Goal: Task Accomplishment & Management: Use online tool/utility

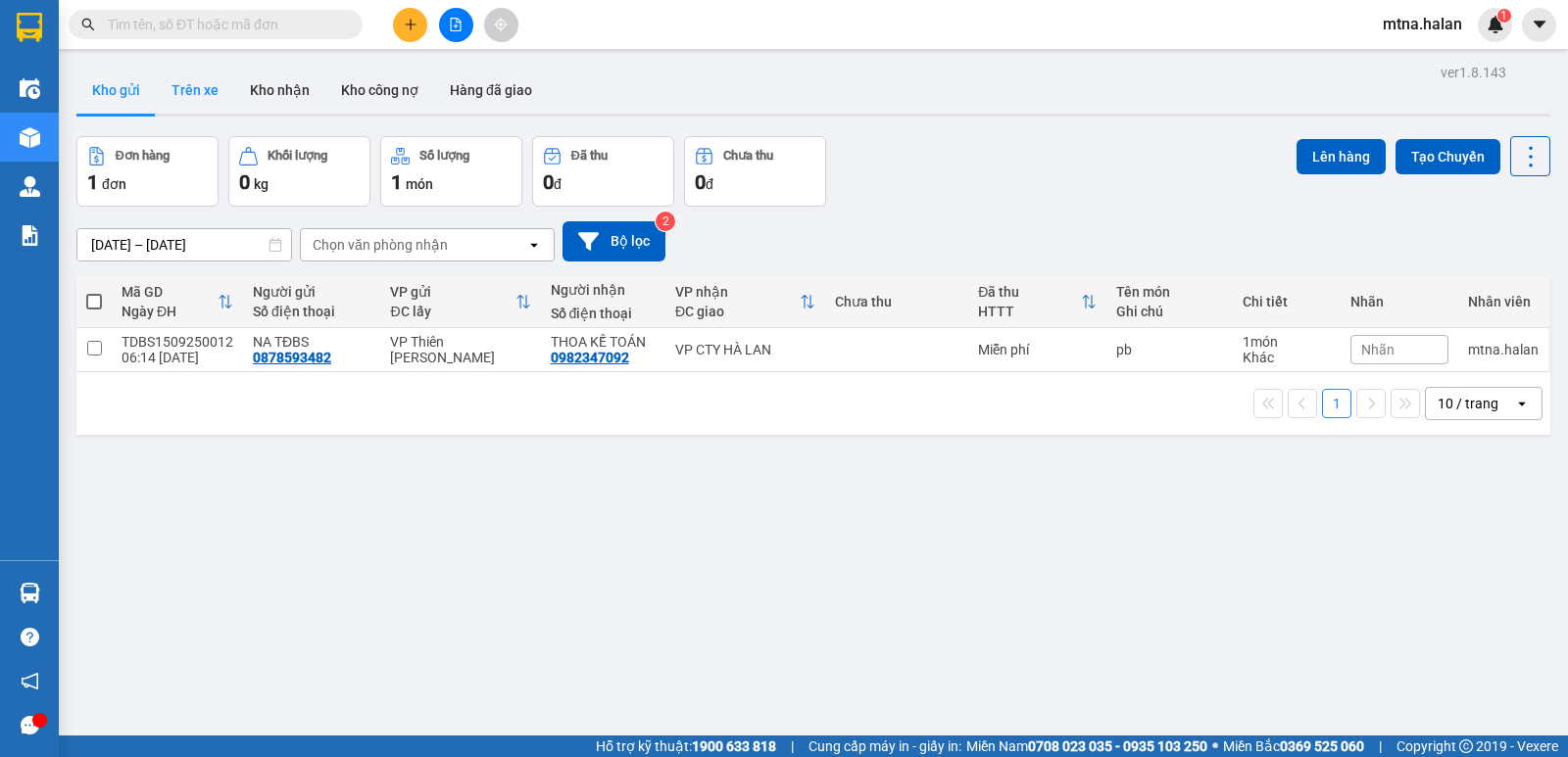
click at [199, 85] on button "Trên xe" at bounding box center [196, 90] width 79 height 47
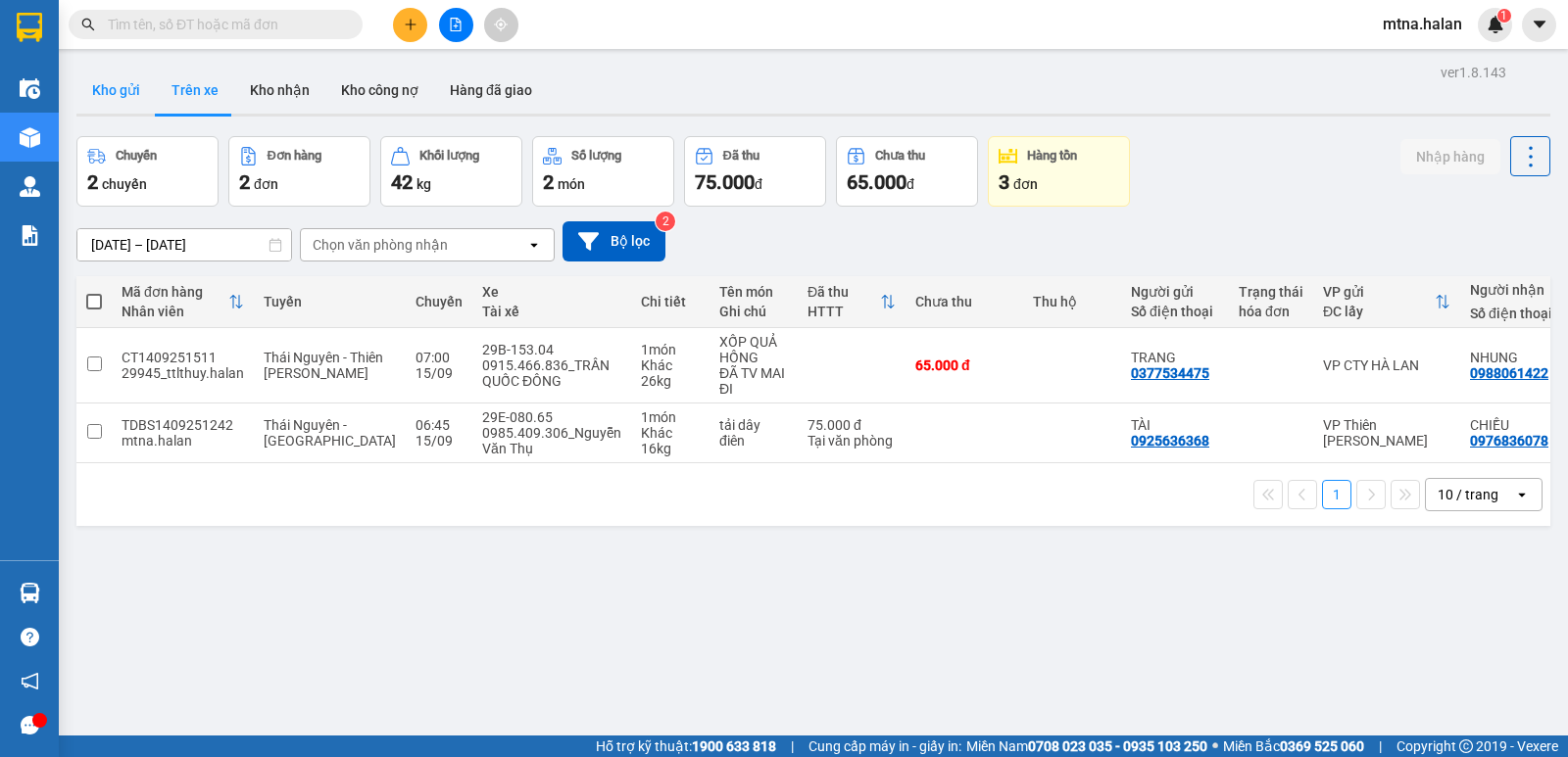
click at [104, 88] on button "Kho gửi" at bounding box center [116, 90] width 80 height 47
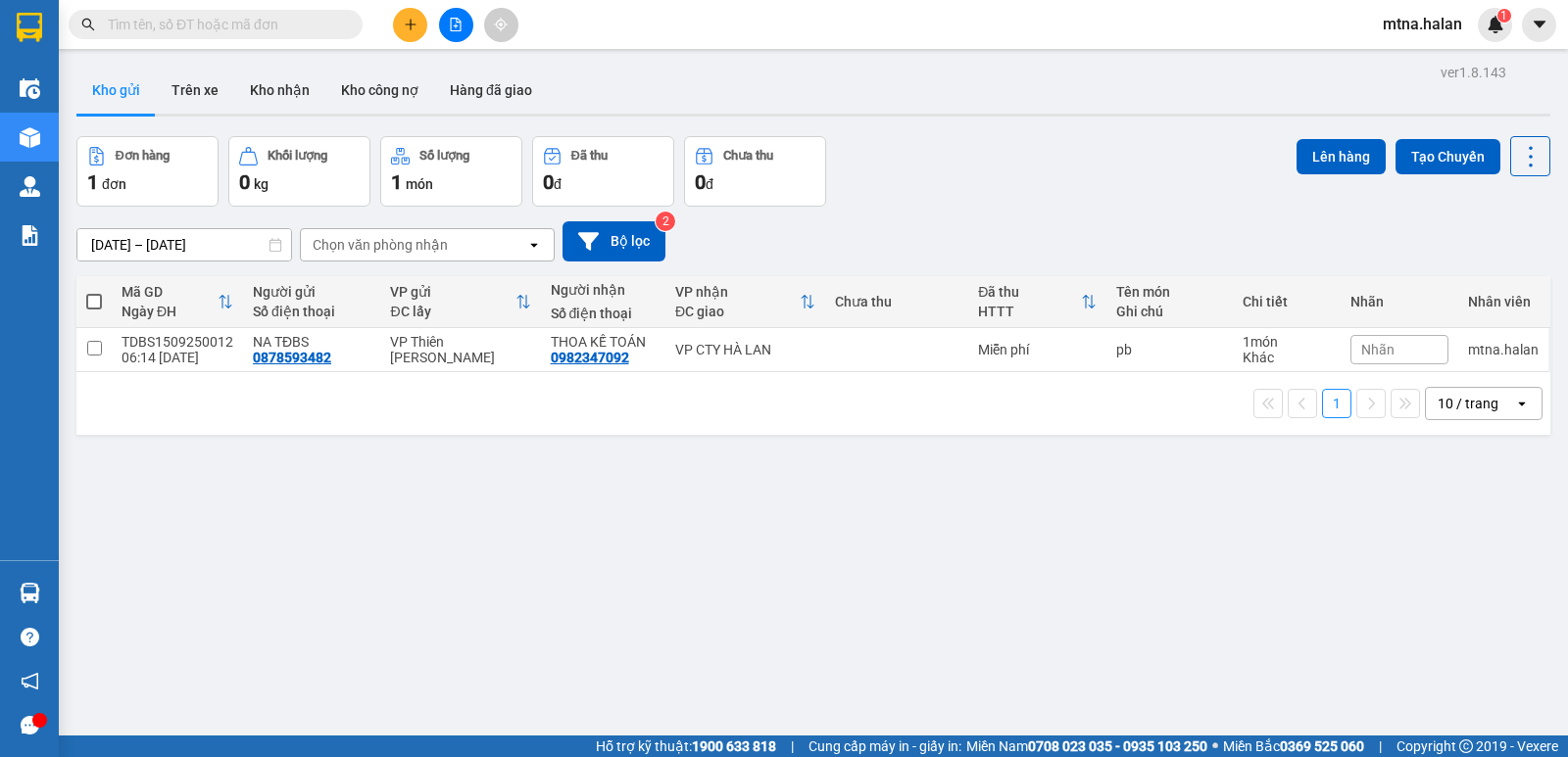
click at [98, 300] on span at bounding box center [94, 301] width 16 height 16
click at [94, 292] on input "checkbox" at bounding box center [94, 292] width 0 height 0
checkbox input "true"
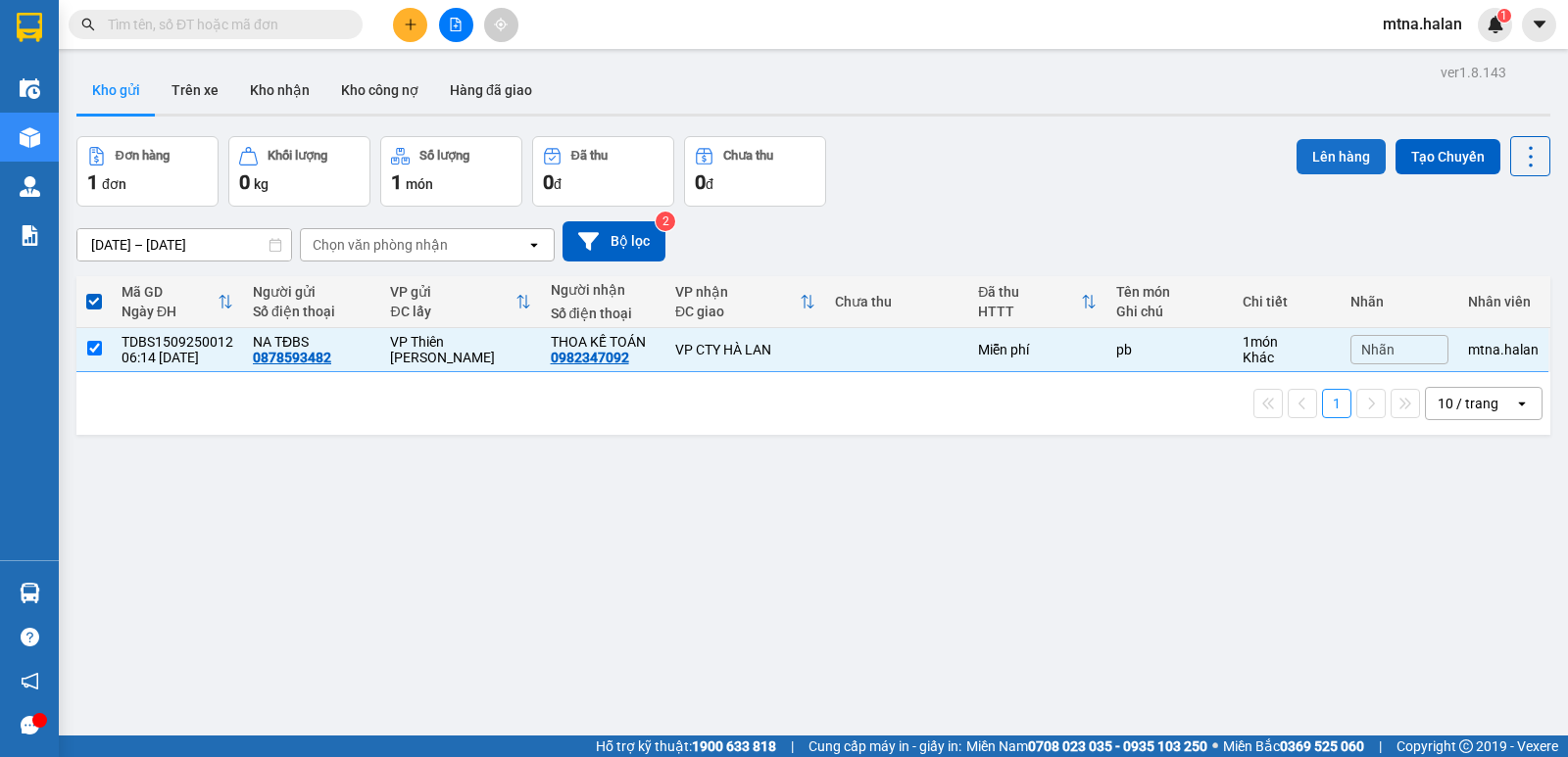
click at [1311, 152] on button "Lên hàng" at bounding box center [1340, 157] width 89 height 35
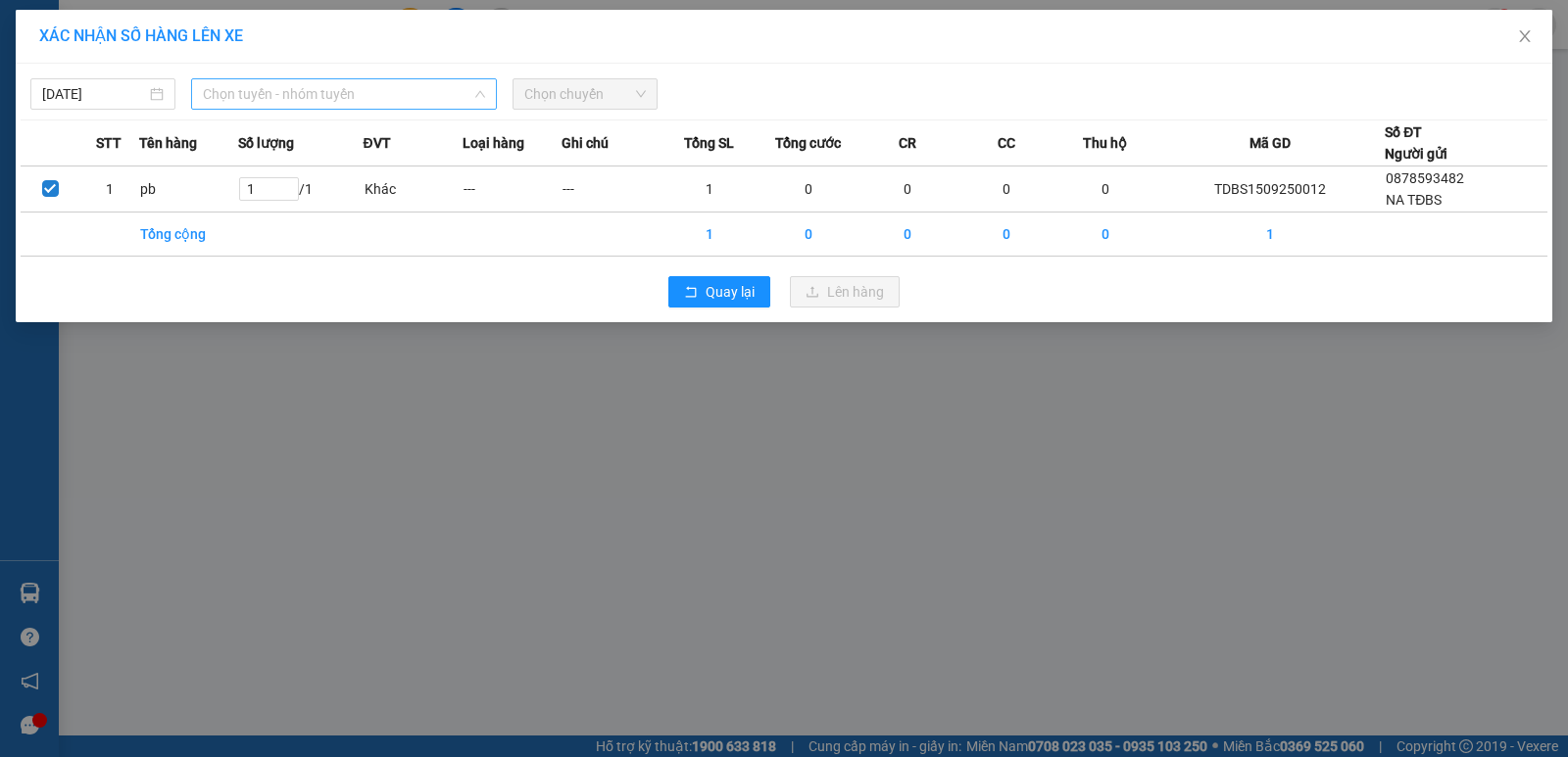
click at [384, 85] on span "Chọn tuyến - nhóm tuyến" at bounding box center [343, 94] width 282 height 29
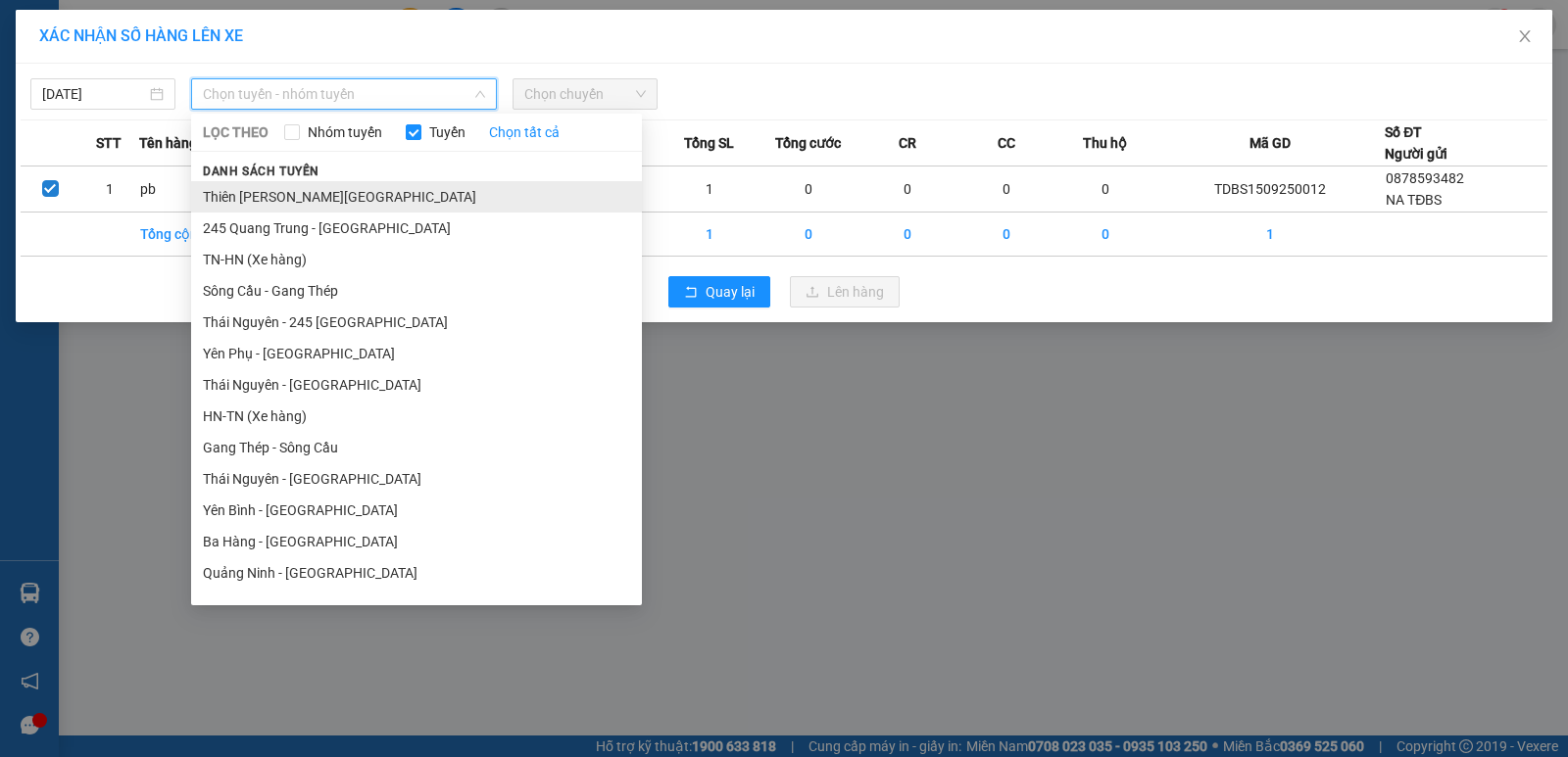
click at [359, 194] on li "Thiên [PERSON_NAME][GEOGRAPHIC_DATA]" at bounding box center [416, 196] width 451 height 31
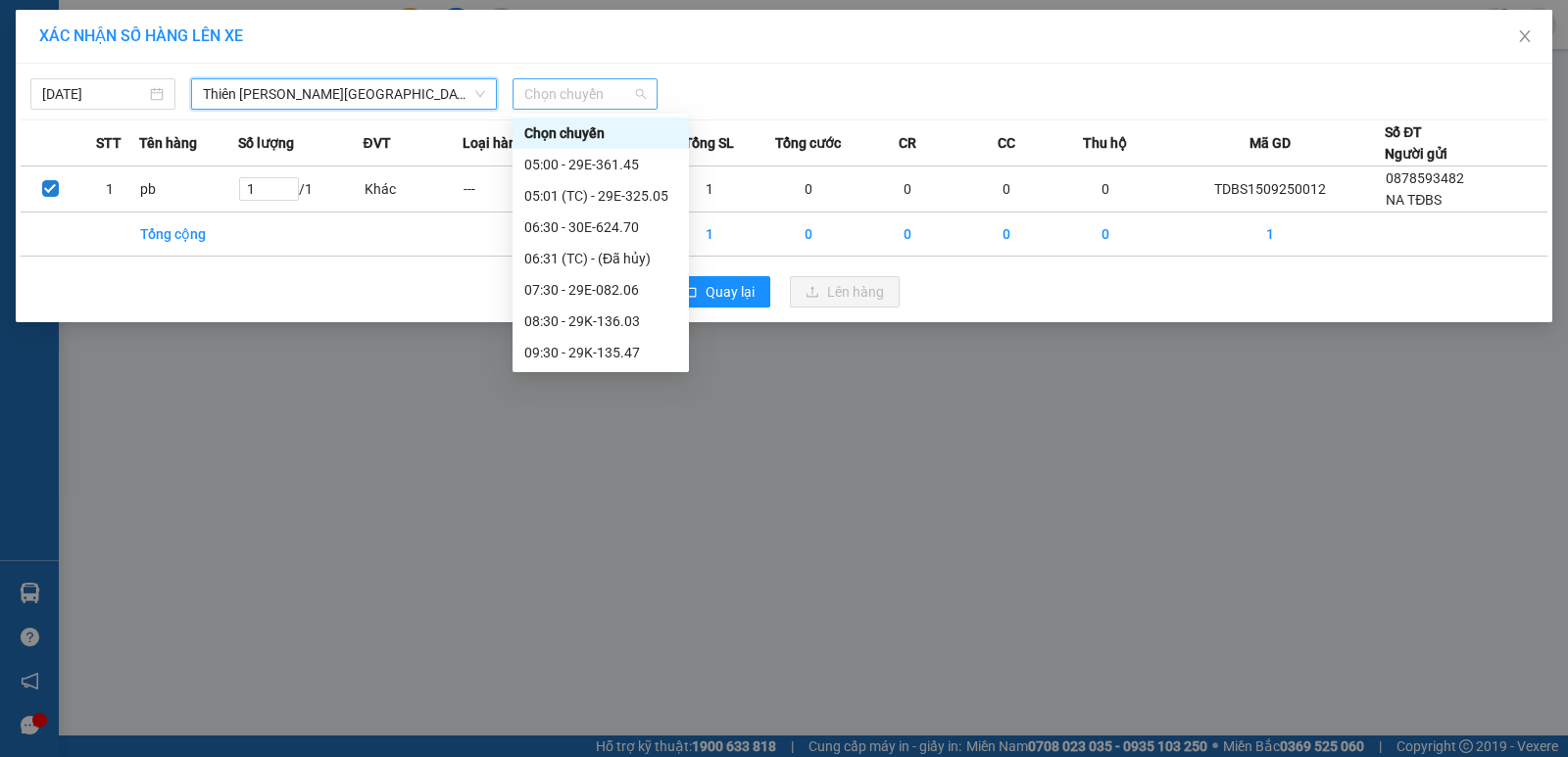
click at [615, 93] on span "Chọn chuyến" at bounding box center [585, 94] width 122 height 29
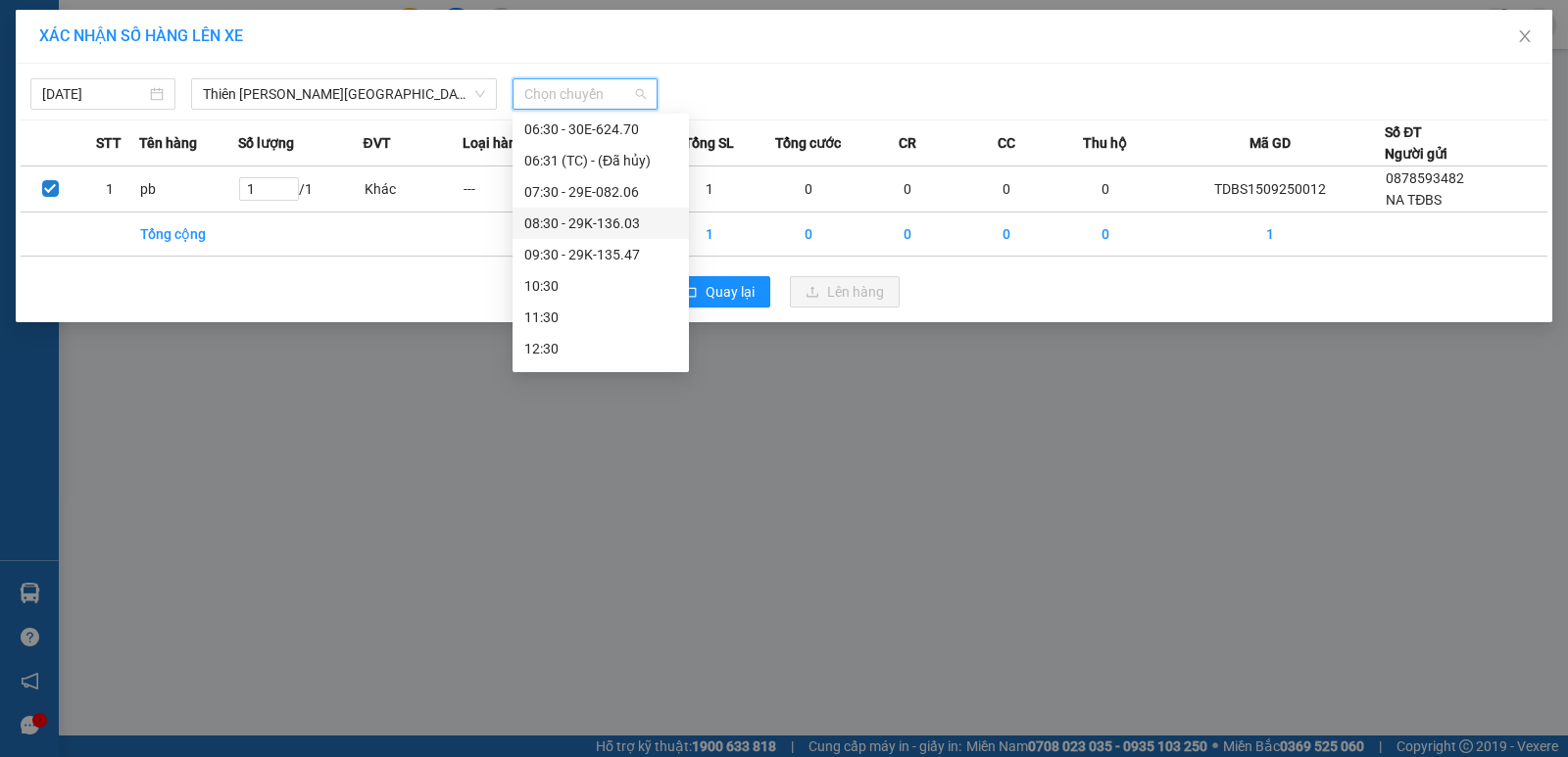
click at [616, 221] on div "08:30 - 29K-136.03" at bounding box center [600, 223] width 153 height 22
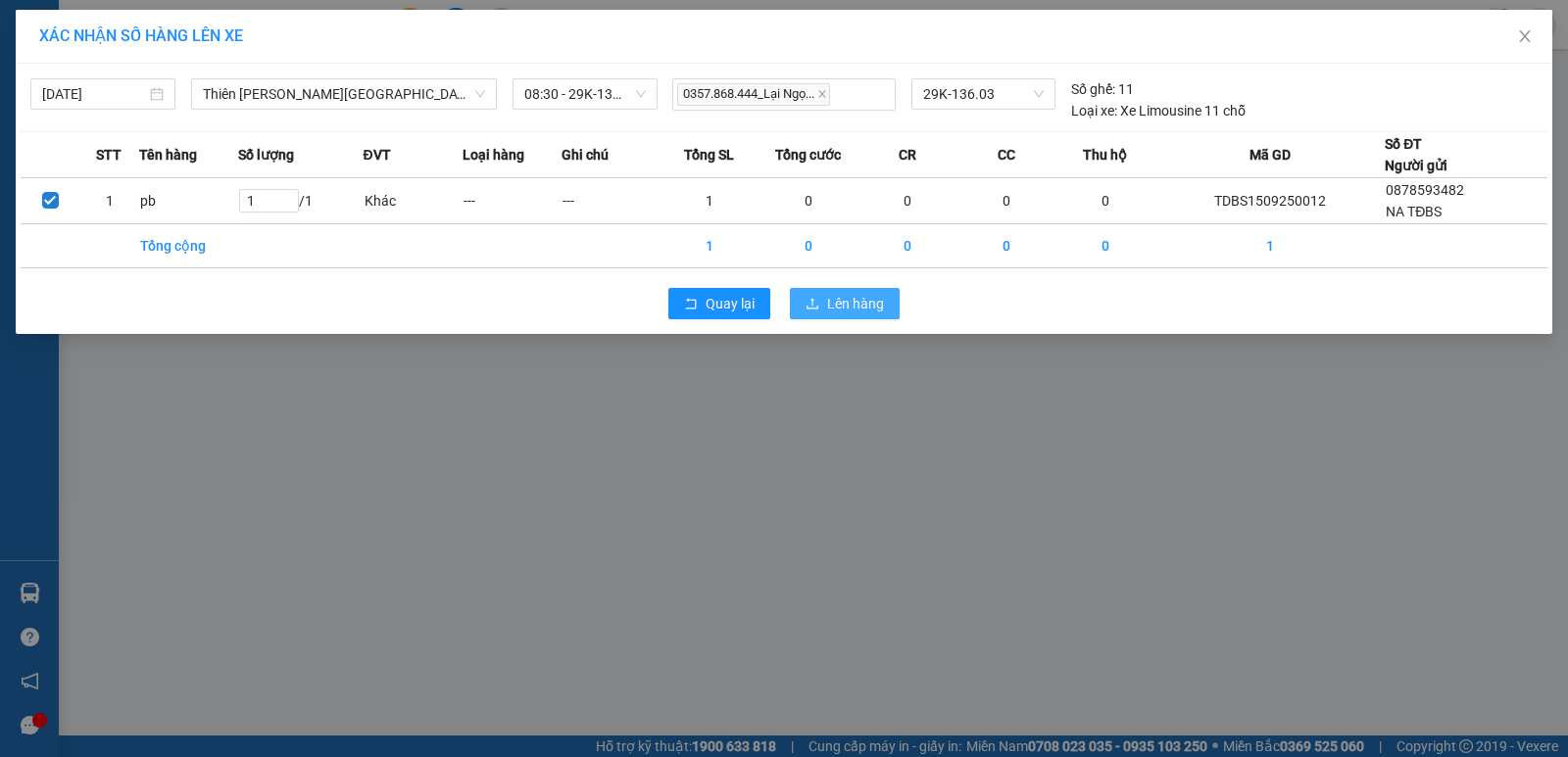
click at [850, 301] on span "Lên hàng" at bounding box center [856, 303] width 57 height 22
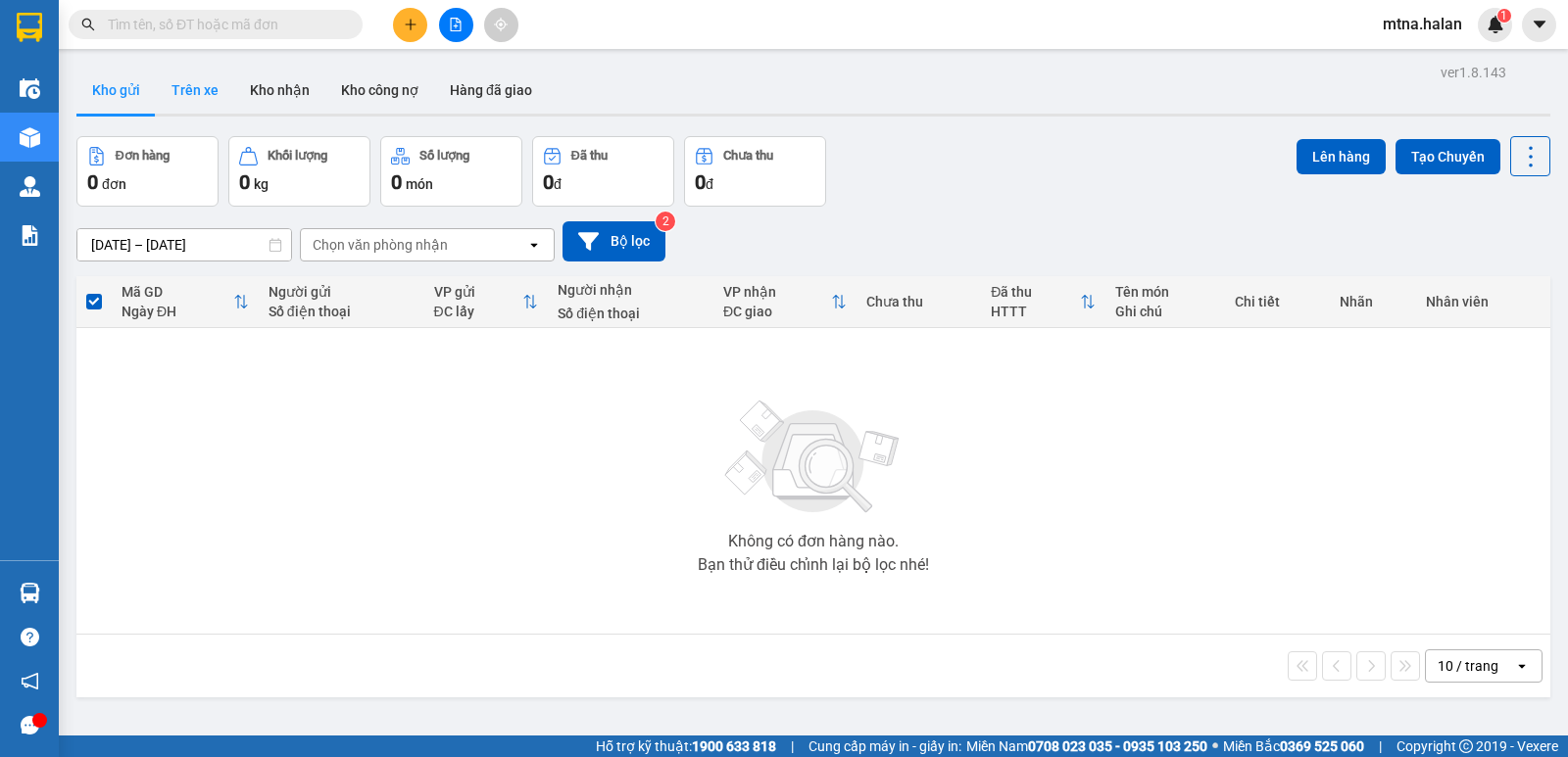
click at [189, 88] on button "Trên xe" at bounding box center [196, 90] width 79 height 47
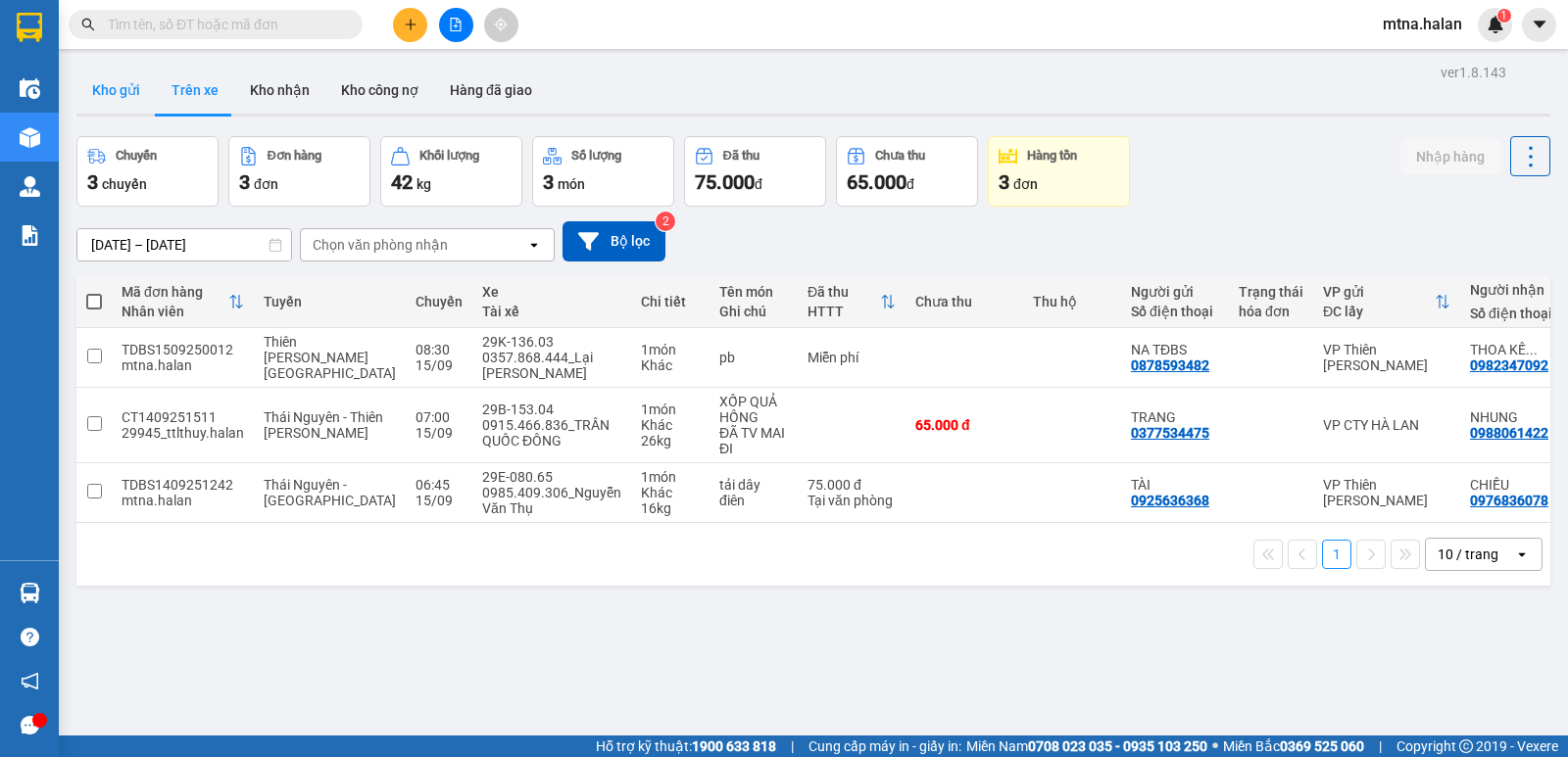
click at [103, 88] on button "Kho gửi" at bounding box center [116, 90] width 80 height 47
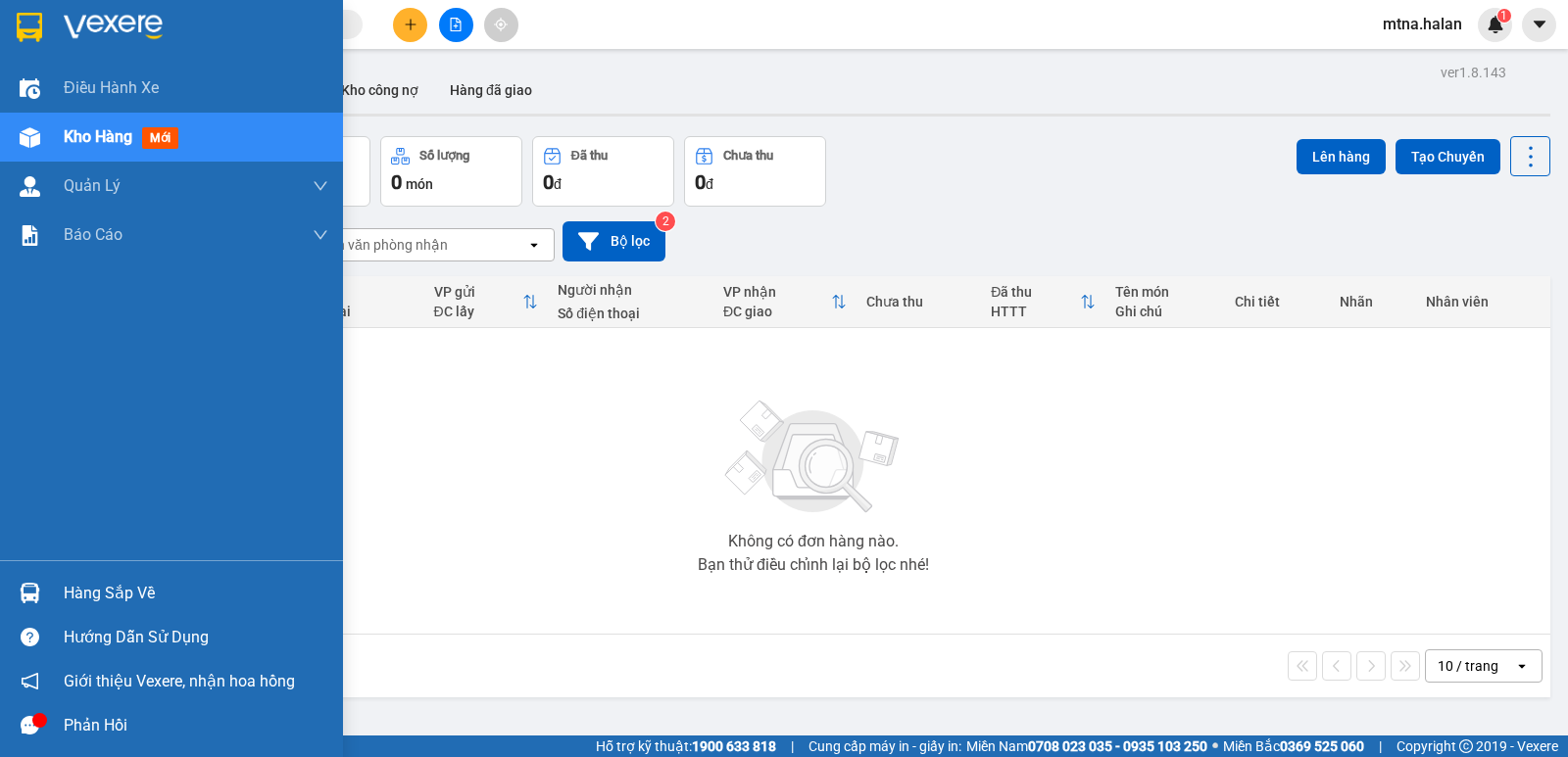
click at [24, 587] on img at bounding box center [29, 592] width 21 height 21
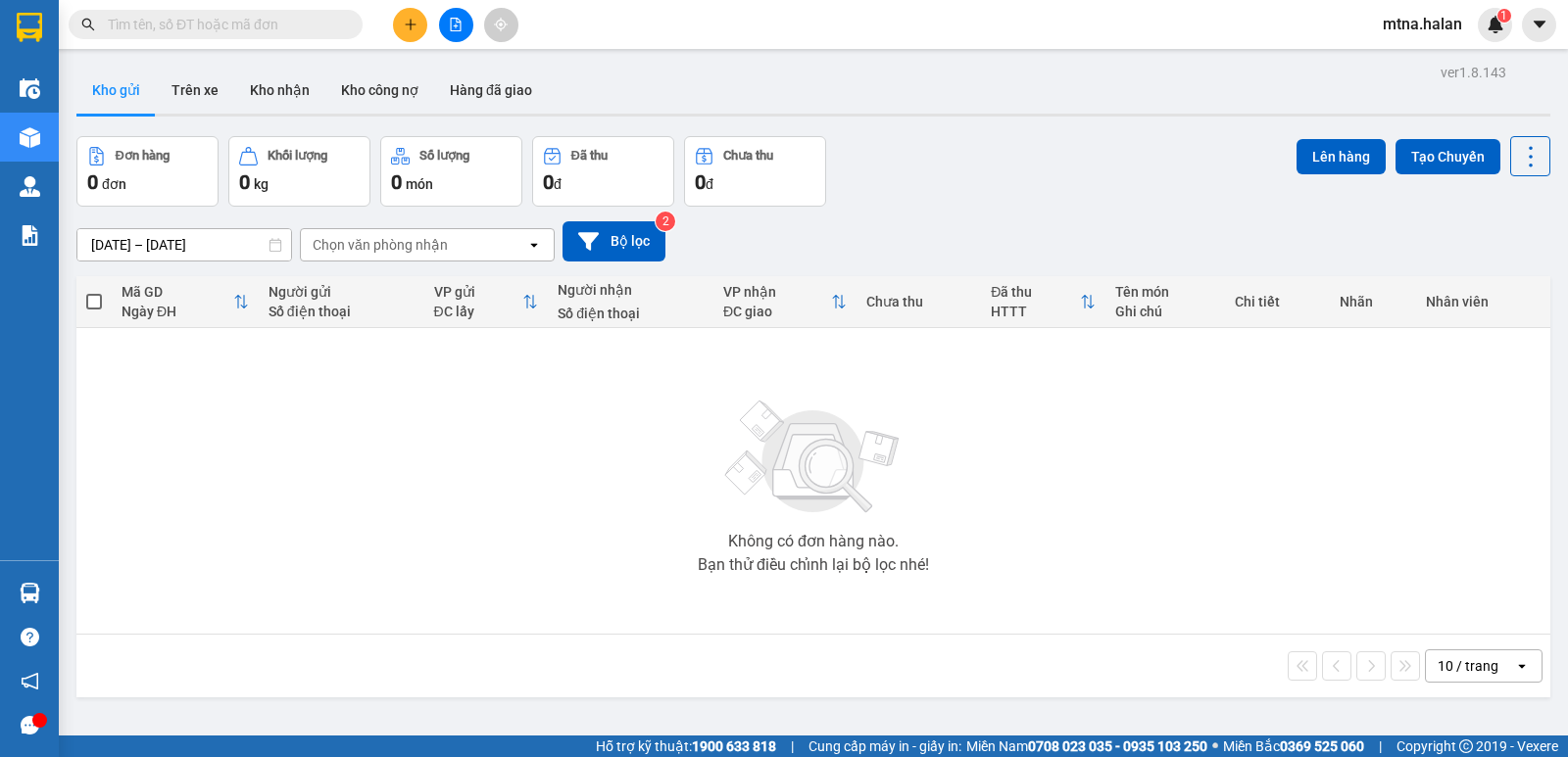
click at [465, 415] on section "Kết quả tìm kiếm ( 0 ) Bộ lọc No Data mtna.halan 1 Điều hành xe Kho hàng mới Qu…" at bounding box center [784, 378] width 1568 height 757
click at [196, 88] on button "Trên xe" at bounding box center [196, 90] width 79 height 47
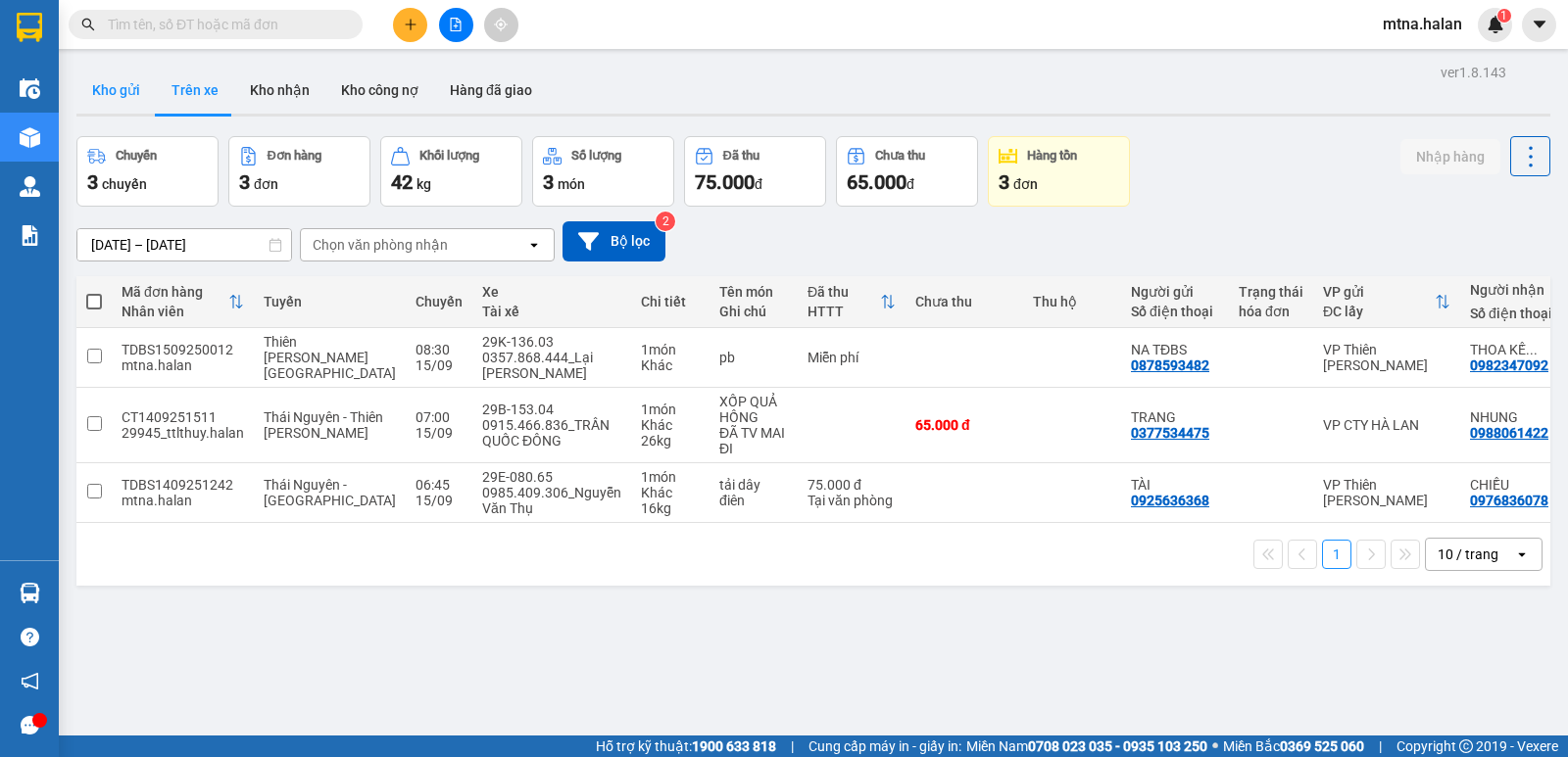
click at [105, 93] on button "Kho gửi" at bounding box center [116, 90] width 80 height 47
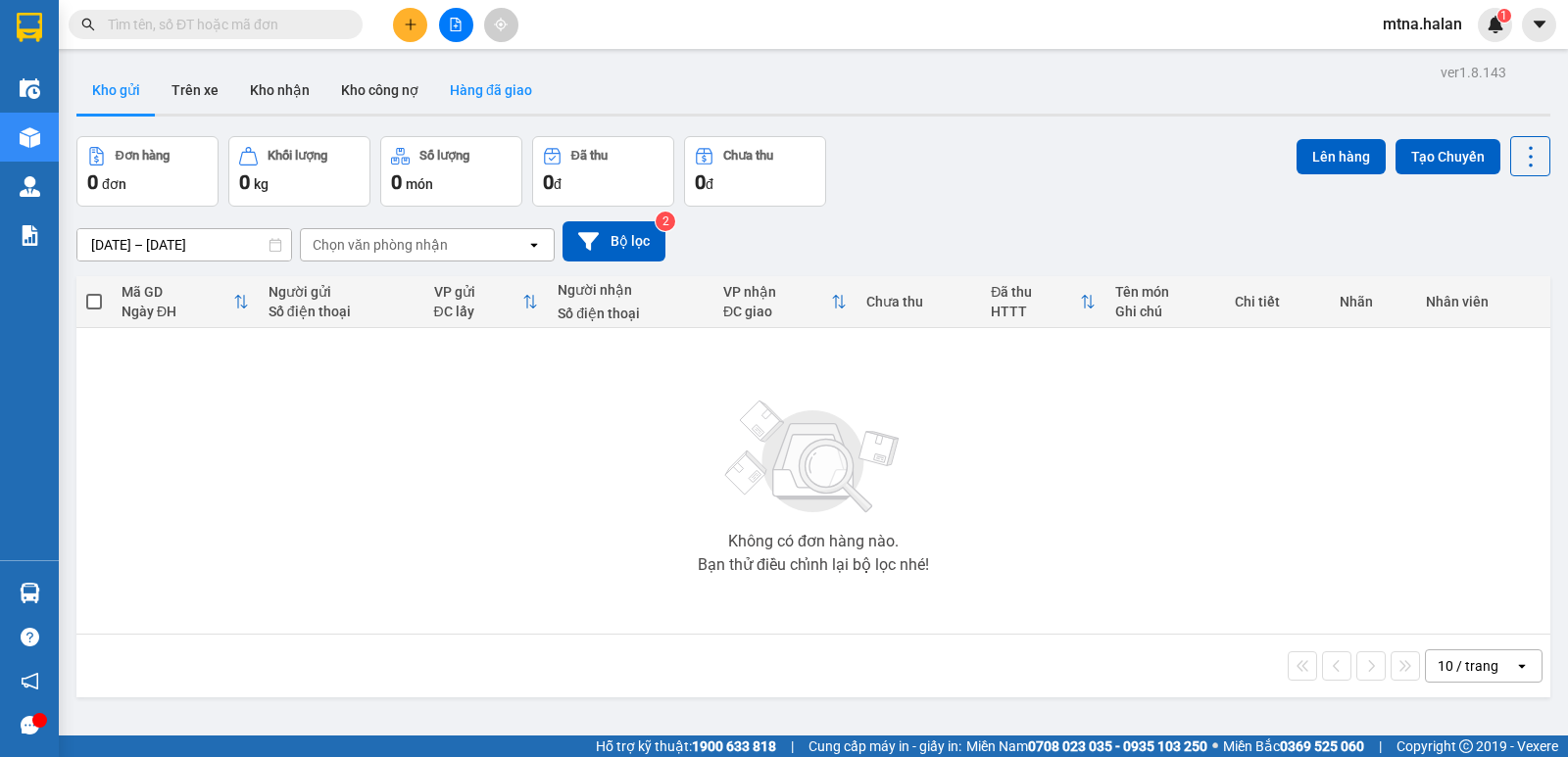
click at [480, 91] on button "Hàng đã giao" at bounding box center [491, 90] width 114 height 47
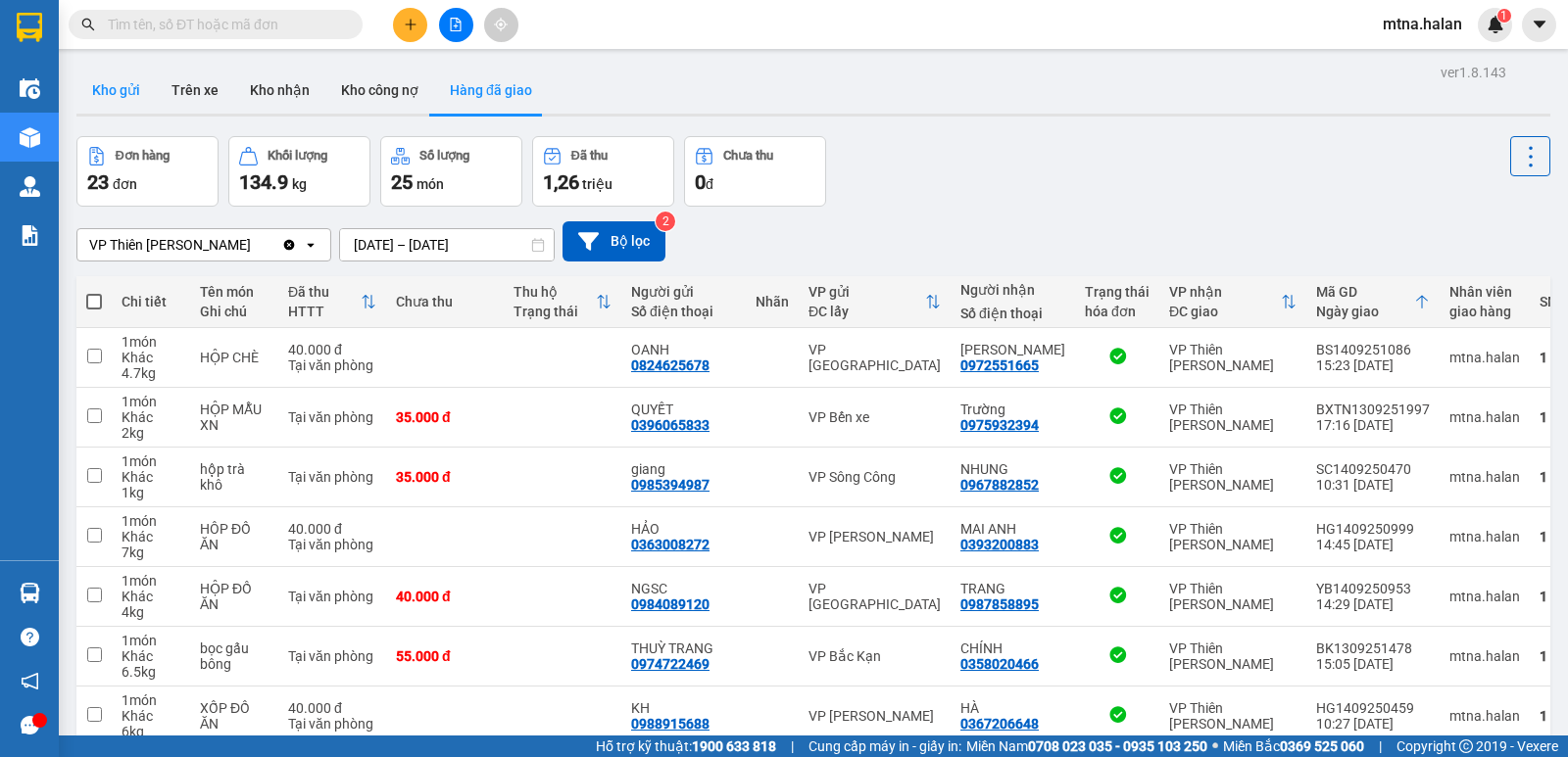
click at [115, 84] on button "Kho gửi" at bounding box center [116, 90] width 80 height 47
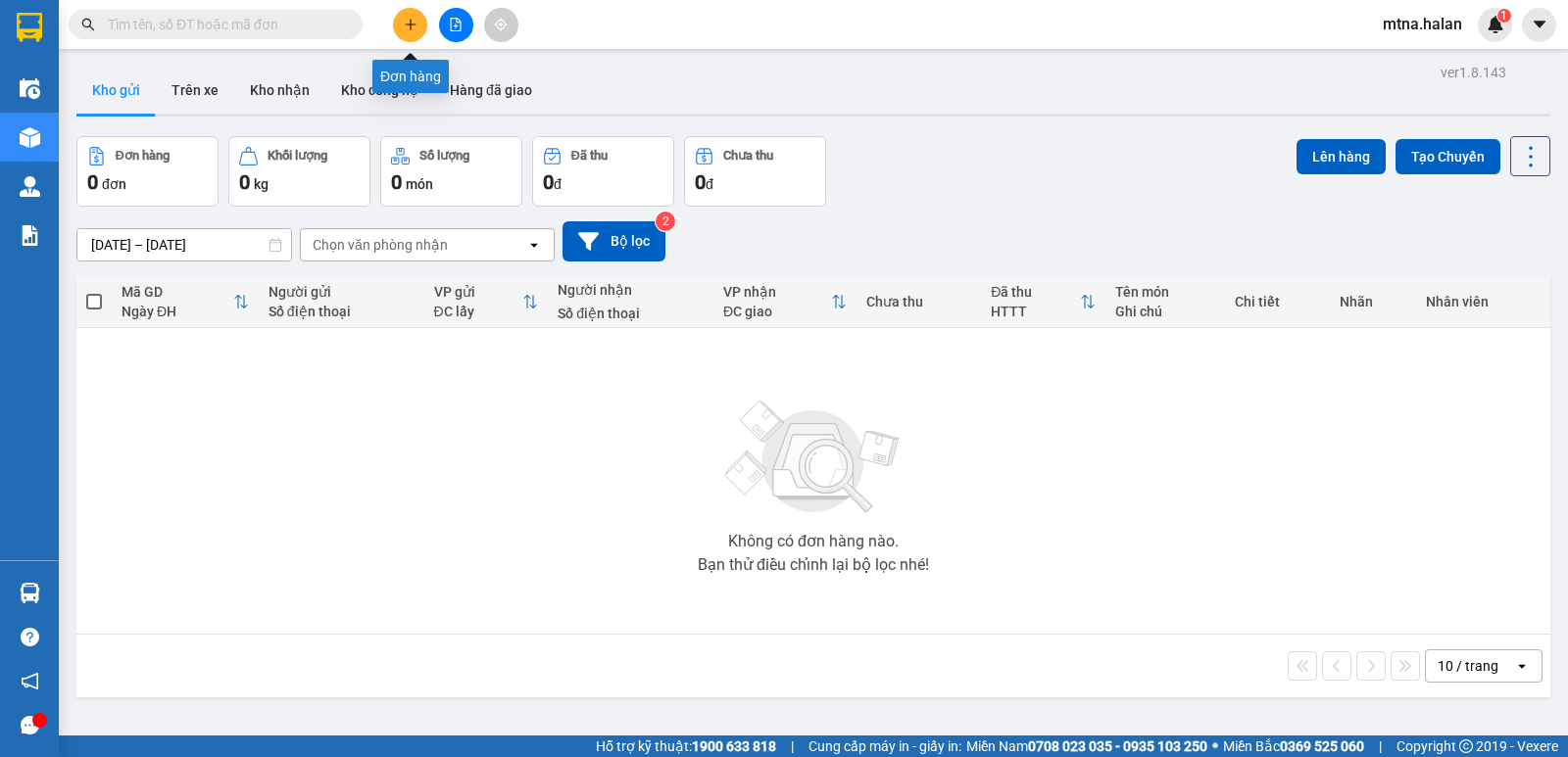
click at [412, 24] on icon "plus" at bounding box center [411, 25] width 14 height 14
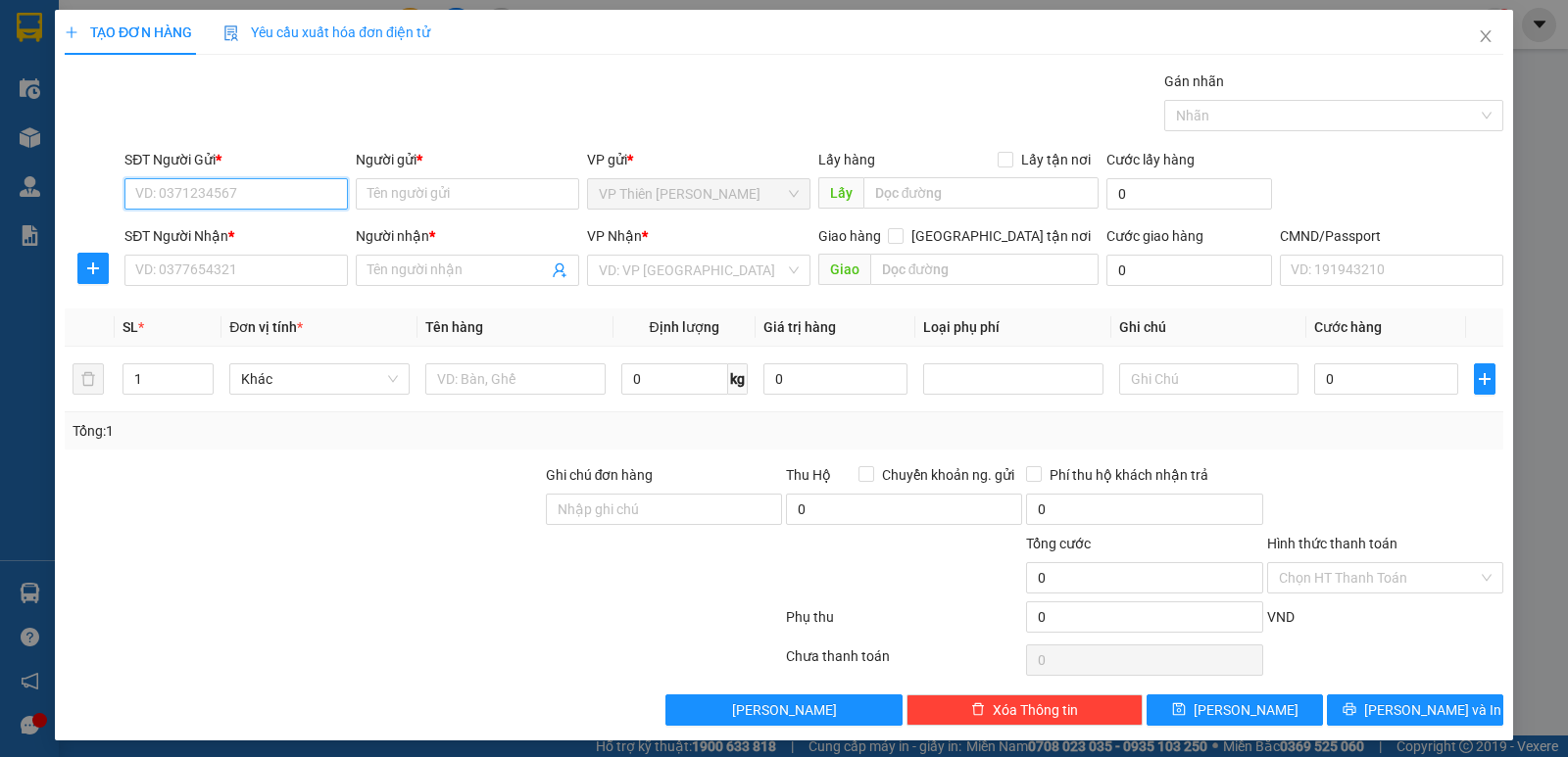
click at [233, 185] on input "SĐT Người Gửi *" at bounding box center [236, 193] width 223 height 31
click at [261, 196] on input "SĐT Người Gửi *" at bounding box center [236, 193] width 223 height 31
click at [222, 263] on div "0976081864 - KH" at bounding box center [234, 264] width 197 height 22
type input "0976081864"
type input "KH"
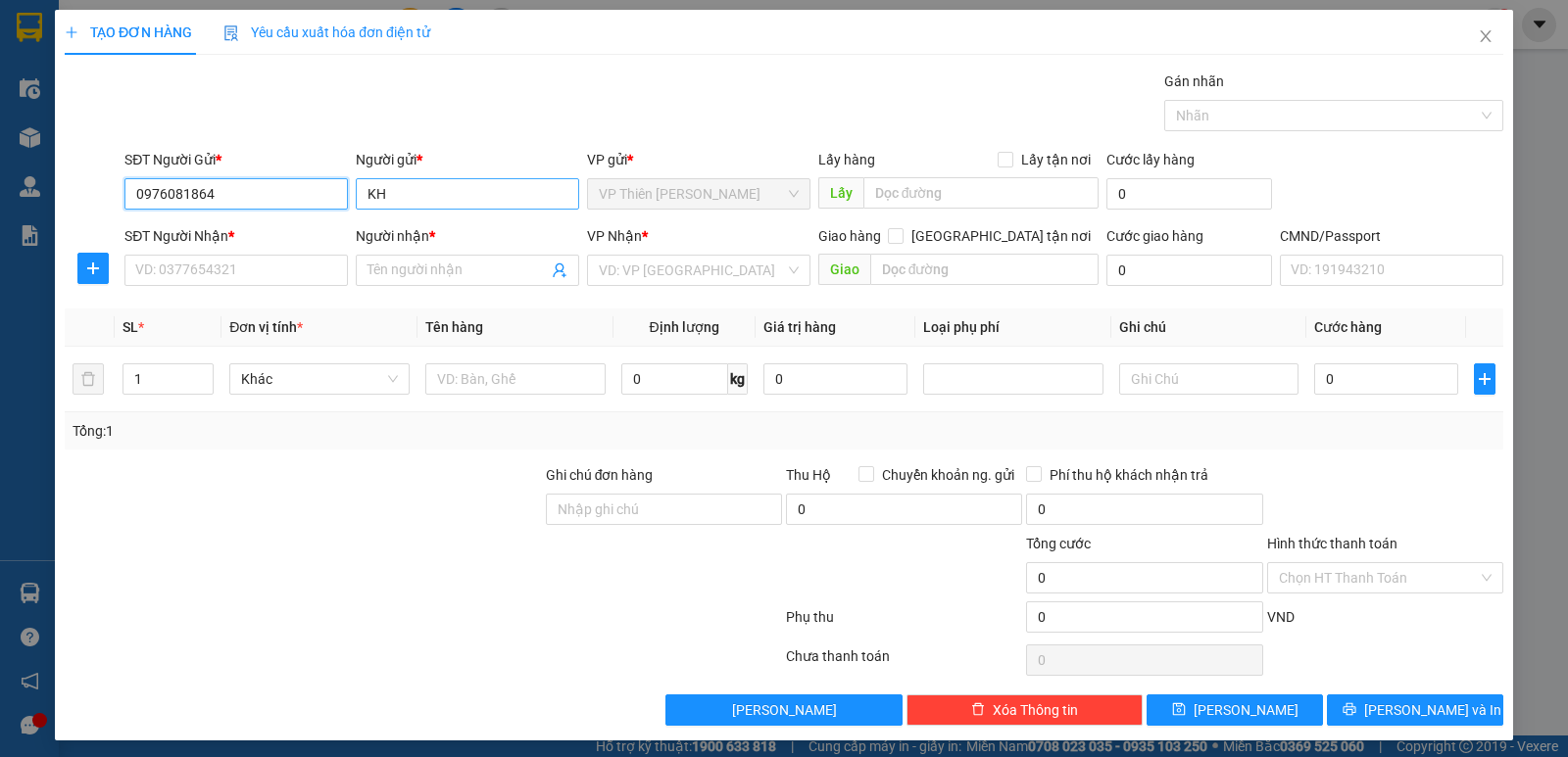
type input "0976081864"
click at [420, 199] on input "KH" at bounding box center [467, 193] width 223 height 31
type input "K"
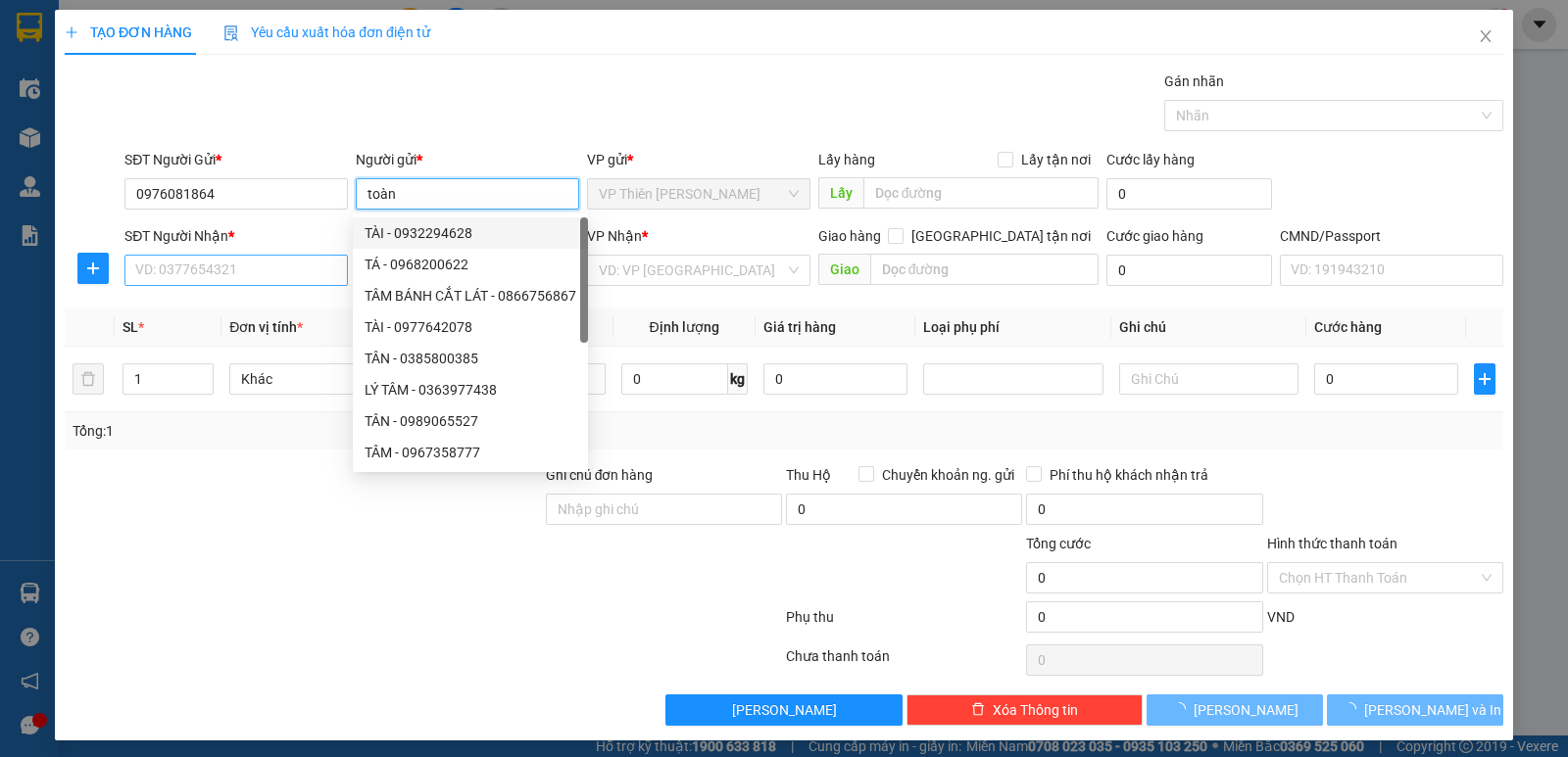
type input "toàn"
click at [275, 268] on input "SĐT Người Nhận *" at bounding box center [236, 270] width 223 height 31
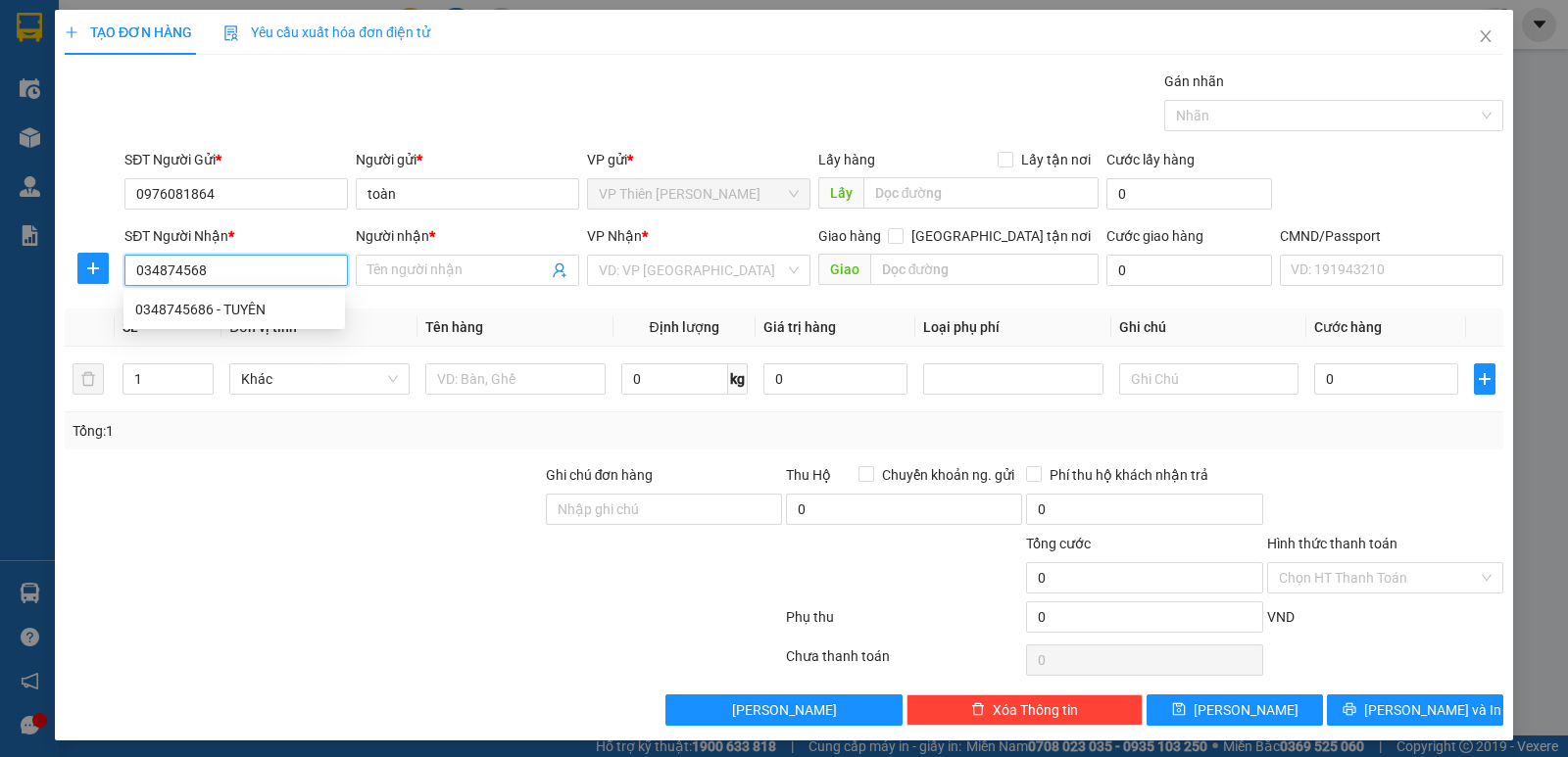
type input "0348745686"
click at [245, 309] on div "0348745686 - TUYÊN" at bounding box center [234, 309] width 197 height 22
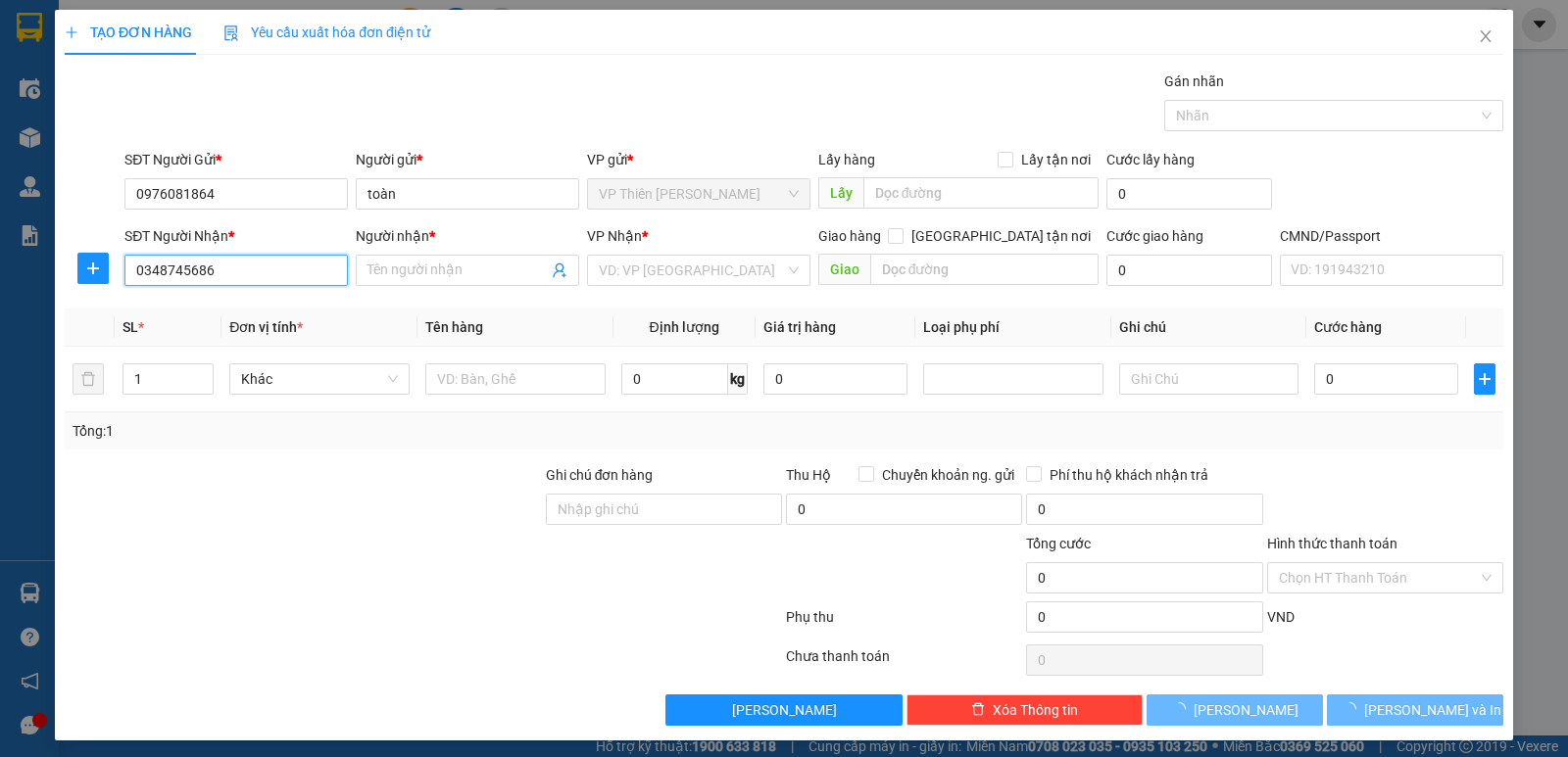
type input "TUYÊN"
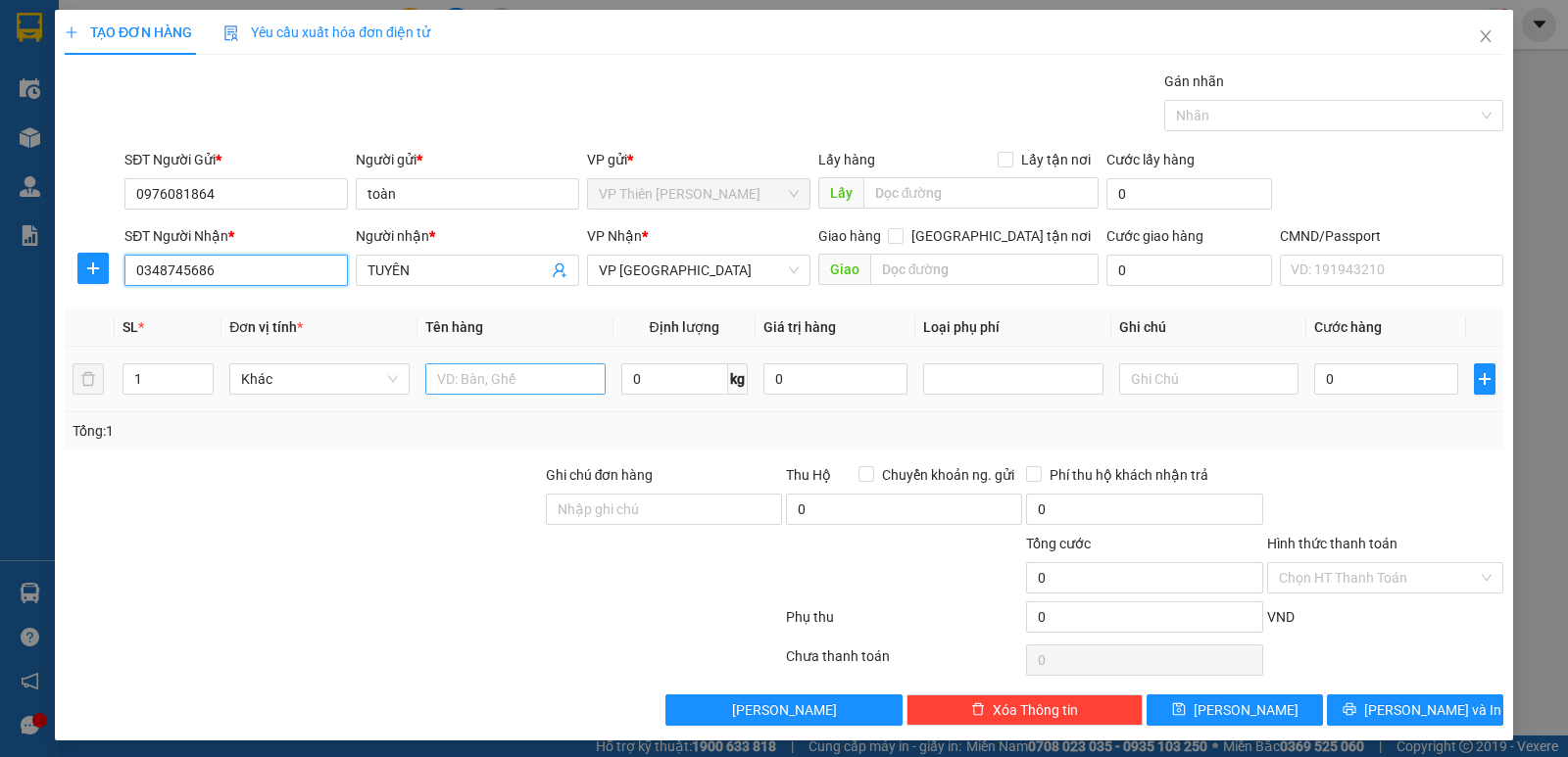
type input "0348745686"
click at [504, 377] on input "text" at bounding box center [515, 379] width 180 height 31
type input "hộp quạt trần"
click at [645, 380] on input "0" at bounding box center [674, 379] width 107 height 31
type input "8"
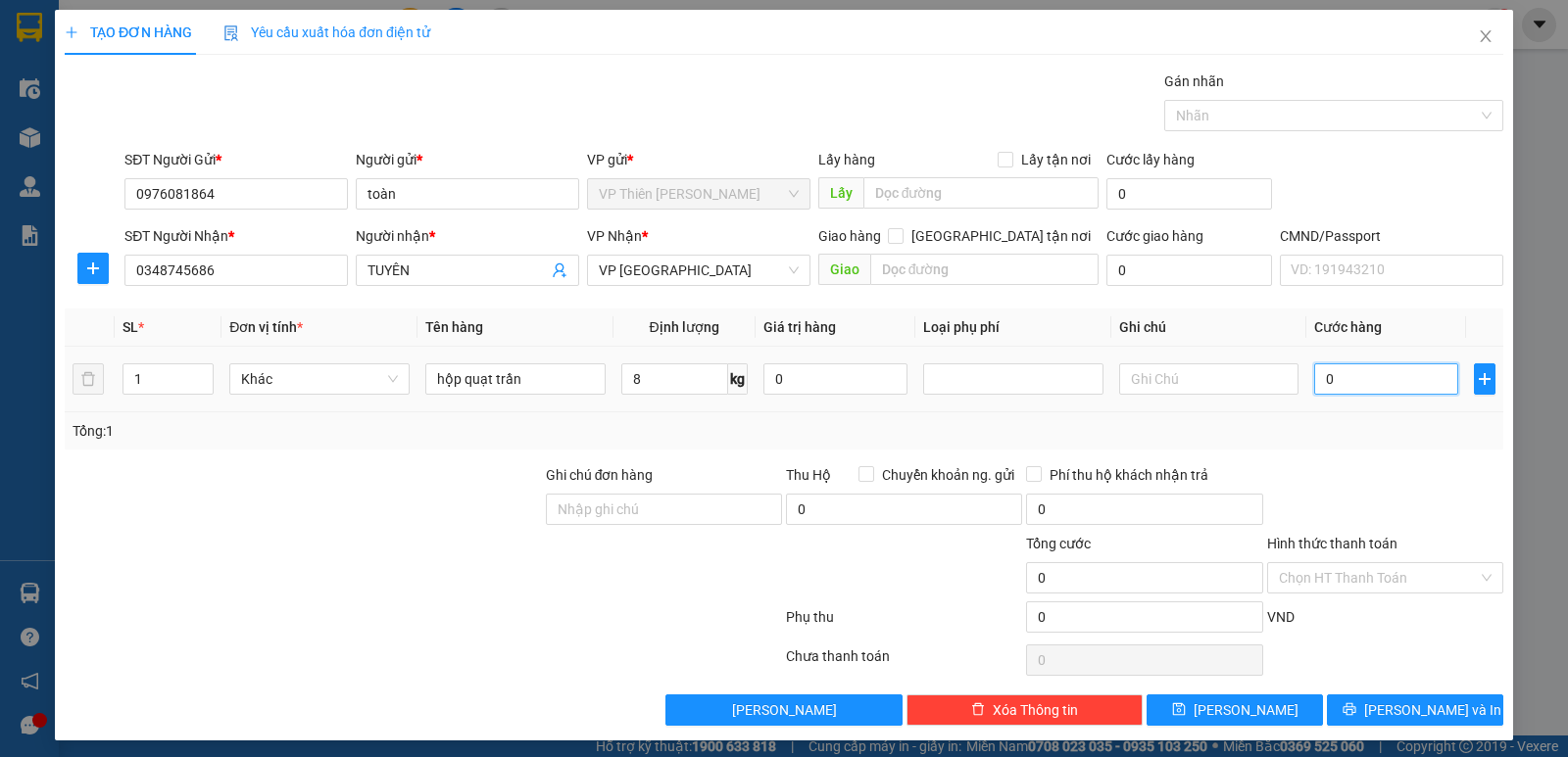
click at [1356, 376] on input "0" at bounding box center [1385, 379] width 144 height 31
type input "4"
type input "40"
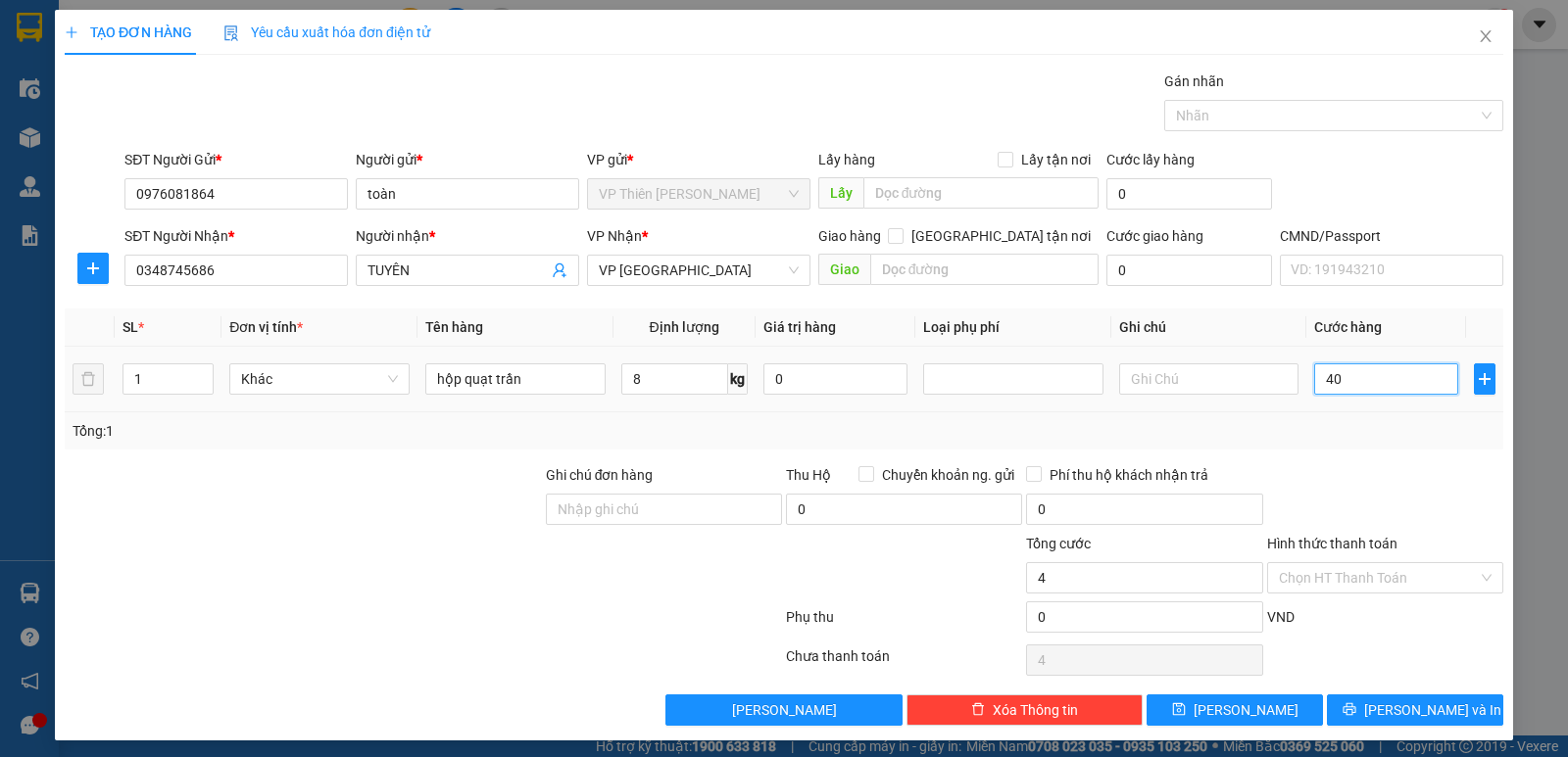
type input "40"
type input "400"
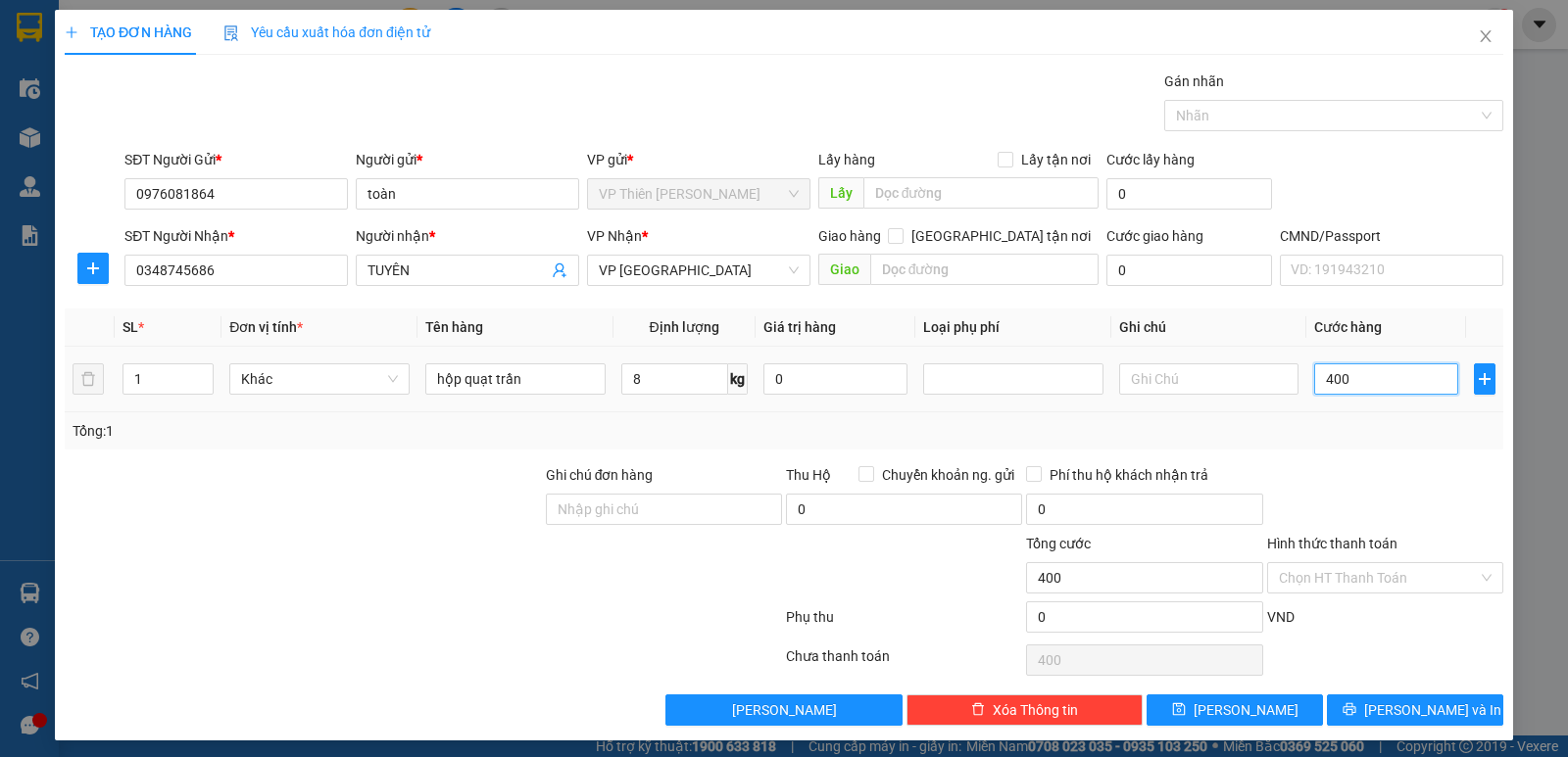
type input "4.000"
type input "40.000"
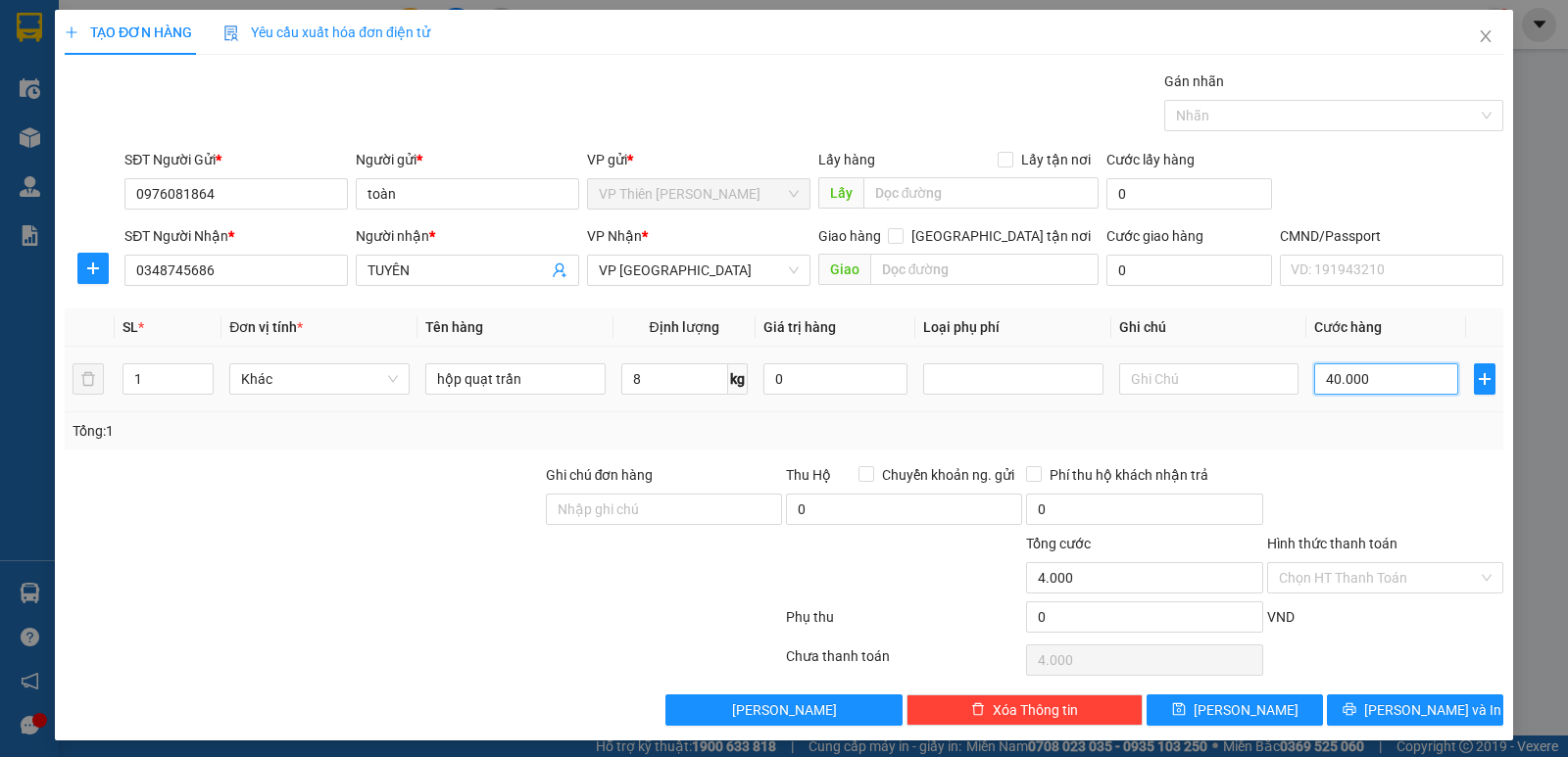
type input "40.000"
click at [1424, 711] on span "[PERSON_NAME] và In" at bounding box center [1432, 710] width 138 height 22
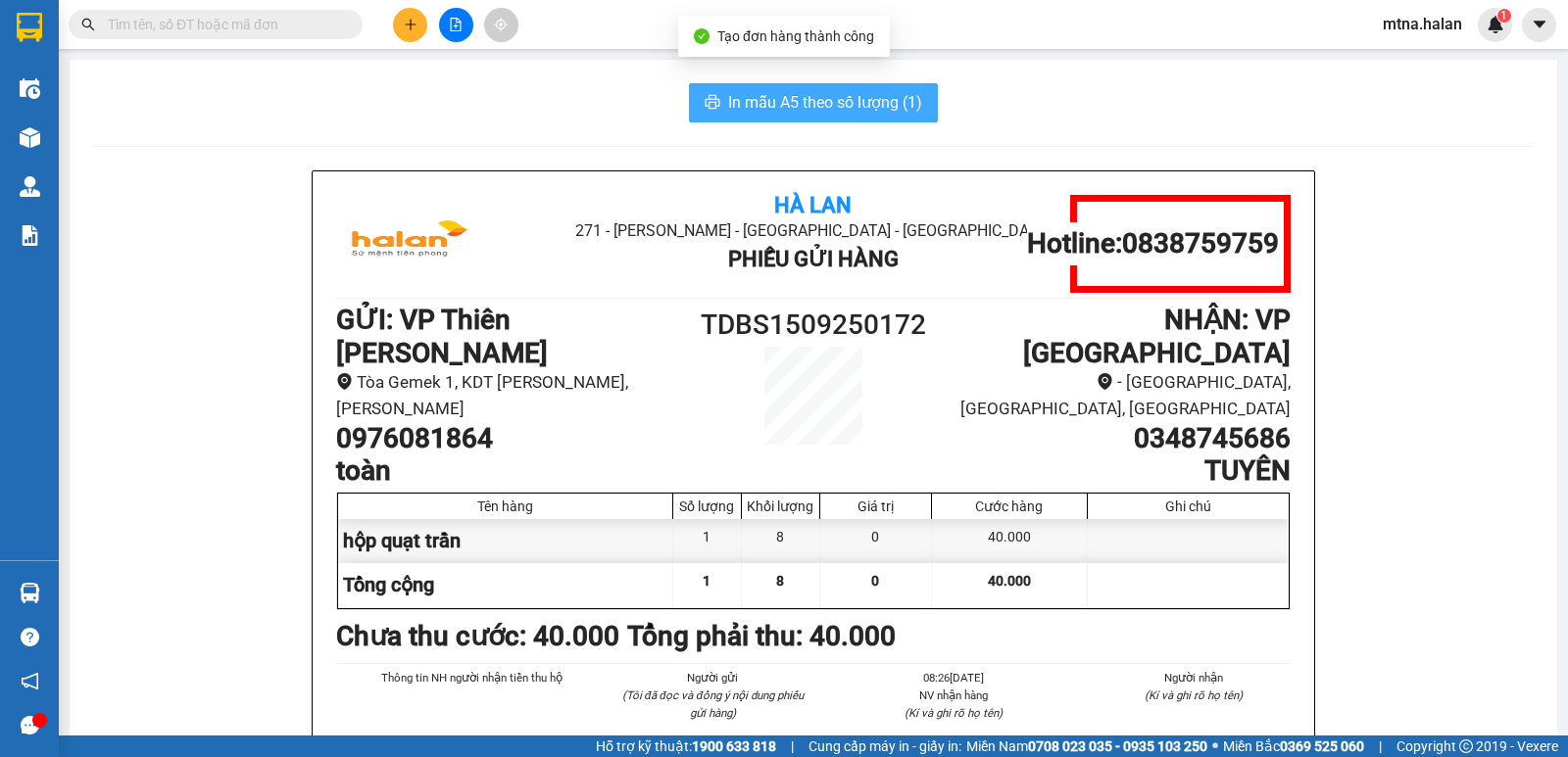
click at [814, 92] on span "In mẫu A5 theo số lượng (1)" at bounding box center [824, 102] width 194 height 25
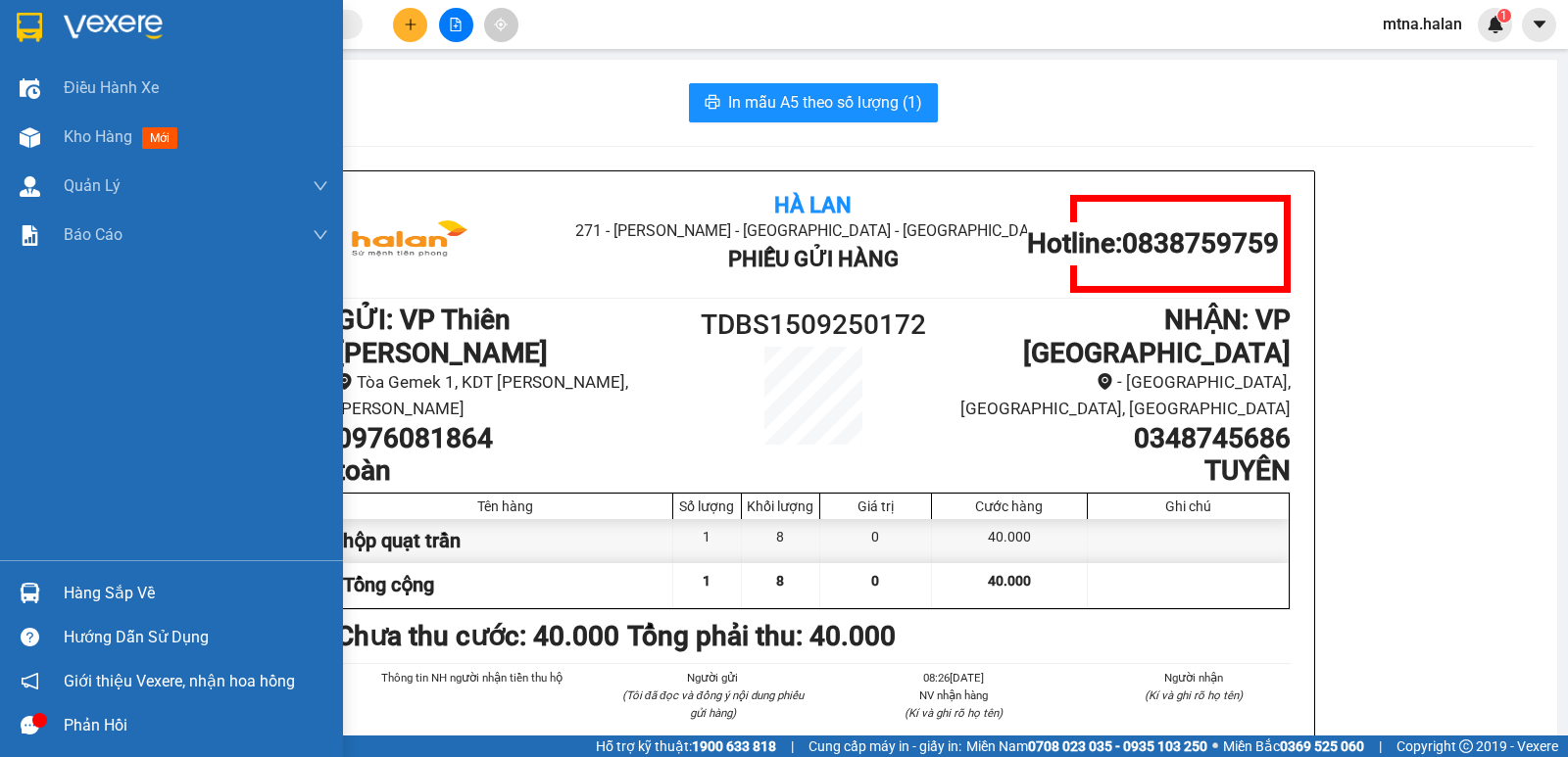
click at [36, 594] on img at bounding box center [29, 592] width 21 height 21
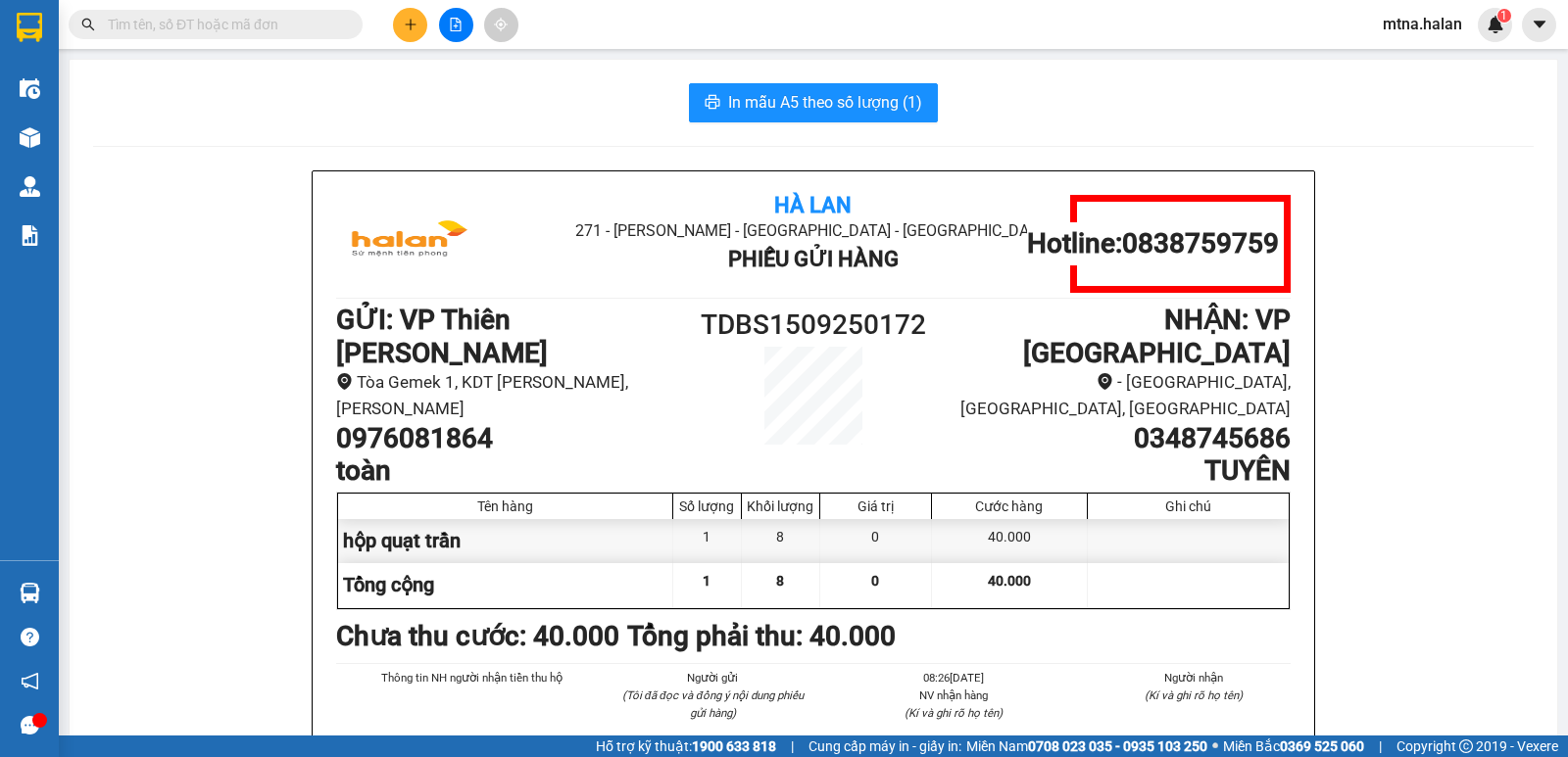
click at [1434, 529] on section "Kết quả tìm kiếm ( 0 ) Bộ lọc No Data mtna.halan 1 Điều hành xe Kho hàng mới Qu…" at bounding box center [784, 378] width 1568 height 757
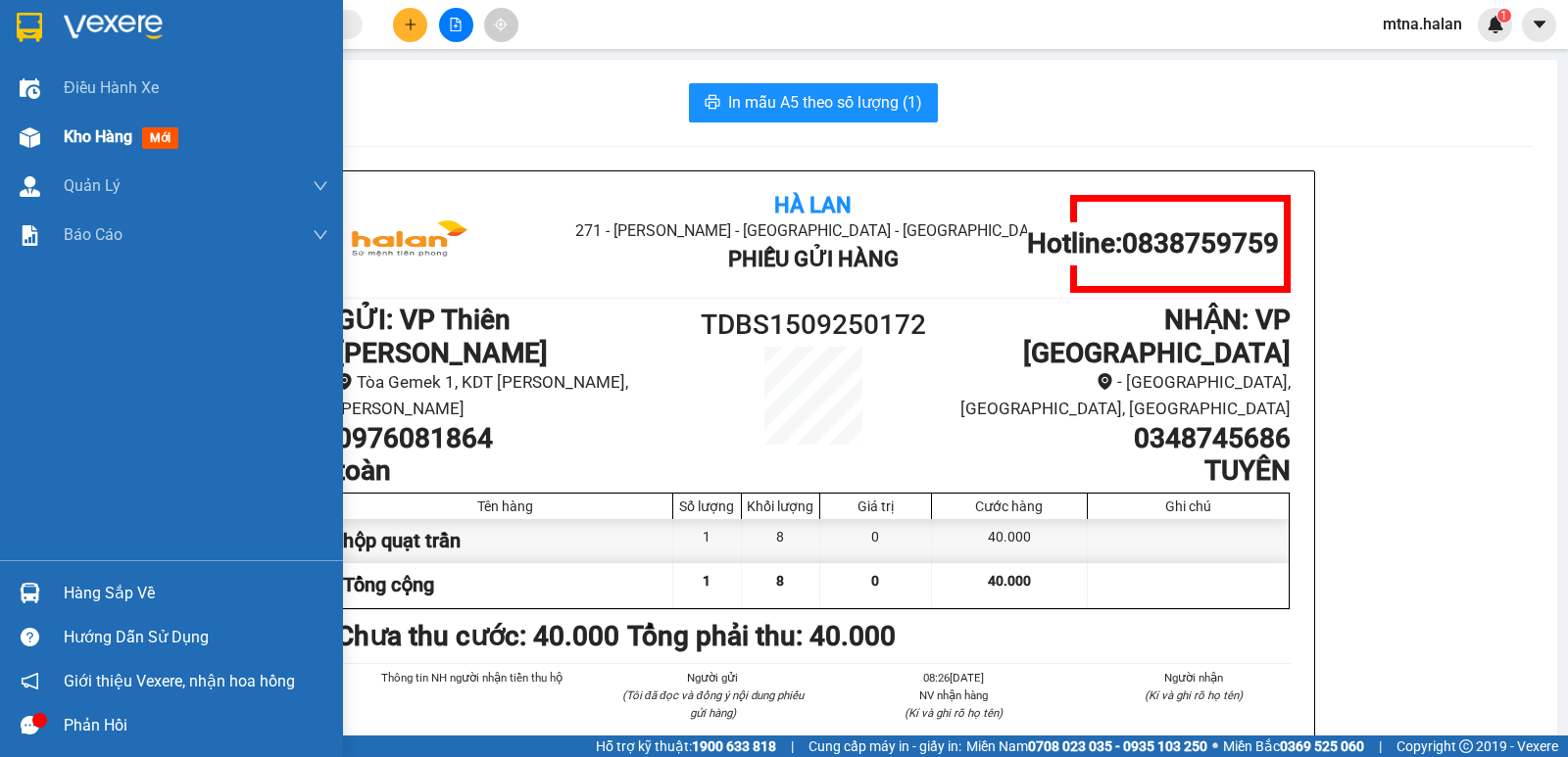
click at [28, 134] on img at bounding box center [29, 137] width 21 height 21
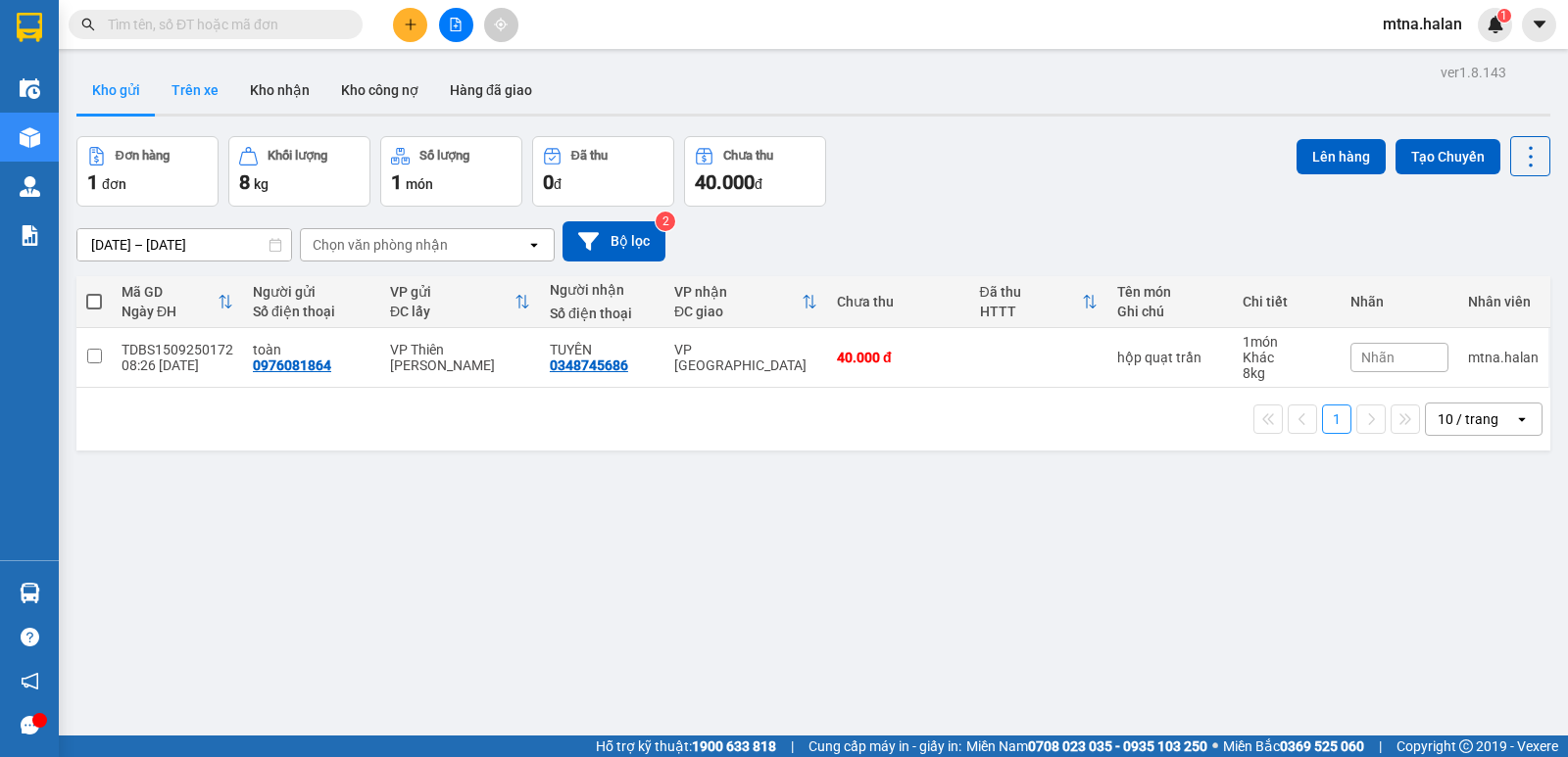
click at [190, 85] on button "Trên xe" at bounding box center [196, 90] width 79 height 47
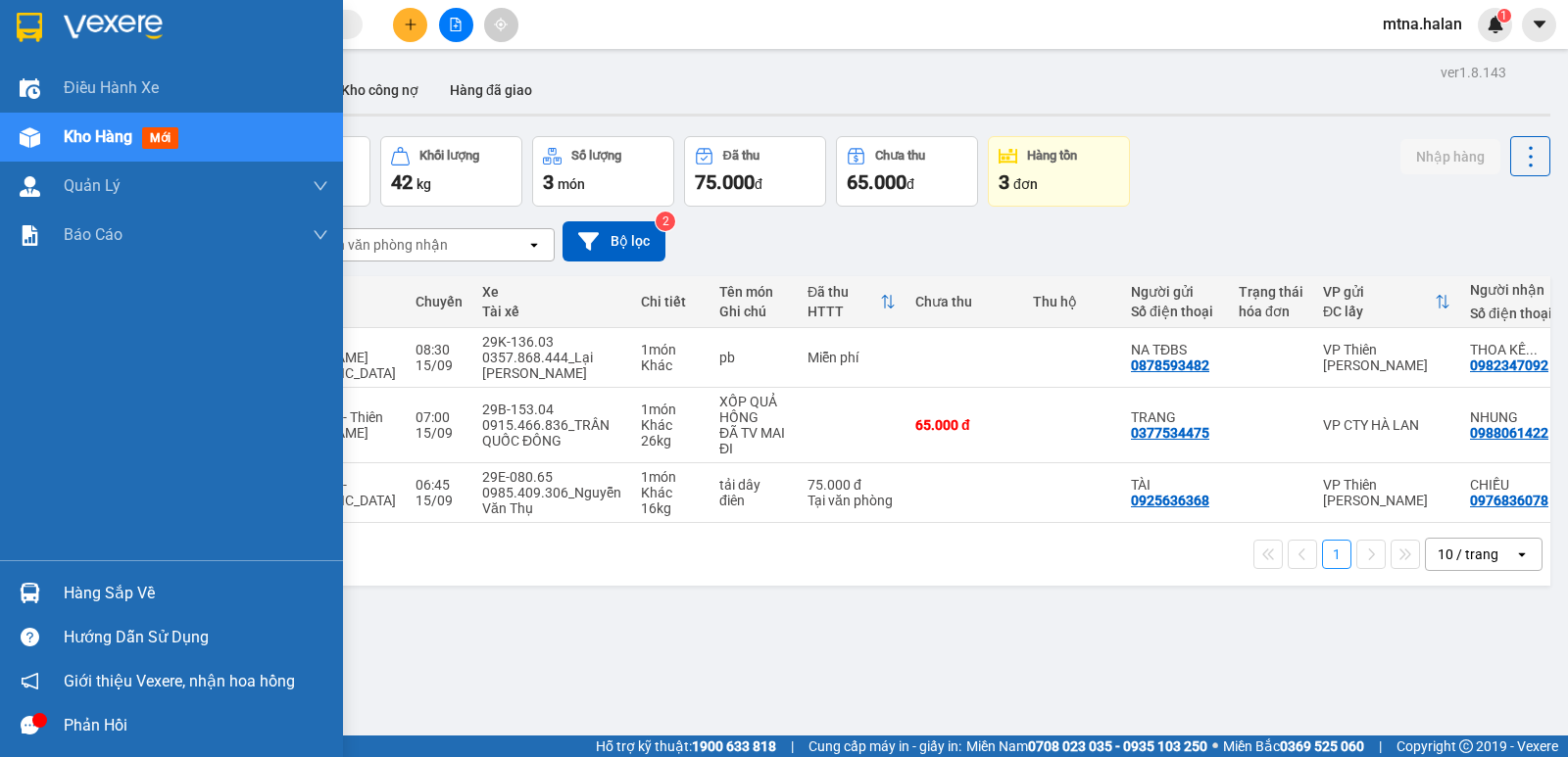
click at [25, 132] on img at bounding box center [29, 137] width 21 height 21
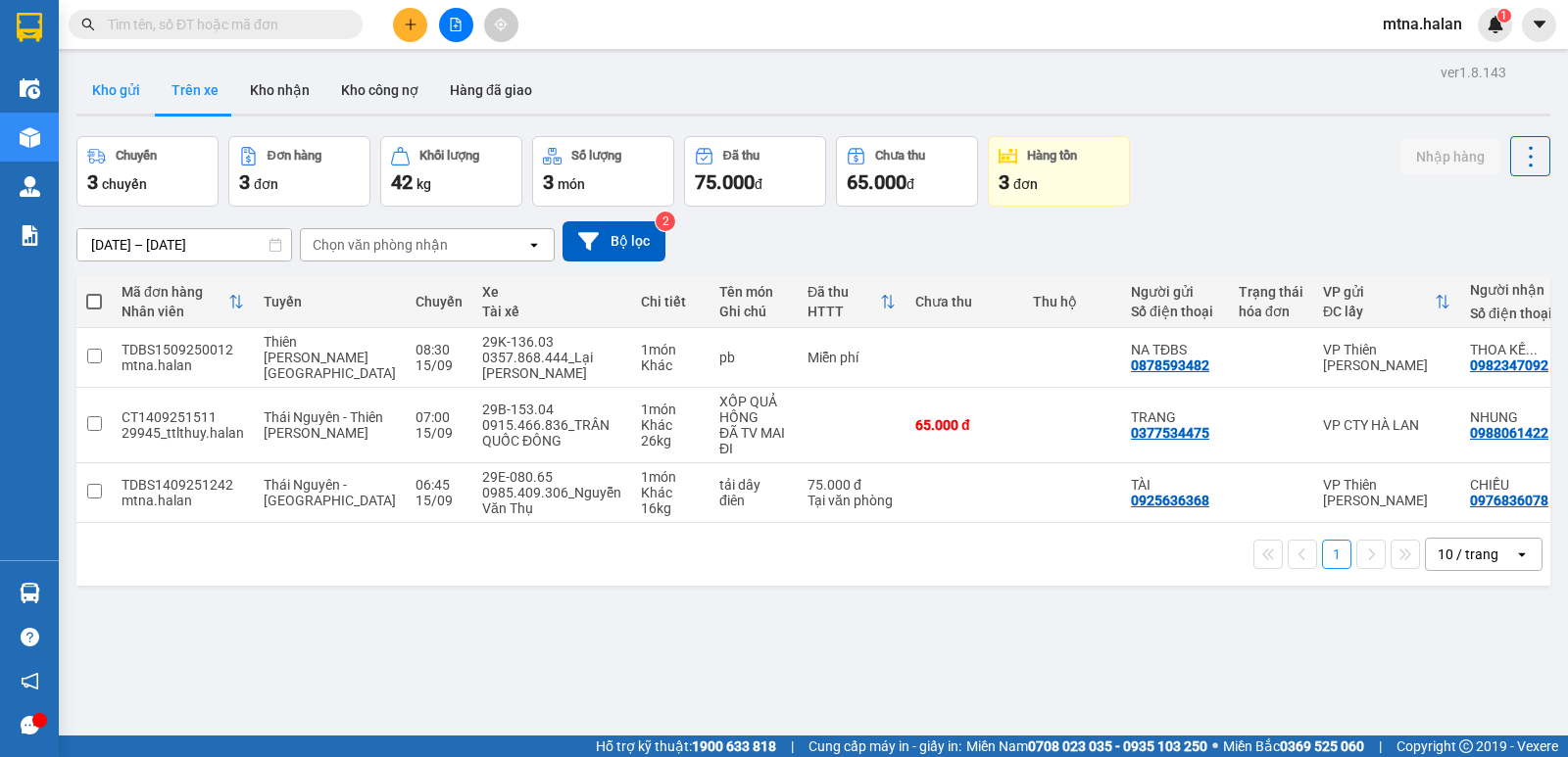
click at [106, 89] on button "Kho gửi" at bounding box center [116, 90] width 80 height 47
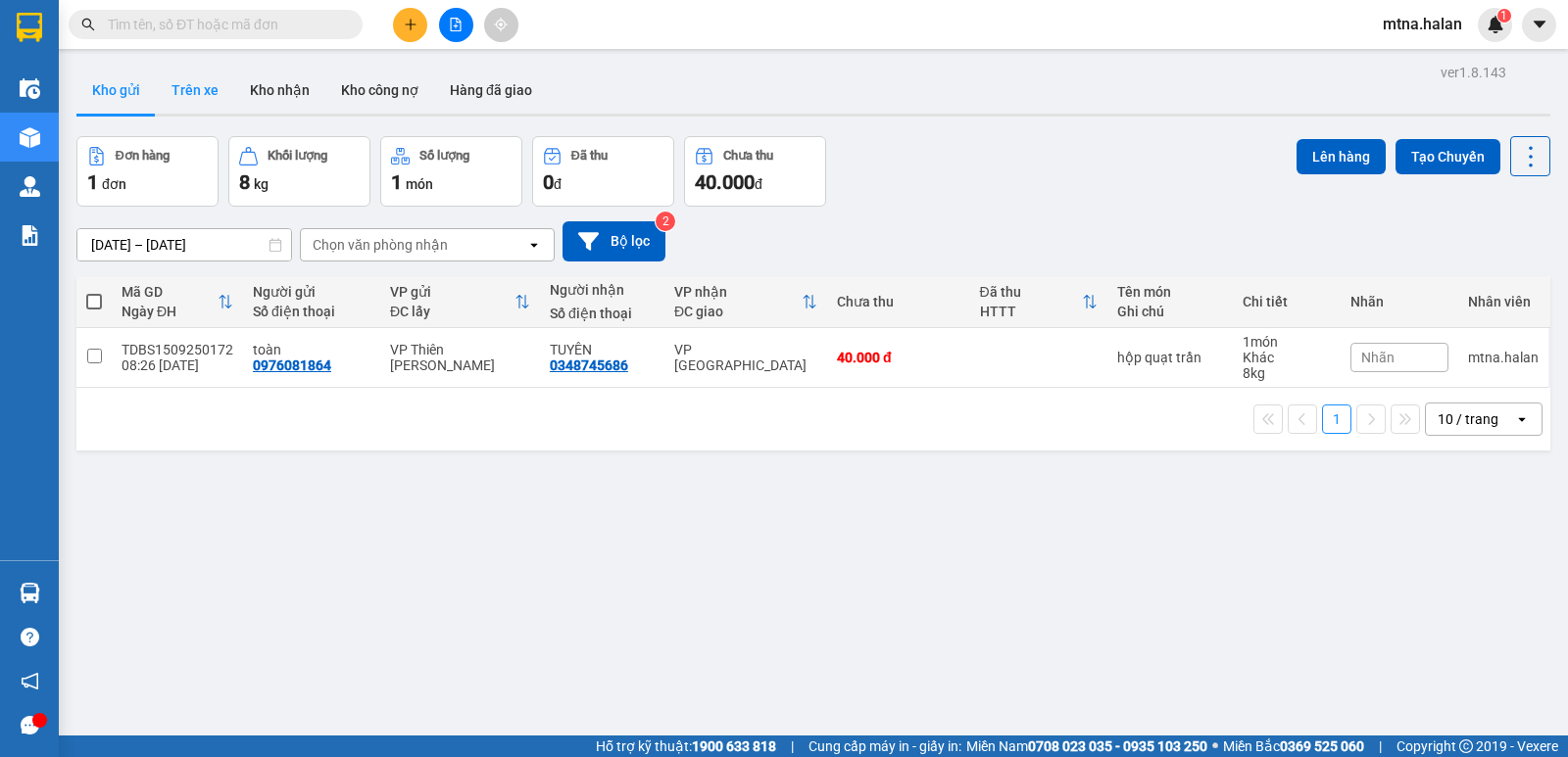
click at [187, 87] on button "Trên xe" at bounding box center [196, 90] width 79 height 47
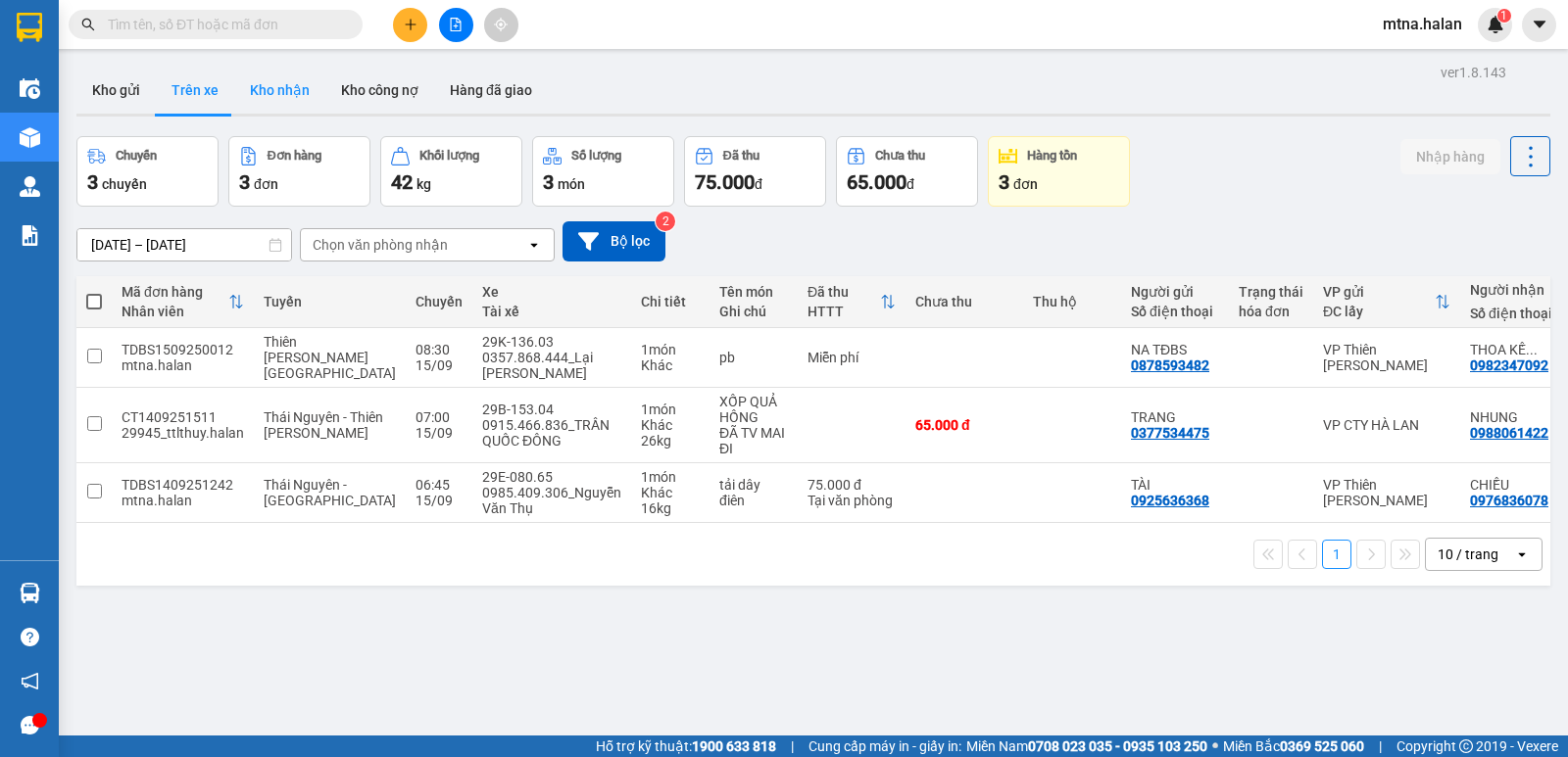
click at [287, 91] on button "Kho nhận" at bounding box center [279, 90] width 91 height 47
type input "[DATE] – [DATE]"
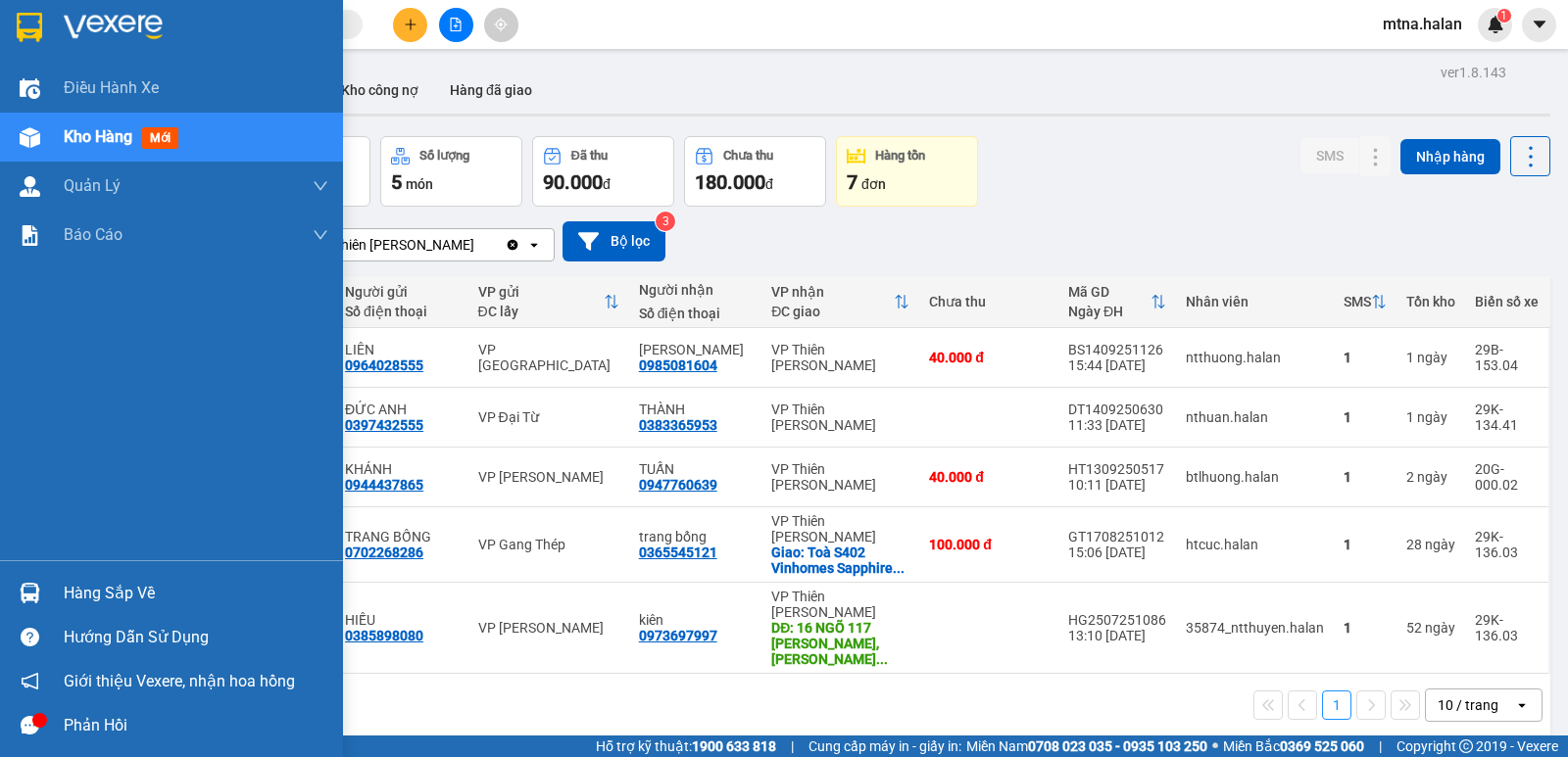
click at [34, 590] on img at bounding box center [29, 592] width 21 height 21
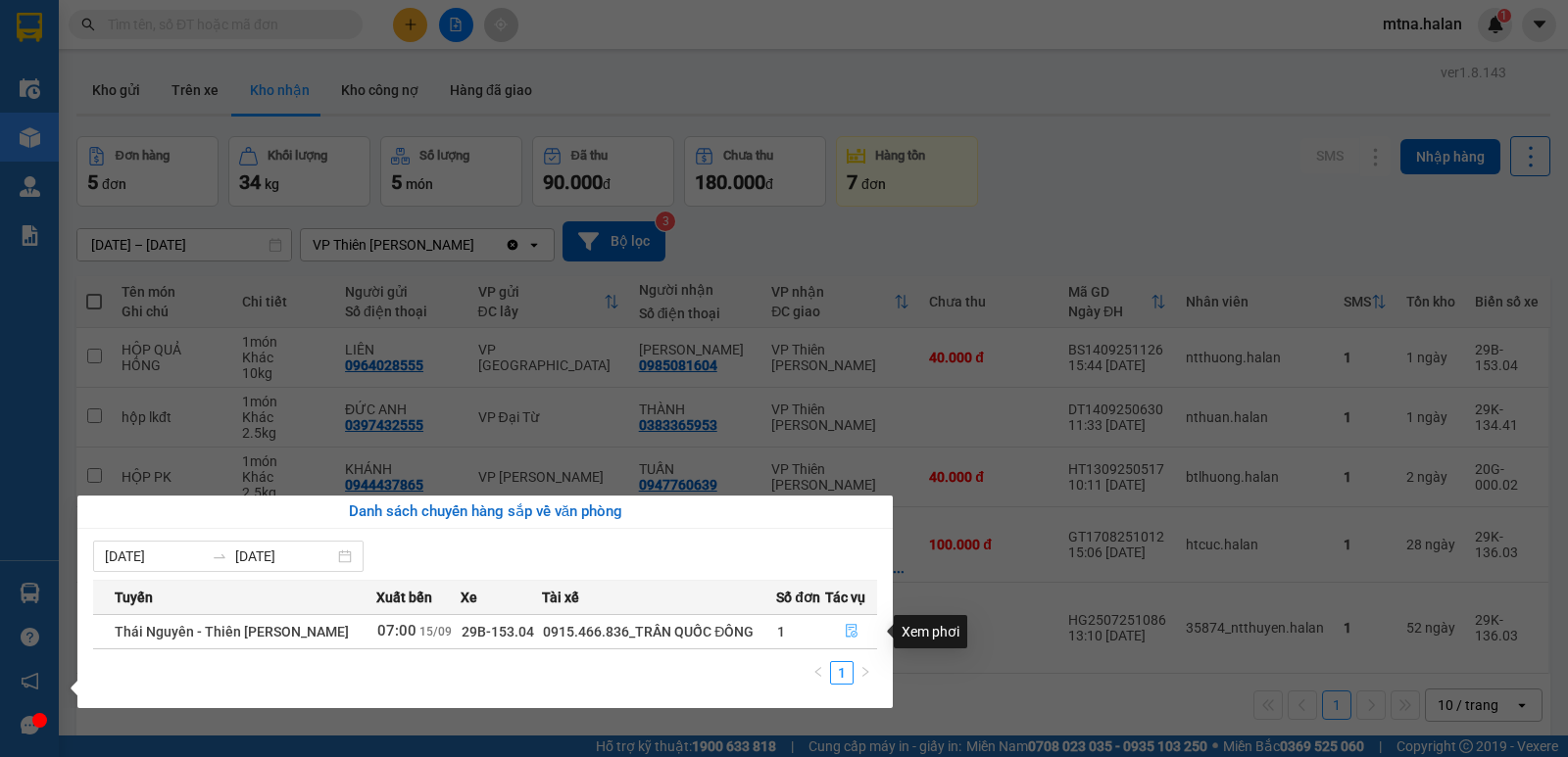
click at [853, 627] on icon "file-done" at bounding box center [852, 631] width 12 height 14
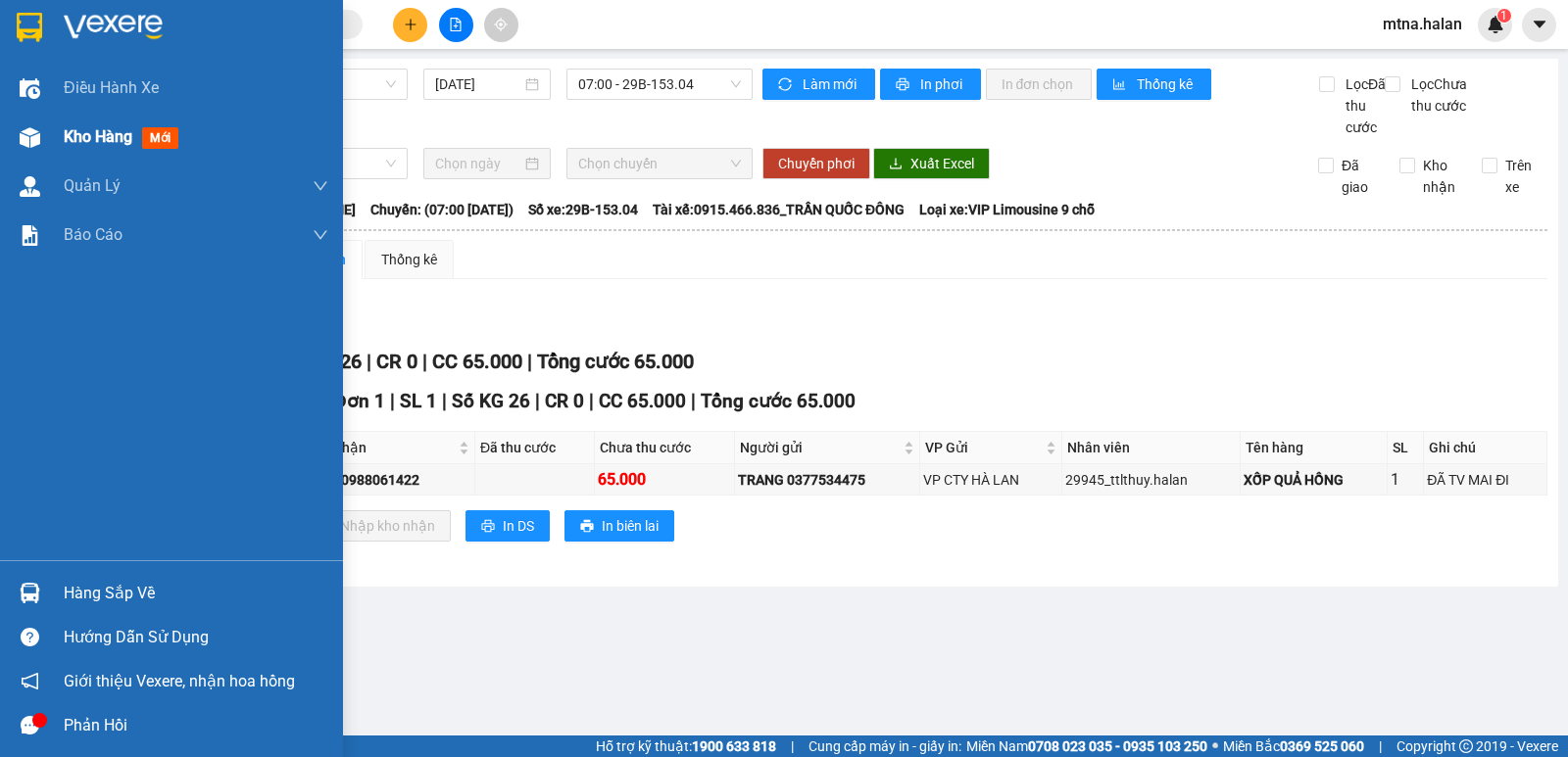
click at [27, 136] on img at bounding box center [29, 137] width 21 height 21
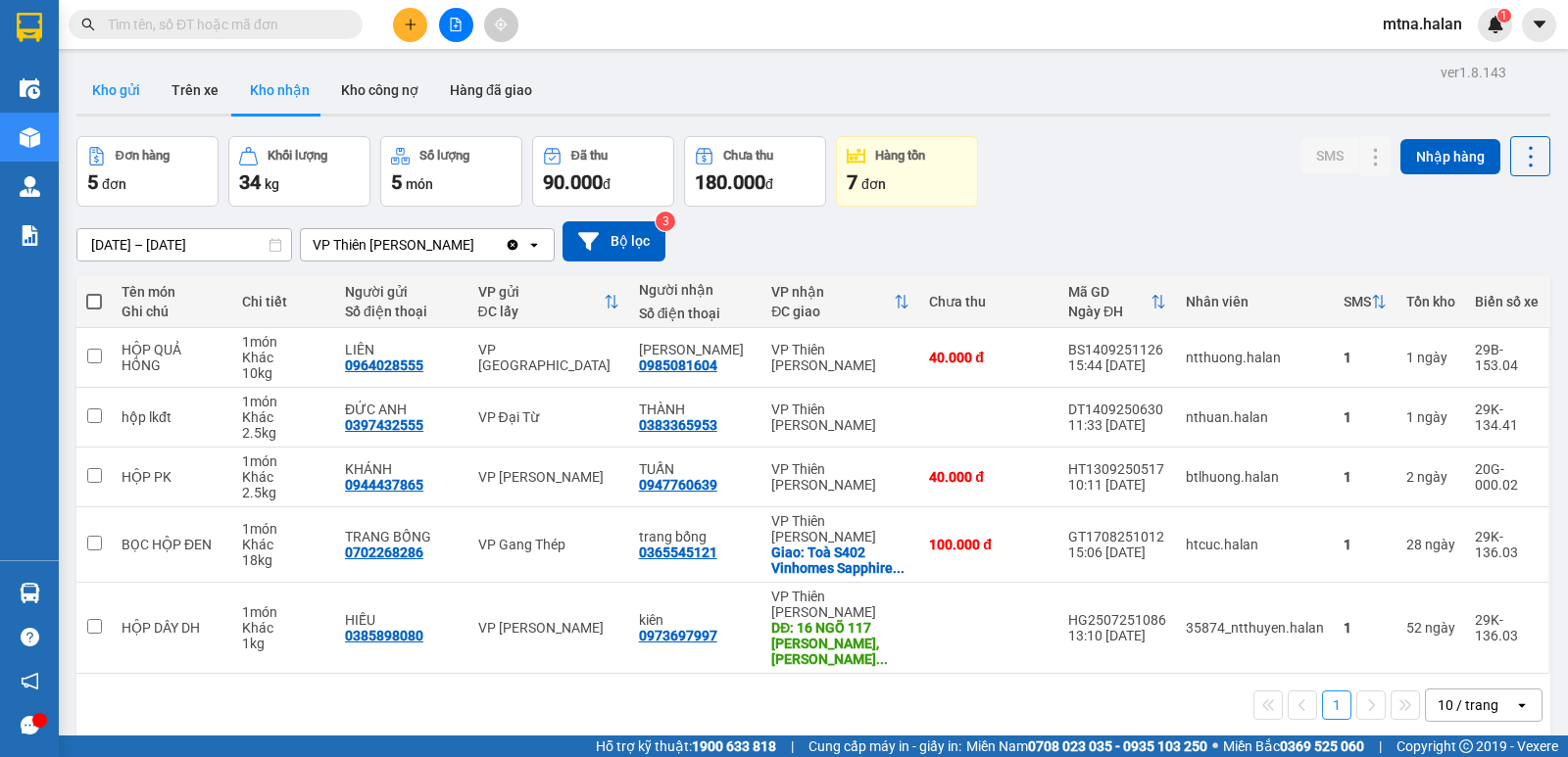
click at [117, 89] on button "Kho gửi" at bounding box center [116, 90] width 80 height 47
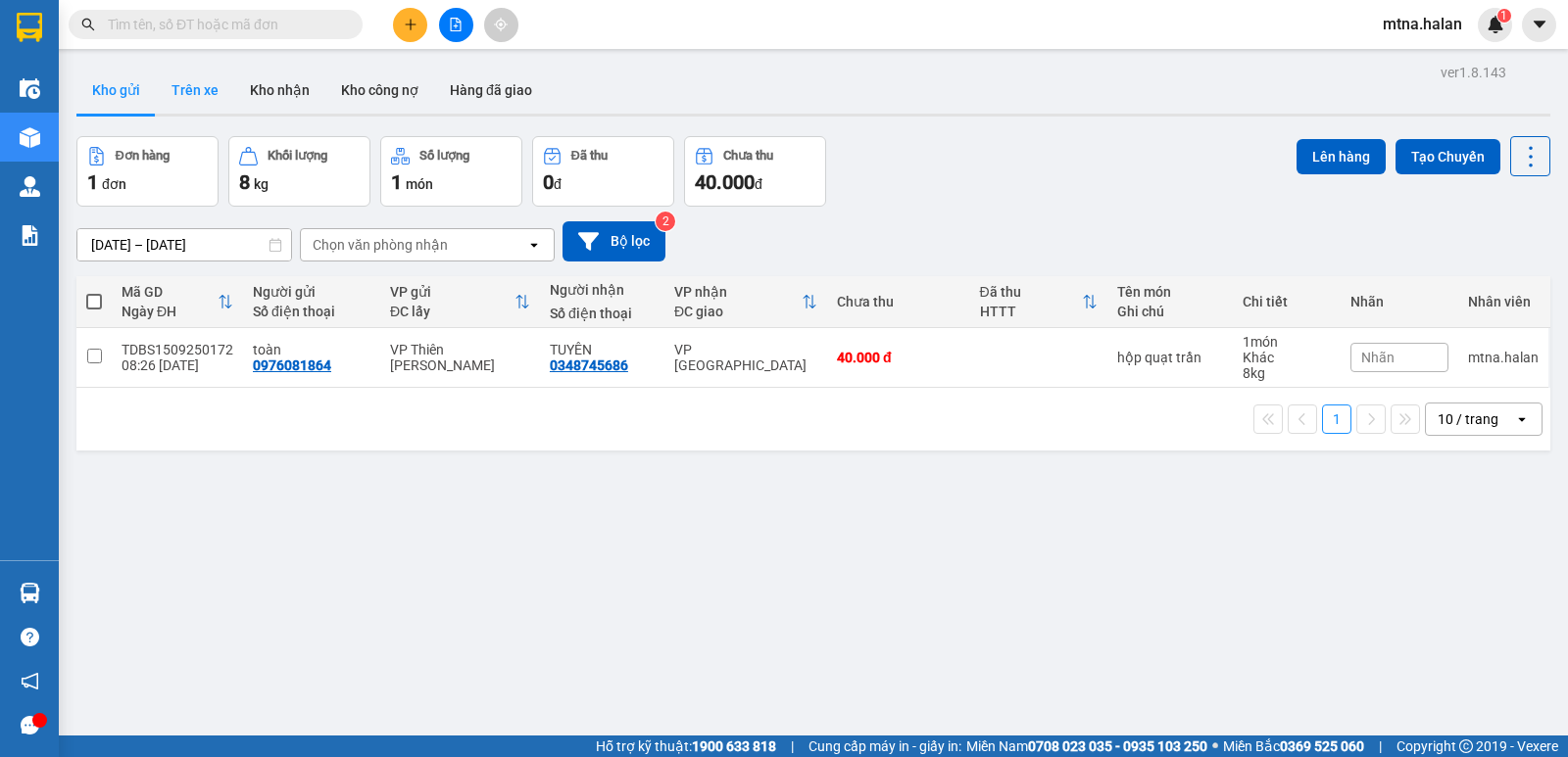
click at [187, 94] on button "Trên xe" at bounding box center [196, 90] width 79 height 47
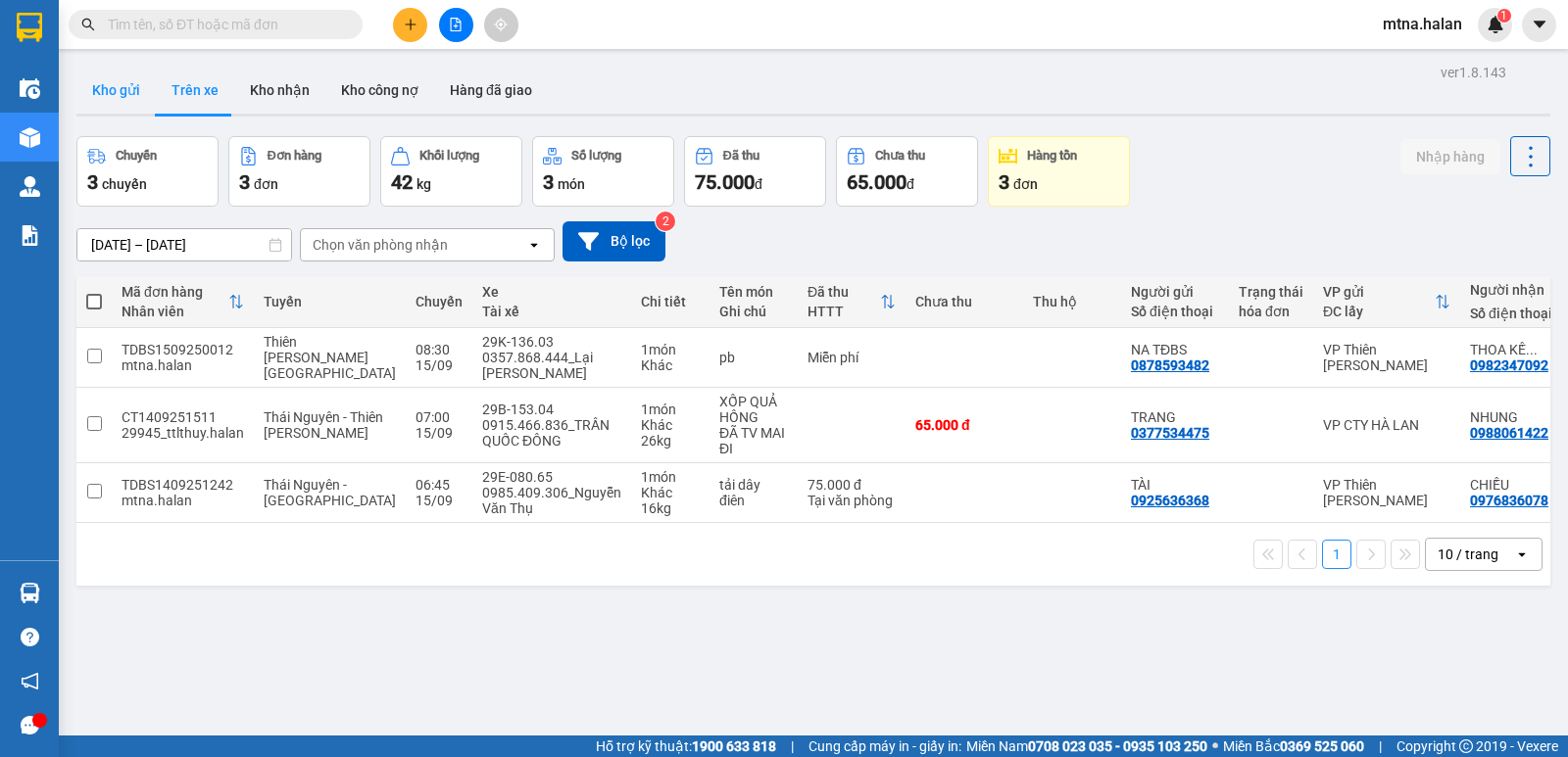
click at [101, 89] on button "Kho gửi" at bounding box center [116, 90] width 80 height 47
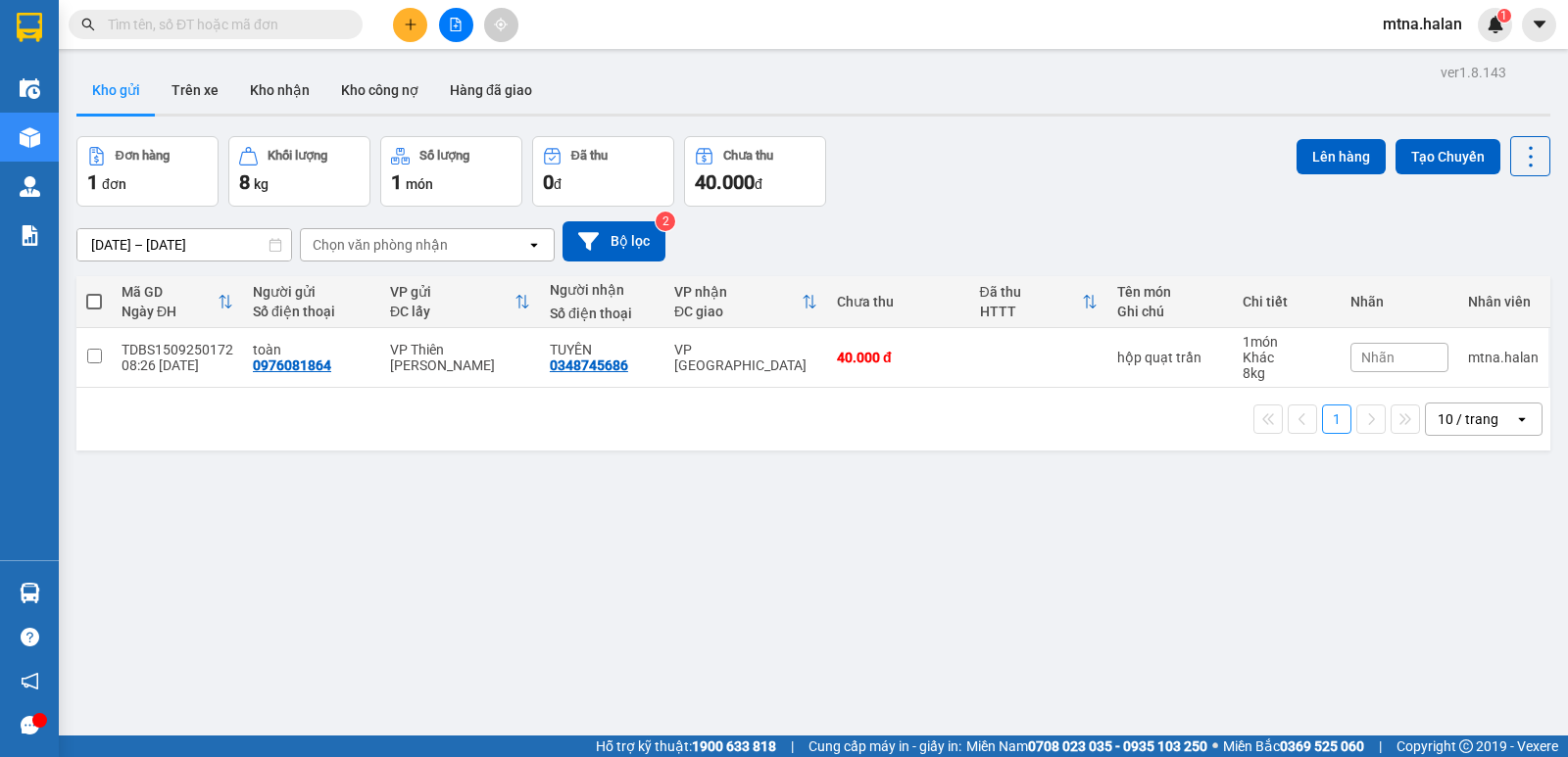
click at [294, 23] on input "text" at bounding box center [223, 25] width 231 height 22
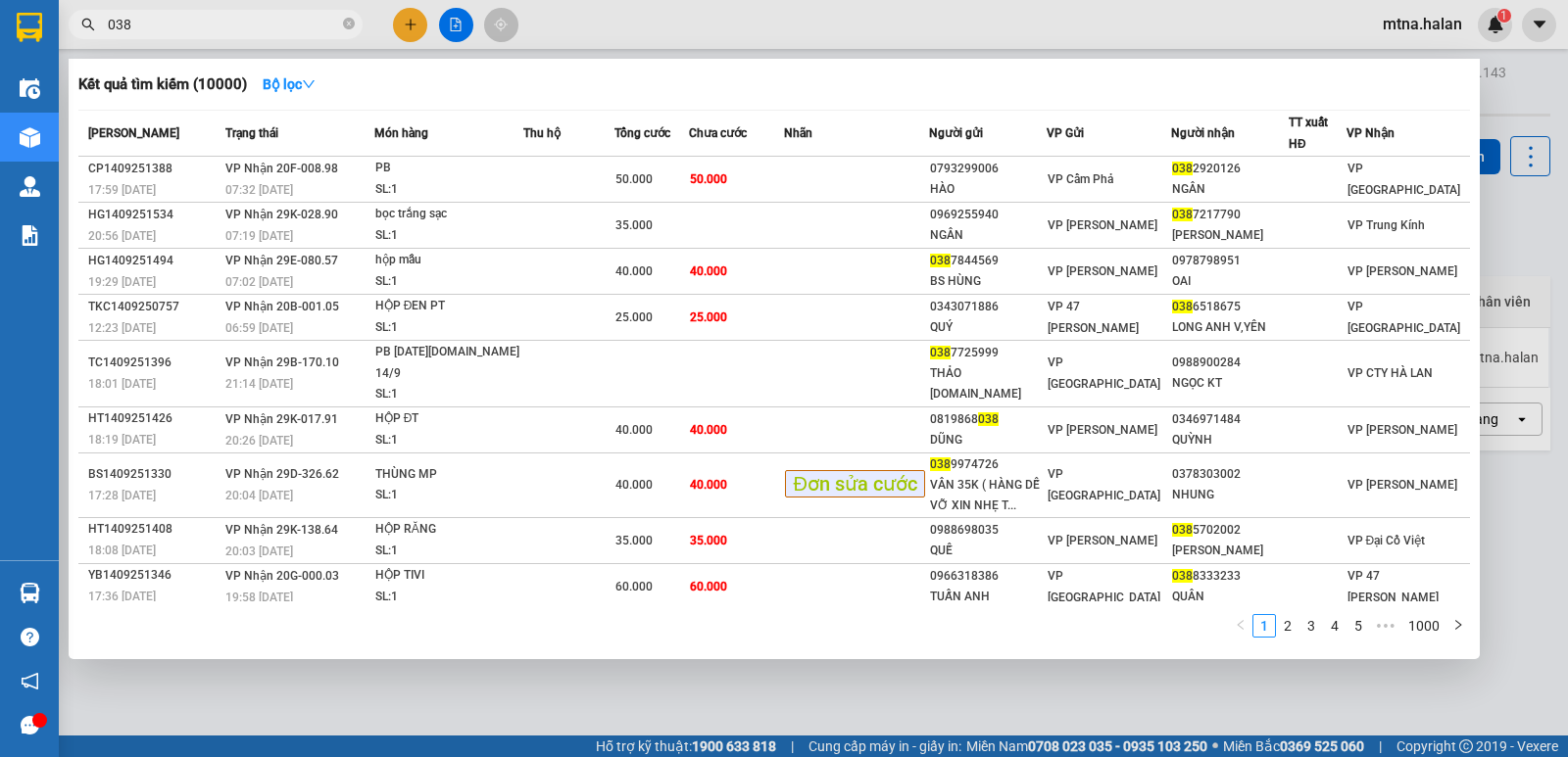
type input "038"
click at [353, 22] on icon "close-circle" at bounding box center [349, 24] width 12 height 12
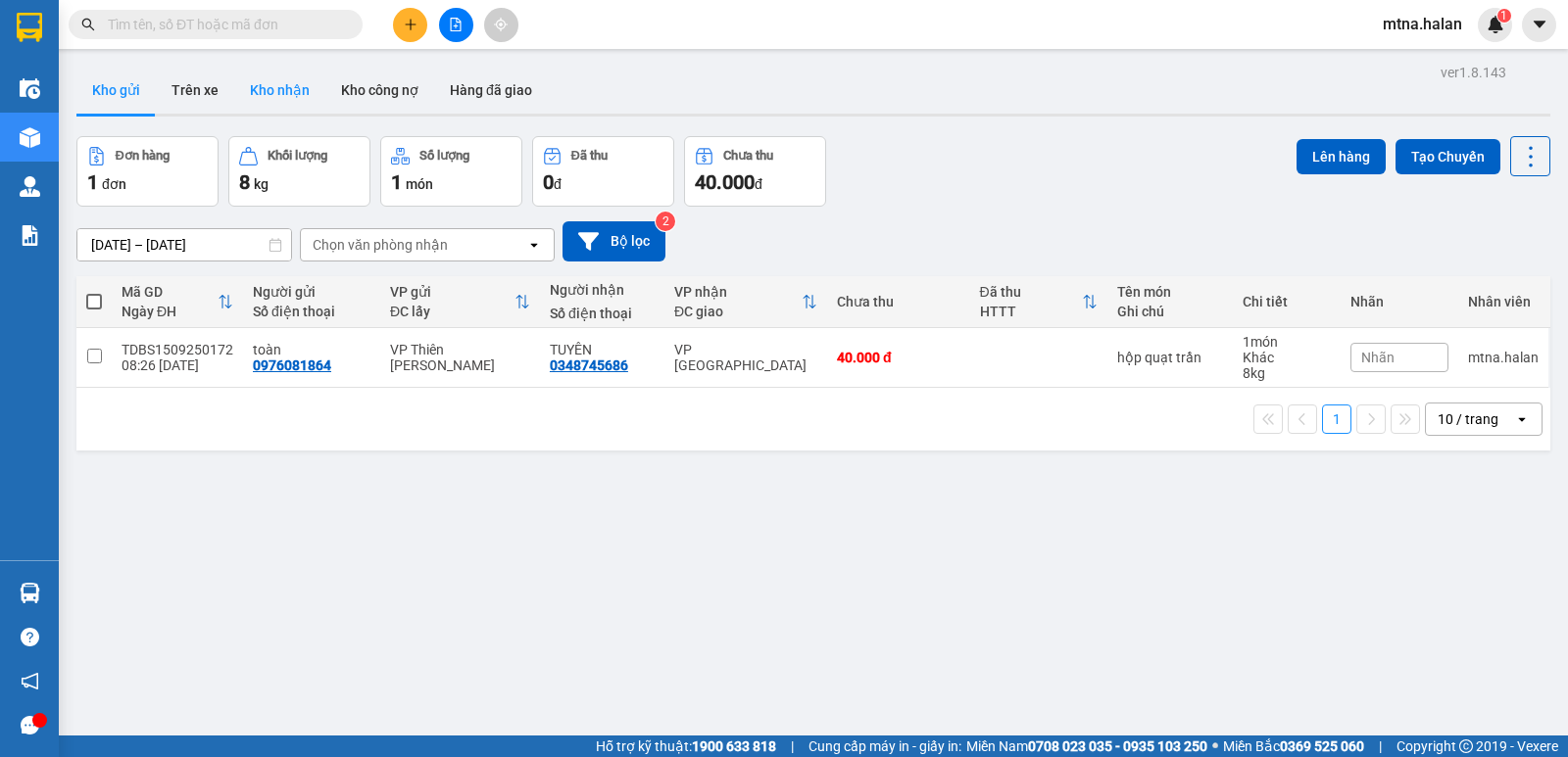
click at [277, 87] on button "Kho nhận" at bounding box center [279, 90] width 91 height 47
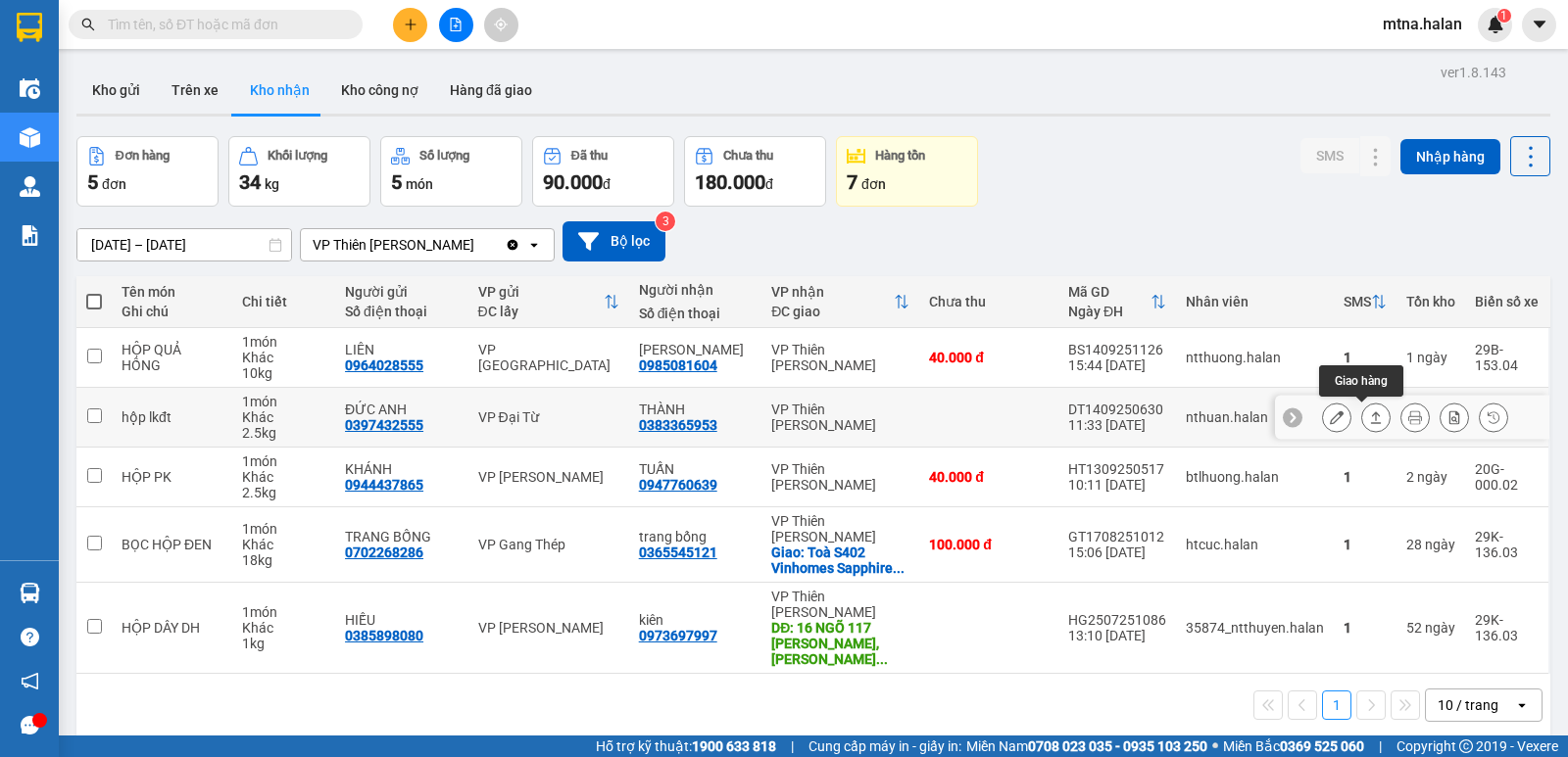
click at [1371, 415] on icon at bounding box center [1375, 417] width 11 height 12
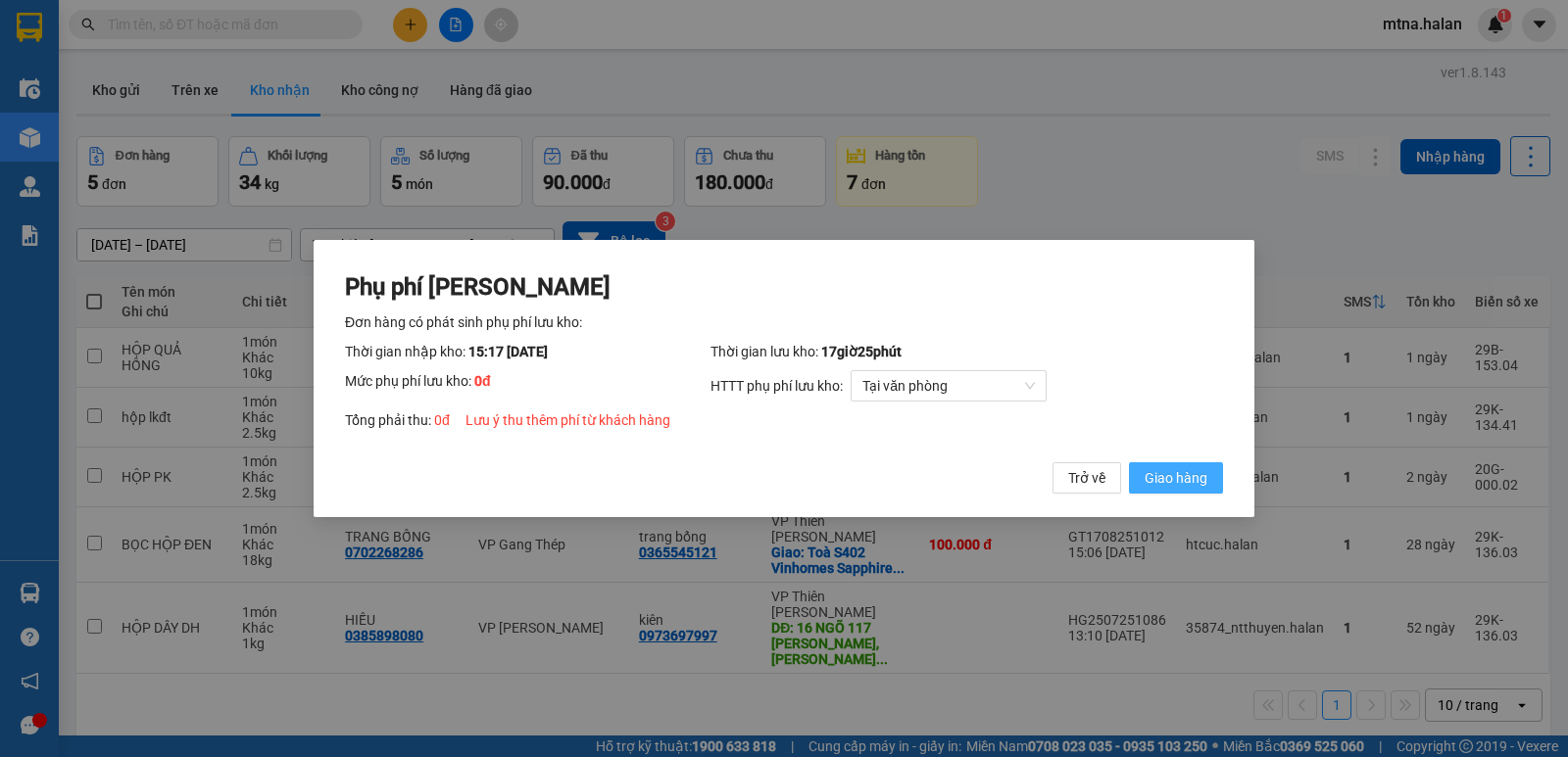
click at [1176, 474] on span "Giao hàng" at bounding box center [1176, 478] width 63 height 22
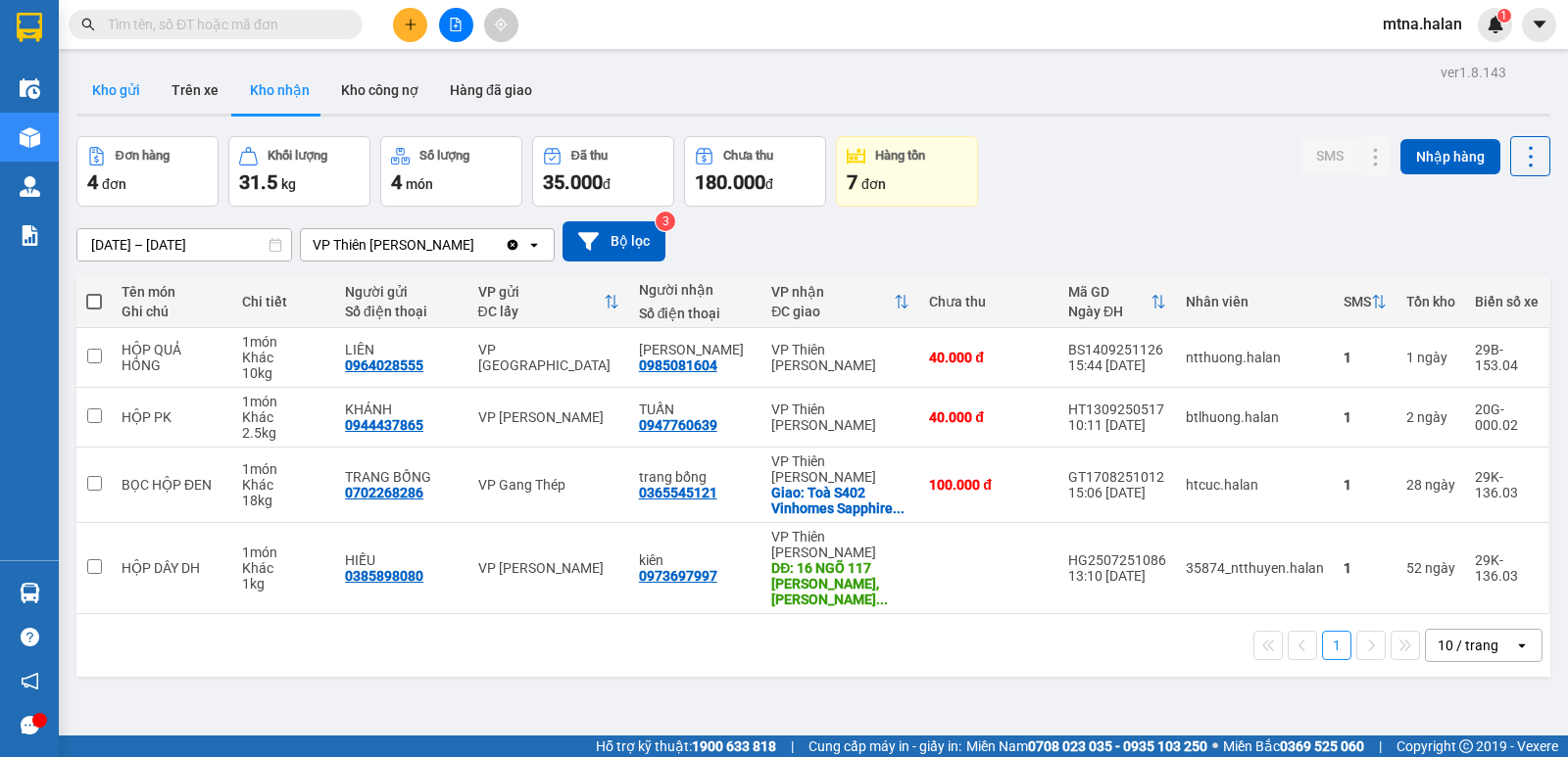
click at [117, 90] on button "Kho gửi" at bounding box center [116, 90] width 80 height 47
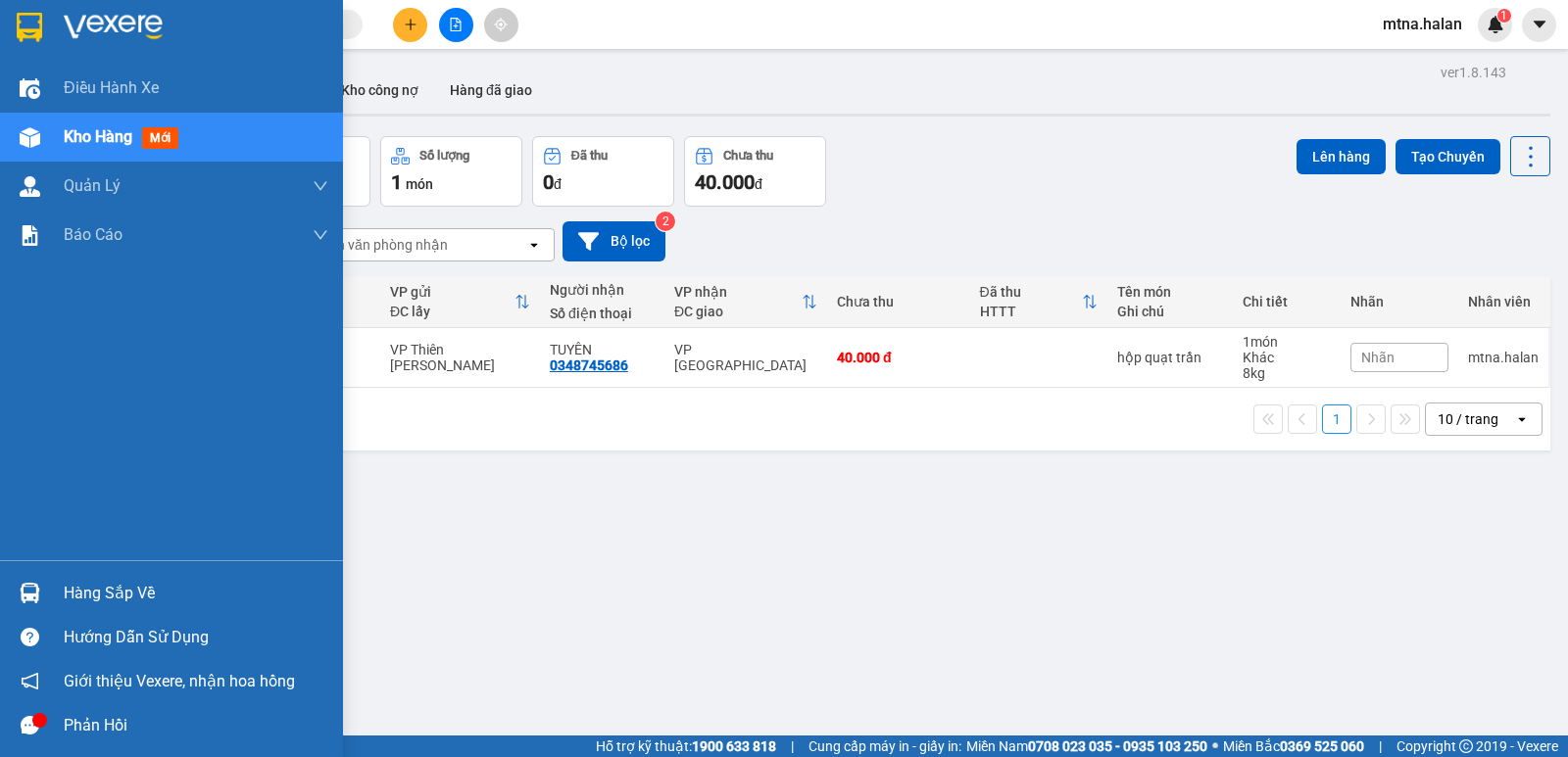
click at [27, 578] on div at bounding box center [29, 592] width 34 height 34
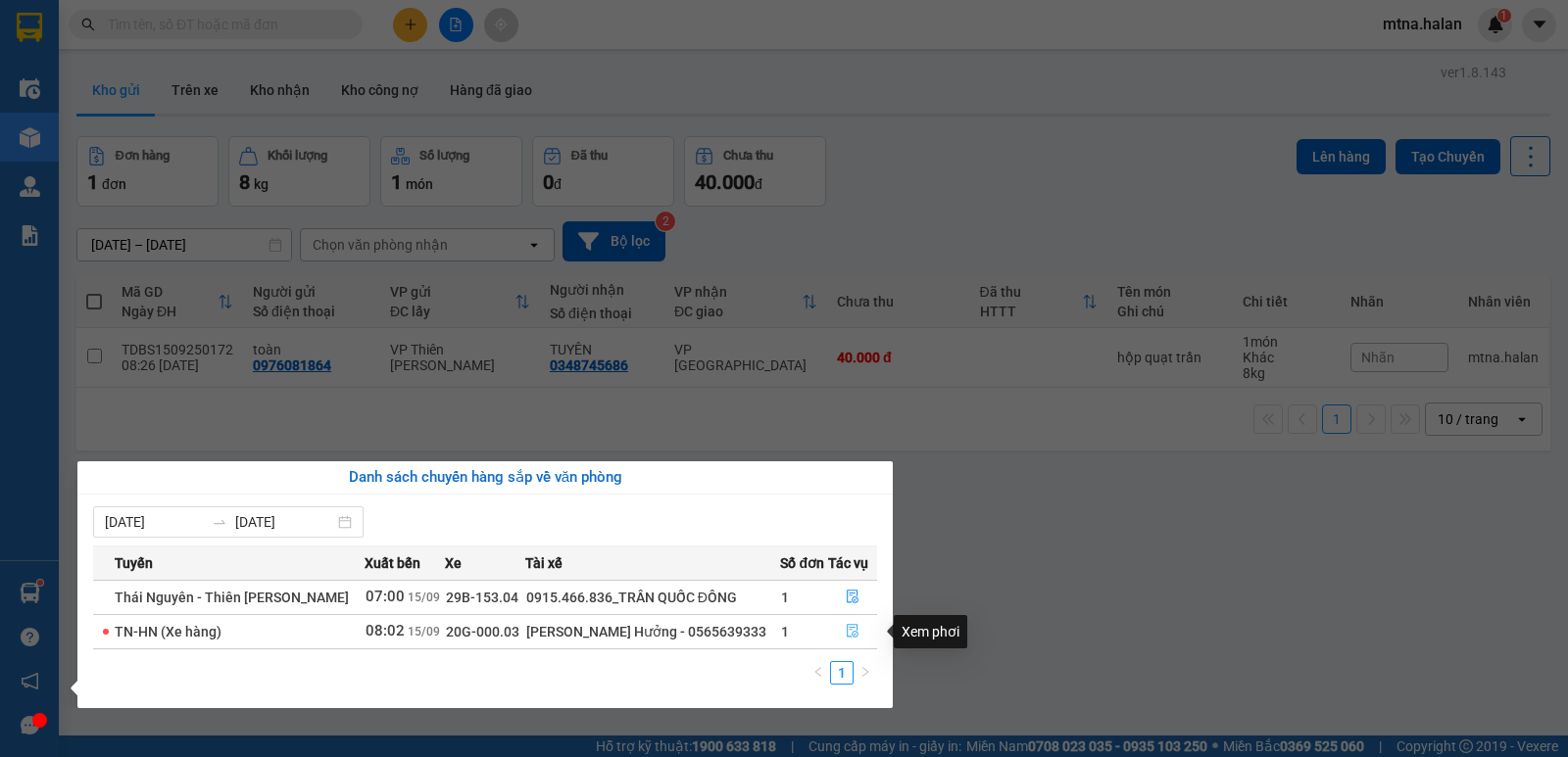
click at [851, 629] on icon "file-done" at bounding box center [853, 631] width 12 height 14
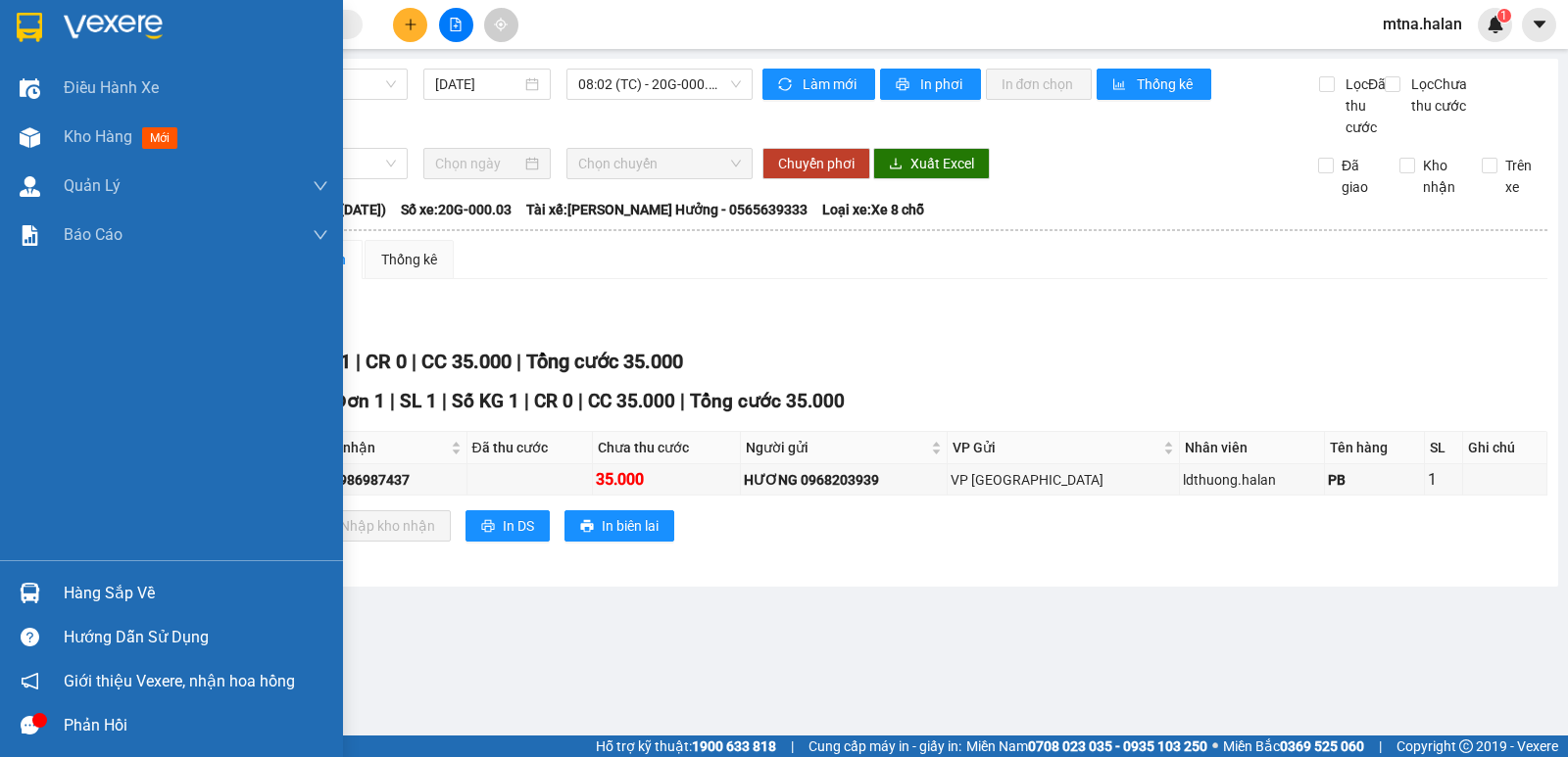
click at [20, 595] on img at bounding box center [29, 592] width 21 height 21
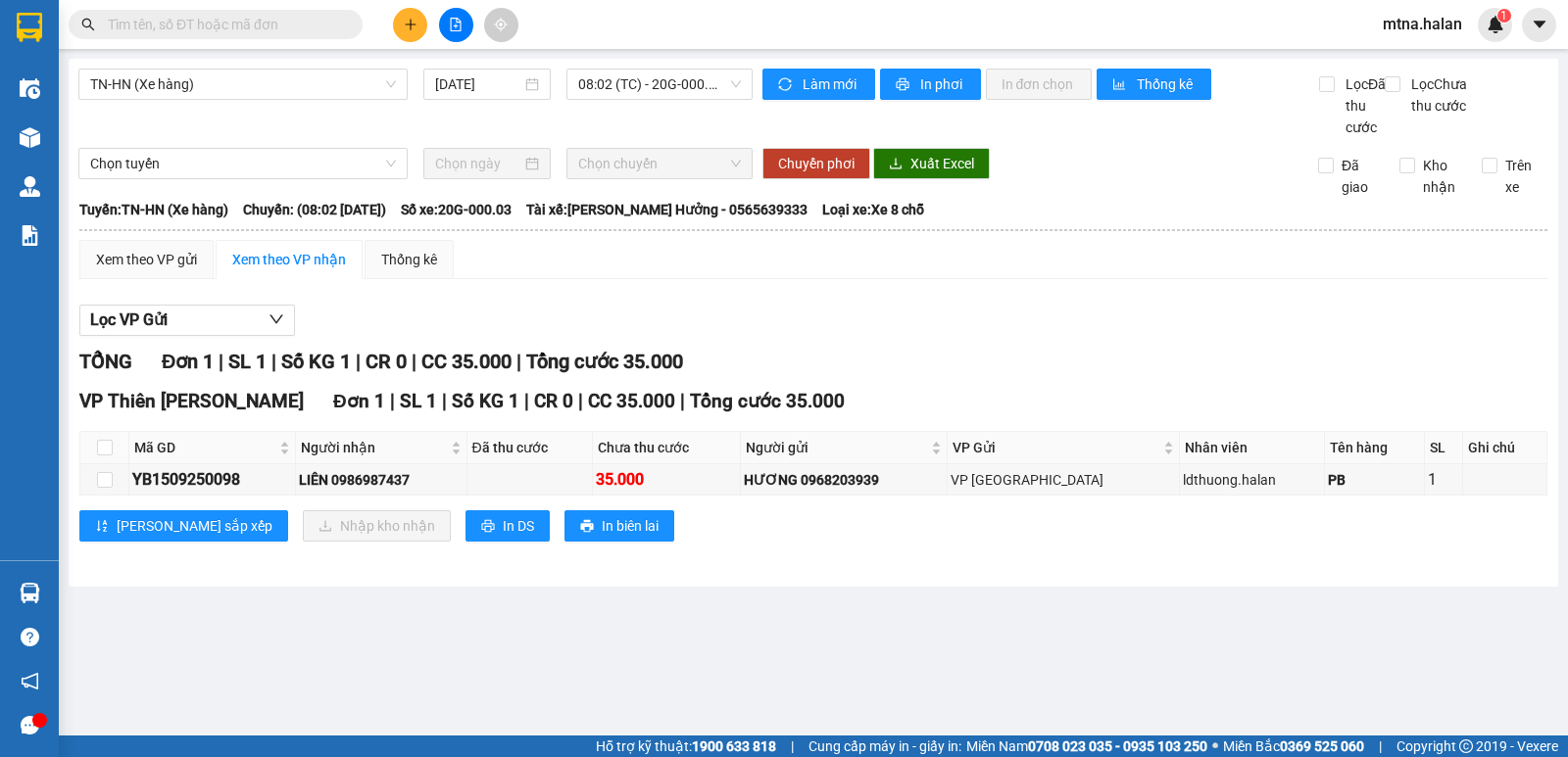
click at [999, 661] on section "Kết quả tìm kiếm ( 10000 ) Bộ lọc Mã ĐH Trạng thái Món hàng Thu hộ Tổng cước Ch…" at bounding box center [784, 378] width 1568 height 757
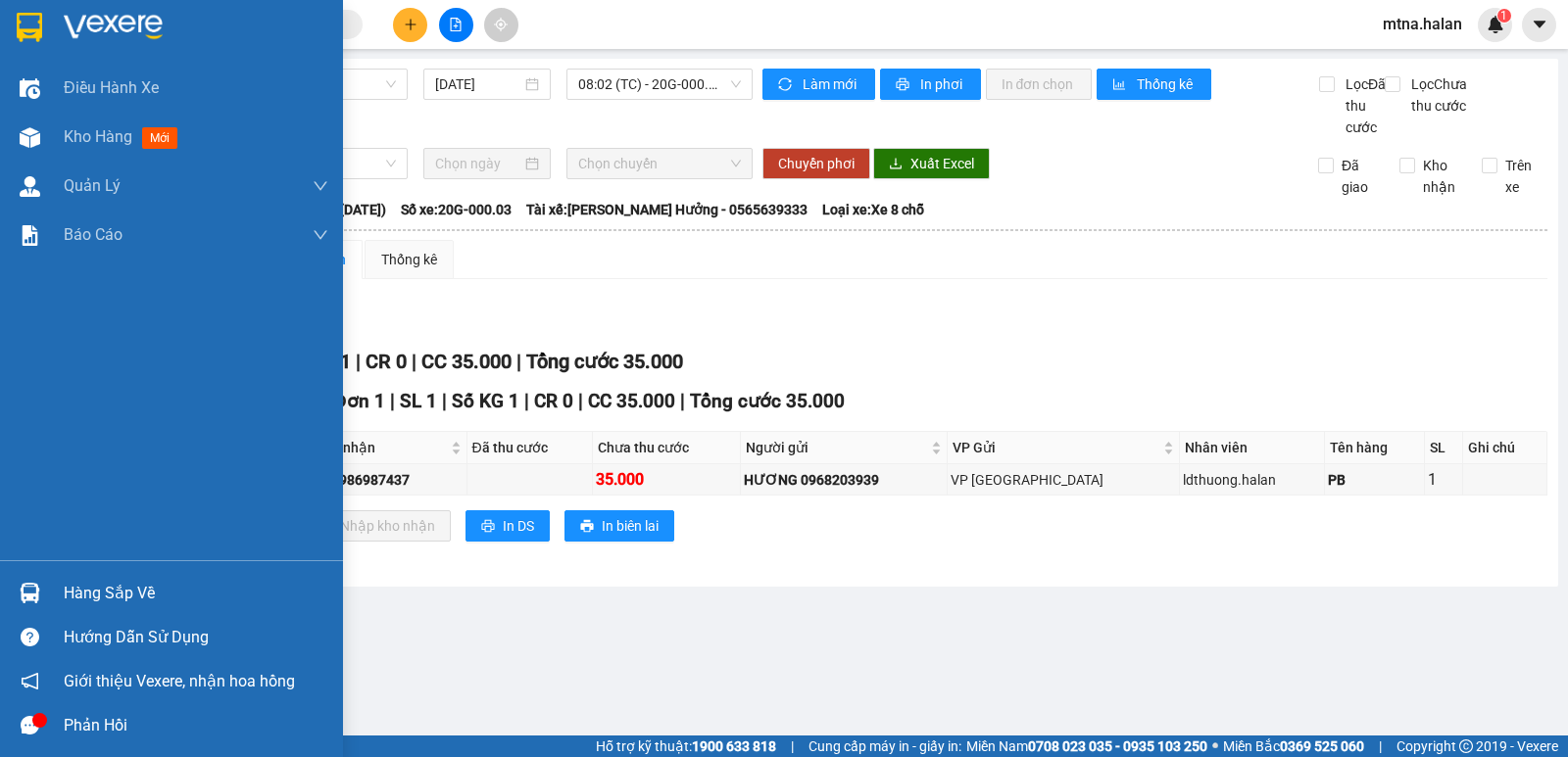
click at [27, 587] on img at bounding box center [29, 592] width 21 height 21
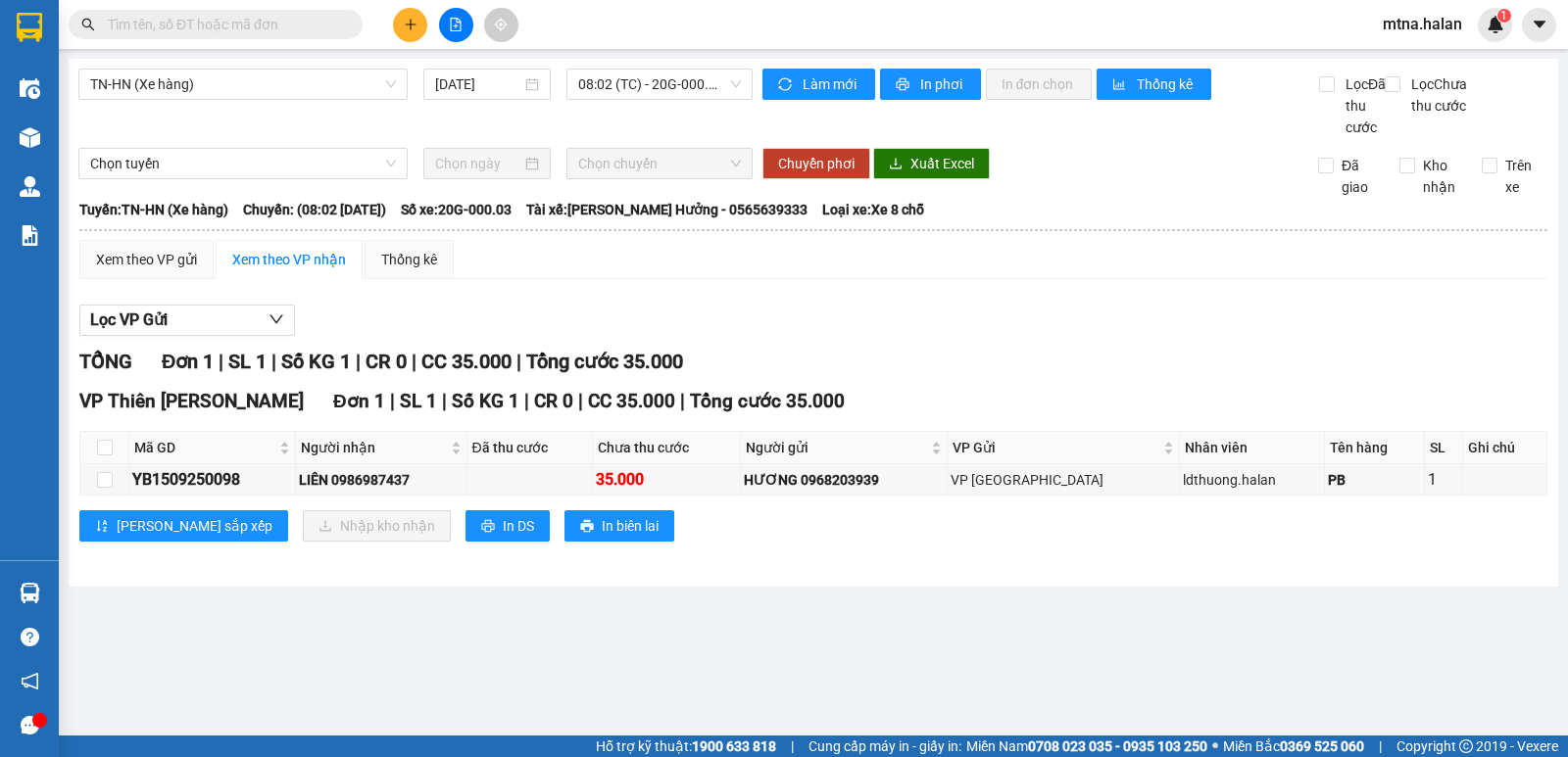
click at [990, 666] on section "Kết quả tìm kiếm ( 10000 ) Bộ lọc Mã ĐH Trạng thái Món hàng Thu hộ Tổng cước Ch…" at bounding box center [784, 378] width 1568 height 757
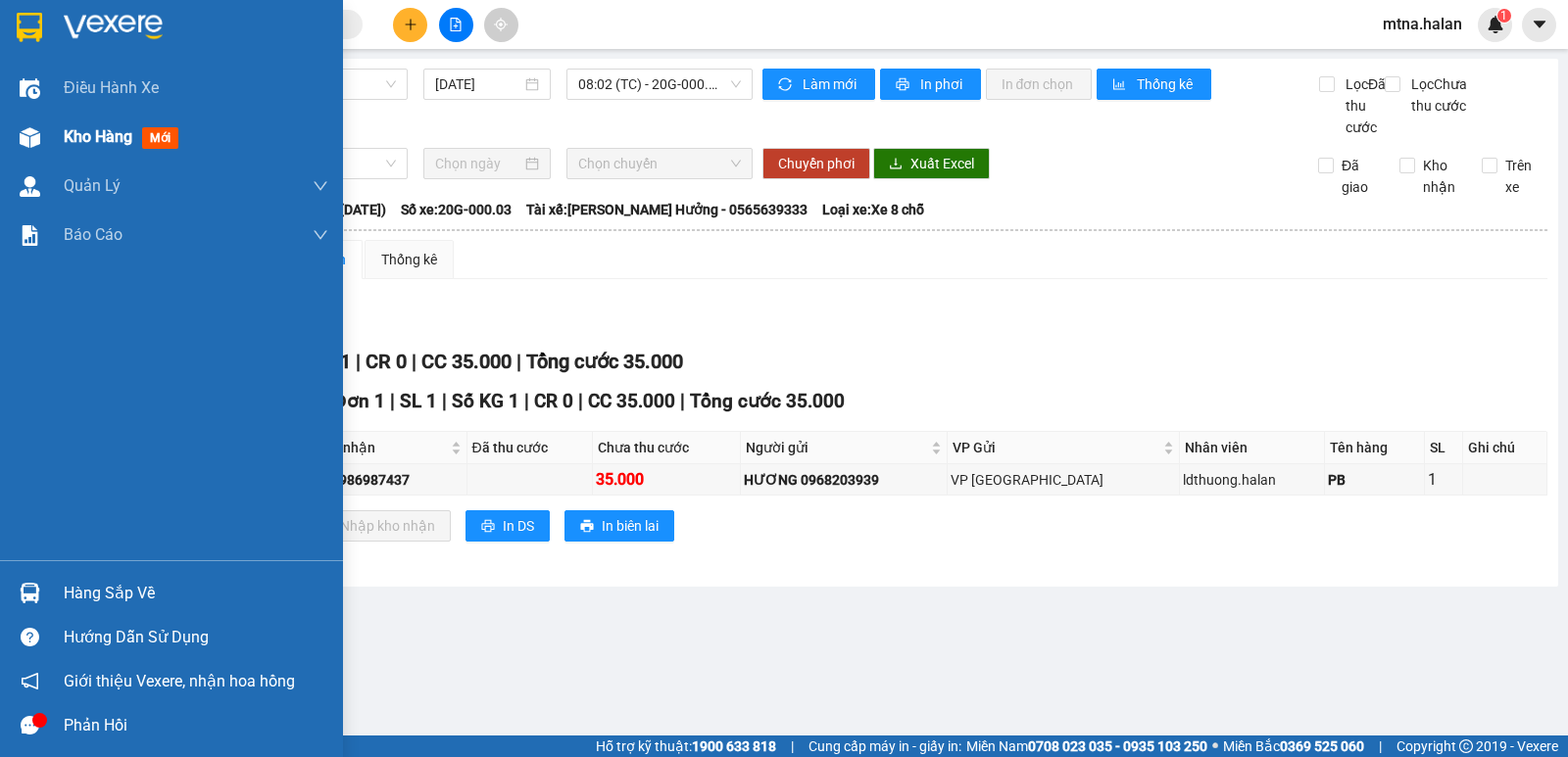
click at [29, 137] on img at bounding box center [29, 137] width 21 height 21
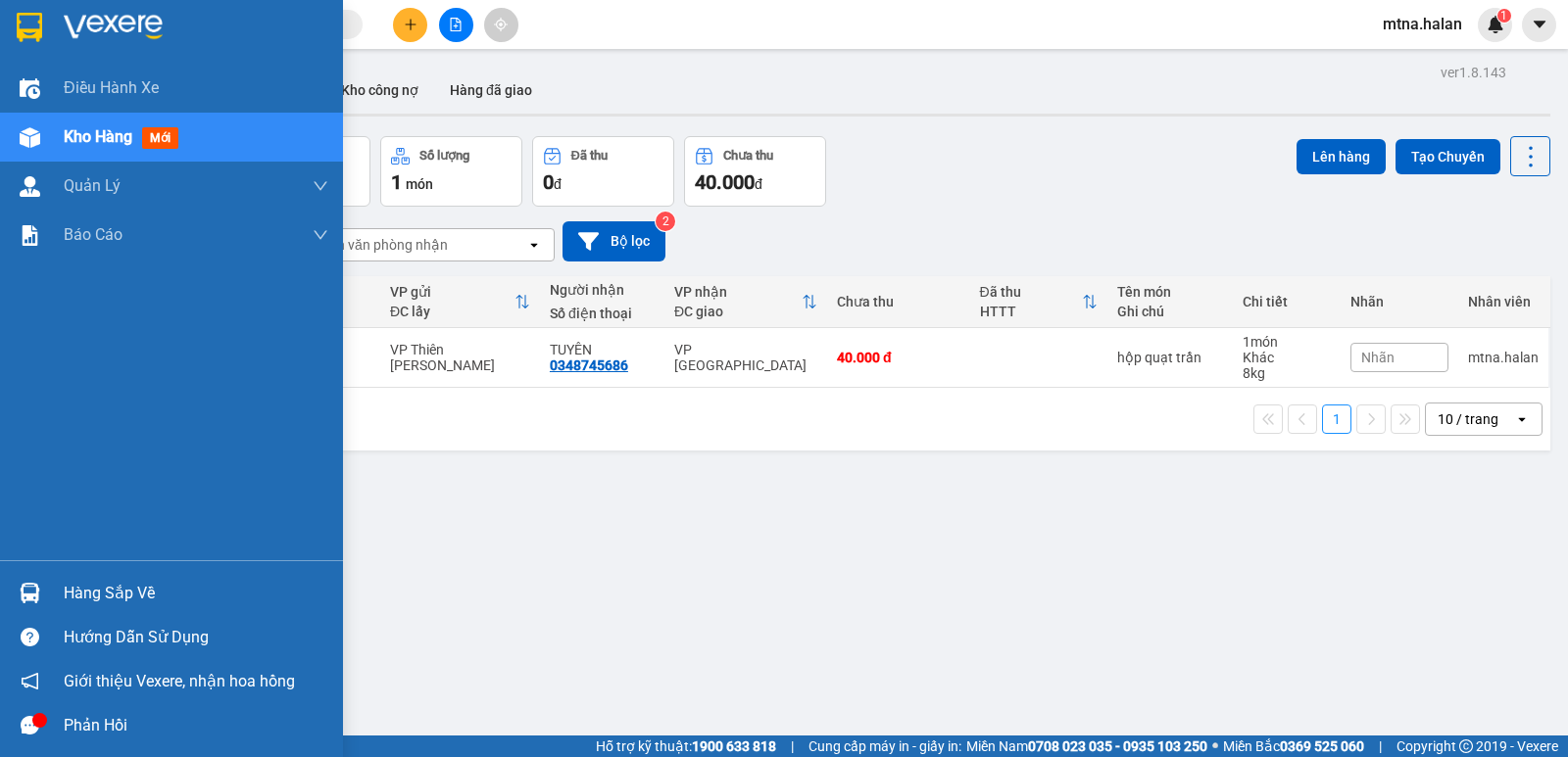
click at [32, 599] on img at bounding box center [29, 592] width 21 height 21
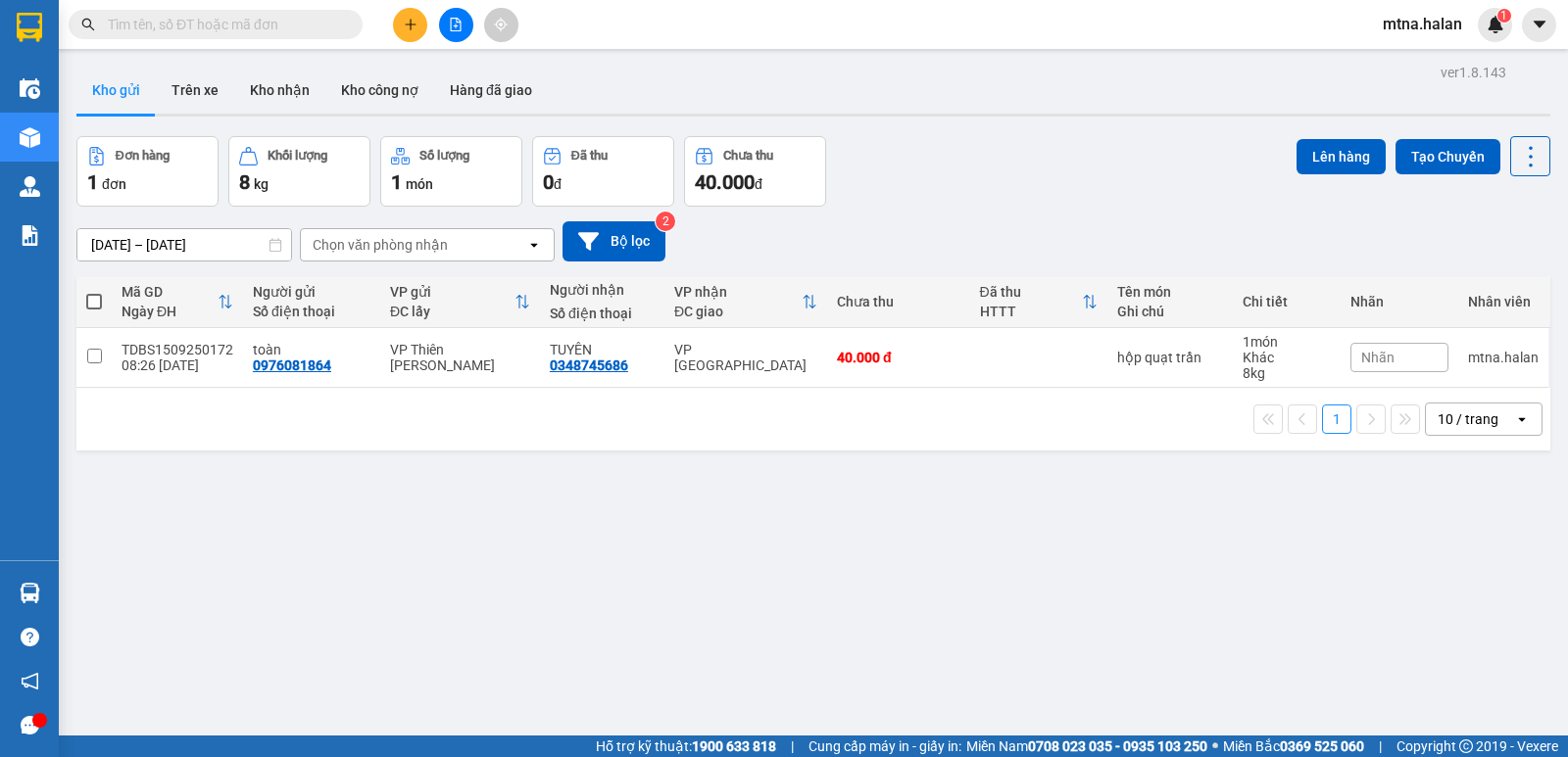
click at [1020, 614] on section "Kết quả tìm kiếm ( 10000 ) Bộ lọc Mã ĐH Trạng thái Món hàng Thu hộ Tổng cước Ch…" at bounding box center [784, 378] width 1568 height 757
click at [283, 90] on button "Kho nhận" at bounding box center [279, 90] width 91 height 47
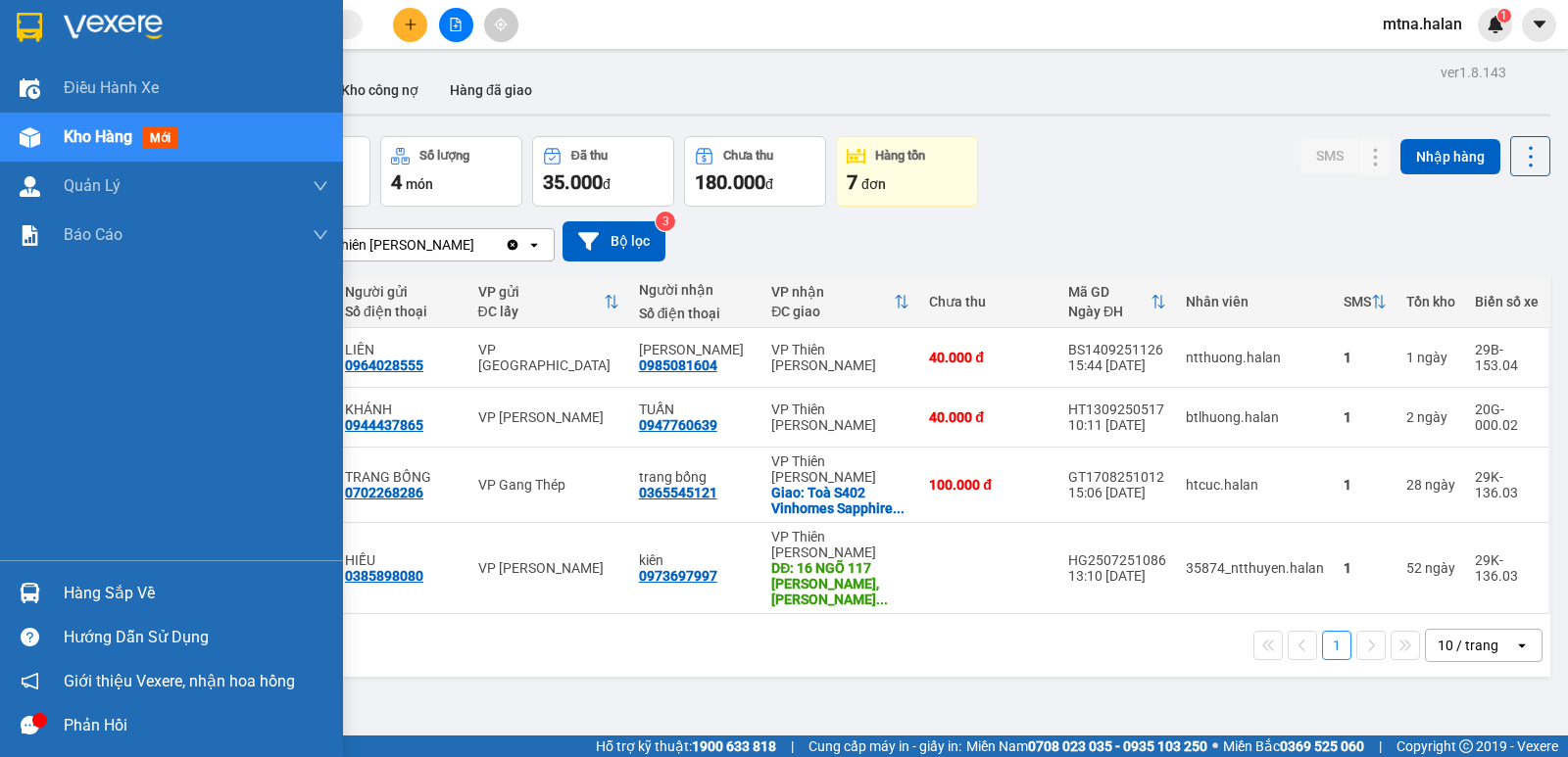
click at [25, 586] on img at bounding box center [29, 592] width 21 height 21
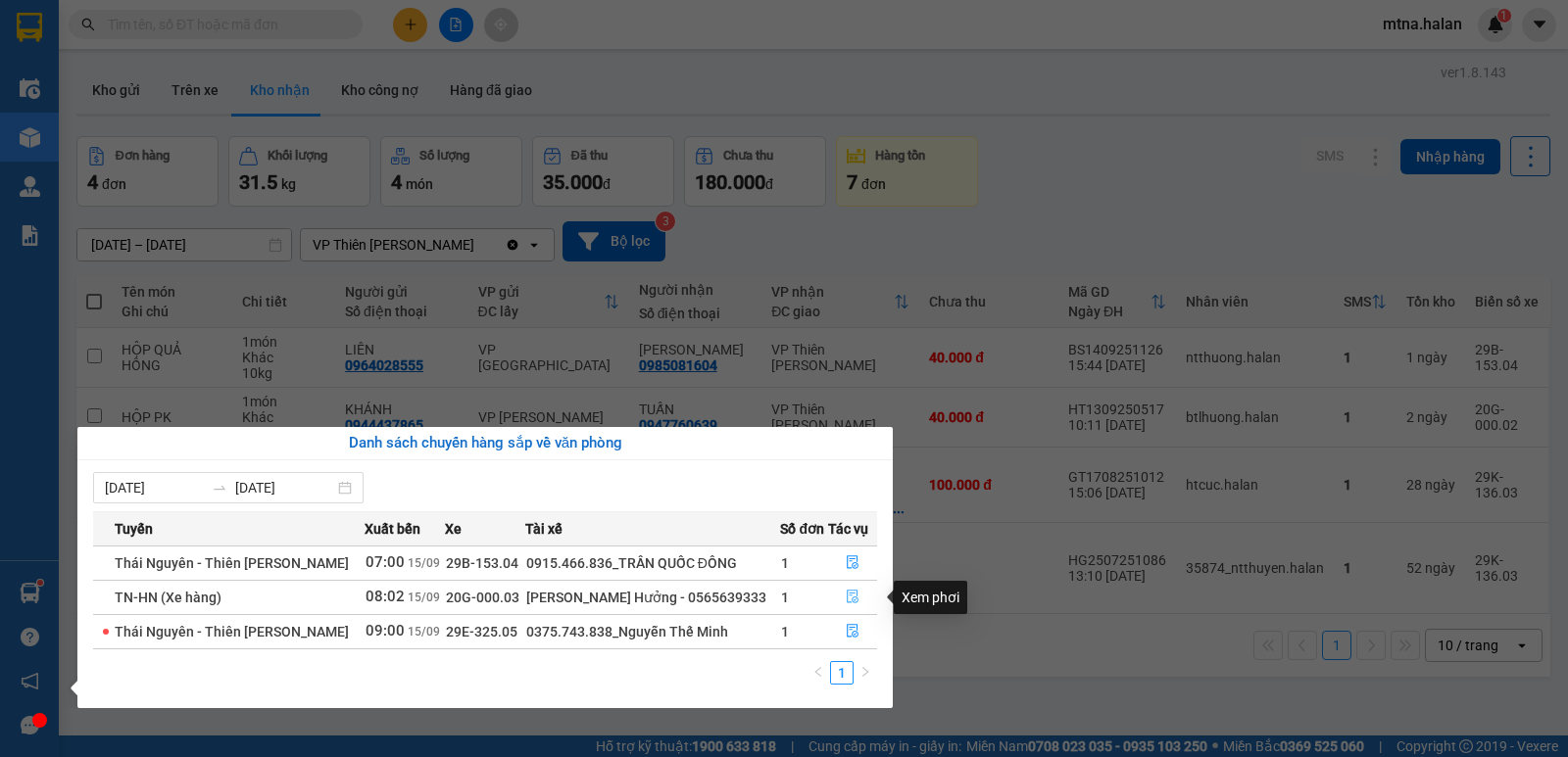
click at [853, 596] on icon "file-done" at bounding box center [853, 596] width 14 height 14
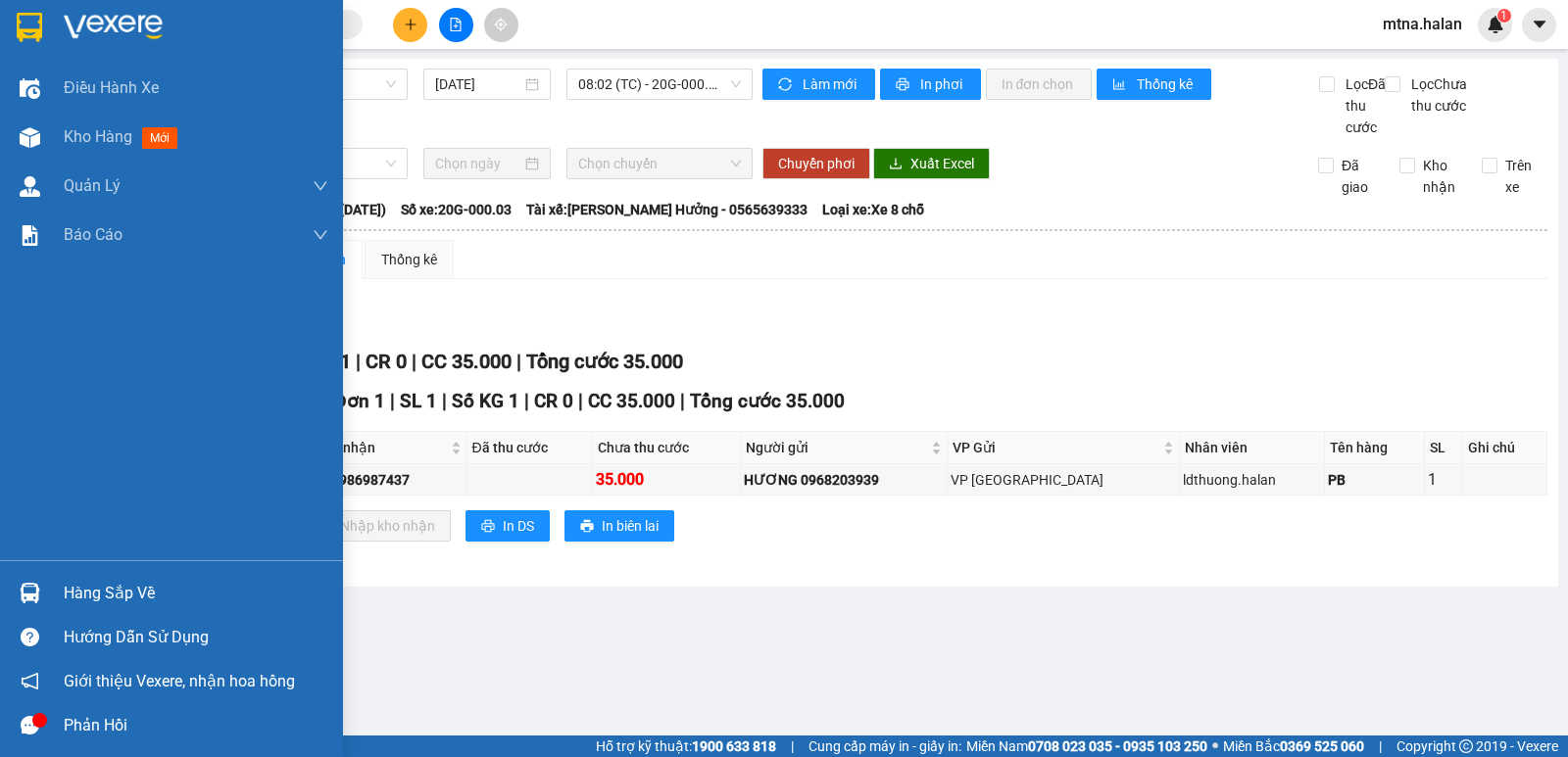
click at [34, 590] on img at bounding box center [29, 592] width 21 height 21
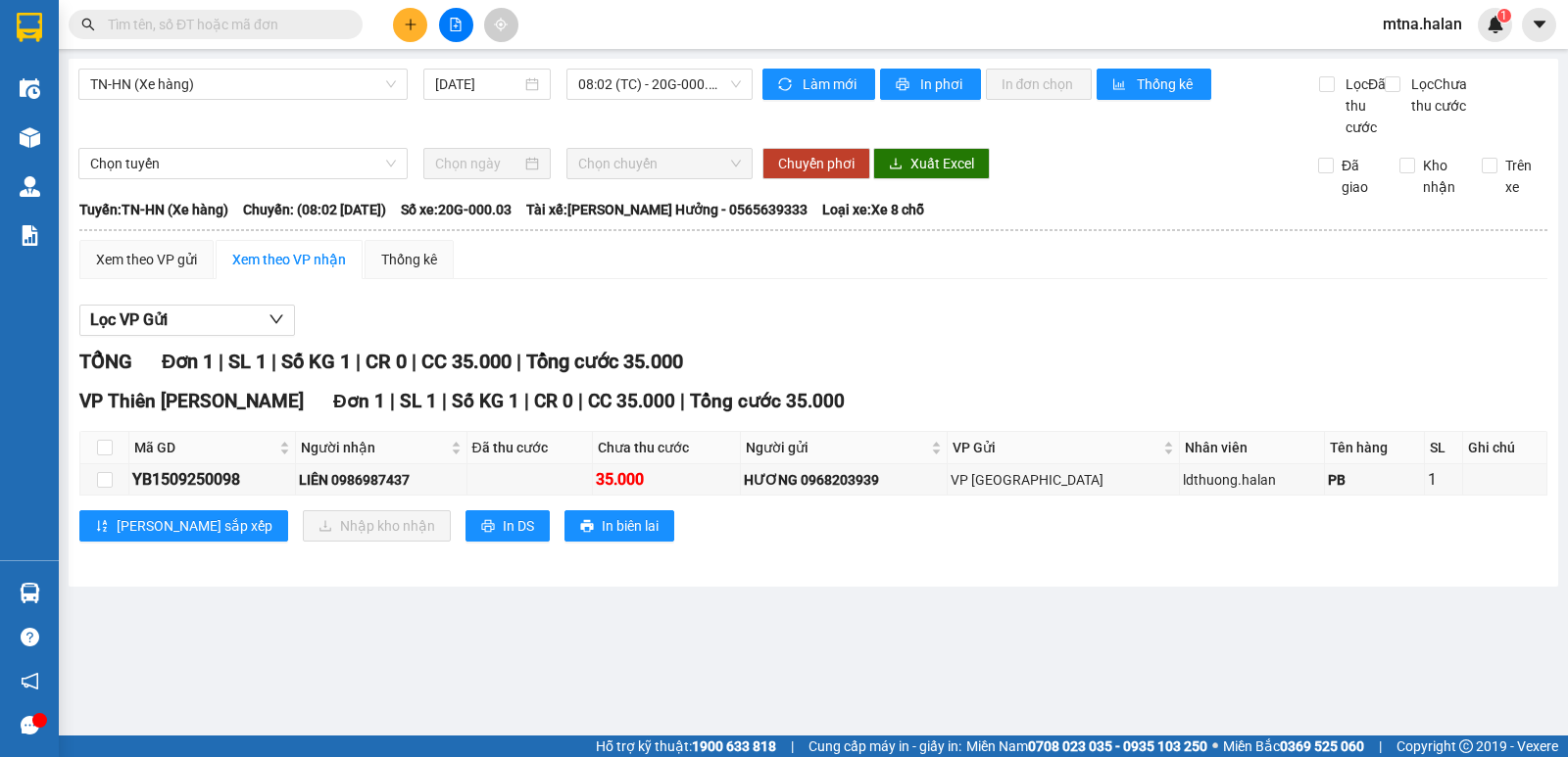
click at [966, 614] on section "Kết quả tìm kiếm ( 10000 ) Bộ lọc Mã ĐH Trạng thái Món hàng Thu hộ Tổng cước Ch…" at bounding box center [784, 378] width 1568 height 757
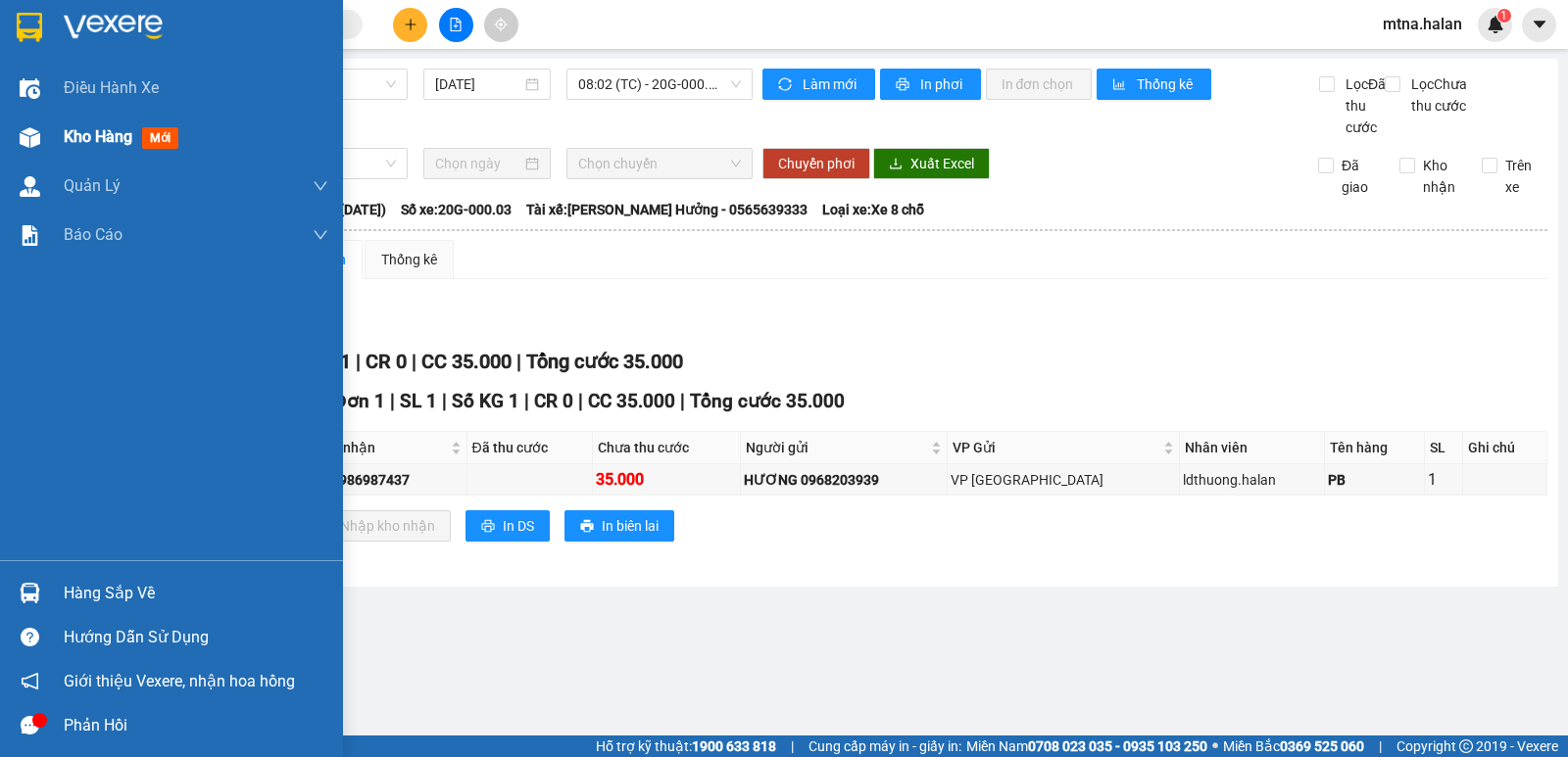
click at [33, 138] on img at bounding box center [29, 137] width 21 height 21
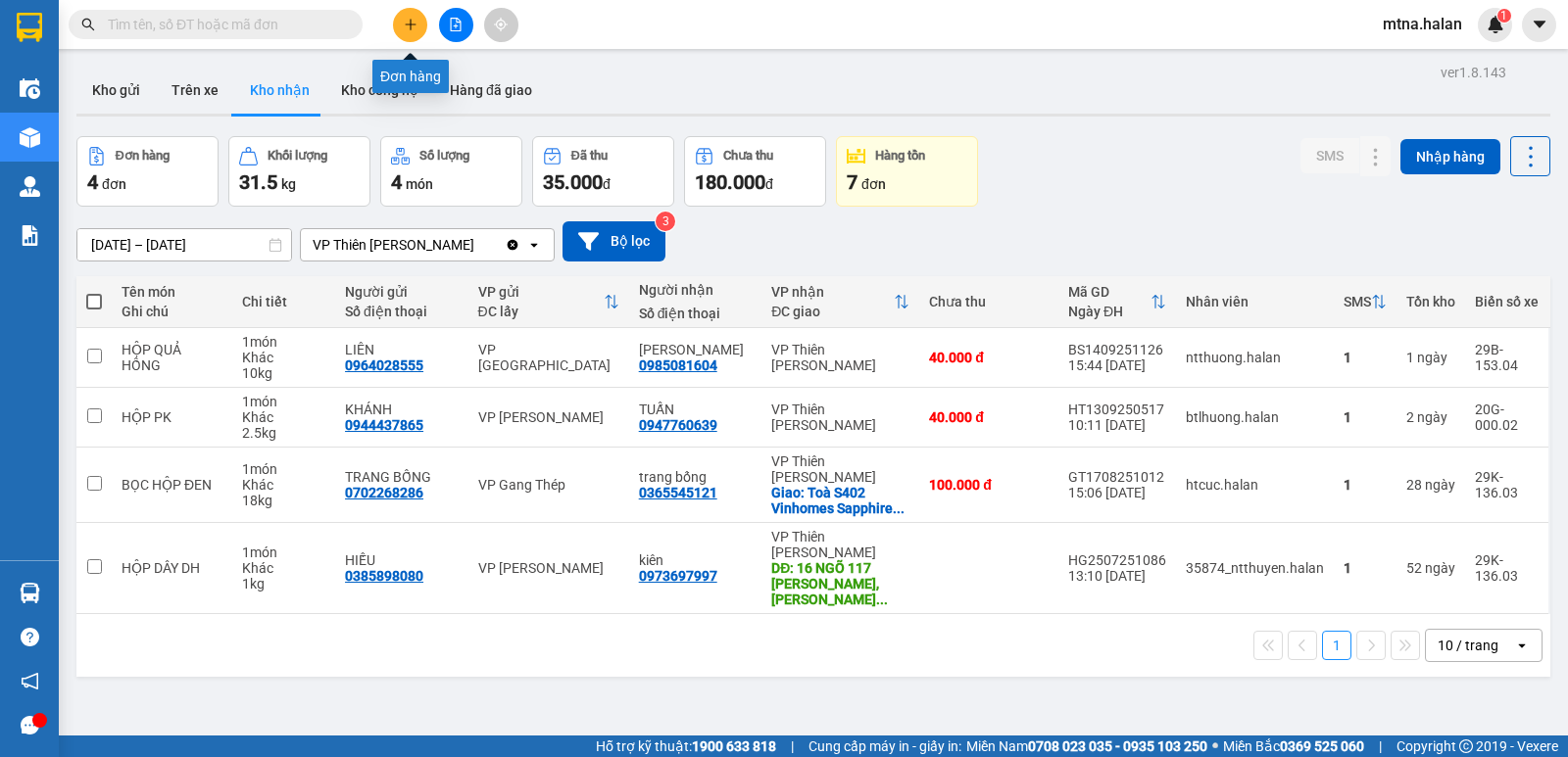
click at [417, 27] on icon "plus" at bounding box center [411, 25] width 14 height 14
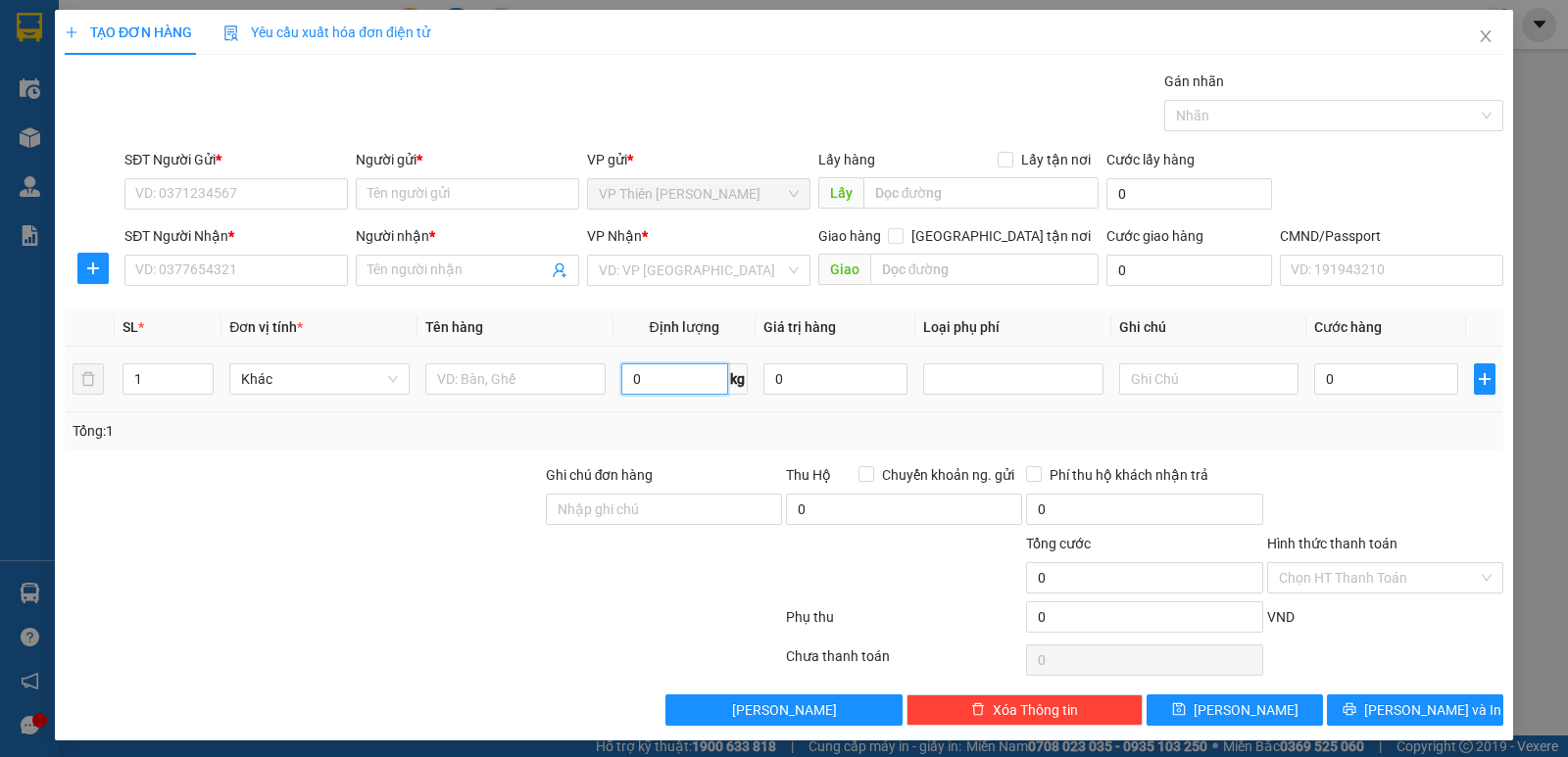
click at [648, 380] on input "0" at bounding box center [674, 379] width 107 height 31
type input "2"
click at [250, 192] on input "SĐT Người Gửi *" at bounding box center [236, 193] width 223 height 31
type input "0869181850"
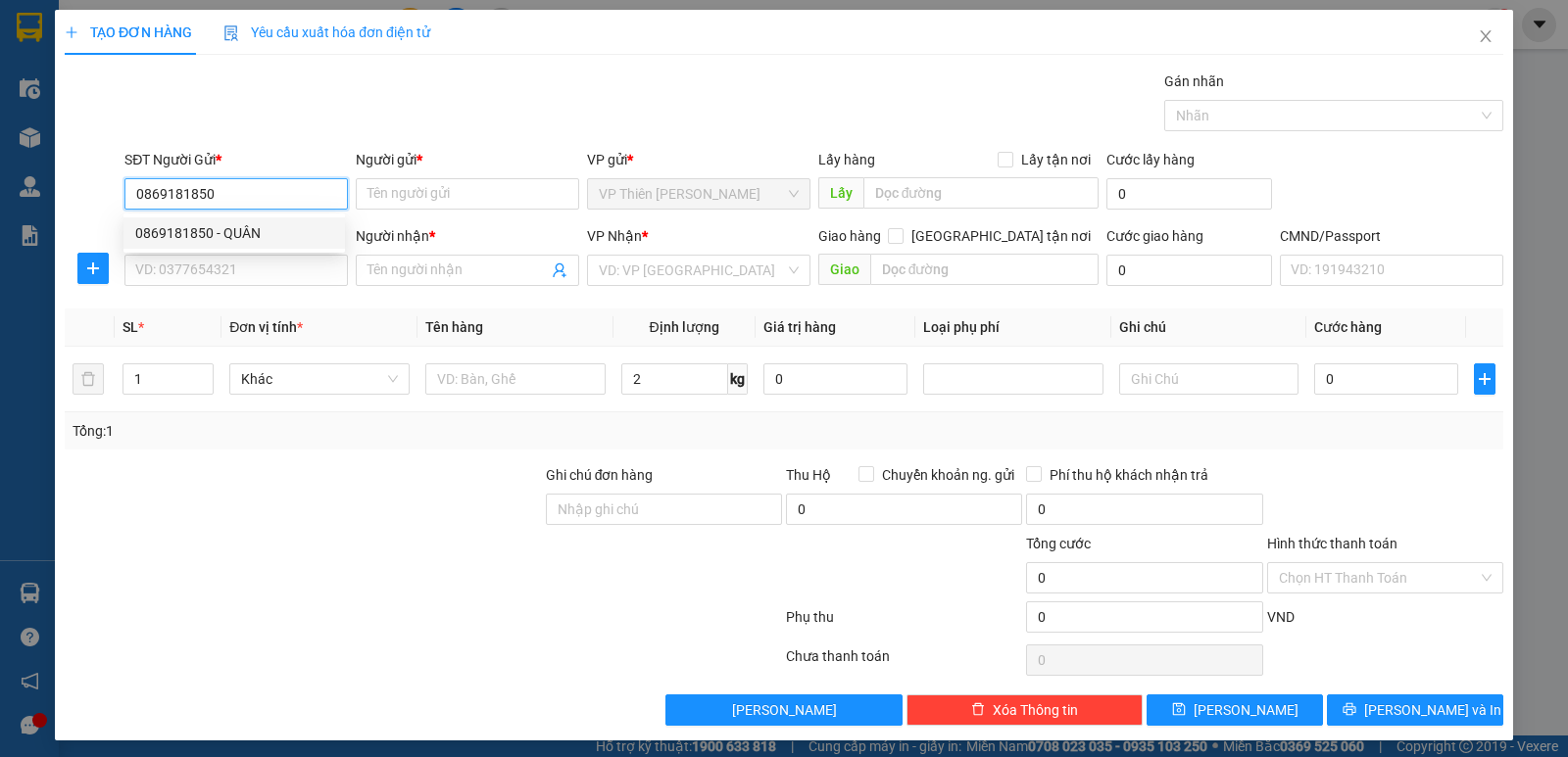
click at [253, 230] on div "0869181850 - QUÂN" at bounding box center [234, 233] width 197 height 22
type input "QUÂN"
type input "0869181850"
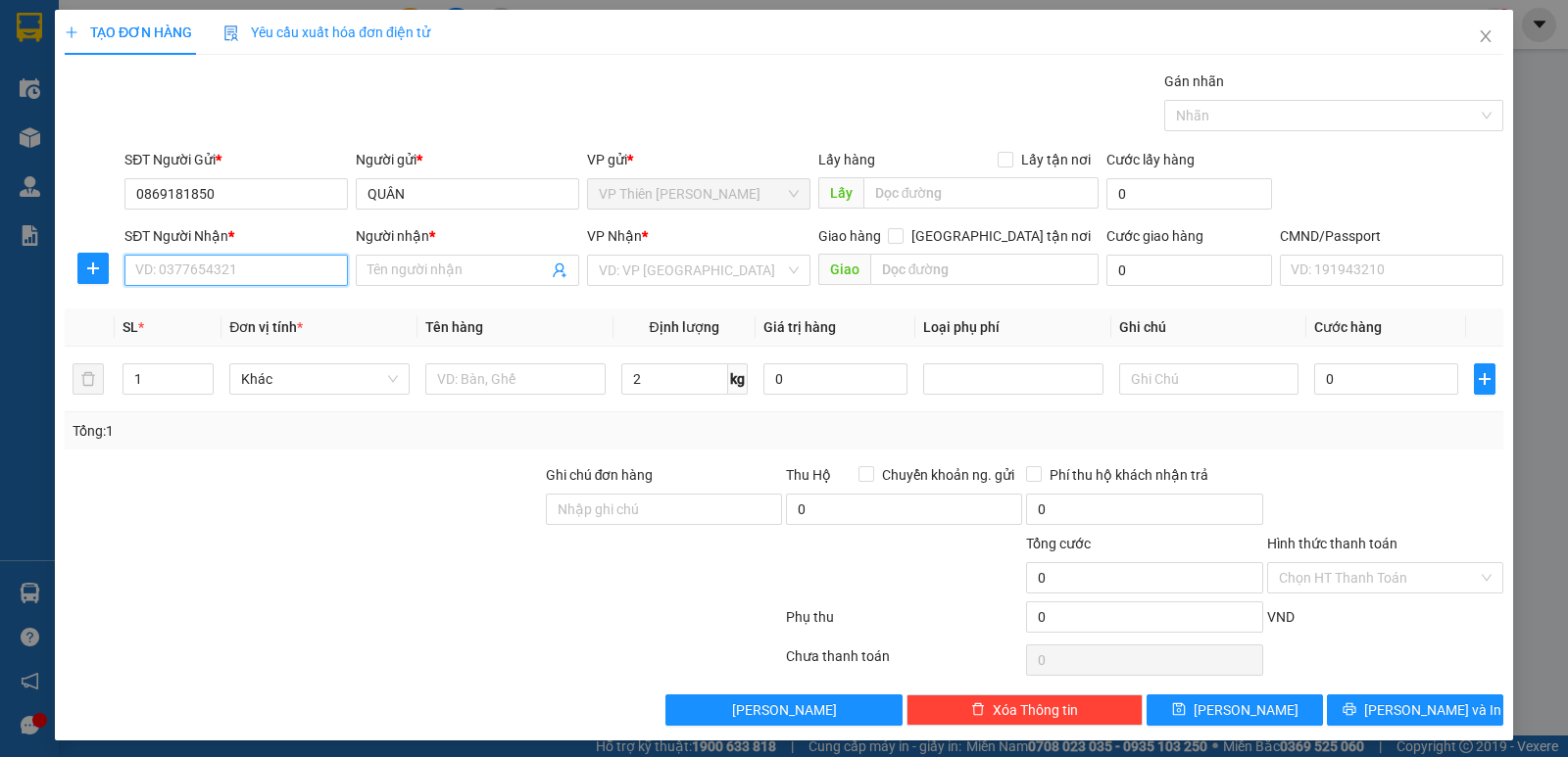
click at [254, 264] on input "SĐT Người Nhận *" at bounding box center [236, 270] width 223 height 31
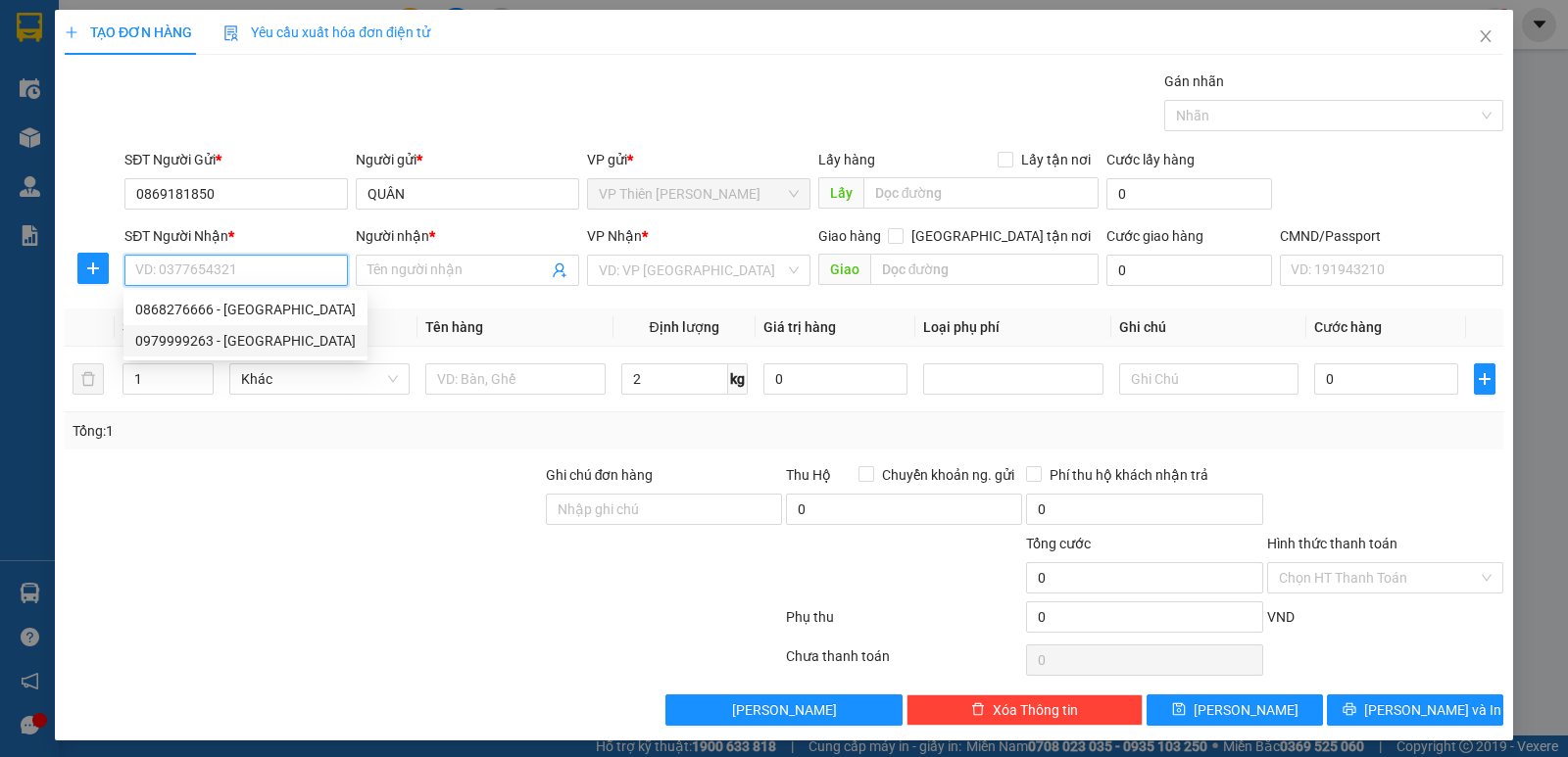
click at [228, 334] on div "0979999263 - [GEOGRAPHIC_DATA]" at bounding box center [246, 341] width 220 height 22
type input "0979999263"
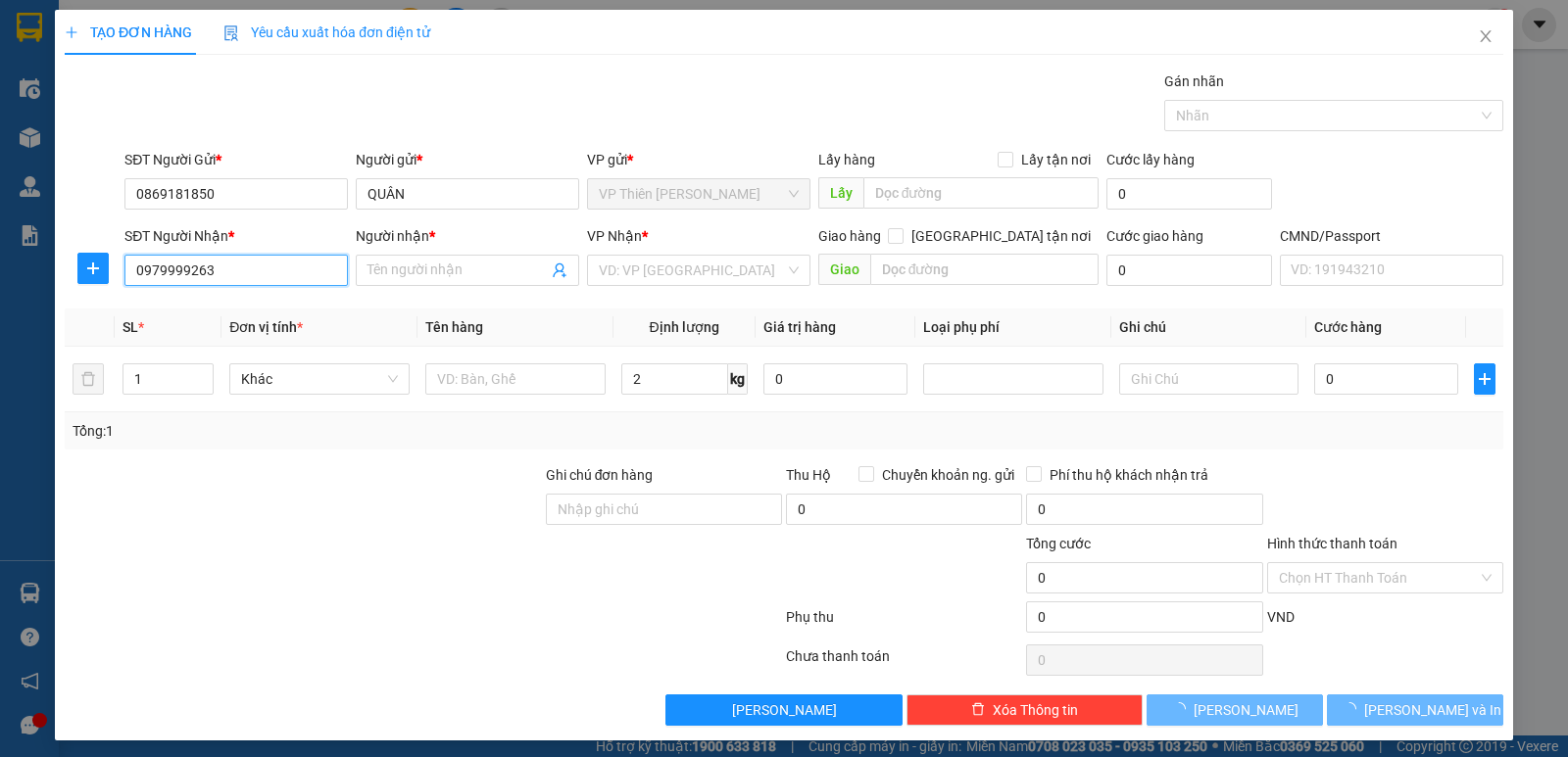
type input "ĐỨC"
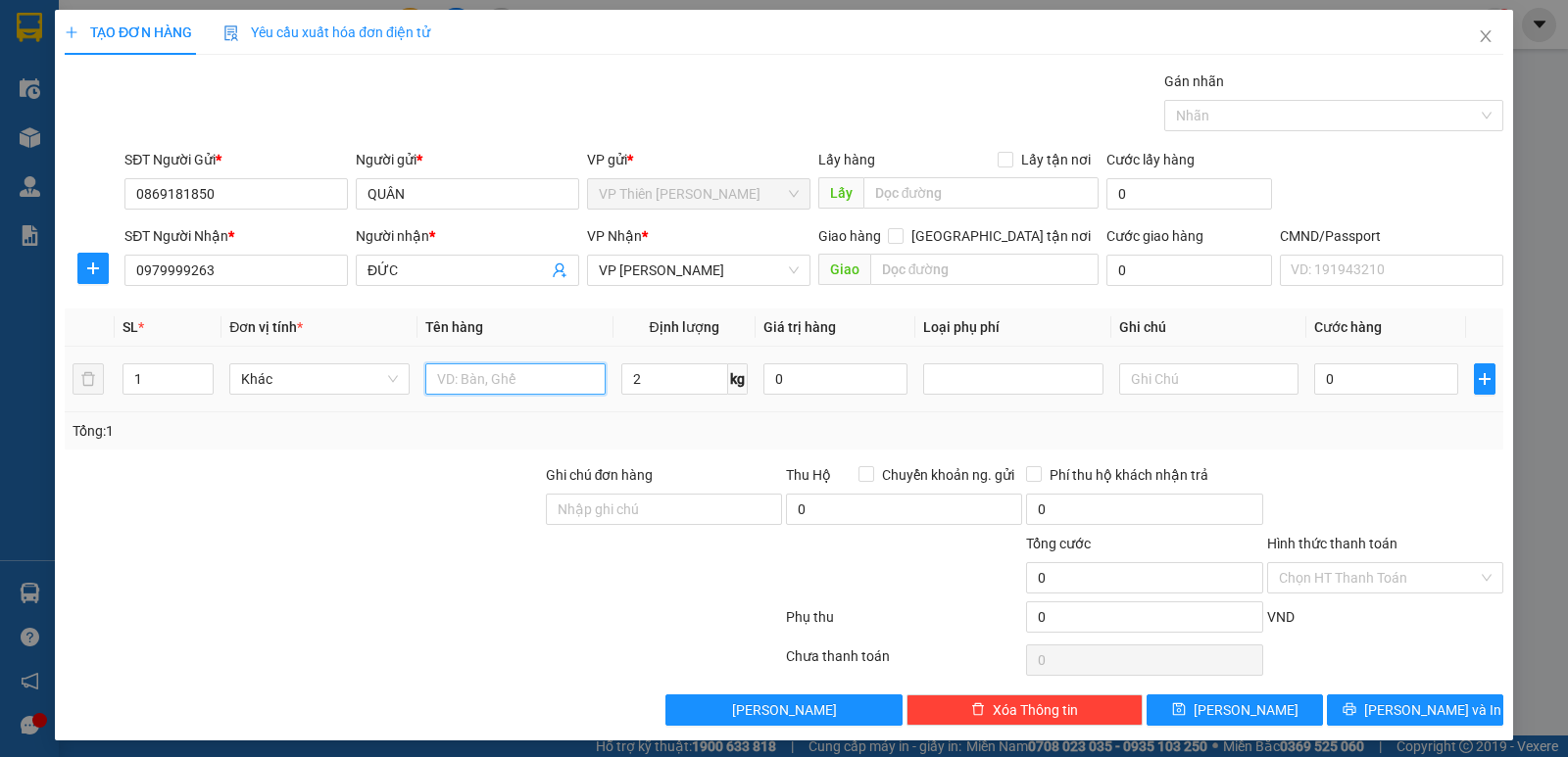
click at [562, 382] on input "text" at bounding box center [515, 379] width 180 height 31
type input "hộp vàng lk"
click at [1351, 385] on input "0" at bounding box center [1385, 379] width 144 height 31
type input "3"
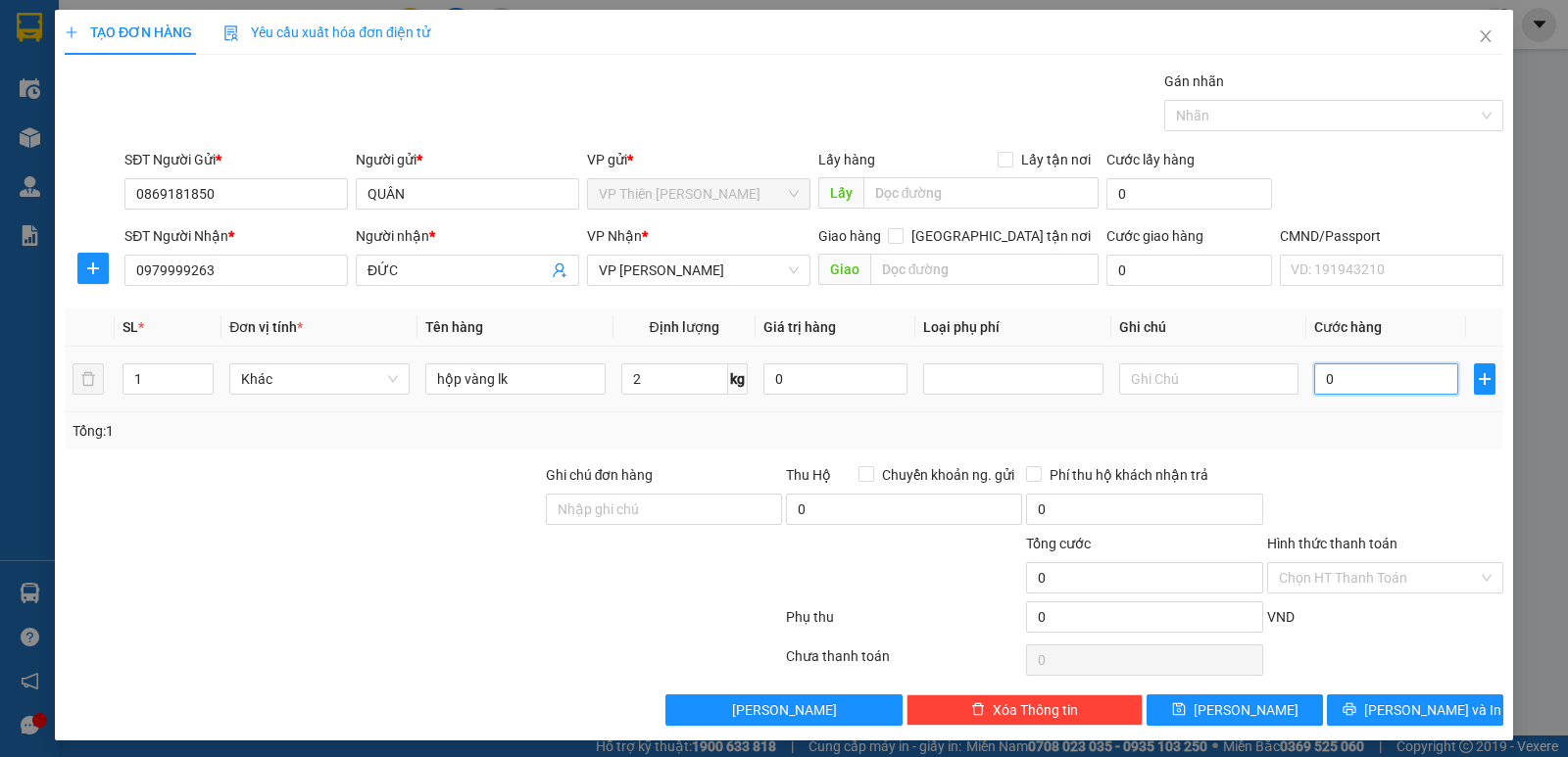
type input "3"
type input "35"
type input "350"
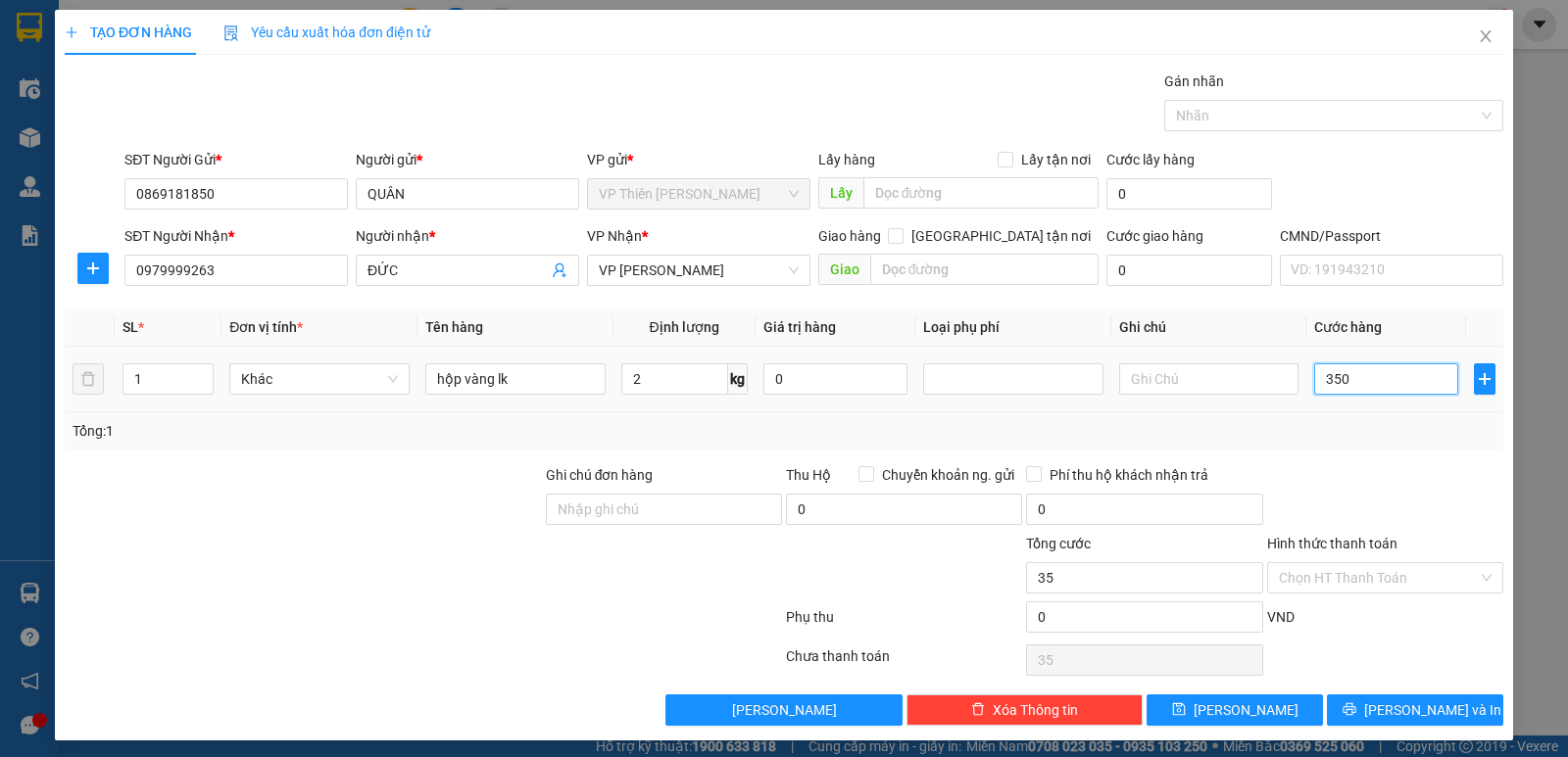
type input "350"
type input "3.500"
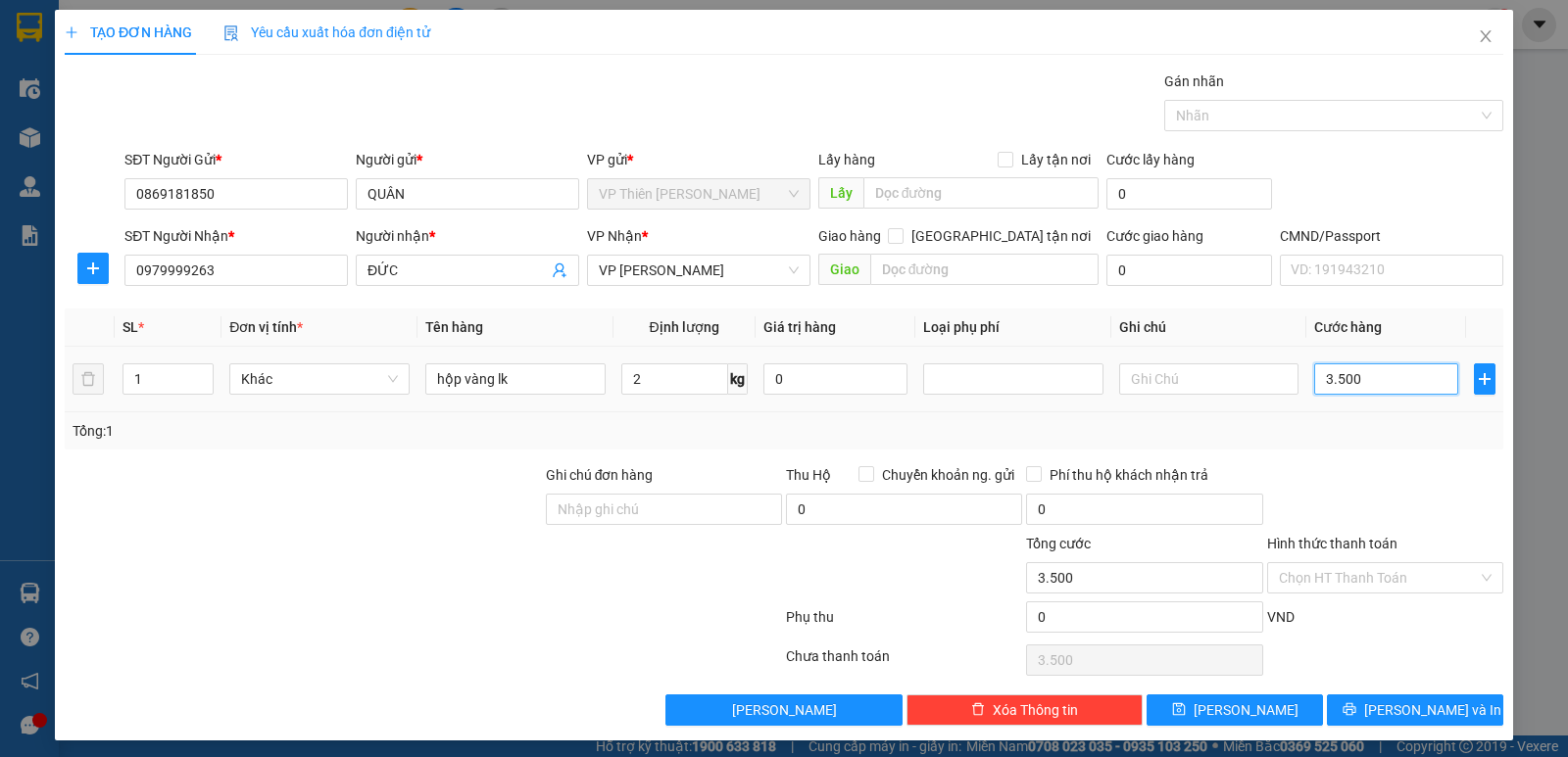
type input "35.000"
click at [1428, 715] on span "[PERSON_NAME] và In" at bounding box center [1432, 710] width 138 height 22
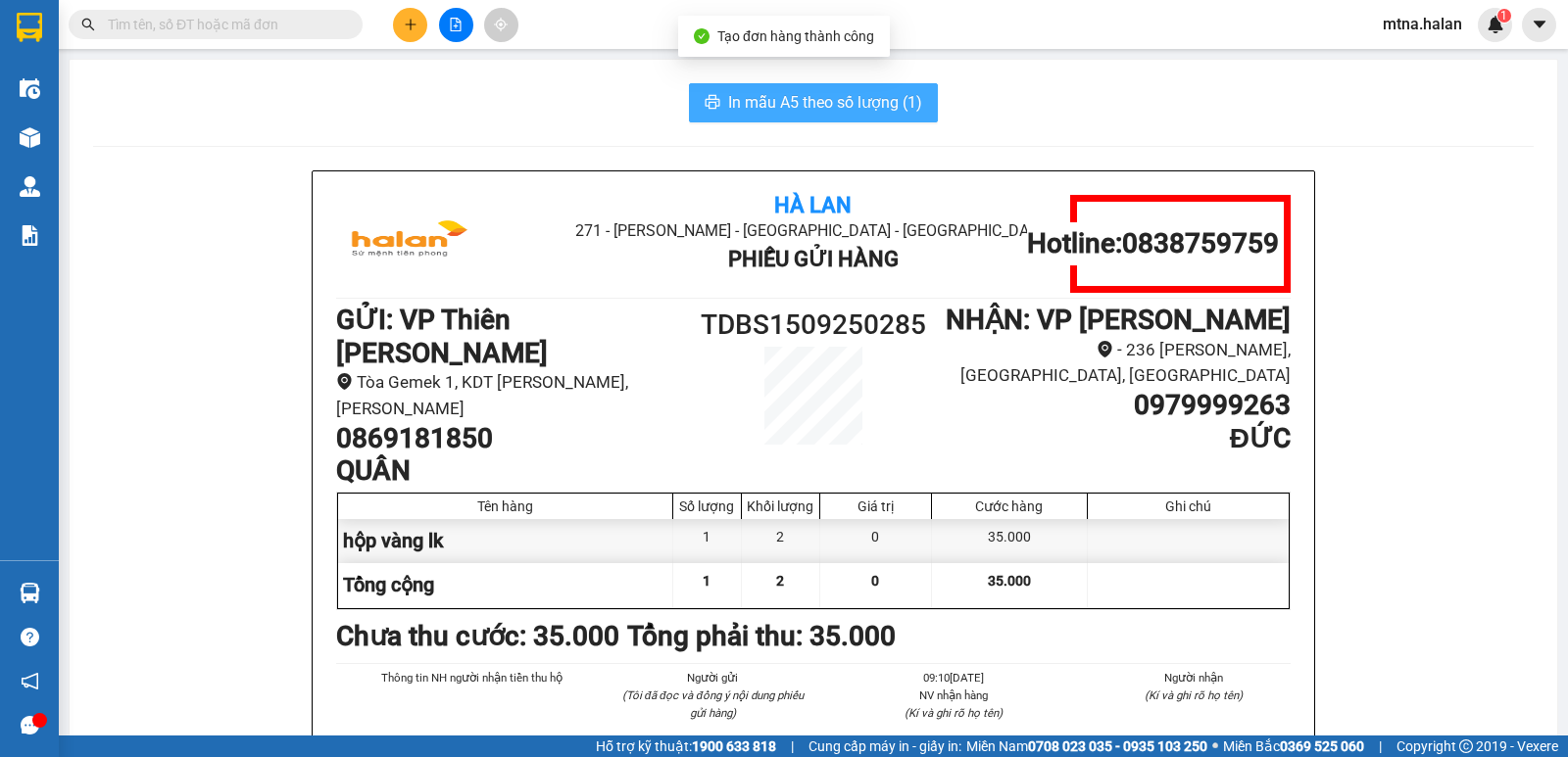
click at [788, 103] on span "In mẫu A5 theo số lượng (1)" at bounding box center [824, 102] width 194 height 25
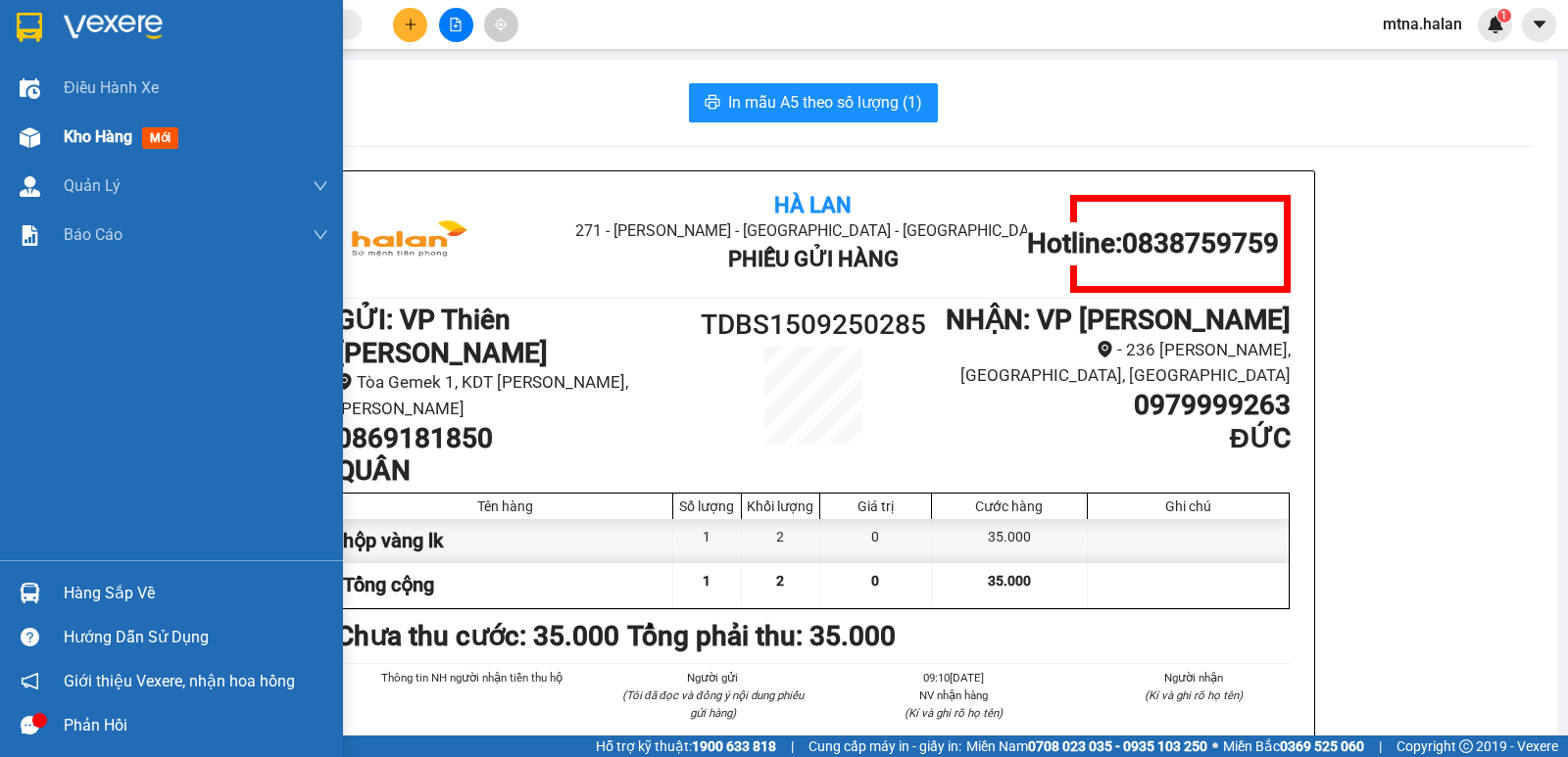
click at [29, 131] on img at bounding box center [29, 137] width 21 height 21
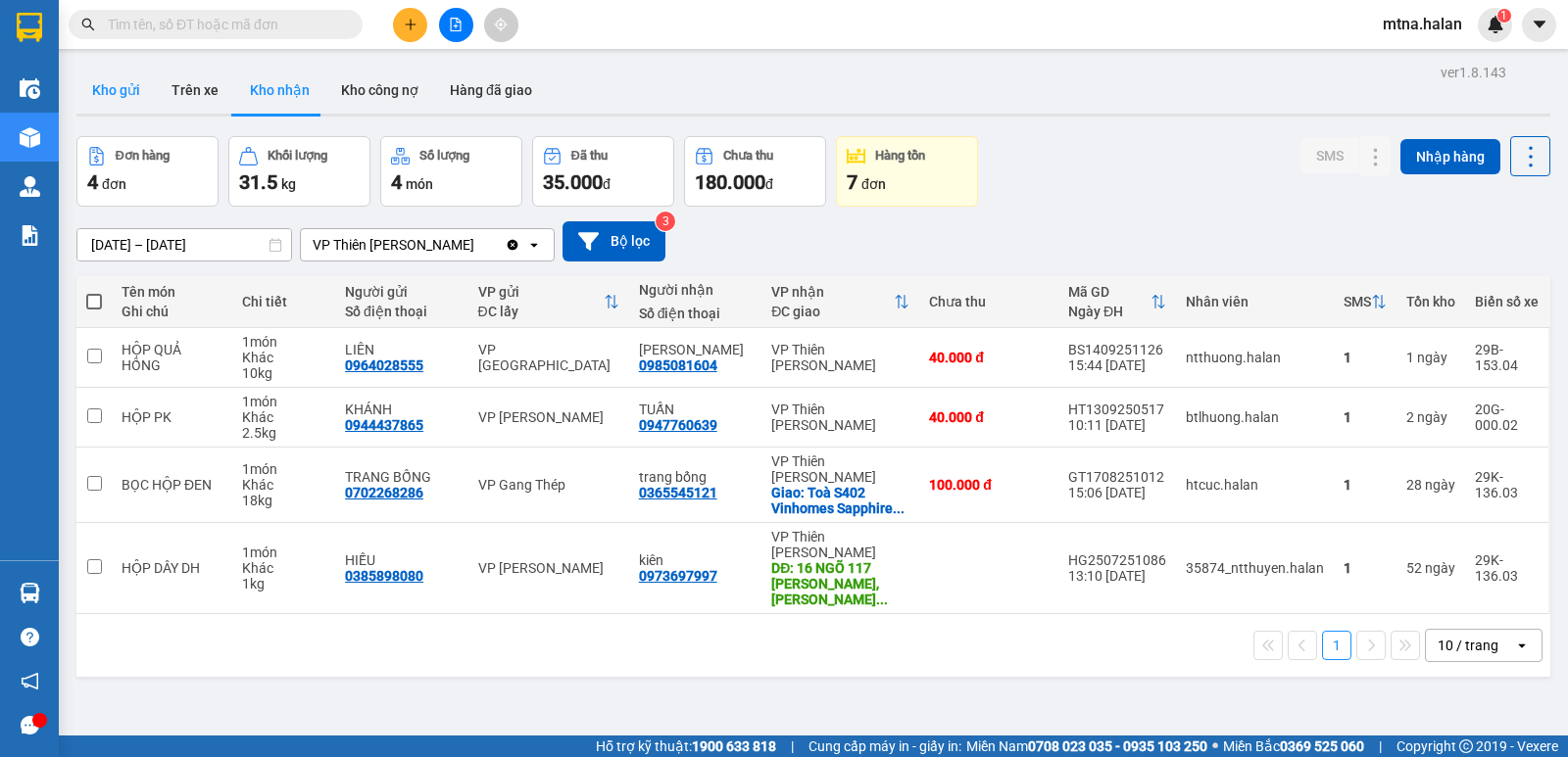
click at [102, 94] on button "Kho gửi" at bounding box center [116, 90] width 80 height 47
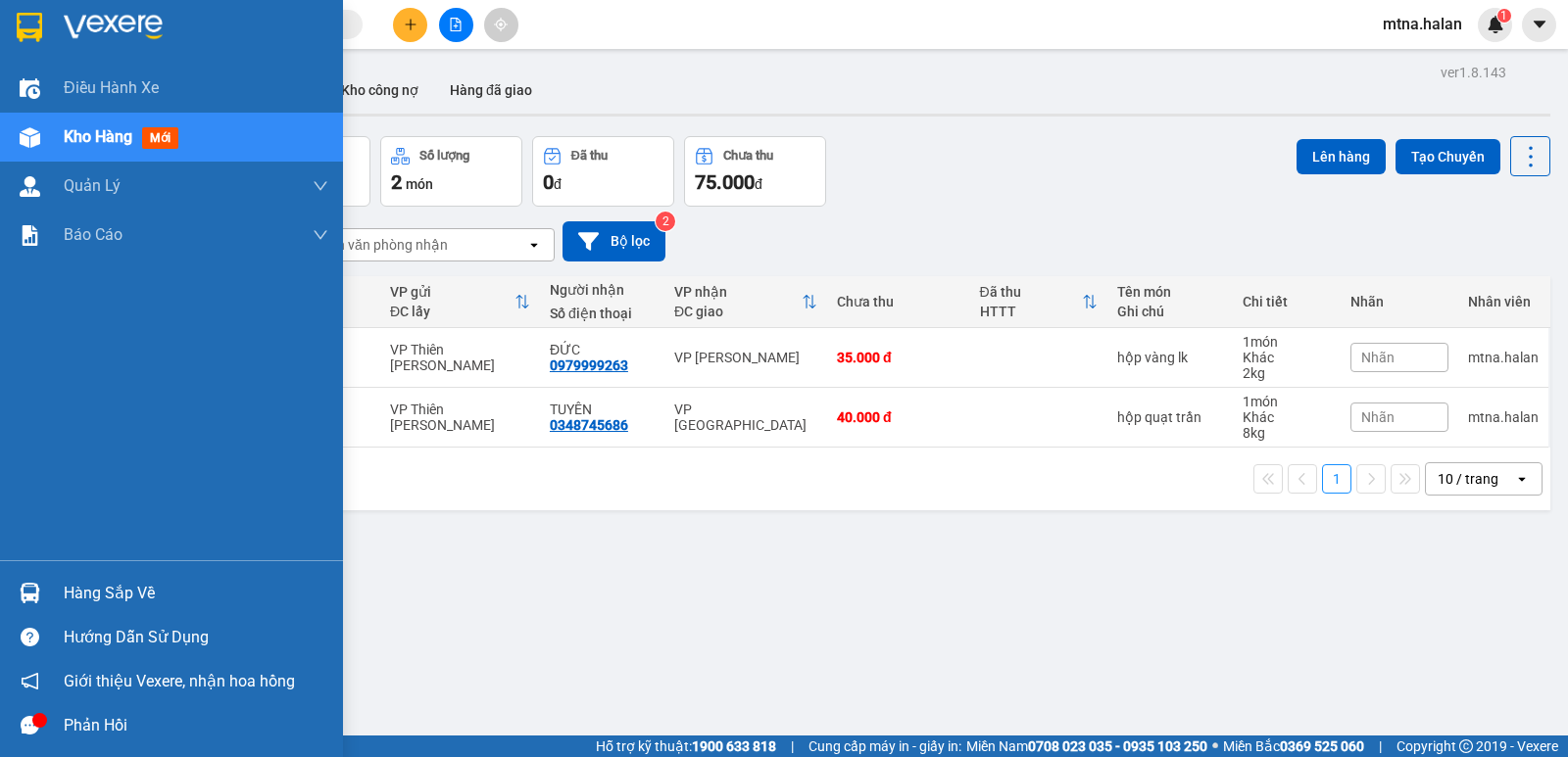
drag, startPoint x: 35, startPoint y: 588, endPoint x: 46, endPoint y: 588, distance: 11.0
click at [34, 588] on img at bounding box center [29, 592] width 21 height 21
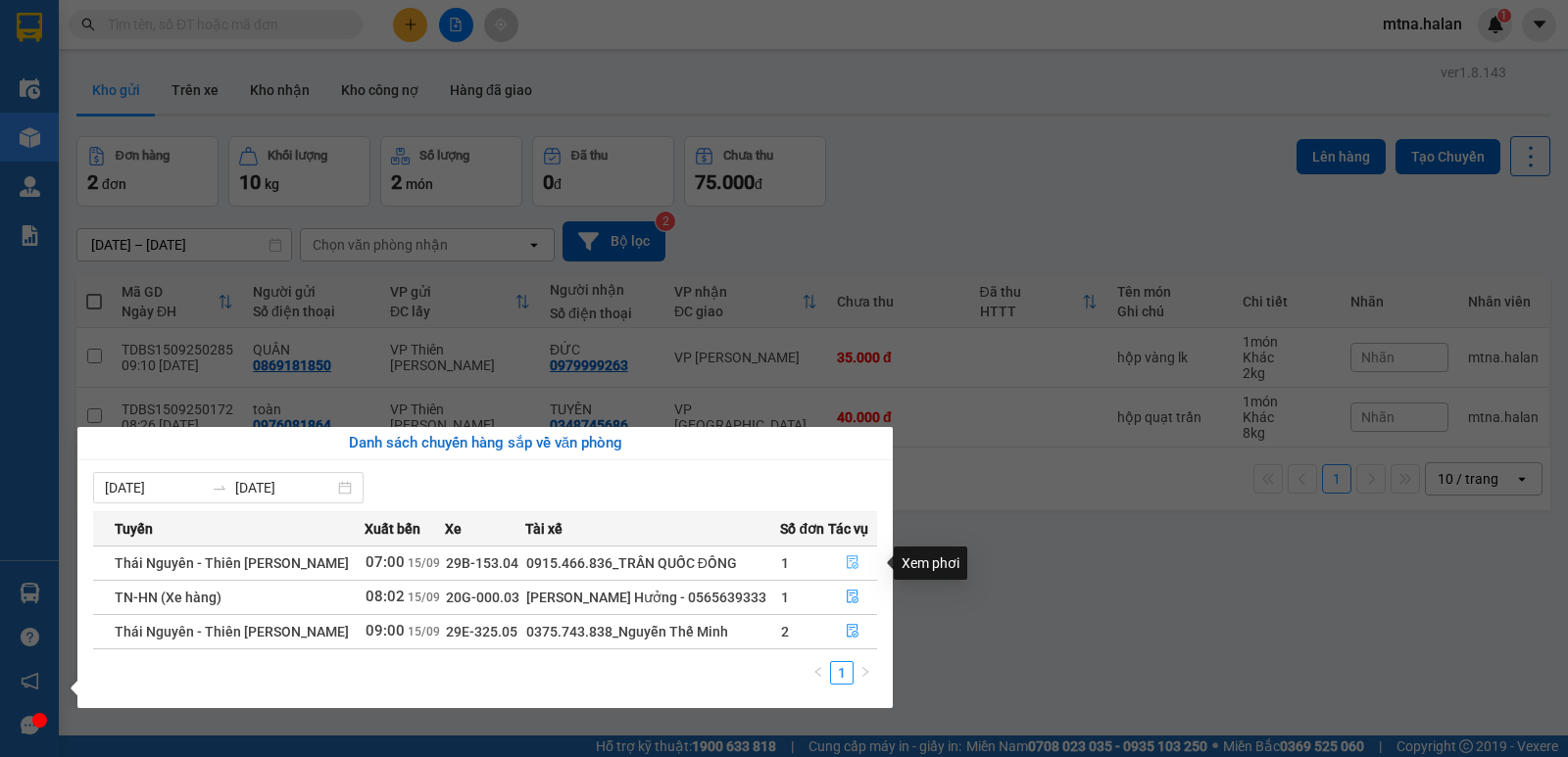
click at [855, 562] on icon "file-done" at bounding box center [853, 562] width 14 height 14
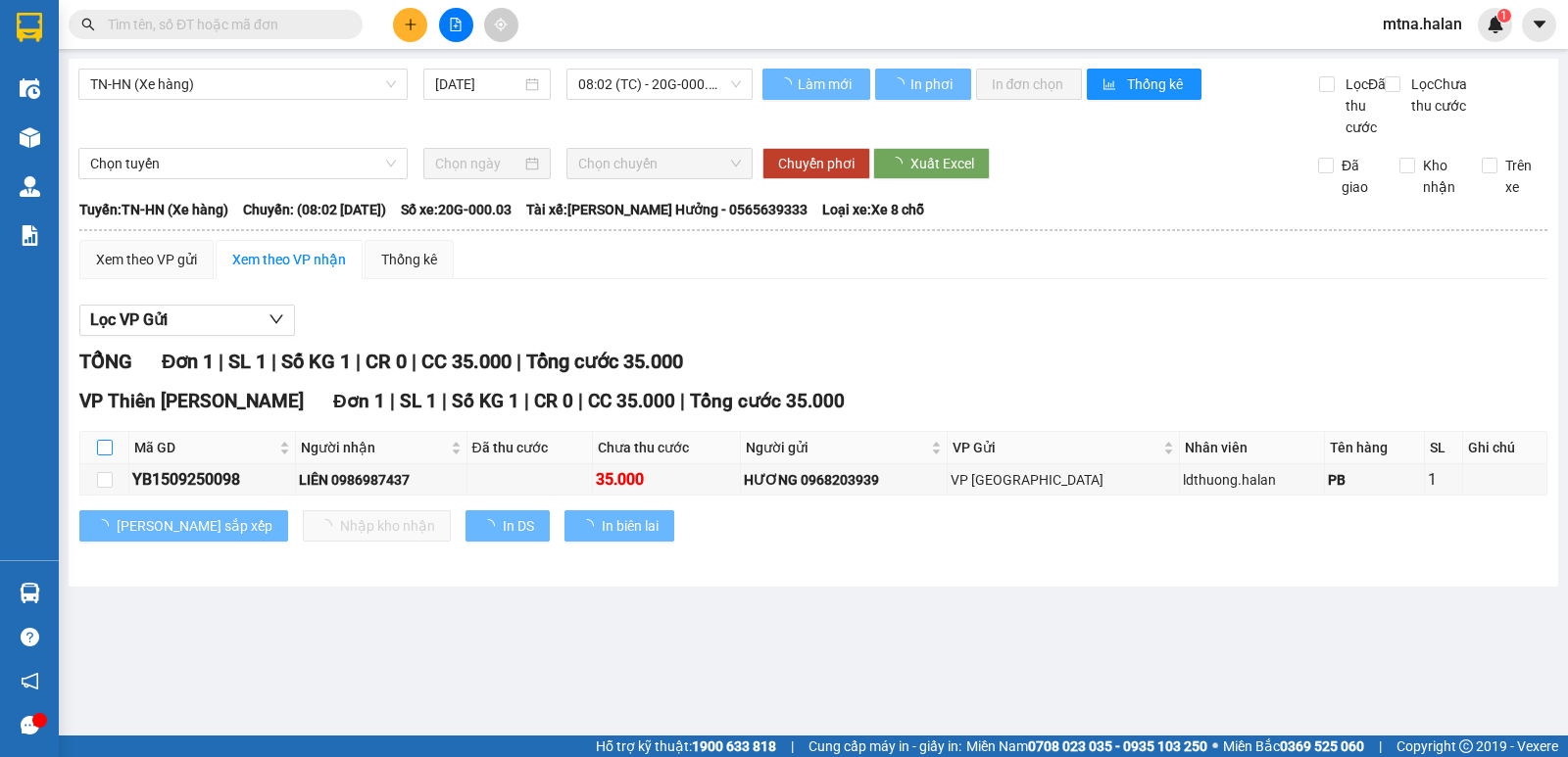
click at [106, 456] on input "checkbox" at bounding box center [105, 448] width 16 height 16
checkbox input "true"
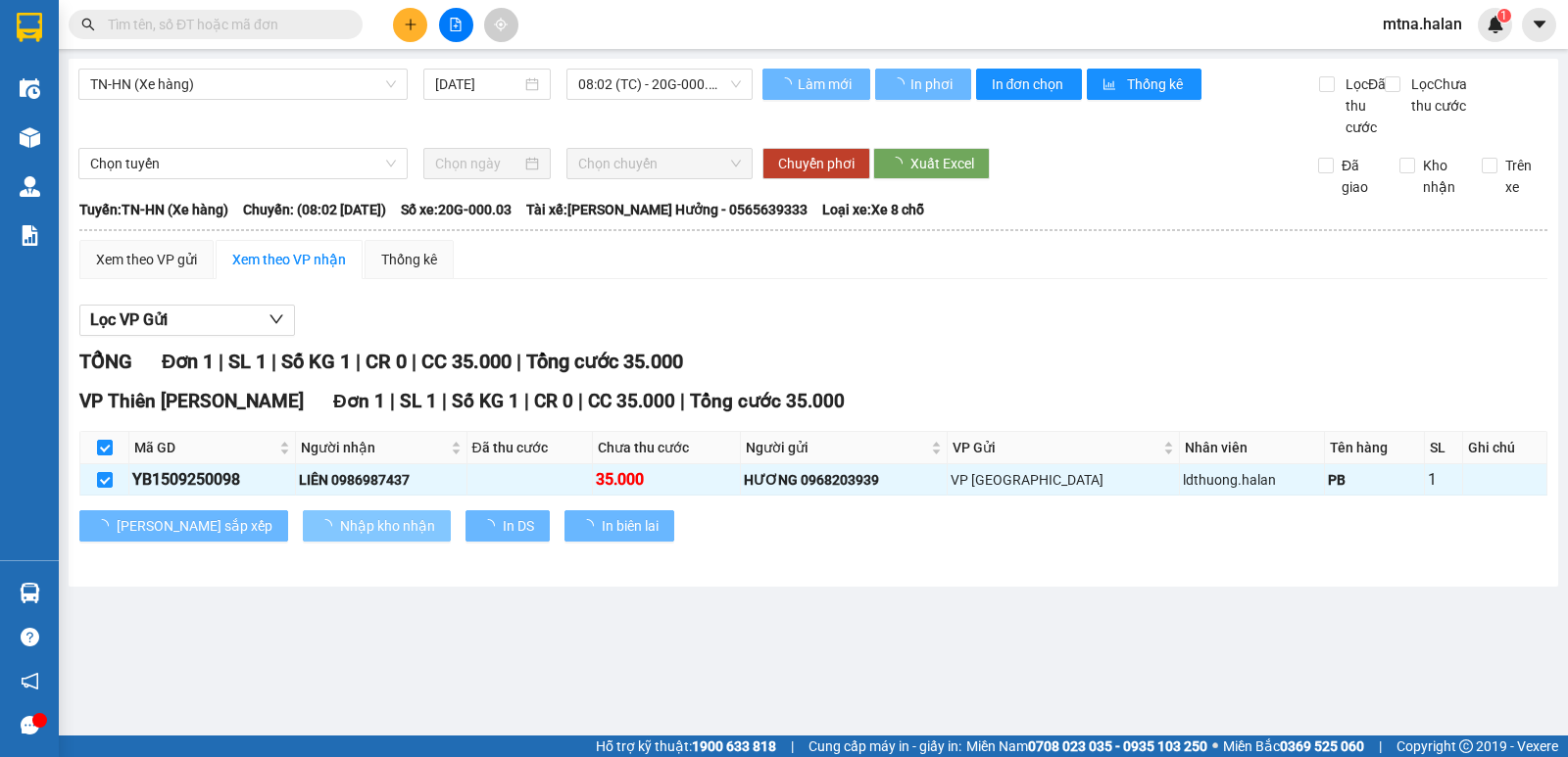
click at [340, 536] on span "Nhập kho nhận" at bounding box center [387, 526] width 95 height 22
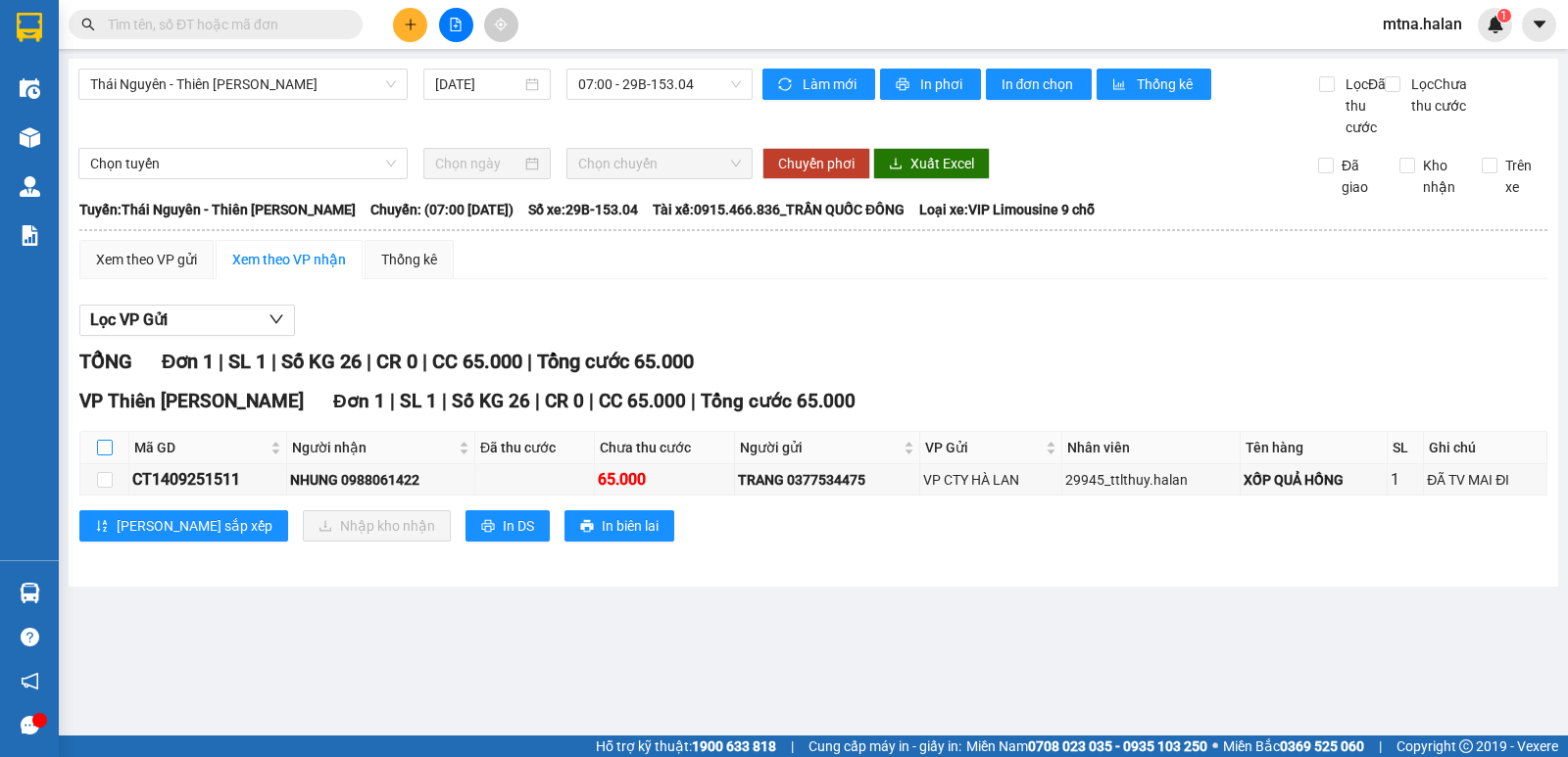
click at [103, 456] on input "checkbox" at bounding box center [105, 448] width 16 height 16
checkbox input "true"
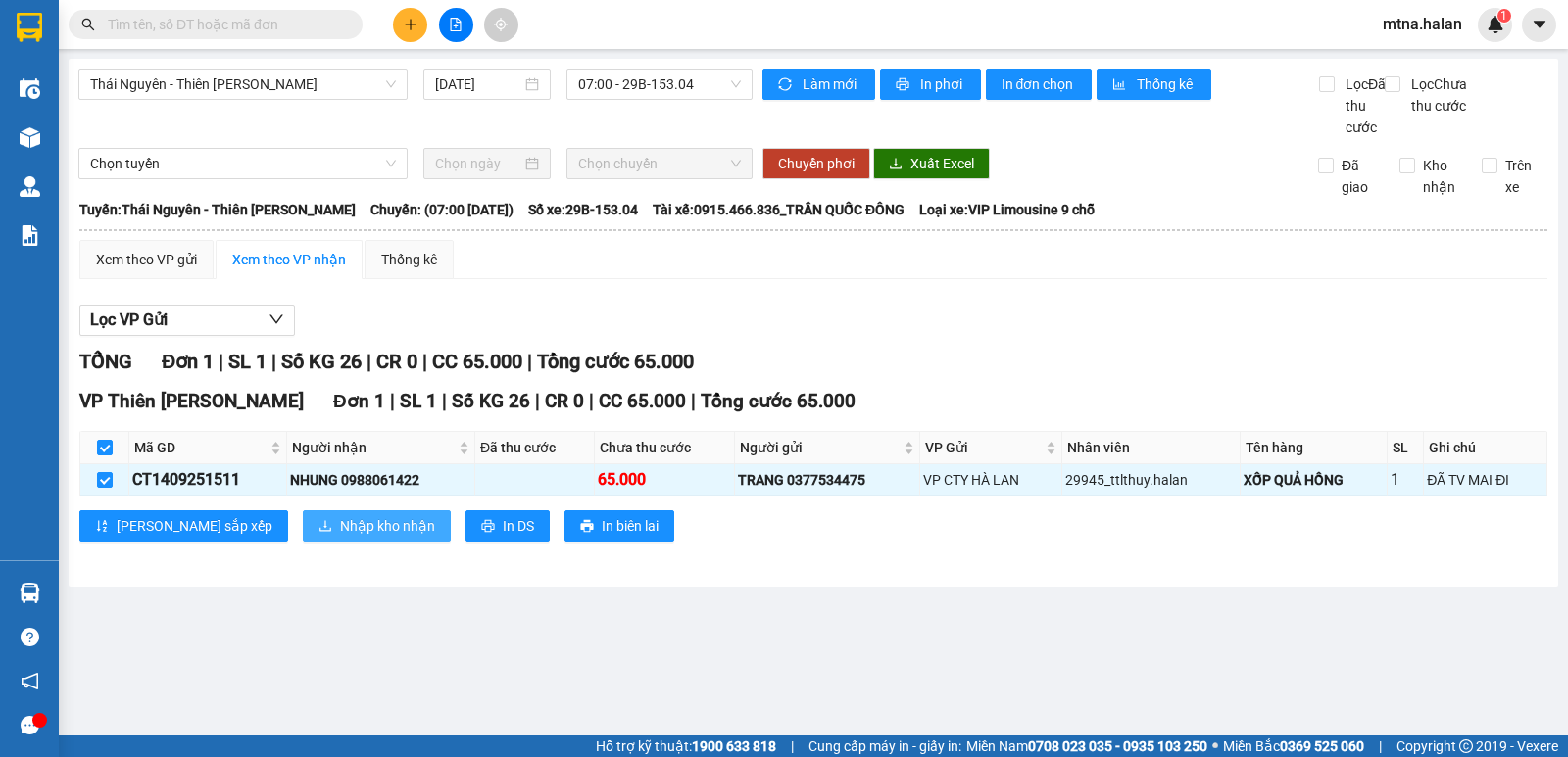
click at [340, 536] on span "Nhập kho nhận" at bounding box center [387, 526] width 95 height 22
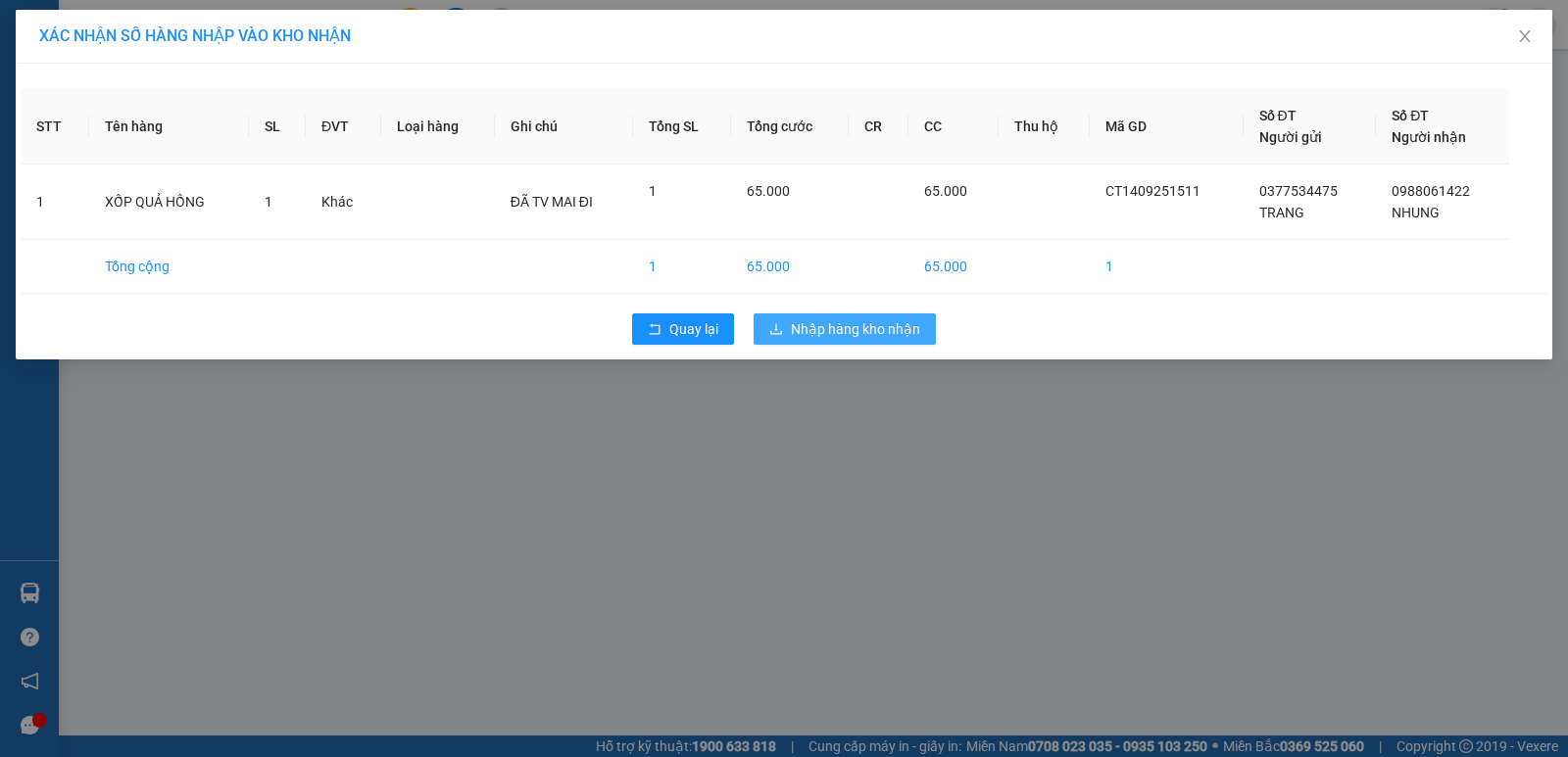
click at [824, 322] on span "Nhập hàng kho nhận" at bounding box center [856, 329] width 130 height 22
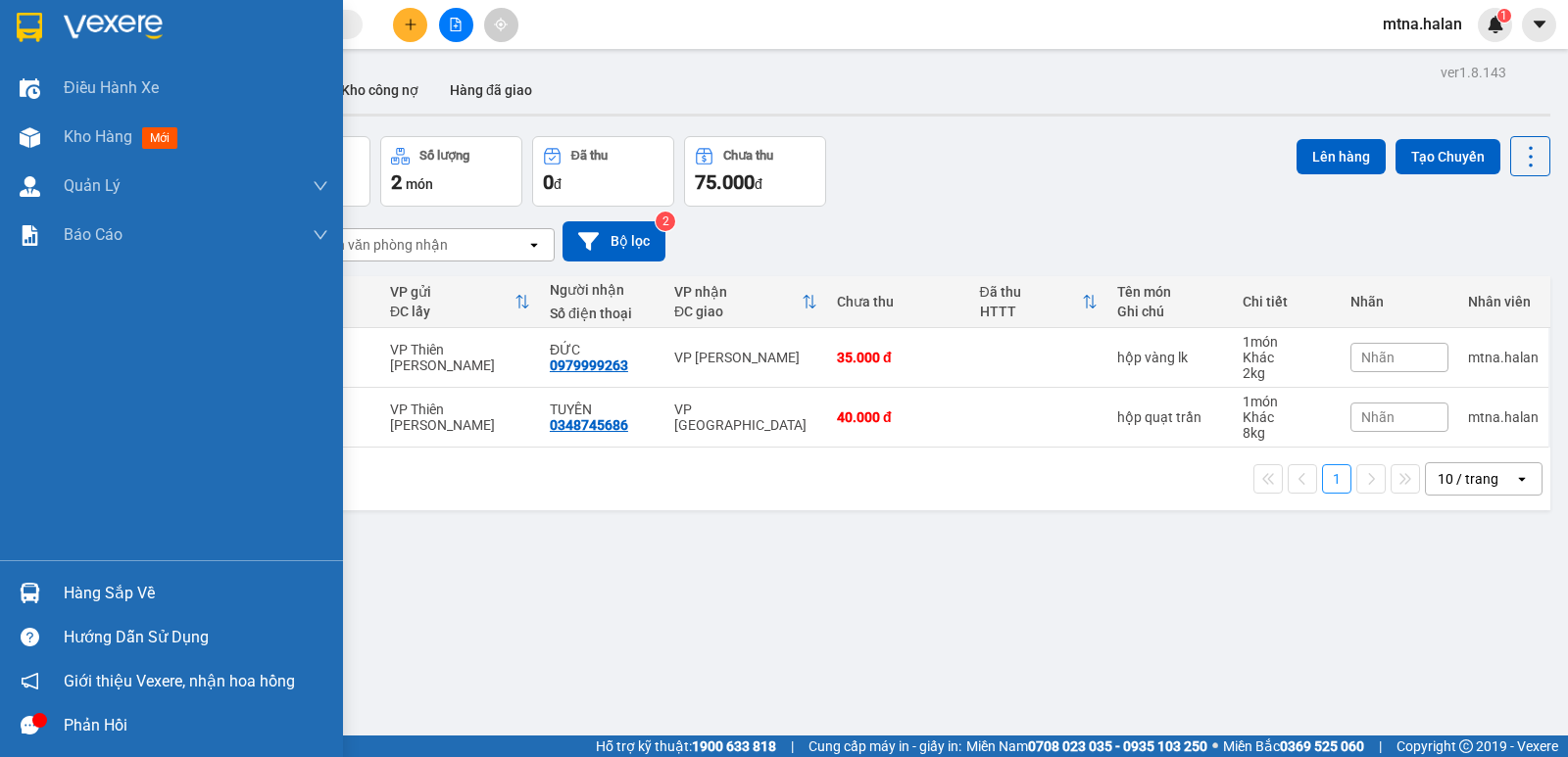
click at [28, 587] on img at bounding box center [29, 592] width 21 height 21
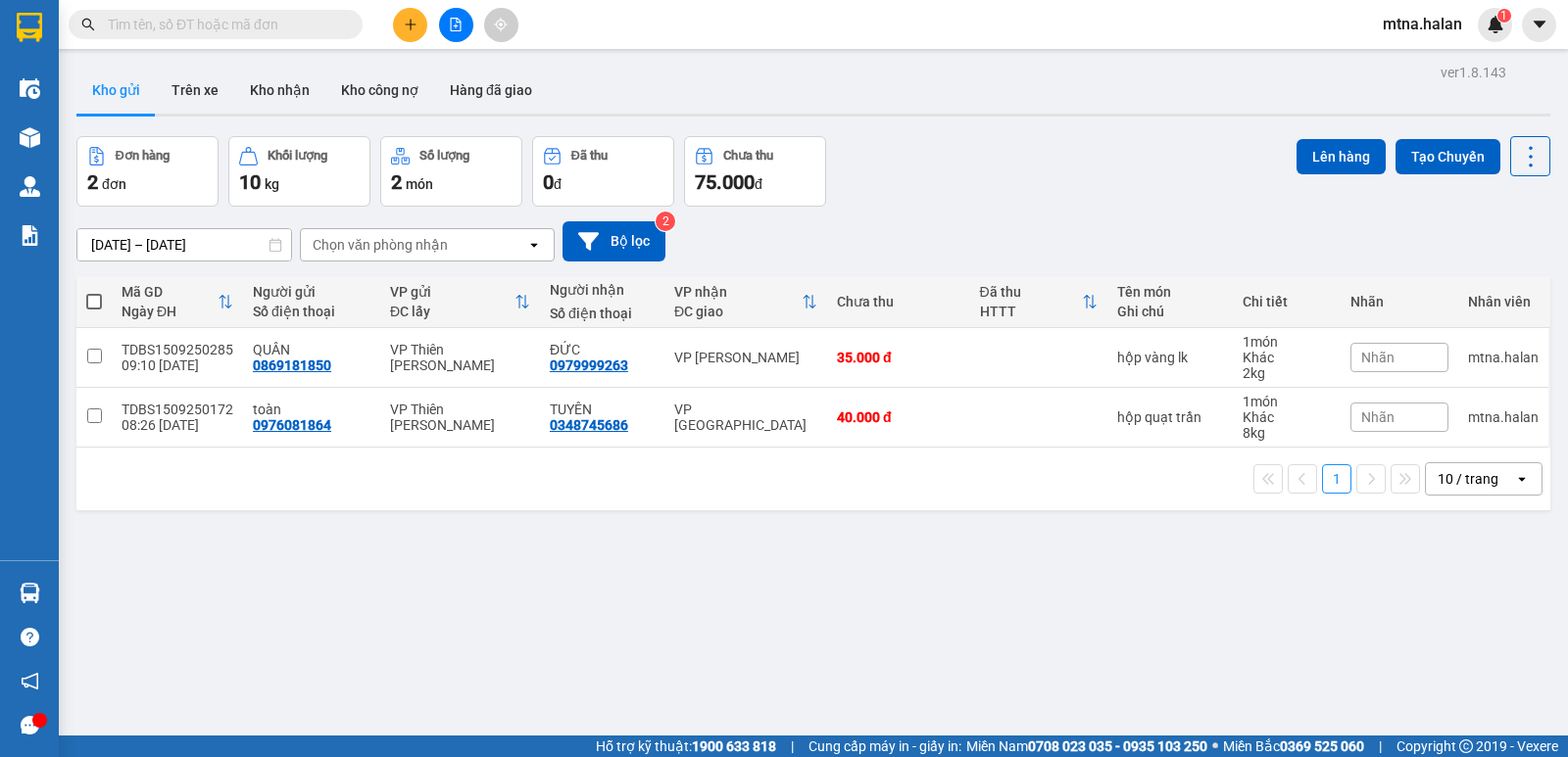
click at [1104, 600] on section "Kết quả tìm kiếm ( 10000 ) Bộ lọc Mã ĐH Trạng thái Món hàng Thu hộ Tổng cước Ch…" at bounding box center [784, 378] width 1568 height 757
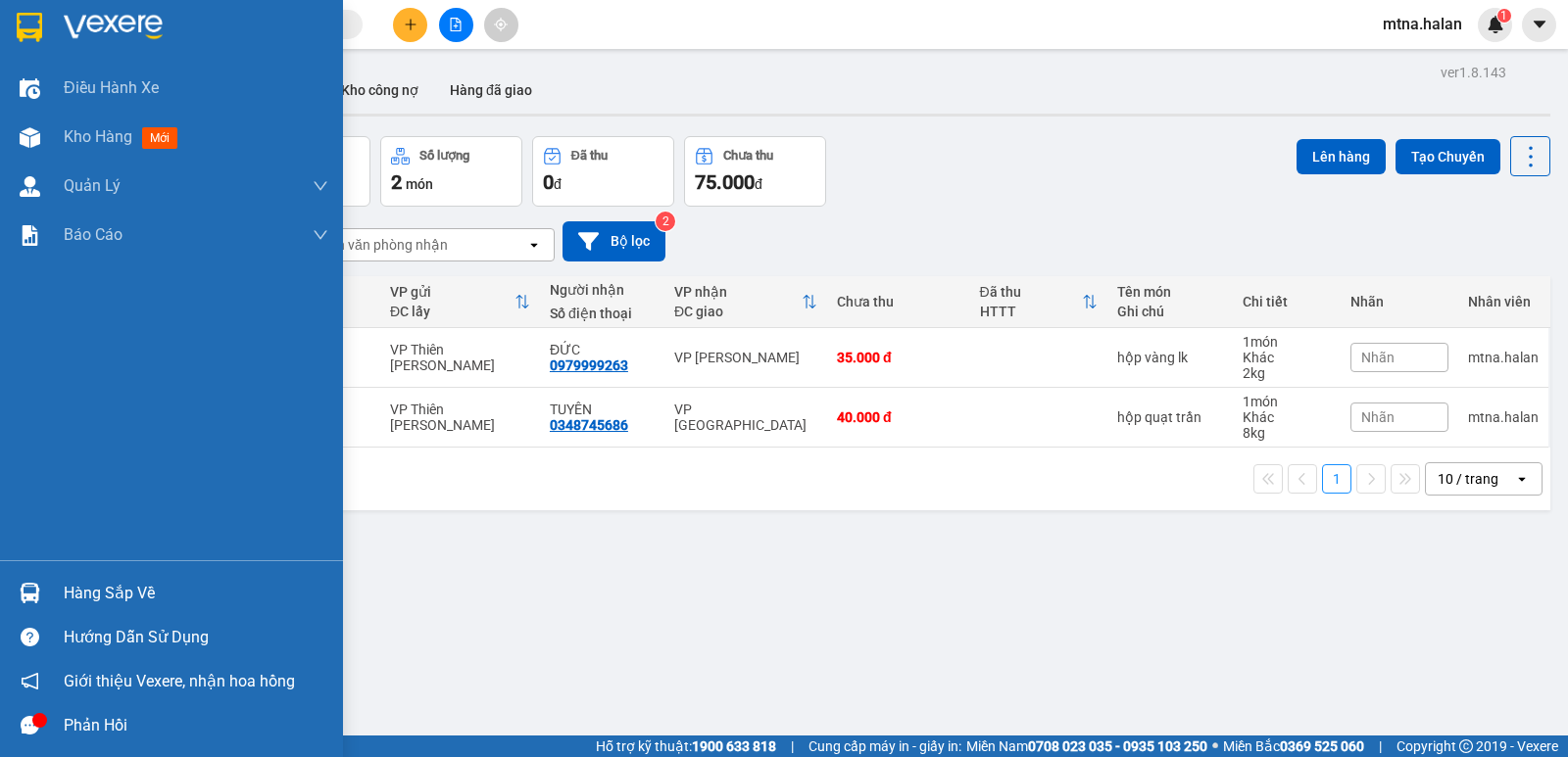
click at [28, 581] on div at bounding box center [29, 592] width 34 height 34
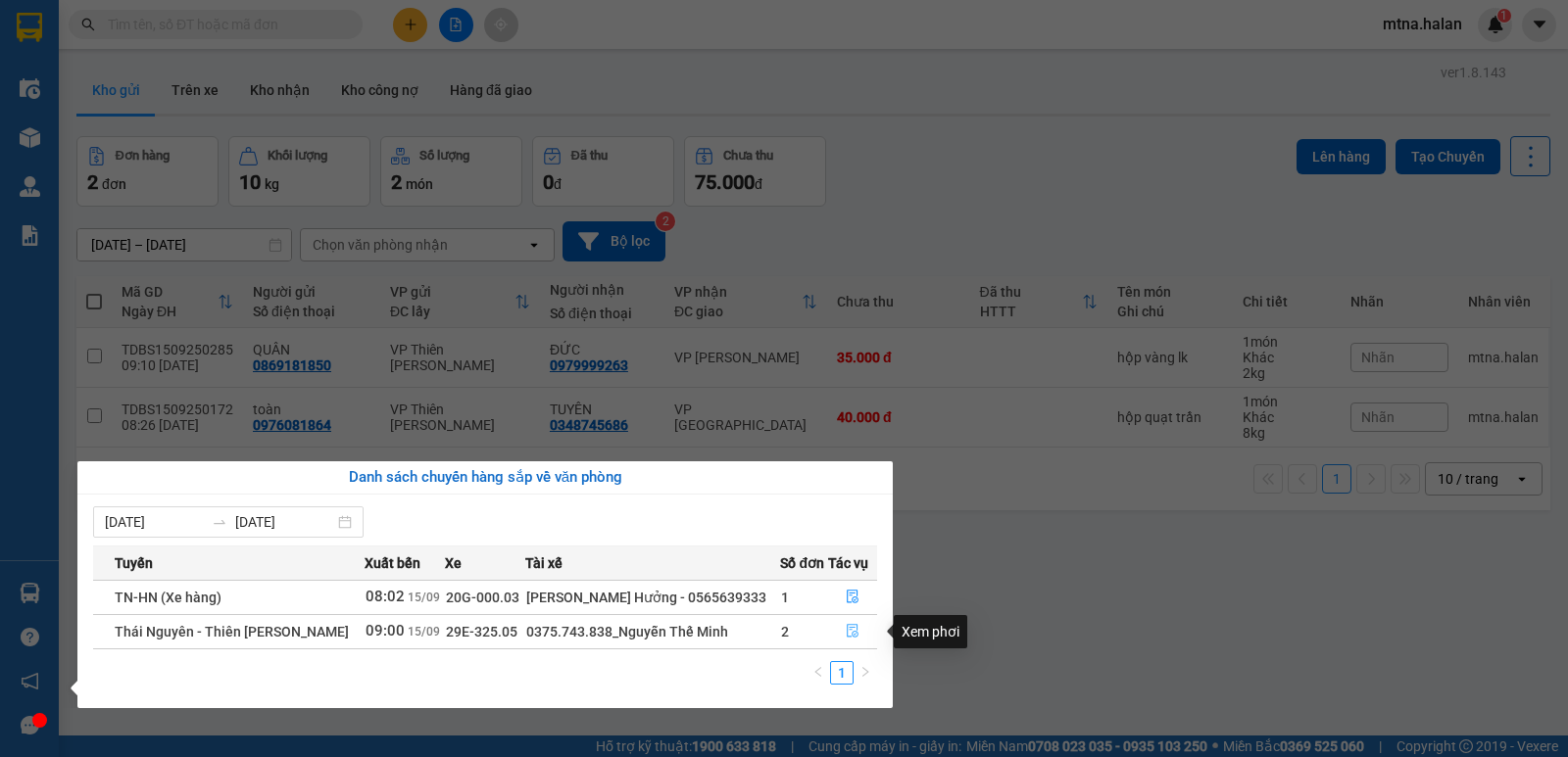
click at [854, 633] on icon "file-done" at bounding box center [853, 631] width 12 height 14
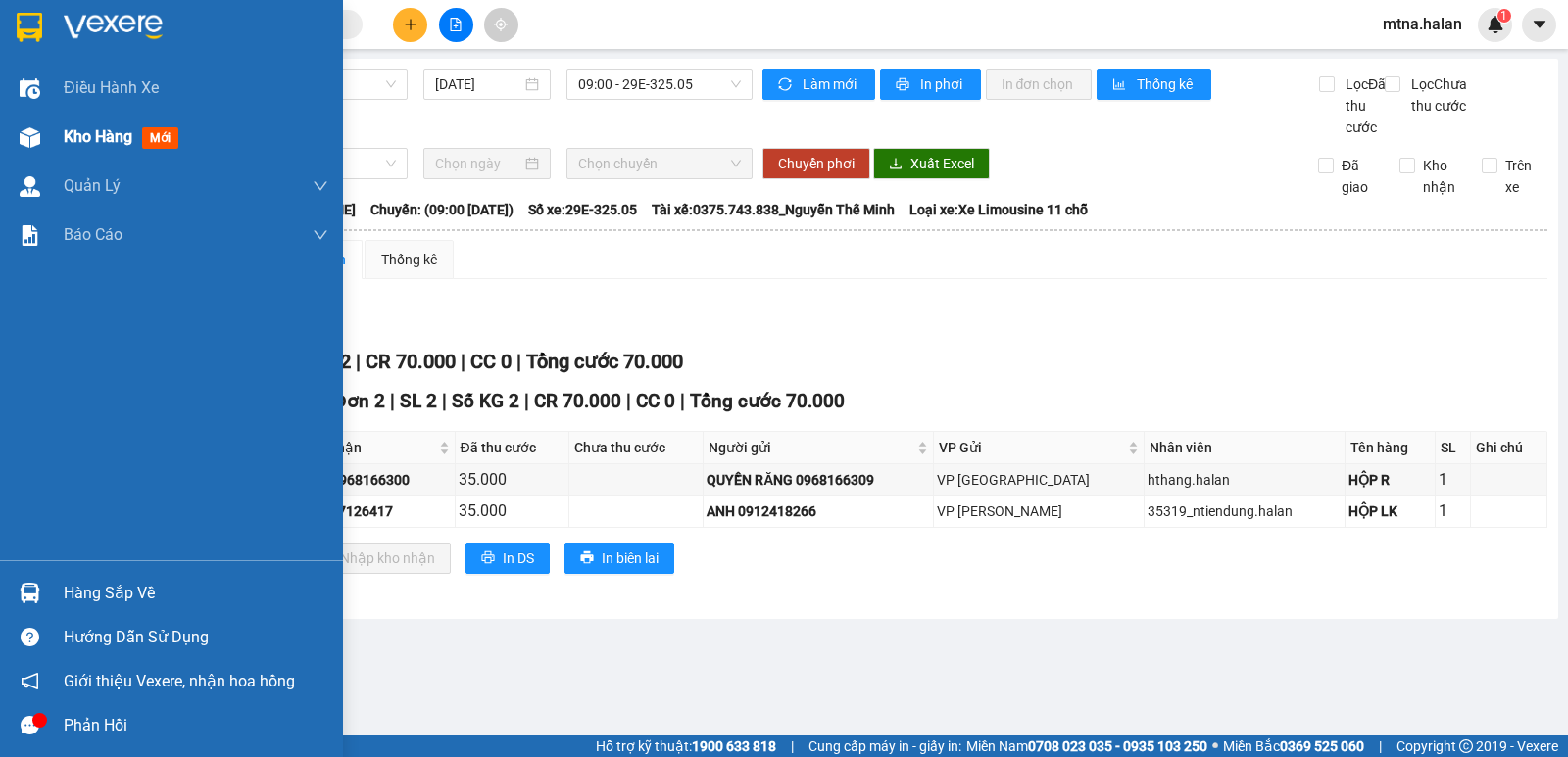
click at [24, 141] on img at bounding box center [29, 137] width 21 height 21
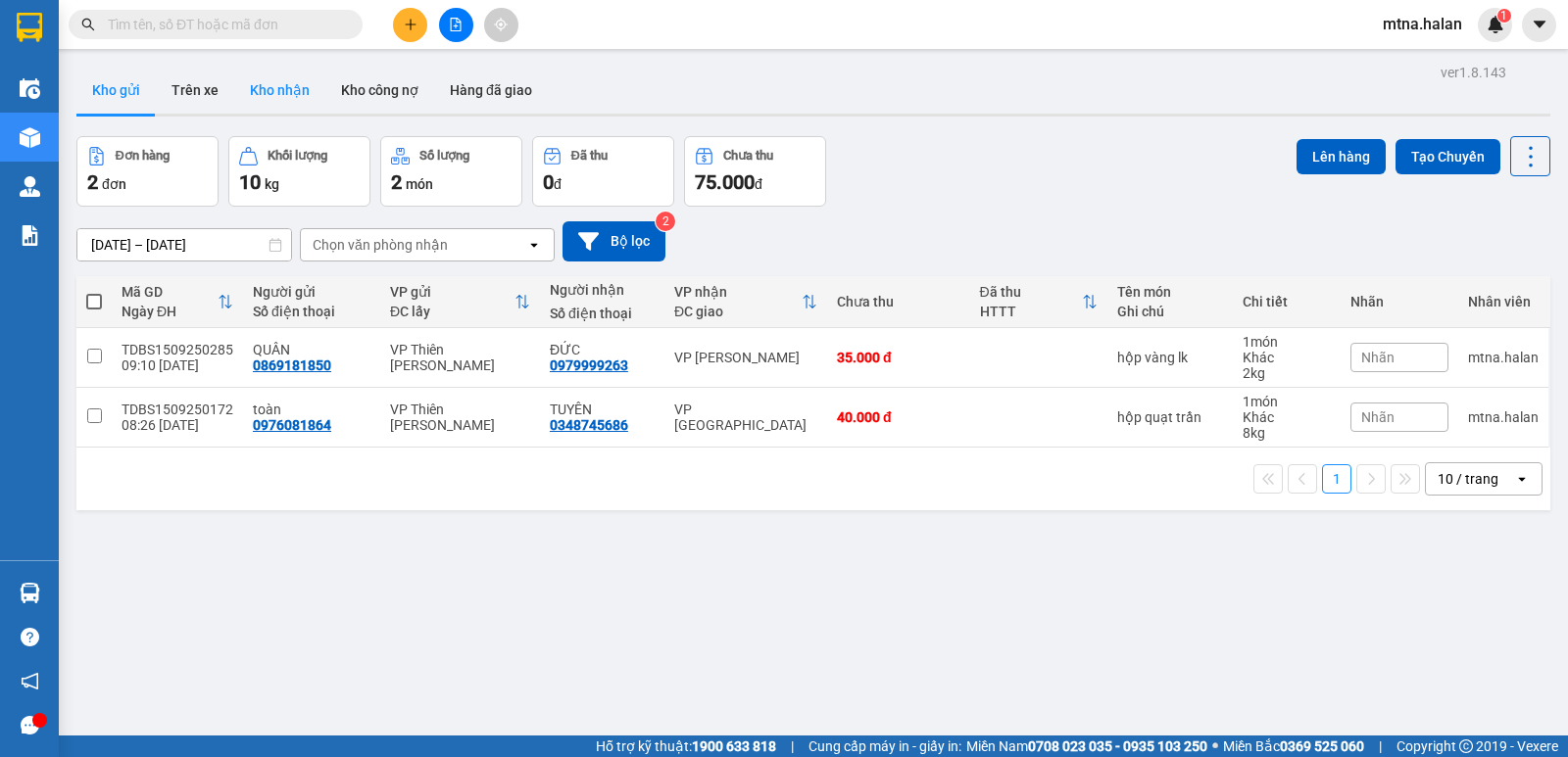
click at [268, 89] on button "Kho nhận" at bounding box center [279, 90] width 91 height 47
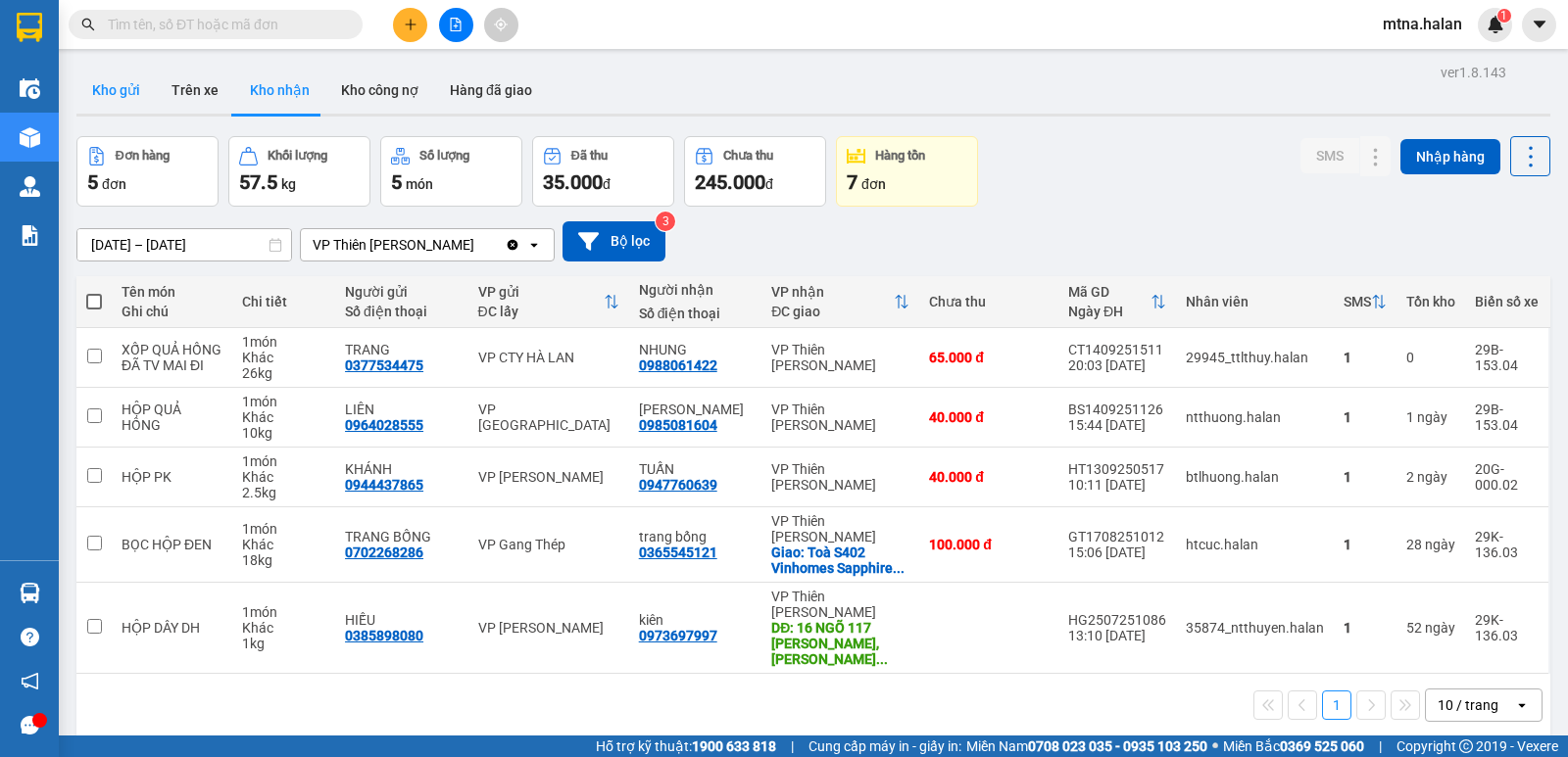
click at [116, 90] on button "Kho gửi" at bounding box center [116, 90] width 80 height 47
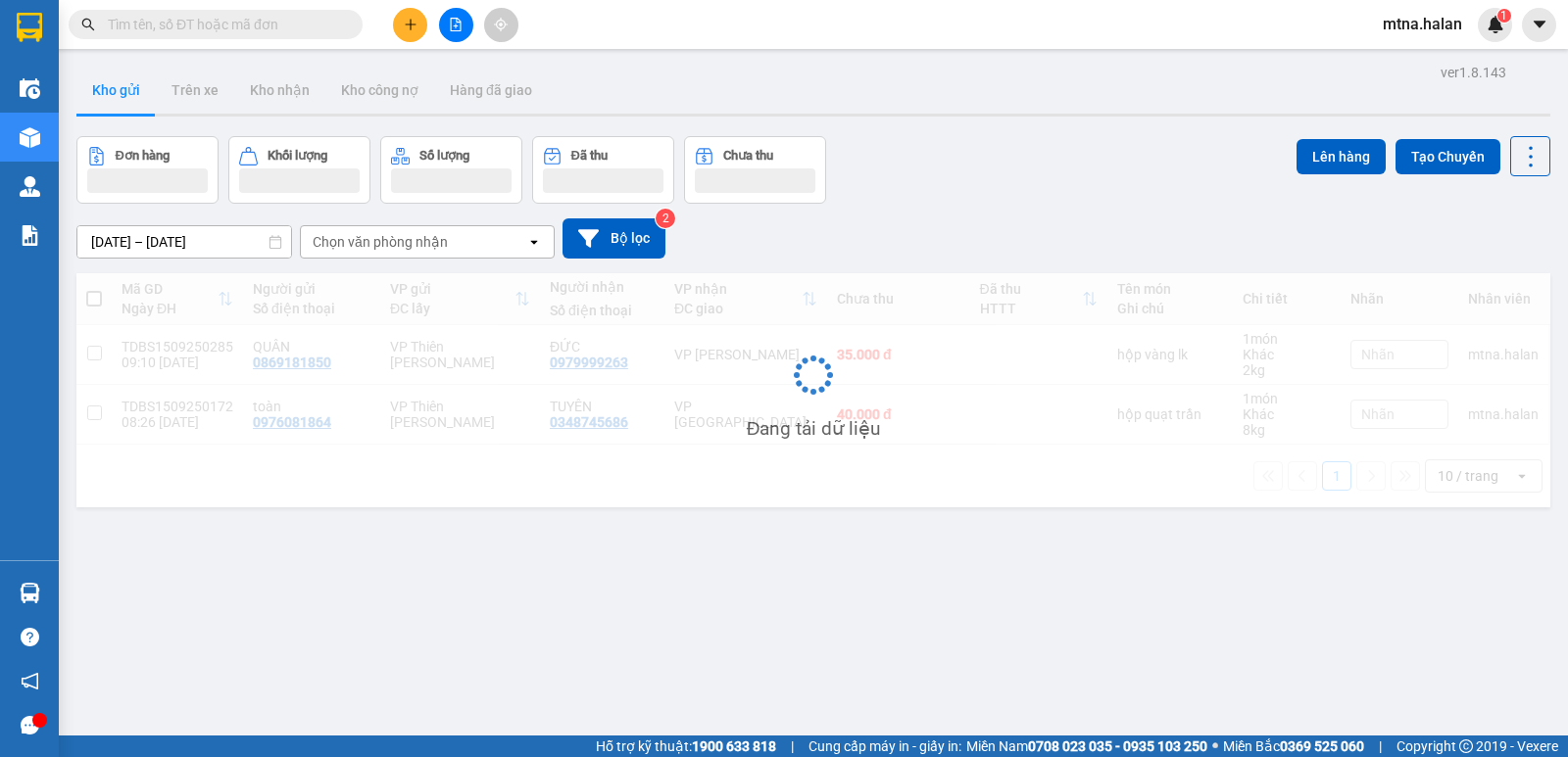
click at [304, 24] on input "text" at bounding box center [223, 25] width 231 height 22
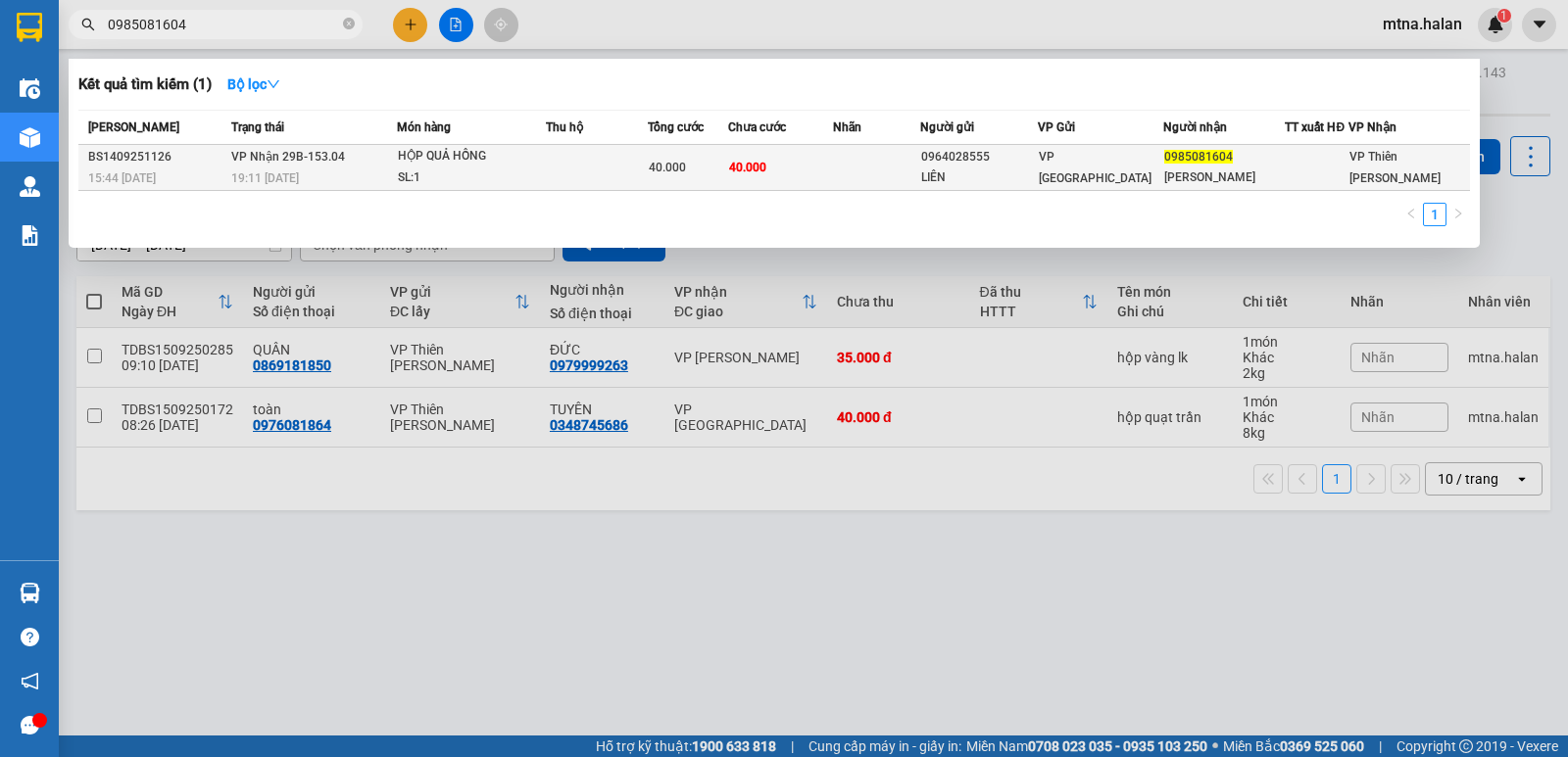
type input "0985081604"
click at [872, 170] on td at bounding box center [876, 168] width 87 height 46
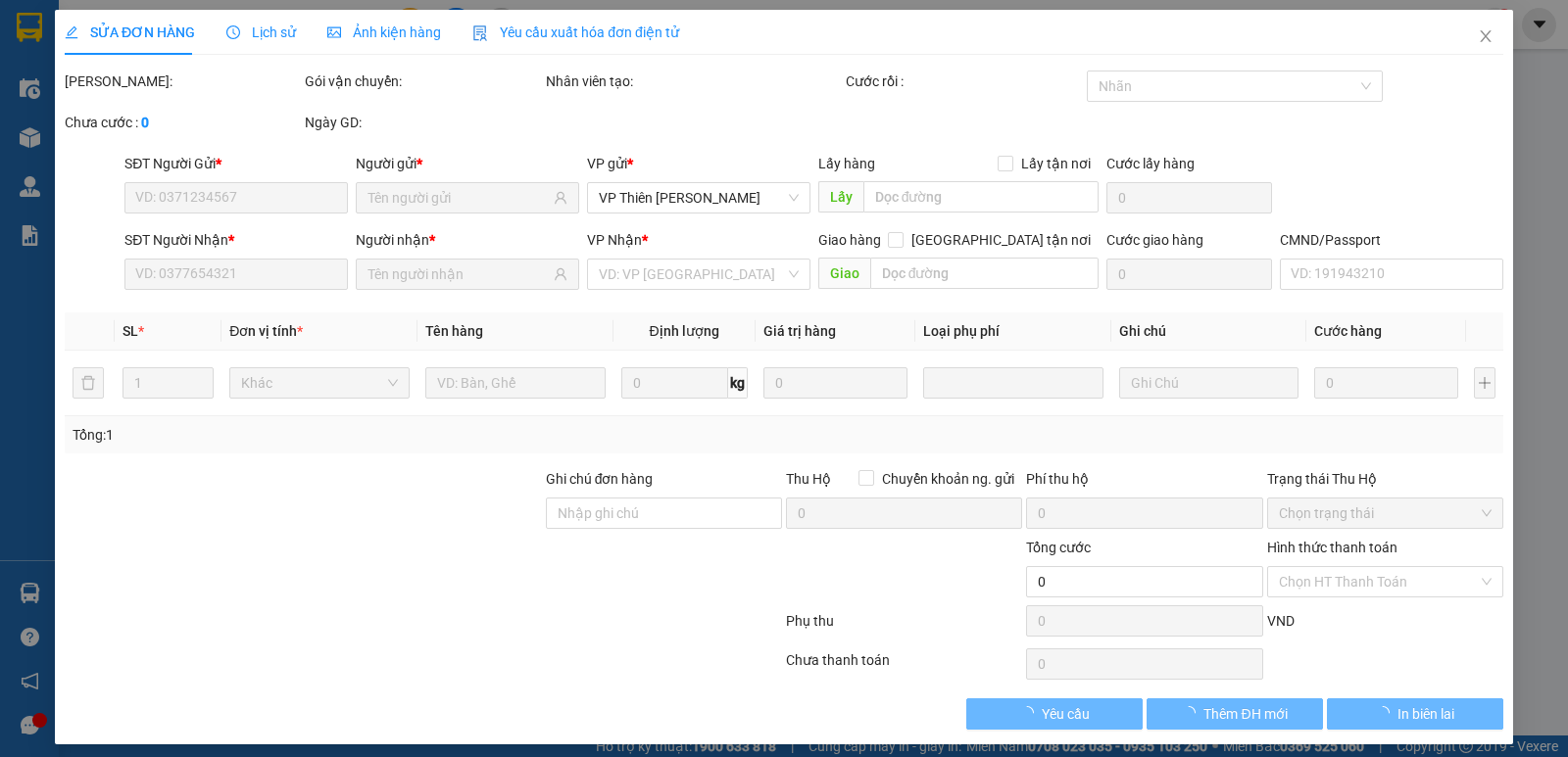
type input "0964028555"
type input "LIÊN"
type input "0985081604"
type input "[PERSON_NAME]"
type input "40.000"
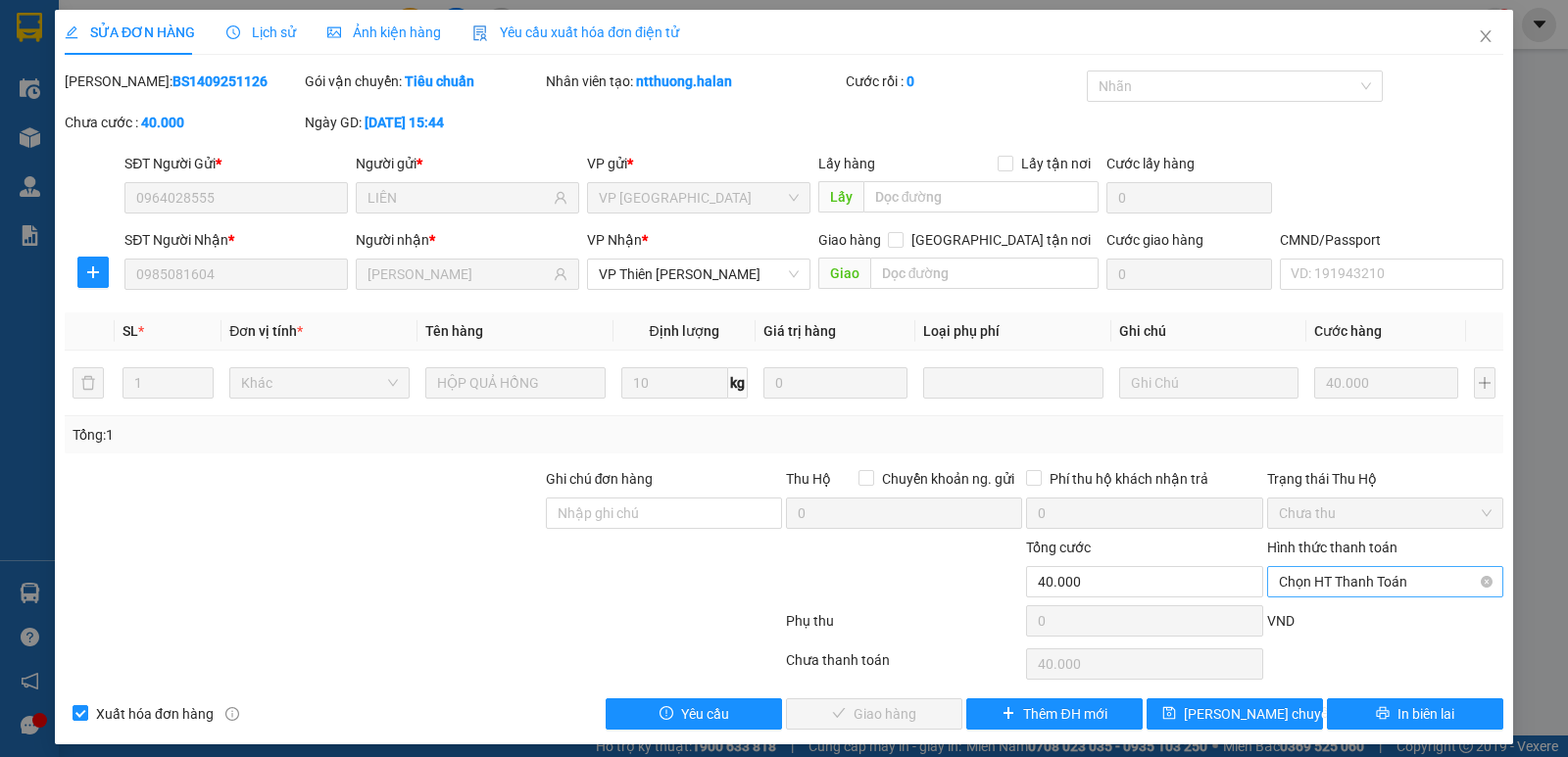
click at [1339, 587] on span "Chọn HT Thanh Toán" at bounding box center [1384, 581] width 212 height 29
click at [1305, 414] on div "Tại văn phòng" at bounding box center [1372, 417] width 210 height 22
type input "0"
click at [878, 725] on button "Giao hàng" at bounding box center [873, 714] width 176 height 31
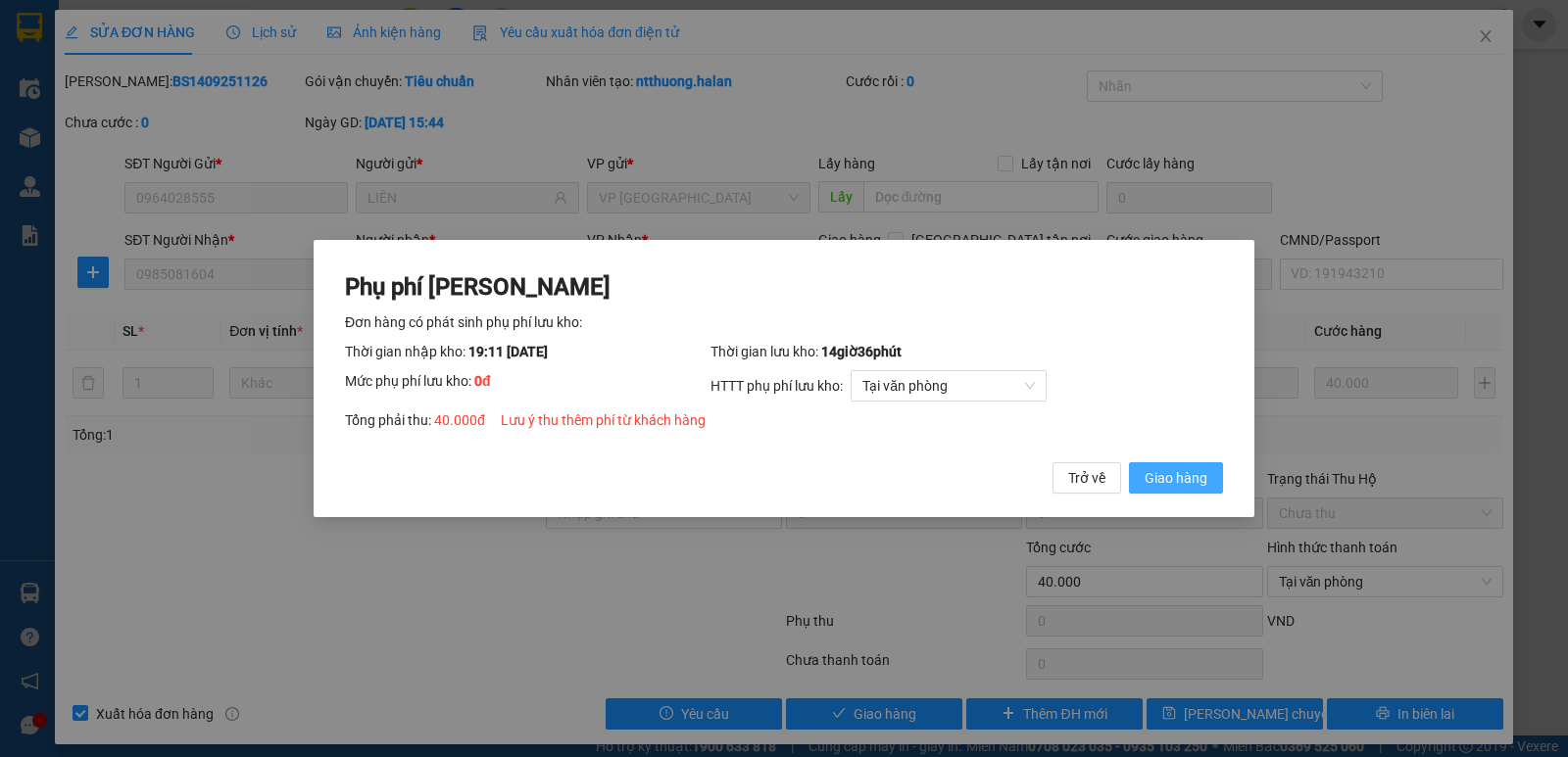
click at [1172, 475] on span "Giao hàng" at bounding box center [1176, 478] width 63 height 22
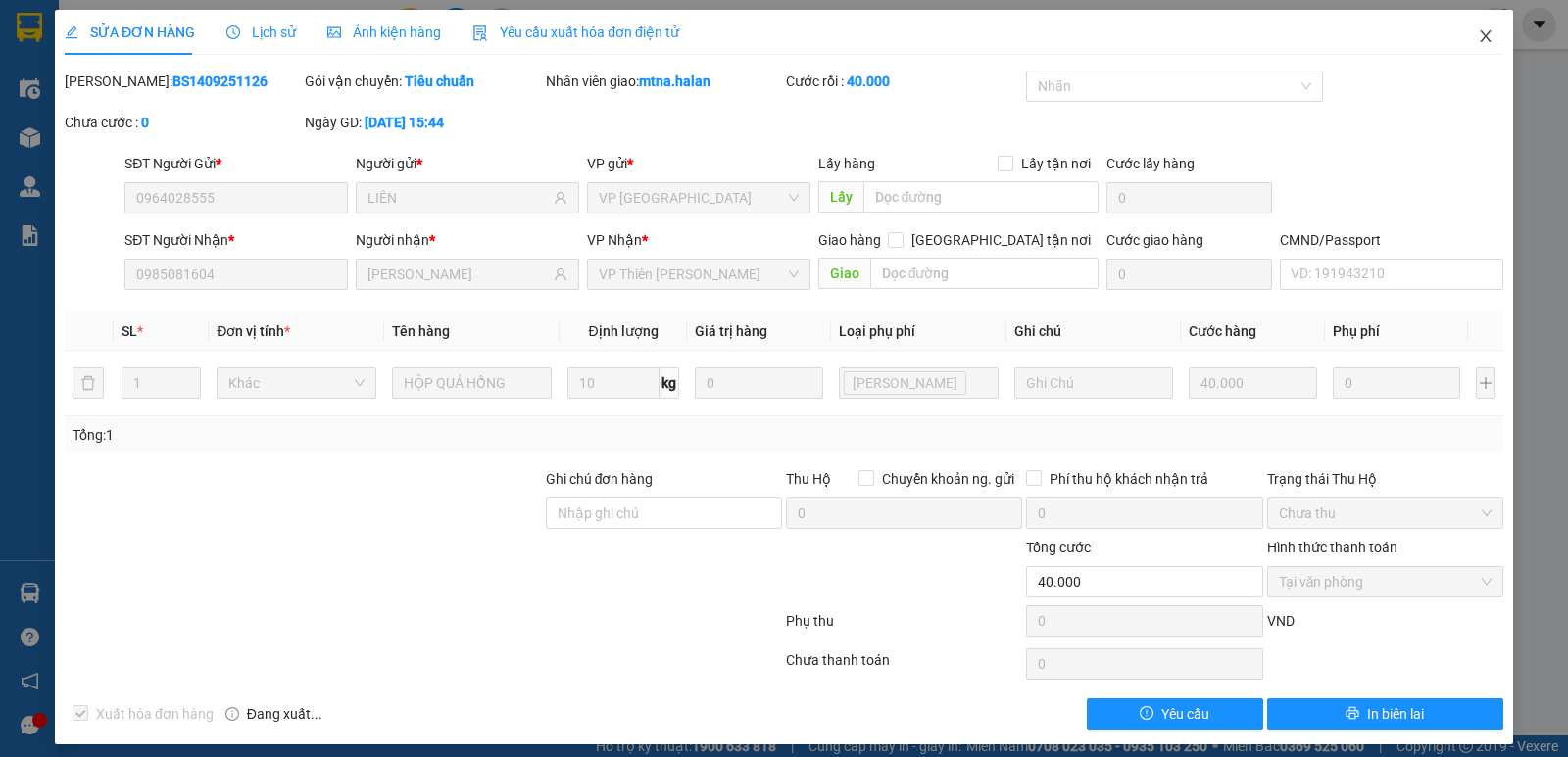
click at [1478, 34] on icon "close" at bounding box center [1485, 36] width 16 height 16
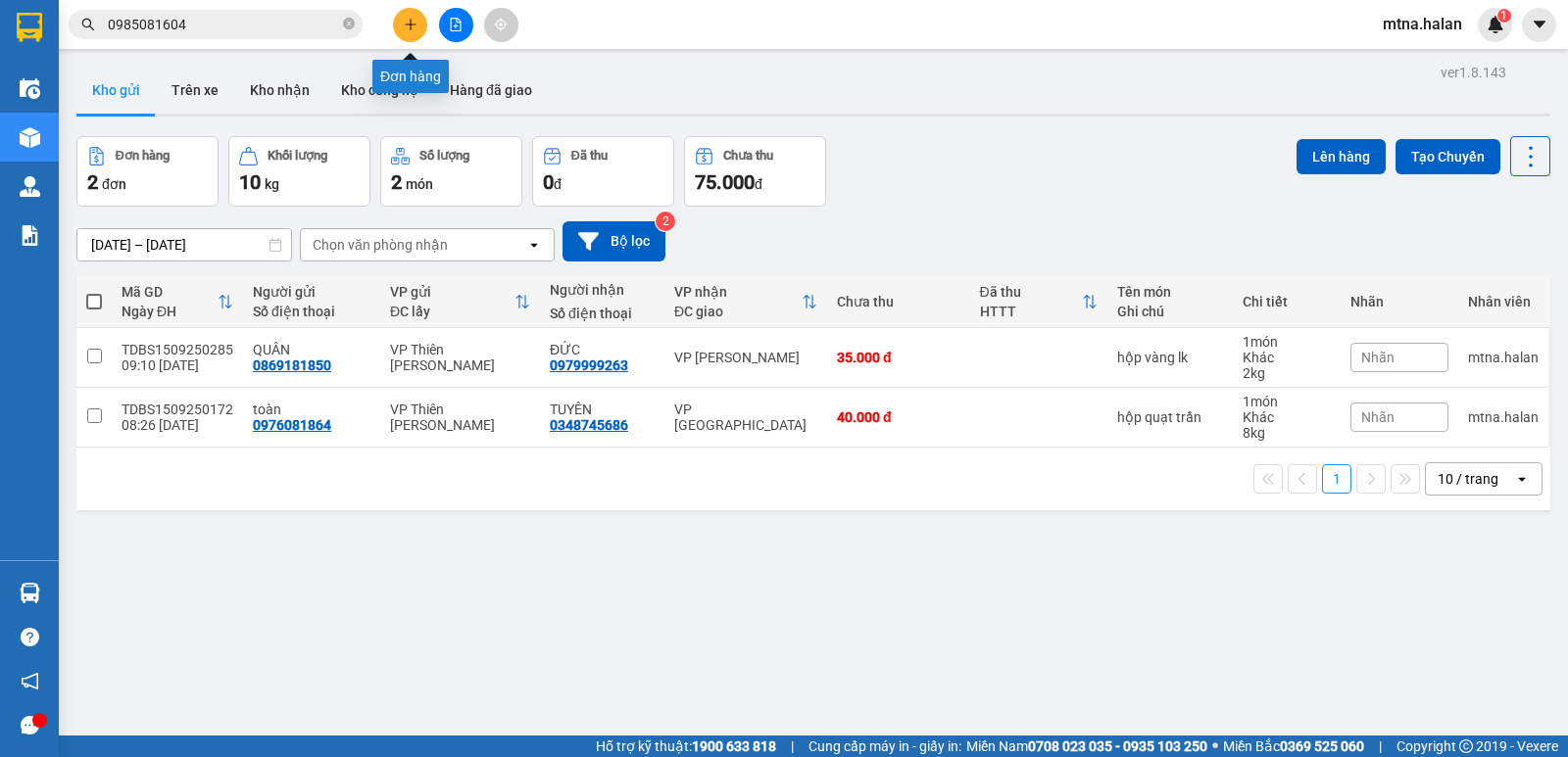
click at [415, 28] on icon "plus" at bounding box center [411, 25] width 14 height 14
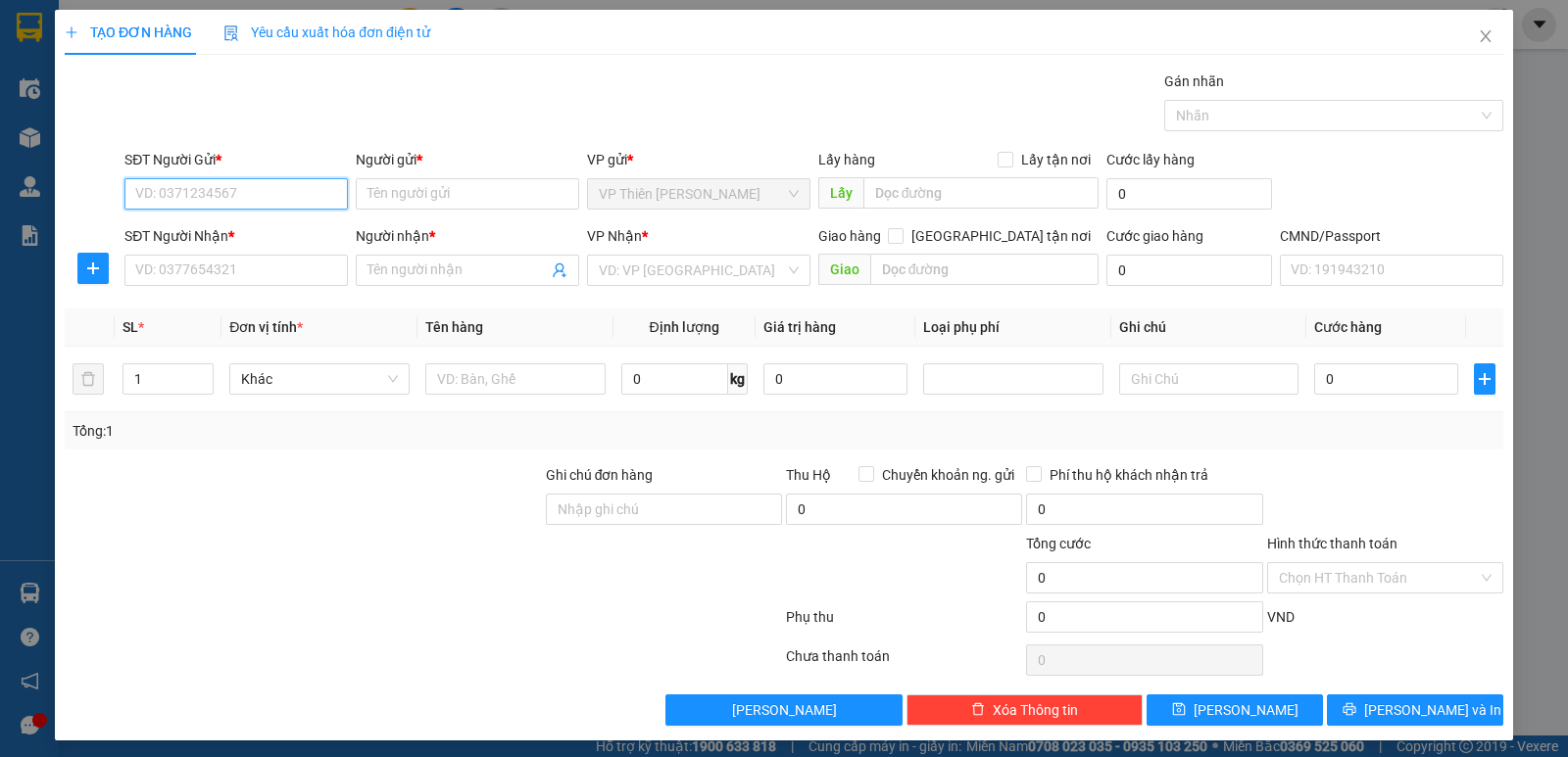
click at [270, 192] on input "SĐT Người Gửi *" at bounding box center [236, 193] width 223 height 31
click at [196, 191] on input "0865923815" at bounding box center [236, 193] width 223 height 31
click at [175, 194] on input "086592315" at bounding box center [236, 193] width 223 height 31
click at [189, 190] on input "086582315" at bounding box center [236, 193] width 223 height 31
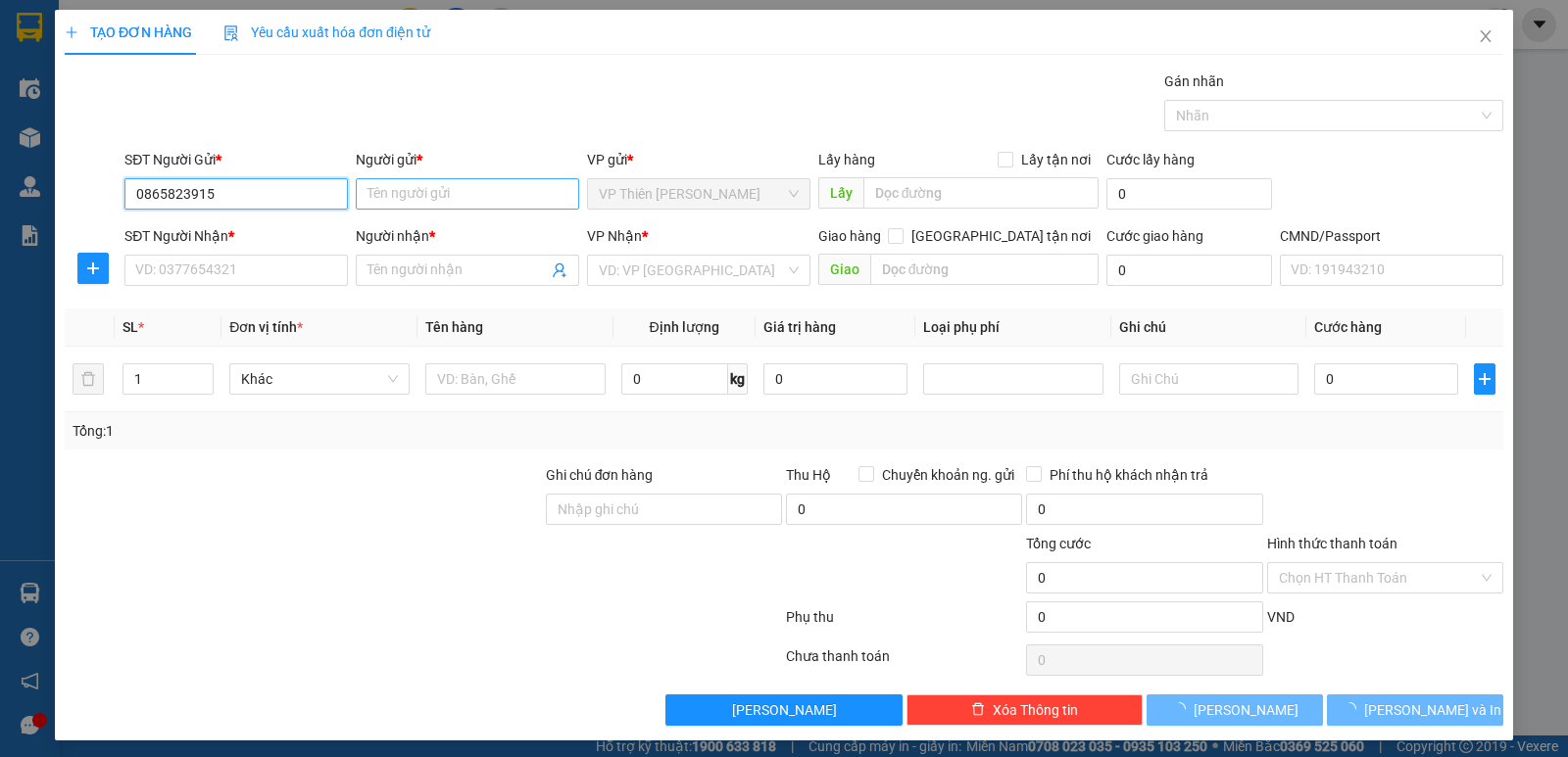
type input "0865823915"
click at [428, 192] on input "Người gửi *" at bounding box center [467, 193] width 223 height 31
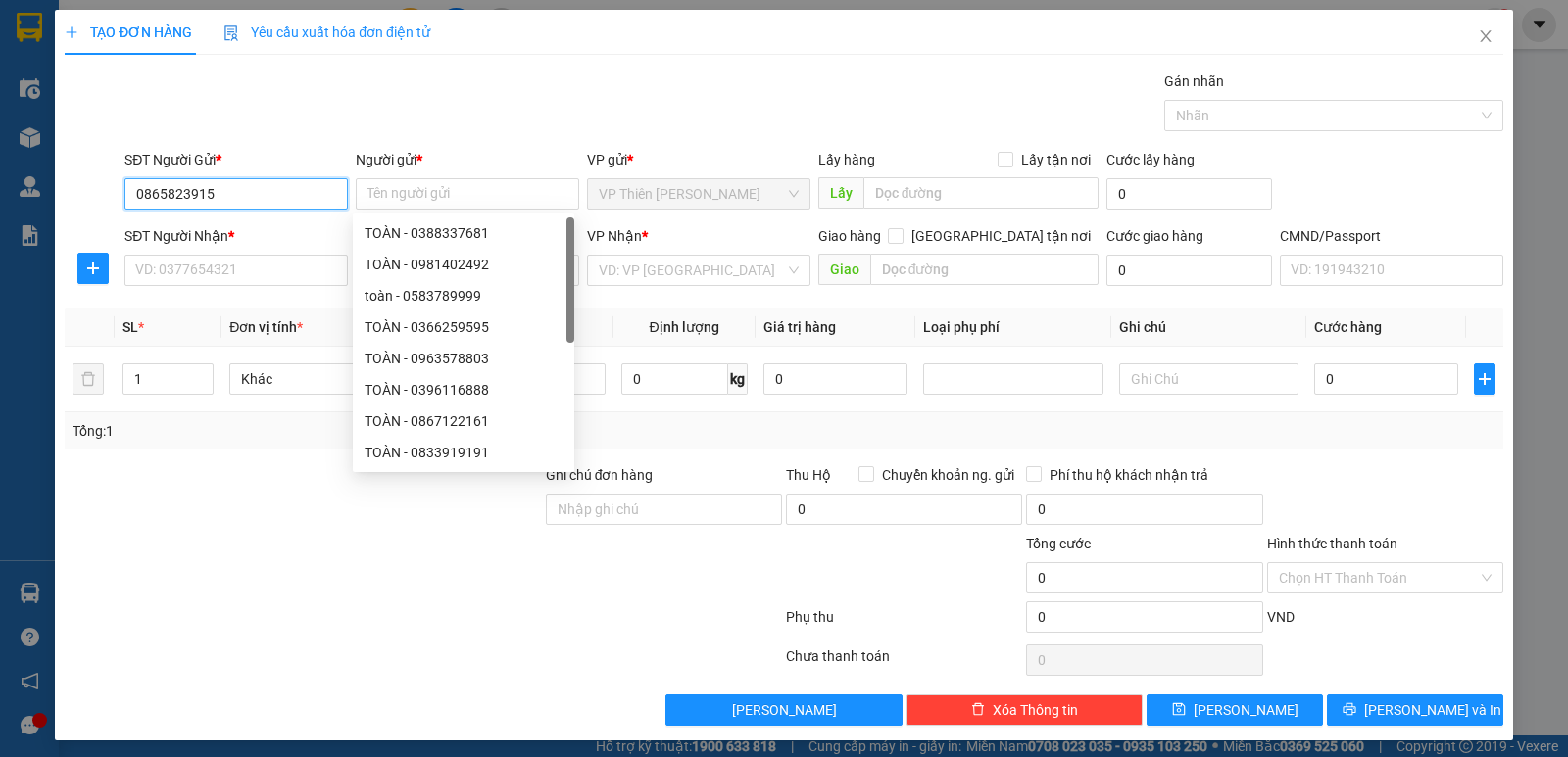
click at [261, 189] on input "0865823915" at bounding box center [236, 193] width 223 height 31
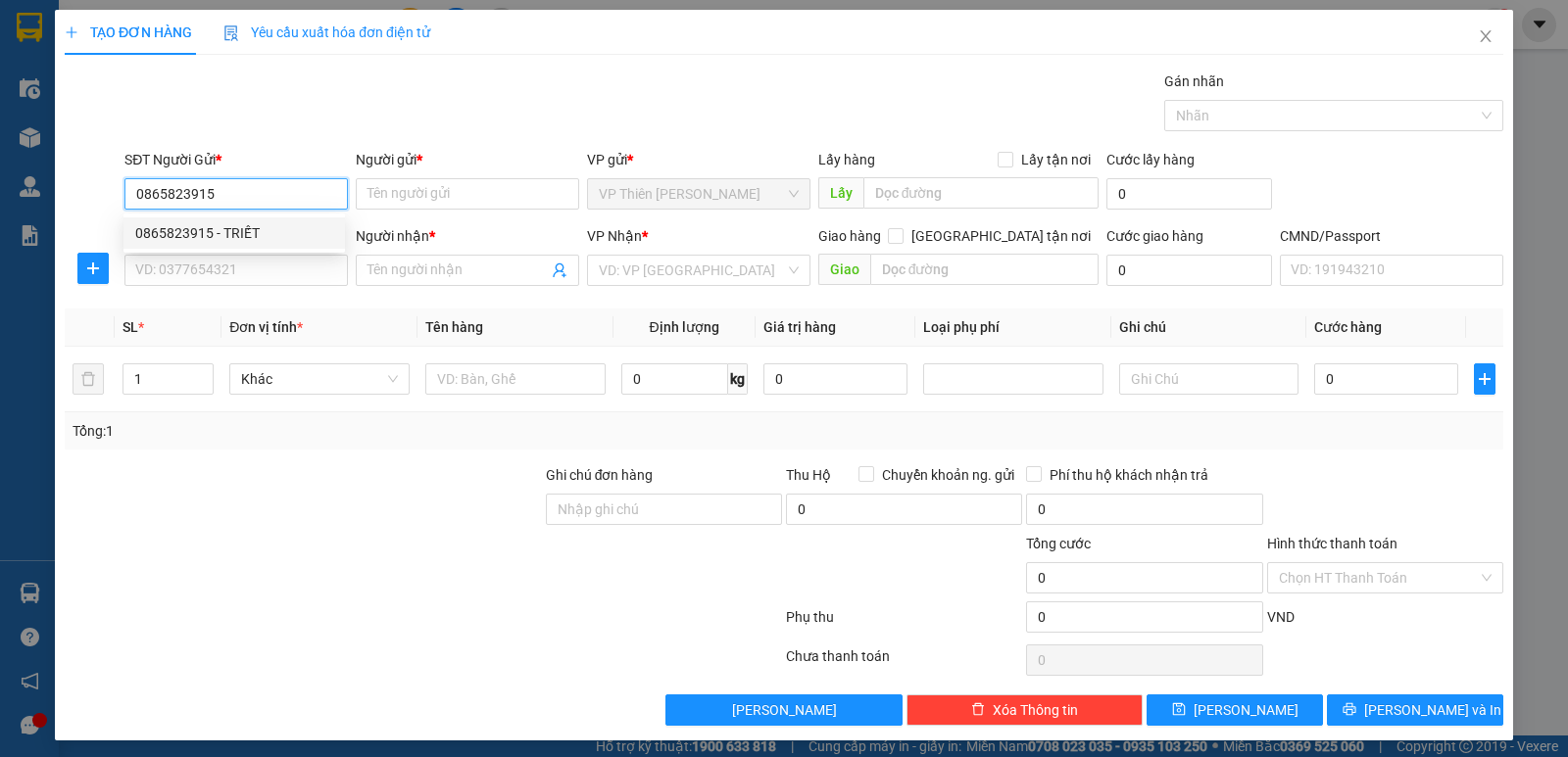
click at [238, 228] on div "0865823915 - TRIẾT" at bounding box center [234, 233] width 197 height 22
type input "TRIẾT"
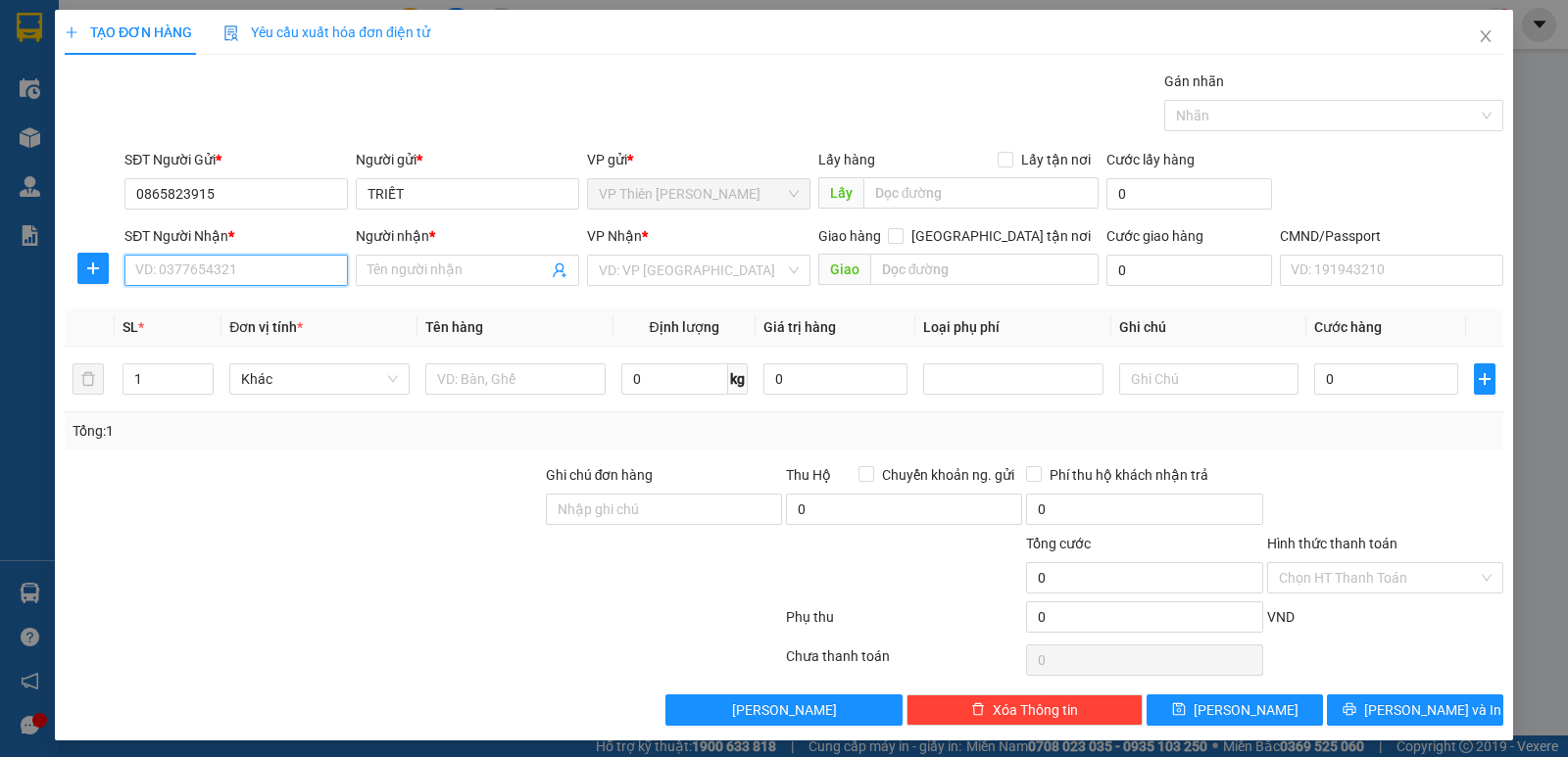
click at [248, 274] on input "SĐT Người Nhận *" at bounding box center [236, 270] width 223 height 31
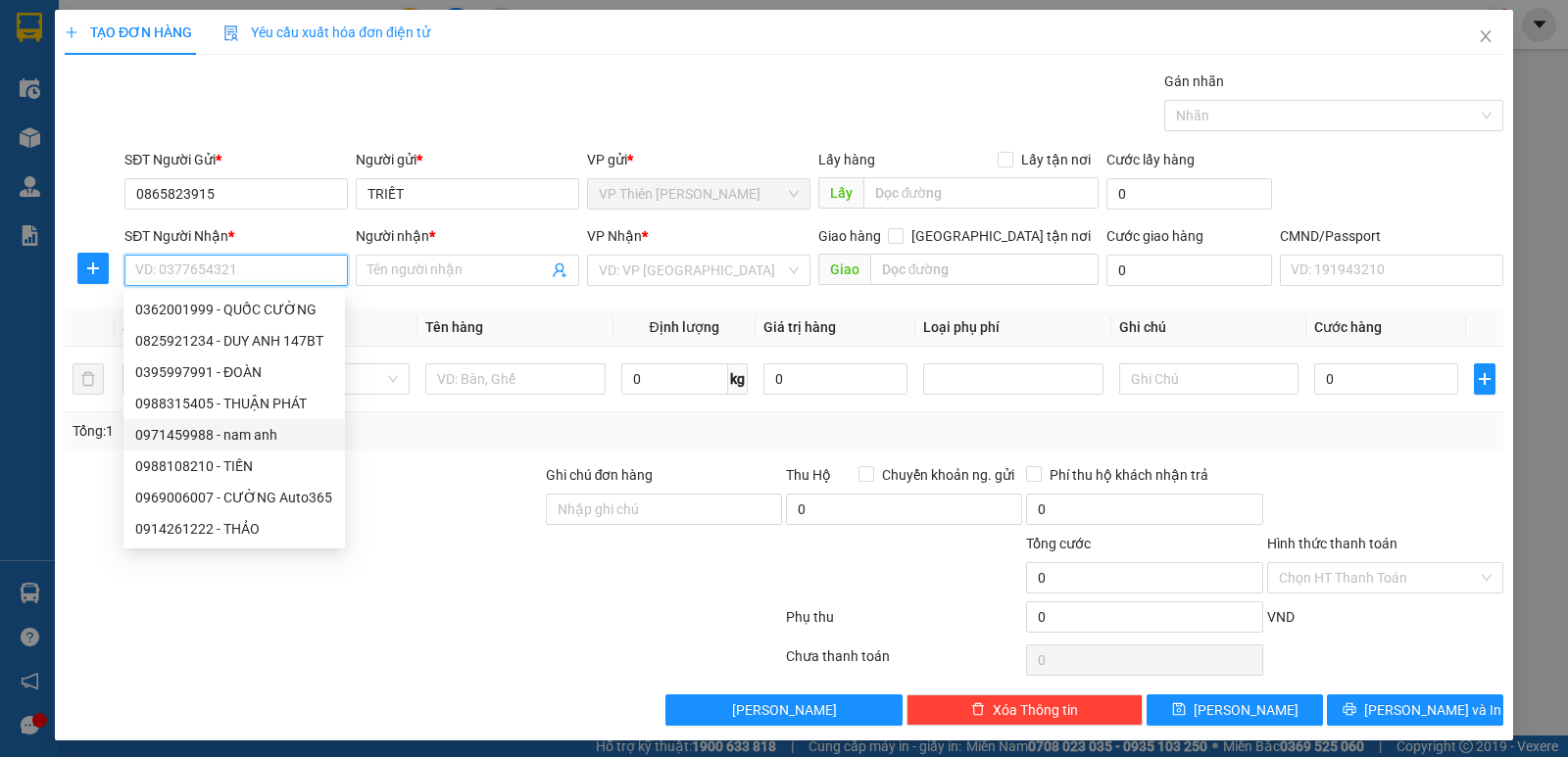
click at [254, 435] on div "0971459988 - nam anh" at bounding box center [234, 435] width 197 height 22
type input "0971459988"
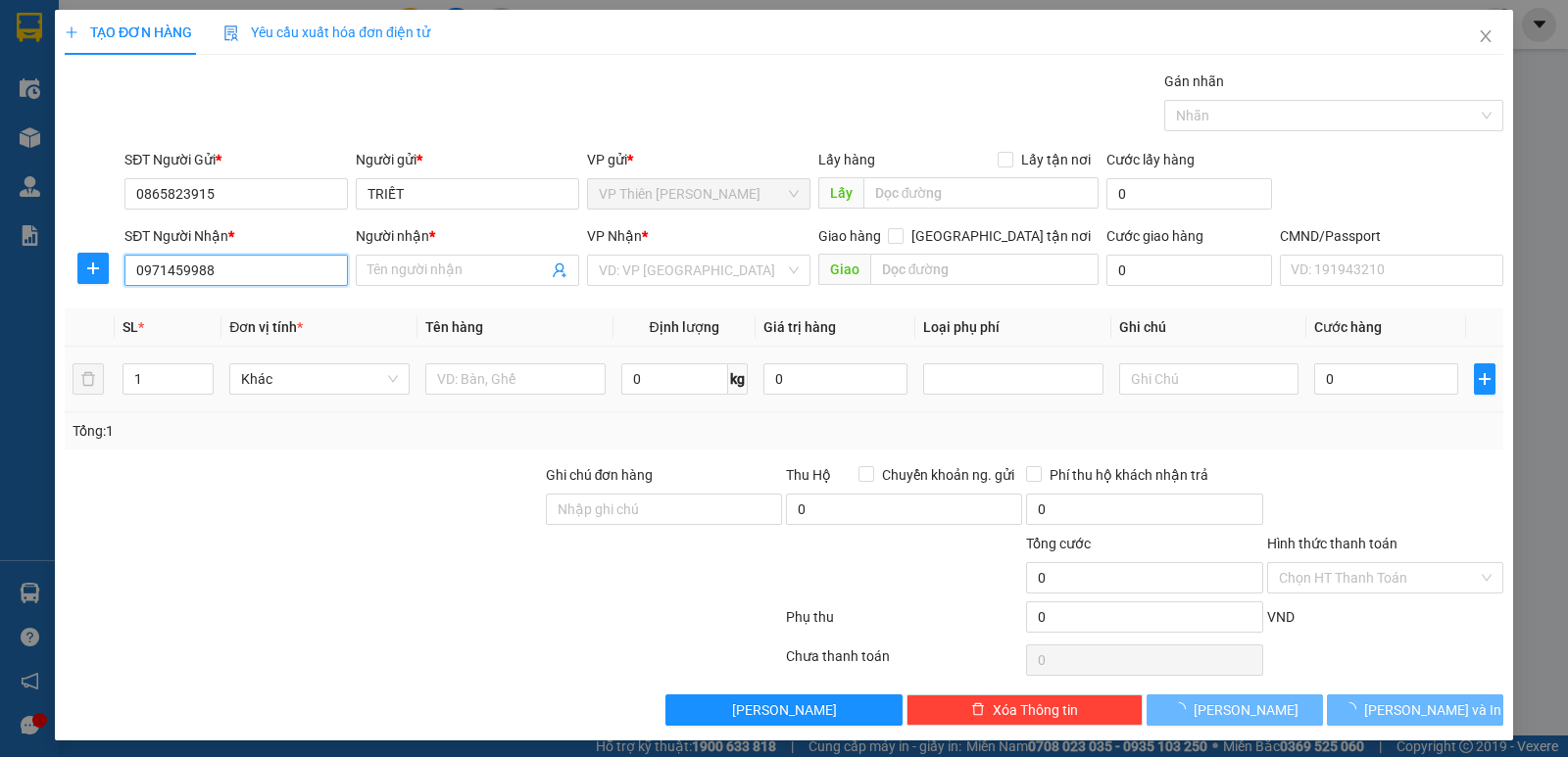
type input "nam anh"
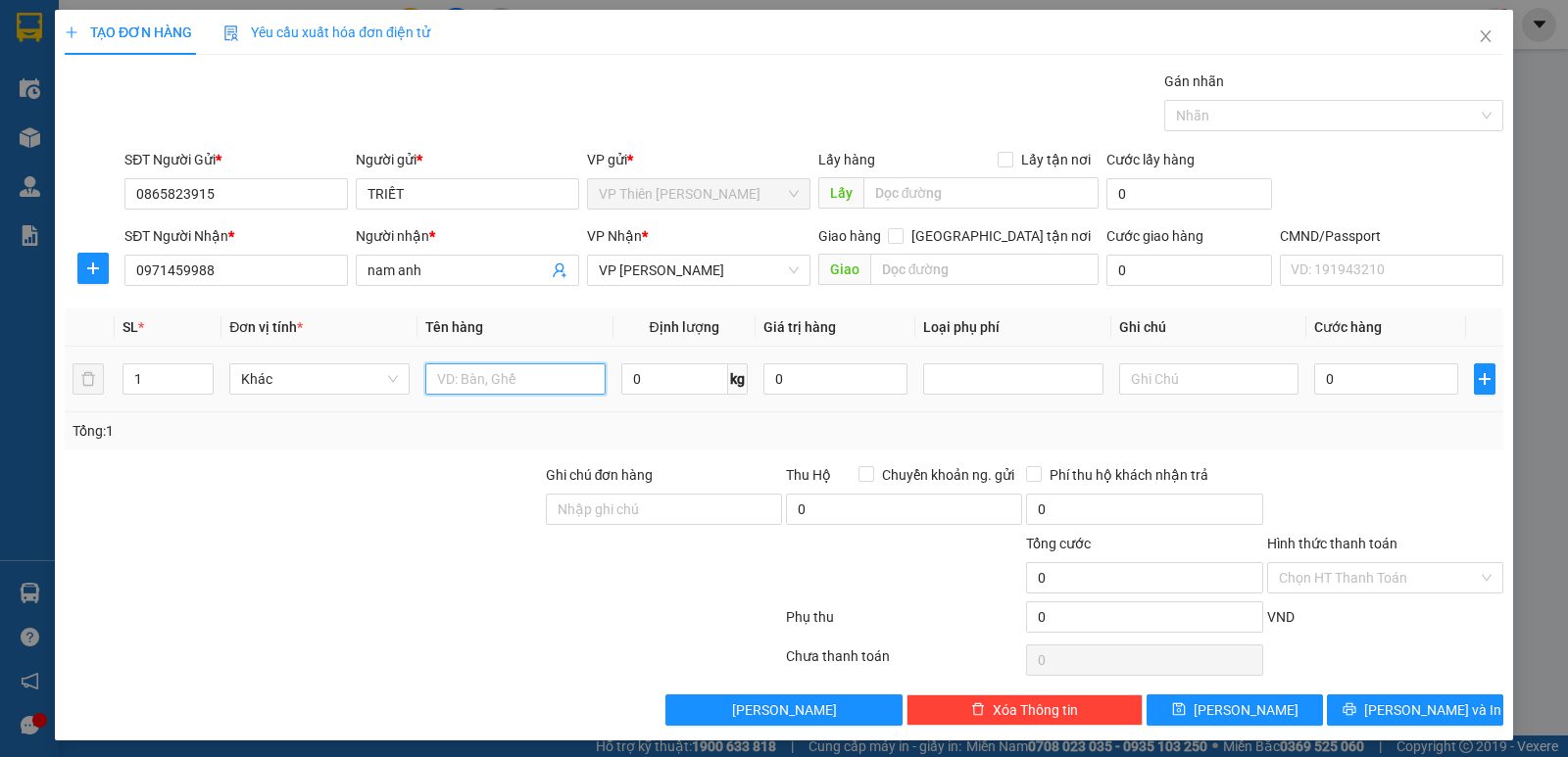
click at [536, 381] on input "text" at bounding box center [515, 379] width 180 height 31
type input "tải đen thảm"
click at [658, 371] on input "0" at bounding box center [674, 379] width 107 height 31
type input "14"
click at [1372, 386] on input "0" at bounding box center [1385, 379] width 144 height 31
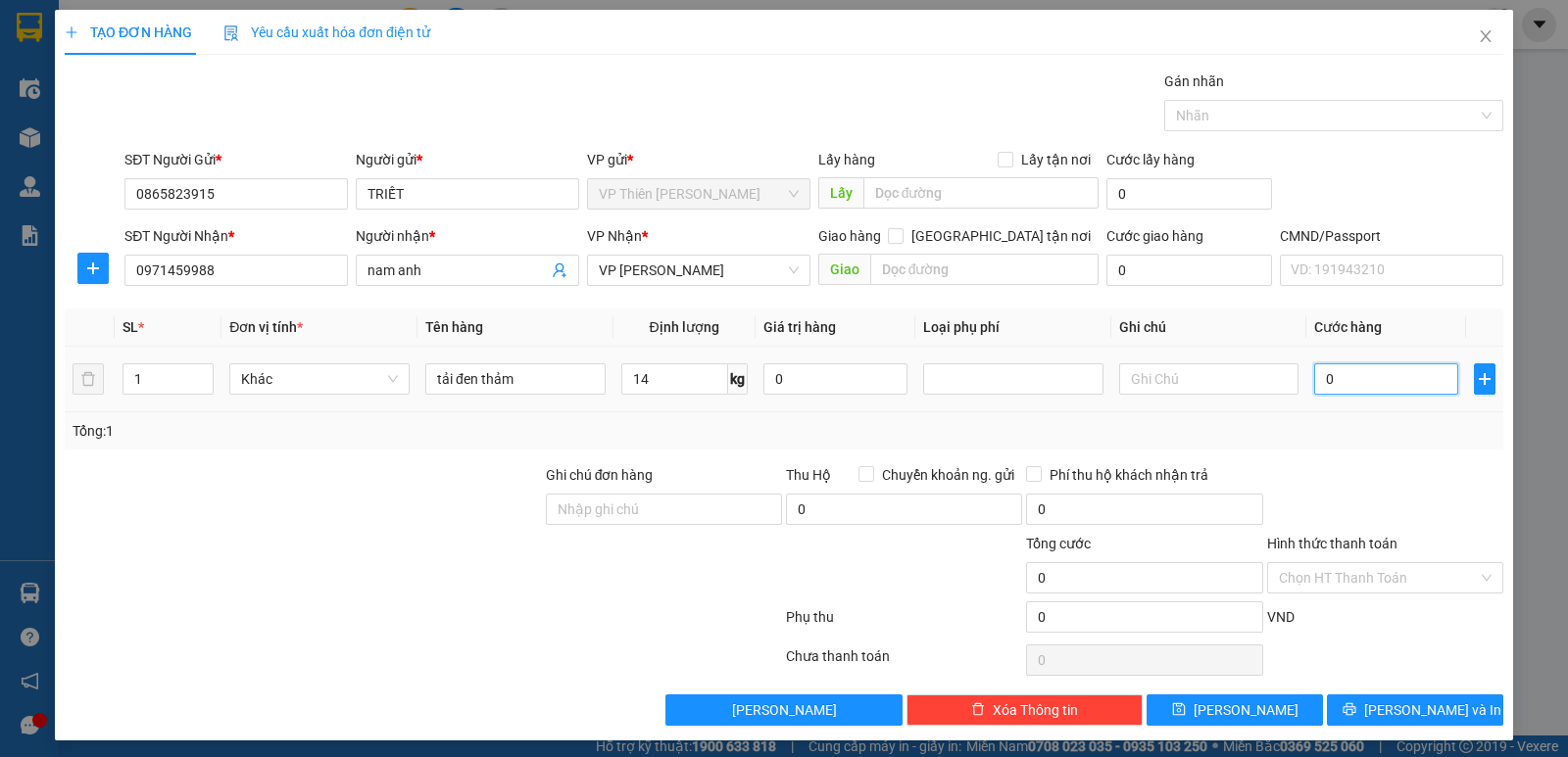
type input "5"
type input "50"
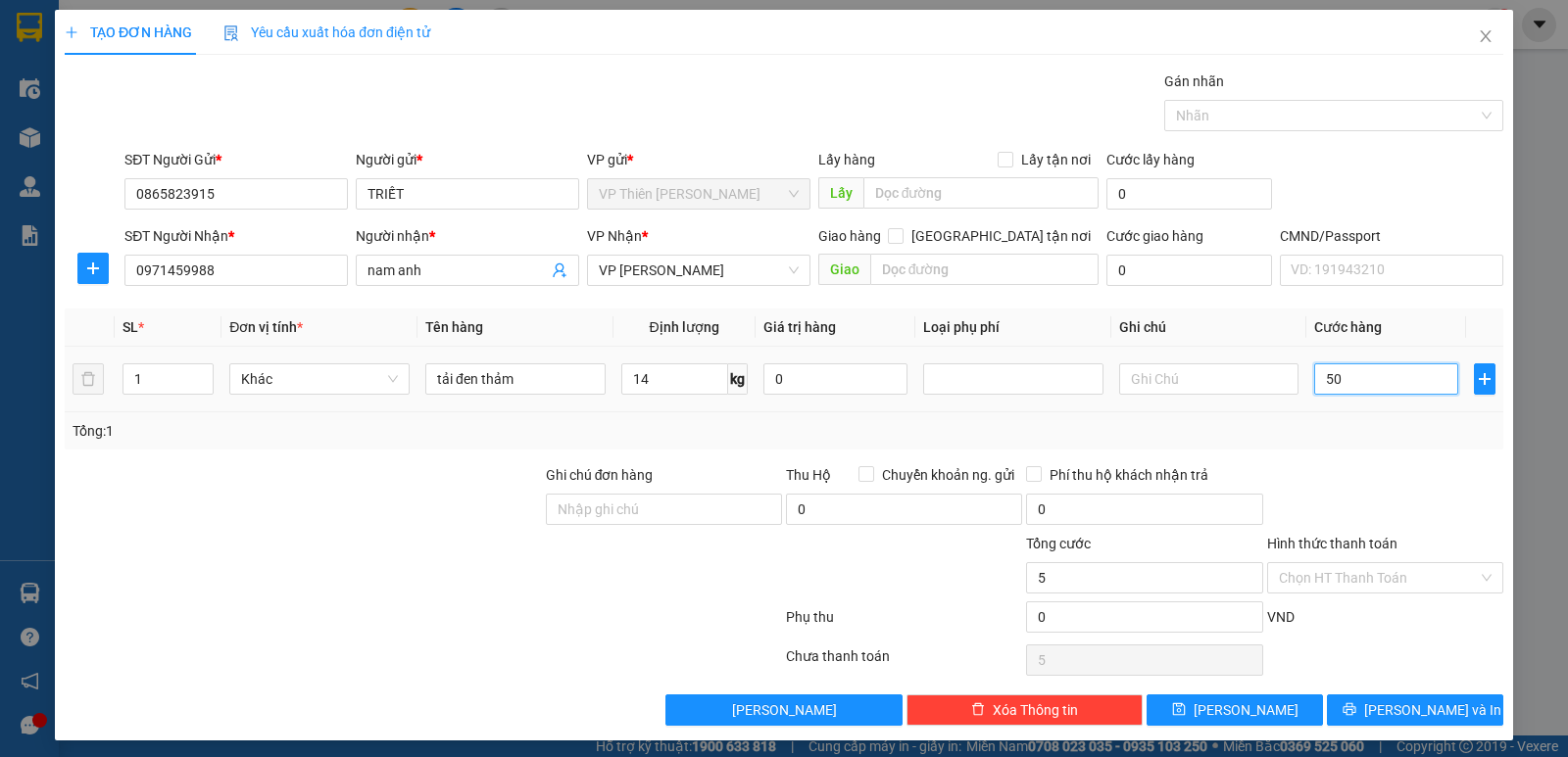
type input "50"
type input "500"
type input "5.000"
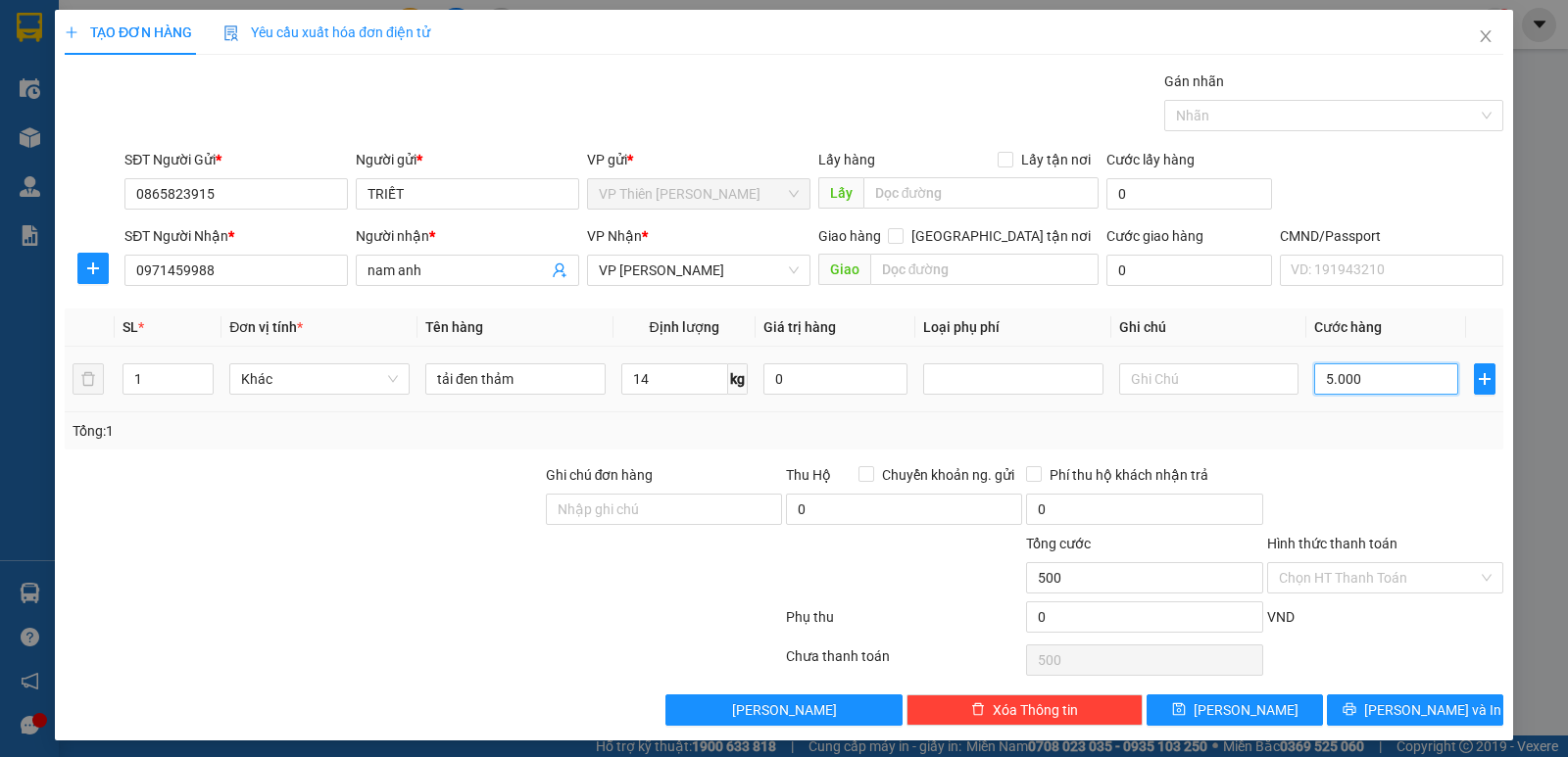
type input "5.000"
type input "50.000"
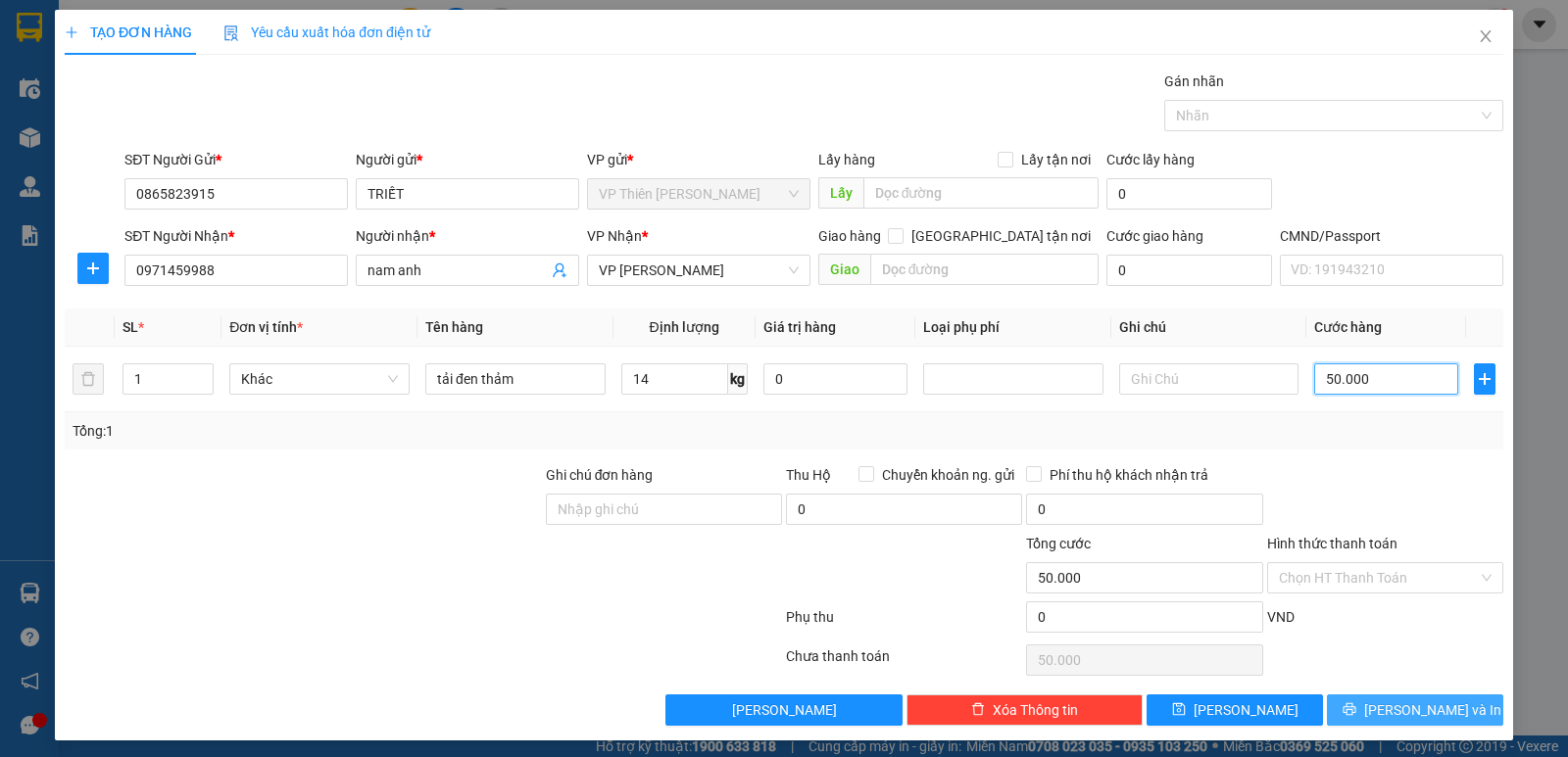
type input "50.000"
click at [1413, 711] on span "[PERSON_NAME] và In" at bounding box center [1432, 710] width 138 height 22
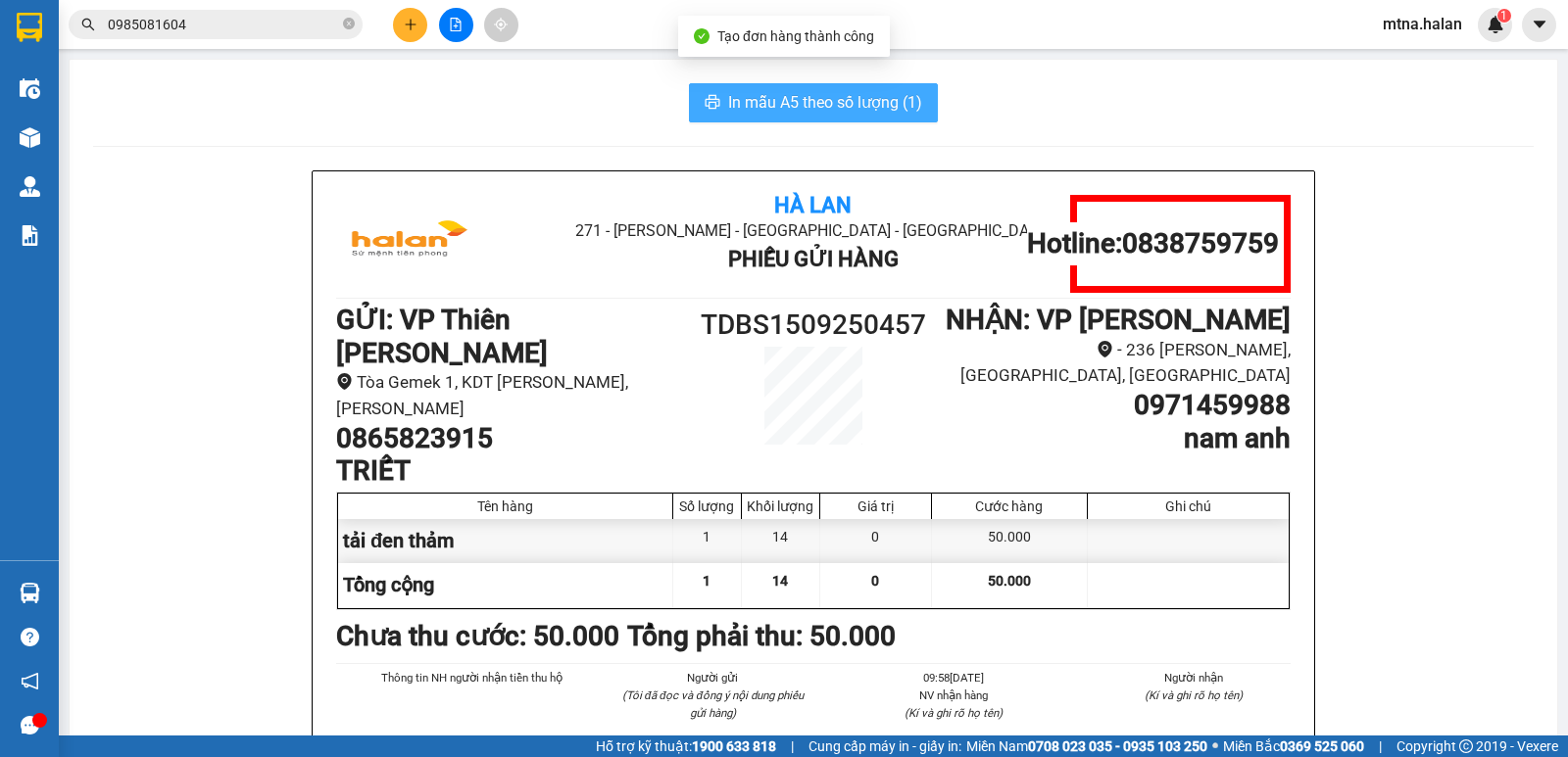
click at [796, 101] on span "In mẫu A5 theo số lượng (1)" at bounding box center [824, 102] width 194 height 25
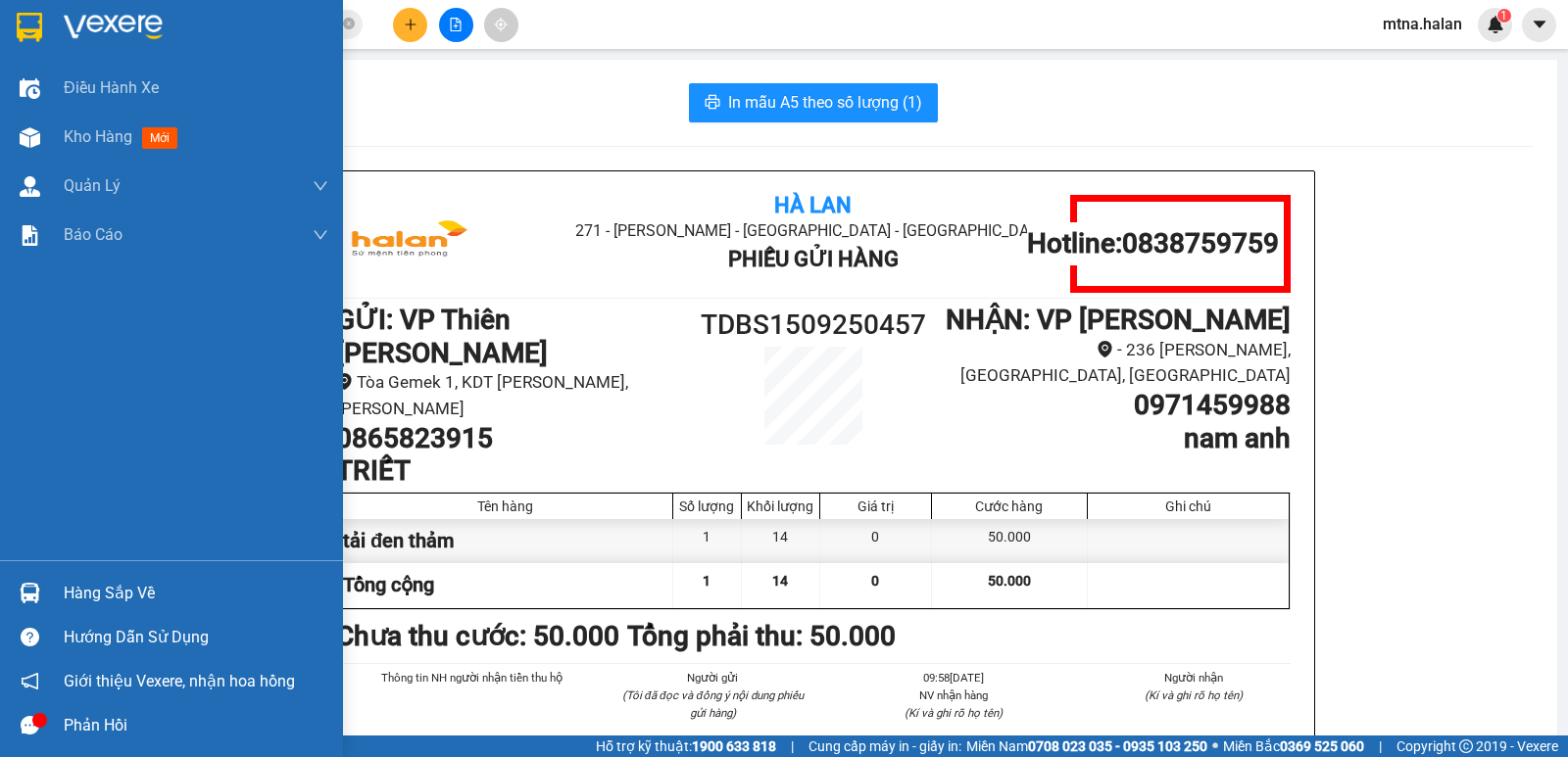
click at [28, 587] on img at bounding box center [29, 592] width 21 height 21
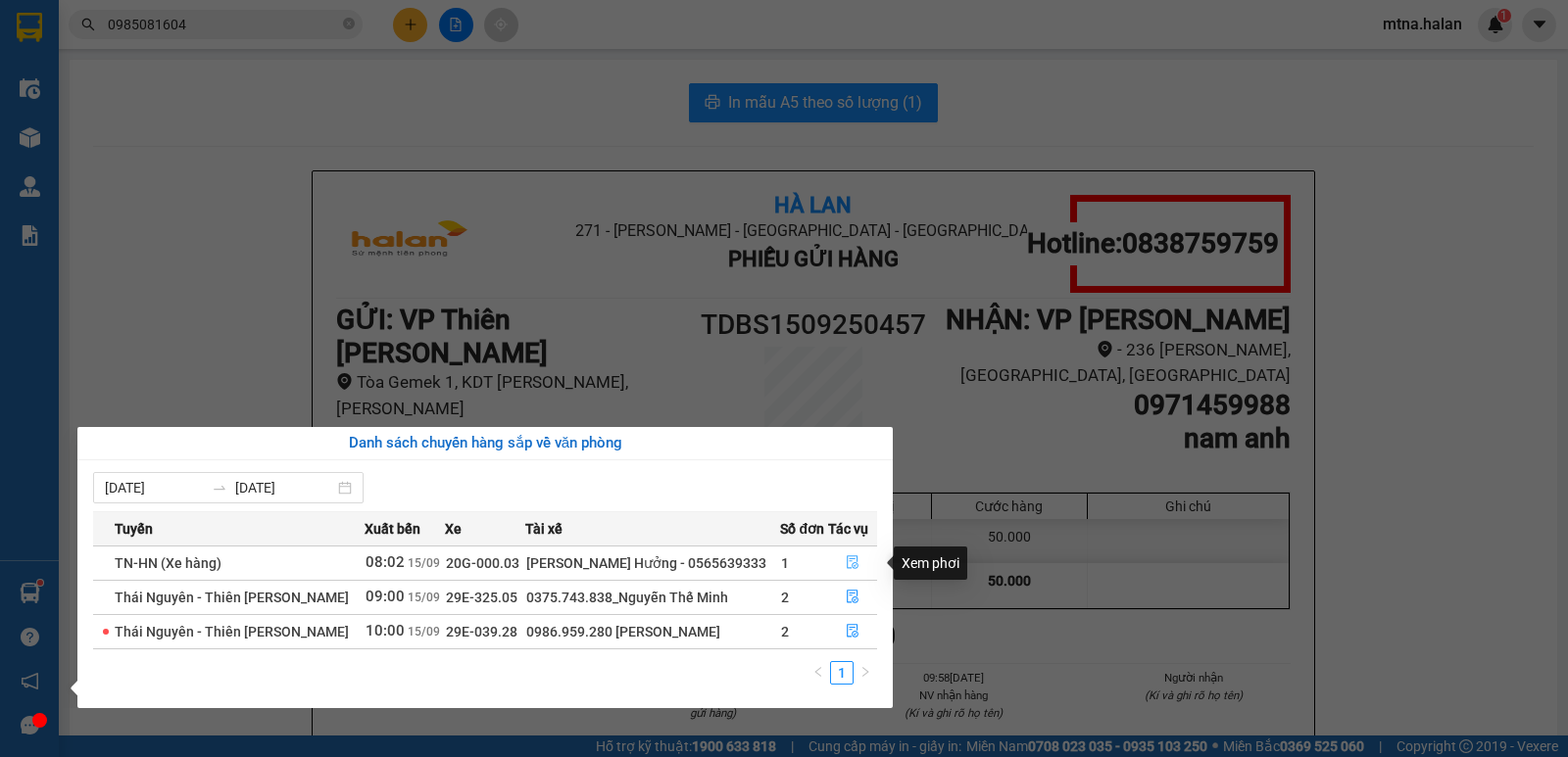
click at [847, 558] on icon "file-done" at bounding box center [853, 562] width 14 height 14
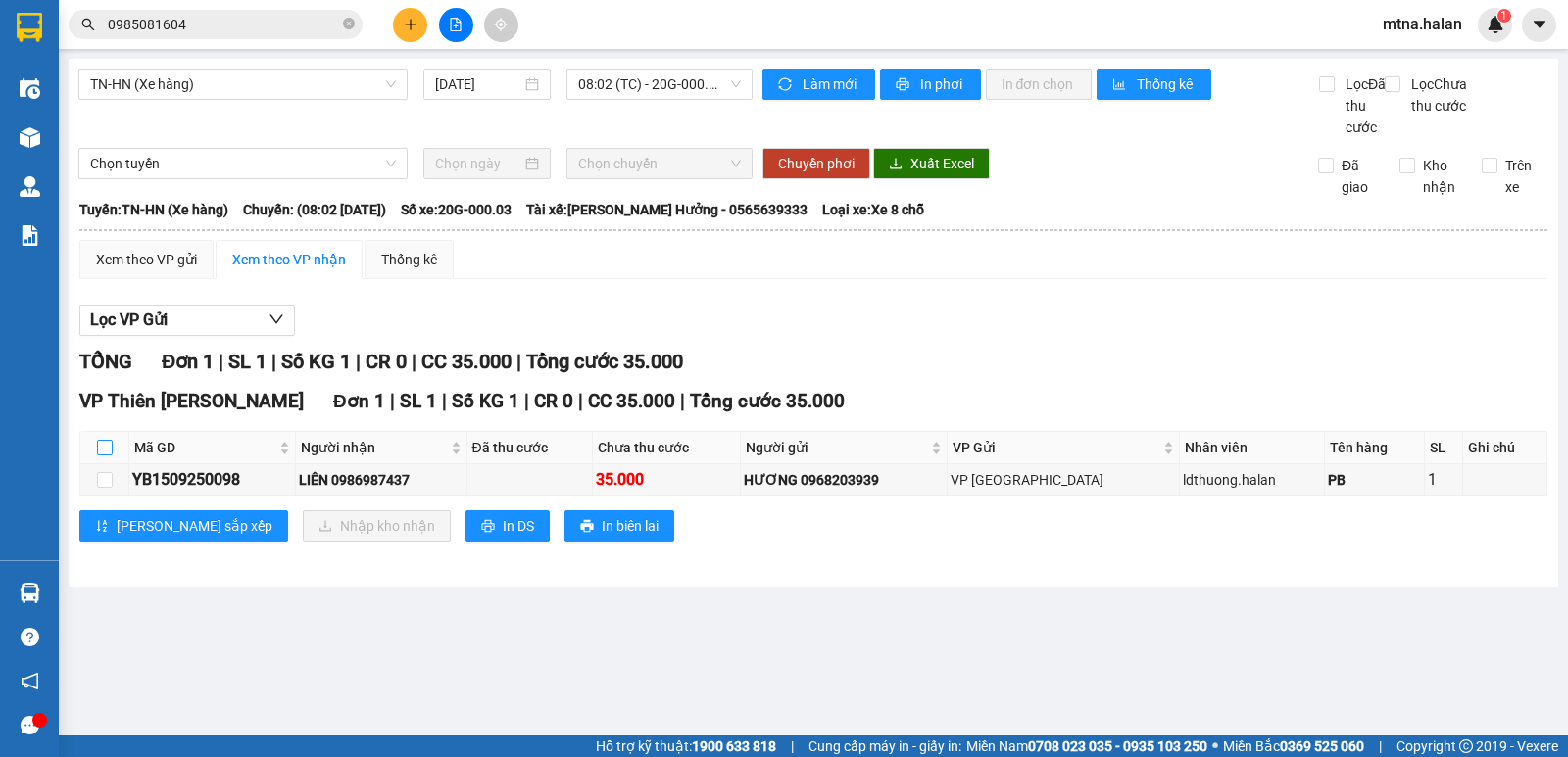
click at [102, 456] on input "checkbox" at bounding box center [105, 448] width 16 height 16
checkbox input "true"
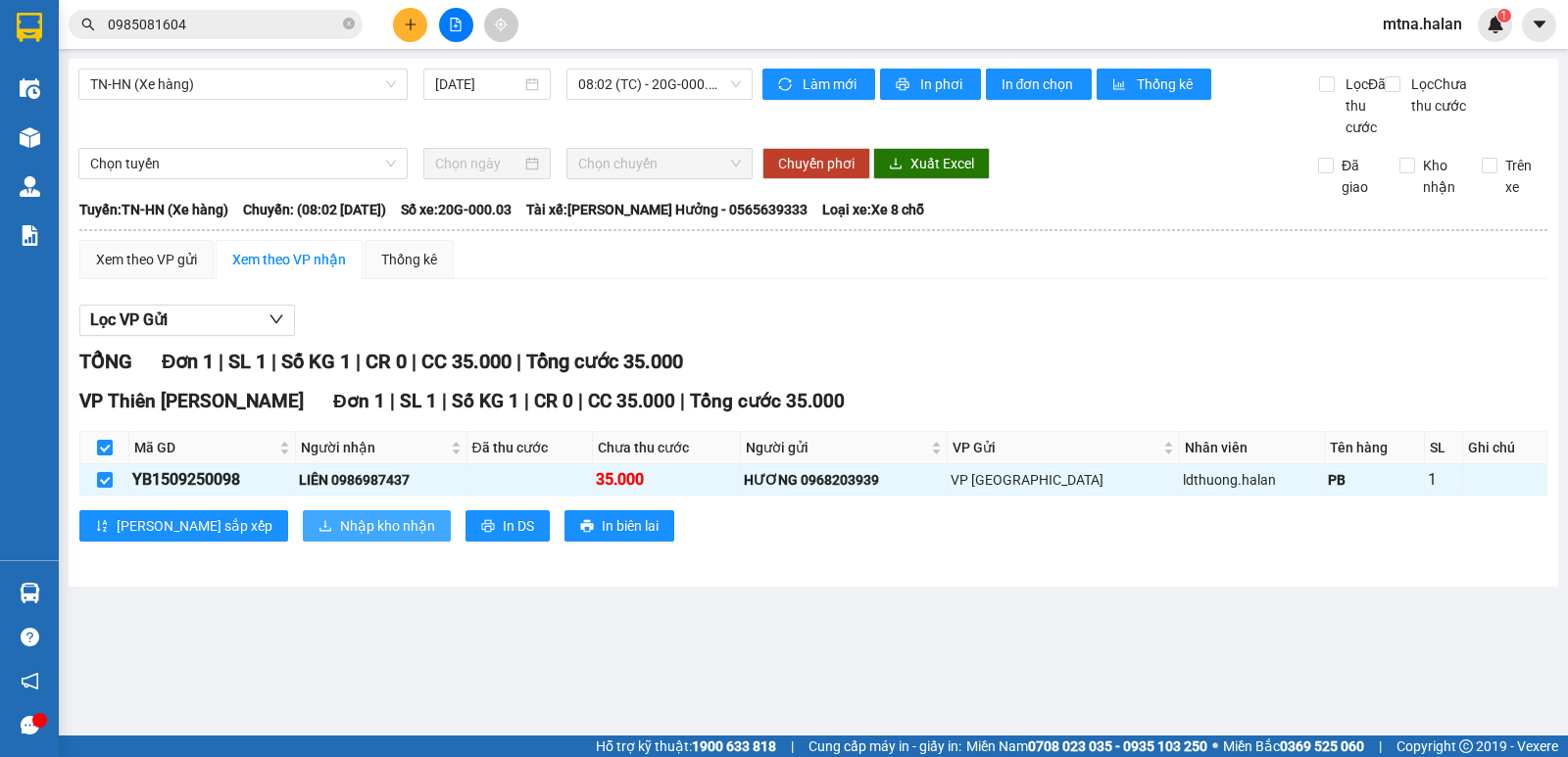
click at [340, 536] on span "Nhập kho nhận" at bounding box center [387, 526] width 95 height 22
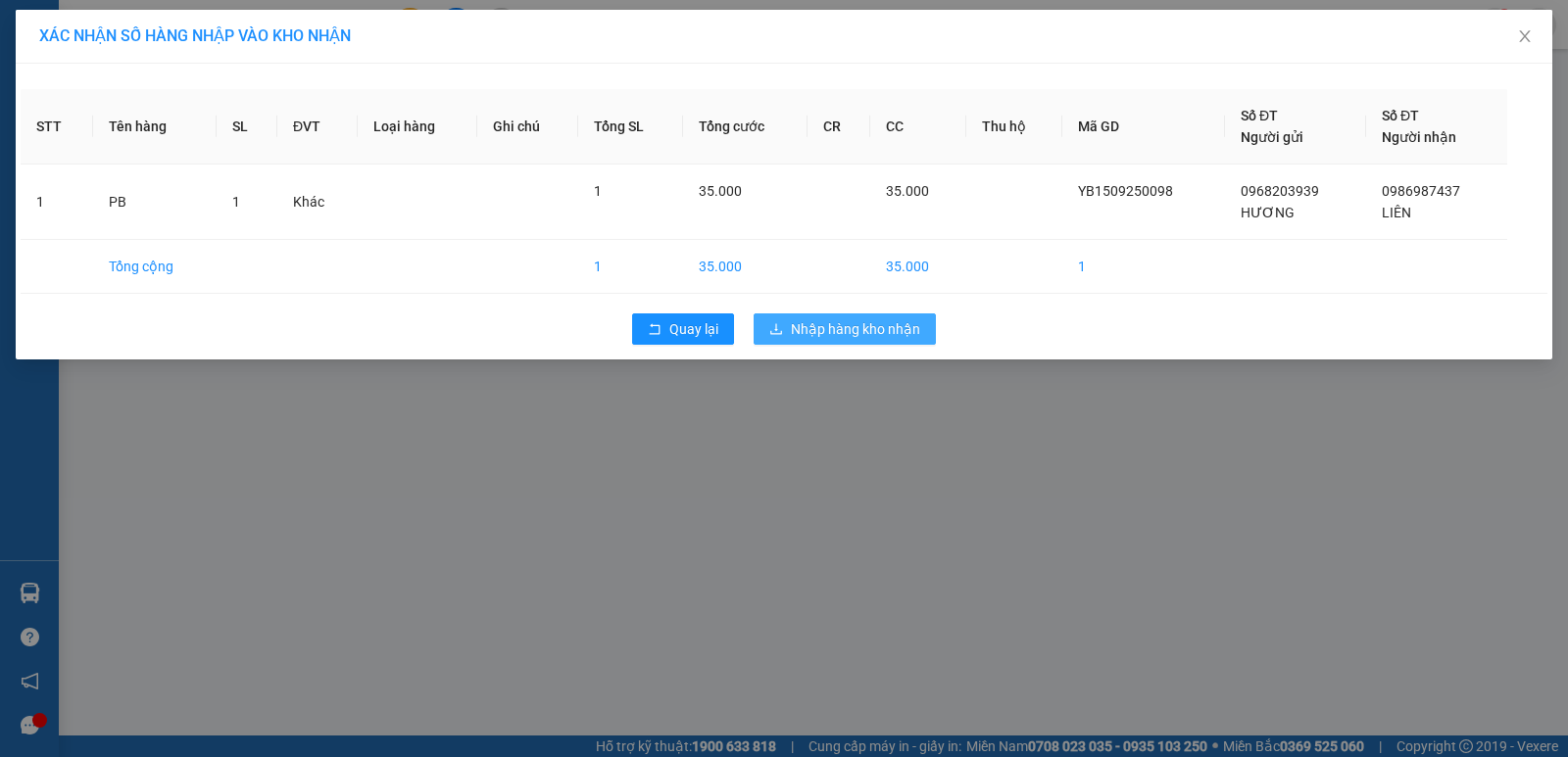
click at [857, 322] on span "Nhập hàng kho nhận" at bounding box center [856, 329] width 130 height 22
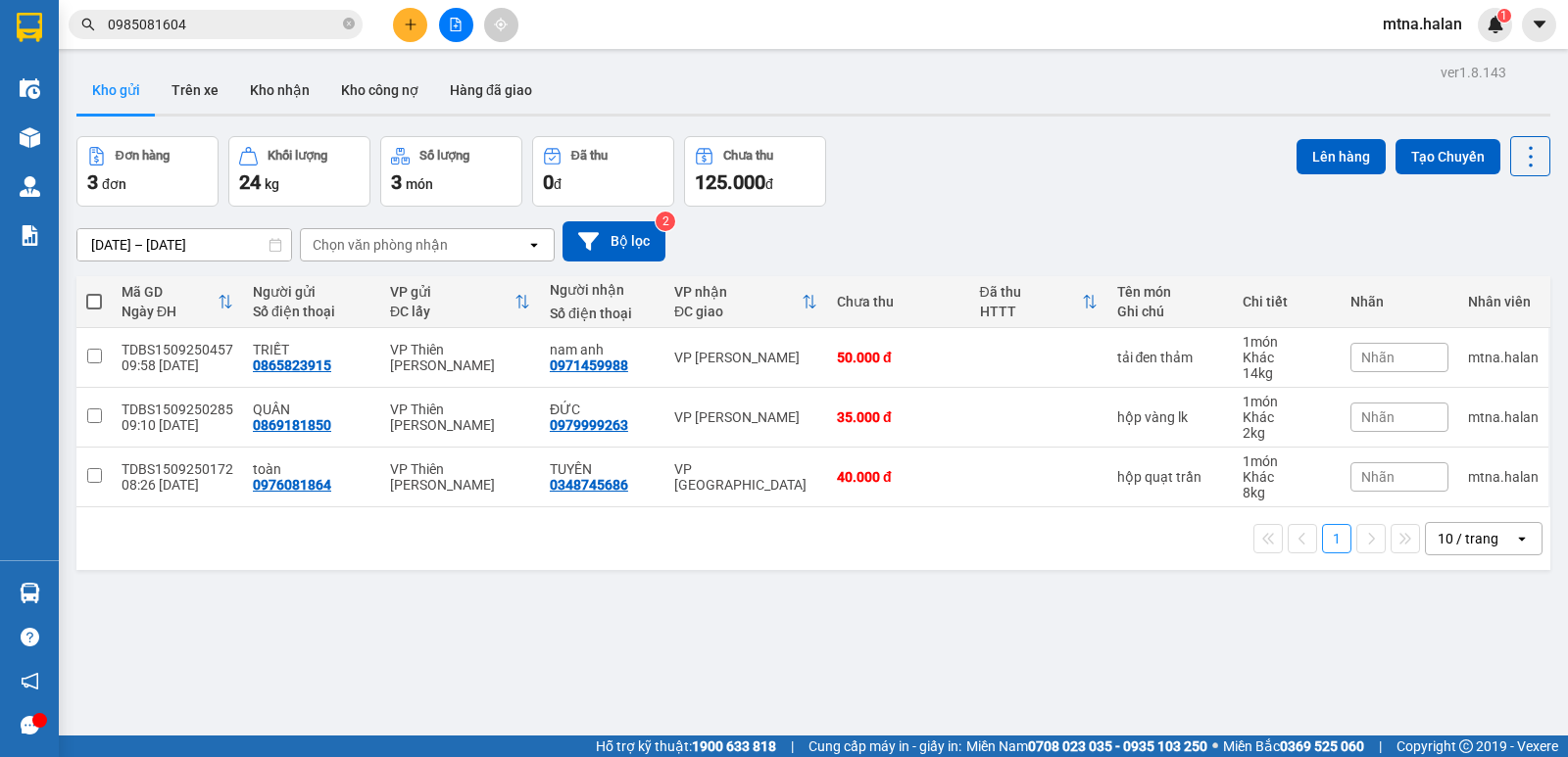
click at [89, 297] on span at bounding box center [94, 301] width 16 height 16
click at [94, 292] on input "checkbox" at bounding box center [94, 292] width 0 height 0
checkbox input "true"
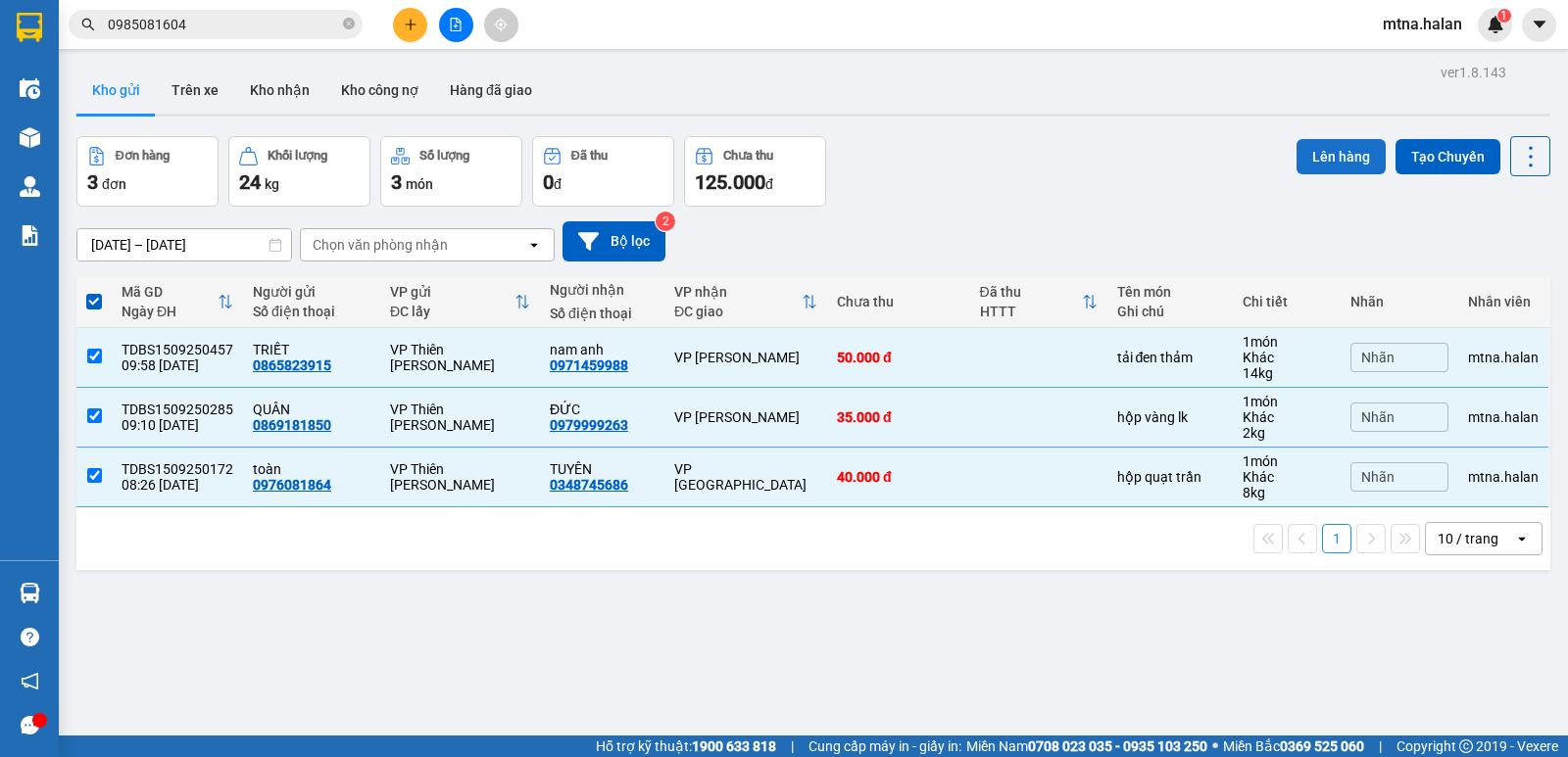
click at [1336, 158] on button "Lên hàng" at bounding box center [1340, 157] width 89 height 35
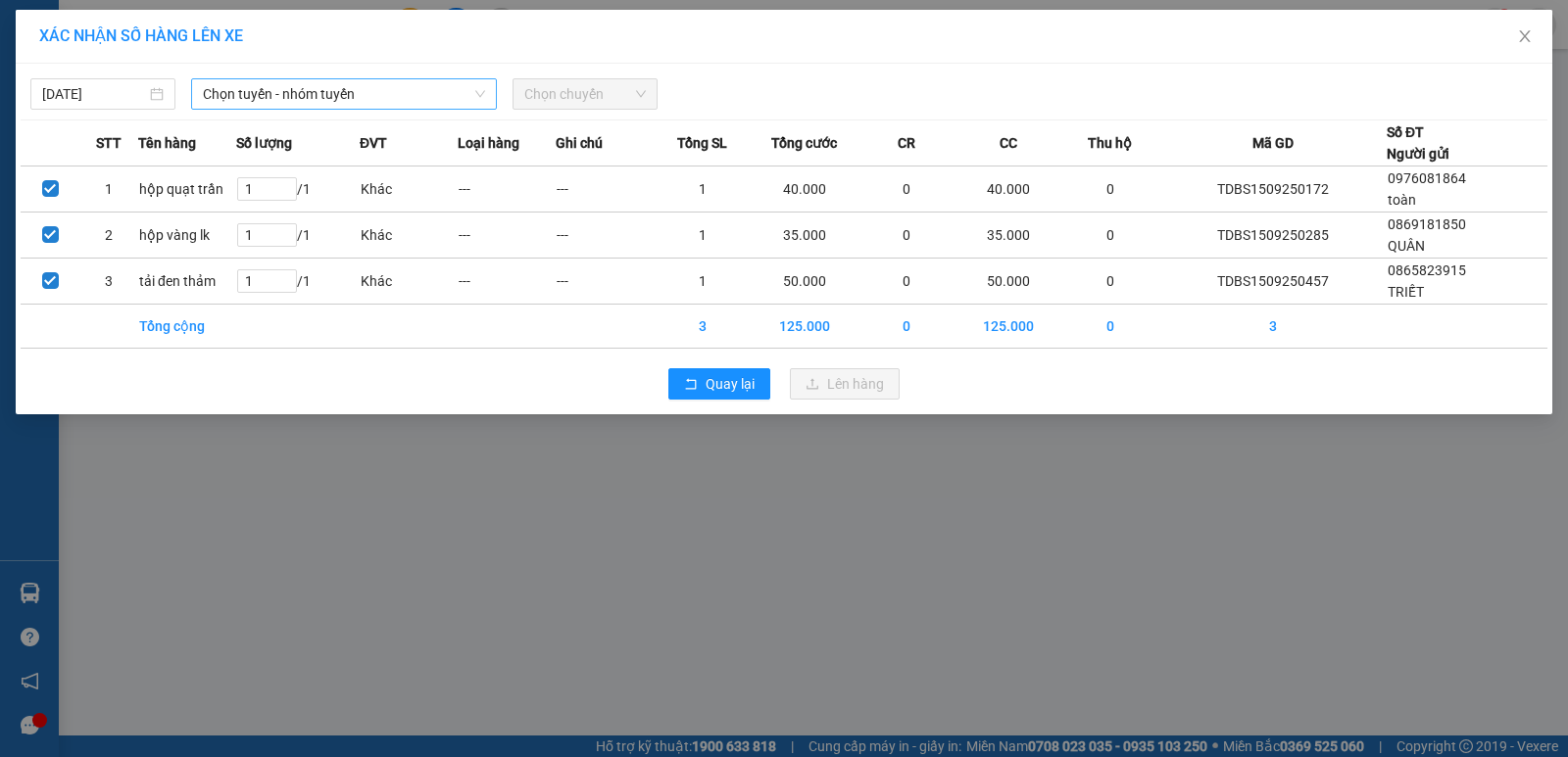
click at [385, 92] on span "Chọn tuyến - nhóm tuyến" at bounding box center [343, 94] width 282 height 29
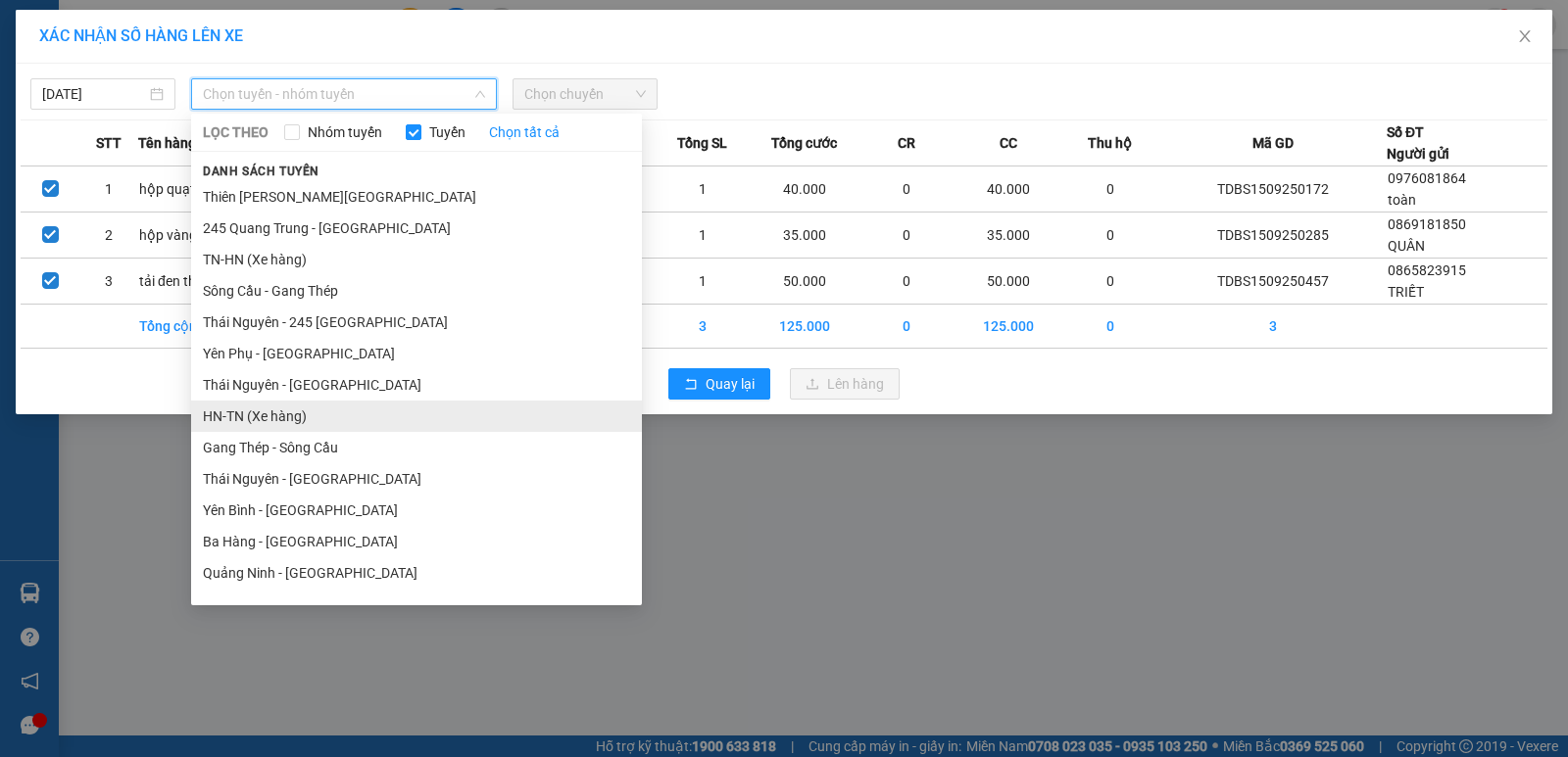
click at [299, 413] on li "HN-TN (Xe hàng)" at bounding box center [416, 416] width 451 height 31
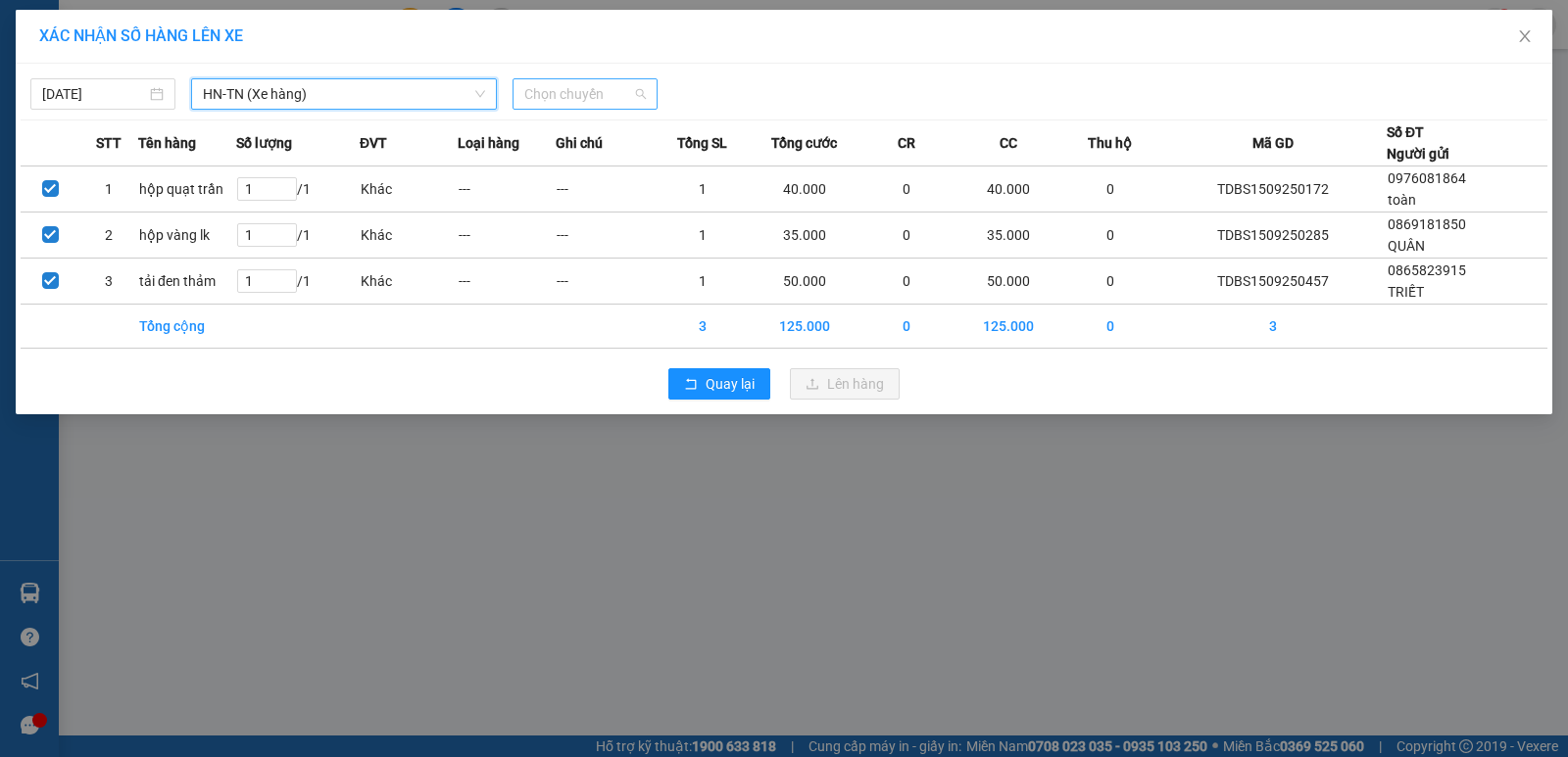
click at [610, 88] on span "Chọn chuyến" at bounding box center [585, 94] width 122 height 29
click at [1523, 28] on span "Close" at bounding box center [1525, 37] width 55 height 55
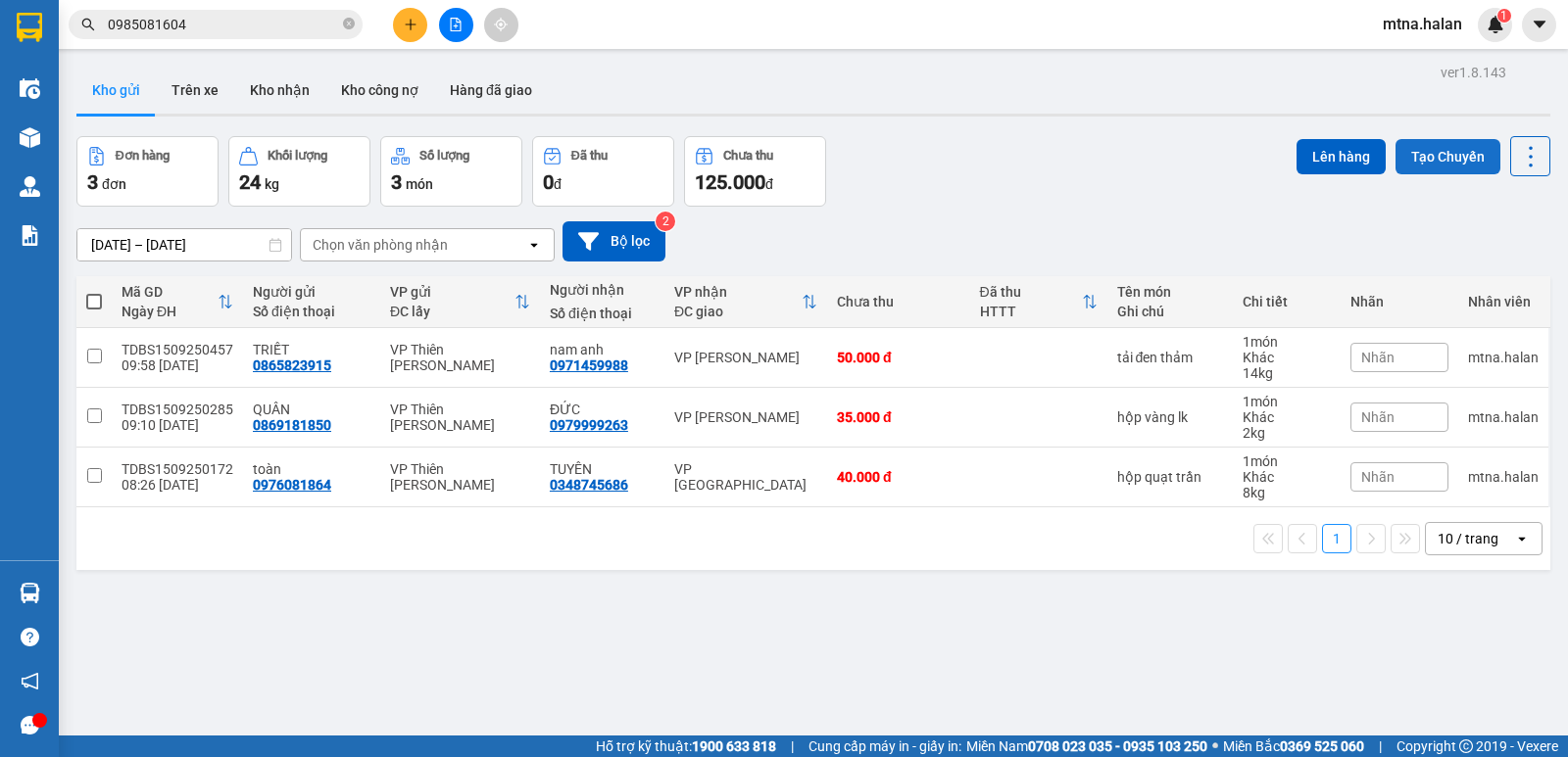
click at [1430, 152] on button "Tạo Chuyến" at bounding box center [1447, 157] width 105 height 35
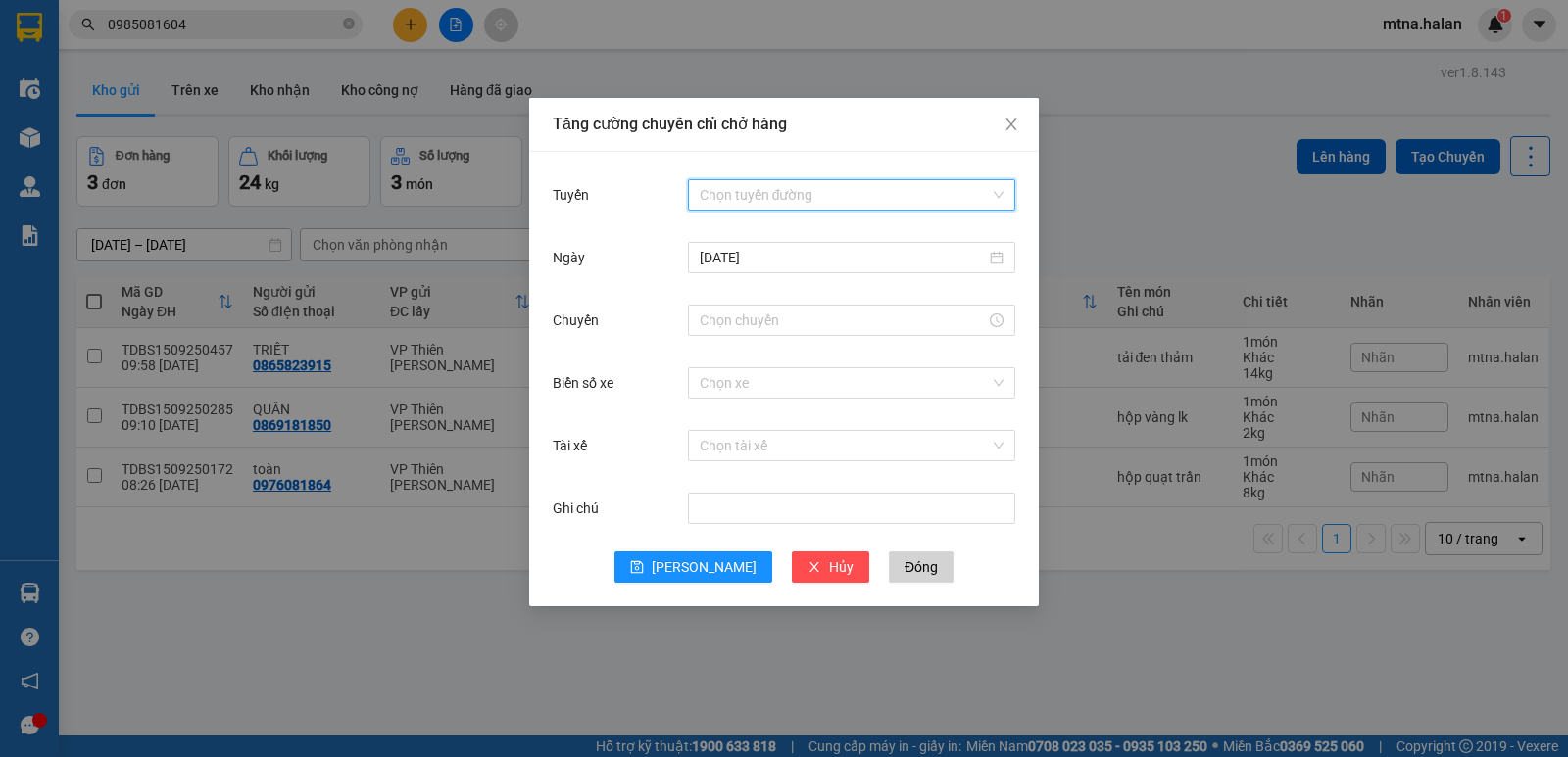
click at [810, 188] on input "Tuyến" at bounding box center [844, 194] width 290 height 29
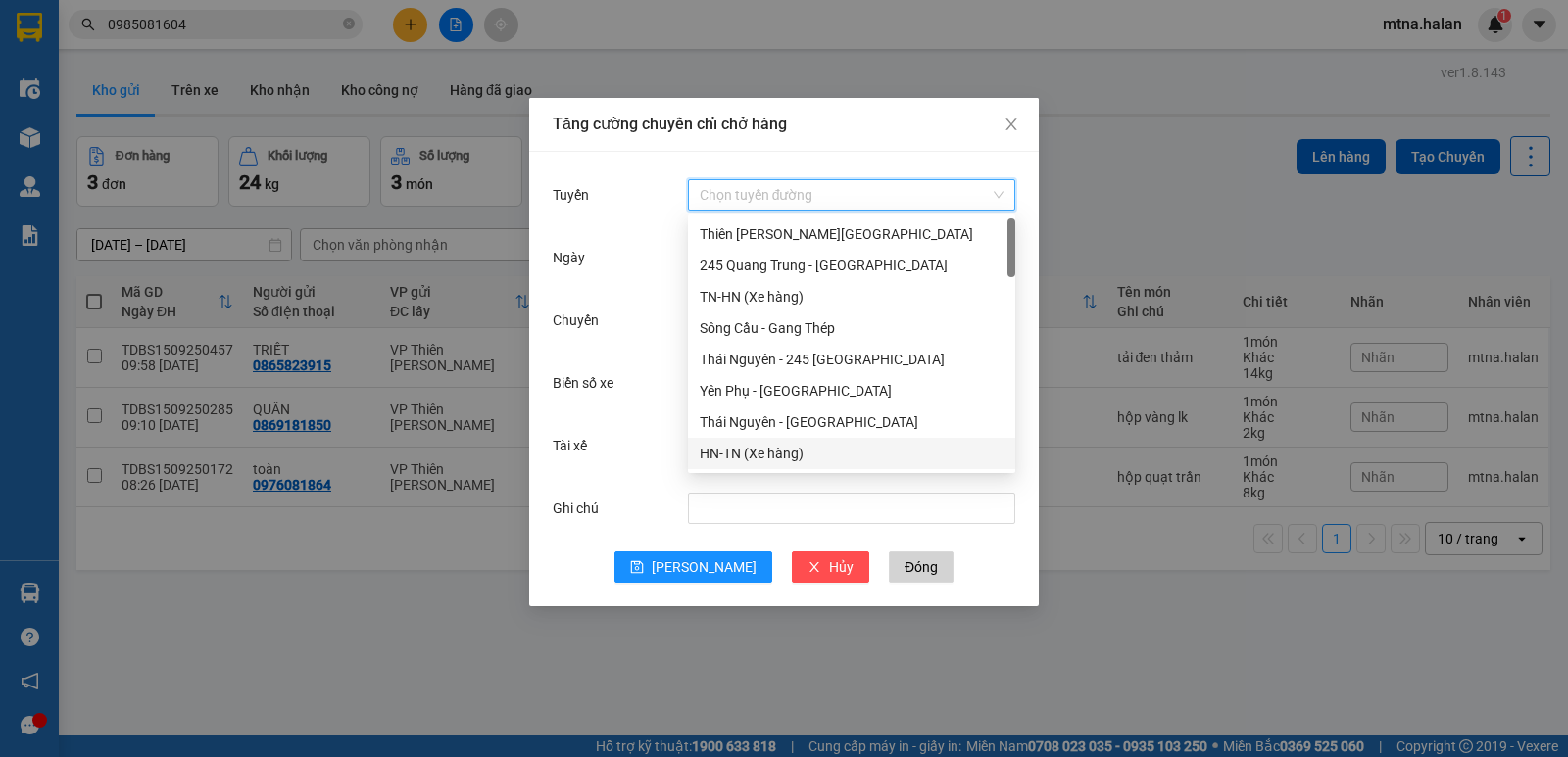
click at [752, 449] on div "HN-TN (Xe hàng)" at bounding box center [851, 454] width 304 height 22
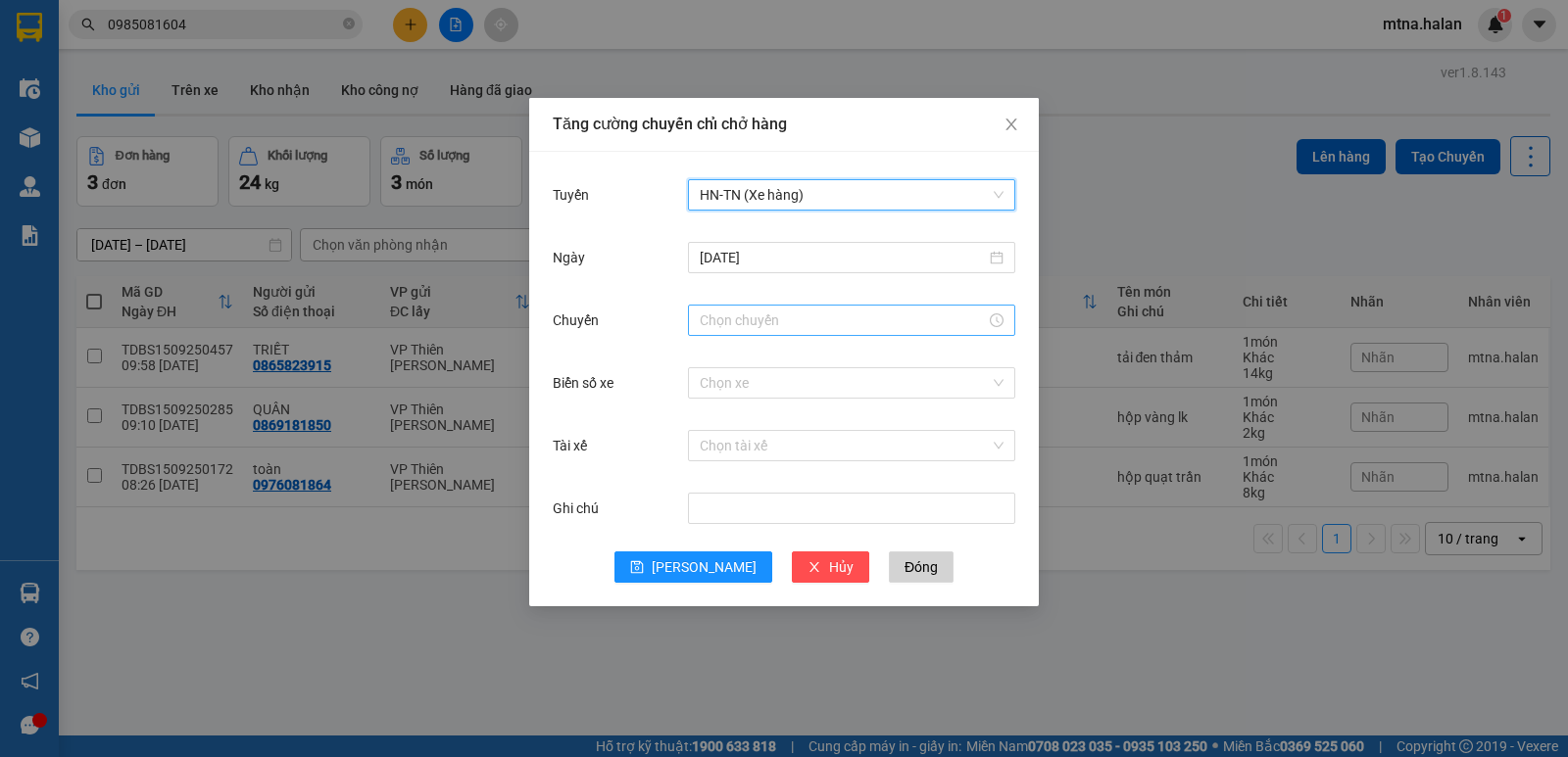
click at [792, 321] on input "Chuyến" at bounding box center [842, 320] width 286 height 22
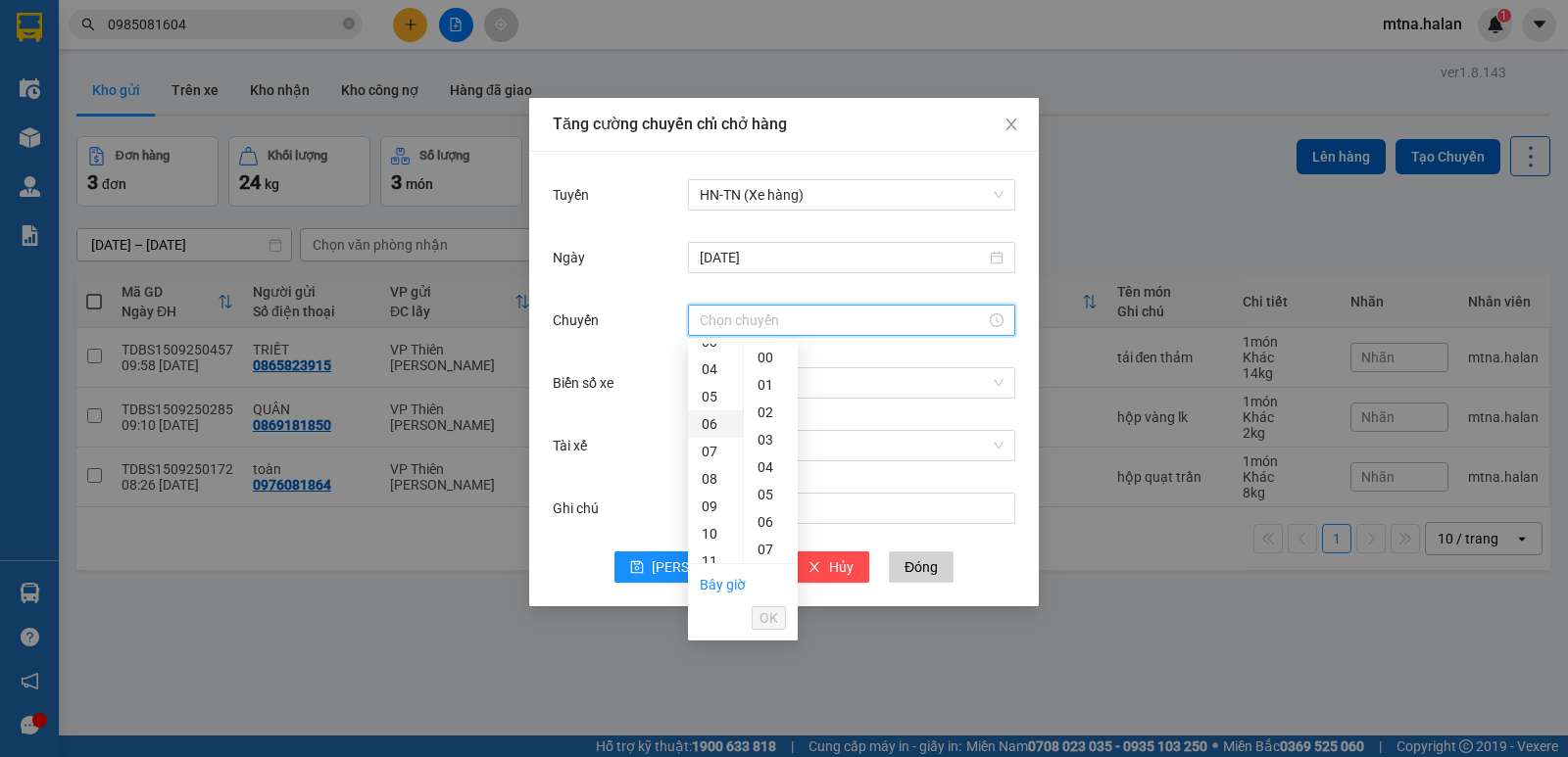
click at [710, 532] on div "10" at bounding box center [715, 534] width 55 height 27
type input "10:00"
click at [768, 357] on div "00" at bounding box center [770, 357] width 54 height 27
click at [763, 357] on div "00" at bounding box center [770, 357] width 54 height 27
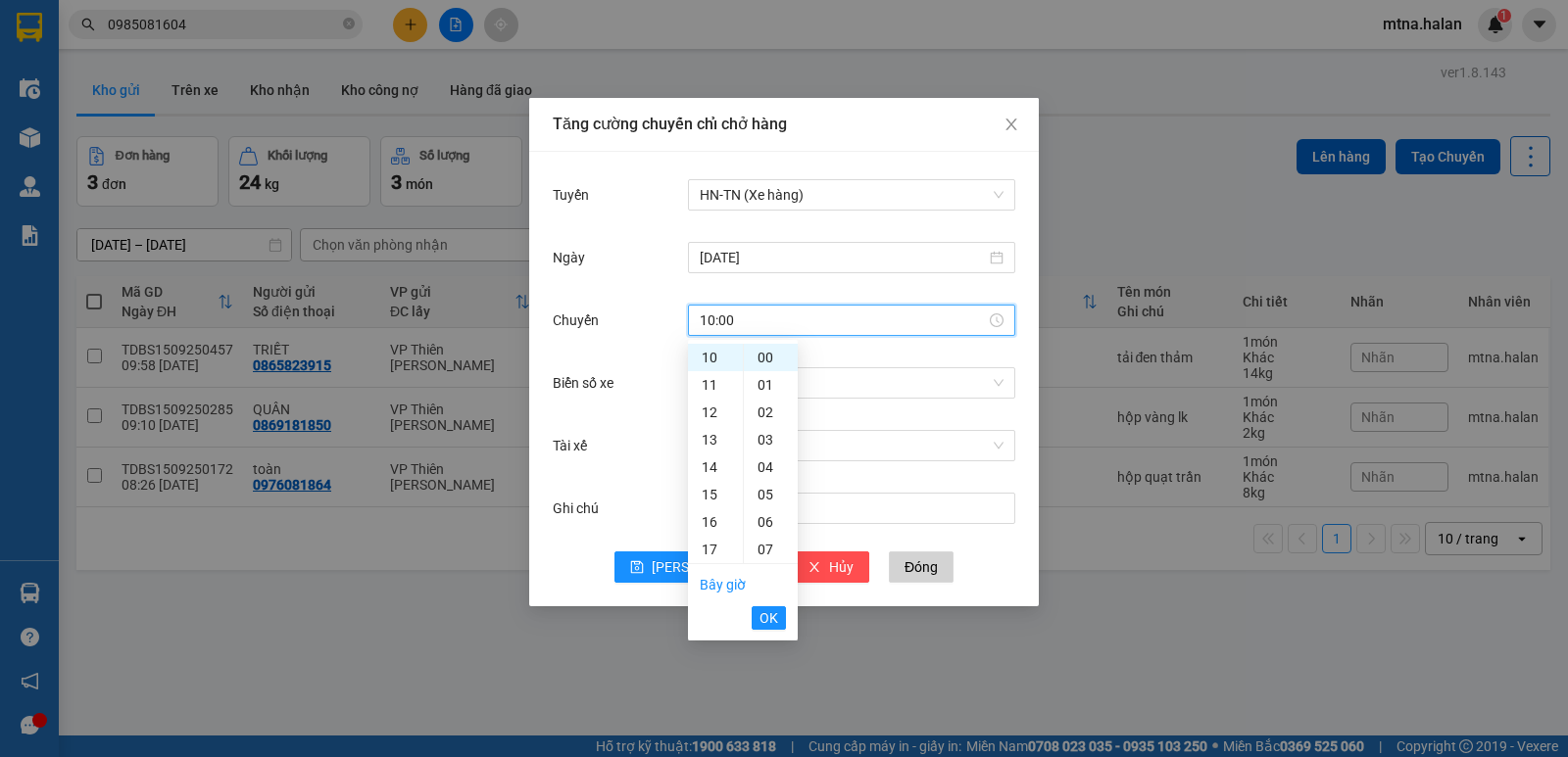
click at [772, 626] on span "OK" at bounding box center [768, 618] width 19 height 22
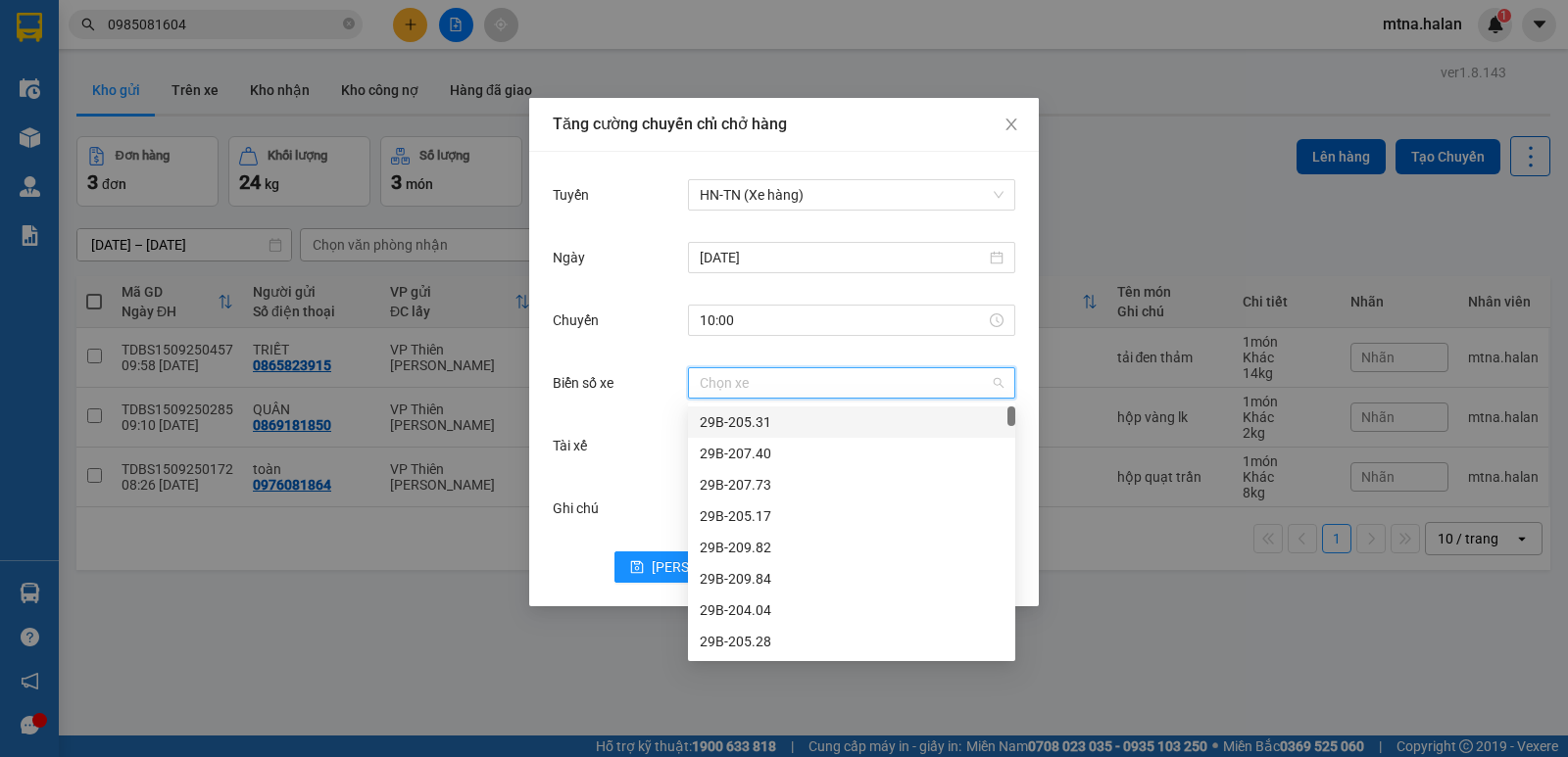
click at [802, 382] on input "Biển số xe" at bounding box center [844, 383] width 290 height 29
type input "00"
click at [745, 451] on div "20G-000.03" at bounding box center [851, 454] width 304 height 22
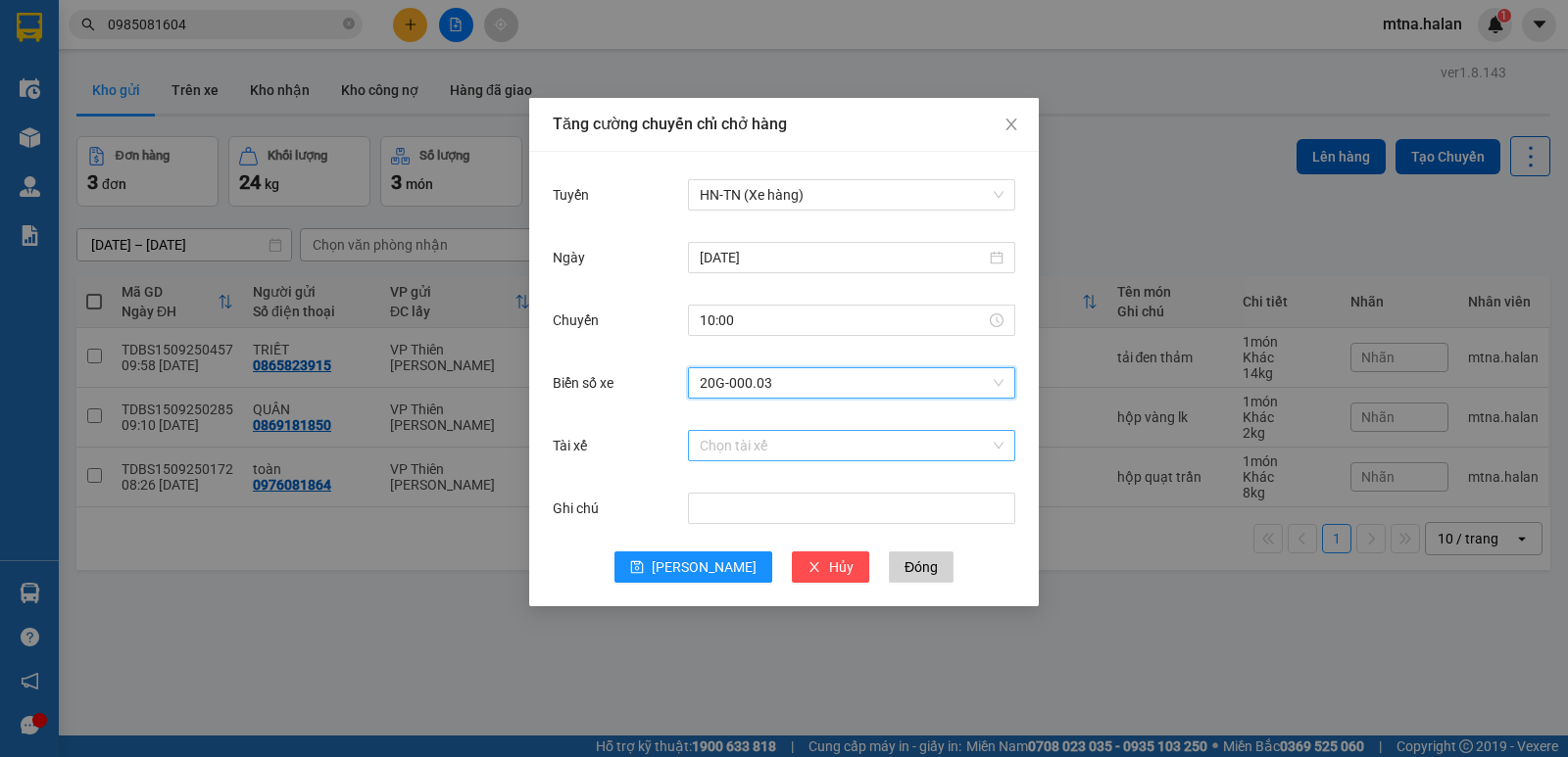
click at [812, 445] on input "Tài xế" at bounding box center [844, 446] width 290 height 29
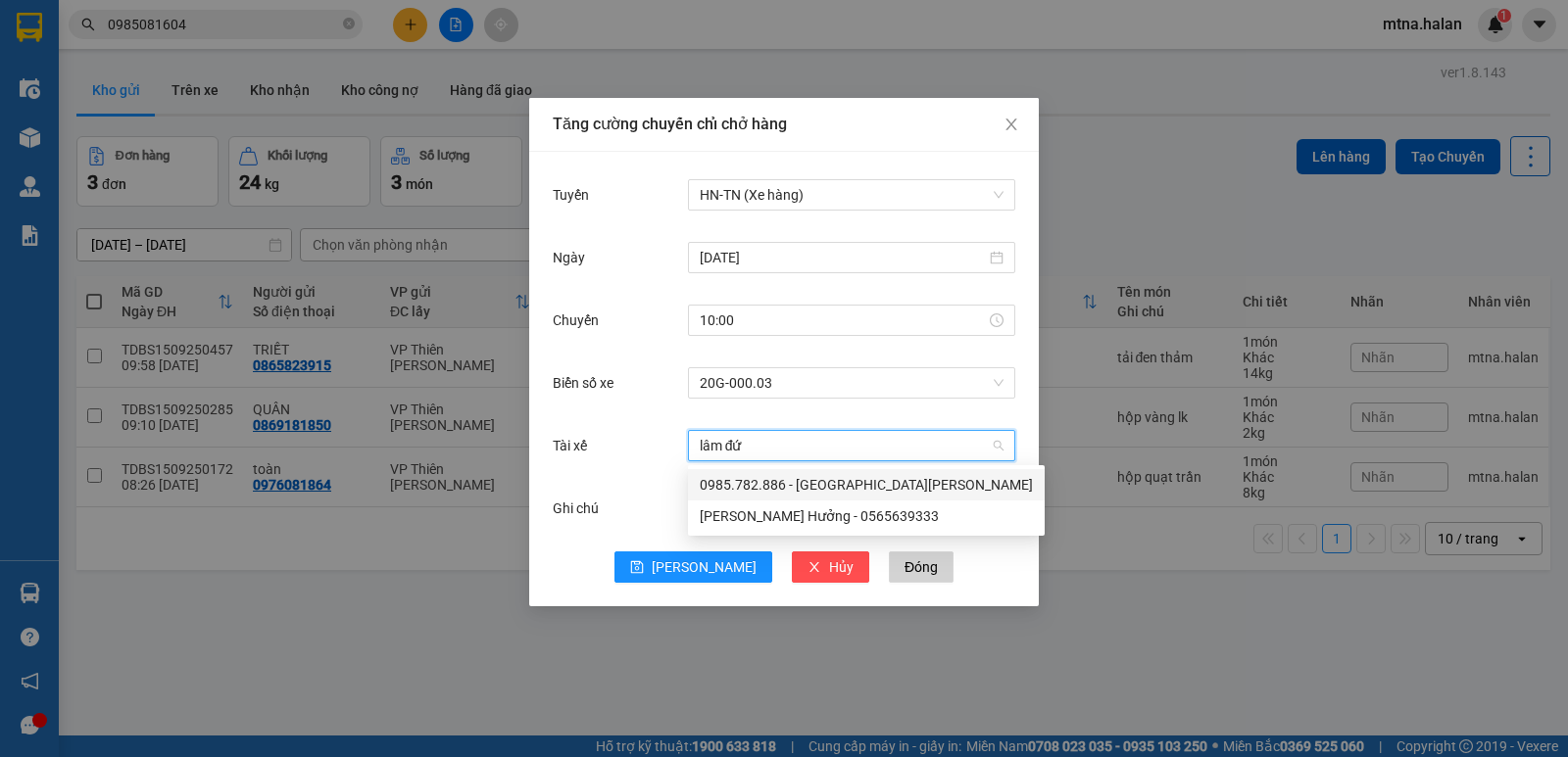
type input "[PERSON_NAME]"
click at [836, 512] on div "[PERSON_NAME] Hưởng - 0565639333" at bounding box center [866, 516] width 333 height 22
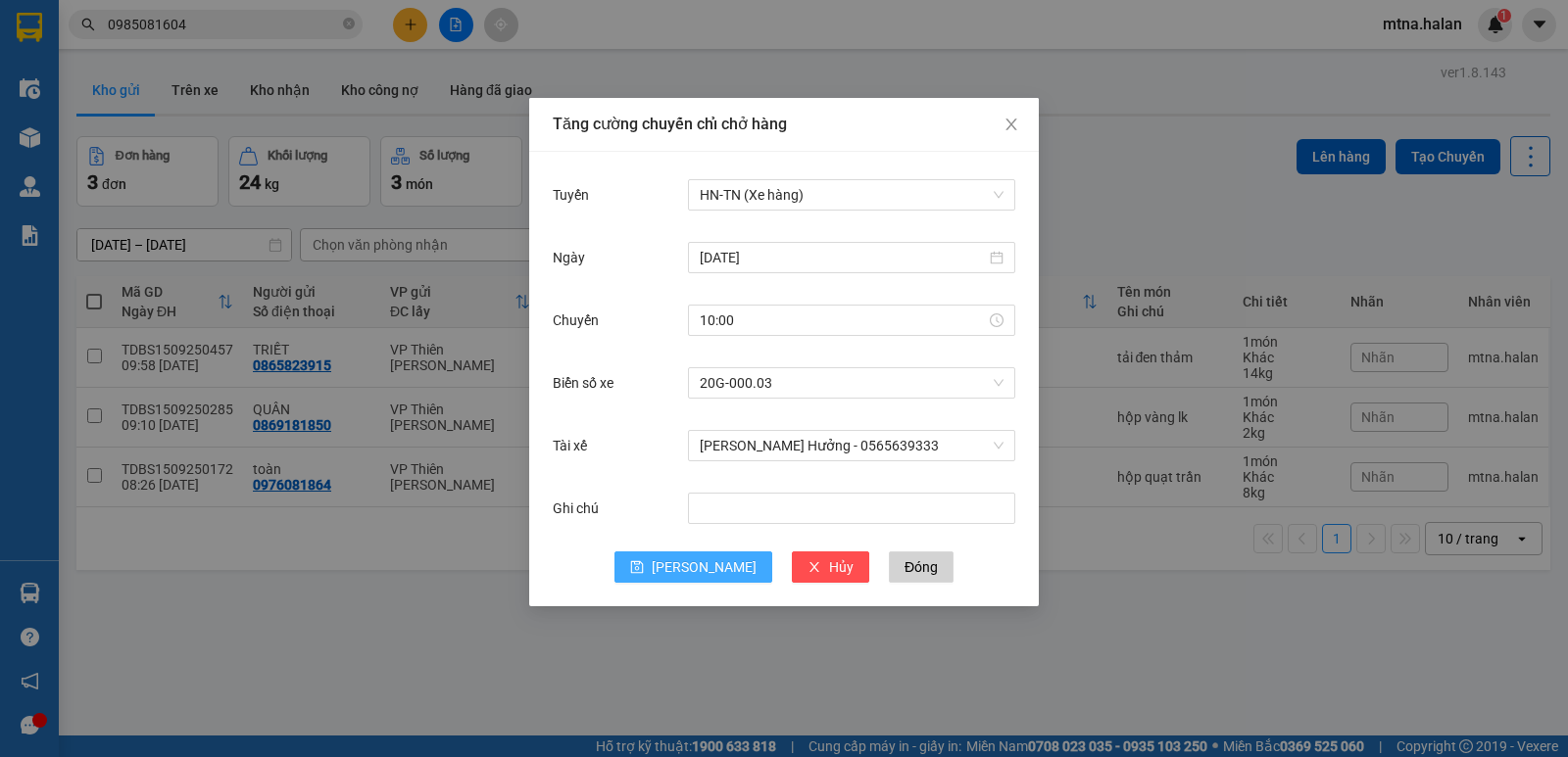
click at [694, 563] on span "[PERSON_NAME]" at bounding box center [703, 567] width 105 height 22
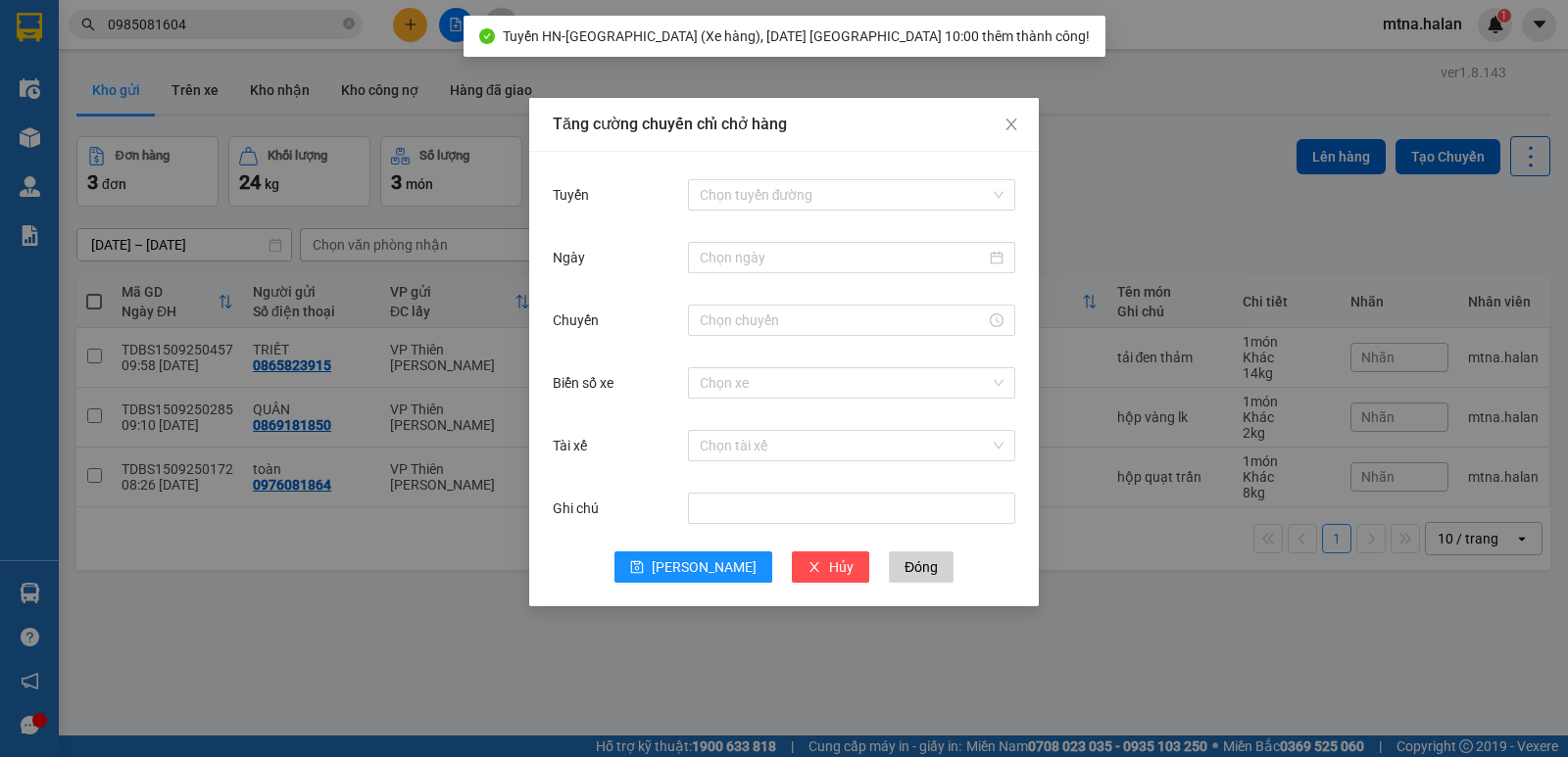
click at [1171, 186] on div "Tăng cường chuyến chỉ chở hàng Tuyến Chọn tuyến đường Ngày Chuyến Biển số xe Ch…" at bounding box center [784, 378] width 1568 height 757
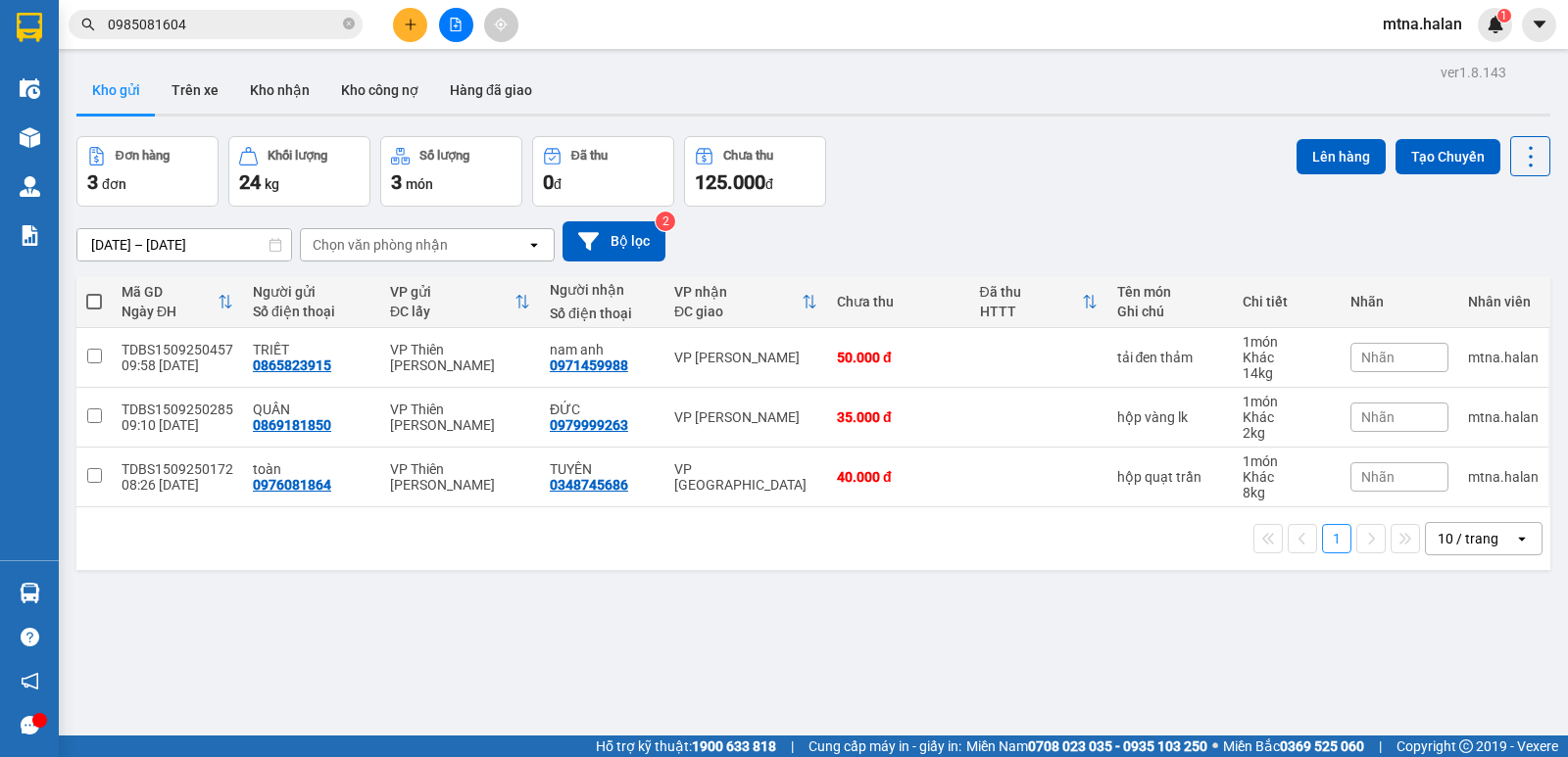
click at [90, 301] on span at bounding box center [94, 301] width 16 height 16
click at [94, 292] on input "checkbox" at bounding box center [94, 292] width 0 height 0
checkbox input "true"
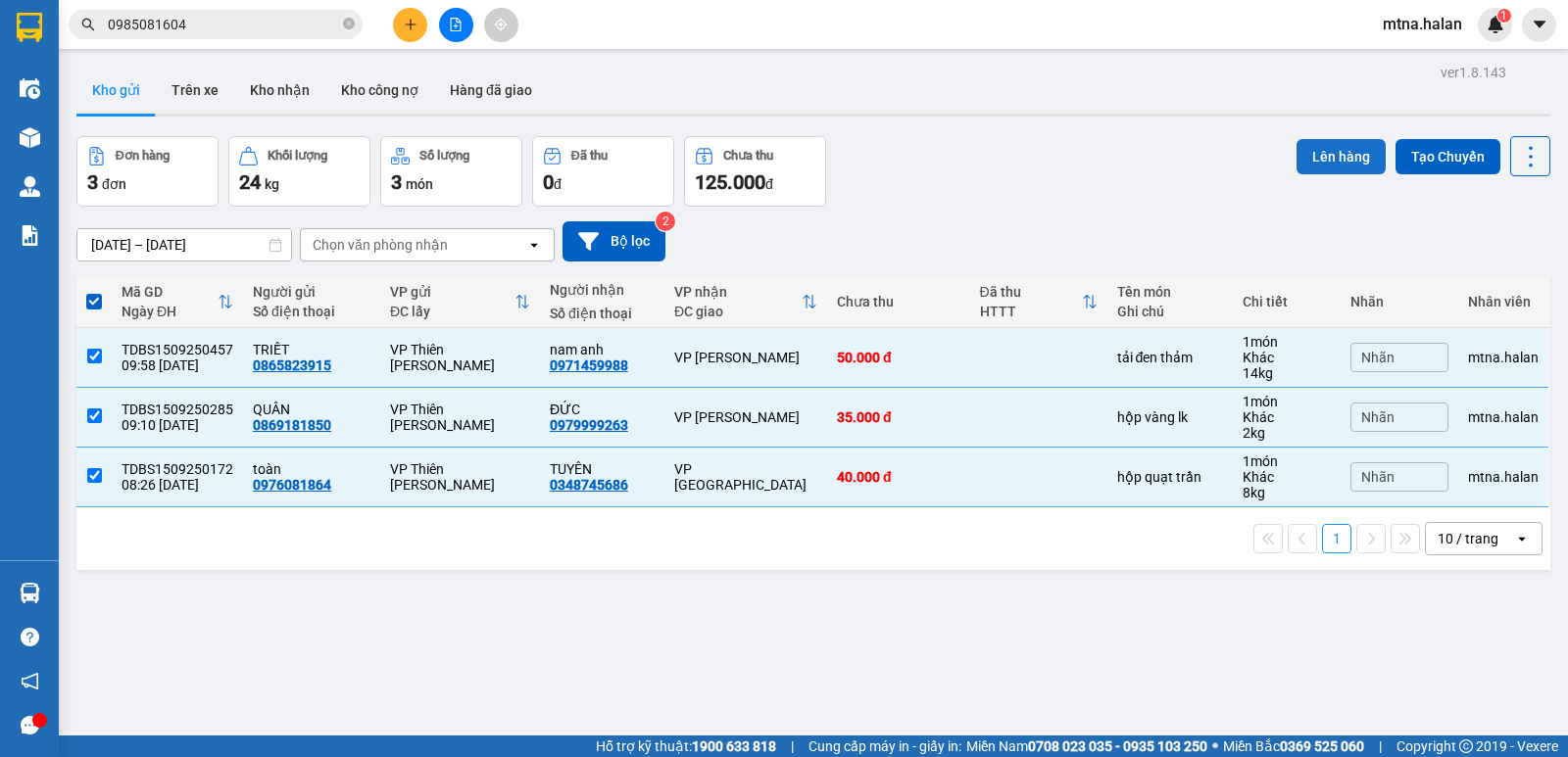
click at [1340, 159] on button "Lên hàng" at bounding box center [1340, 157] width 89 height 35
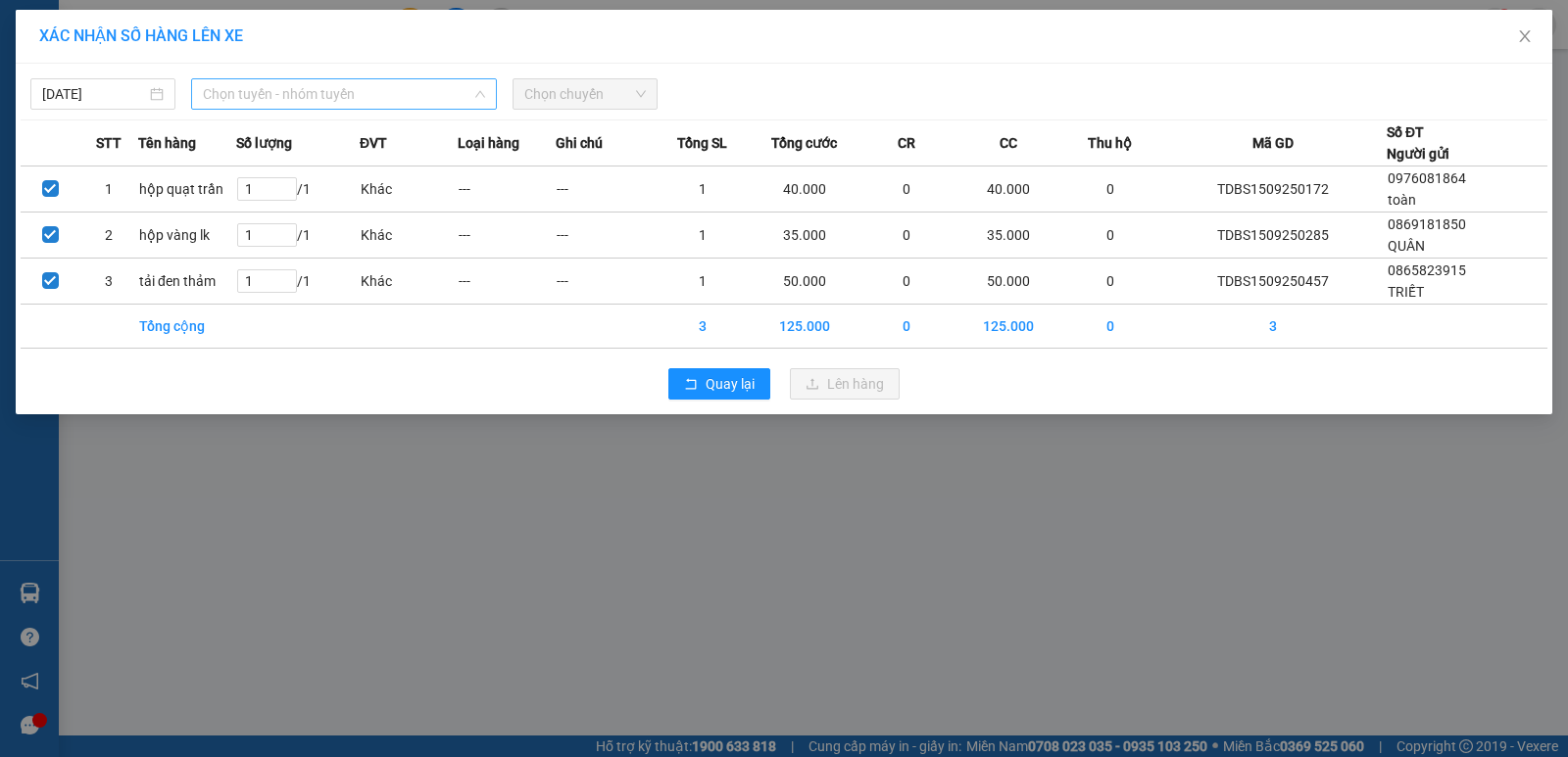
click at [388, 98] on span "Chọn tuyến - nhóm tuyến" at bounding box center [343, 94] width 282 height 29
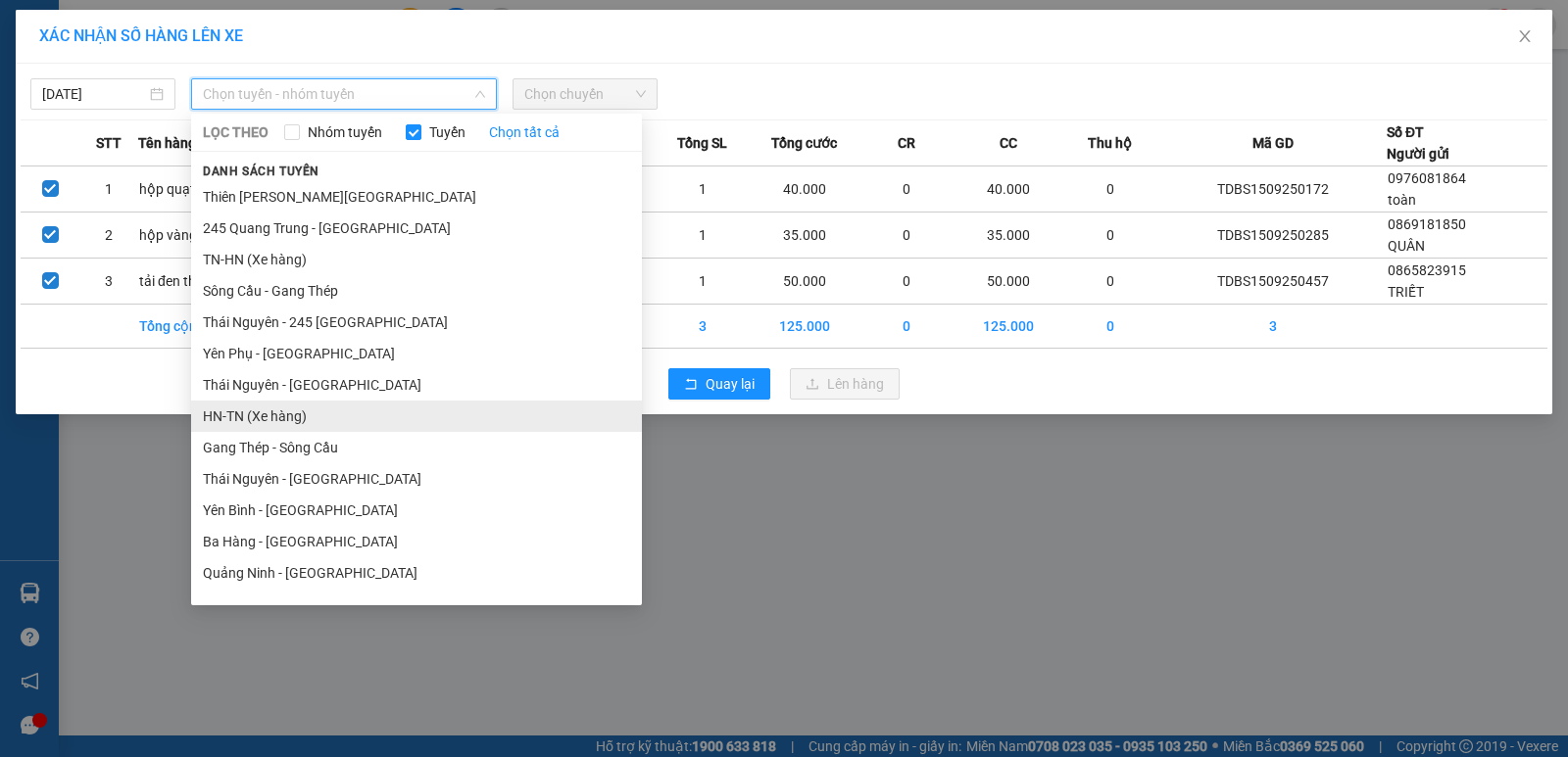
click at [268, 417] on li "HN-TN (Xe hàng)" at bounding box center [416, 416] width 451 height 31
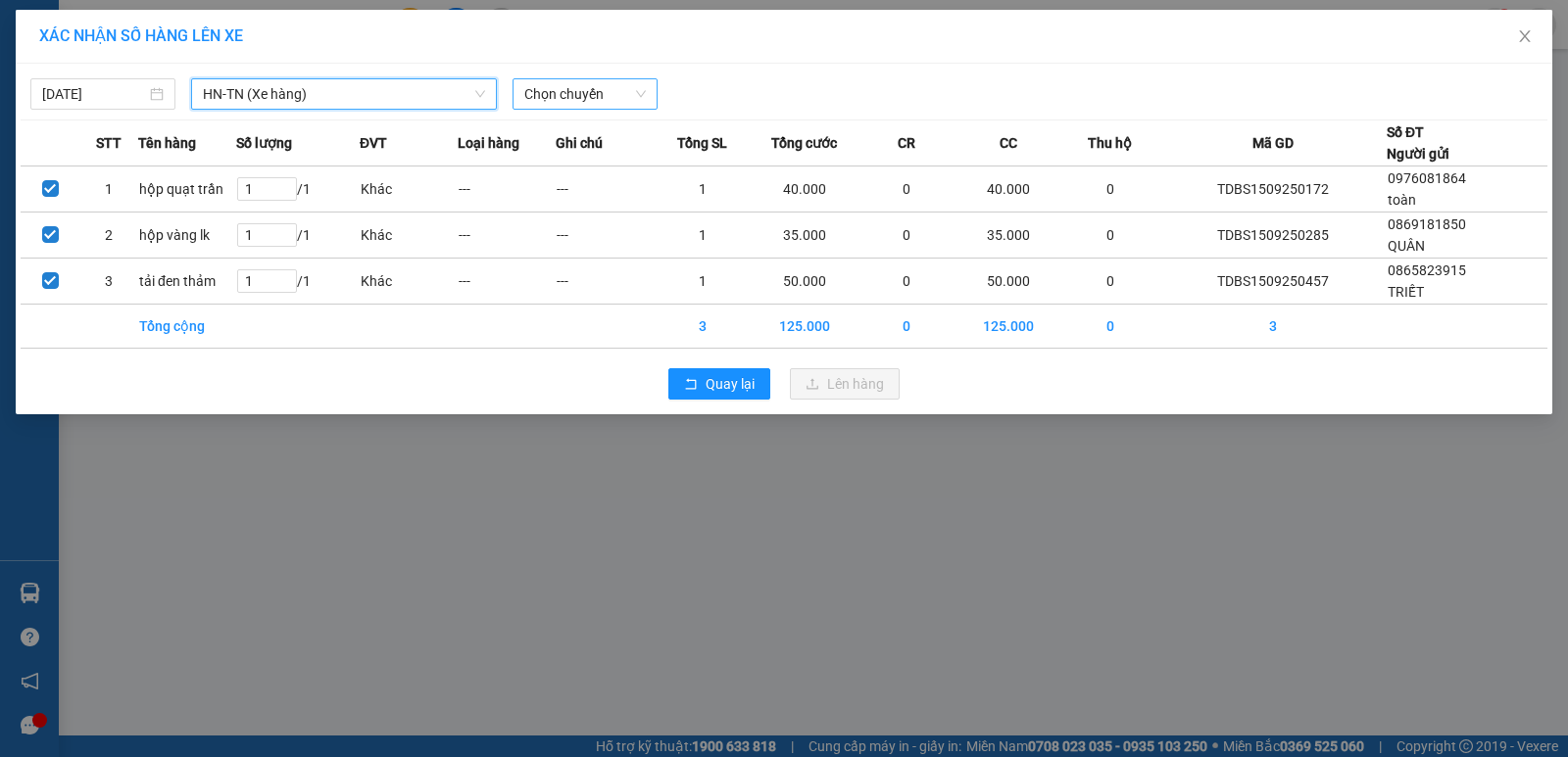
click at [610, 98] on span "Chọn chuyến" at bounding box center [585, 94] width 122 height 29
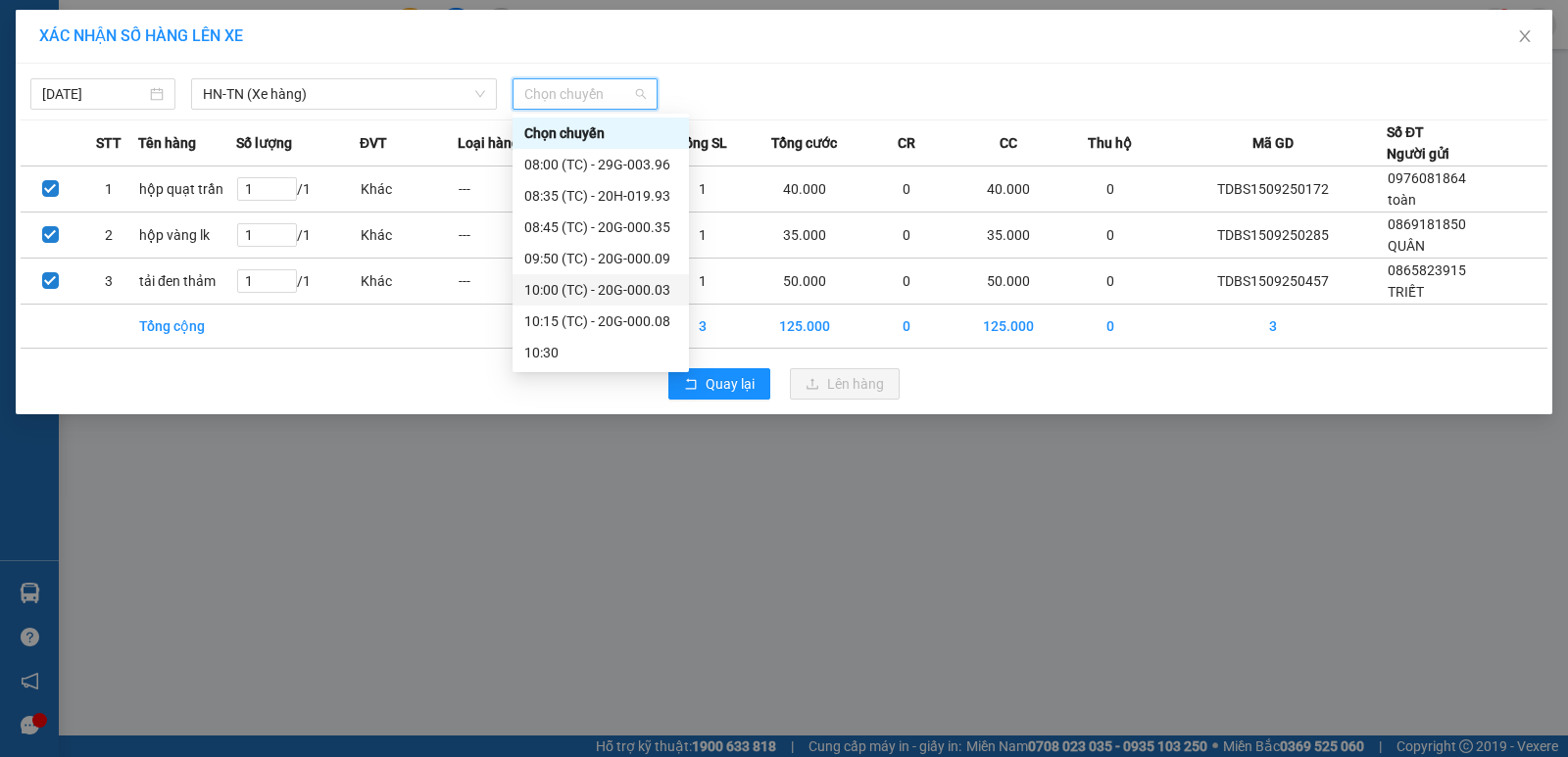
click at [606, 287] on div "10:00 (TC) - 20G-000.03" at bounding box center [600, 290] width 153 height 22
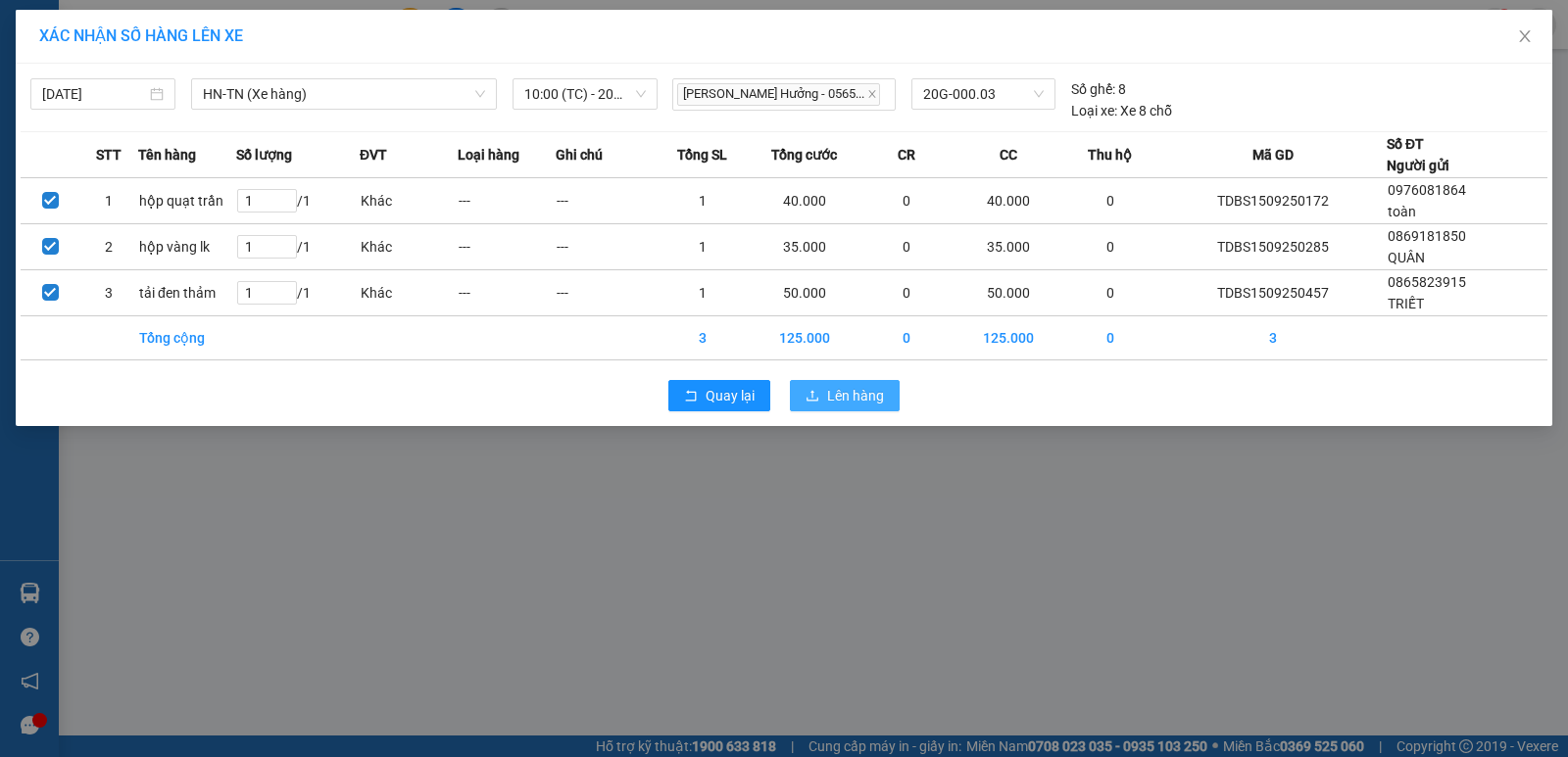
click at [866, 396] on span "Lên hàng" at bounding box center [856, 396] width 57 height 22
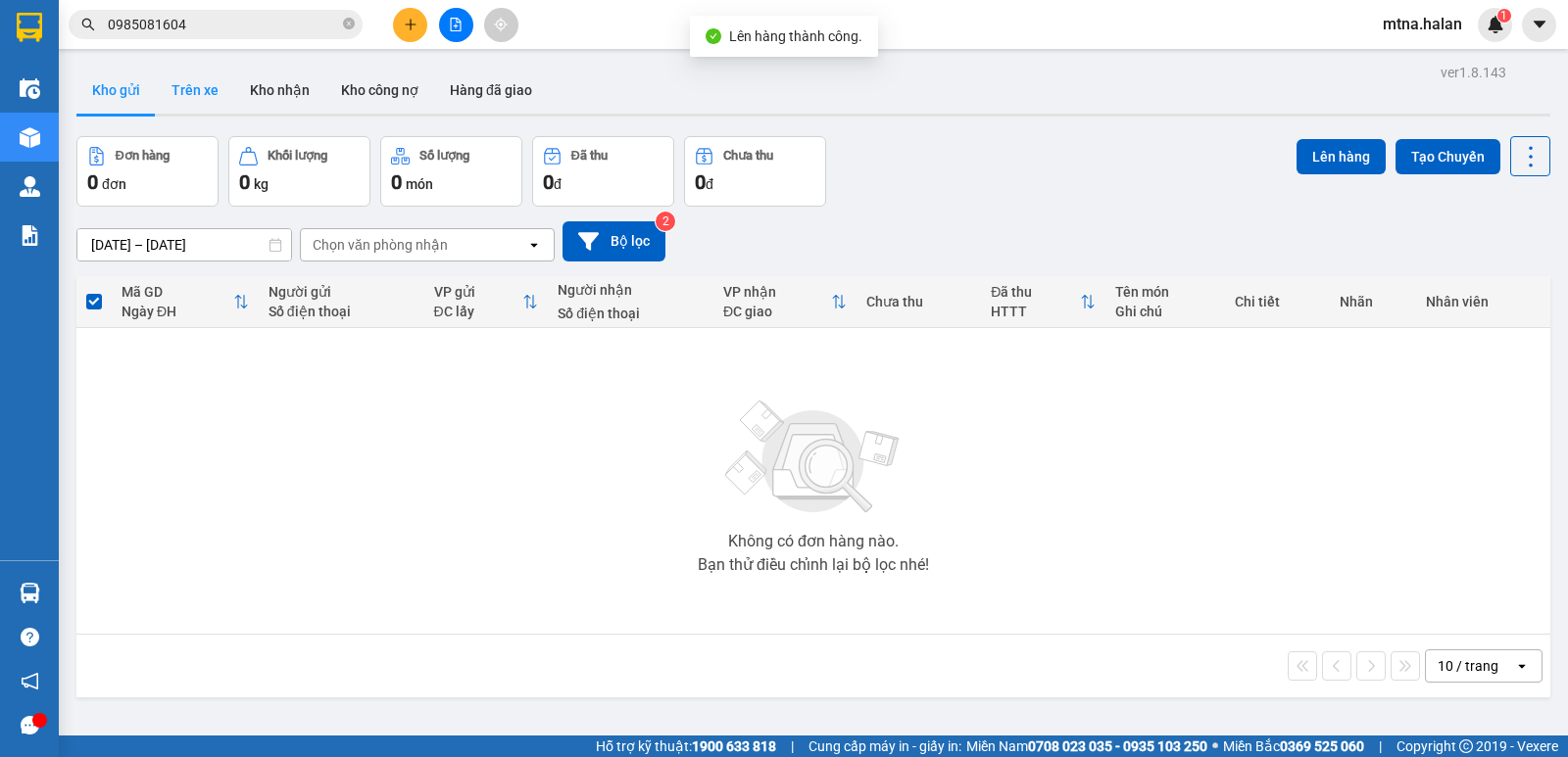
click at [196, 84] on button "Trên xe" at bounding box center [196, 90] width 79 height 47
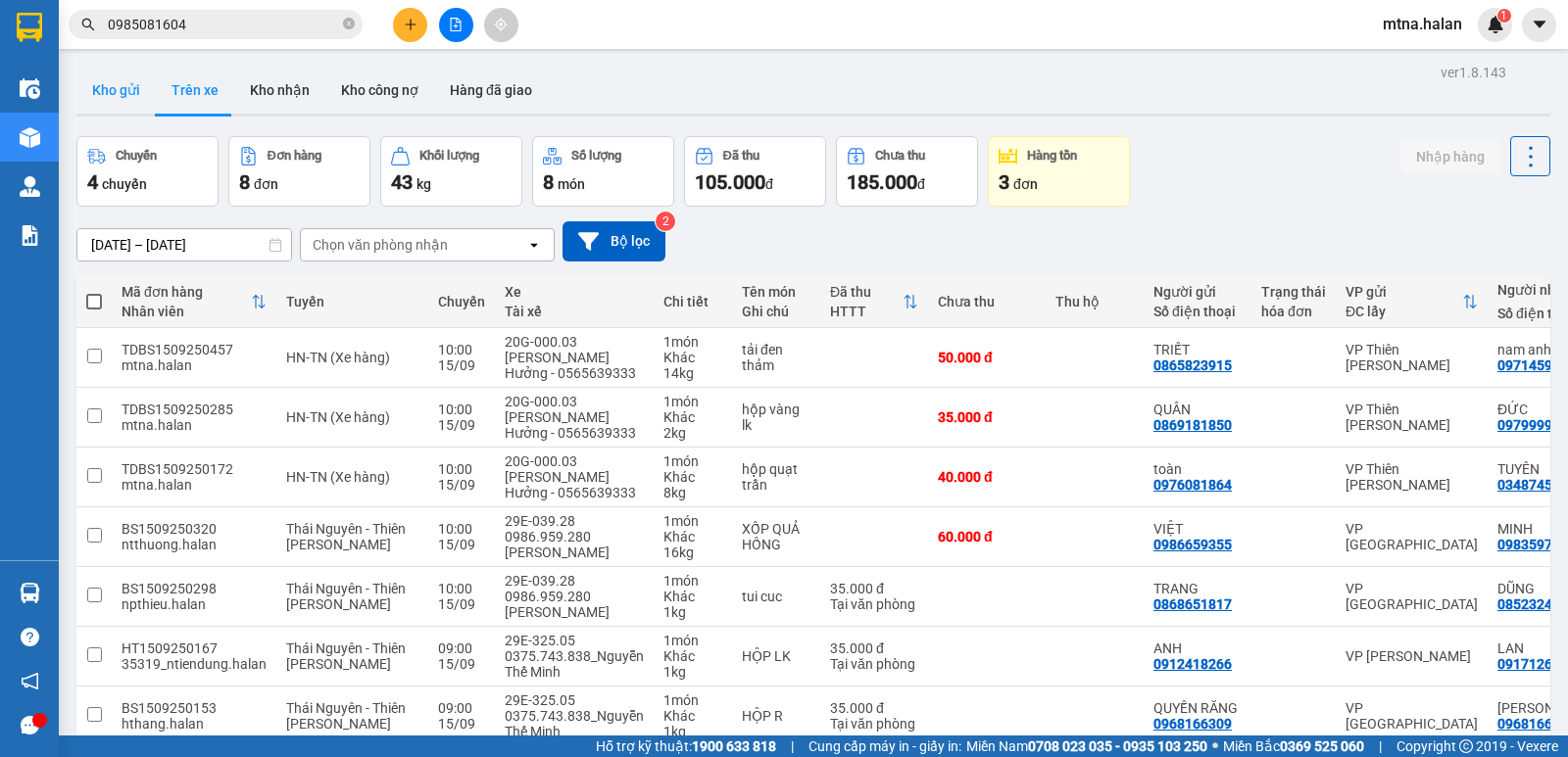
click at [114, 95] on button "Kho gửi" at bounding box center [116, 90] width 80 height 47
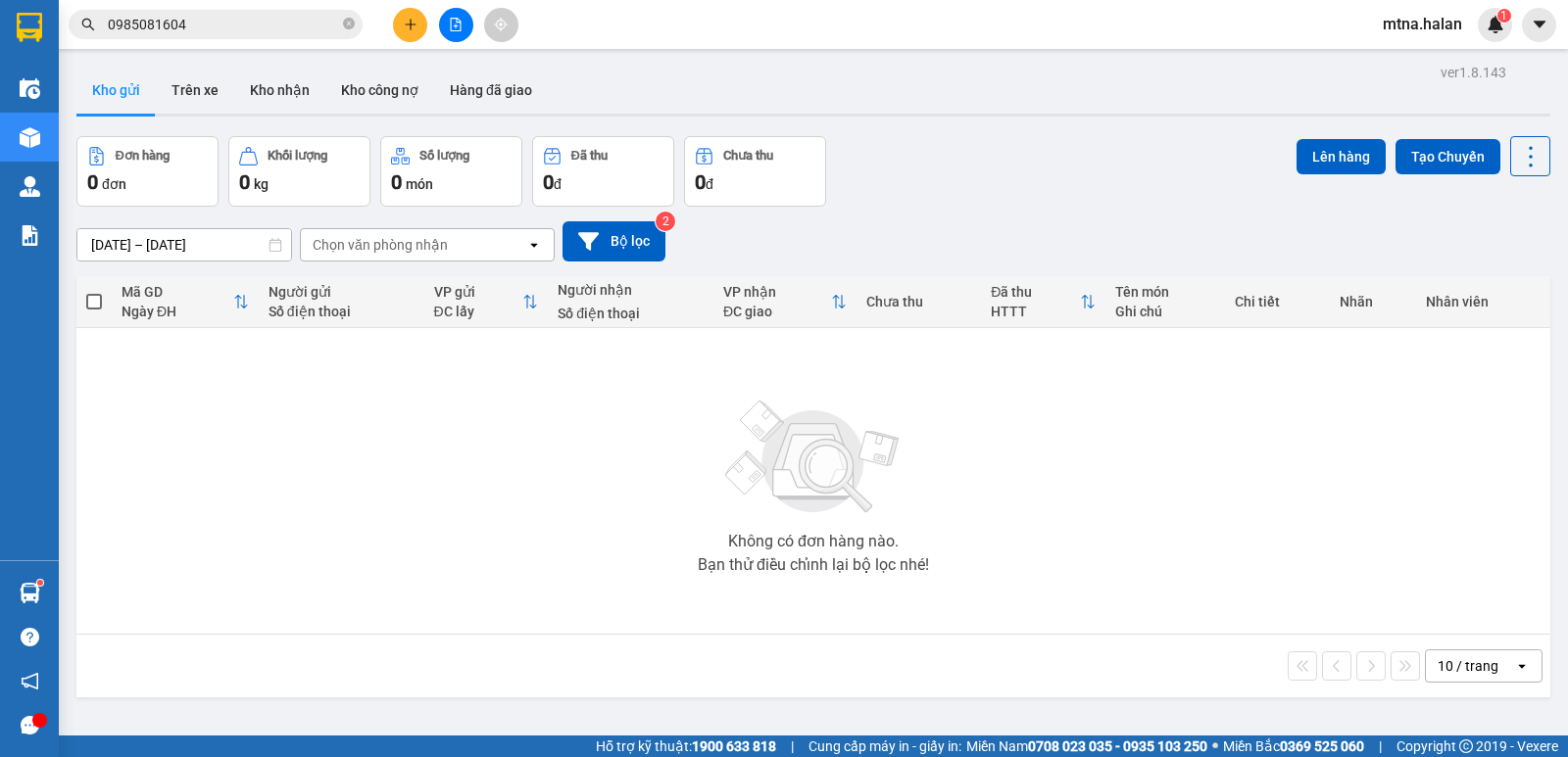
click at [414, 27] on icon "plus" at bounding box center [411, 25] width 14 height 14
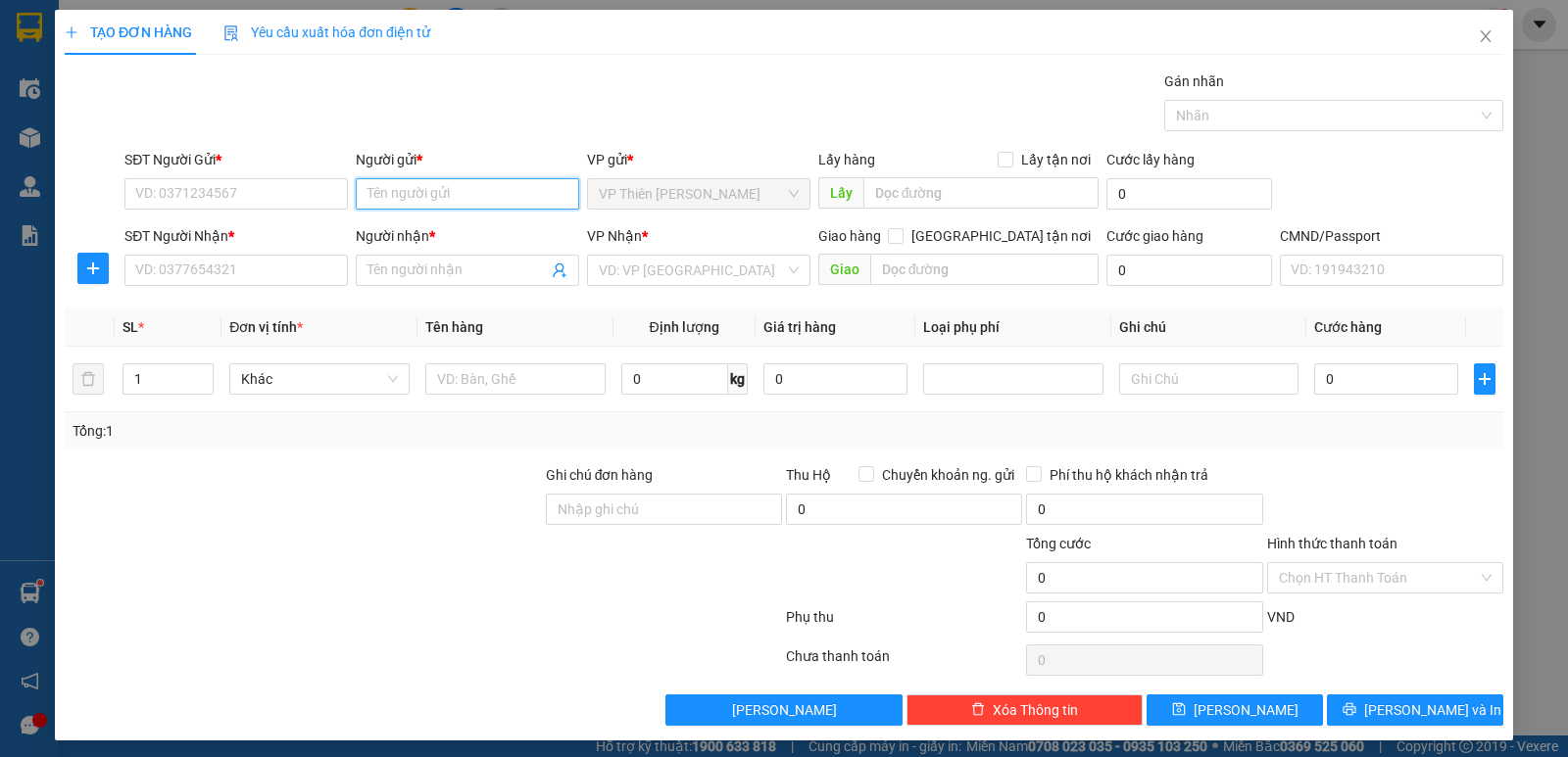
click at [488, 199] on input "Người gửi *" at bounding box center [467, 193] width 223 height 31
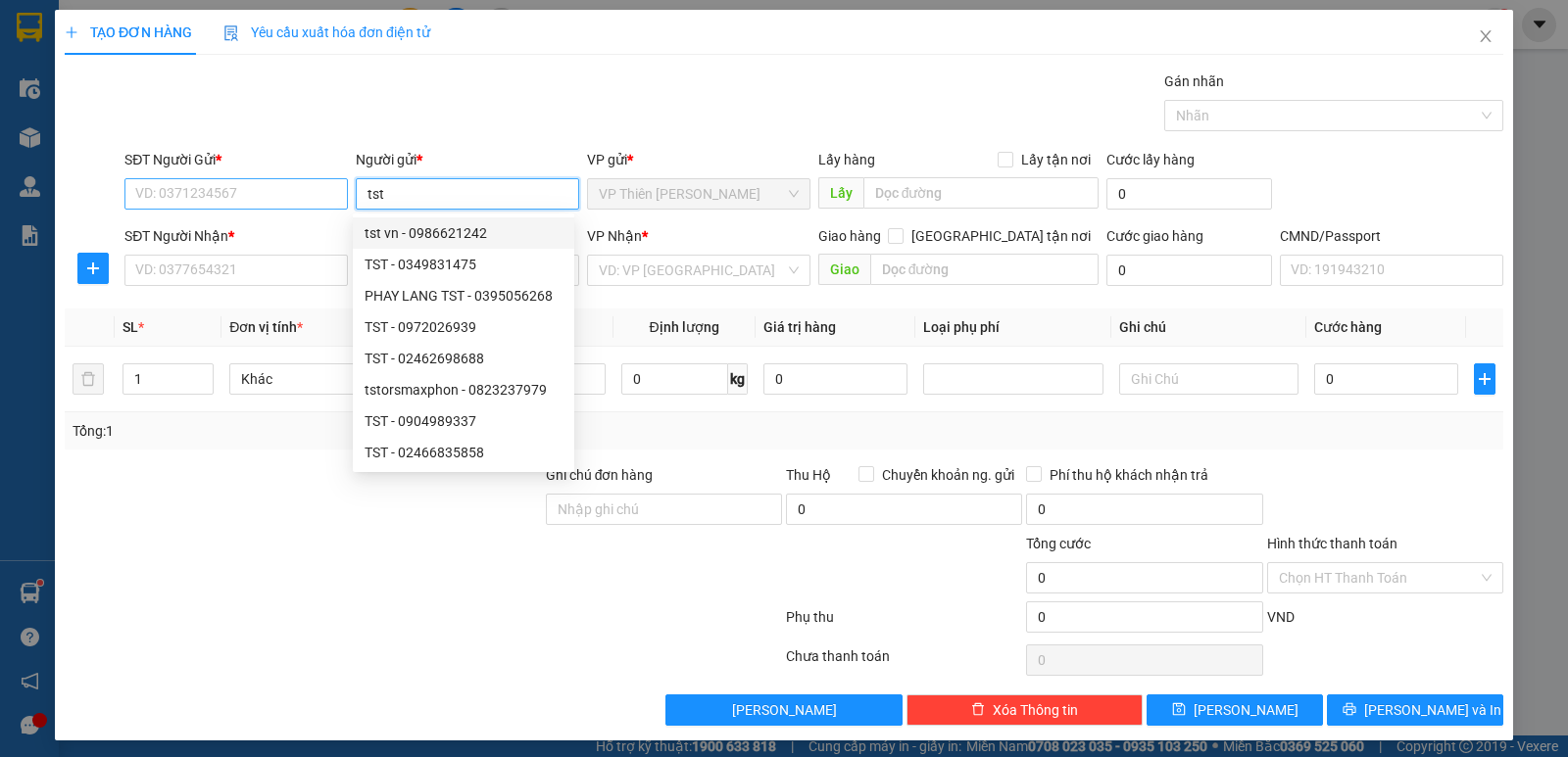
type input "tst"
click at [257, 193] on input "SĐT Người Gửi *" at bounding box center [236, 193] width 223 height 31
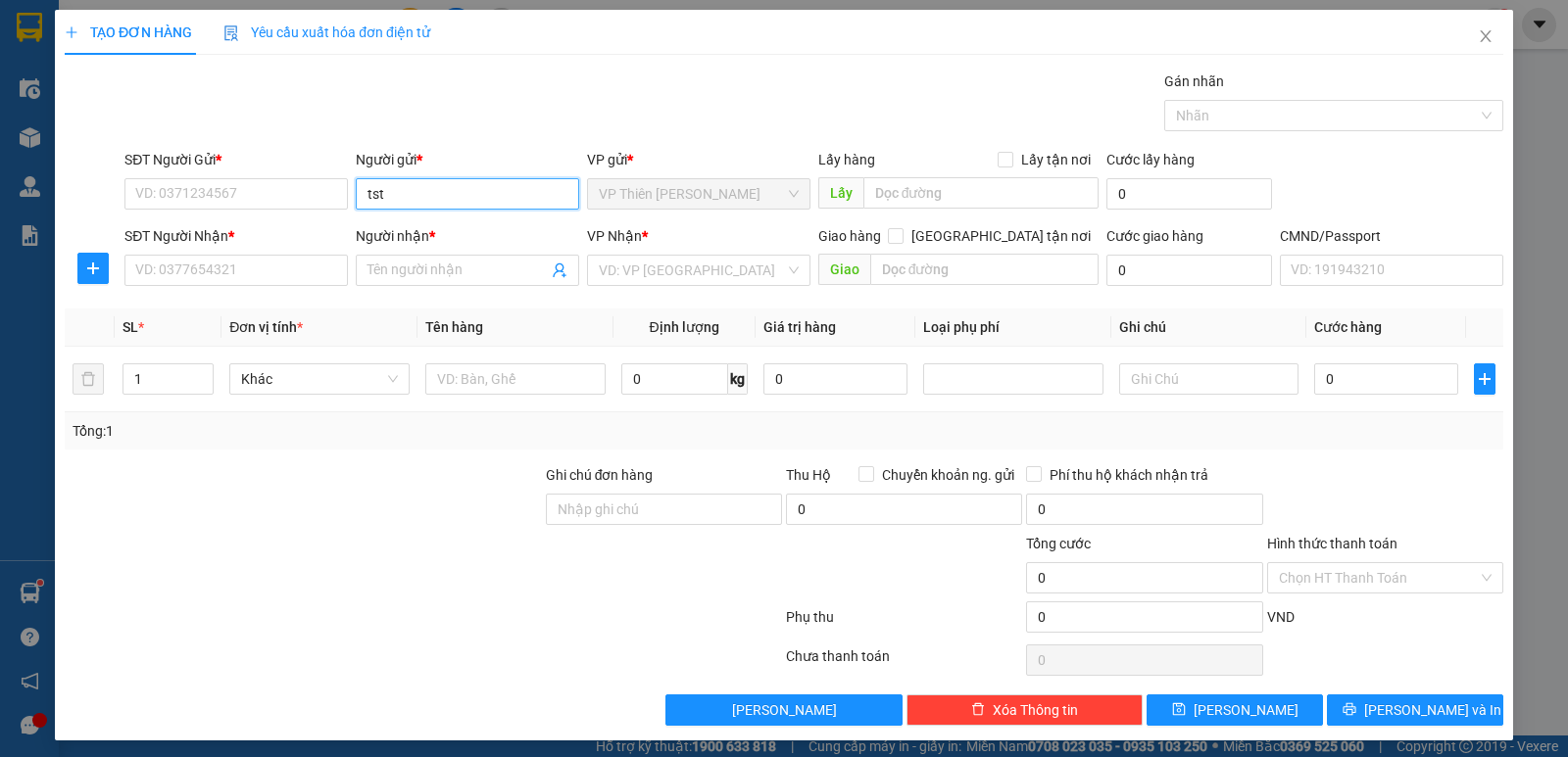
click at [400, 193] on input "tst" at bounding box center [467, 193] width 223 height 31
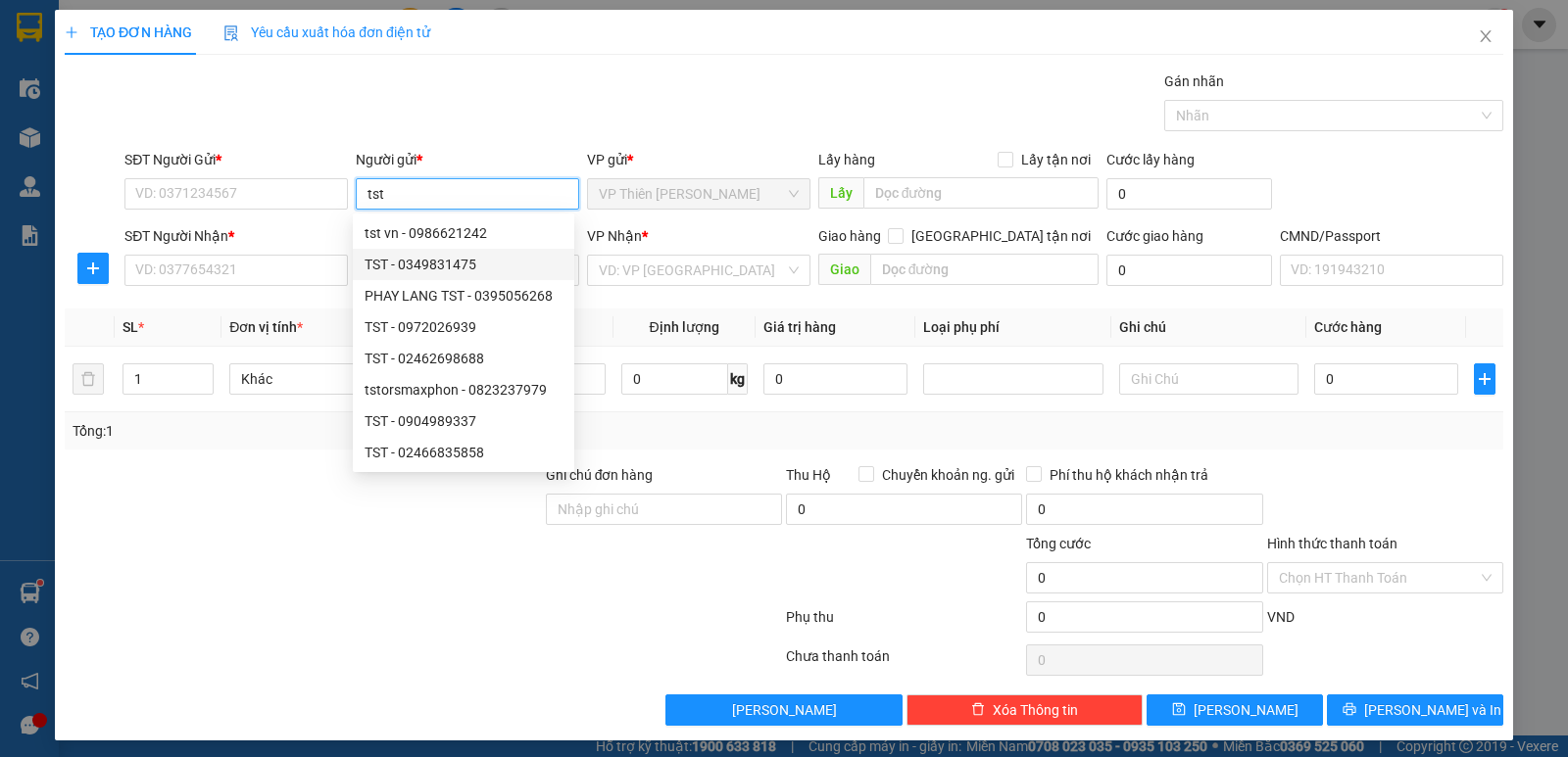
click at [444, 257] on div "TST - 0349831475" at bounding box center [463, 264] width 197 height 22
type input "0349831475"
type input "TST"
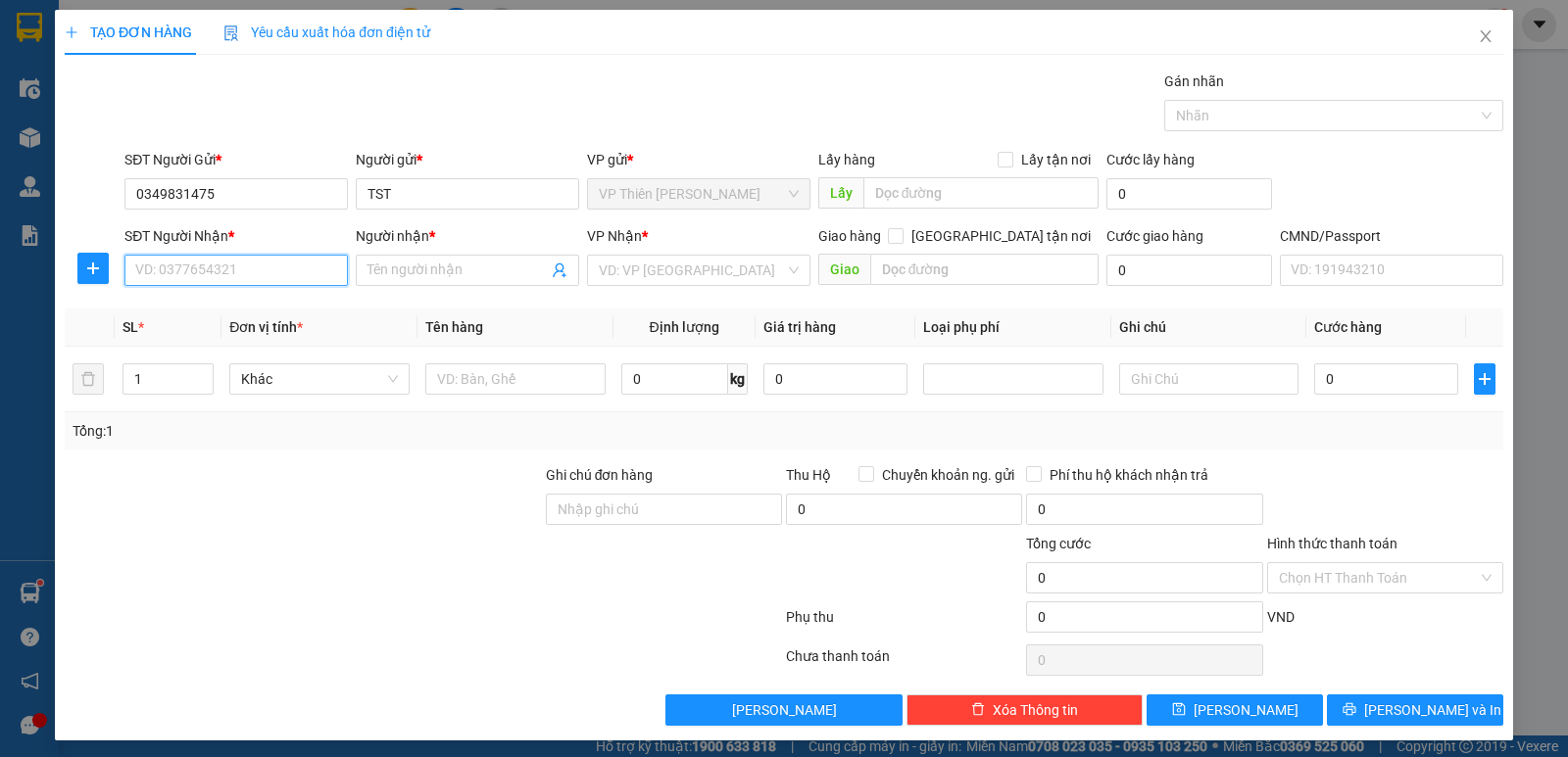
click at [244, 269] on input "SĐT Người Nhận *" at bounding box center [236, 270] width 223 height 31
click at [272, 270] on input "SĐT Người Nhận *" at bounding box center [236, 270] width 223 height 31
click at [272, 271] on input "SĐT Người Nhận *" at bounding box center [236, 270] width 223 height 31
click at [298, 191] on input "0349831475" at bounding box center [236, 193] width 223 height 31
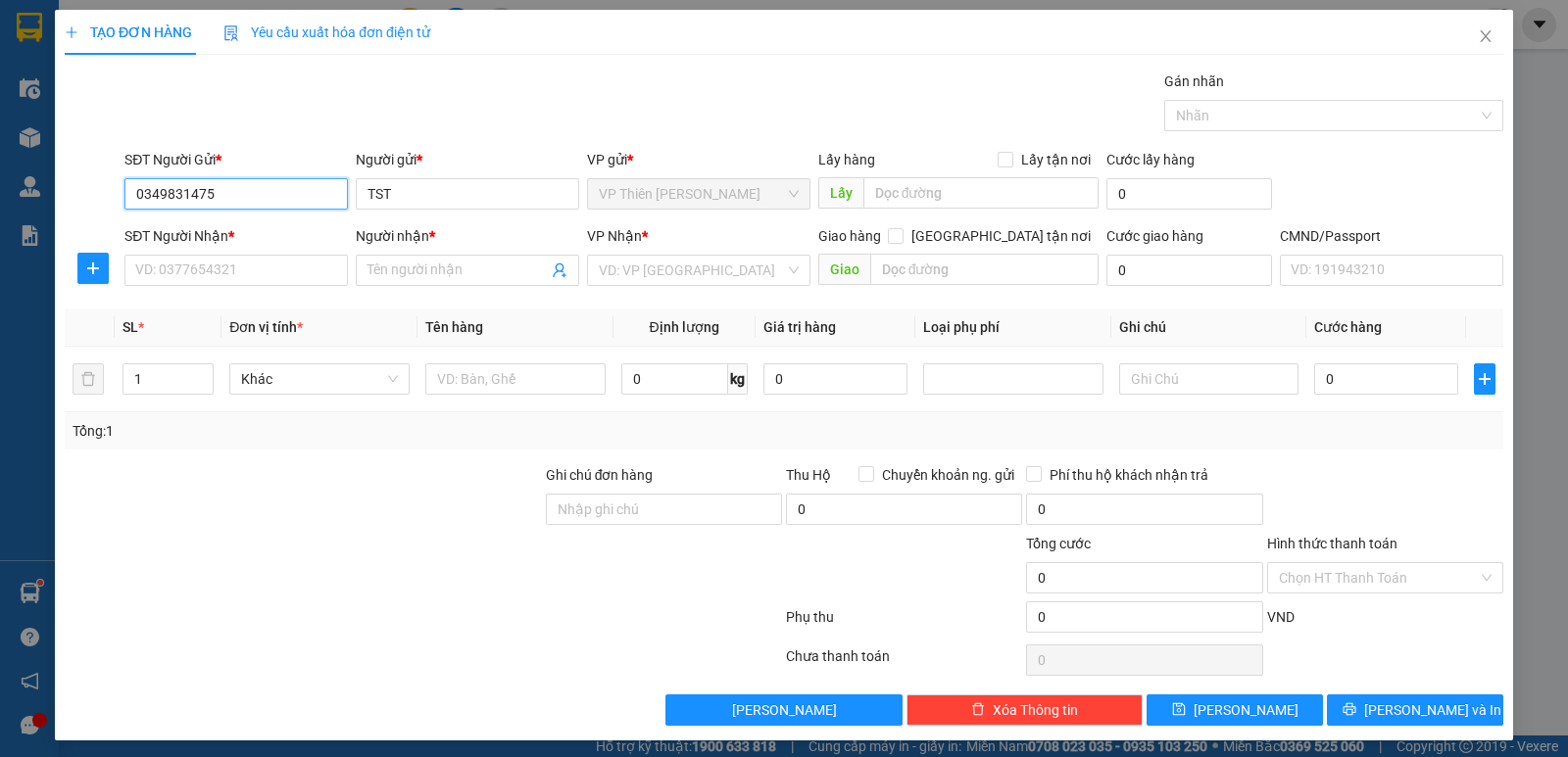
click at [298, 191] on input "0349831475" at bounding box center [236, 193] width 223 height 31
click at [432, 196] on input "TST" at bounding box center [467, 193] width 223 height 31
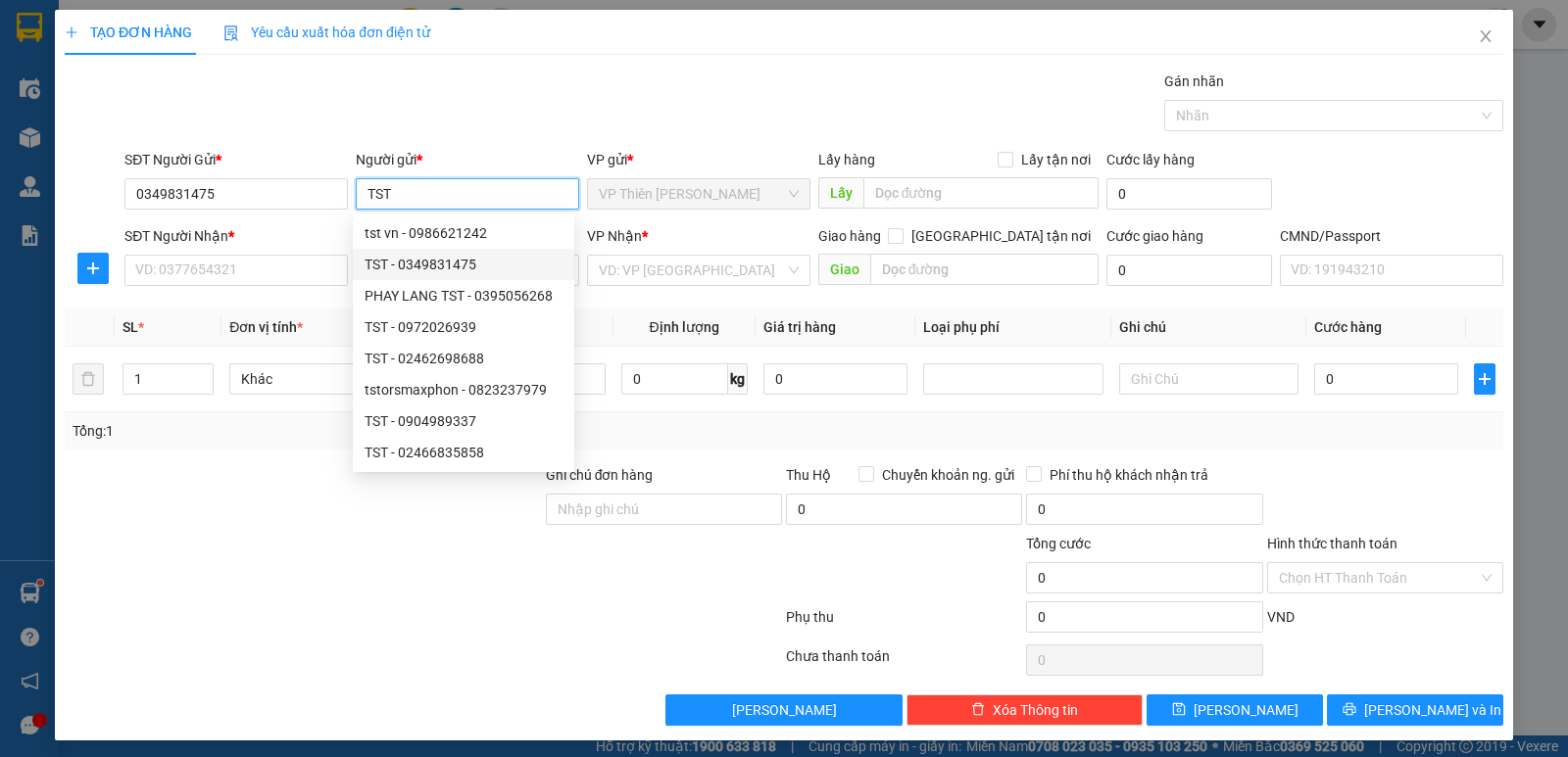
click at [420, 262] on div "TST - 0349831475" at bounding box center [463, 264] width 197 height 22
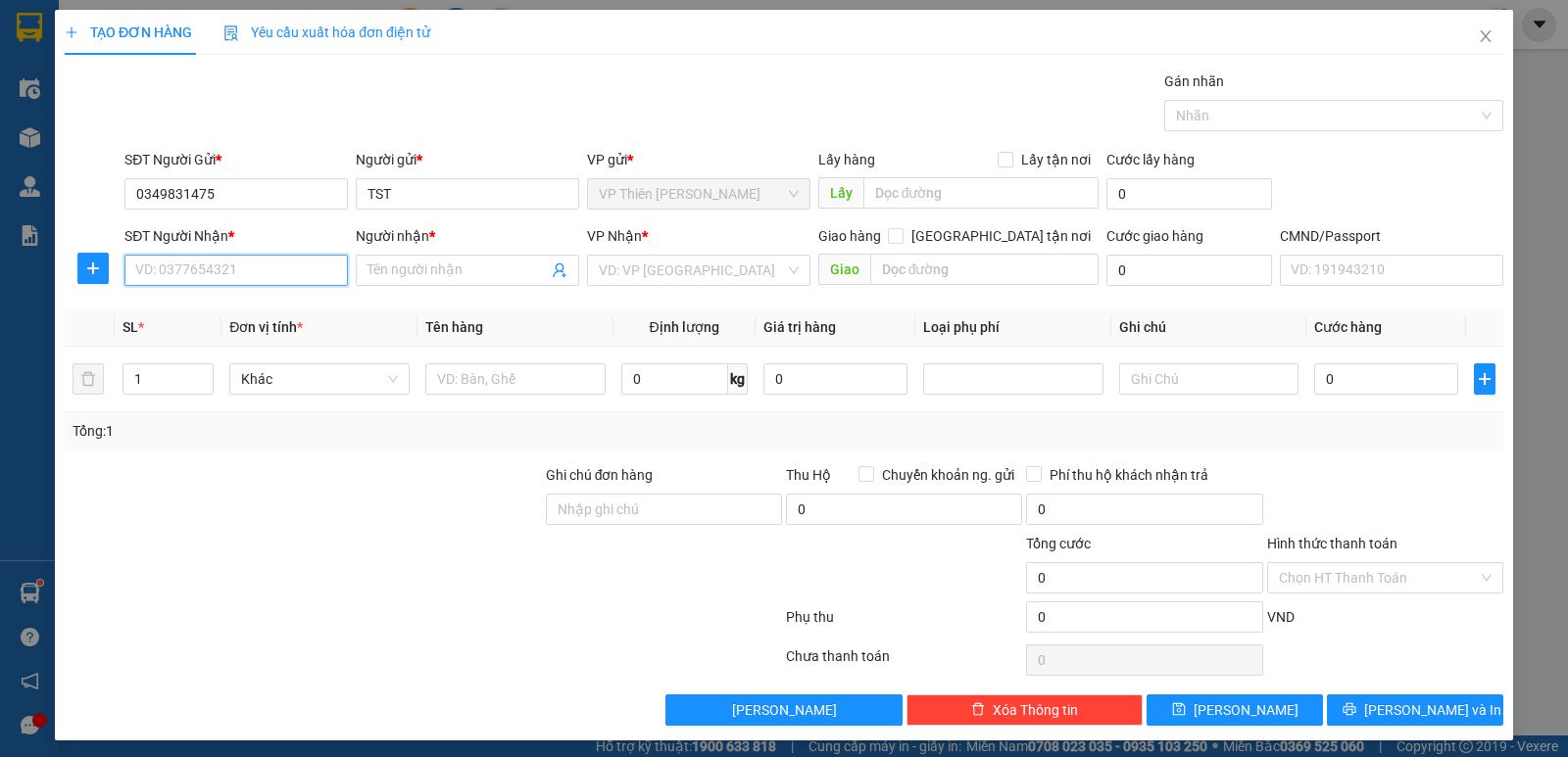
click at [258, 265] on input "SĐT Người Nhận *" at bounding box center [236, 270] width 223 height 31
click at [271, 270] on input "SĐT Người Nhận *" at bounding box center [236, 270] width 223 height 31
click at [276, 340] on div "0944888525 - [PERSON_NAME]" at bounding box center [234, 341] width 197 height 22
type input "0944888525"
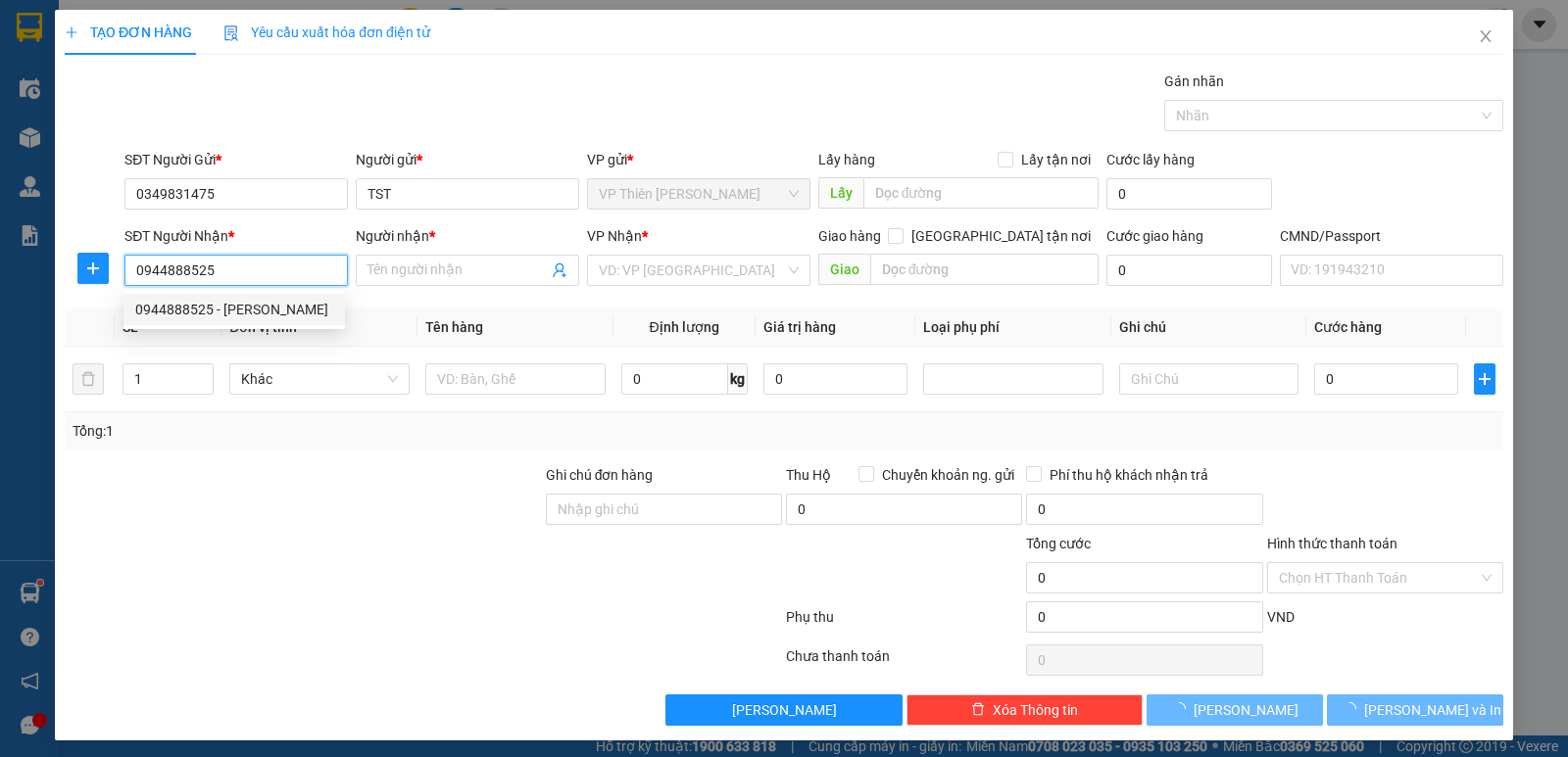
type input "QUANG NGÀ"
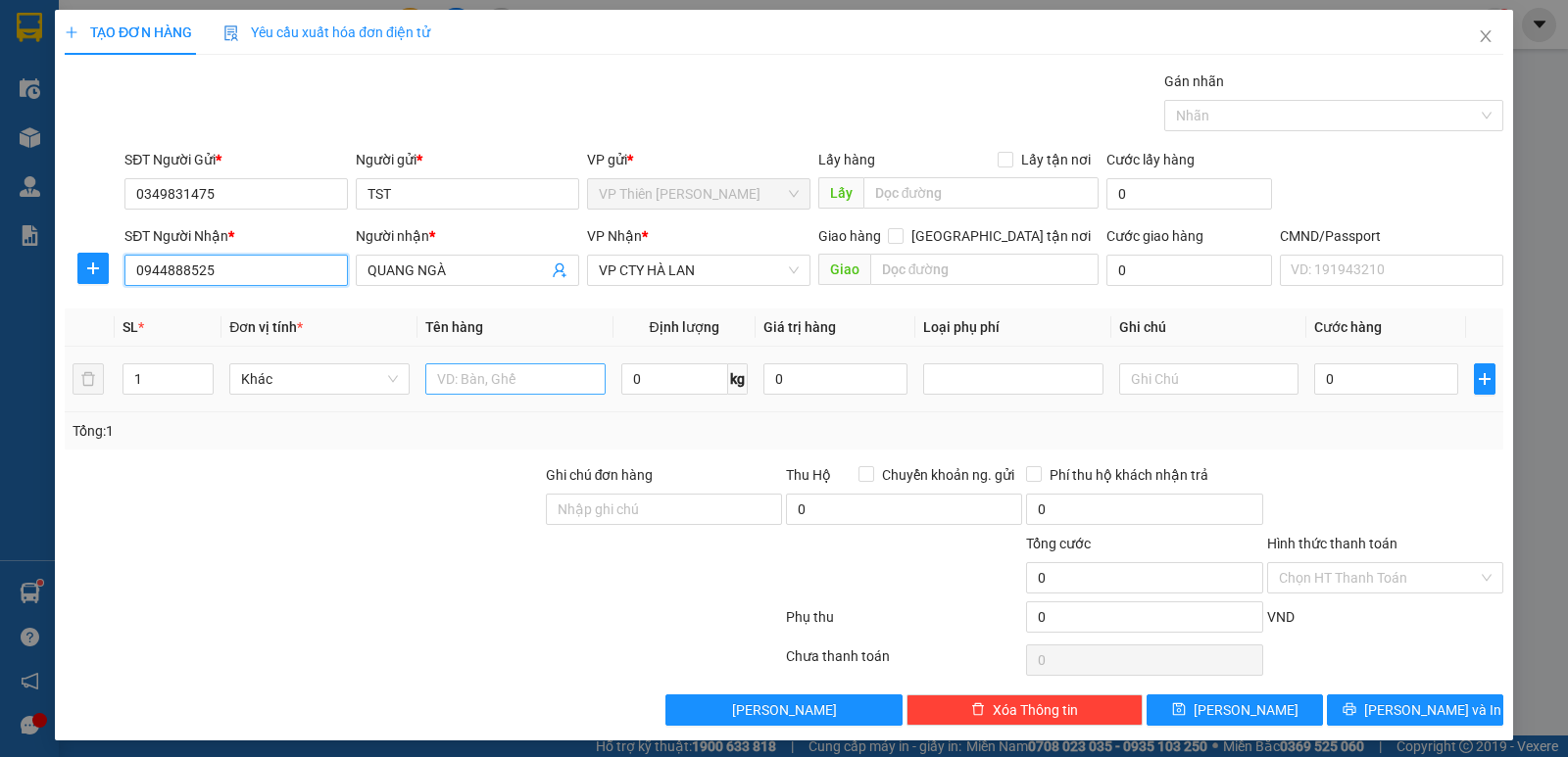
type input "0944888525"
click at [513, 382] on input "text" at bounding box center [515, 379] width 180 height 31
type input "hoppj vòng bi"
click at [670, 374] on input "0" at bounding box center [674, 379] width 107 height 31
type input "14"
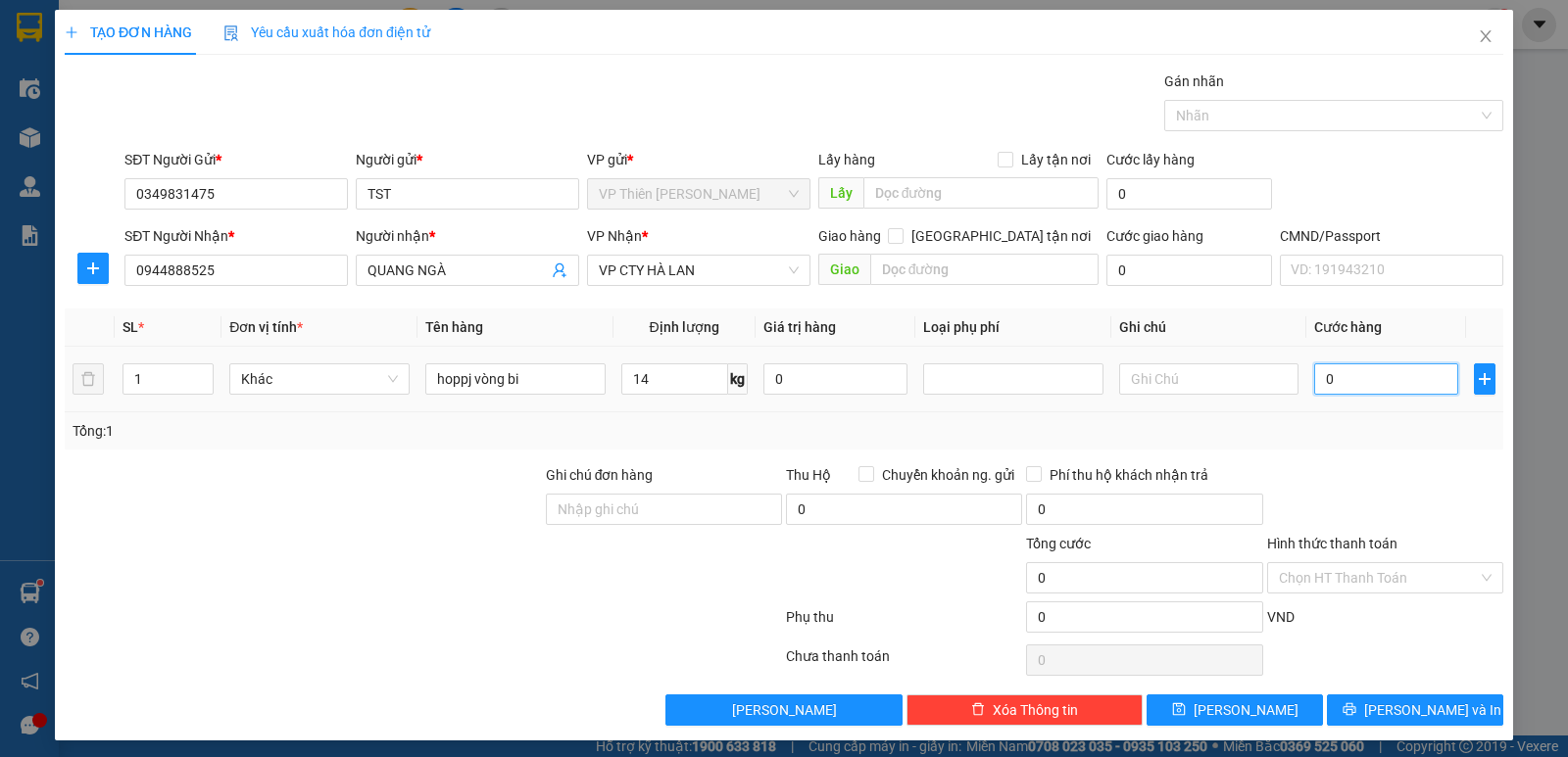
click at [1363, 380] on input "0" at bounding box center [1385, 379] width 144 height 31
type input "5"
type input "50"
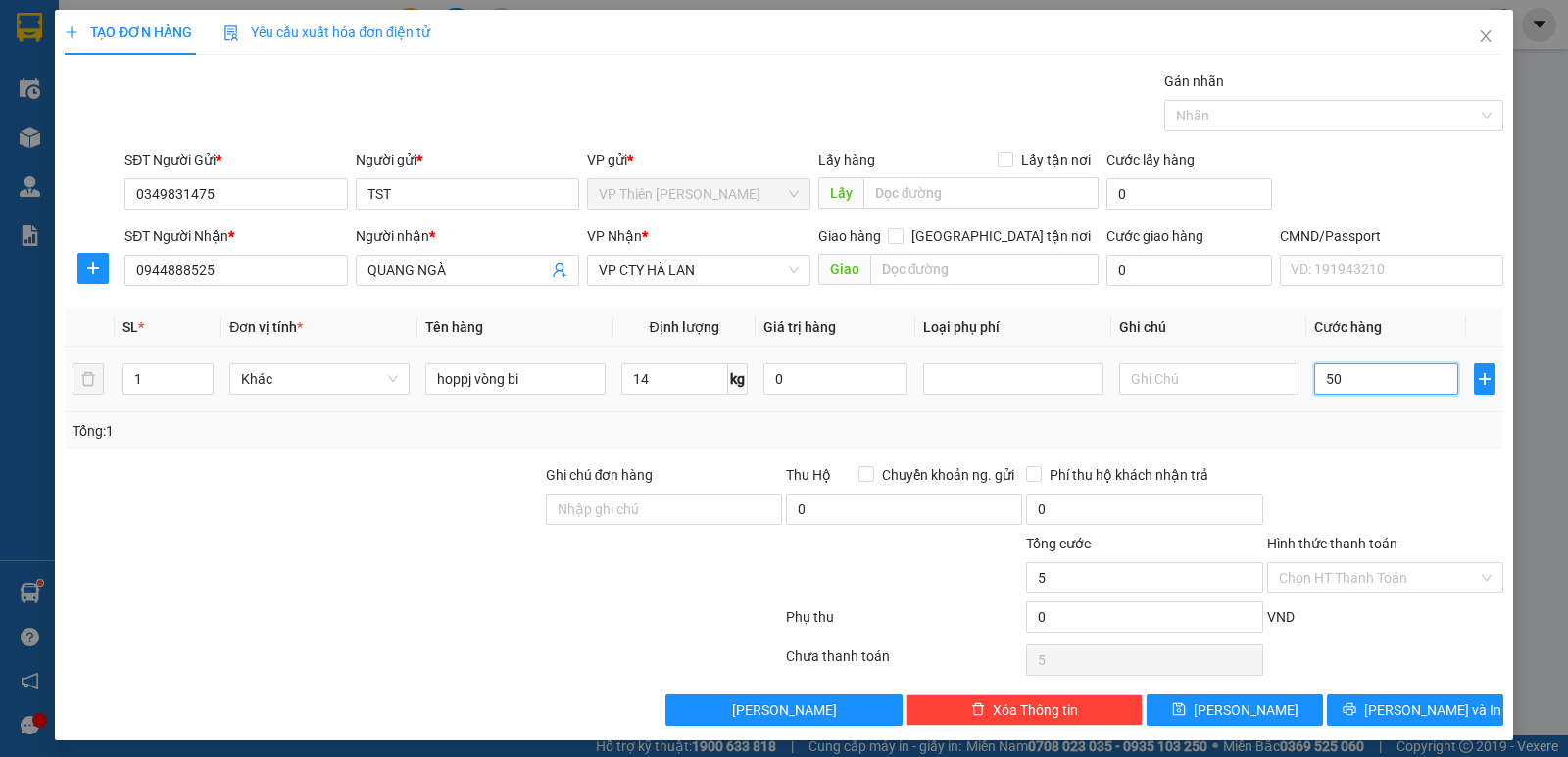
type input "50"
type input "500"
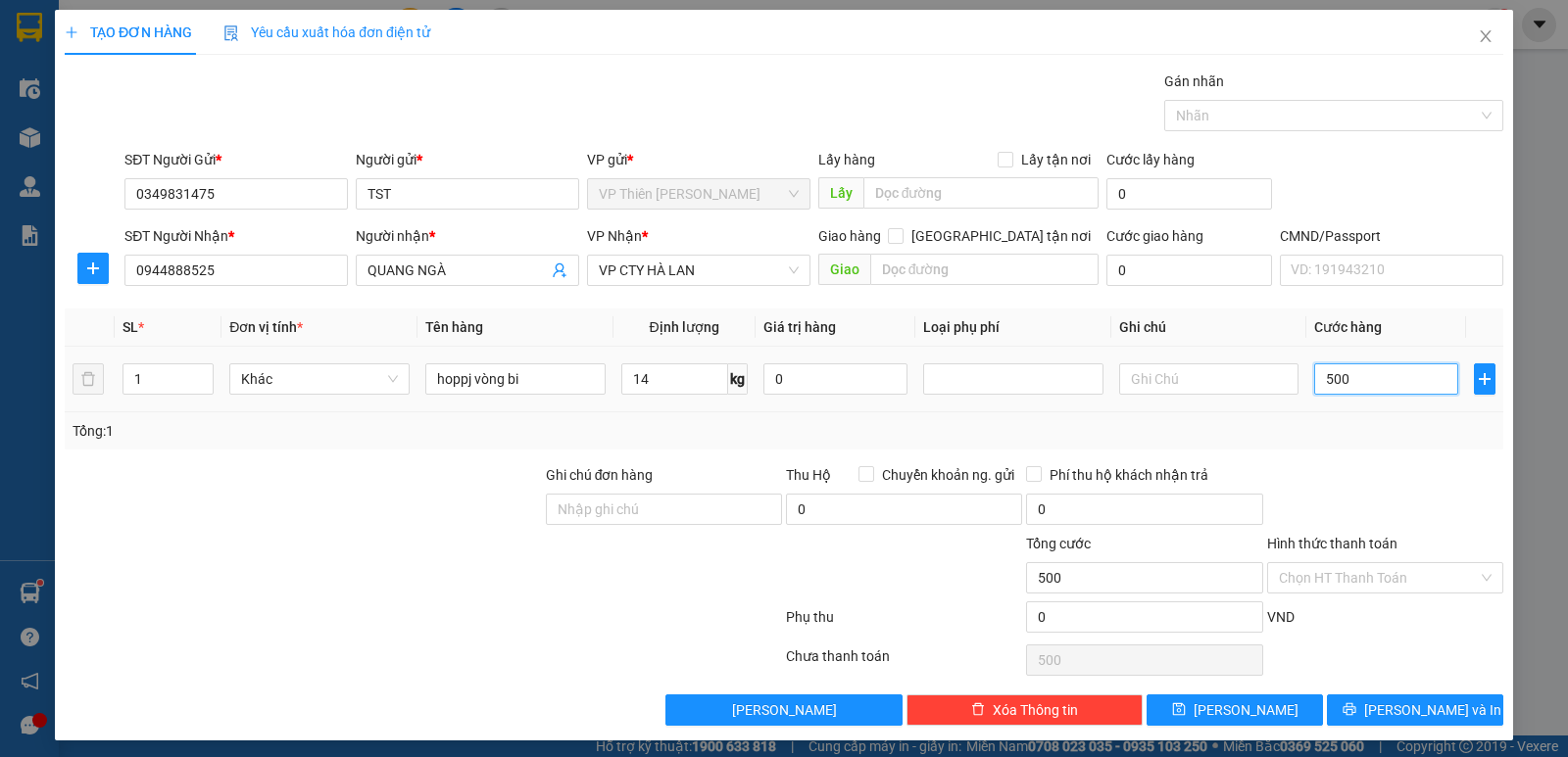
type input "5.000"
type input "50.000"
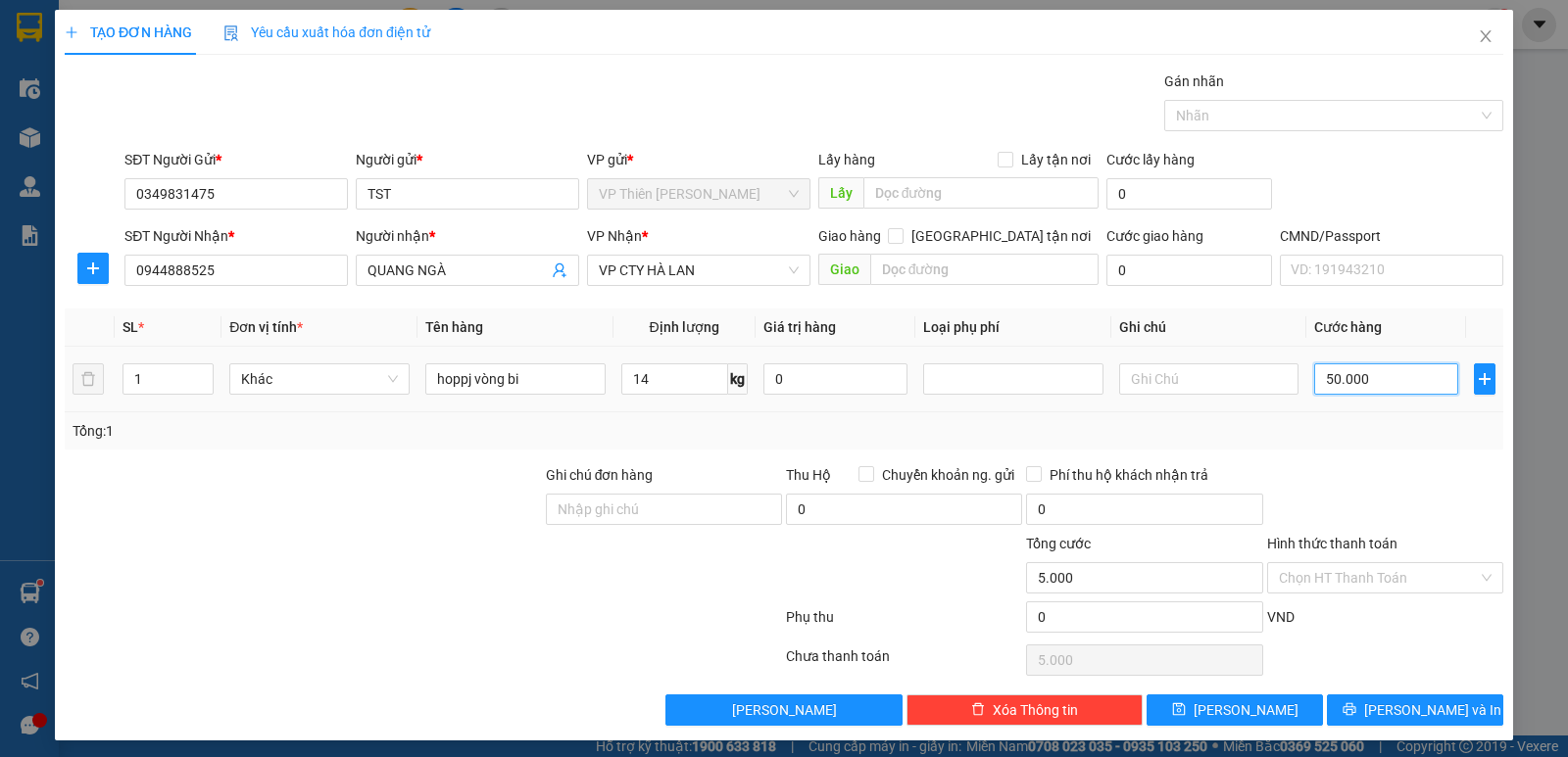
type input "50.000"
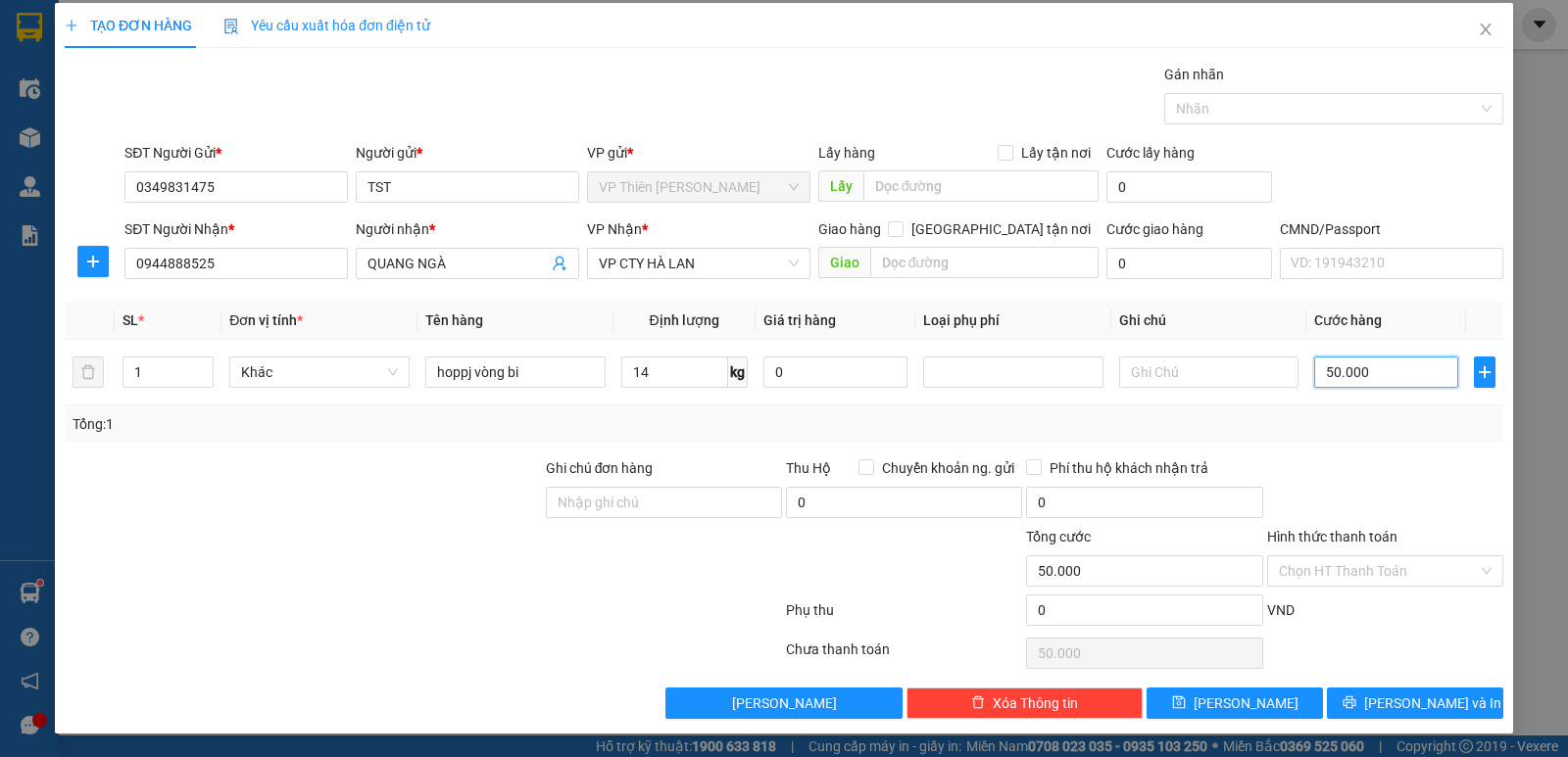
type input "50.000"
click at [1392, 697] on span "[PERSON_NAME] và In" at bounding box center [1432, 703] width 138 height 22
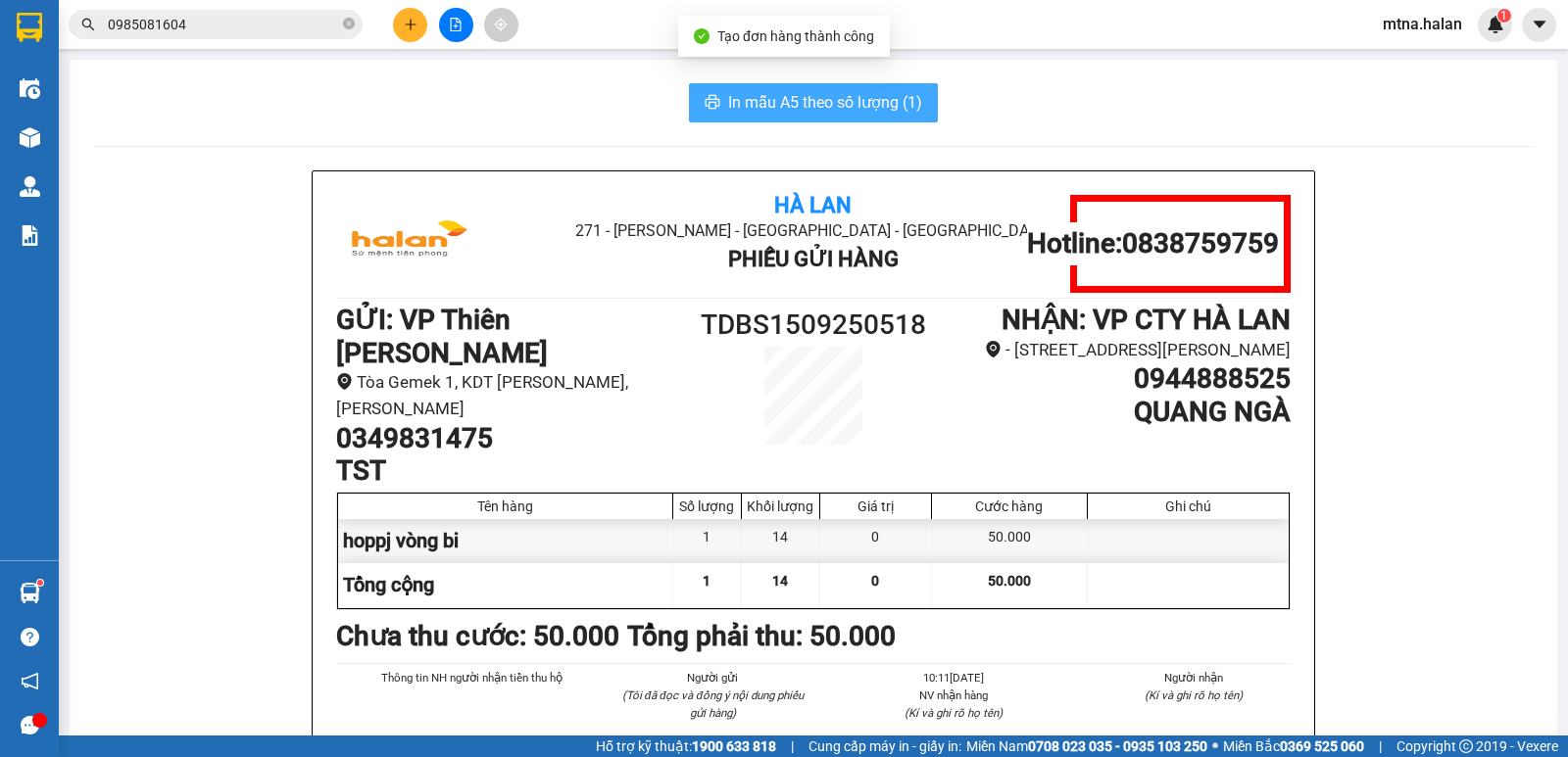
click at [801, 104] on span "In mẫu A5 theo số lượng (1)" at bounding box center [824, 102] width 194 height 25
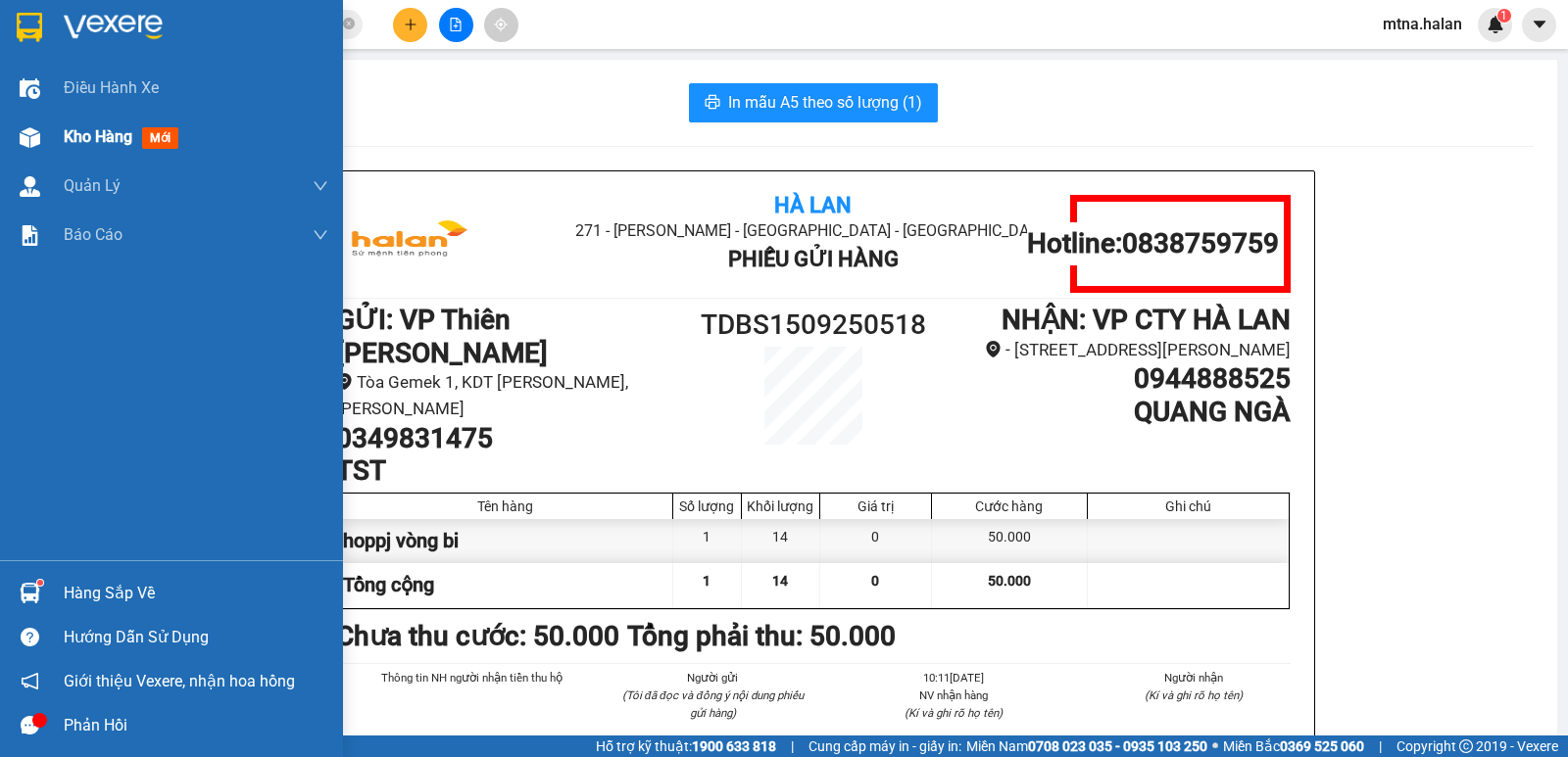
click at [24, 135] on img at bounding box center [29, 137] width 21 height 21
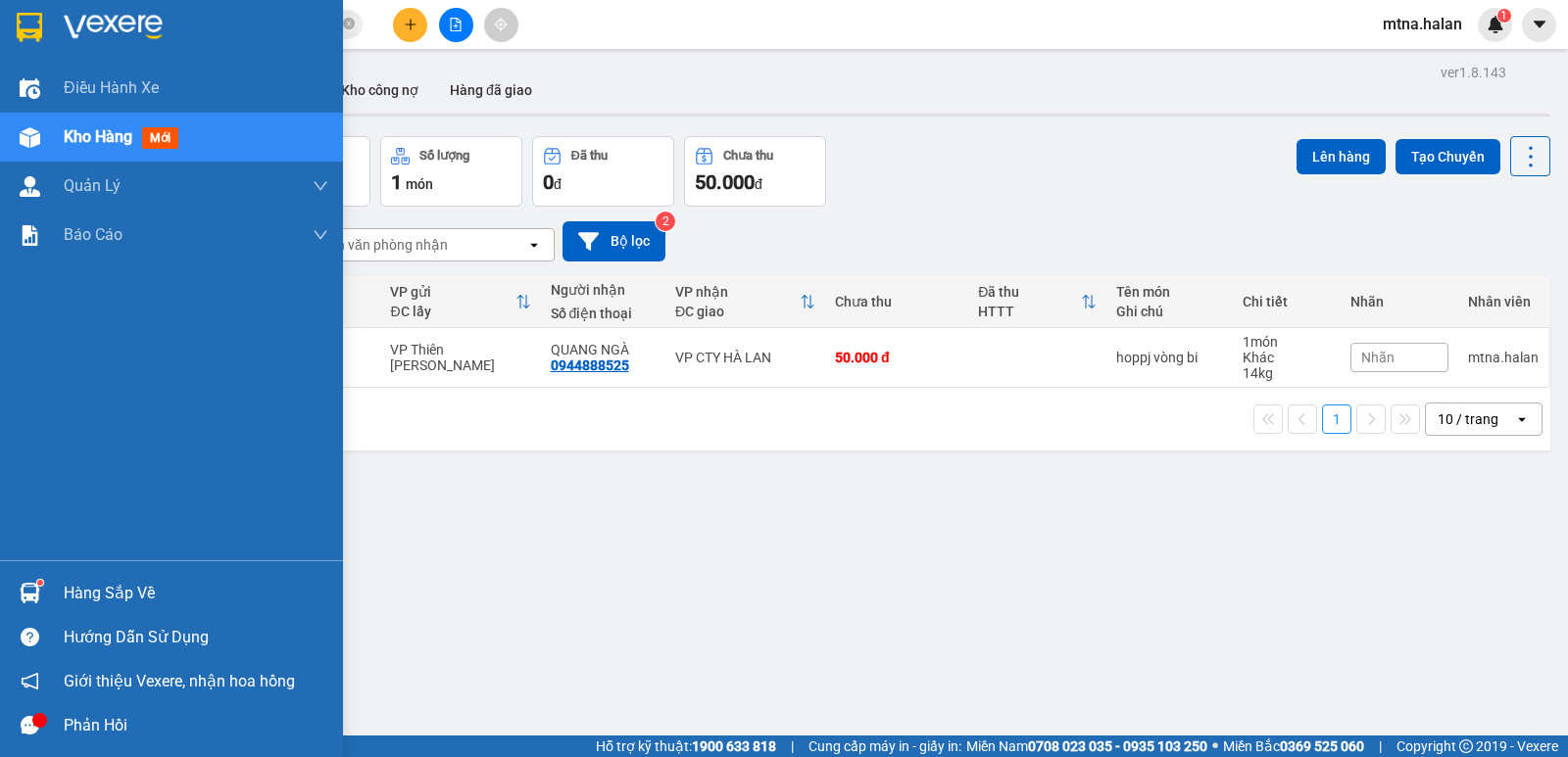
click at [31, 588] on img at bounding box center [29, 592] width 21 height 21
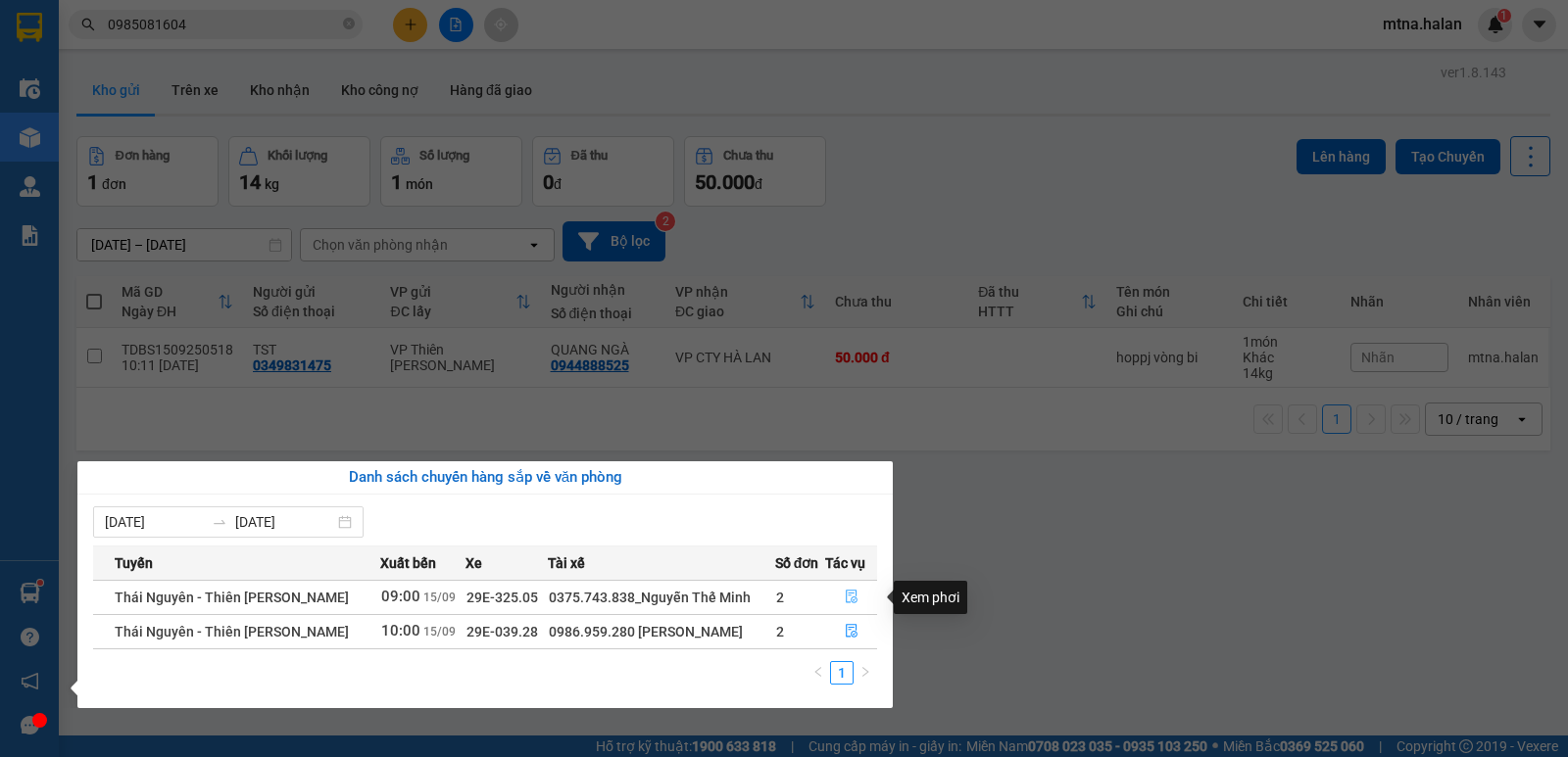
click at [849, 592] on icon "file-done" at bounding box center [852, 596] width 14 height 14
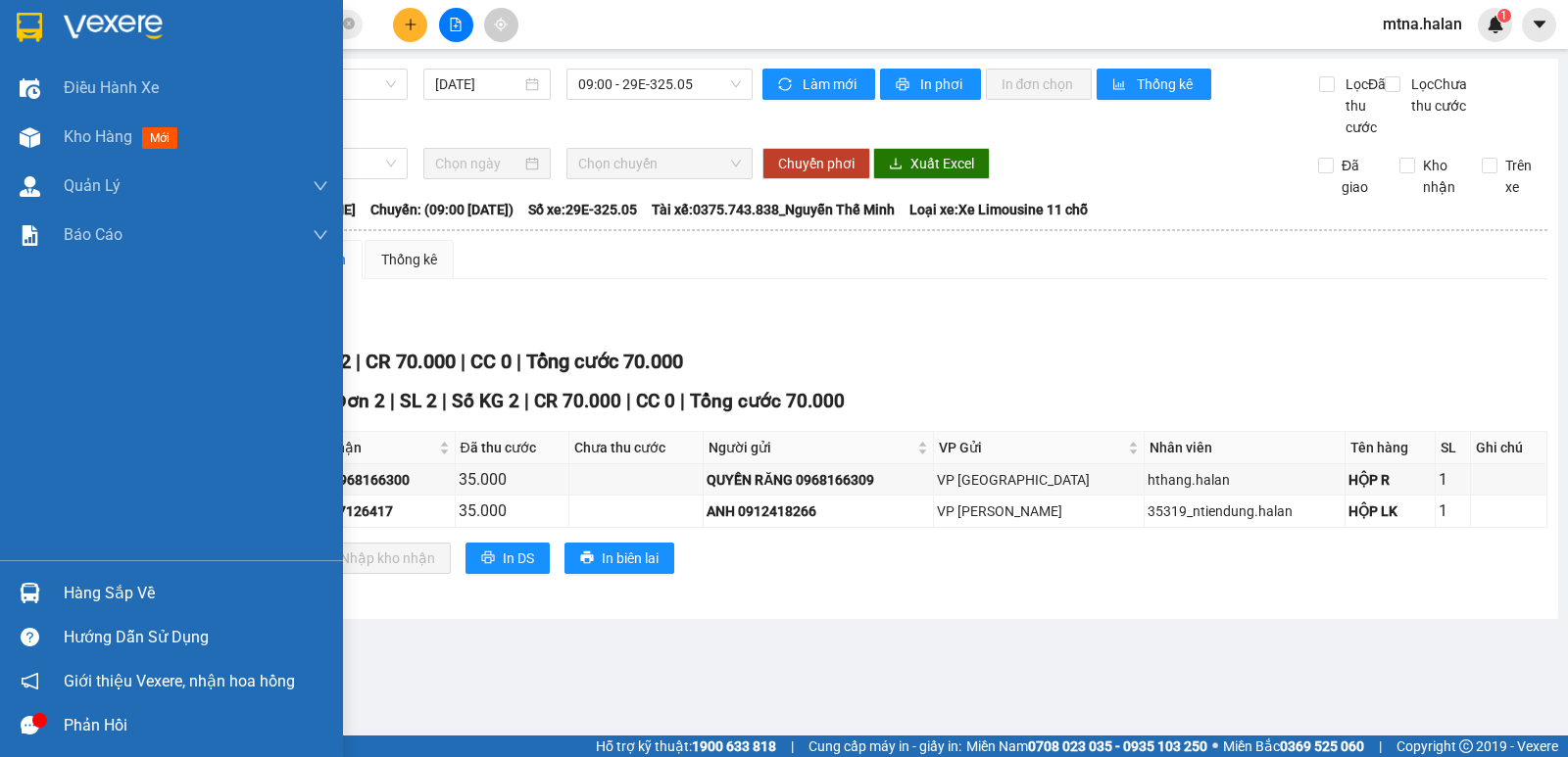
click at [31, 592] on img at bounding box center [29, 592] width 21 height 21
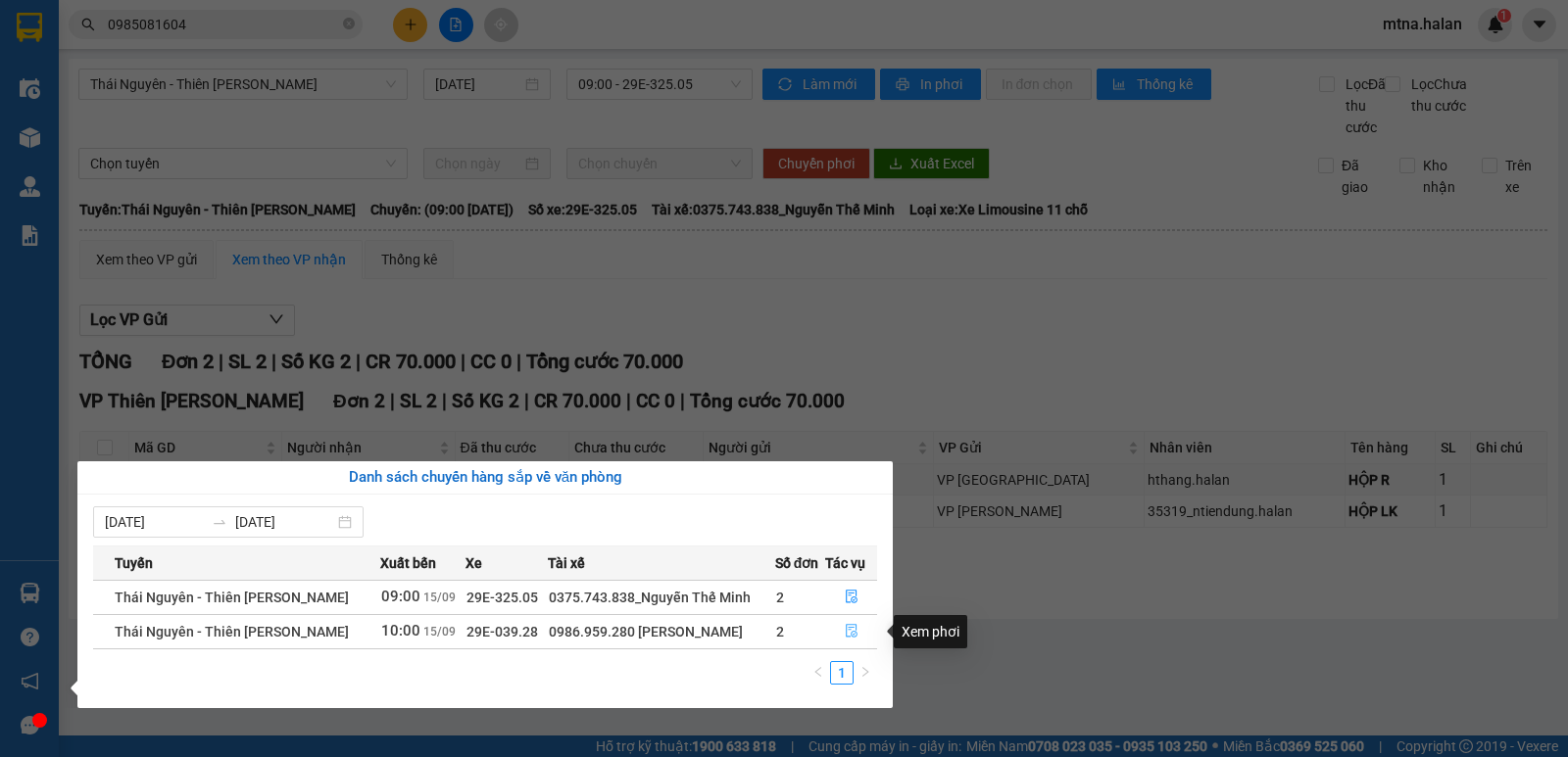
click at [845, 626] on icon "file-done" at bounding box center [852, 630] width 14 height 14
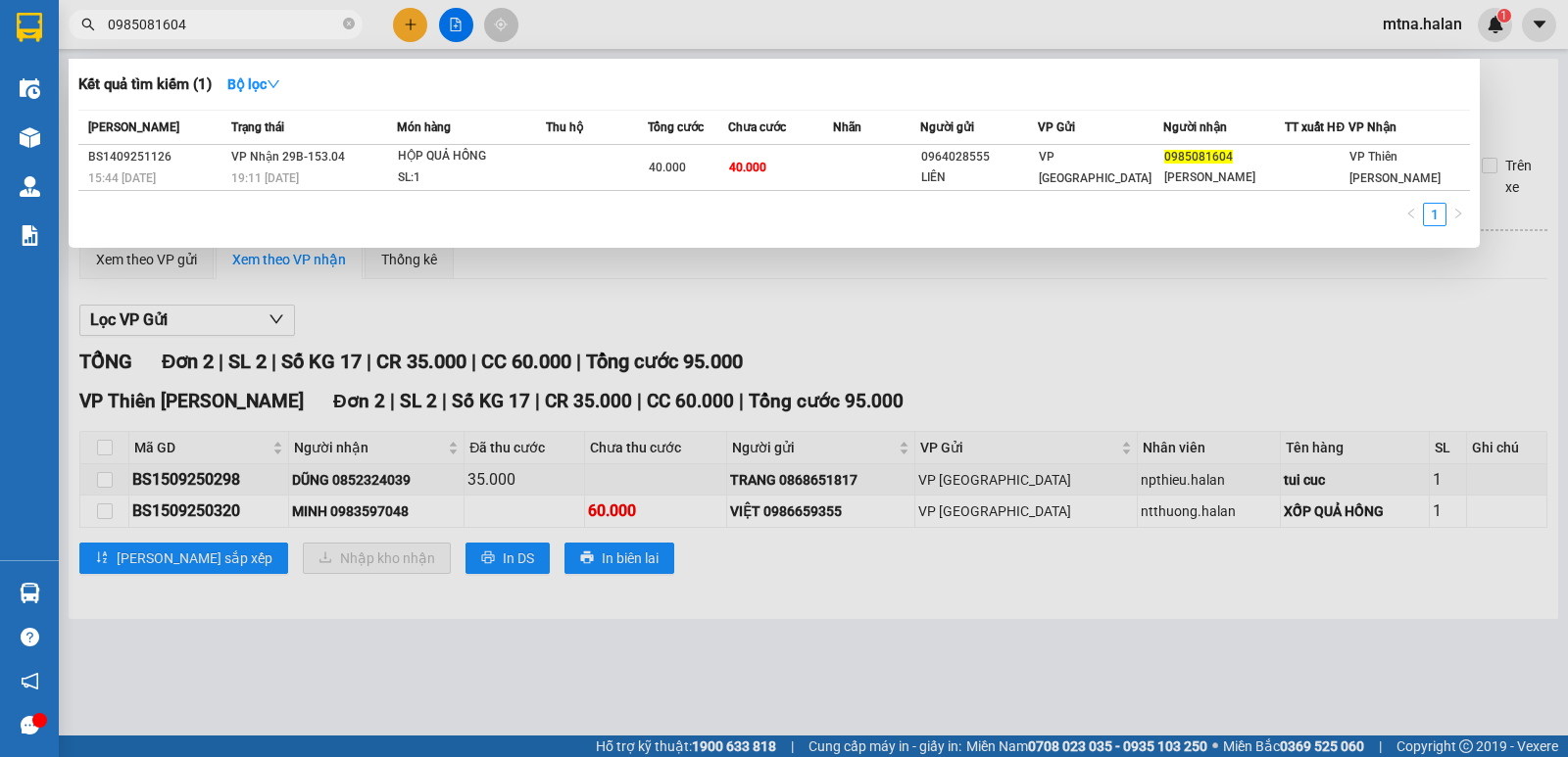
click at [356, 23] on span "0985081604" at bounding box center [215, 25] width 294 height 29
click at [344, 27] on icon "close-circle" at bounding box center [349, 24] width 12 height 12
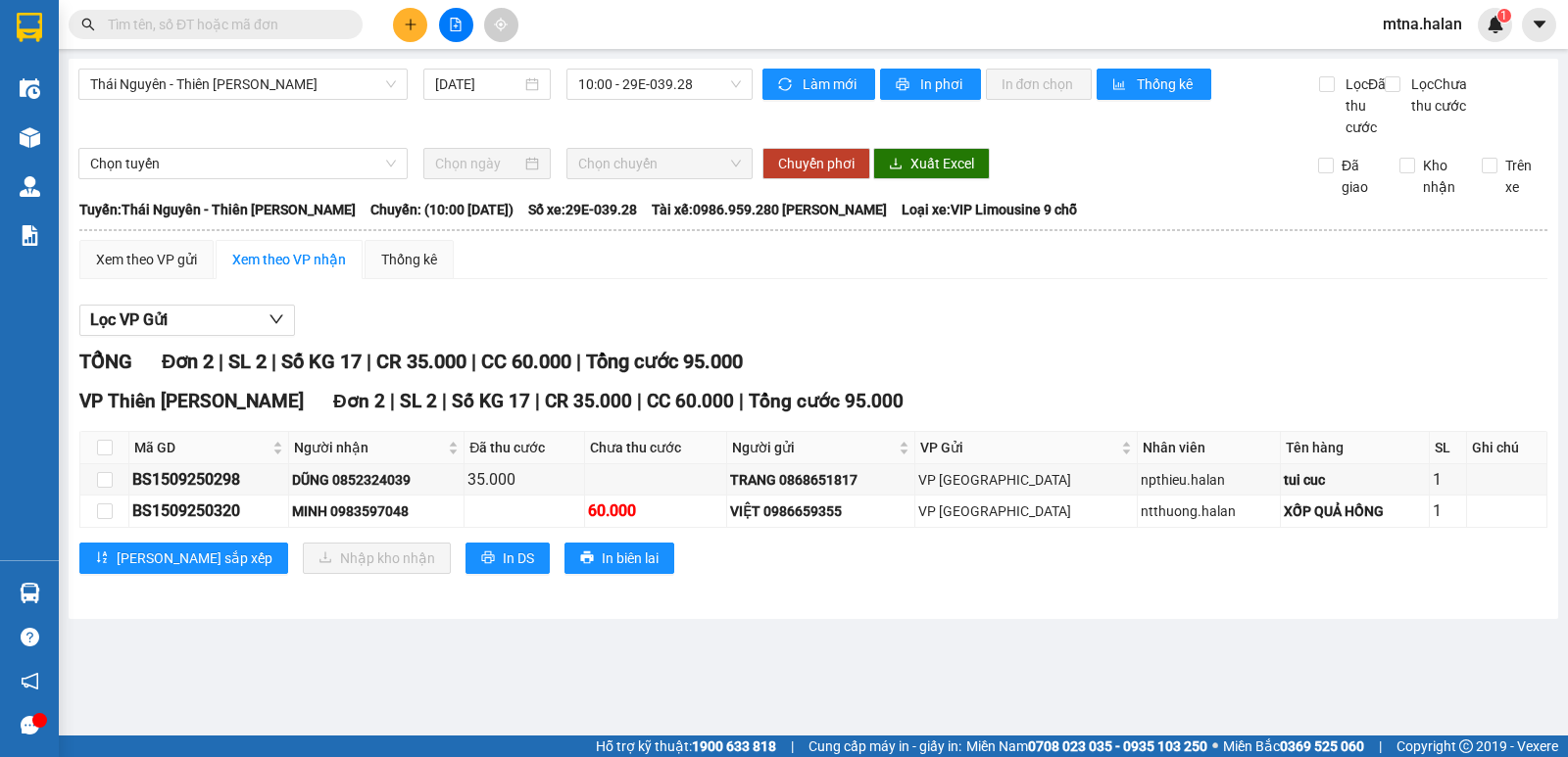
click at [290, 24] on input "text" at bounding box center [223, 25] width 231 height 22
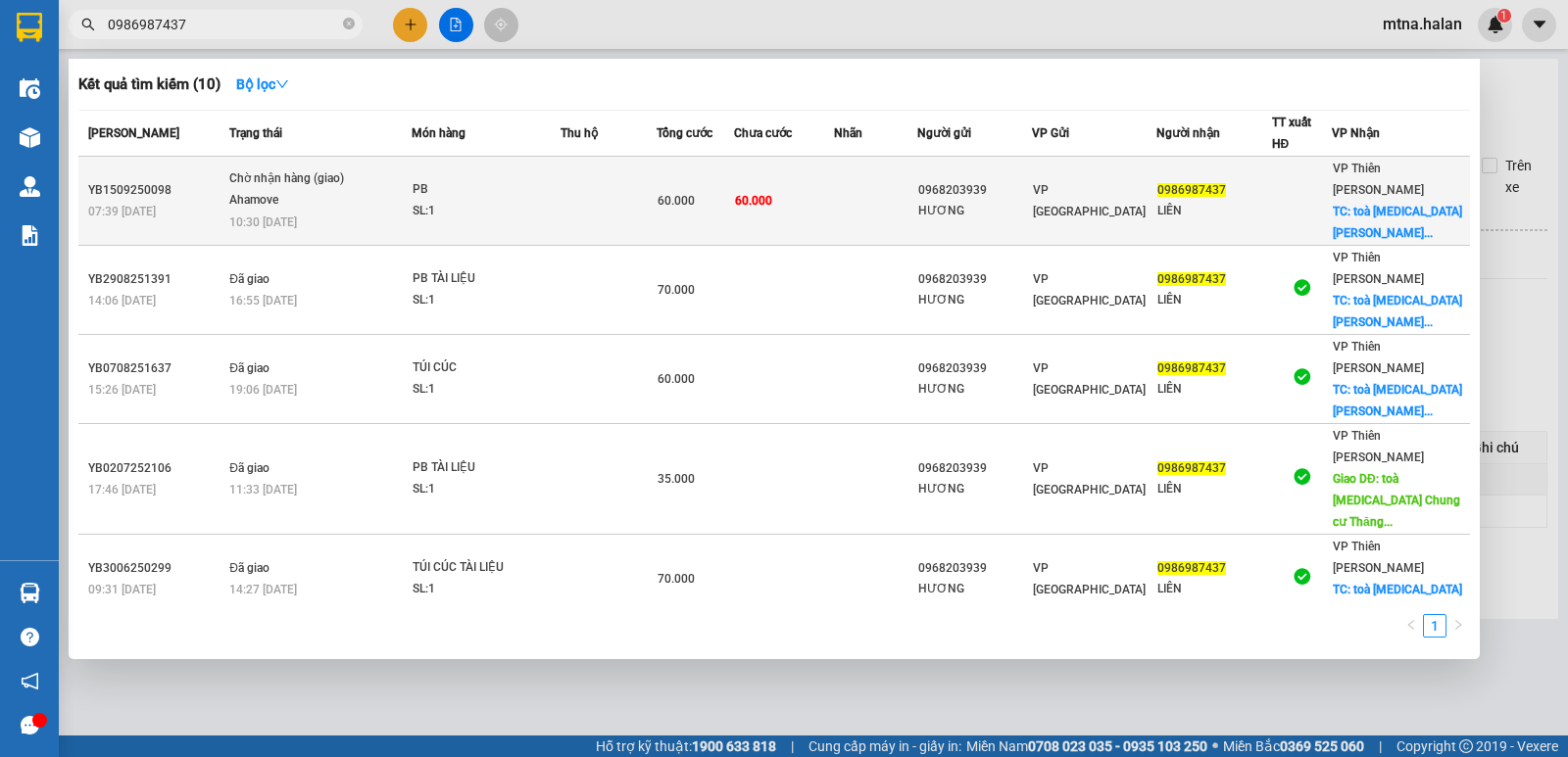
type input "0986987437"
click at [866, 203] on td at bounding box center [875, 201] width 84 height 89
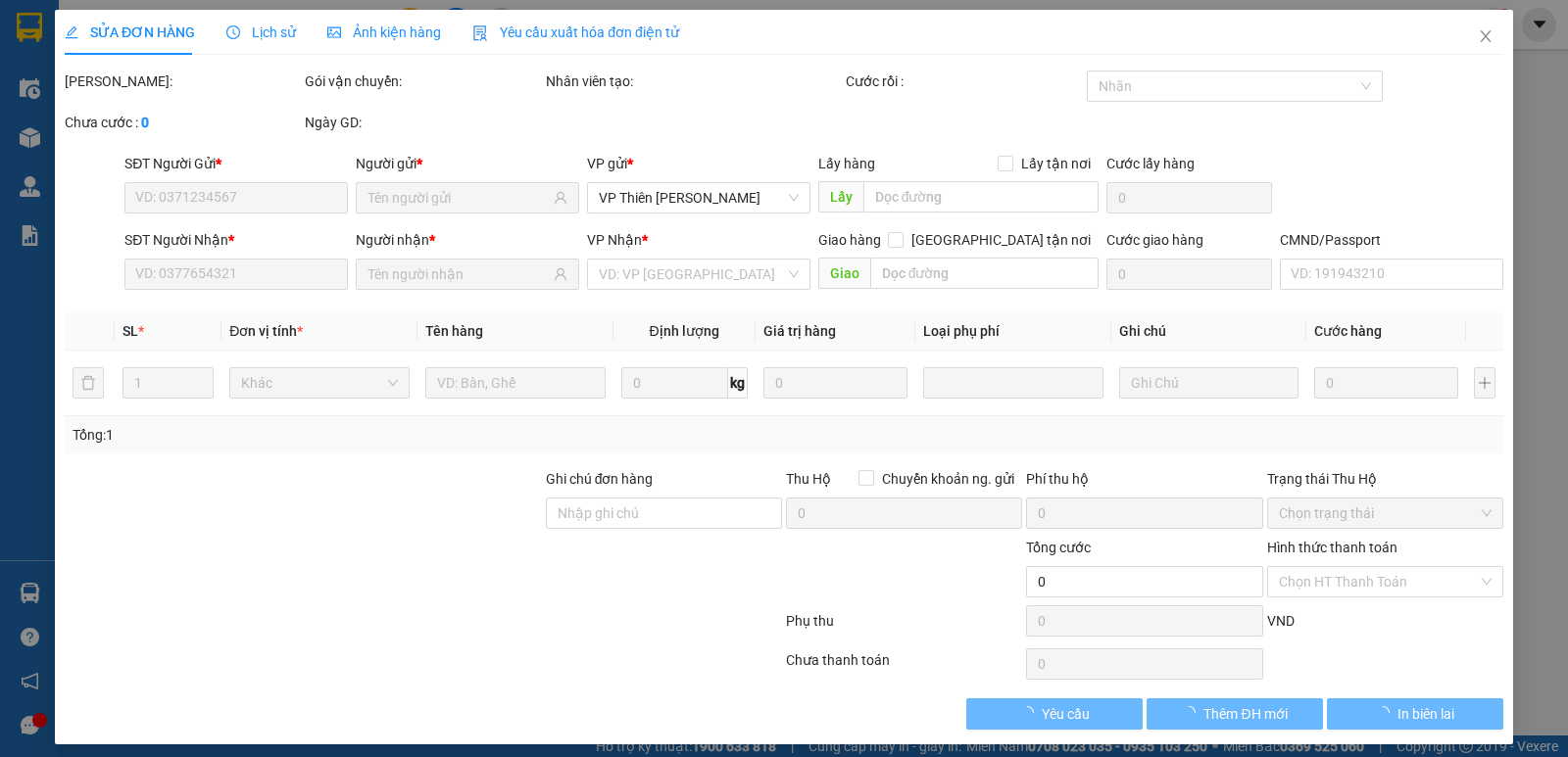
type input "0968203939"
type input "HƯƠNG"
type input "0986987437"
type input "LIÊN"
checkbox input "true"
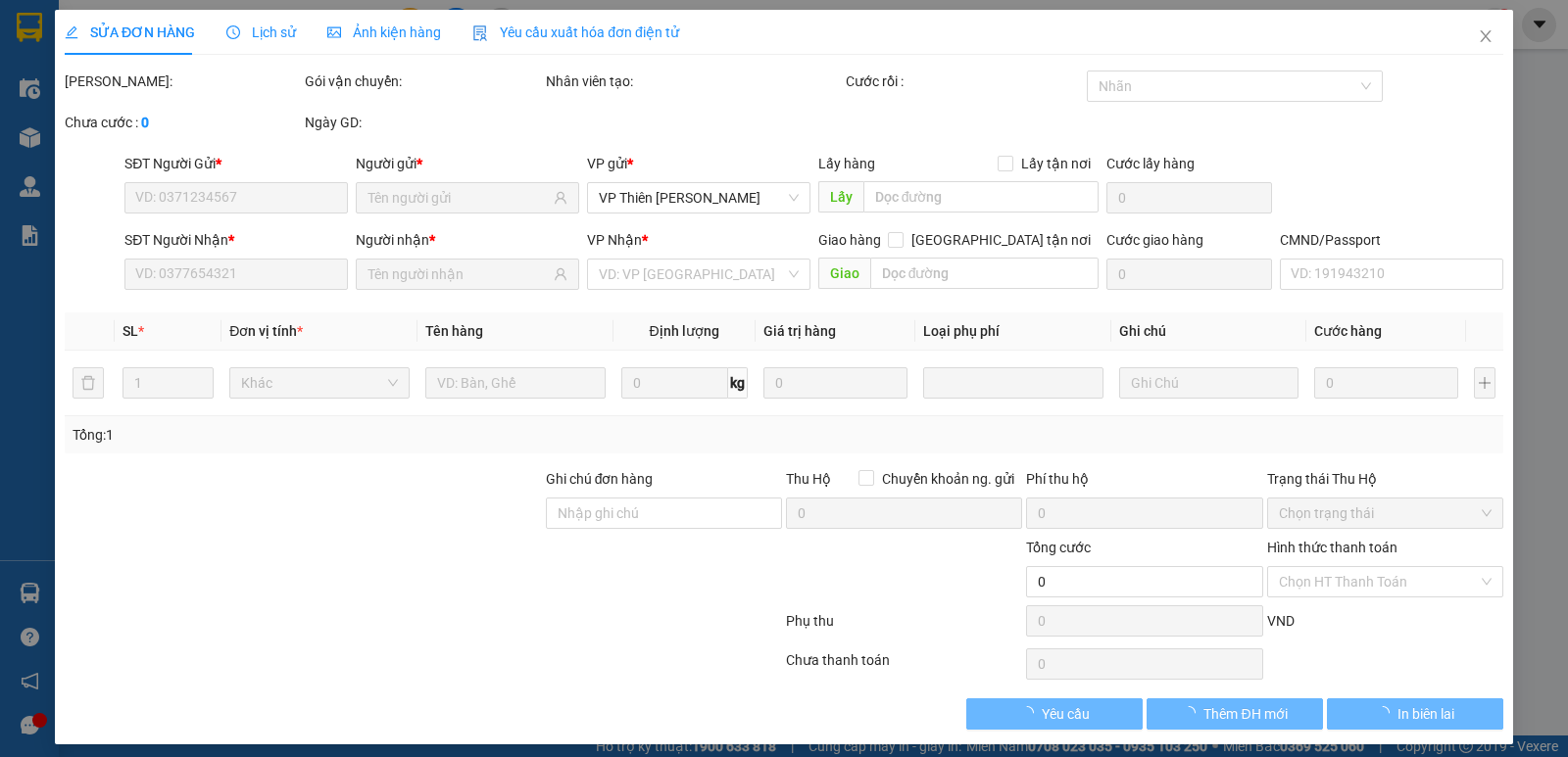
type input "toà [MEDICAL_DATA] Chung cư [GEOGRAPHIC_DATA], [GEOGRAPHIC_DATA], [GEOGRAPHIC_D…"
type input "25.000"
type input "lh sđt 0936669965"
type input "60.000"
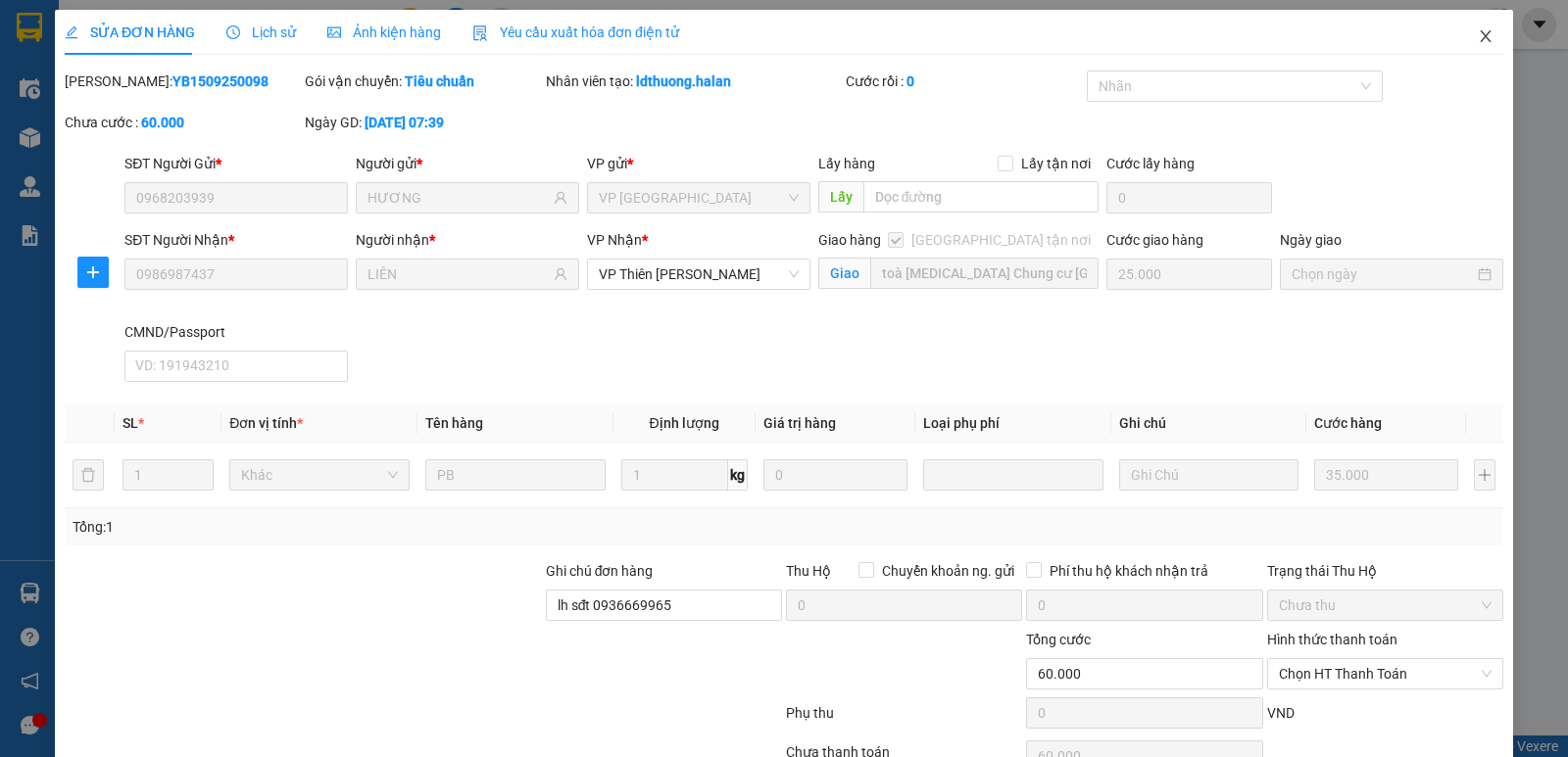
click at [1478, 38] on icon "close" at bounding box center [1485, 36] width 16 height 16
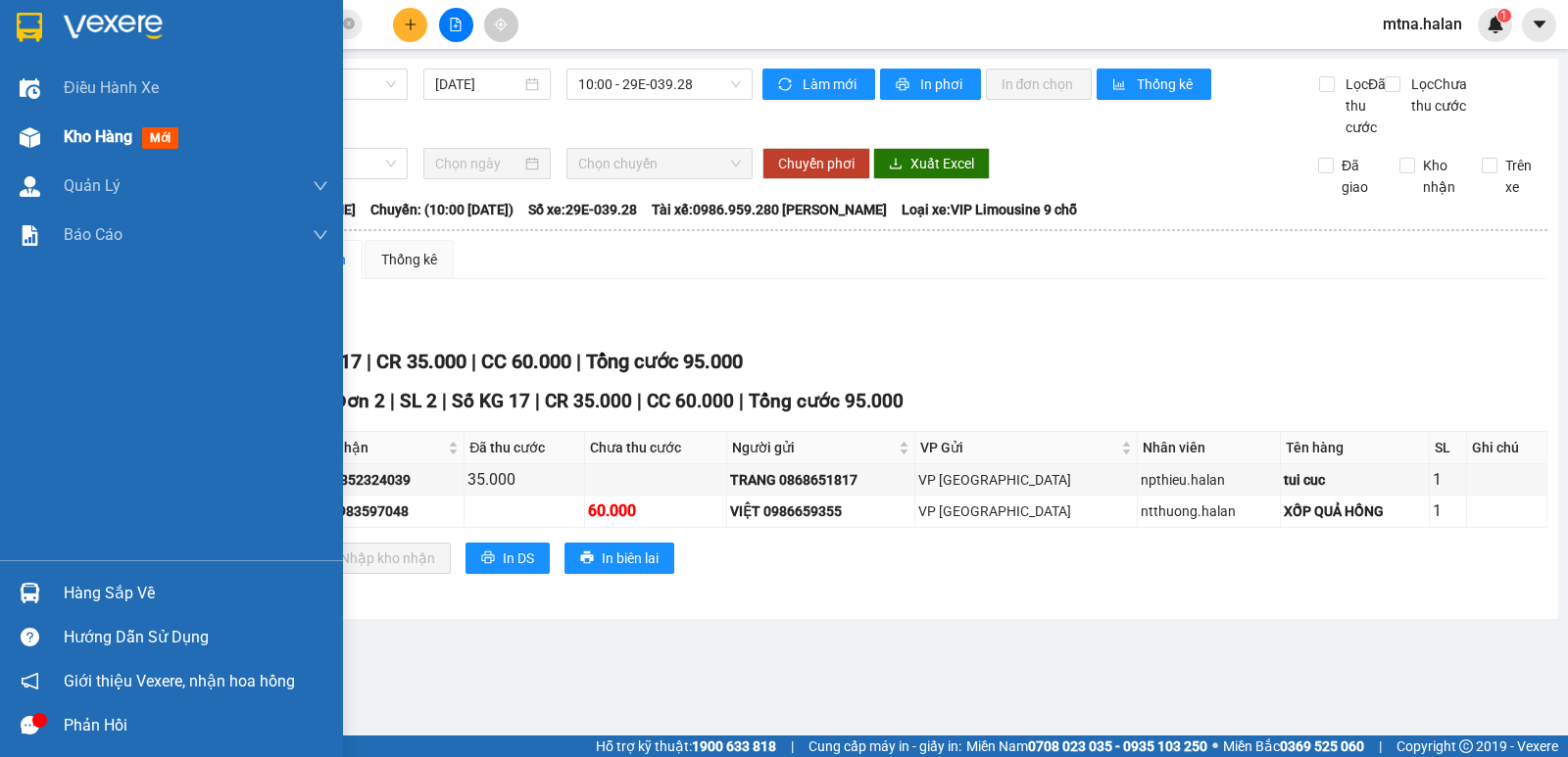
click at [24, 135] on img at bounding box center [29, 137] width 21 height 21
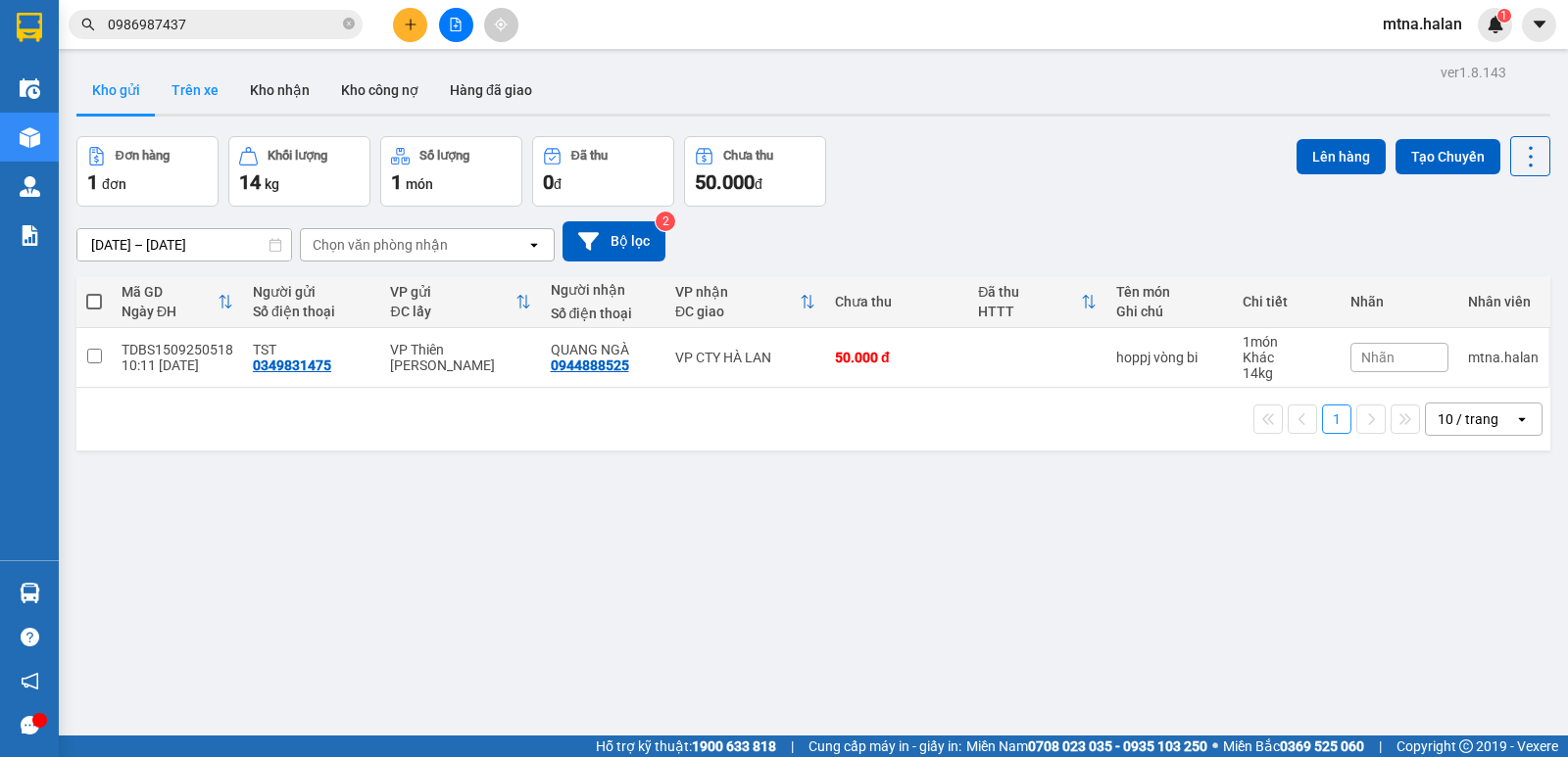
click at [194, 90] on button "Trên xe" at bounding box center [196, 90] width 79 height 47
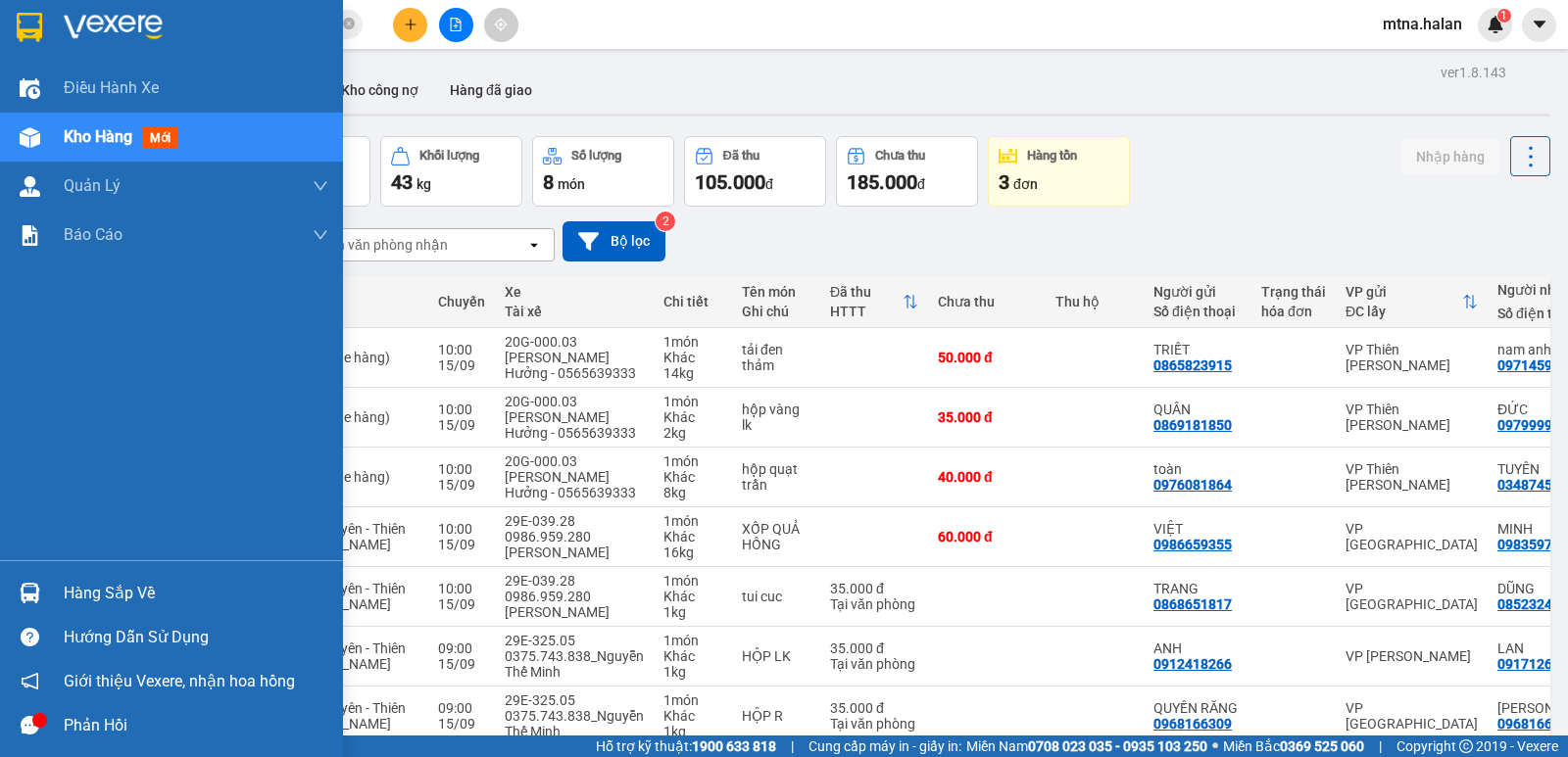
click at [29, 590] on img at bounding box center [29, 592] width 21 height 21
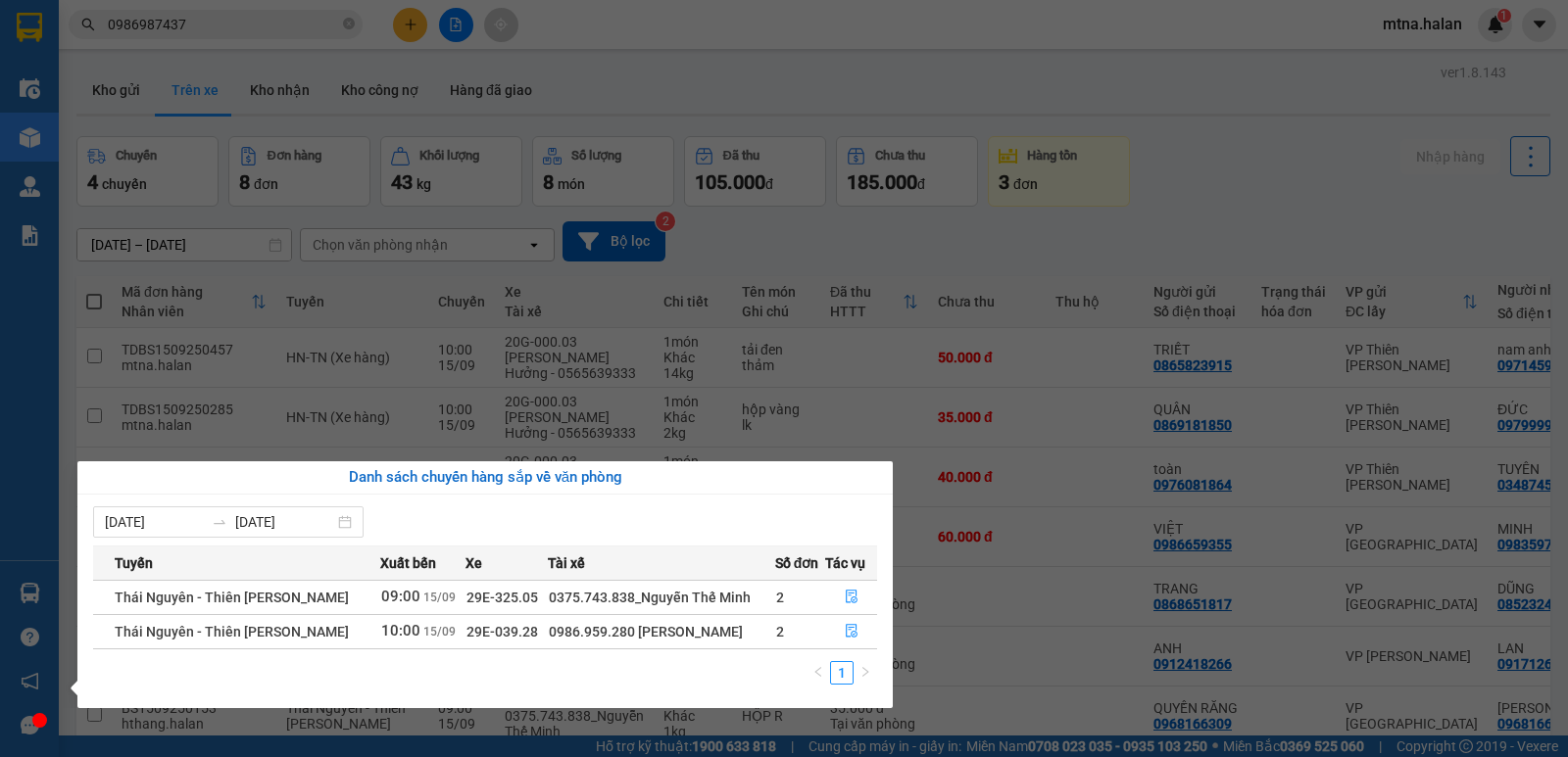
click at [118, 86] on section "Kết quả tìm kiếm ( 10 ) Bộ lọc Mã ĐH Trạng thái Món hàng Thu hộ Tổng cước Chưa …" at bounding box center [784, 378] width 1568 height 757
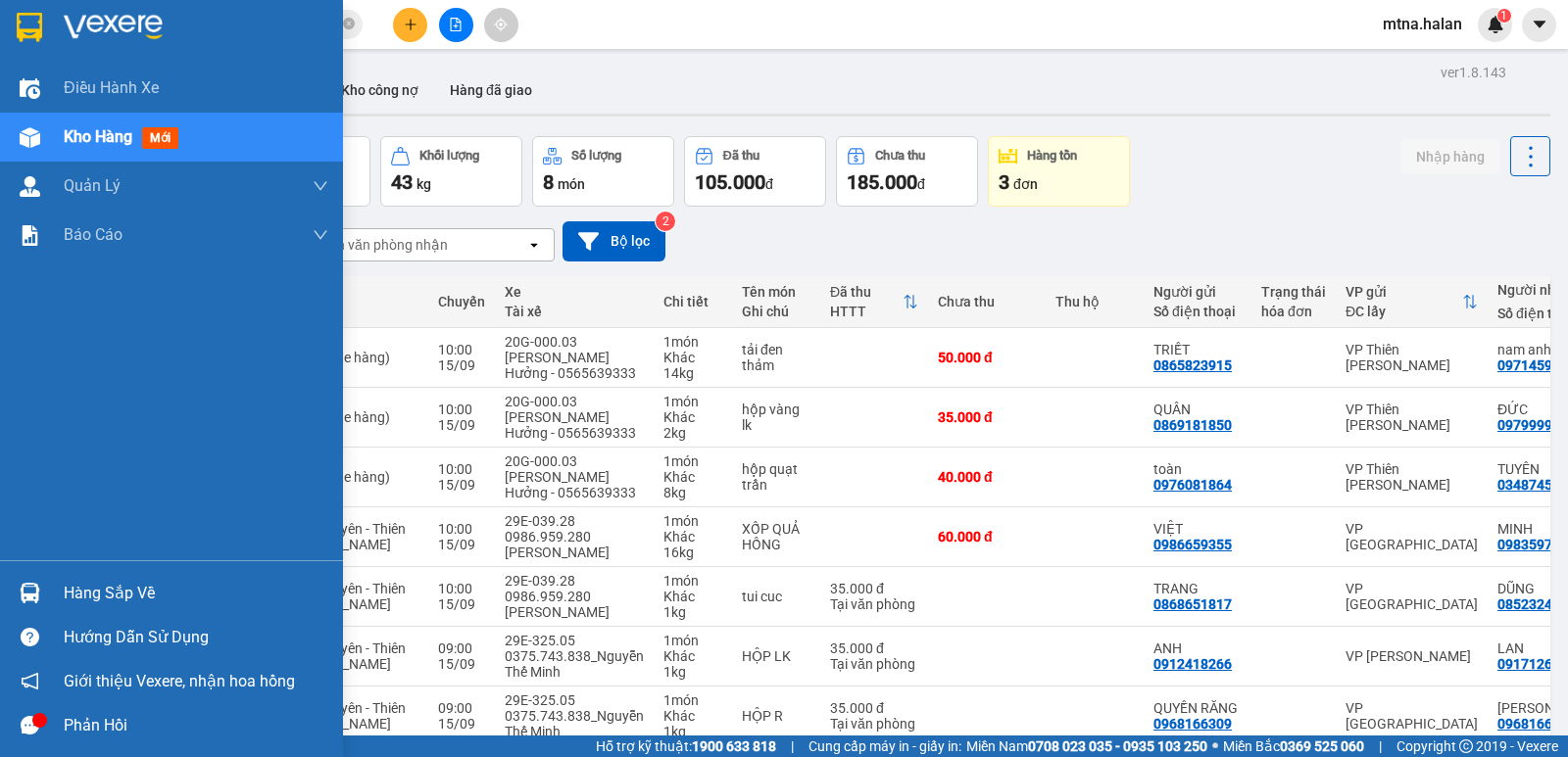
click at [33, 586] on img at bounding box center [29, 592] width 21 height 21
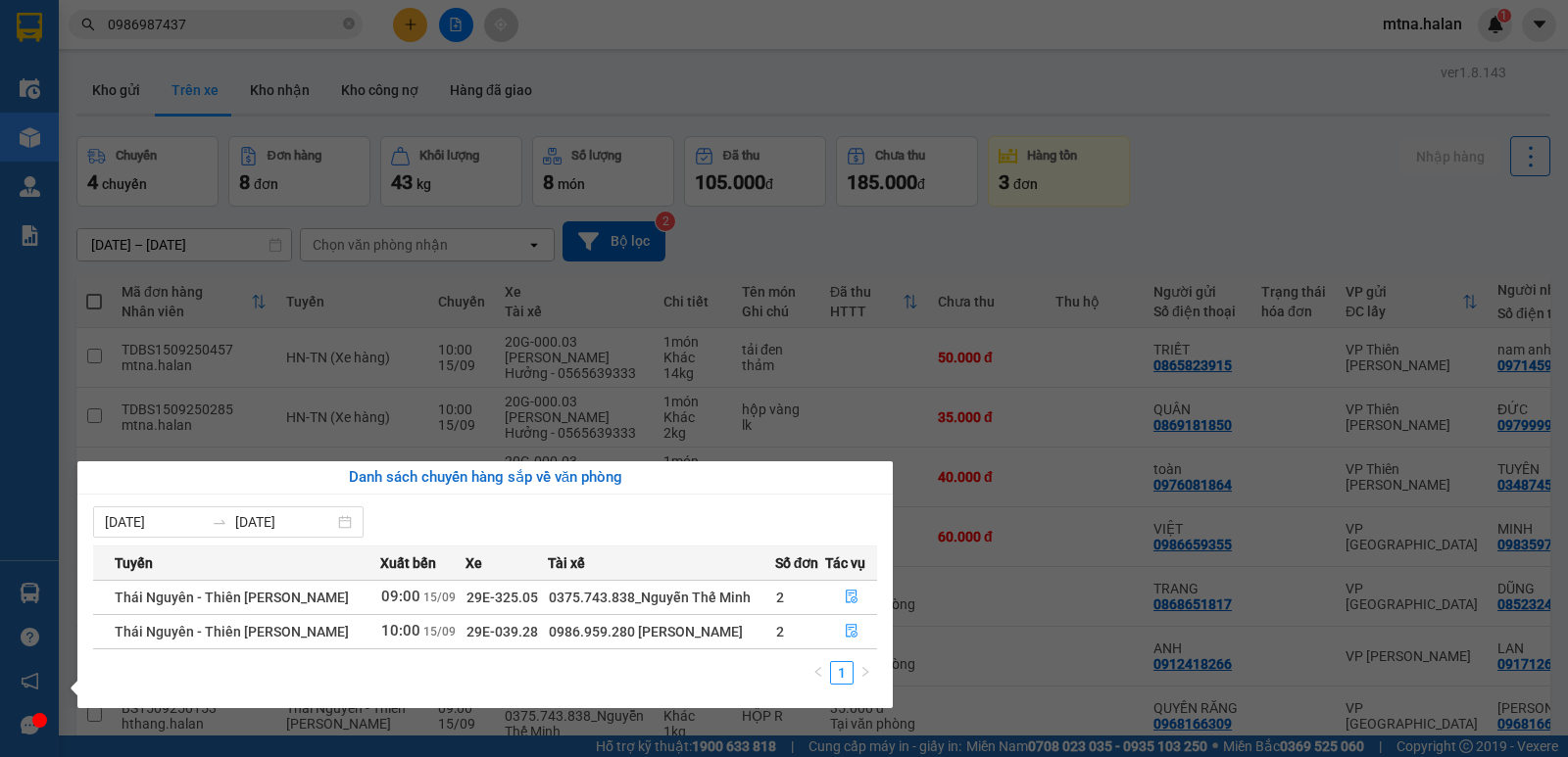
click at [818, 78] on section "Kết quả tìm kiếm ( 10 ) Bộ lọc Mã ĐH Trạng thái Món hàng Thu hộ Tổng cước Chưa …" at bounding box center [784, 378] width 1568 height 757
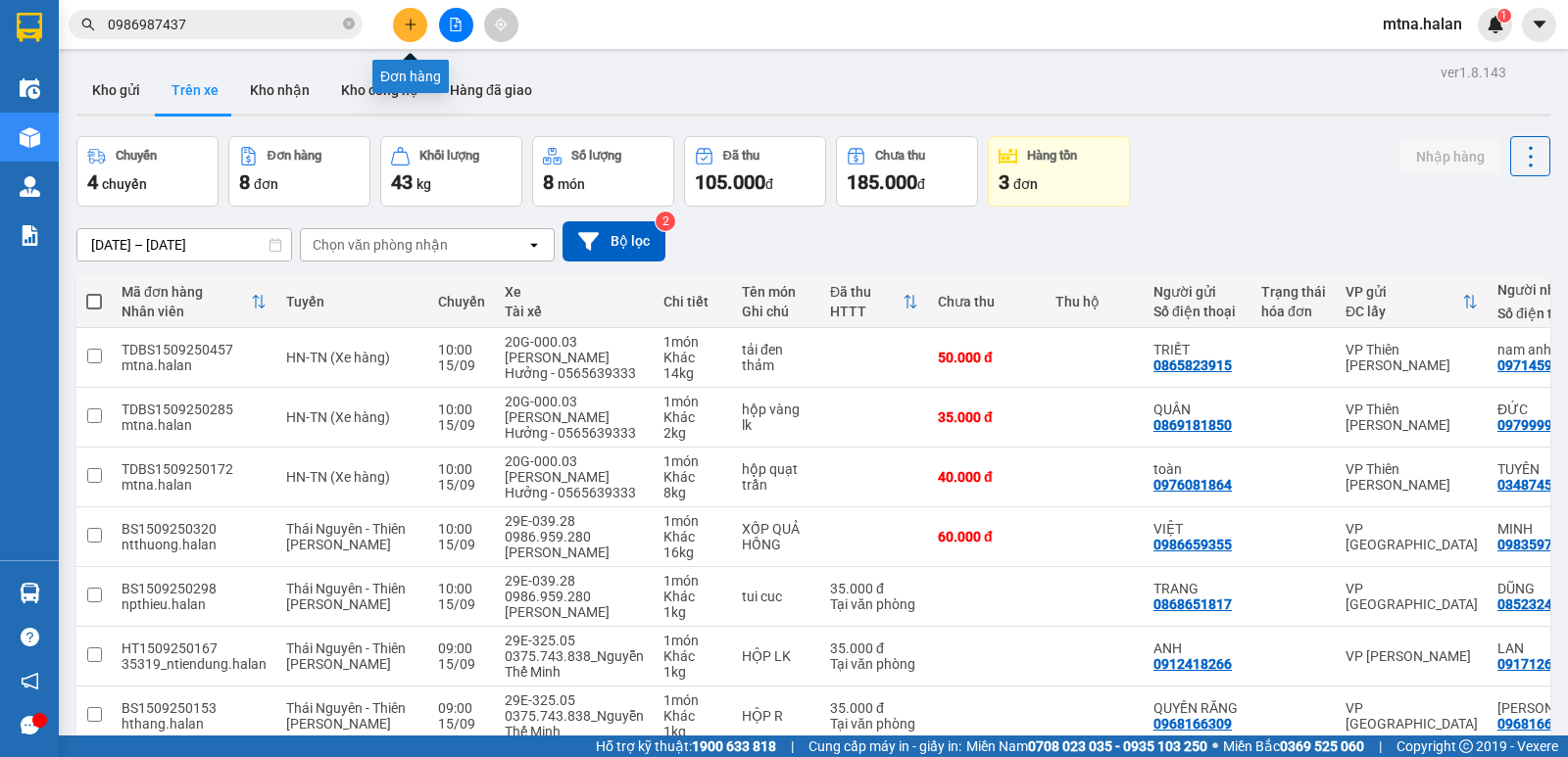
click at [407, 20] on icon "plus" at bounding box center [411, 25] width 14 height 14
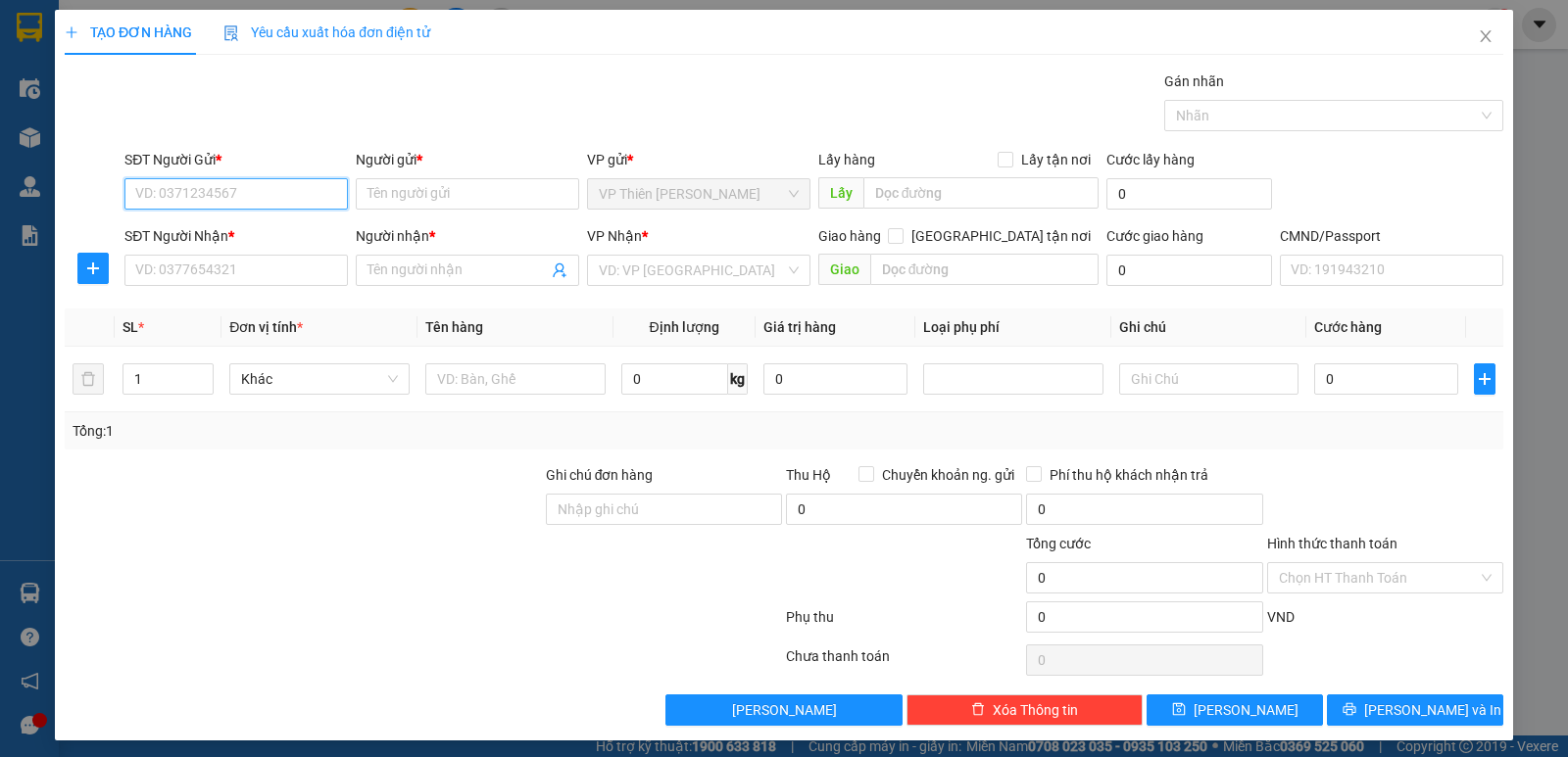
click at [301, 191] on input "SĐT Người Gửi *" at bounding box center [236, 193] width 223 height 31
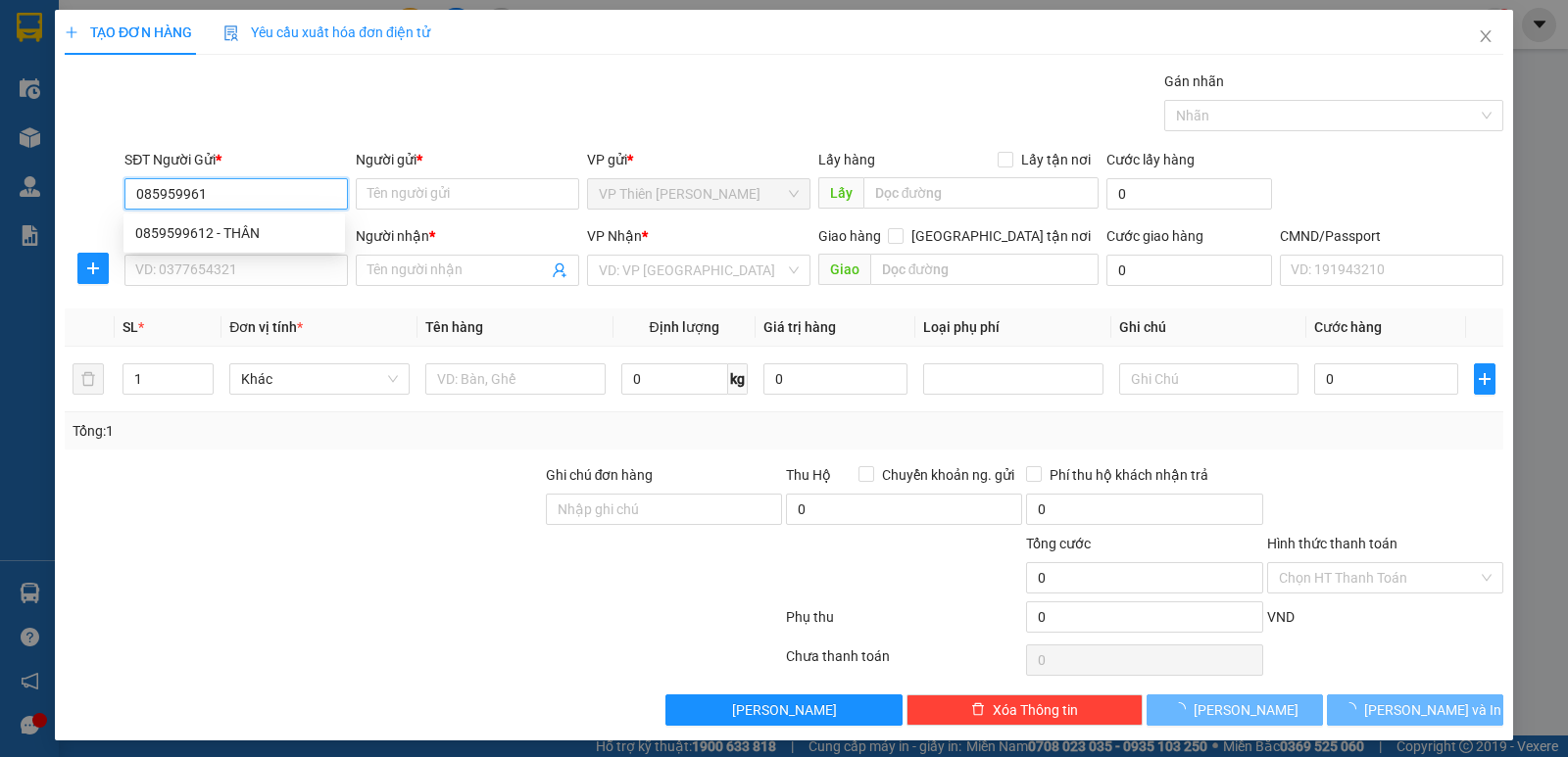
type input "0859599612"
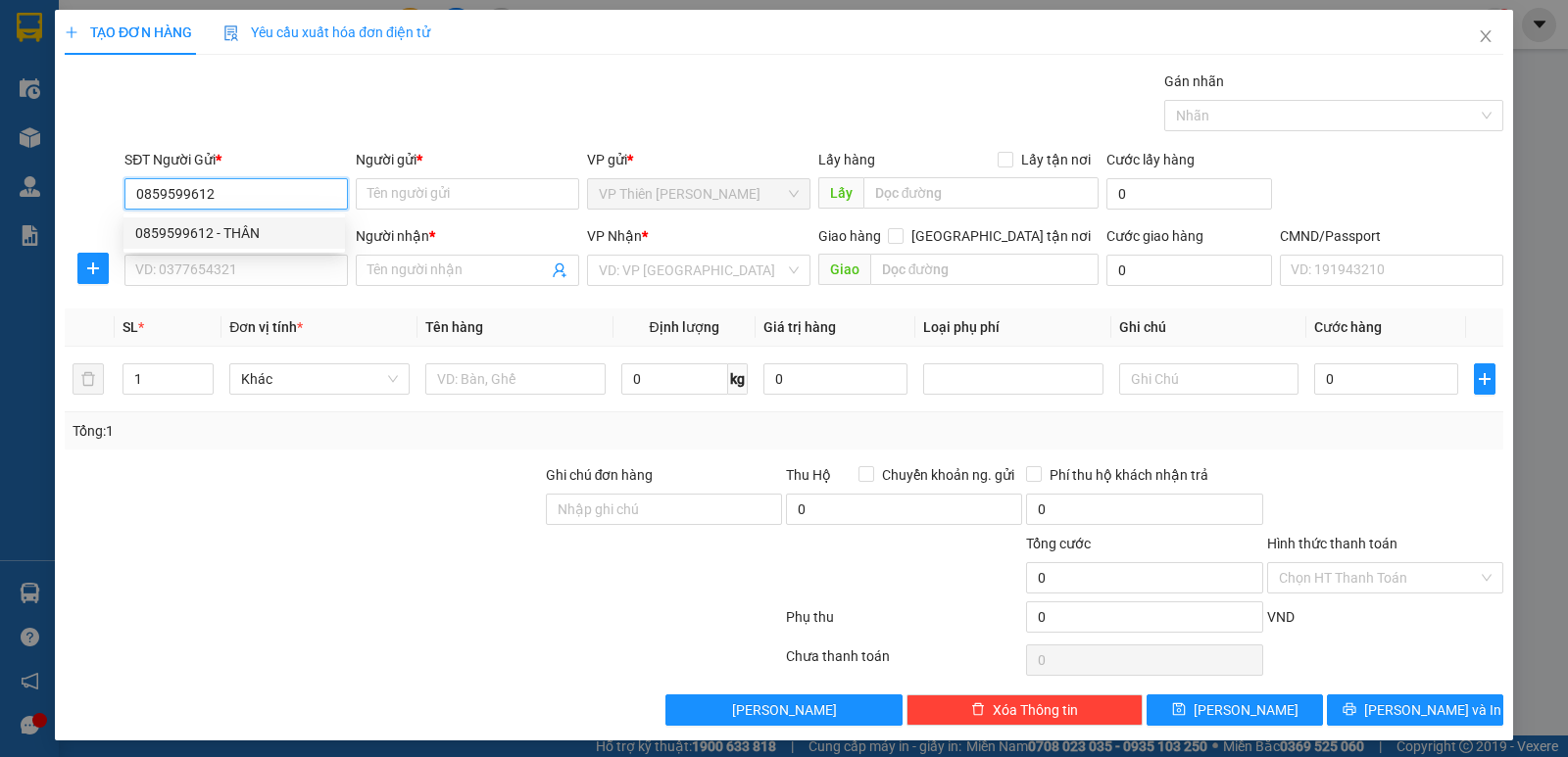
click at [238, 231] on div "0859599612 - THÂN" at bounding box center [234, 233] width 197 height 22
type input "THÂN"
type input "0859599612"
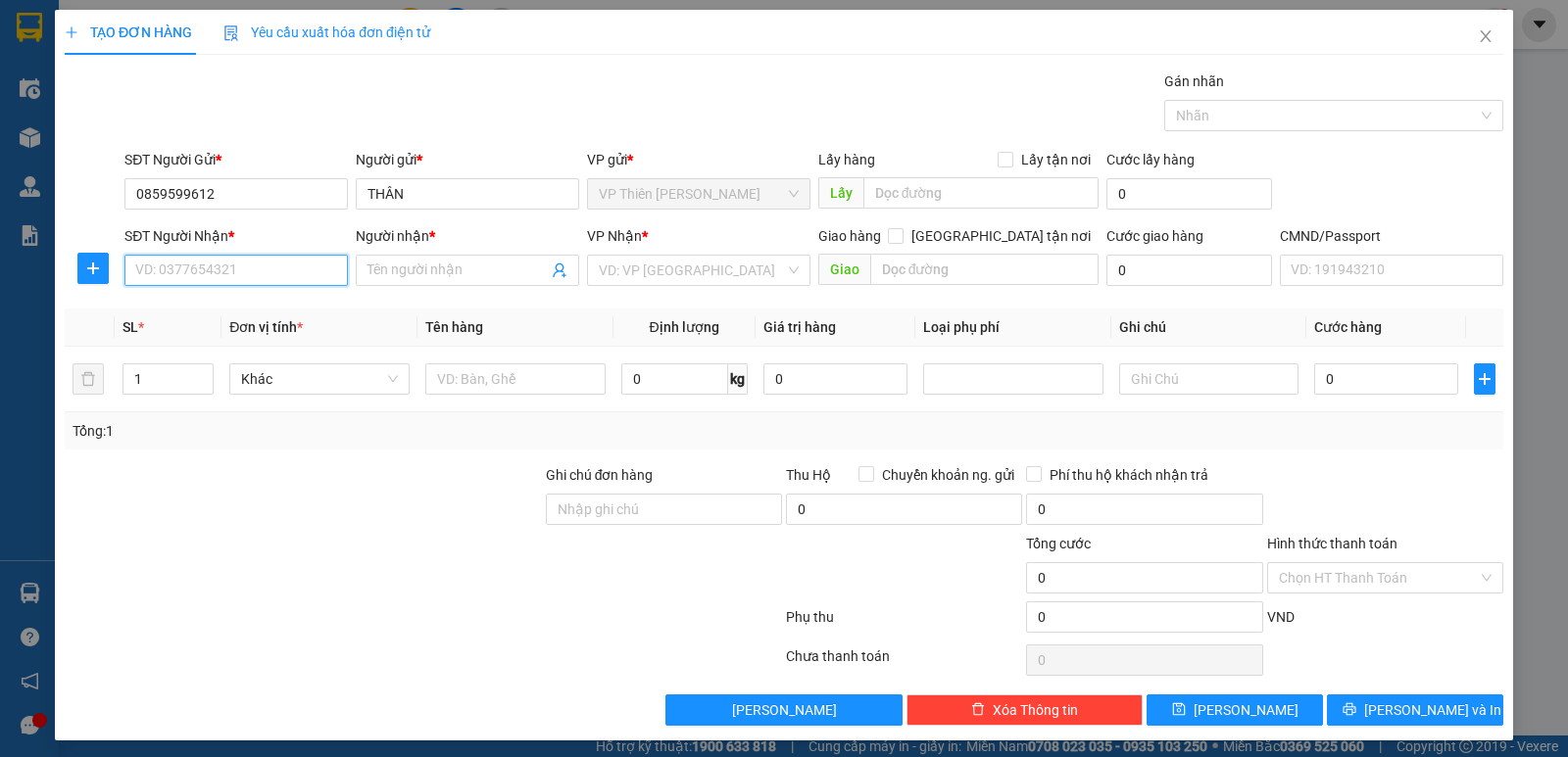
click at [259, 278] on input "SĐT Người Nhận *" at bounding box center [236, 270] width 223 height 31
click at [243, 302] on div "0989556846 - TÙNG" at bounding box center [234, 309] width 197 height 22
type input "0989556846"
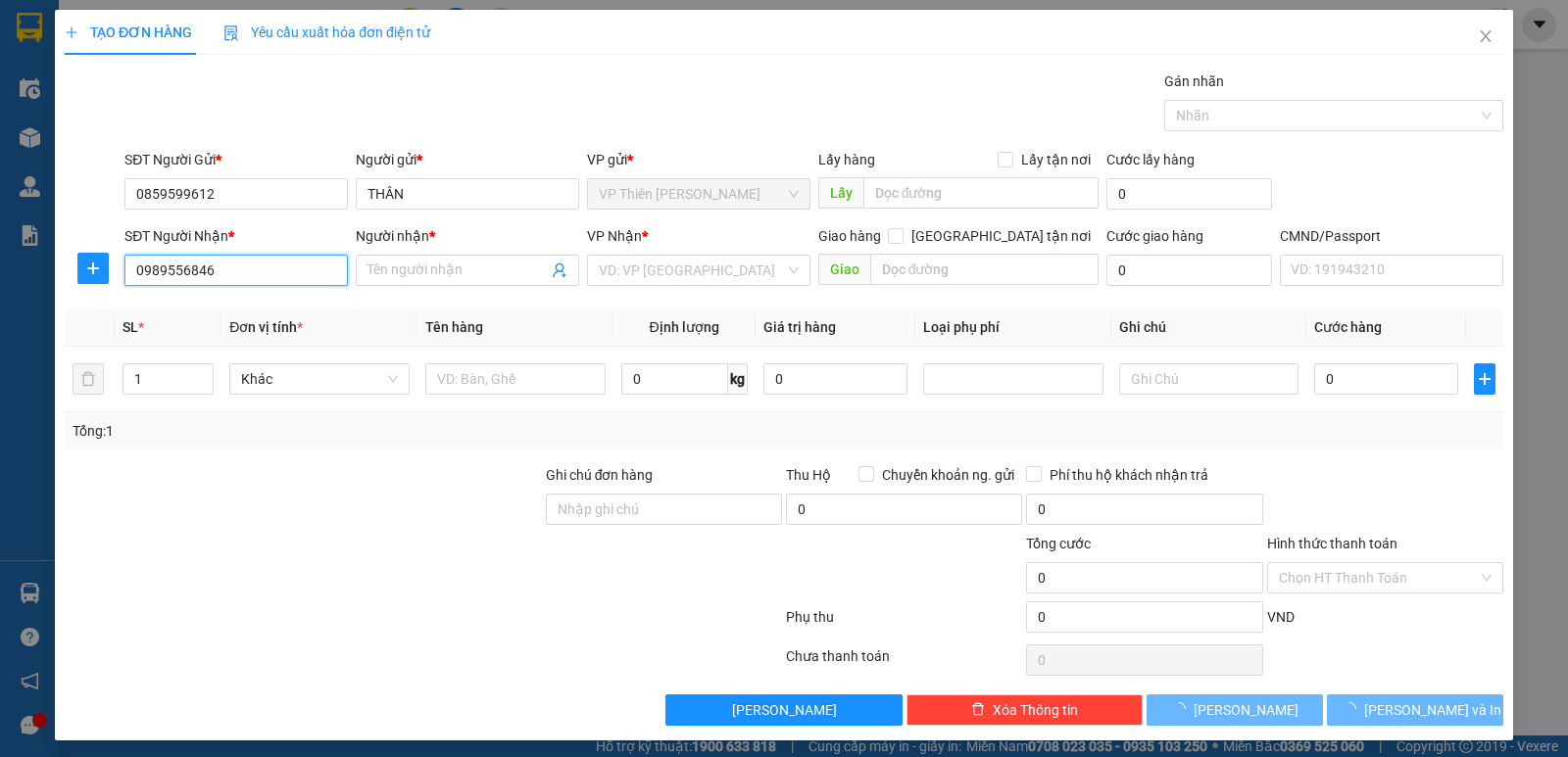
type input "TÙNG"
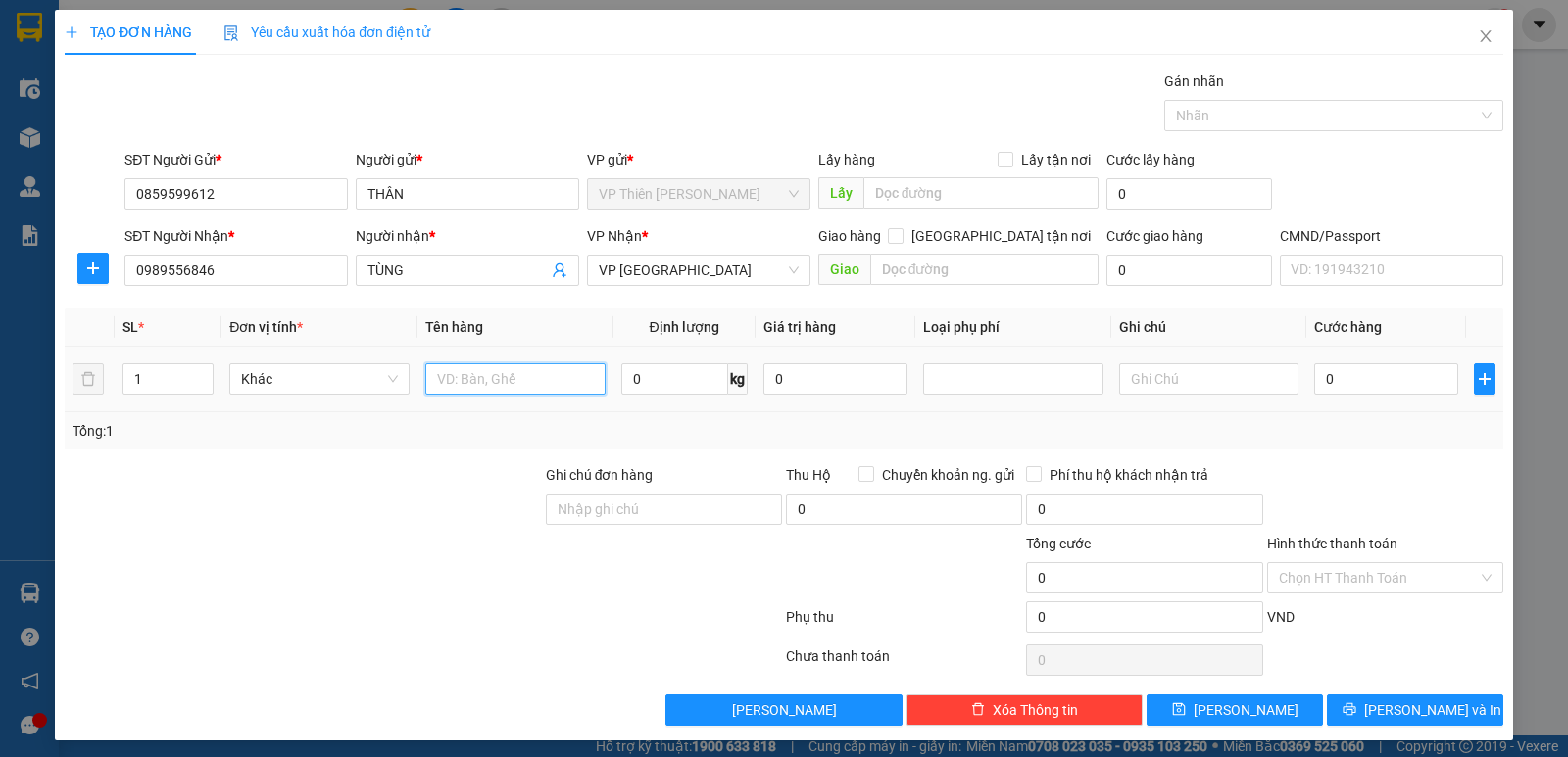
click at [503, 374] on input "text" at bounding box center [515, 379] width 180 height 31
type input "bọc tải xanh mp"
click at [656, 377] on input "0" at bounding box center [674, 379] width 107 height 31
type input "11"
click at [1403, 384] on input "0" at bounding box center [1385, 379] width 144 height 31
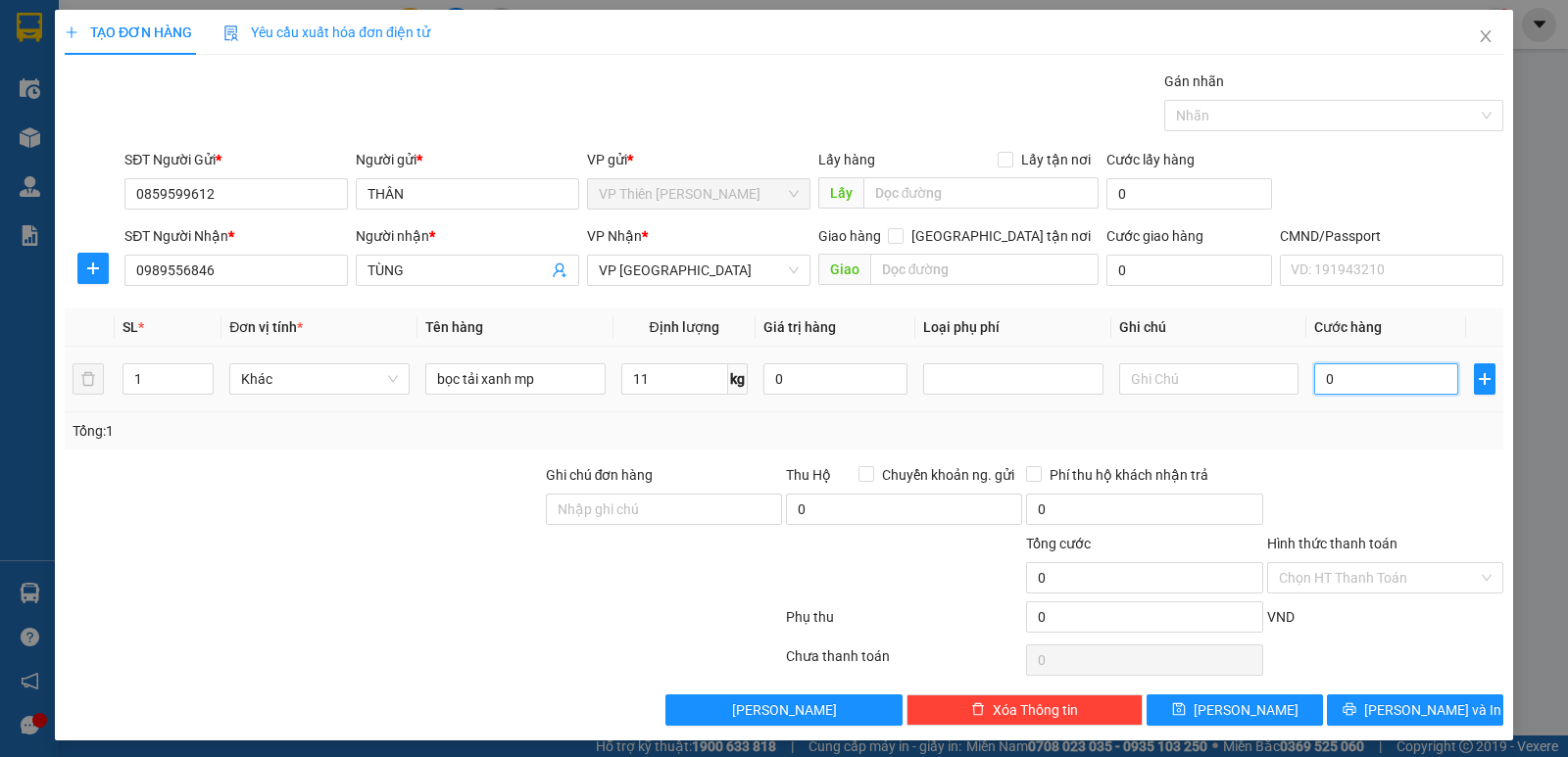
type input "5"
type input "50"
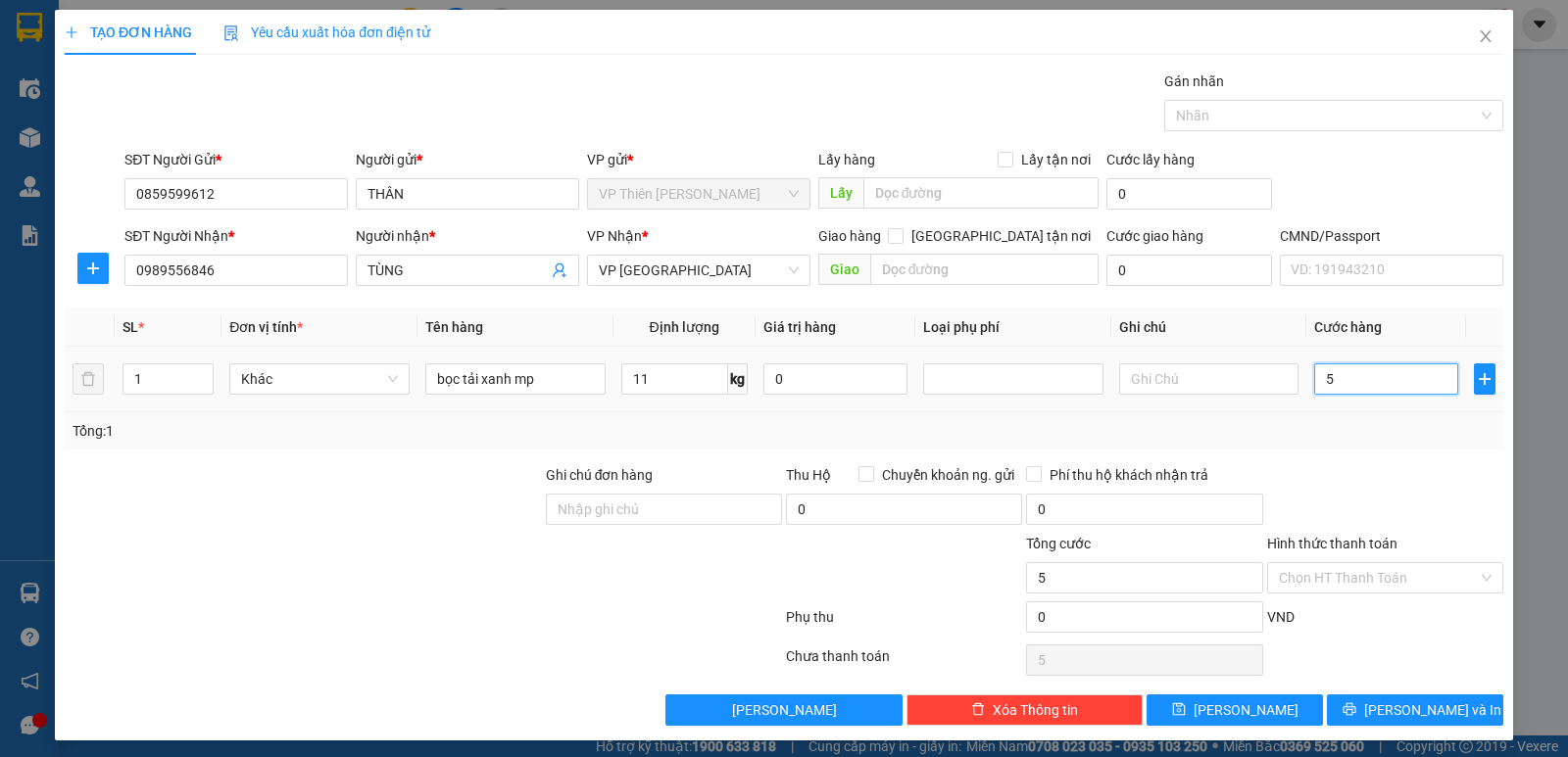
type input "50"
type input "500"
type input "5.000"
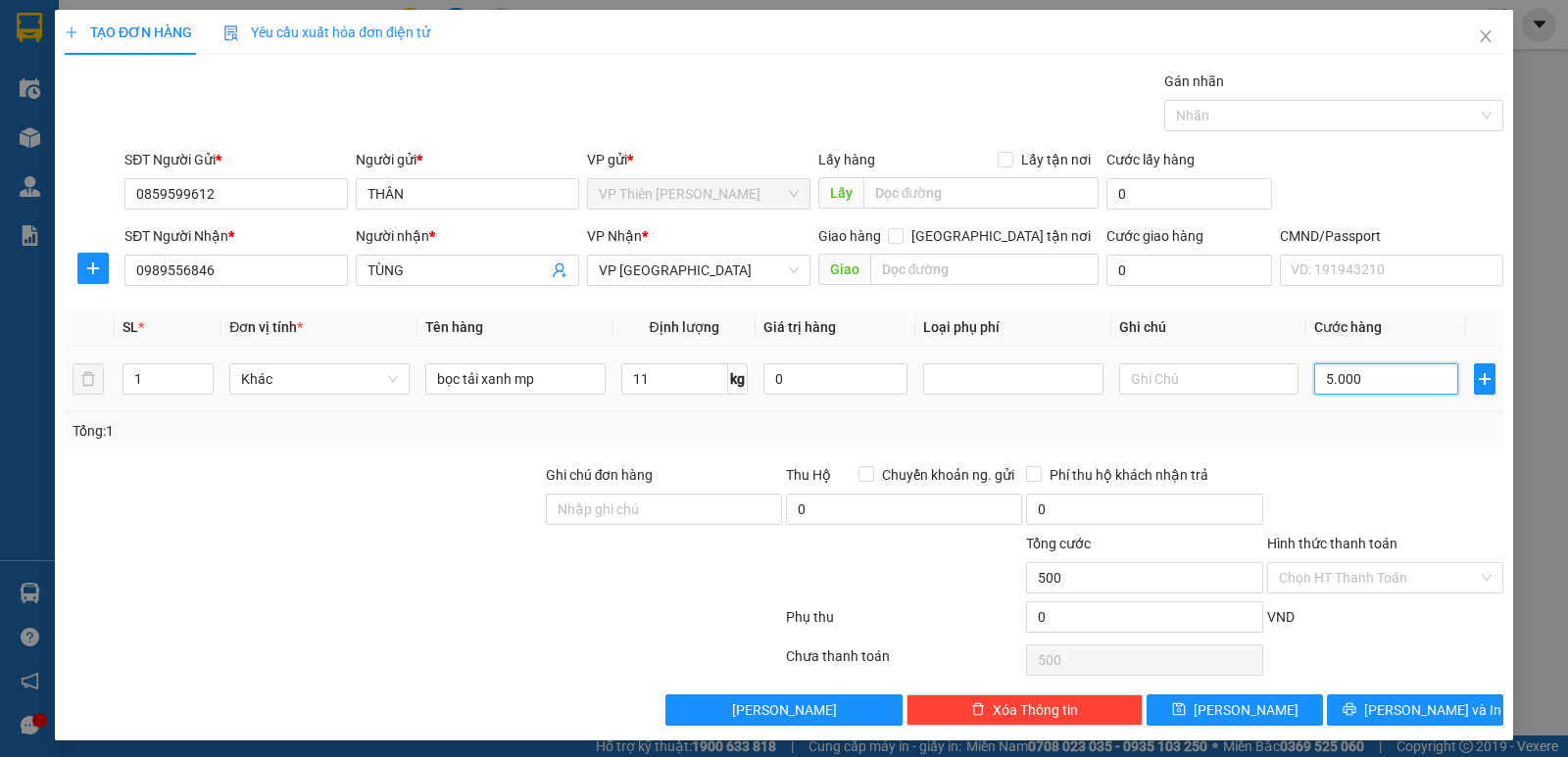
type input "5.000"
type input "50.000"
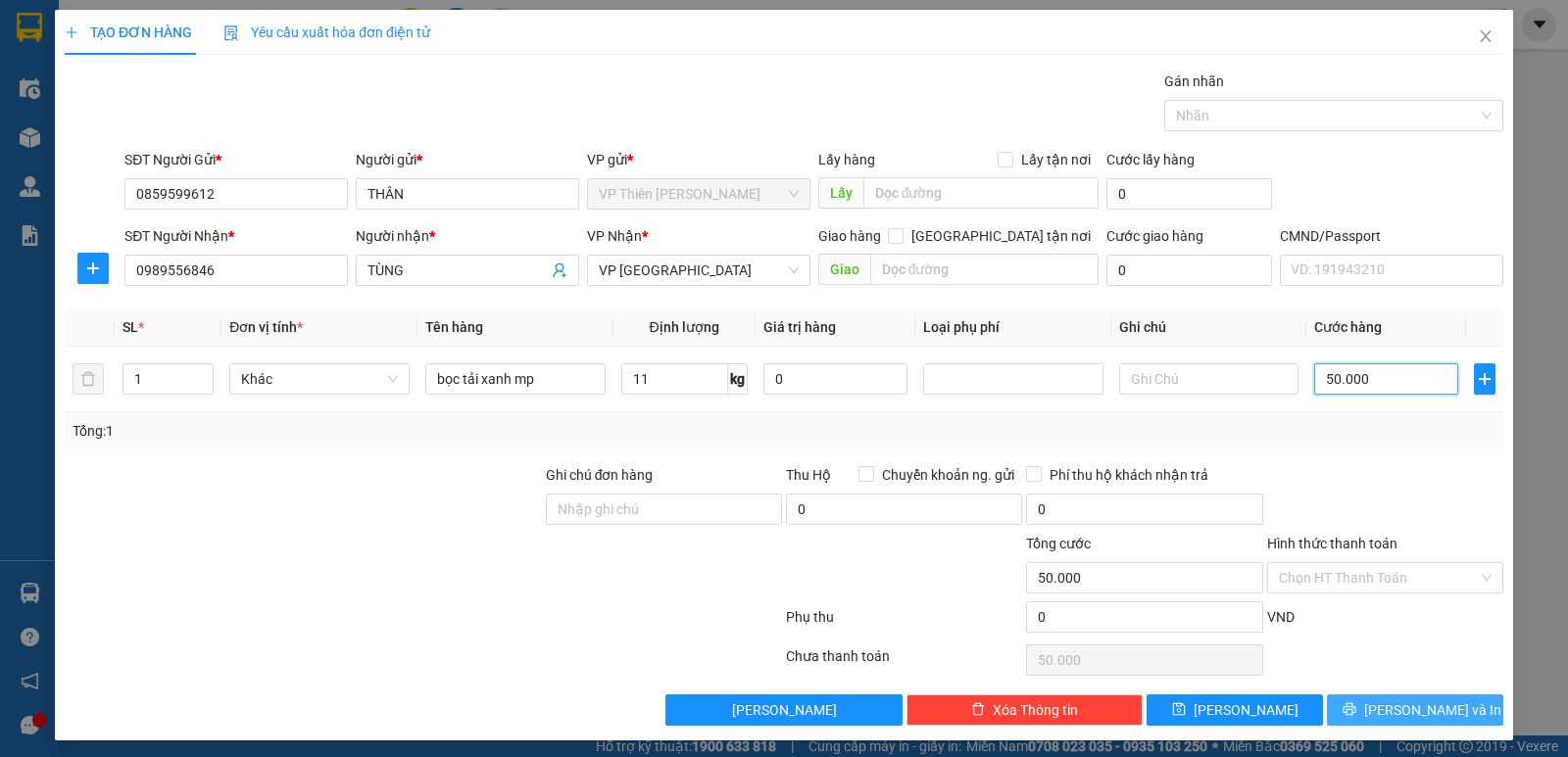
type input "50.000"
click at [1409, 710] on span "[PERSON_NAME] và In" at bounding box center [1432, 710] width 138 height 22
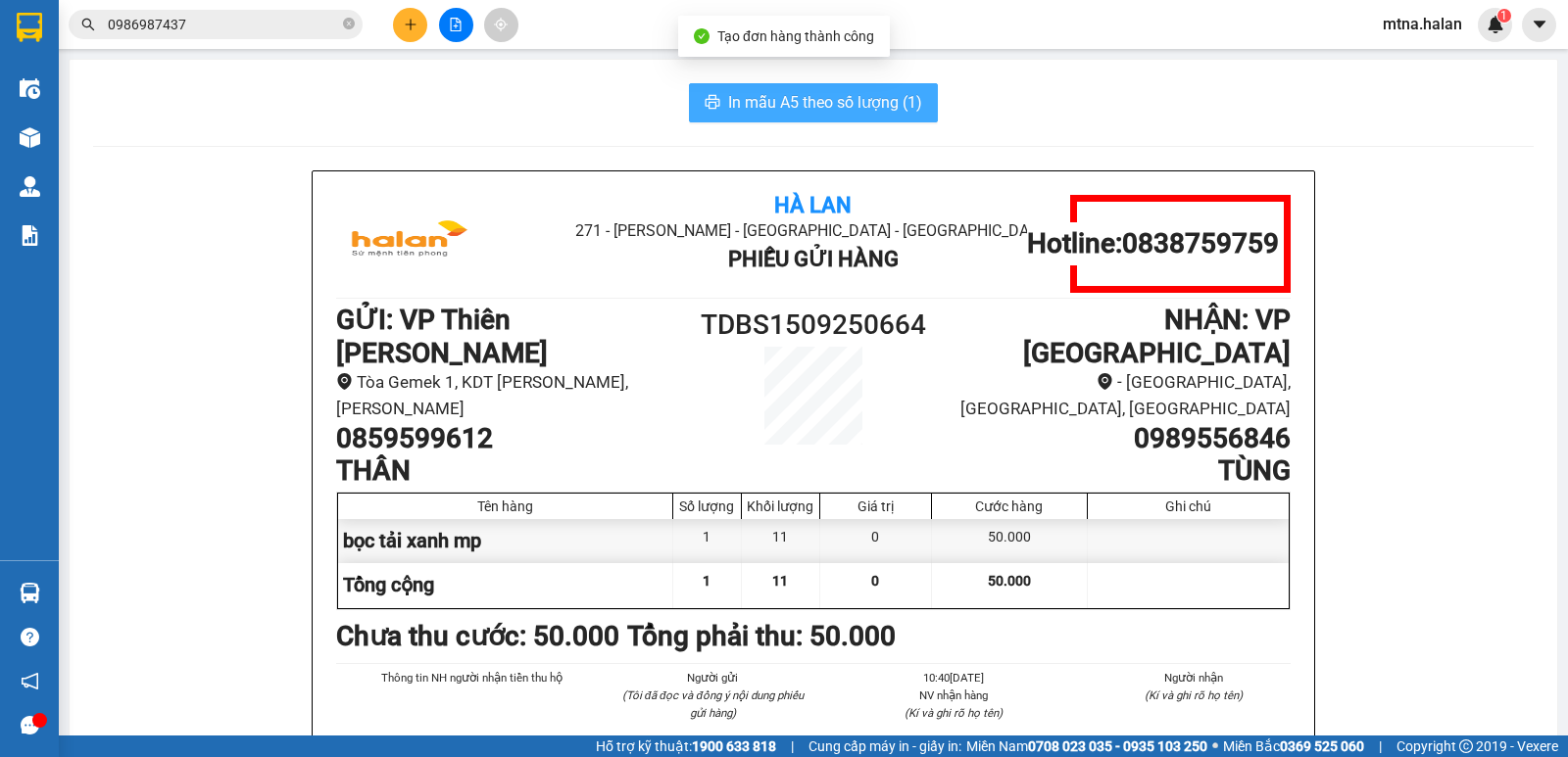
click at [790, 98] on span "In mẫu A5 theo số lượng (1)" at bounding box center [824, 102] width 194 height 25
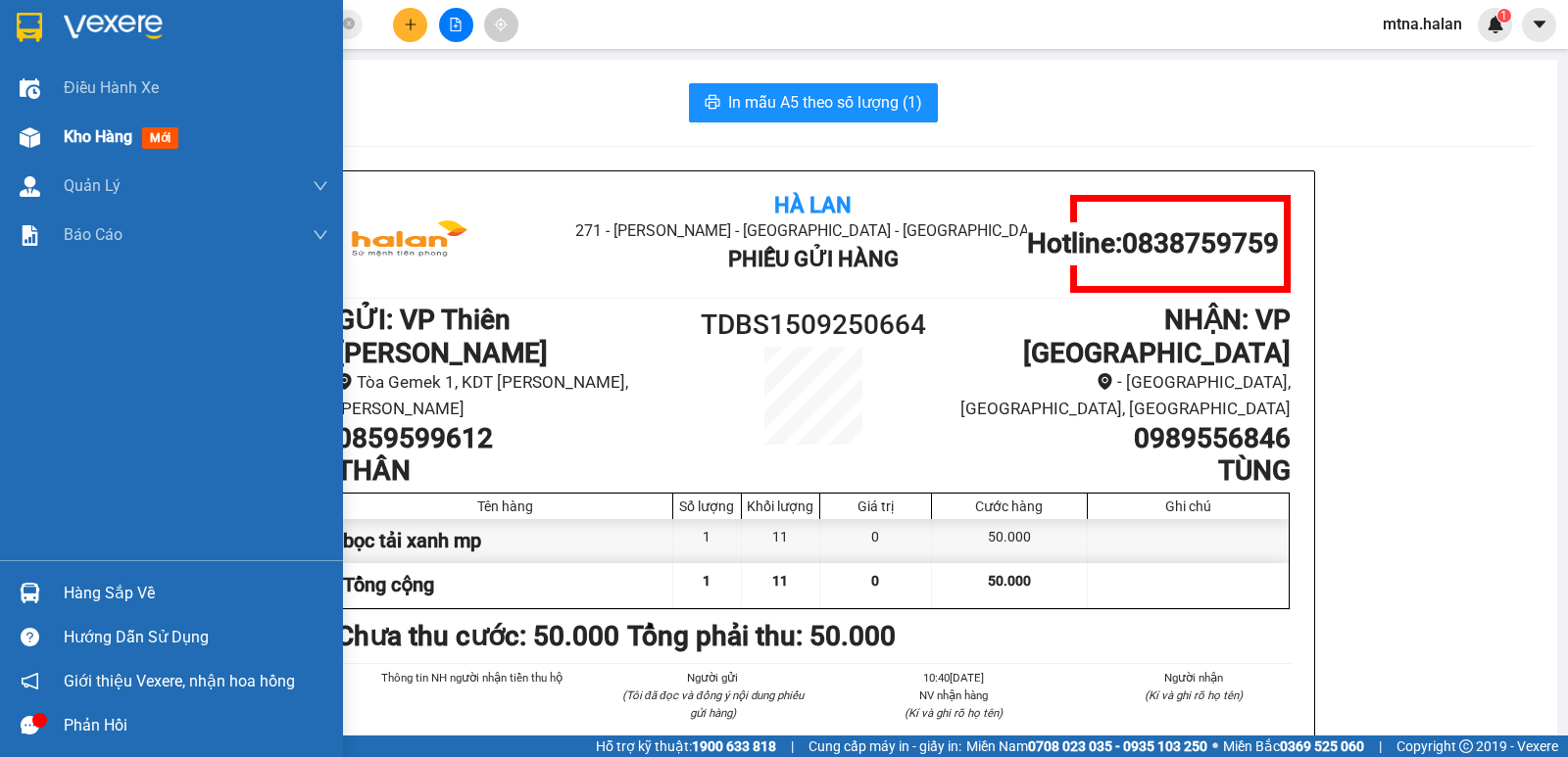
click at [29, 135] on img at bounding box center [29, 137] width 21 height 21
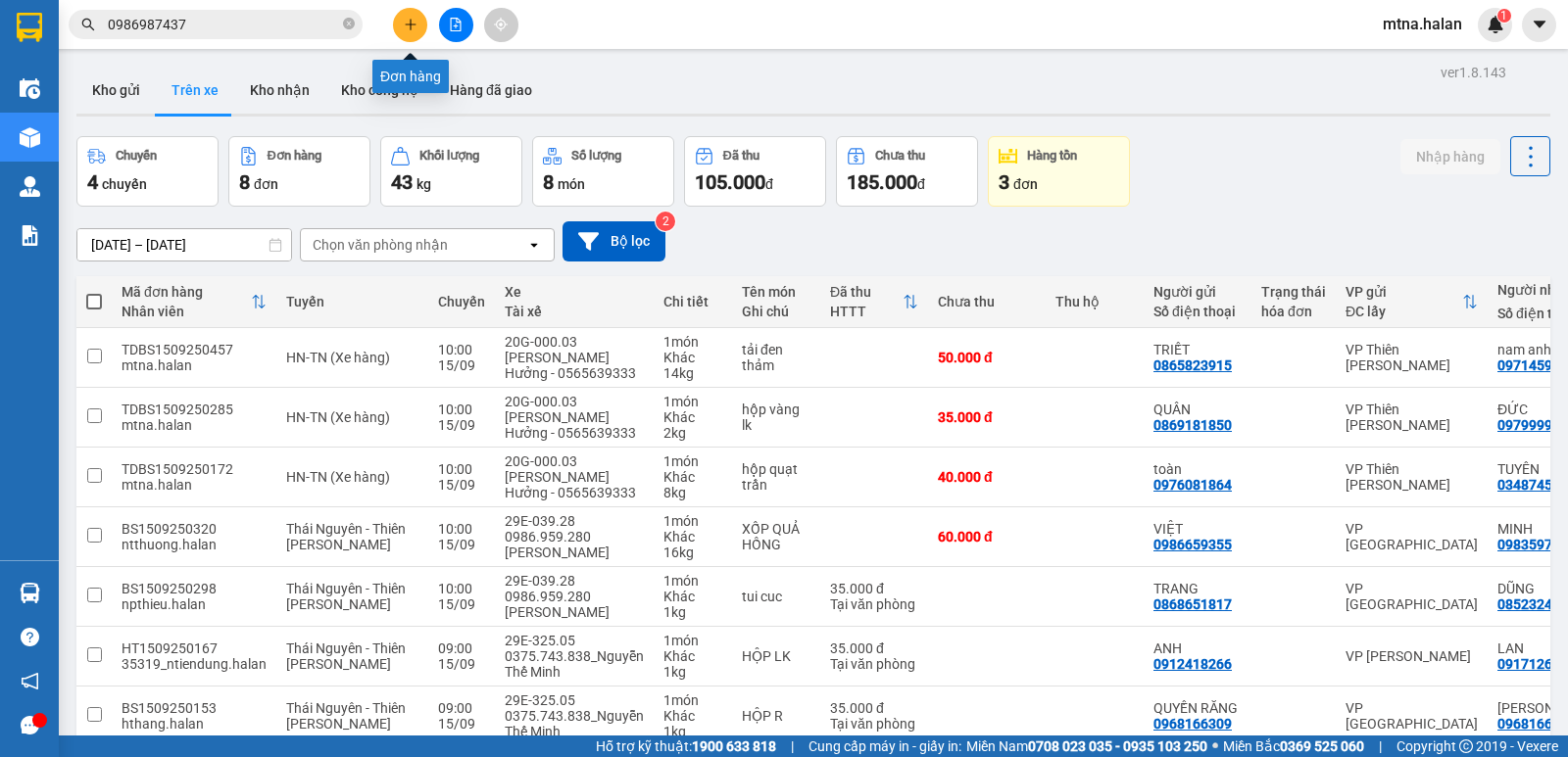
click at [412, 14] on button at bounding box center [410, 25] width 34 height 34
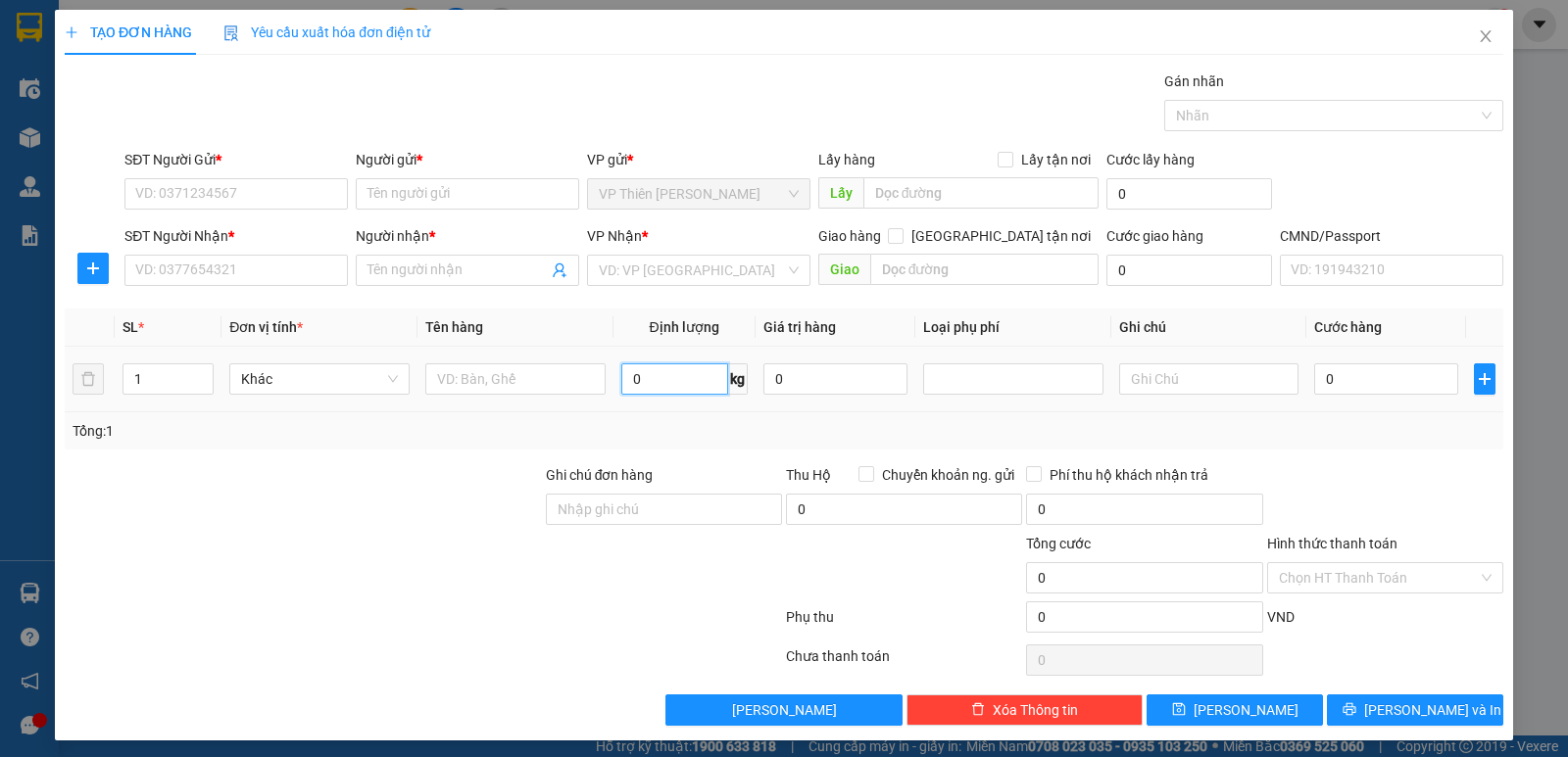
click at [651, 380] on input "0" at bounding box center [674, 379] width 107 height 31
type input "8"
click at [1388, 386] on input "0" at bounding box center [1385, 379] width 144 height 31
type input "5"
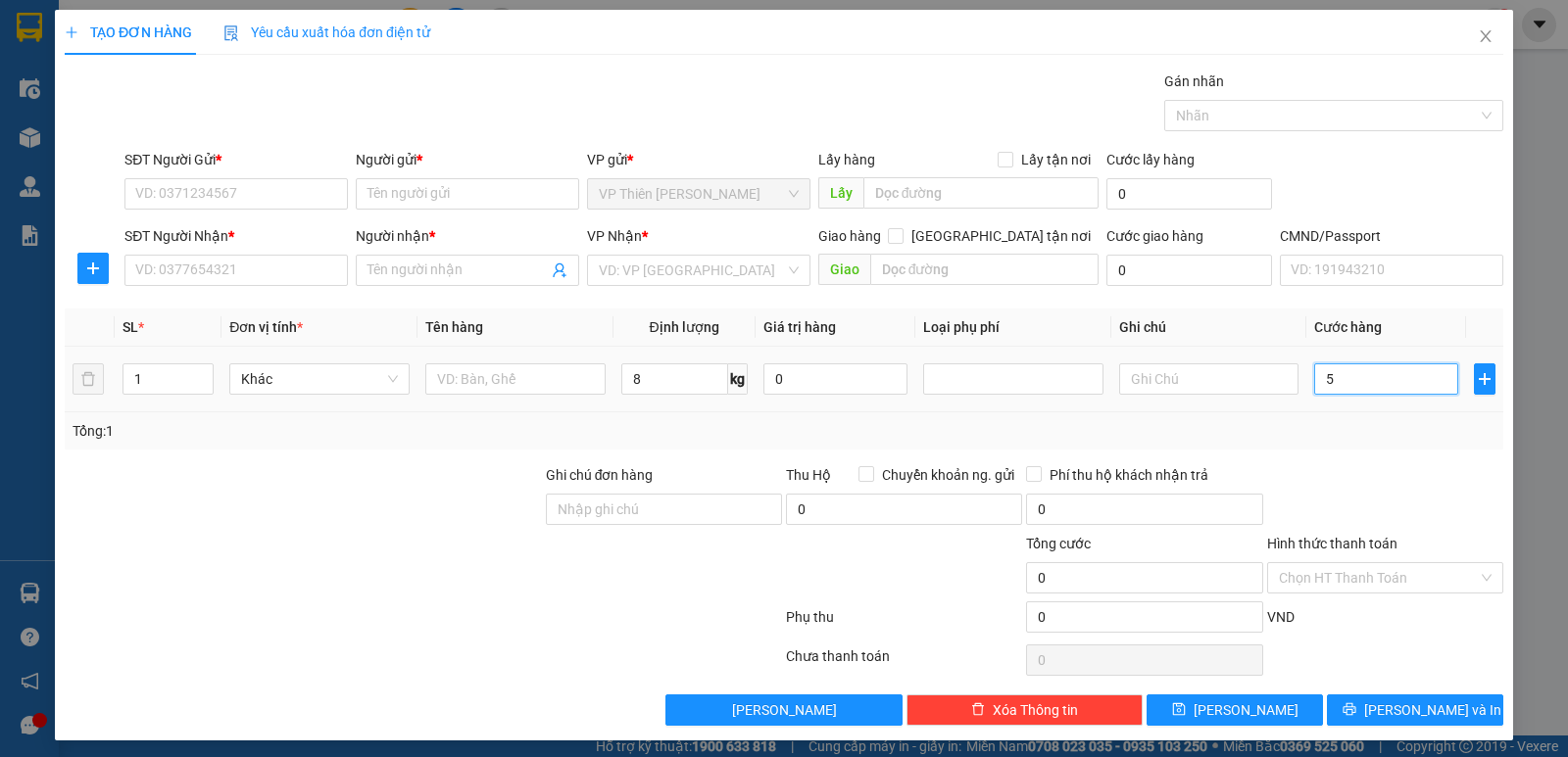
type input "5"
type input "55"
type input "550"
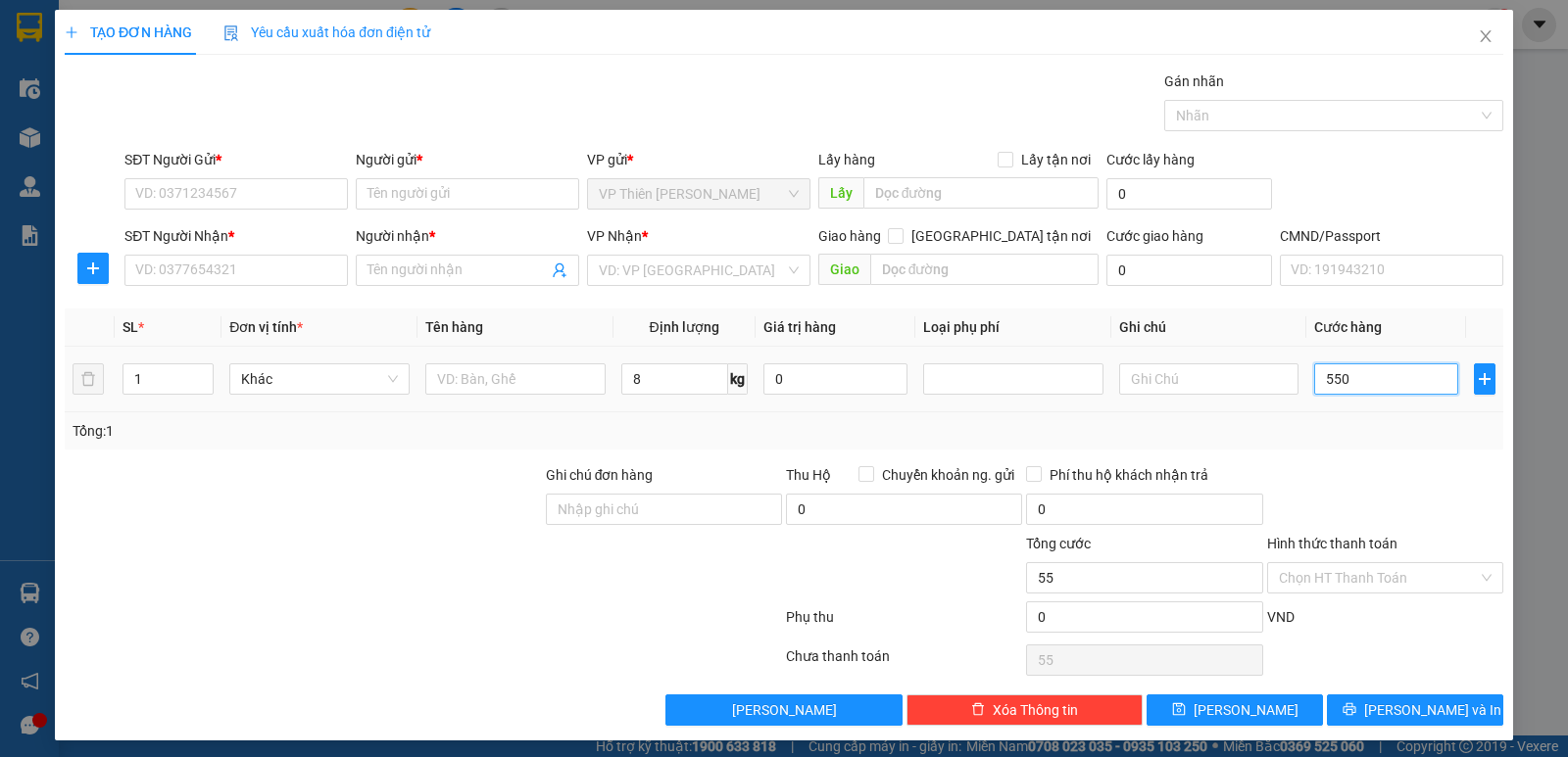
type input "550"
type input "5.500"
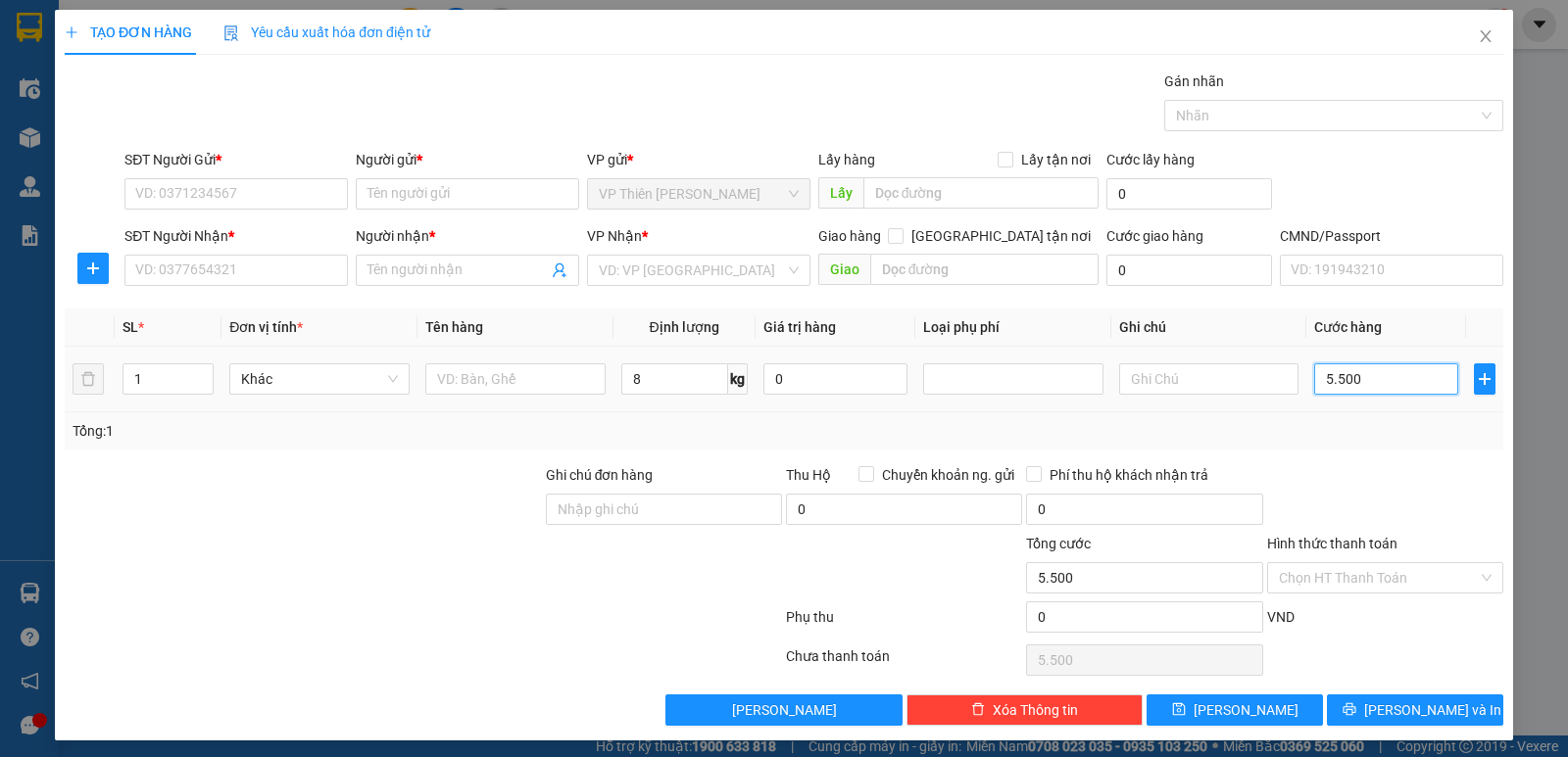
type input "55.000"
click at [244, 189] on input "SĐT Người Gửi *" at bounding box center [236, 193] width 223 height 31
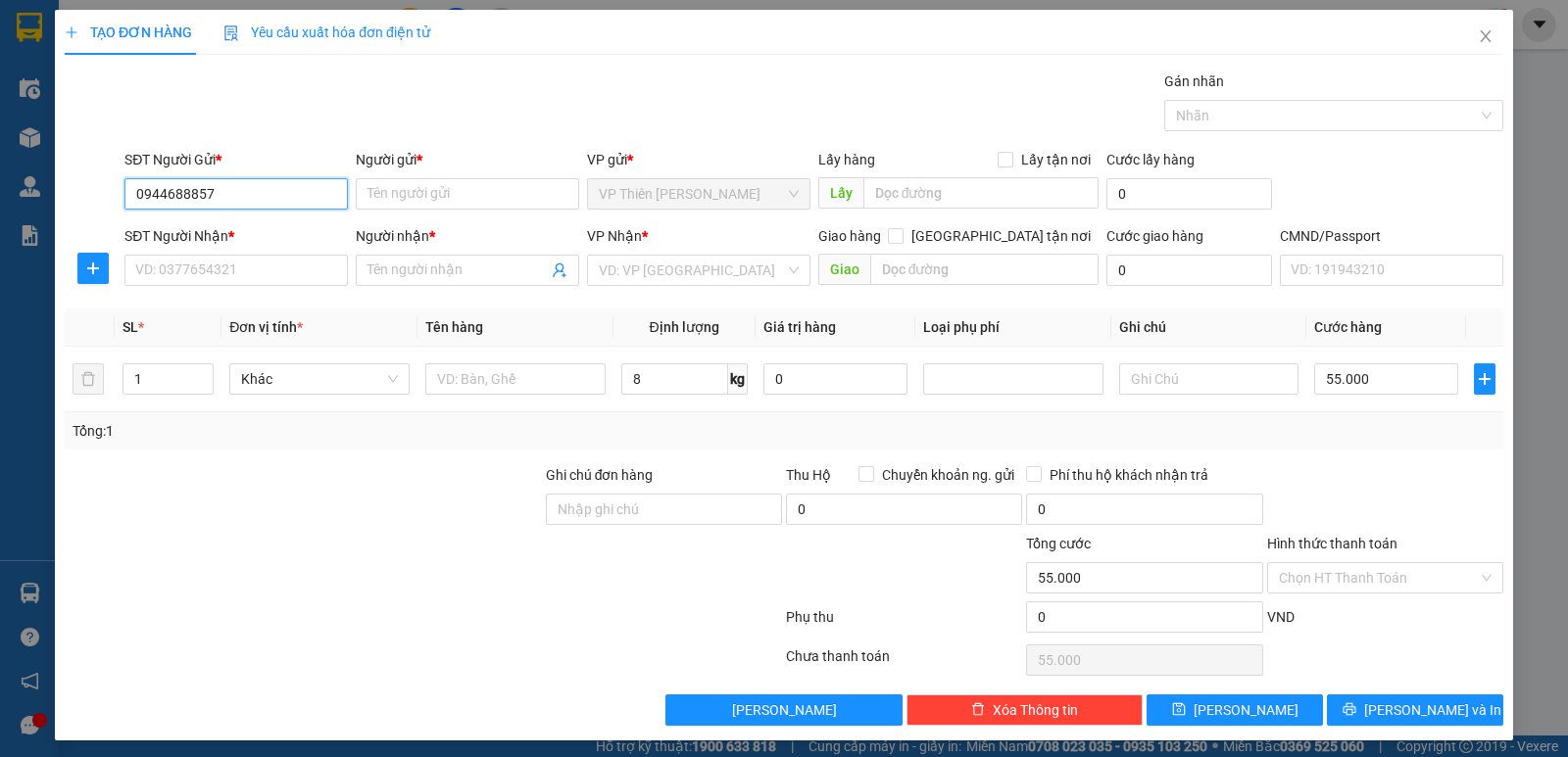
click at [304, 192] on input "0944688857" at bounding box center [236, 193] width 223 height 31
type input "0944688857"
click at [452, 192] on input "Người gửi *" at bounding box center [467, 193] width 223 height 31
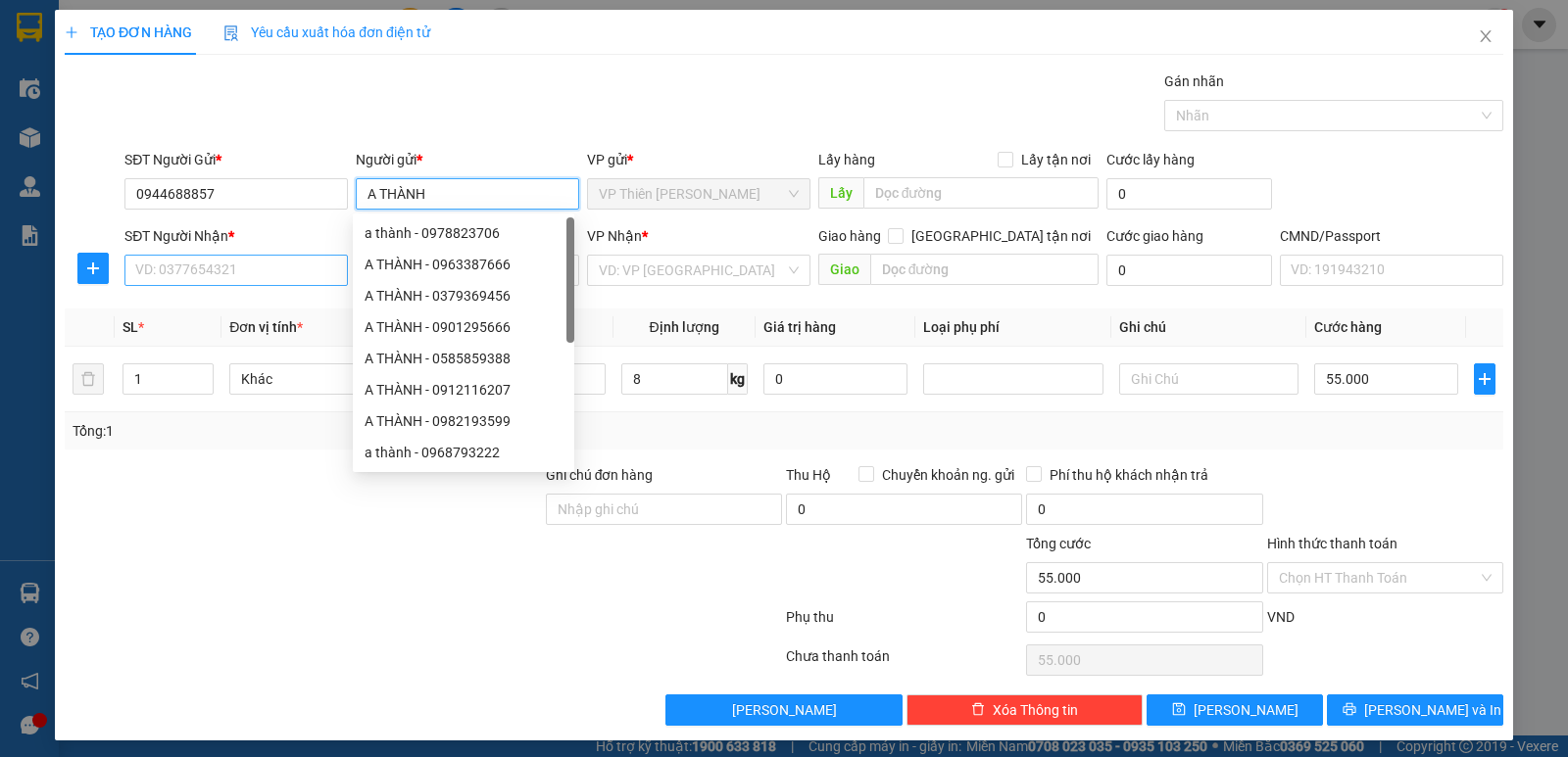
type input "A THÀNH"
click at [247, 266] on input "SĐT Người Nhận *" at bounding box center [236, 270] width 223 height 31
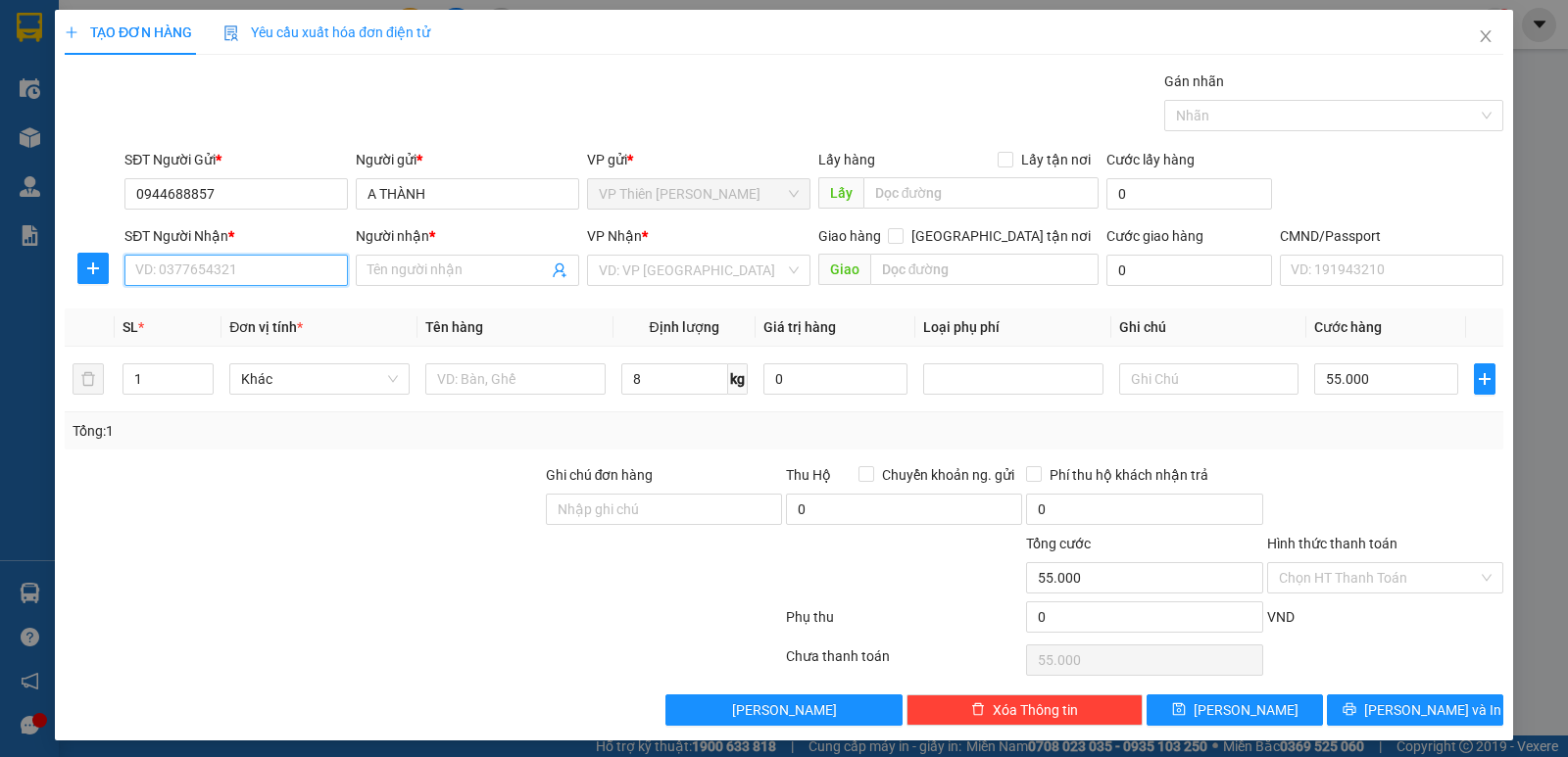
click at [226, 276] on input "SĐT Người Nhận *" at bounding box center [236, 270] width 223 height 31
click at [255, 266] on input "SĐT Người Nhận *" at bounding box center [236, 270] width 223 height 31
type input "0988009484"
click at [210, 313] on div "0988009484 - THÀNH" at bounding box center [234, 309] width 197 height 22
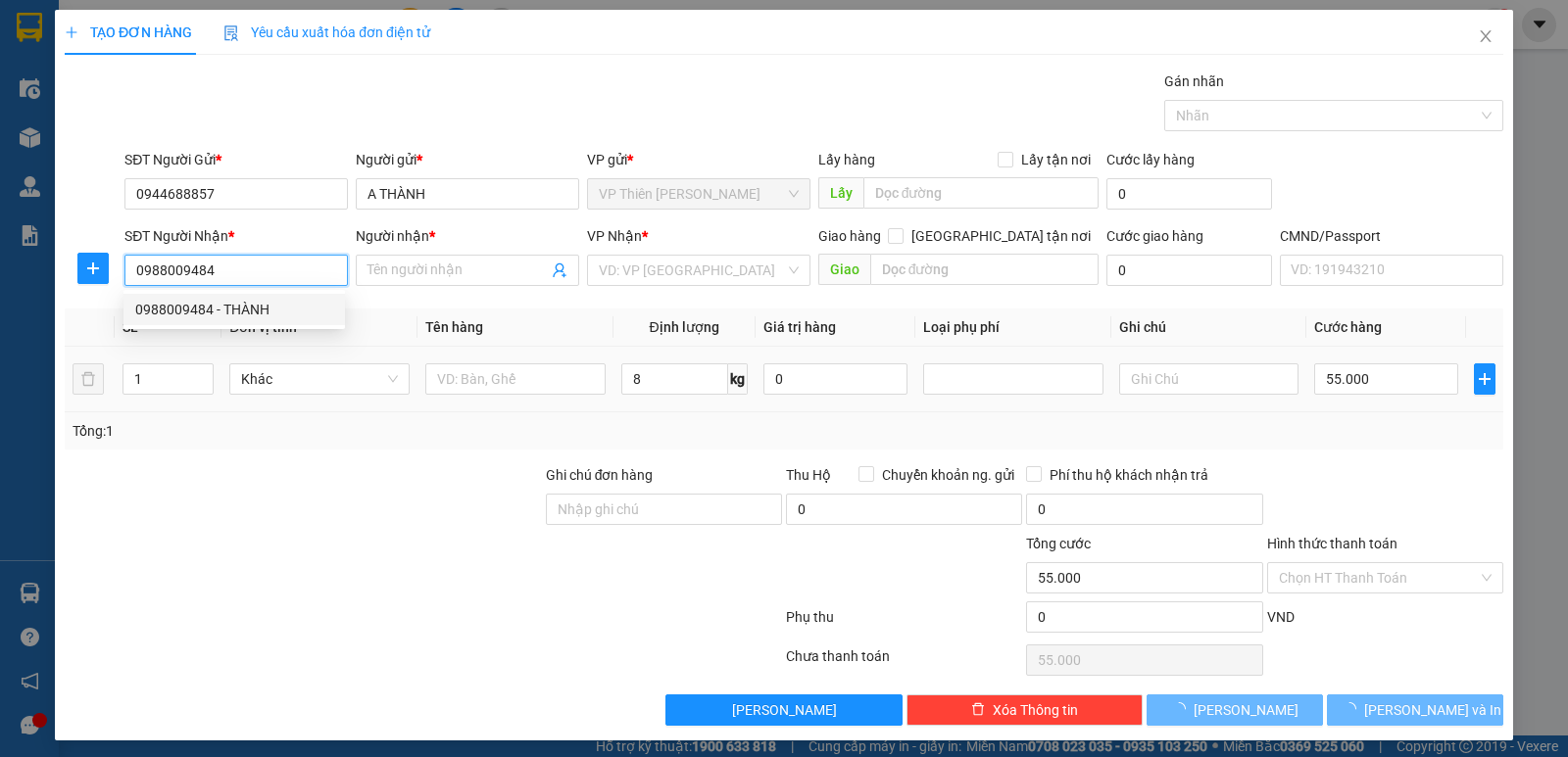
type input "THÀNH"
type input "[STREET_ADDRESS]"
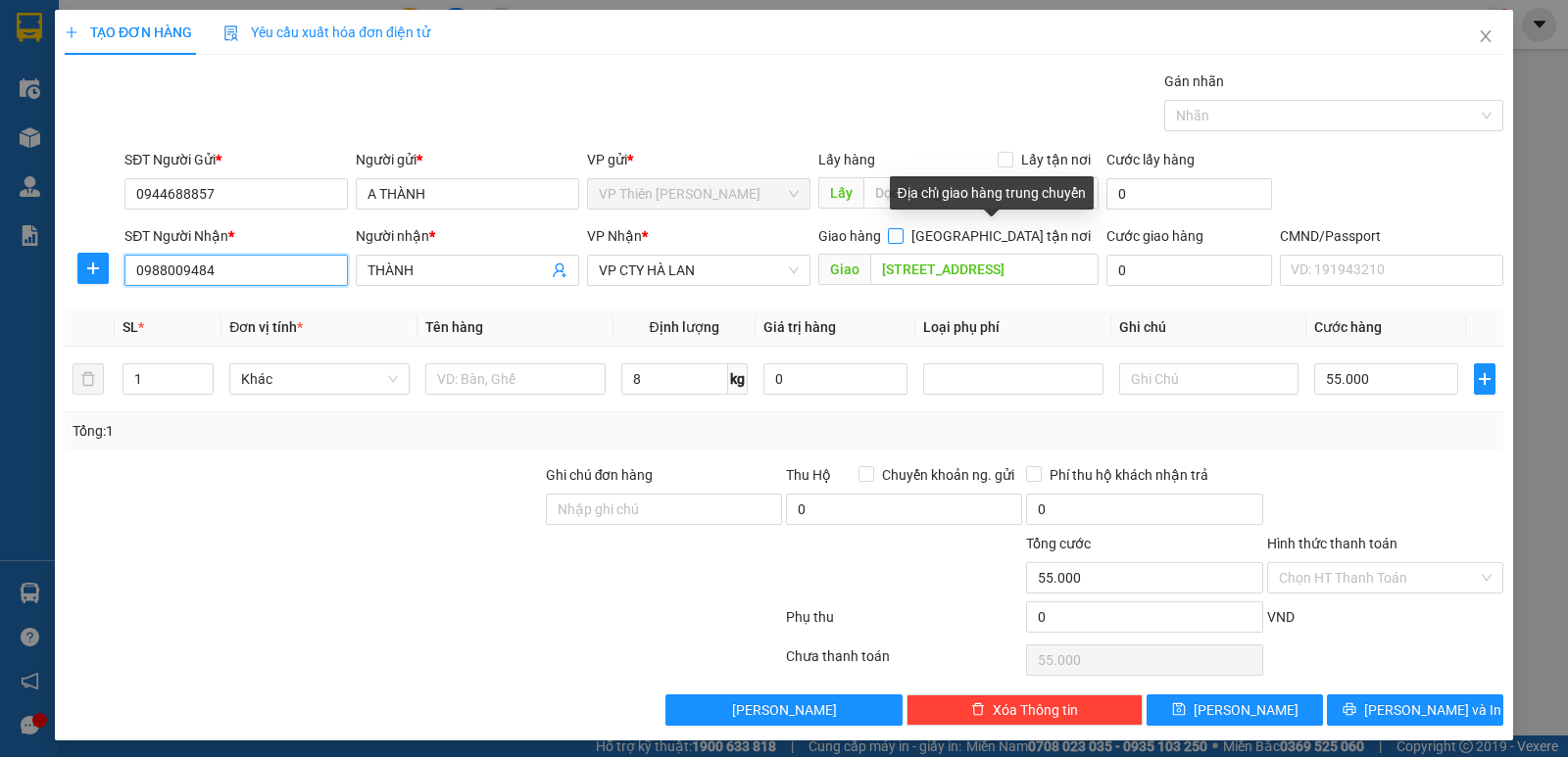
type input "0988009484"
click at [901, 238] on input "[GEOGRAPHIC_DATA] tận nơi" at bounding box center [894, 235] width 14 height 14
checkbox input "true"
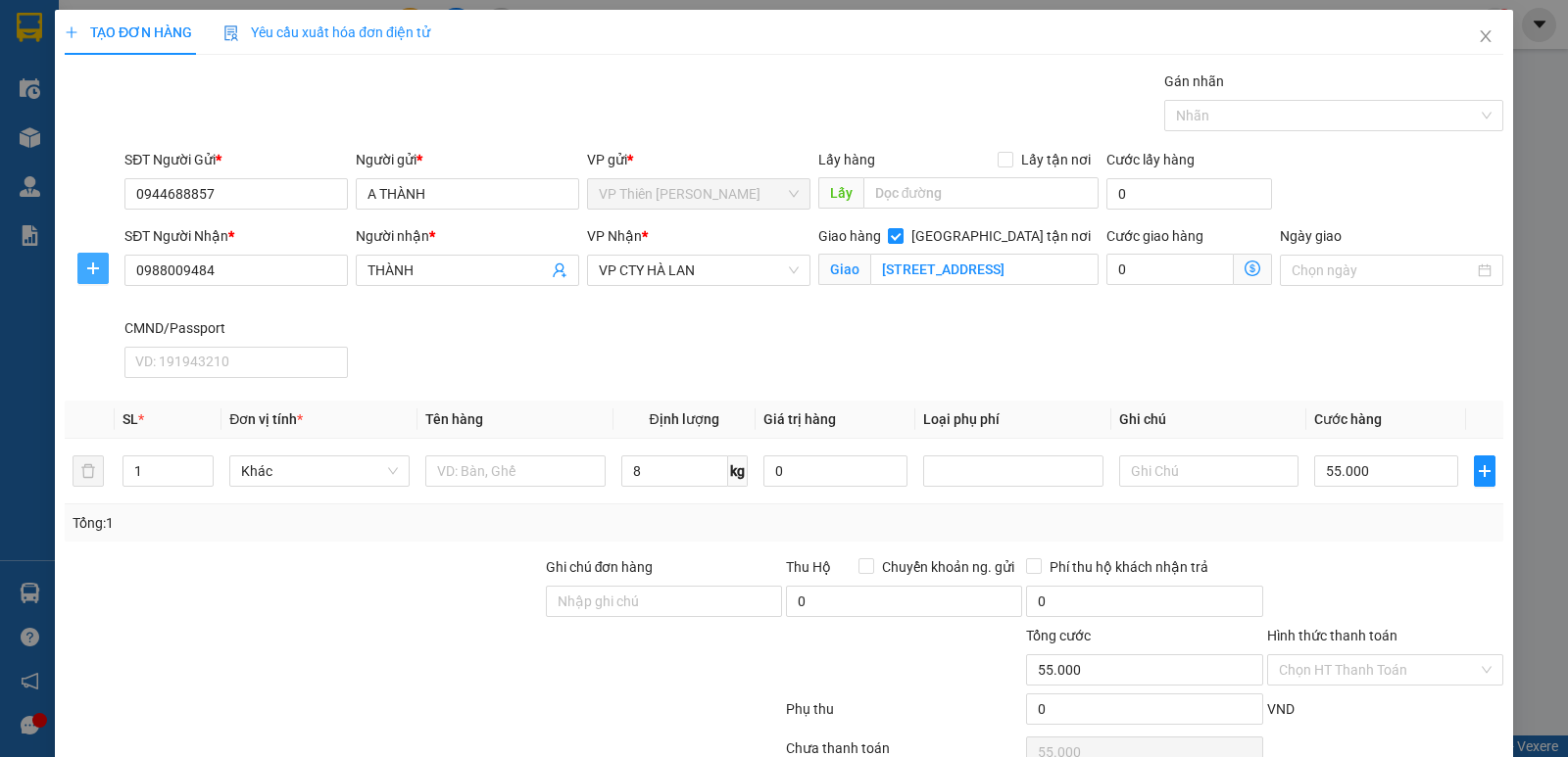
click at [94, 267] on icon "plus" at bounding box center [93, 268] width 16 height 16
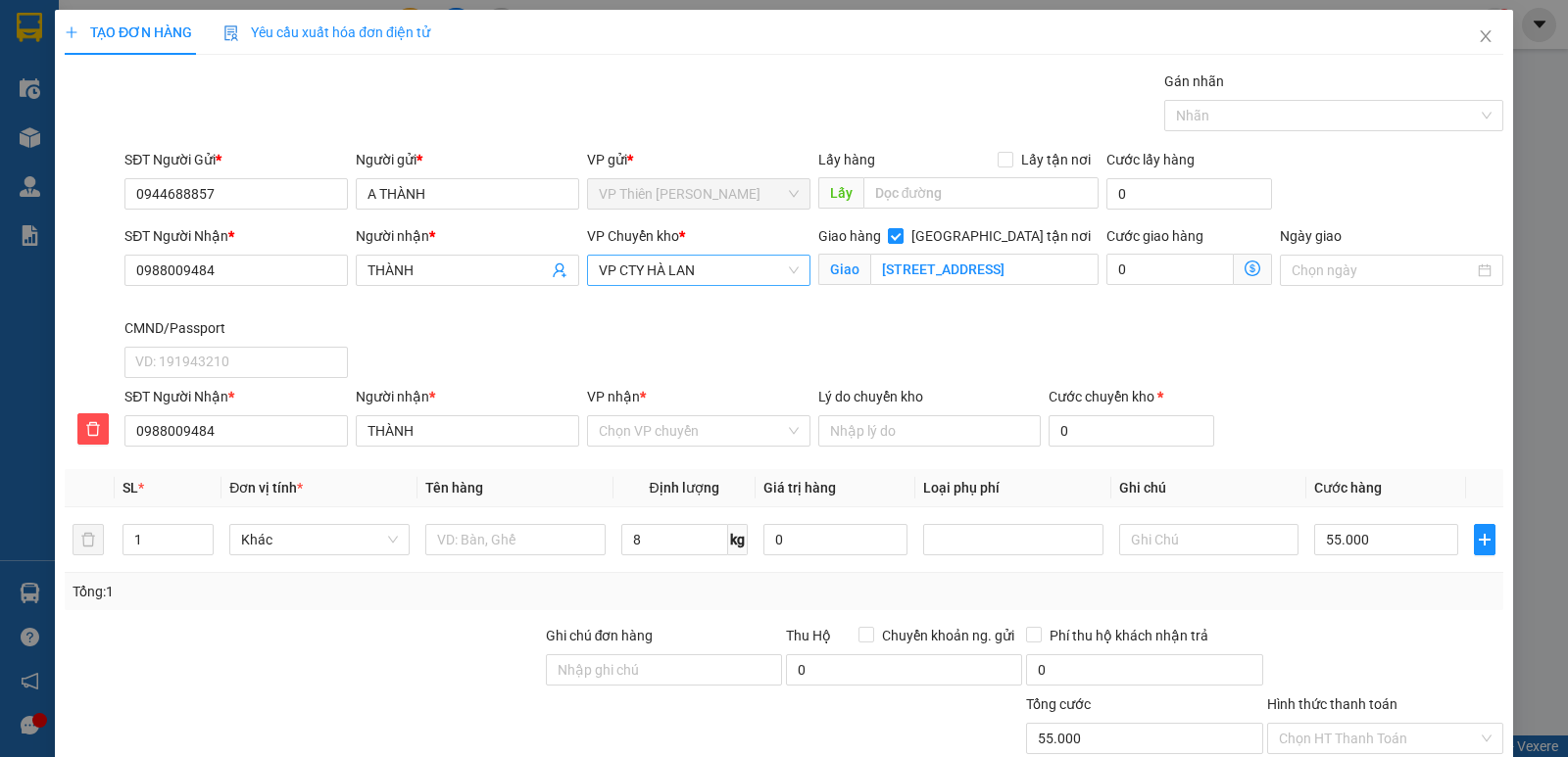
click at [721, 266] on span "VP CTY HÀ LAN" at bounding box center [698, 270] width 199 height 29
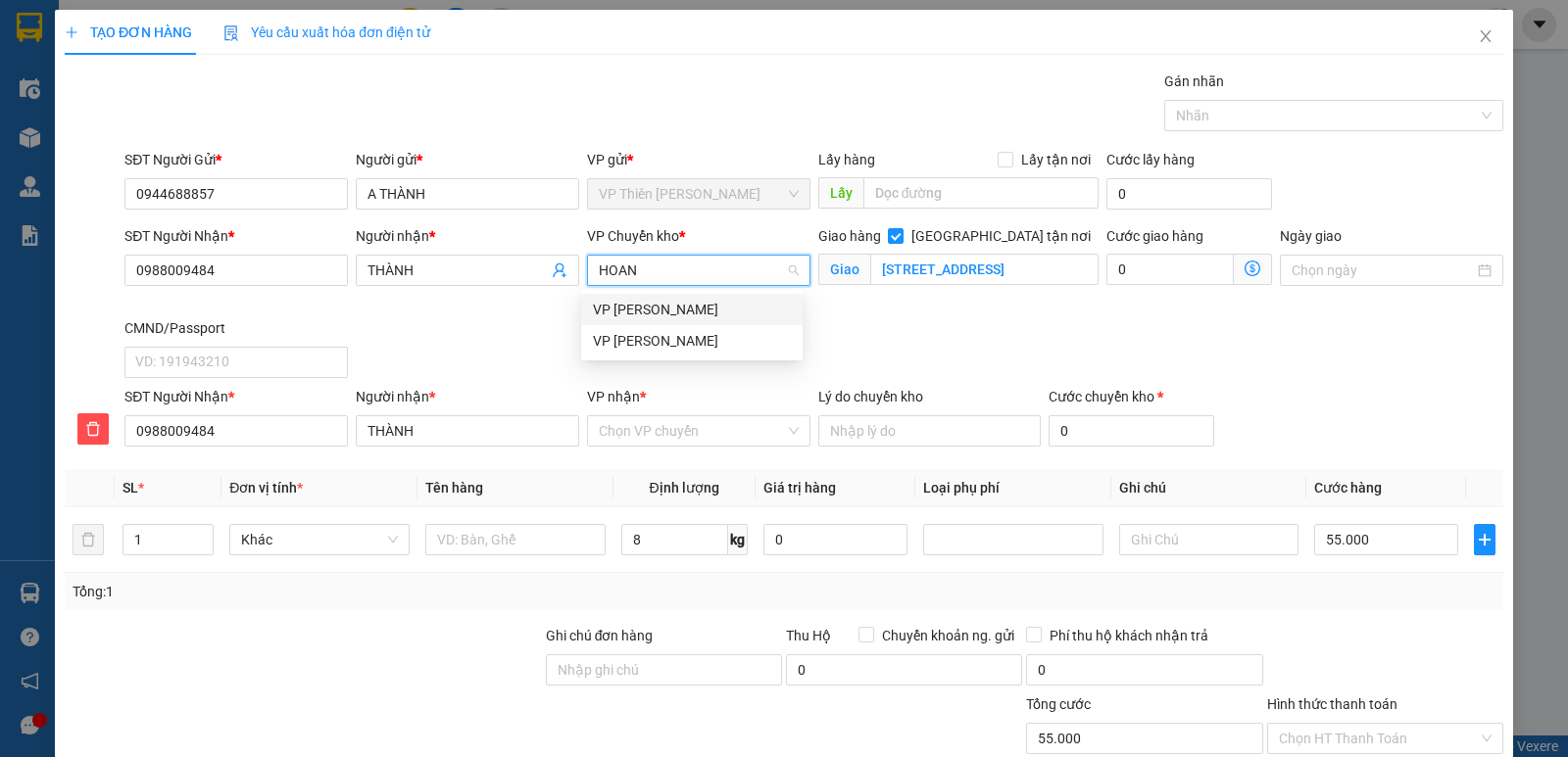
type input "HOANG"
click at [636, 337] on div "VP [PERSON_NAME]" at bounding box center [691, 341] width 197 height 22
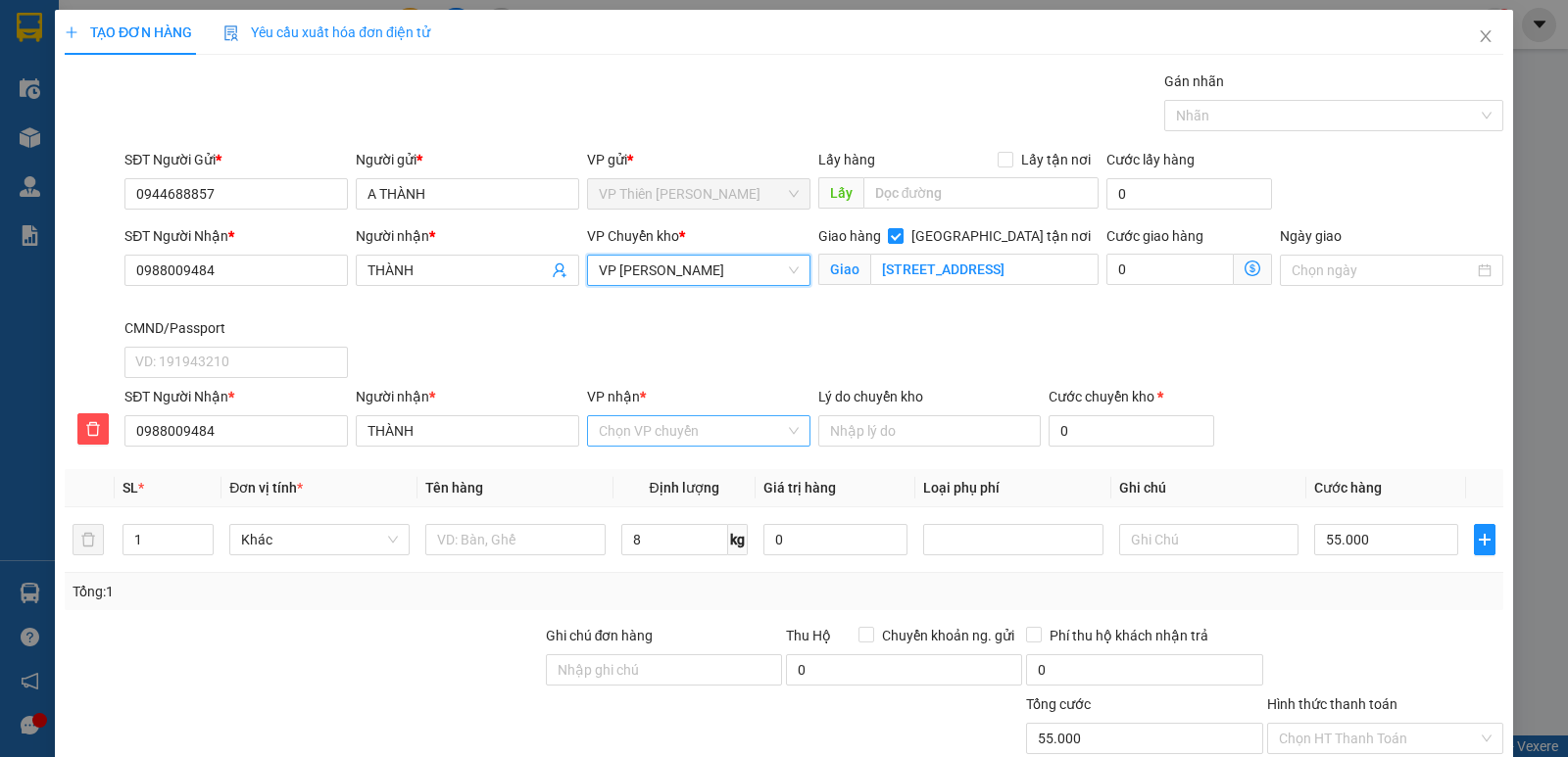
click at [680, 432] on input "VP nhận *" at bounding box center [691, 431] width 186 height 29
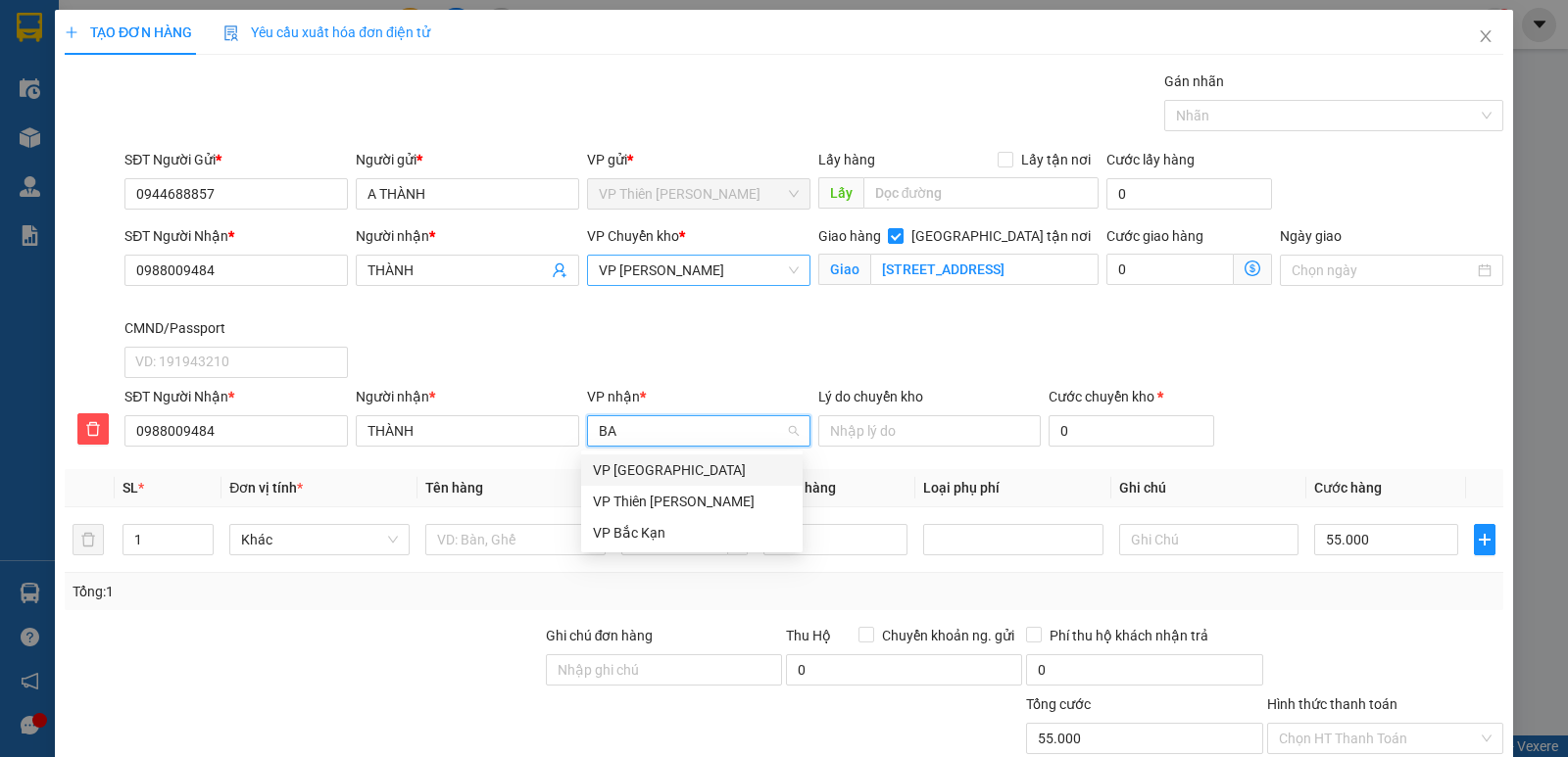
type input "BAC"
click at [637, 503] on div "VP Bắc Kạn" at bounding box center [691, 502] width 197 height 22
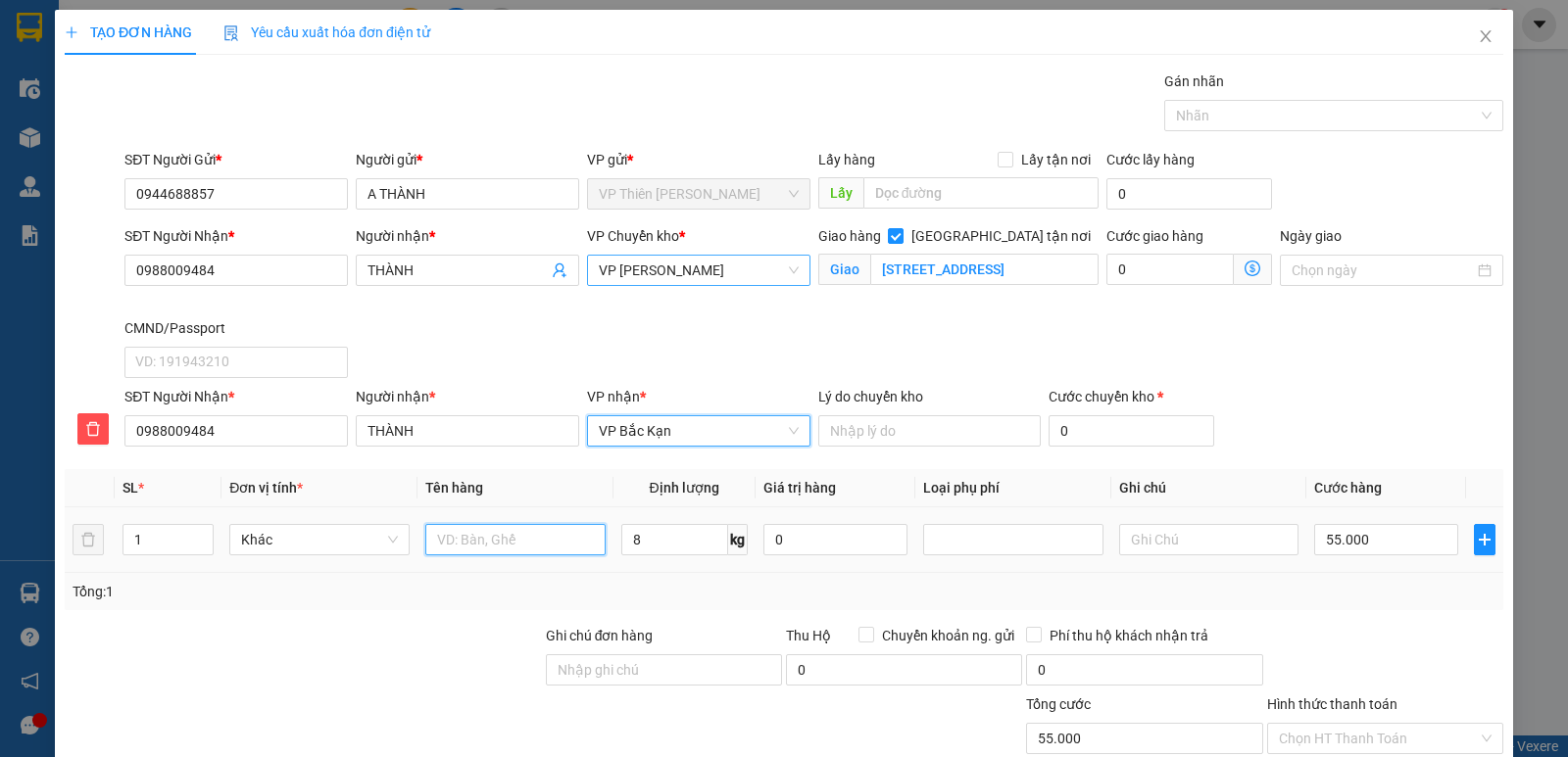
click at [539, 541] on input "text" at bounding box center [515, 539] width 180 height 31
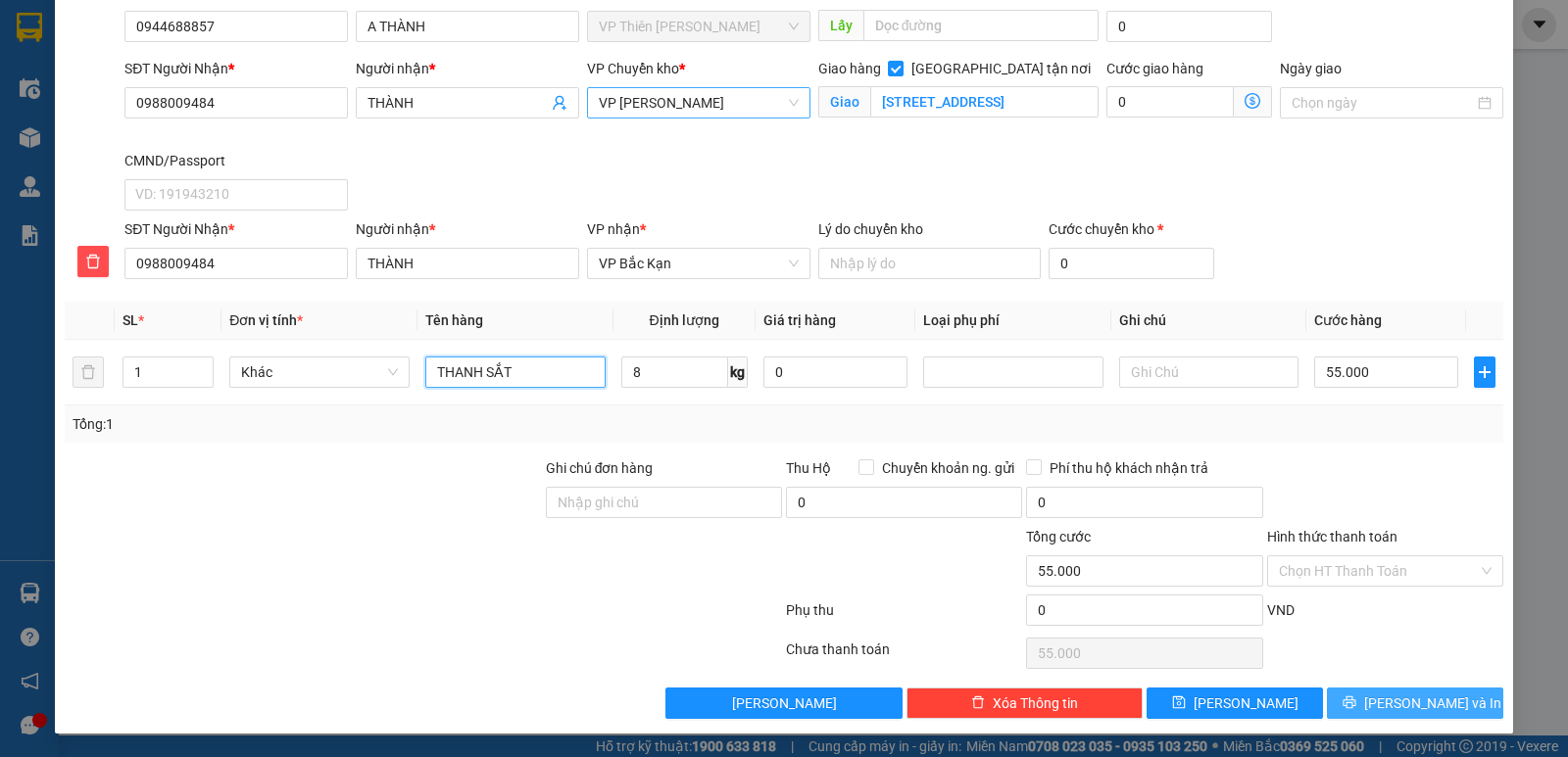
type input "THANH SẮT"
click at [1409, 692] on span "[PERSON_NAME] và In" at bounding box center [1432, 703] width 138 height 22
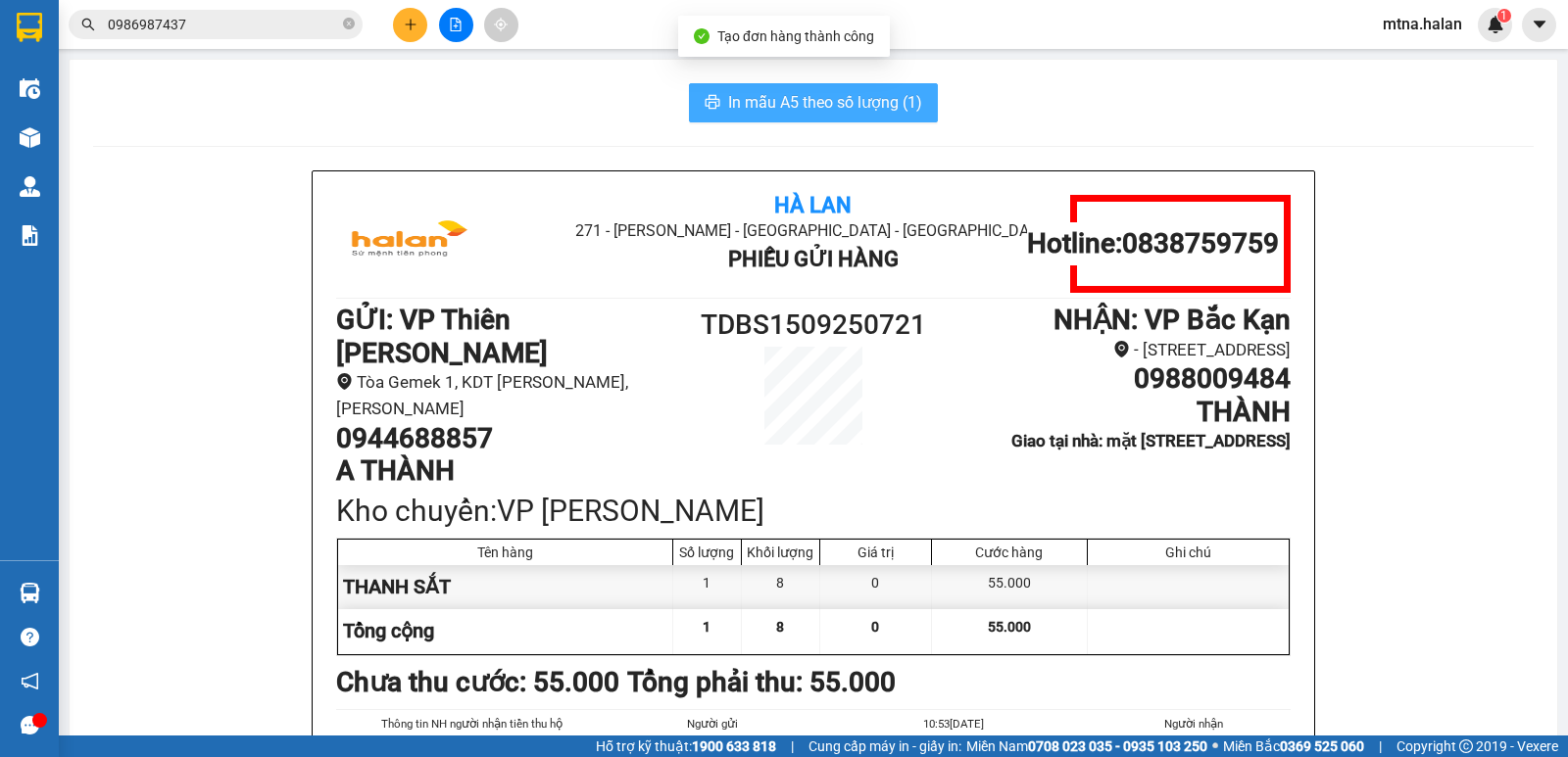
click at [830, 101] on span "In mẫu A5 theo số lượng (1)" at bounding box center [824, 102] width 194 height 25
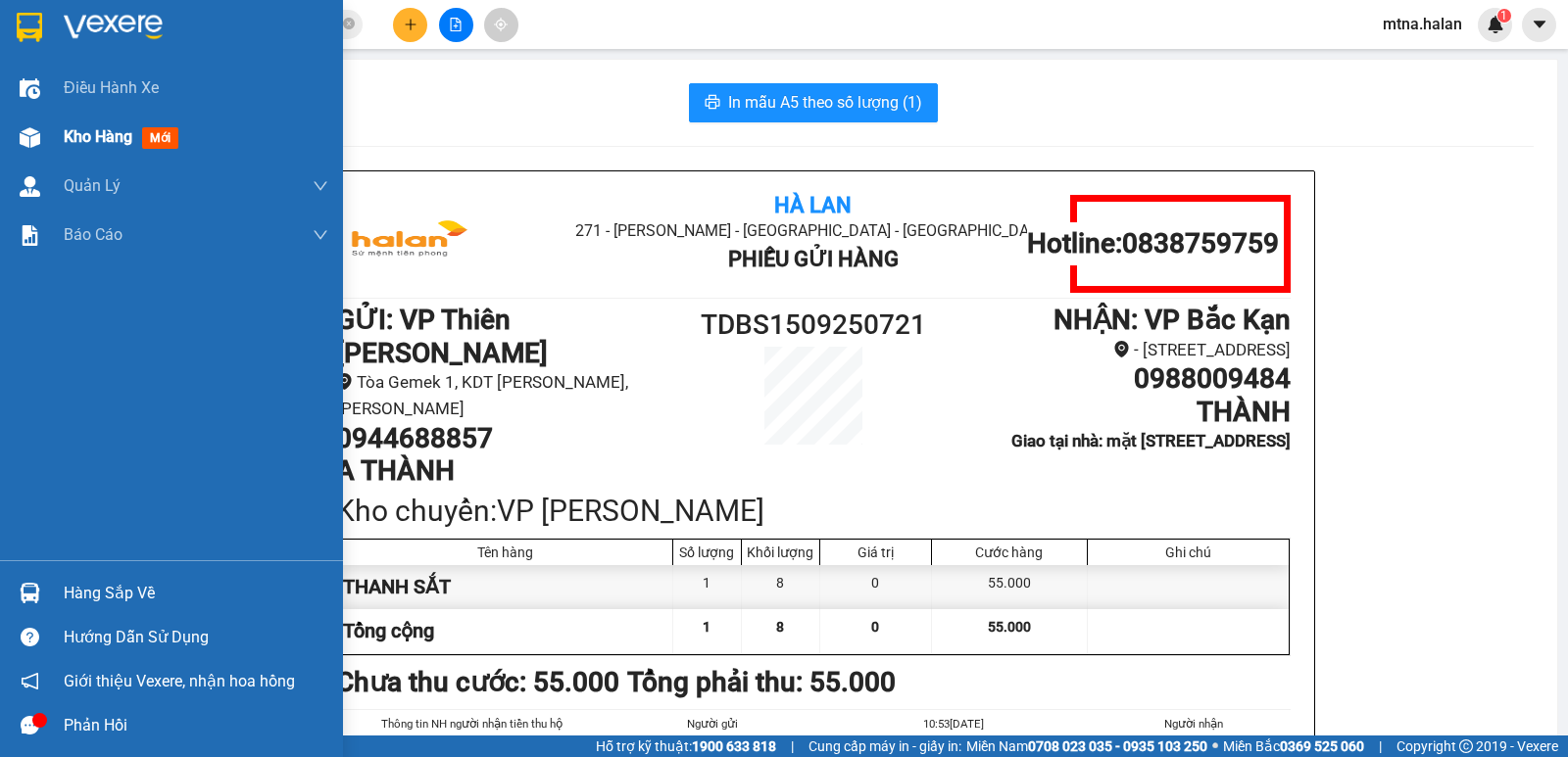
click at [35, 131] on img at bounding box center [29, 137] width 21 height 21
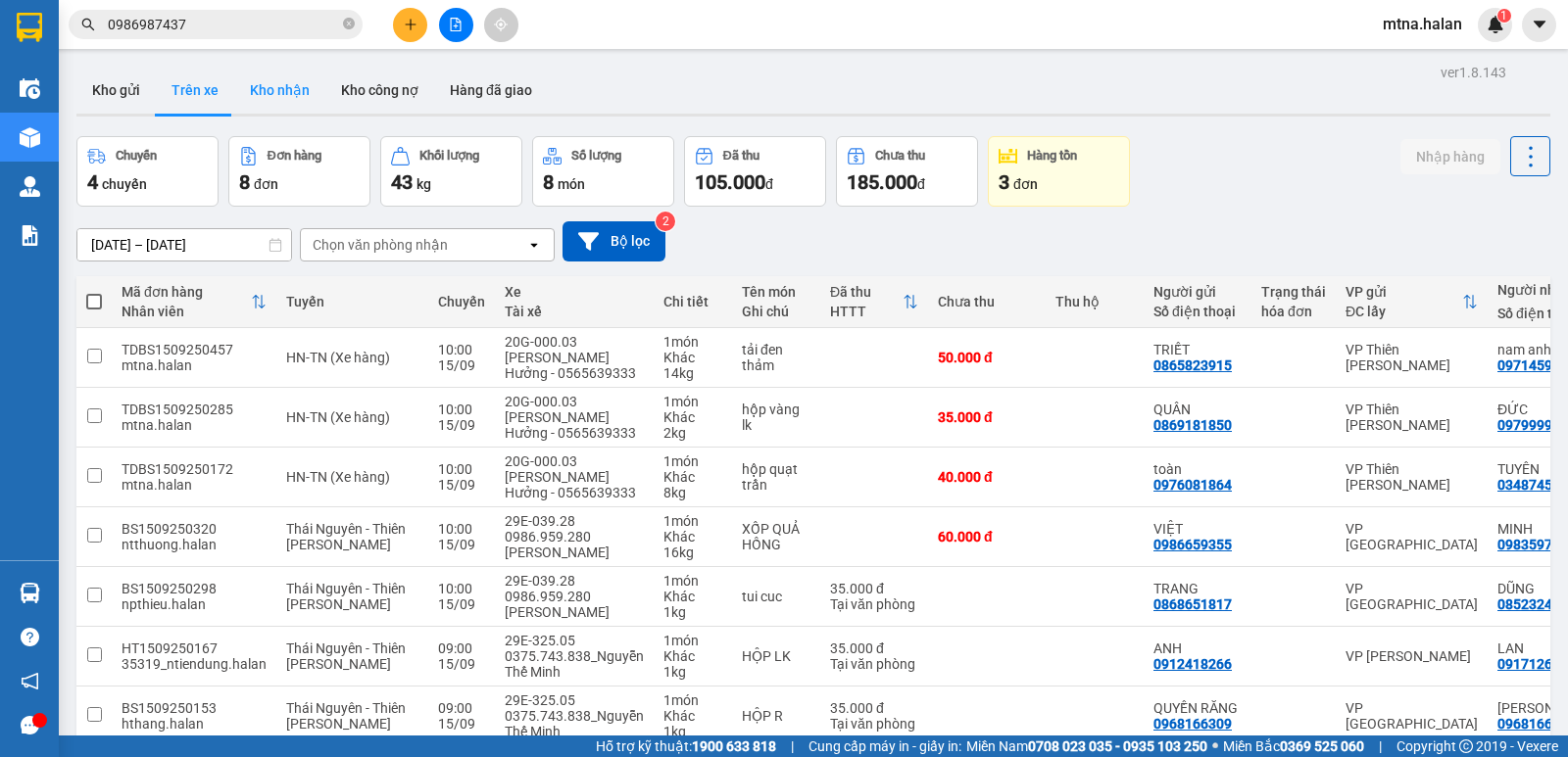
click at [263, 91] on button "Kho nhận" at bounding box center [279, 90] width 91 height 47
type input "[DATE] – [DATE]"
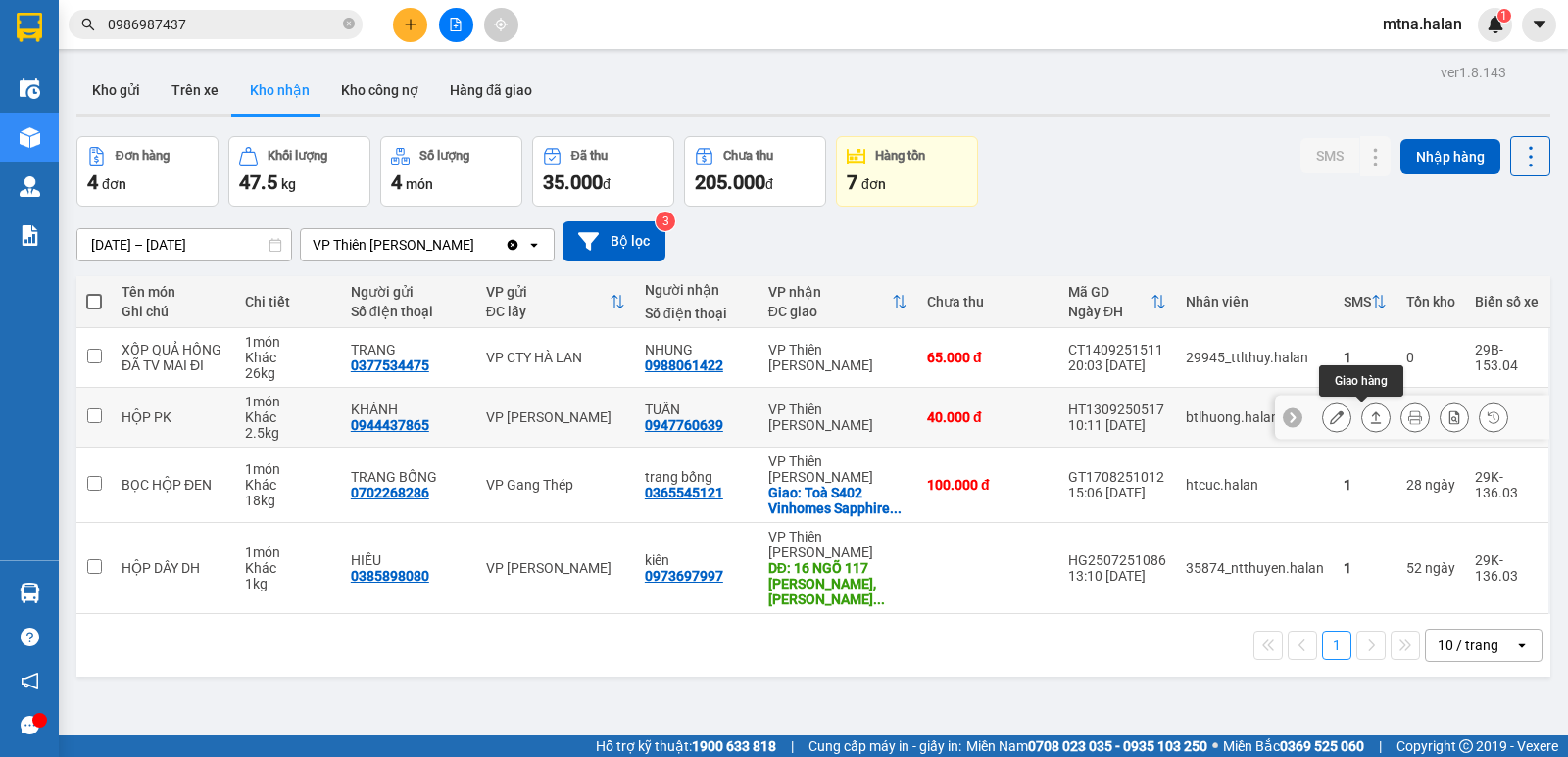
click at [1369, 417] on icon at bounding box center [1375, 417] width 14 height 14
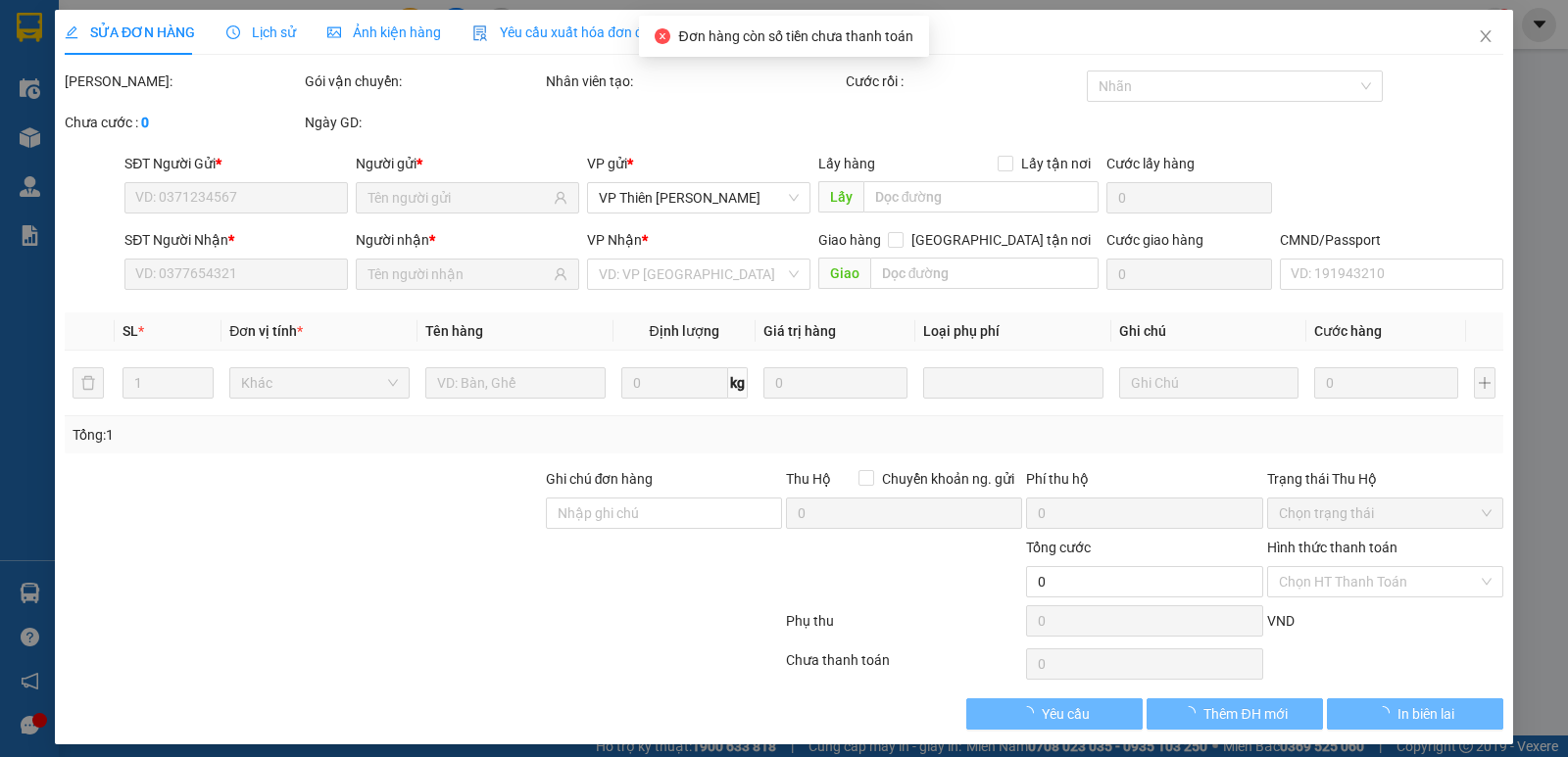
type input "0944437865"
type input "KHÁNH"
type input "0947760639"
type input "TUẤN"
type input "40.000"
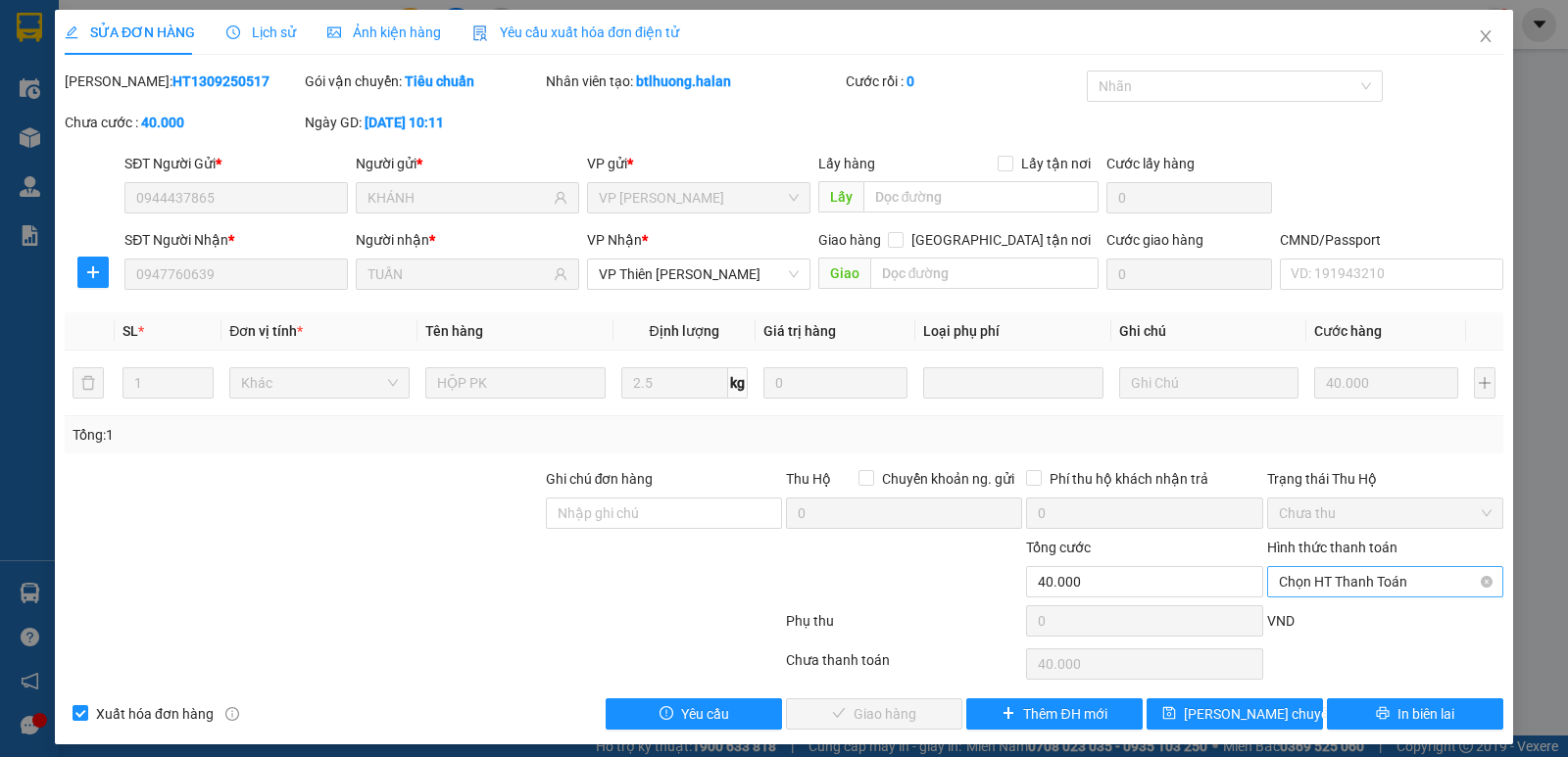
click at [1359, 575] on span "Chọn HT Thanh Toán" at bounding box center [1384, 581] width 212 height 29
click at [1290, 418] on div "Tại văn phòng" at bounding box center [1372, 417] width 210 height 22
type input "0"
click at [899, 716] on span "Giao hàng" at bounding box center [885, 714] width 63 height 22
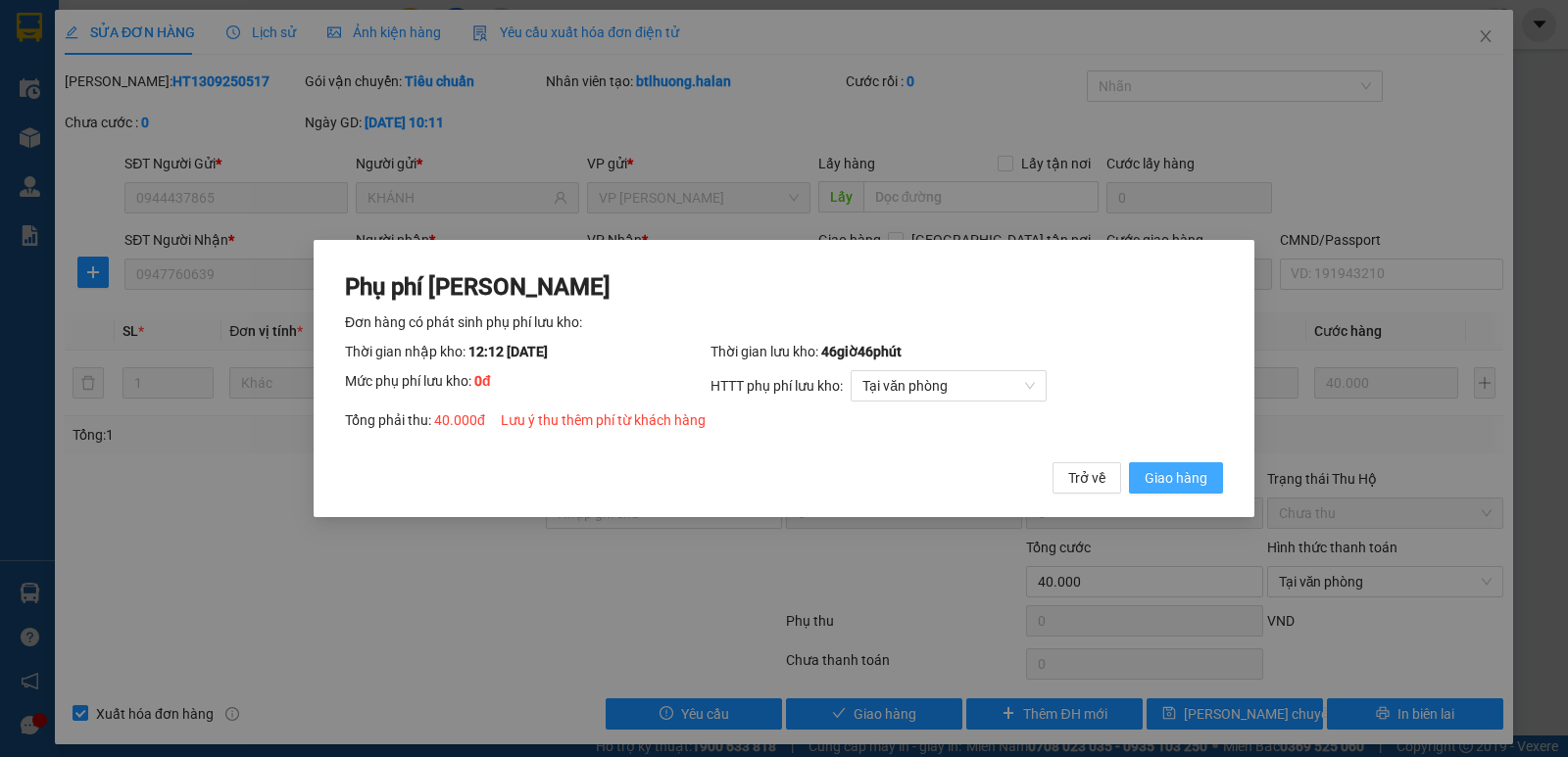
click at [1189, 474] on span "Giao hàng" at bounding box center [1176, 478] width 63 height 22
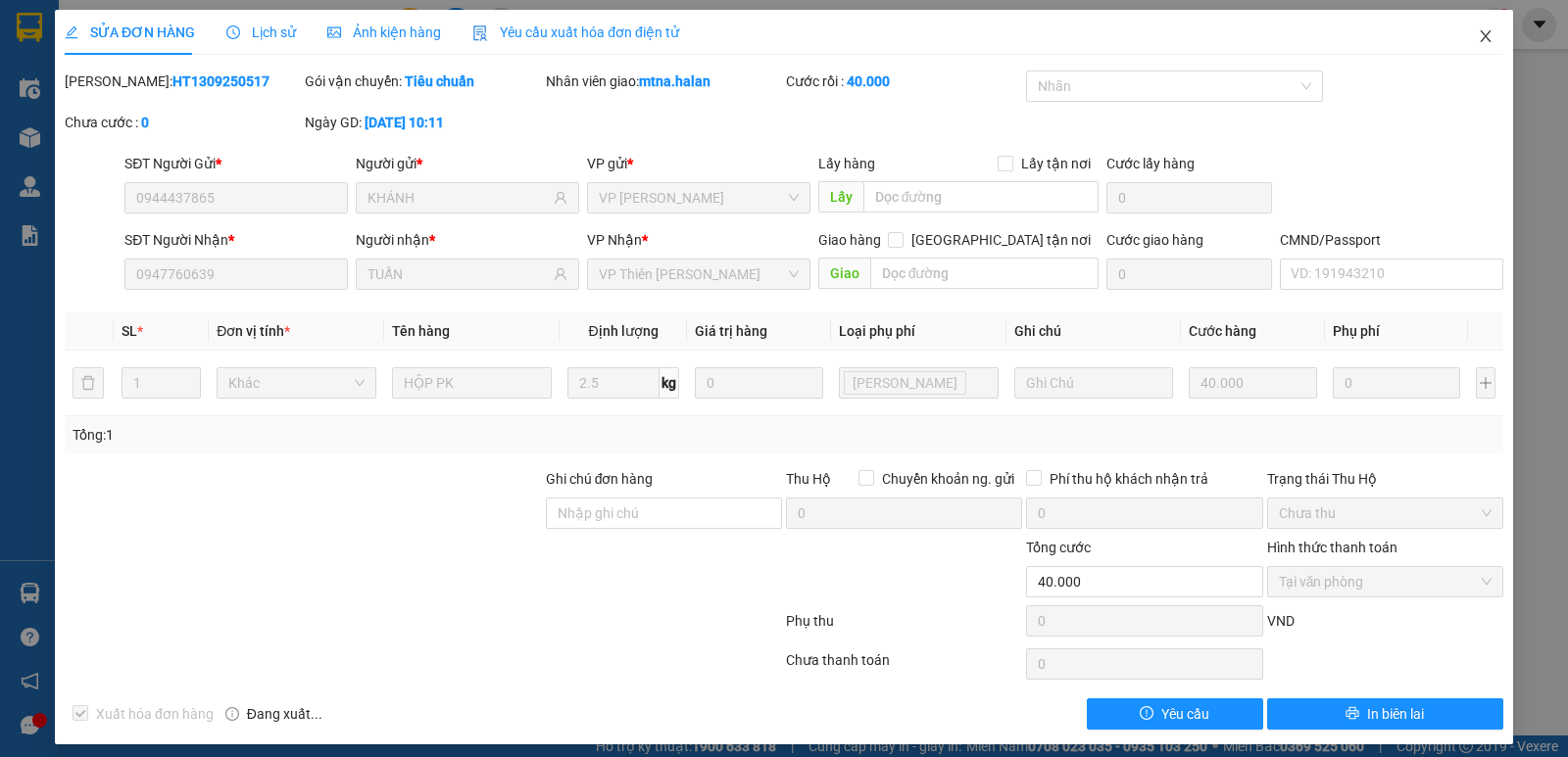
click at [1471, 27] on span "Close" at bounding box center [1485, 37] width 55 height 55
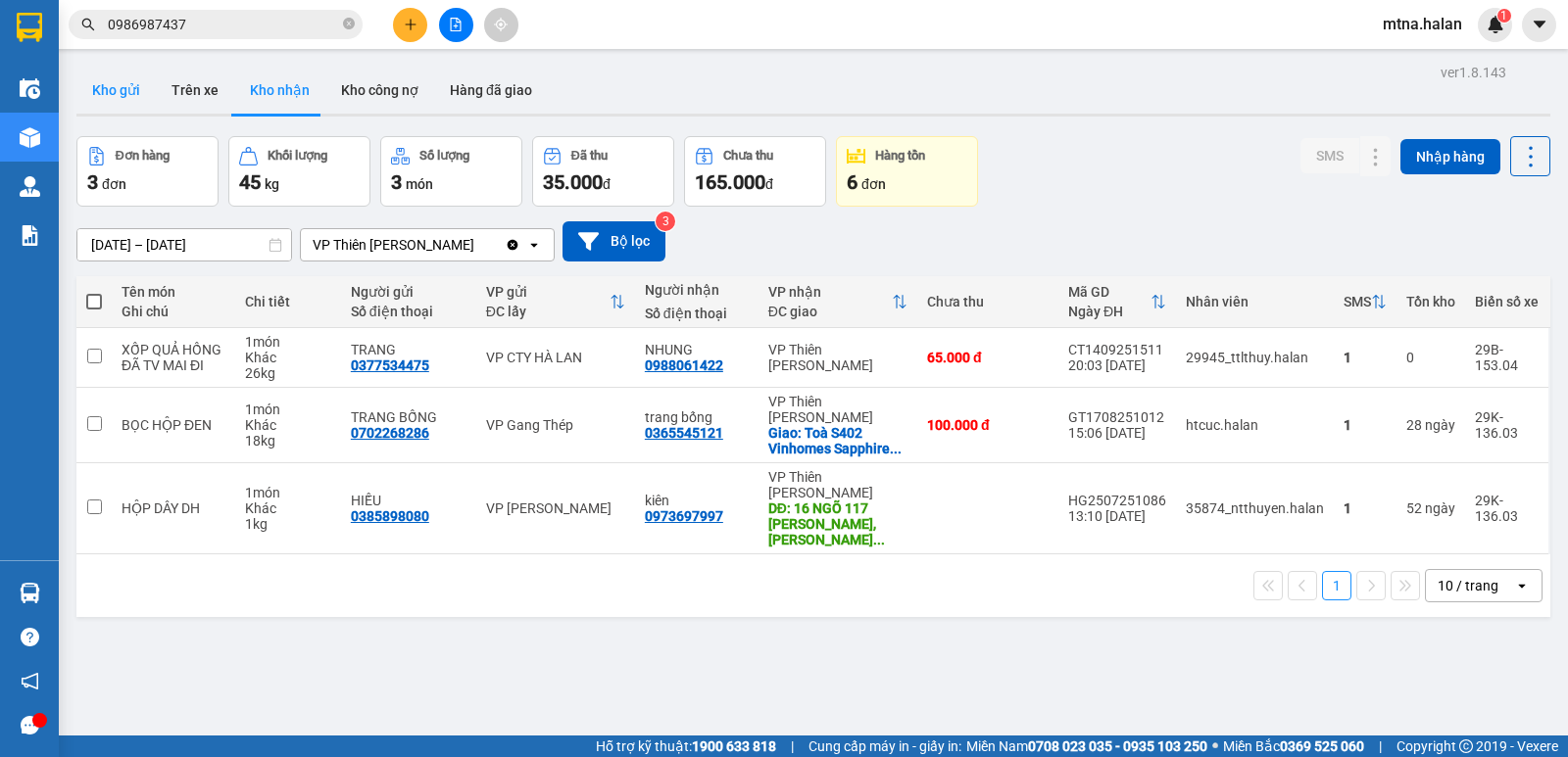
click at [102, 88] on button "Kho gửi" at bounding box center [116, 90] width 80 height 47
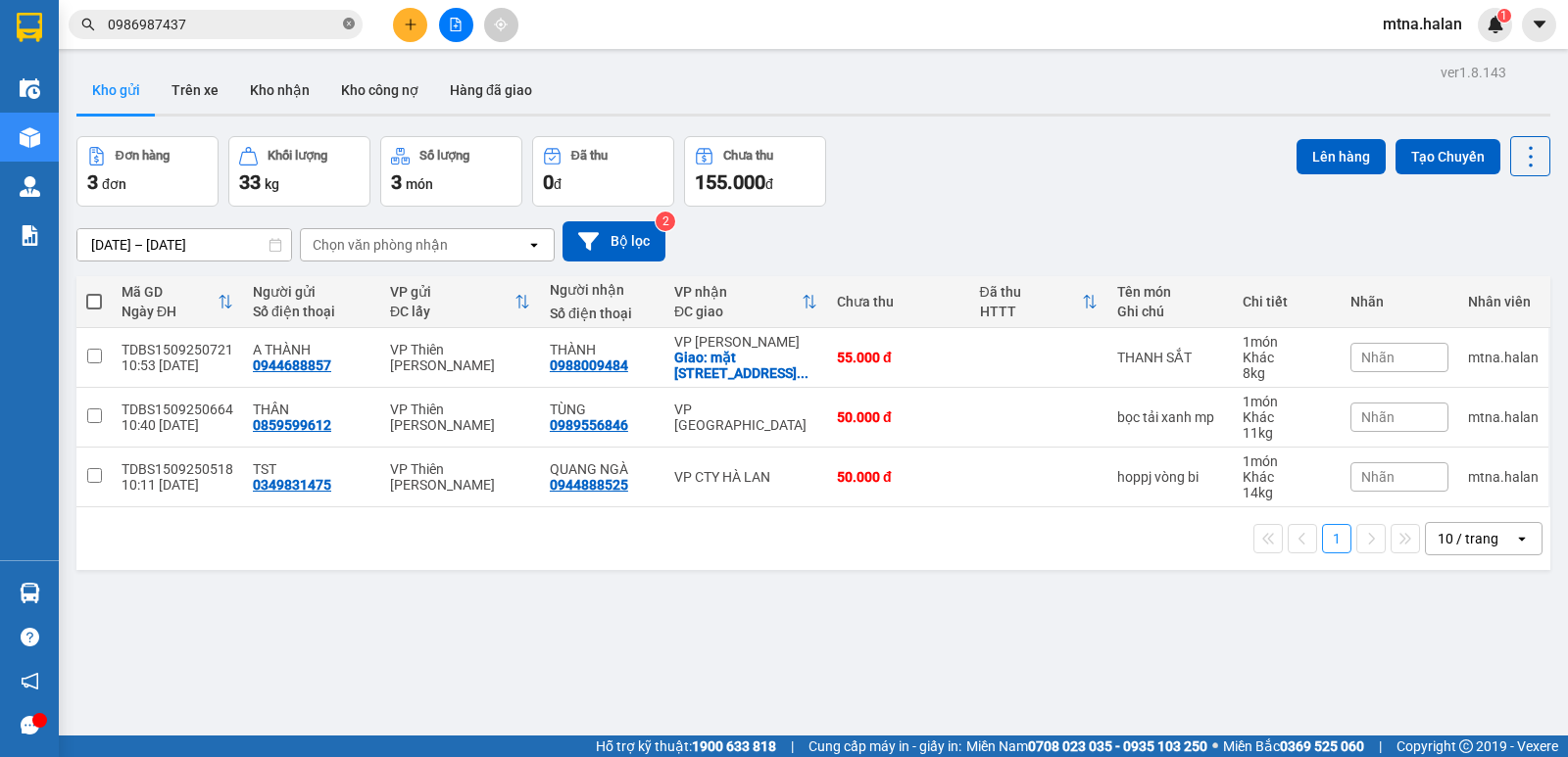
click at [348, 20] on icon "close-circle" at bounding box center [349, 24] width 12 height 12
click at [98, 301] on span at bounding box center [94, 301] width 16 height 16
click at [94, 292] on input "checkbox" at bounding box center [94, 292] width 0 height 0
checkbox input "true"
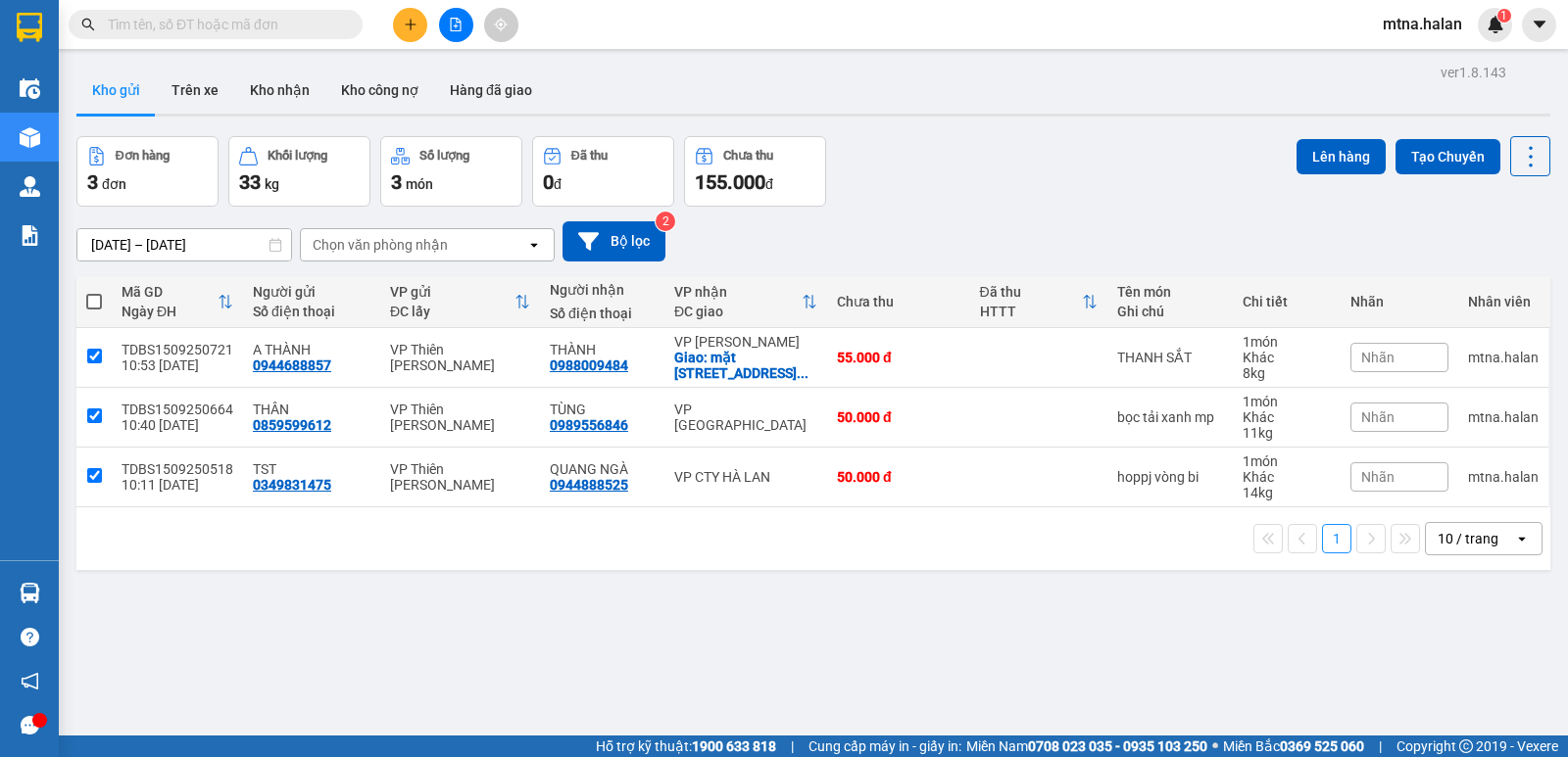
checkbox input "true"
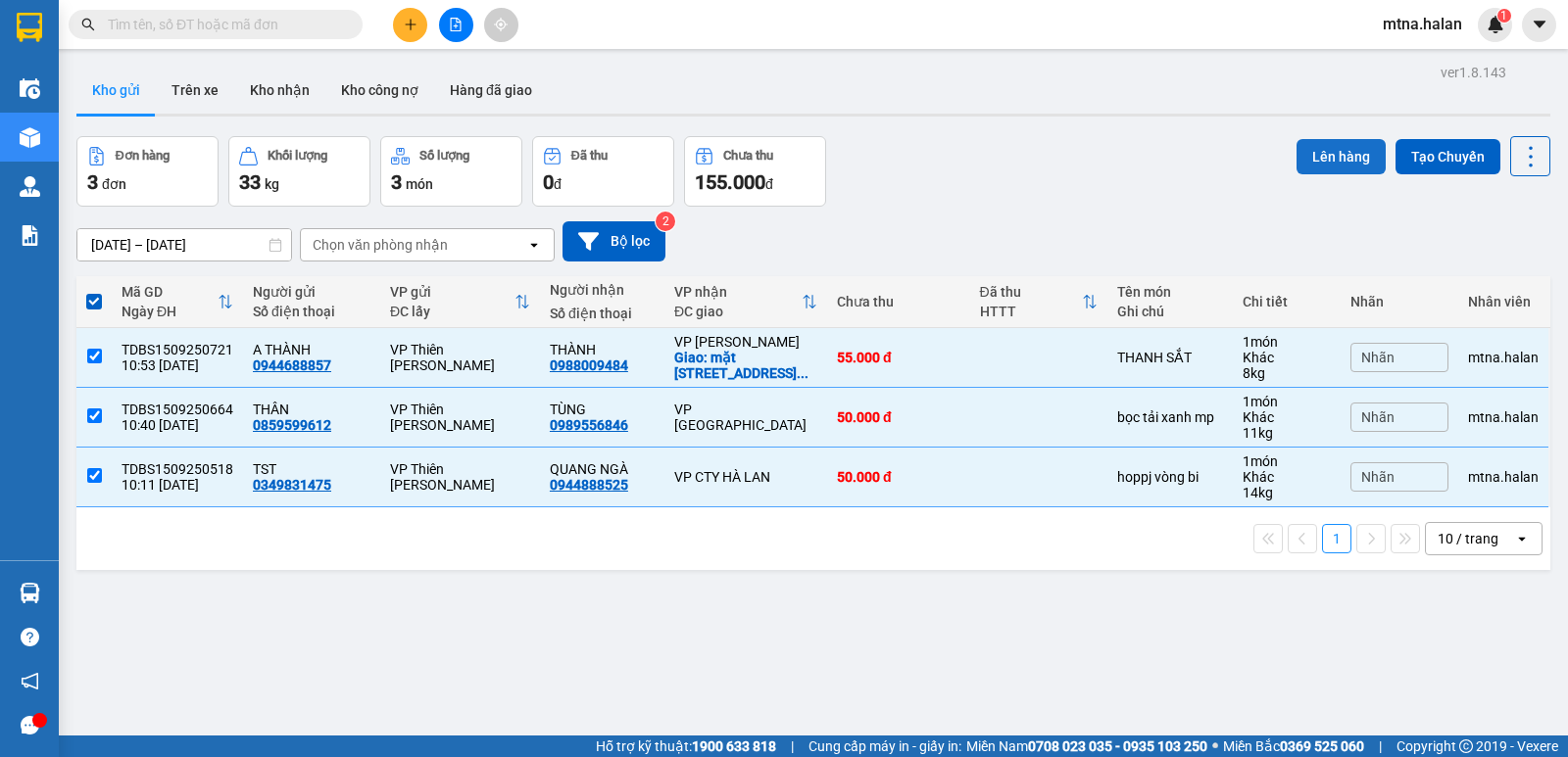
click at [1335, 164] on button "Lên hàng" at bounding box center [1340, 157] width 89 height 35
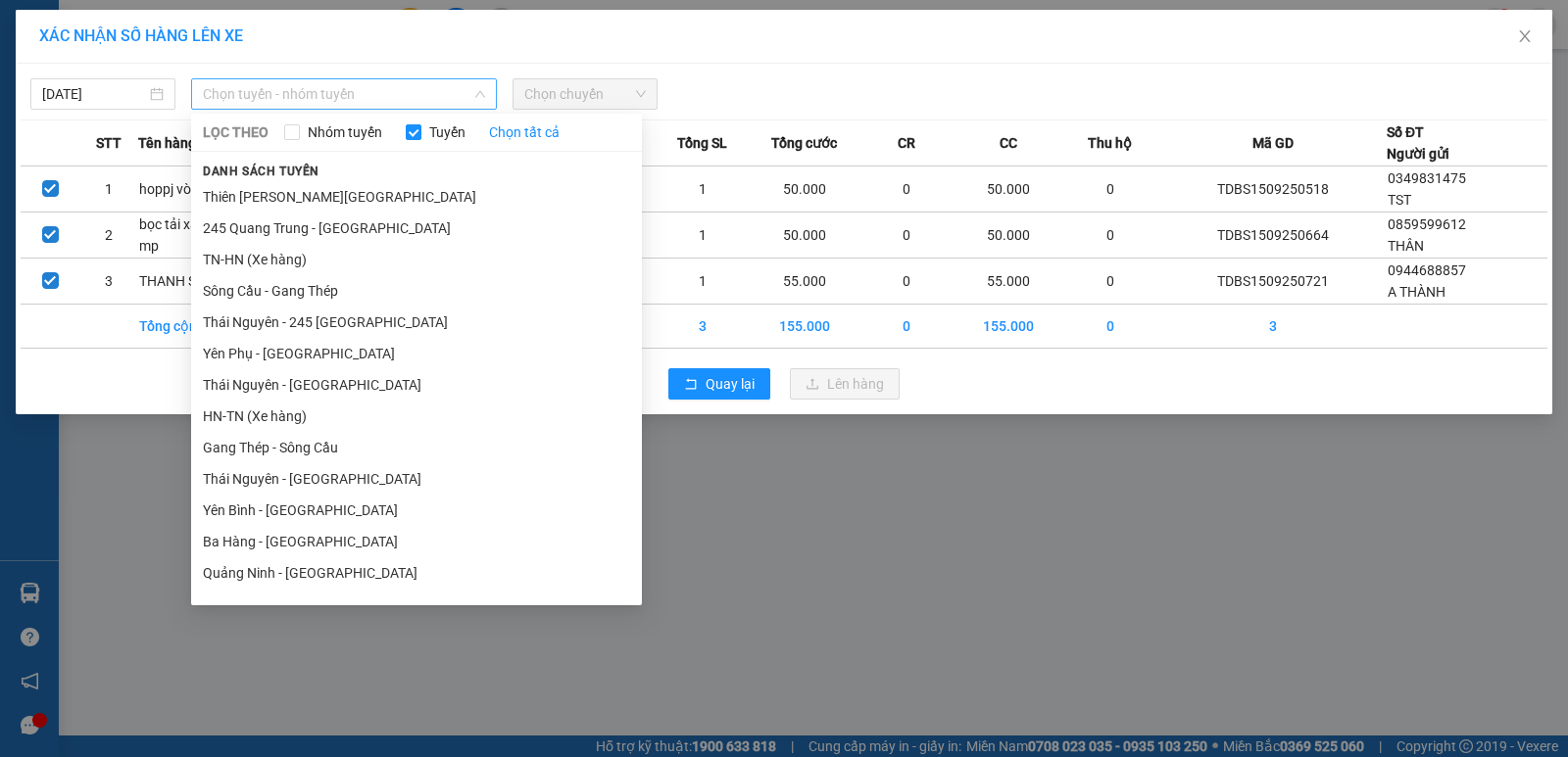
click at [367, 91] on span "Chọn tuyến - nhóm tuyến" at bounding box center [343, 94] width 282 height 29
click at [345, 193] on li "Thiên [PERSON_NAME][GEOGRAPHIC_DATA]" at bounding box center [416, 196] width 451 height 31
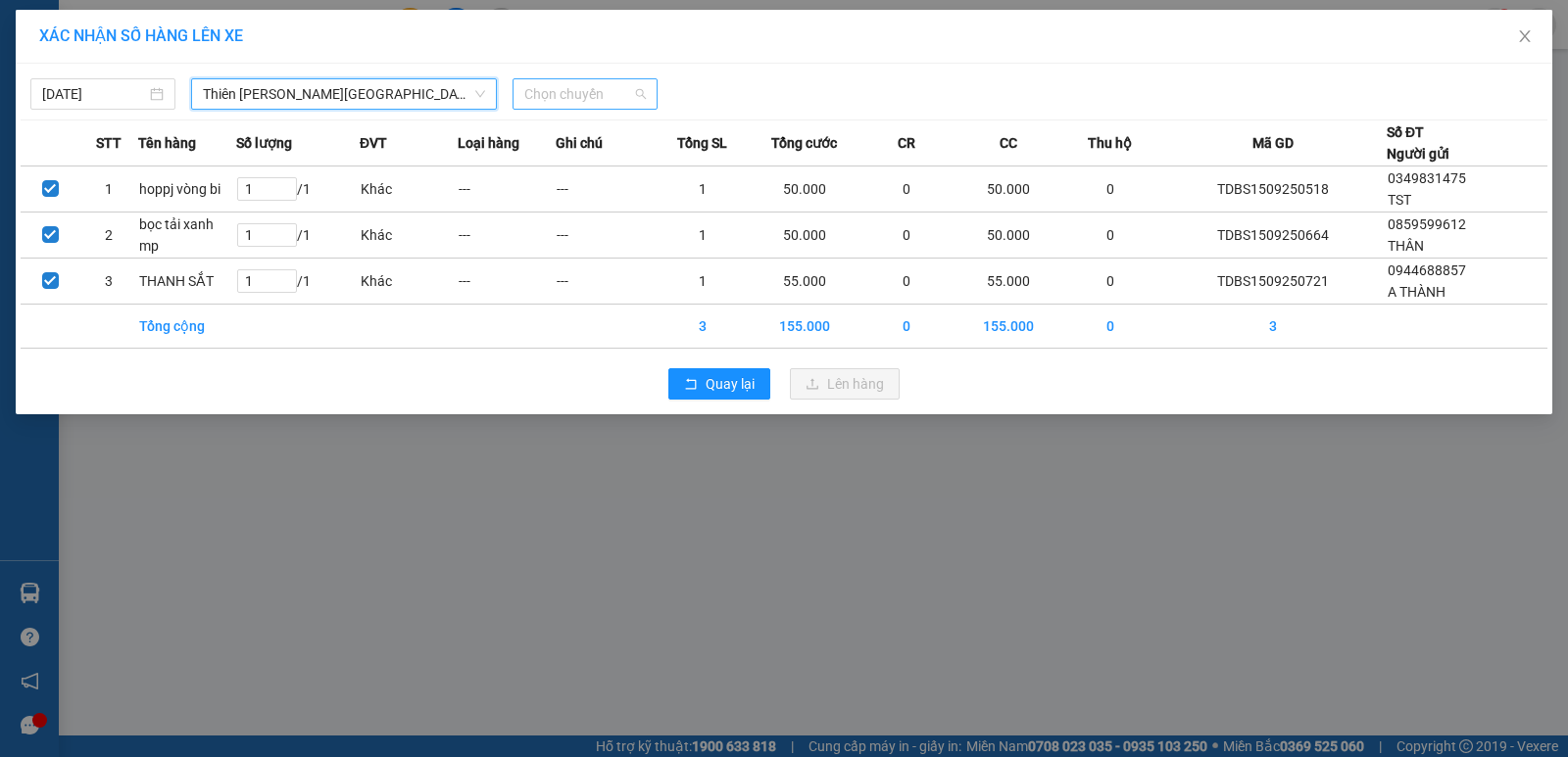
click at [612, 94] on span "Chọn chuyến" at bounding box center [585, 94] width 122 height 29
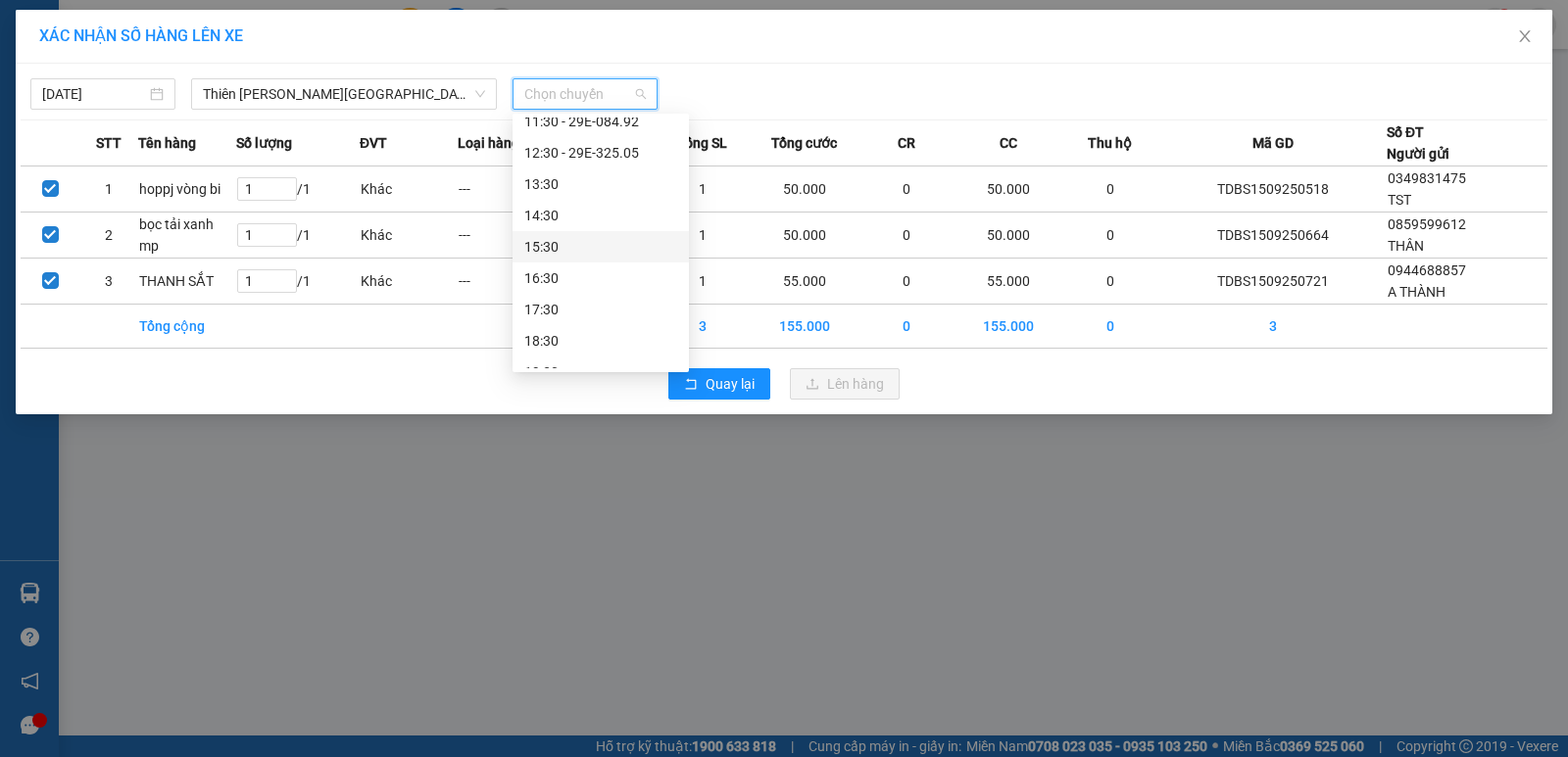
scroll to position [195, 0]
click at [608, 216] on div "11:30 - 29E-084.92" at bounding box center [600, 219] width 153 height 22
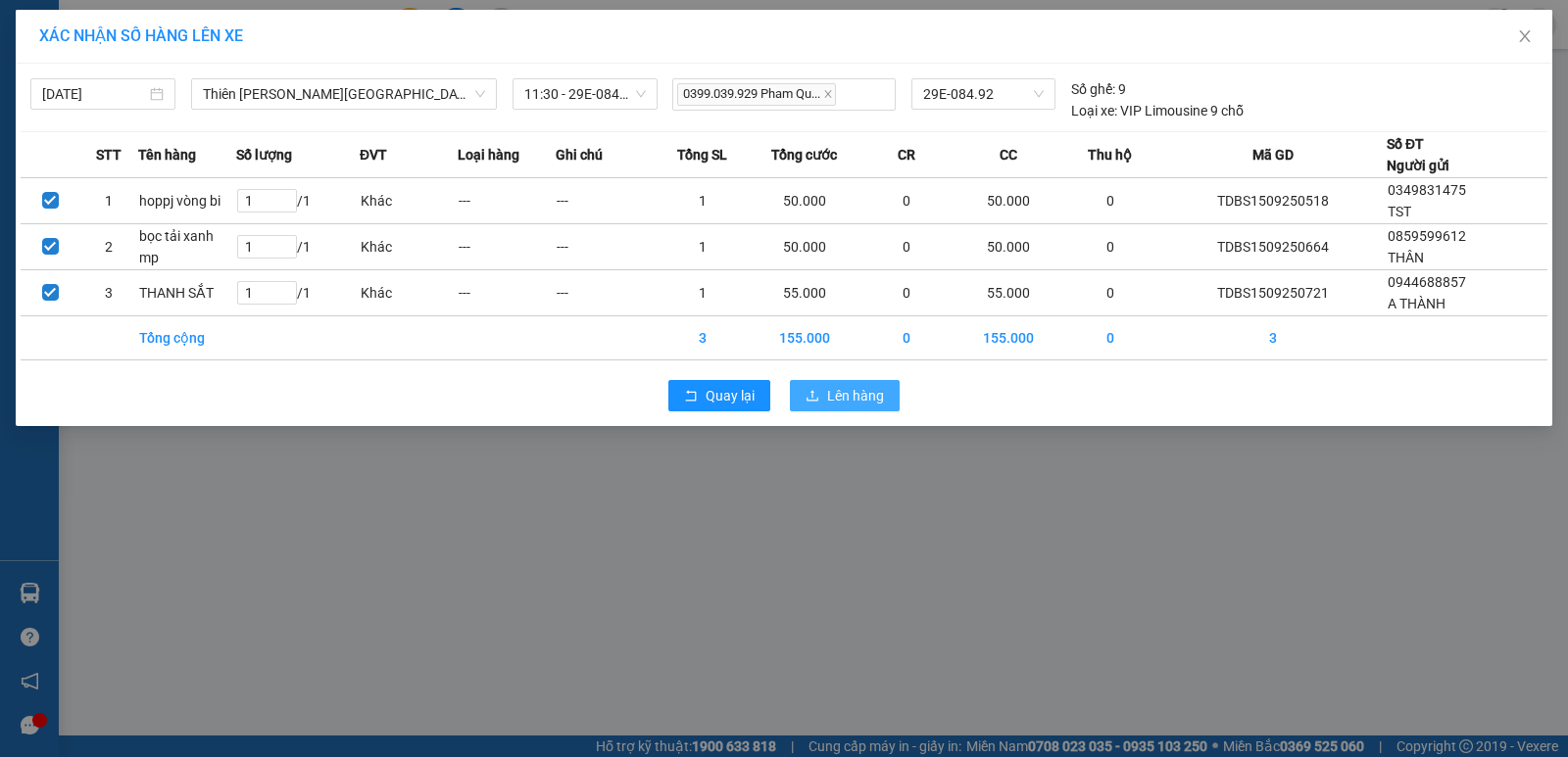
click at [857, 400] on span "Lên hàng" at bounding box center [856, 396] width 57 height 22
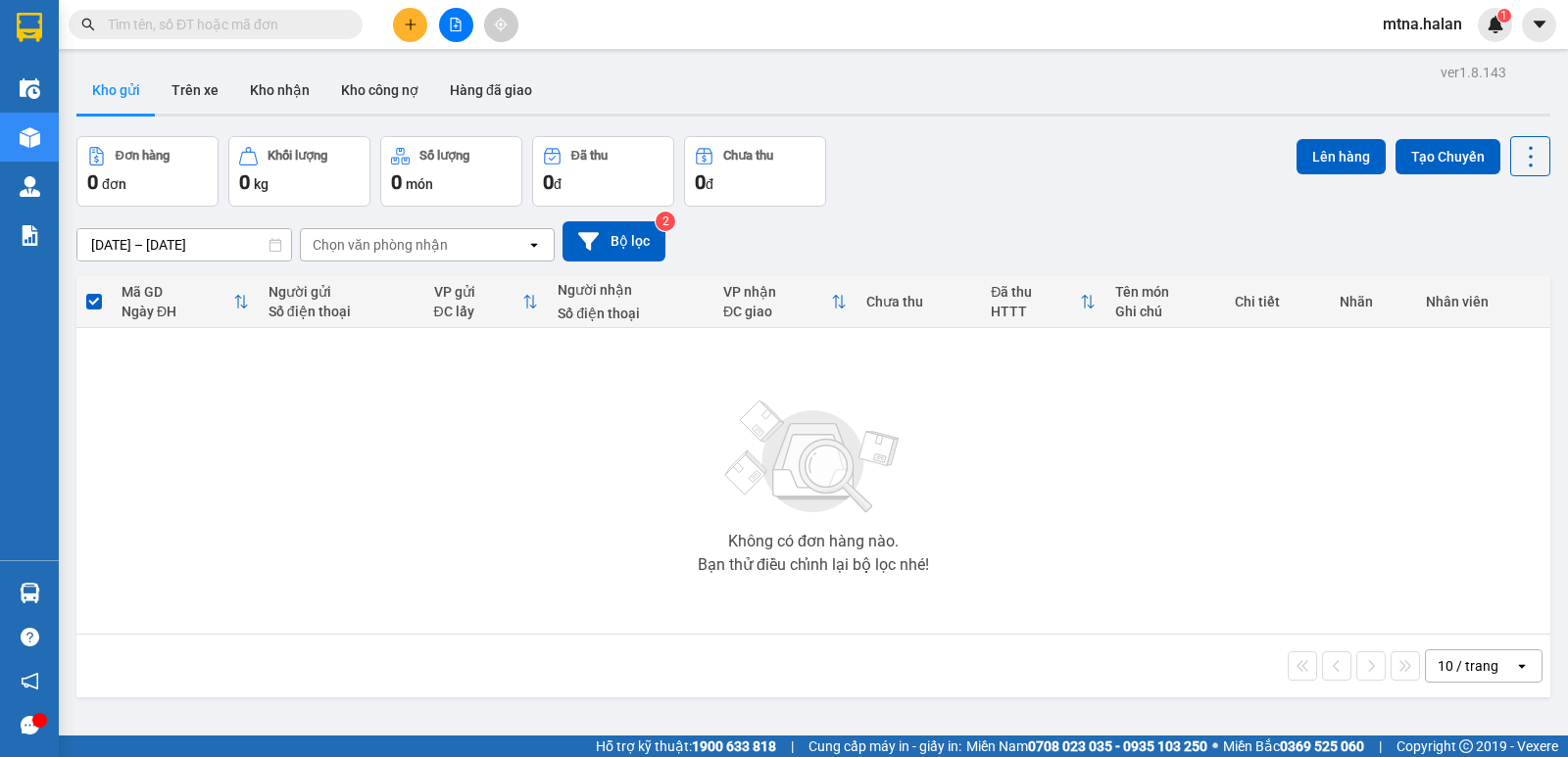
click at [576, 505] on div "Không có đơn hàng nào. Bạn thử điều chỉnh lại bộ lọc nhé!" at bounding box center [813, 480] width 1454 height 294
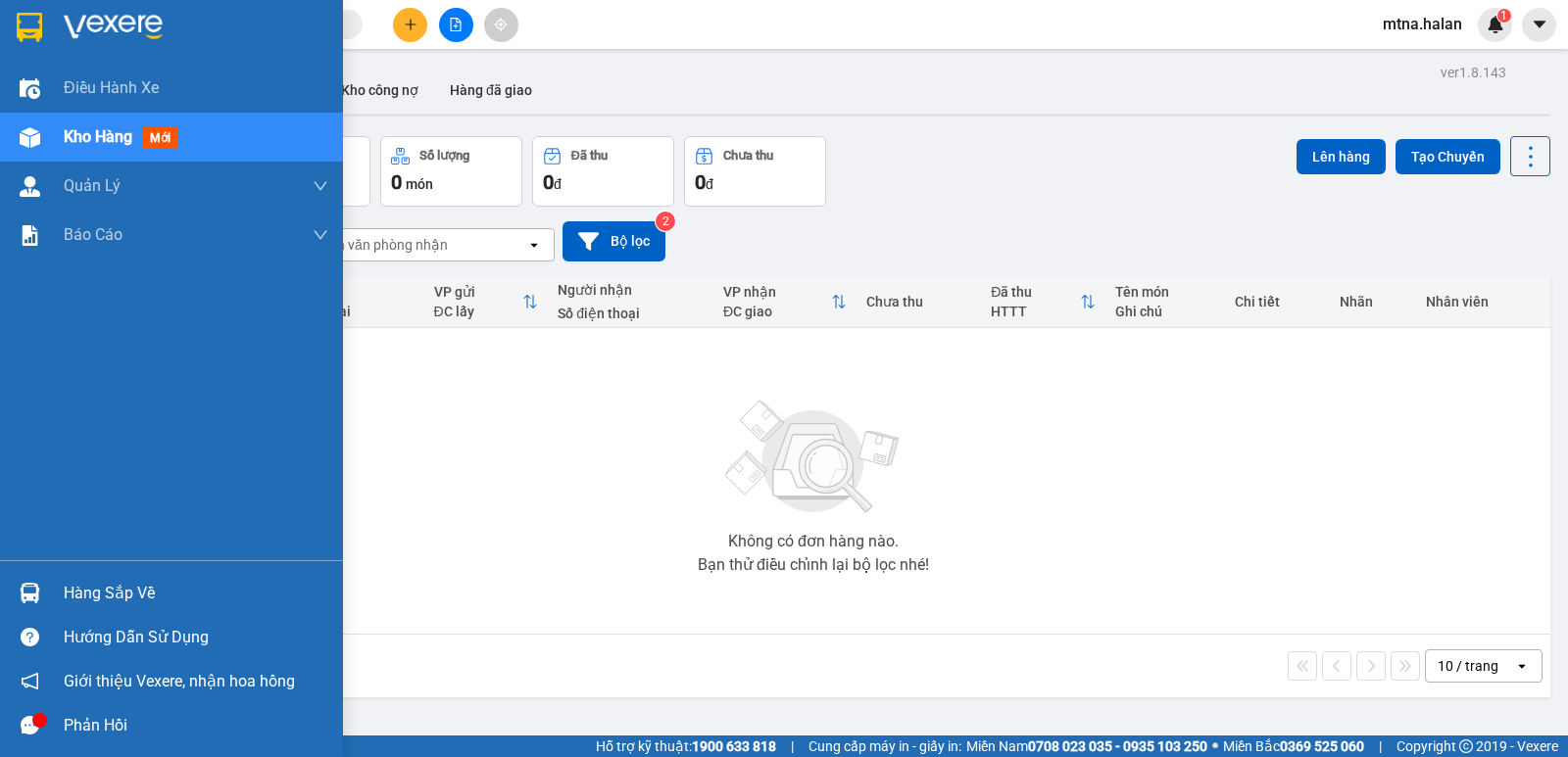
click at [18, 584] on div at bounding box center [29, 592] width 34 height 34
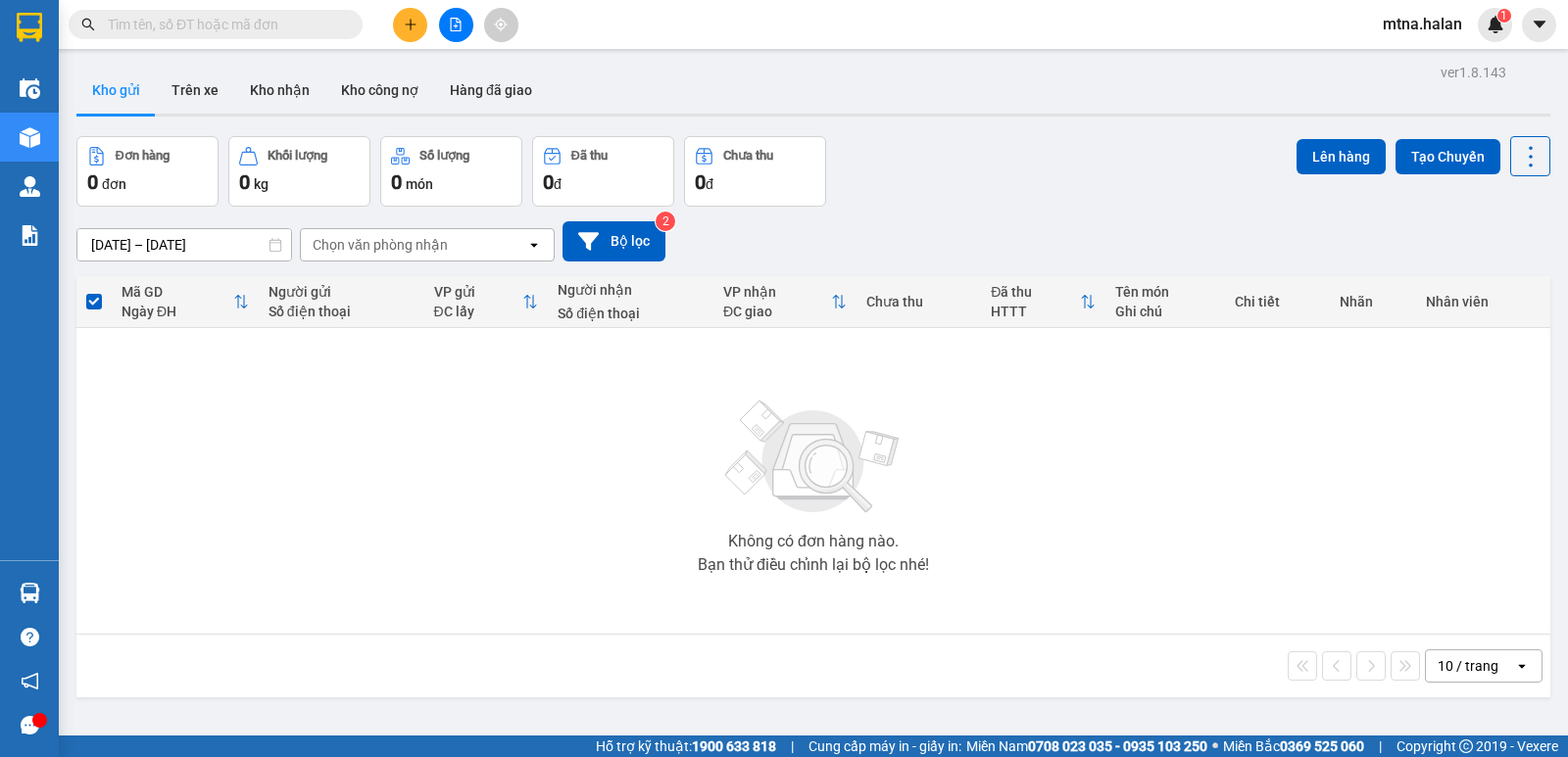
click at [1114, 541] on section "Kết quả tìm kiếm ( 10 ) Bộ lọc Mã ĐH Trạng thái Món hàng Thu hộ Tổng cước Chưa …" at bounding box center [784, 378] width 1568 height 757
click at [412, 22] on icon "plus" at bounding box center [411, 25] width 14 height 14
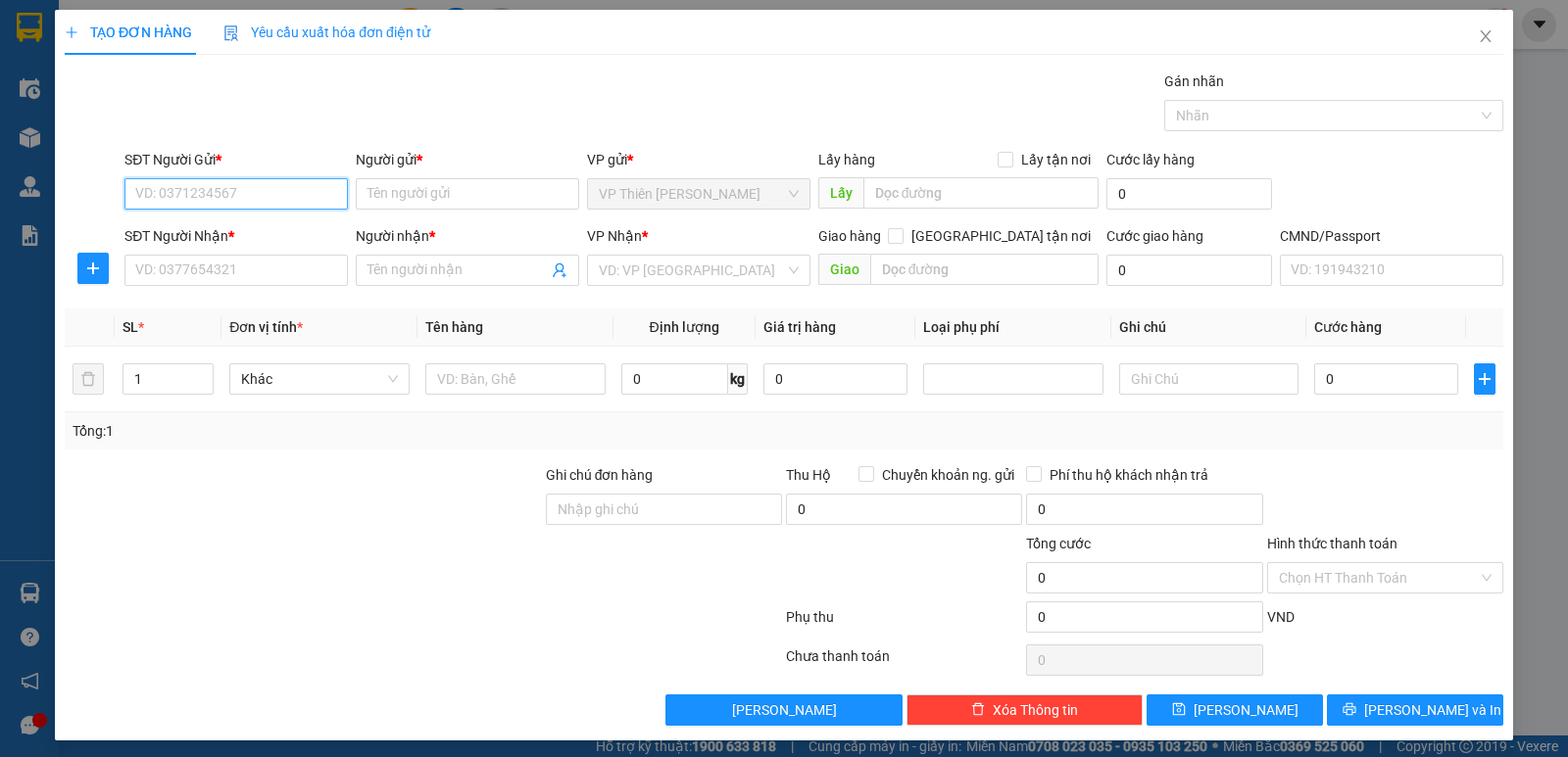
click at [270, 195] on input "SĐT Người Gửi *" at bounding box center [236, 193] width 223 height 31
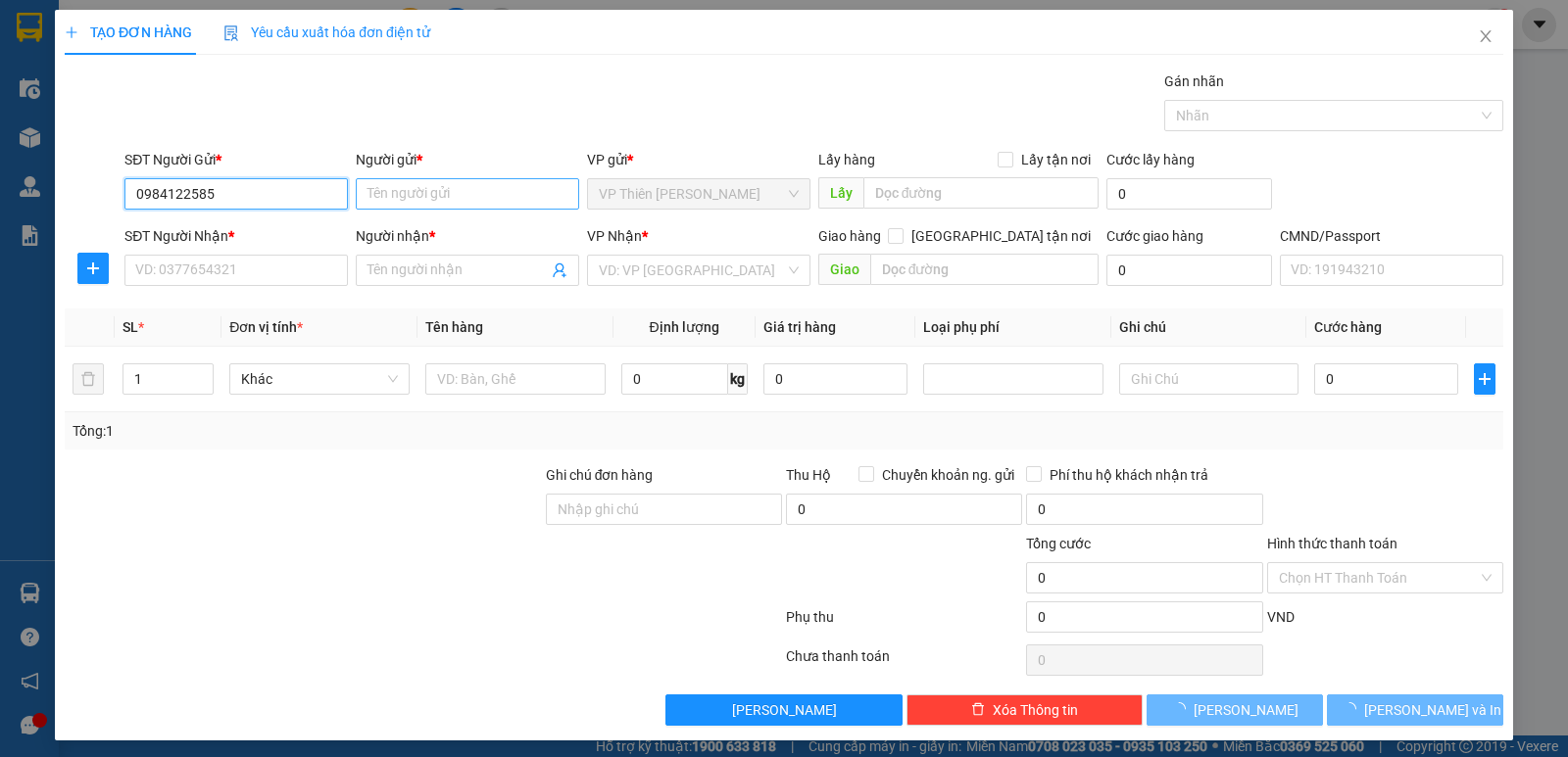
type input "0984122585"
click at [454, 194] on input "Người gửi *" at bounding box center [467, 193] width 223 height 31
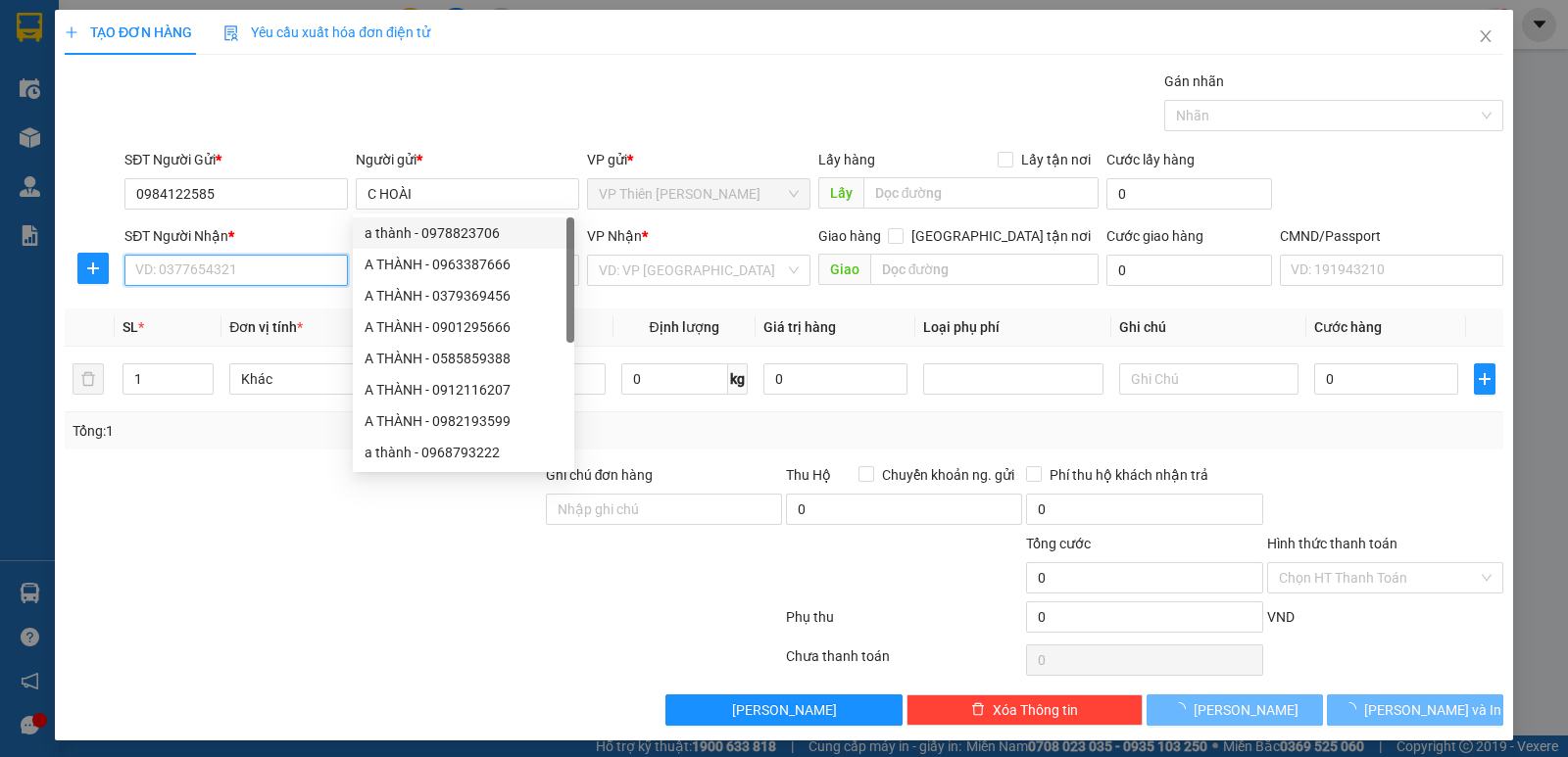
click at [244, 271] on input "SĐT Người Nhận *" at bounding box center [236, 270] width 223 height 31
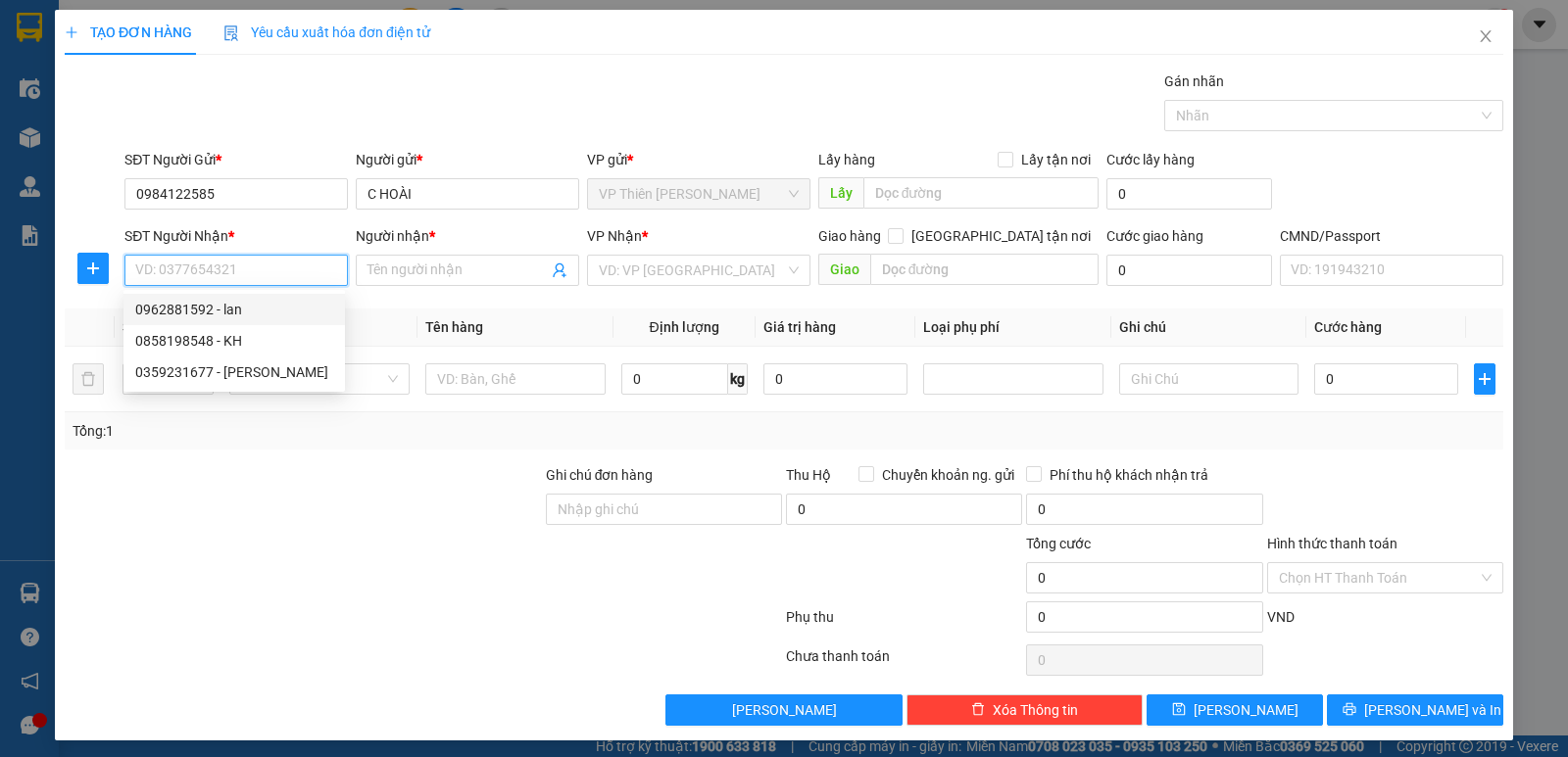
click at [232, 311] on div "0962881592 - lan" at bounding box center [234, 309] width 197 height 22
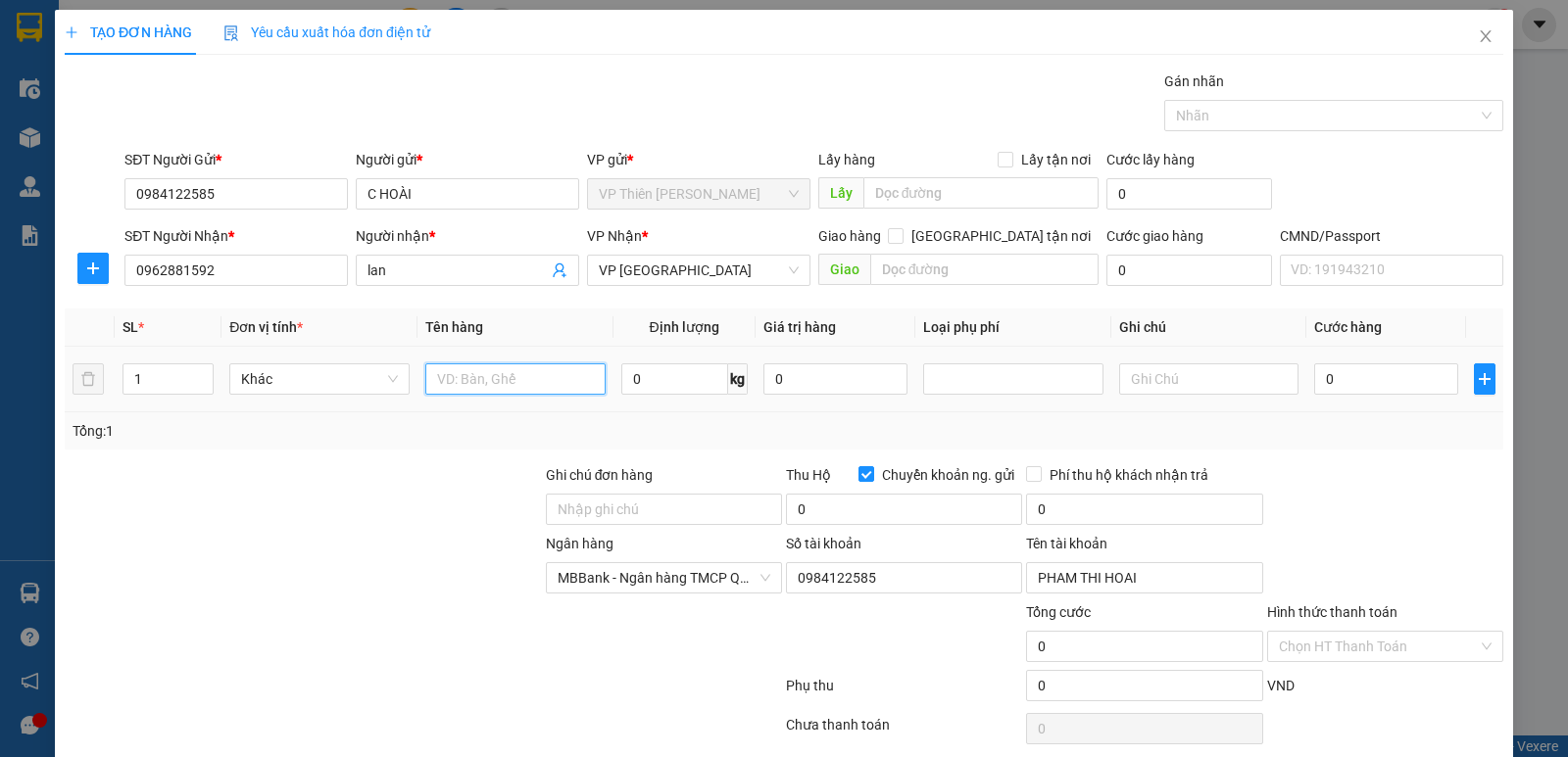
click at [530, 377] on input "text" at bounding box center [515, 379] width 180 height 31
click at [675, 381] on input "0" at bounding box center [674, 379] width 107 height 31
click at [1351, 373] on input "0" at bounding box center [1385, 379] width 144 height 31
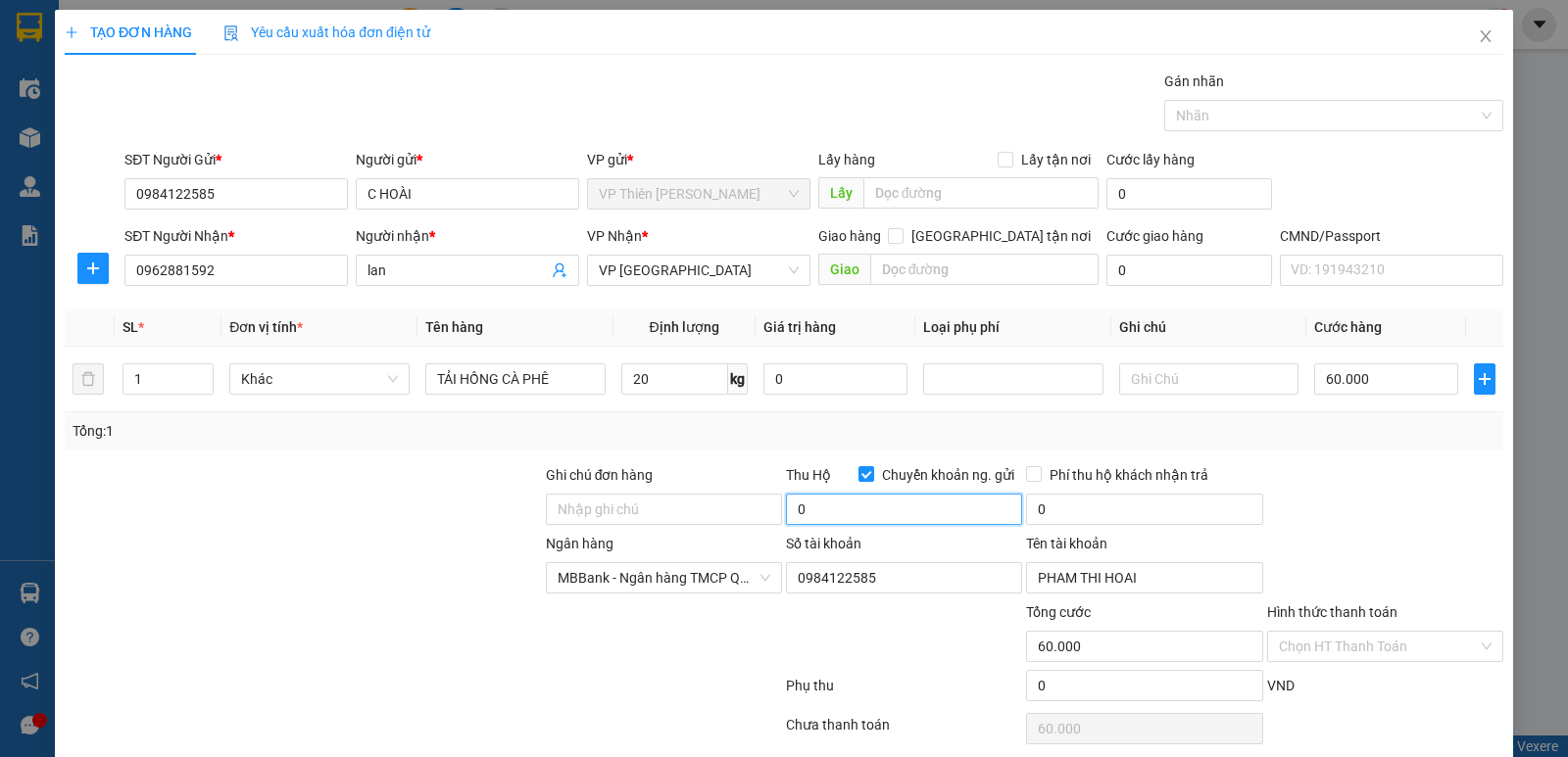
click at [826, 510] on input "0" at bounding box center [904, 510] width 236 height 31
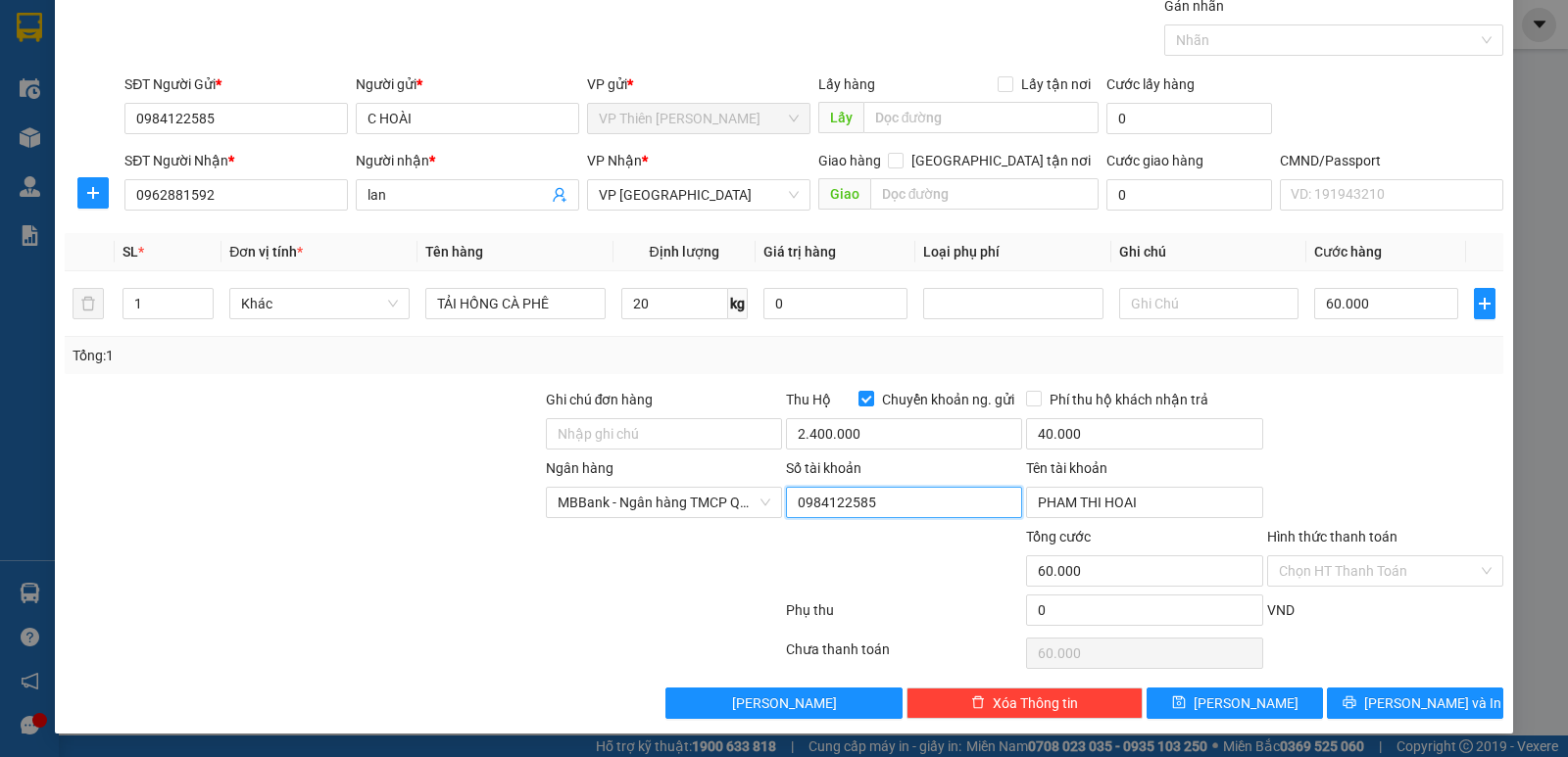
click at [911, 502] on input "0984122585" at bounding box center [904, 503] width 236 height 31
click at [1415, 701] on span "[PERSON_NAME] và In" at bounding box center [1432, 703] width 138 height 22
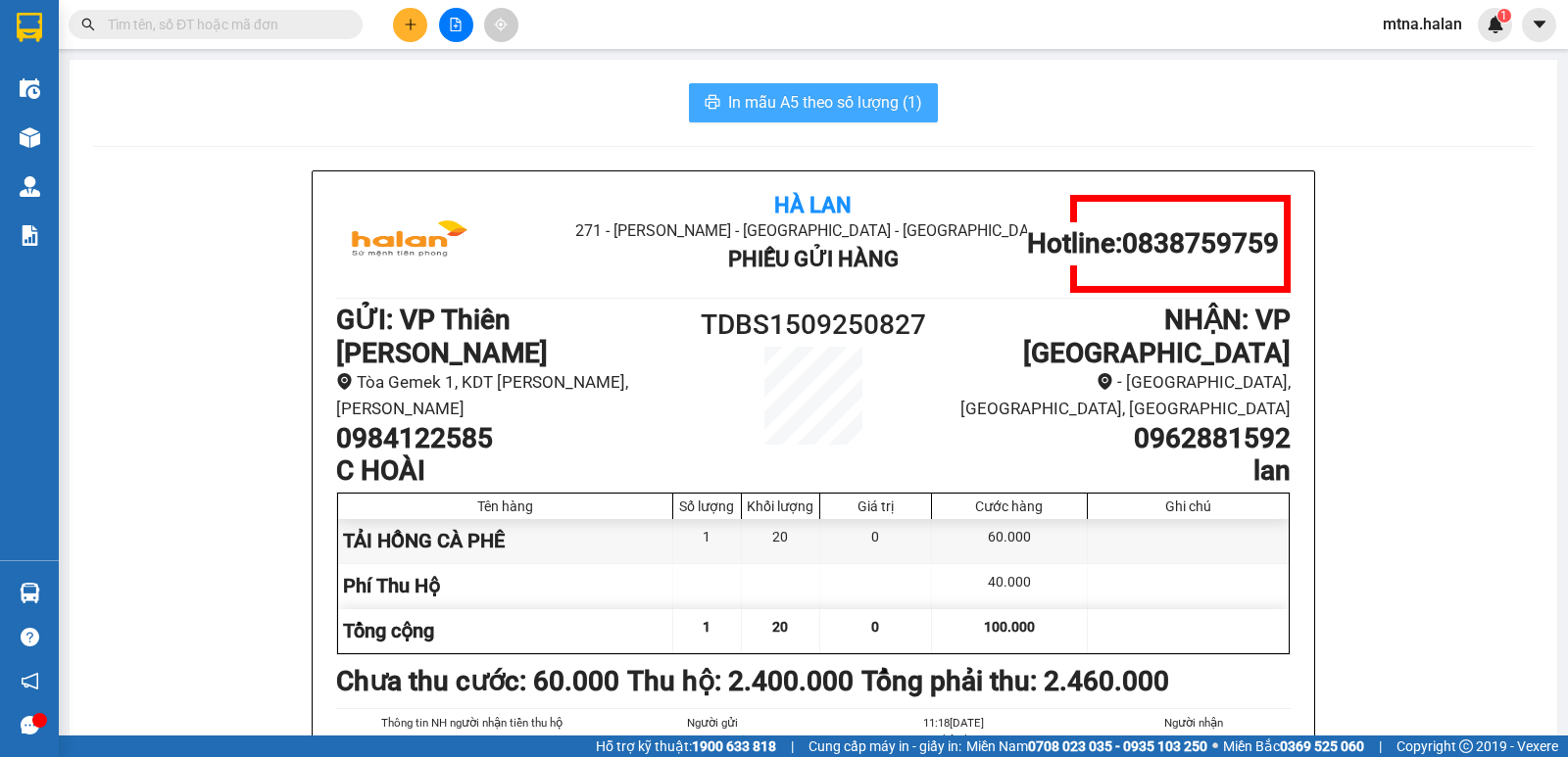
click at [796, 91] on span "In mẫu A5 theo số lượng (1)" at bounding box center [824, 102] width 194 height 25
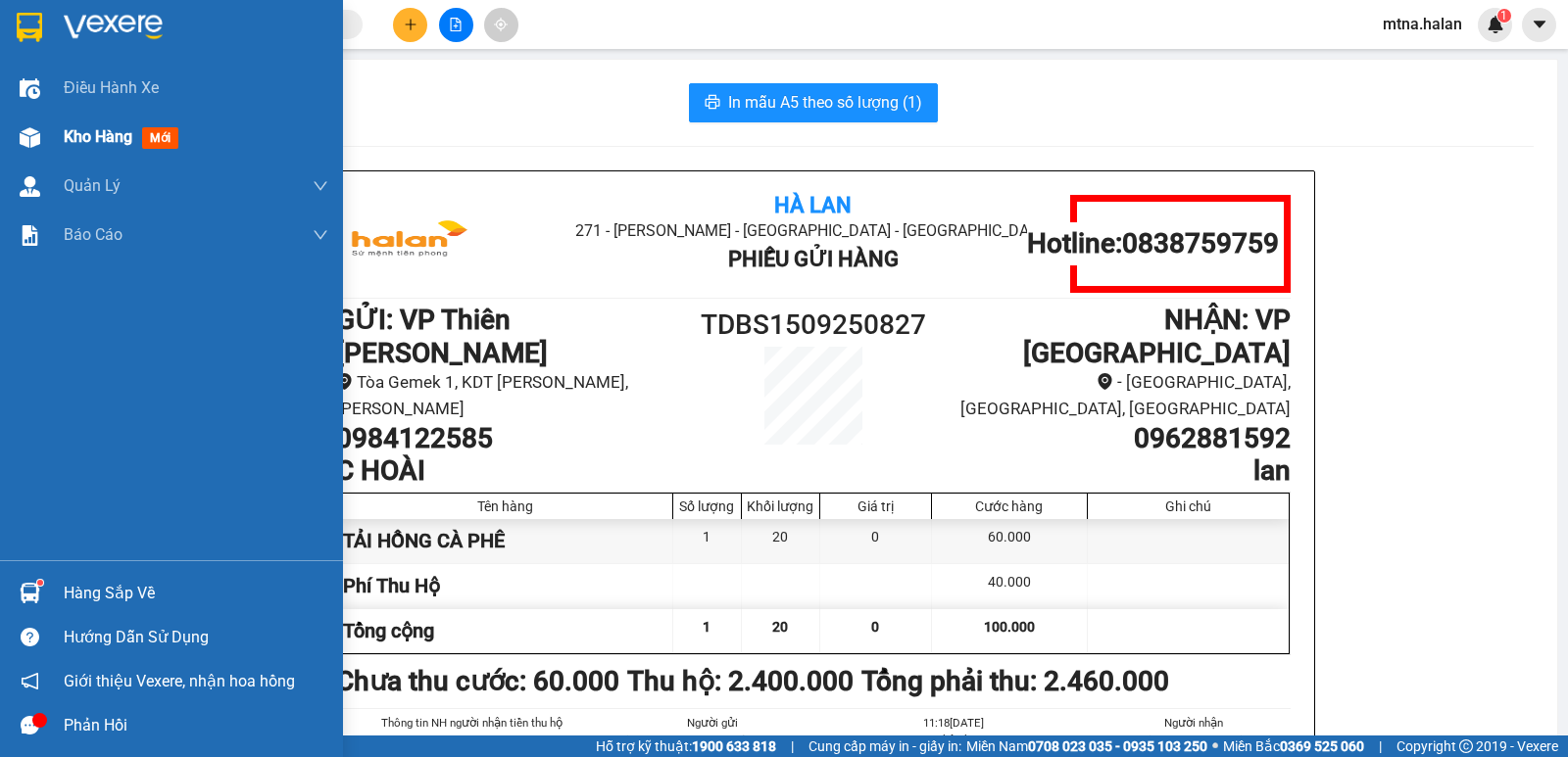
click at [22, 128] on img at bounding box center [29, 137] width 21 height 21
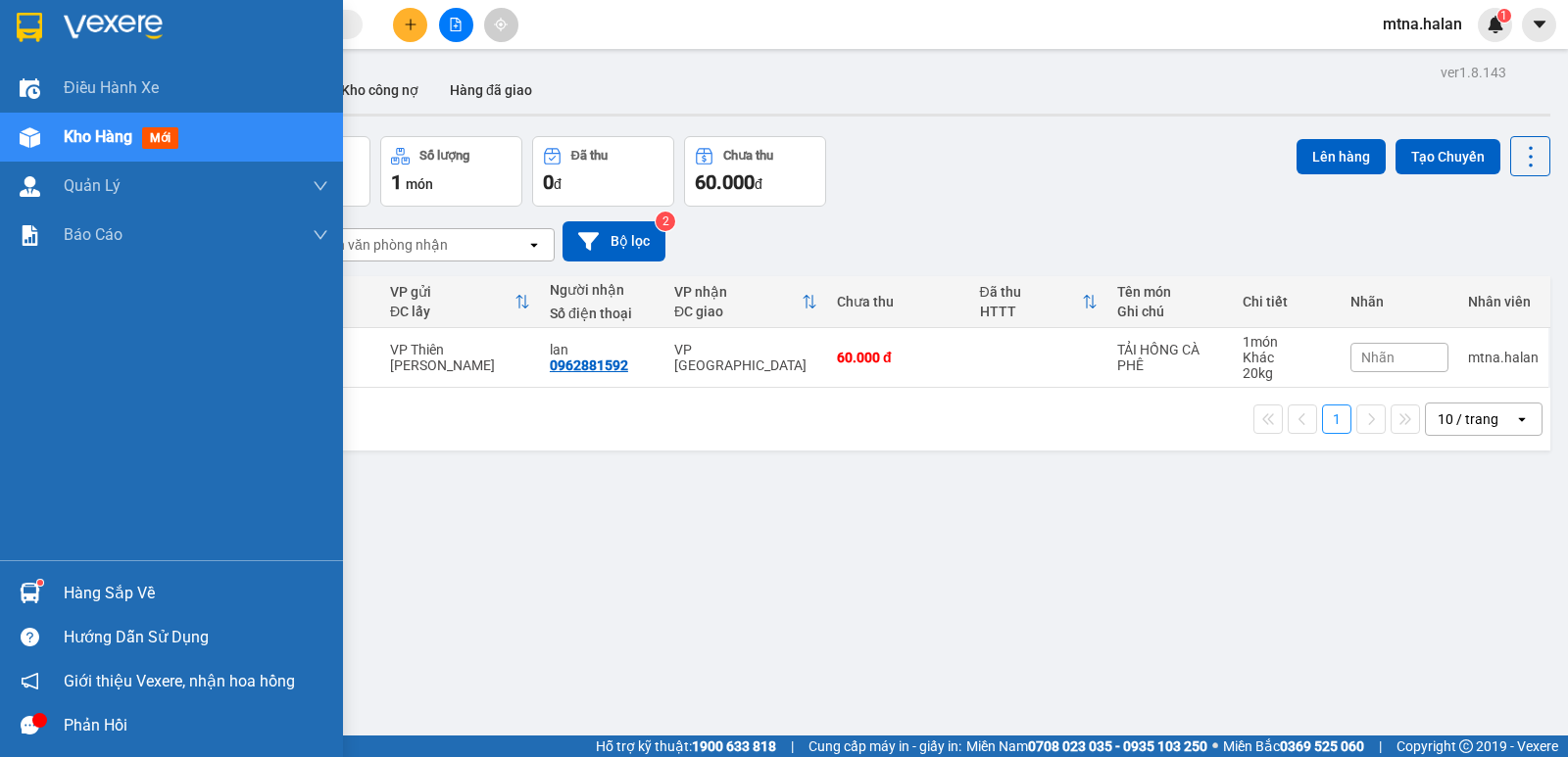
click at [31, 588] on img at bounding box center [29, 592] width 21 height 21
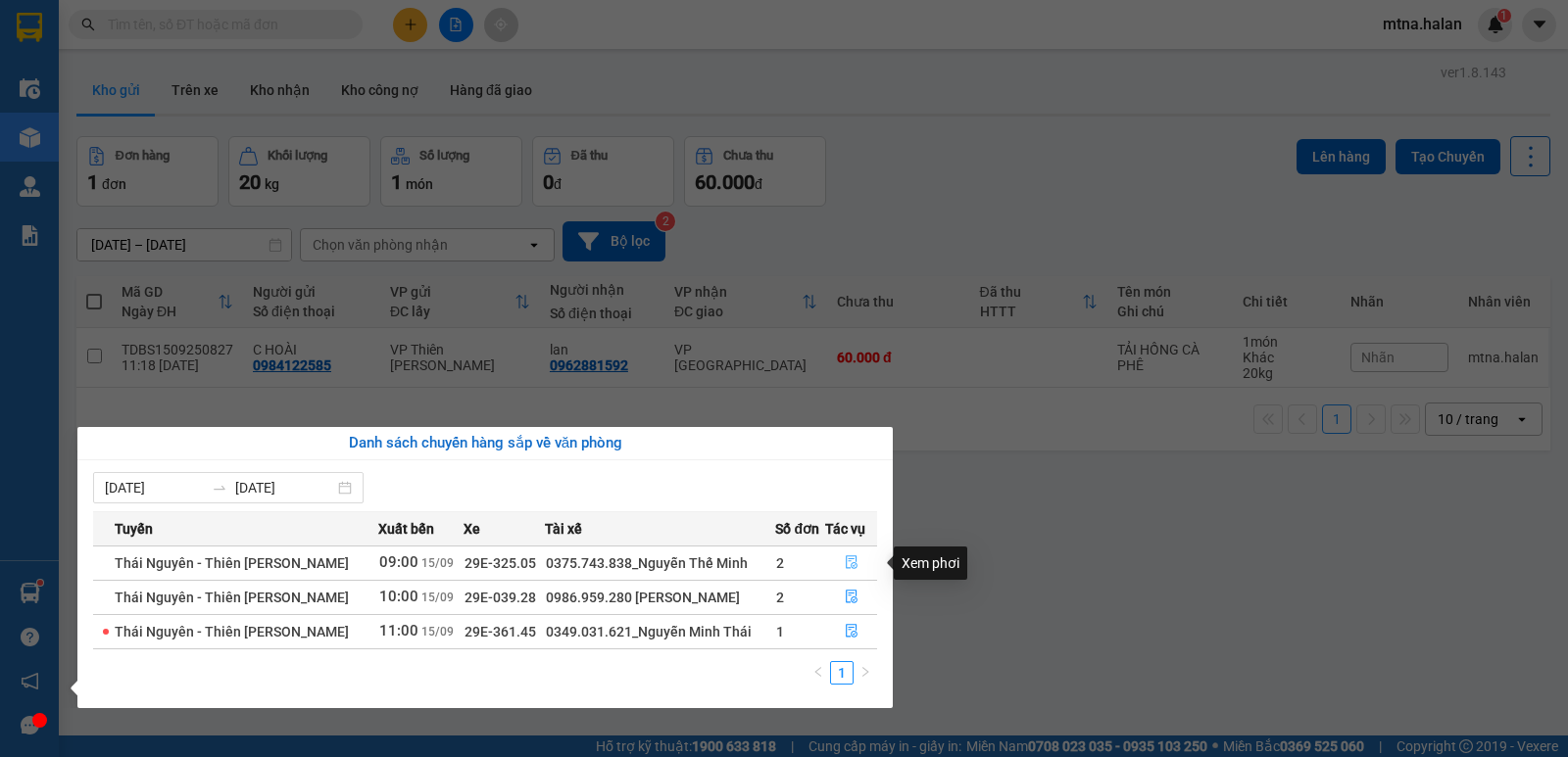
click at [851, 563] on icon "file-done" at bounding box center [852, 562] width 14 height 14
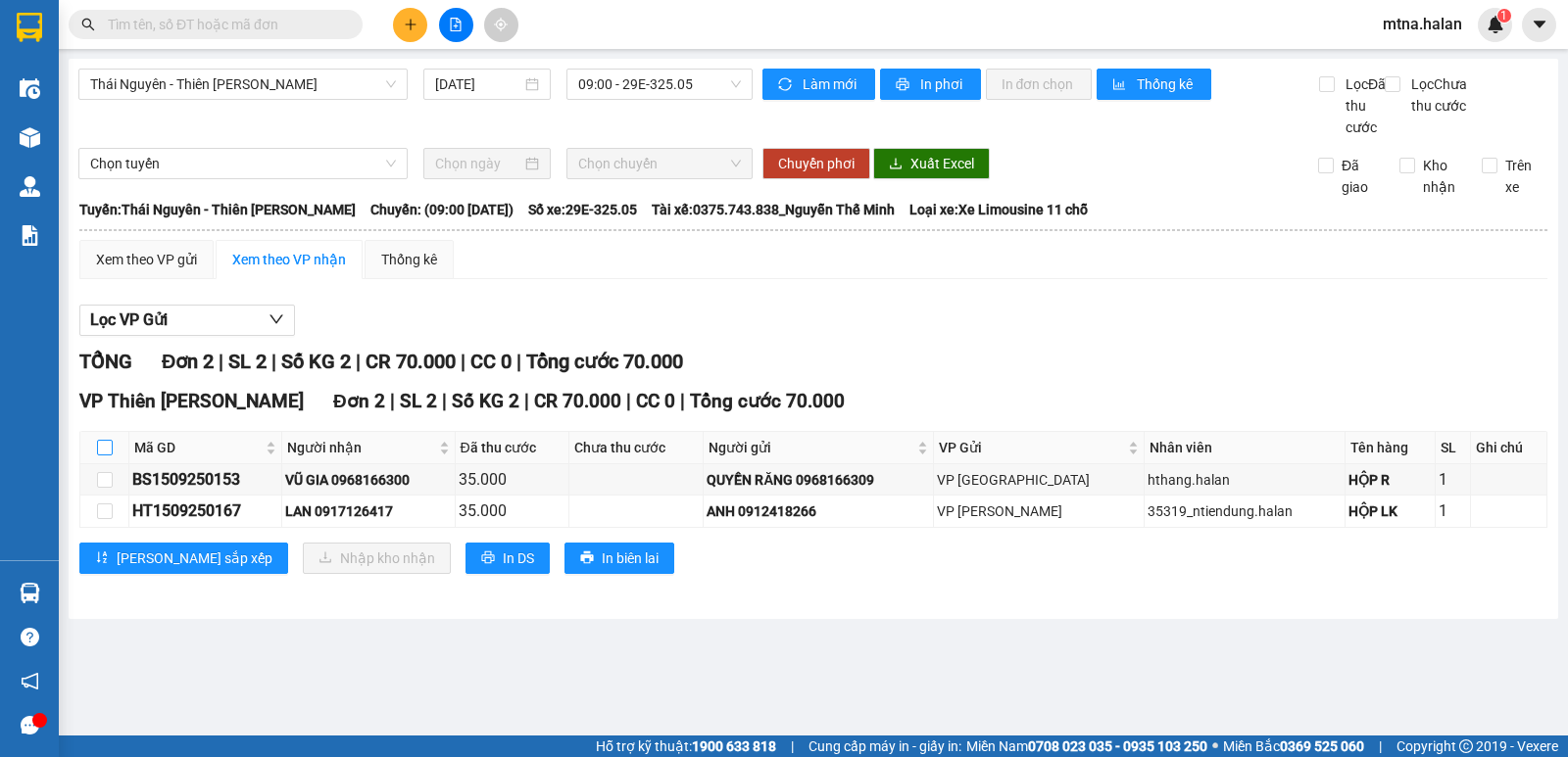
click at [104, 456] on input "checkbox" at bounding box center [105, 448] width 16 height 16
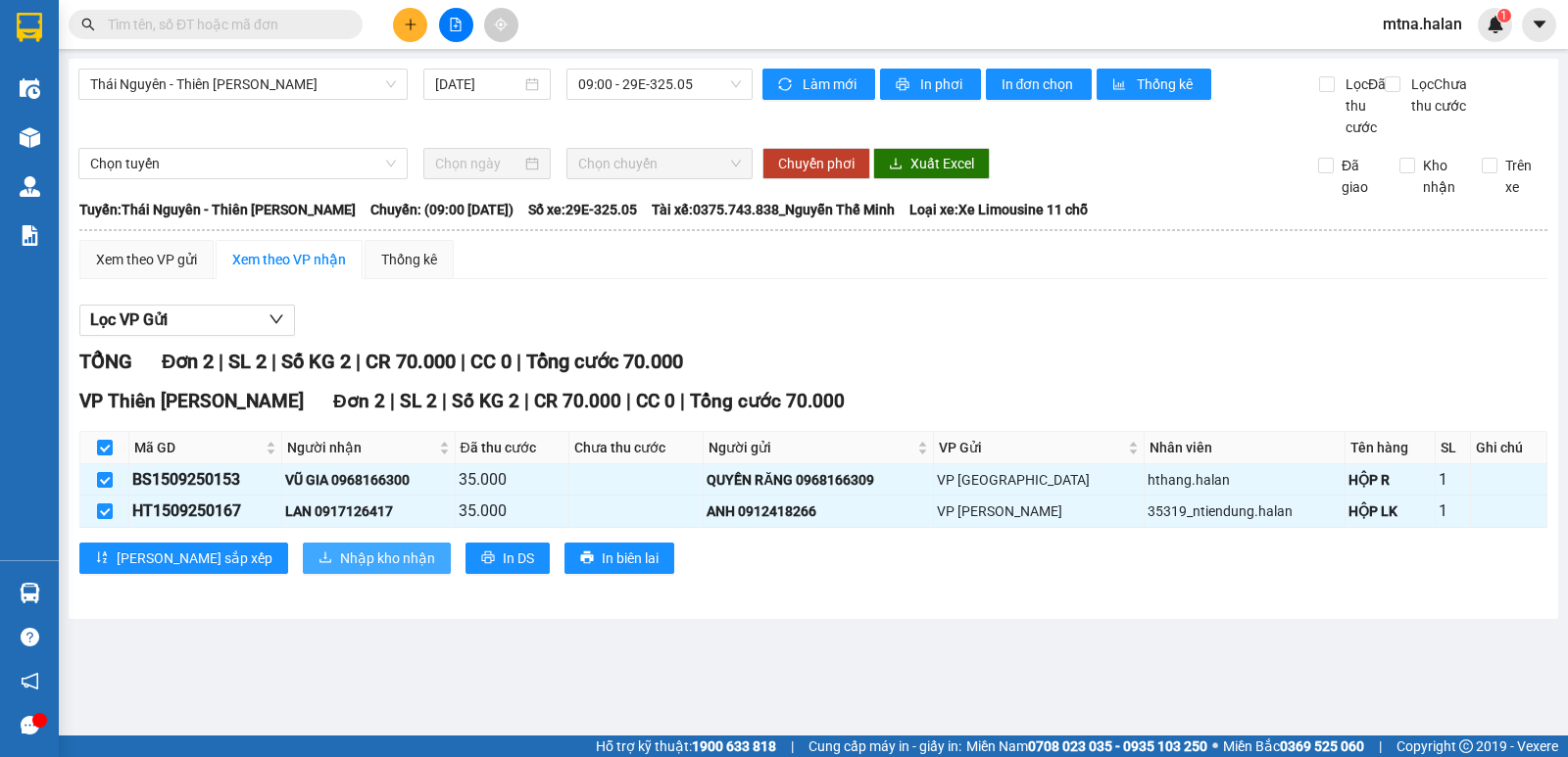
click at [340, 568] on span "Nhập kho nhận" at bounding box center [387, 558] width 95 height 22
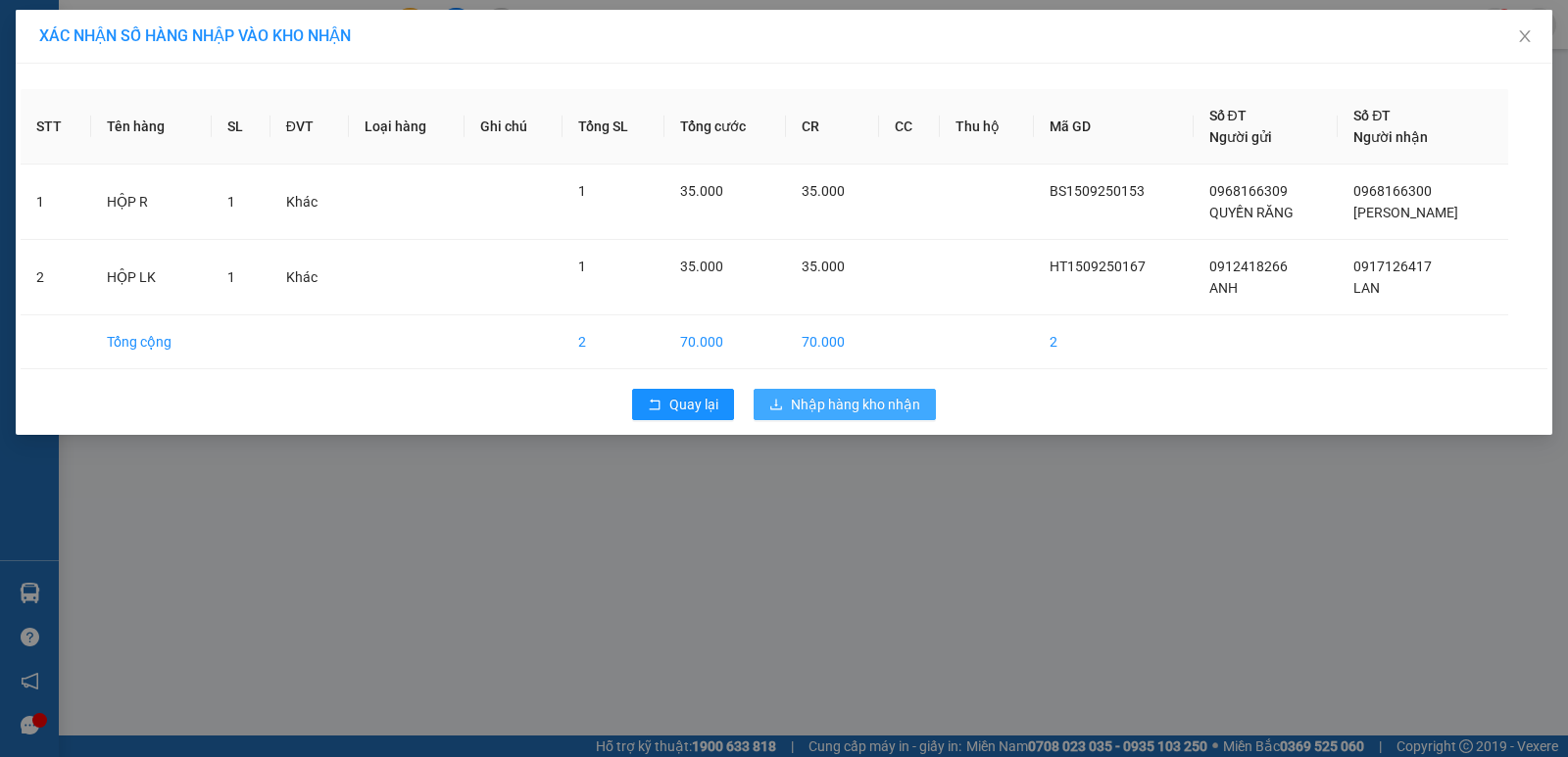
click at [876, 406] on span "Nhập hàng kho nhận" at bounding box center [856, 405] width 130 height 22
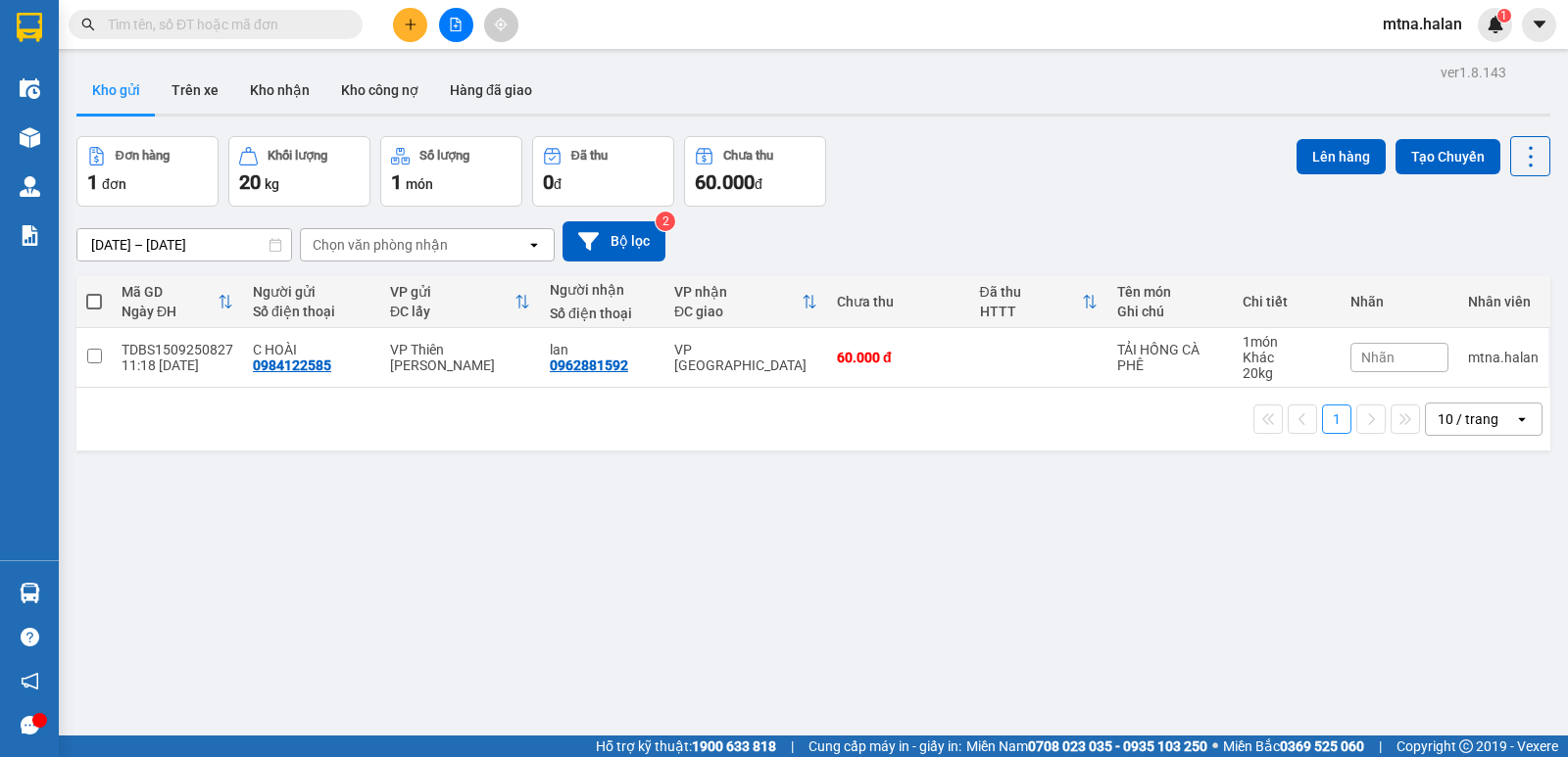
click at [97, 301] on span at bounding box center [94, 301] width 16 height 16
click at [94, 292] on input "checkbox" at bounding box center [94, 292] width 0 height 0
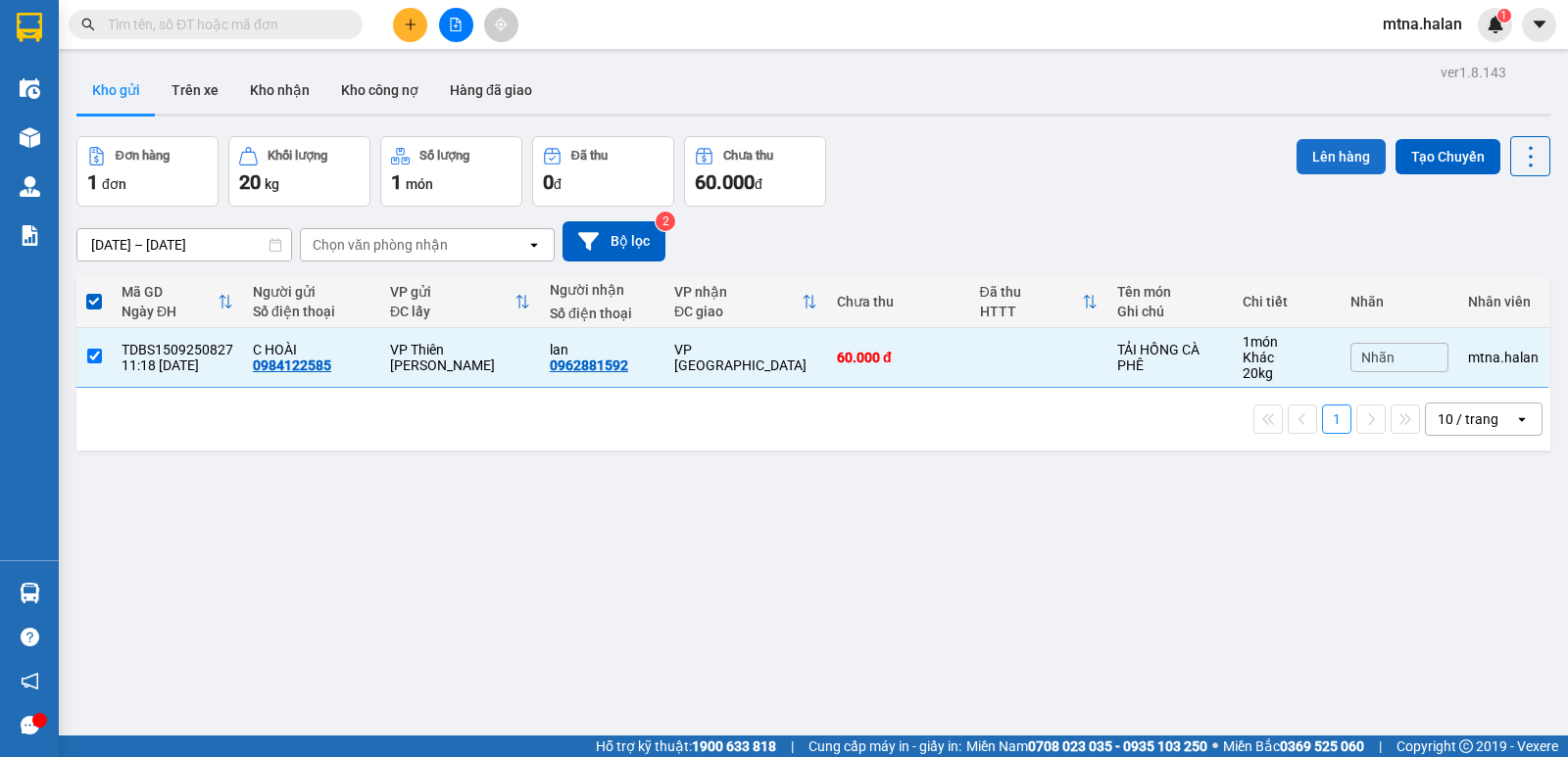
click at [1325, 153] on button "Lên hàng" at bounding box center [1340, 157] width 89 height 35
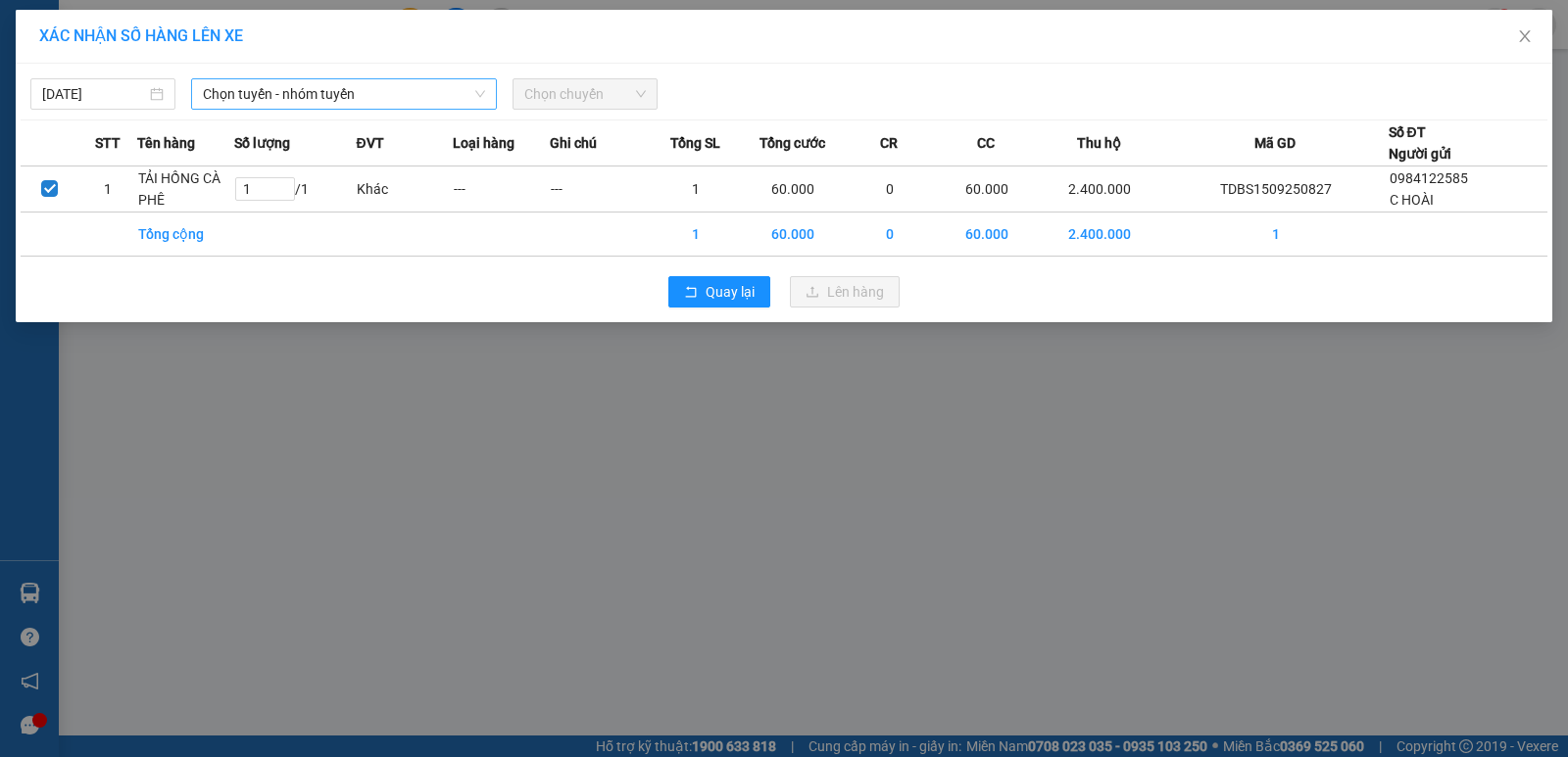
click at [396, 93] on span "Chọn tuyến - nhóm tuyến" at bounding box center [343, 94] width 282 height 29
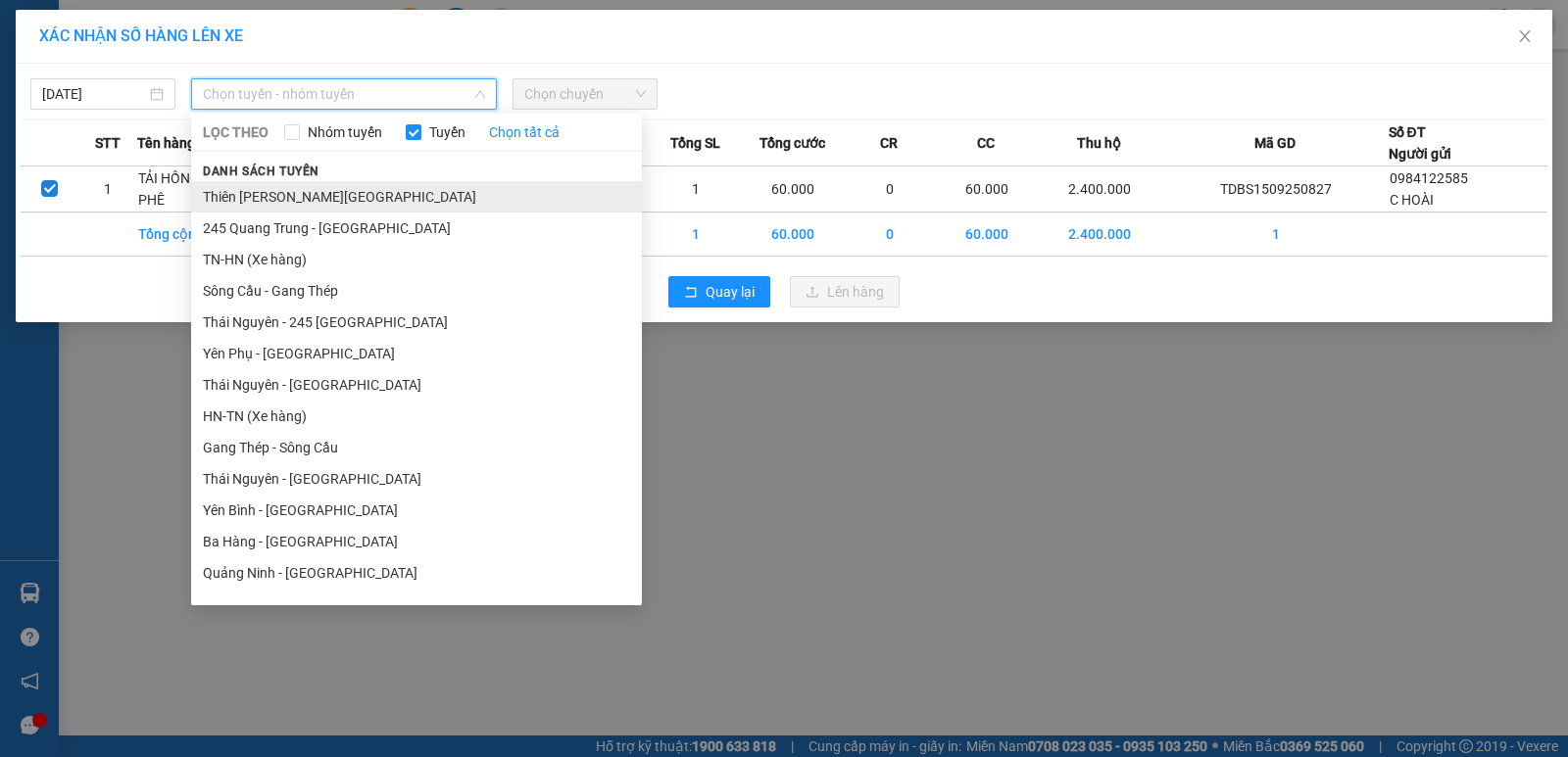
click at [325, 197] on li "Thiên [PERSON_NAME][GEOGRAPHIC_DATA]" at bounding box center [416, 196] width 451 height 31
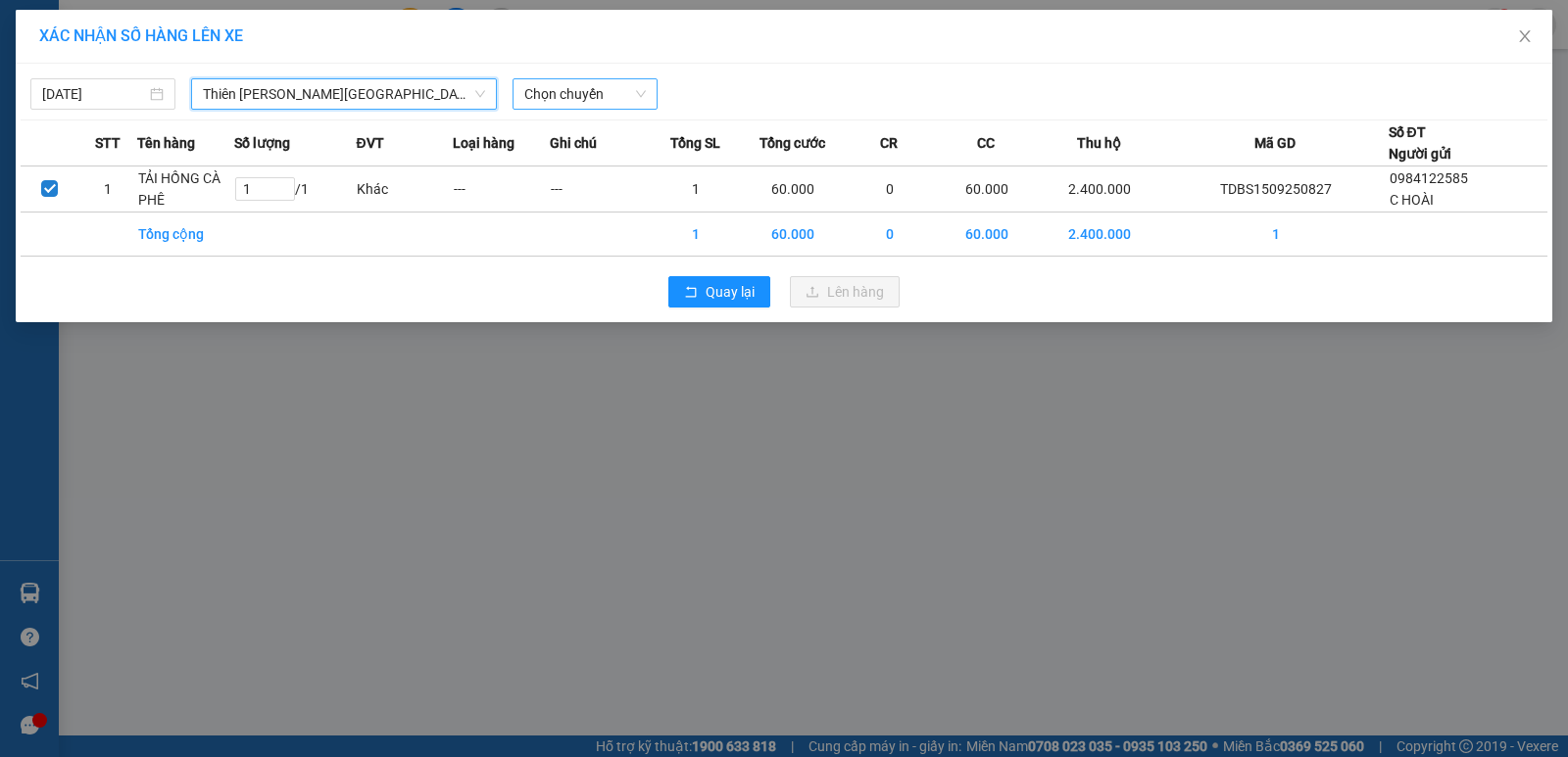
click at [611, 88] on span "Chọn chuyến" at bounding box center [585, 94] width 122 height 29
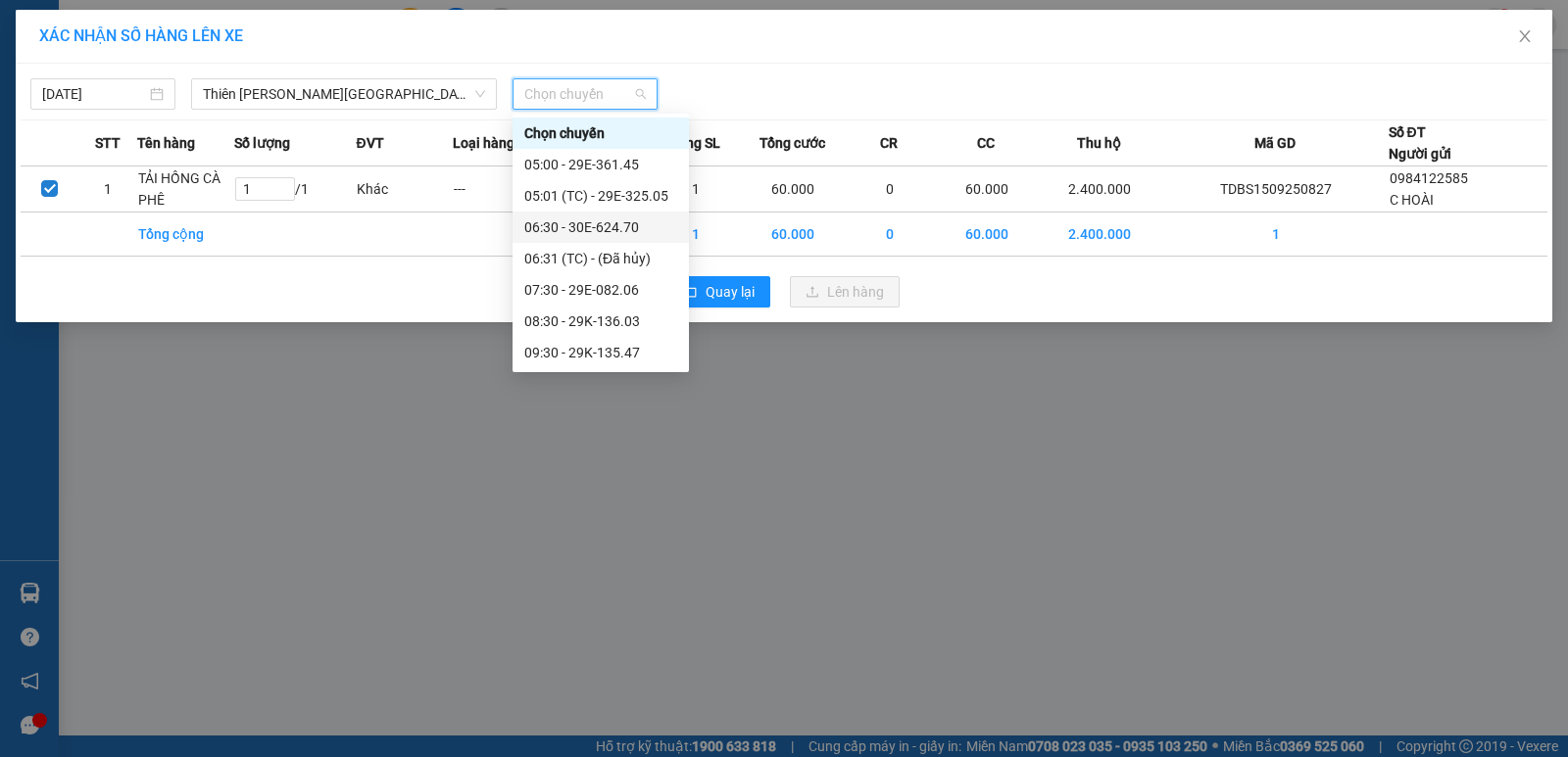
scroll to position [195, 0]
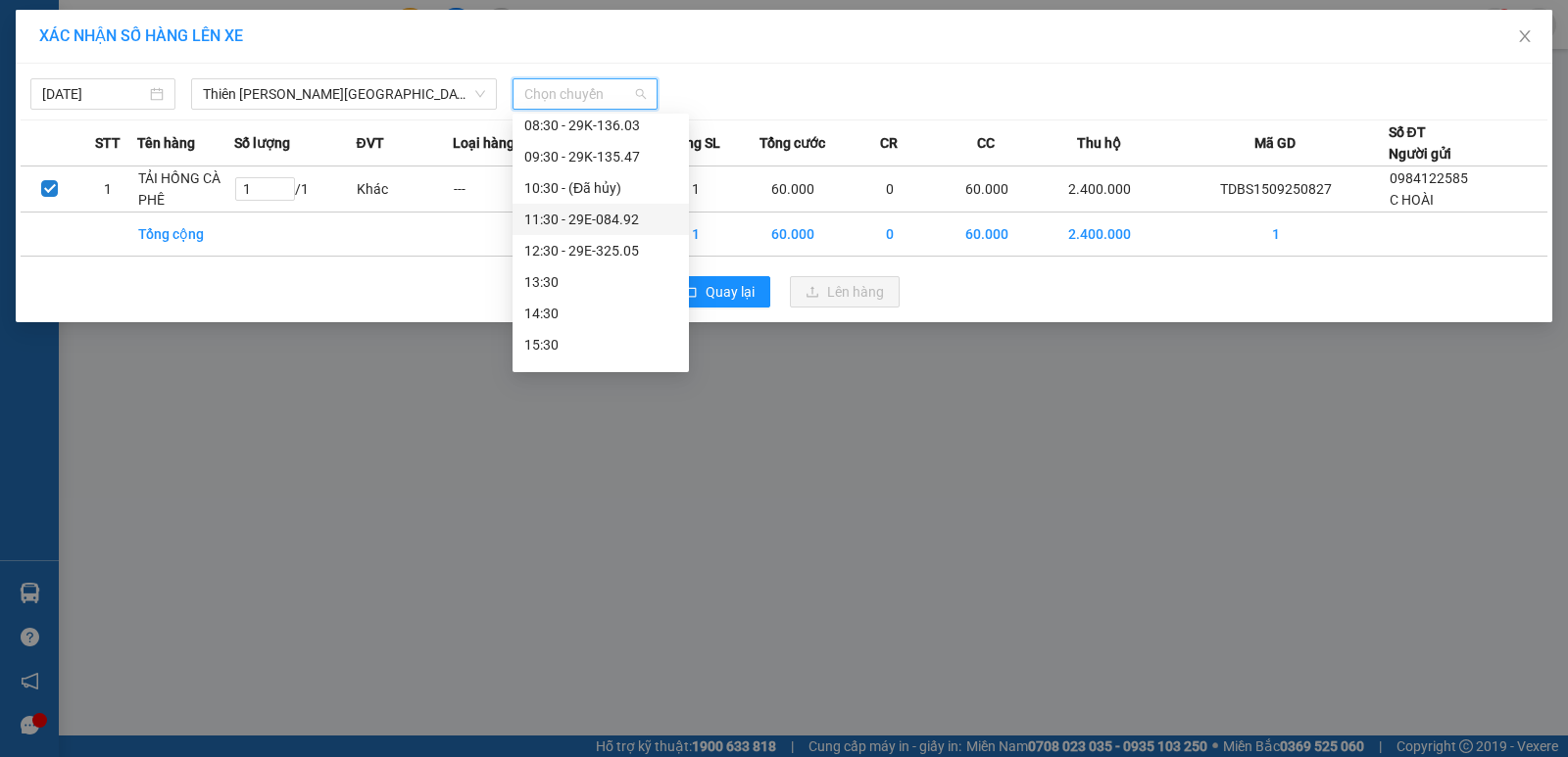
click at [588, 219] on div "11:30 - 29E-084.92" at bounding box center [600, 219] width 153 height 22
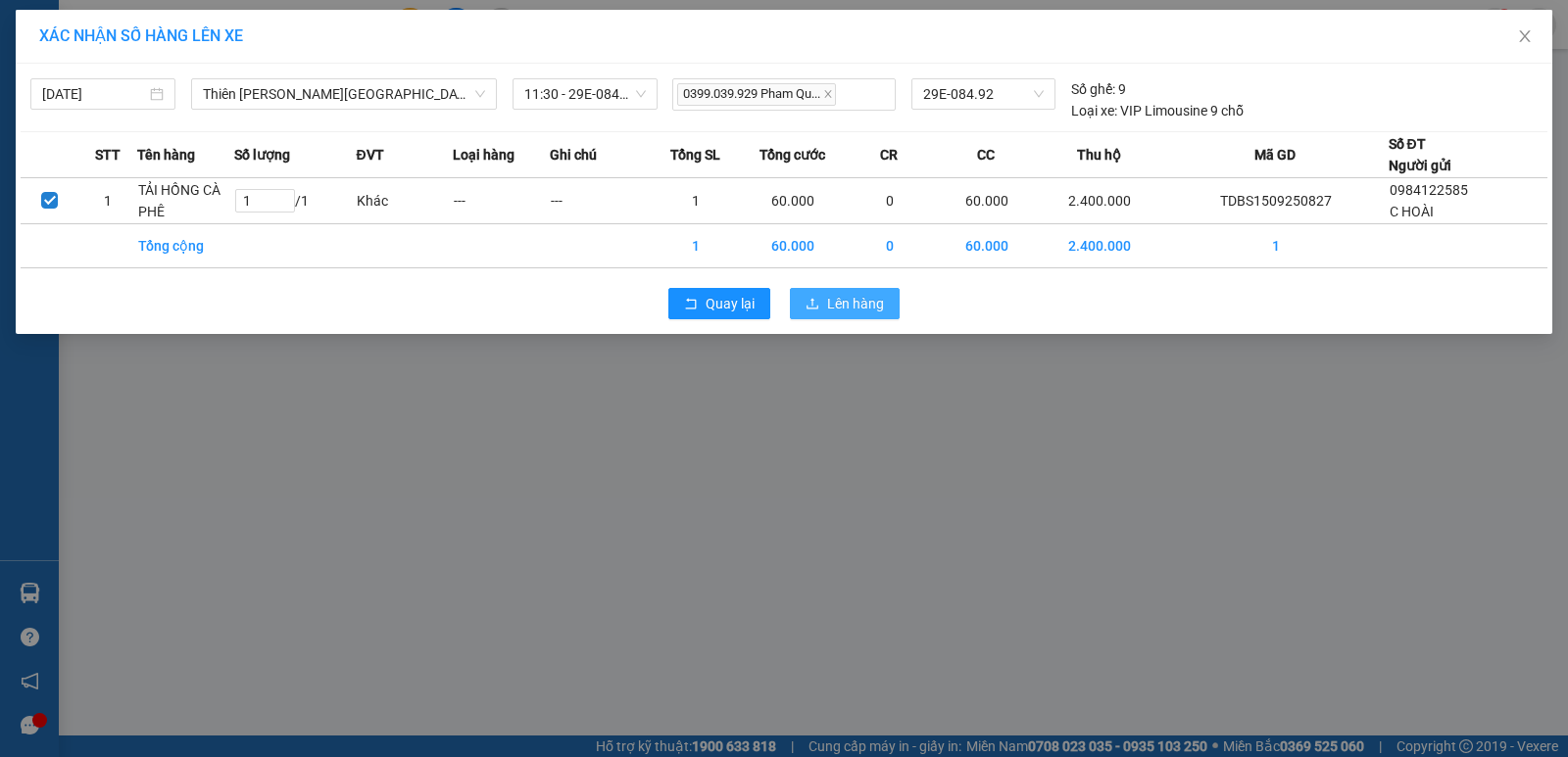
click at [864, 308] on span "Lên hàng" at bounding box center [856, 303] width 57 height 22
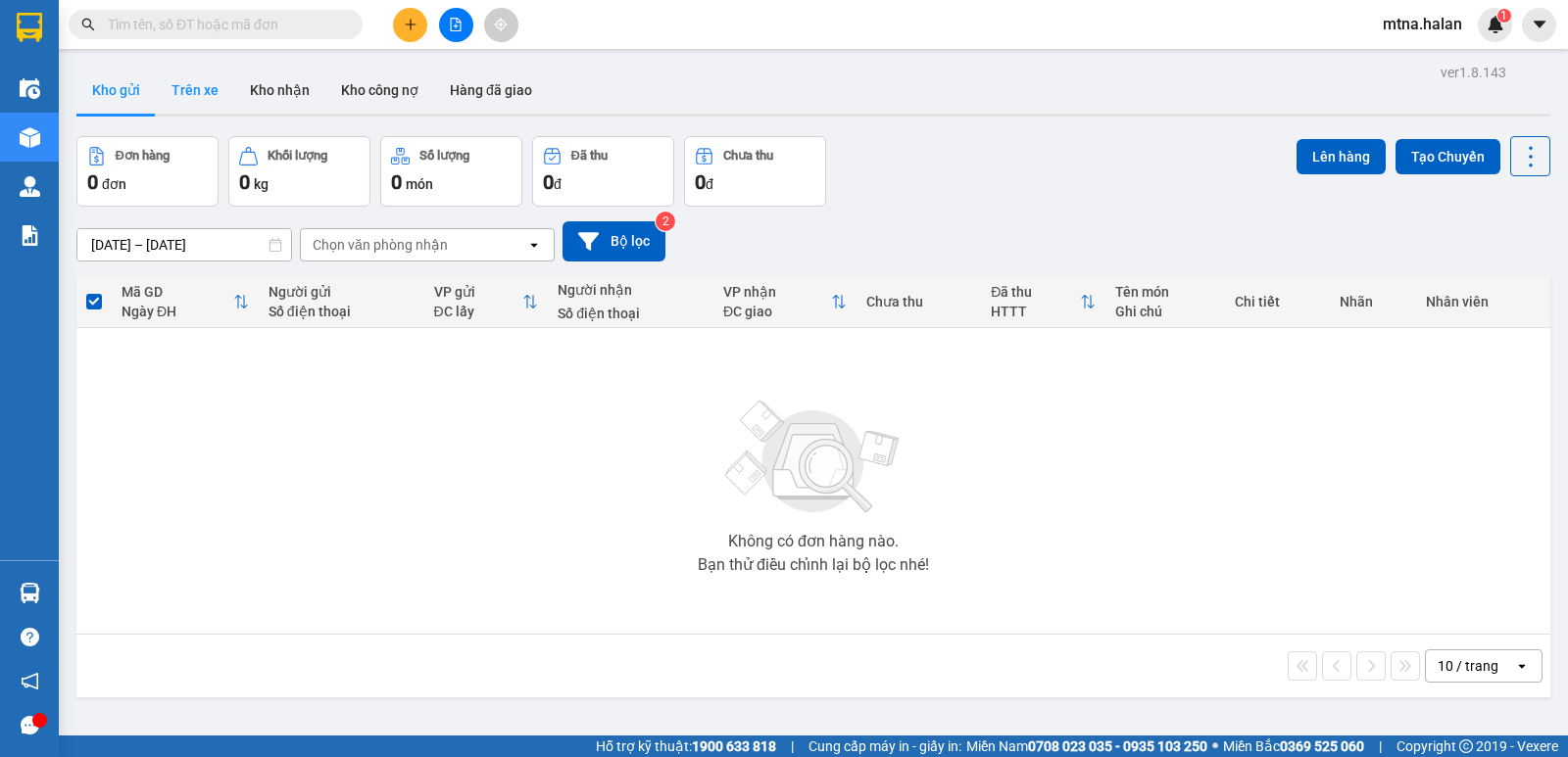
click at [196, 93] on button "Trên xe" at bounding box center [196, 90] width 79 height 47
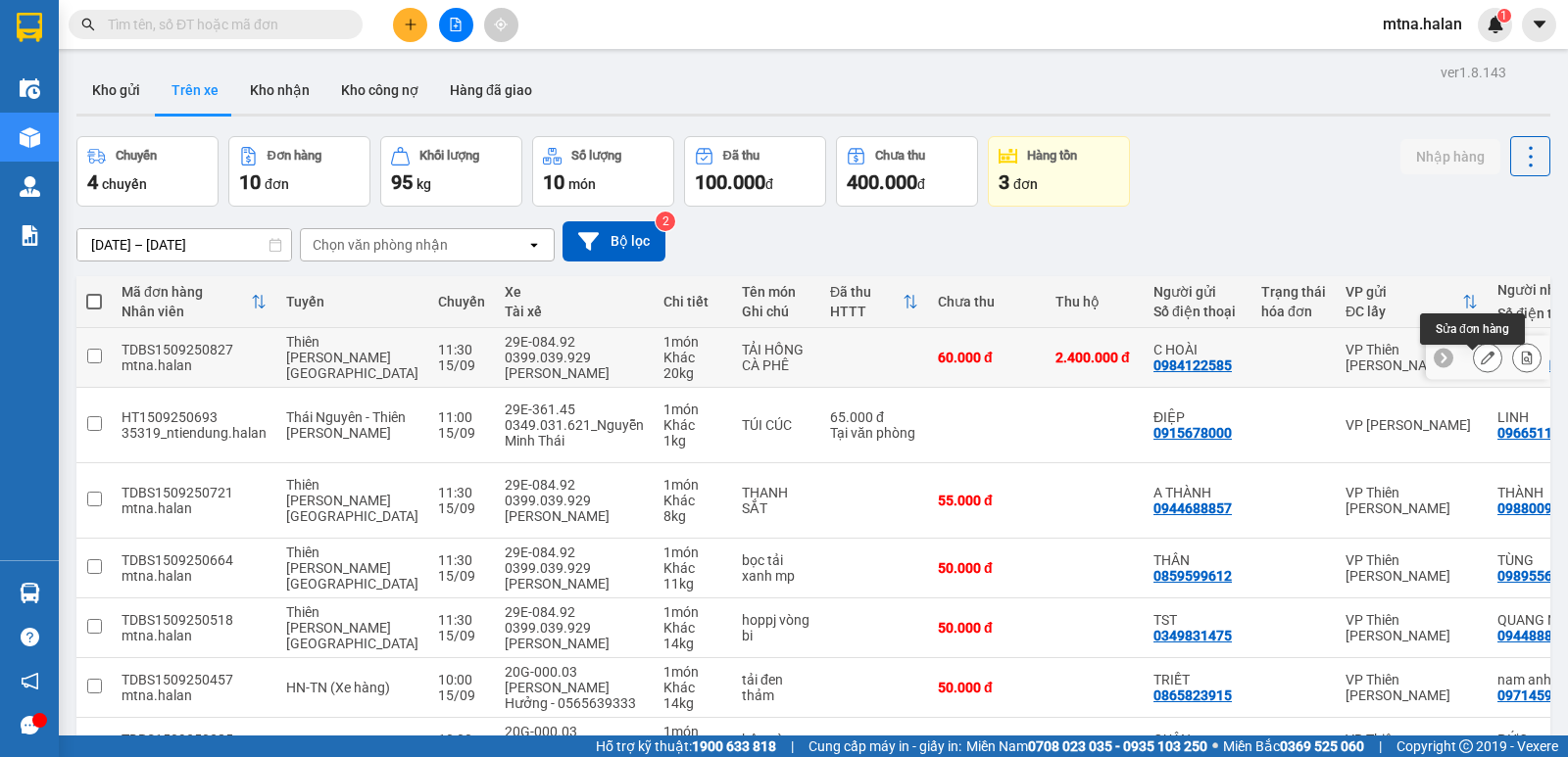
click at [1481, 364] on icon at bounding box center [1487, 357] width 14 height 14
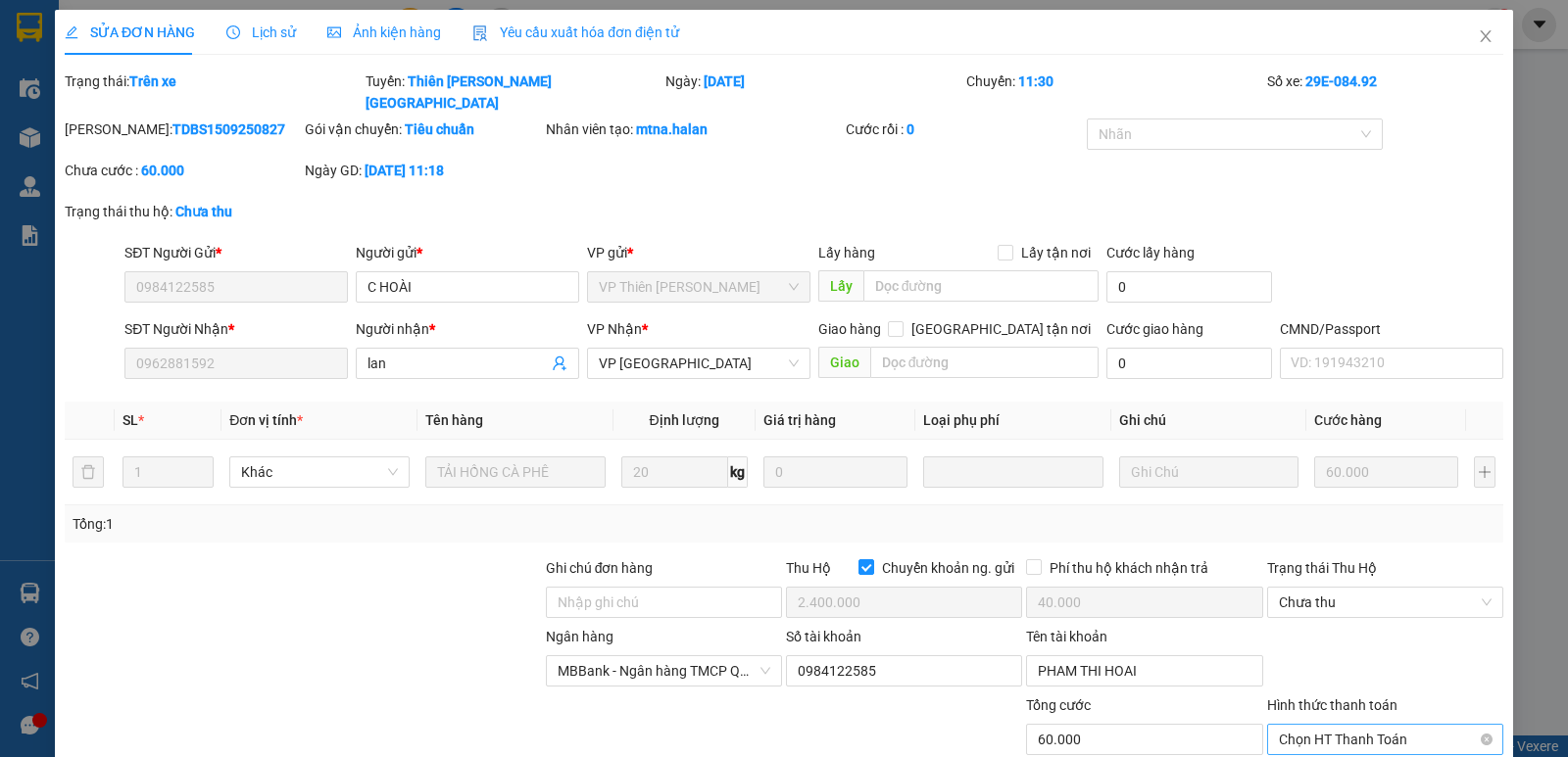
scroll to position [147, 0]
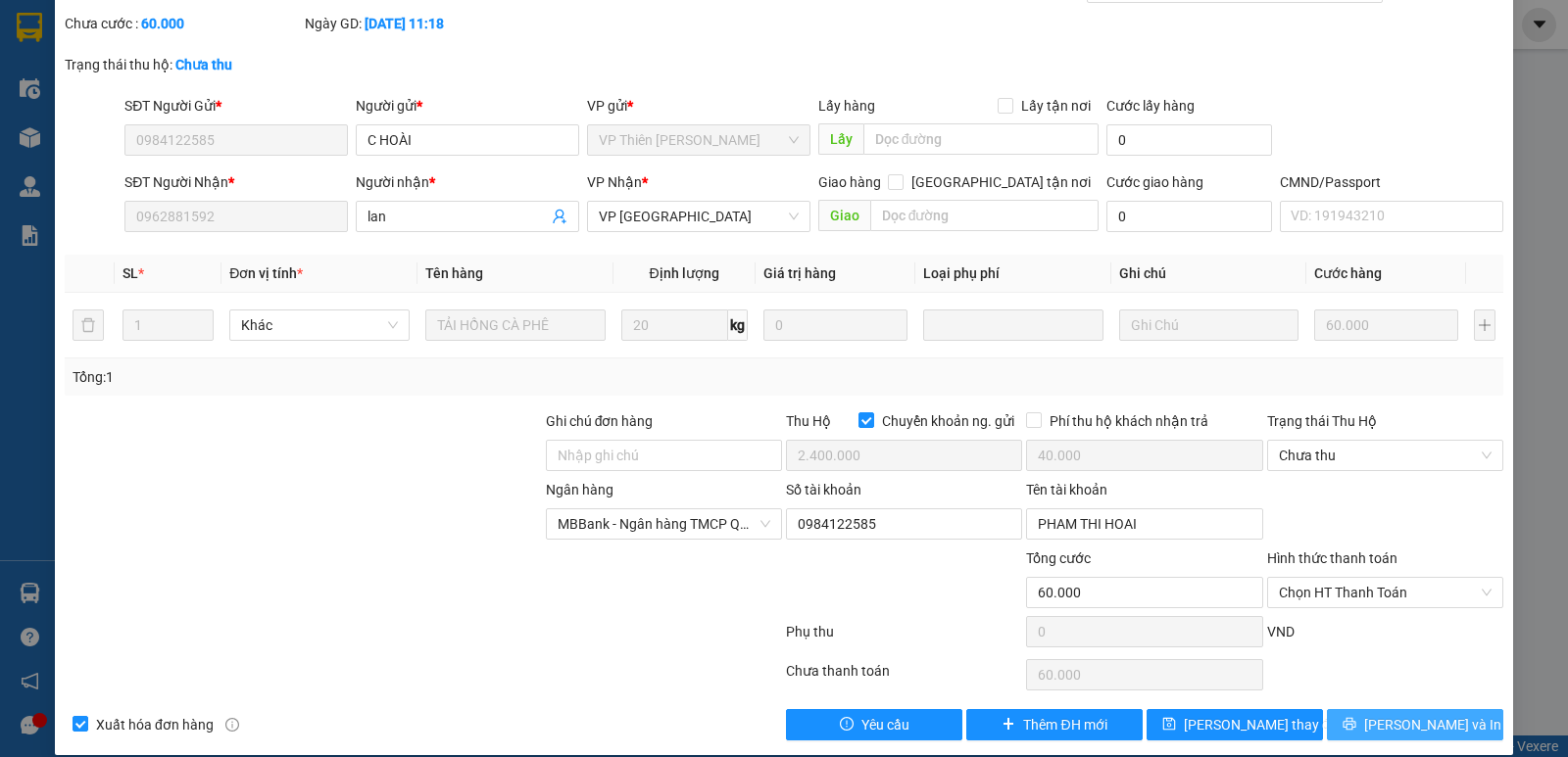
click at [1407, 714] on span "[PERSON_NAME] và In" at bounding box center [1432, 725] width 138 height 22
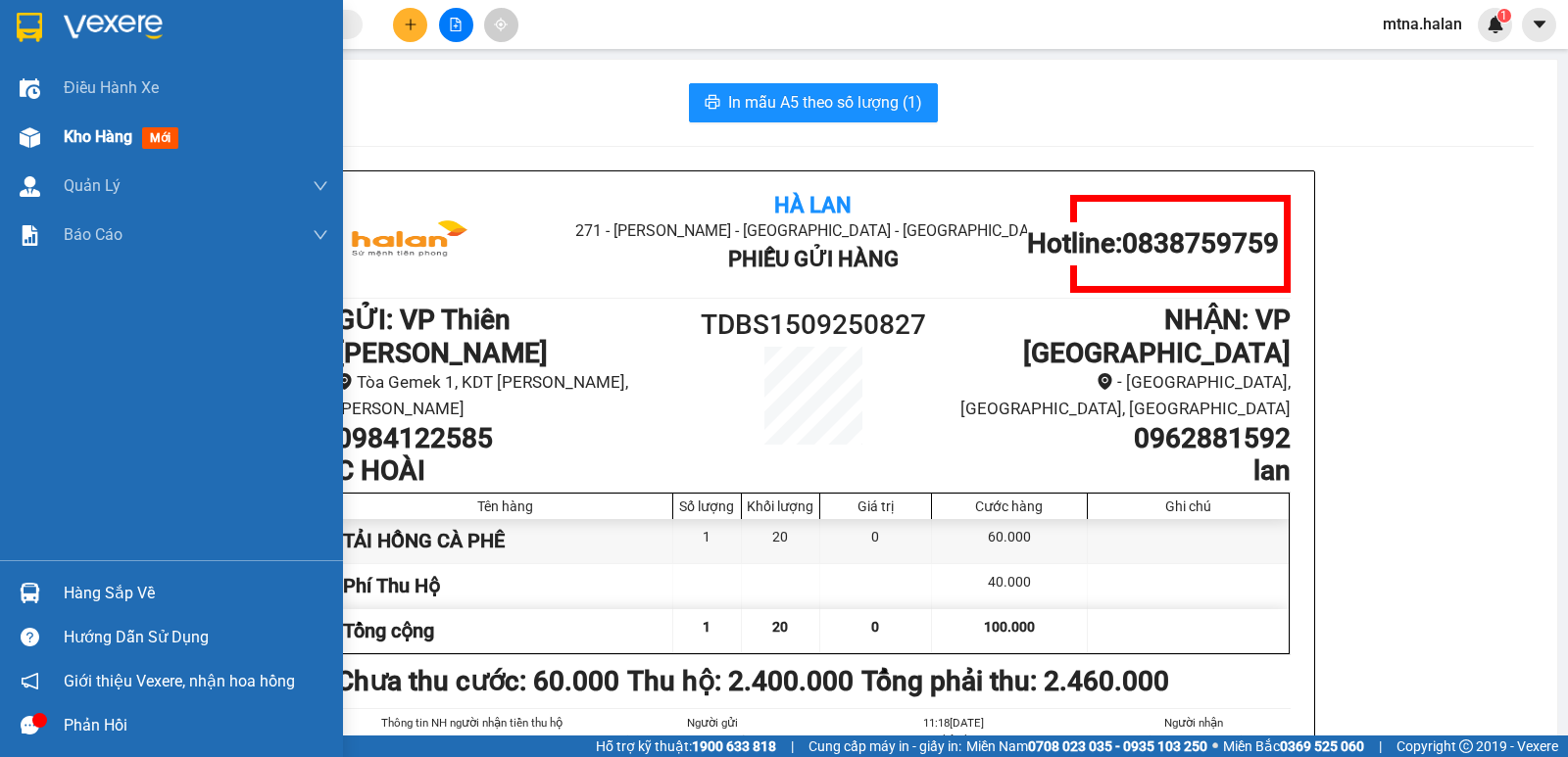
click at [25, 135] on img at bounding box center [29, 137] width 21 height 21
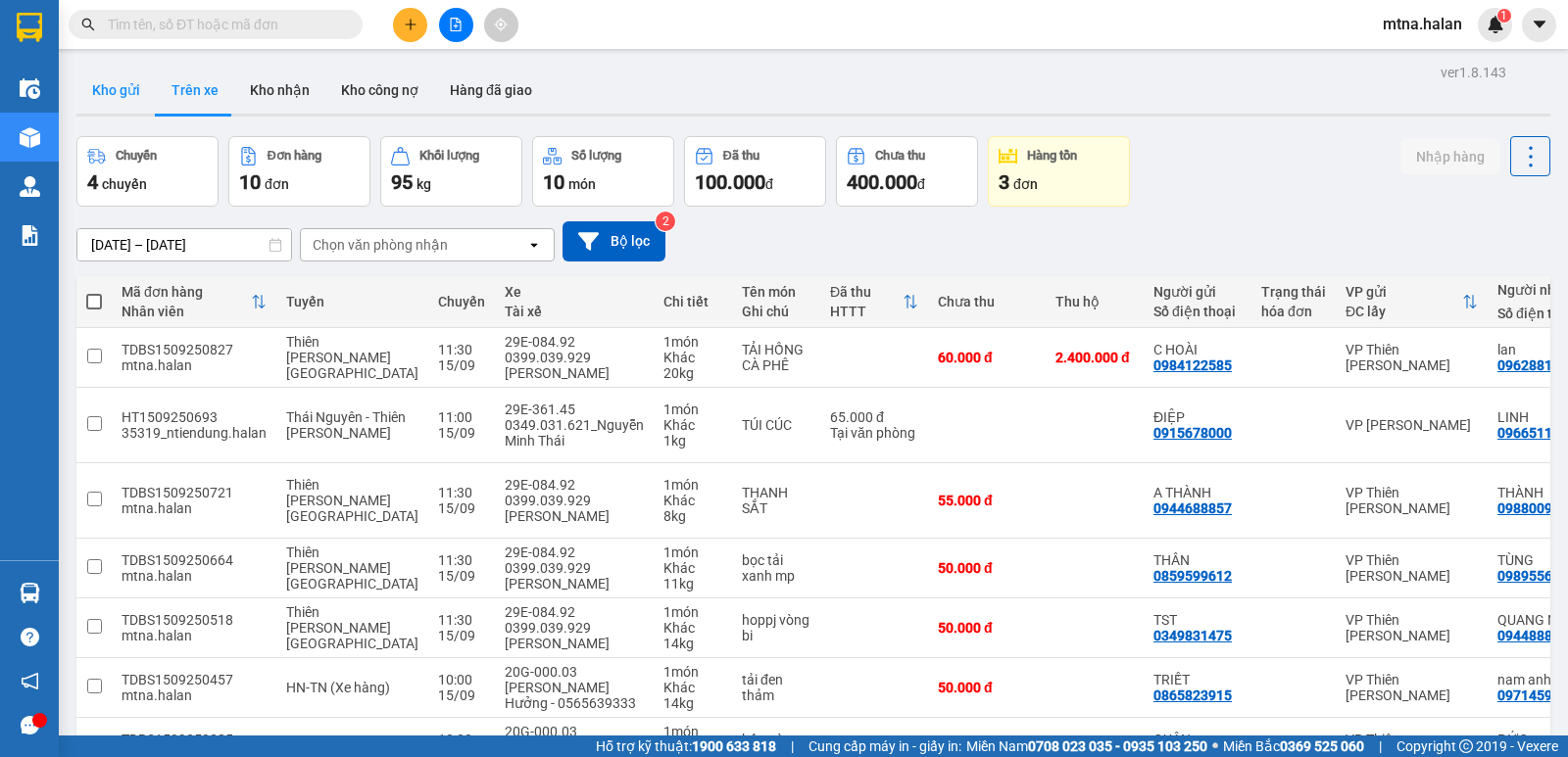
click at [113, 92] on button "Kho gửi" at bounding box center [116, 90] width 80 height 47
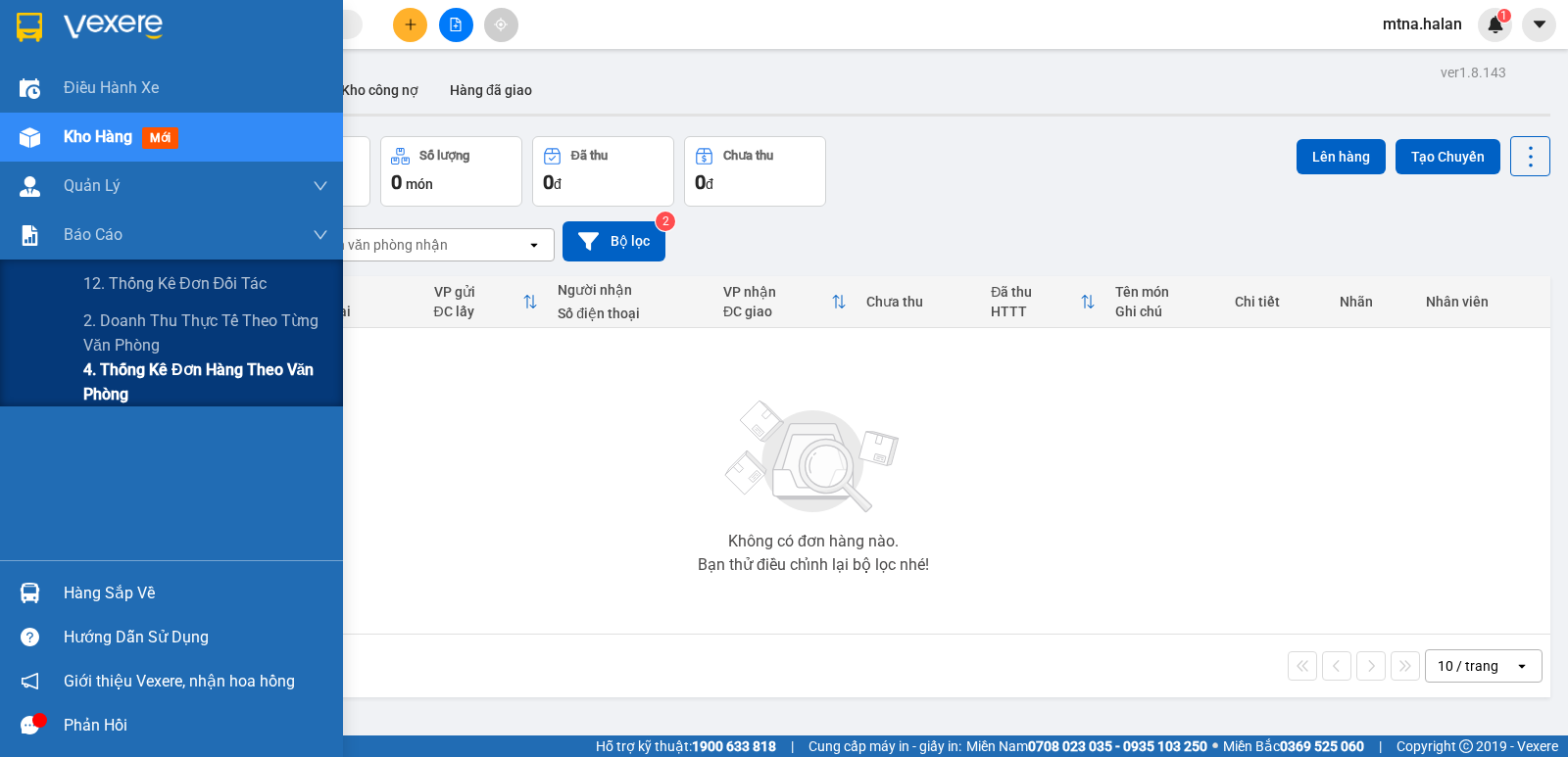
click at [96, 371] on span "4. Thống kê đơn hàng theo văn phòng" at bounding box center [205, 382] width 245 height 49
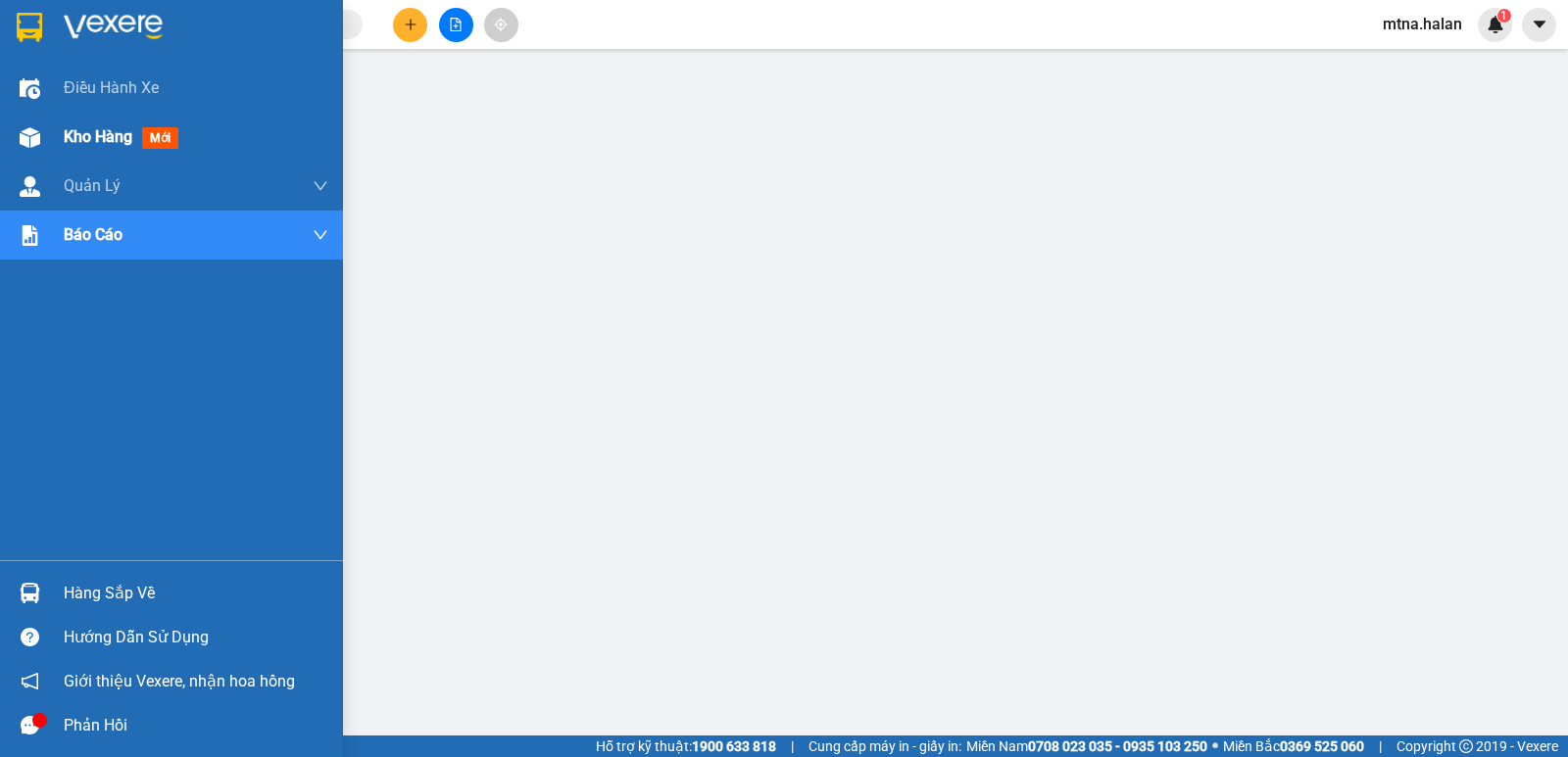
click at [30, 141] on img at bounding box center [29, 137] width 21 height 21
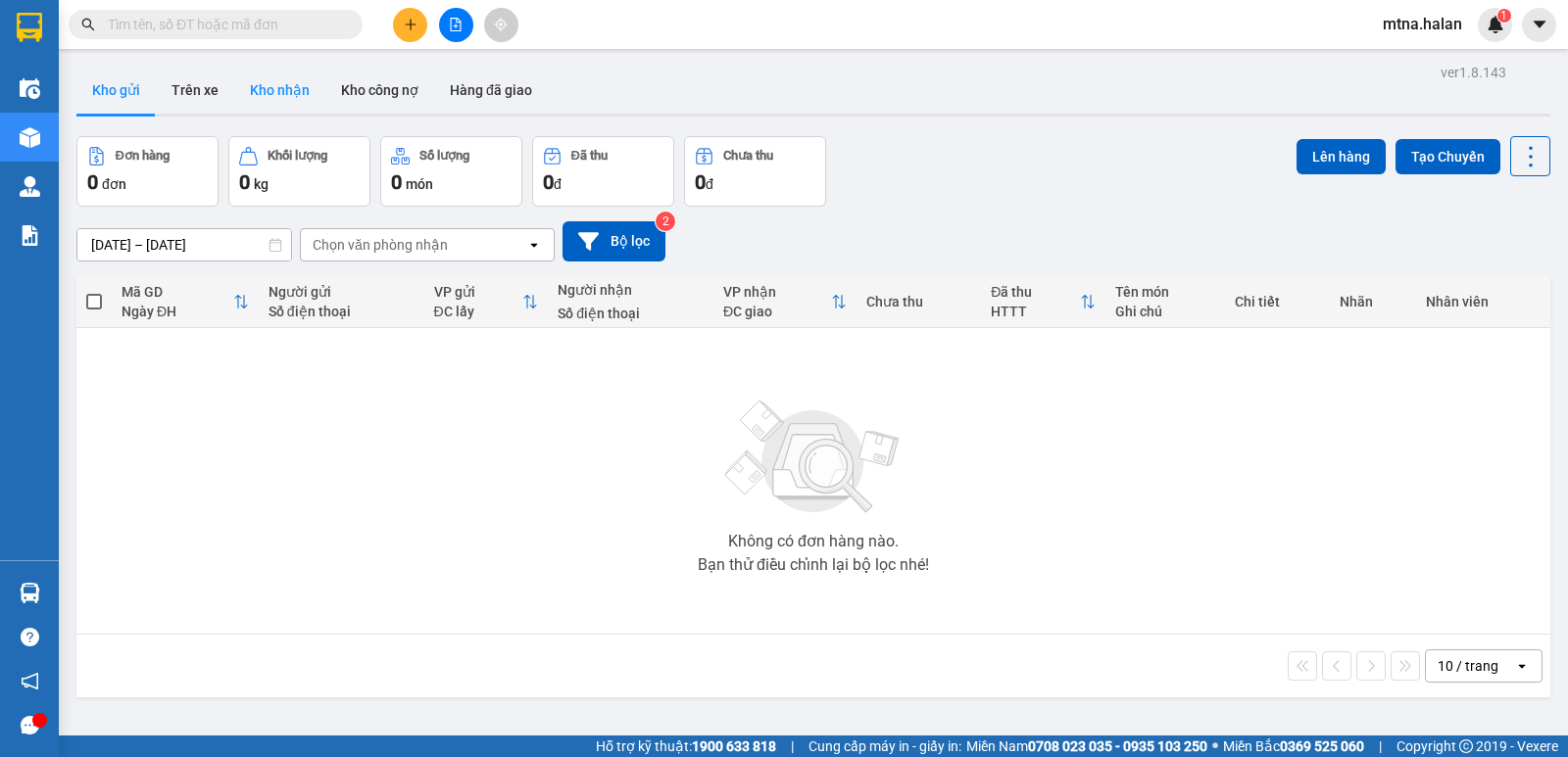
click at [294, 84] on button "Kho nhận" at bounding box center [279, 90] width 91 height 47
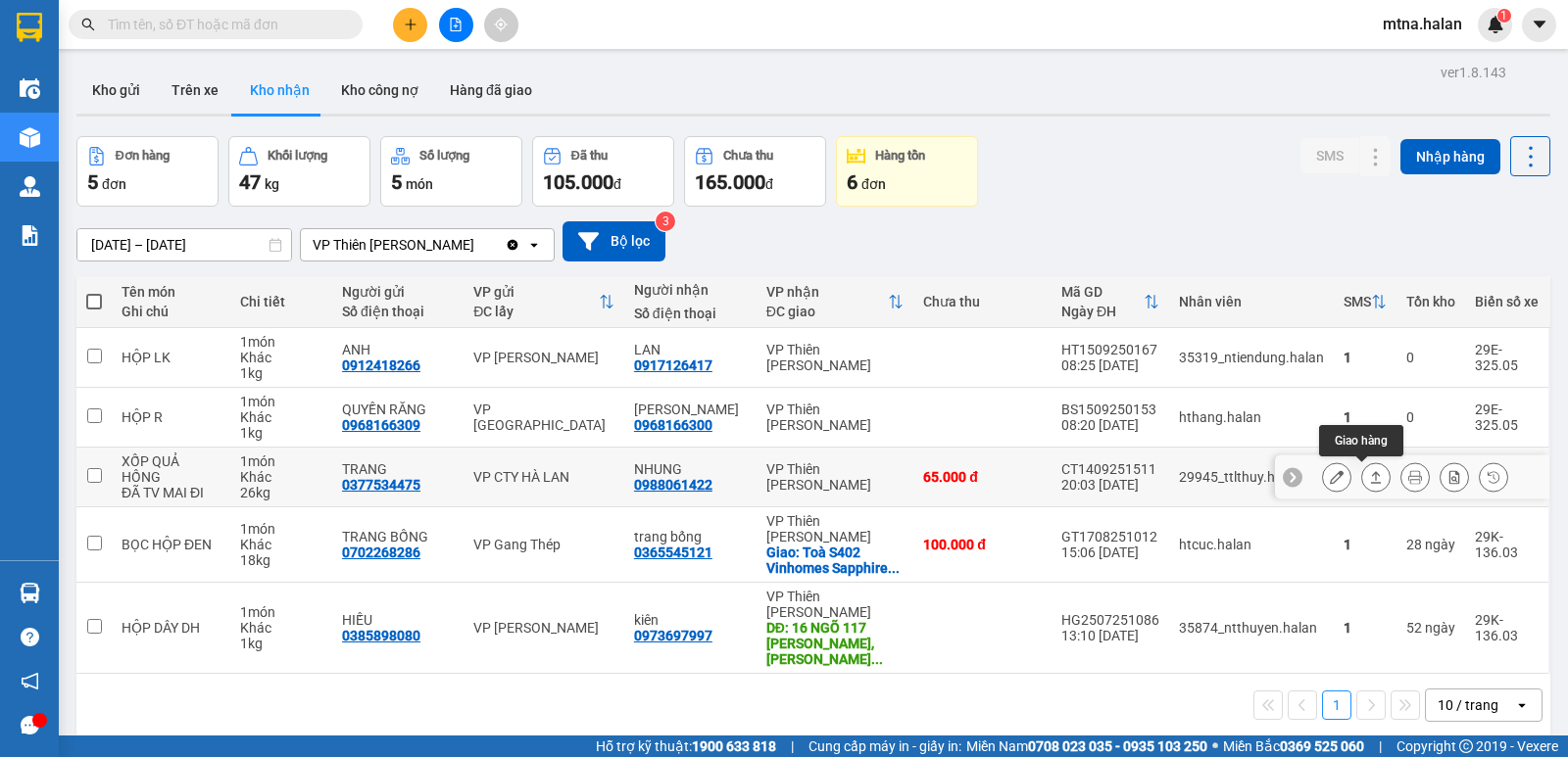
click at [1371, 474] on icon at bounding box center [1375, 477] width 11 height 12
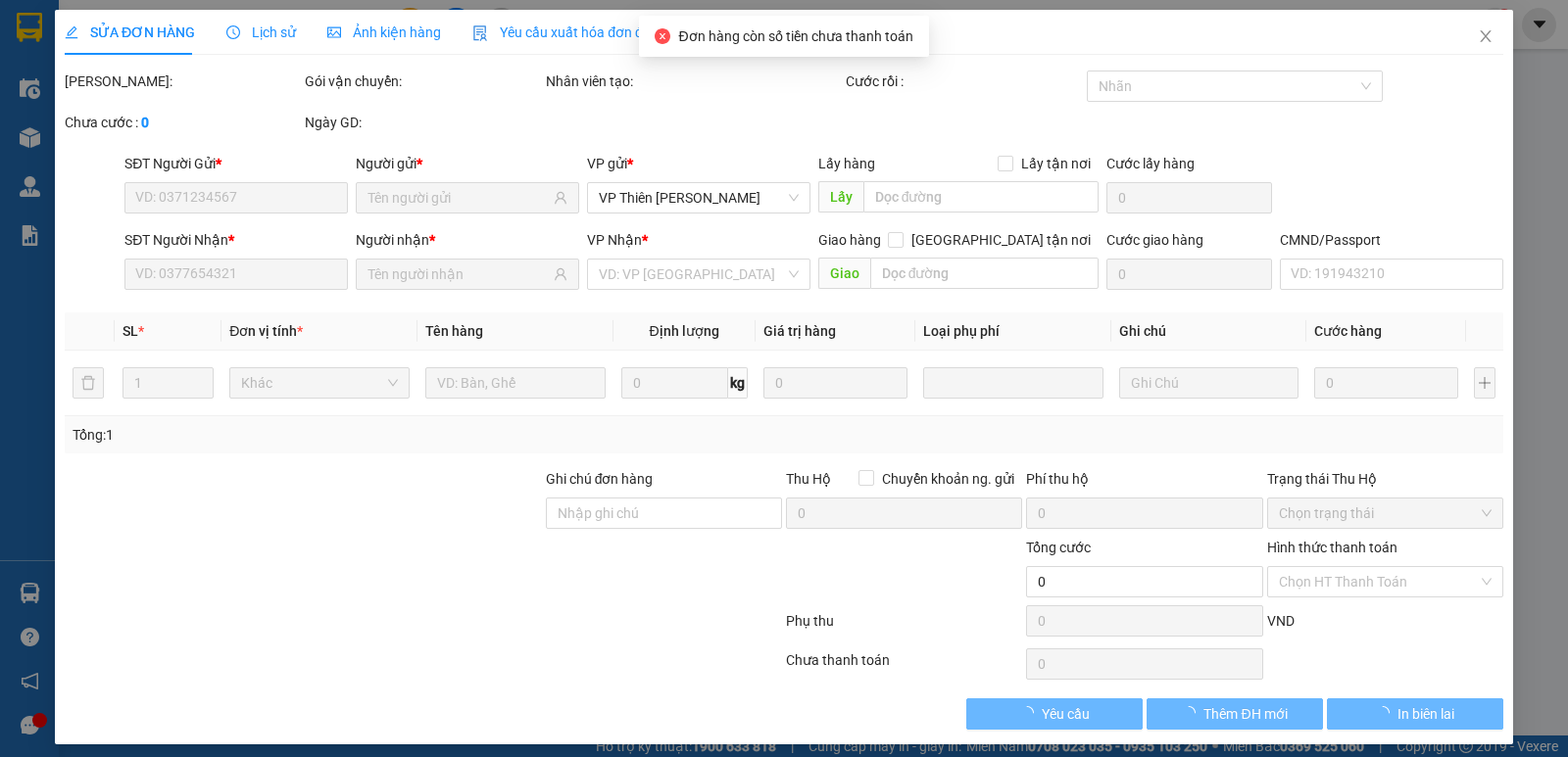
type input "0377534475"
type input "TRANG"
type input "0988061422"
type input "NHUNG"
type input "65.000"
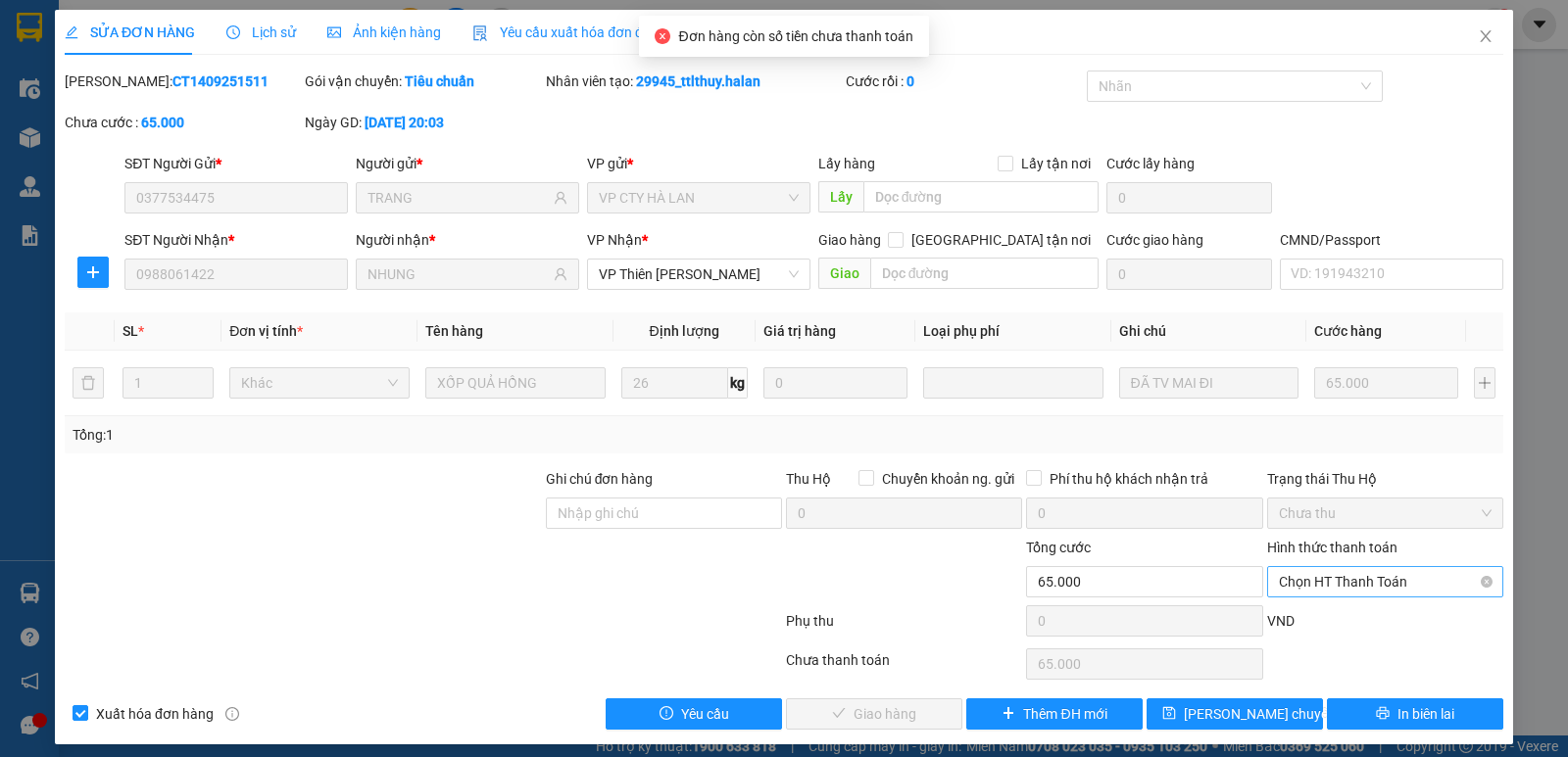
click at [1339, 582] on span "Chọn HT Thanh Toán" at bounding box center [1384, 581] width 212 height 29
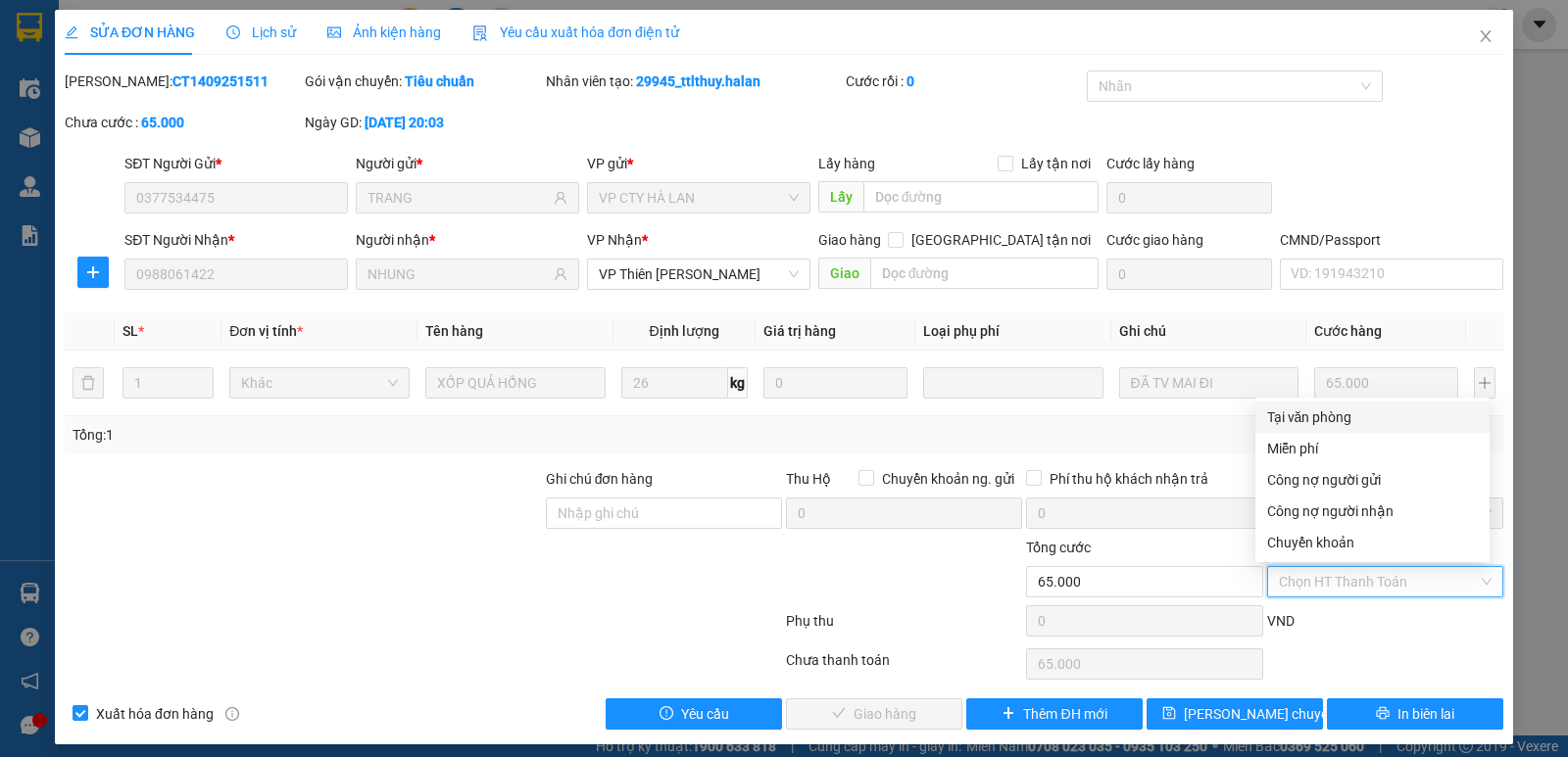
click at [1326, 416] on div "Tại văn phòng" at bounding box center [1372, 417] width 210 height 22
type input "0"
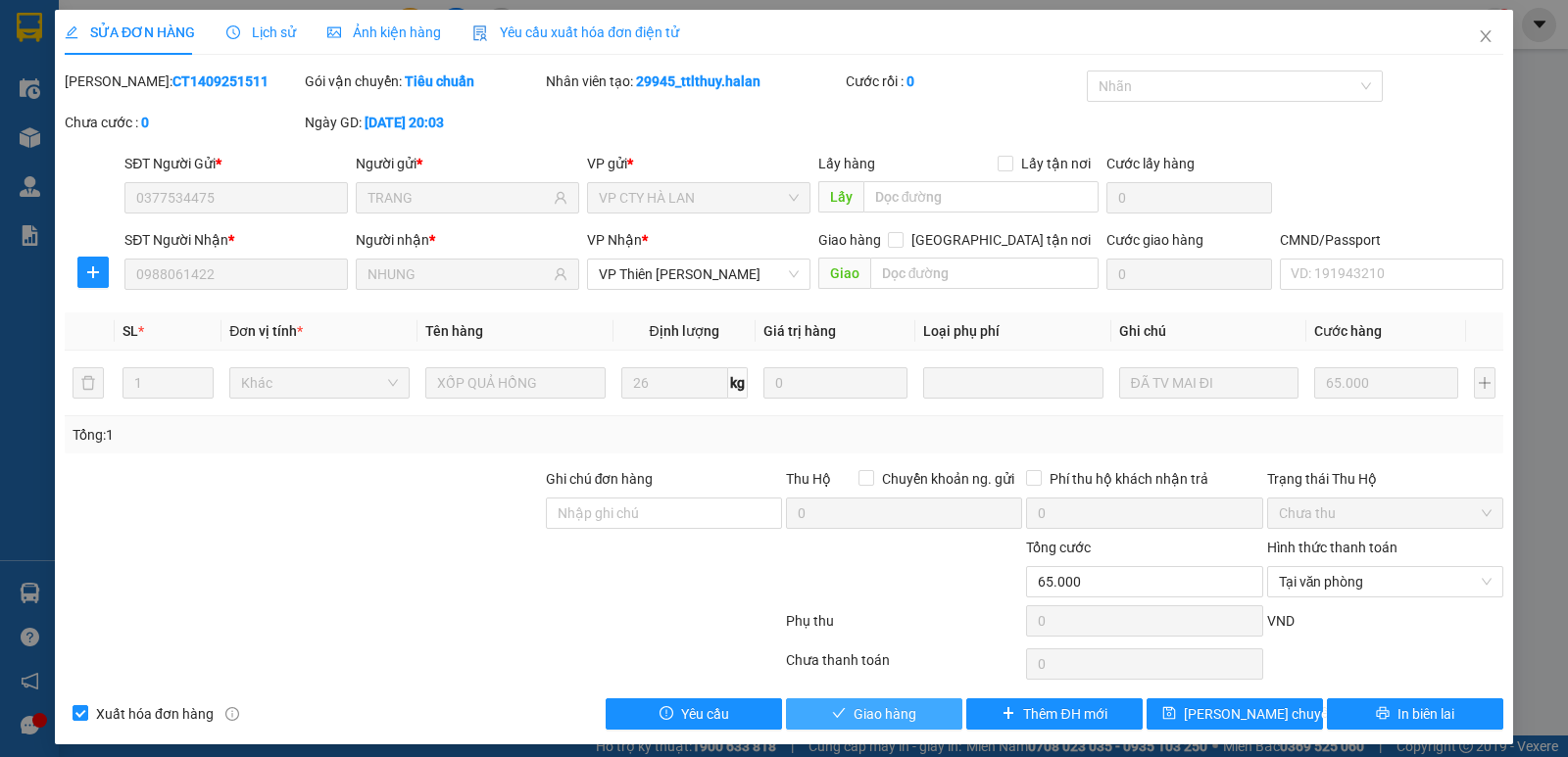
click at [890, 711] on span "Giao hàng" at bounding box center [885, 714] width 63 height 22
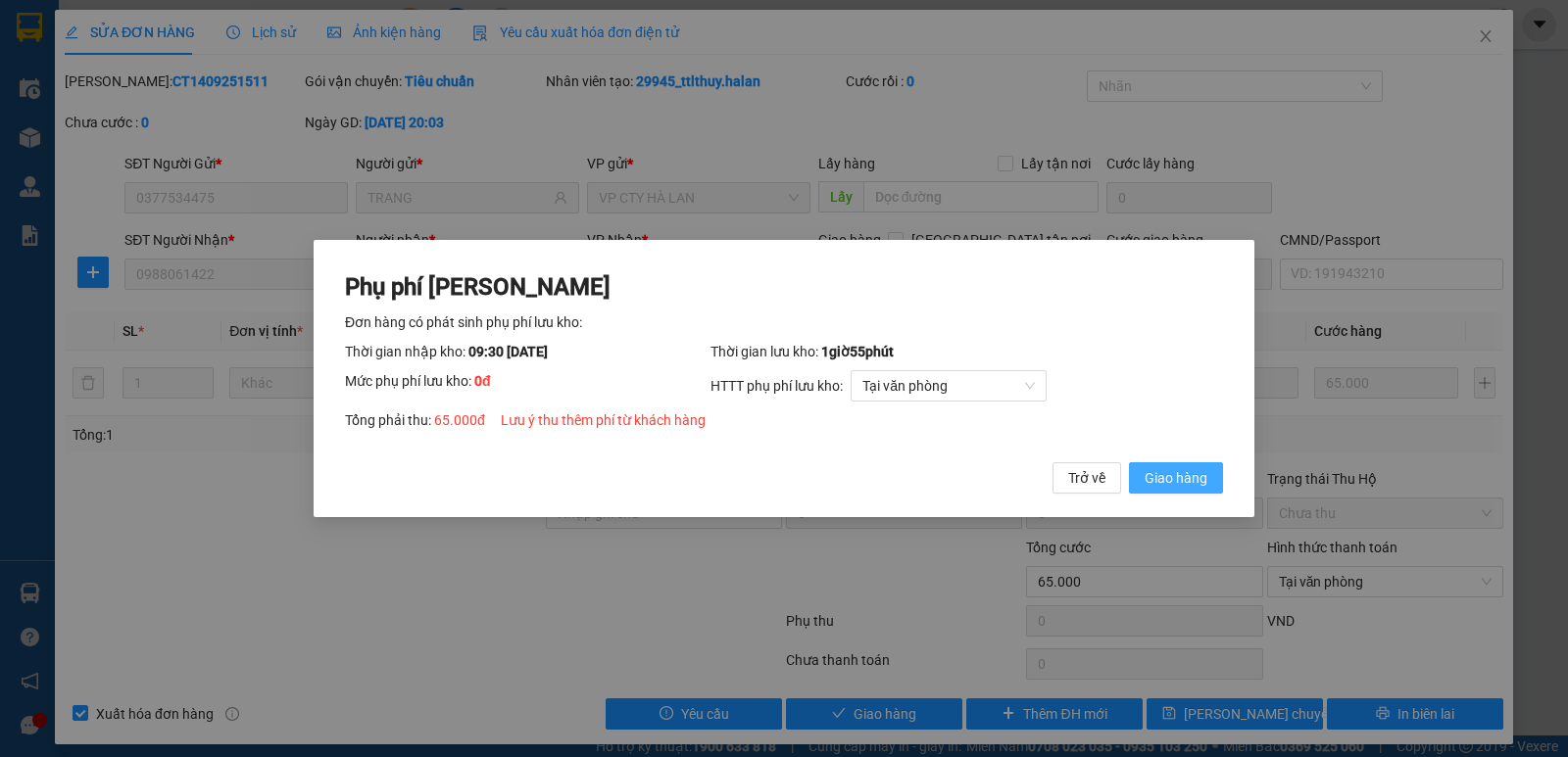
click at [1195, 475] on span "Giao hàng" at bounding box center [1176, 478] width 63 height 22
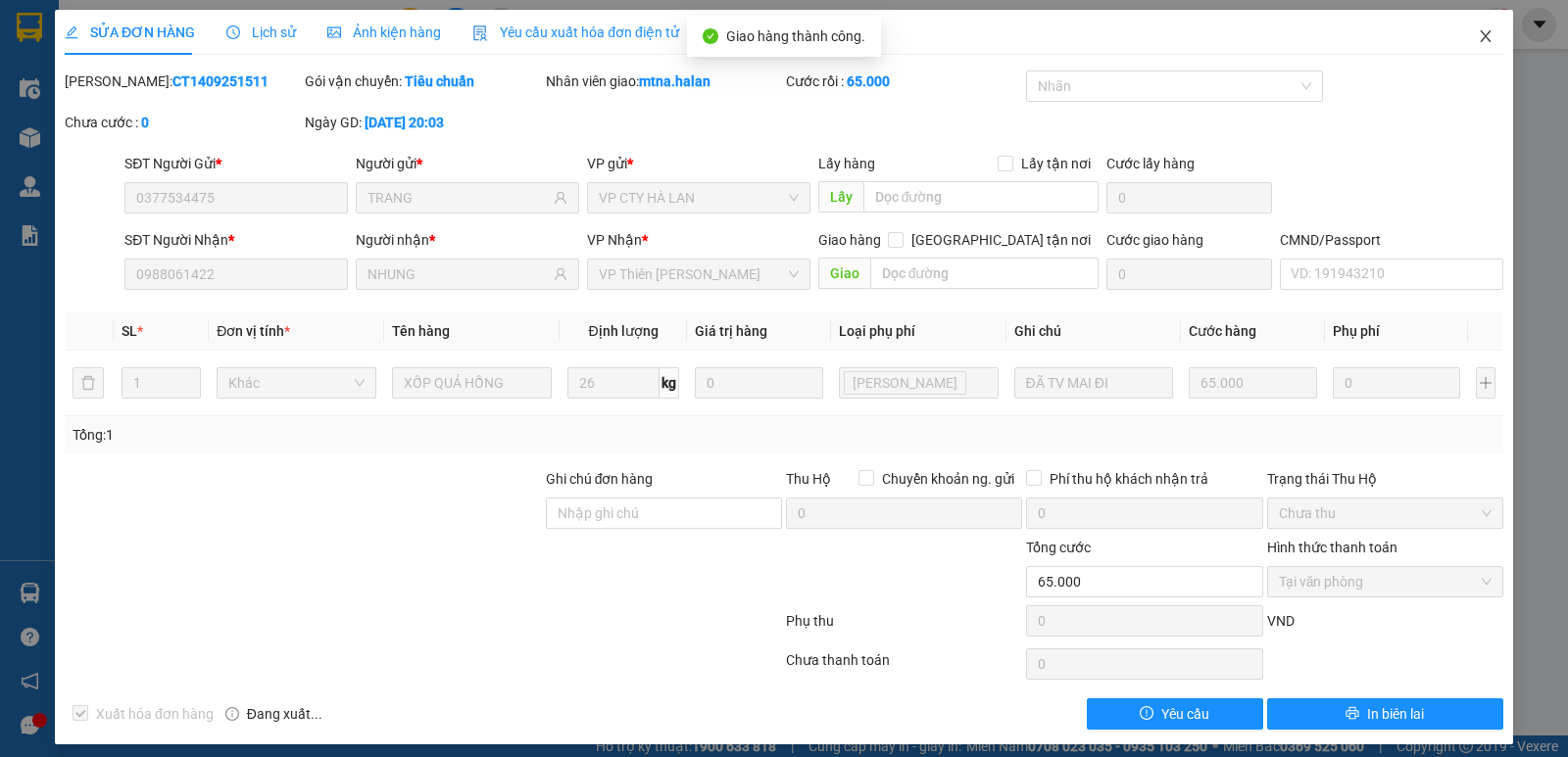
click at [1478, 31] on icon "close" at bounding box center [1485, 36] width 16 height 16
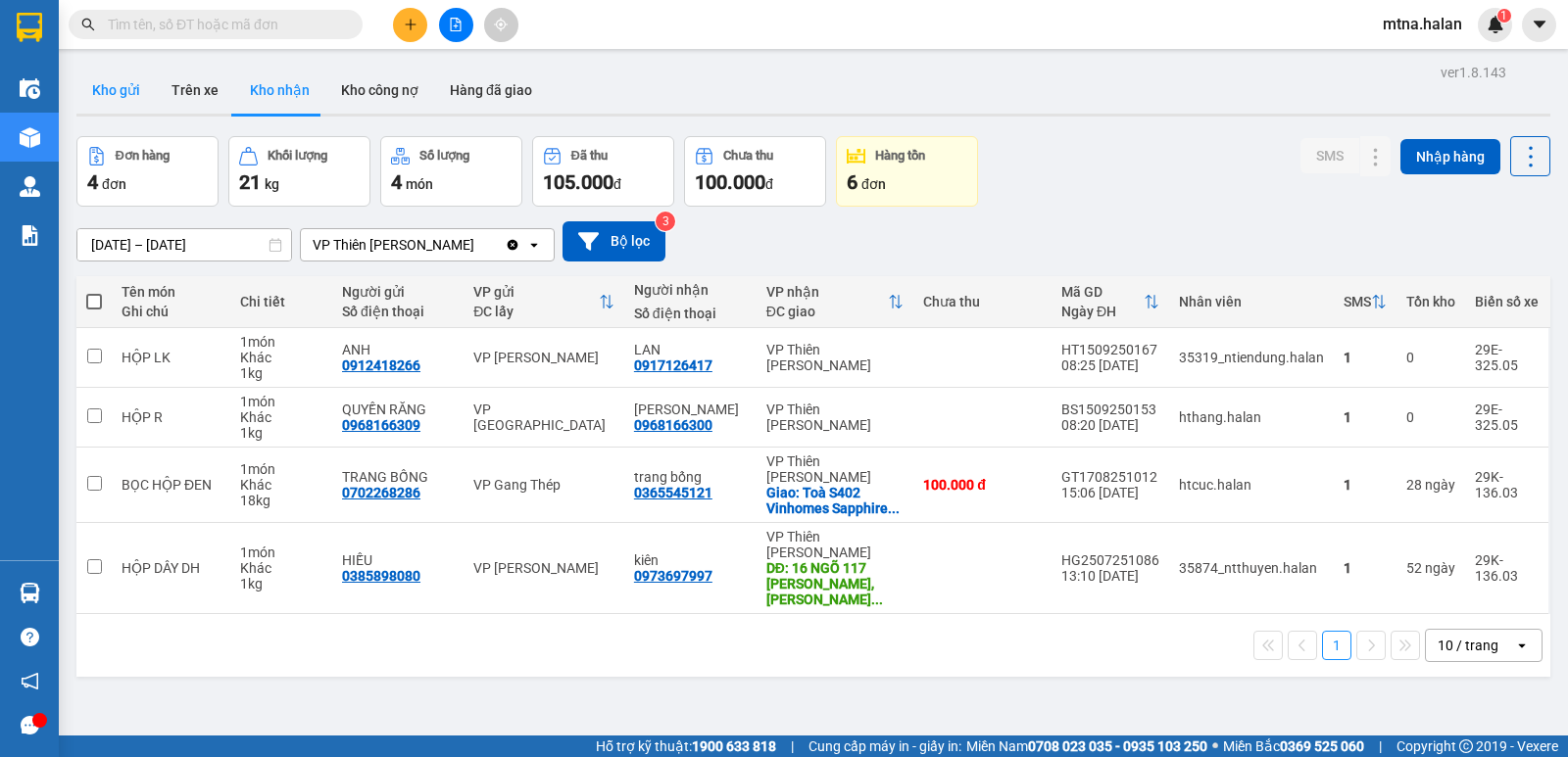
click at [107, 85] on button "Kho gửi" at bounding box center [116, 90] width 80 height 47
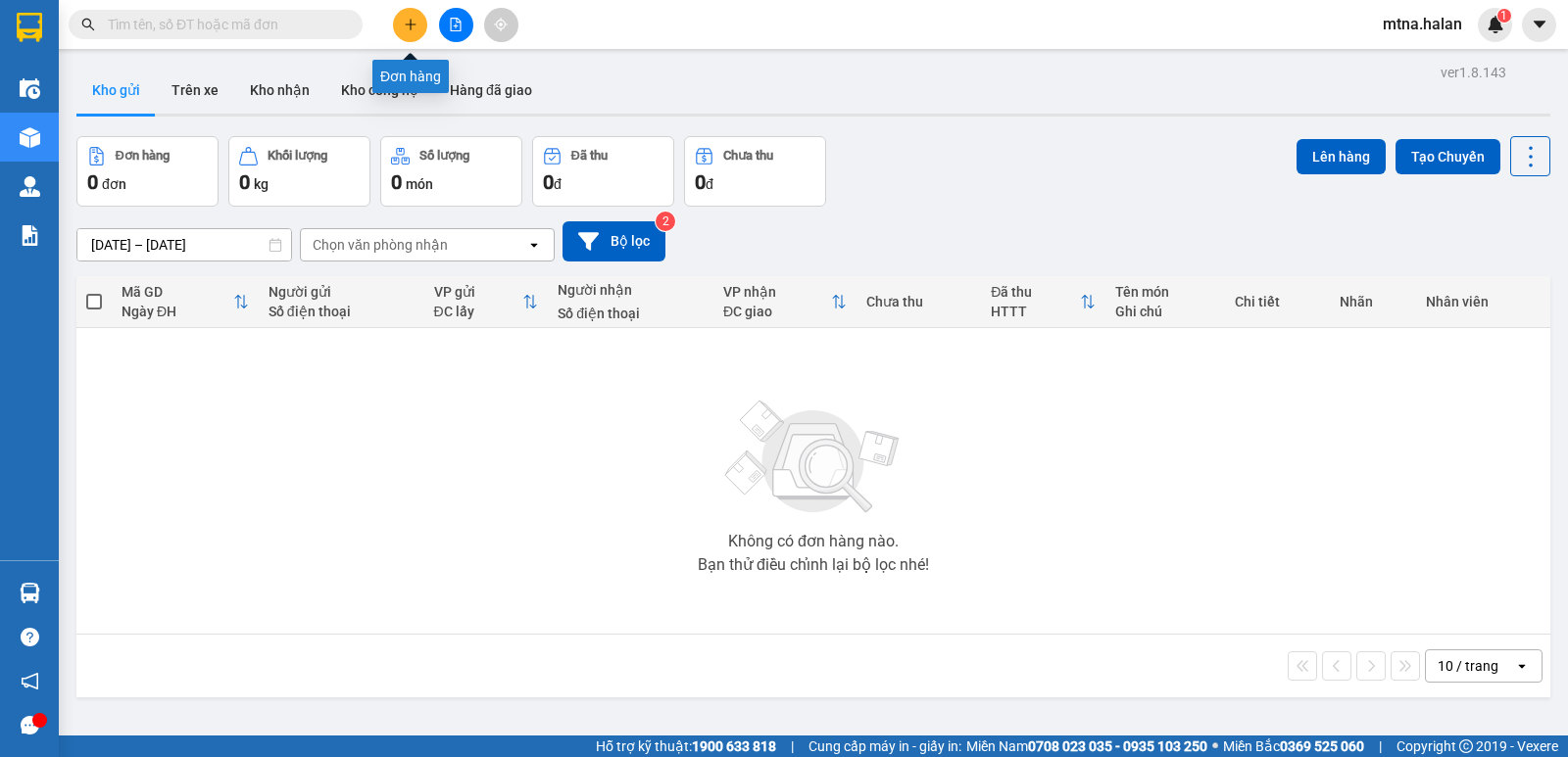
click at [405, 22] on icon "plus" at bounding box center [411, 25] width 14 height 14
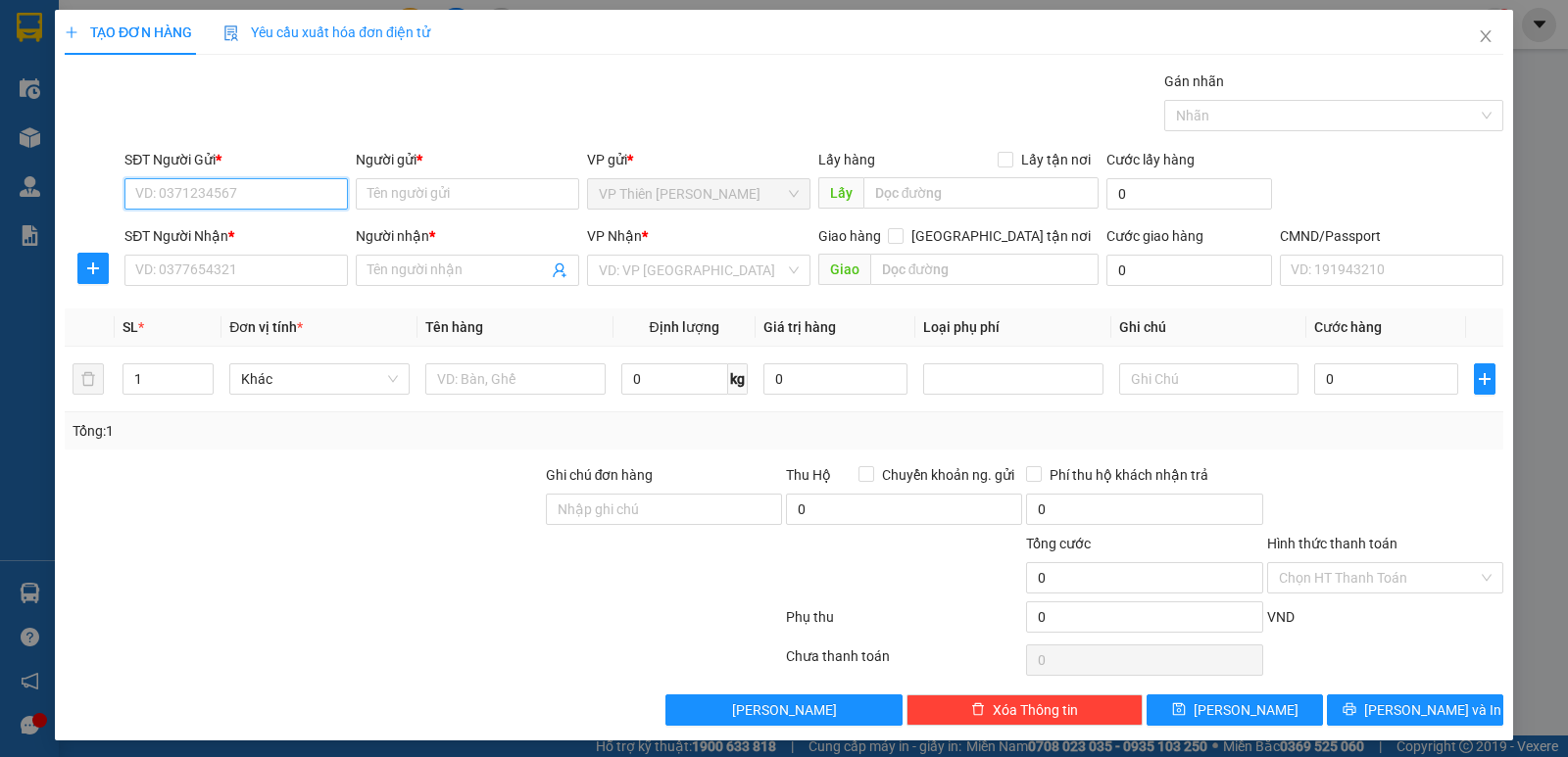
click at [264, 189] on input "SĐT Người Gửi *" at bounding box center [236, 193] width 223 height 31
type input "0989266321"
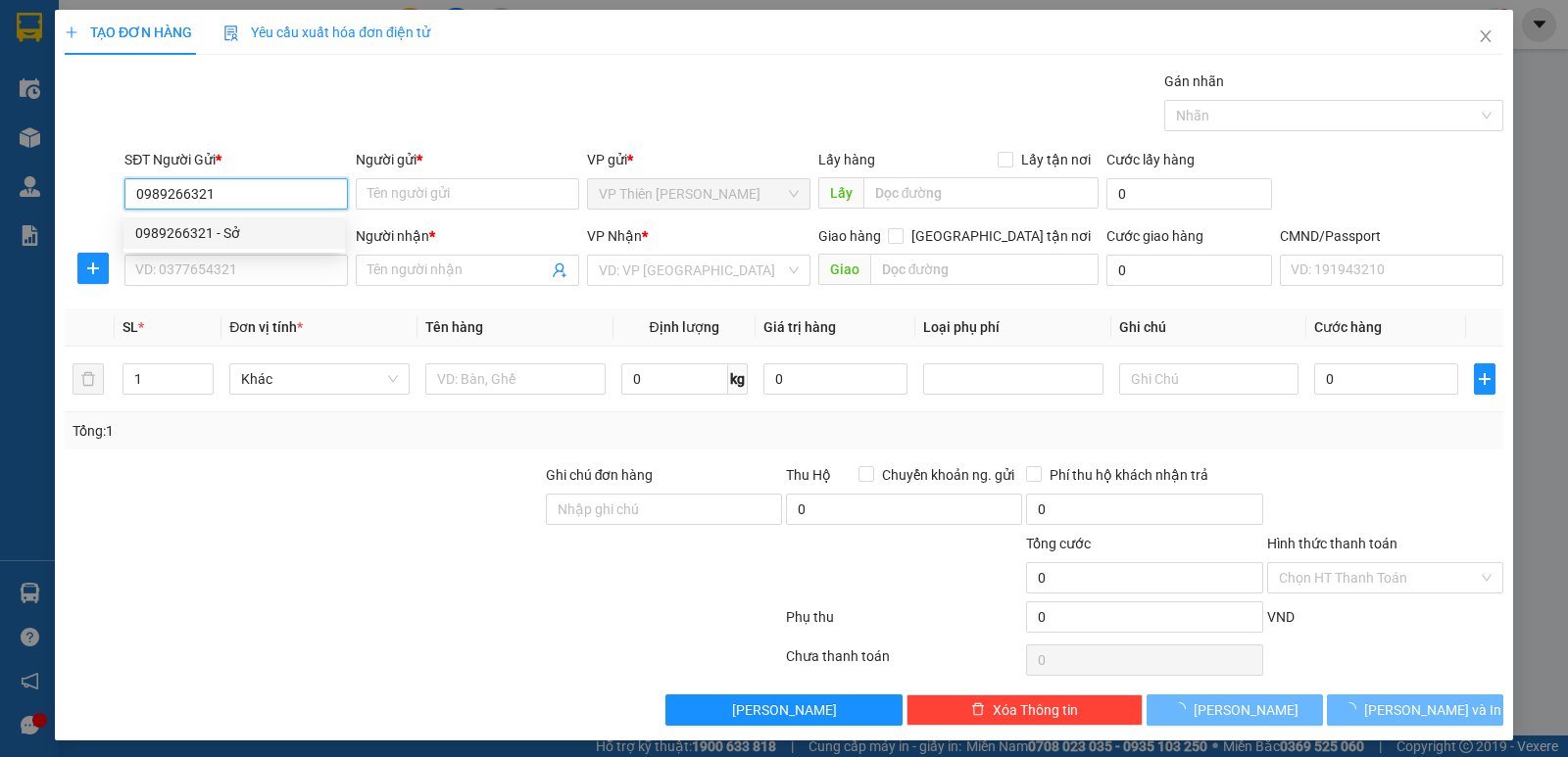
click at [234, 232] on div "0989266321 - Sở" at bounding box center [234, 233] width 197 height 22
type input "Sở"
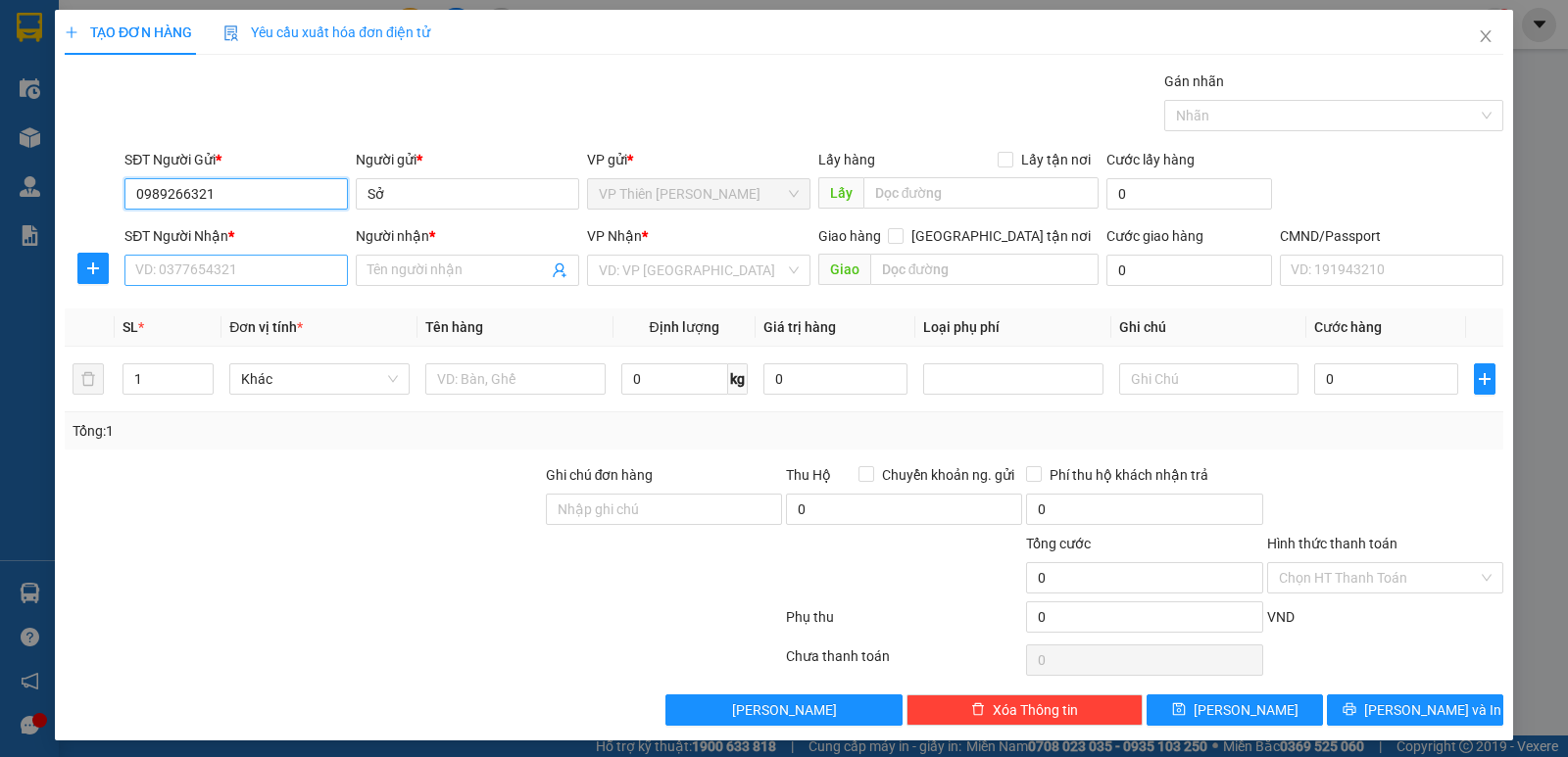
type input "0989266321"
click at [241, 273] on input "SĐT Người Nhận *" at bounding box center [236, 270] width 223 height 31
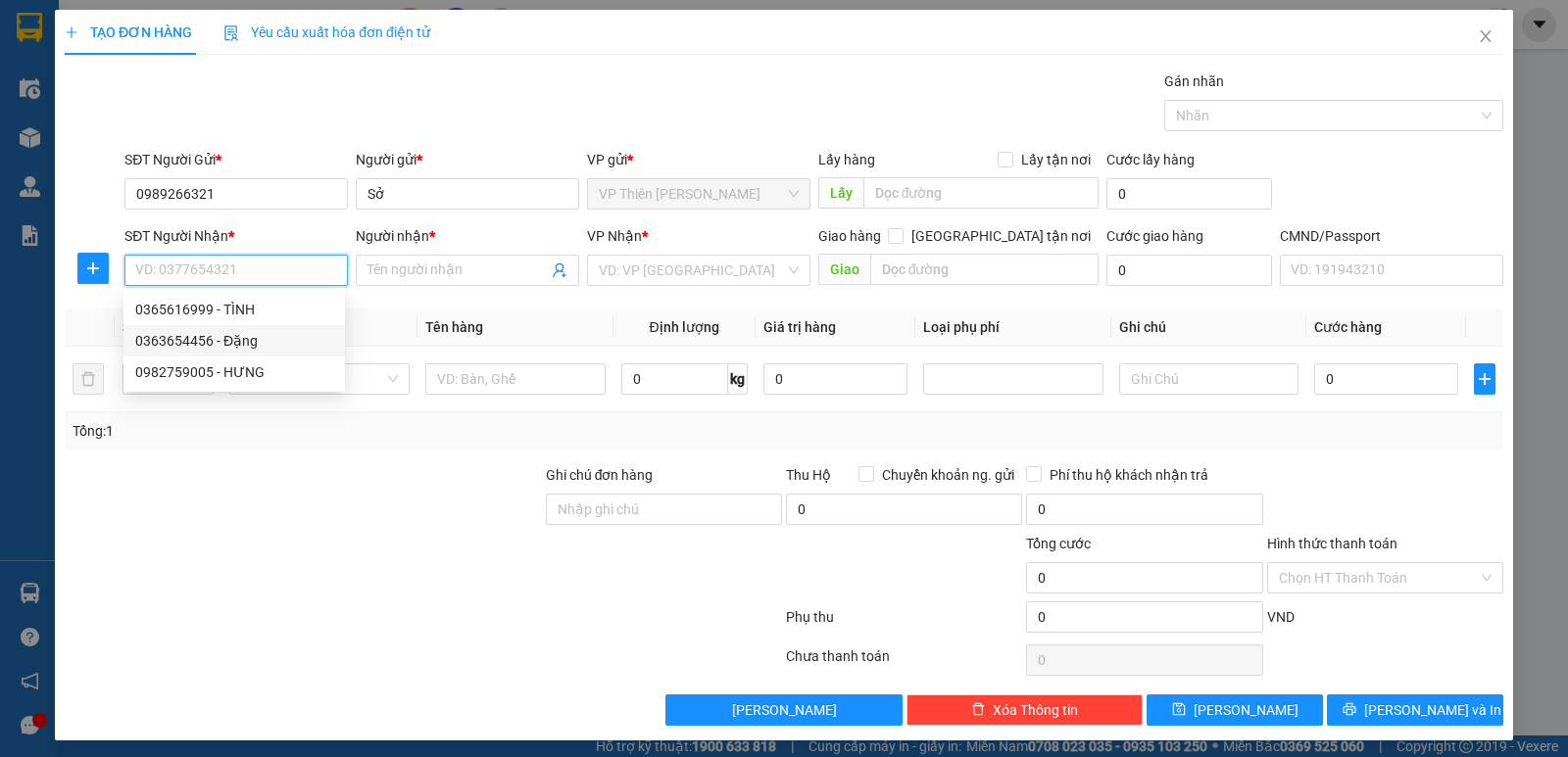
click at [212, 339] on div "0363654456 - Đặng" at bounding box center [234, 341] width 197 height 22
type input "0363654456"
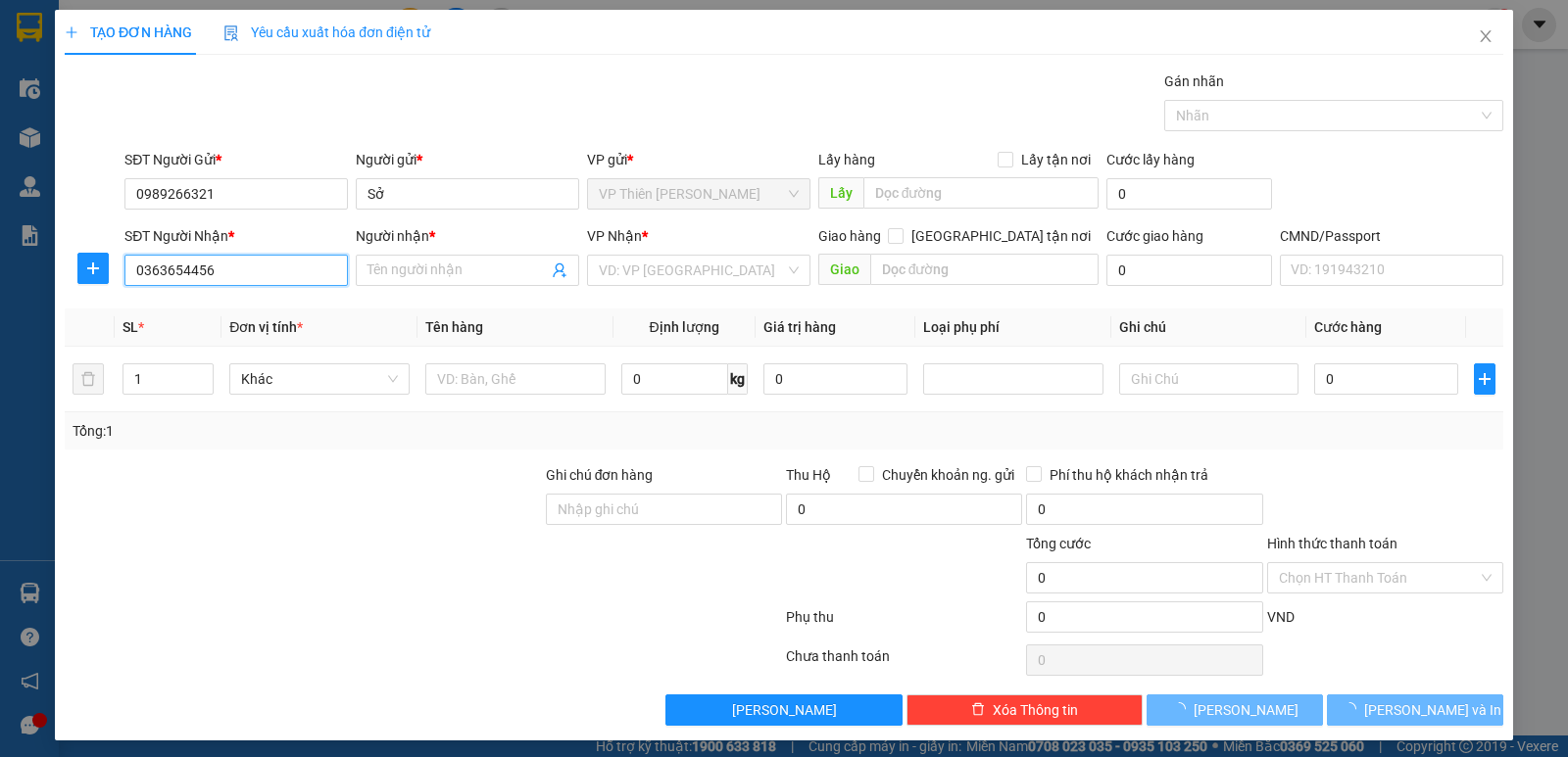
type input "Đặng"
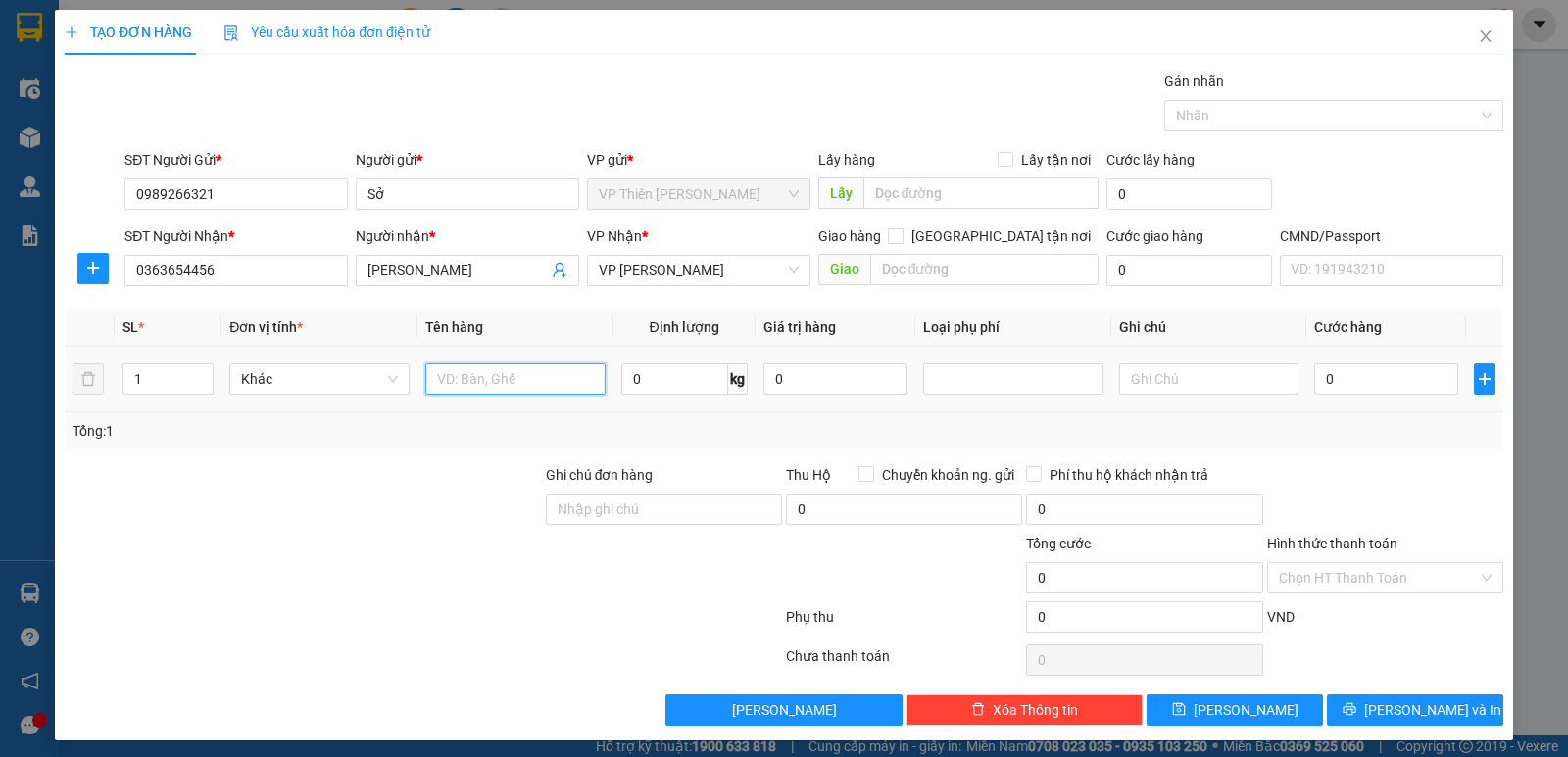
click at [517, 384] on input "text" at bounding box center [515, 379] width 180 height 31
type input "bọc đeb bs"
click at [663, 371] on input "0" at bounding box center [674, 379] width 107 height 31
type input "1"
click at [1406, 383] on input "0" at bounding box center [1385, 379] width 144 height 31
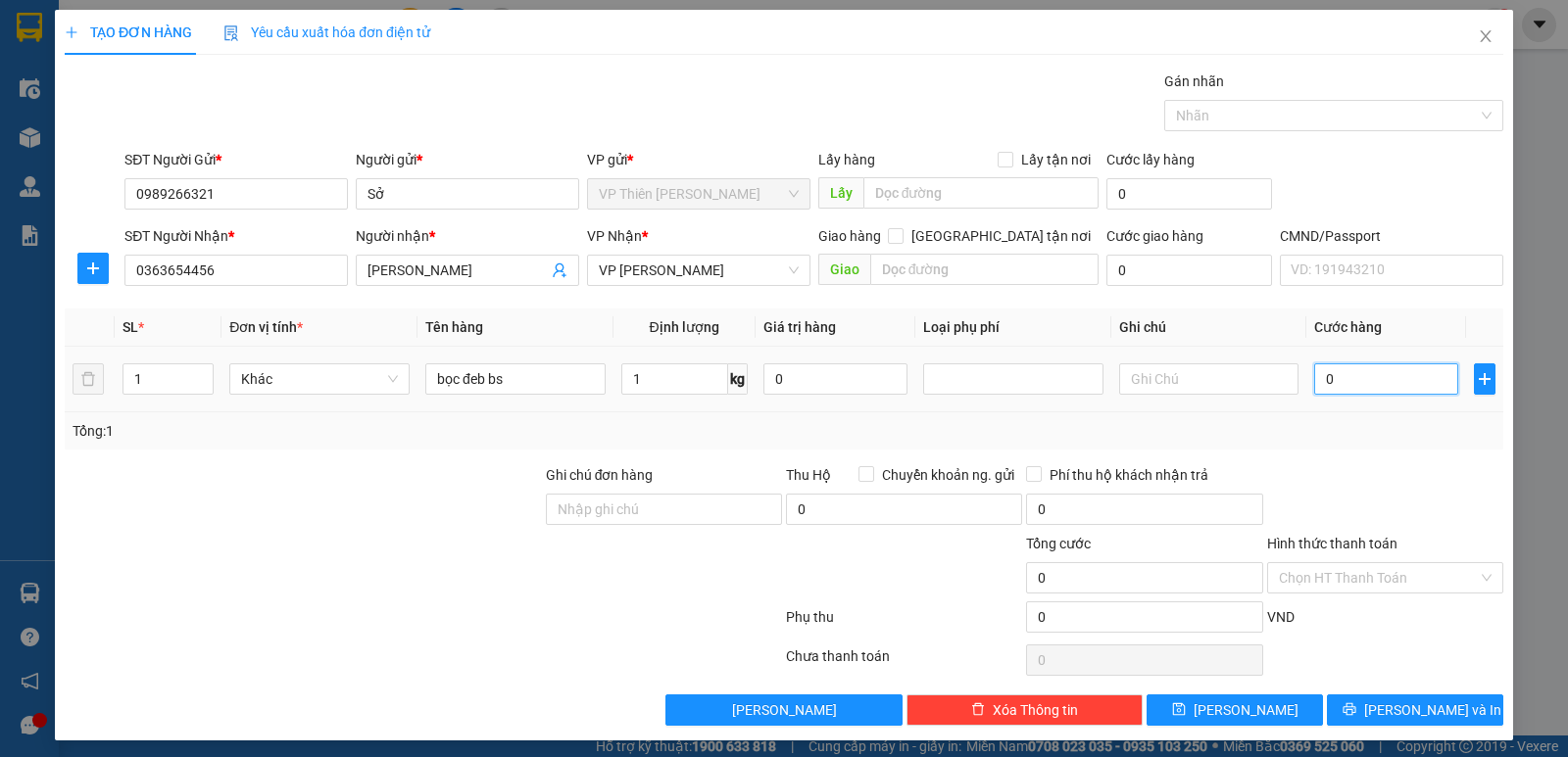
type input "3"
type input "35"
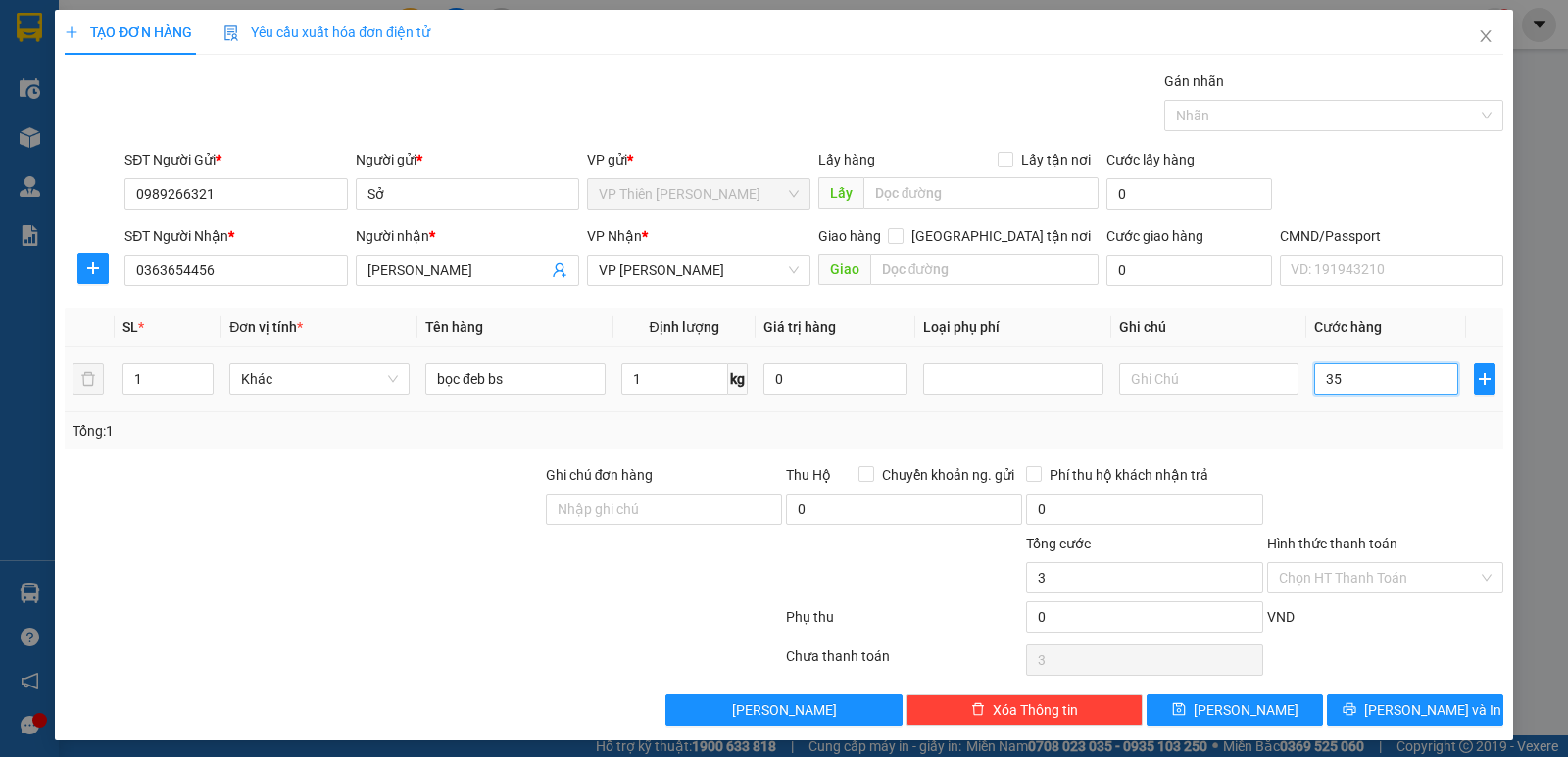
type input "35"
type input "350"
type input "3.500"
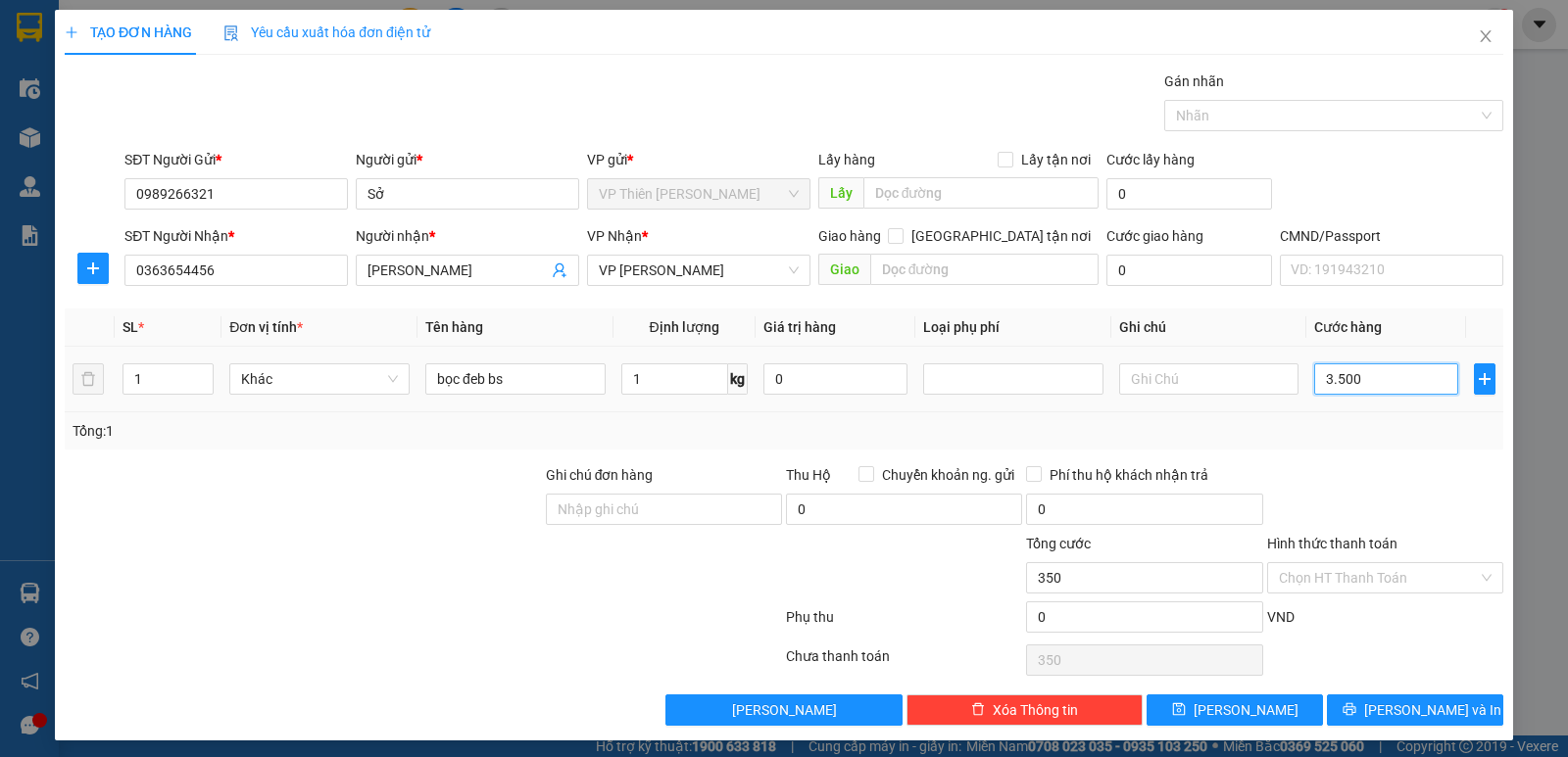
type input "3.500"
type input "35.000"
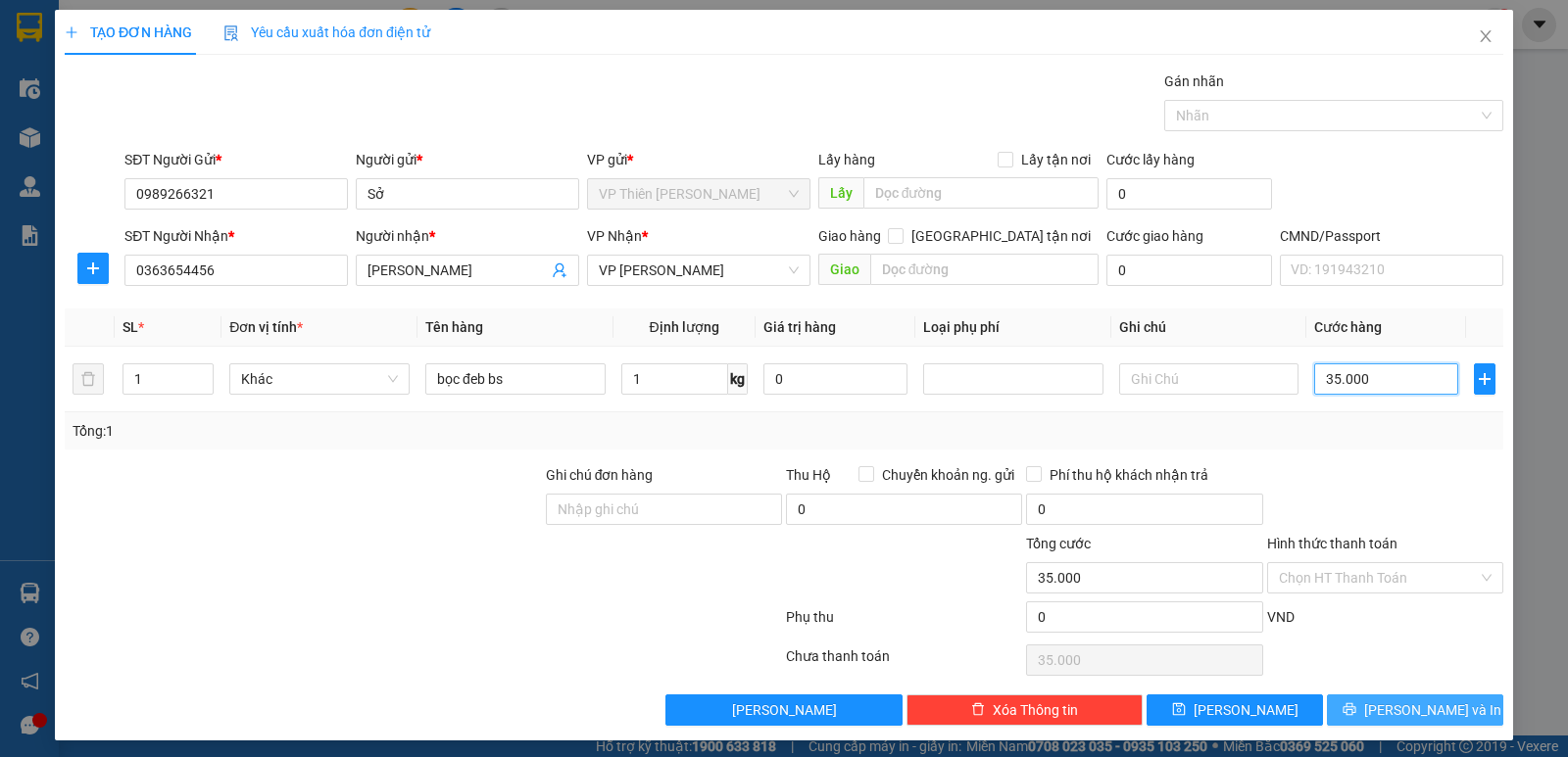
type input "35.000"
click at [1415, 704] on span "[PERSON_NAME] và In" at bounding box center [1432, 710] width 138 height 22
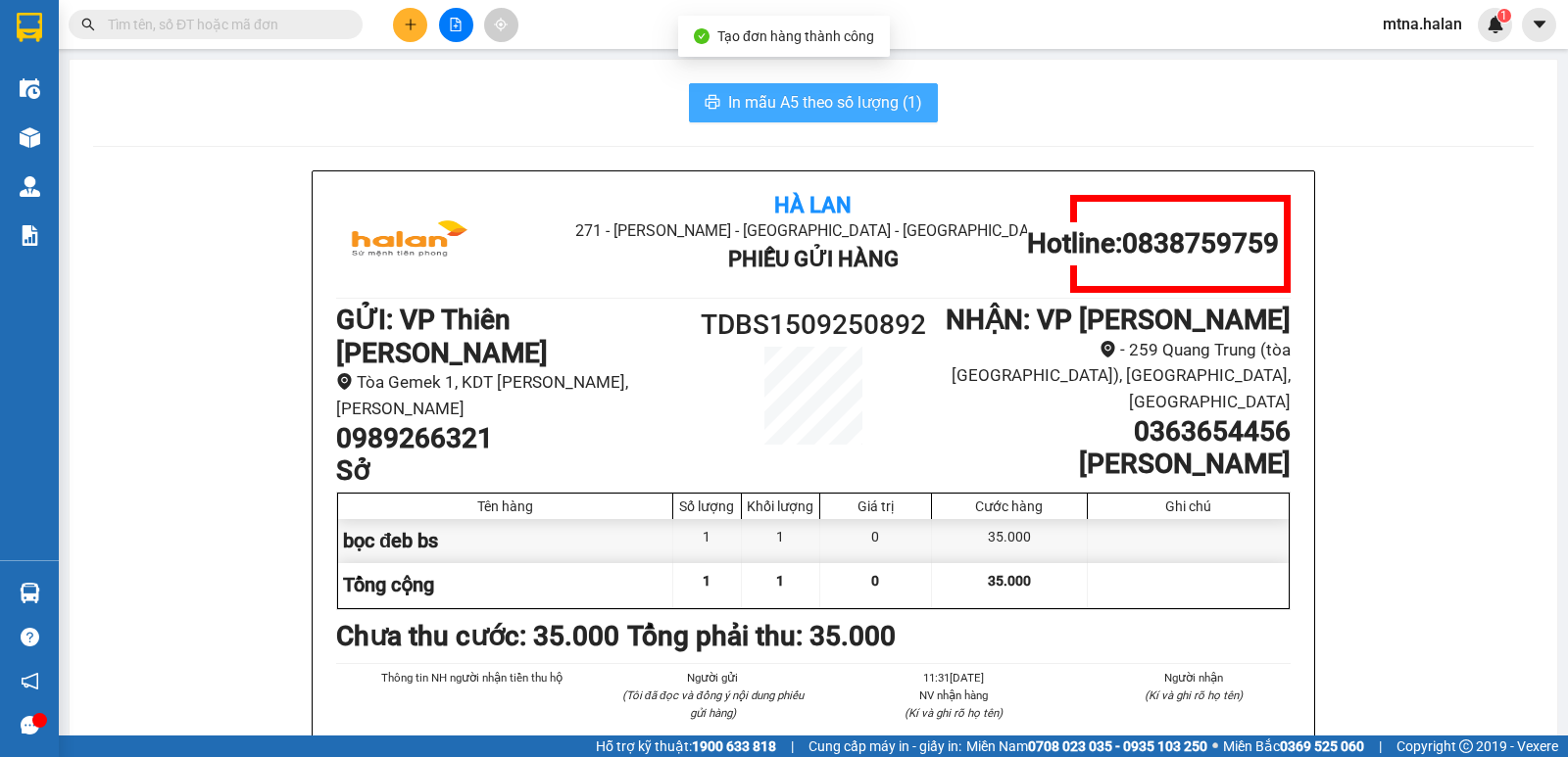
click at [811, 100] on span "In mẫu A5 theo số lượng (1)" at bounding box center [824, 102] width 194 height 25
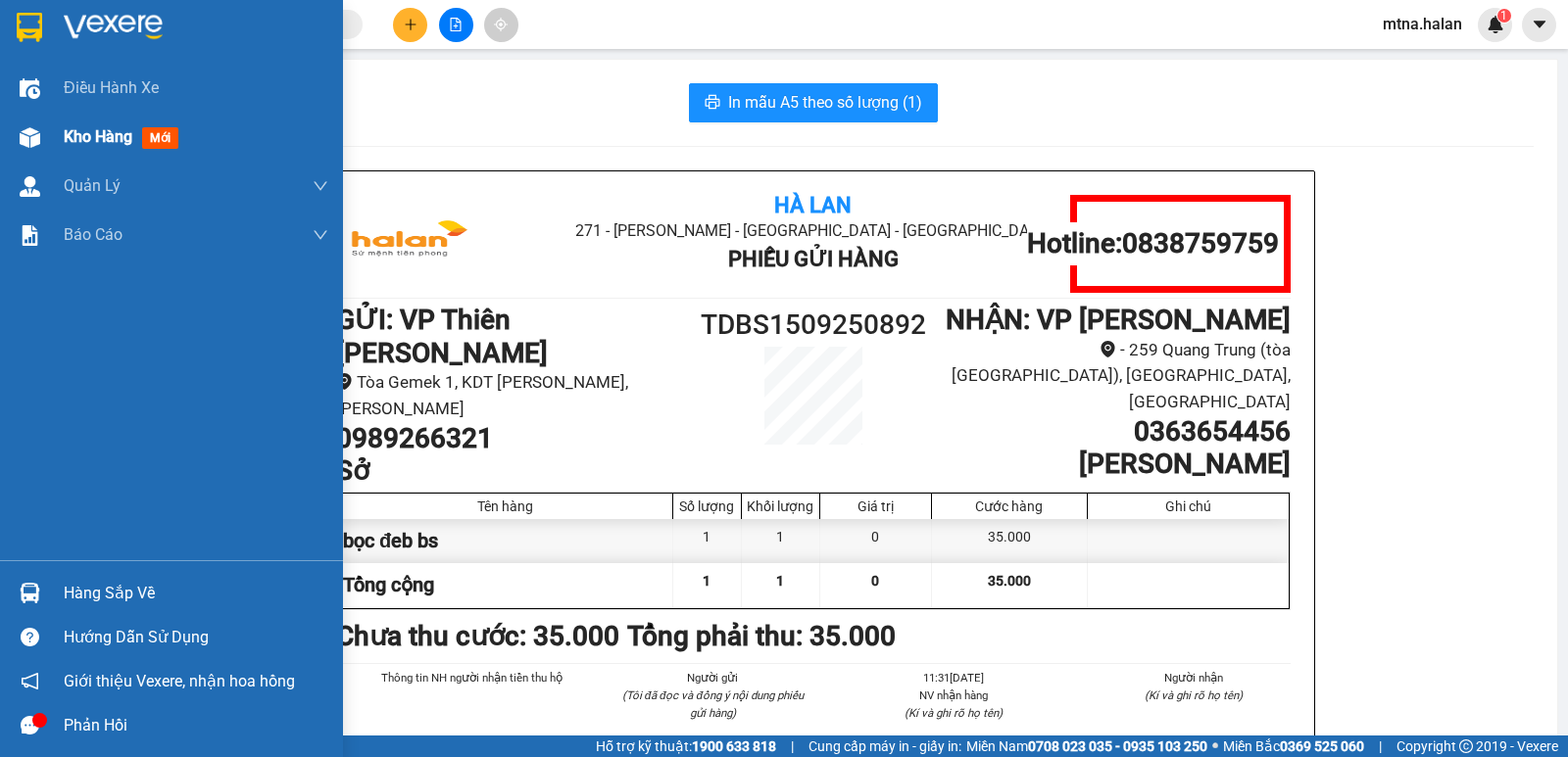
click at [33, 136] on img at bounding box center [29, 137] width 21 height 21
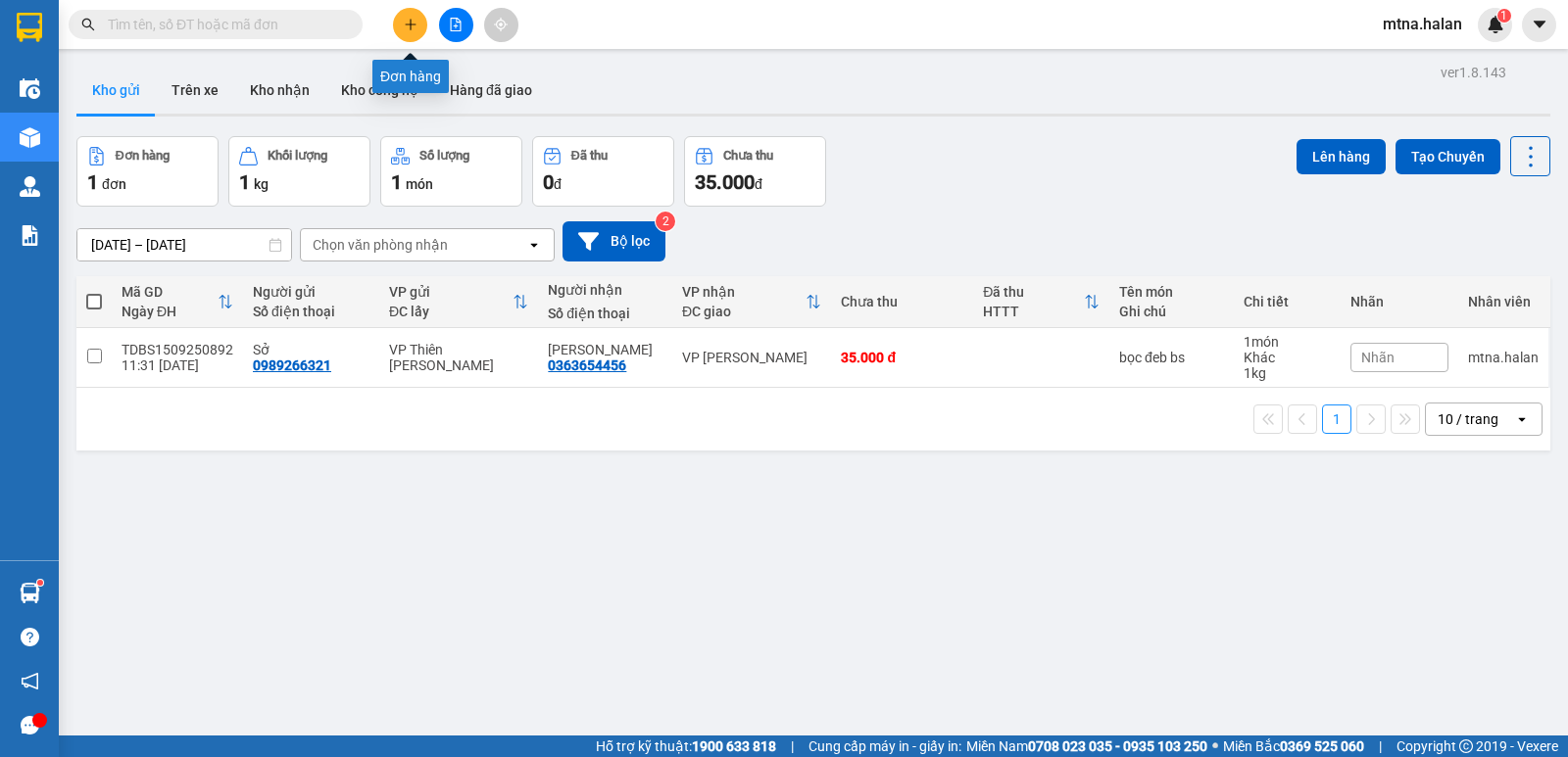
click at [411, 22] on icon "plus" at bounding box center [410, 24] width 1 height 11
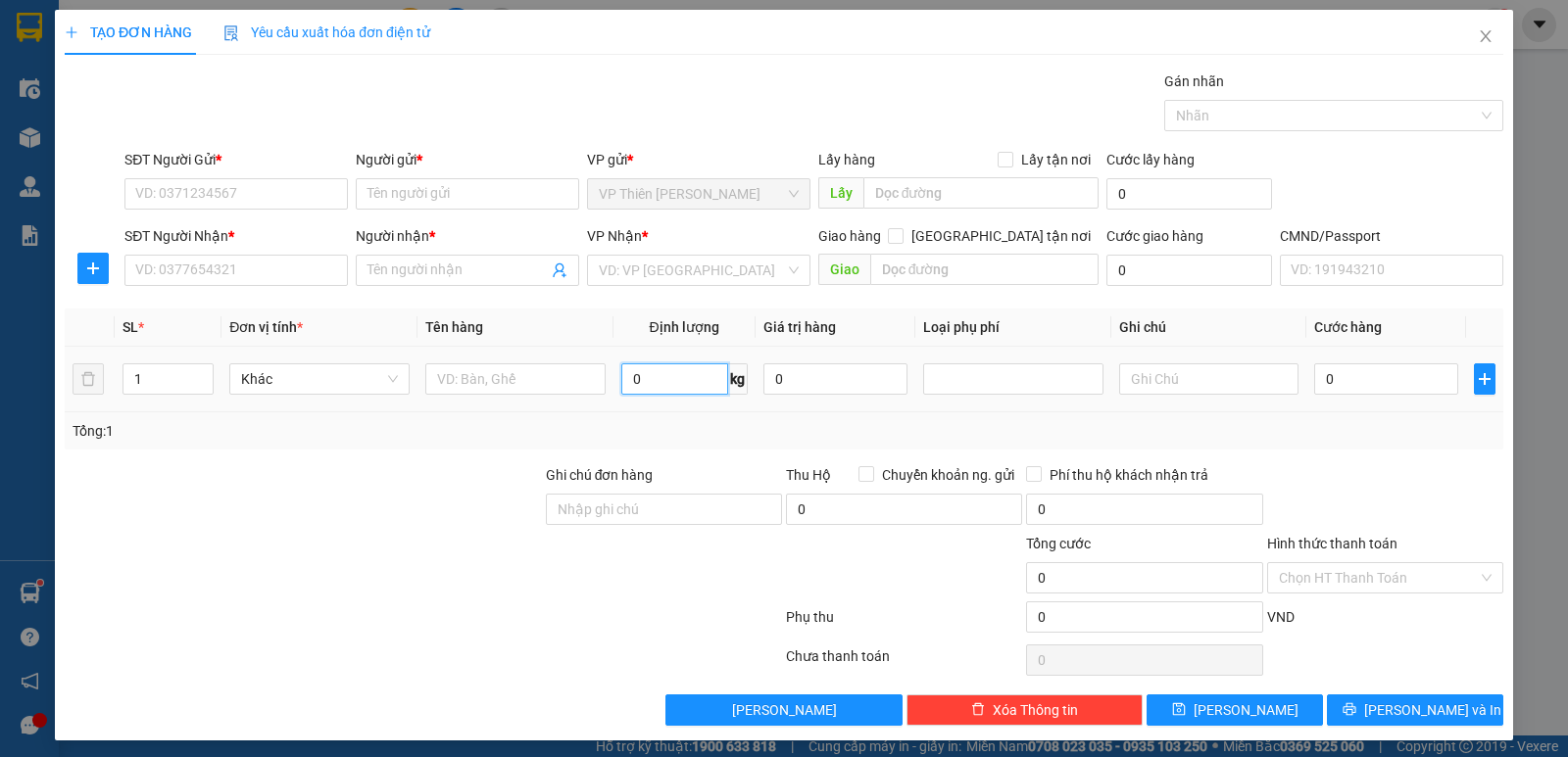
click at [664, 384] on input "0" at bounding box center [674, 379] width 107 height 31
type input "18"
click at [251, 193] on input "SĐT Người Gửi *" at bounding box center [236, 193] width 223 height 31
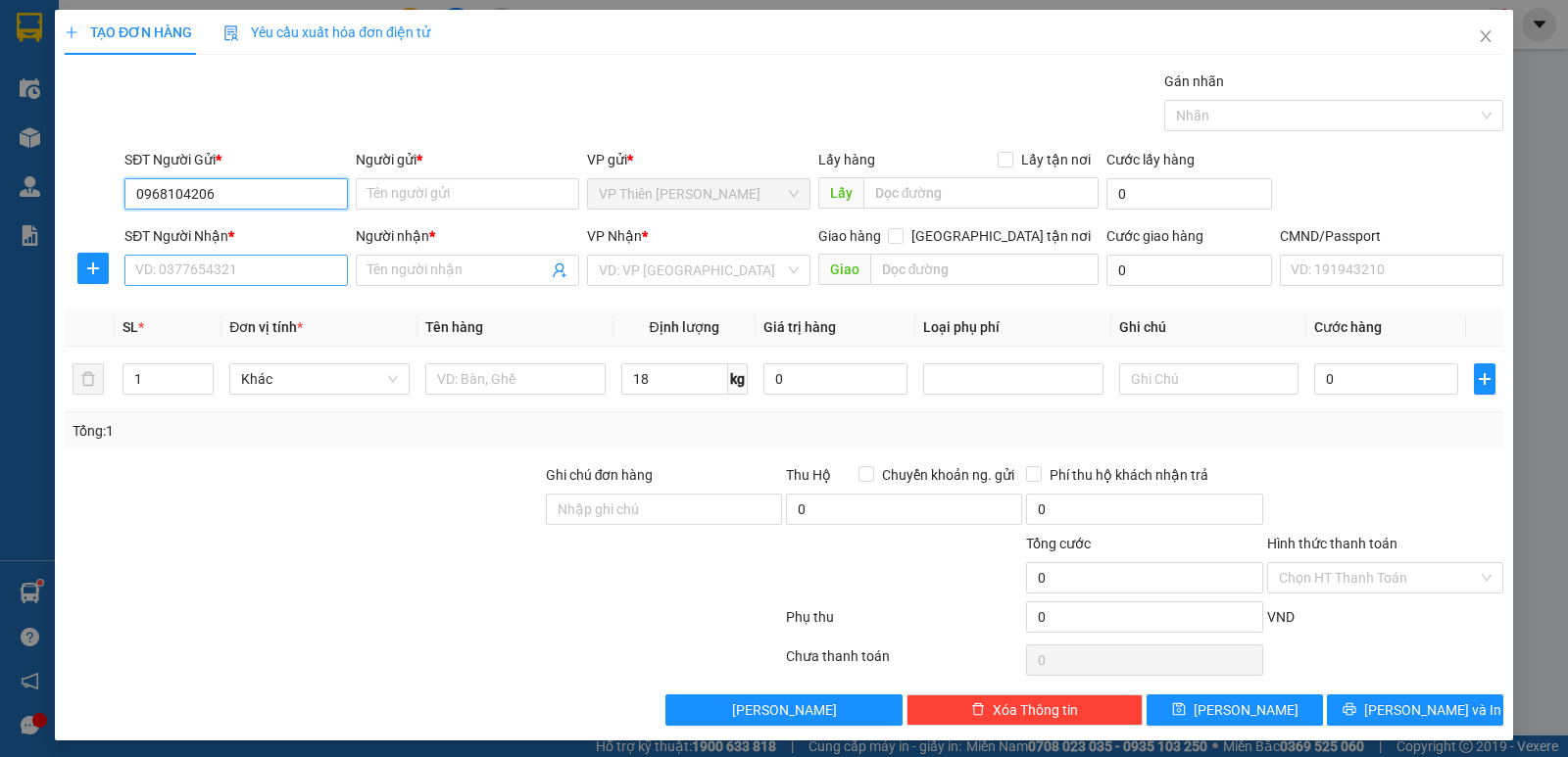
type input "0968104206"
click at [254, 264] on input "SĐT Người Nhận *" at bounding box center [236, 270] width 223 height 31
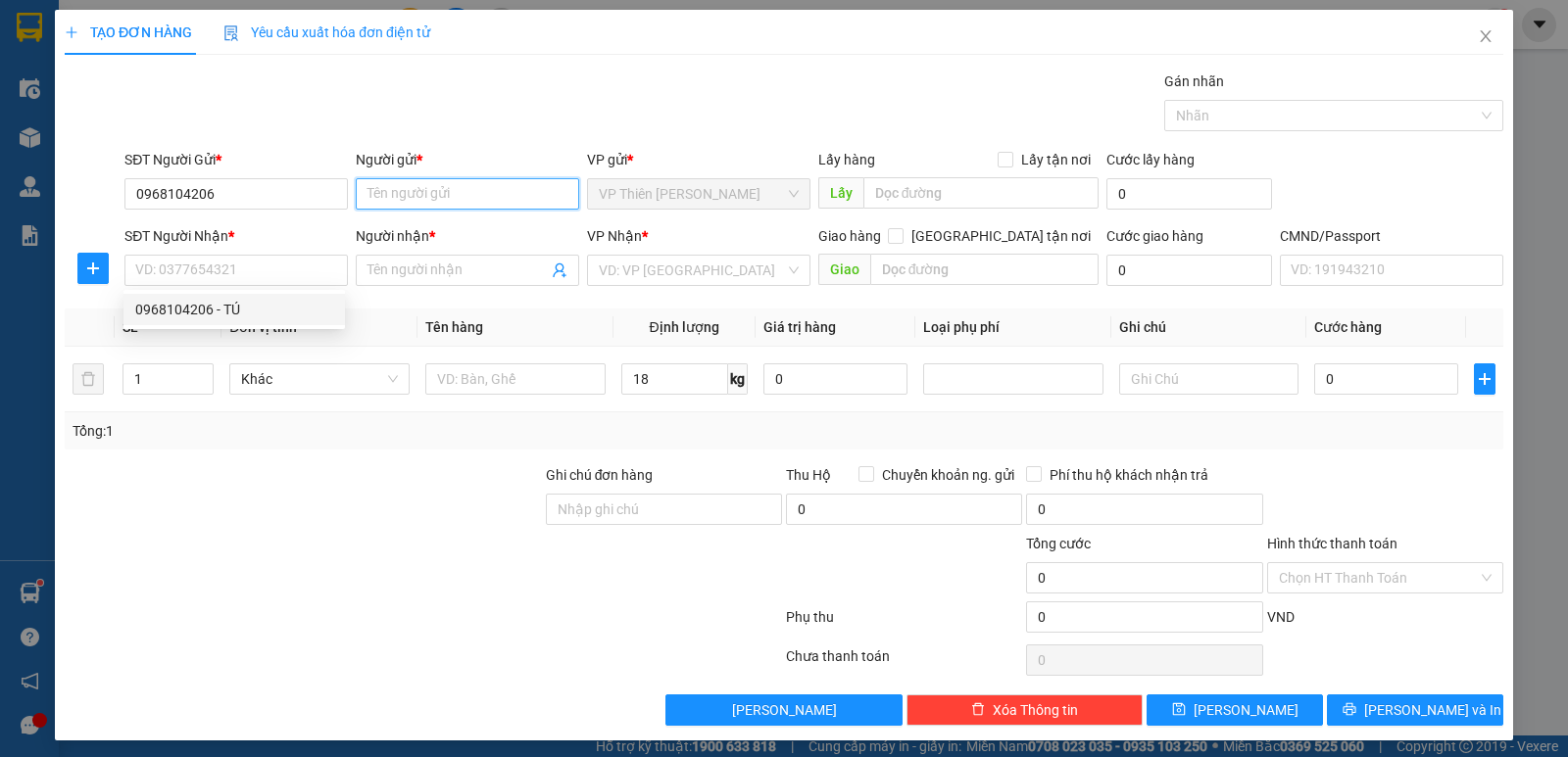
click at [421, 190] on input "Người gửi *" at bounding box center [467, 193] width 223 height 31
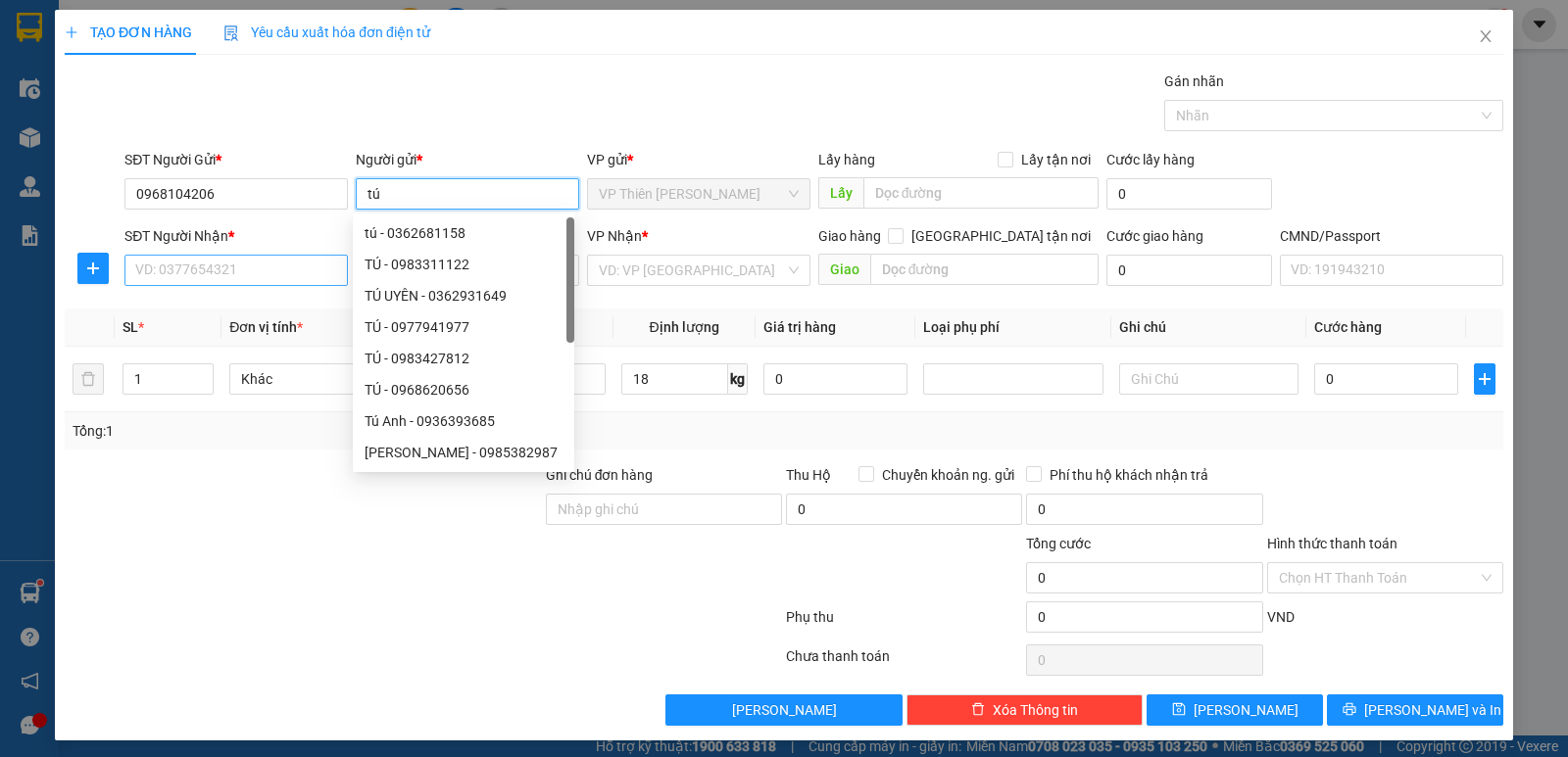
type input "tú"
click at [231, 259] on input "SĐT Người Nhận *" at bounding box center [236, 270] width 223 height 31
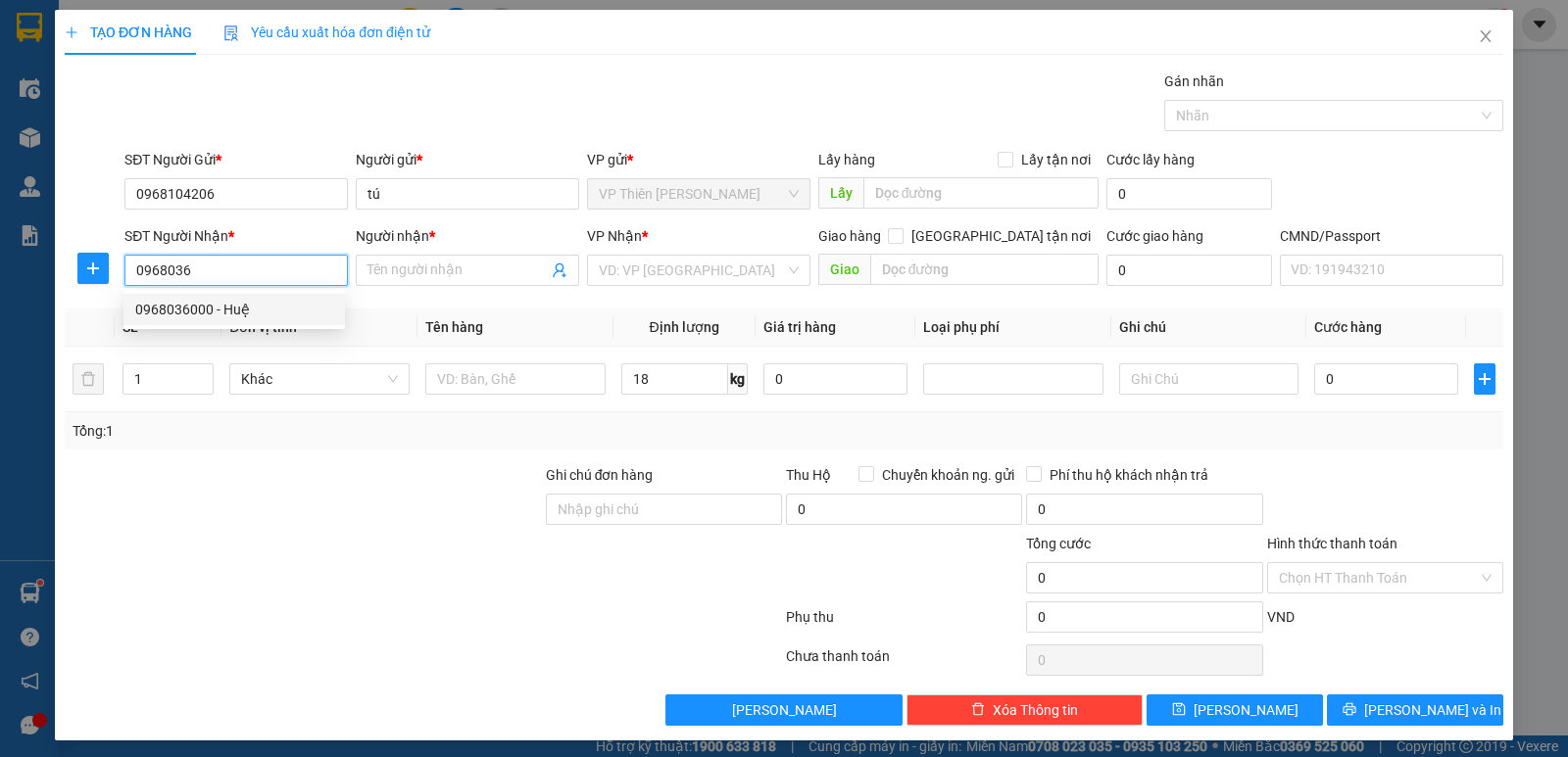
click at [192, 306] on div "0968036000 - Huệ" at bounding box center [234, 309] width 197 height 22
type input "0968036000"
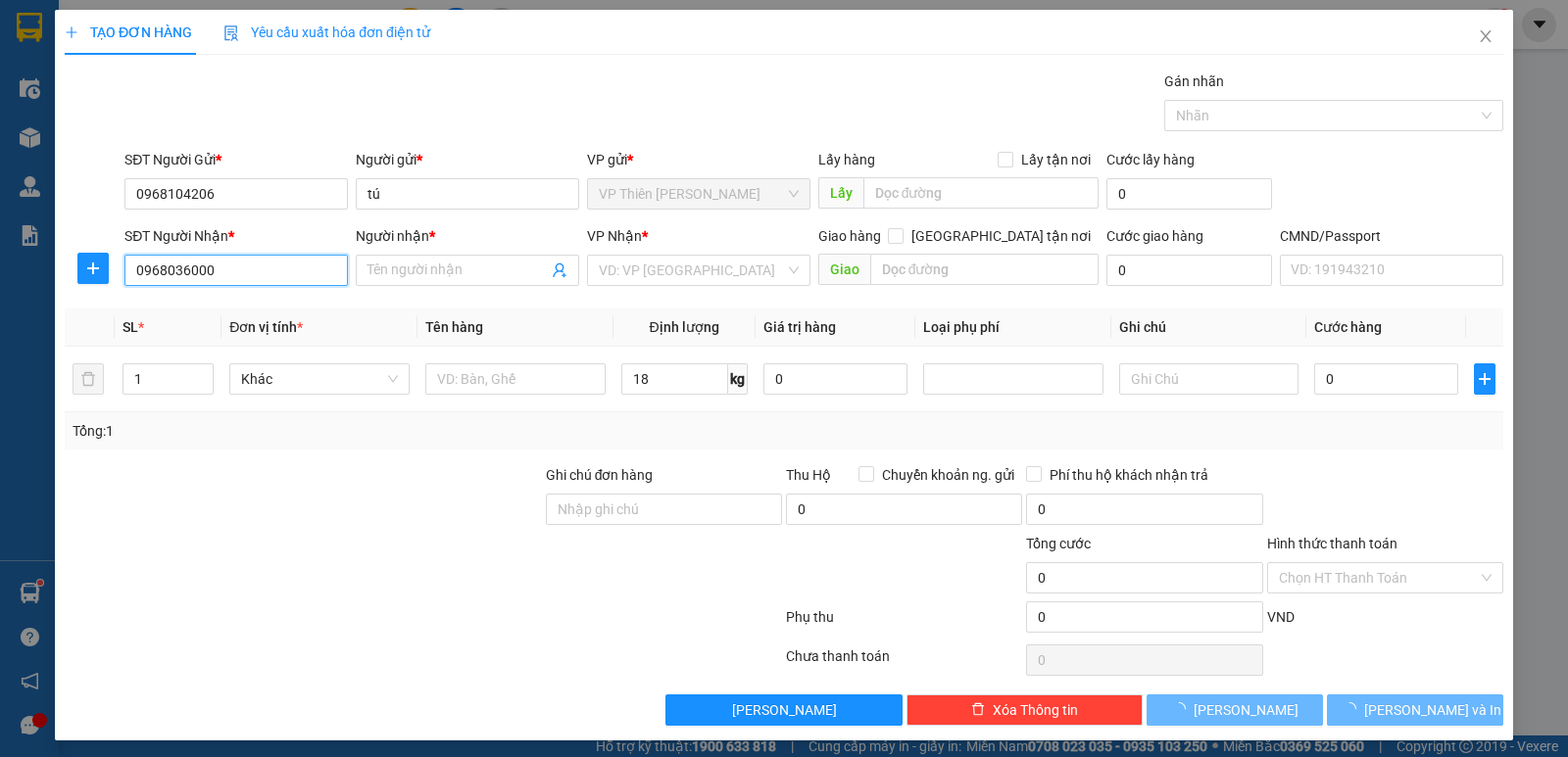
type input "Huệ"
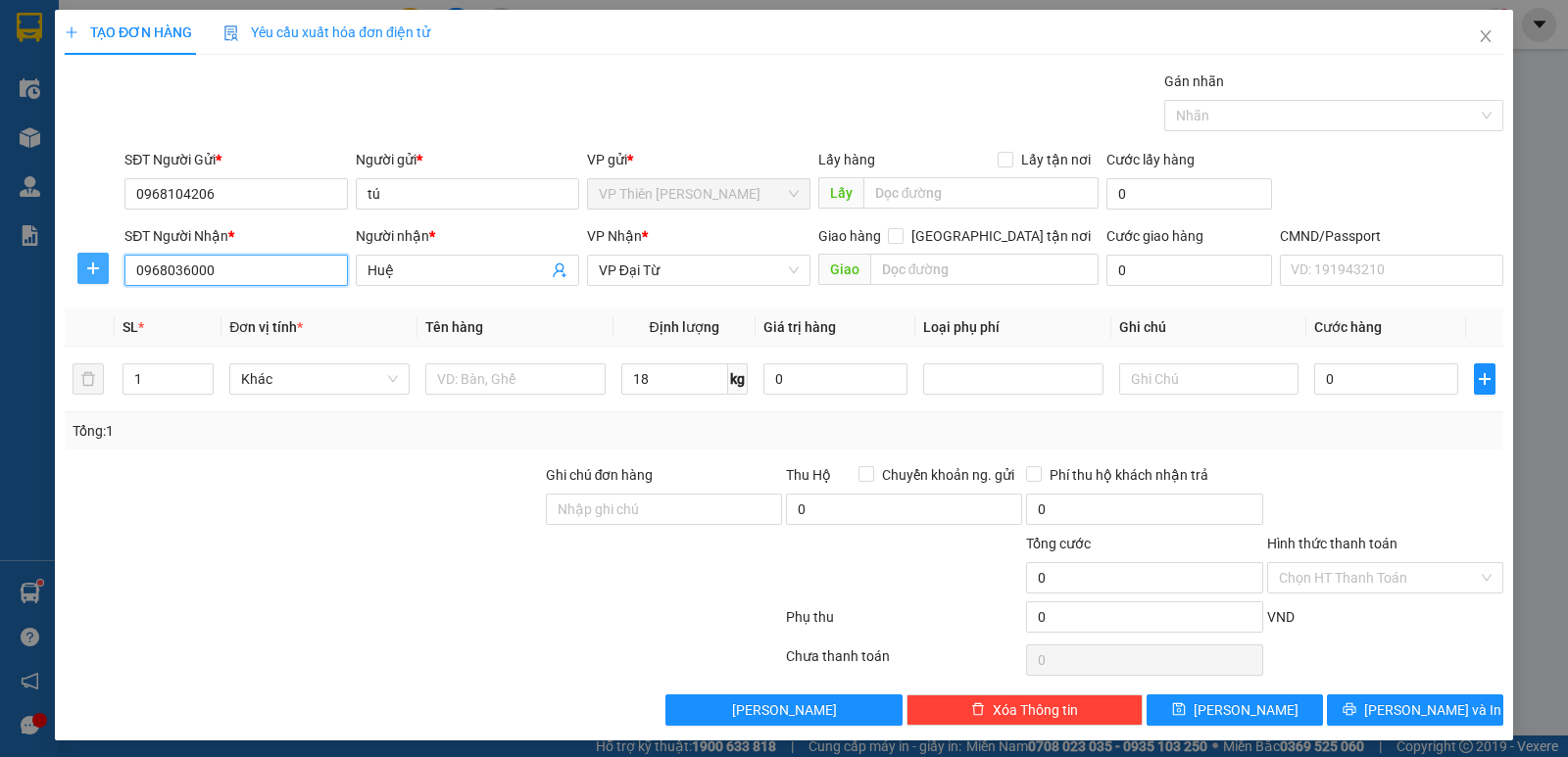
type input "0968036000"
click at [90, 266] on icon "plus" at bounding box center [93, 268] width 16 height 16
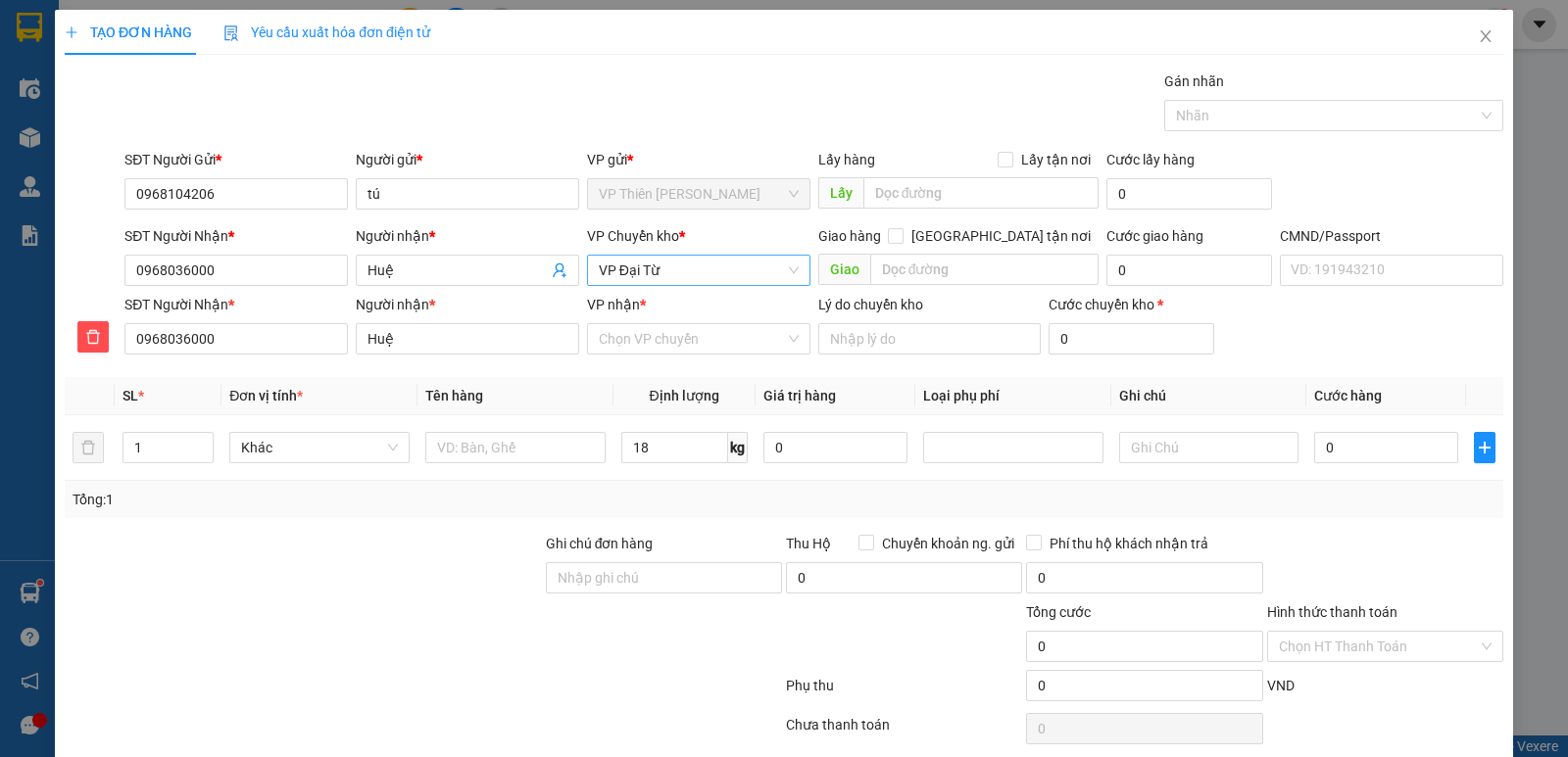
click at [704, 272] on span "VP Đại Từ" at bounding box center [698, 270] width 199 height 29
type input "hoang"
click at [675, 341] on div "VP [PERSON_NAME]" at bounding box center [691, 341] width 197 height 22
click at [719, 351] on input "VP nhận *" at bounding box center [691, 339] width 186 height 29
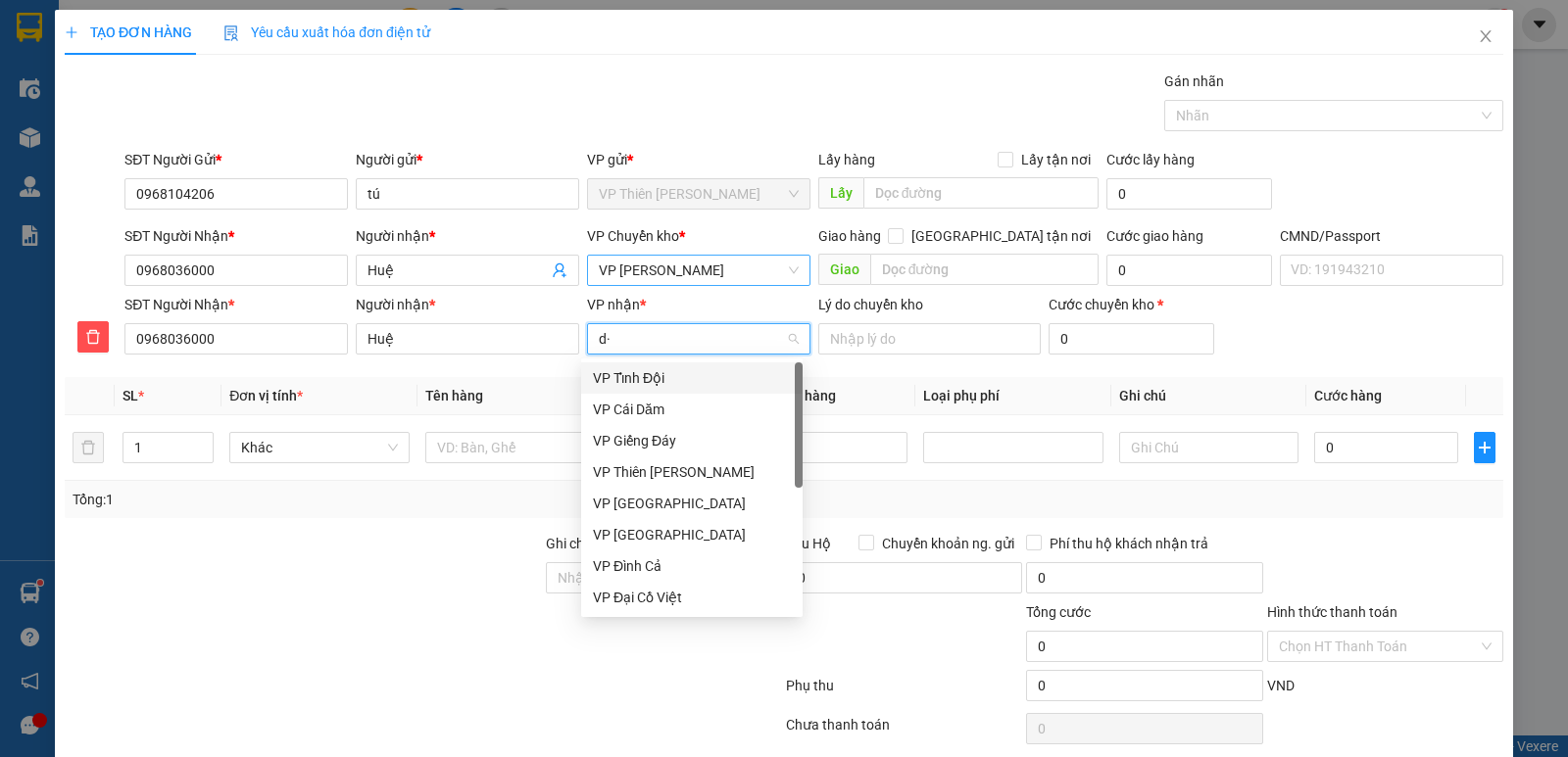
type input "d"
type input "đa"
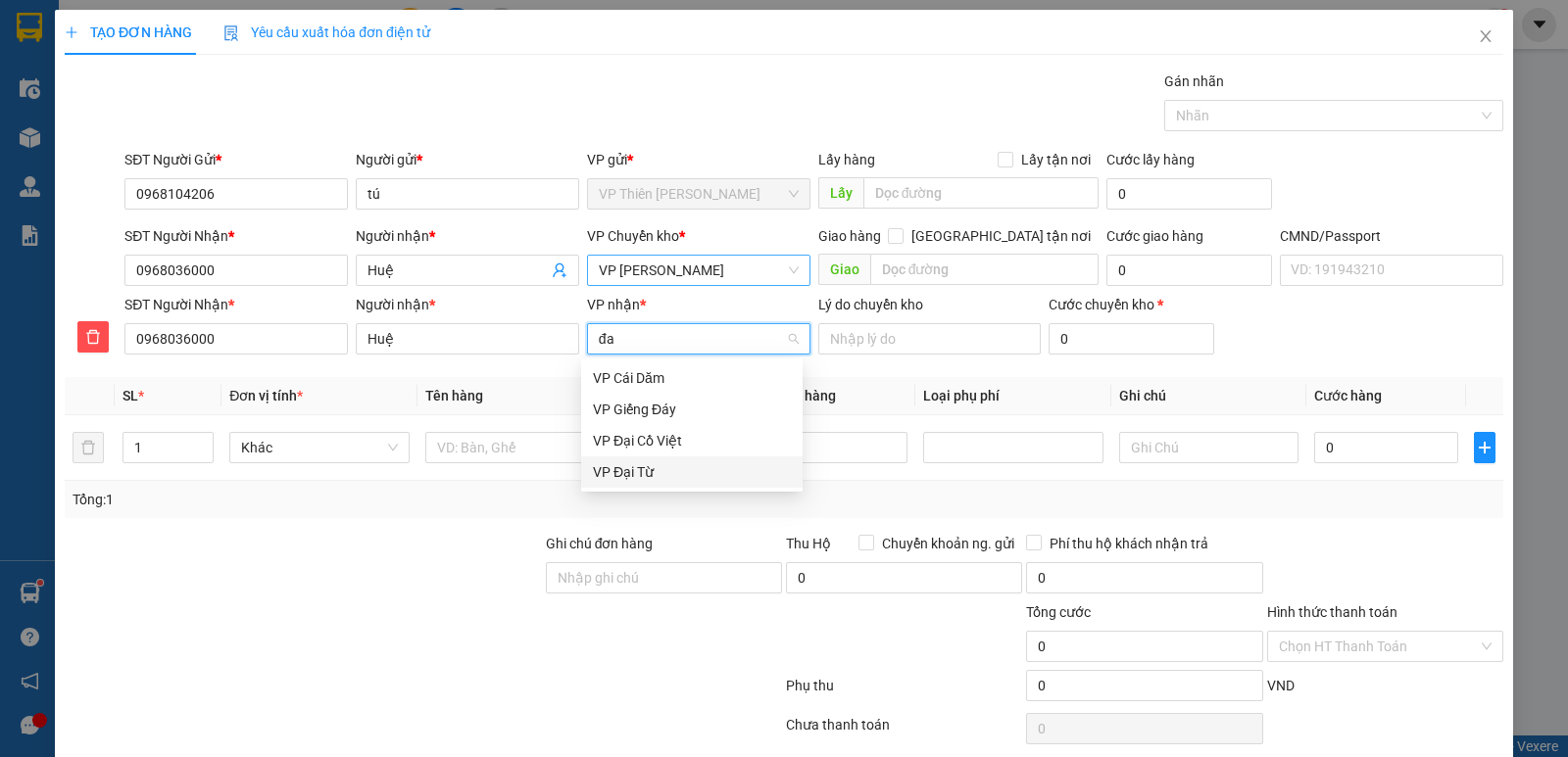
click at [625, 470] on div "VP Đại Từ" at bounding box center [691, 472] width 197 height 22
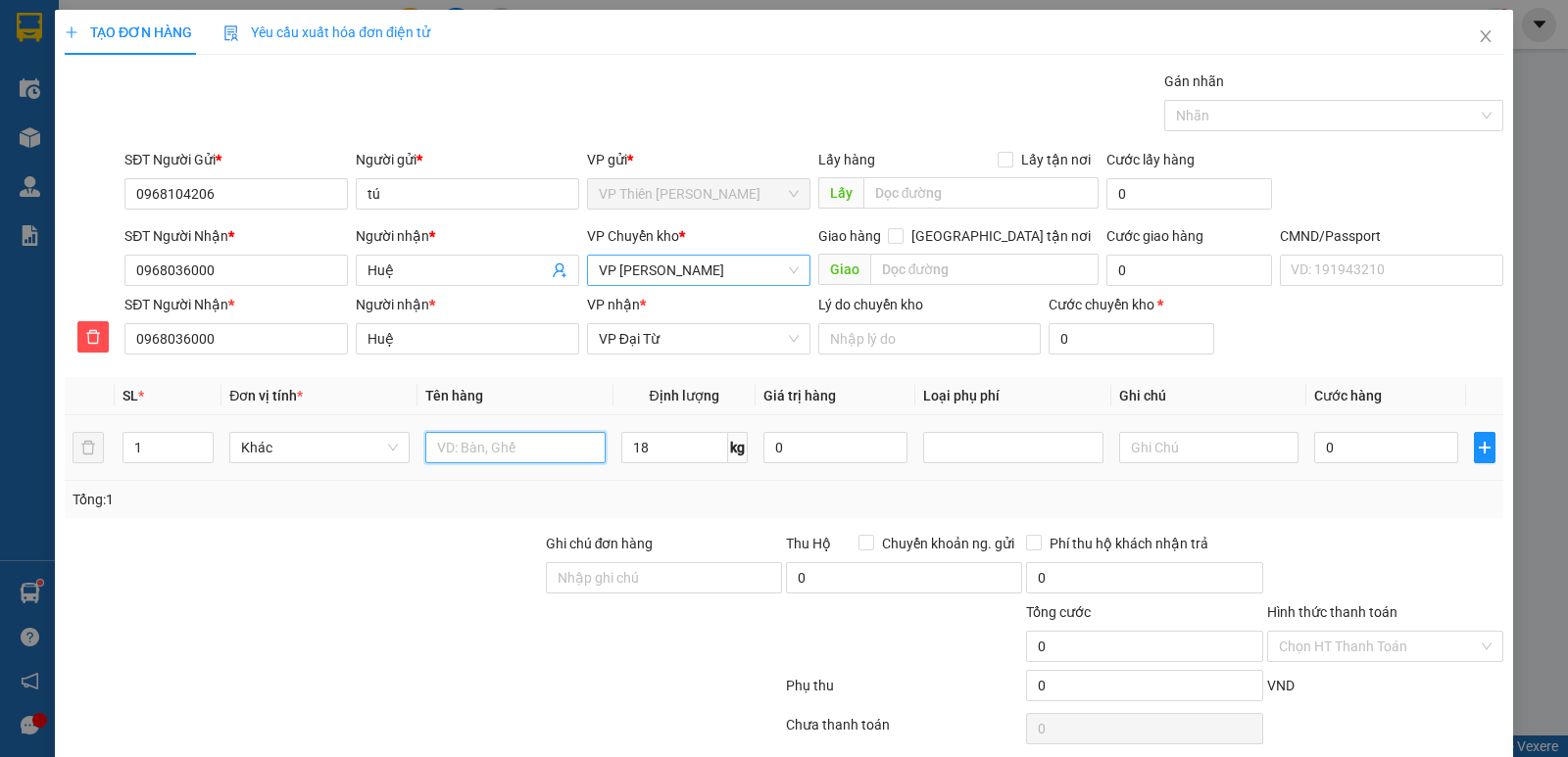
click at [530, 442] on input "text" at bounding box center [515, 448] width 180 height 31
click at [1362, 452] on input "0" at bounding box center [1385, 448] width 144 height 31
click at [428, 446] on input "hộp lk" at bounding box center [515, 448] width 180 height 31
type input "bọc hộp lk"
click at [1347, 450] on input "0" at bounding box center [1385, 448] width 144 height 31
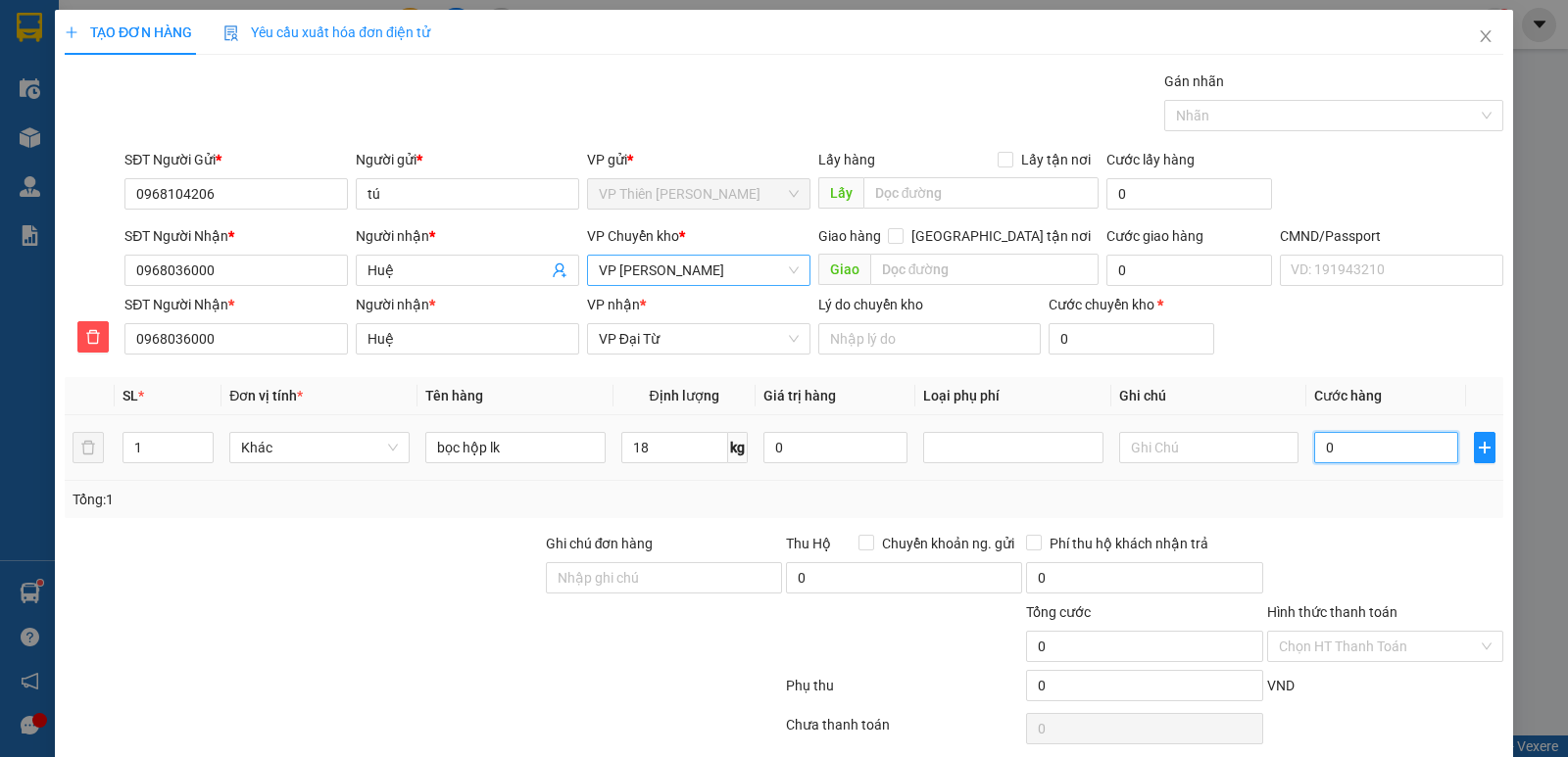
type input "7"
type input "75"
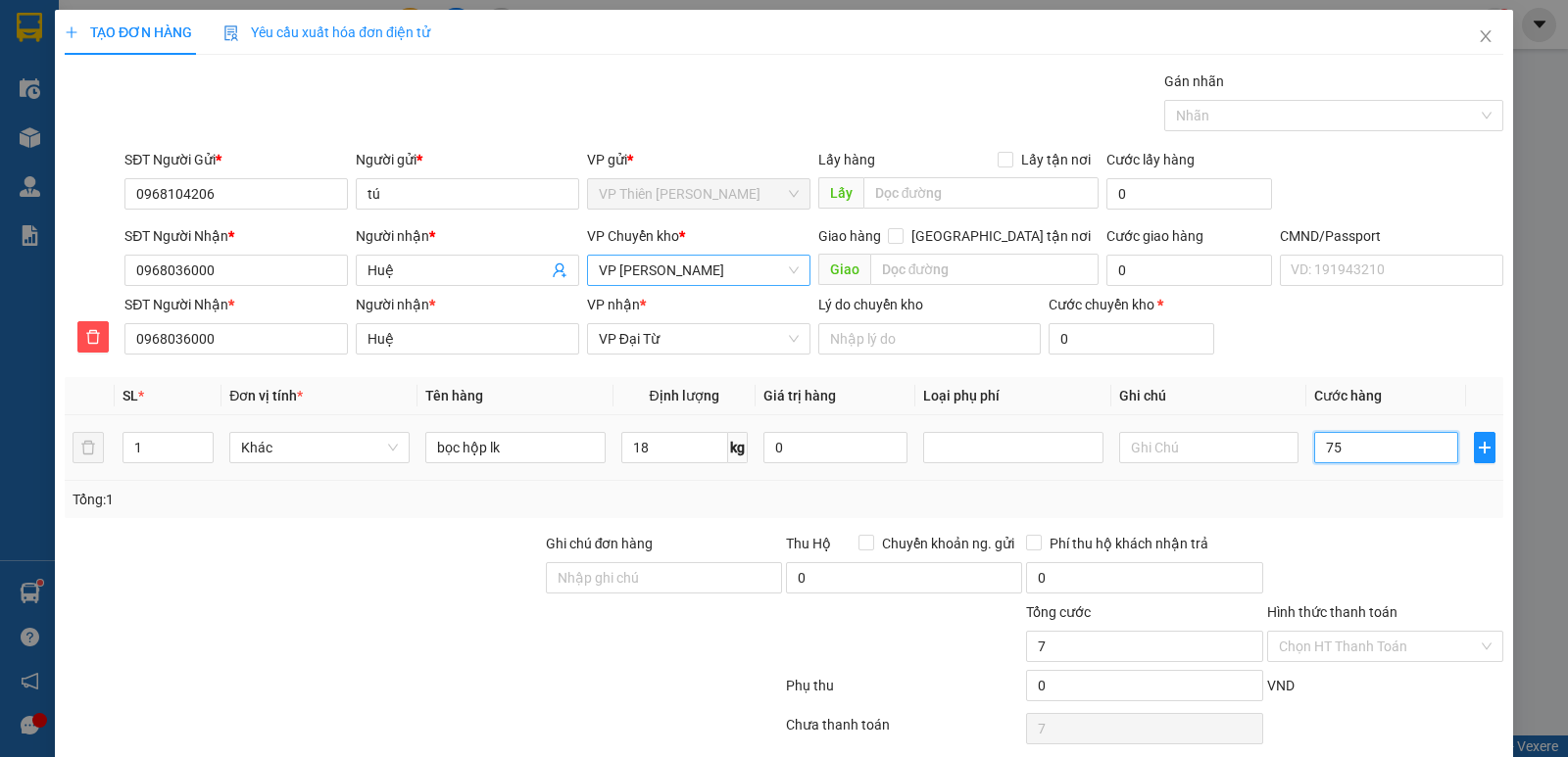
type input "75"
type input "750"
type input "7.500"
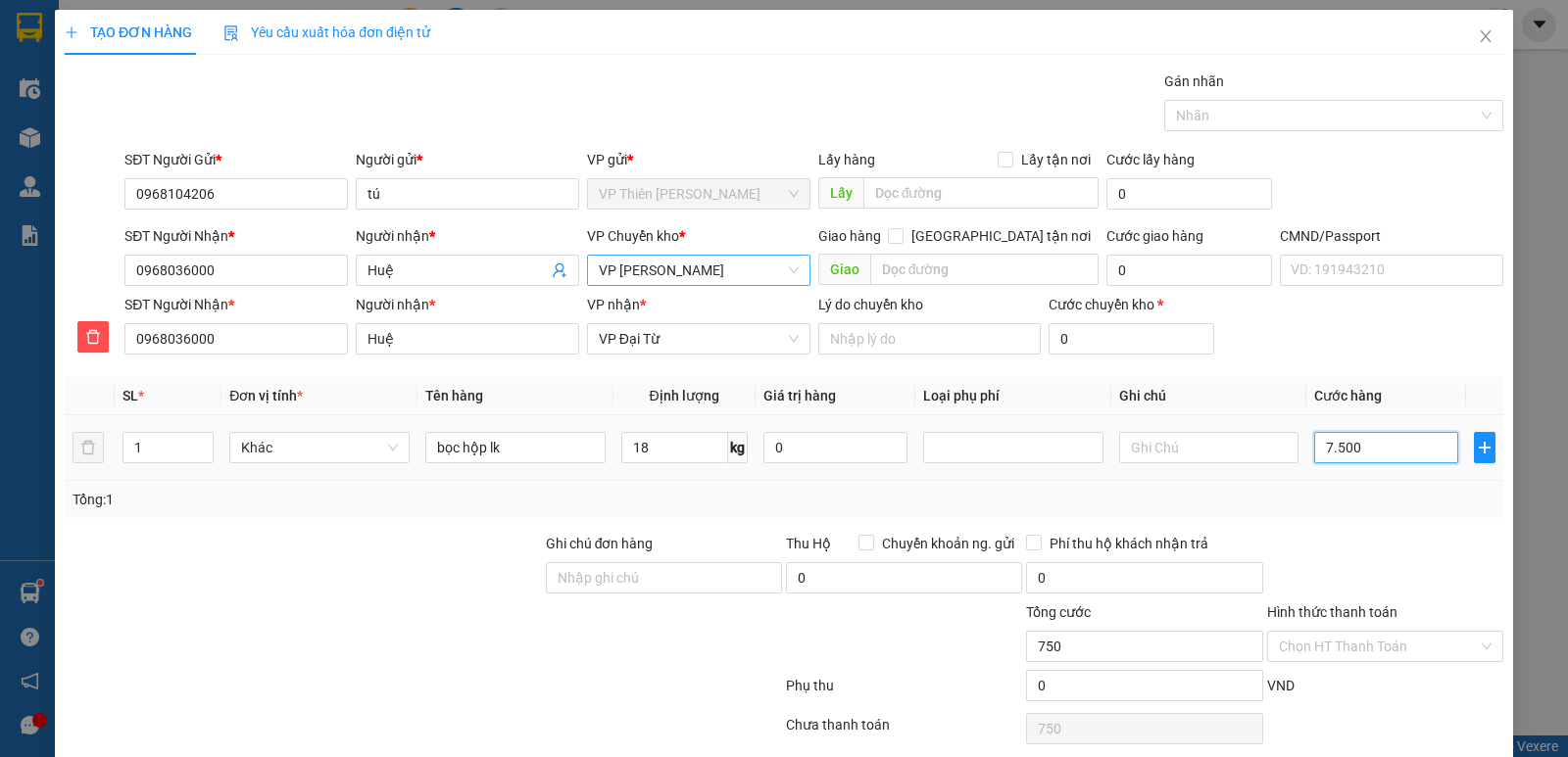
type input "7.500"
type input "75.000"
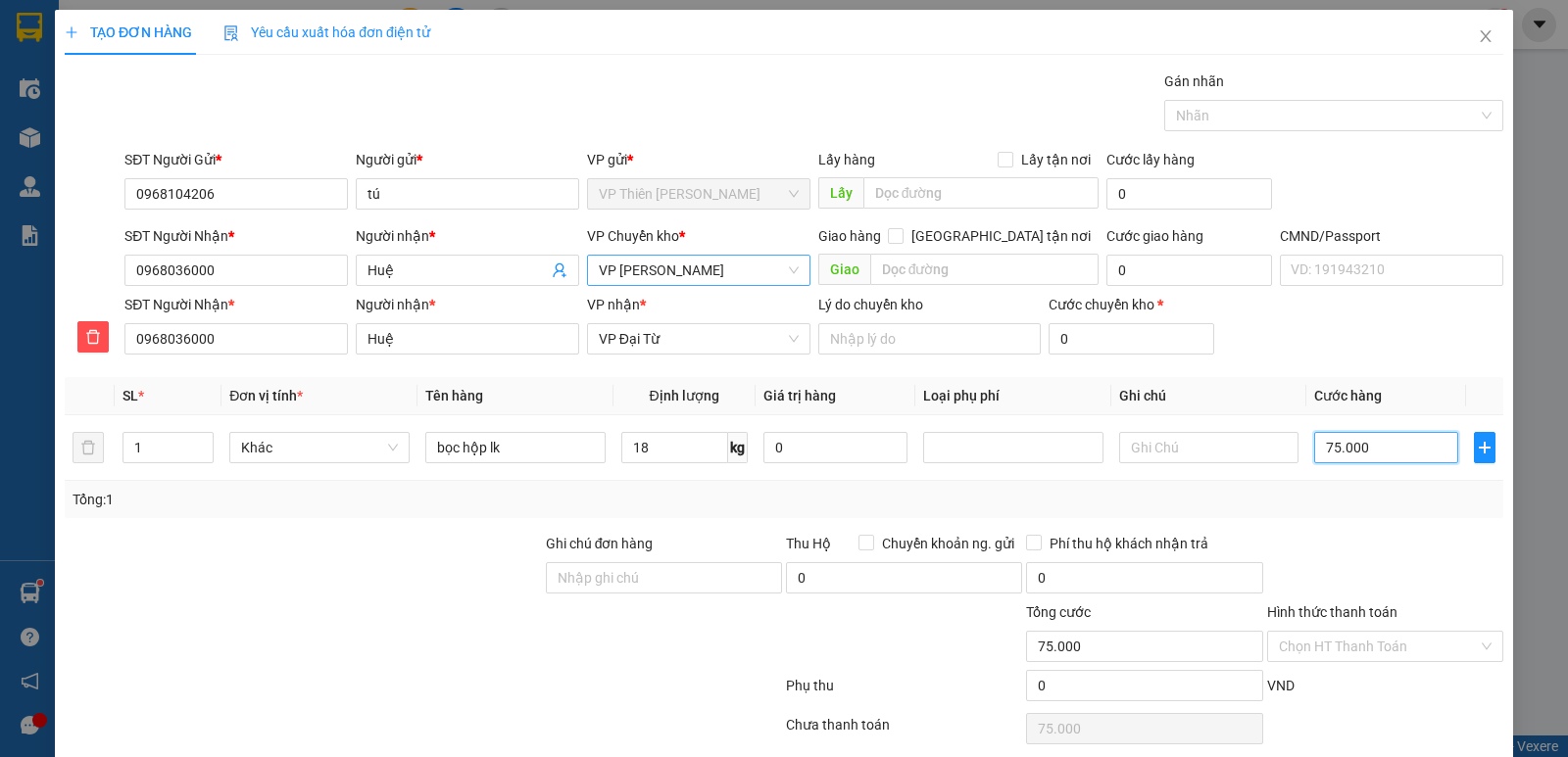
scroll to position [76, 0]
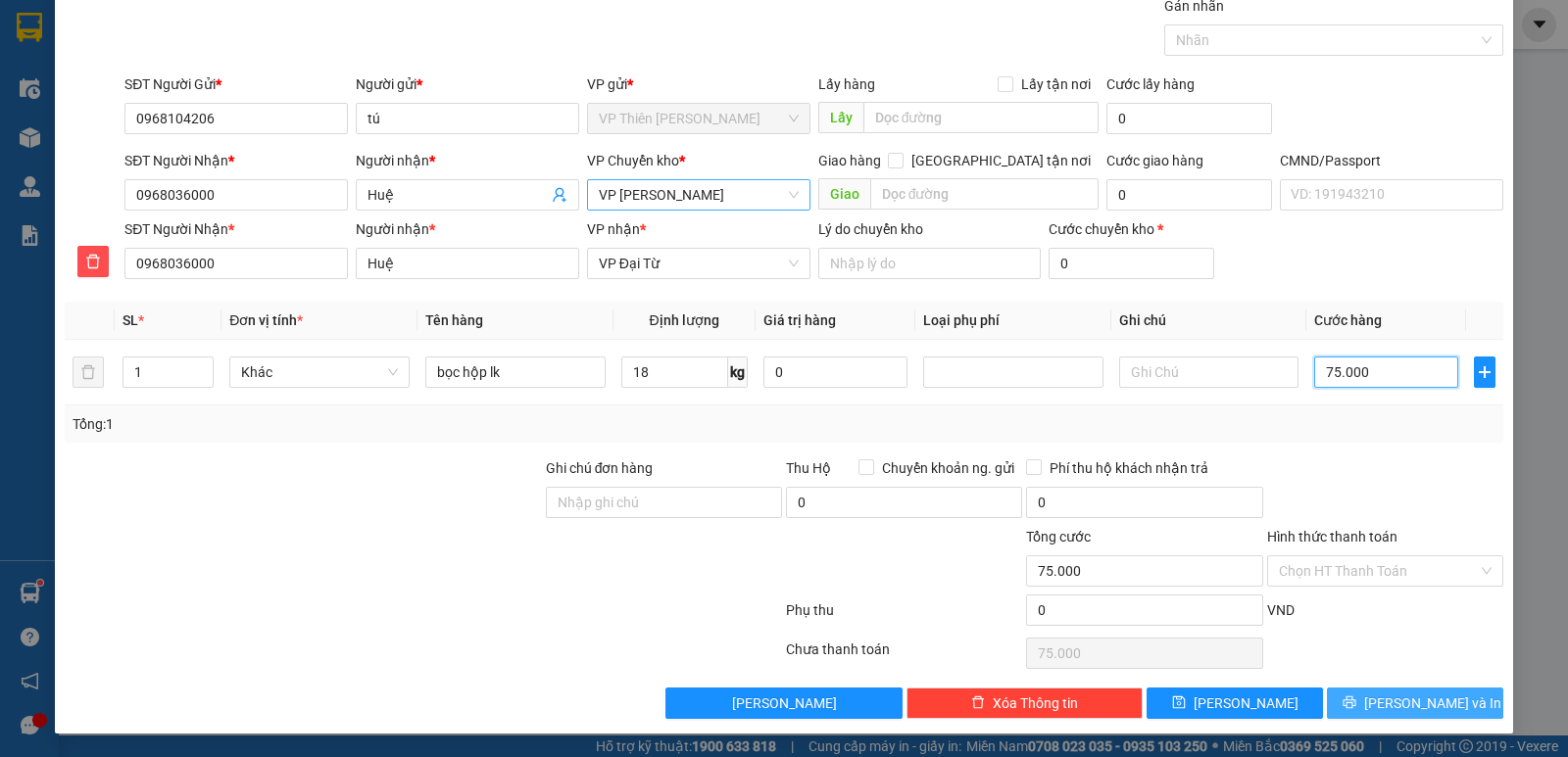
type input "75.000"
click at [1415, 702] on span "[PERSON_NAME] và In" at bounding box center [1432, 703] width 138 height 22
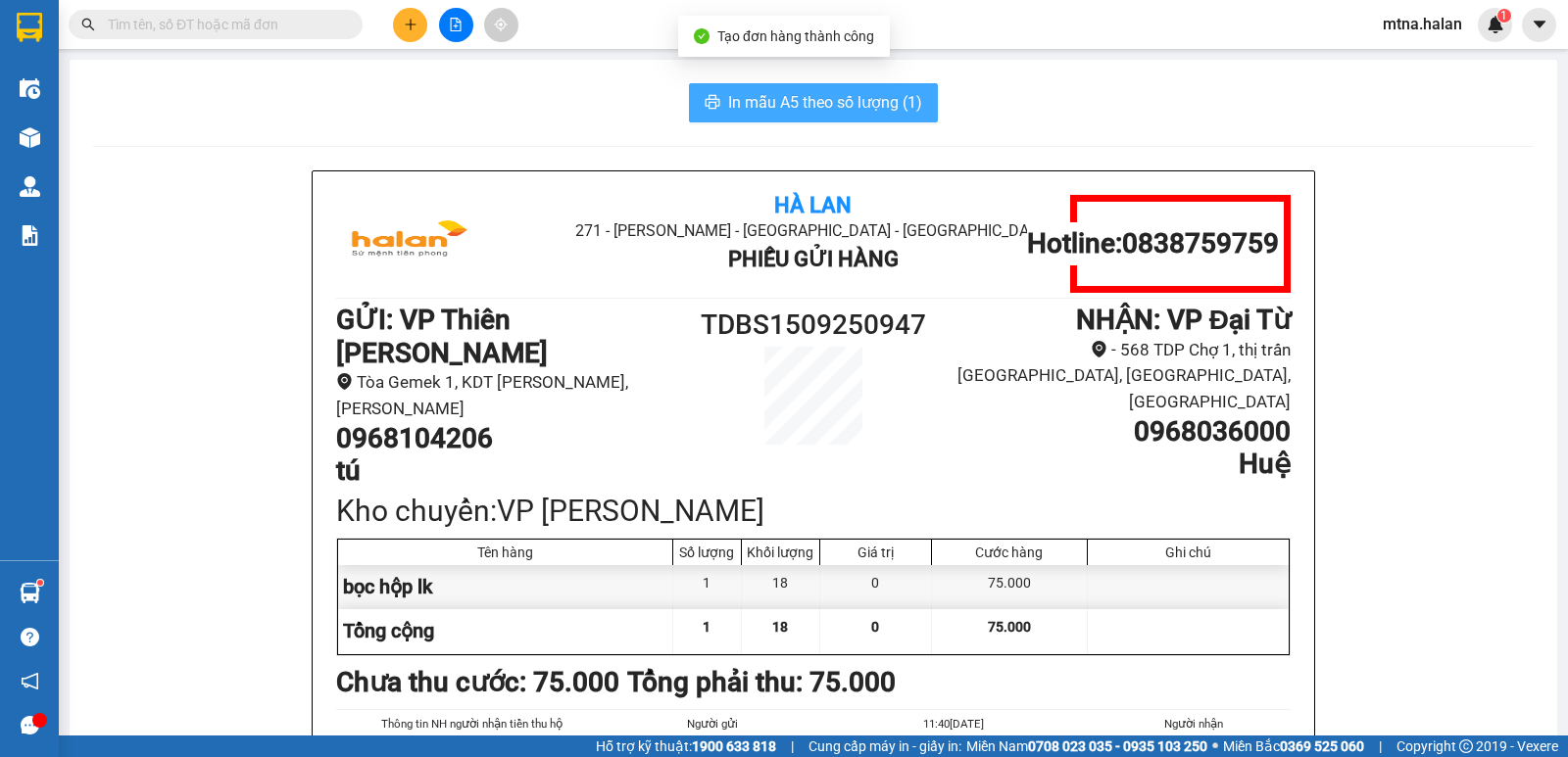
click at [795, 105] on span "In mẫu A5 theo số lượng (1)" at bounding box center [824, 102] width 194 height 25
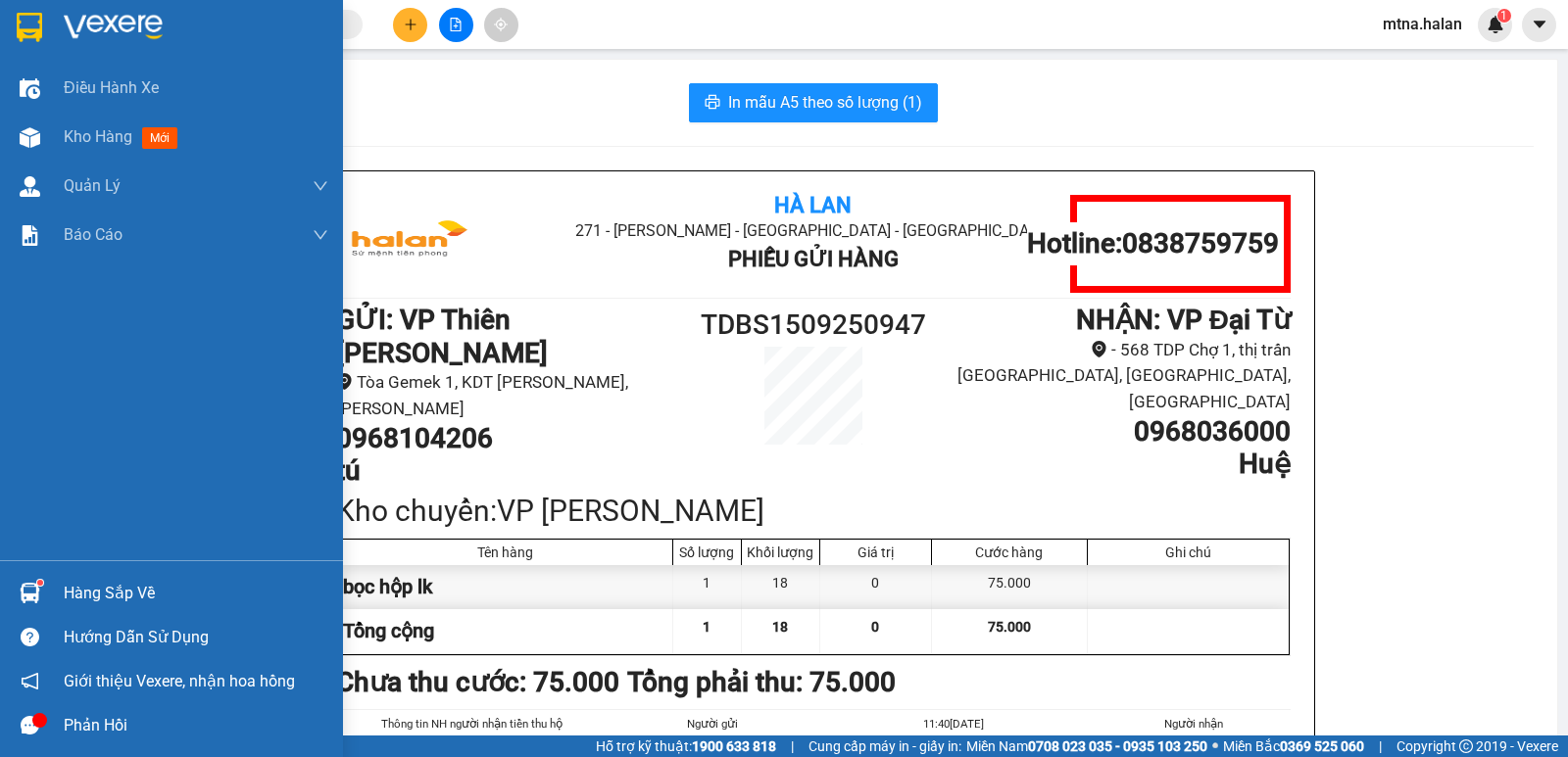
click at [28, 594] on img at bounding box center [29, 592] width 21 height 21
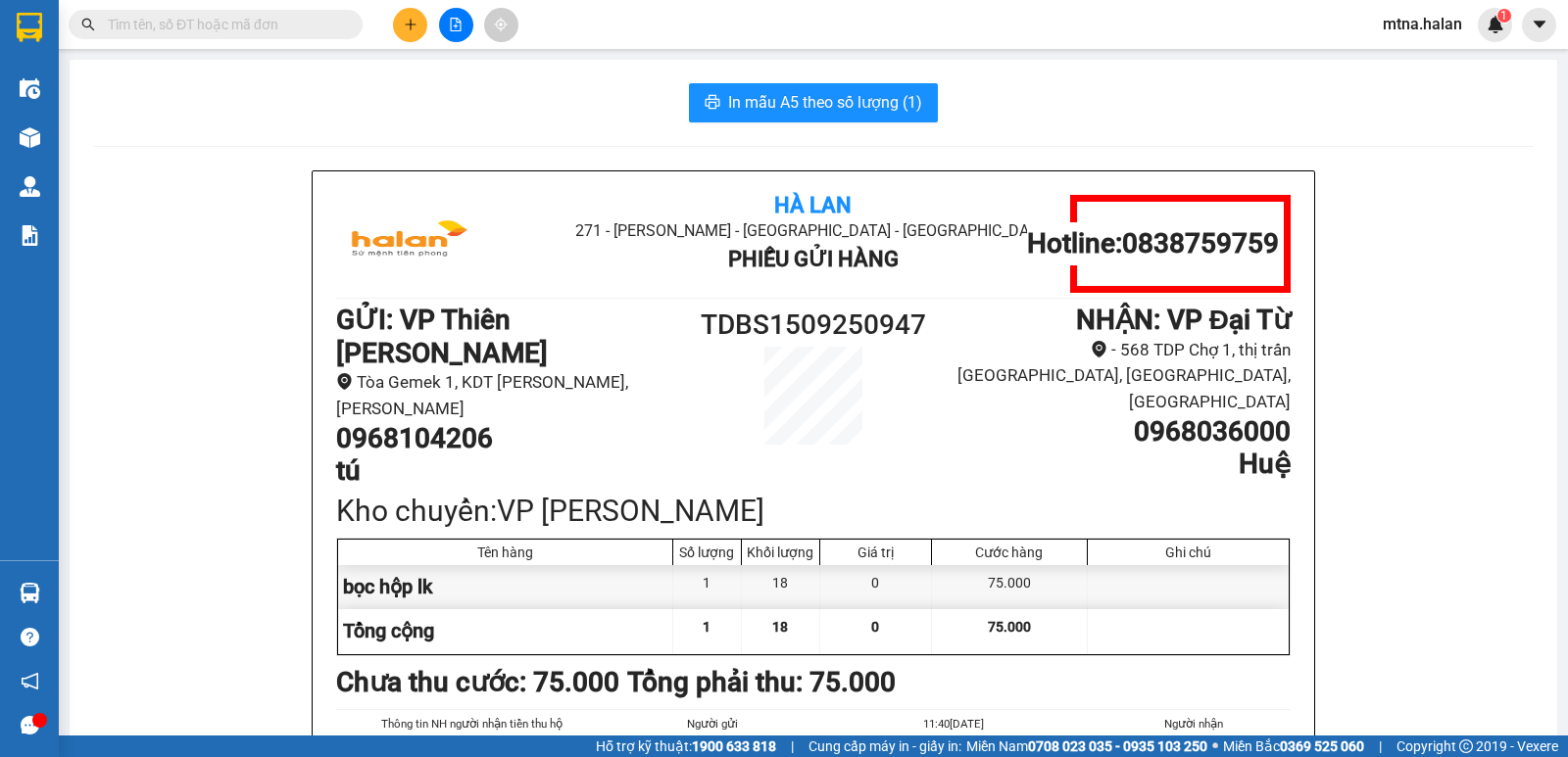
click at [1462, 271] on section "Kết quả tìm kiếm ( 10 ) Bộ lọc Mã ĐH Trạng thái Món hàng Thu hộ Tổng cước Chưa …" at bounding box center [784, 378] width 1568 height 757
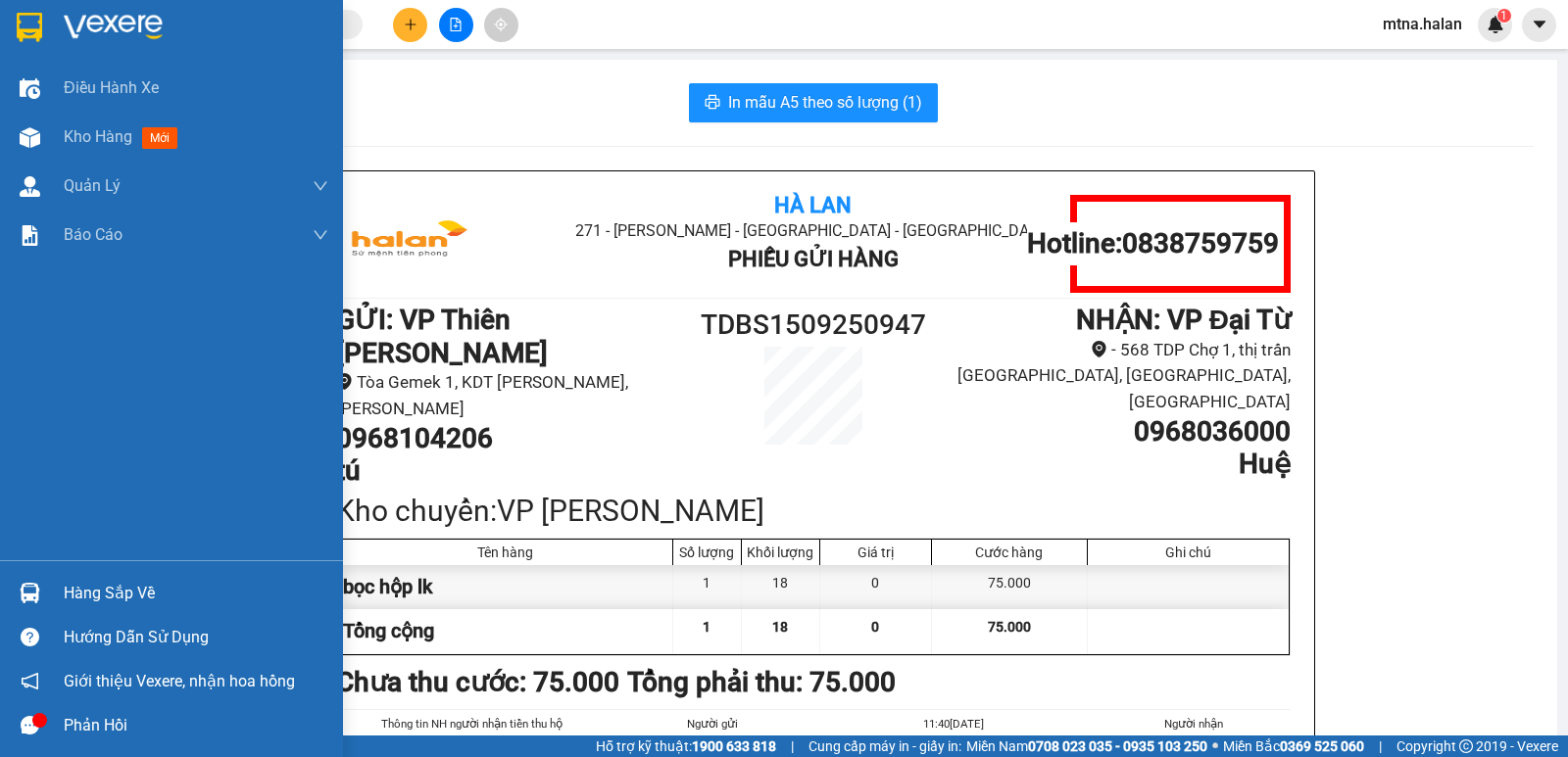
click at [18, 584] on div at bounding box center [29, 592] width 34 height 34
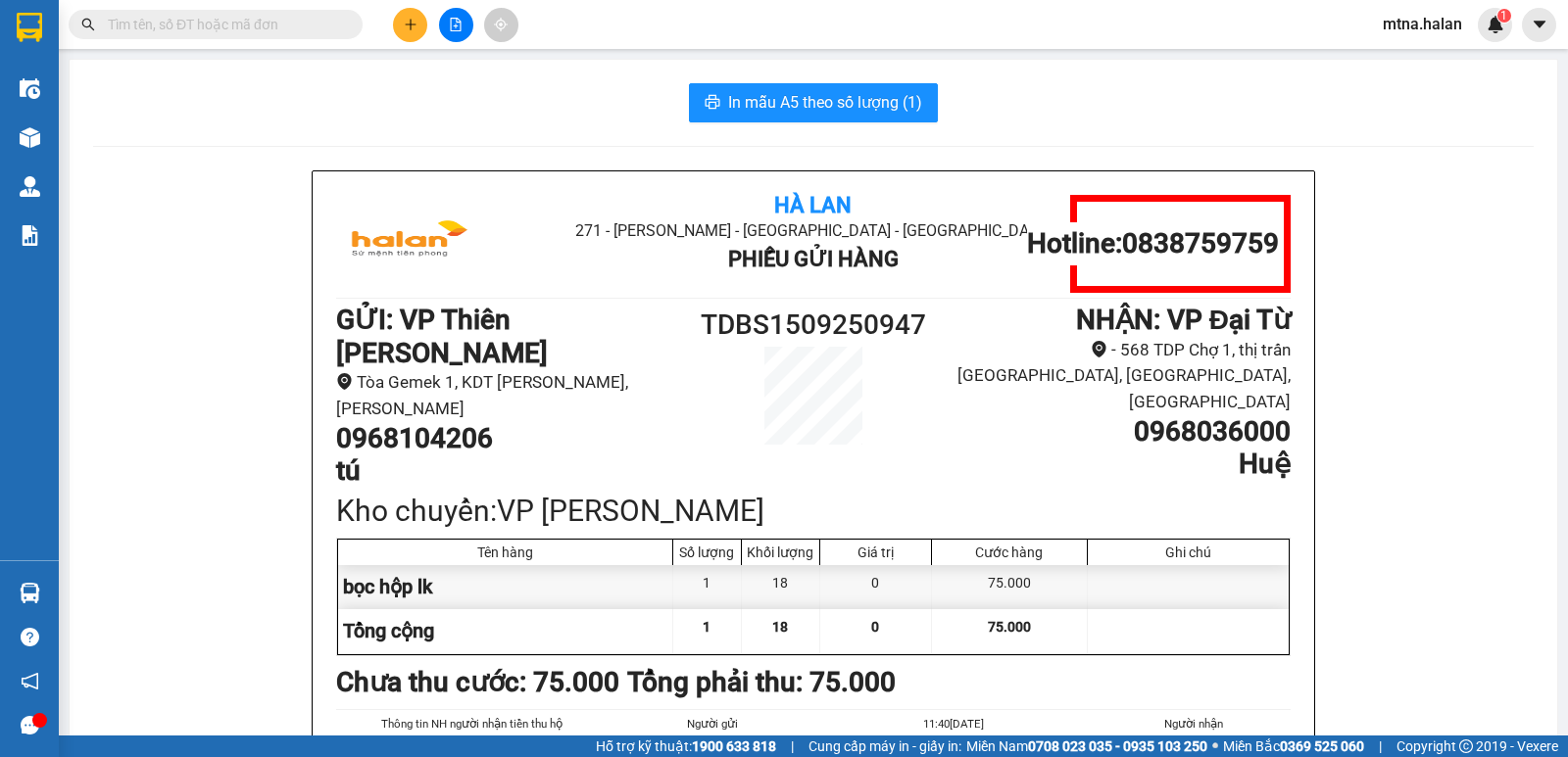
click at [1416, 493] on section "Kết quả tìm kiếm ( 10 ) Bộ lọc Mã ĐH Trạng thái Món hàng Thu hộ Tổng cước Chưa …" at bounding box center [784, 378] width 1568 height 757
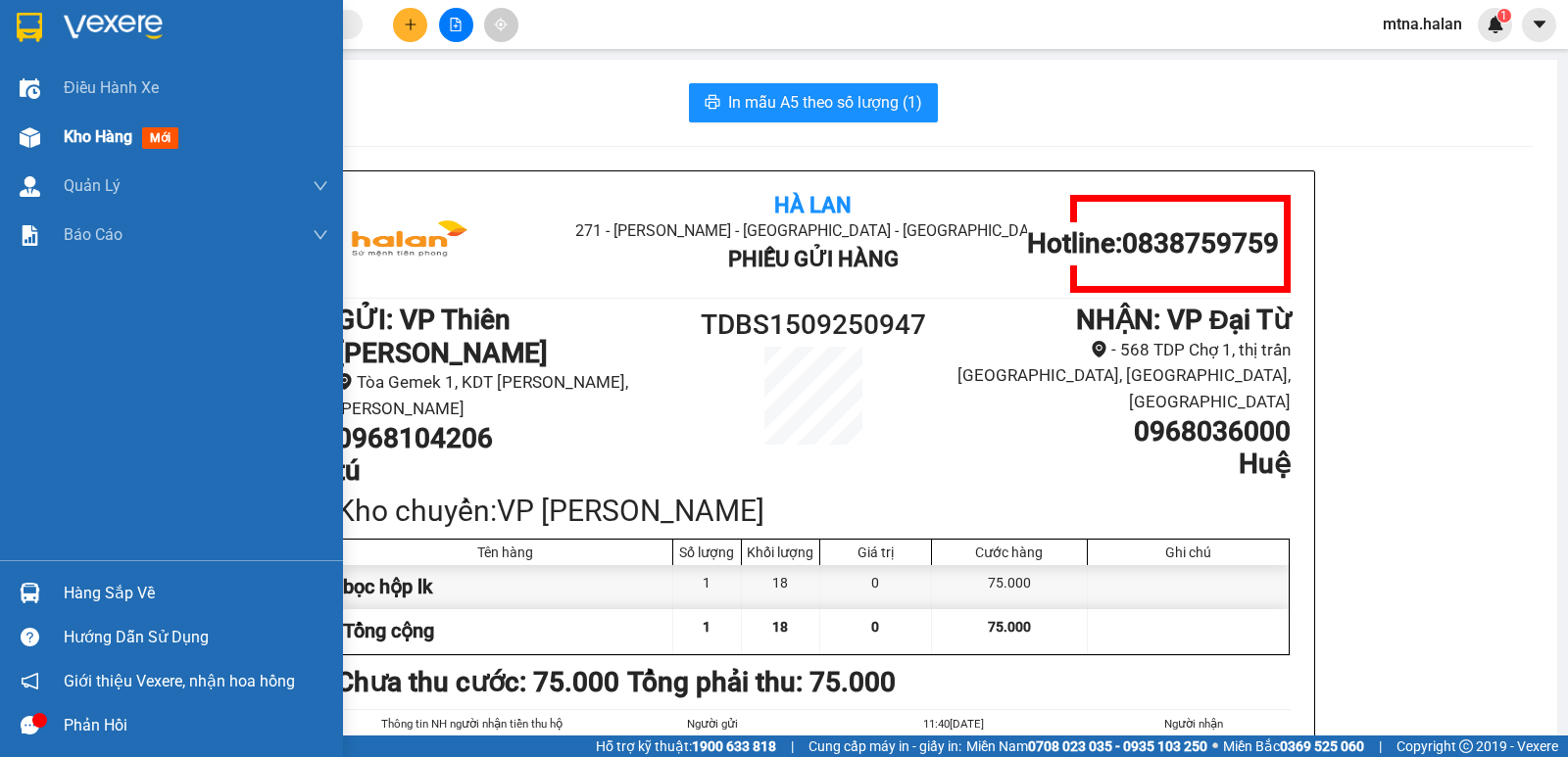
click at [23, 134] on img at bounding box center [29, 137] width 21 height 21
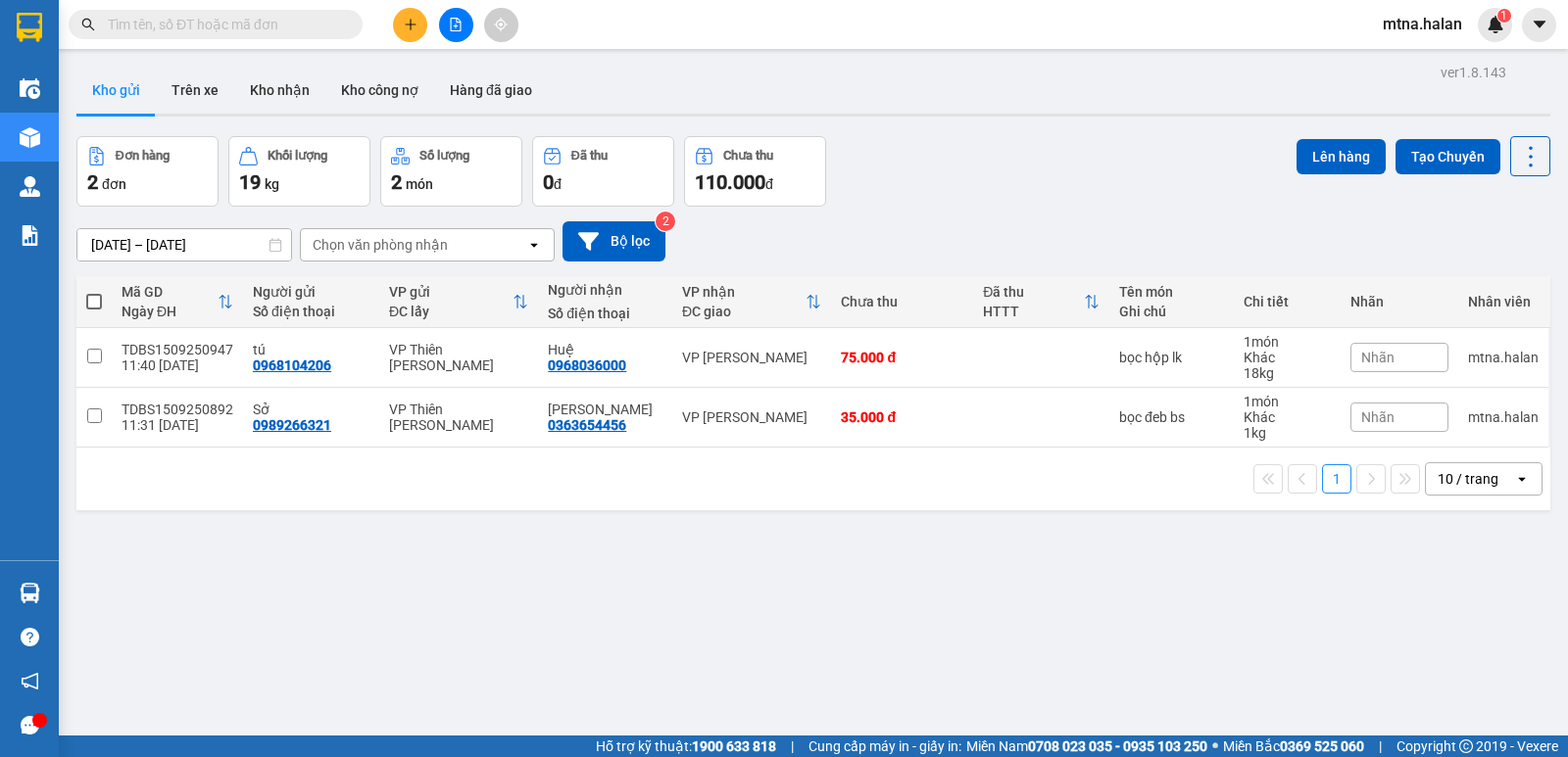
click at [99, 303] on span at bounding box center [94, 301] width 16 height 16
click at [94, 292] on input "checkbox" at bounding box center [94, 292] width 0 height 0
checkbox input "true"
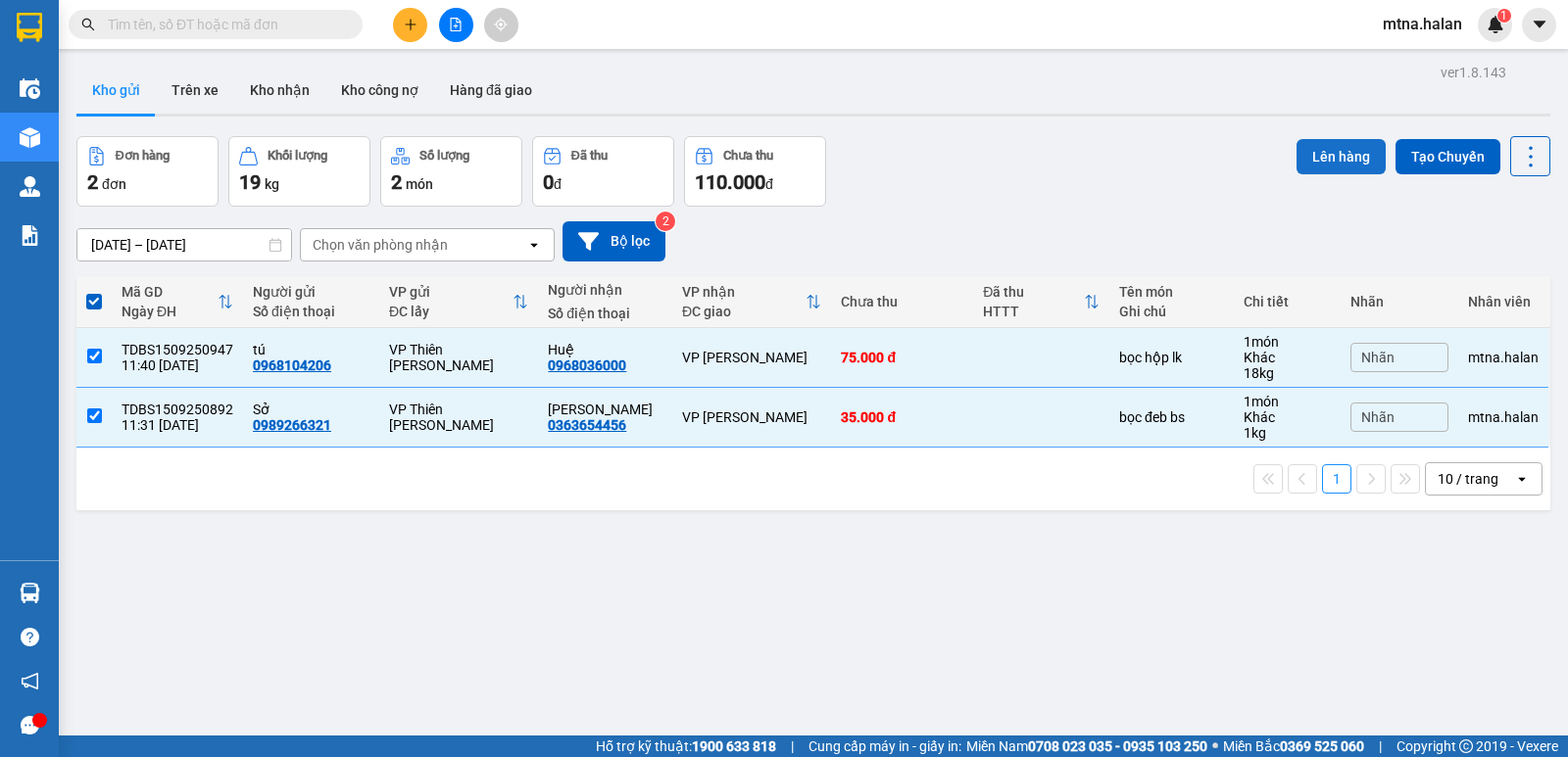
click at [1321, 159] on button "Lên hàng" at bounding box center [1340, 157] width 89 height 35
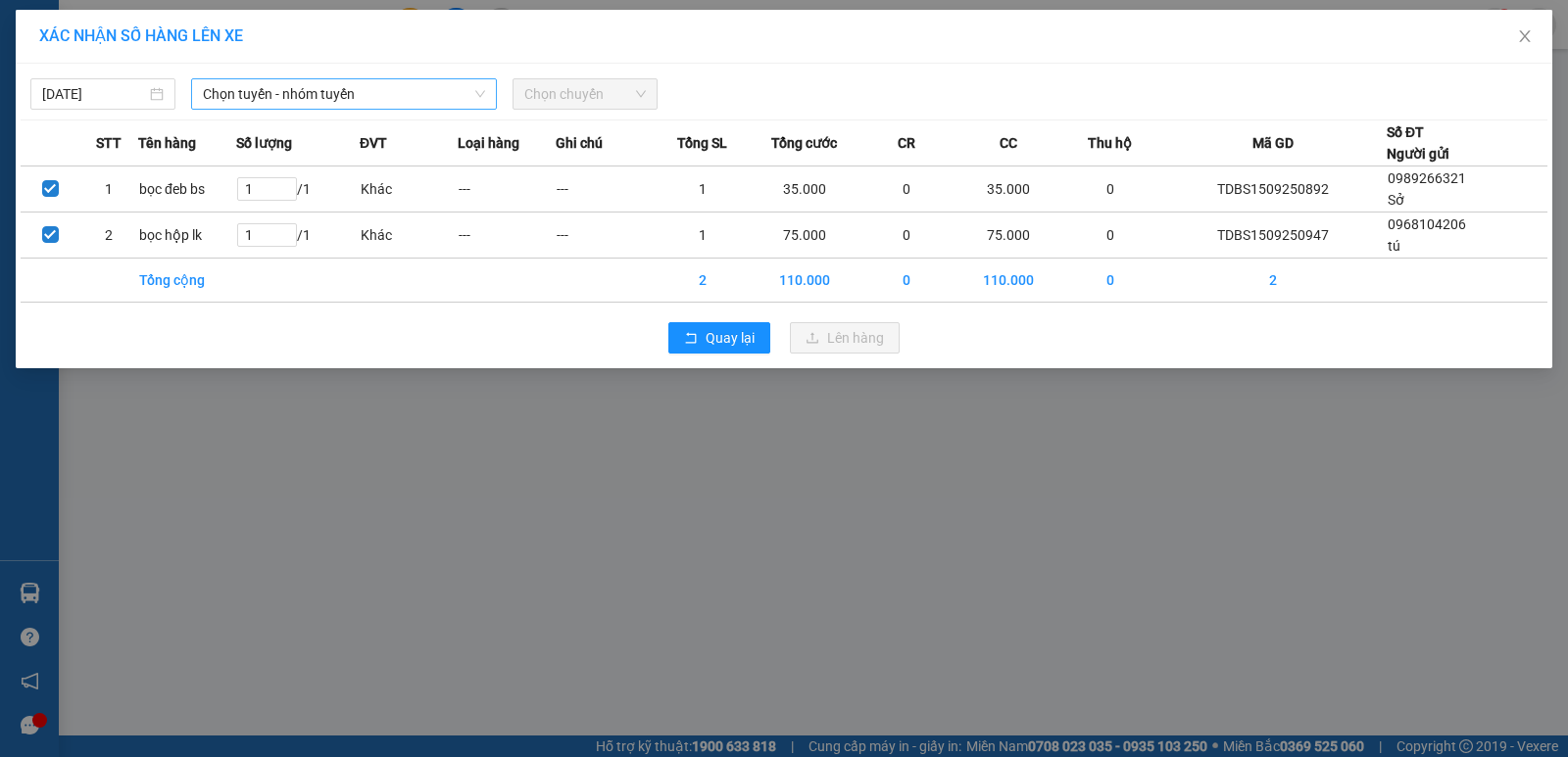
click at [385, 91] on span "Chọn tuyến - nhóm tuyến" at bounding box center [343, 94] width 282 height 29
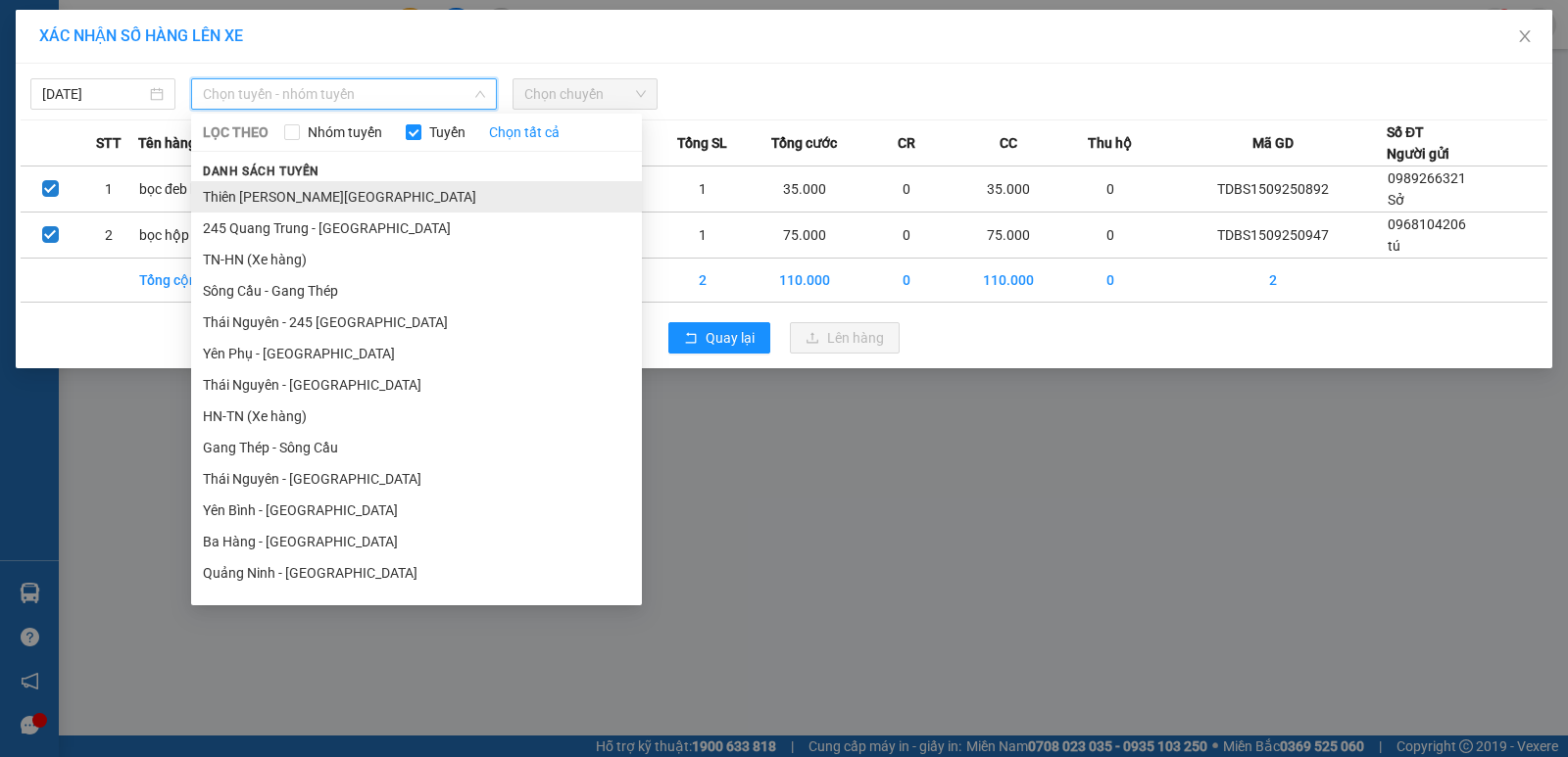
click at [335, 194] on li "Thiên [PERSON_NAME][GEOGRAPHIC_DATA]" at bounding box center [416, 196] width 451 height 31
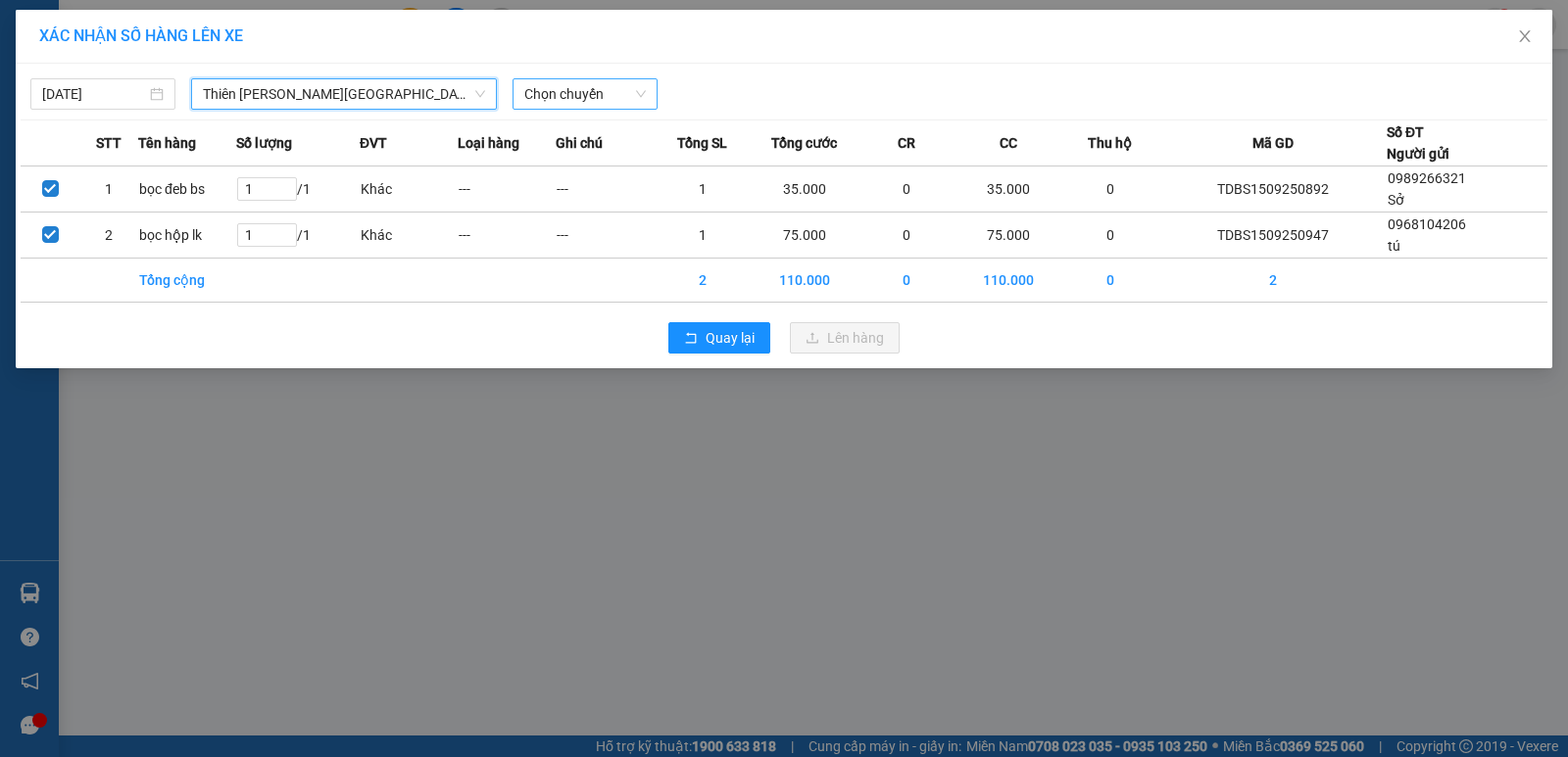
click at [614, 91] on span "Chọn chuyến" at bounding box center [585, 94] width 122 height 29
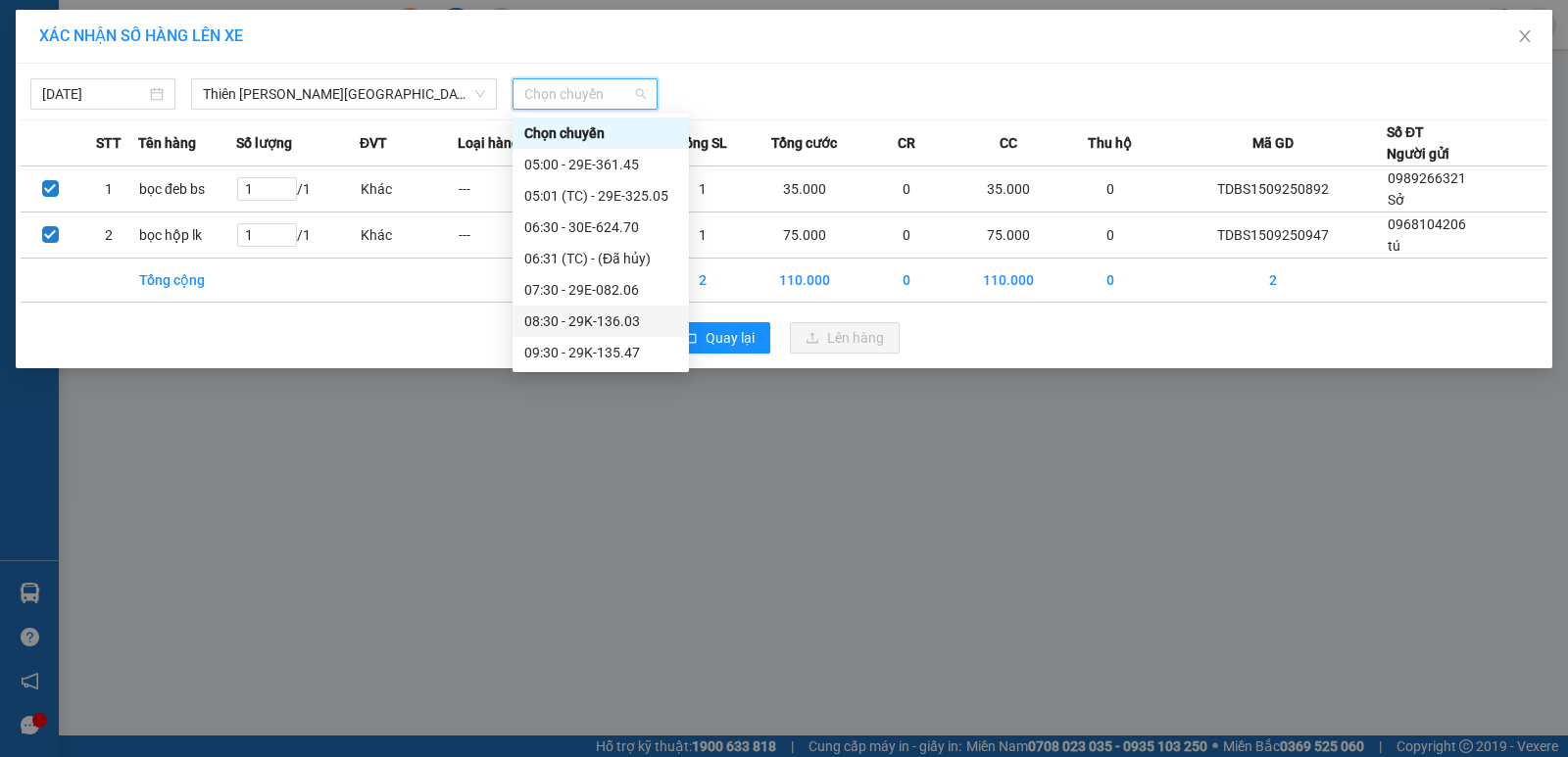
scroll to position [98, 0]
click at [606, 341] on div "12:30 - 29E-325.05" at bounding box center [600, 349] width 153 height 22
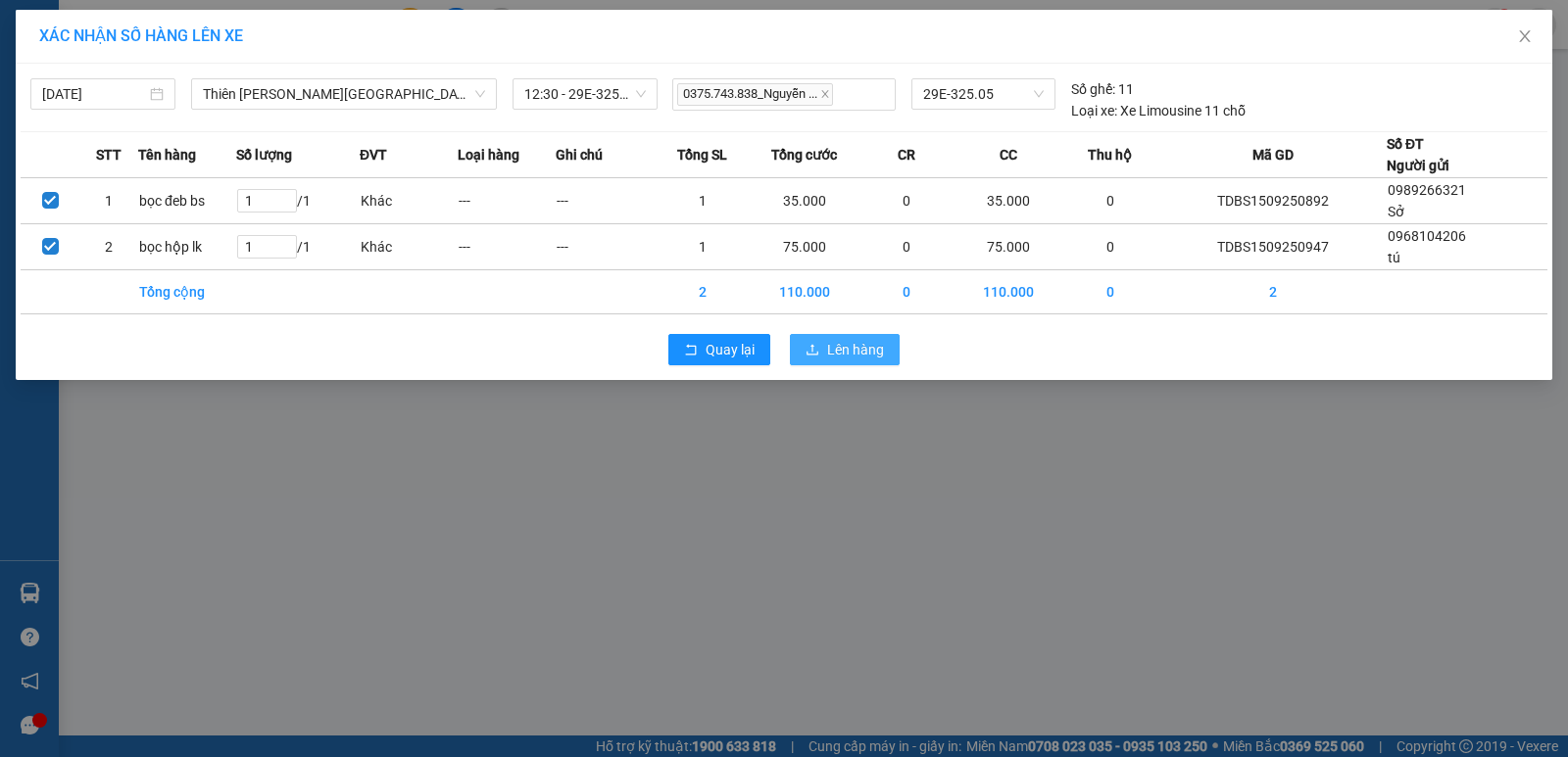
click at [846, 343] on span "Lên hàng" at bounding box center [856, 350] width 57 height 22
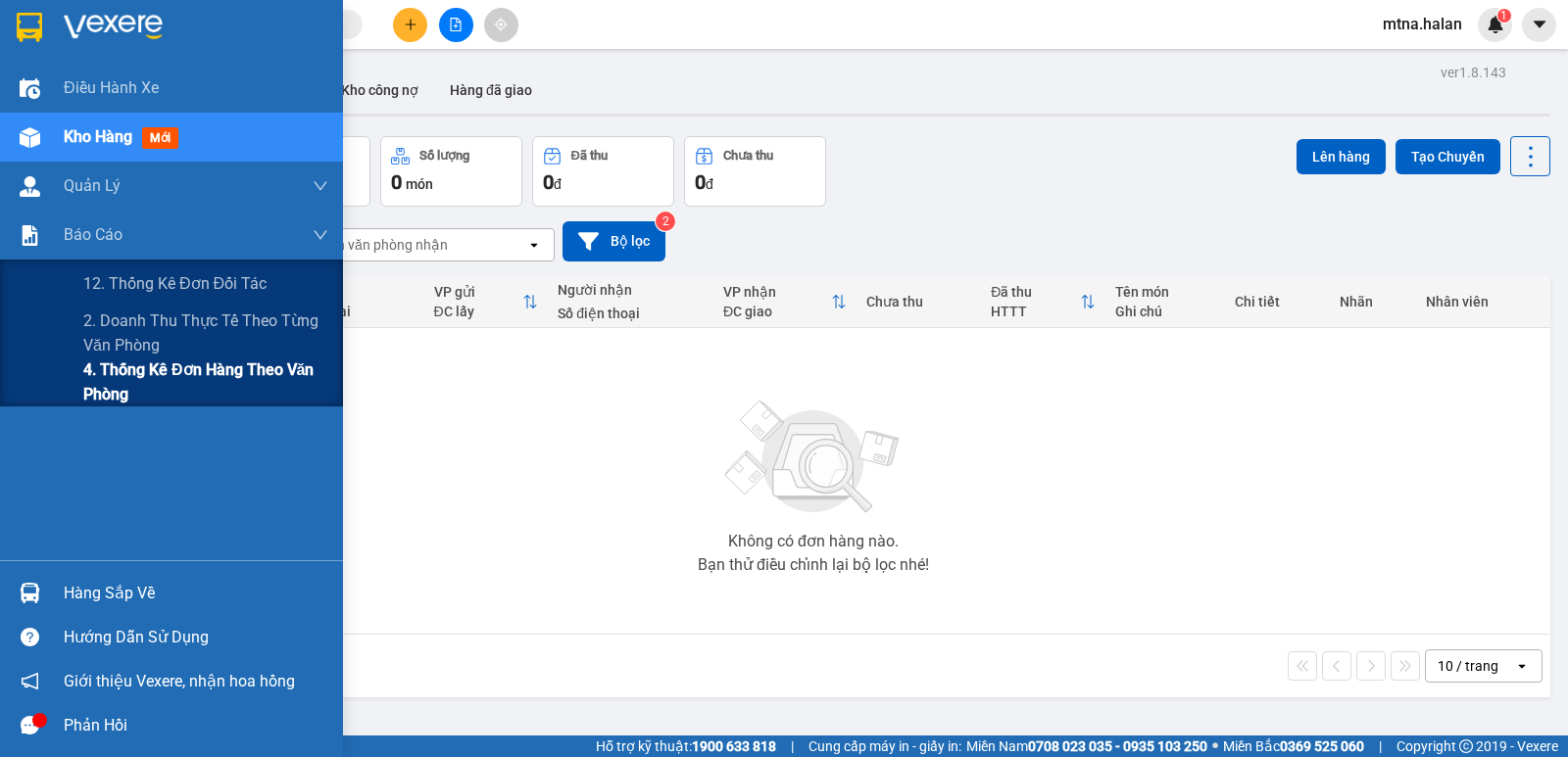
click at [117, 382] on span "4. Thống kê đơn hàng theo văn phòng" at bounding box center [205, 382] width 245 height 49
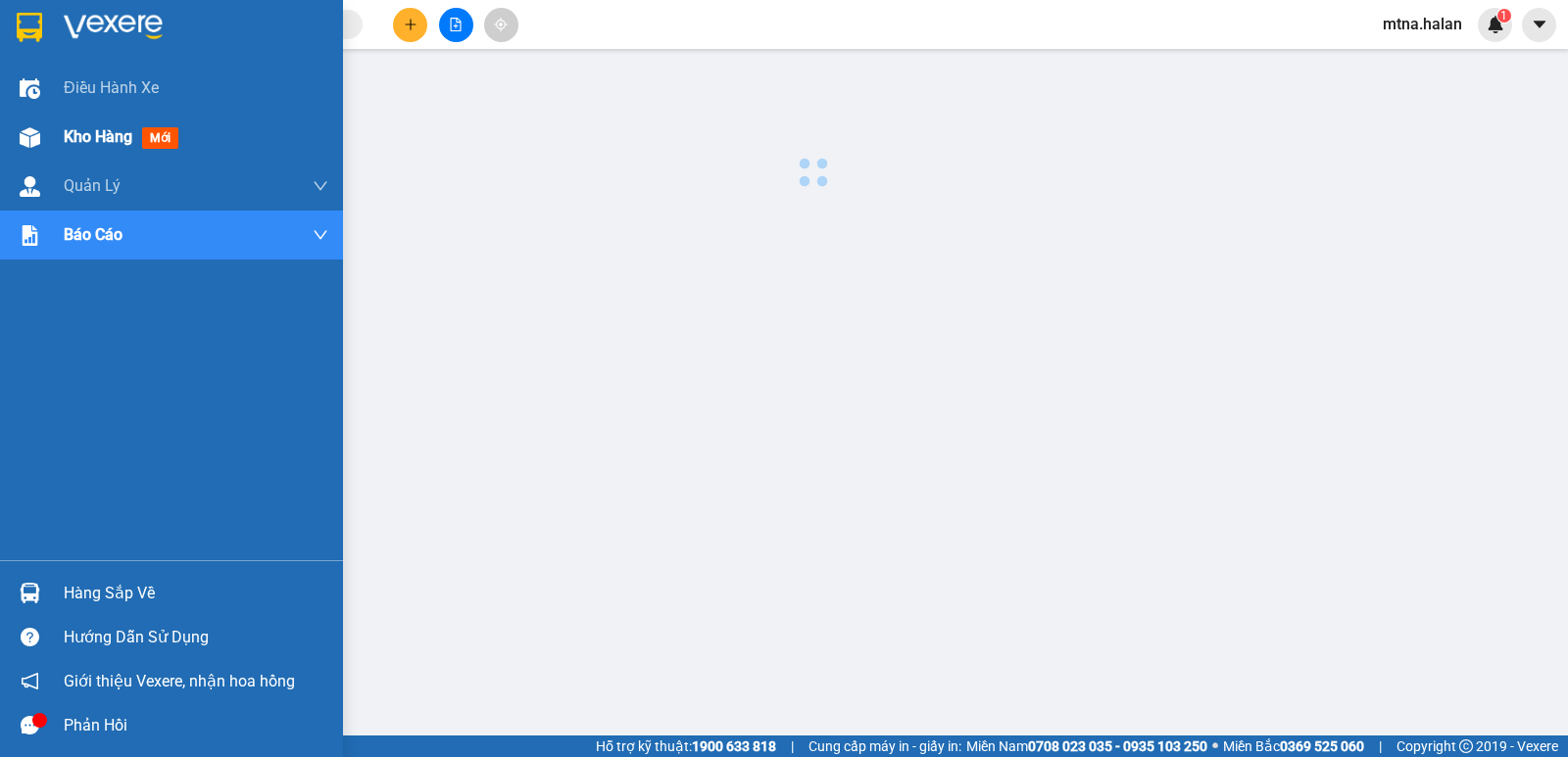
click at [26, 137] on img at bounding box center [29, 137] width 21 height 21
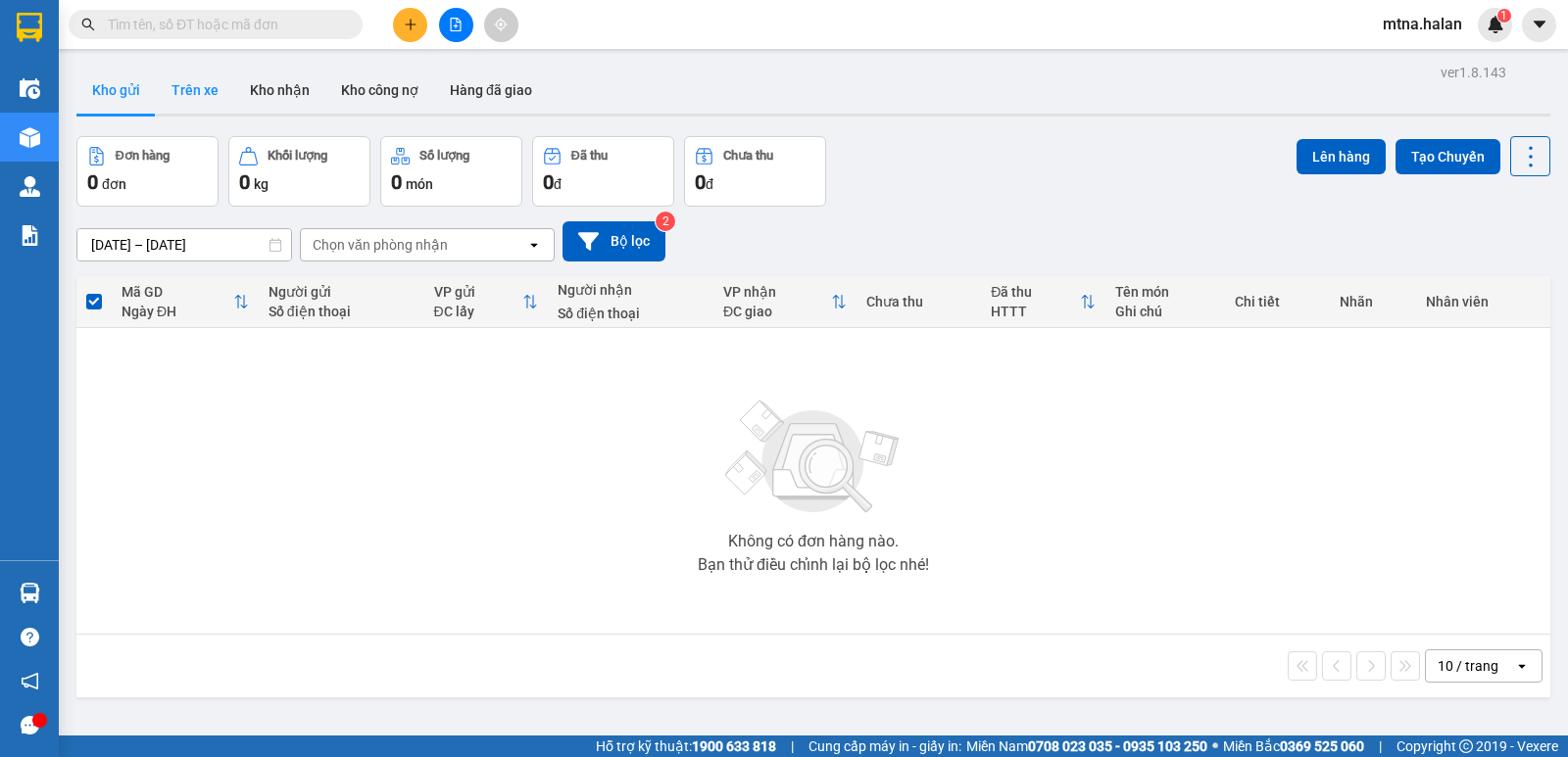
click at [180, 88] on button "Trên xe" at bounding box center [196, 90] width 79 height 47
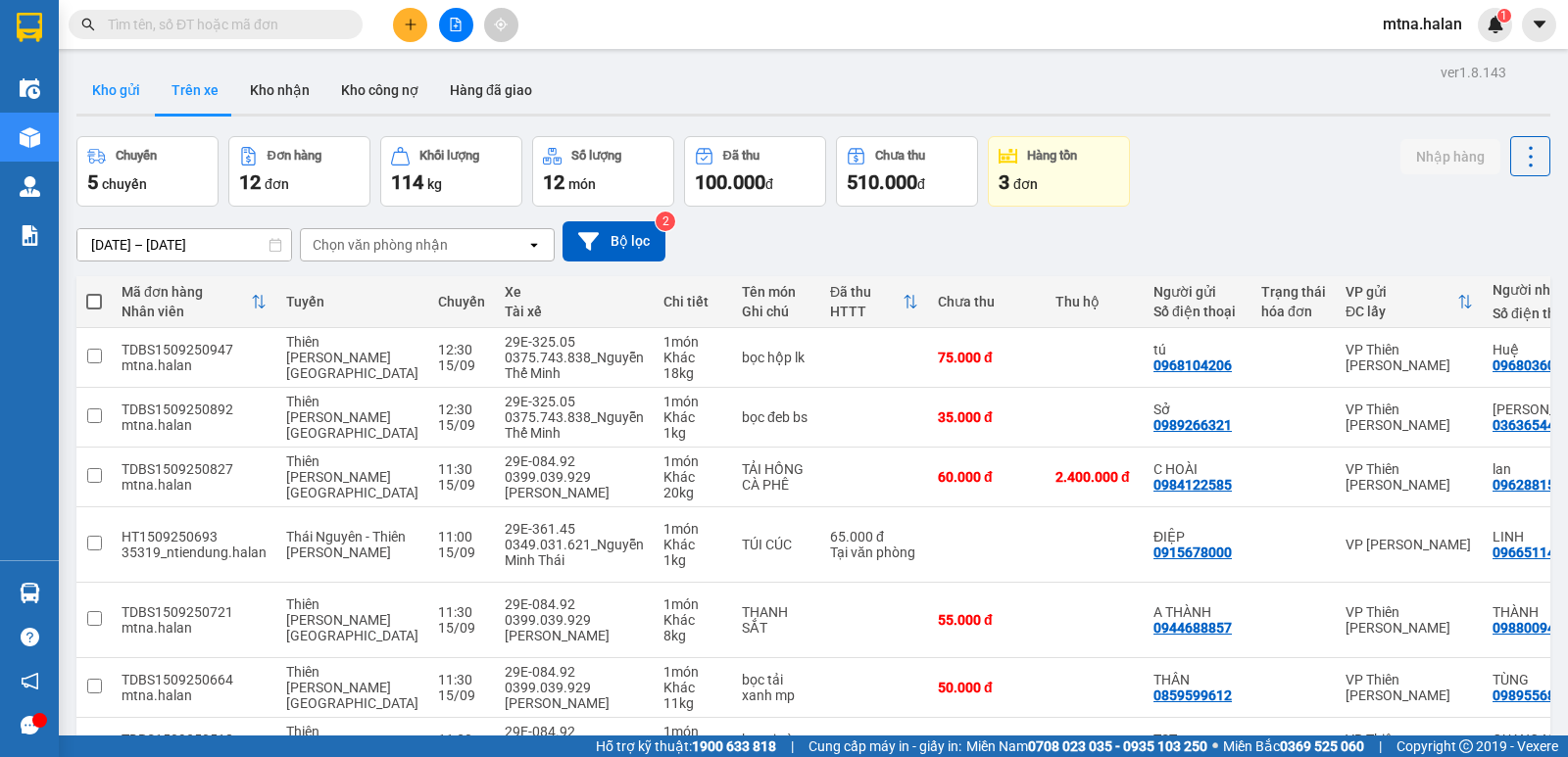
click at [111, 93] on button "Kho gửi" at bounding box center [116, 90] width 80 height 47
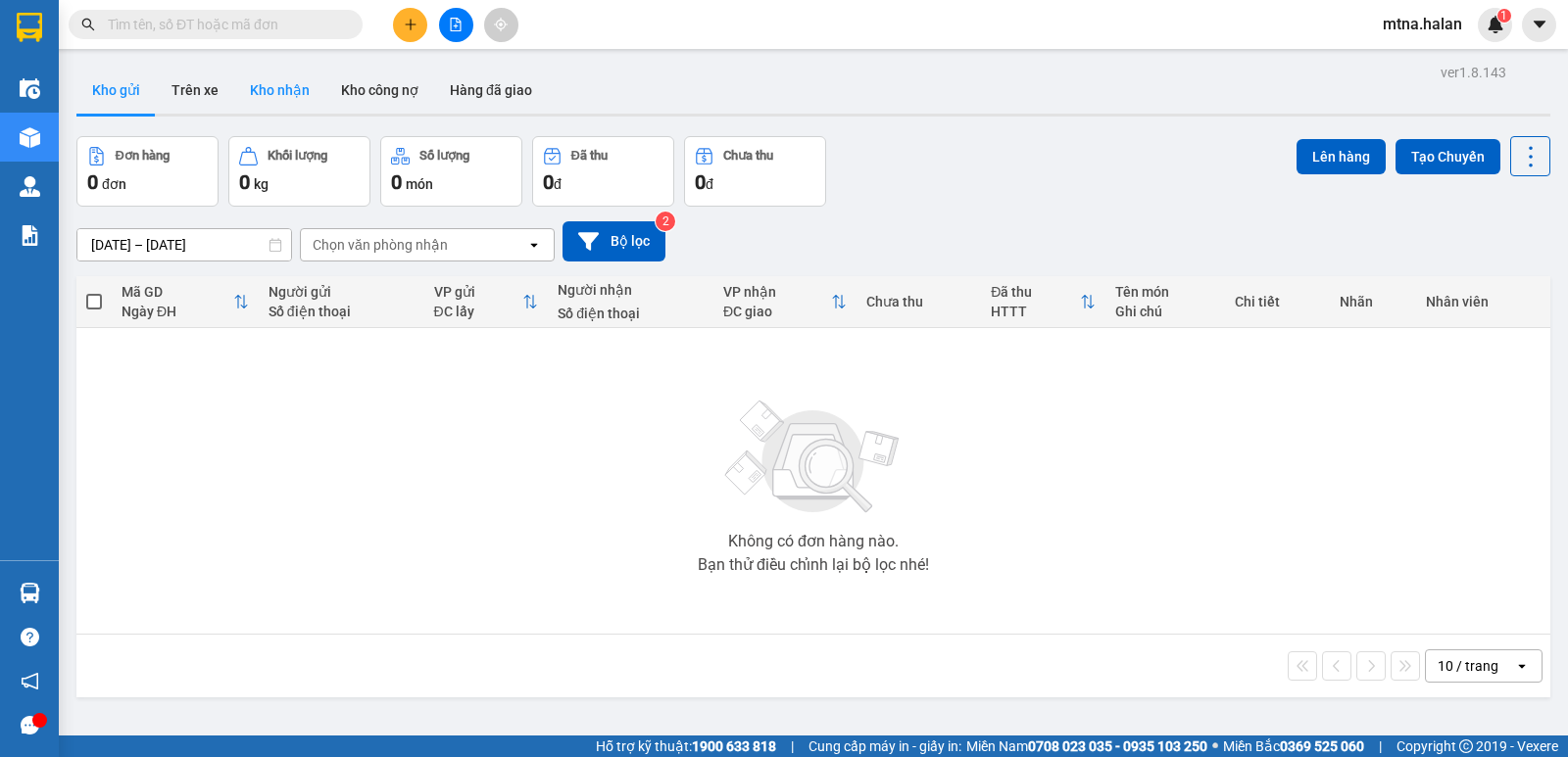
click at [272, 85] on button "Kho nhận" at bounding box center [279, 90] width 91 height 47
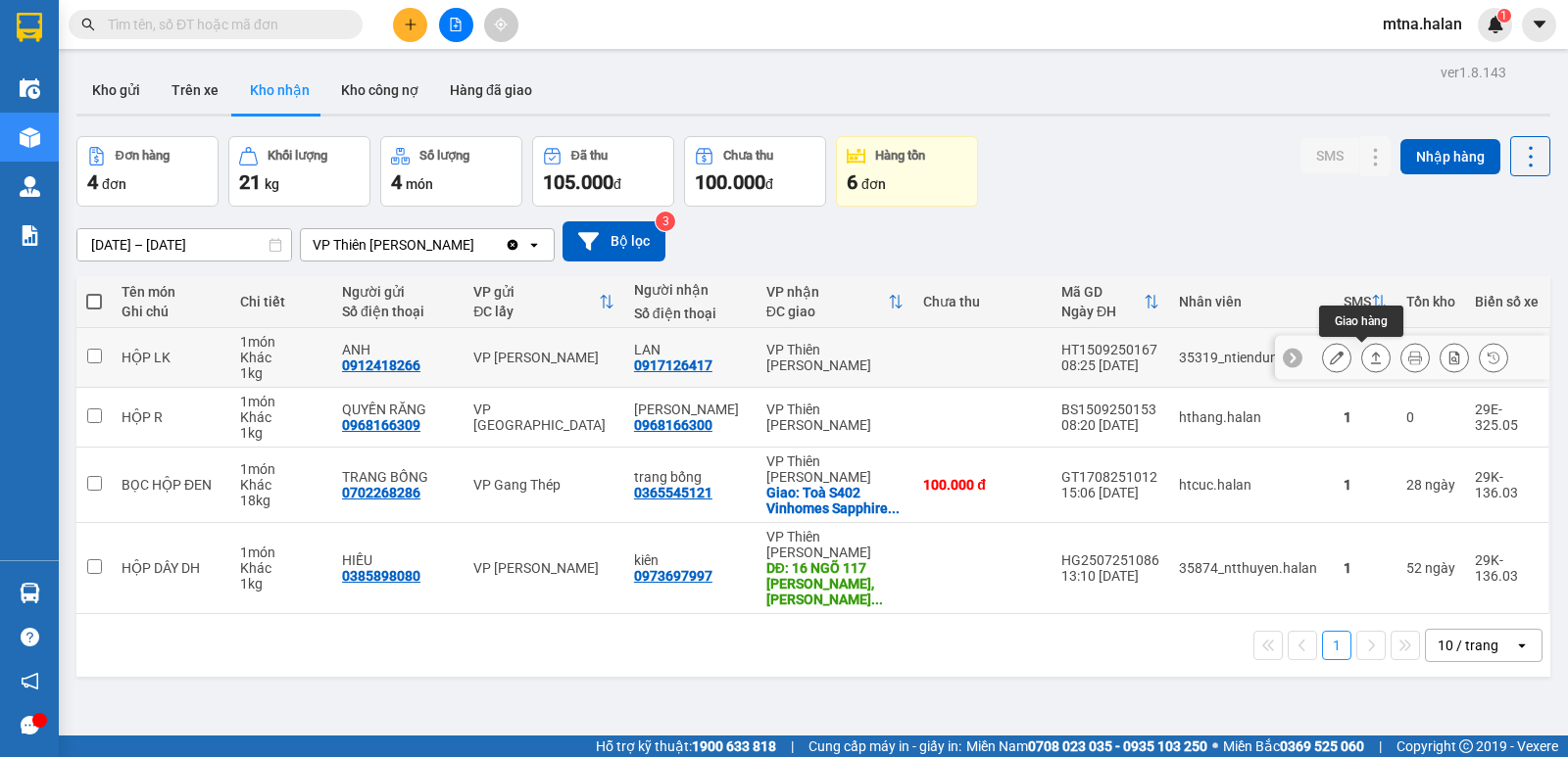
click at [1369, 356] on icon at bounding box center [1375, 357] width 14 height 14
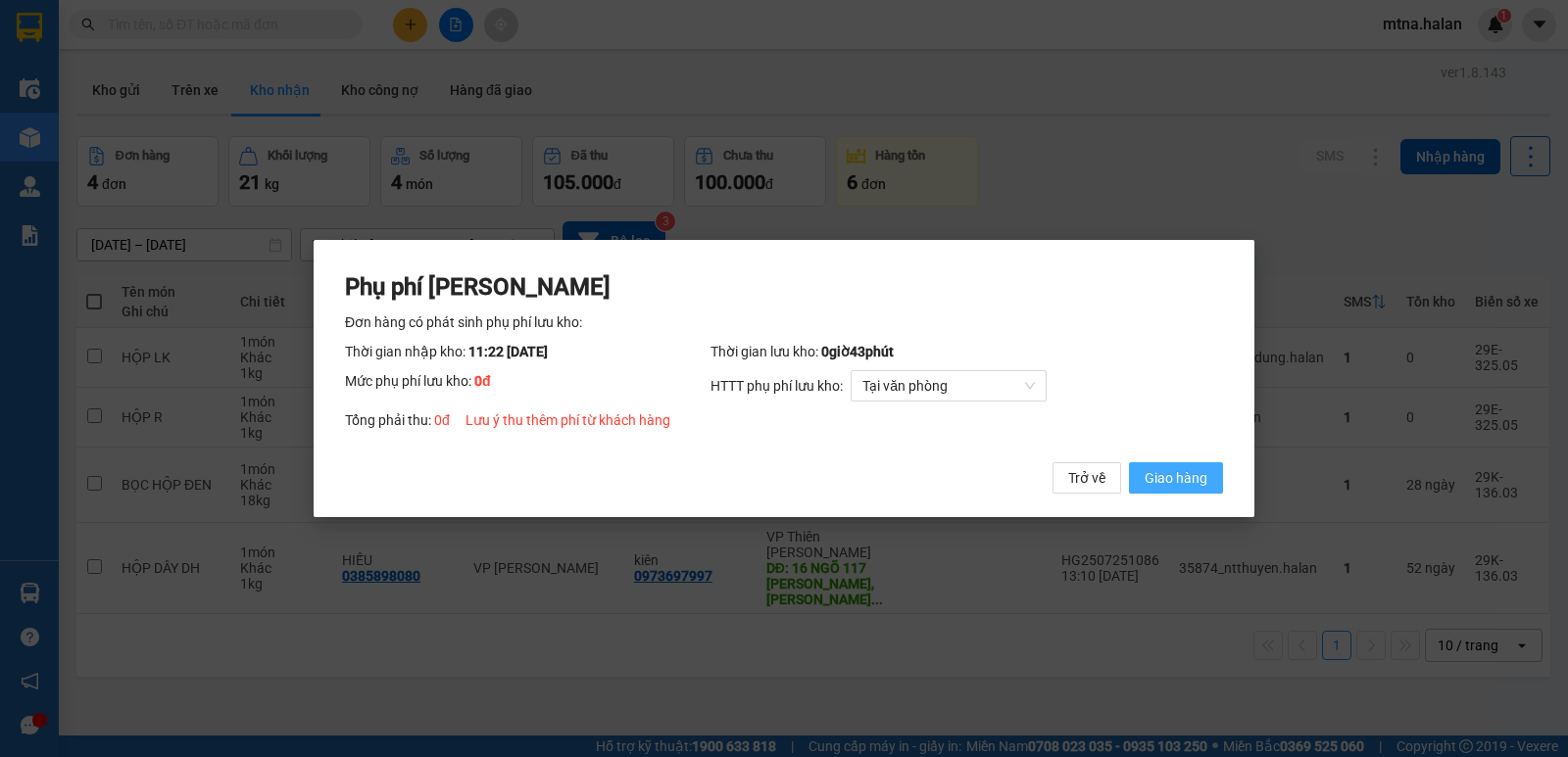
click at [1166, 478] on span "Giao hàng" at bounding box center [1176, 478] width 63 height 22
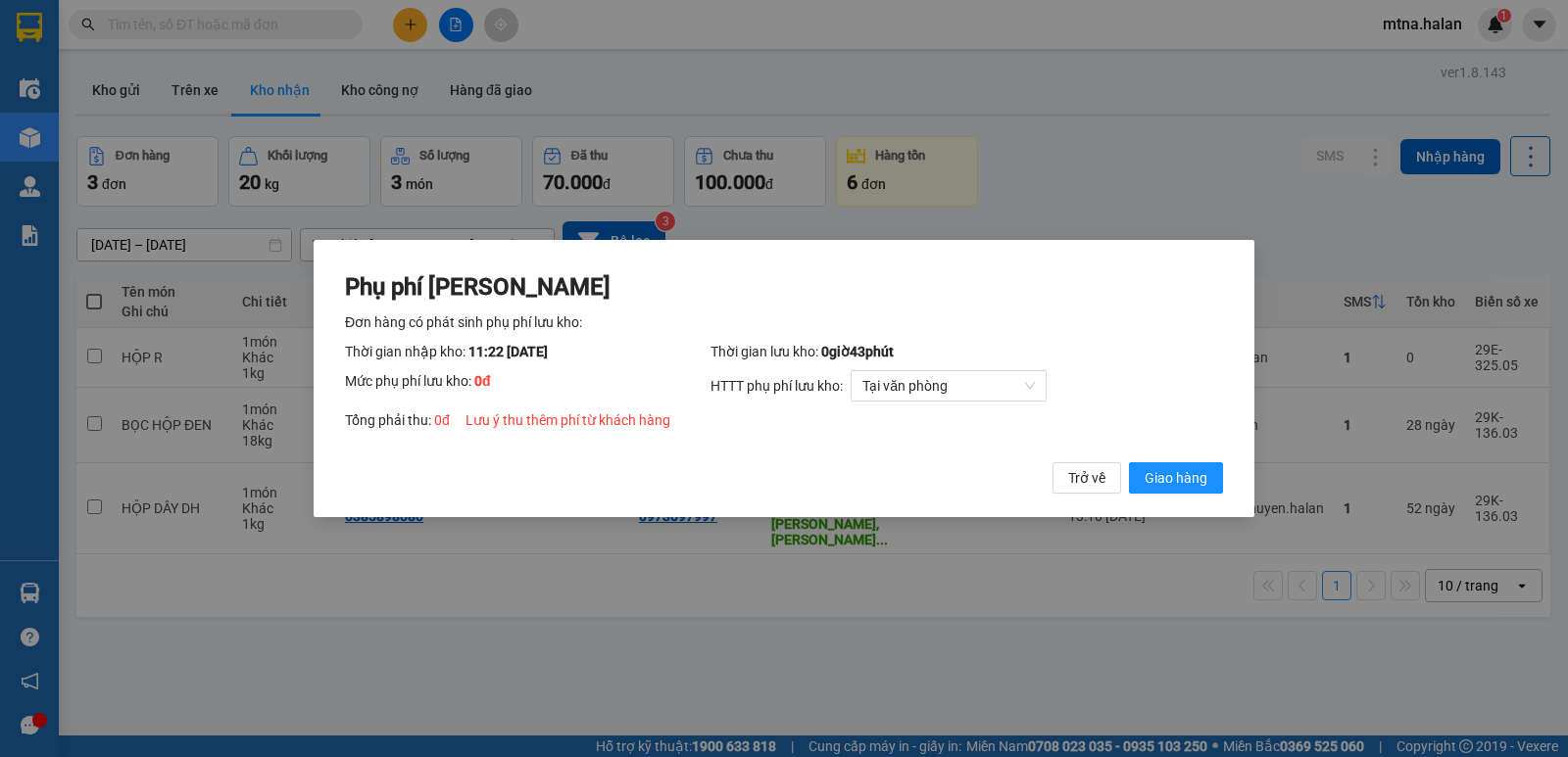
click at [1009, 664] on div "Phụ phí Lưu kho Đơn hàng có phát sinh phụ phí lưu kho: Thời gian nhập kho: 11:2…" at bounding box center [784, 378] width 1568 height 757
click at [1086, 477] on span "Trở về" at bounding box center [1087, 478] width 37 height 22
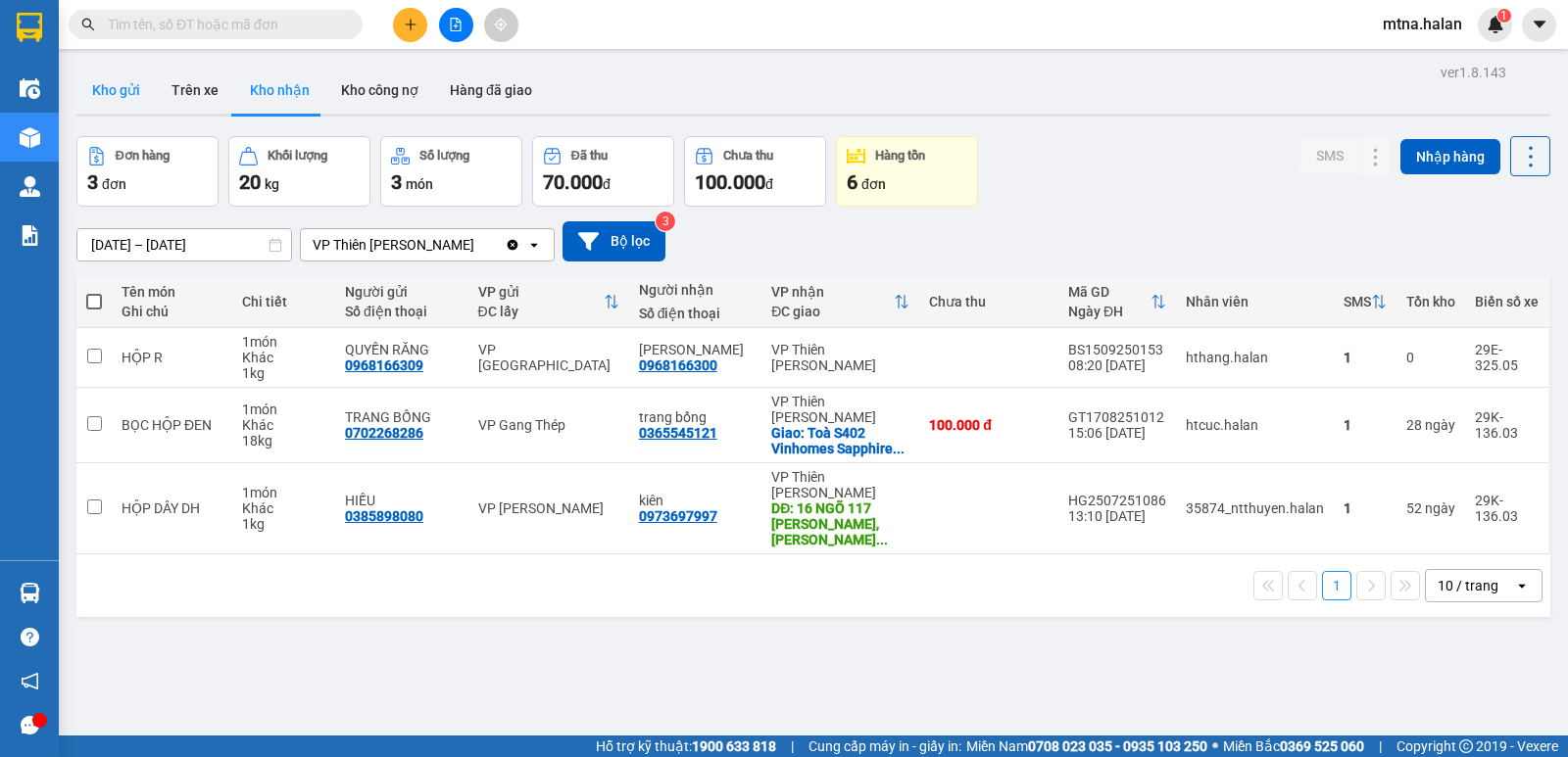
click at [113, 87] on button "Kho gửi" at bounding box center [116, 90] width 80 height 47
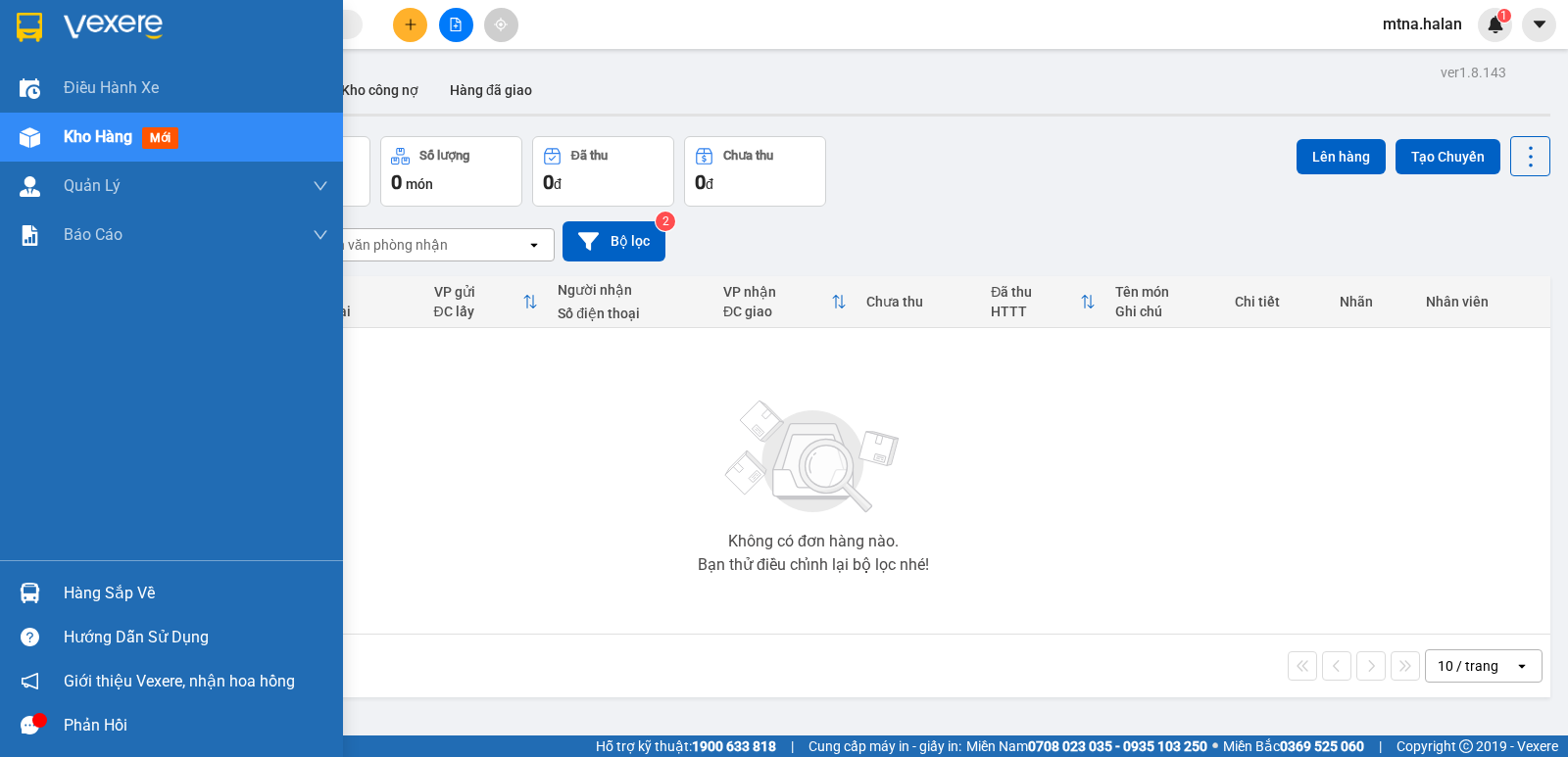
click at [22, 584] on img at bounding box center [29, 592] width 21 height 21
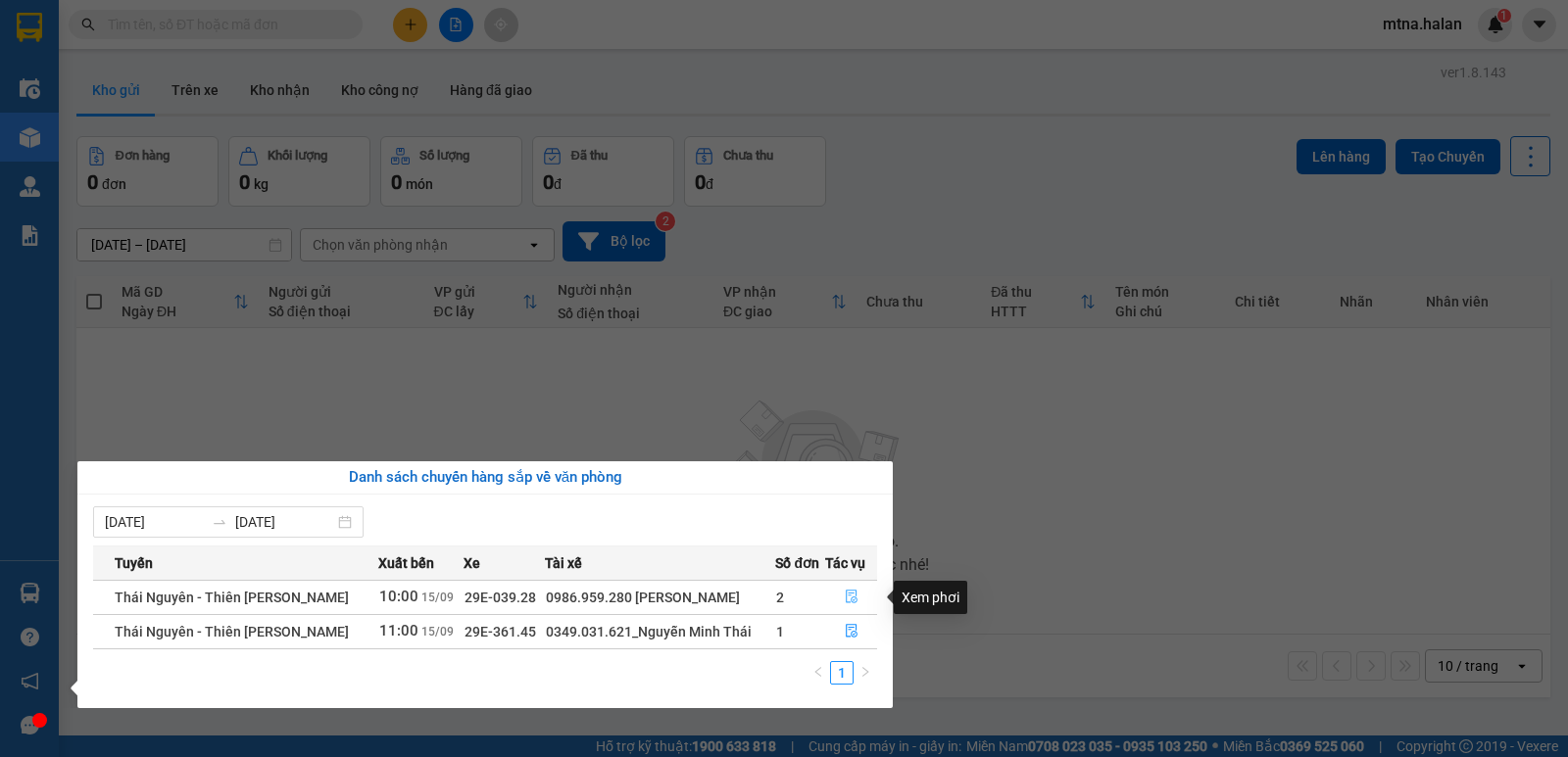
click at [846, 589] on icon "file-done" at bounding box center [852, 596] width 14 height 14
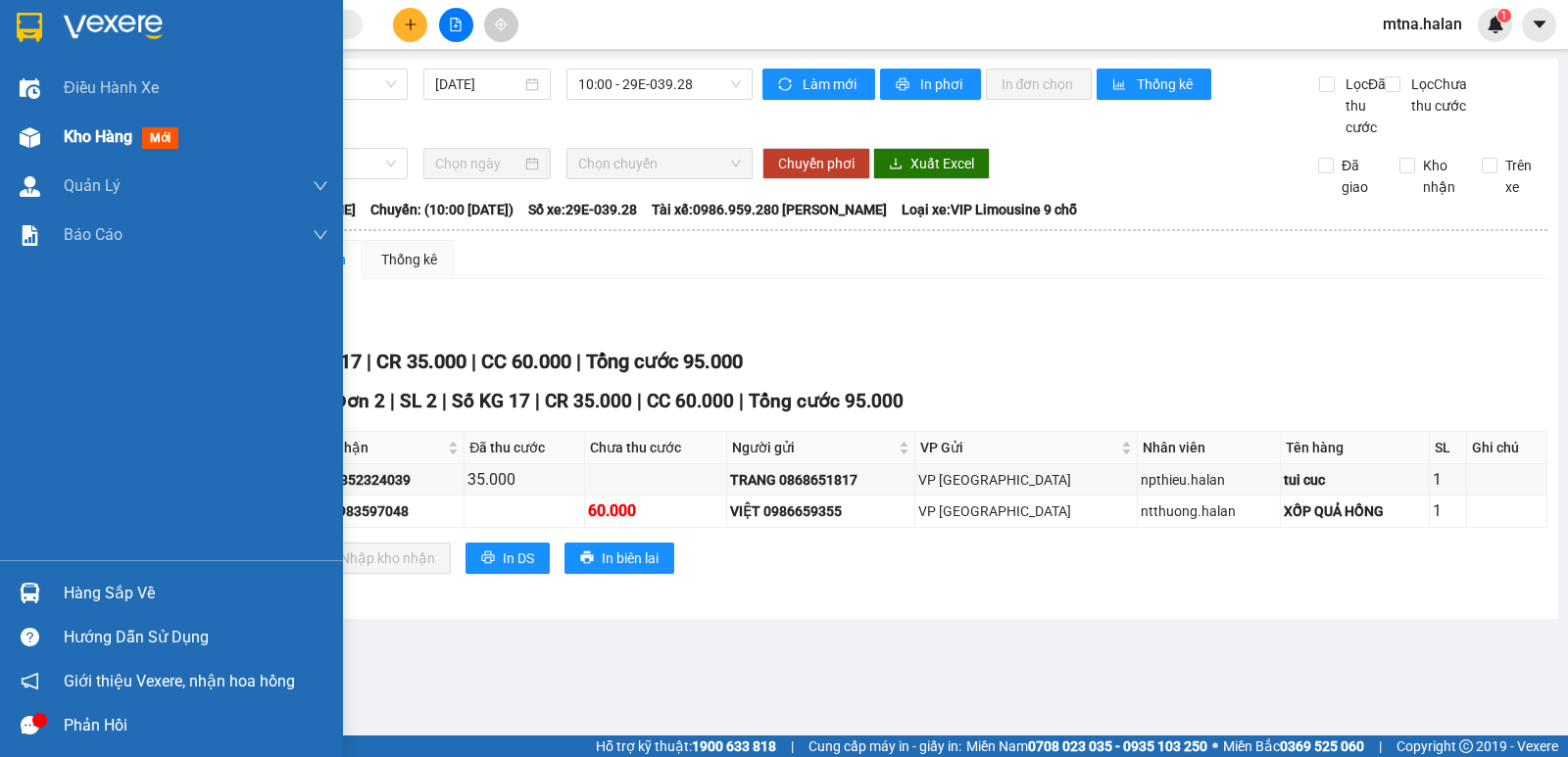
click at [28, 132] on img at bounding box center [29, 137] width 21 height 21
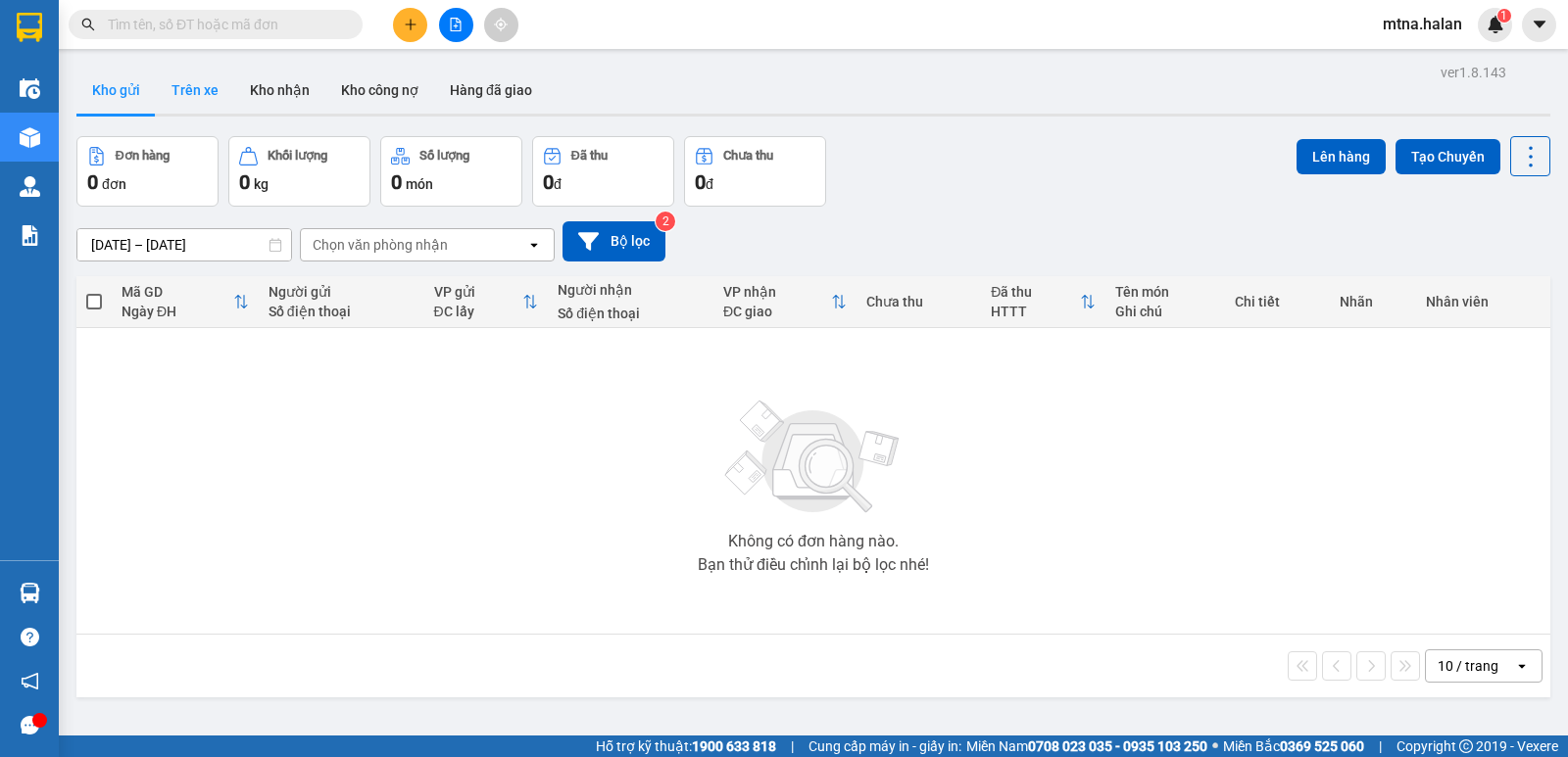
click at [189, 88] on button "Trên xe" at bounding box center [196, 90] width 79 height 47
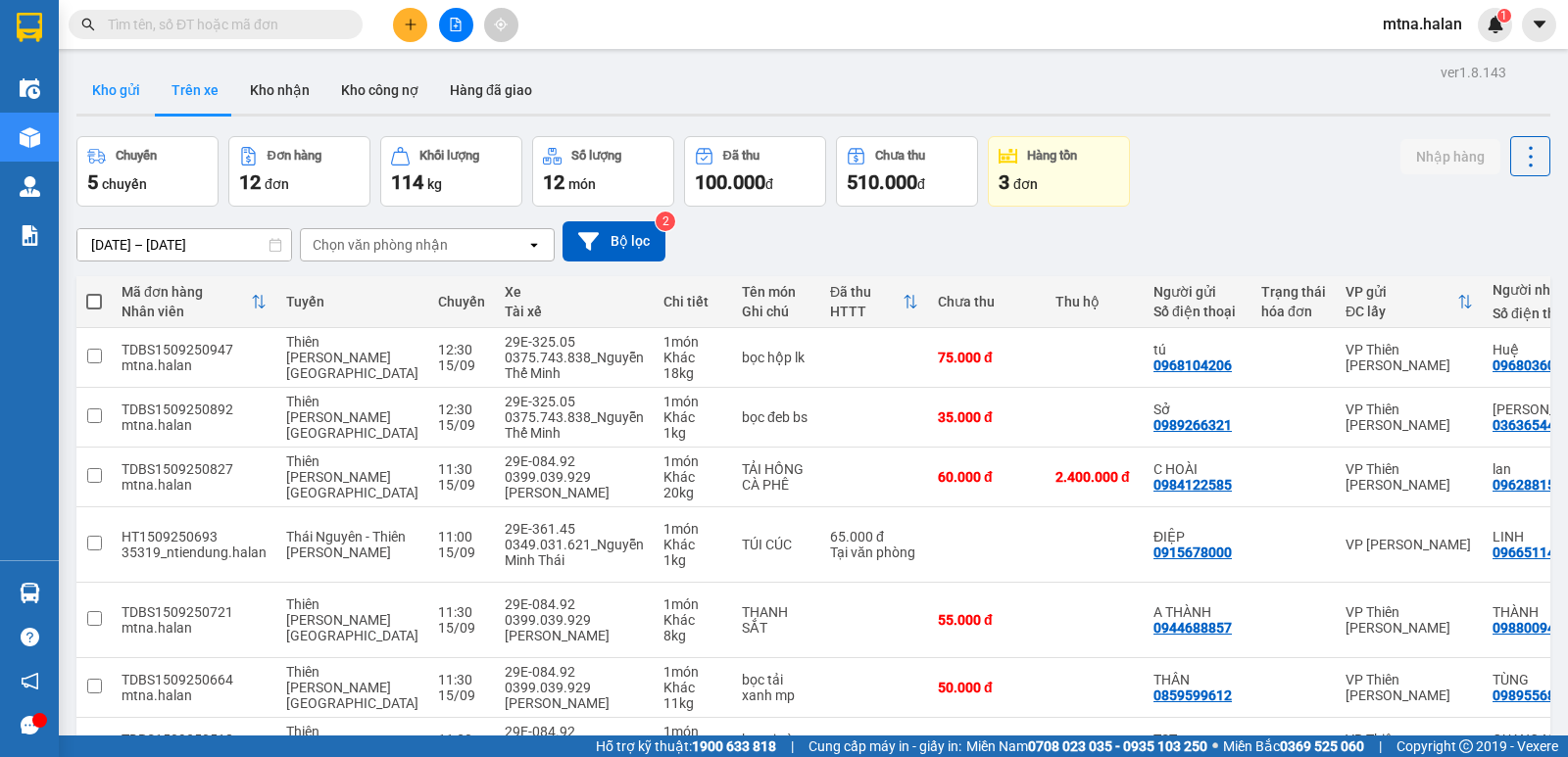
click at [119, 90] on button "Kho gửi" at bounding box center [116, 90] width 80 height 47
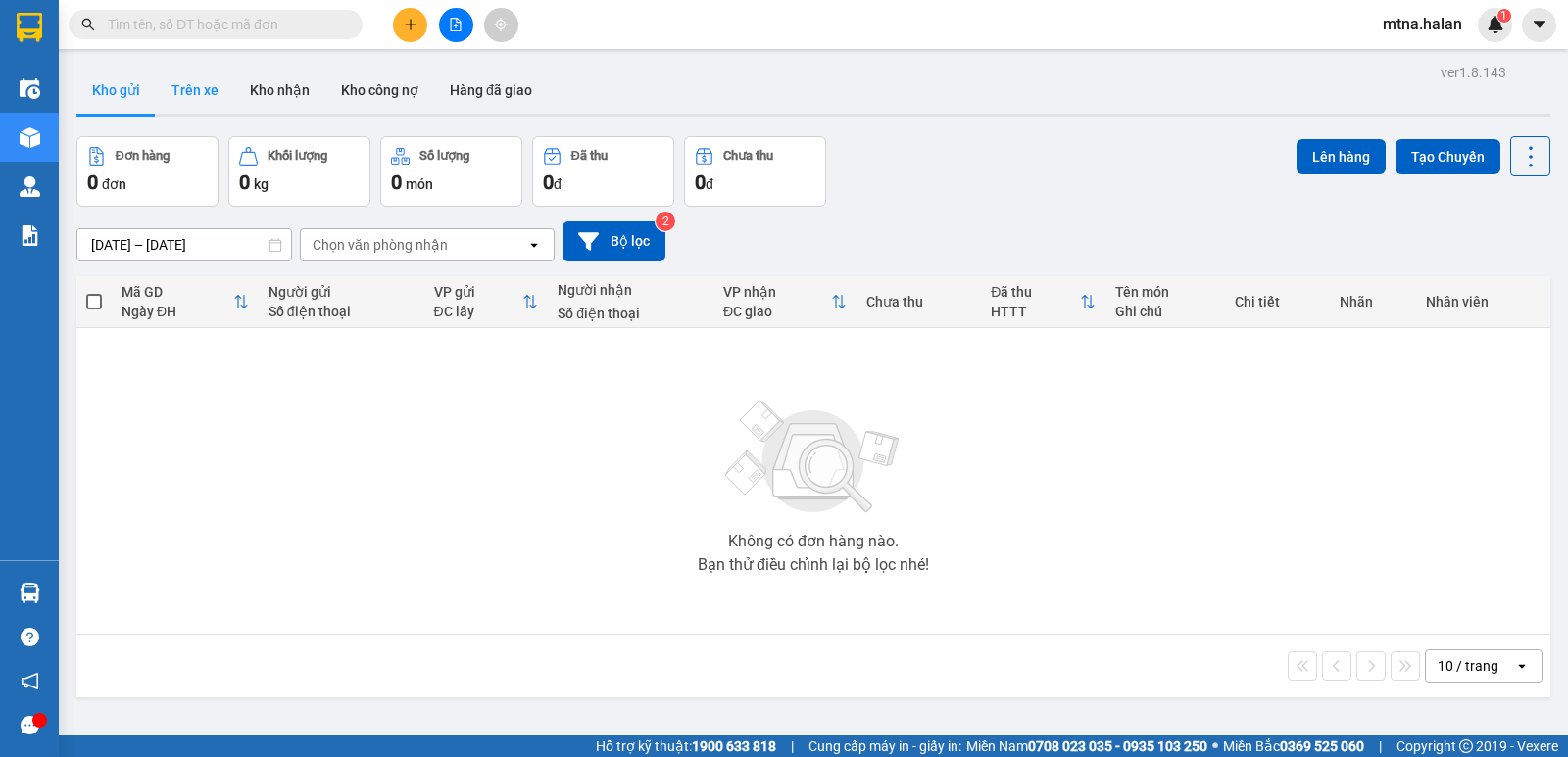
click at [186, 95] on button "Trên xe" at bounding box center [196, 90] width 79 height 47
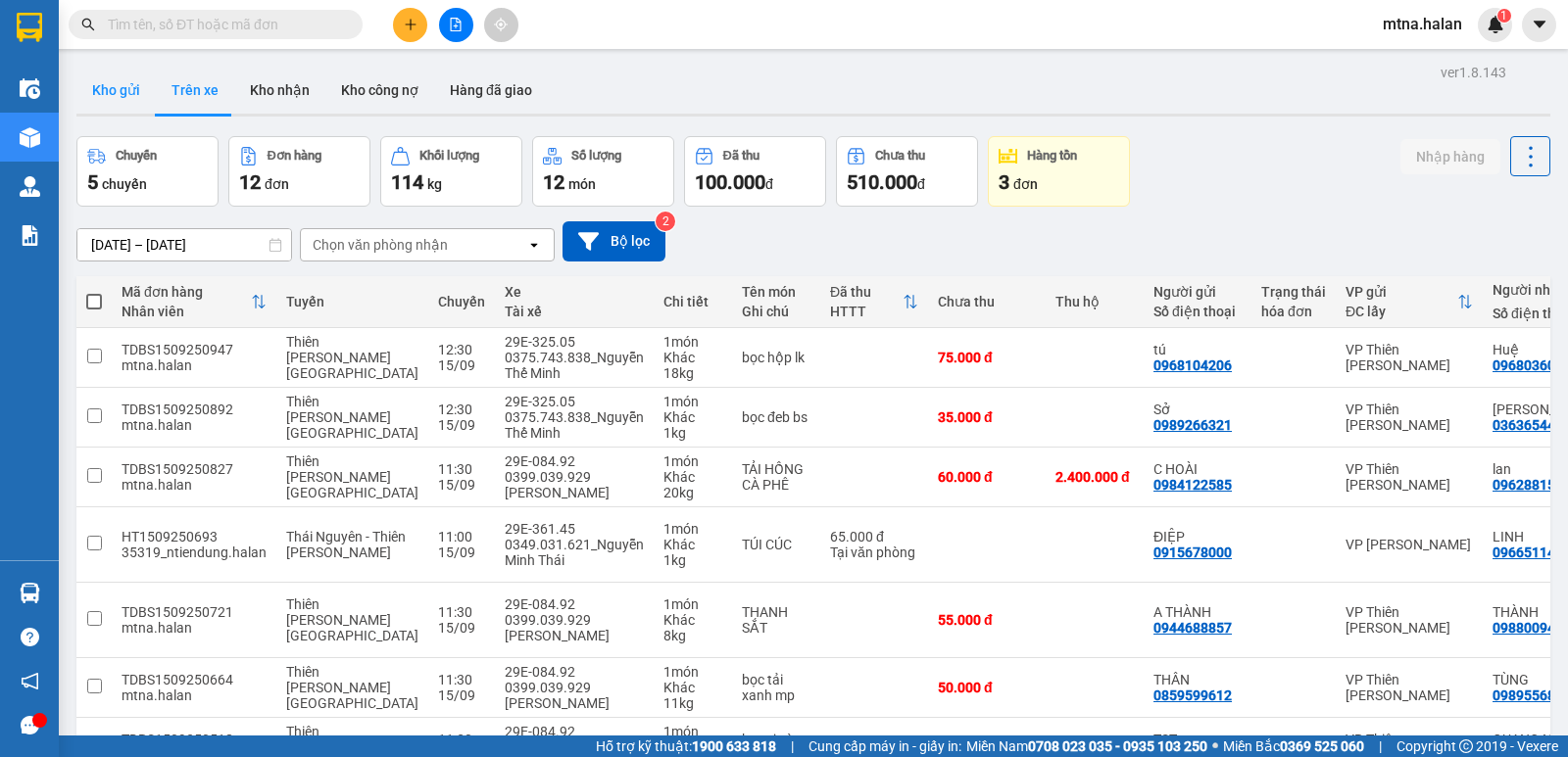
click at [113, 87] on button "Kho gửi" at bounding box center [116, 90] width 80 height 47
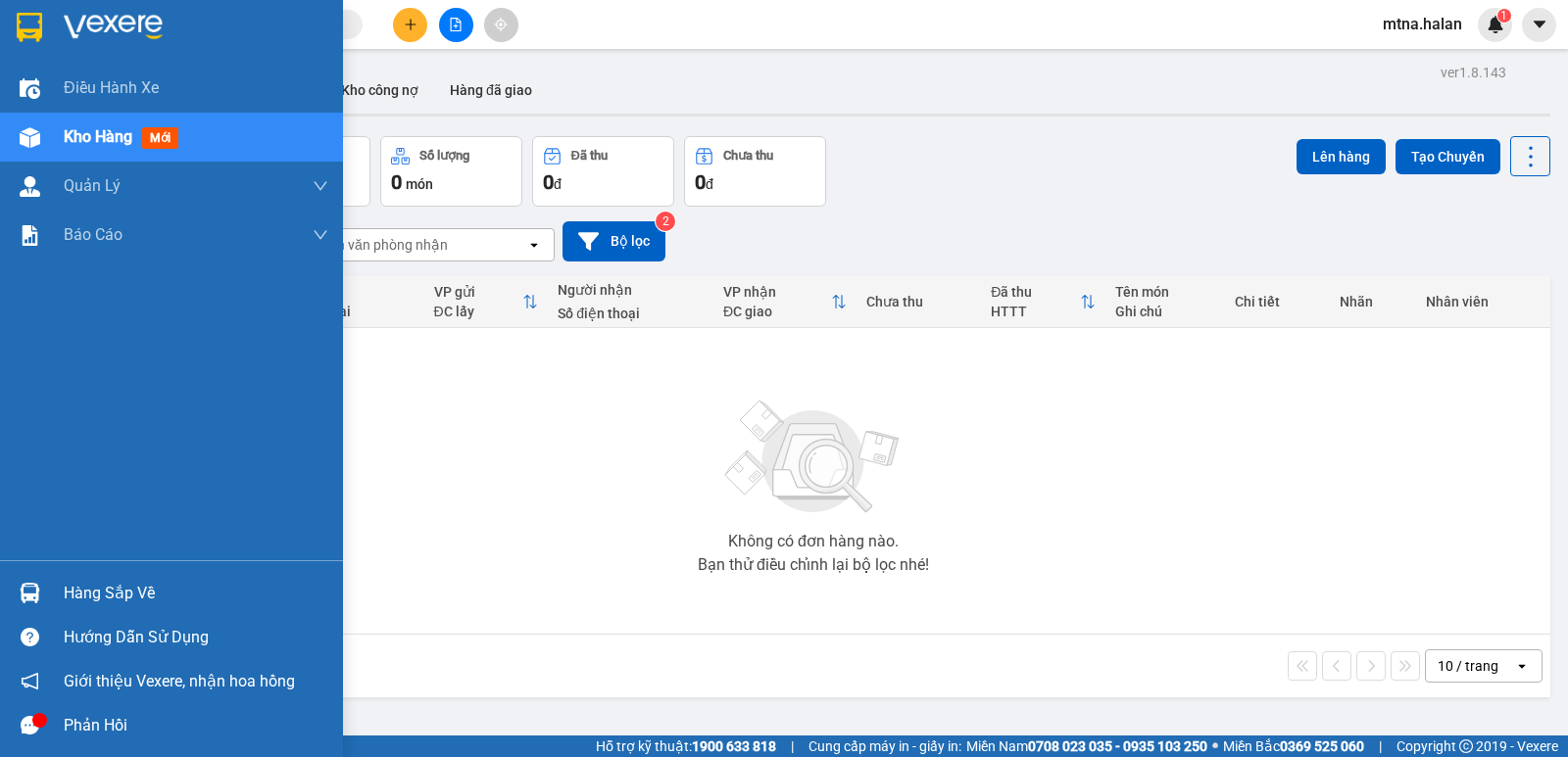
drag, startPoint x: 34, startPoint y: 591, endPoint x: 46, endPoint y: 585, distance: 13.4
click at [35, 589] on img at bounding box center [29, 592] width 21 height 21
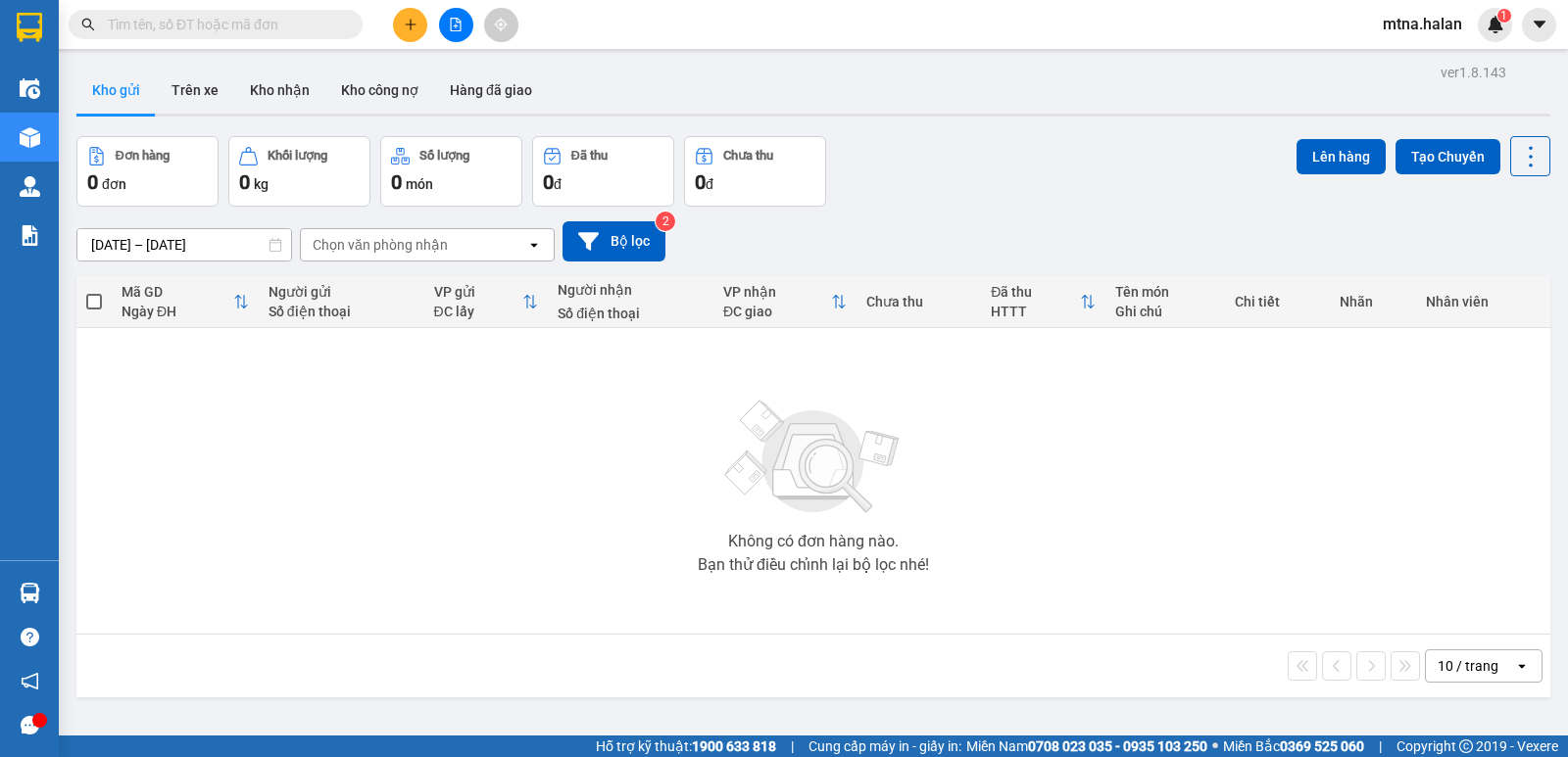
click at [1051, 525] on section "Kết quả tìm kiếm ( 10 ) Bộ lọc Mã ĐH Trạng thái Món hàng Thu hộ Tổng cước Chưa …" at bounding box center [784, 378] width 1568 height 757
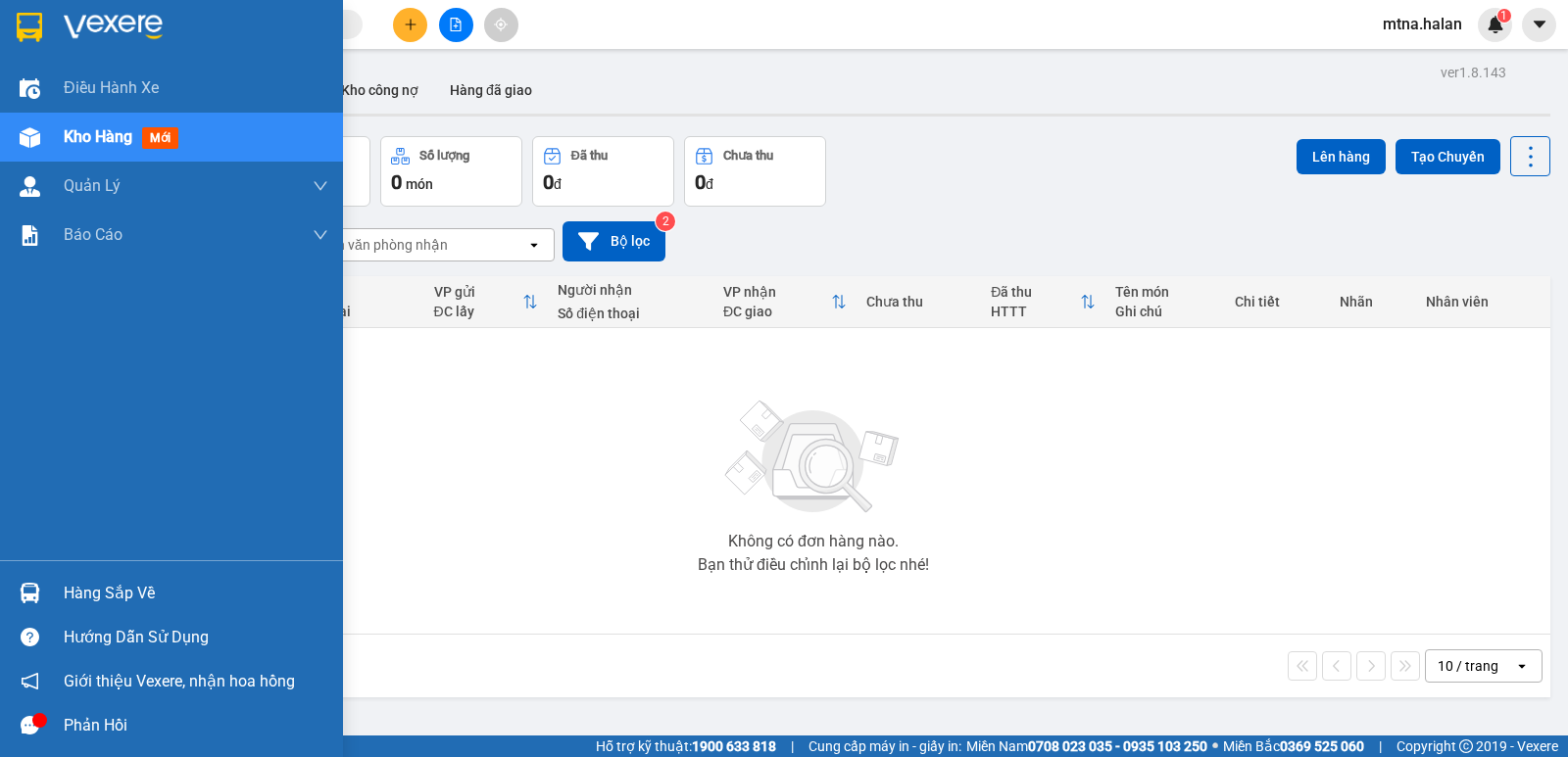
click at [34, 588] on img at bounding box center [29, 592] width 21 height 21
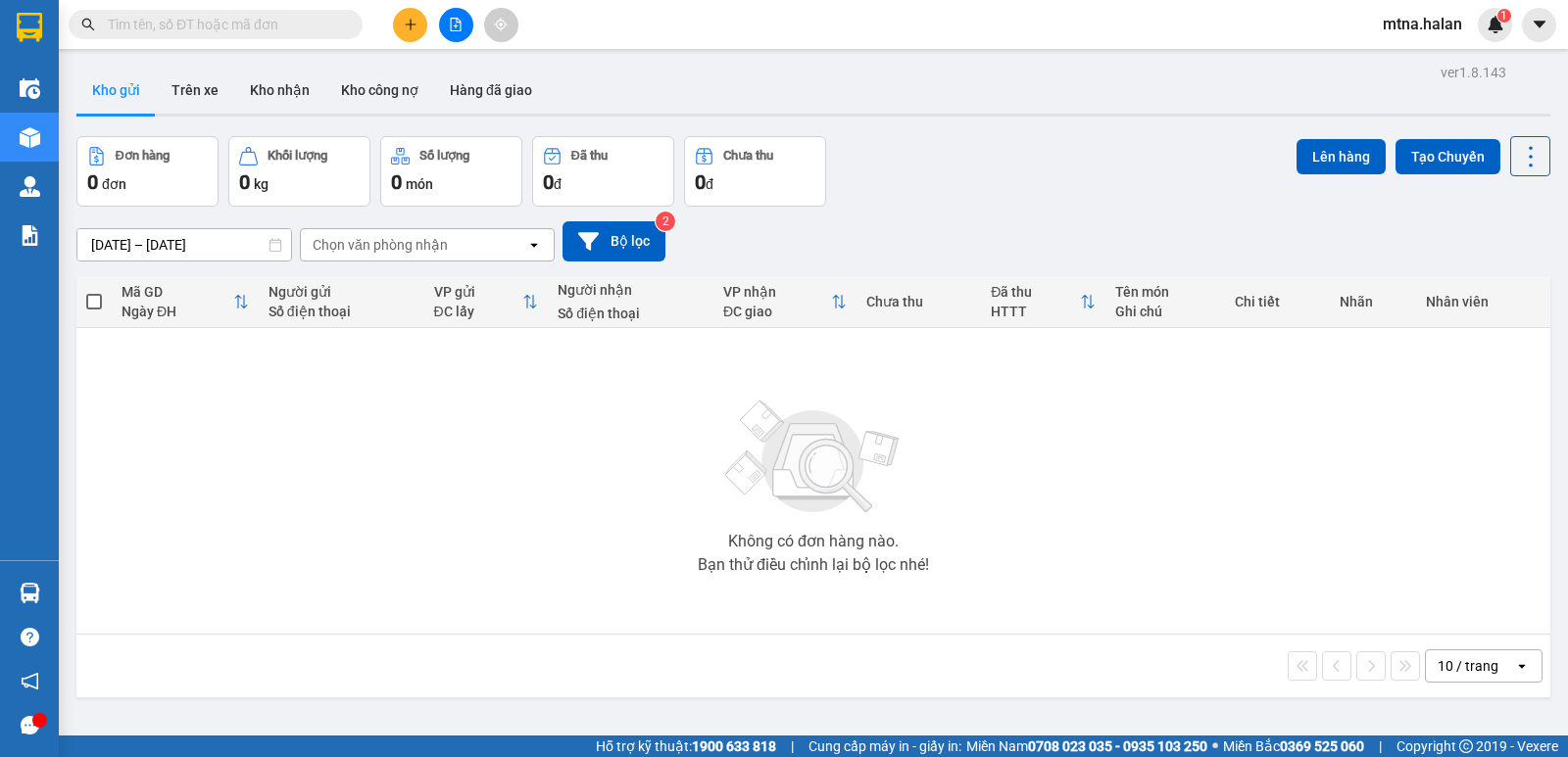
click at [1055, 567] on section "Kết quả tìm kiếm ( 10 ) Bộ lọc Mã ĐH Trạng thái Món hàng Thu hộ Tổng cước Chưa …" at bounding box center [784, 378] width 1568 height 757
click at [498, 81] on button "Hàng đã giao" at bounding box center [491, 90] width 114 height 47
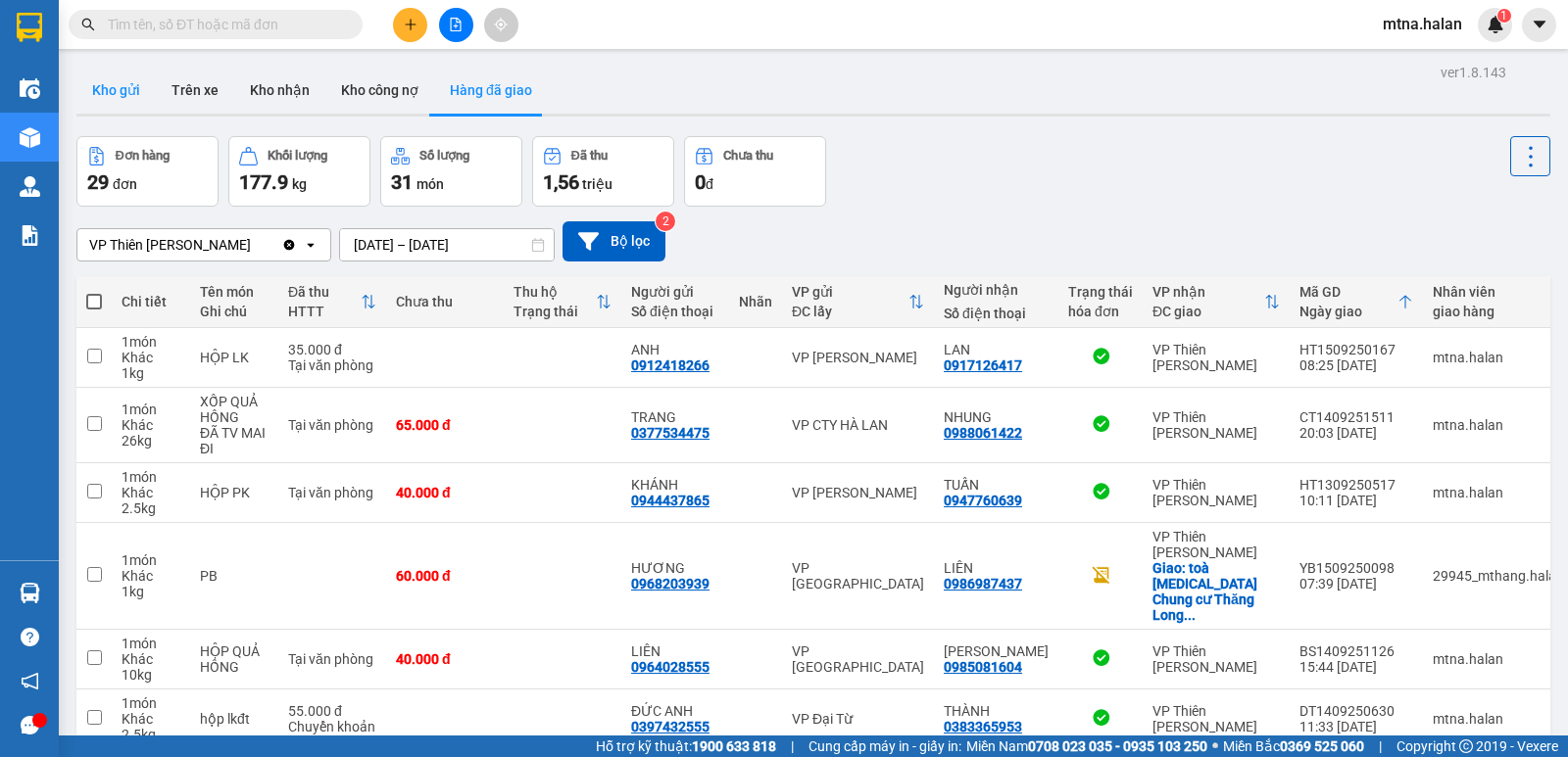
click at [115, 90] on button "Kho gửi" at bounding box center [116, 90] width 80 height 47
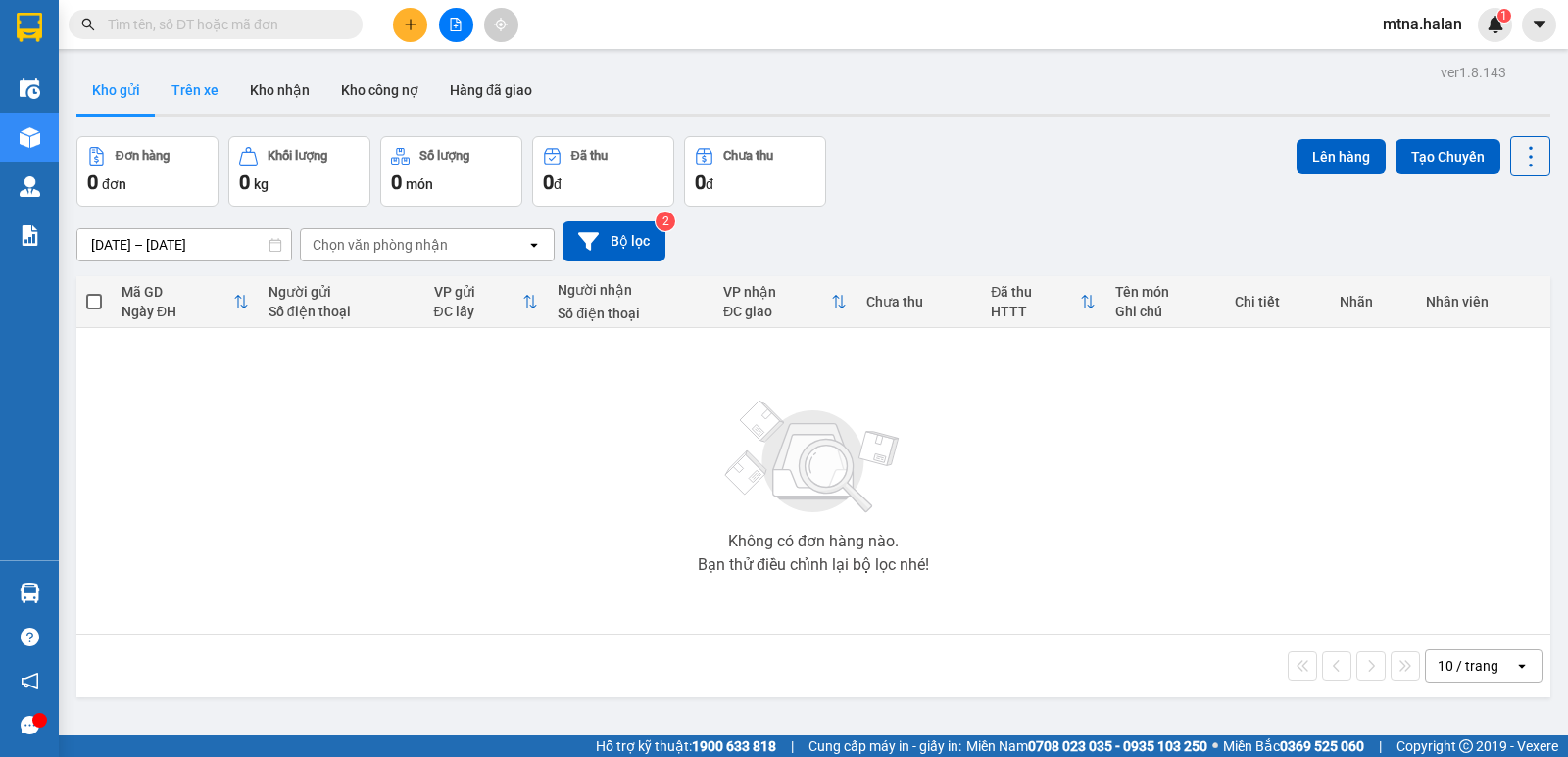
click at [196, 87] on button "Trên xe" at bounding box center [196, 90] width 79 height 47
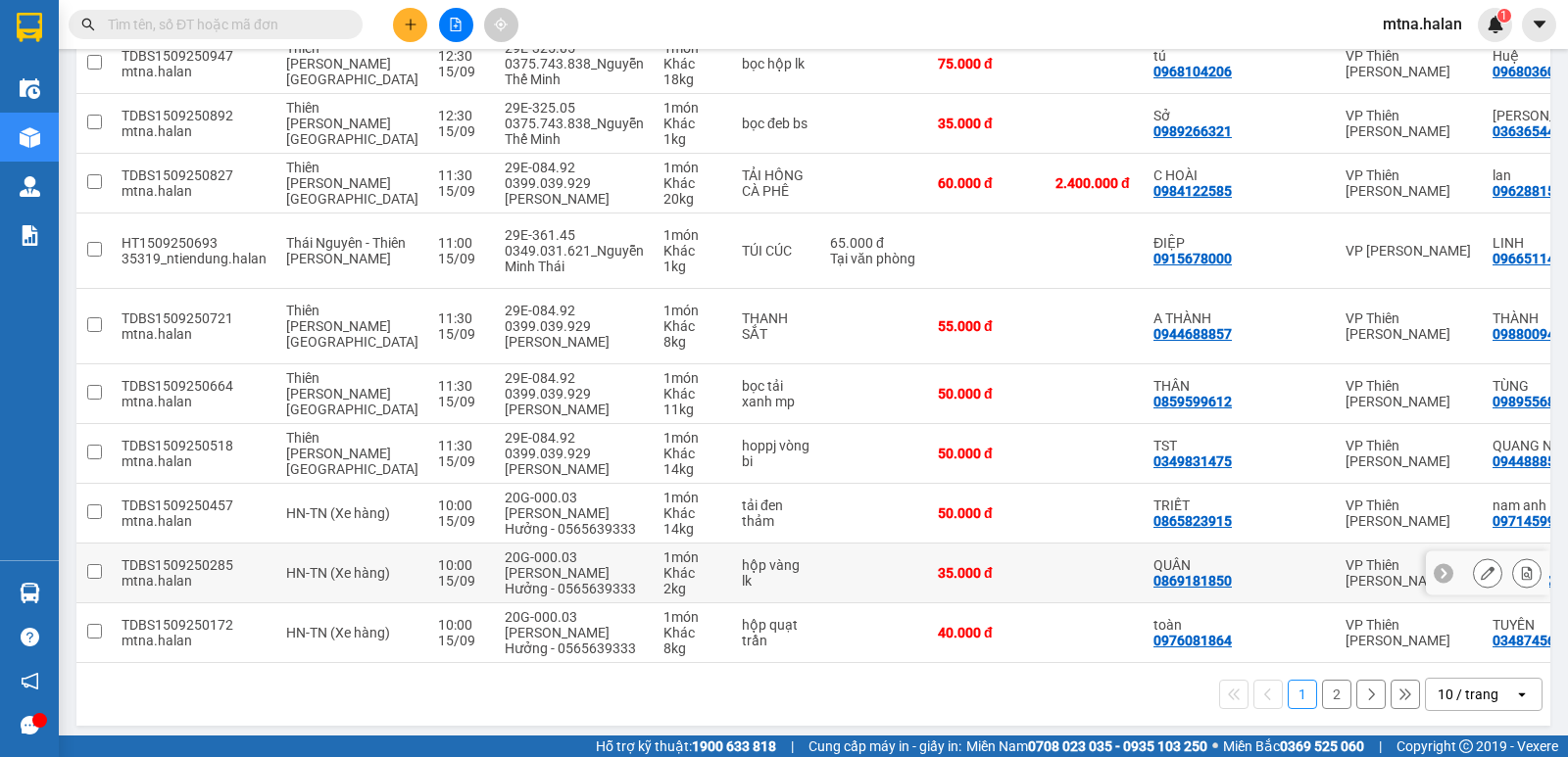
scroll to position [388, 0]
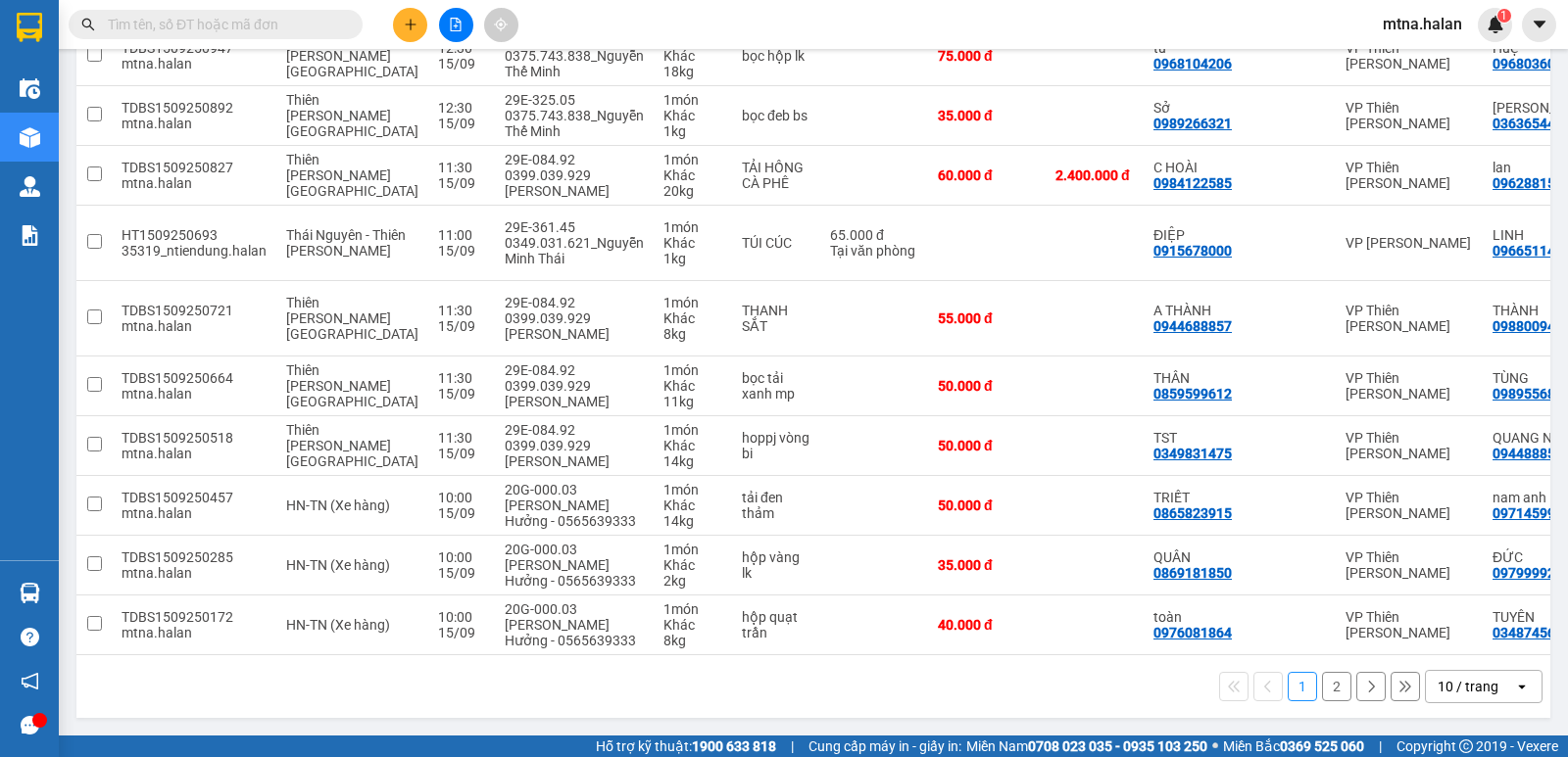
click at [1324, 682] on button "2" at bounding box center [1336, 686] width 29 height 29
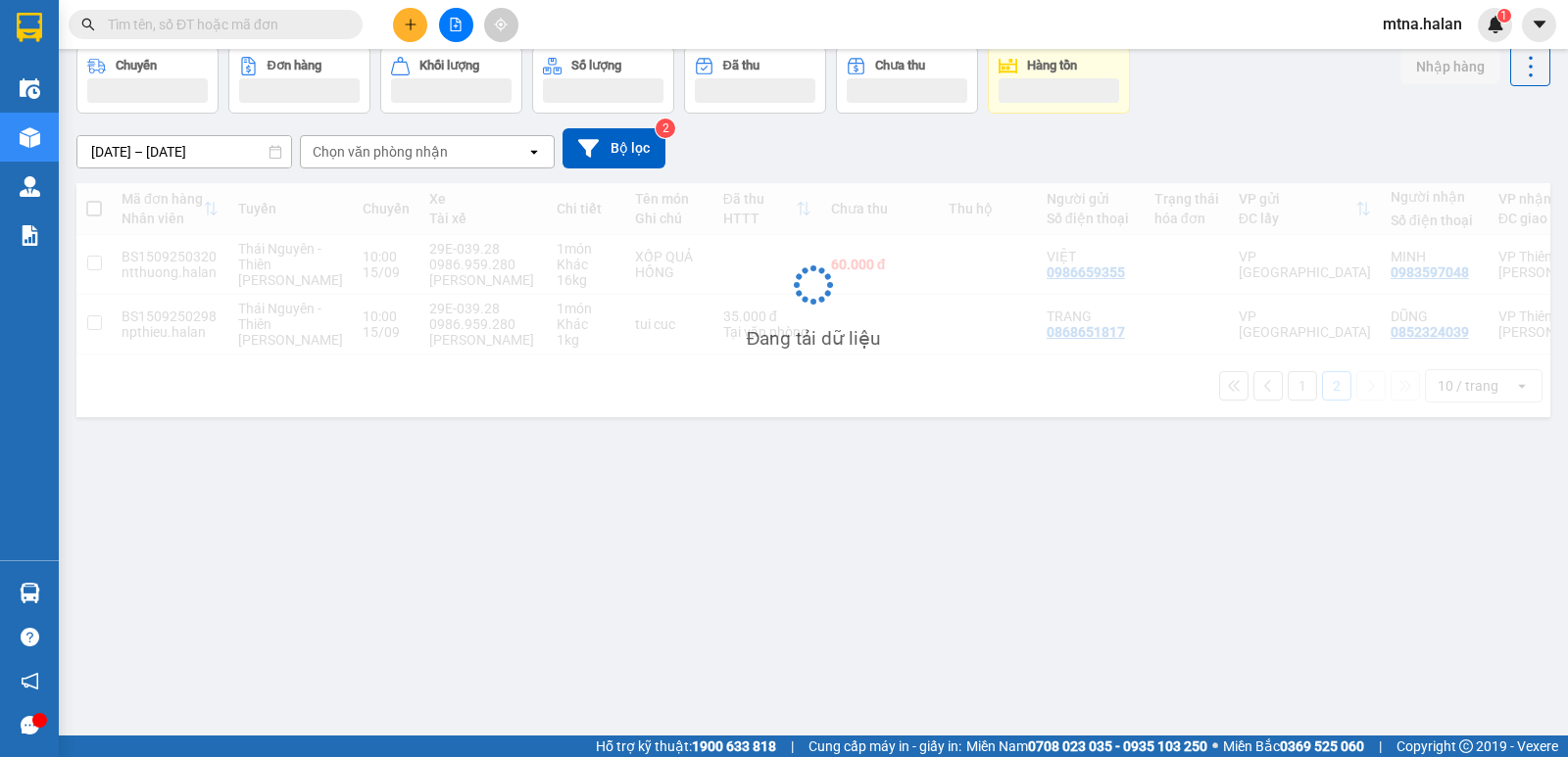
scroll to position [90, 0]
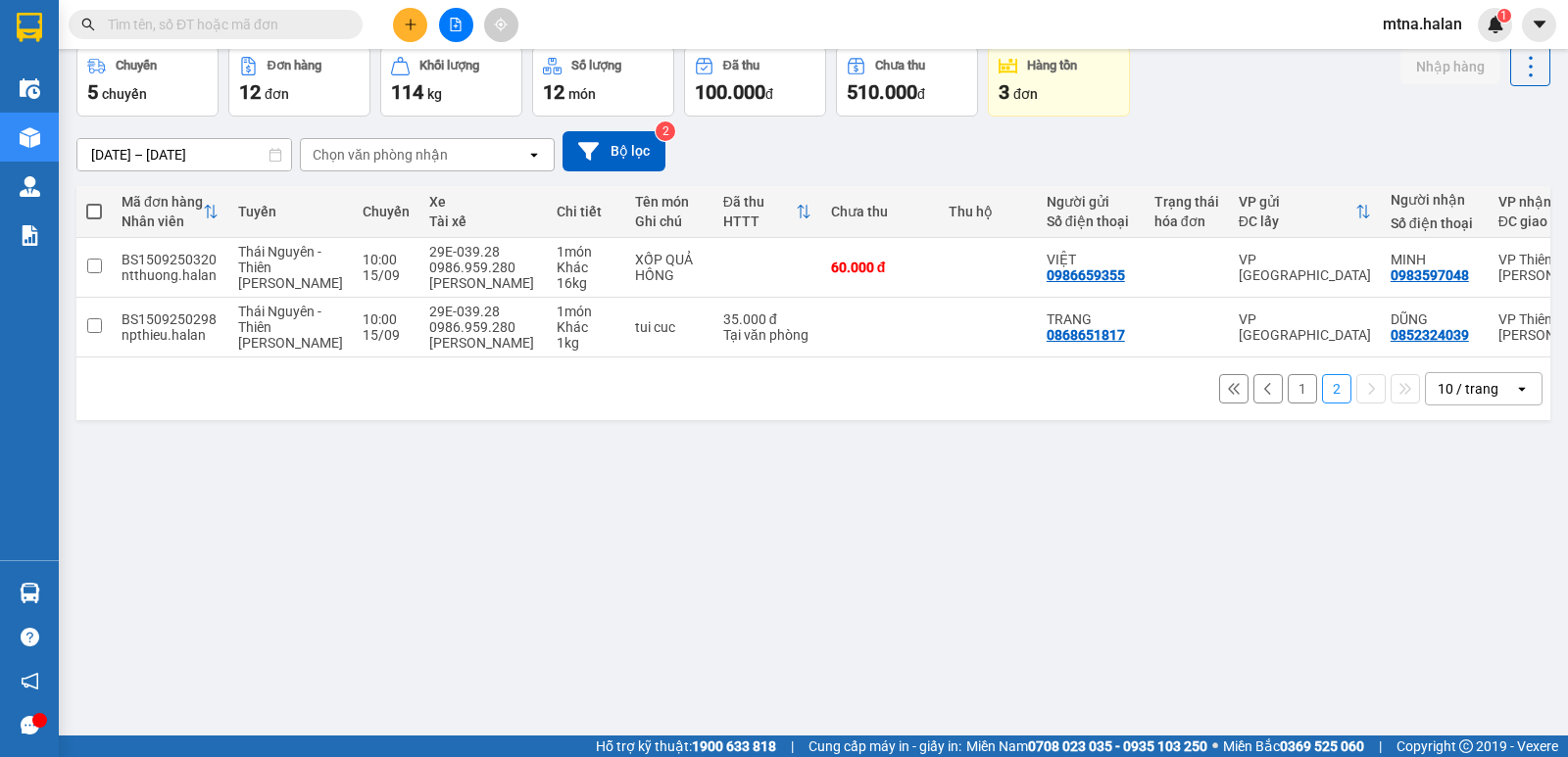
click at [1292, 404] on button "1" at bounding box center [1302, 389] width 29 height 29
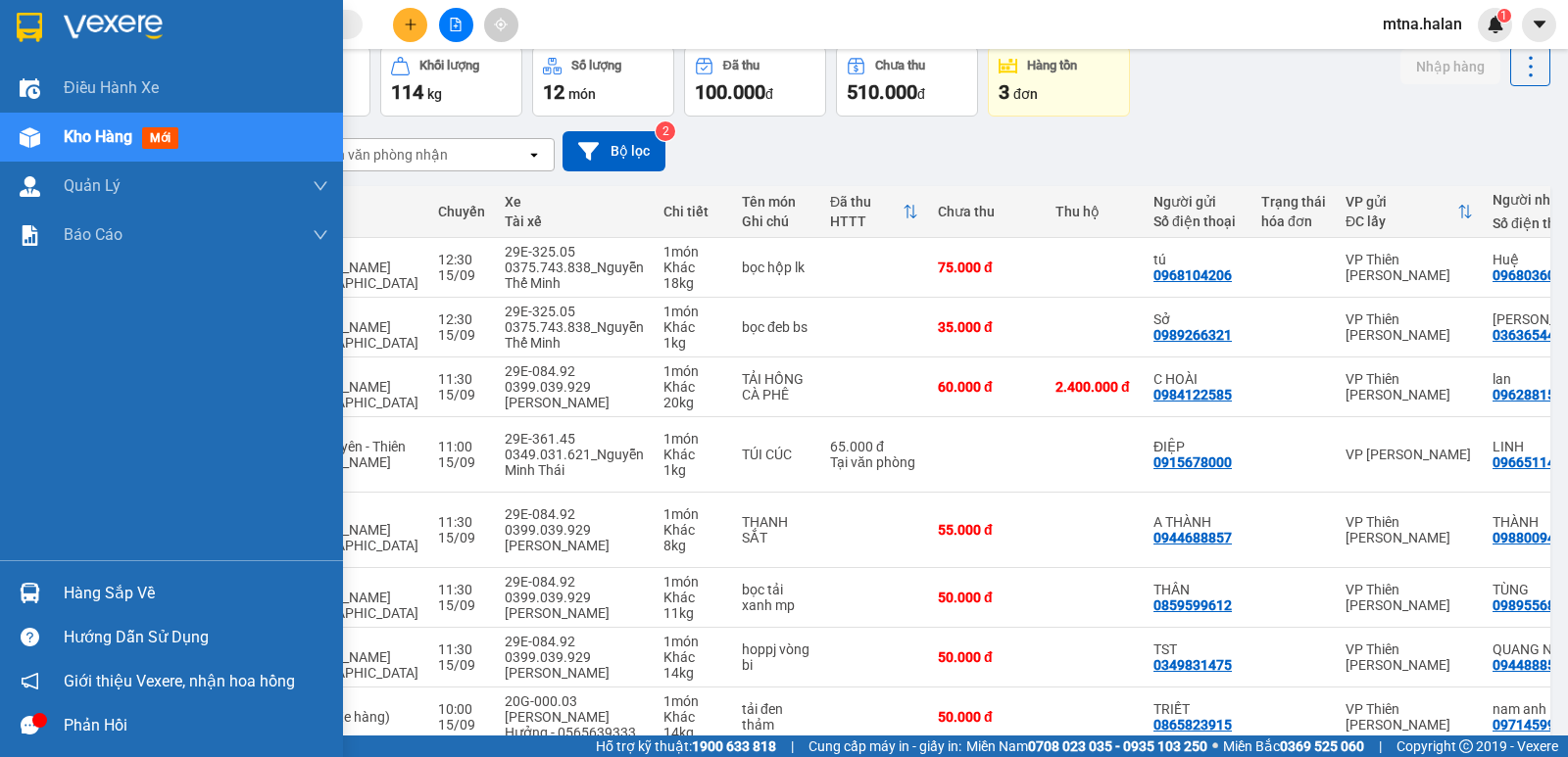
click at [29, 590] on img at bounding box center [29, 592] width 21 height 21
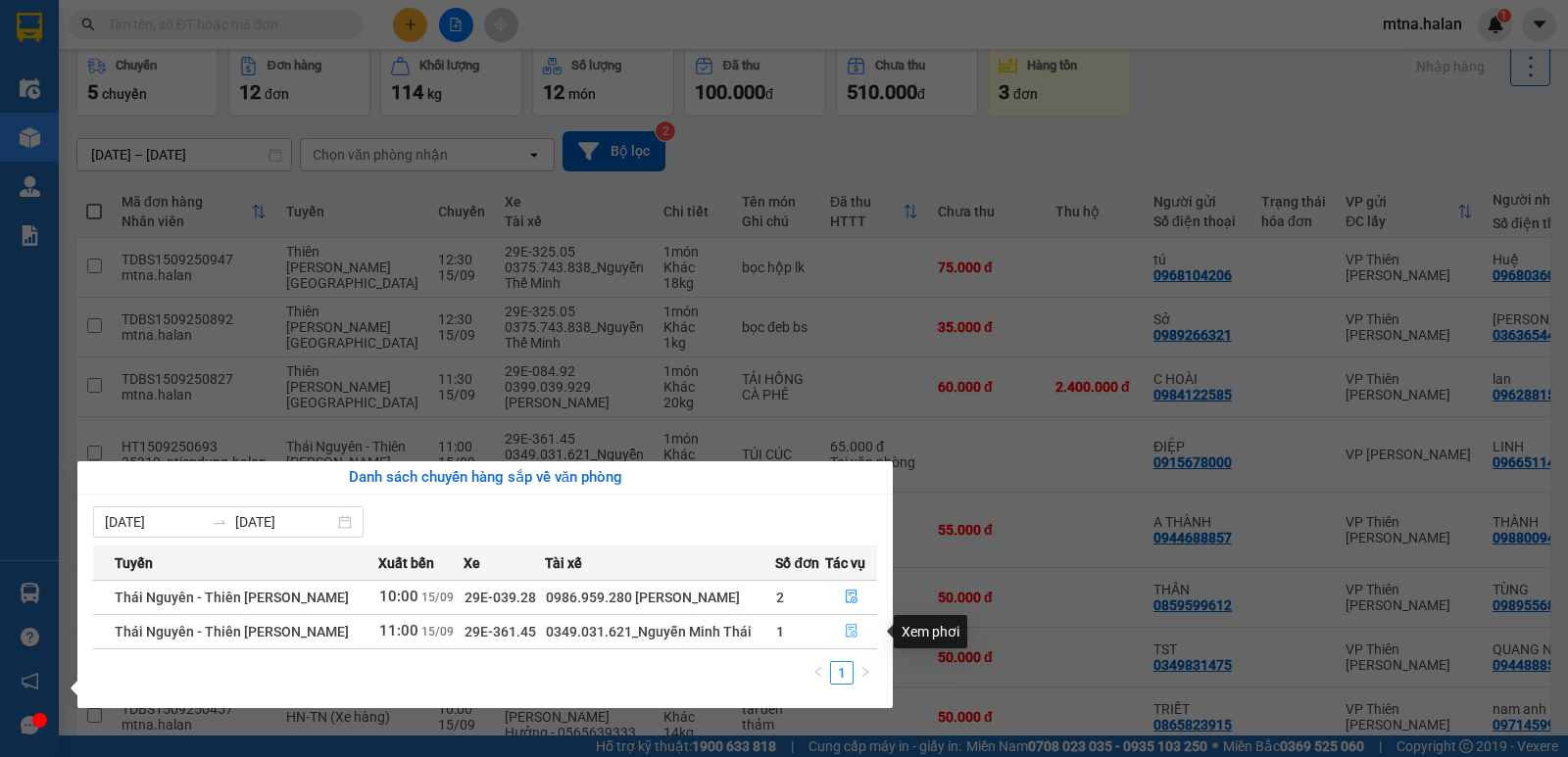
click at [851, 629] on icon "file-done" at bounding box center [852, 630] width 14 height 14
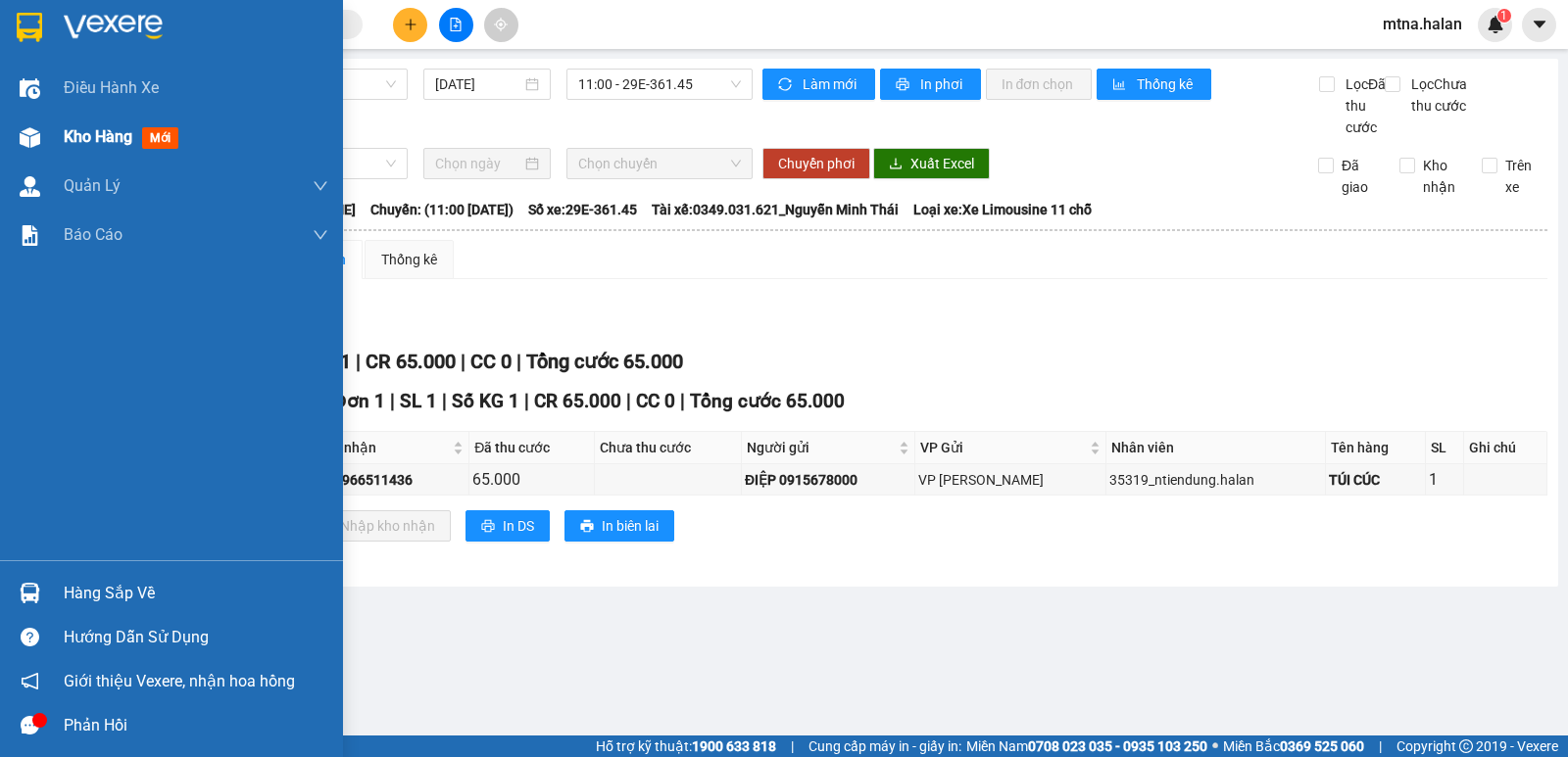
click at [36, 133] on img at bounding box center [29, 137] width 21 height 21
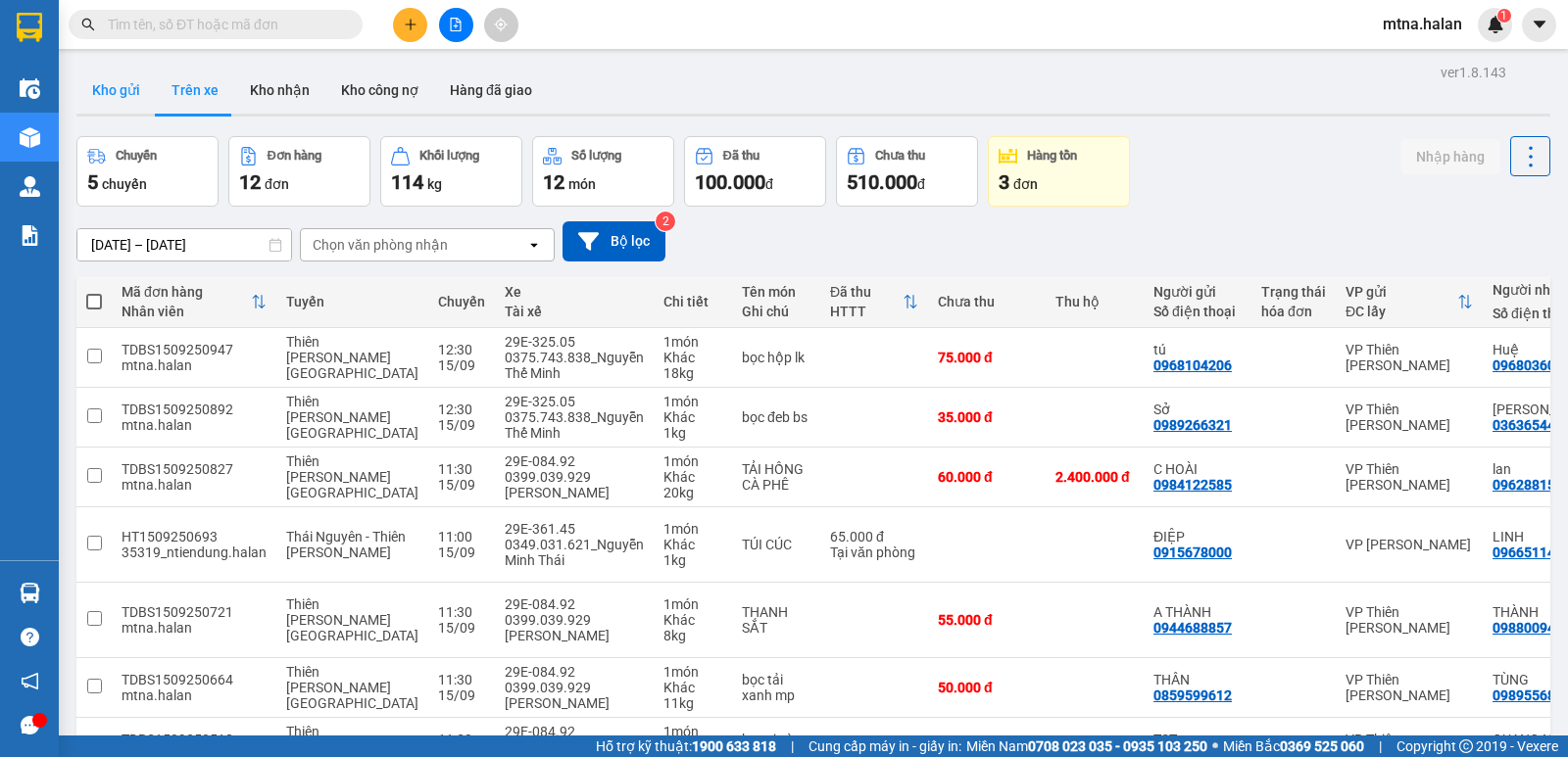
click at [117, 87] on button "Kho gửi" at bounding box center [116, 90] width 80 height 47
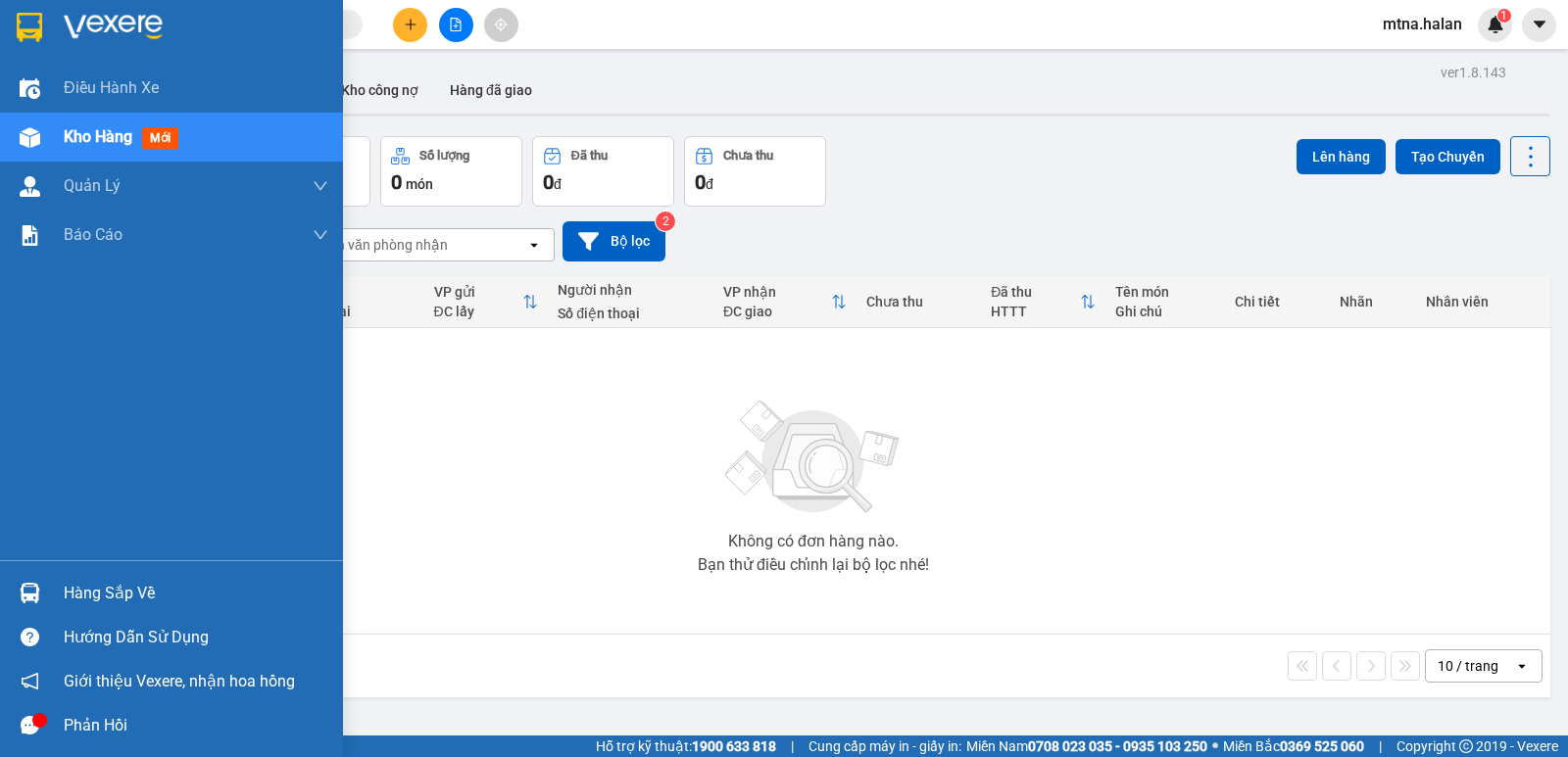
click at [24, 583] on img at bounding box center [29, 592] width 21 height 21
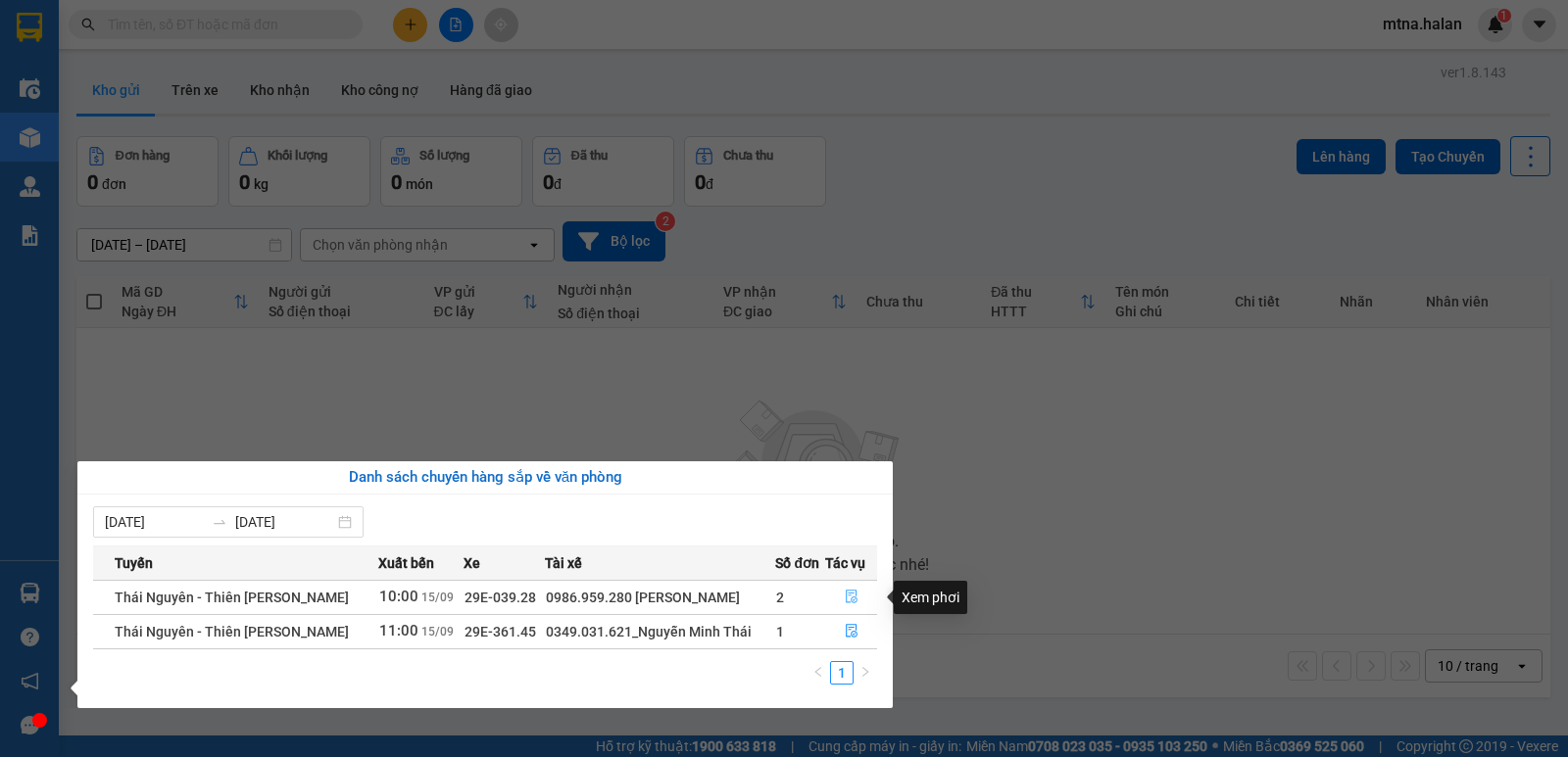
click at [846, 591] on icon "file-done" at bounding box center [852, 597] width 12 height 14
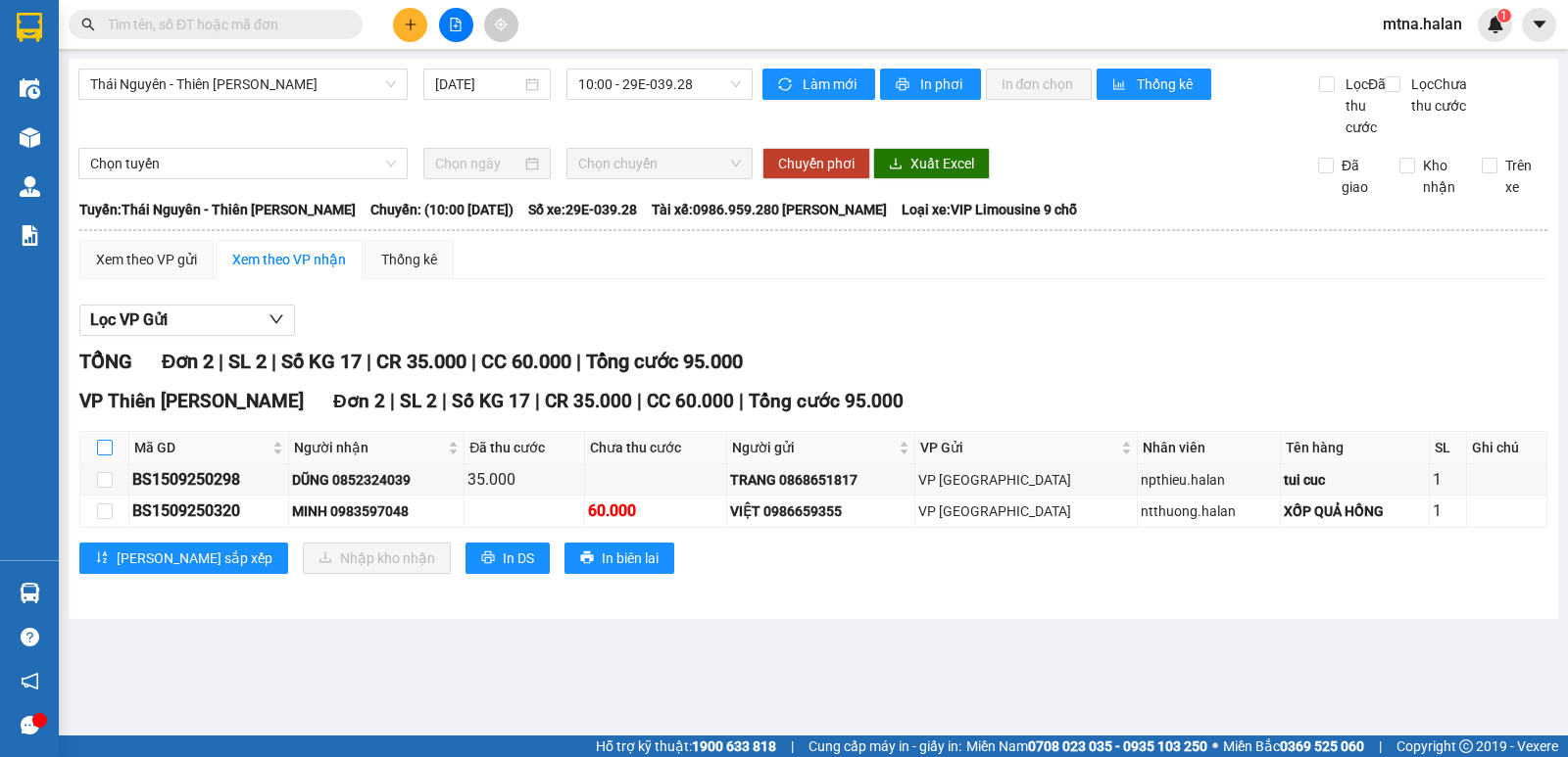
click at [105, 456] on input "checkbox" at bounding box center [105, 448] width 16 height 16
checkbox input "true"
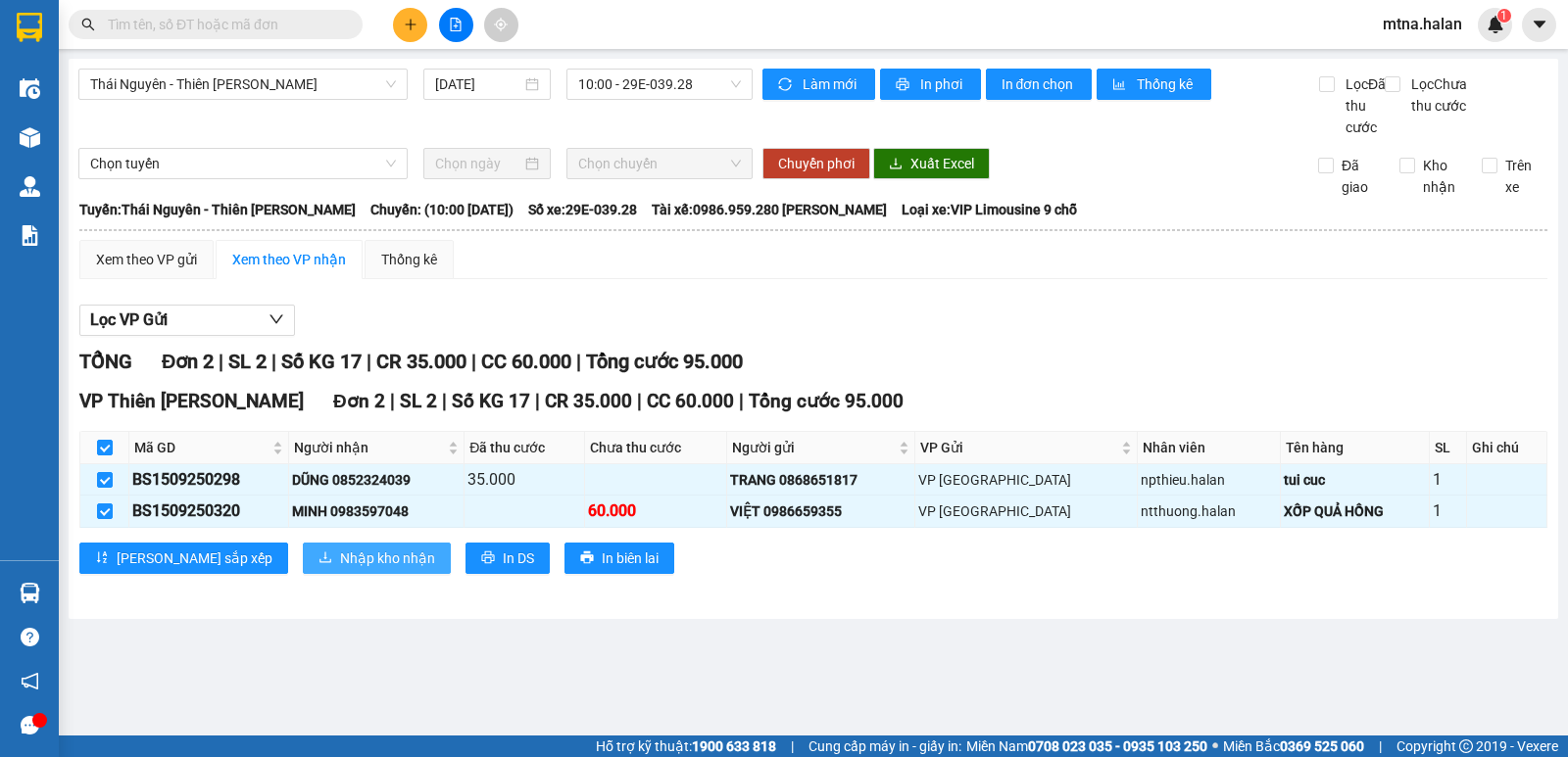
click at [340, 568] on span "Nhập kho nhận" at bounding box center [387, 558] width 95 height 22
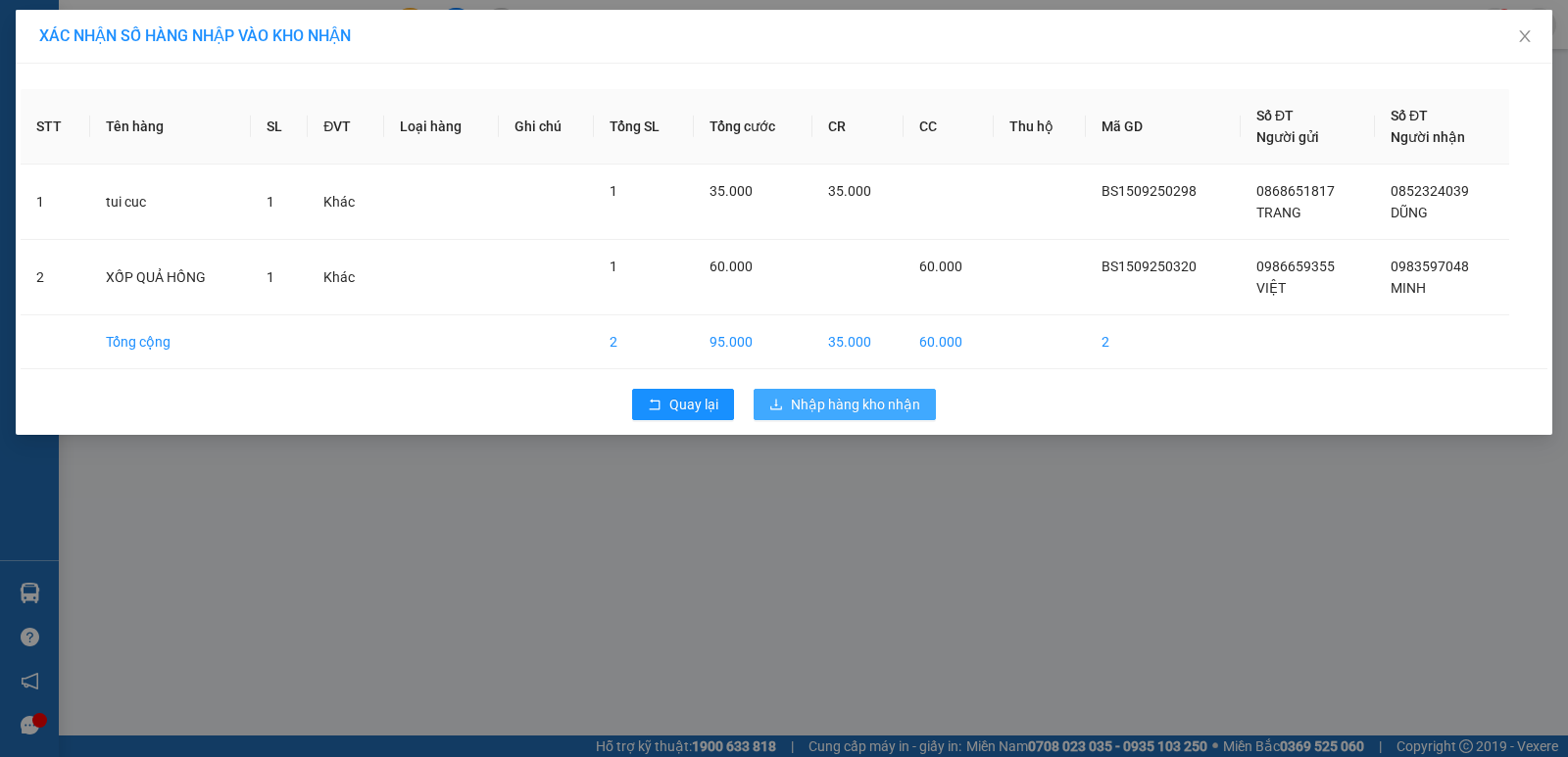
click at [873, 400] on span "Nhập hàng kho nhận" at bounding box center [856, 405] width 130 height 22
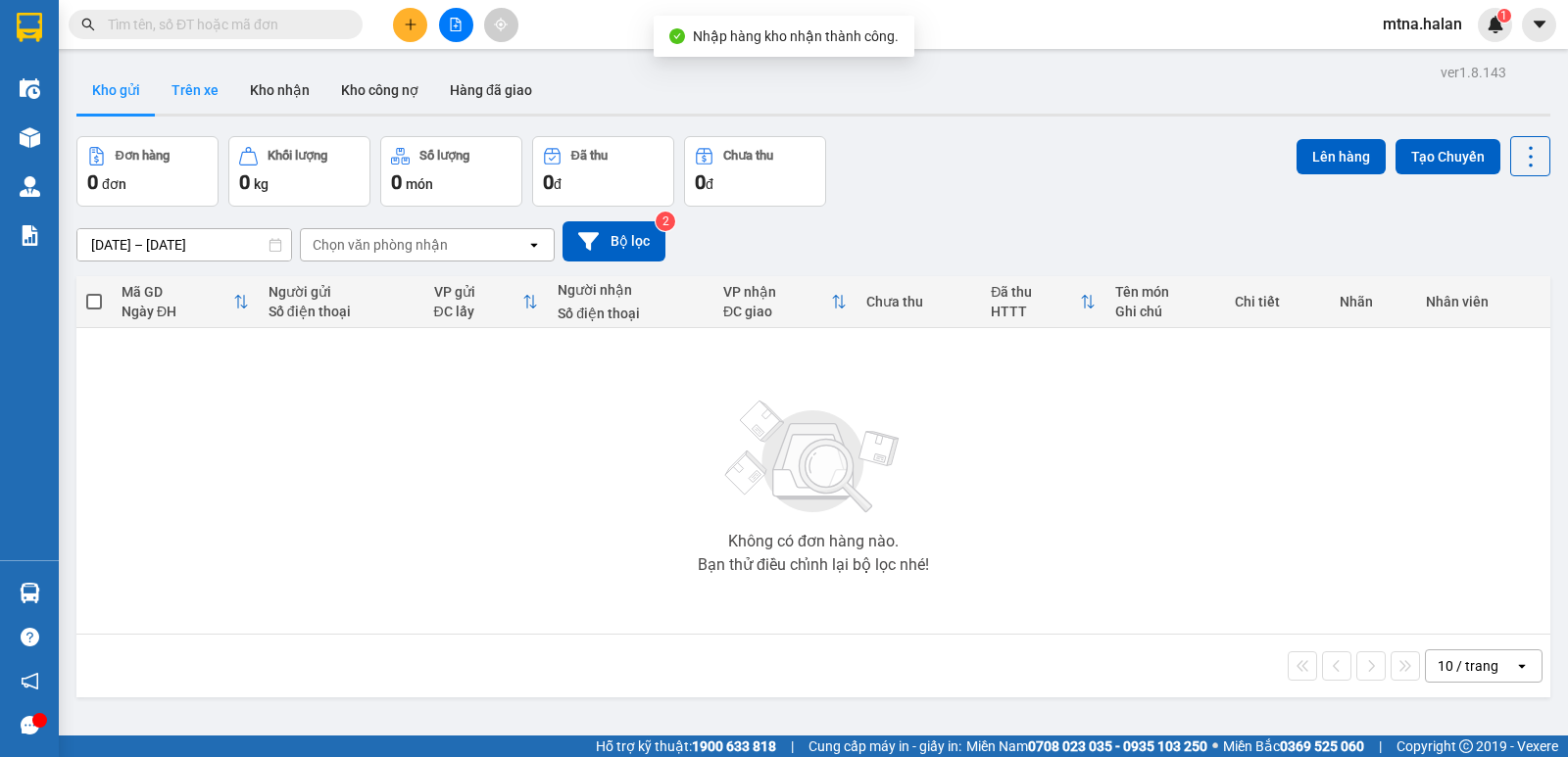
click at [196, 86] on button "Trên xe" at bounding box center [196, 90] width 79 height 47
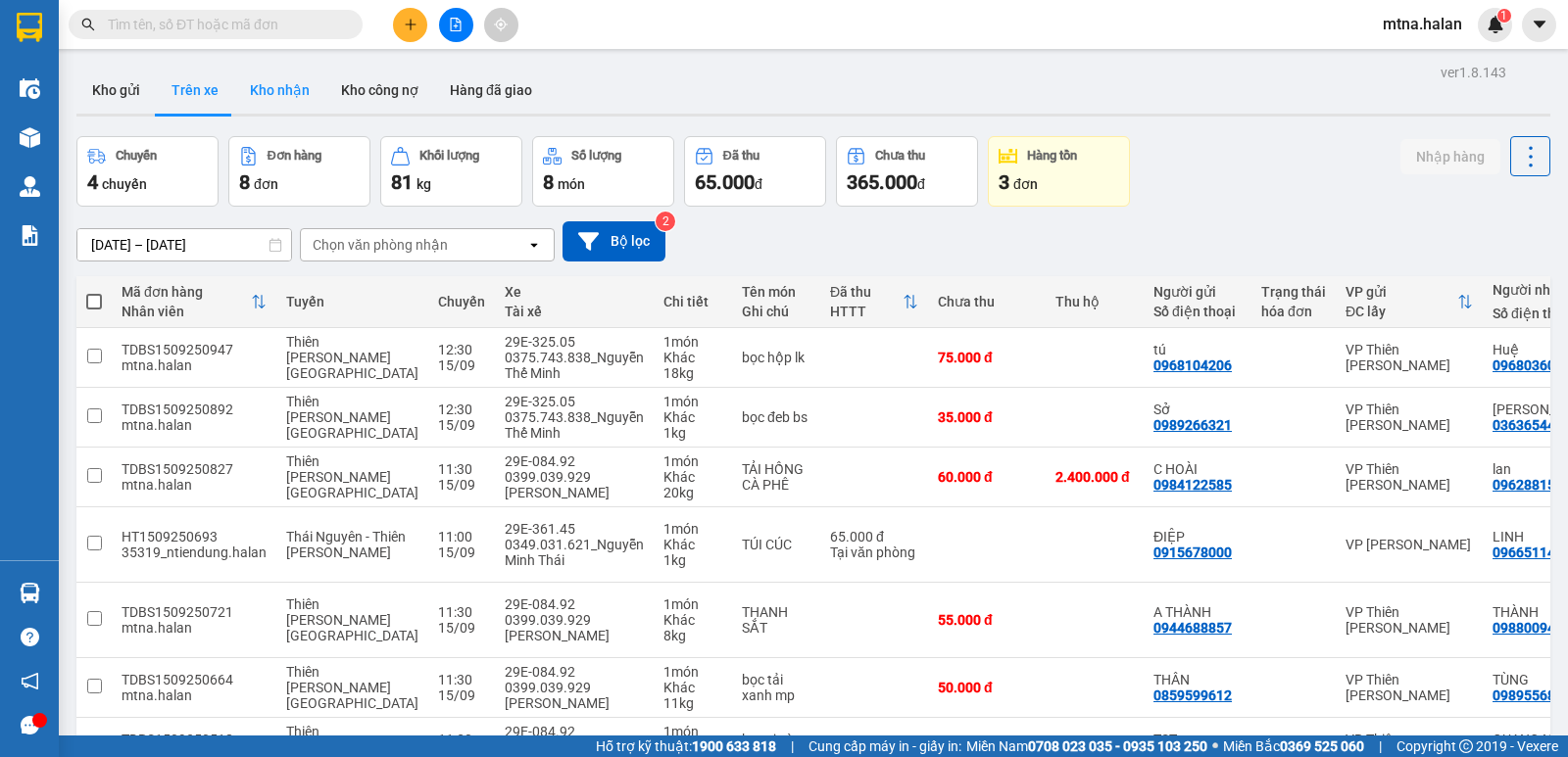
click at [293, 90] on button "Kho nhận" at bounding box center [279, 90] width 91 height 47
type input "[DATE] – [DATE]"
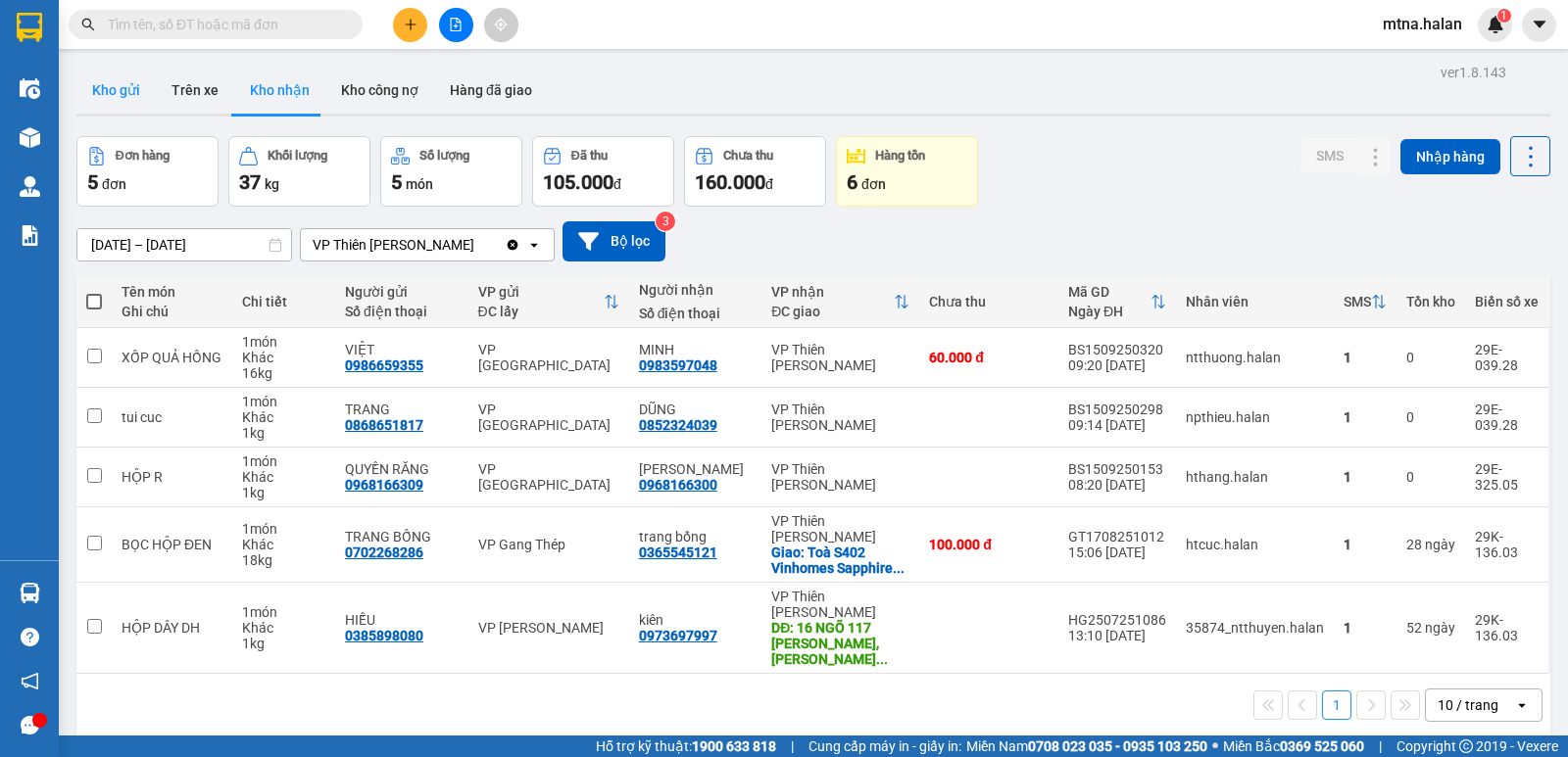
click at [121, 93] on button "Kho gửi" at bounding box center [116, 90] width 80 height 47
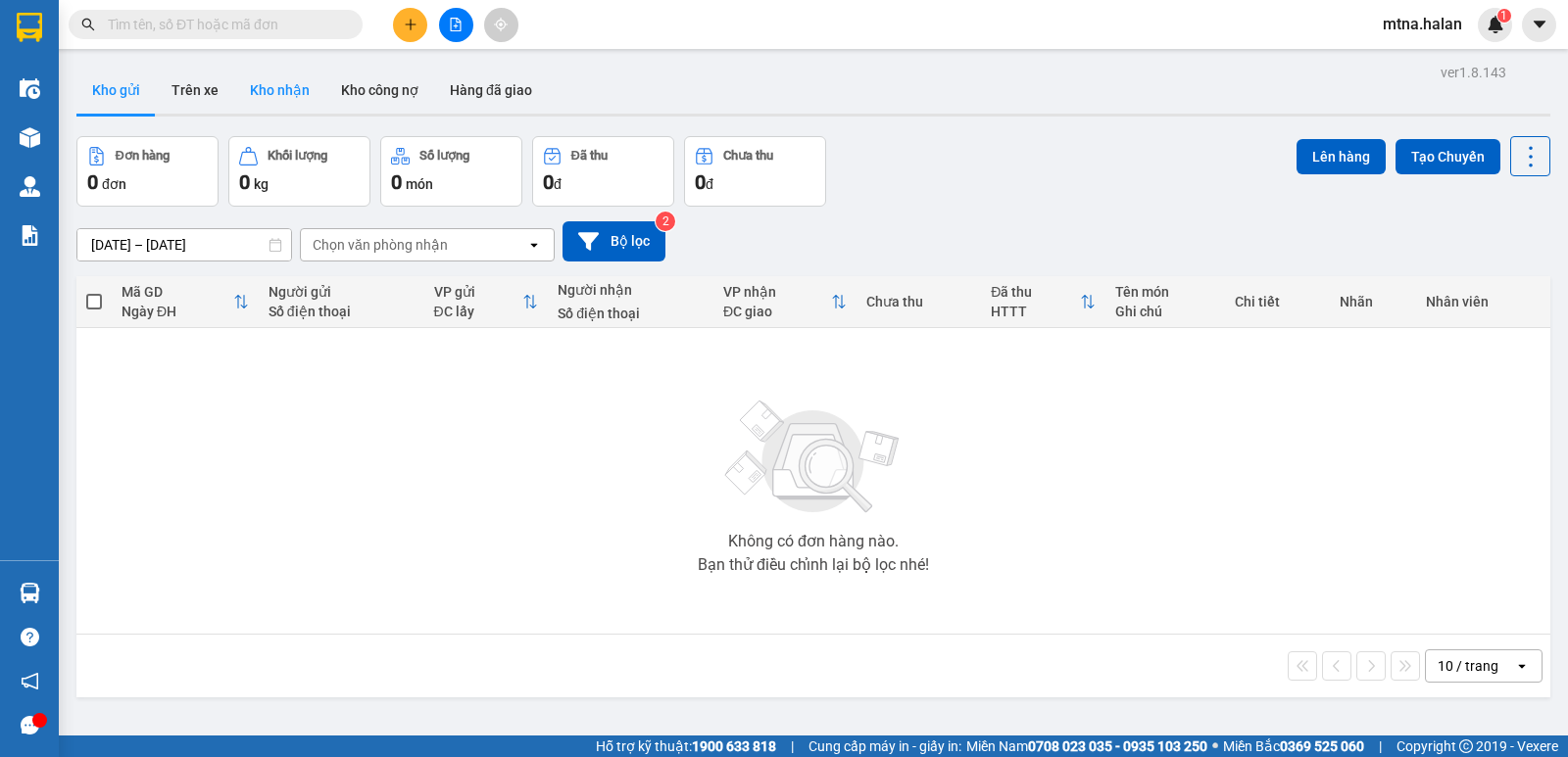
click at [287, 88] on button "Kho nhận" at bounding box center [279, 90] width 91 height 47
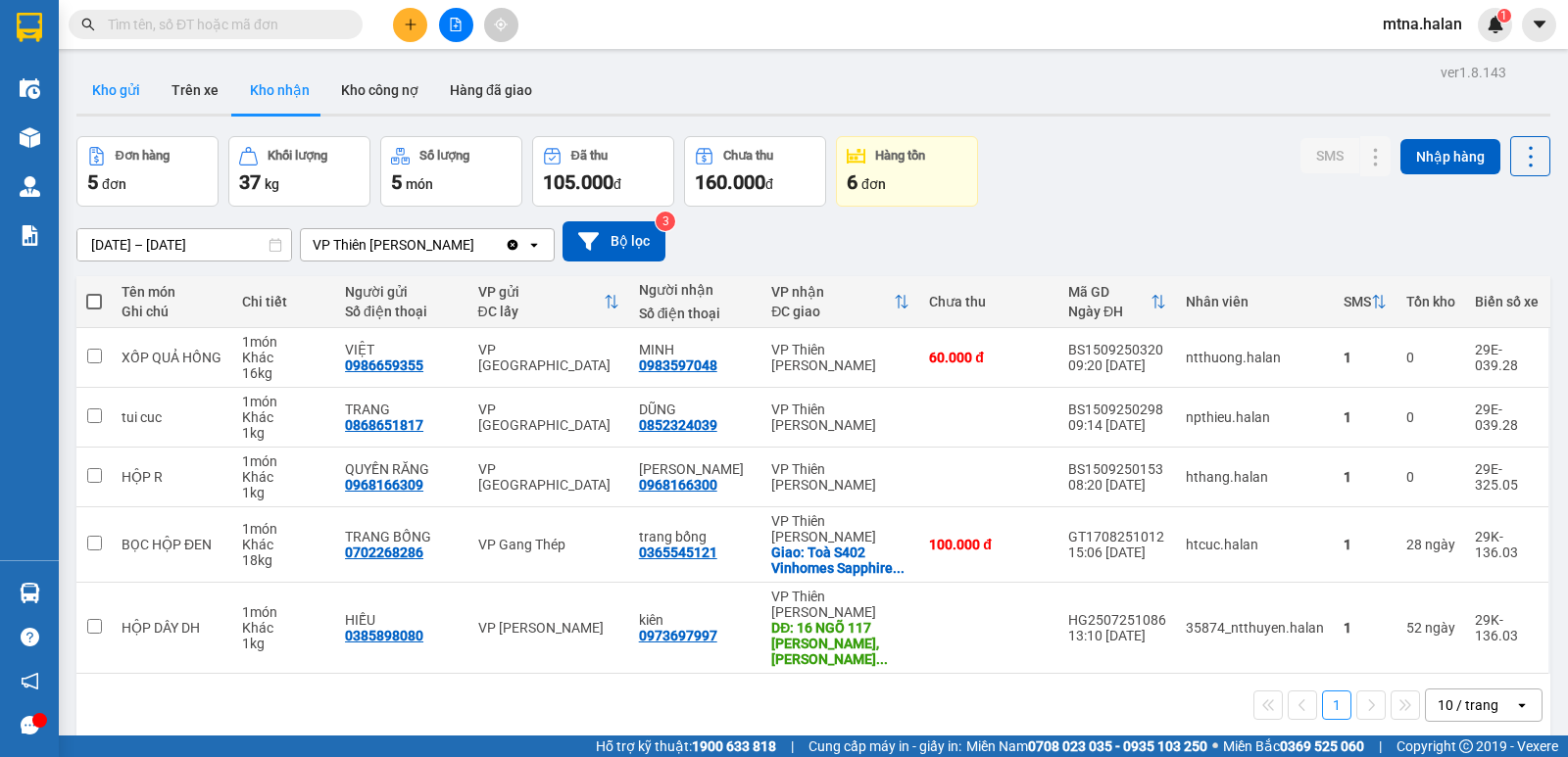
click at [99, 91] on button "Kho gửi" at bounding box center [116, 90] width 80 height 47
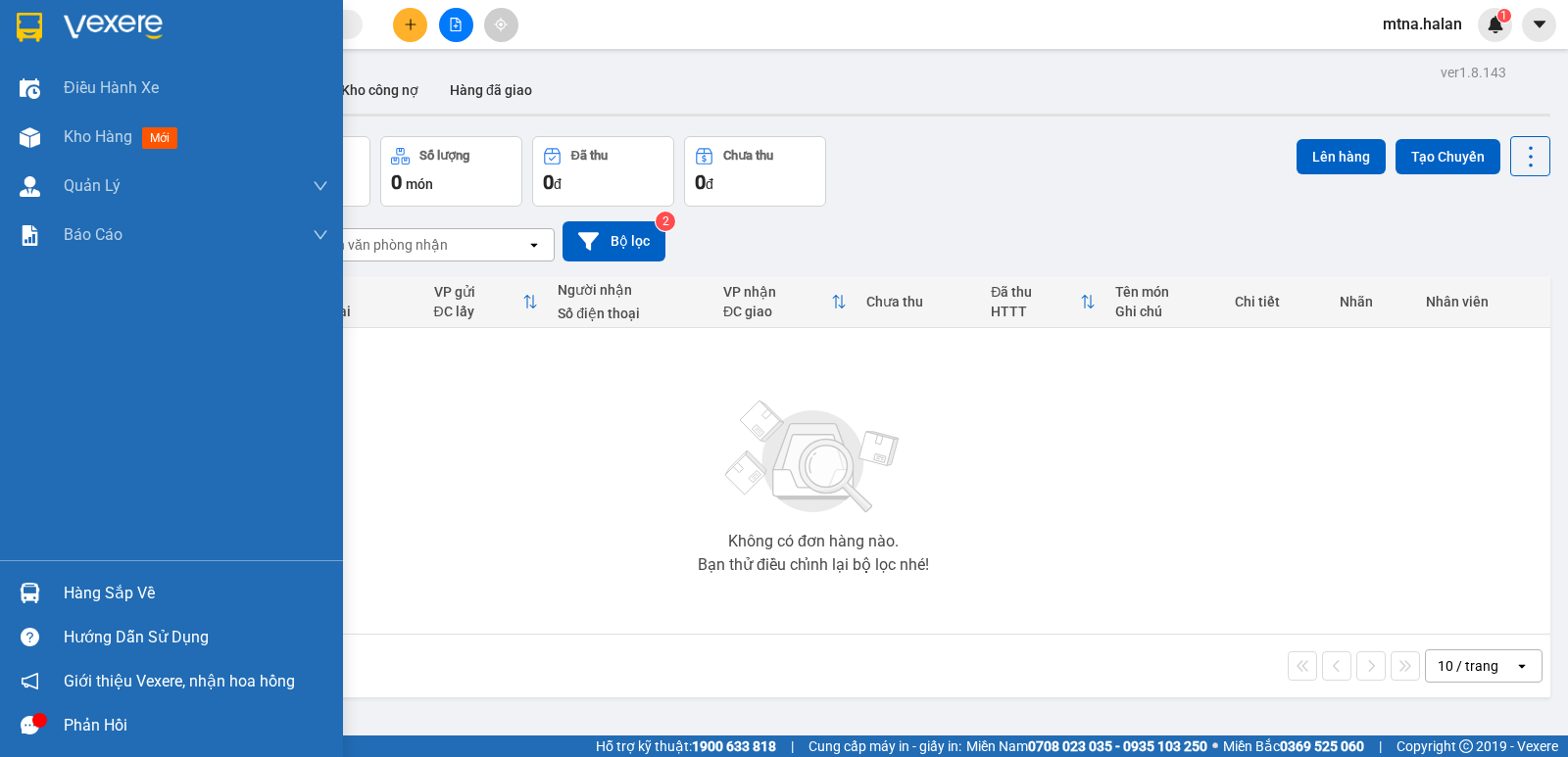
click at [28, 587] on img at bounding box center [29, 592] width 21 height 21
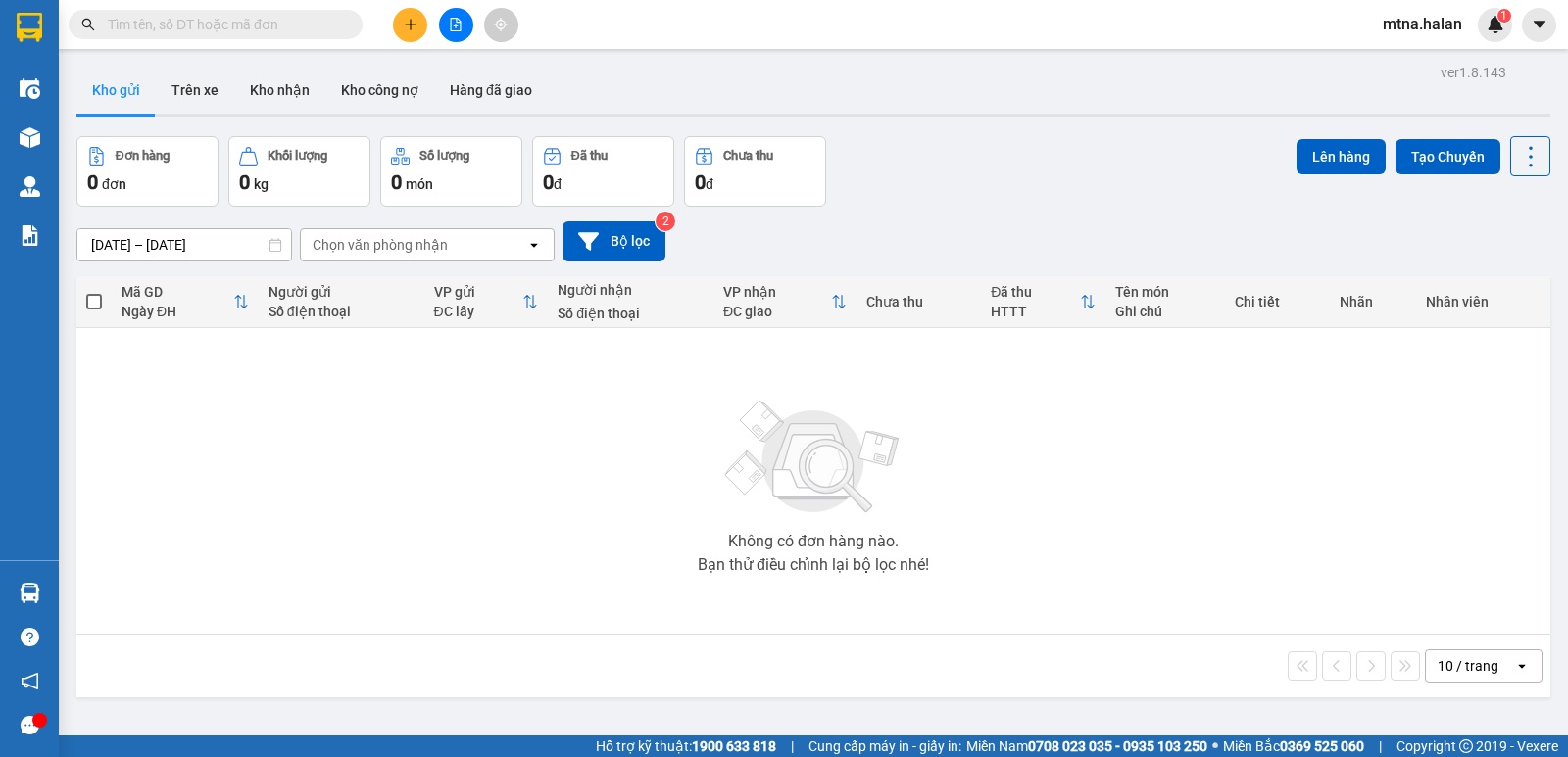
click at [1107, 579] on section "Kết quả tìm kiếm ( 10 ) Bộ lọc Mã ĐH Trạng thái Món hàng Thu hộ Tổng cước Chưa …" at bounding box center [784, 378] width 1568 height 757
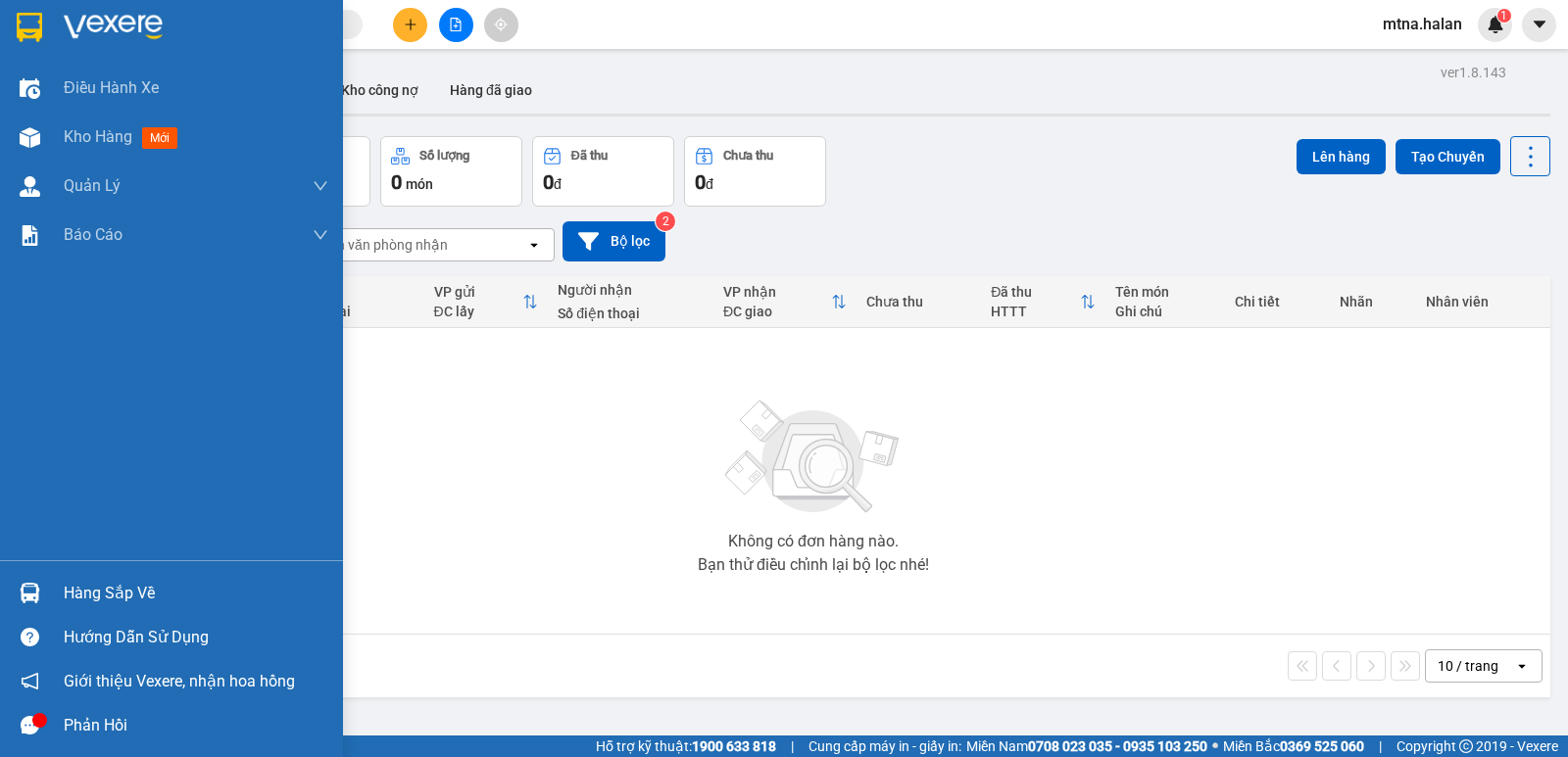
click at [26, 596] on img at bounding box center [29, 592] width 21 height 21
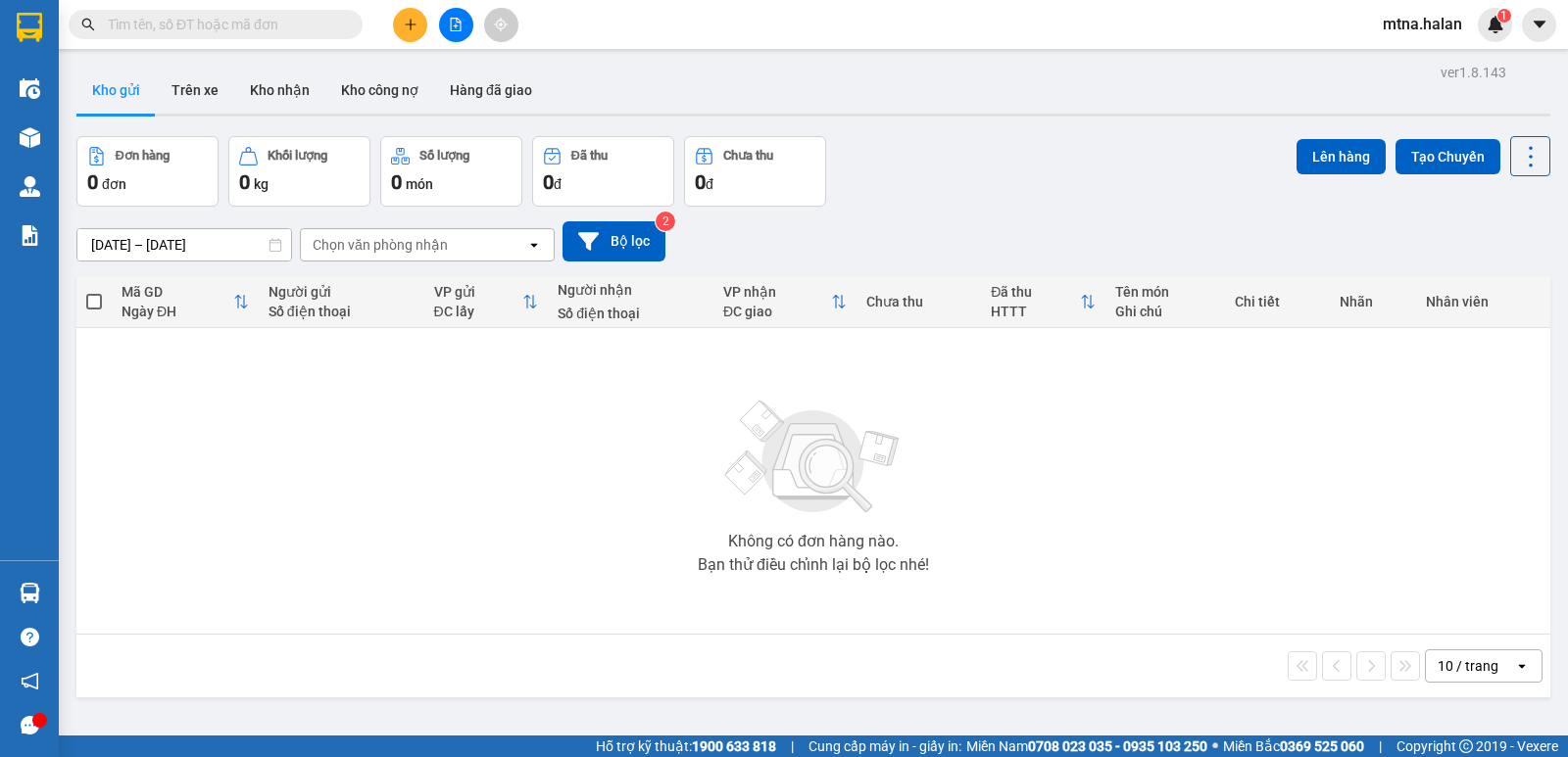
click at [1125, 488] on section "Kết quả tìm kiếm ( 10 ) Bộ lọc Mã ĐH Trạng thái Món hàng Thu hộ Tổng cước Chưa …" at bounding box center [784, 378] width 1568 height 757
click at [291, 85] on button "Kho nhận" at bounding box center [279, 90] width 91 height 47
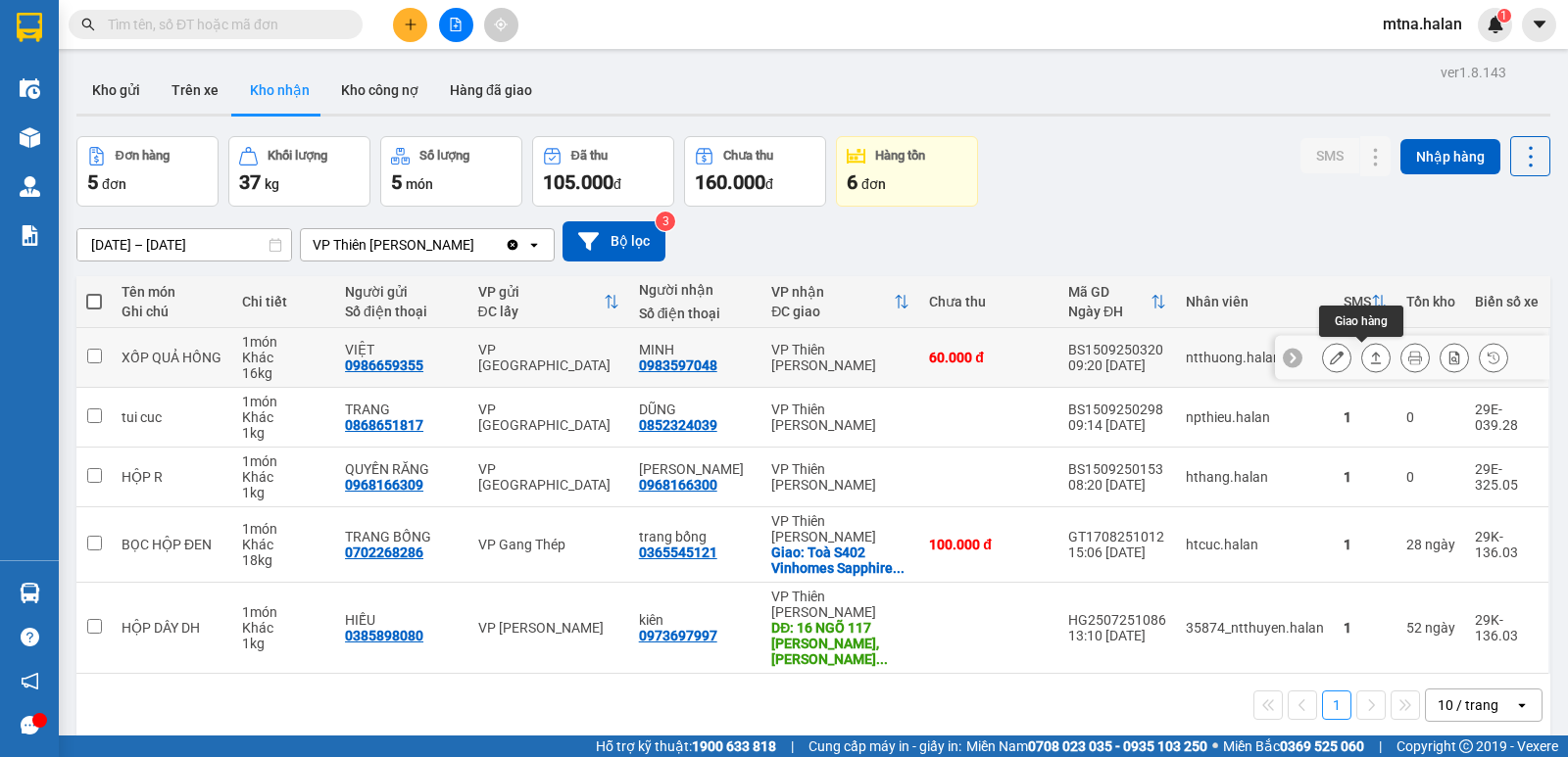
click at [1369, 353] on icon at bounding box center [1375, 357] width 14 height 14
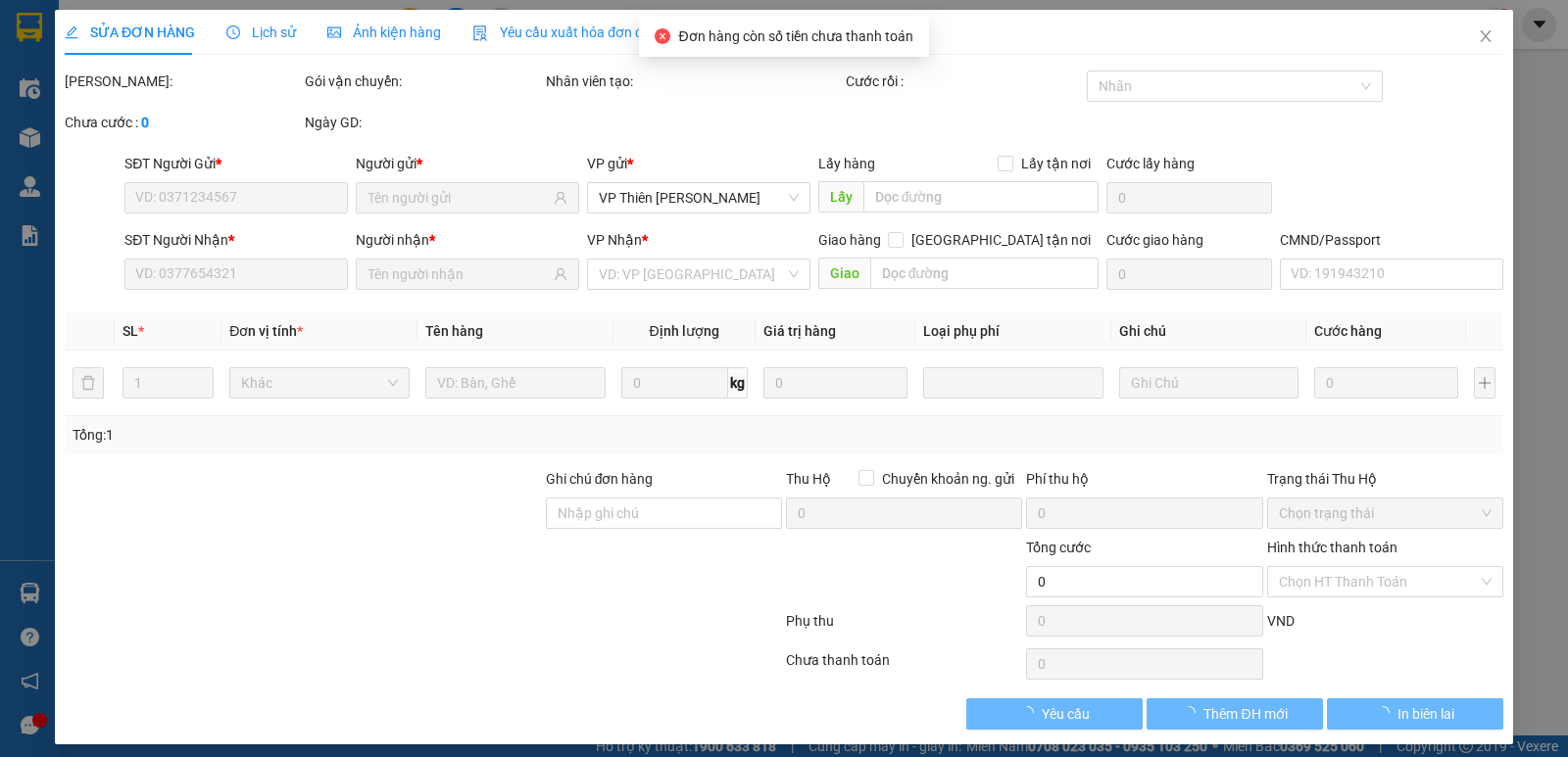
type input "0986659355"
type input "VIỆT"
type input "0983597048"
type input "MINH"
type input "60.000"
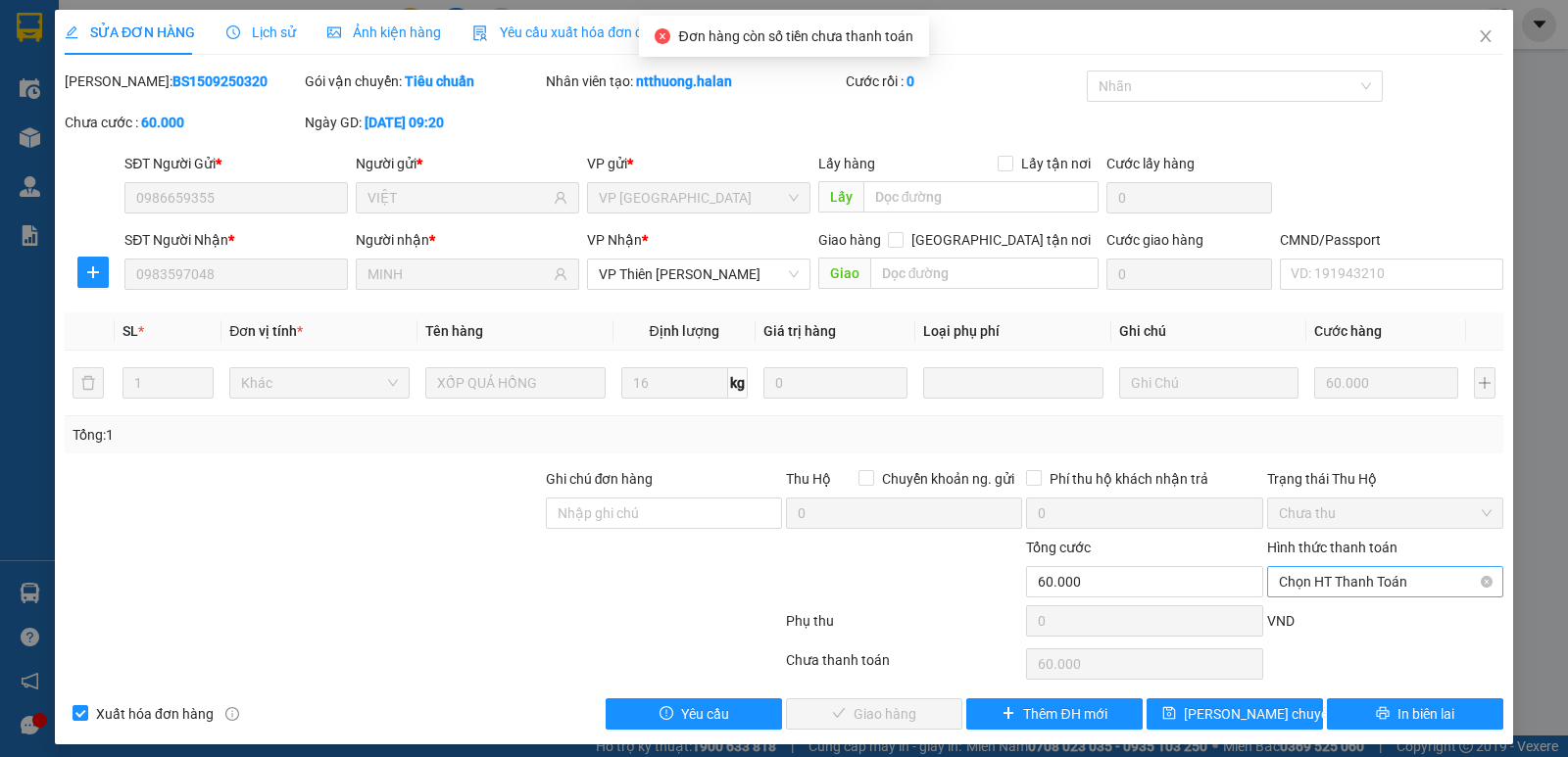
click at [1348, 579] on span "Chọn HT Thanh Toán" at bounding box center [1384, 581] width 212 height 29
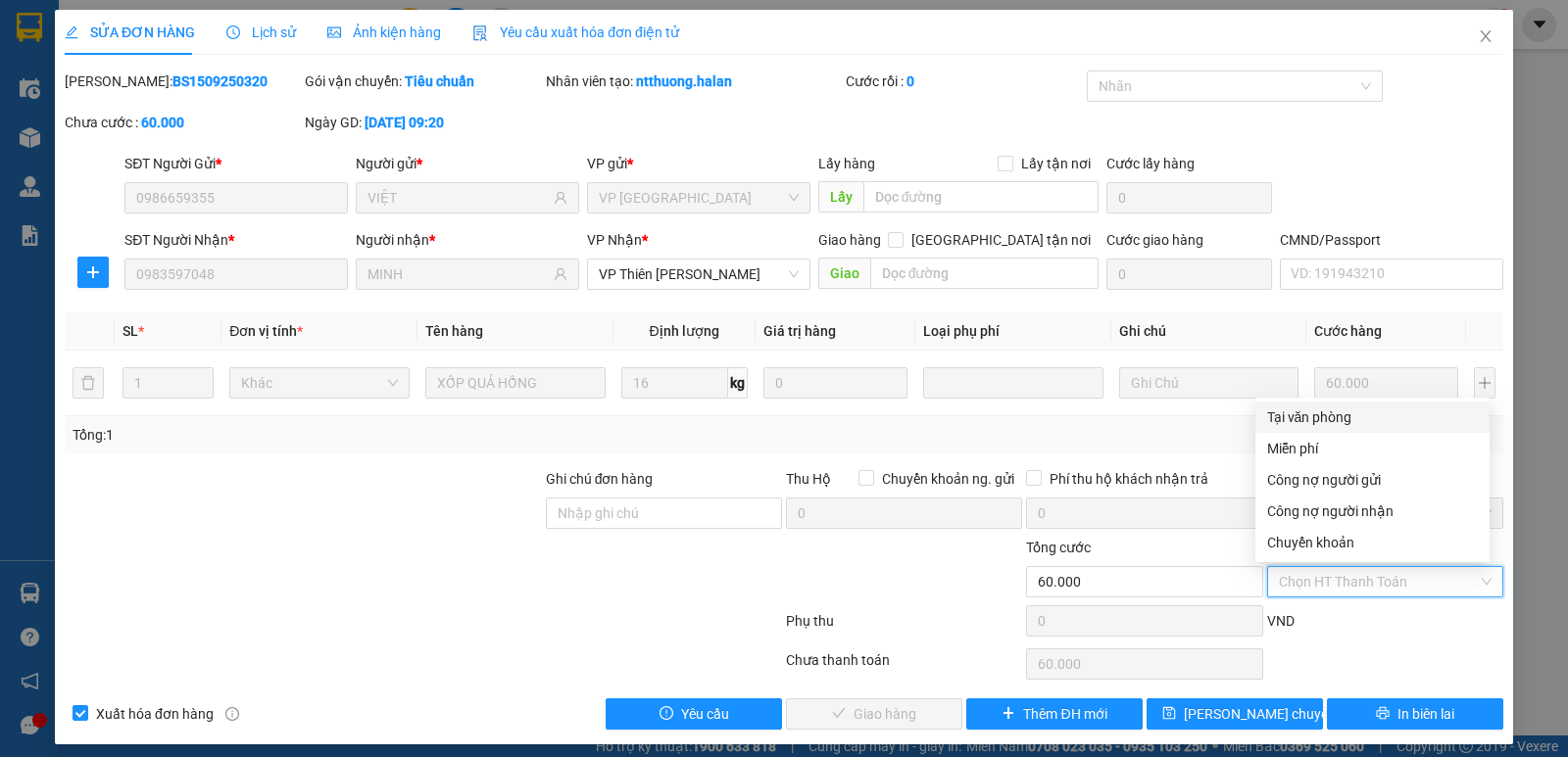
click at [1321, 416] on div "Tại văn phòng" at bounding box center [1372, 417] width 210 height 22
type input "0"
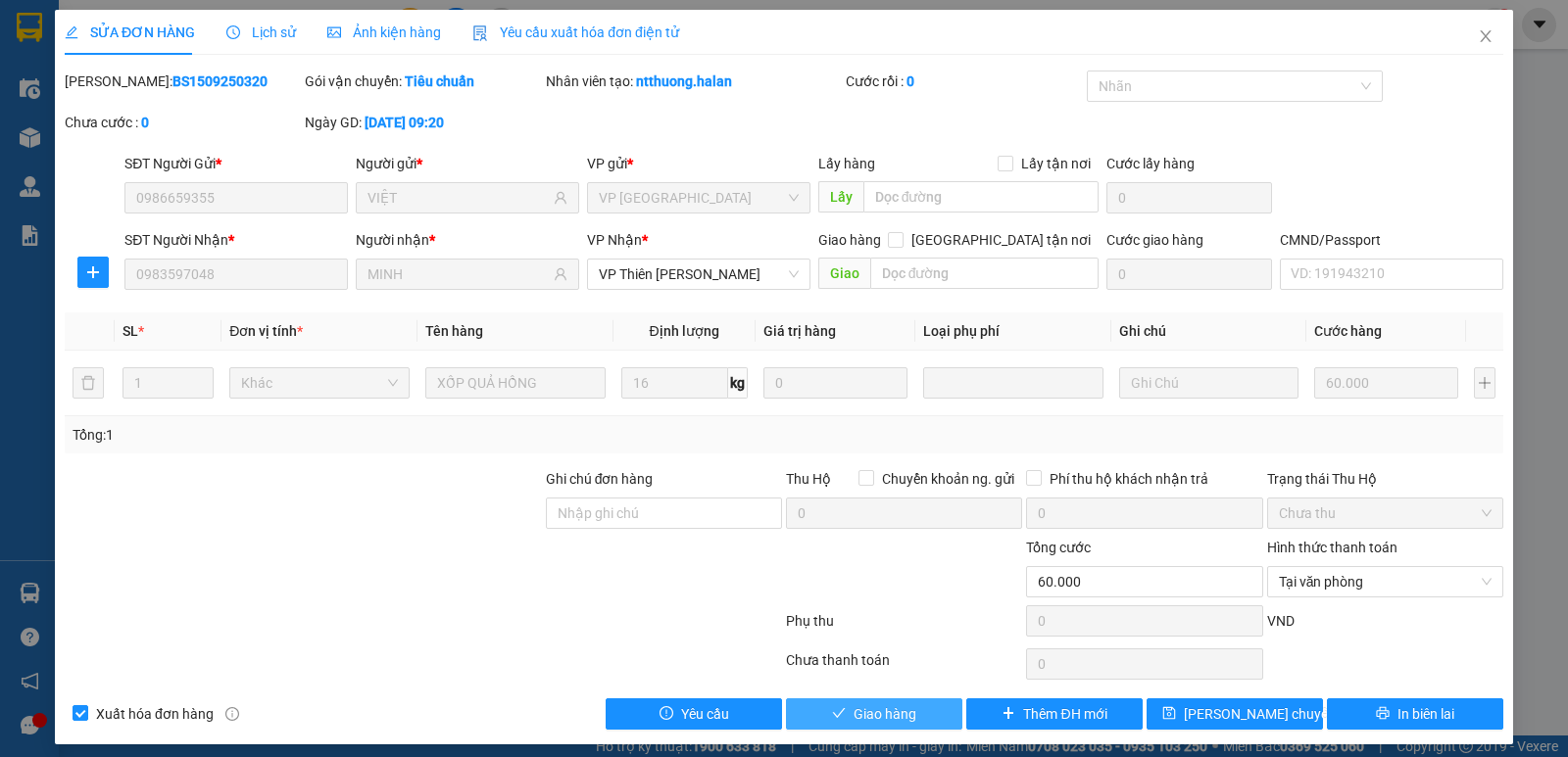
click at [891, 716] on span "Giao hàng" at bounding box center [885, 714] width 63 height 22
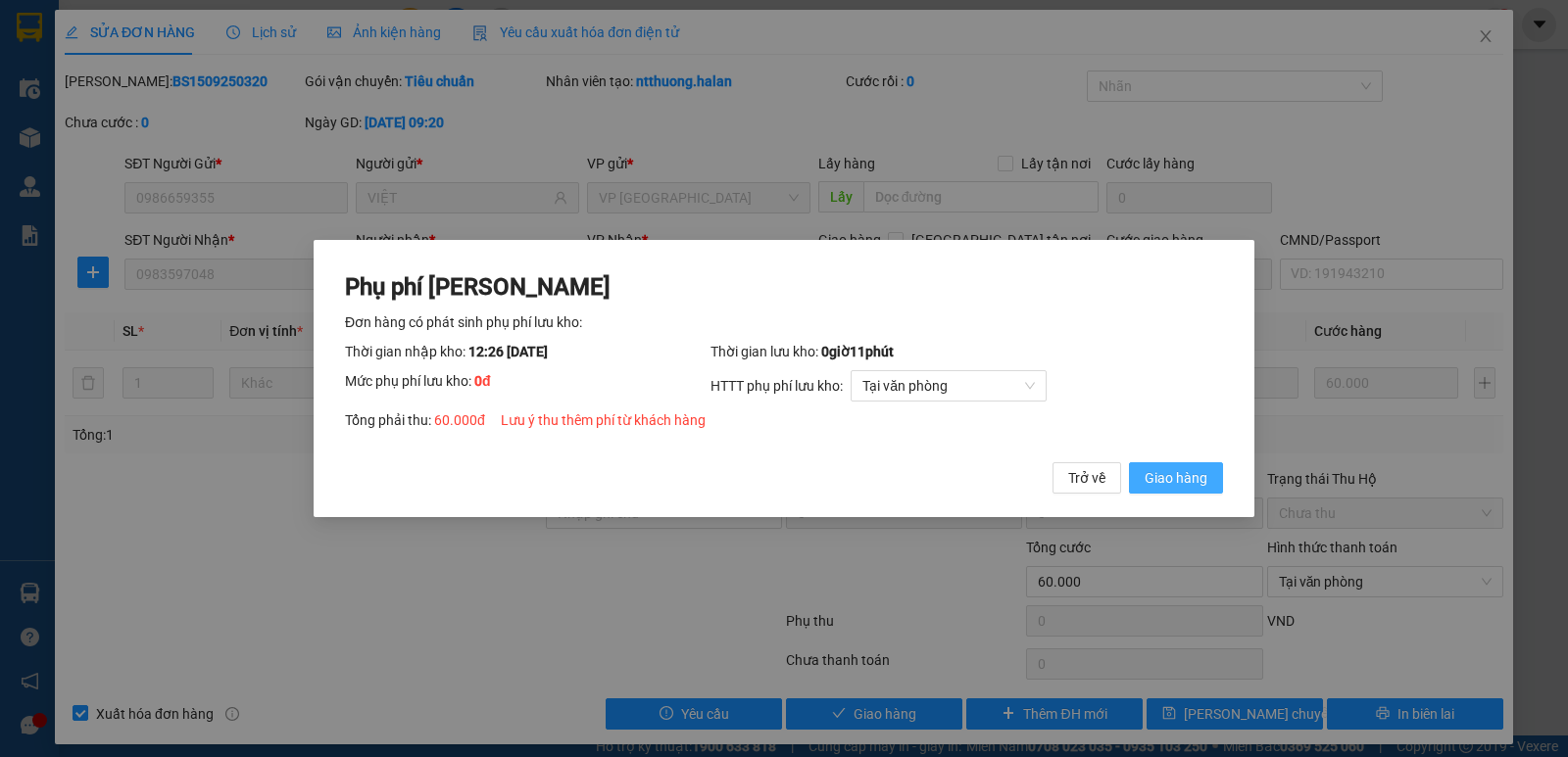
click at [1181, 475] on span "Giao hàng" at bounding box center [1176, 478] width 63 height 22
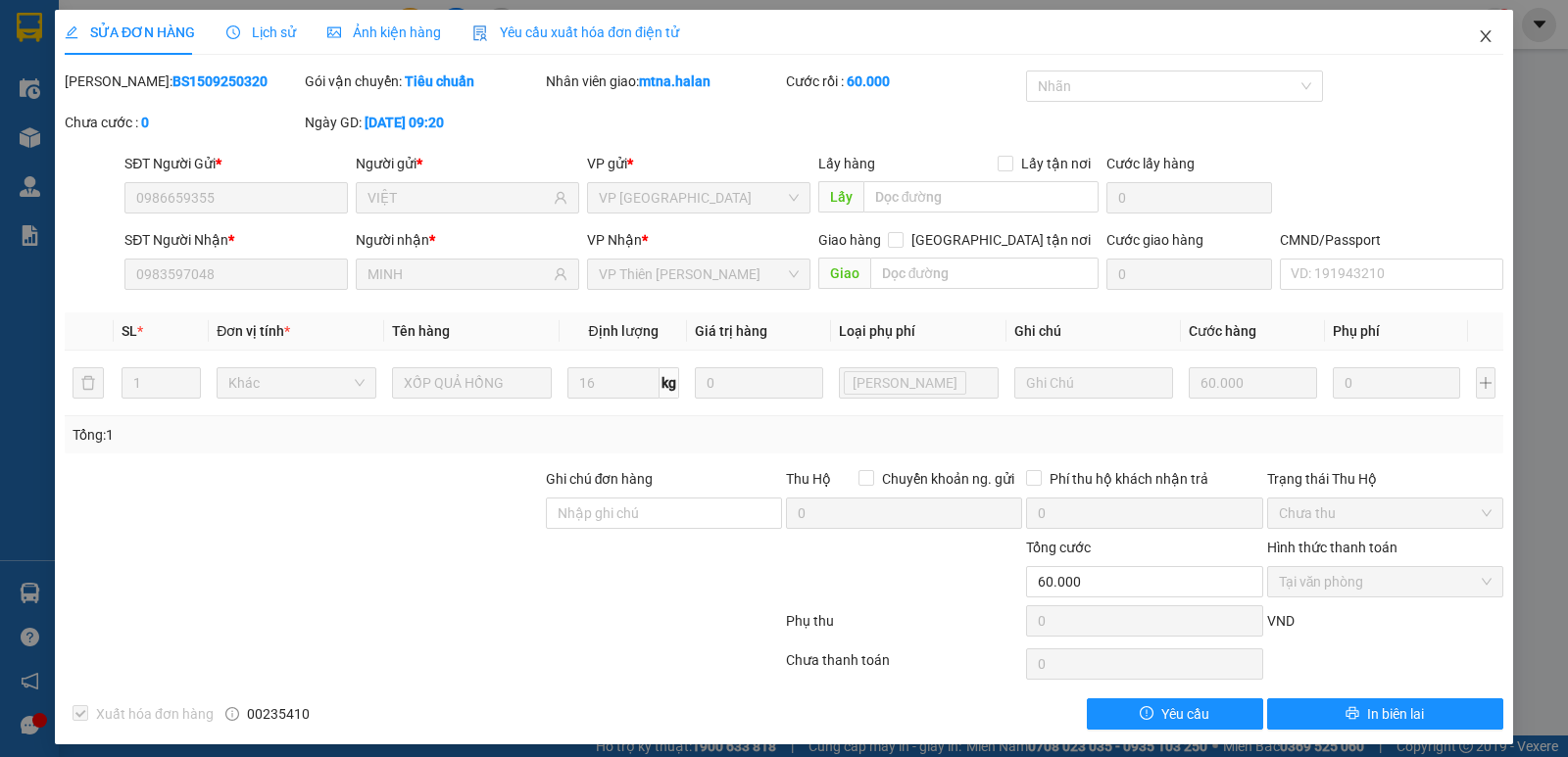
click at [1482, 30] on span "Close" at bounding box center [1485, 37] width 55 height 55
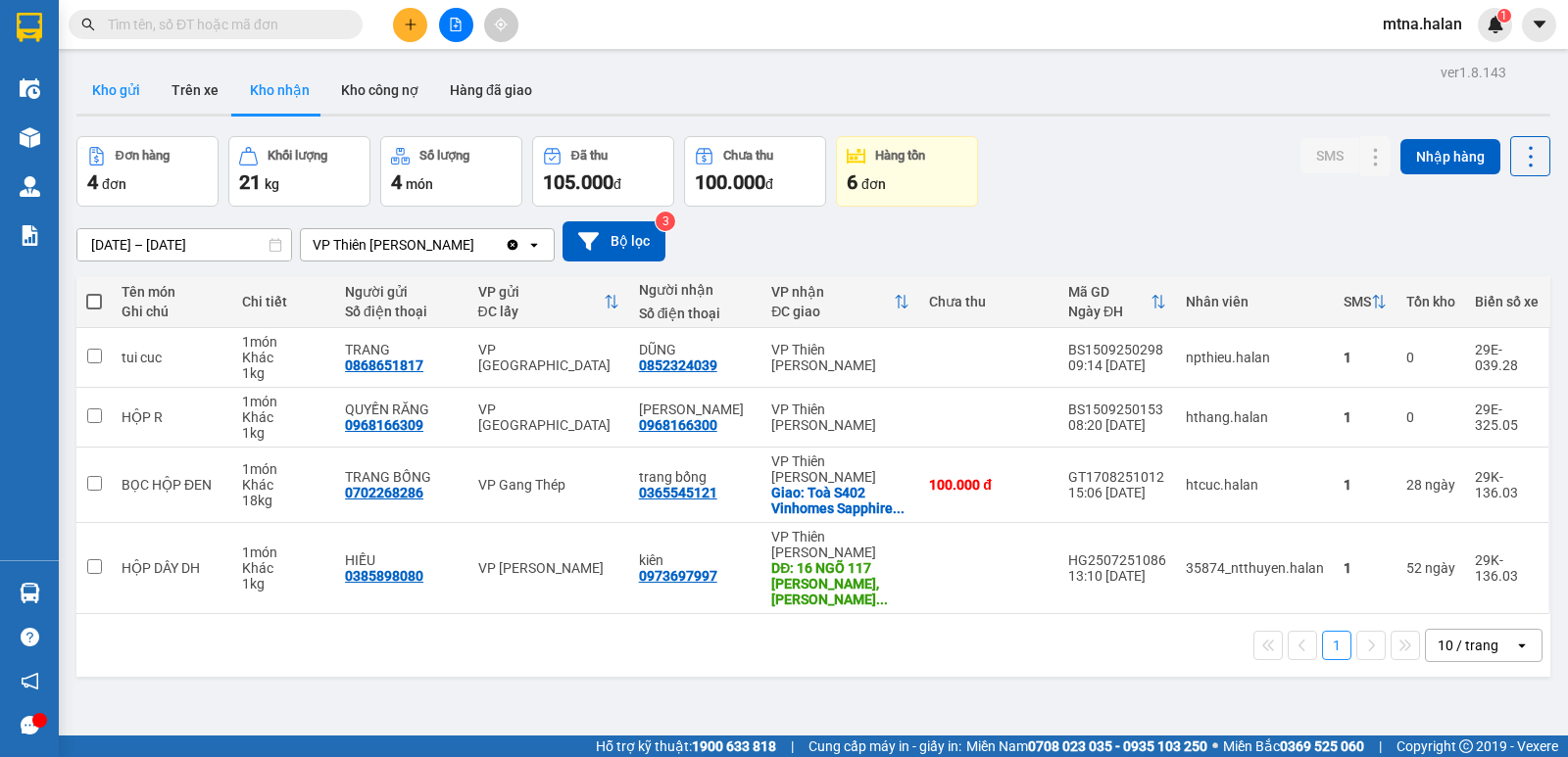
click at [113, 87] on button "Kho gửi" at bounding box center [116, 90] width 80 height 47
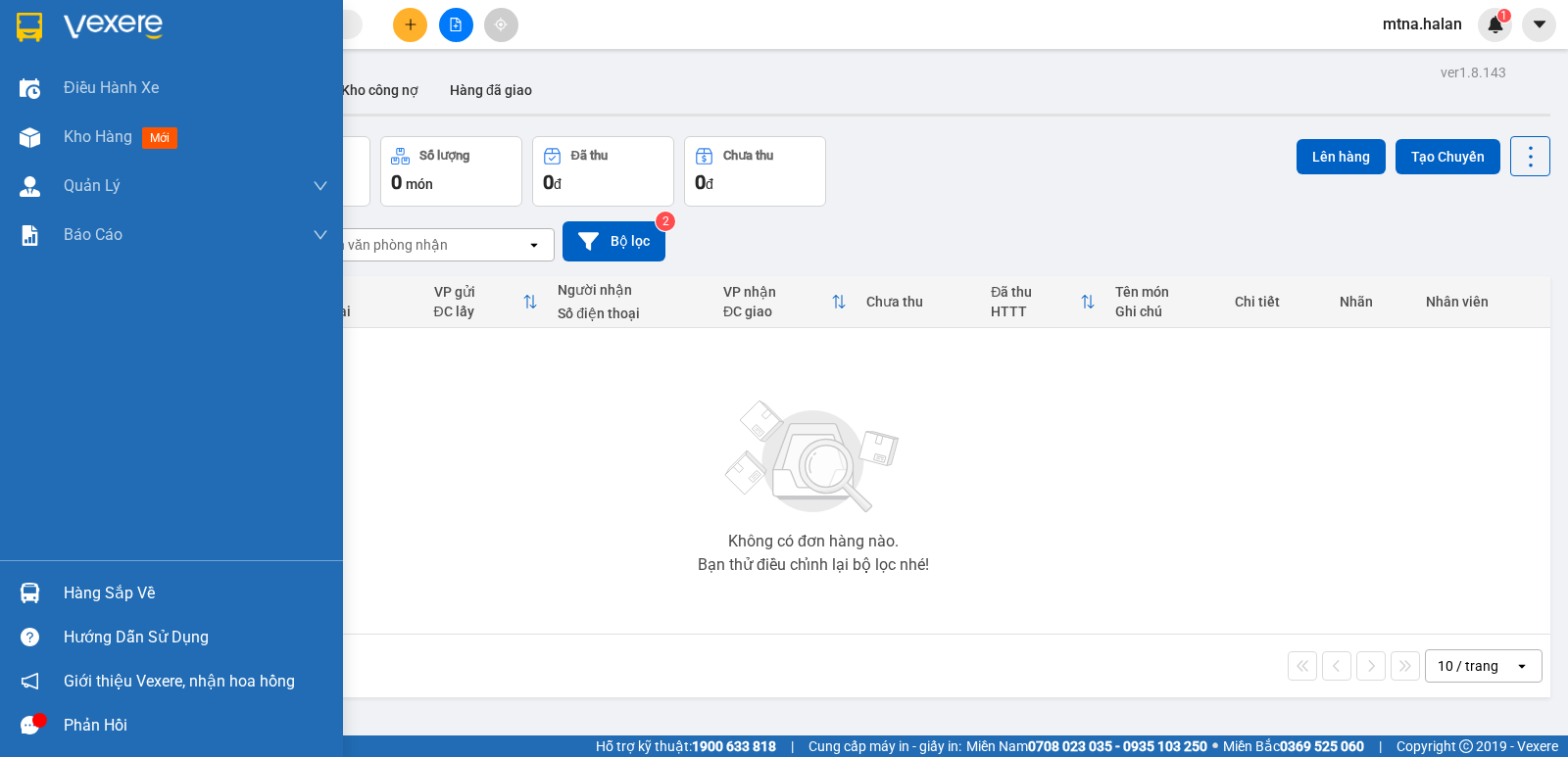
click at [31, 598] on img at bounding box center [29, 592] width 21 height 21
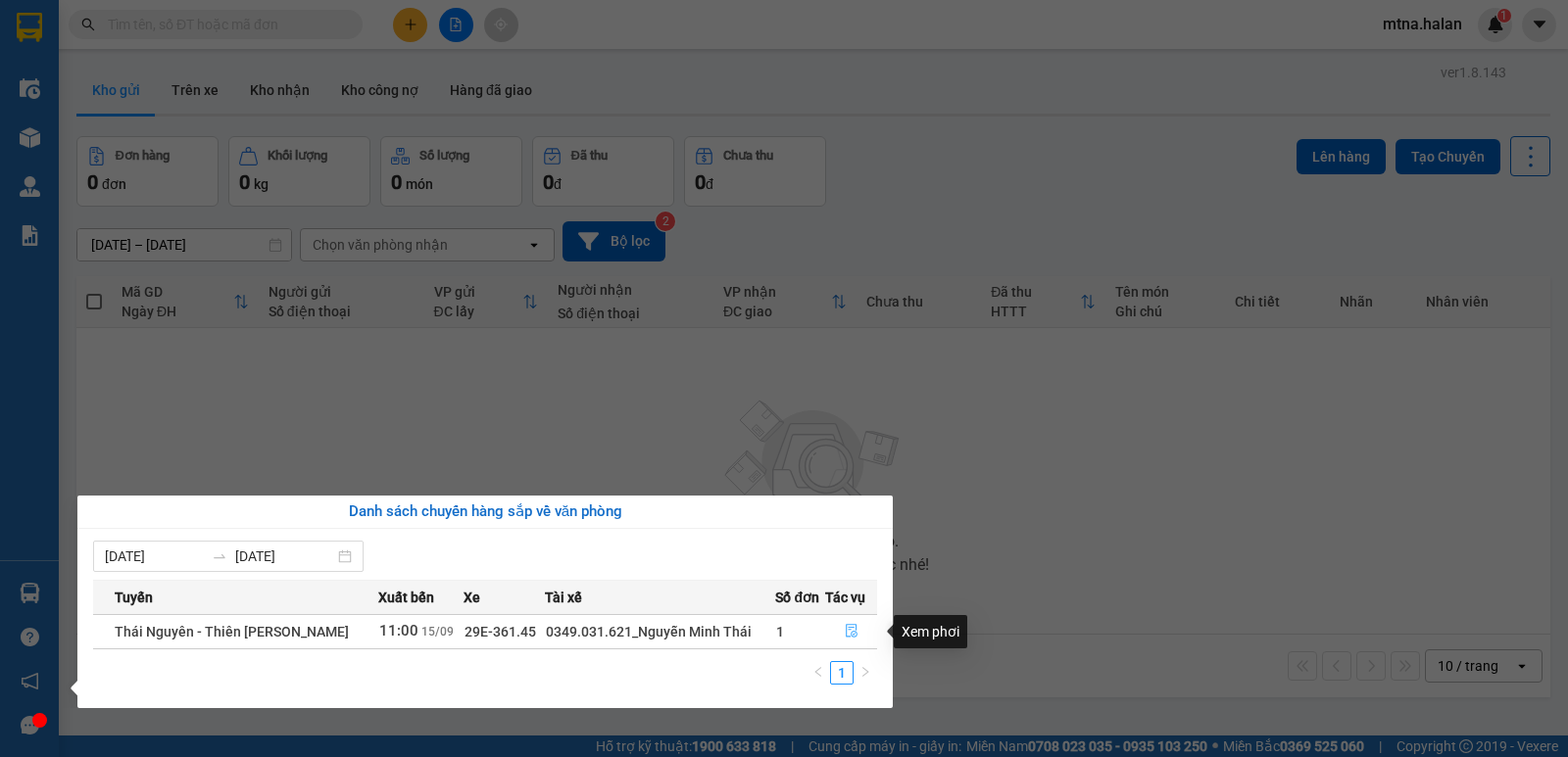
click at [847, 623] on icon "file-done" at bounding box center [852, 630] width 14 height 14
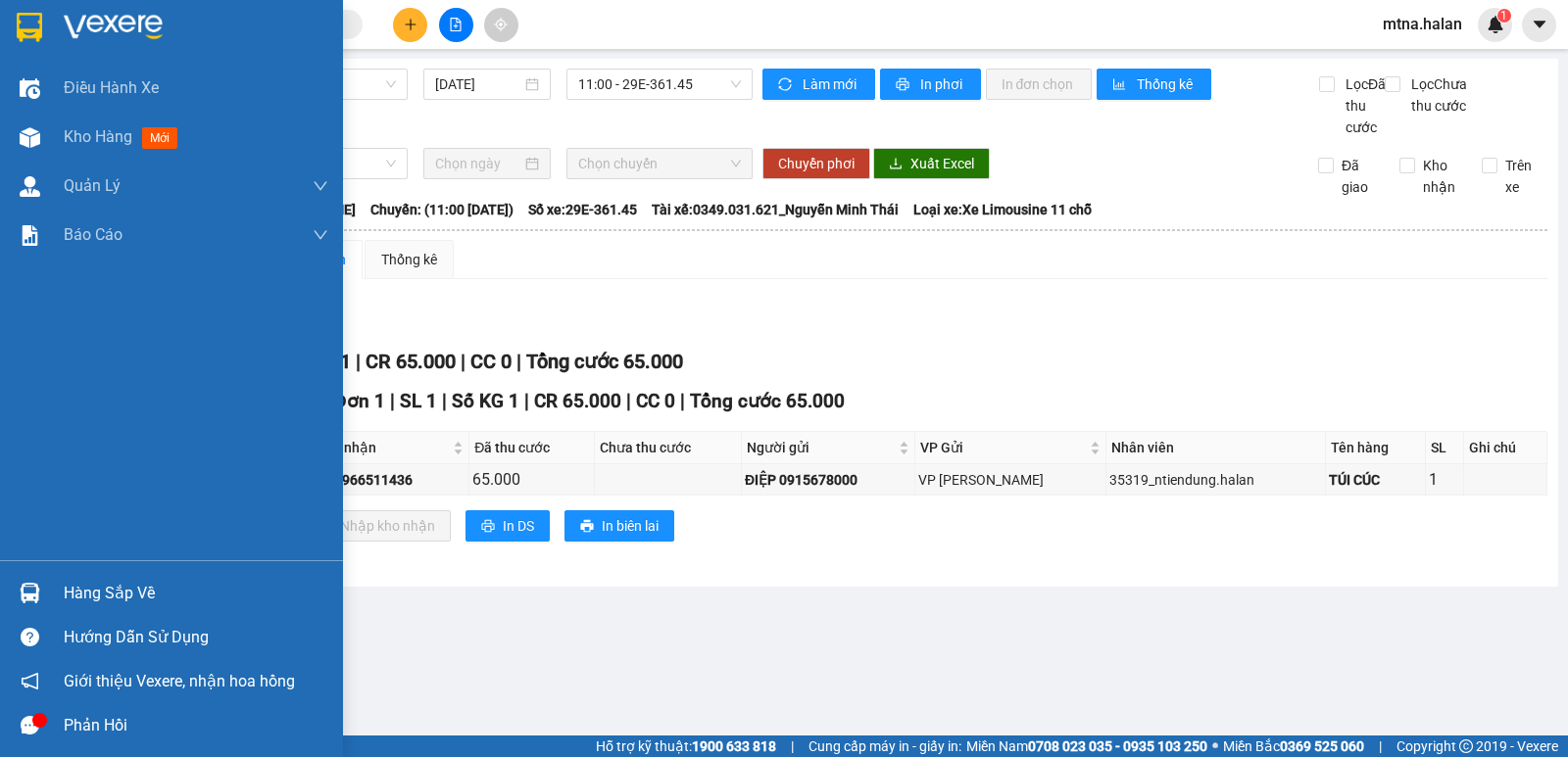
click at [24, 593] on img at bounding box center [29, 592] width 21 height 21
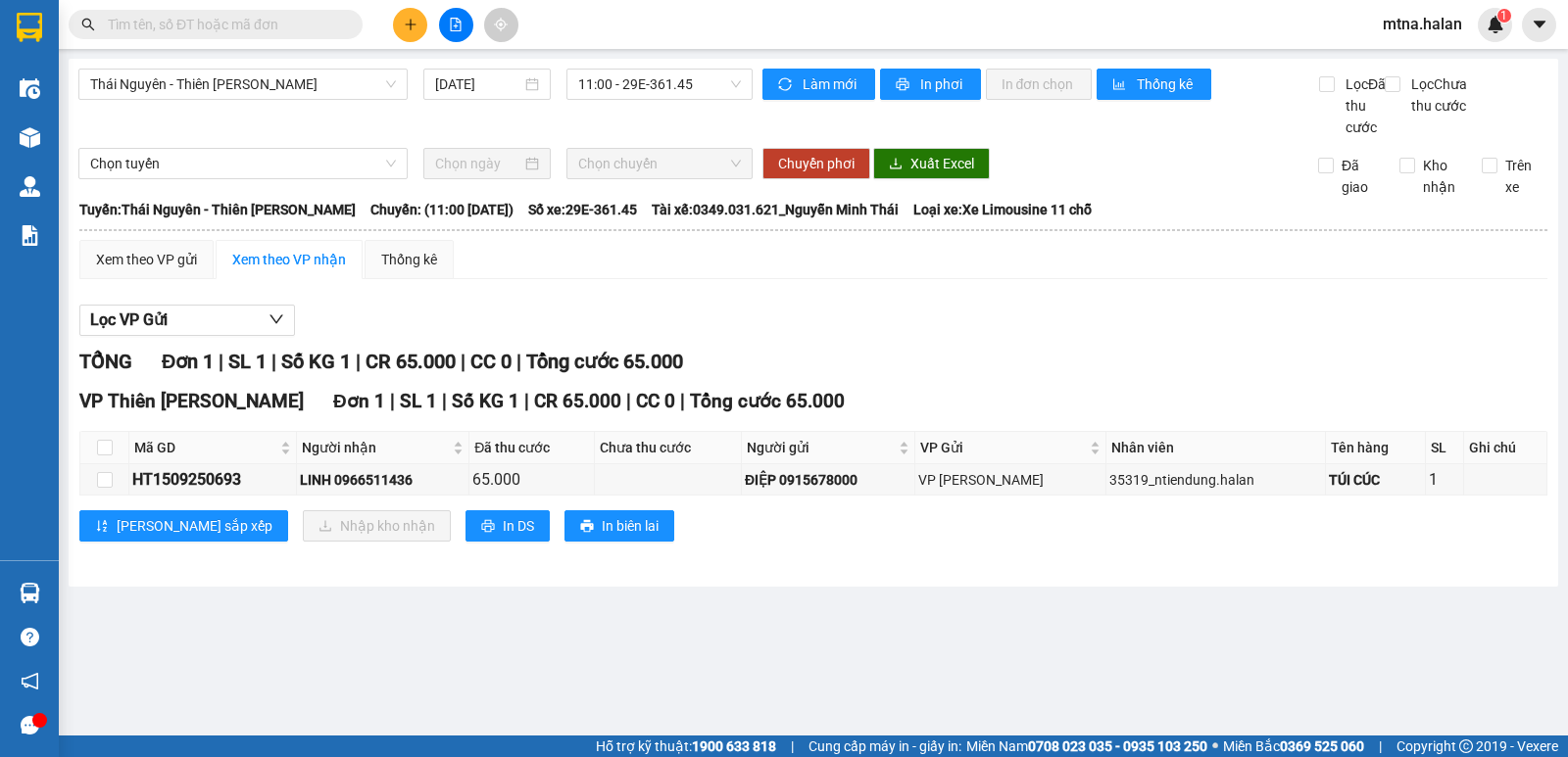
click at [1039, 671] on section "Kết quả tìm kiếm ( 10 ) Bộ lọc Mã ĐH Trạng thái Món hàng Thu hộ Tổng cước Chưa …" at bounding box center [784, 378] width 1568 height 757
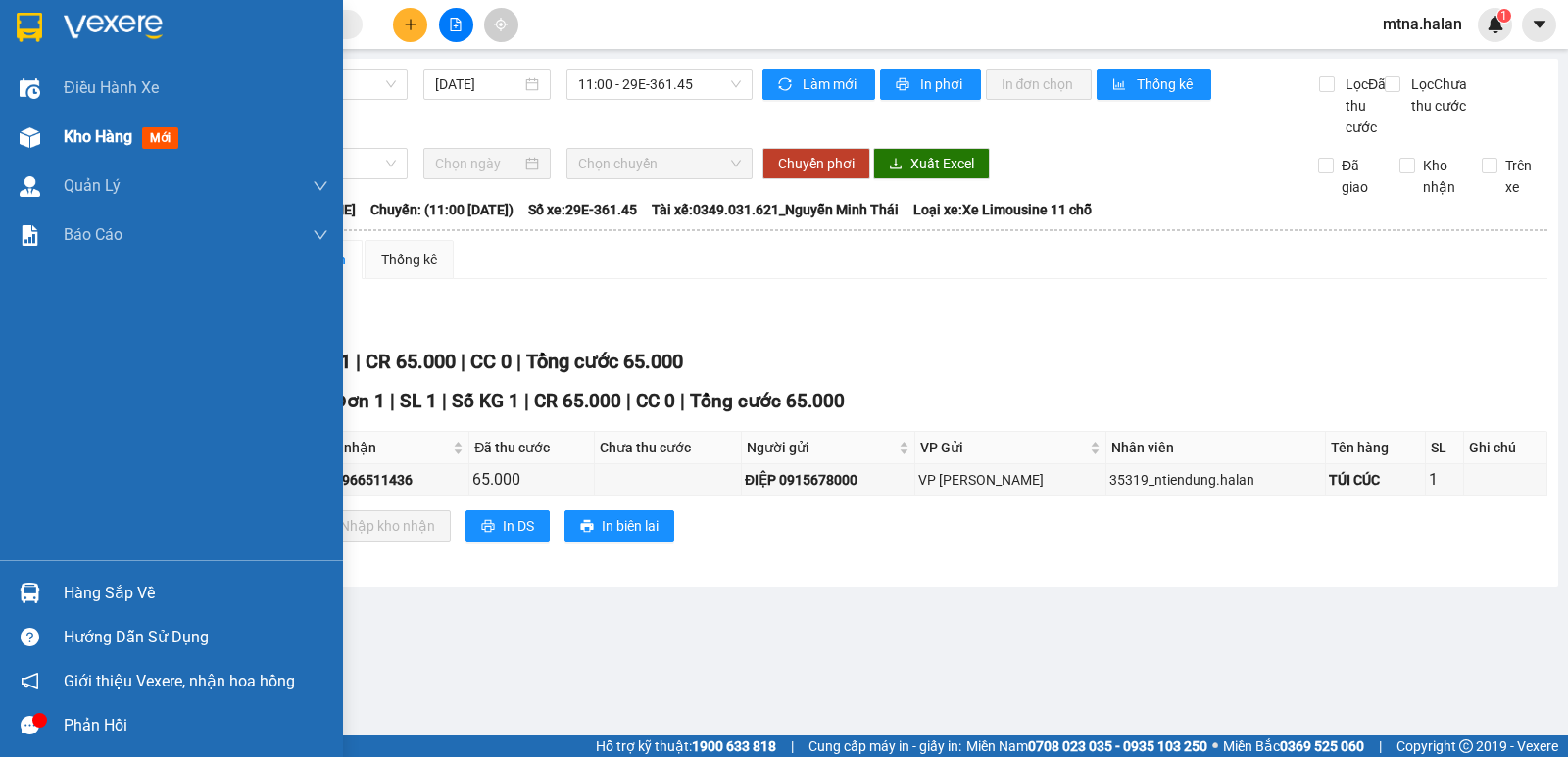
click at [33, 135] on img at bounding box center [29, 137] width 21 height 21
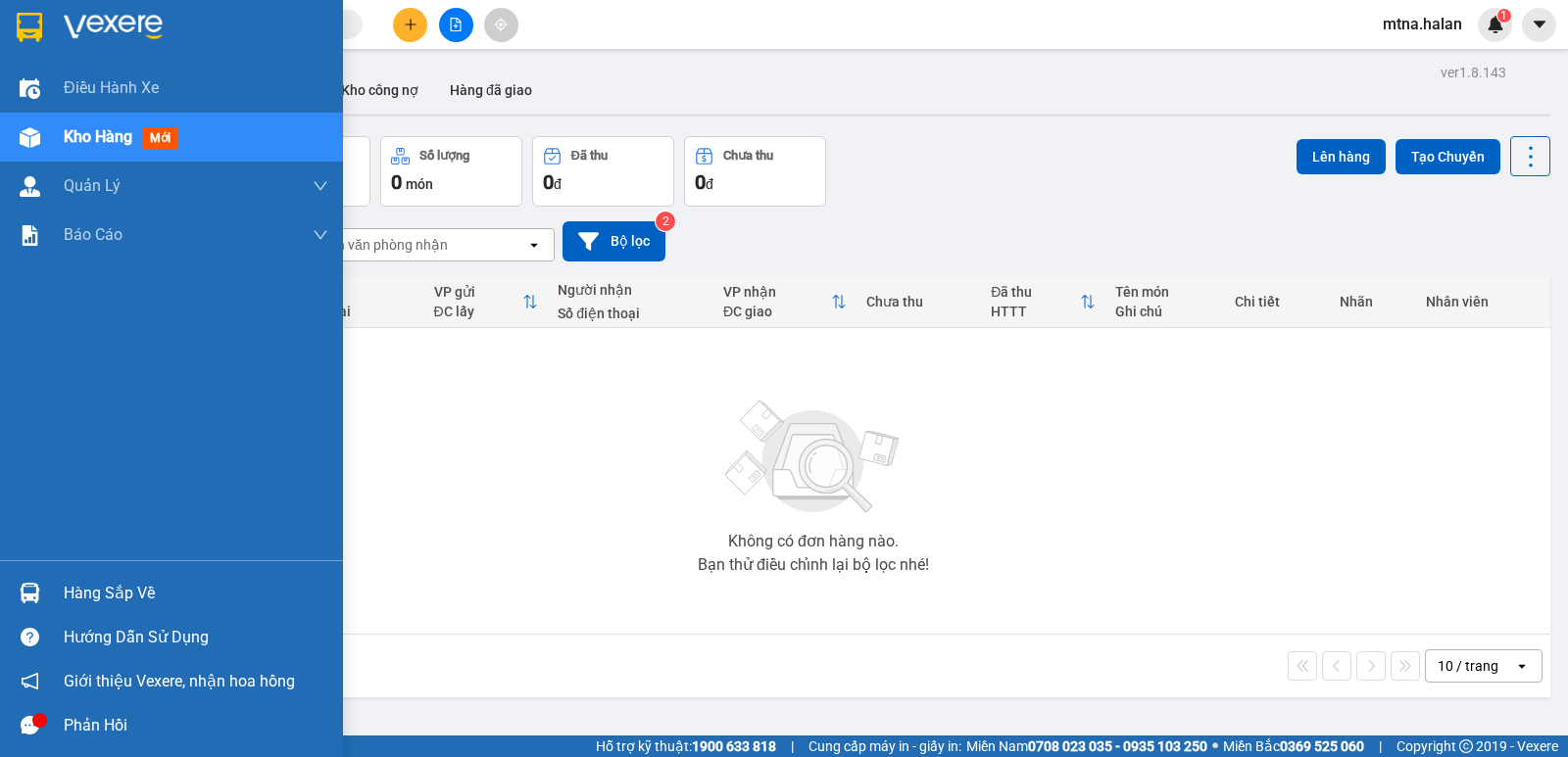
click at [28, 589] on img at bounding box center [29, 592] width 21 height 21
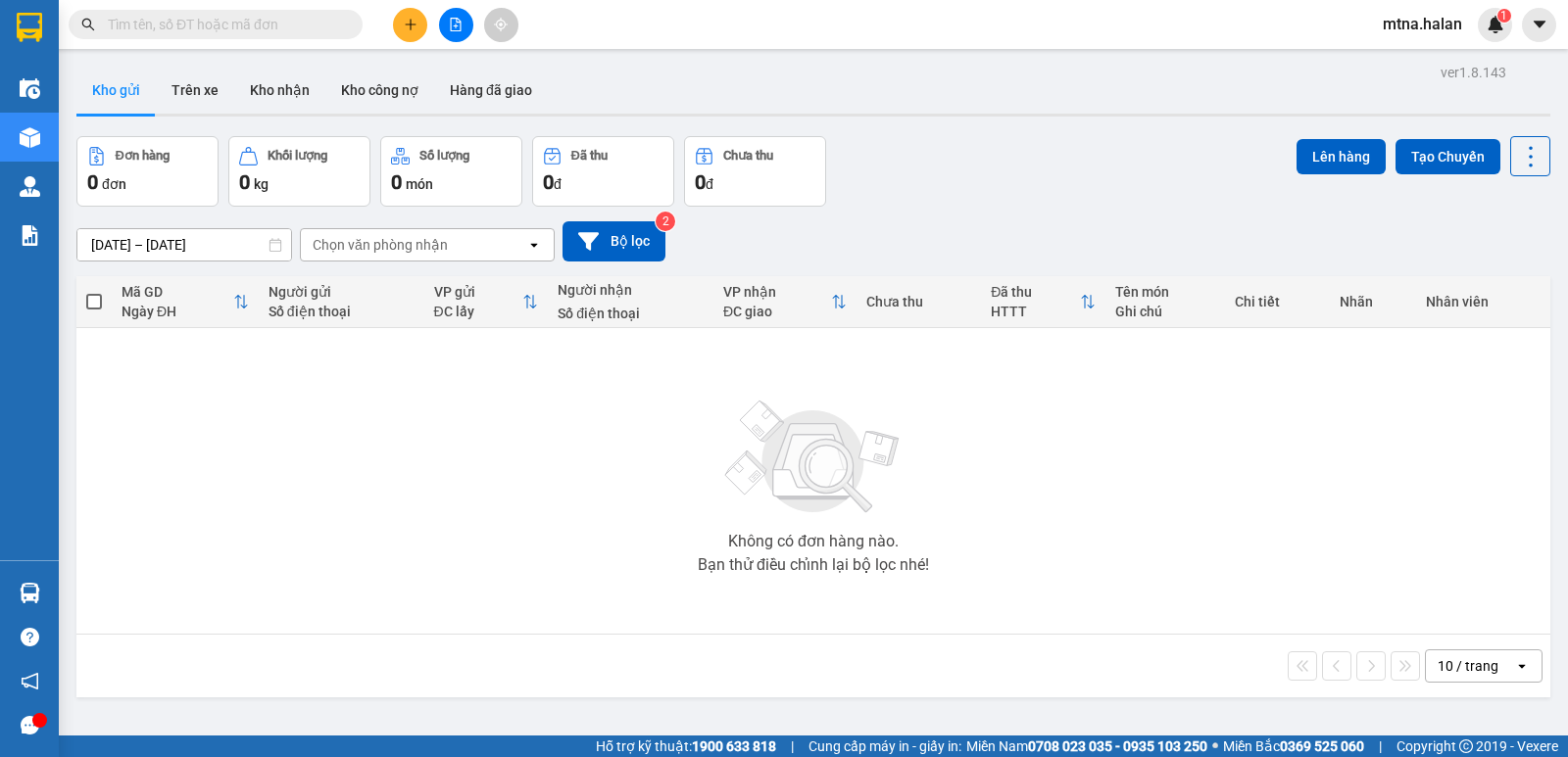
click at [1085, 595] on section "Kết quả tìm kiếm ( 10 ) Bộ lọc Mã ĐH Trạng thái Món hàng Thu hộ Tổng cước Chưa …" at bounding box center [784, 378] width 1568 height 757
click at [305, 21] on input "text" at bounding box center [223, 25] width 231 height 22
click at [203, 88] on button "Trên xe" at bounding box center [196, 90] width 79 height 47
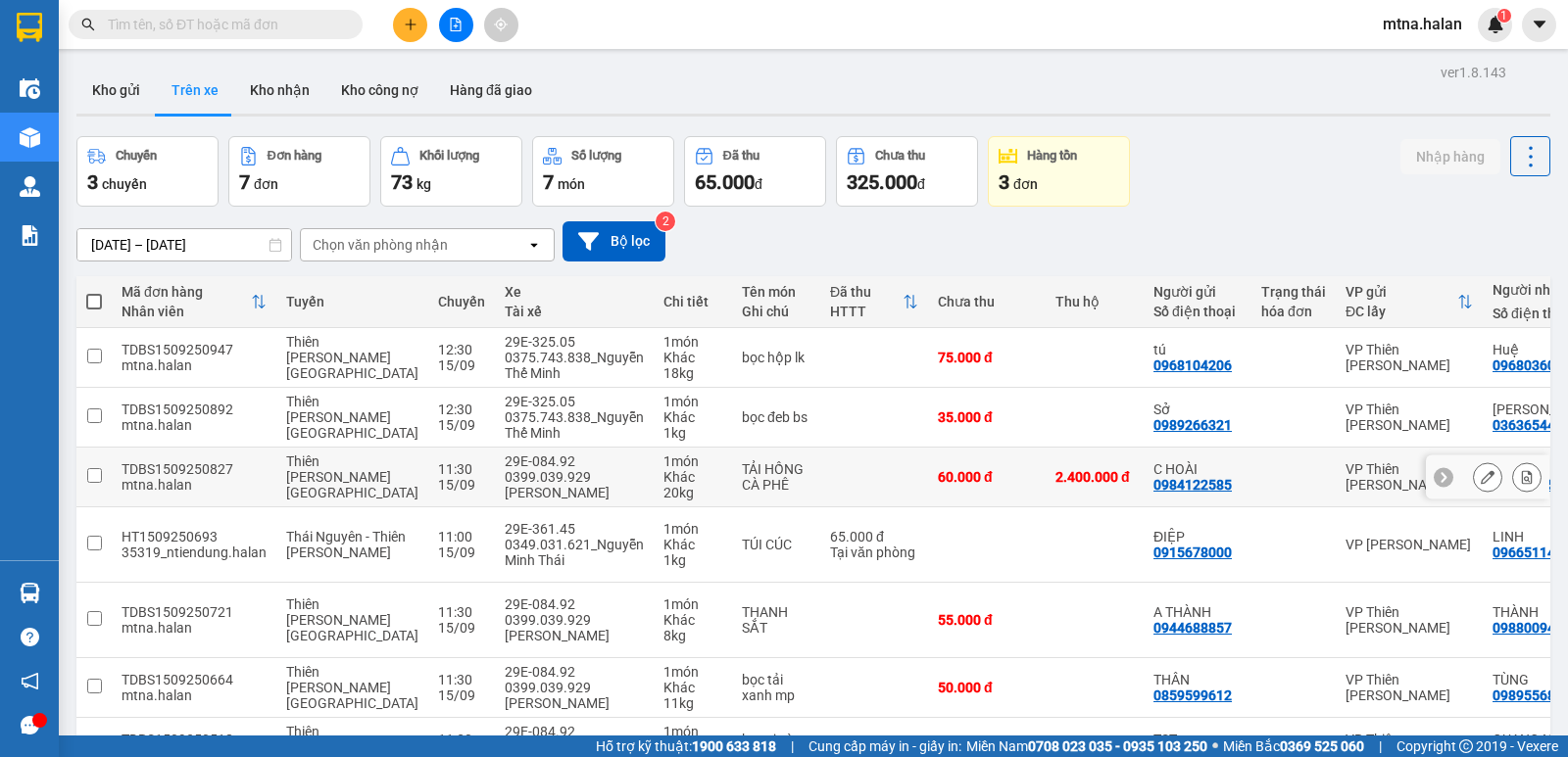
scroll to position [98, 0]
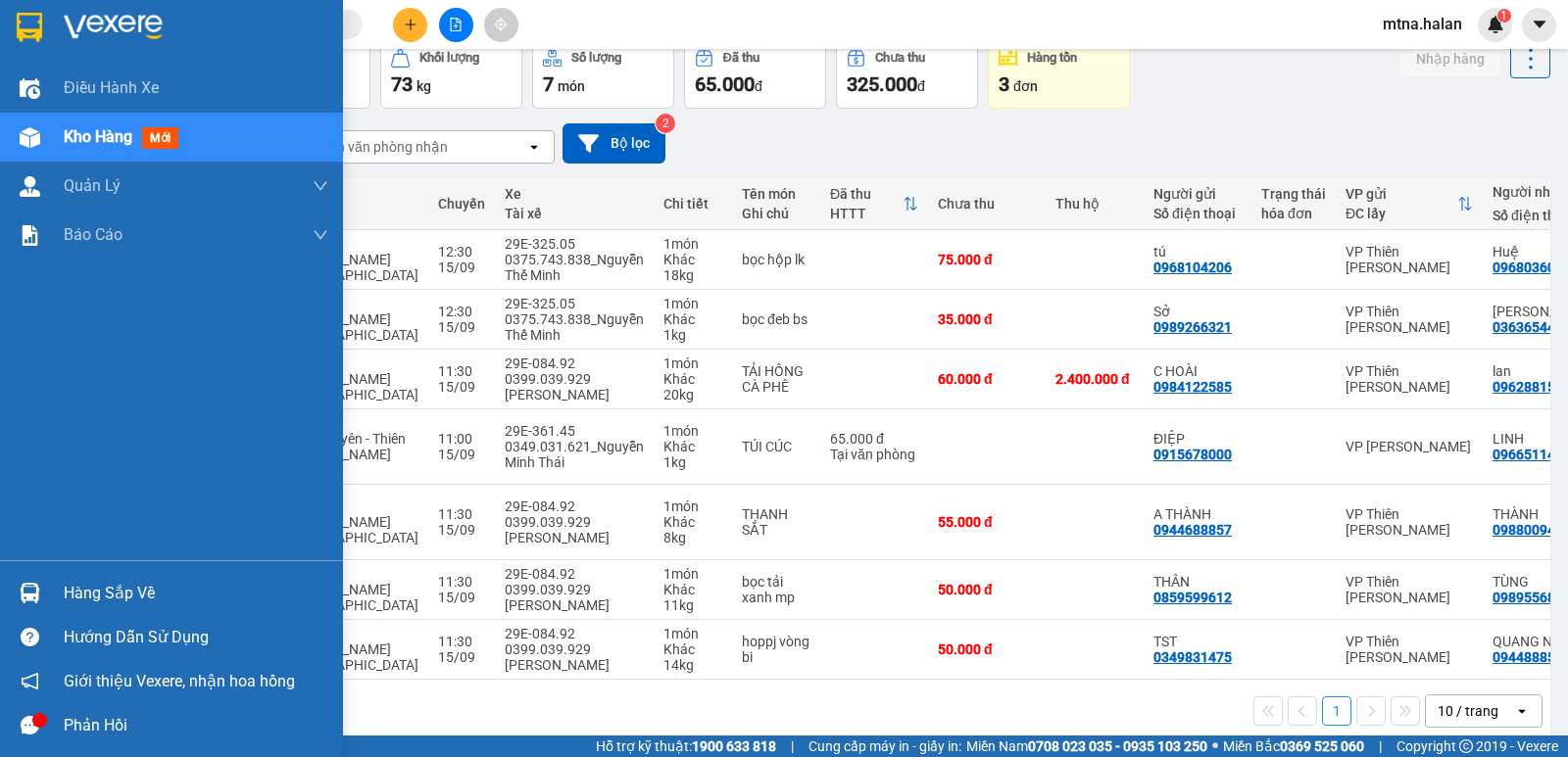
click at [28, 594] on img at bounding box center [29, 592] width 21 height 21
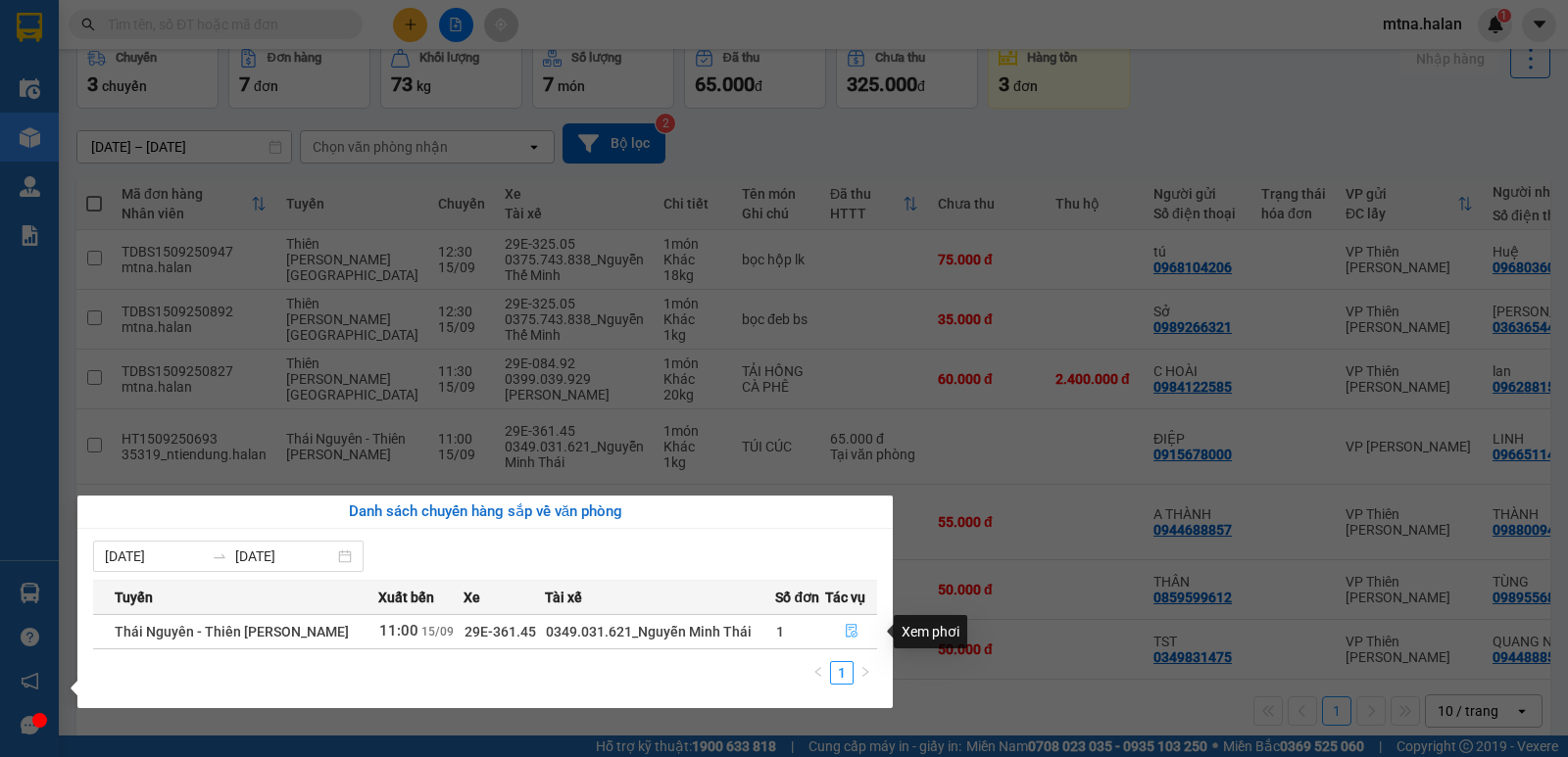
click at [846, 631] on icon "file-done" at bounding box center [852, 631] width 12 height 14
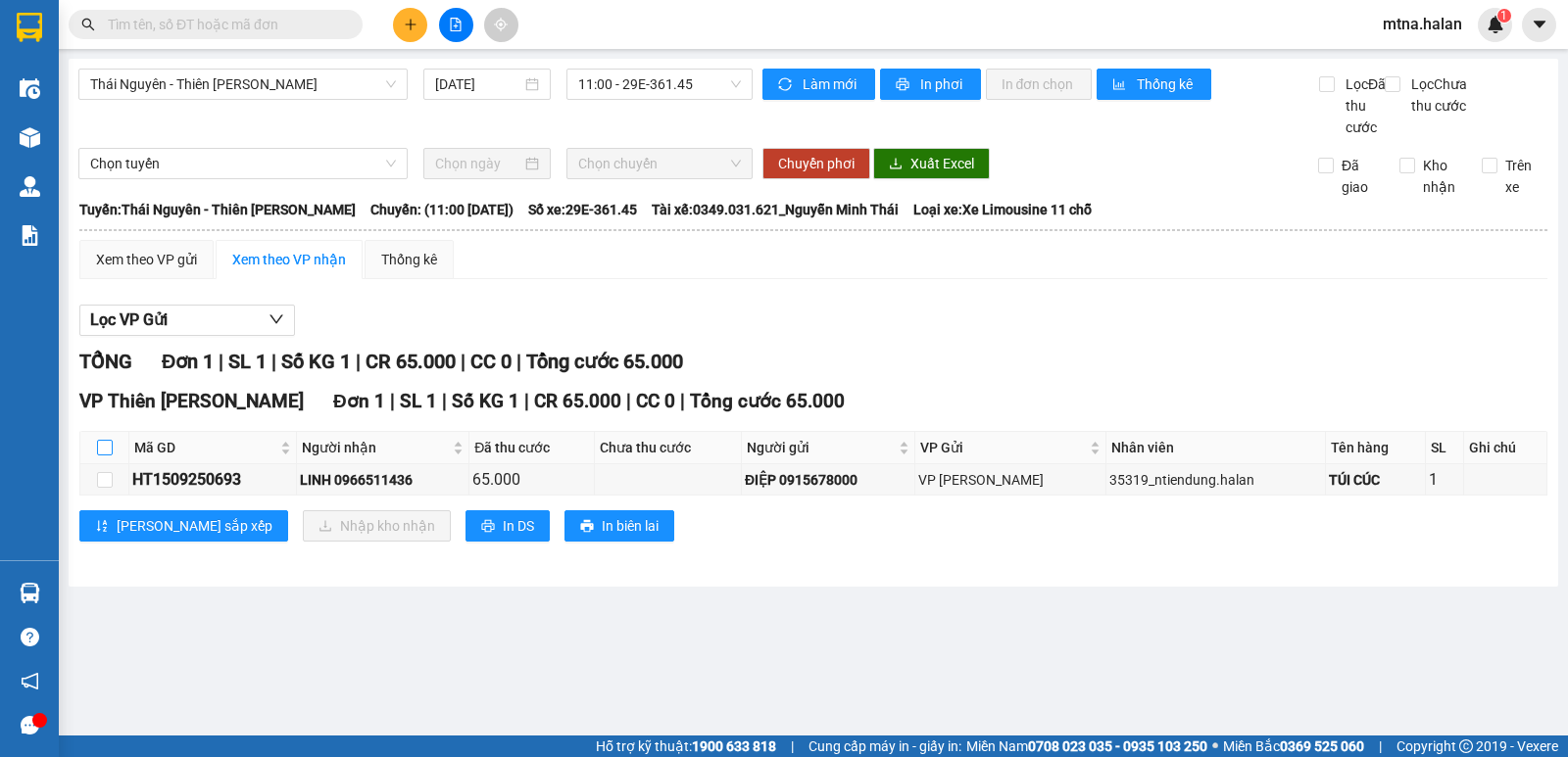
click at [105, 456] on input "checkbox" at bounding box center [105, 448] width 16 height 16
checkbox input "true"
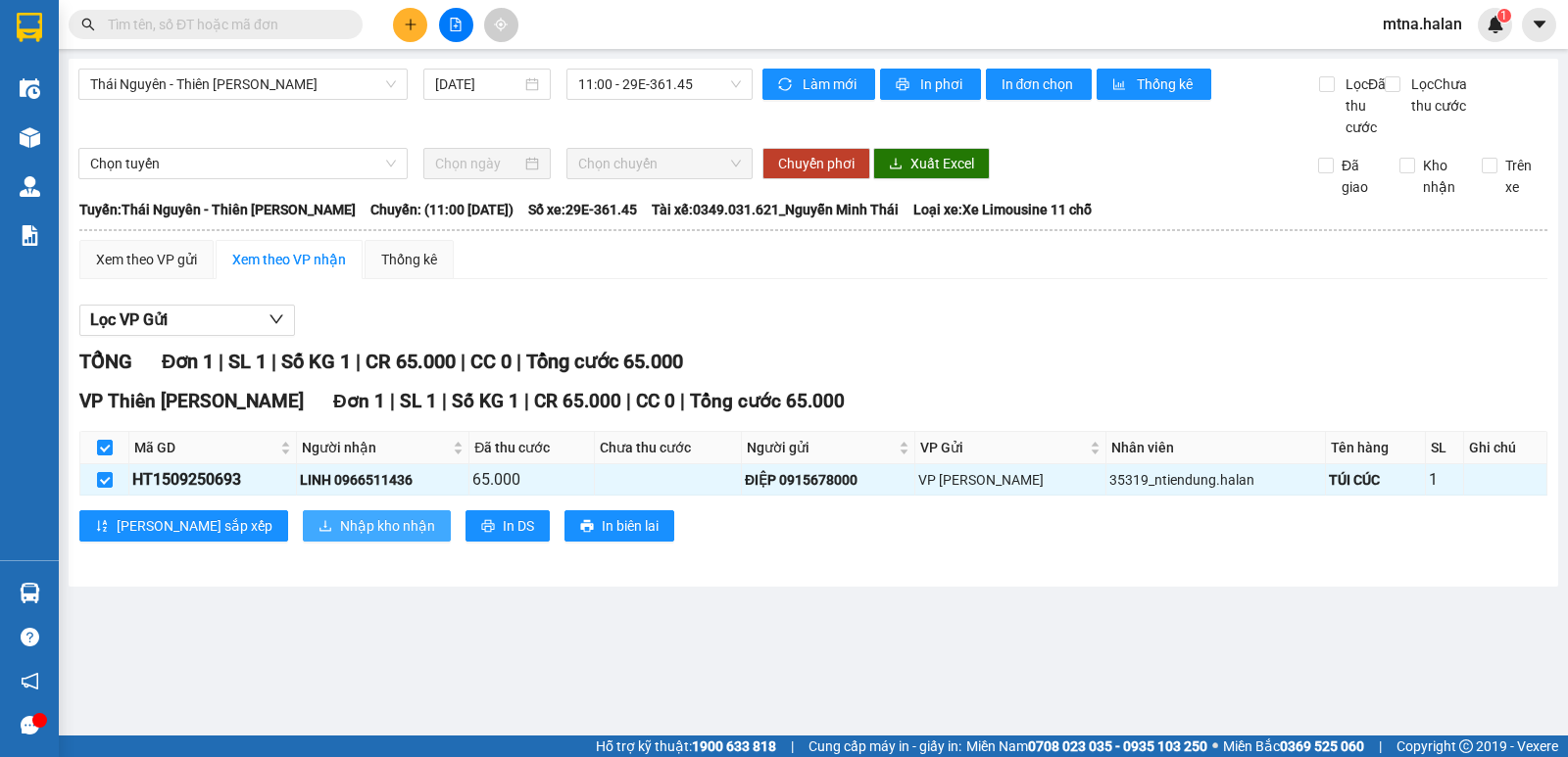
click at [340, 536] on span "Nhập kho nhận" at bounding box center [387, 526] width 95 height 22
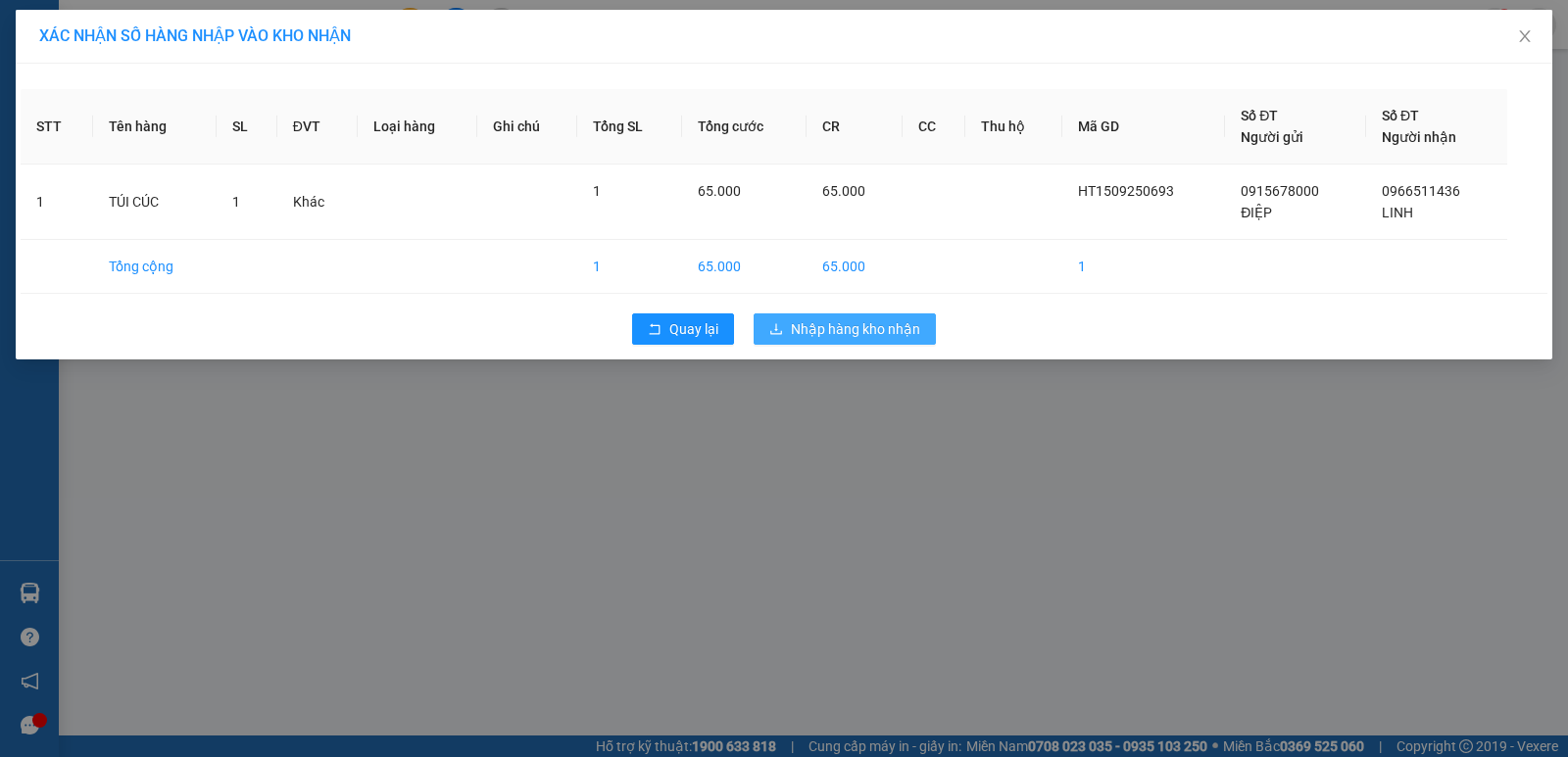
click at [848, 331] on span "Nhập hàng kho nhận" at bounding box center [856, 329] width 130 height 22
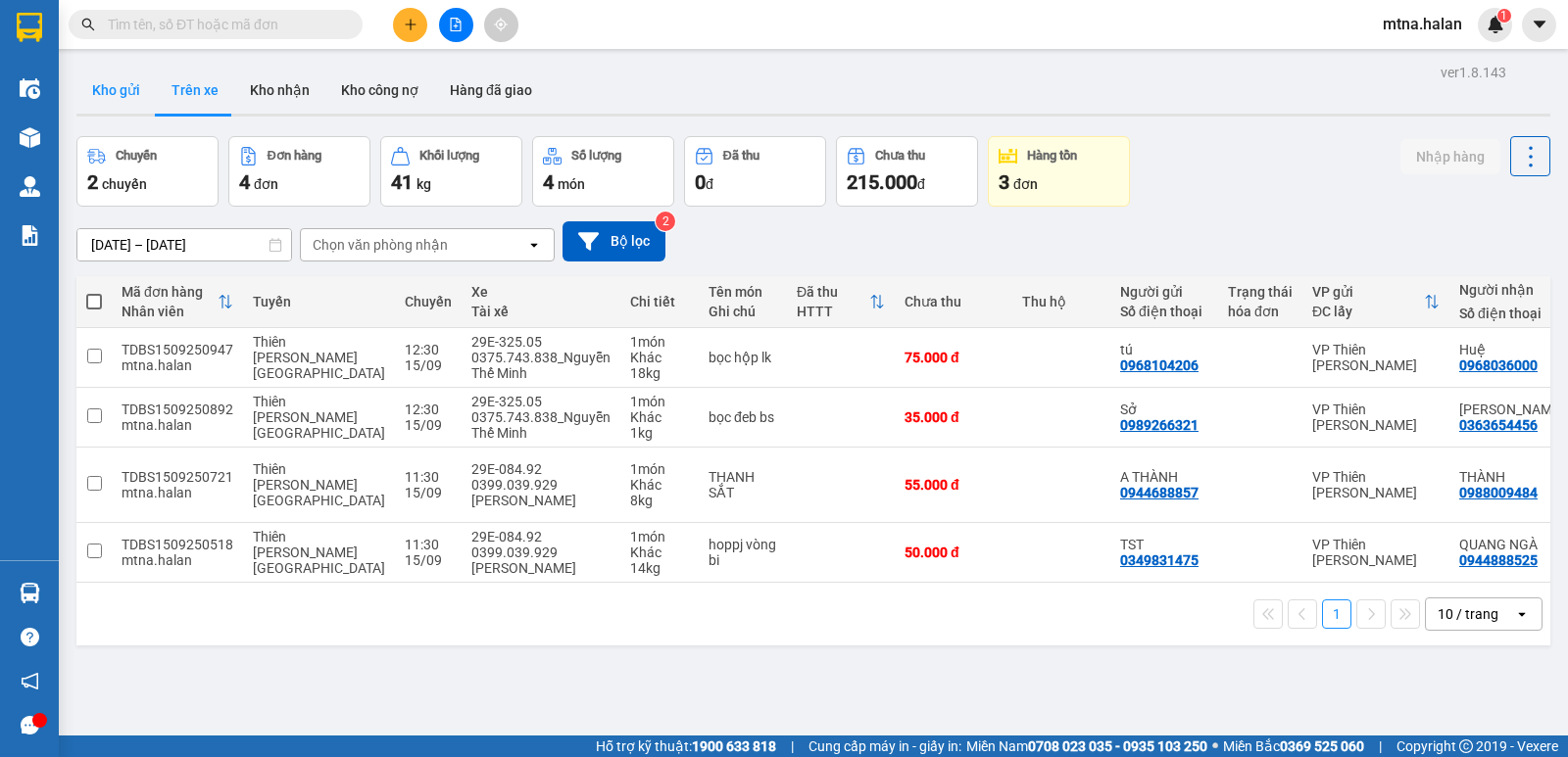
click at [118, 86] on button "Kho gửi" at bounding box center [116, 90] width 80 height 47
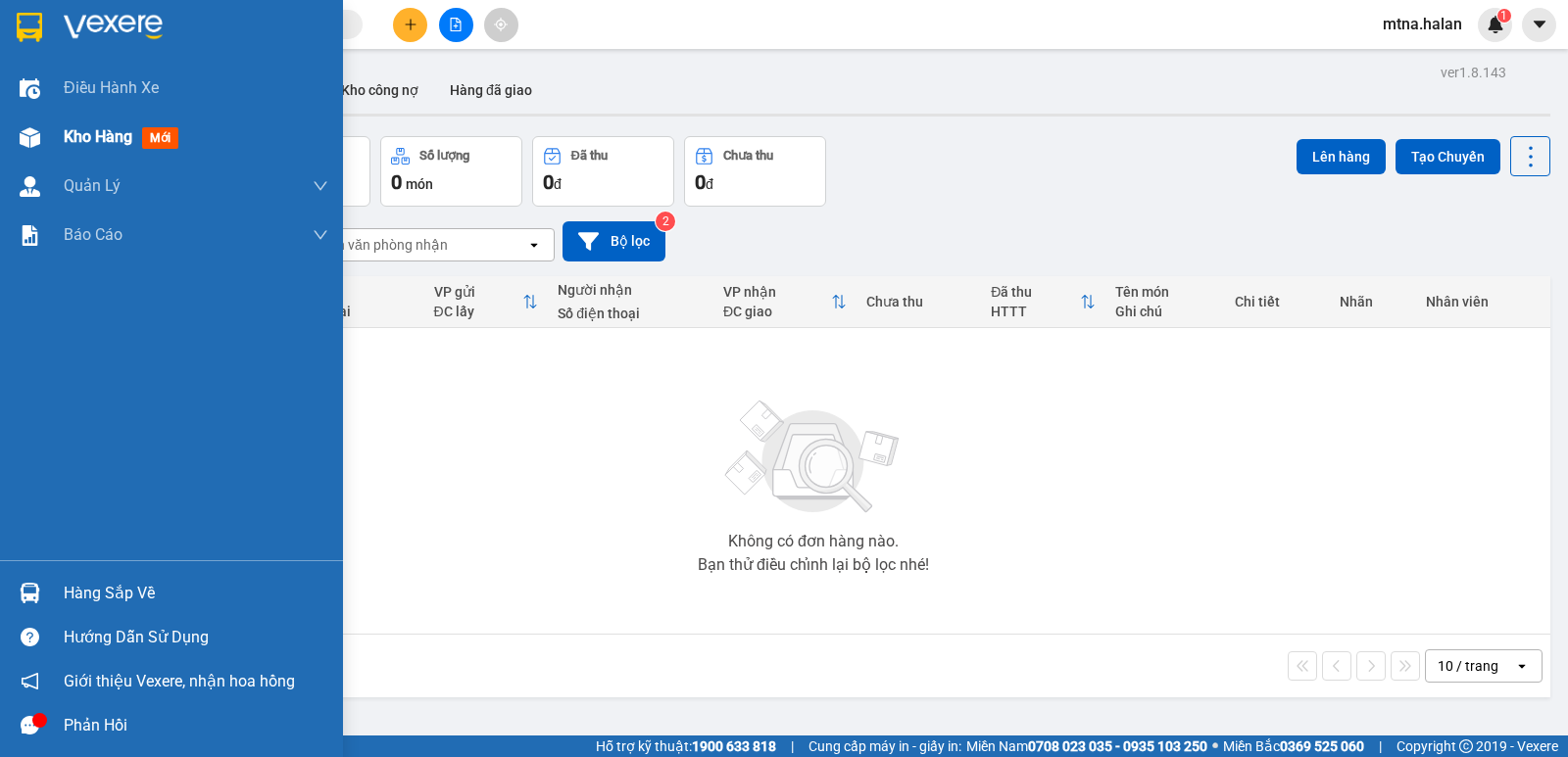
click at [27, 138] on img at bounding box center [29, 137] width 21 height 21
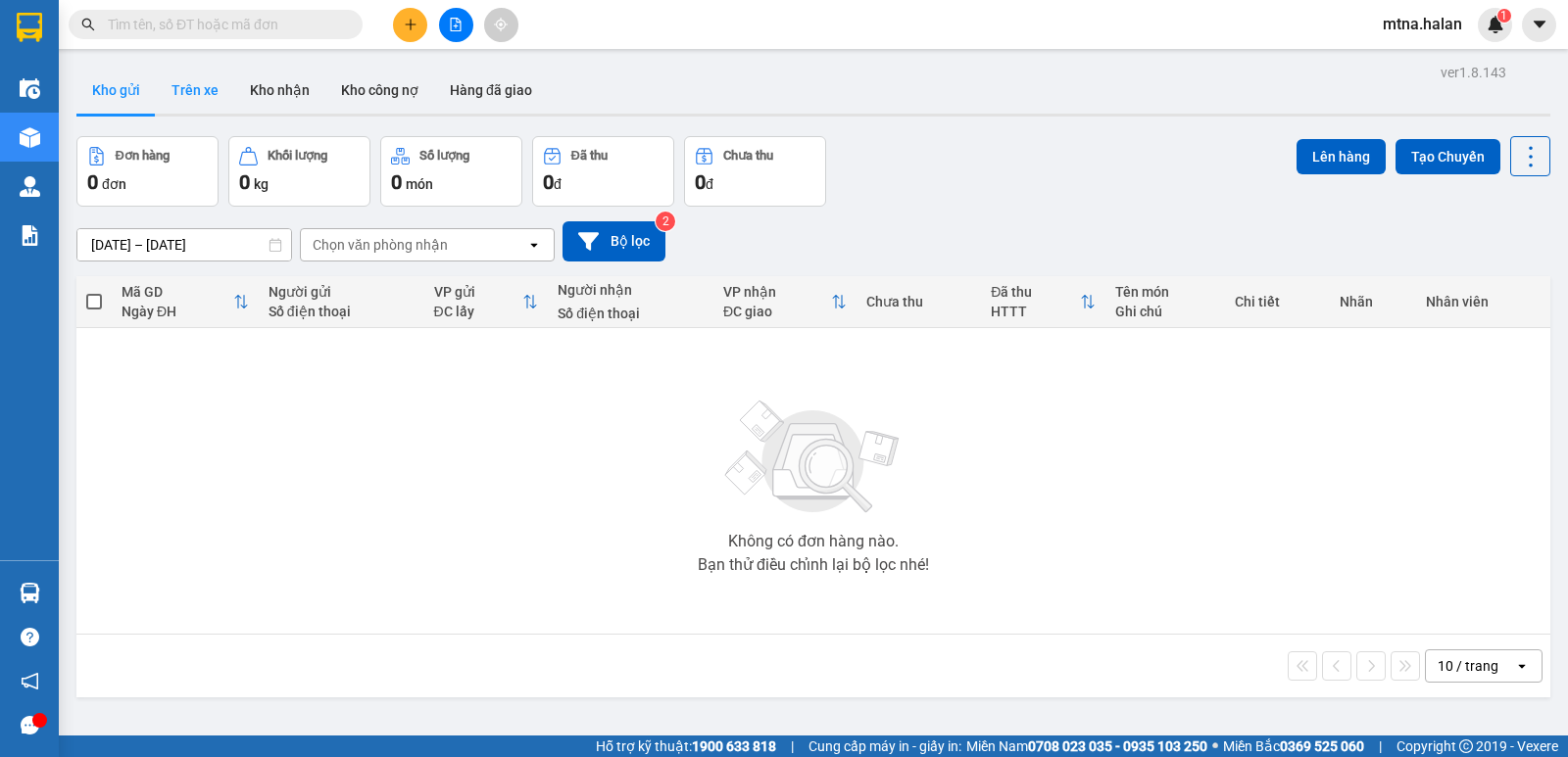
click at [194, 93] on button "Trên xe" at bounding box center [196, 90] width 79 height 47
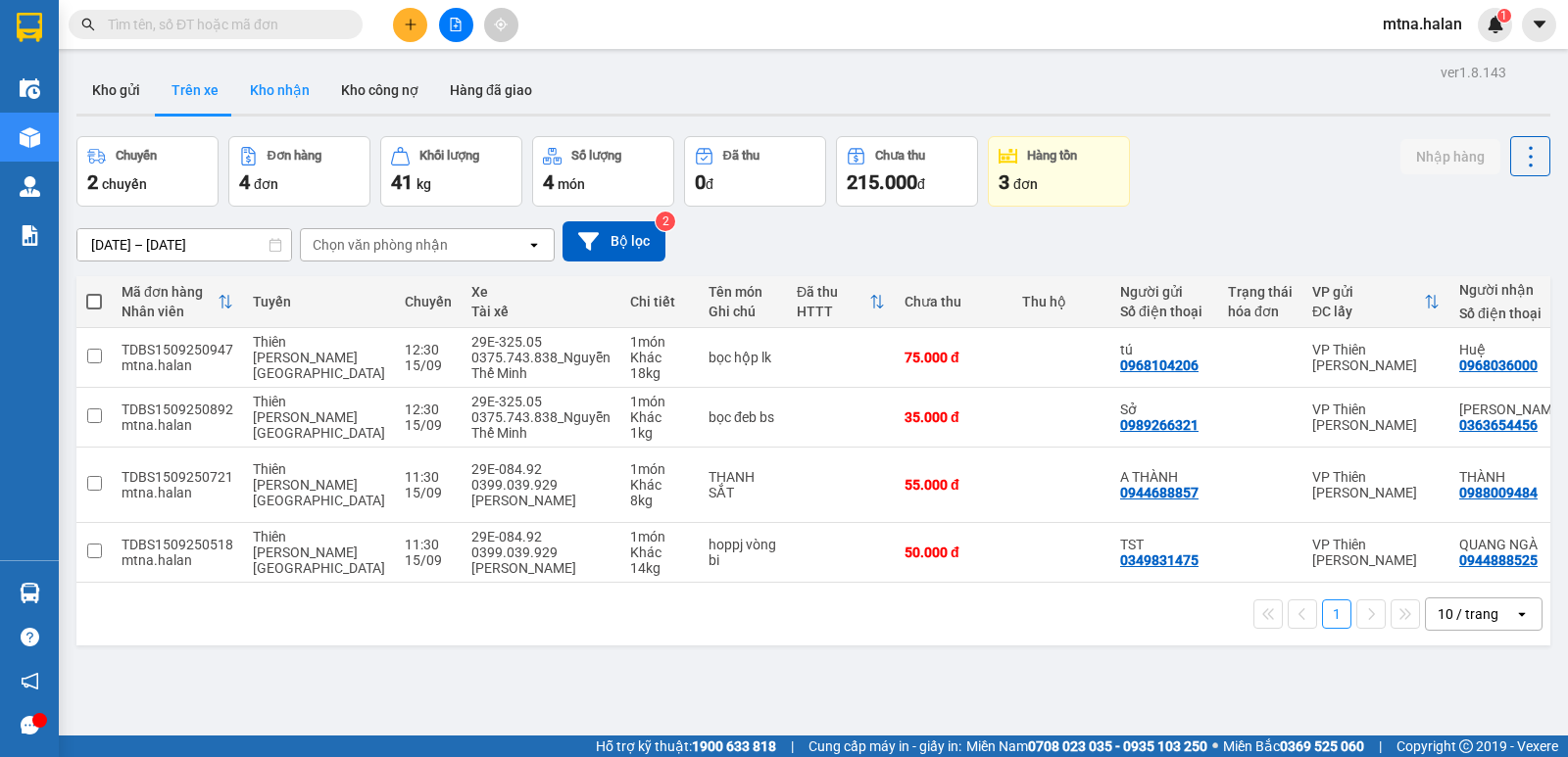
click at [282, 85] on button "Kho nhận" at bounding box center [279, 90] width 91 height 47
type input "[DATE] – [DATE]"
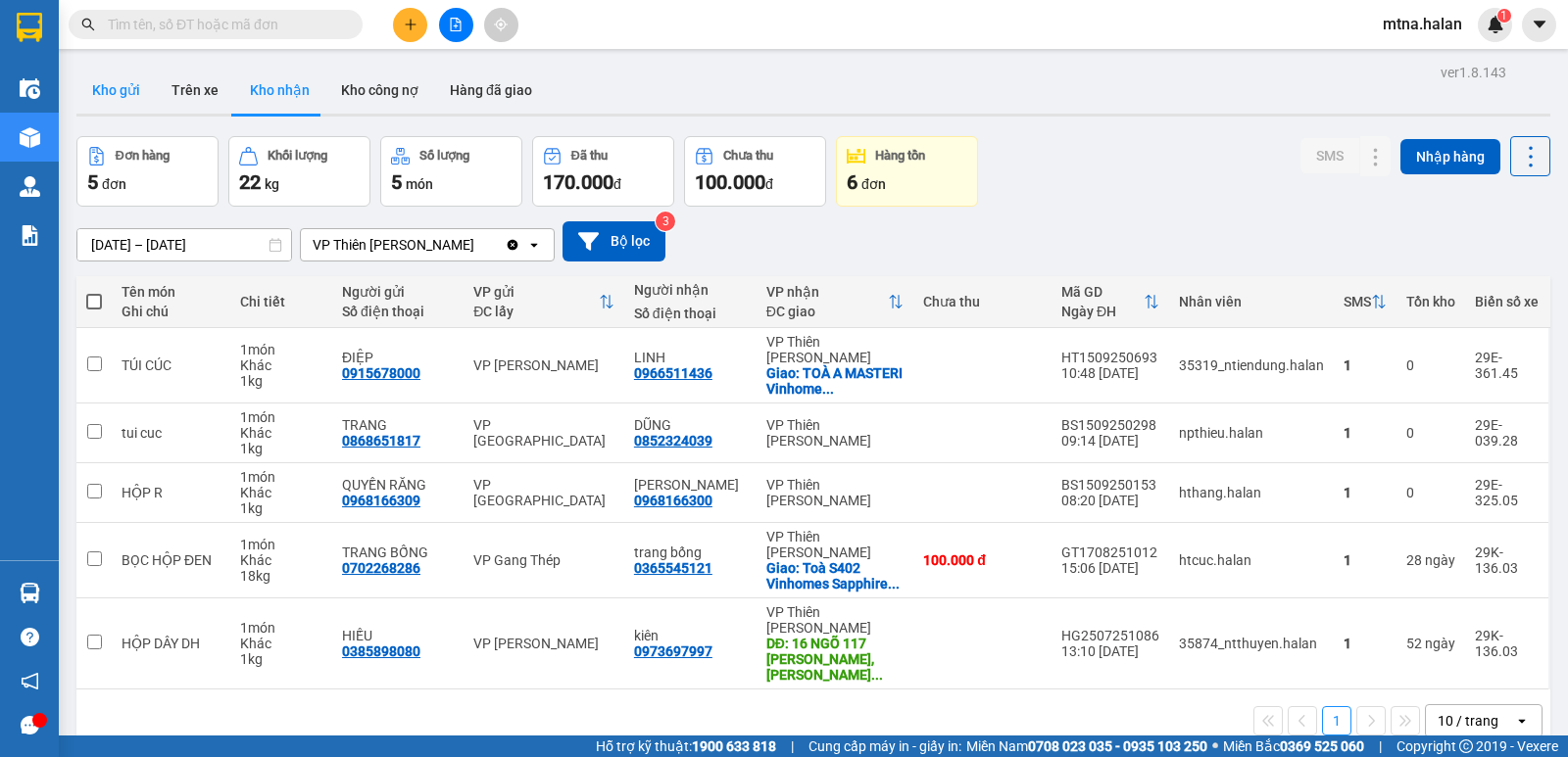
click at [112, 80] on button "Kho gửi" at bounding box center [116, 90] width 80 height 47
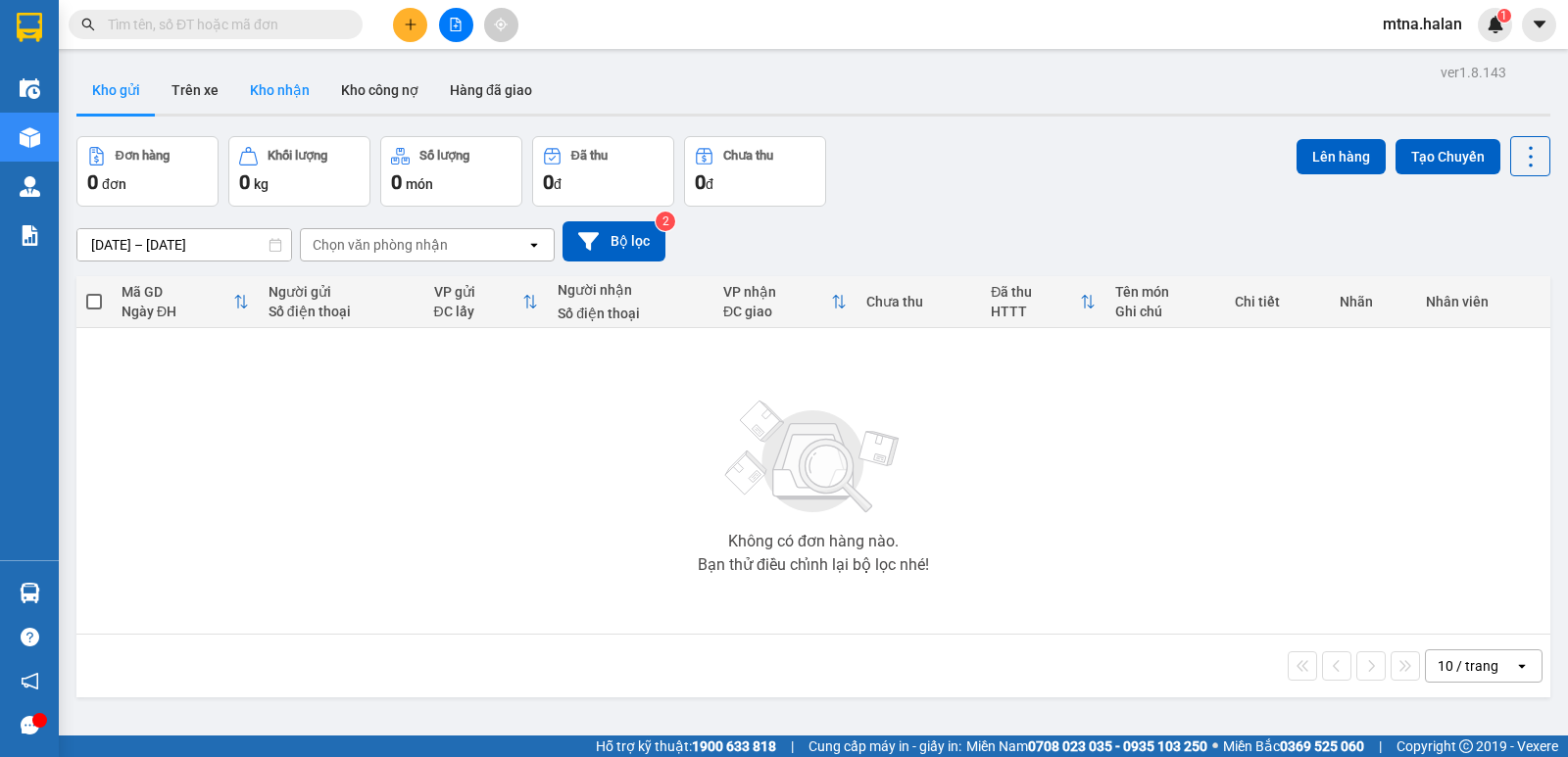
click at [274, 89] on button "Kho nhận" at bounding box center [279, 90] width 91 height 47
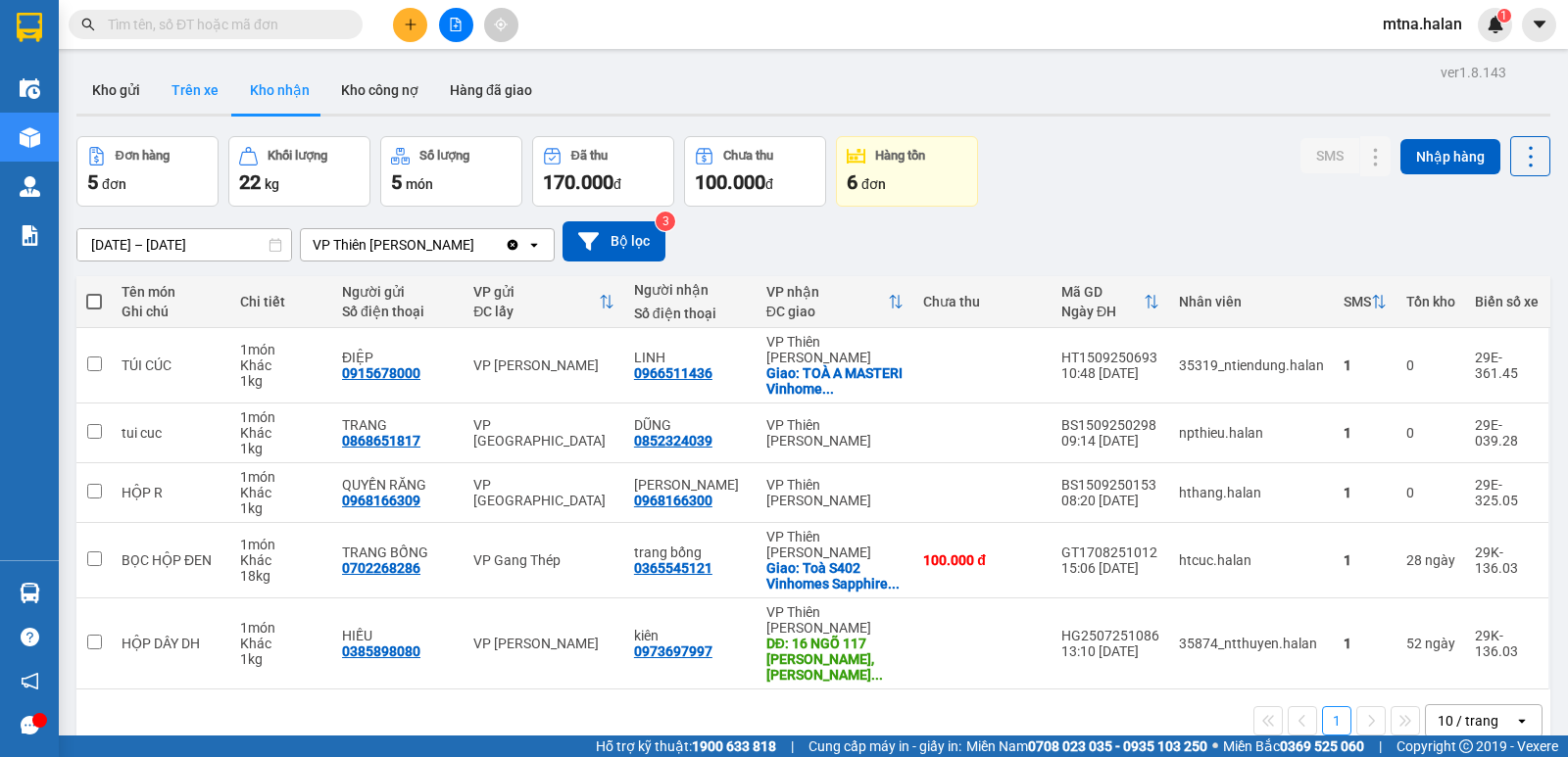
click at [180, 89] on button "Trên xe" at bounding box center [196, 90] width 79 height 47
type input "[DATE] – [DATE]"
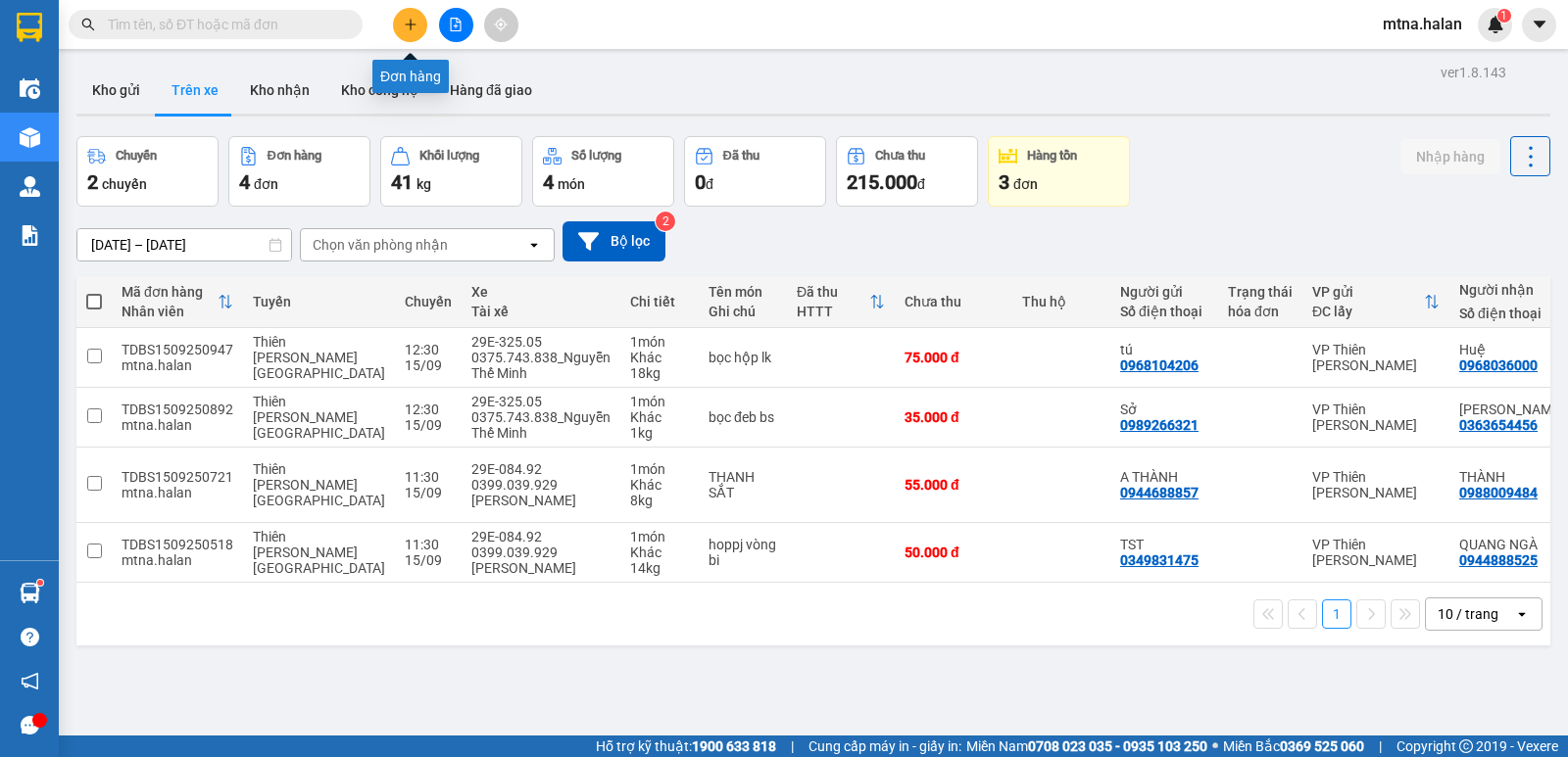
click at [406, 27] on icon "plus" at bounding box center [411, 25] width 14 height 14
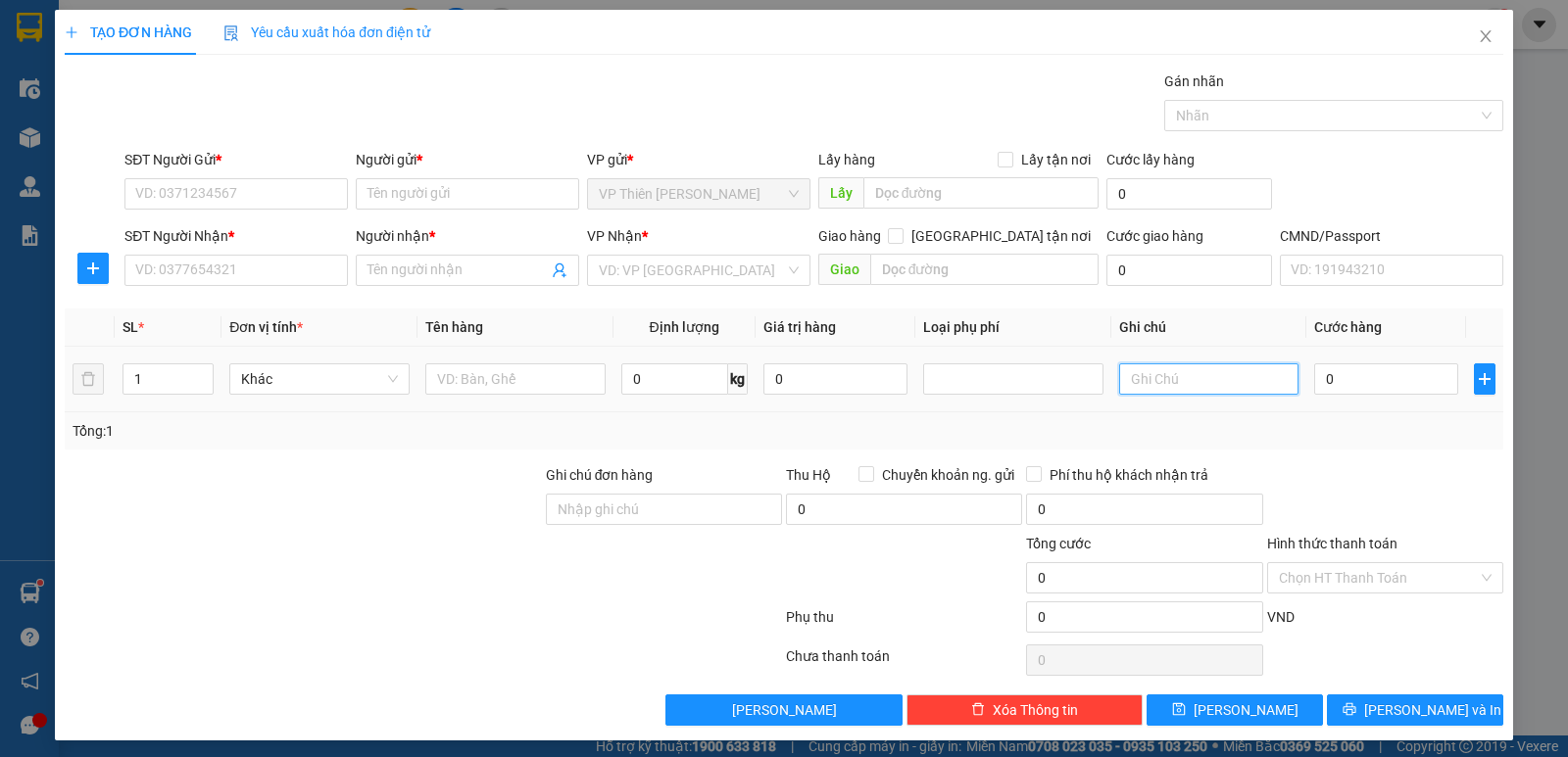
click at [1200, 375] on input "text" at bounding box center [1208, 379] width 180 height 31
type input "10*2+4"
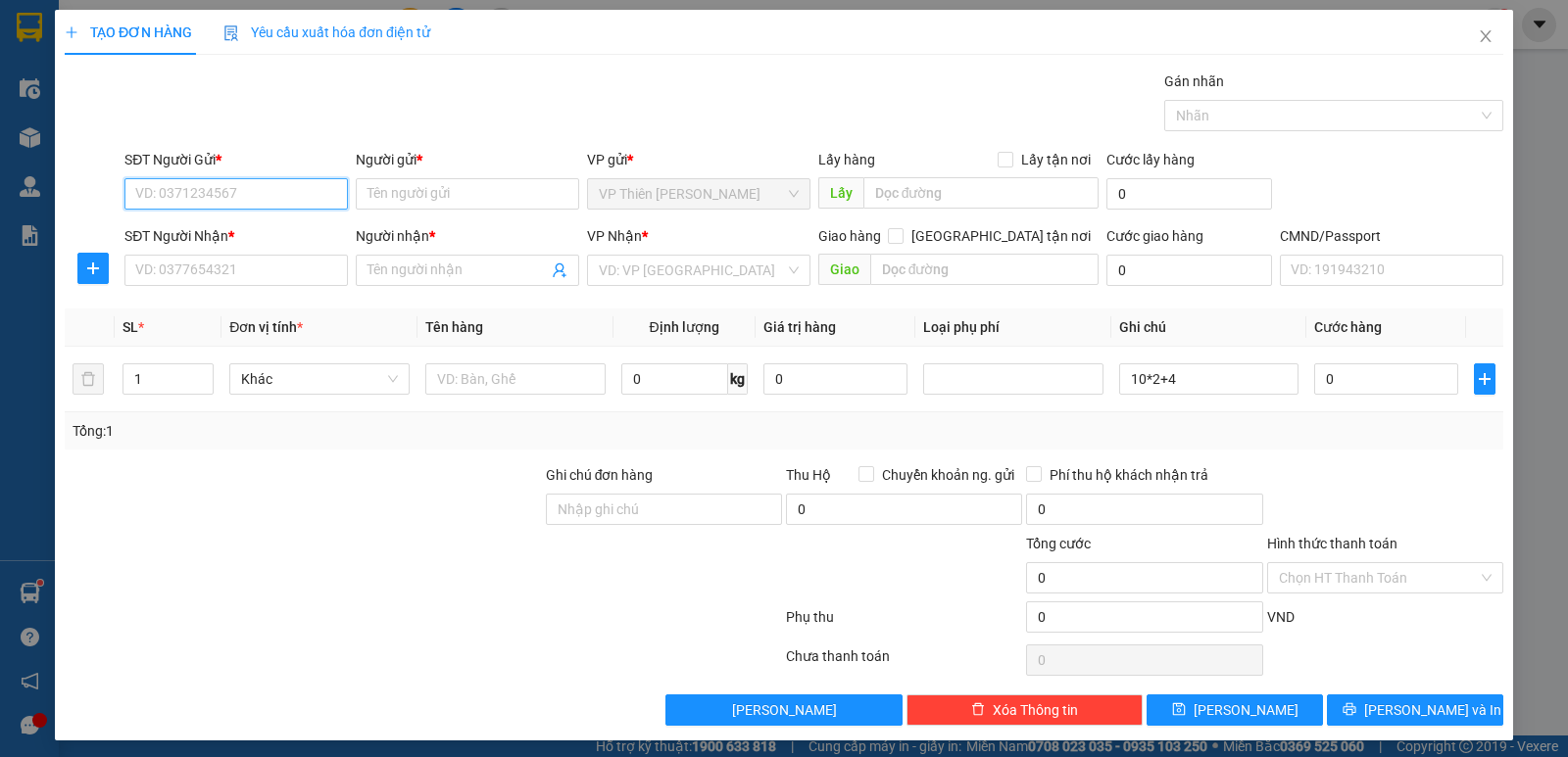
click at [256, 187] on input "SĐT Người Gửi *" at bounding box center [236, 193] width 223 height 31
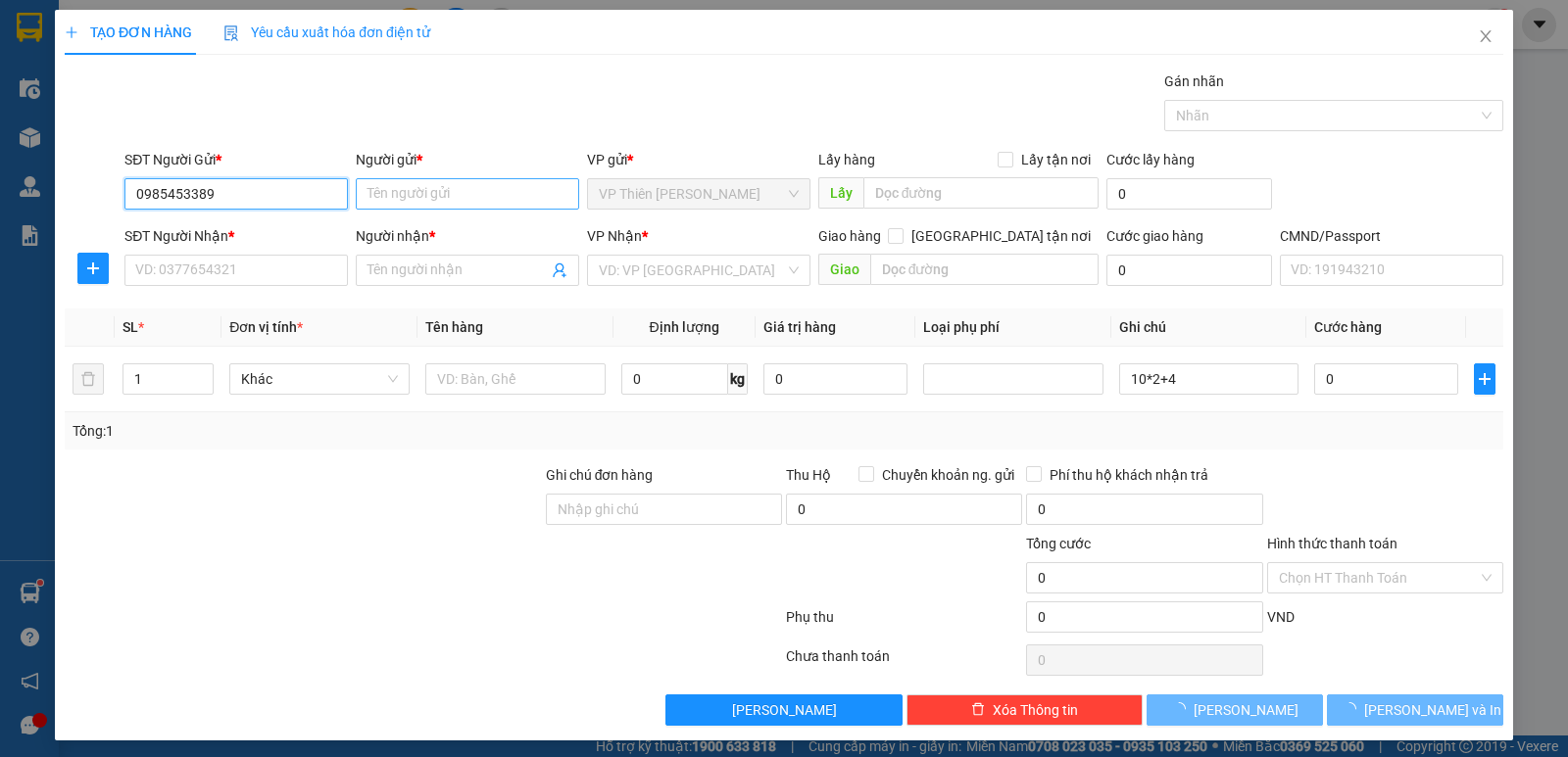
type input "0985453389"
click at [441, 190] on input "Người gửi *" at bounding box center [467, 193] width 223 height 31
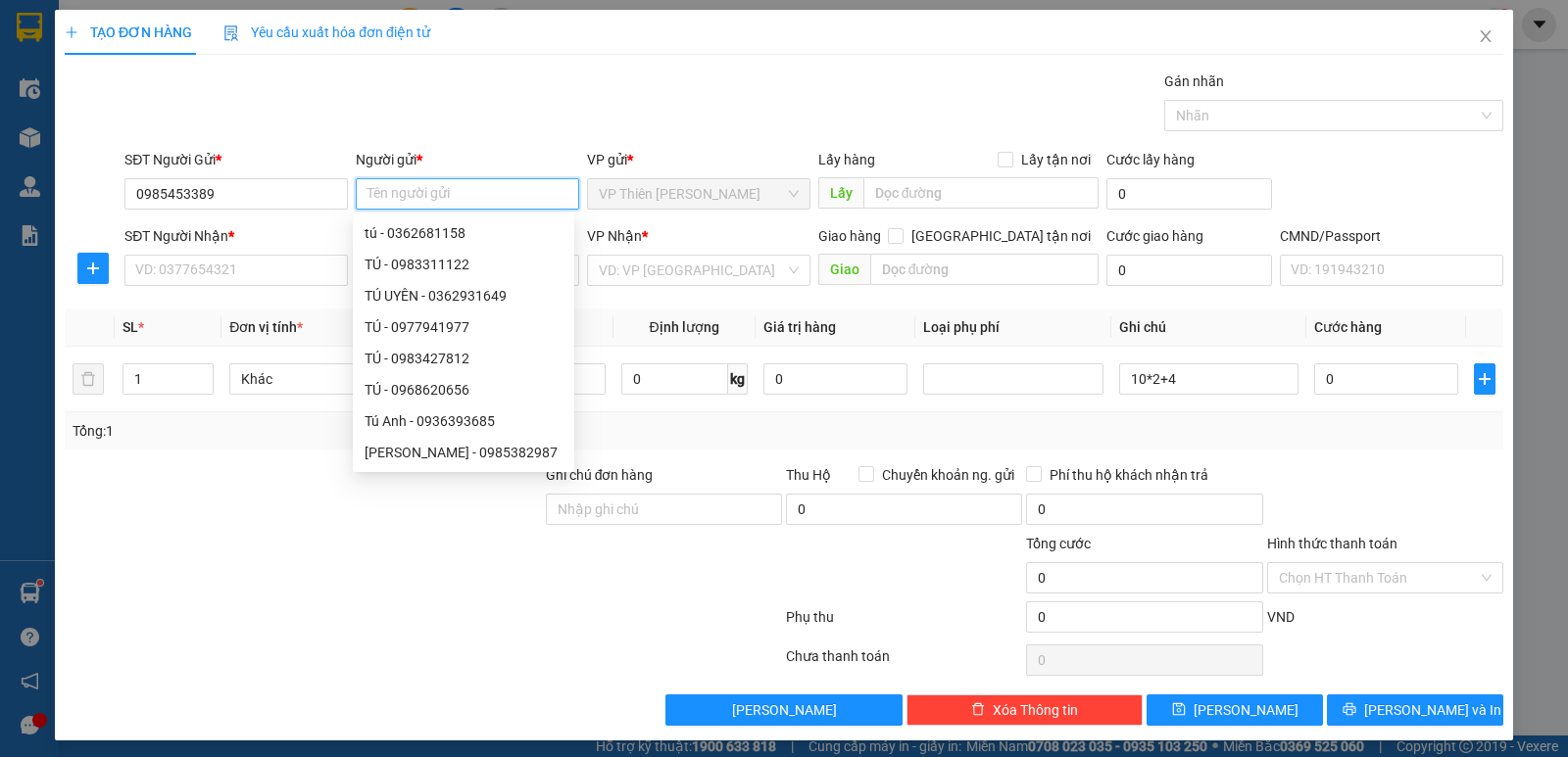
type input "b"
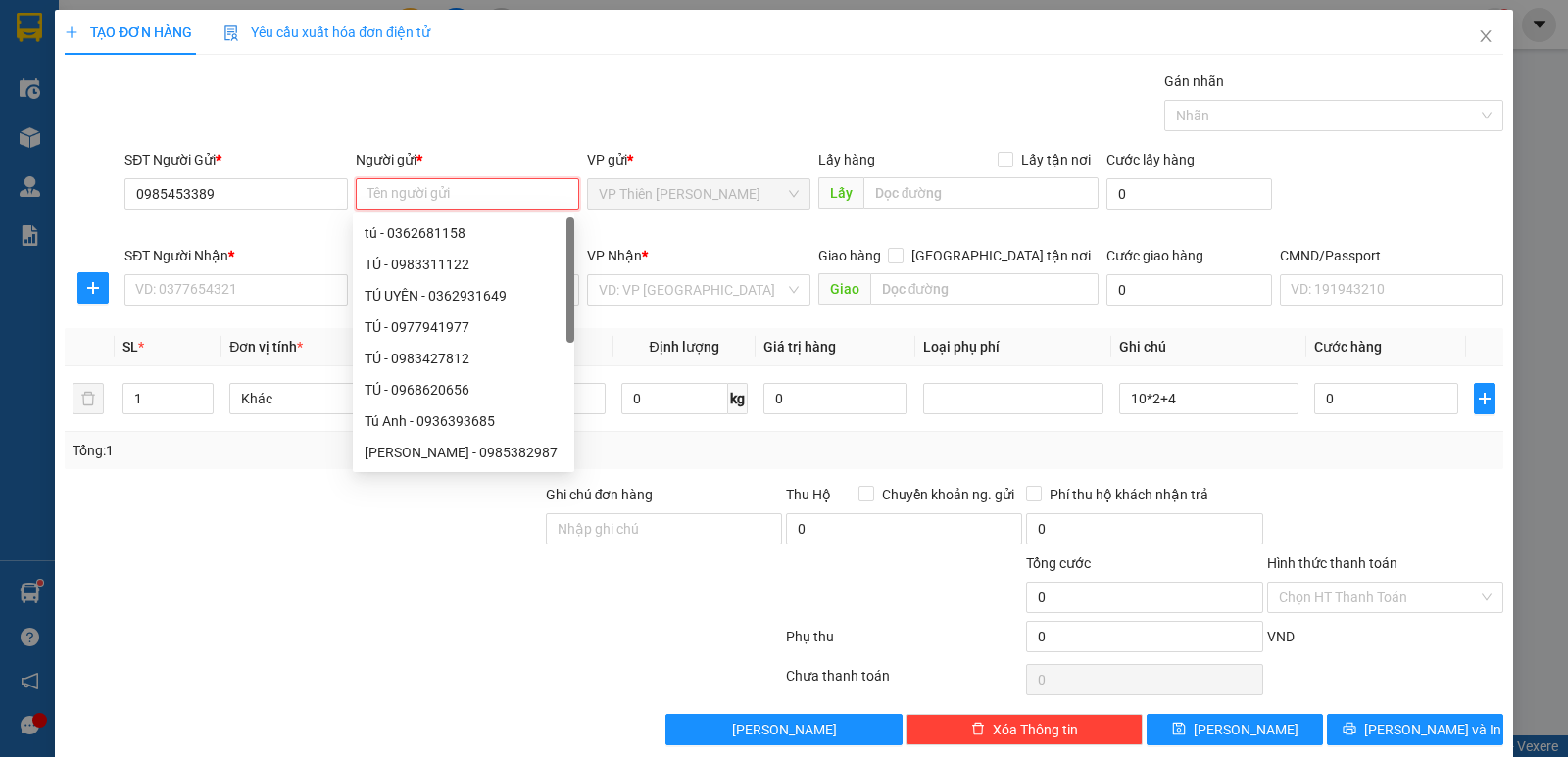
type input "N"
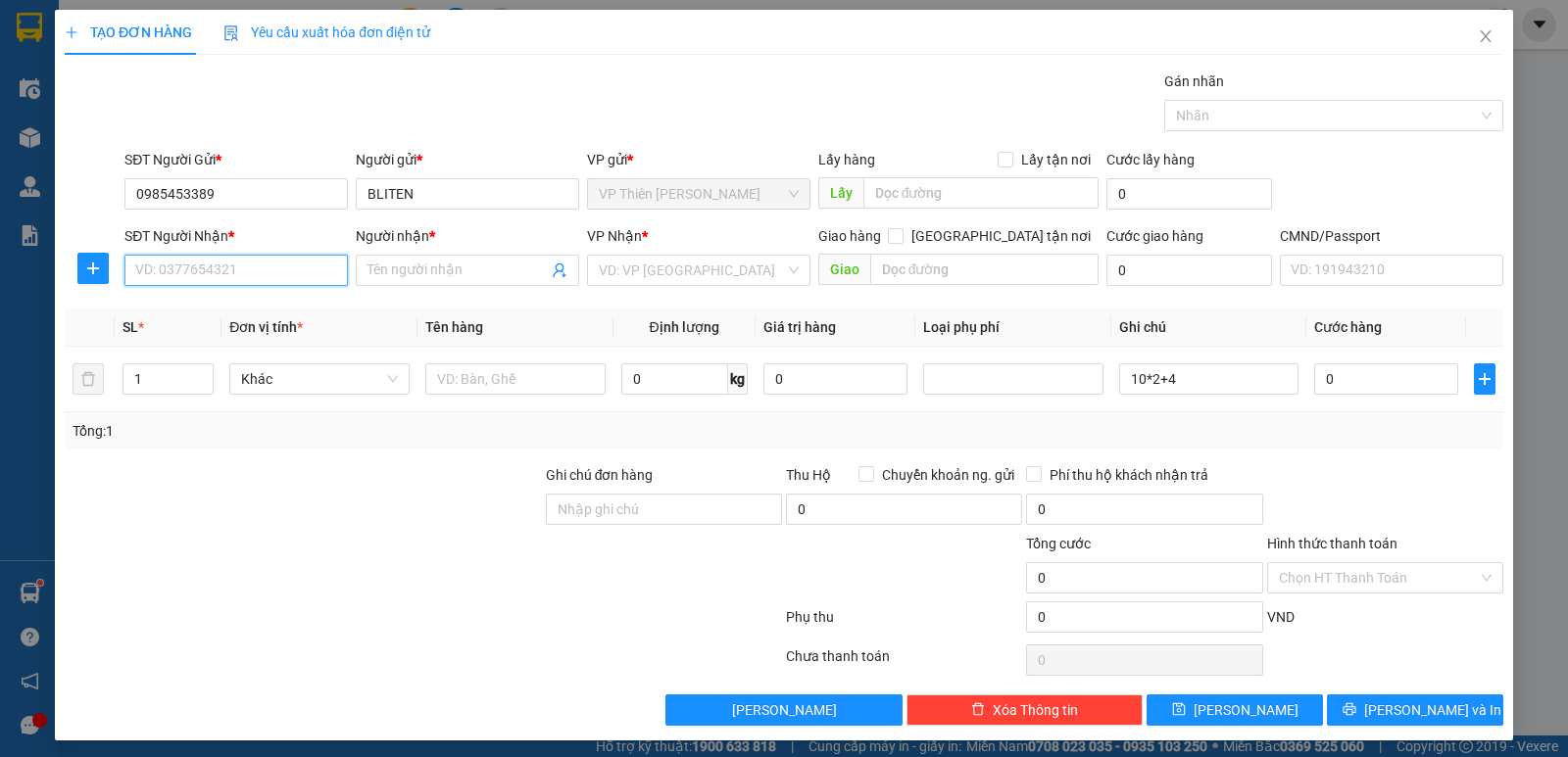
click at [236, 265] on input "SĐT Người Nhận *" at bounding box center [236, 270] width 223 height 31
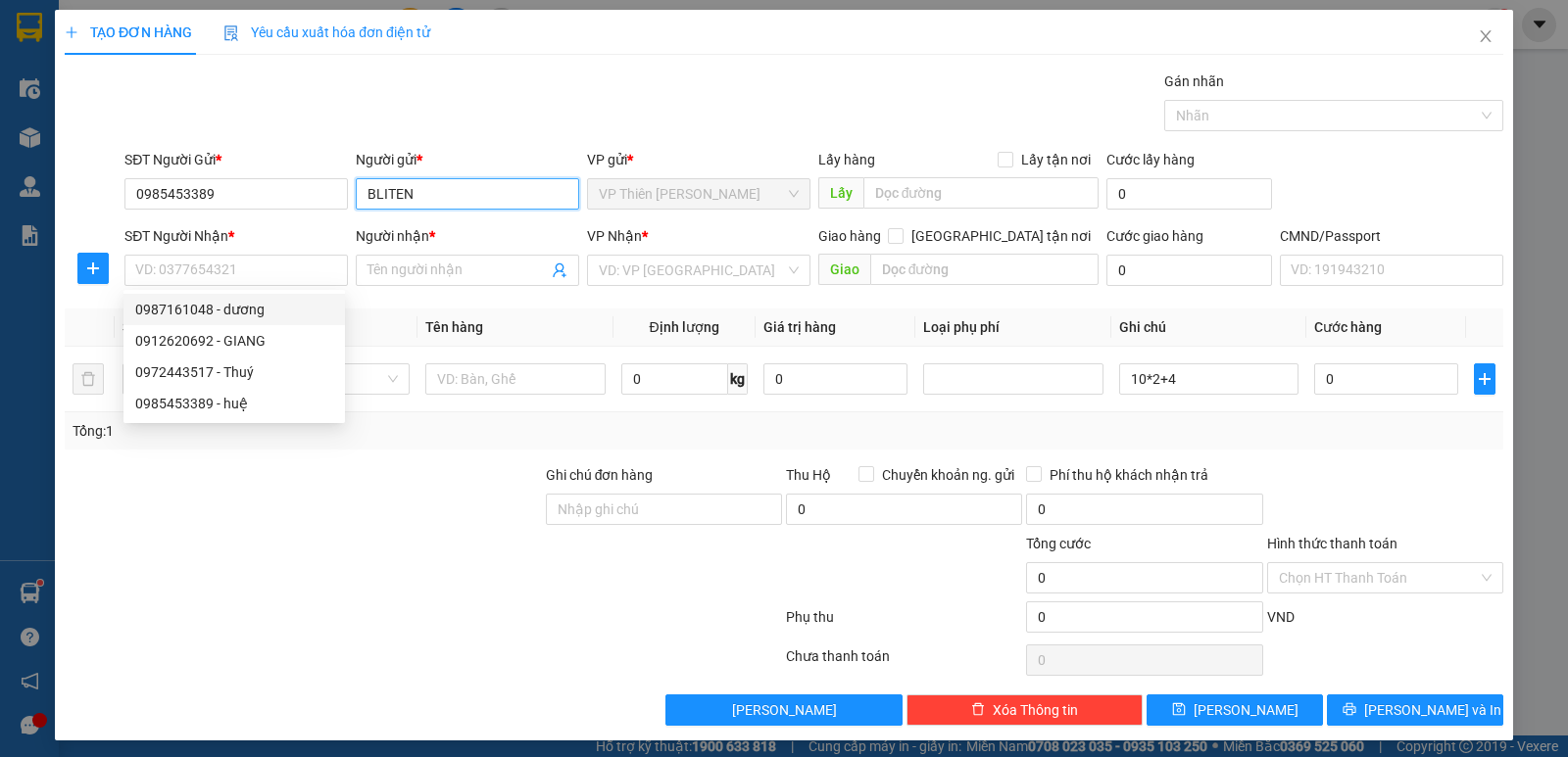
click at [384, 189] on input "BLITEN" at bounding box center [467, 193] width 223 height 31
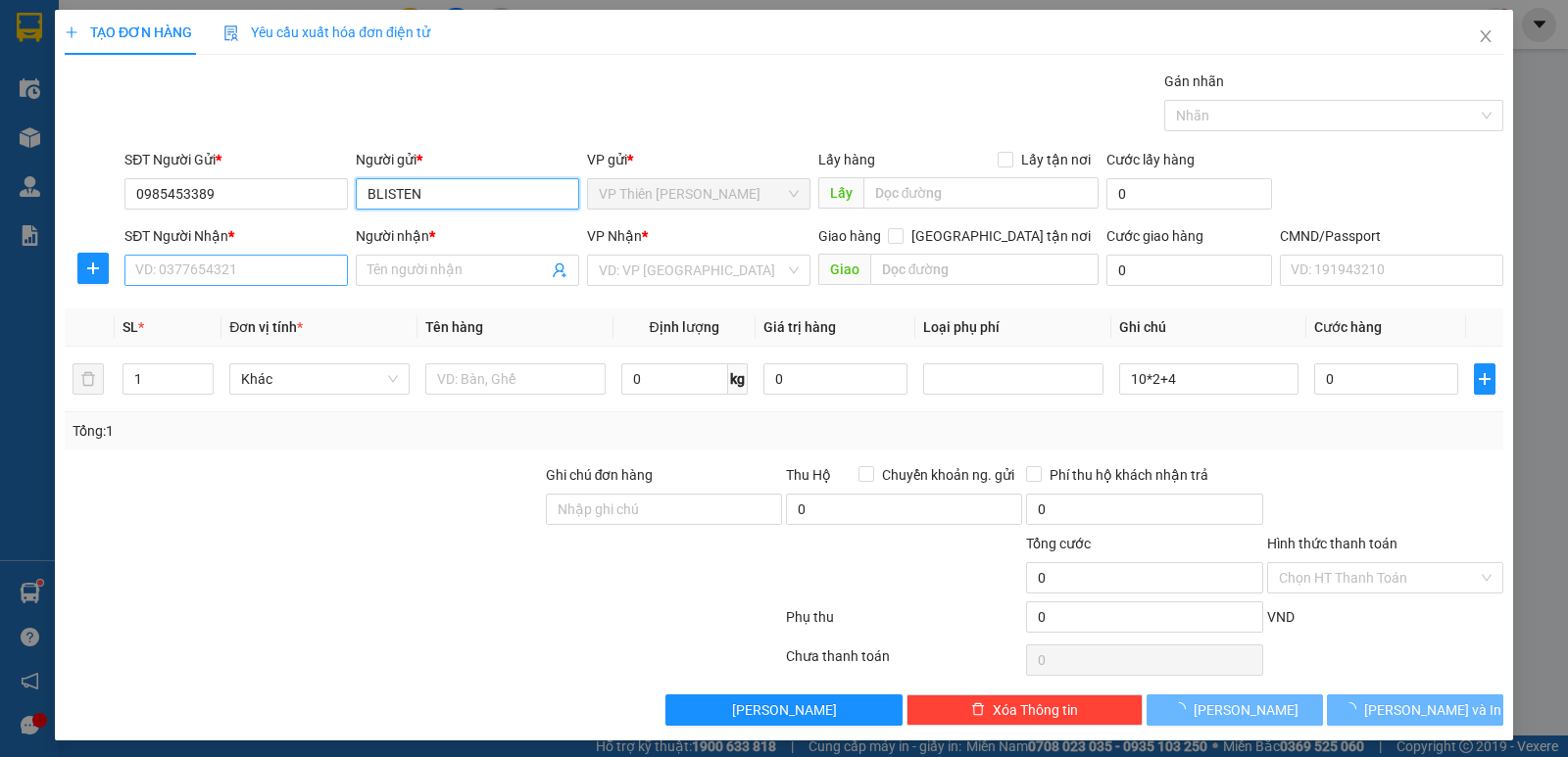
type input "BLISTEN"
click at [247, 269] on input "SĐT Người Nhận *" at bounding box center [236, 270] width 223 height 31
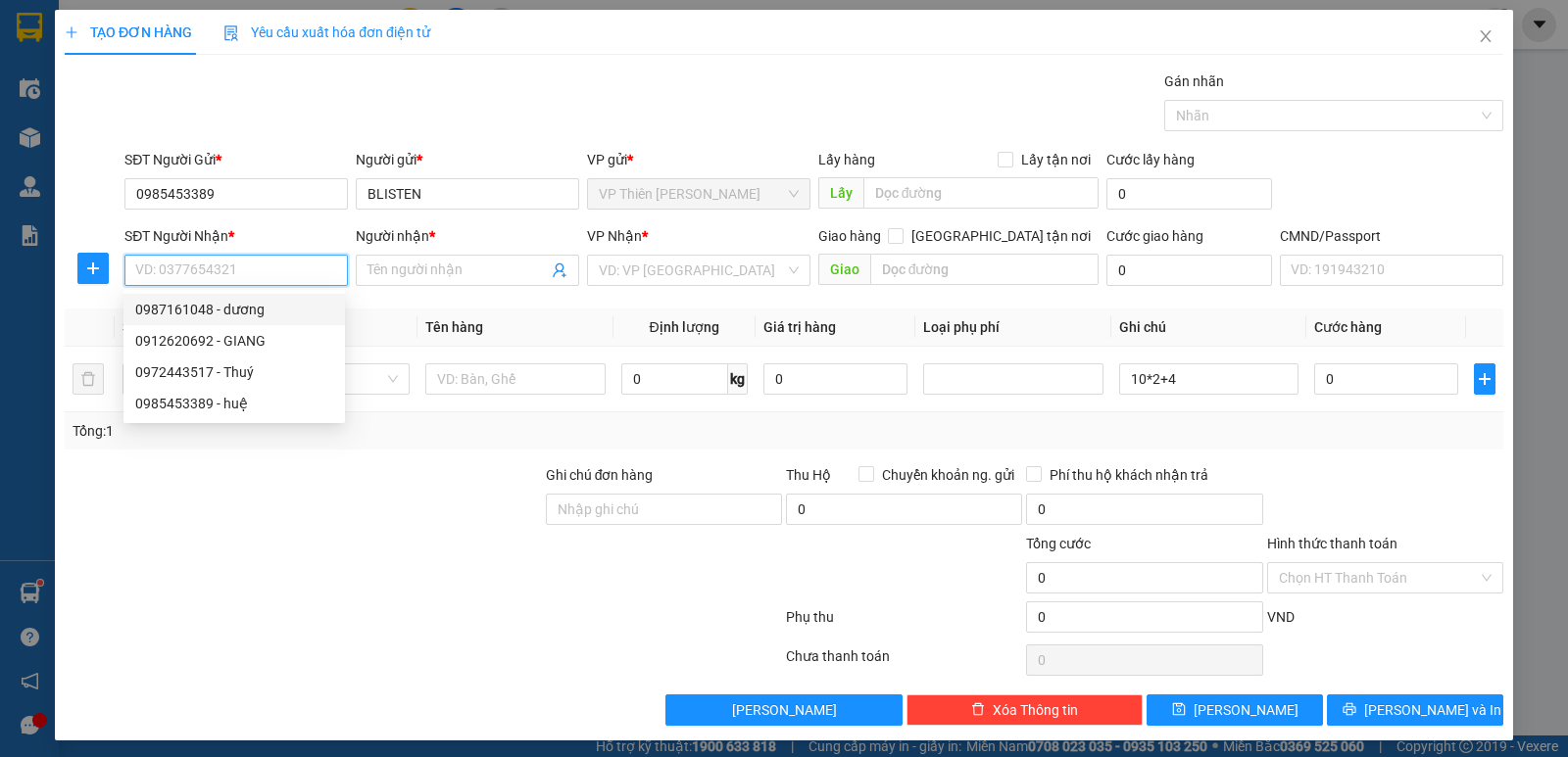
click at [237, 306] on div "0987161048 - dương" at bounding box center [234, 309] width 197 height 22
type input "0987161048"
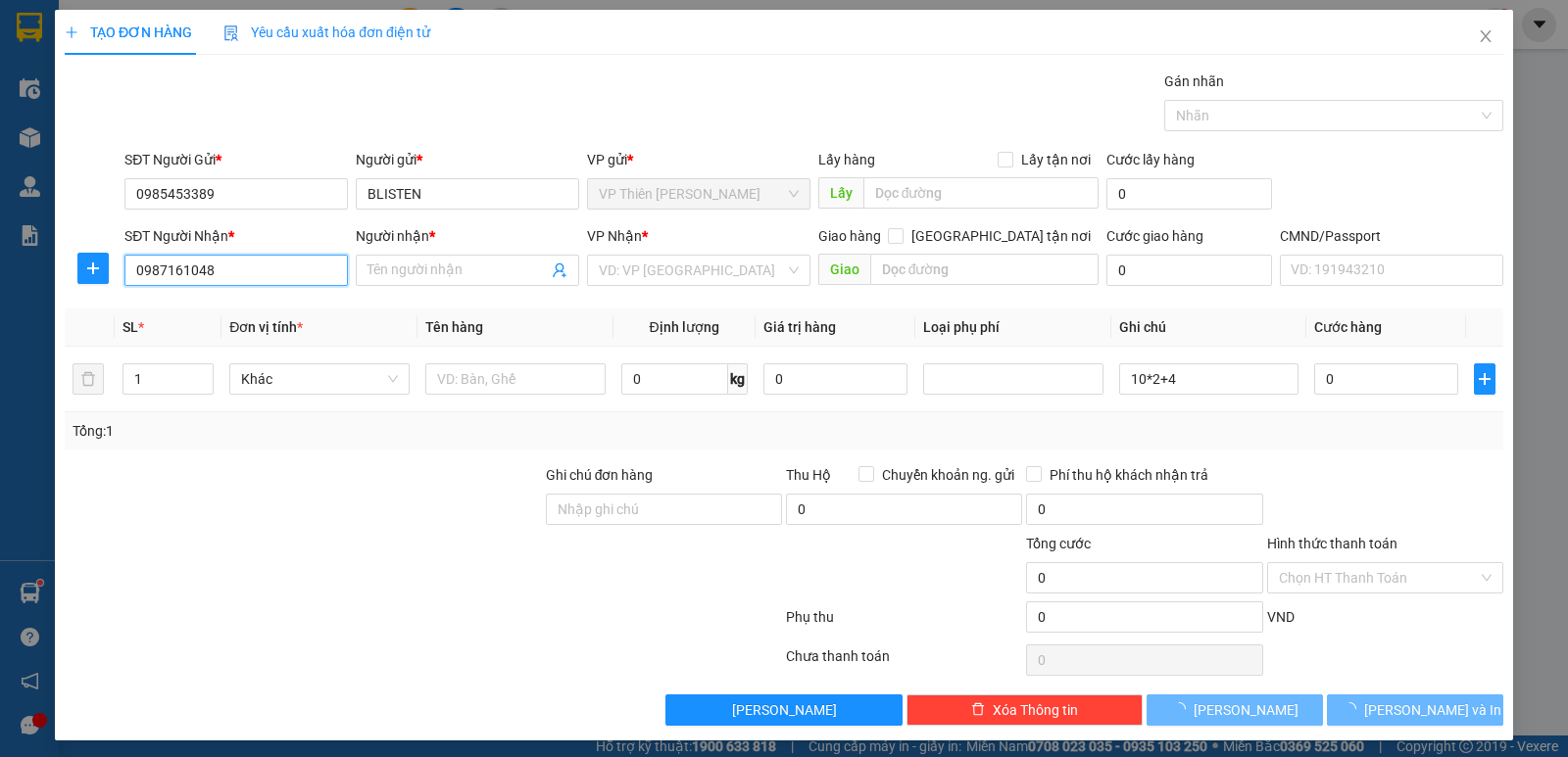
type input "dương"
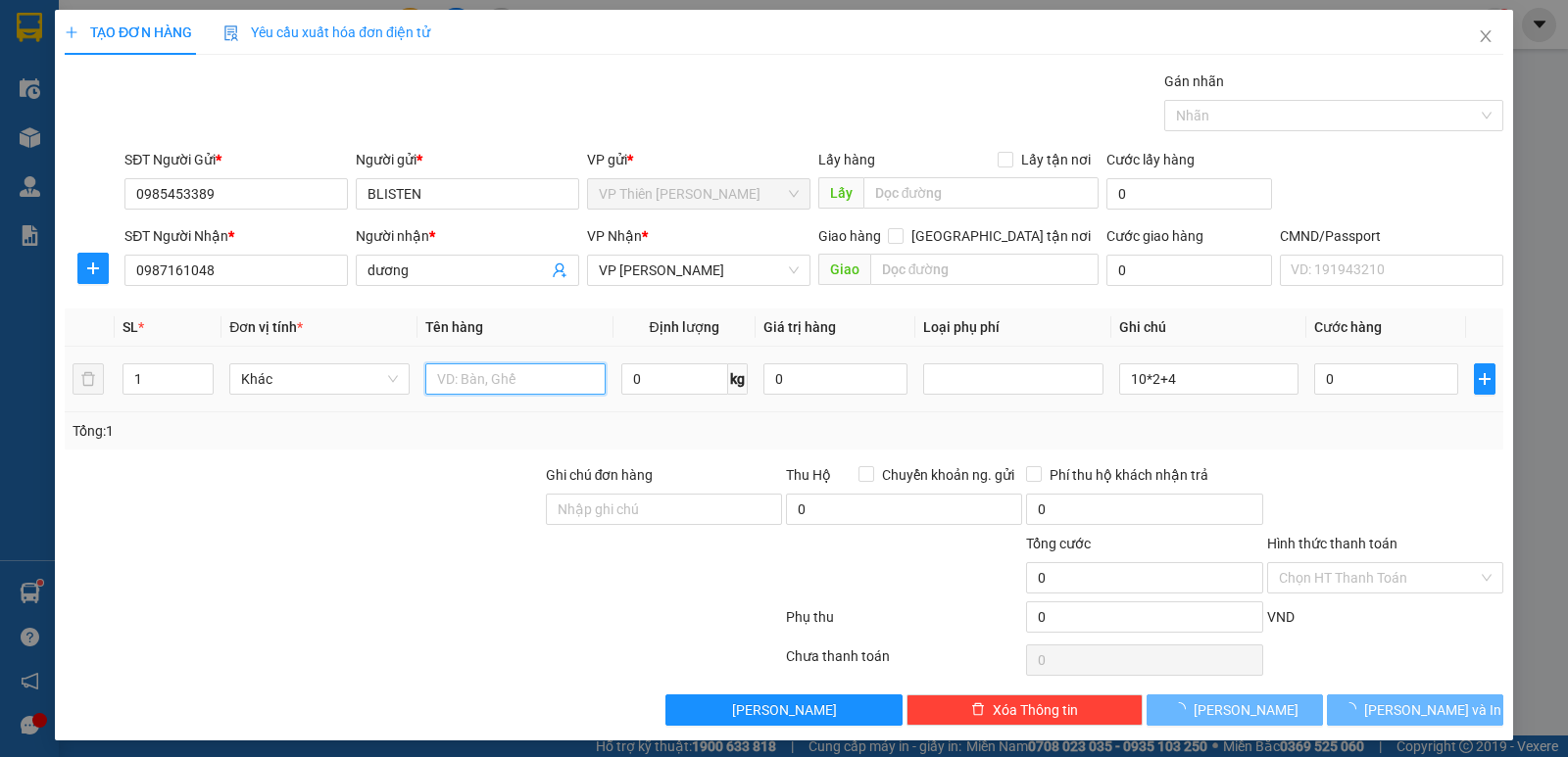
click at [548, 375] on input "text" at bounding box center [515, 379] width 180 height 31
click at [167, 377] on input "1" at bounding box center [168, 379] width 89 height 29
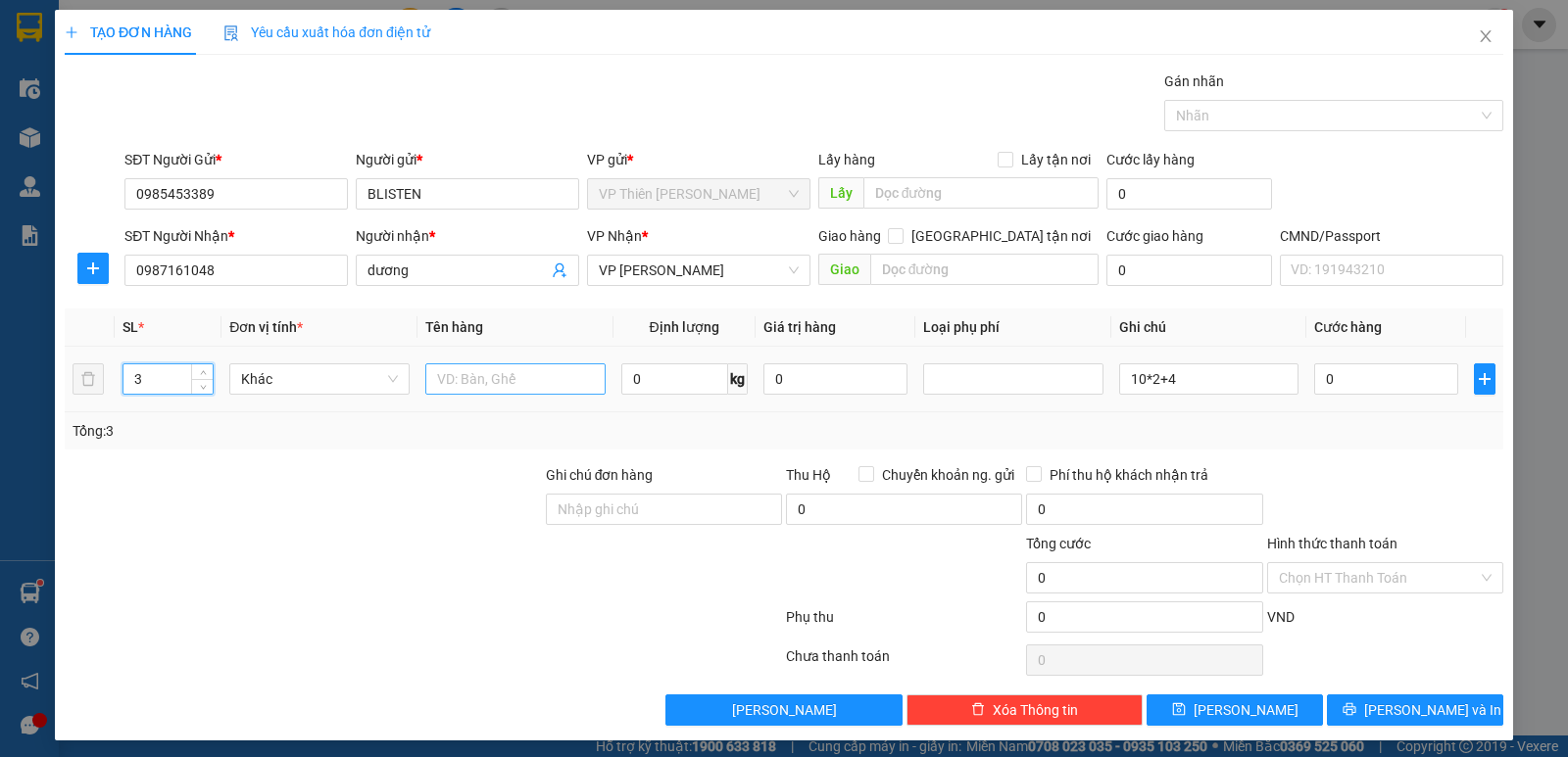
type input "3"
click at [503, 388] on input "text" at bounding box center [515, 379] width 180 height 31
type input "HỘP DƯỢC PHẨM"
click at [1388, 381] on input "0" at bounding box center [1385, 379] width 144 height 31
type input "9"
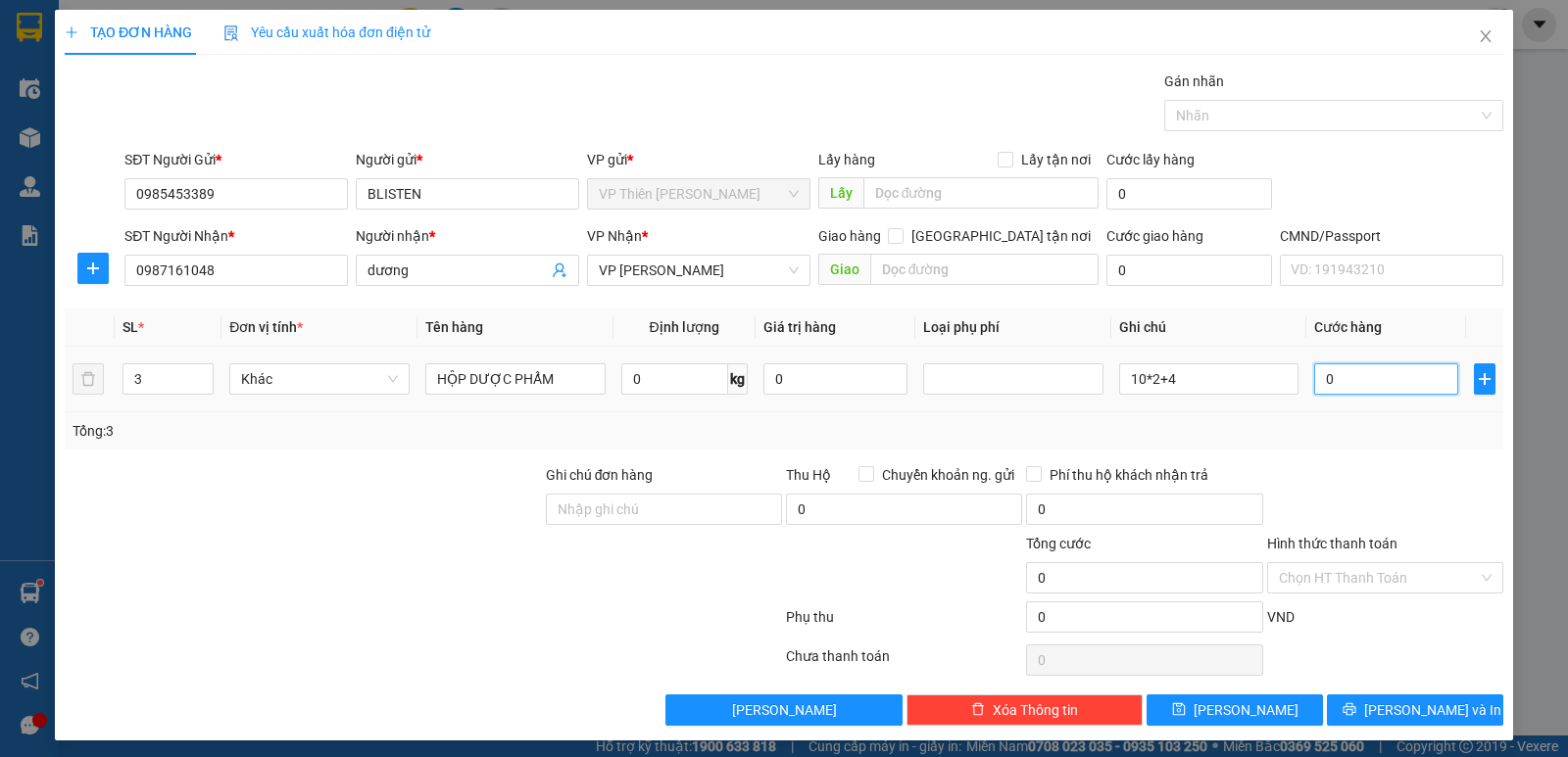
type input "9"
type input "90"
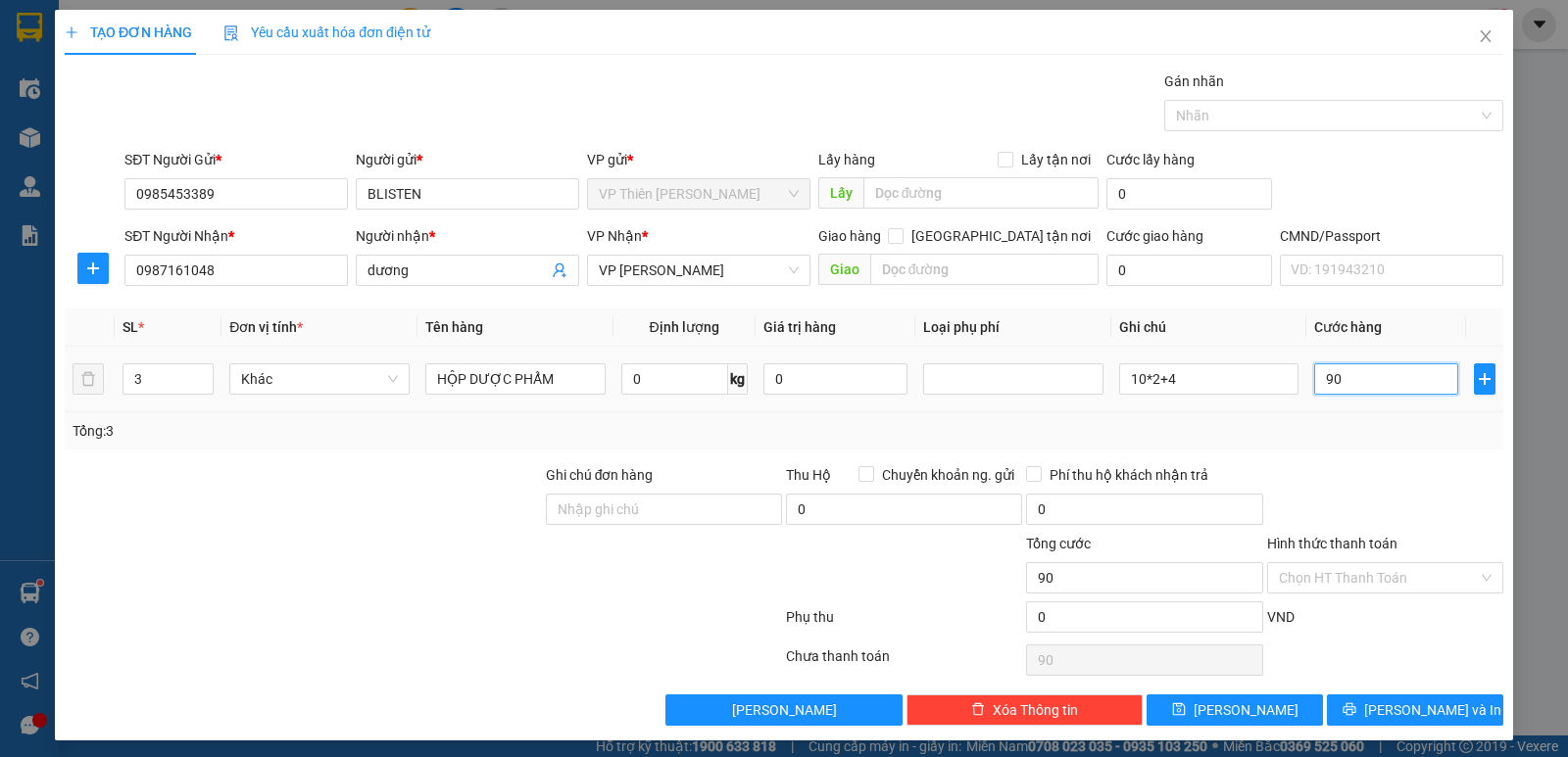
type input "900"
type input "9.000"
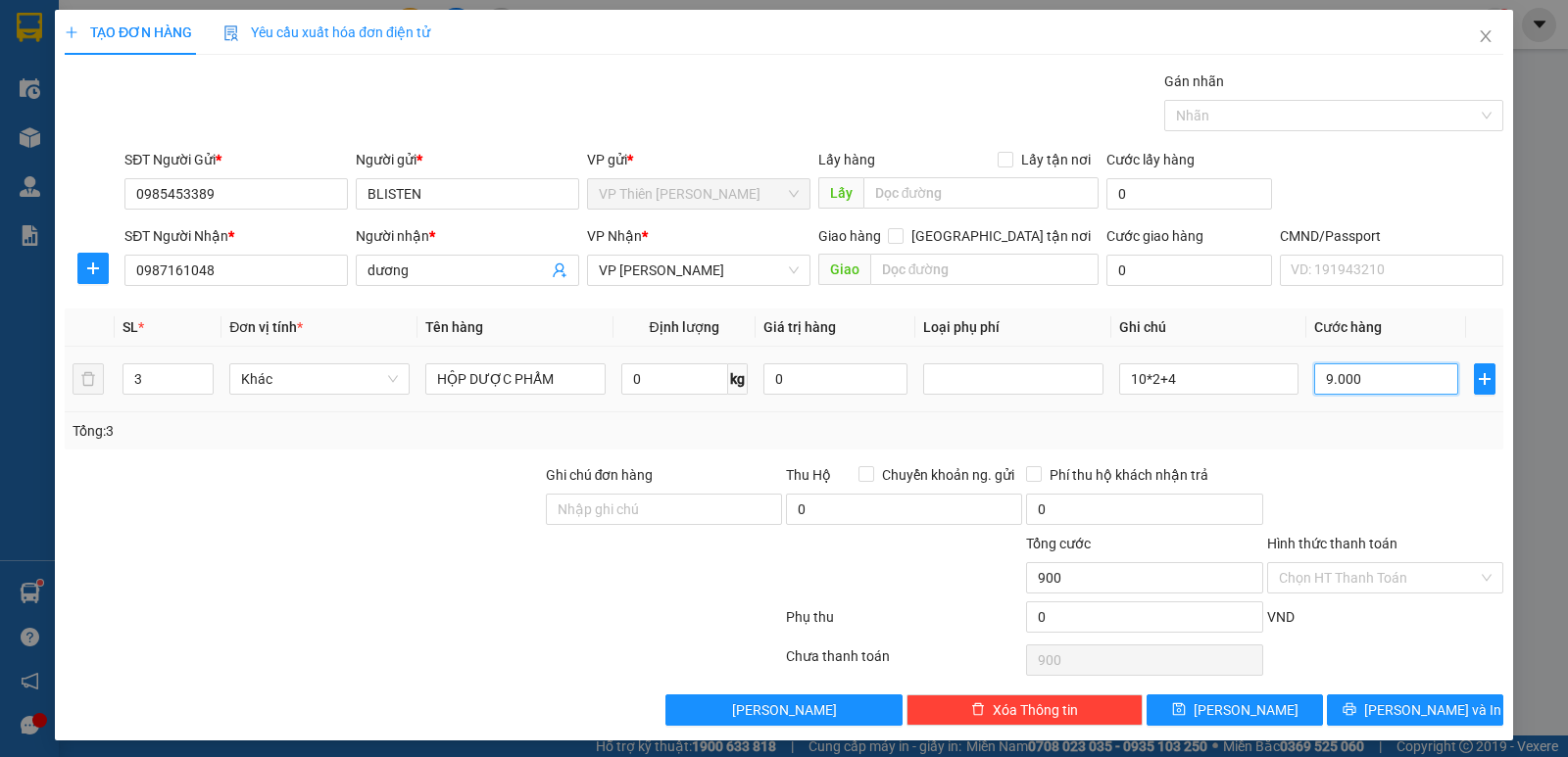
type input "9.000"
type input "90.000"
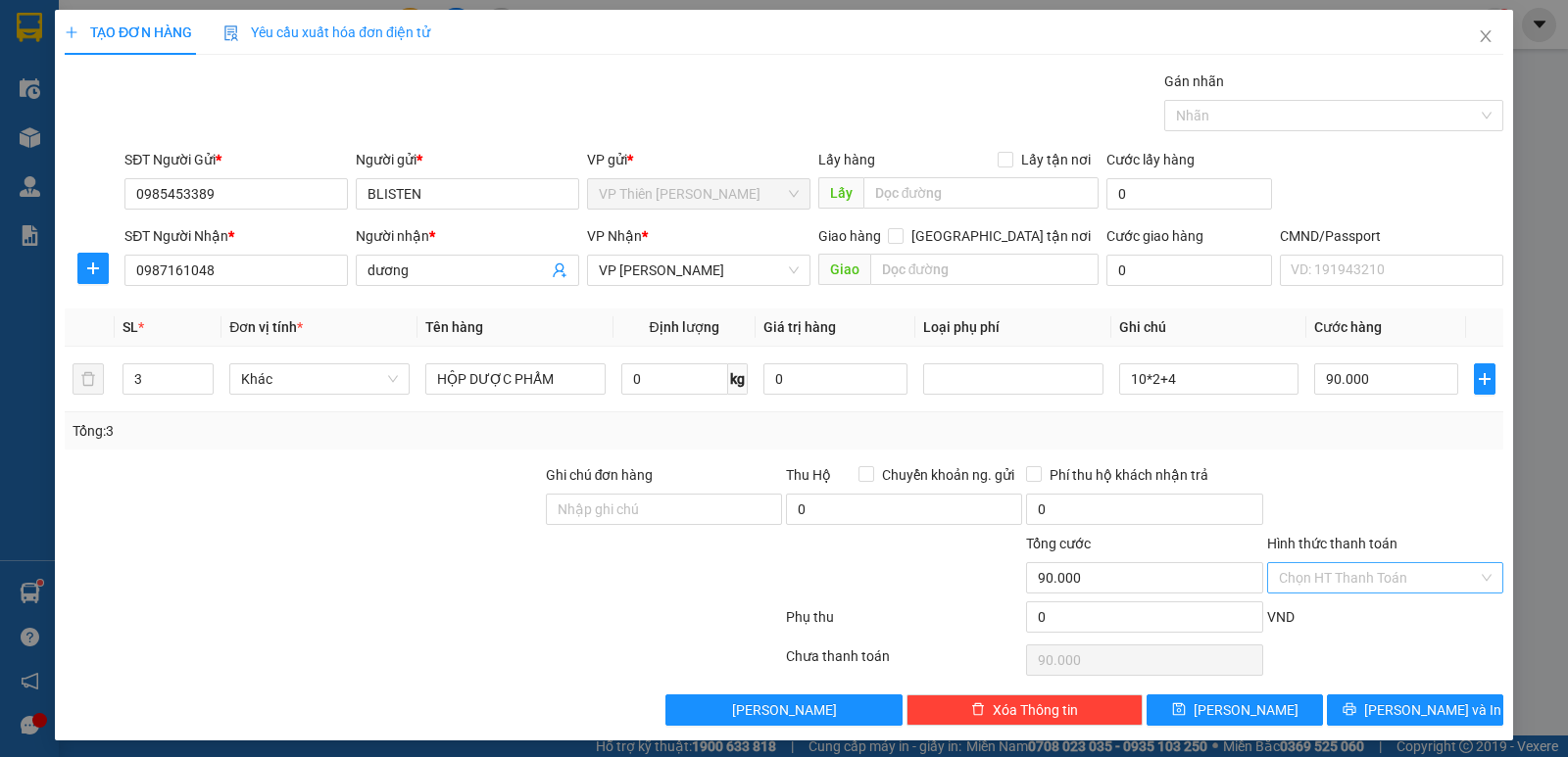
click at [1388, 570] on input "Hình thức thanh toán" at bounding box center [1377, 577] width 198 height 29
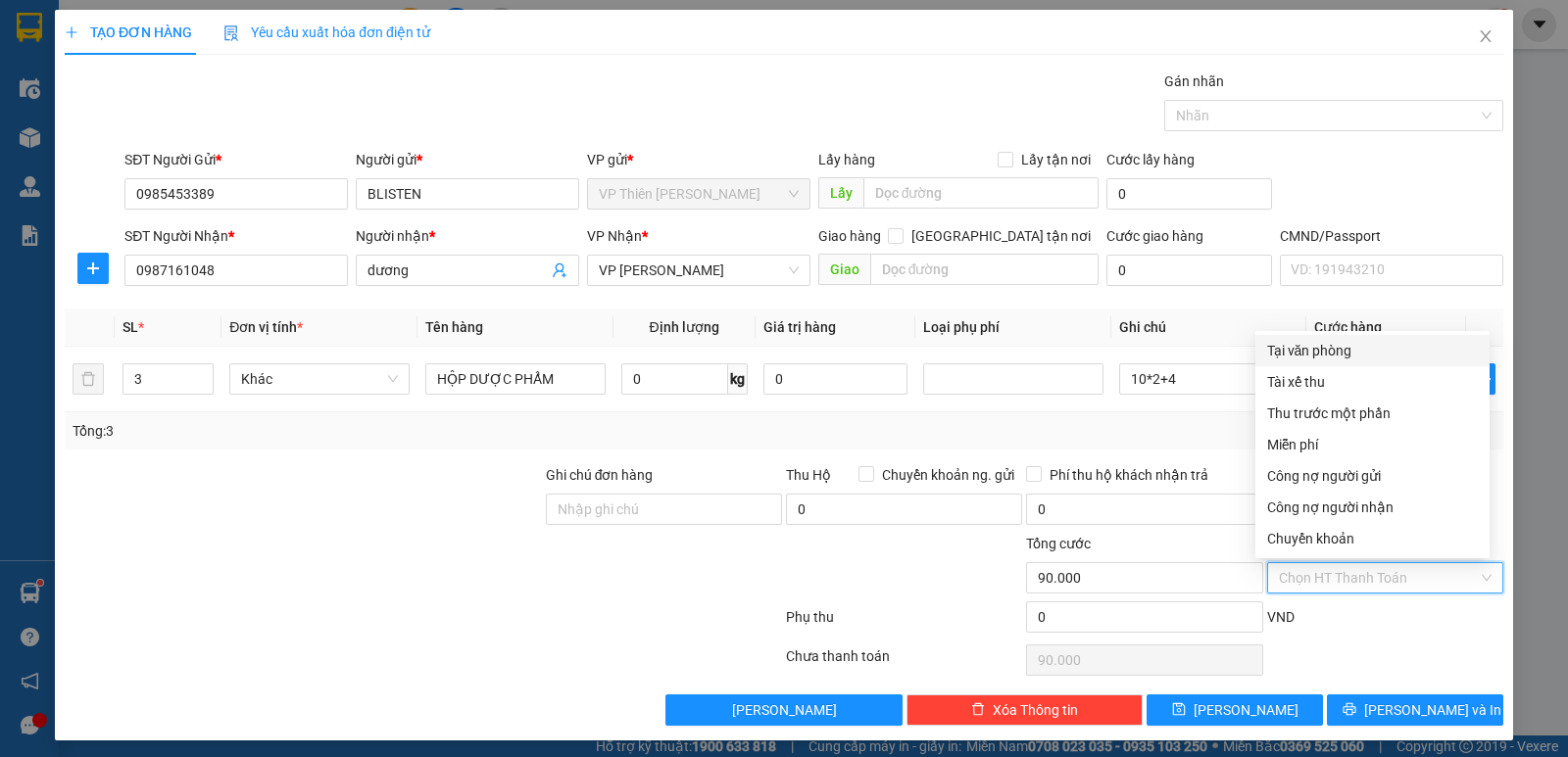
click at [1280, 352] on div "Tại văn phòng" at bounding box center [1372, 351] width 210 height 22
type input "0"
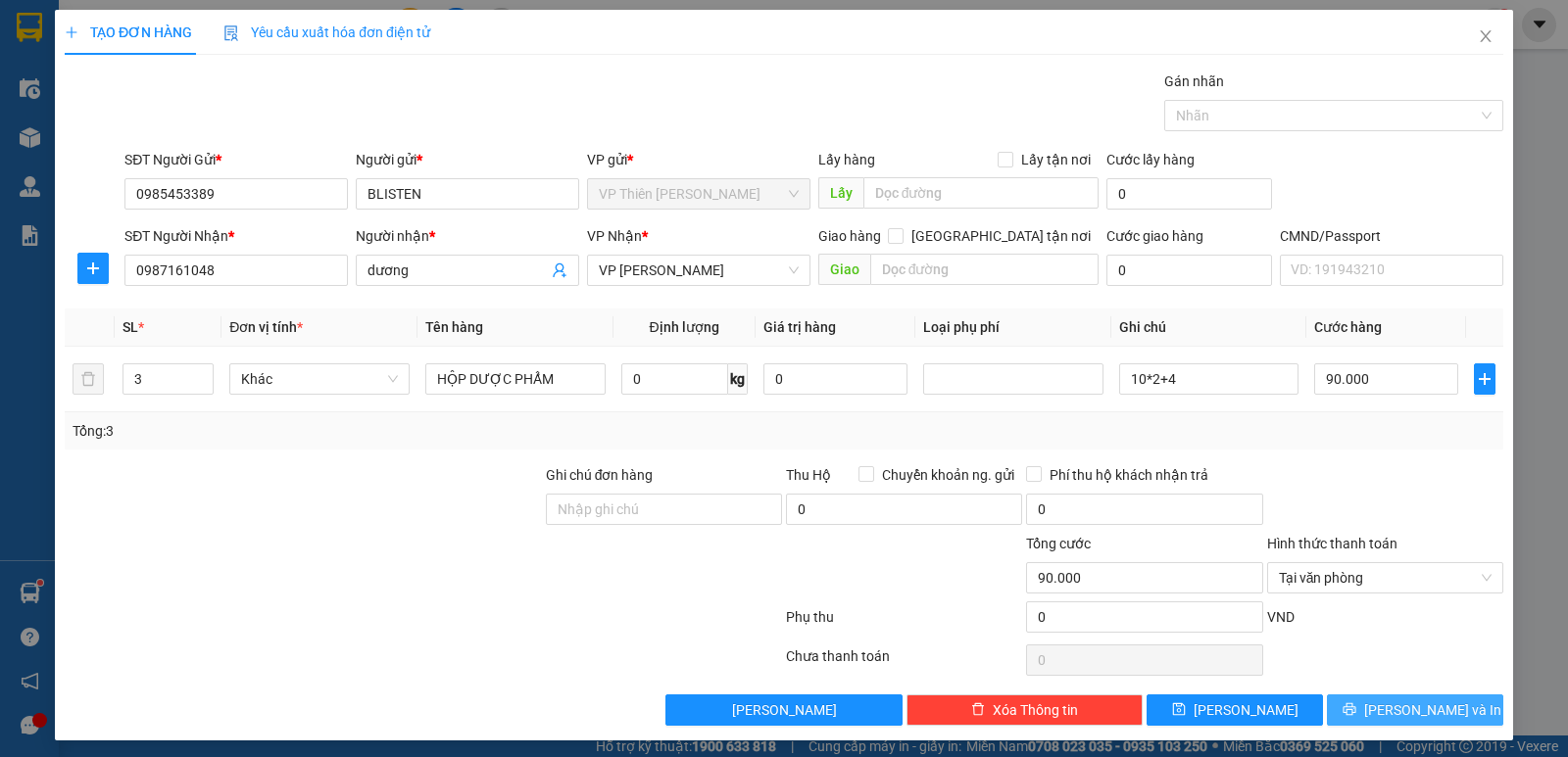
click at [1407, 706] on span "[PERSON_NAME] và In" at bounding box center [1432, 710] width 138 height 22
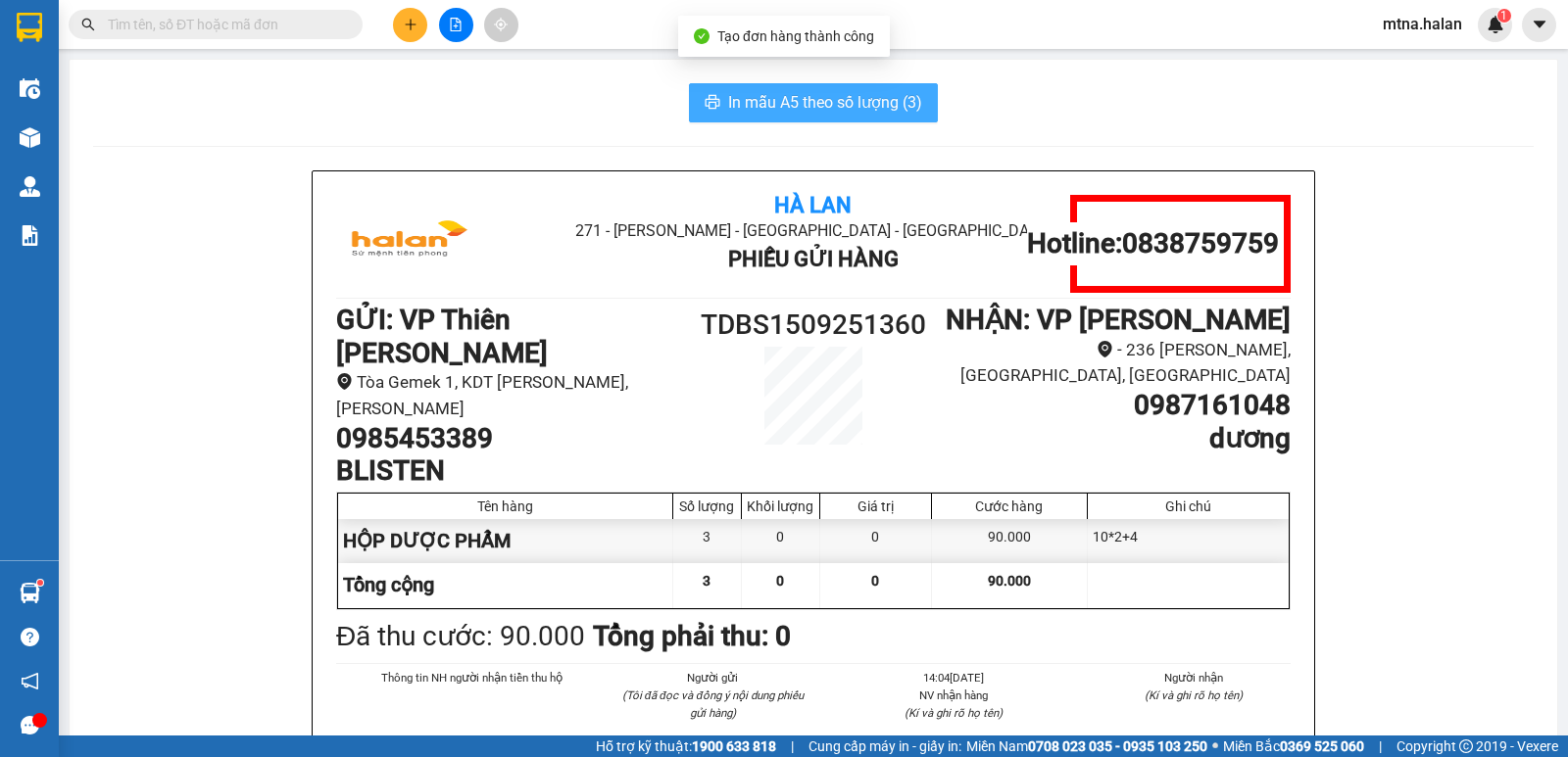
click at [801, 93] on span "In mẫu A5 theo số lượng (3)" at bounding box center [824, 102] width 194 height 25
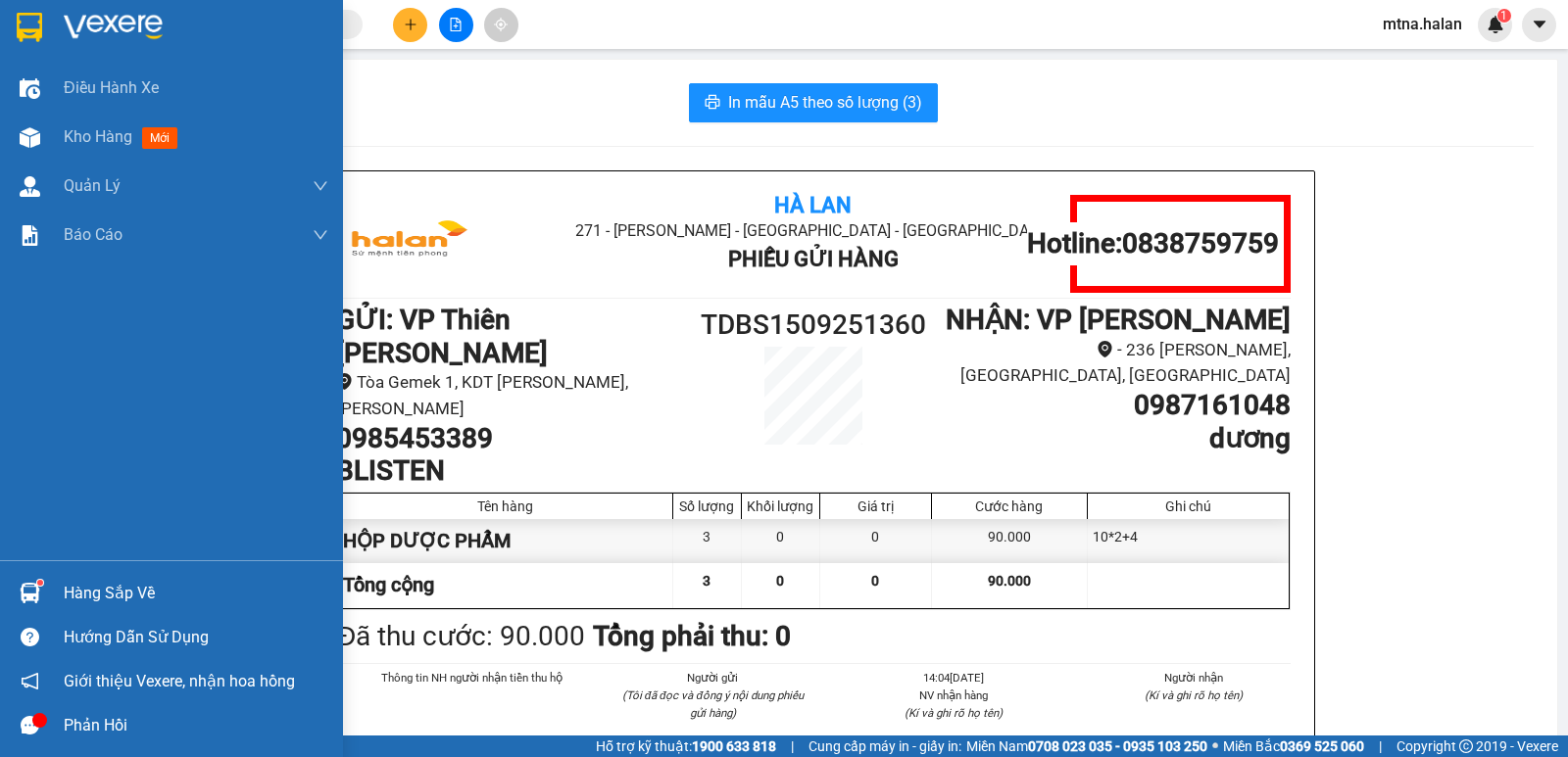
click at [43, 585] on div at bounding box center [29, 592] width 34 height 34
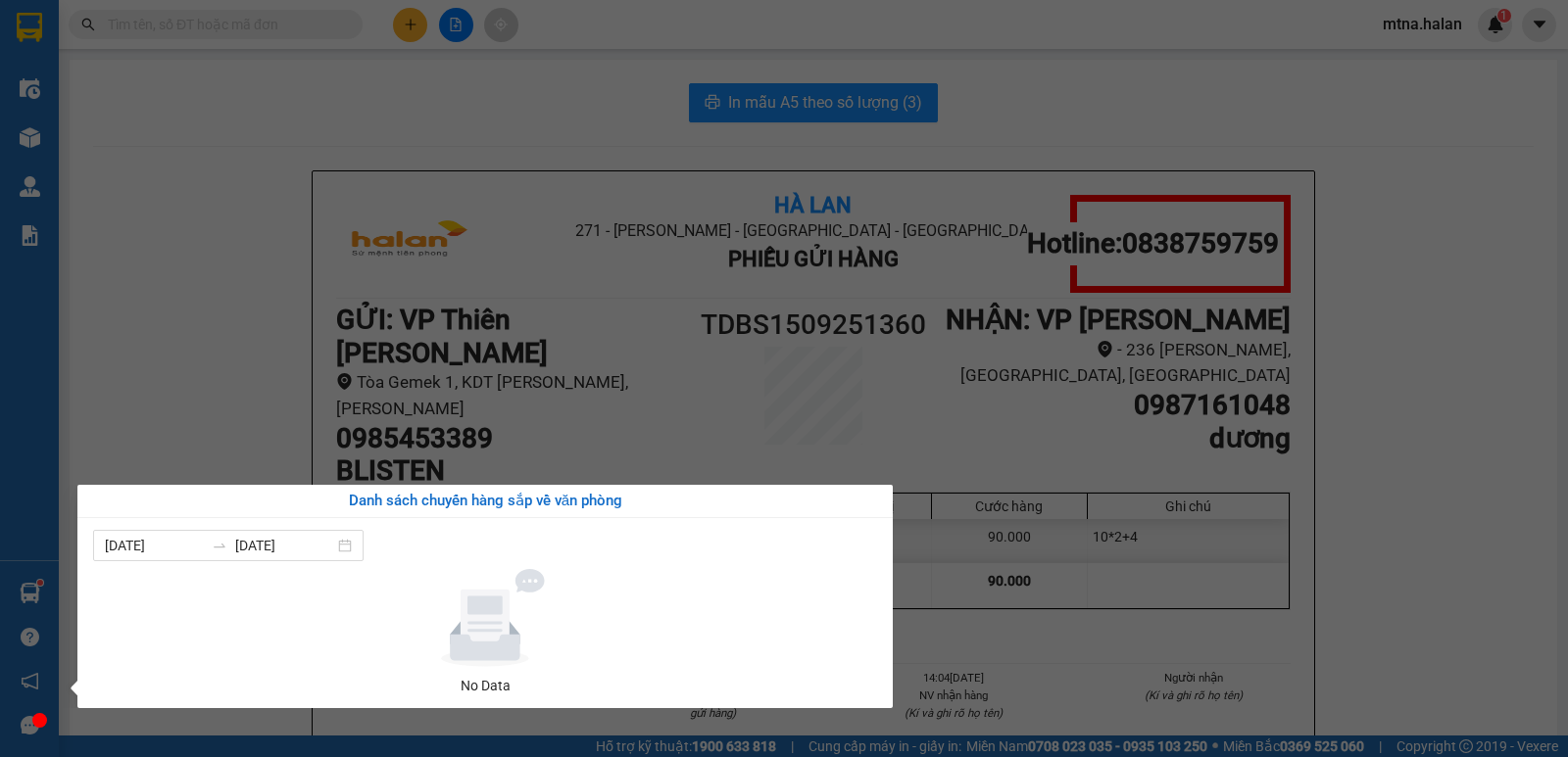
click at [29, 590] on div "Điều hành xe Kho hàng mới Quản Lý Quản lý chuyến Quản lý kiểm kho Báo cáo 12. T…" at bounding box center [29, 378] width 59 height 757
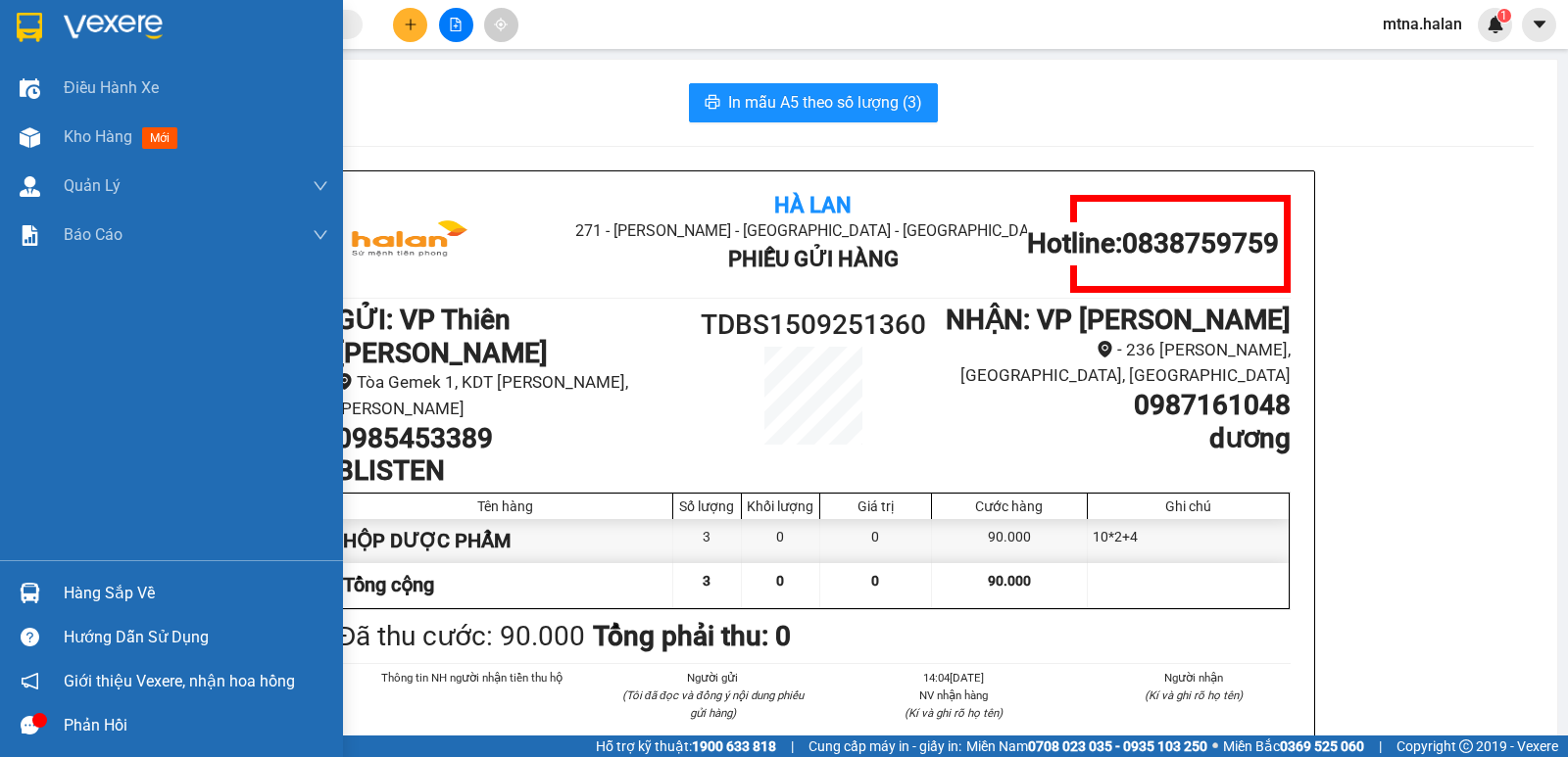
click at [20, 593] on img at bounding box center [29, 592] width 21 height 21
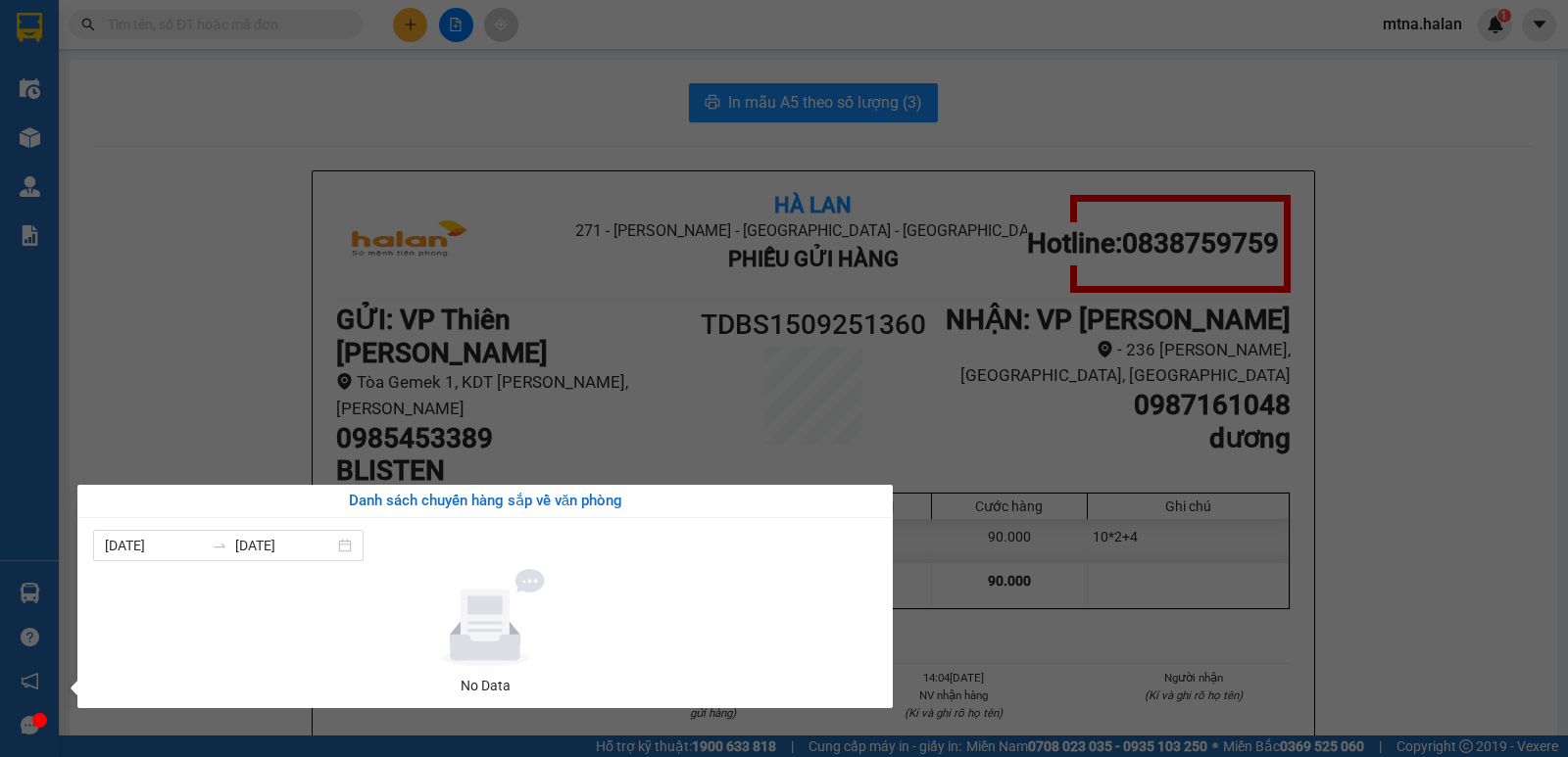
click at [1419, 596] on section "Kết quả tìm kiếm ( 10 ) Bộ lọc Mã ĐH Trạng thái Món hàng Thu hộ Tổng cước Chưa …" at bounding box center [784, 378] width 1568 height 757
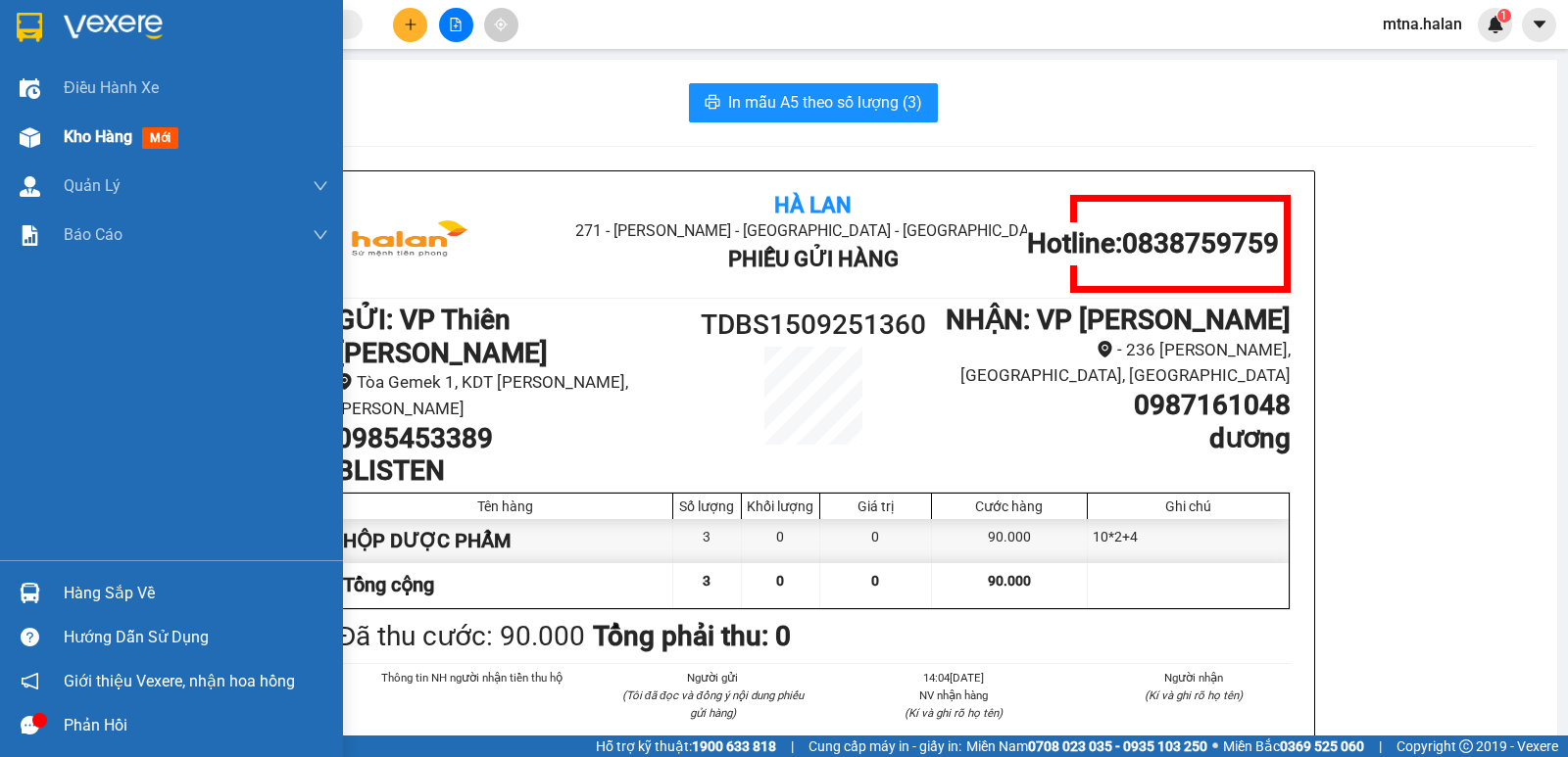
click at [28, 135] on img at bounding box center [29, 137] width 21 height 21
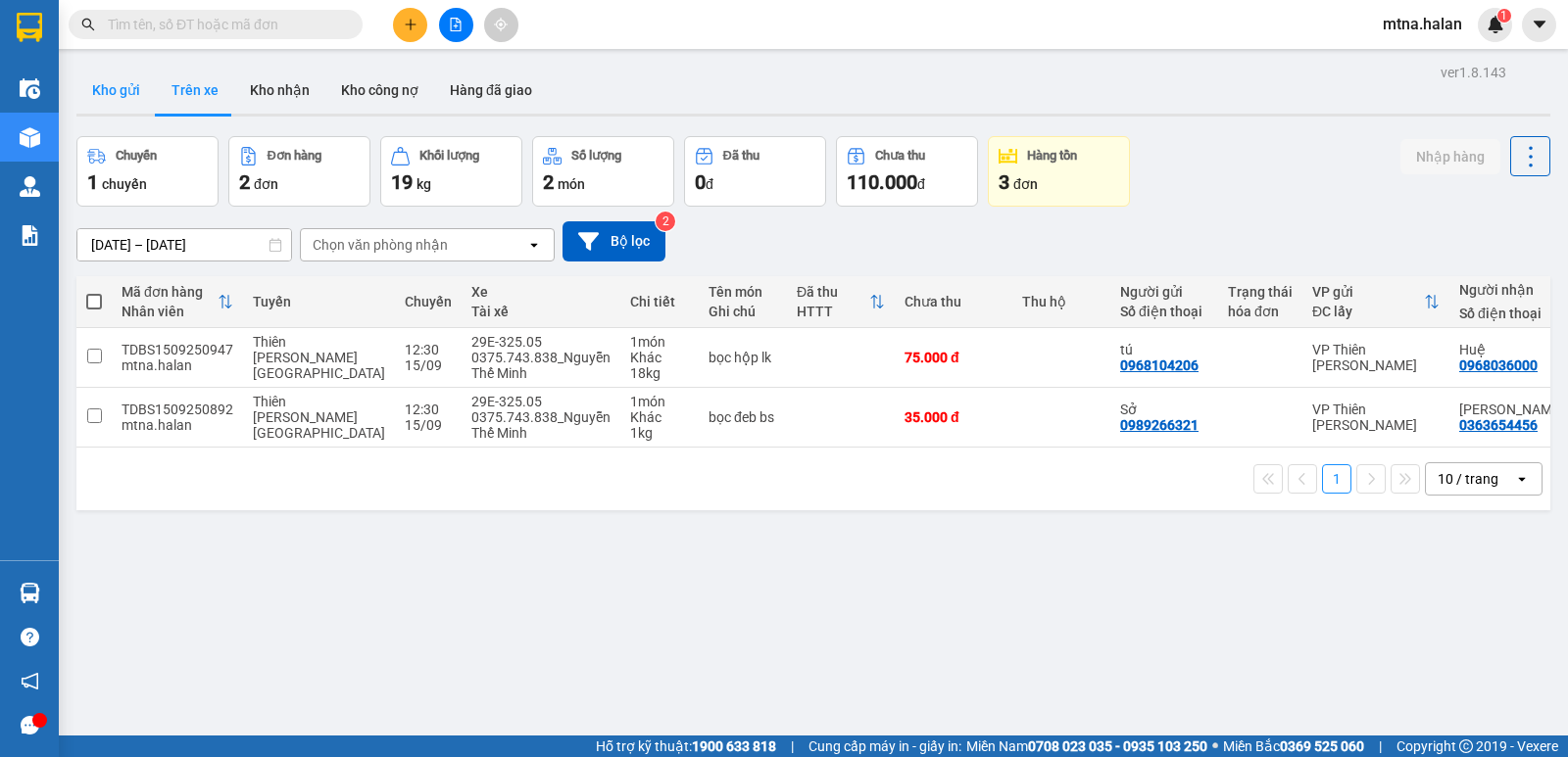
click at [112, 81] on button "Kho gửi" at bounding box center [116, 90] width 80 height 47
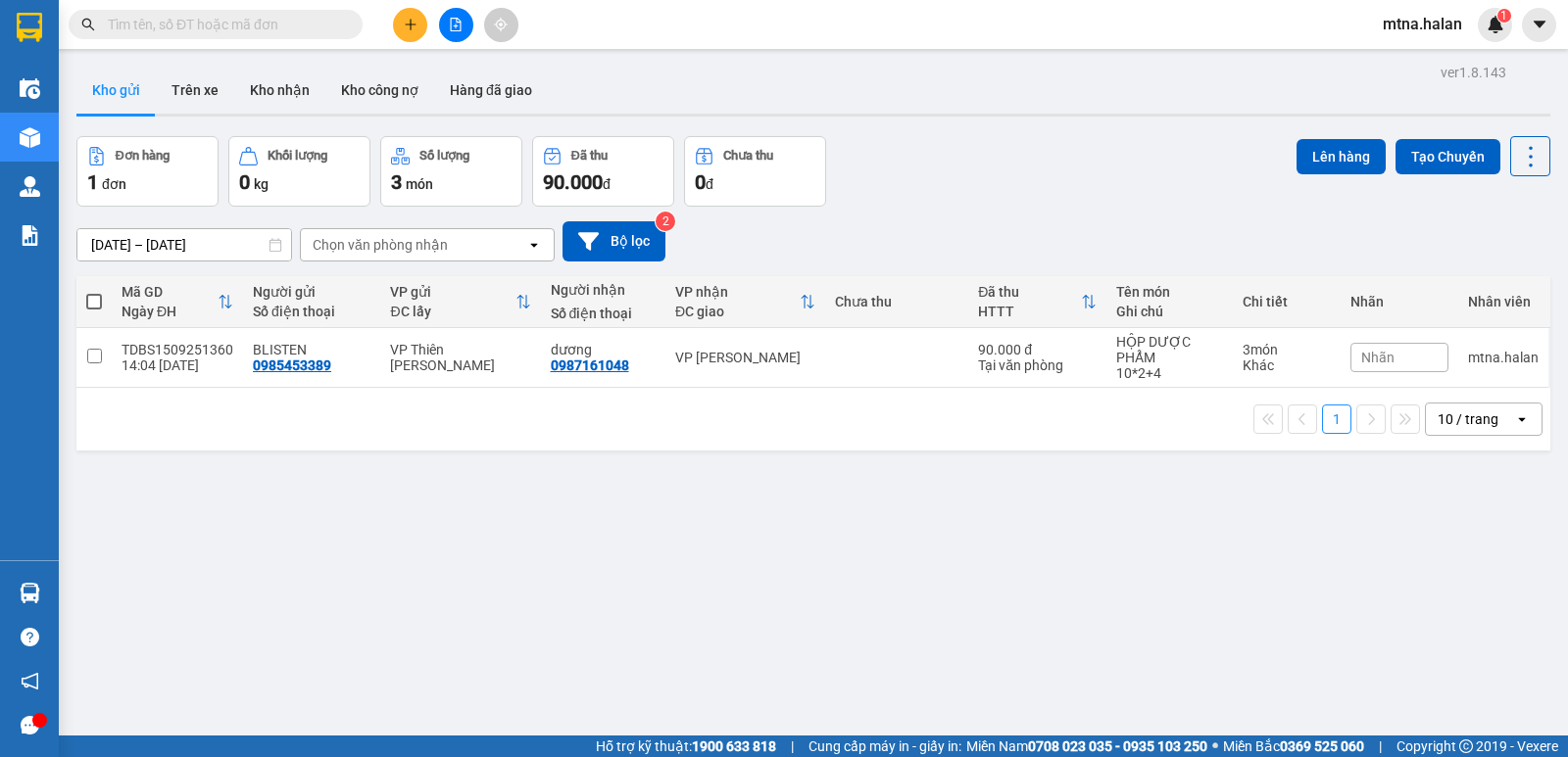
click at [308, 27] on input "text" at bounding box center [223, 25] width 231 height 22
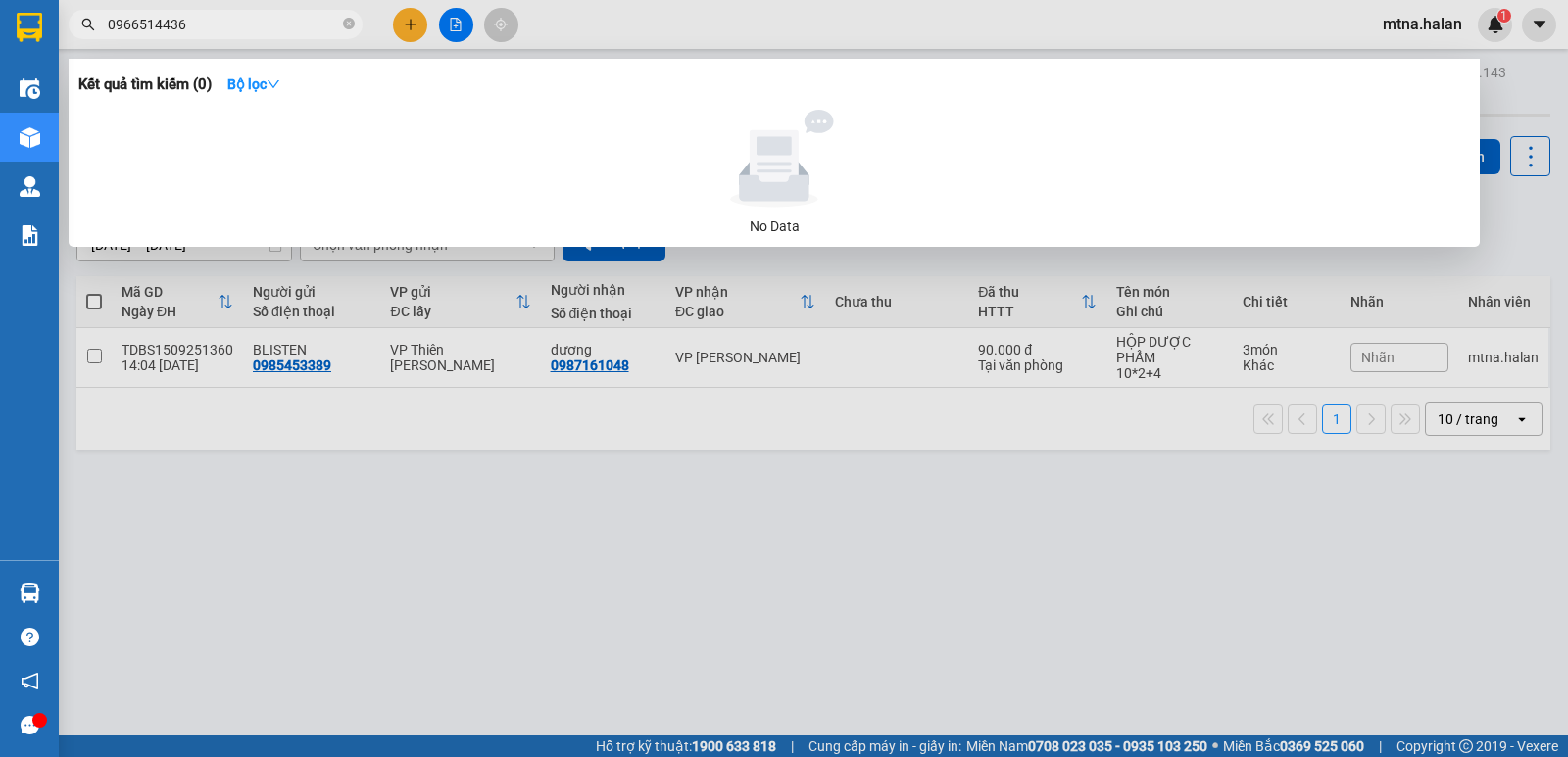
click at [158, 22] on input "0966514436" at bounding box center [223, 25] width 231 height 22
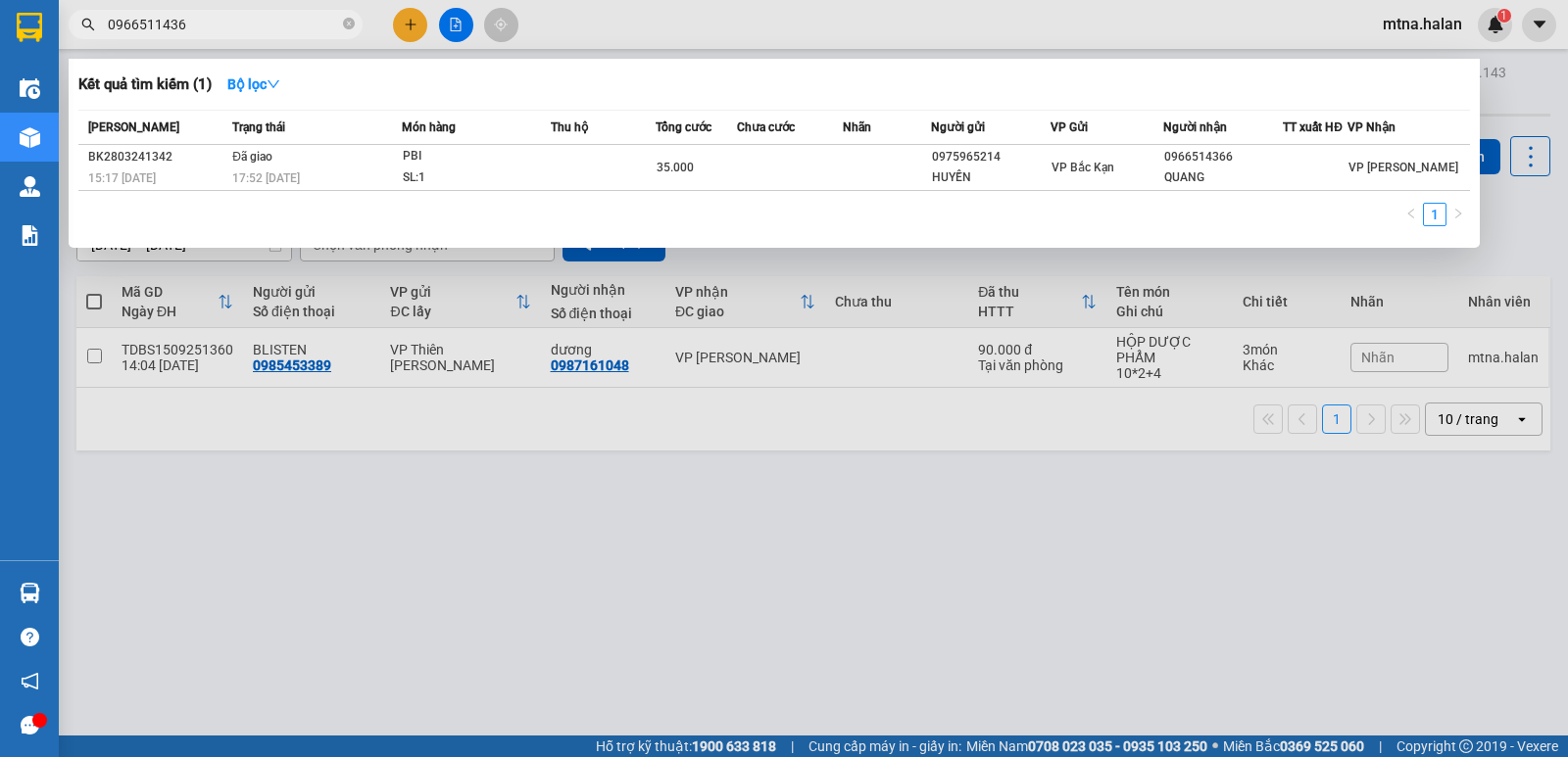
click at [258, 17] on input "0966511436" at bounding box center [223, 25] width 231 height 22
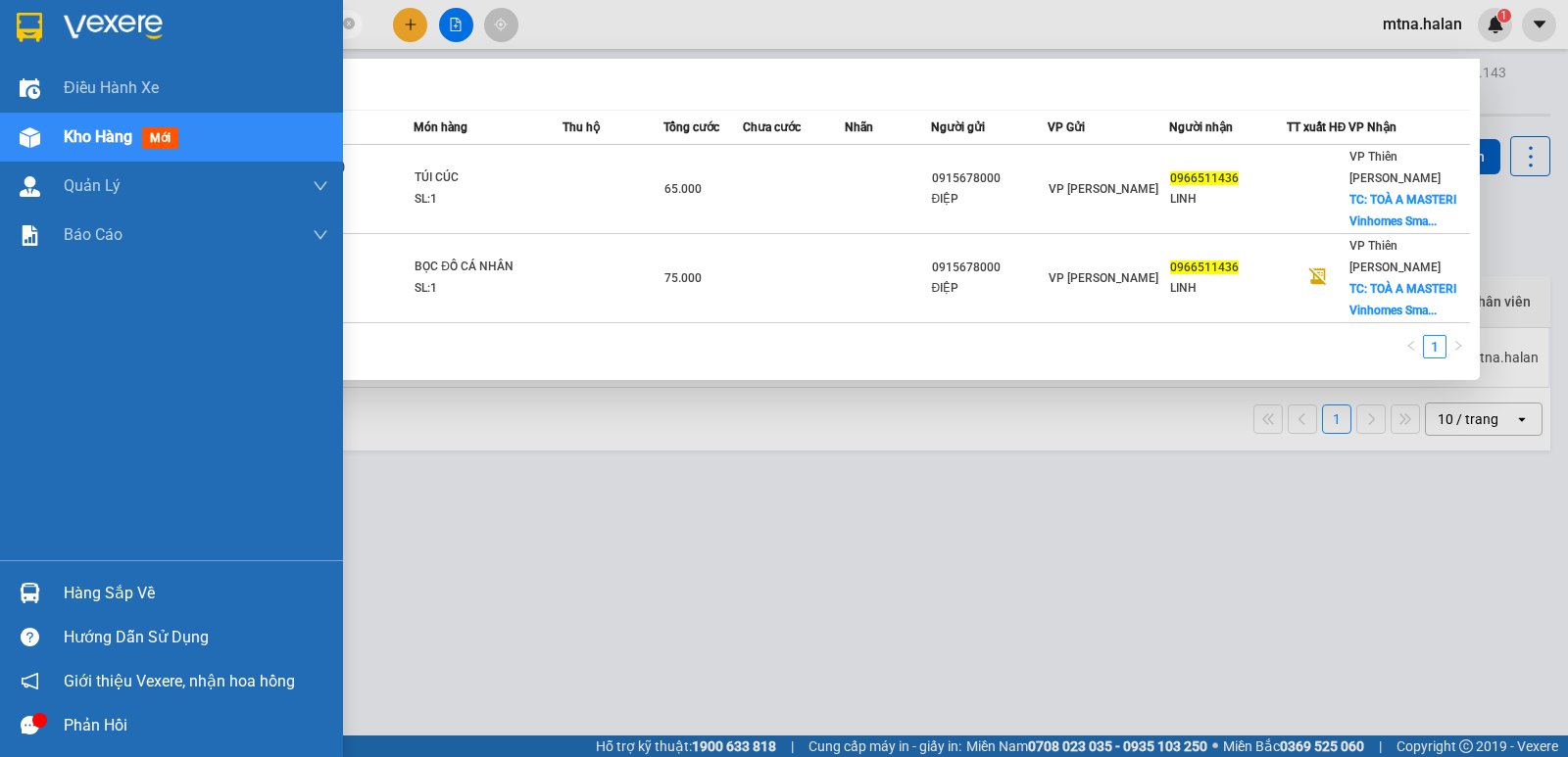
type input "0966511436"
click at [26, 137] on img at bounding box center [29, 137] width 21 height 21
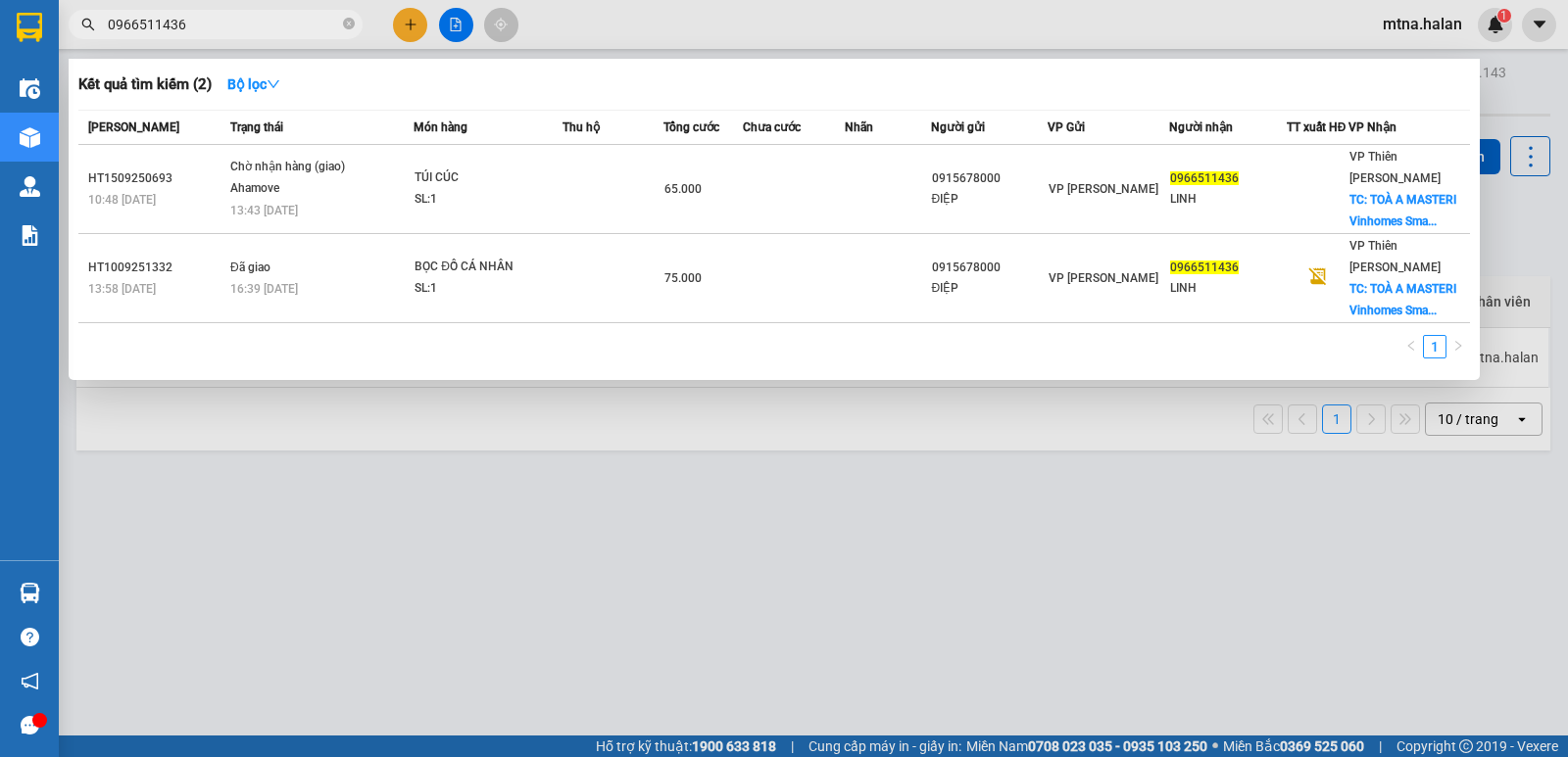
click at [814, 578] on div at bounding box center [784, 378] width 1568 height 757
click at [347, 22] on icon "close-circle" at bounding box center [349, 24] width 12 height 12
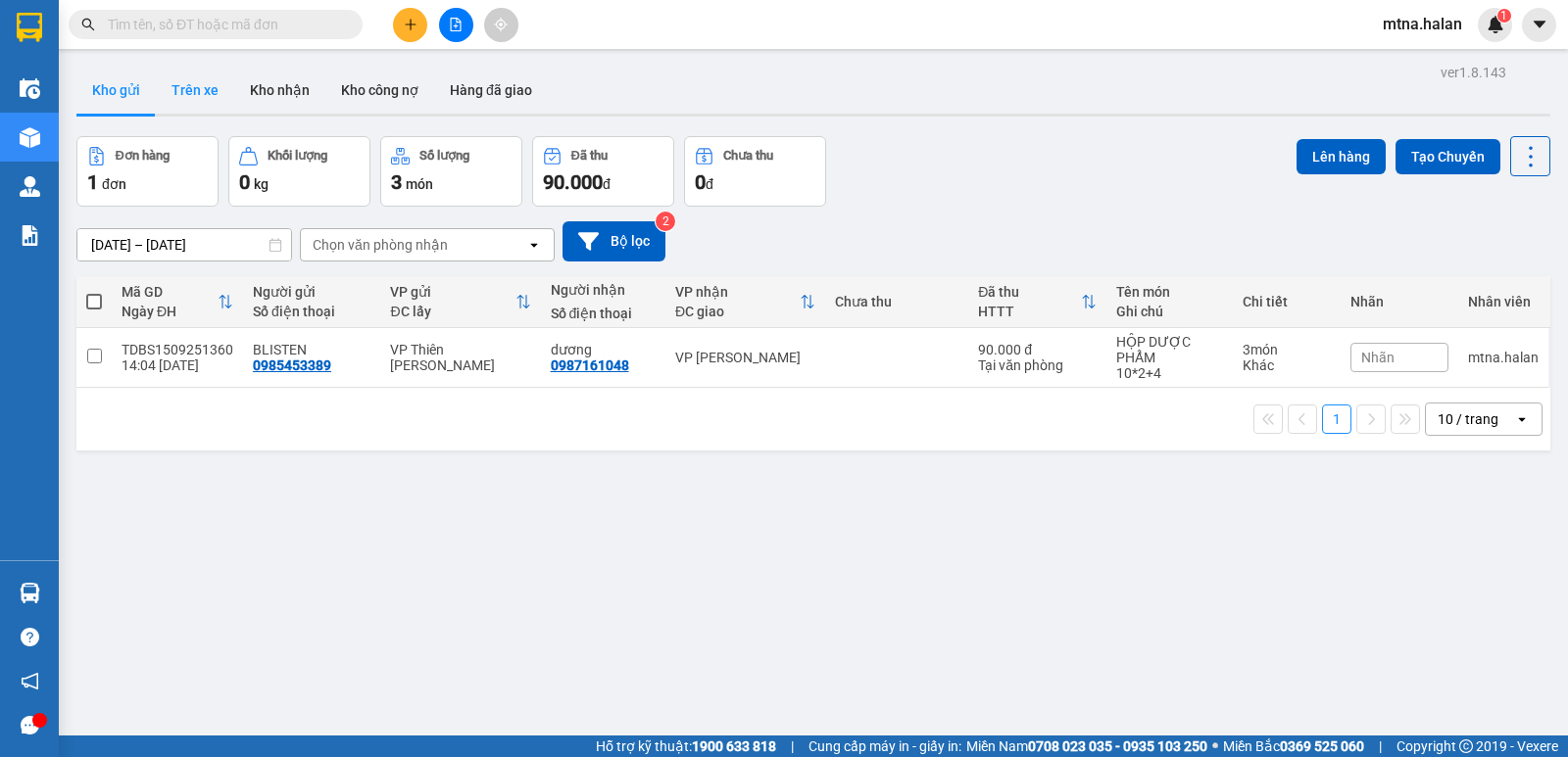
click at [200, 89] on button "Trên xe" at bounding box center [196, 90] width 79 height 47
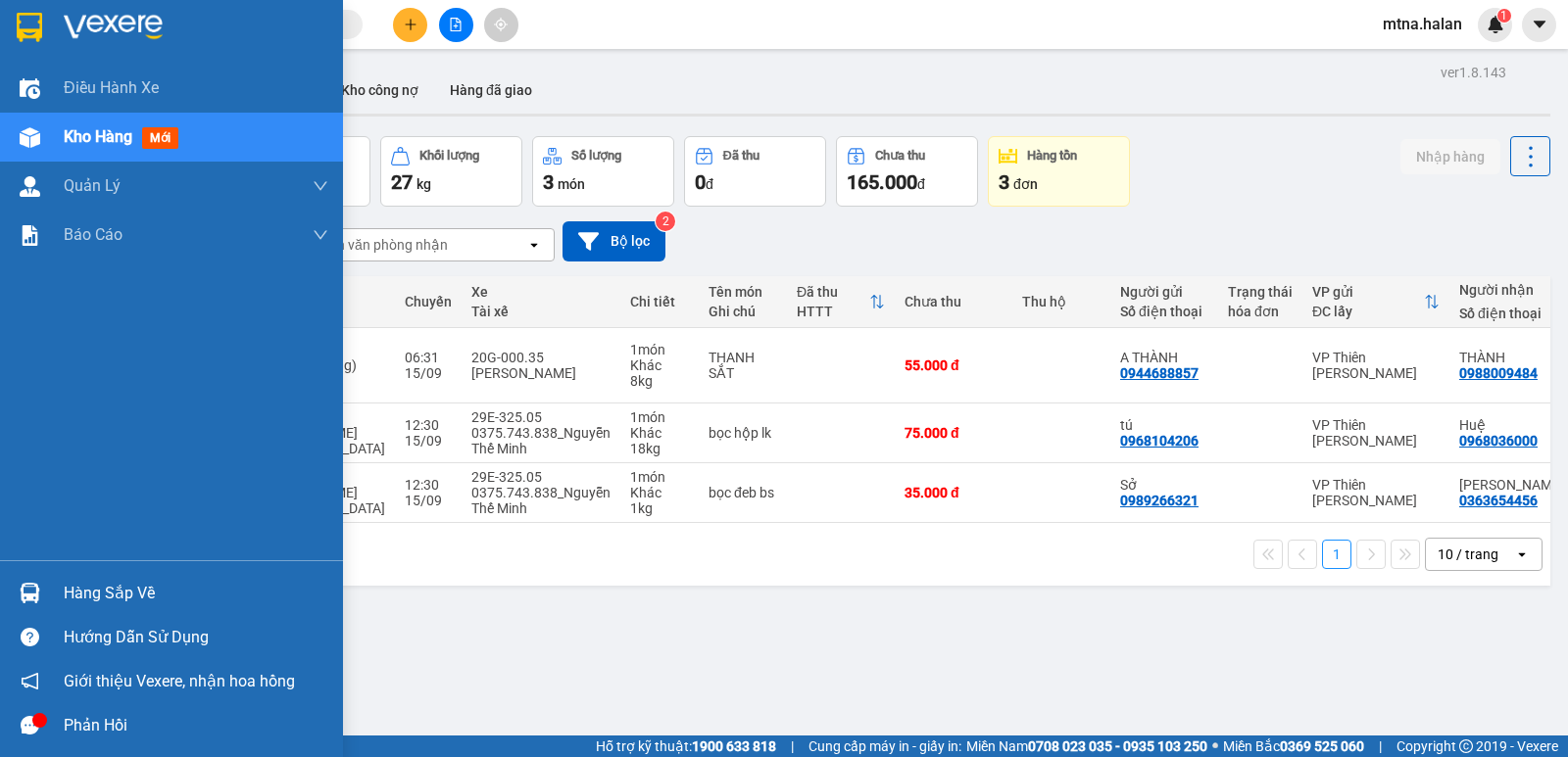
click at [30, 590] on img at bounding box center [29, 592] width 21 height 21
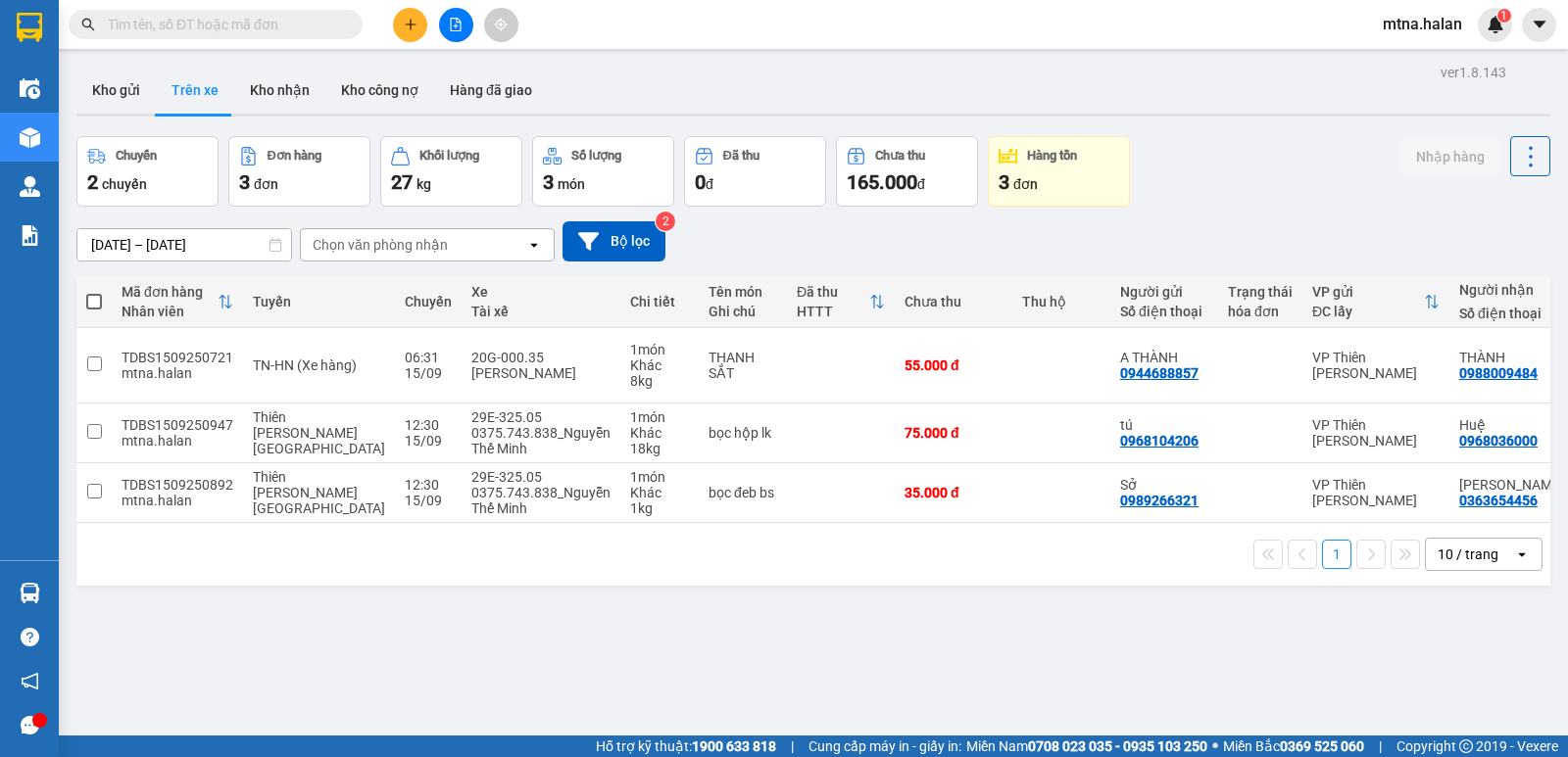
click at [1052, 640] on section "Kết quả tìm kiếm ( 2 ) Bộ lọc Mã ĐH Trạng thái Món hàng Thu hộ Tổng cước Chưa c…" at bounding box center [784, 378] width 1568 height 757
click at [108, 90] on button "Kho gửi" at bounding box center [116, 90] width 80 height 47
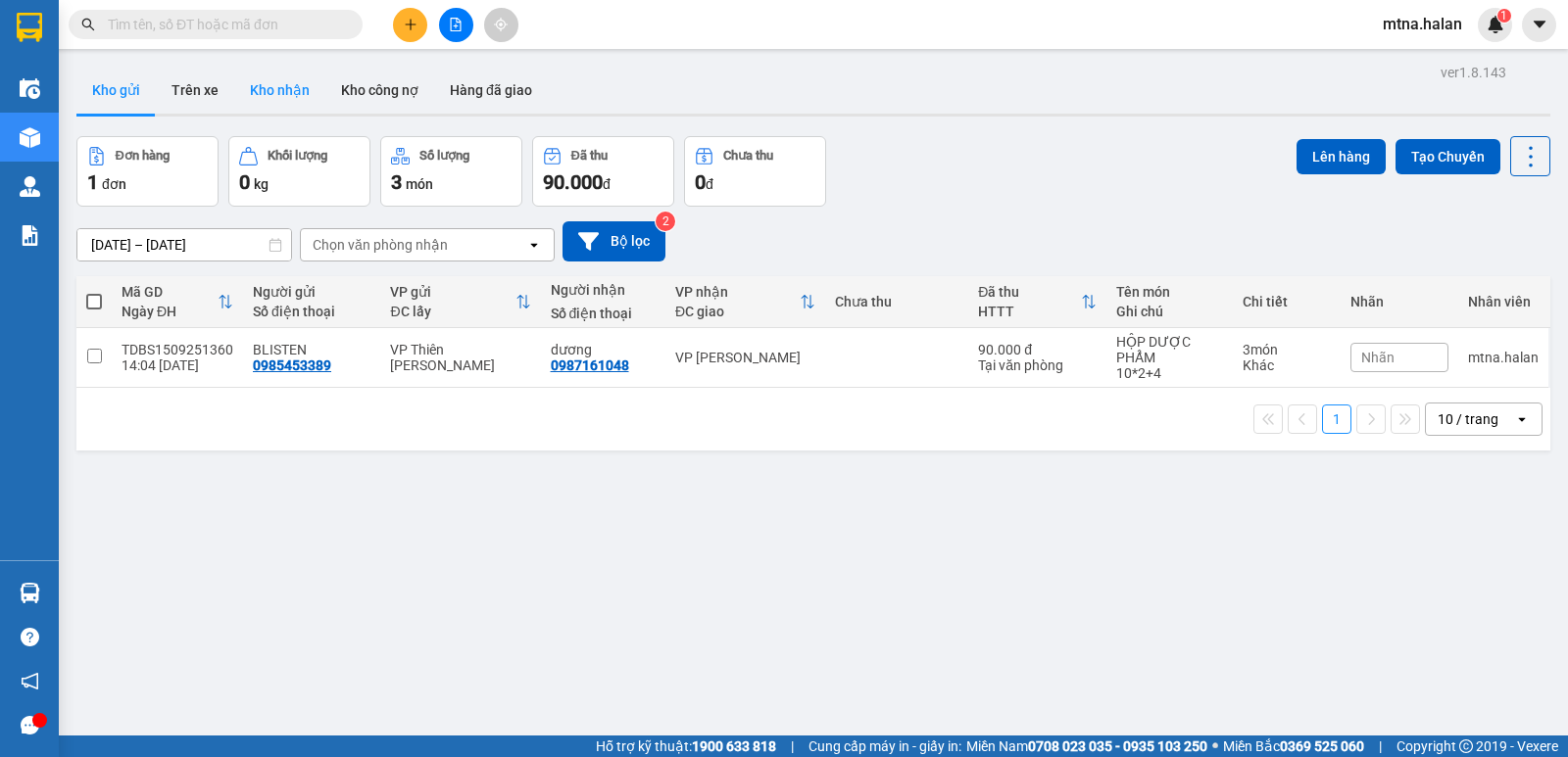
click at [263, 88] on button "Kho nhận" at bounding box center [279, 90] width 91 height 47
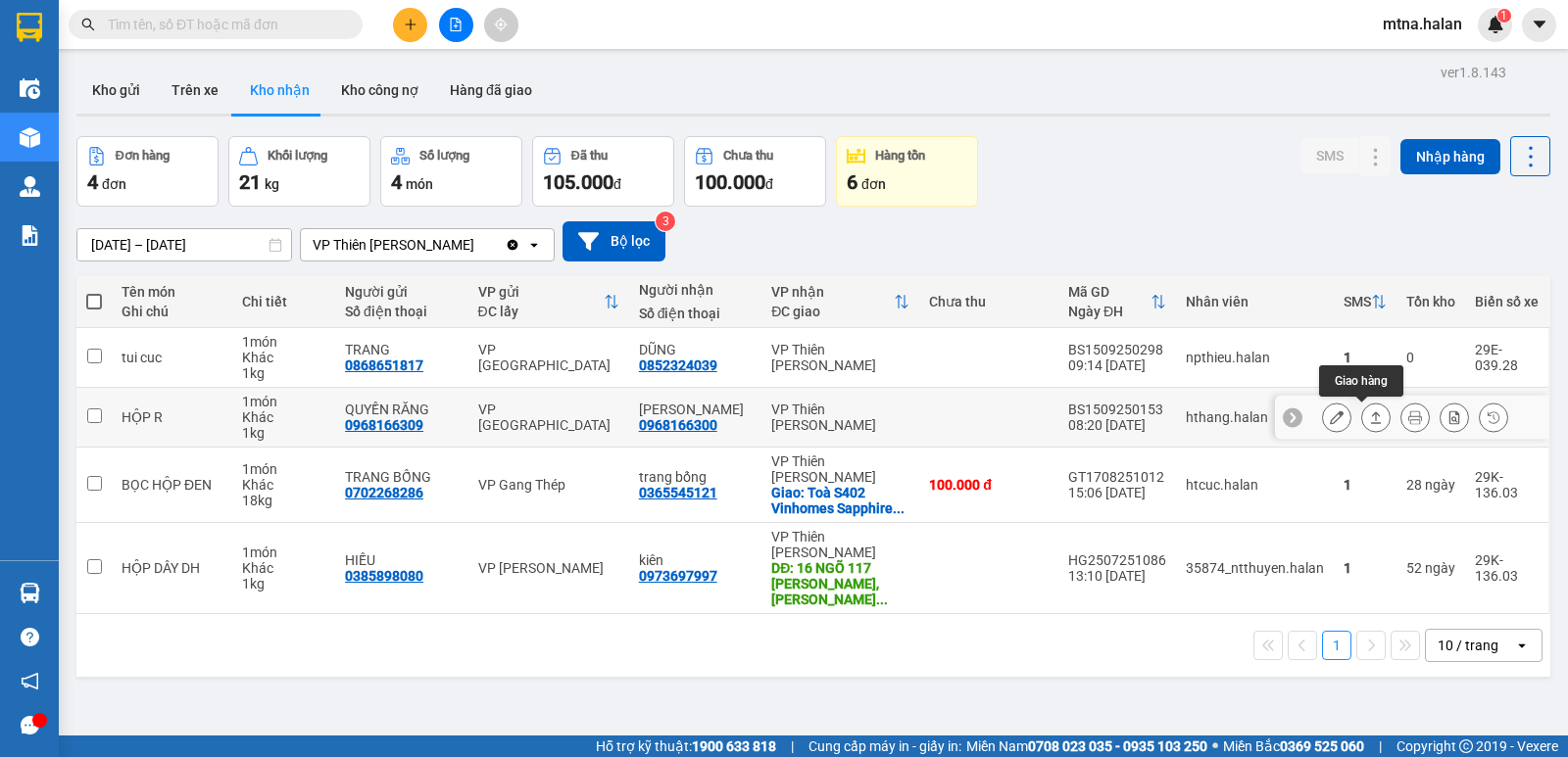
click at [1371, 415] on icon at bounding box center [1375, 417] width 11 height 12
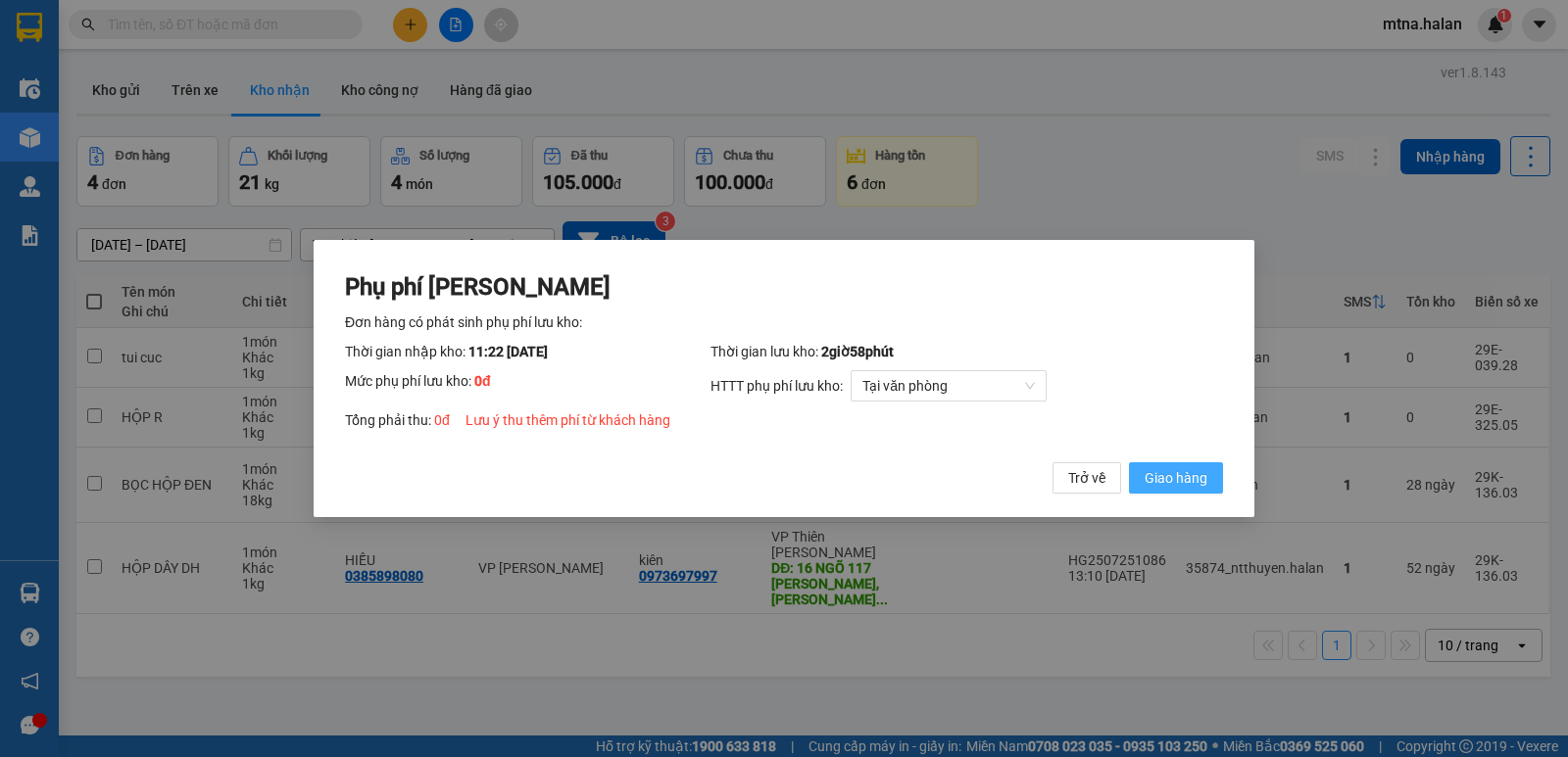
click at [1176, 481] on span "Giao hàng" at bounding box center [1176, 478] width 63 height 22
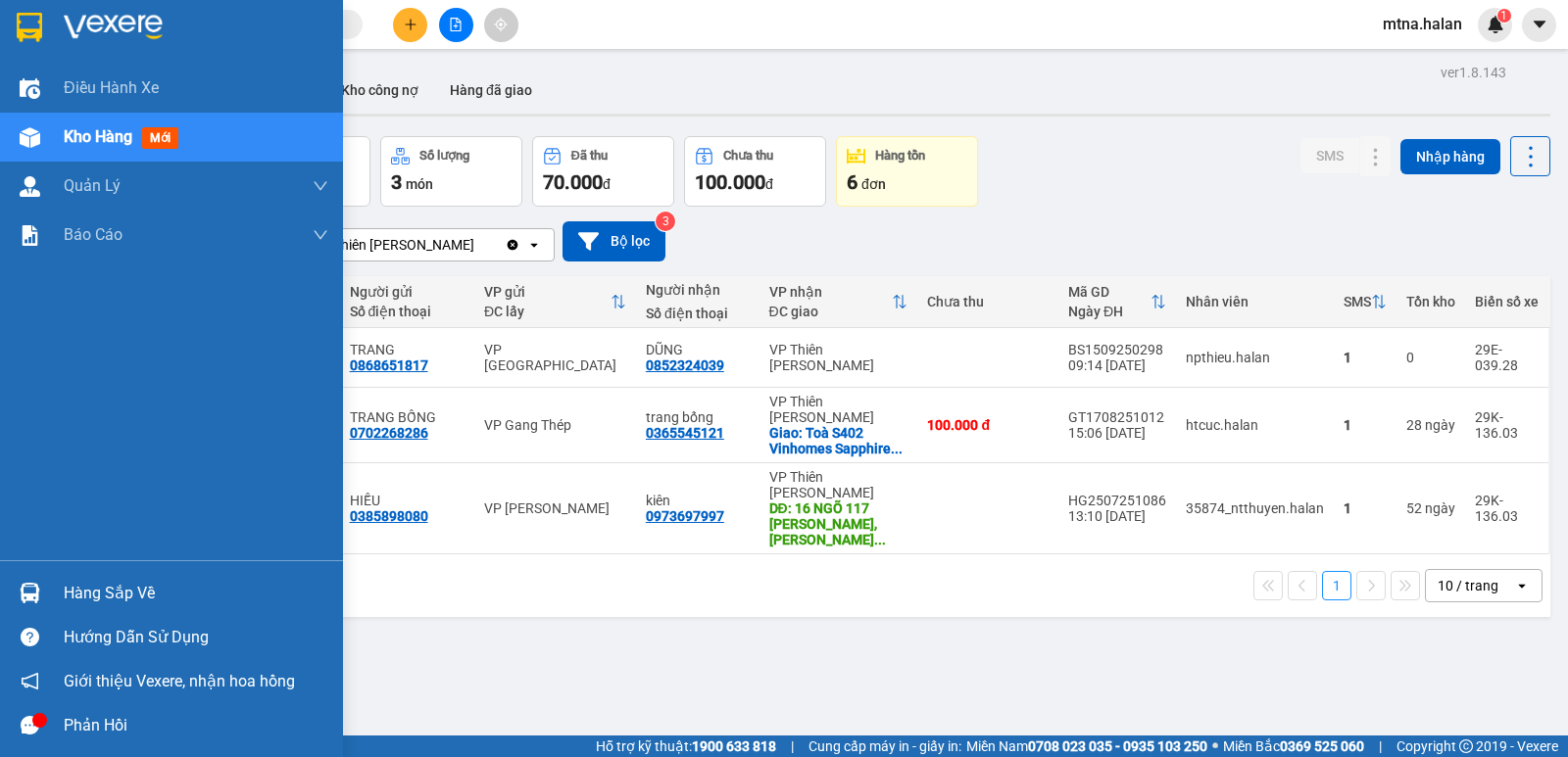
click at [32, 129] on img at bounding box center [29, 137] width 21 height 21
click at [35, 586] on img at bounding box center [29, 592] width 21 height 21
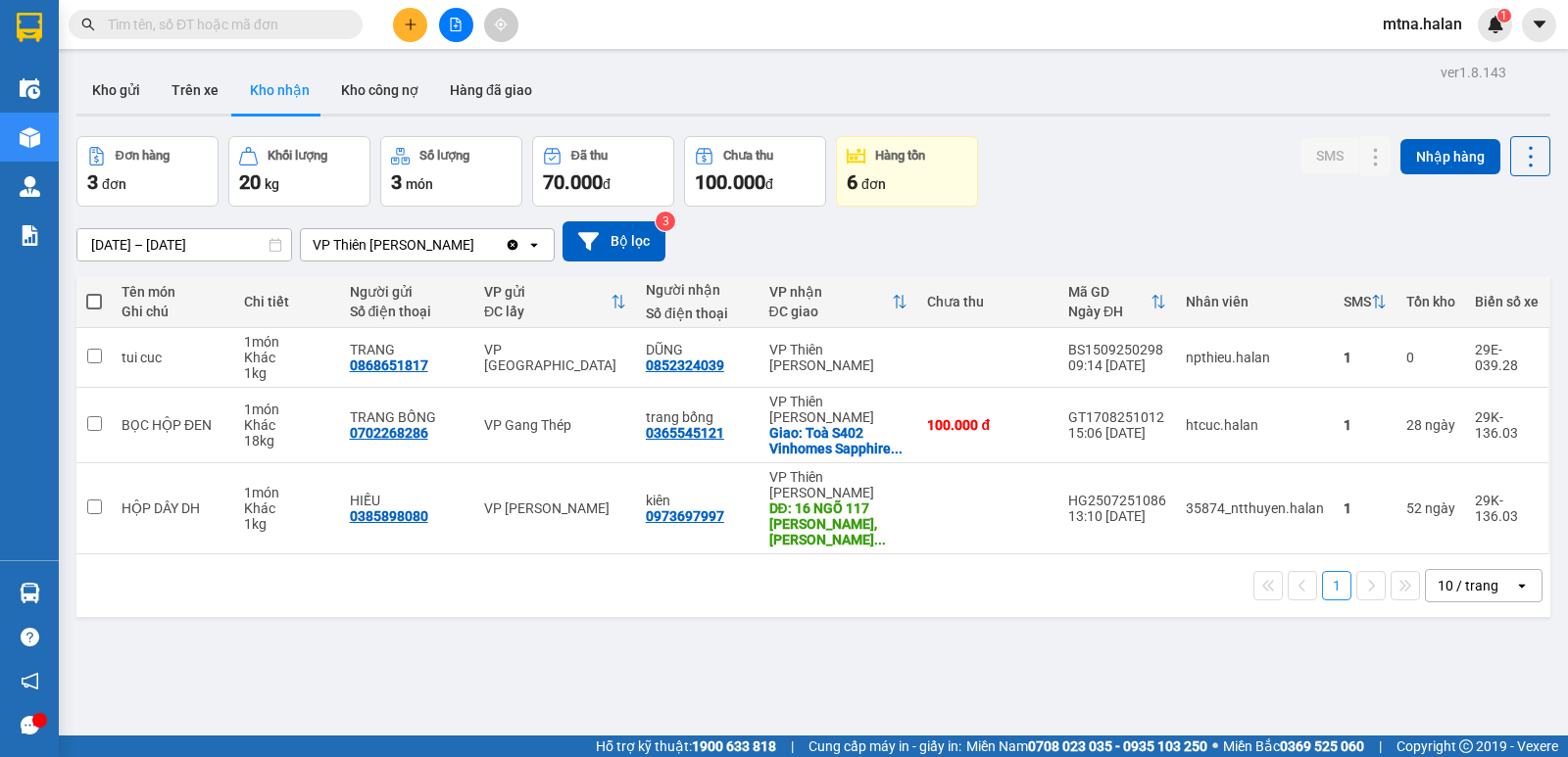
click at [1074, 629] on section "Kết quả tìm kiếm ( 2 ) Bộ lọc Mã ĐH Trạng thái Món hàng Thu hộ Tổng cước Chưa c…" at bounding box center [784, 378] width 1568 height 757
click at [116, 89] on button "Kho gửi" at bounding box center [116, 90] width 80 height 47
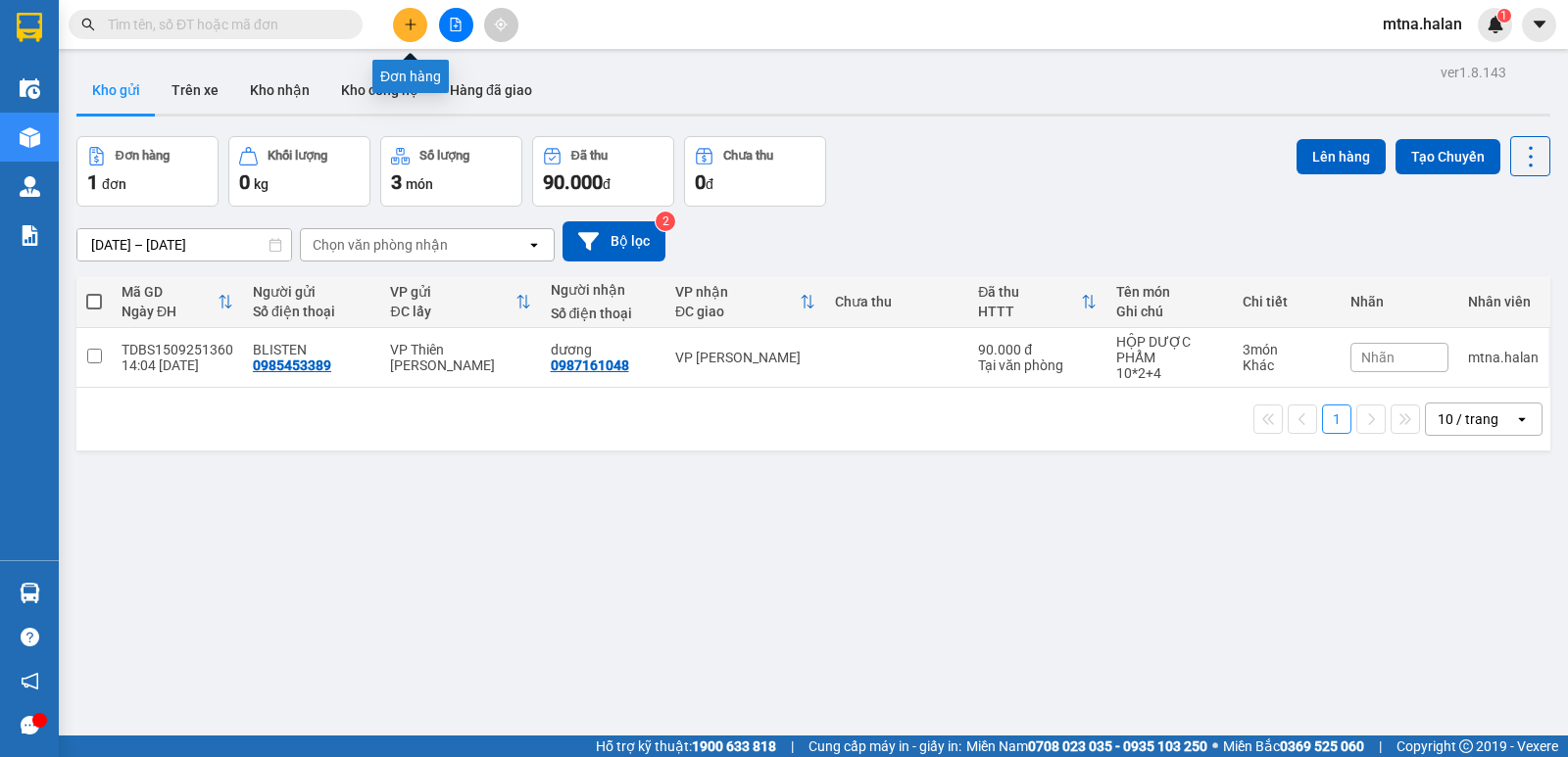
click at [404, 22] on icon "plus" at bounding box center [411, 25] width 14 height 14
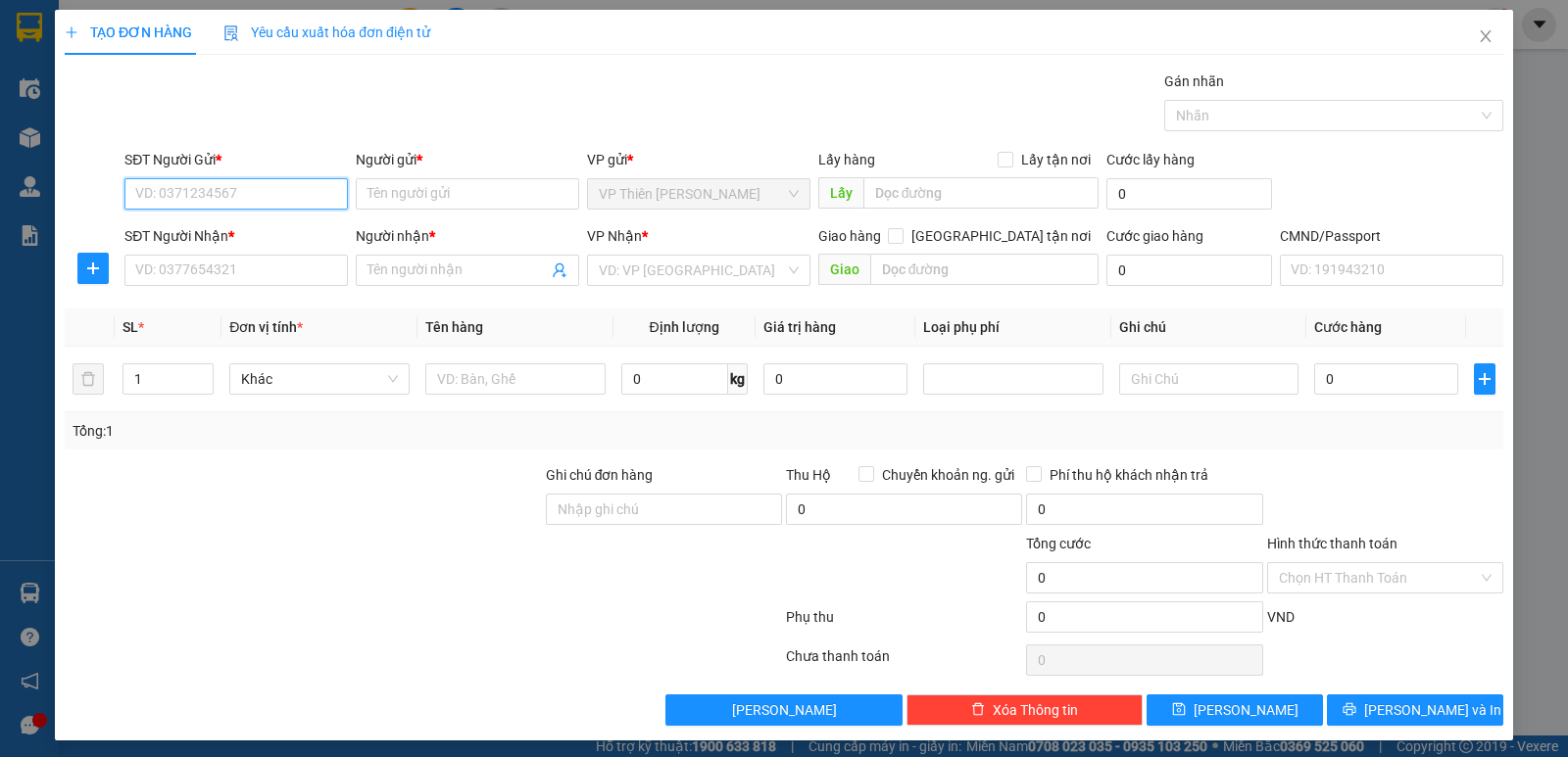
click at [275, 185] on input "SĐT Người Gửi *" at bounding box center [236, 193] width 223 height 31
type input "0965758677"
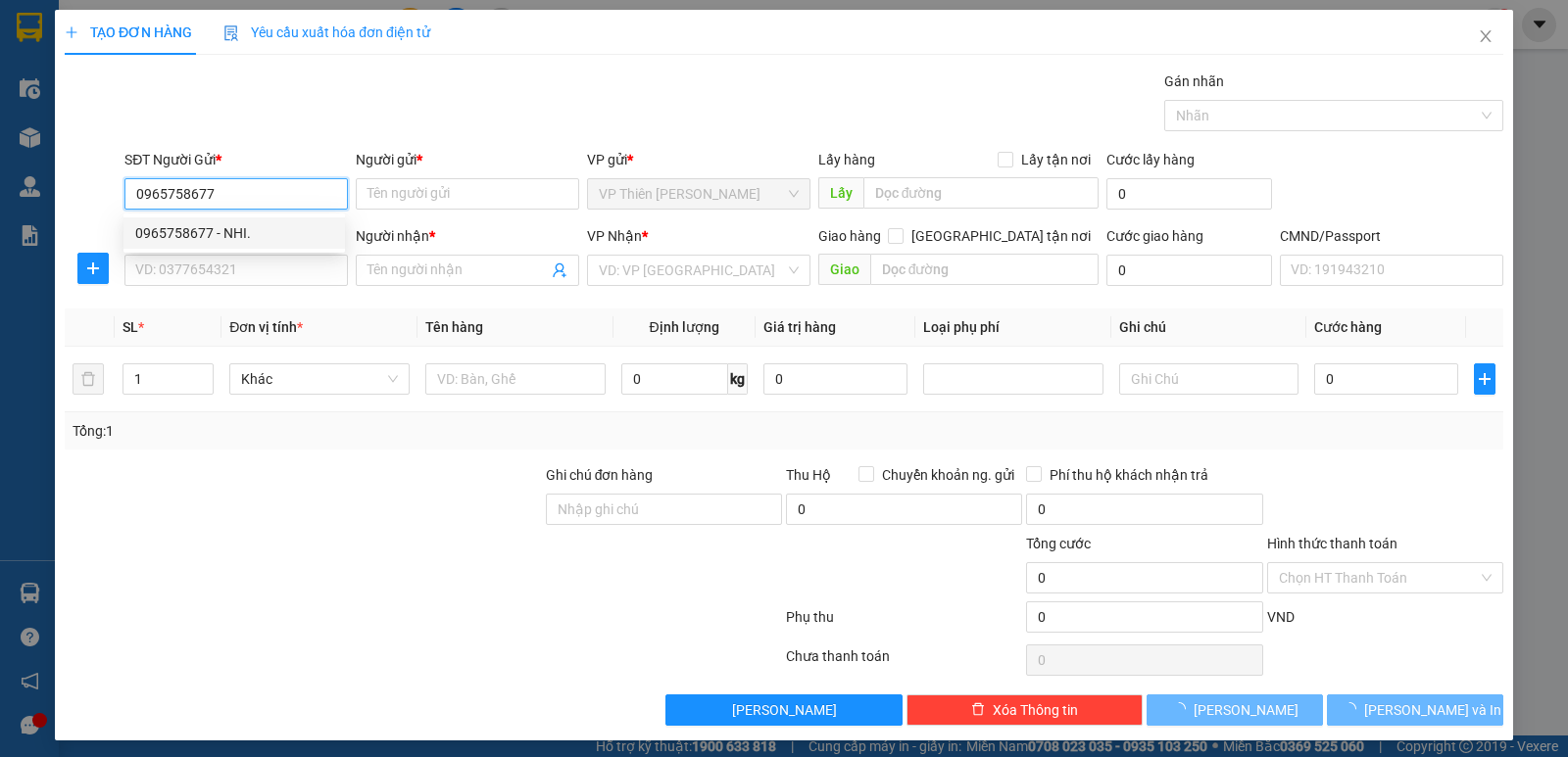
click at [225, 229] on div "0965758677 - NHI." at bounding box center [234, 233] width 197 height 22
type input "NHI."
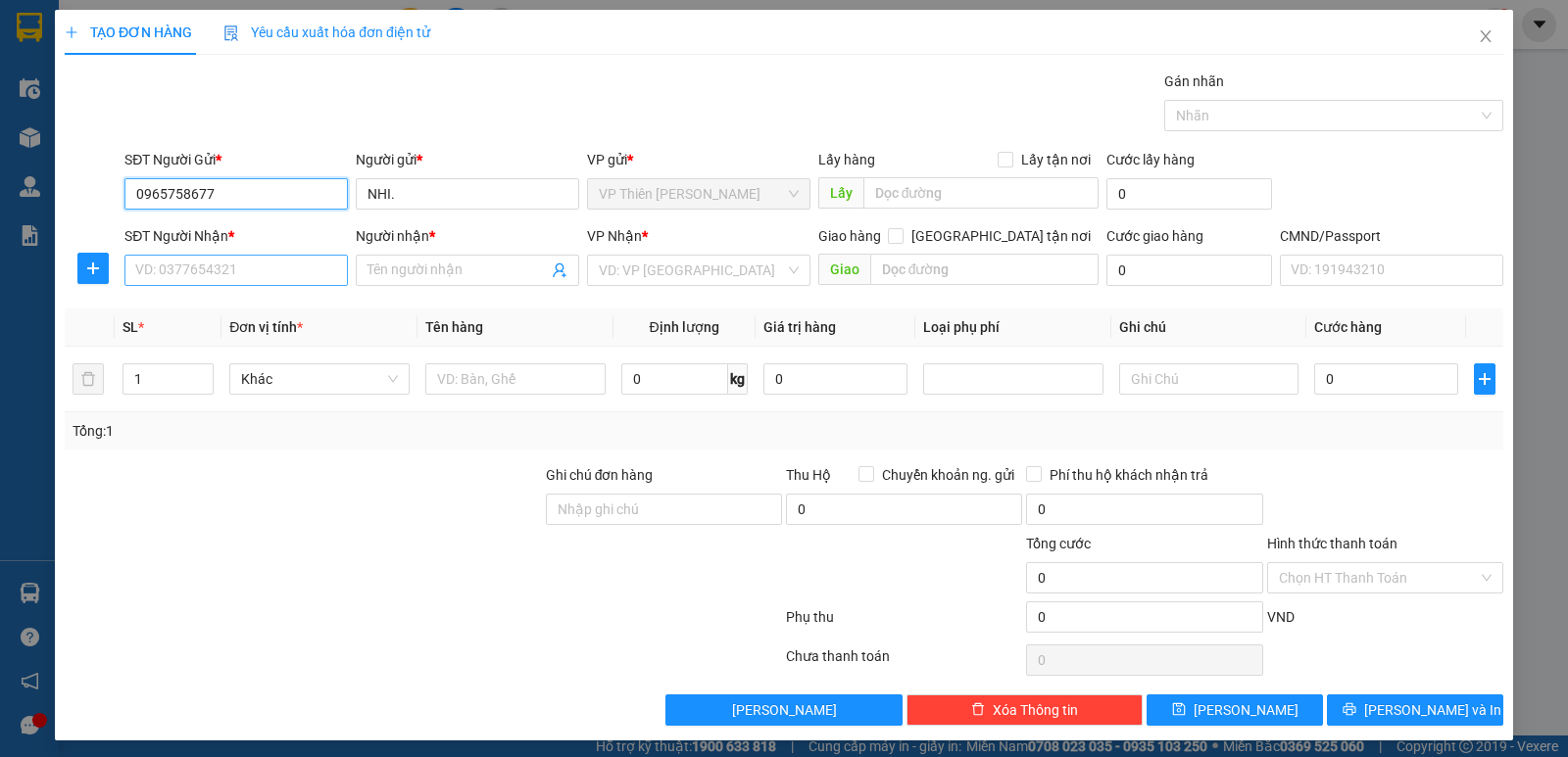
type input "0965758677"
click at [245, 268] on input "SĐT Người Nhận *" at bounding box center [236, 270] width 223 height 31
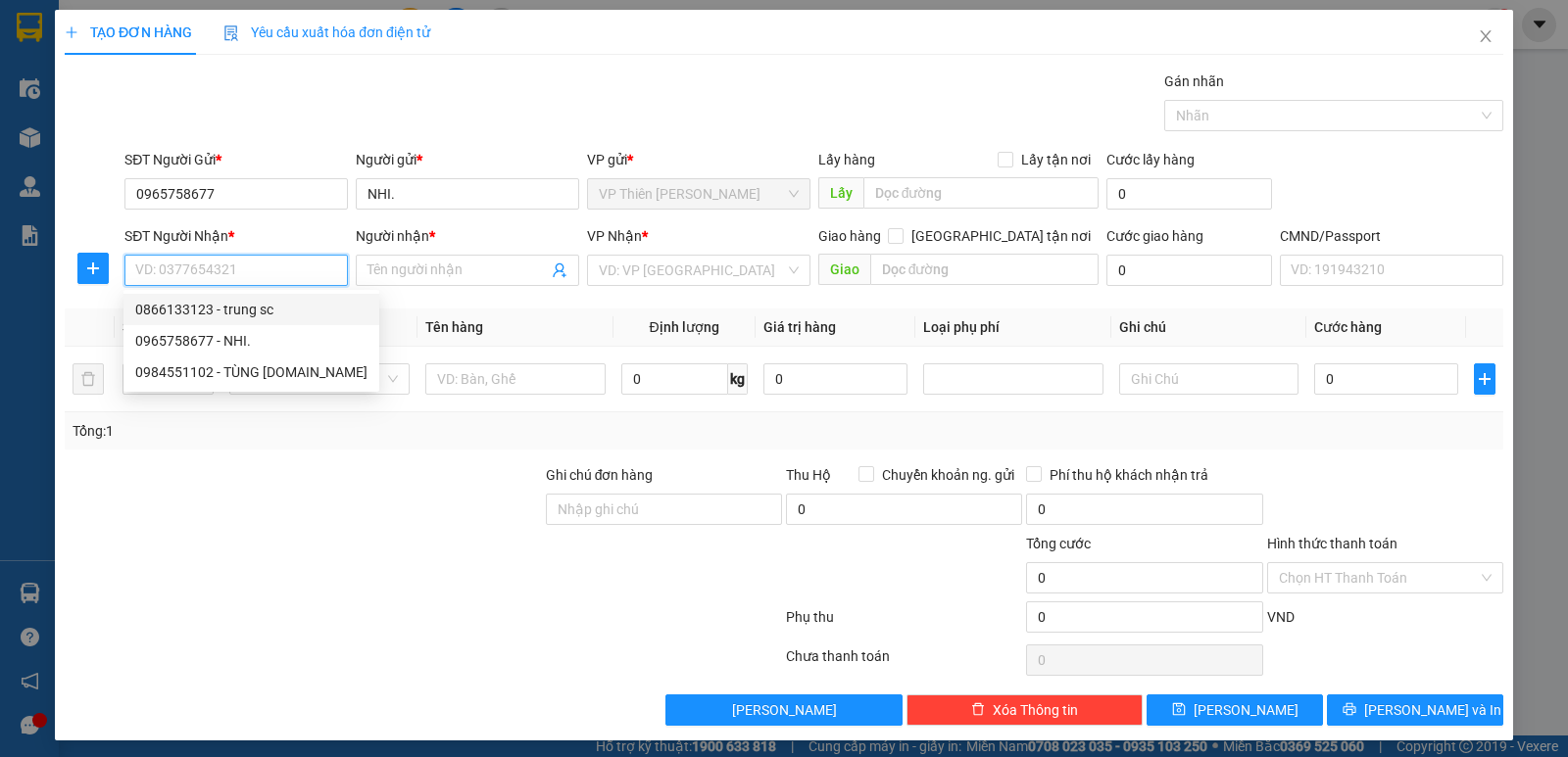
click at [240, 308] on div "0866133123 - trung sc" at bounding box center [252, 309] width 232 height 22
type input "0866133123"
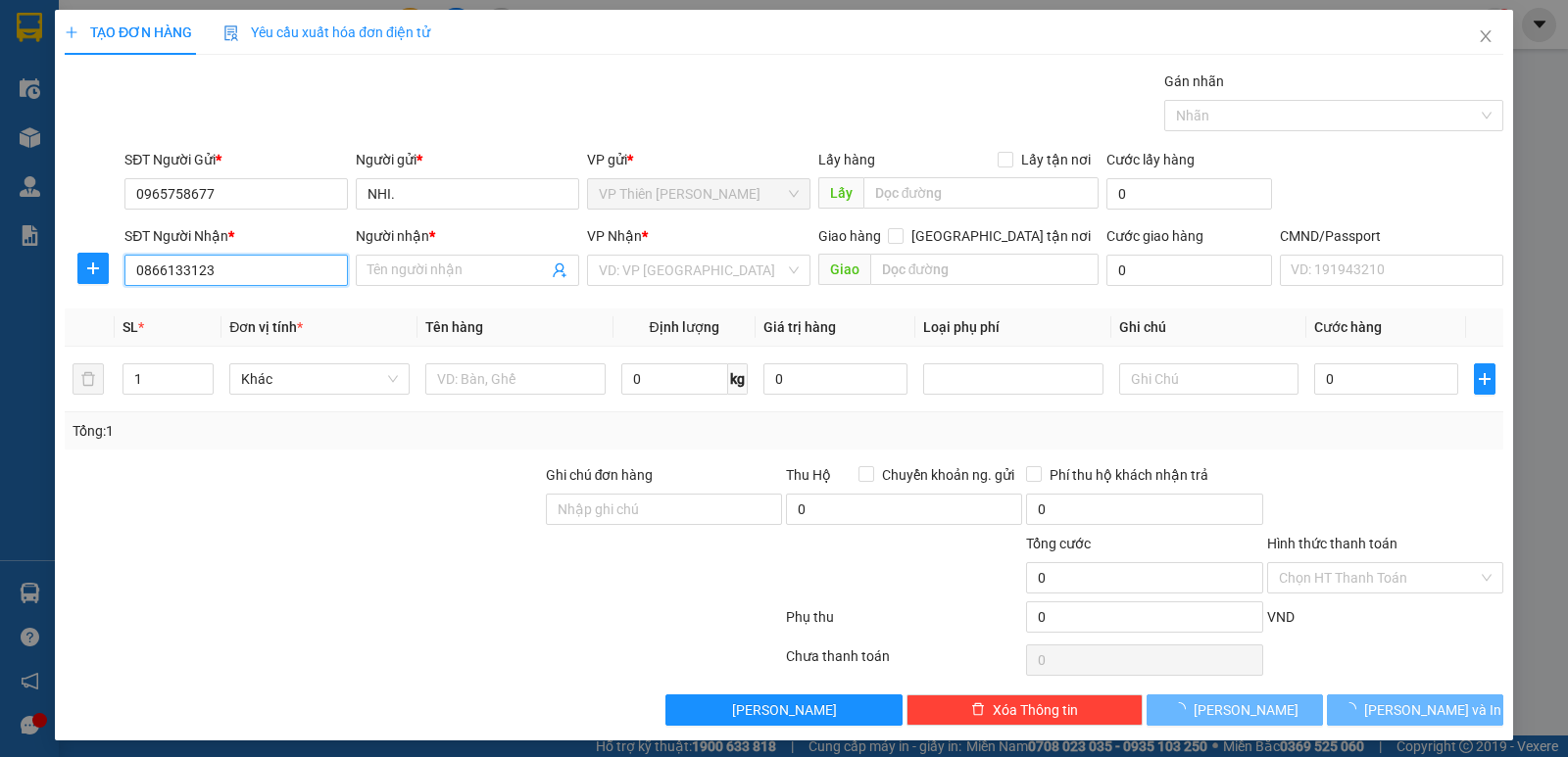
type input "trung sc"
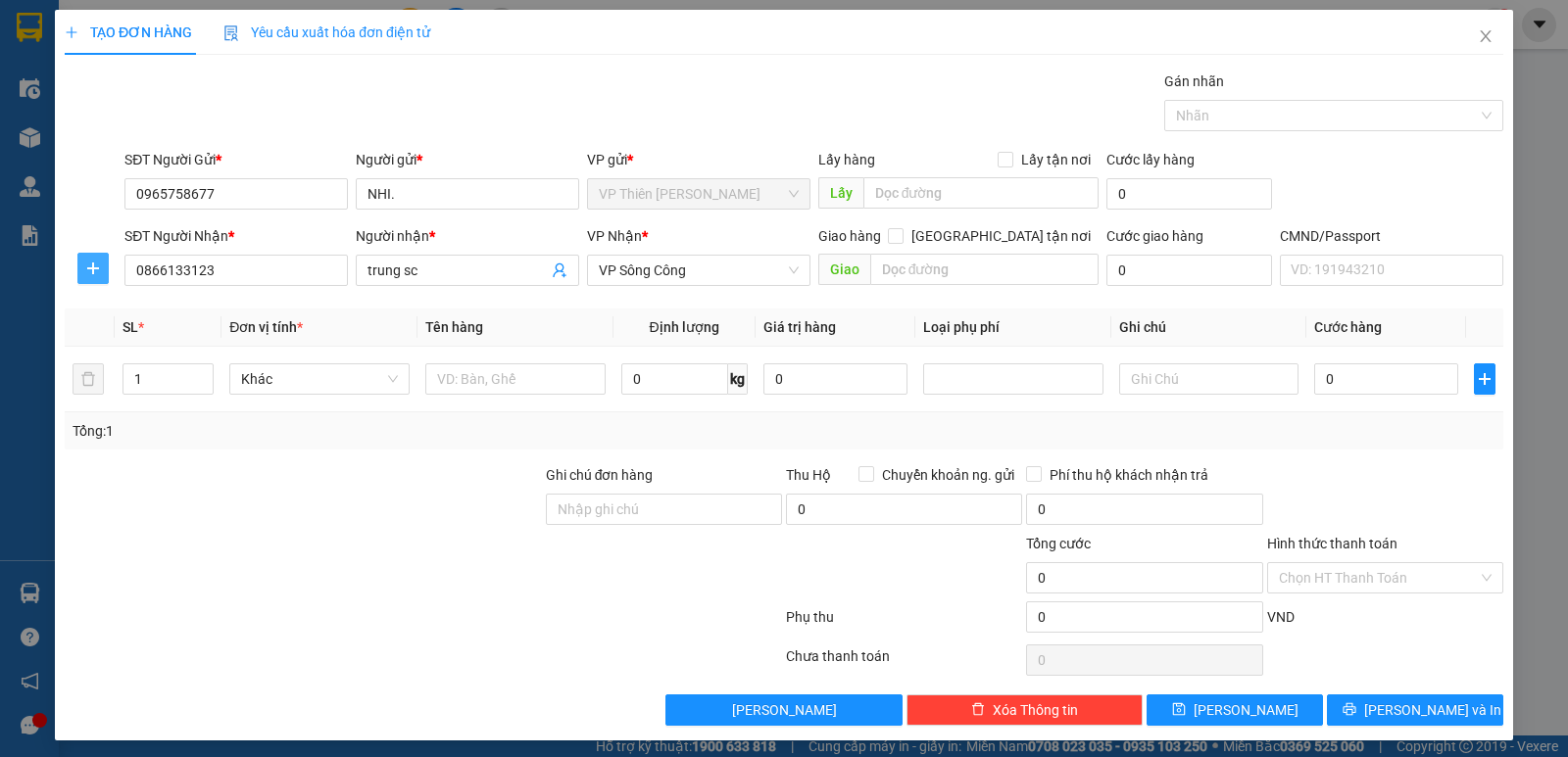
click at [91, 263] on icon "plus" at bounding box center [93, 268] width 16 height 16
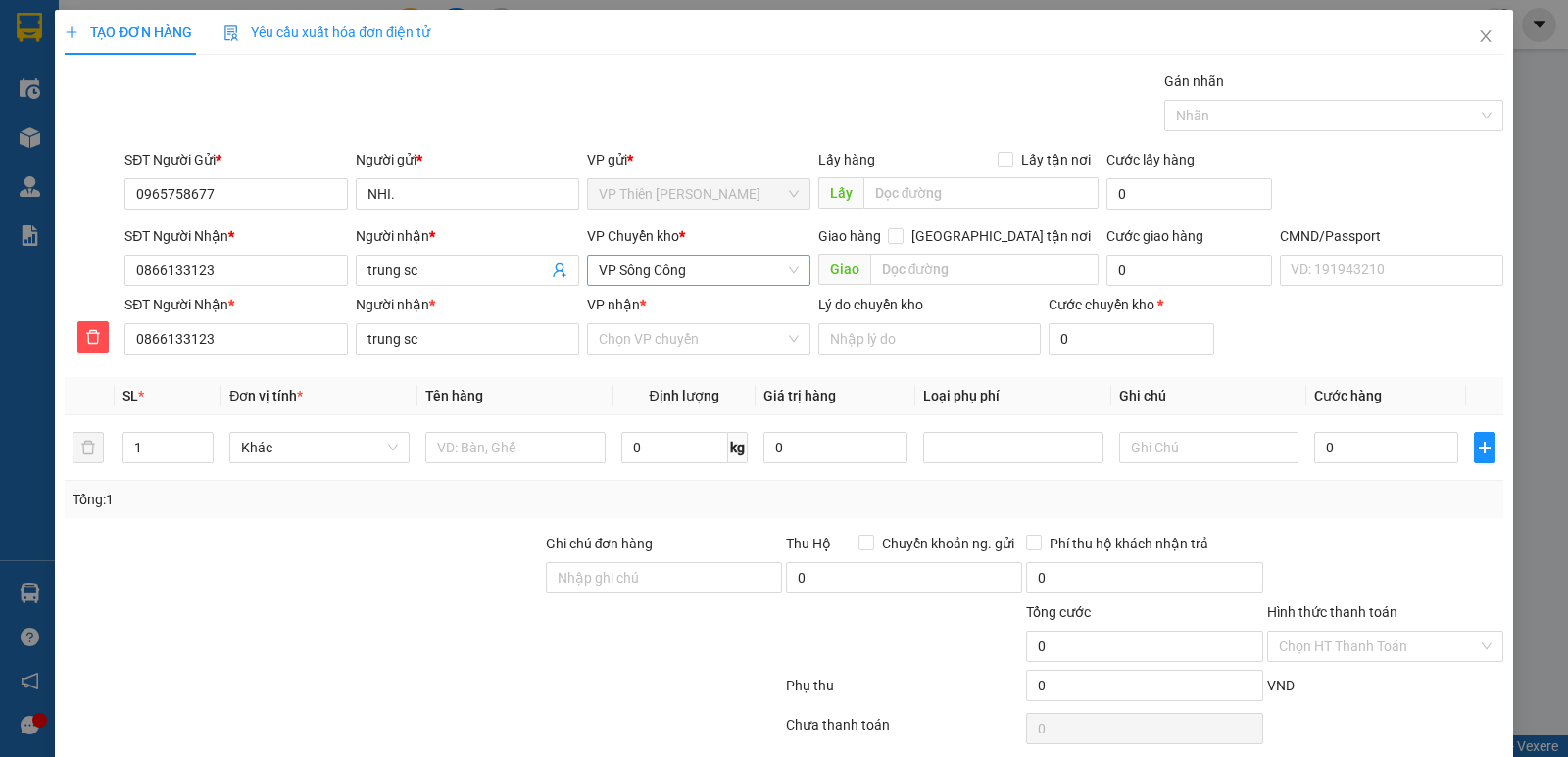
click at [700, 265] on span "VP Sông Công" at bounding box center [698, 270] width 199 height 29
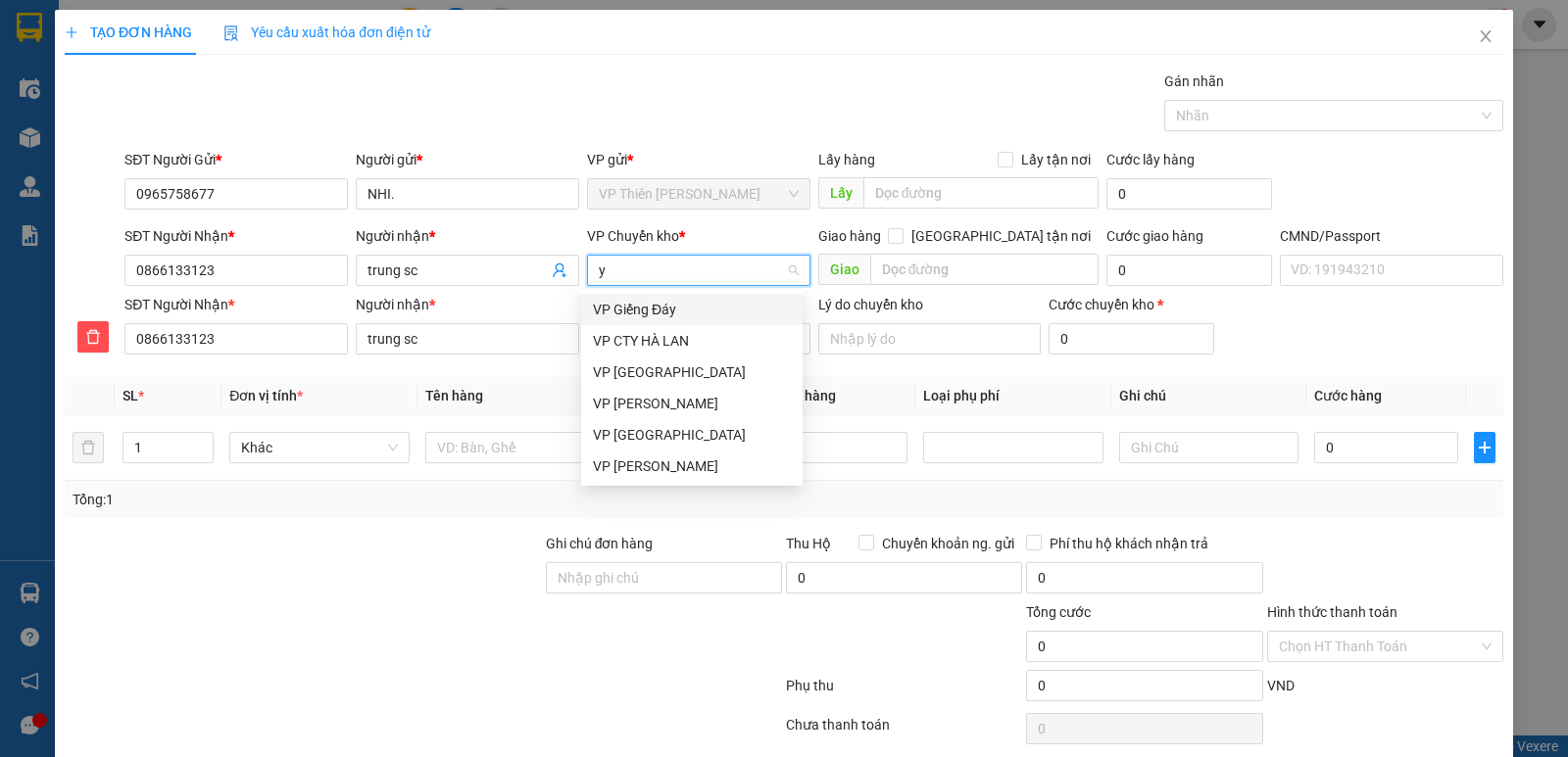
type input "ye"
click at [635, 305] on div "VP [GEOGRAPHIC_DATA]" at bounding box center [691, 309] width 197 height 22
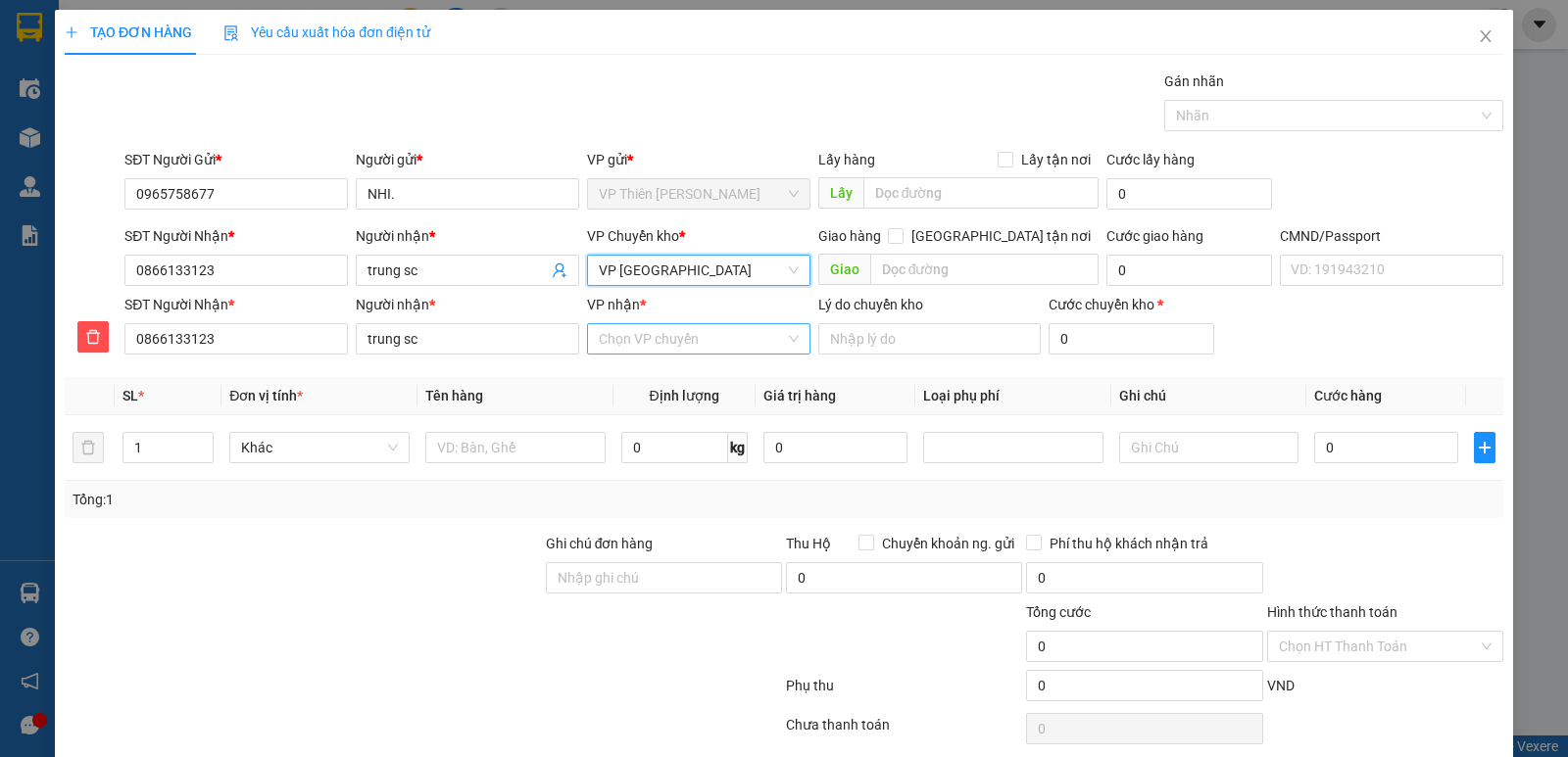
click at [673, 339] on input "VP nhận *" at bounding box center [691, 339] width 186 height 29
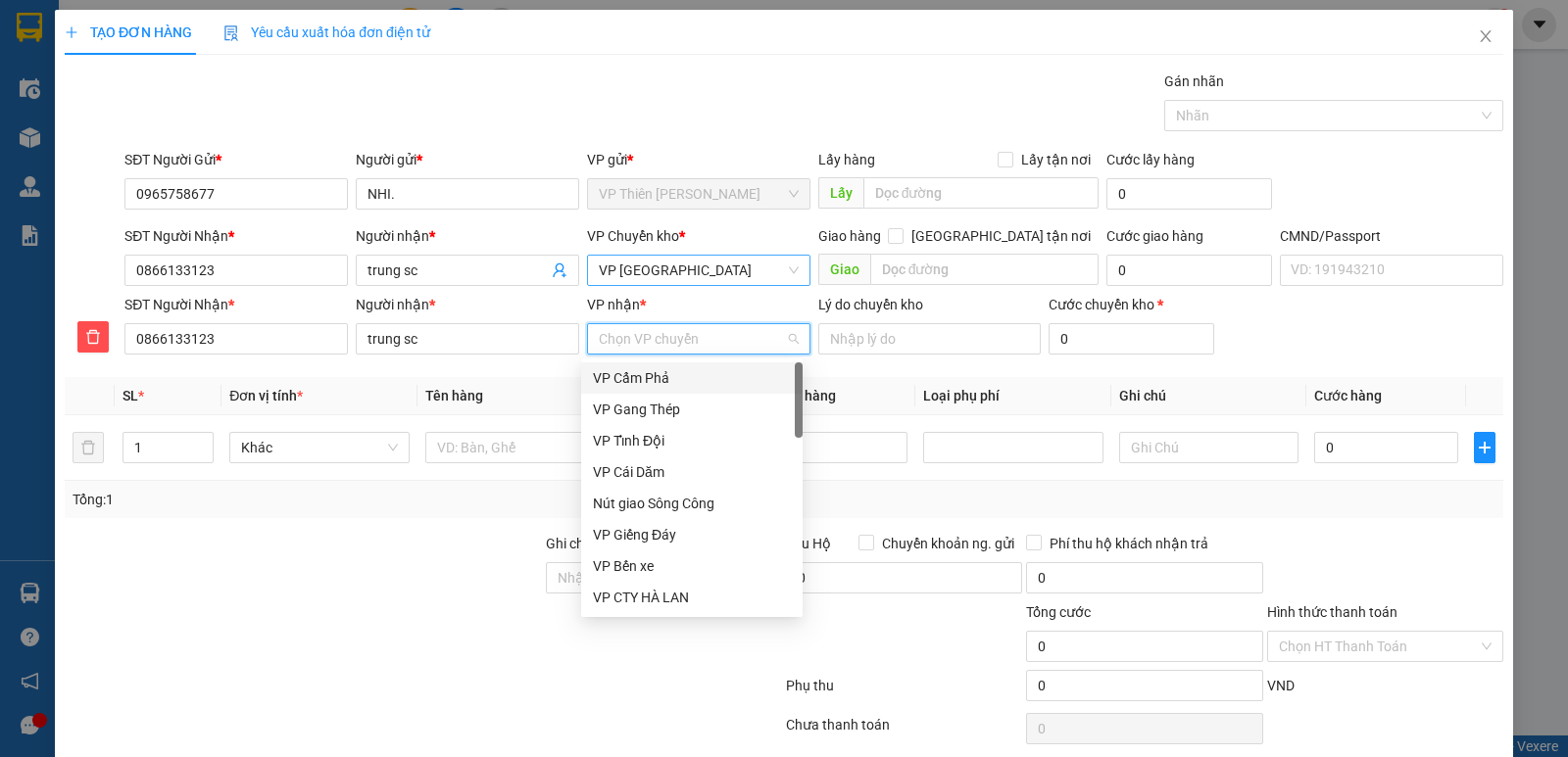
type input "s"
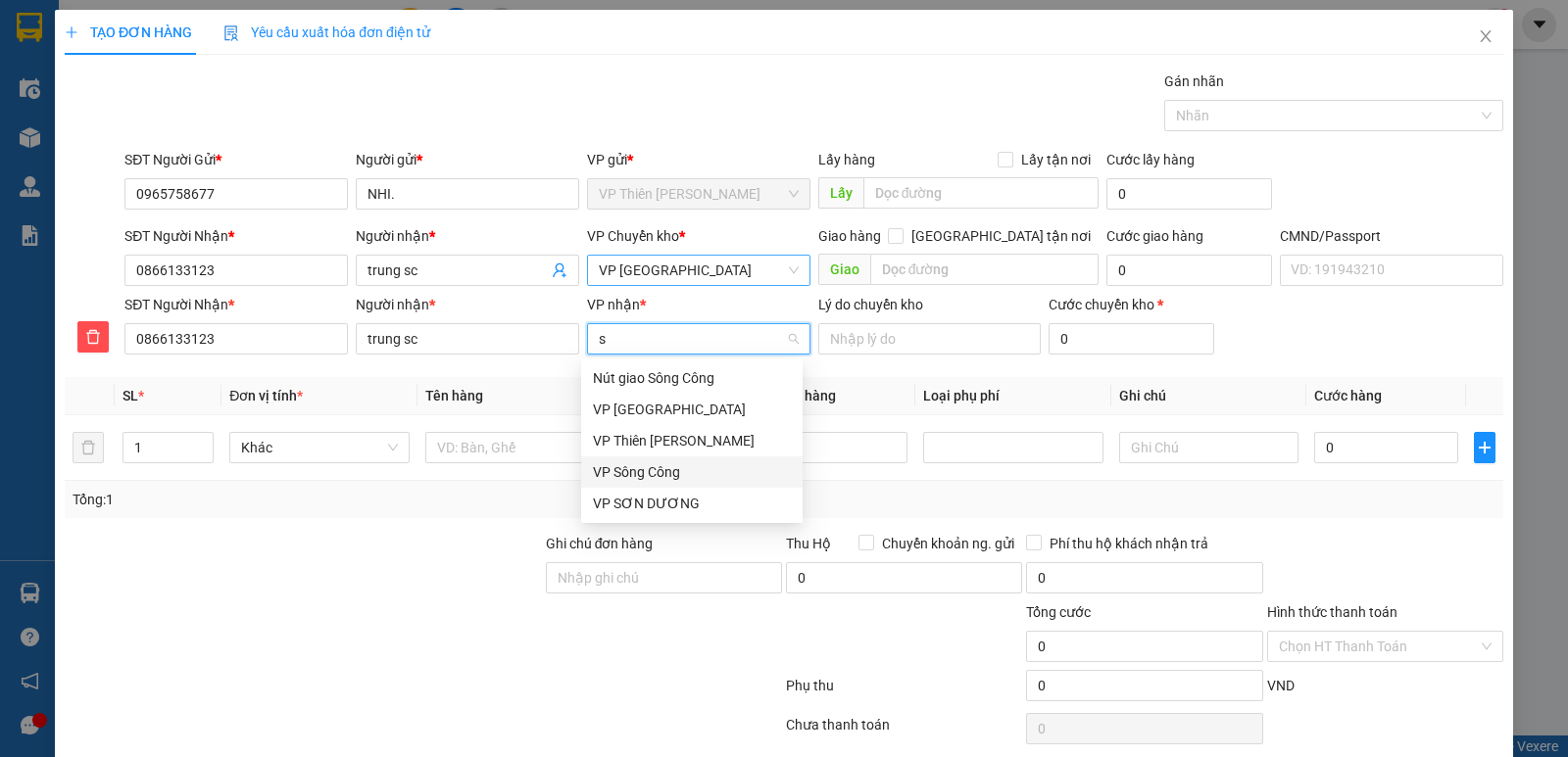
click at [627, 470] on div "VP Sông Công" at bounding box center [691, 472] width 197 height 22
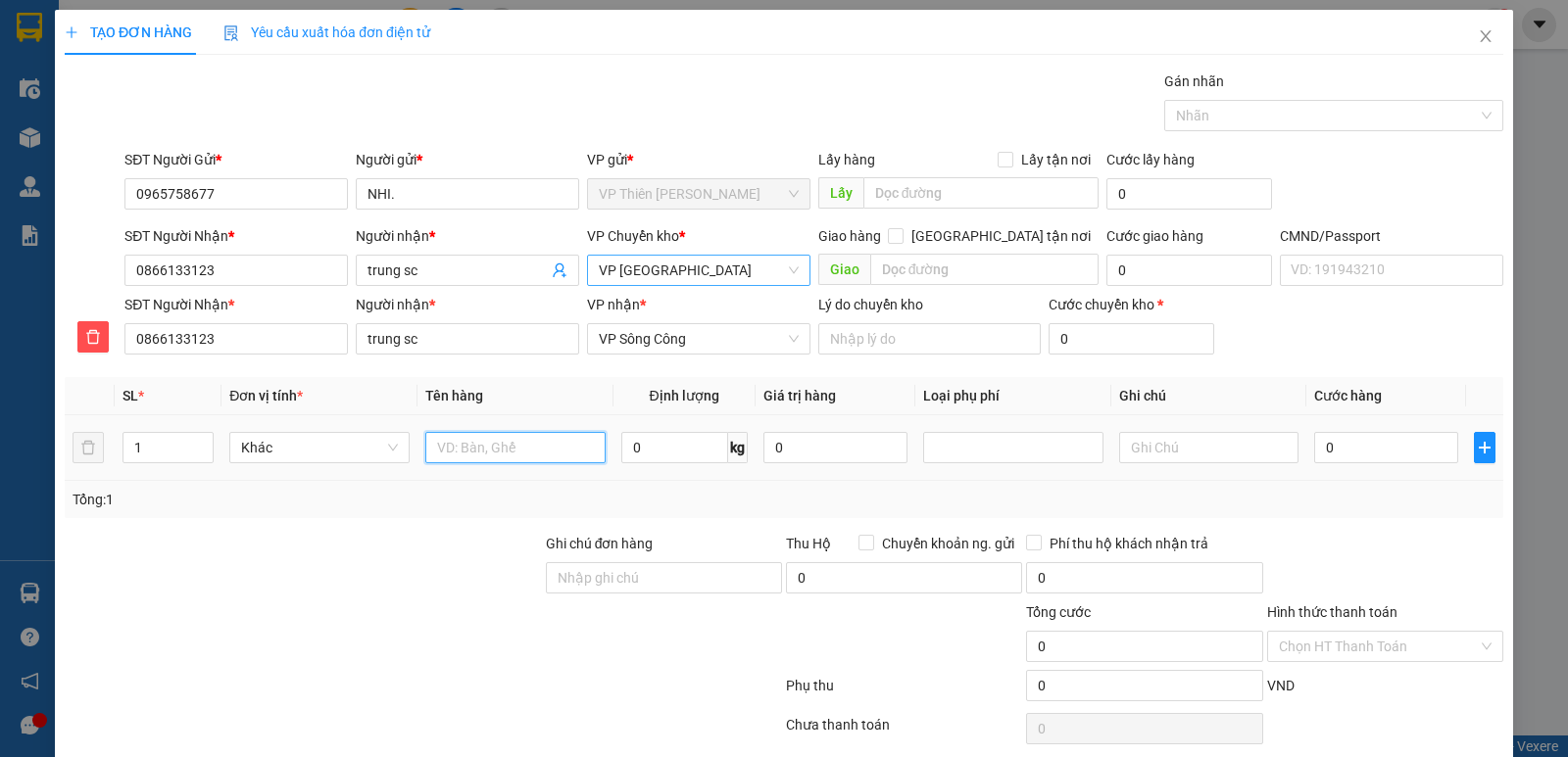
click at [525, 446] on input "text" at bounding box center [515, 448] width 180 height 31
type input "hộp vàng lk"
click at [678, 433] on input "0" at bounding box center [674, 448] width 107 height 31
type input "2"
click at [1346, 444] on input "0" at bounding box center [1385, 448] width 144 height 31
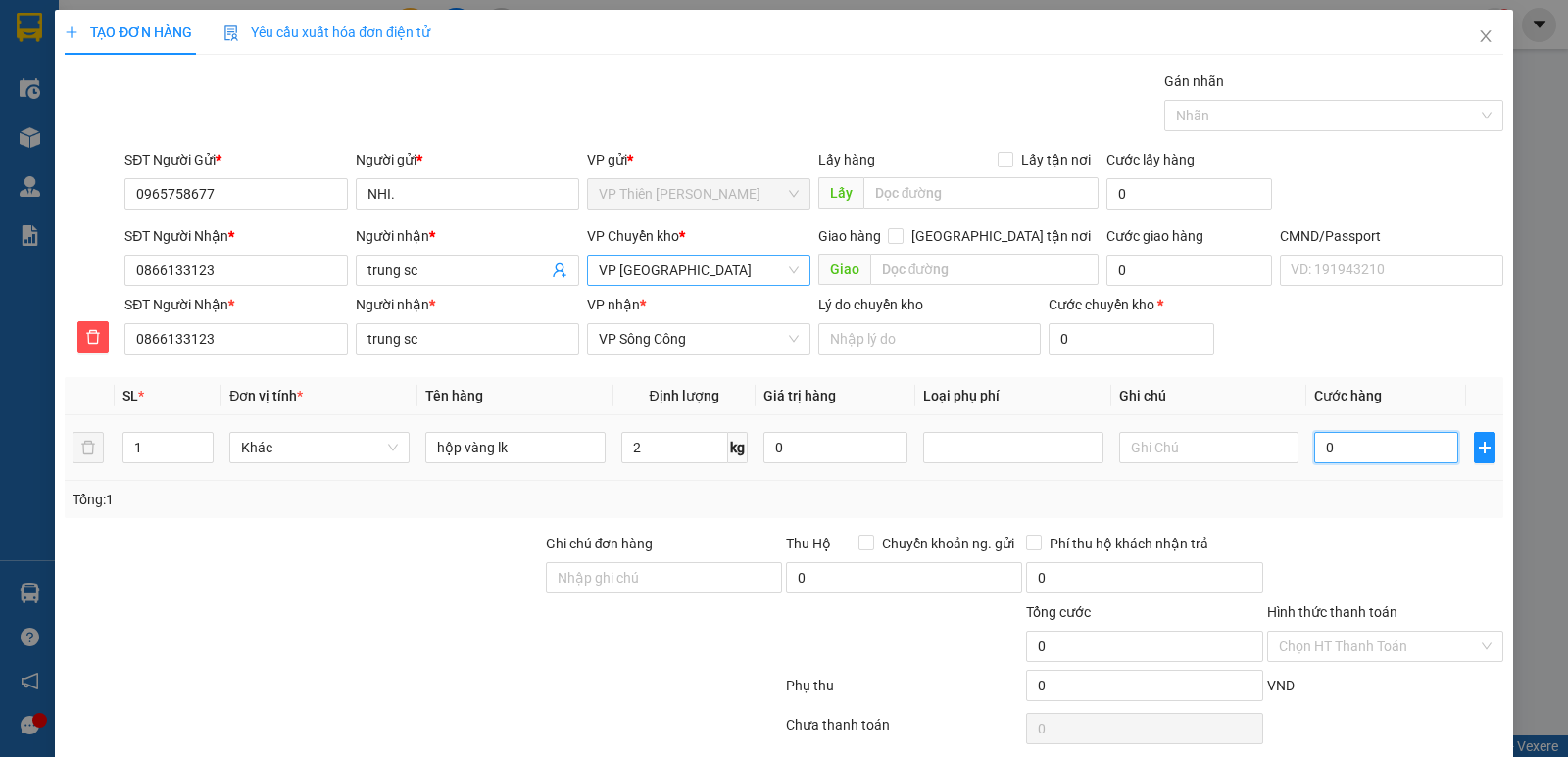
type input "3"
type input "35"
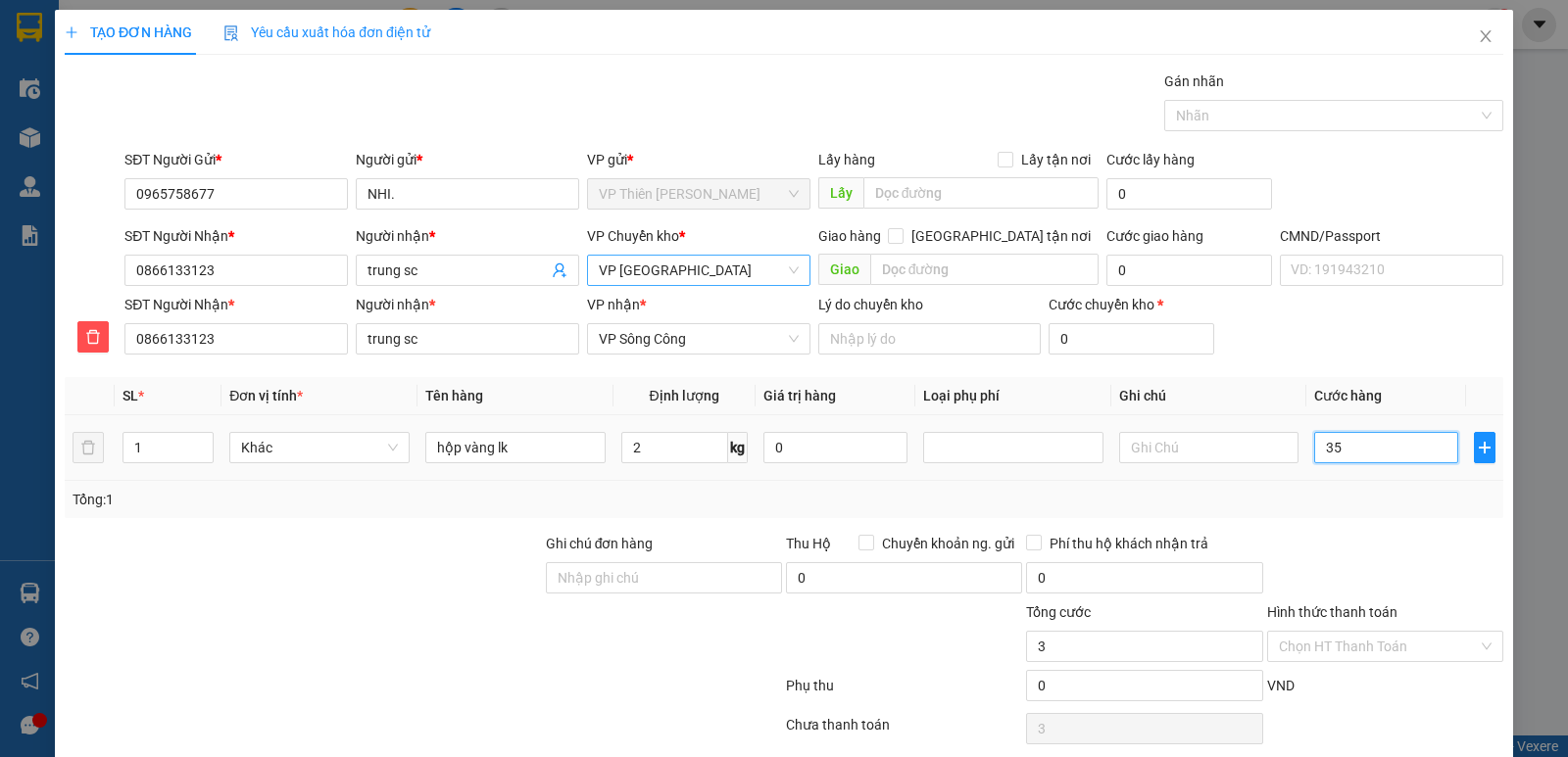
type input "35"
type input "350"
type input "3.500"
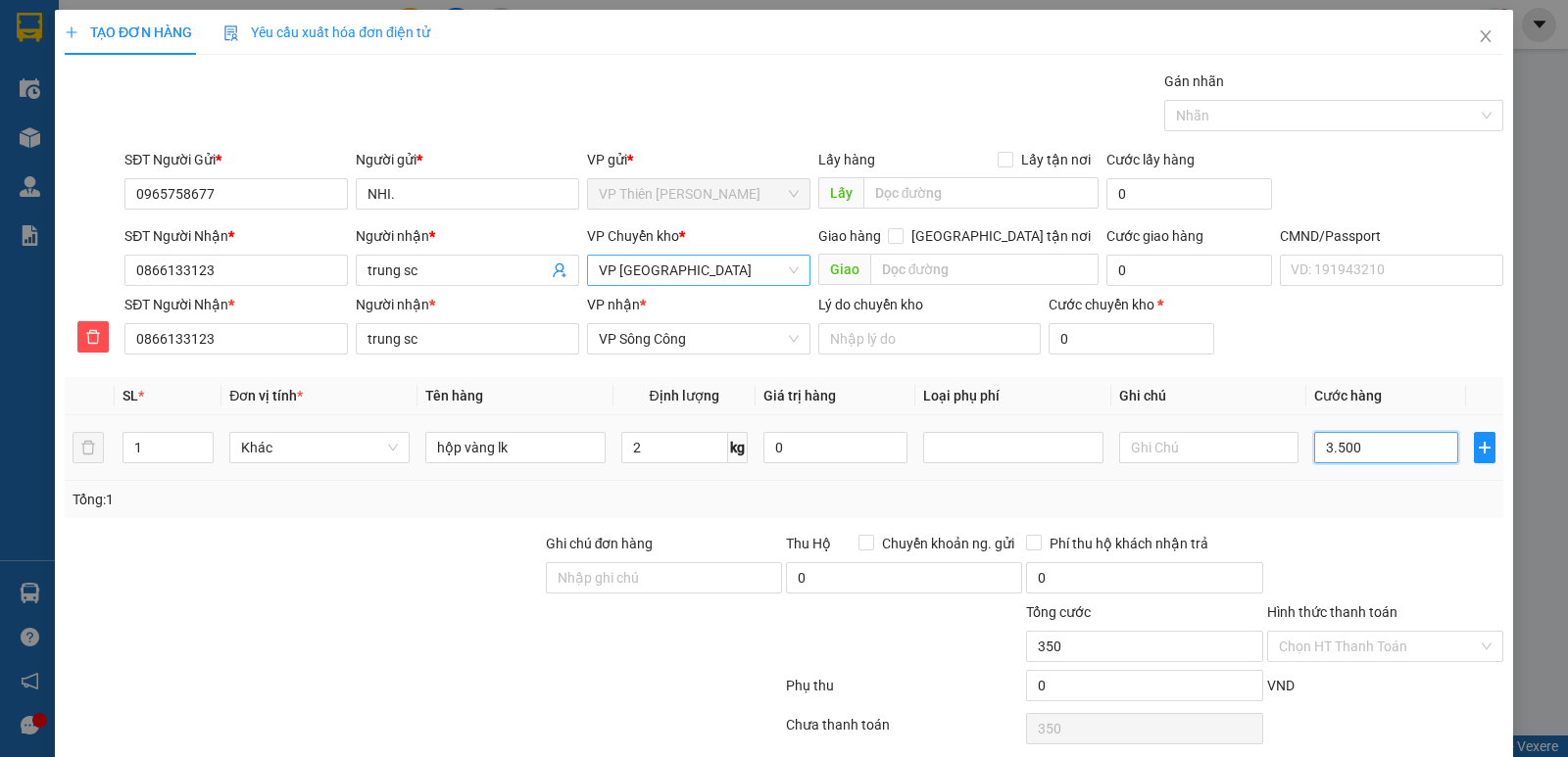
type input "3.500"
type input "35.000"
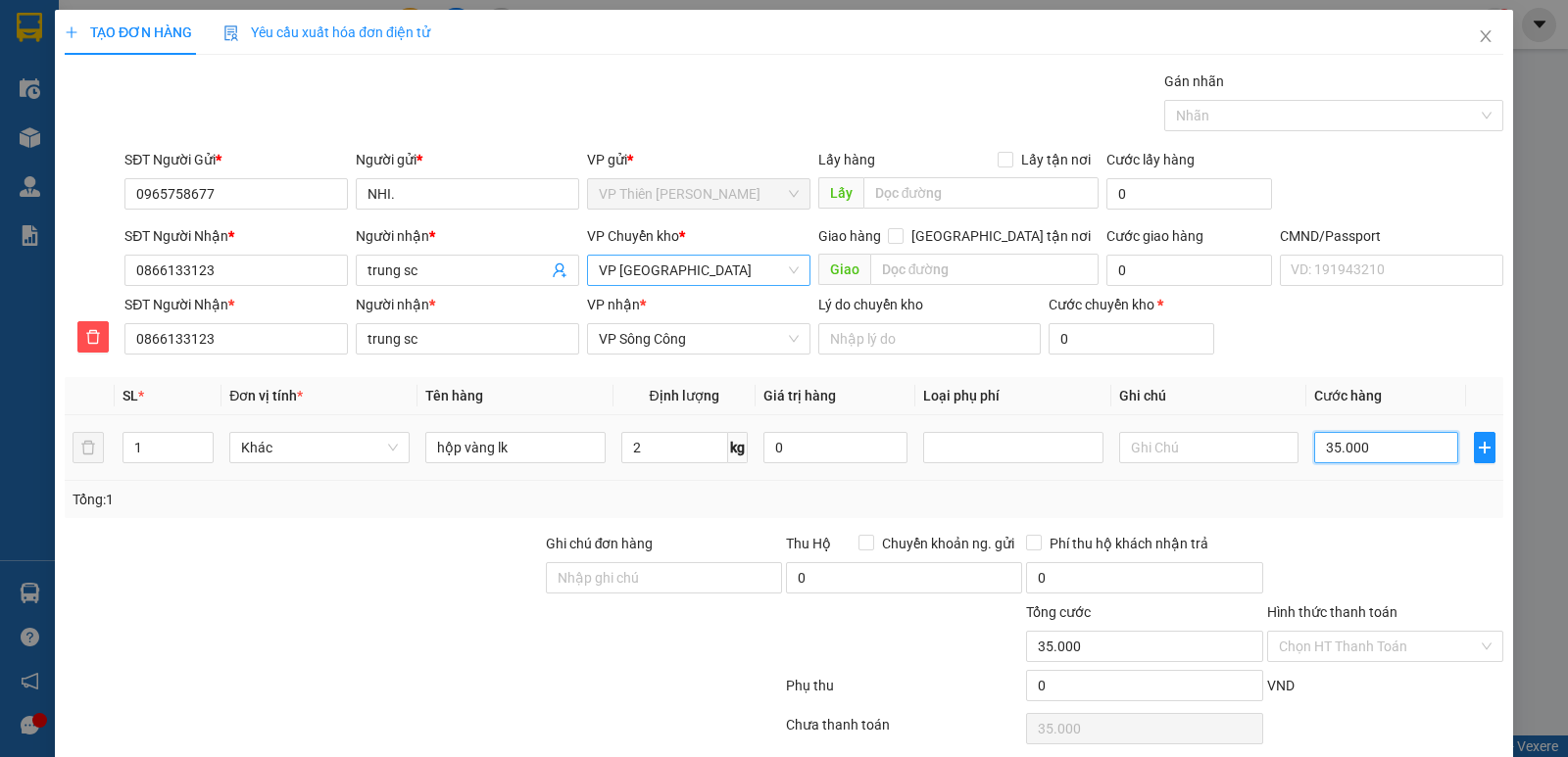
scroll to position [76, 0]
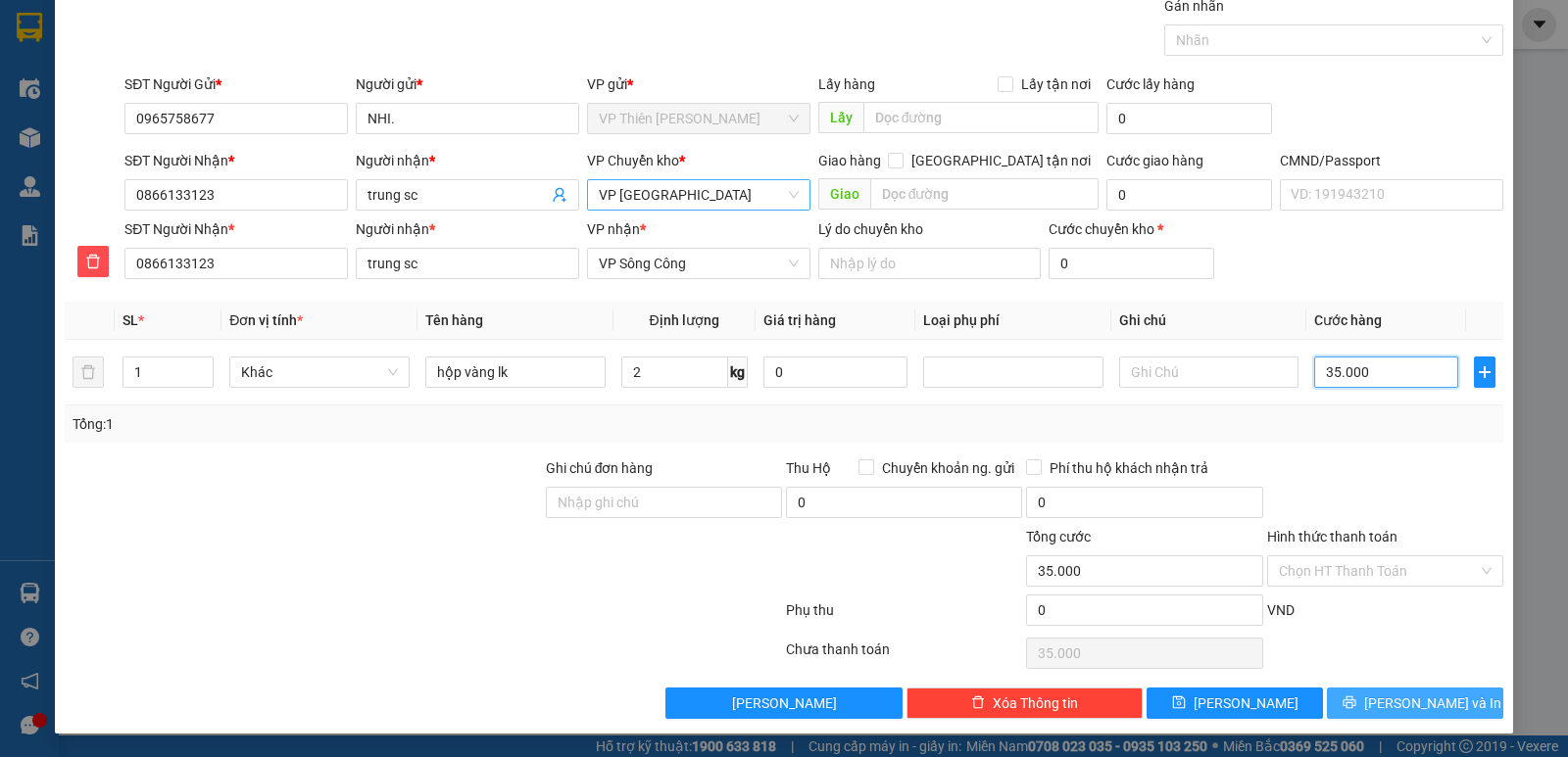
type input "35.000"
click at [1415, 695] on span "[PERSON_NAME] và In" at bounding box center [1432, 703] width 138 height 22
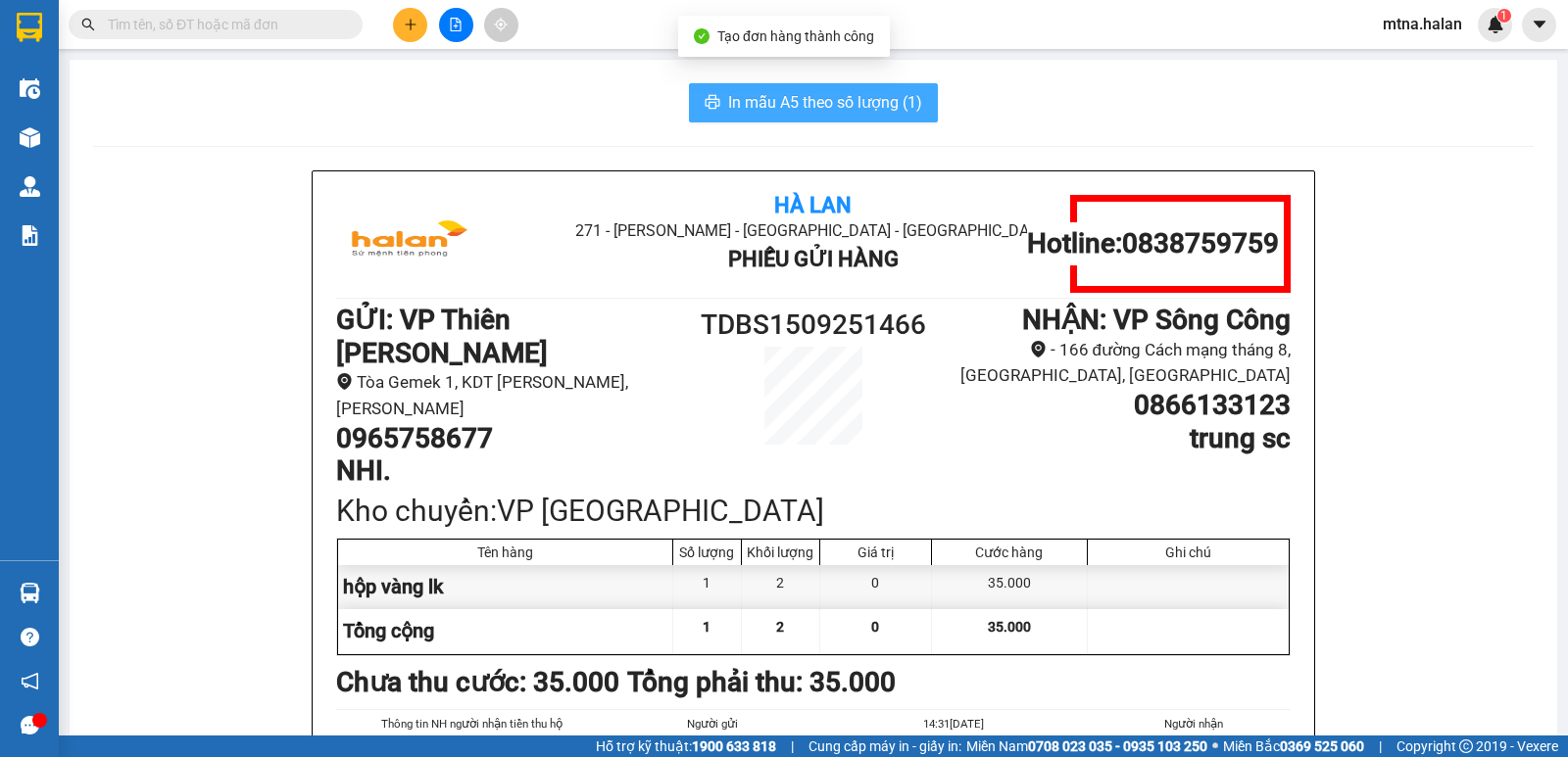
click at [789, 105] on span "In mẫu A5 theo số lượng (1)" at bounding box center [824, 102] width 194 height 25
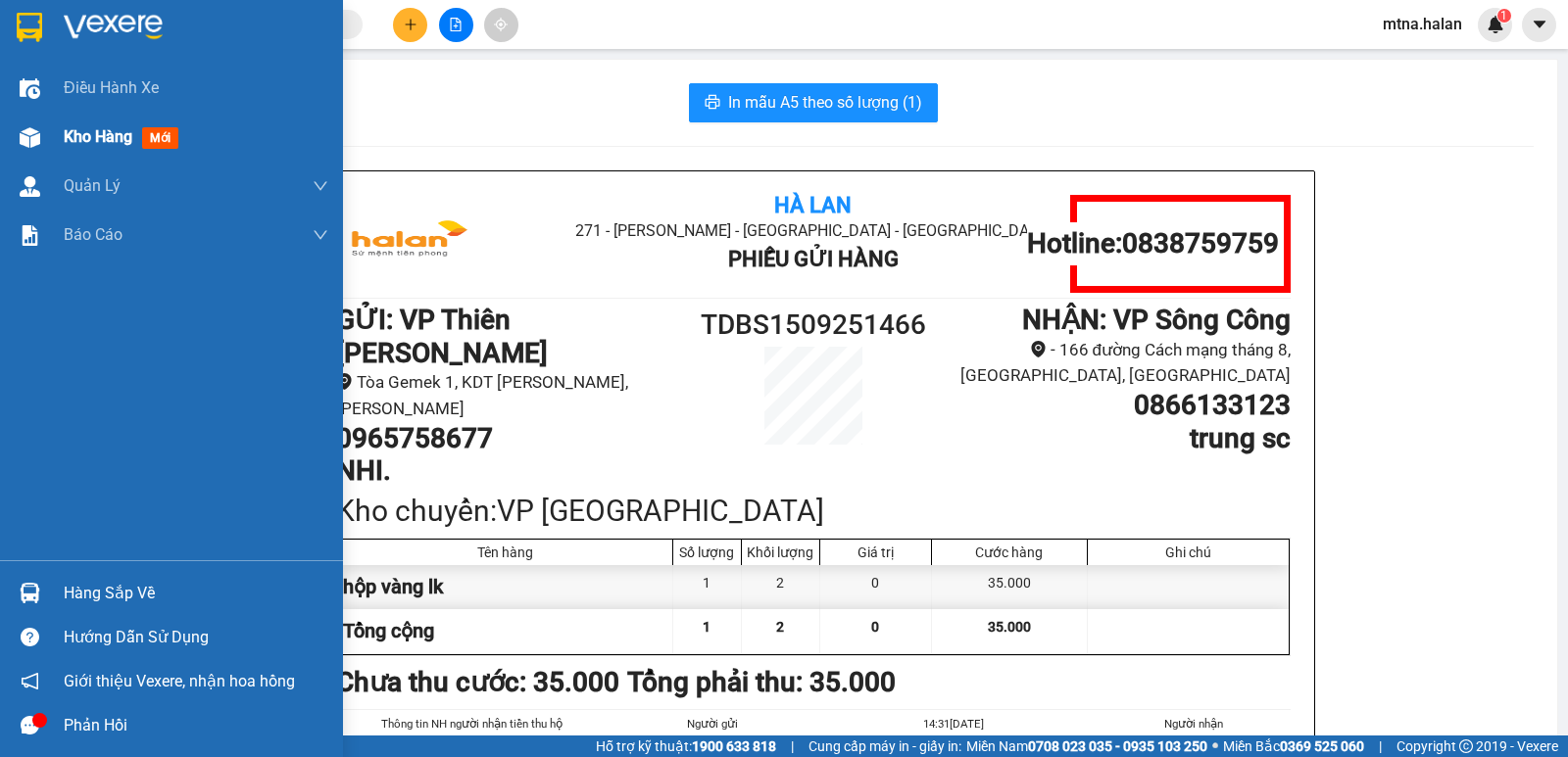
click at [30, 138] on img at bounding box center [29, 137] width 21 height 21
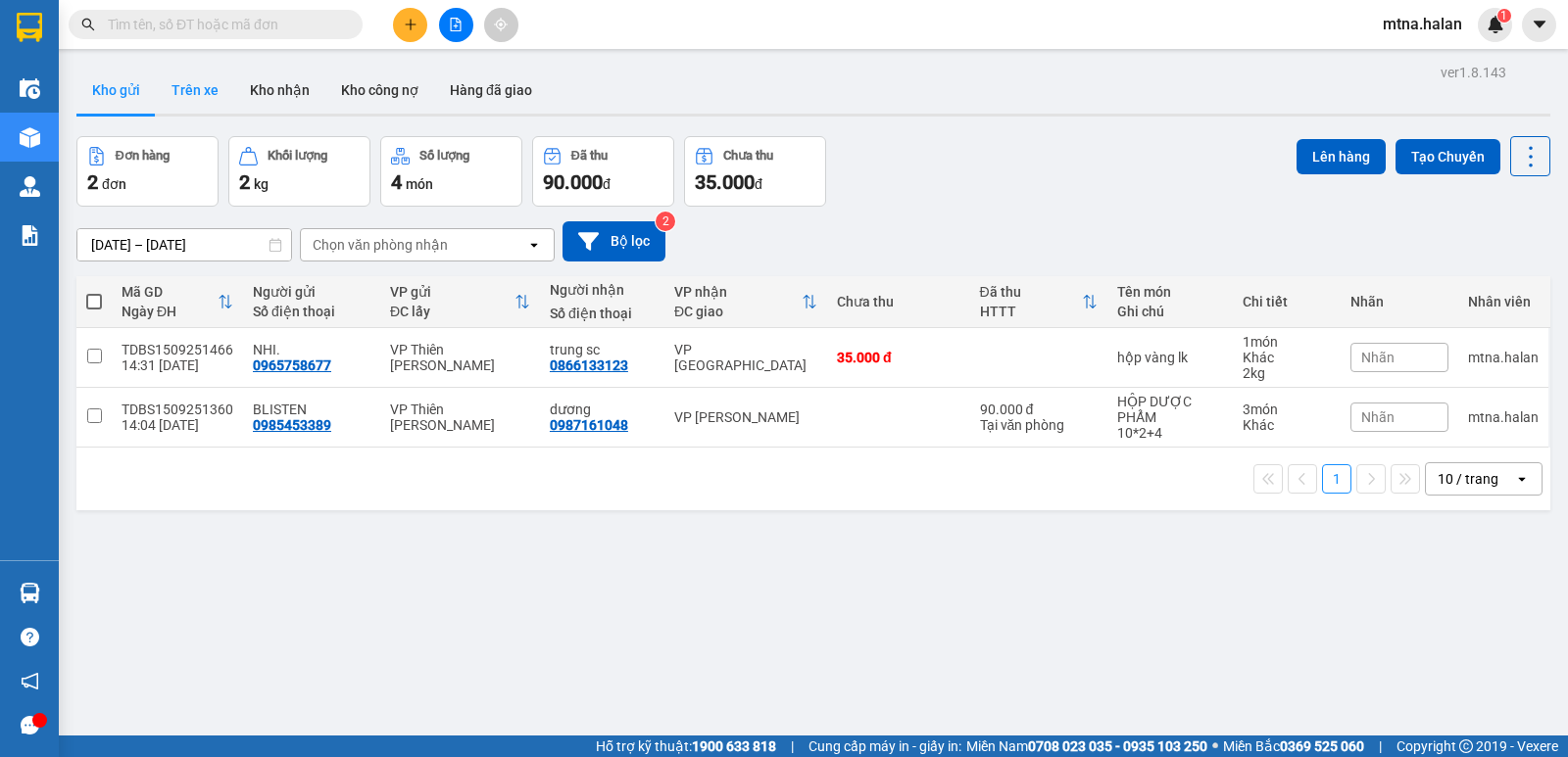
click at [185, 89] on button "Trên xe" at bounding box center [196, 90] width 79 height 47
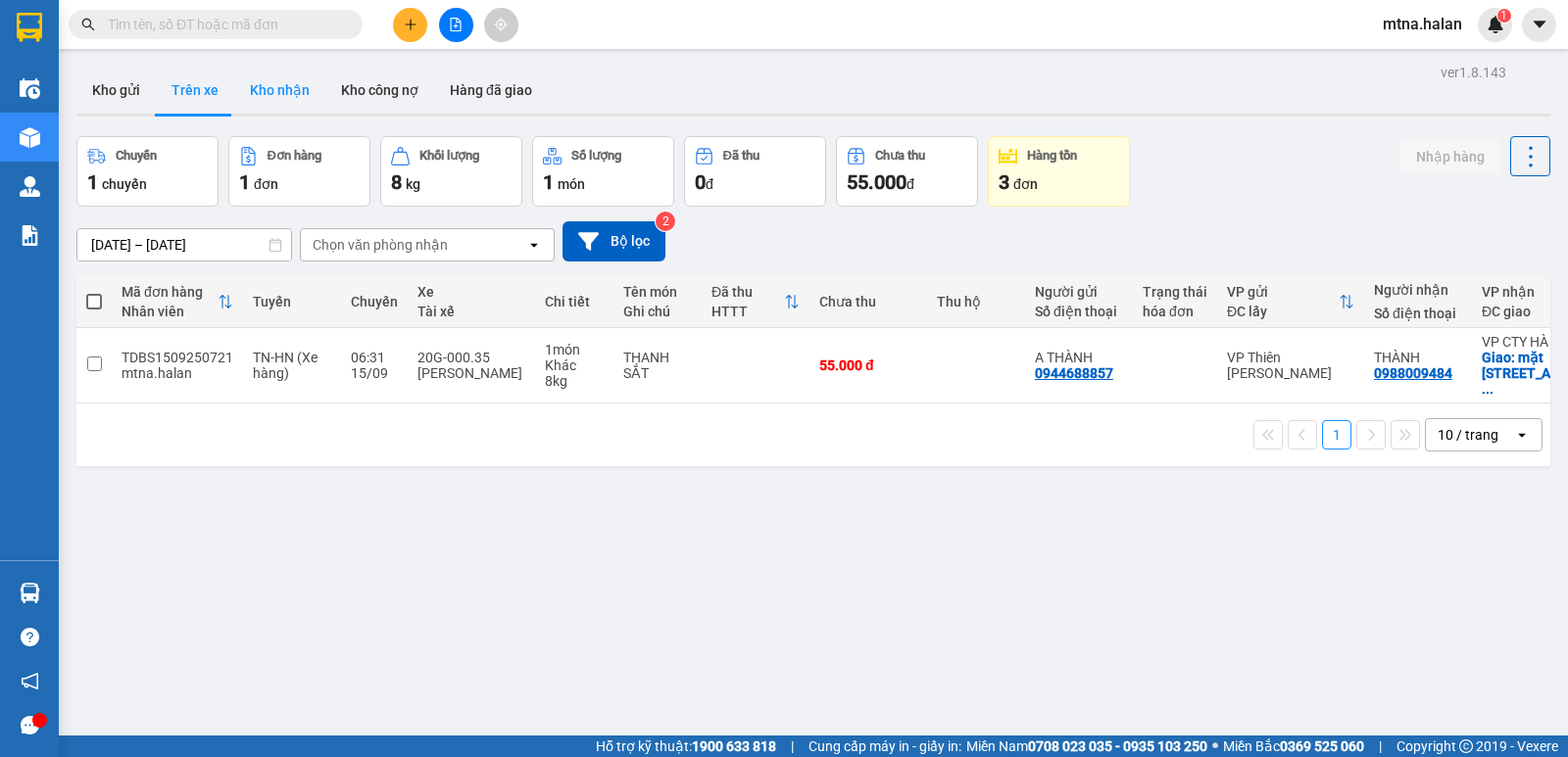
click at [259, 87] on button "Kho nhận" at bounding box center [279, 90] width 91 height 47
type input "[DATE] – [DATE]"
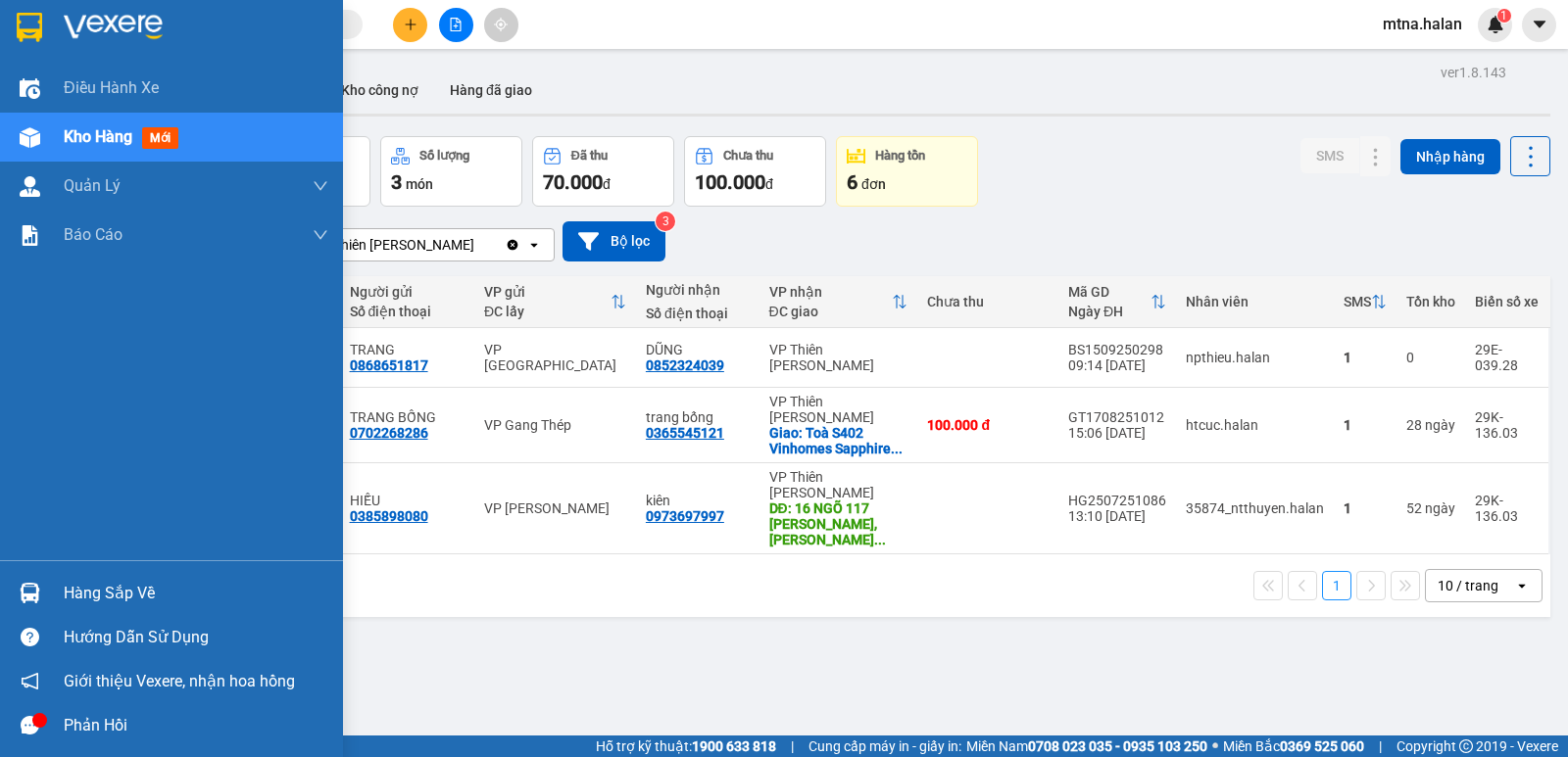
click at [30, 593] on img at bounding box center [29, 592] width 21 height 21
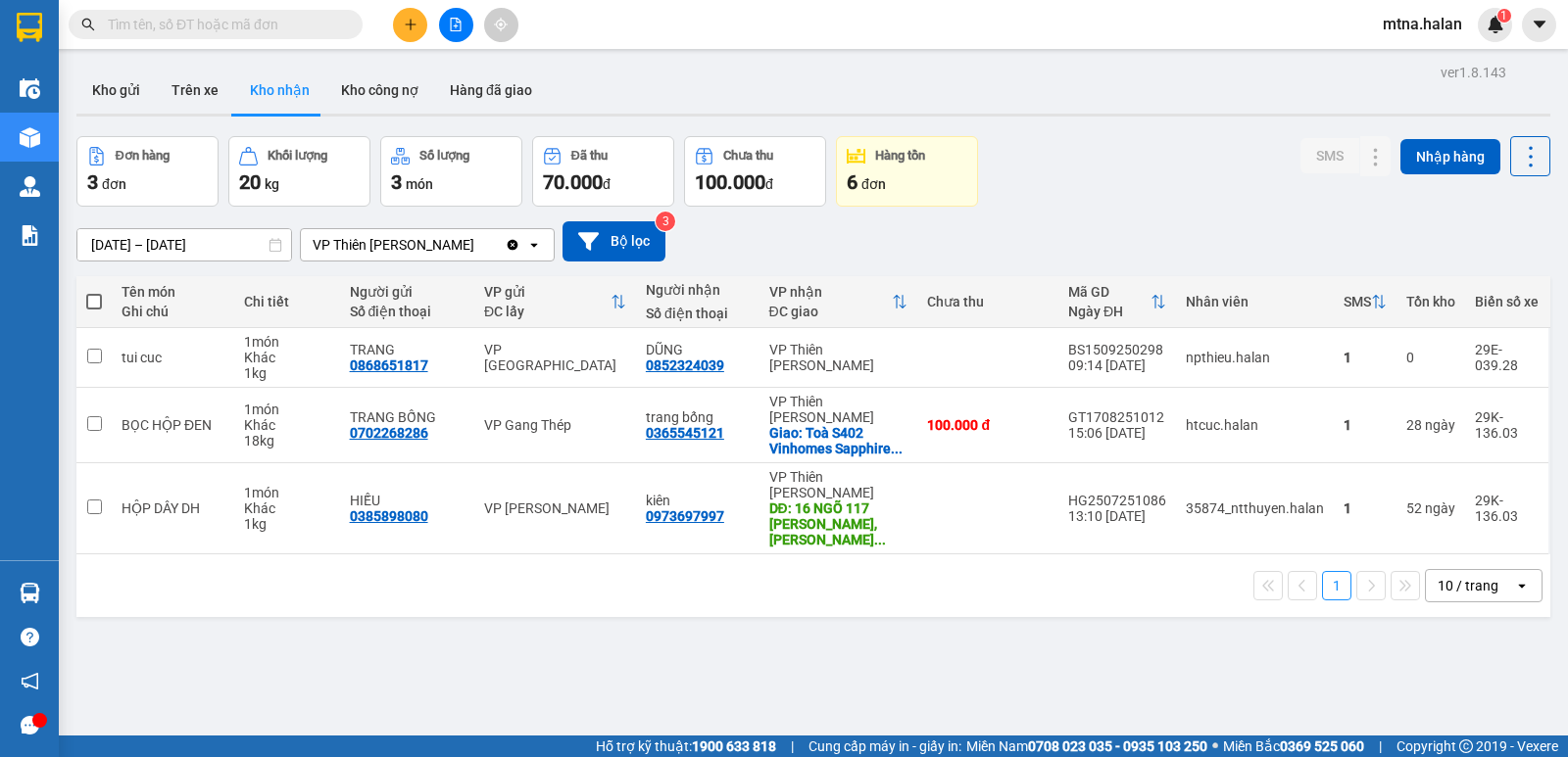
click at [1012, 655] on section "Kết quả tìm kiếm ( 2 ) Bộ lọc Mã ĐH Trạng thái Món hàng Thu hộ Tổng cước Chưa c…" at bounding box center [784, 378] width 1568 height 757
click at [114, 89] on button "Kho gửi" at bounding box center [116, 90] width 80 height 47
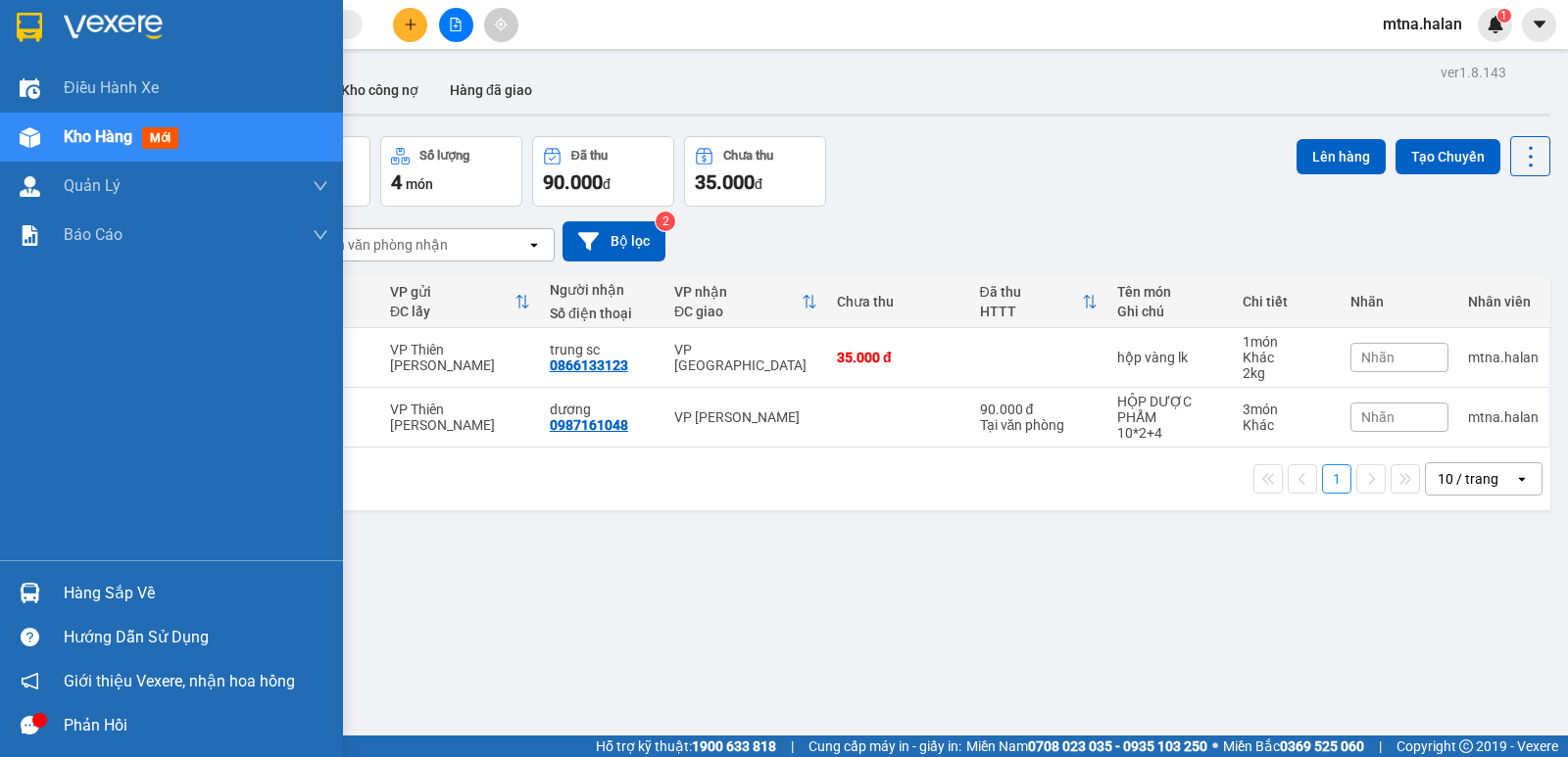
click at [17, 583] on div at bounding box center [29, 592] width 34 height 34
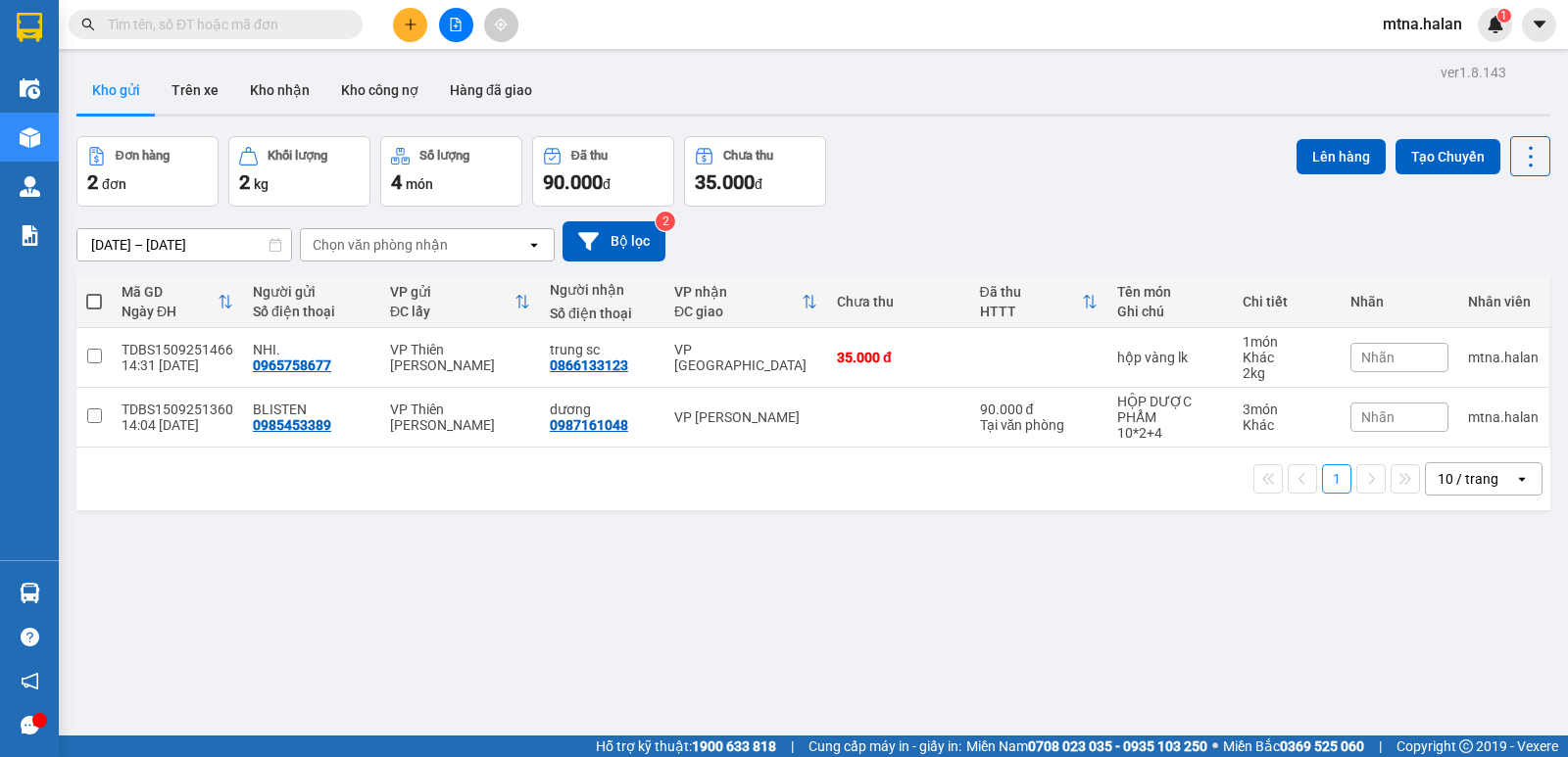
drag, startPoint x: 1097, startPoint y: 593, endPoint x: 901, endPoint y: 644, distance: 202.5
click at [1096, 593] on section "Kết quả tìm kiếm ( 2 ) Bộ lọc Mã ĐH Trạng thái Món hàng Thu hộ Tổng cước Chưa c…" at bounding box center [784, 378] width 1568 height 757
click at [418, 24] on button at bounding box center [410, 25] width 34 height 34
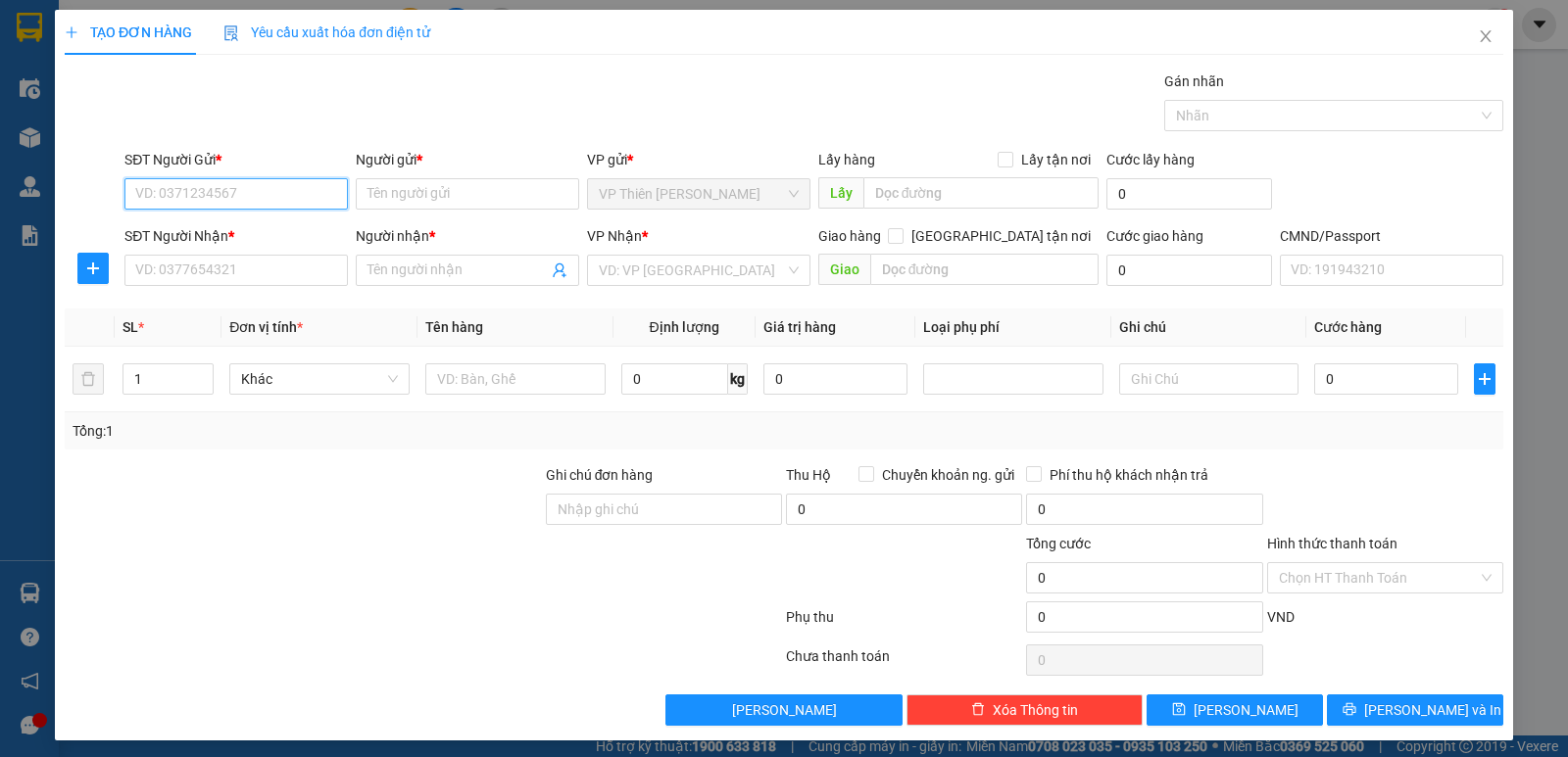
click at [255, 189] on input "SĐT Người Gửi *" at bounding box center [236, 193] width 223 height 31
click at [229, 266] on input "SĐT Người Nhận *" at bounding box center [236, 270] width 223 height 31
type input "0399090940"
click at [262, 195] on input "SĐT Người Gửi *" at bounding box center [236, 193] width 223 height 31
type input "0977745488"
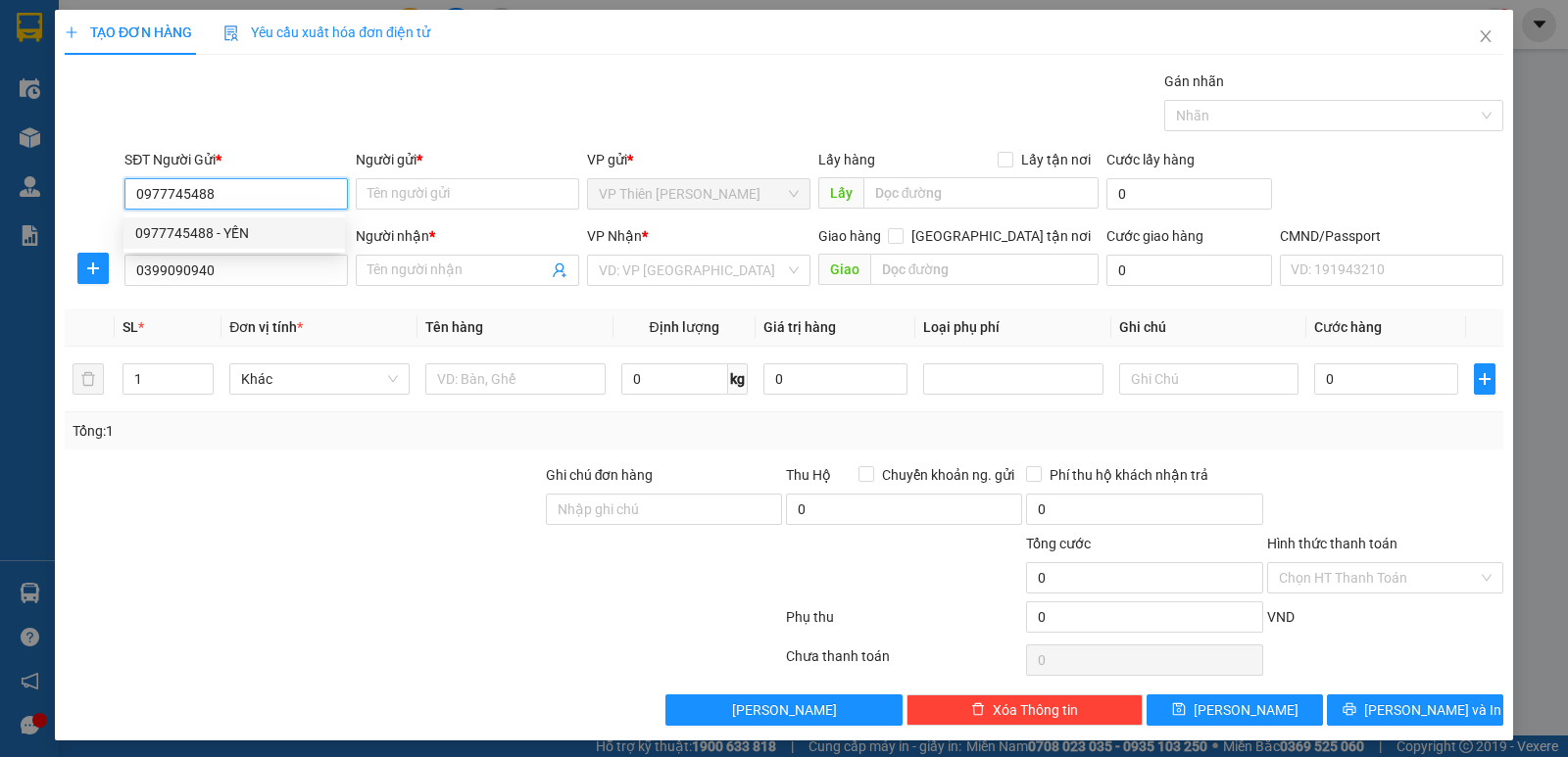
click at [224, 234] on div "0977745488 - YẾN" at bounding box center [234, 233] width 197 height 22
type input "YẾN"
type input "0977745488"
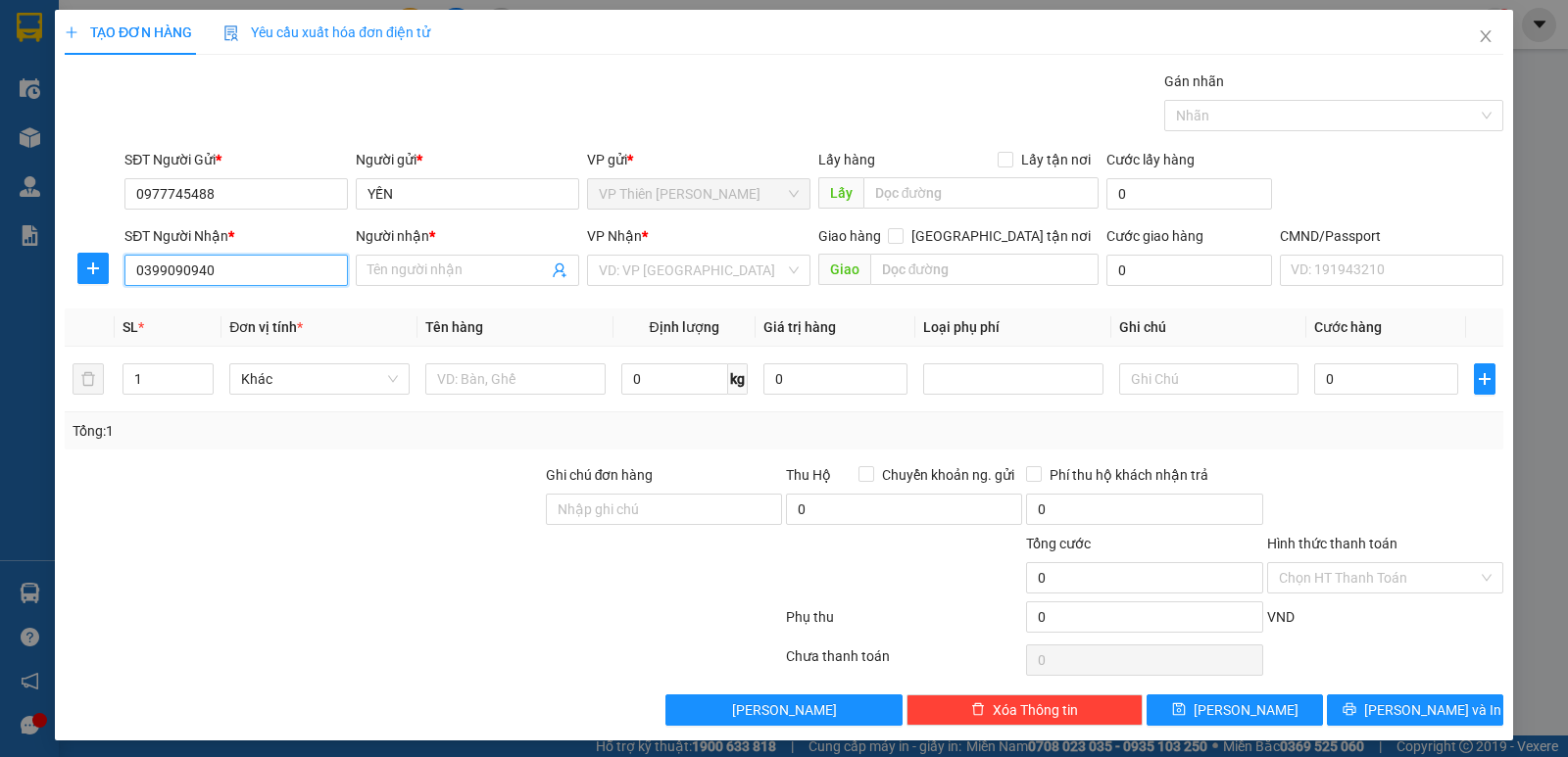
click at [245, 273] on input "0399090940" at bounding box center [236, 270] width 223 height 31
click at [426, 269] on input "Người nhận *" at bounding box center [457, 270] width 180 height 22
type input "h"
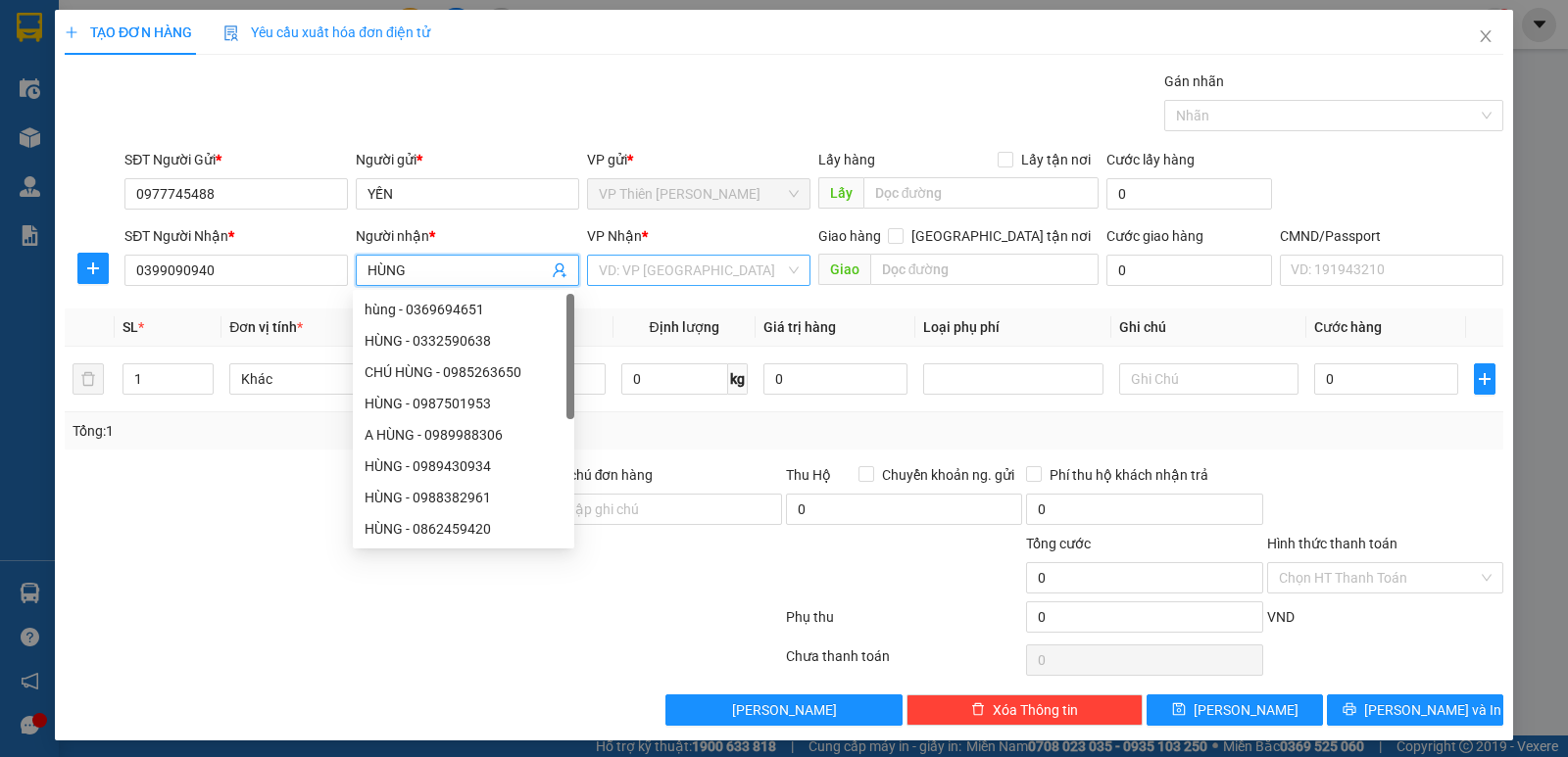
type input "HÙNG"
click at [655, 267] on input "search" at bounding box center [691, 270] width 186 height 29
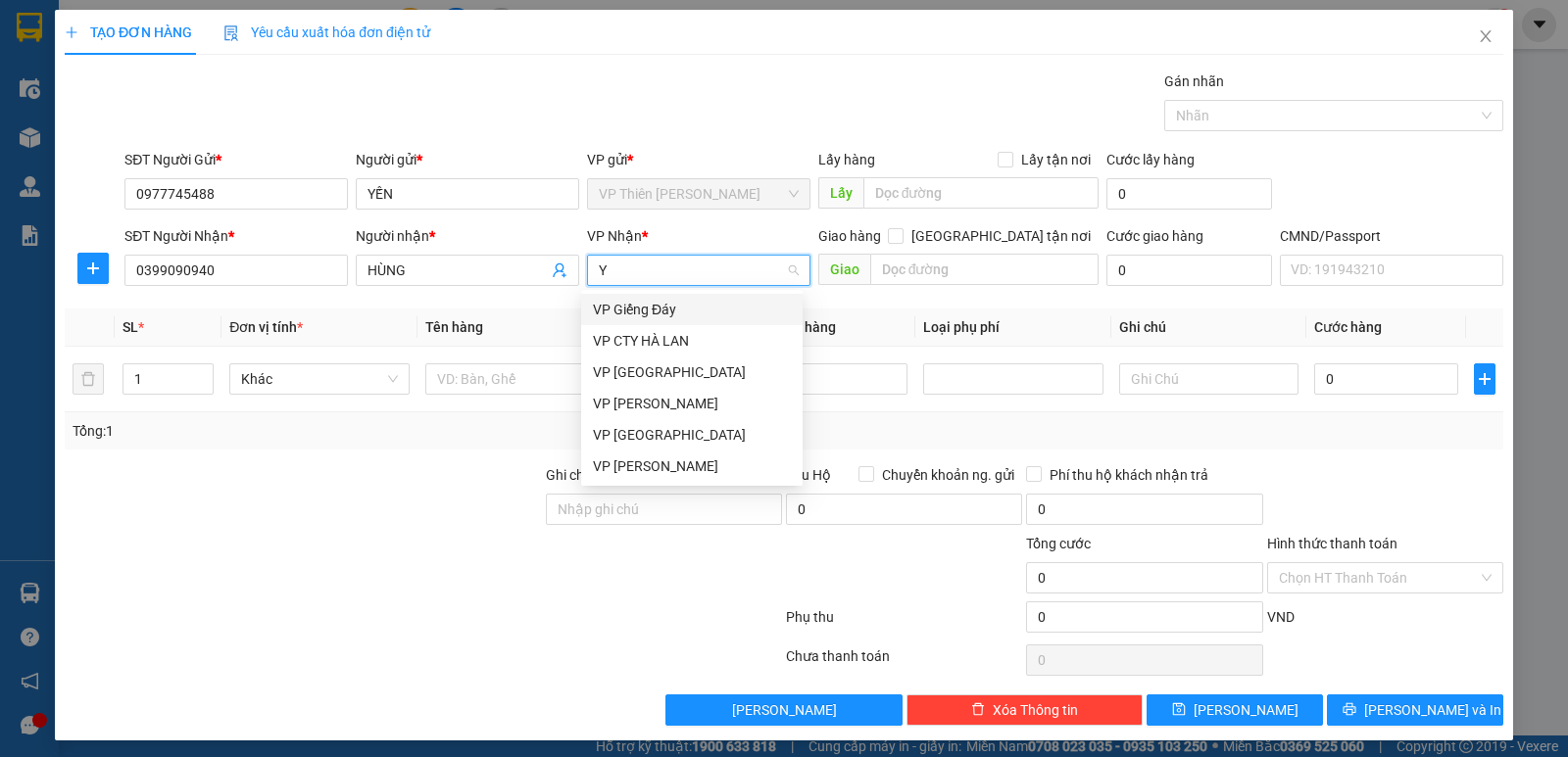
type input "YE"
click at [647, 305] on div "VP [GEOGRAPHIC_DATA]" at bounding box center [691, 309] width 197 height 22
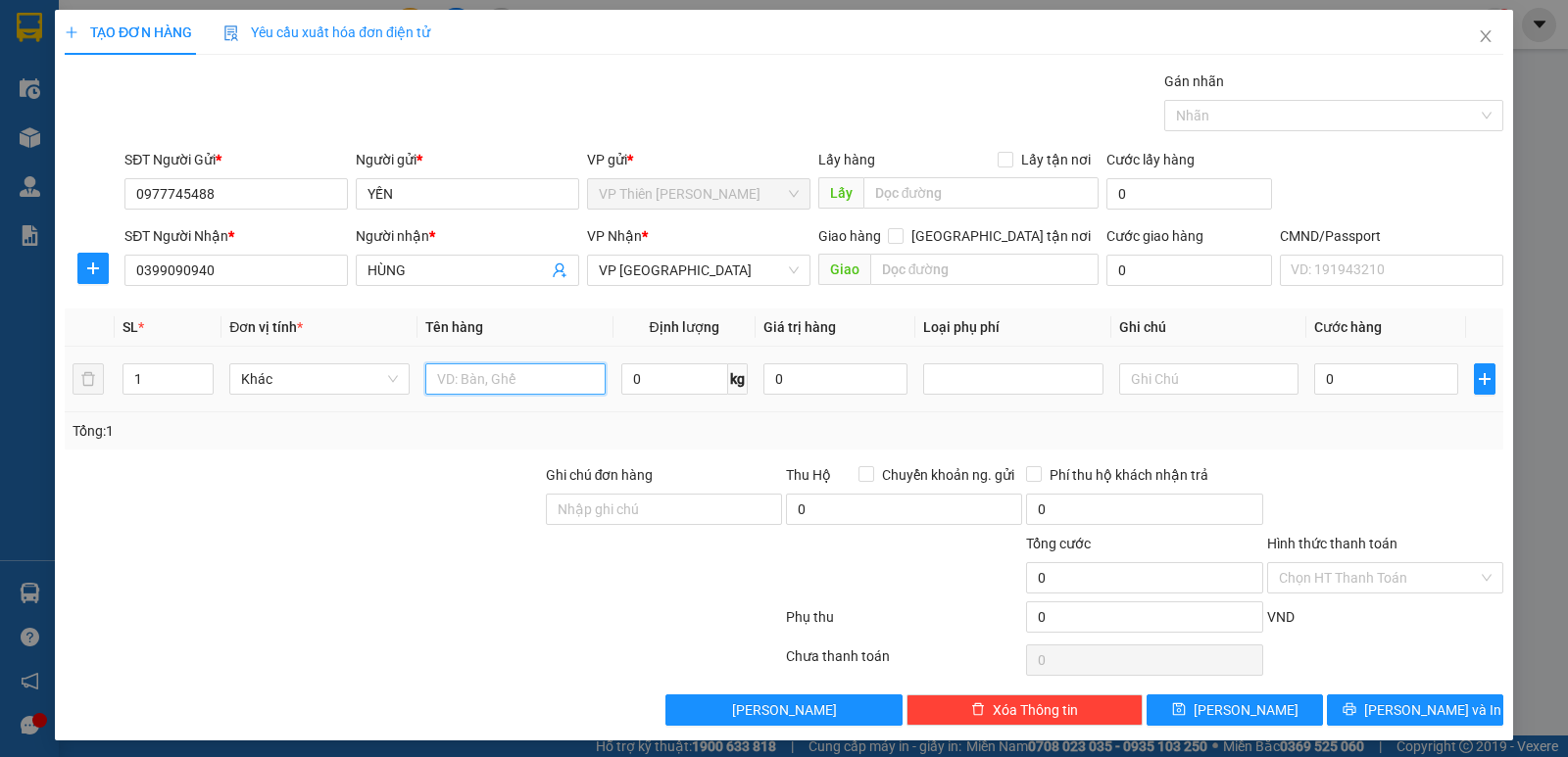
click at [532, 378] on input "text" at bounding box center [515, 379] width 180 height 31
type input "HỘP LK"
click at [695, 381] on input "0" at bounding box center [674, 379] width 107 height 31
type input "1"
click at [1348, 376] on input "0" at bounding box center [1385, 379] width 144 height 31
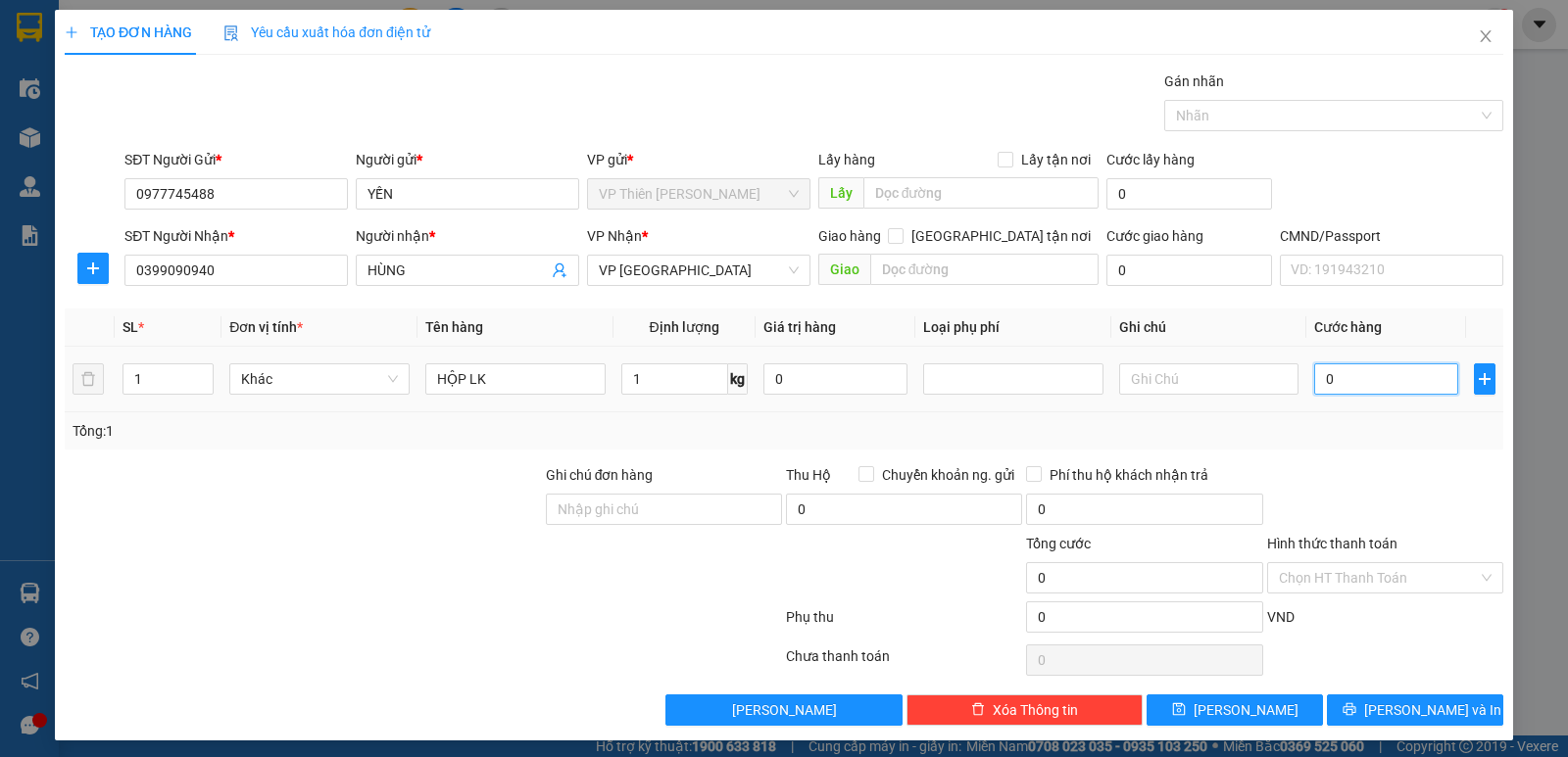
type input "3"
type input "35"
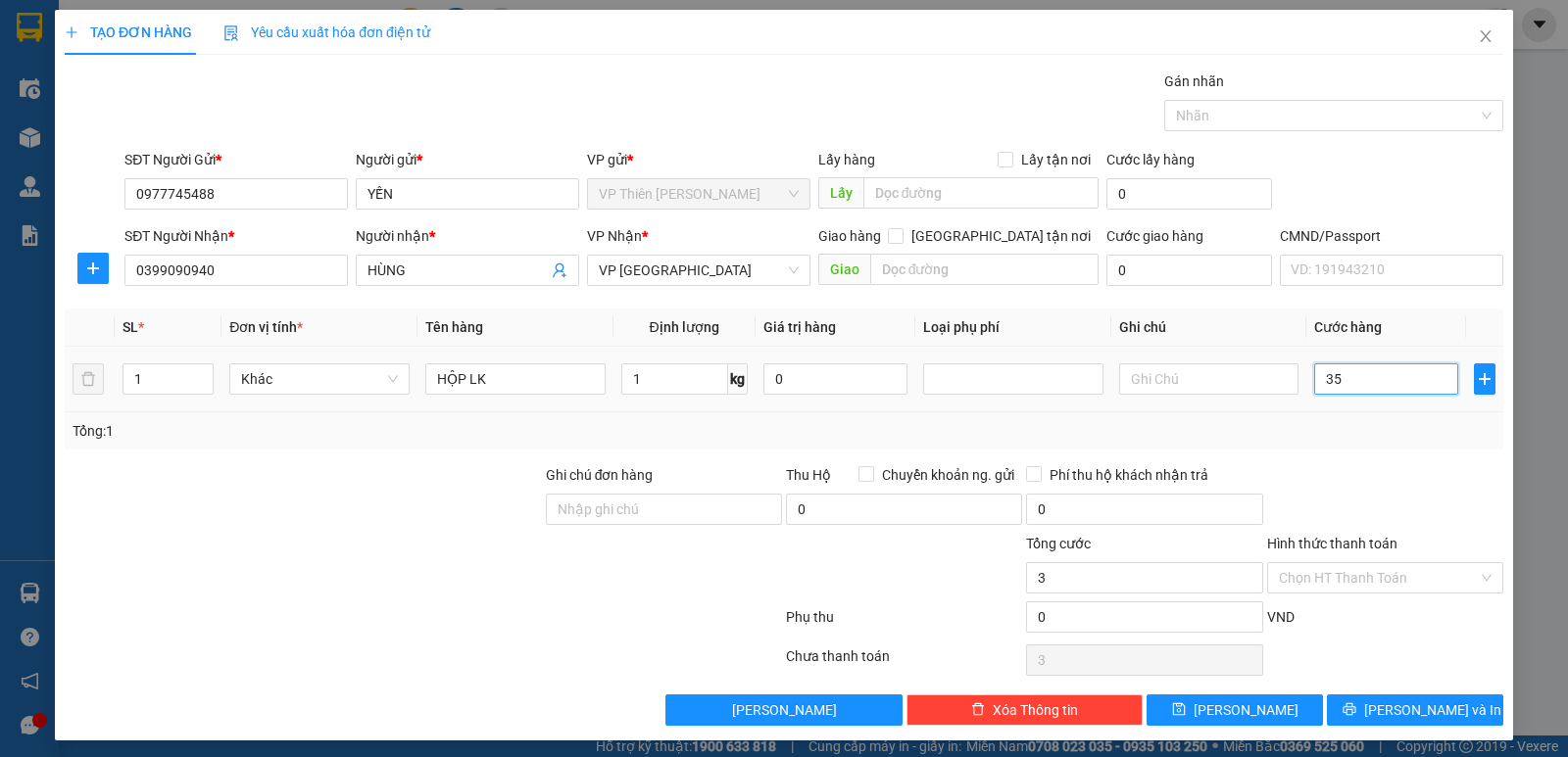
type input "35"
type input "350"
type input "3.500"
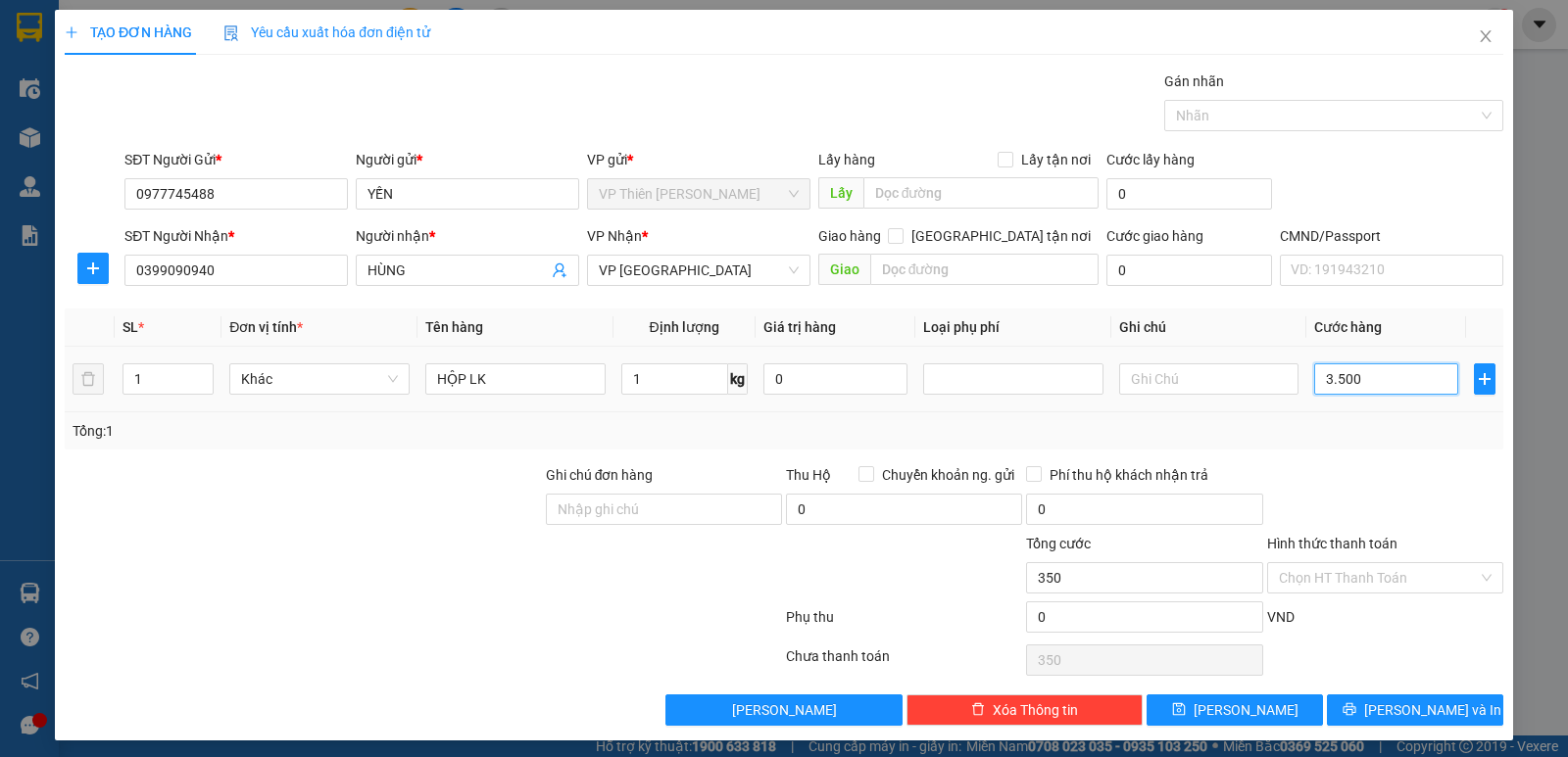
type input "3.500"
type input "35.000"
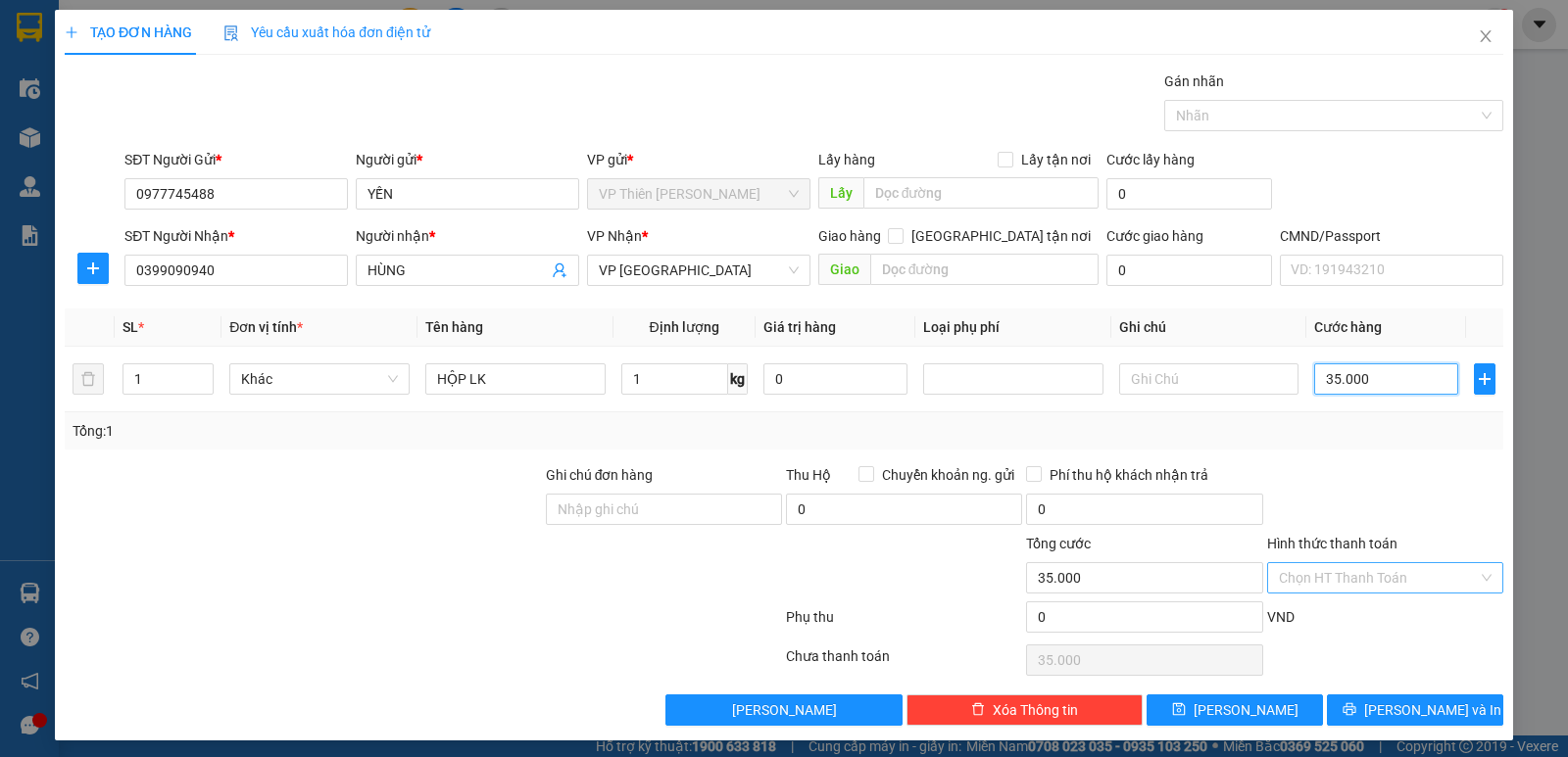
type input "35.000"
click at [1353, 581] on input "Hình thức thanh toán" at bounding box center [1377, 577] width 198 height 29
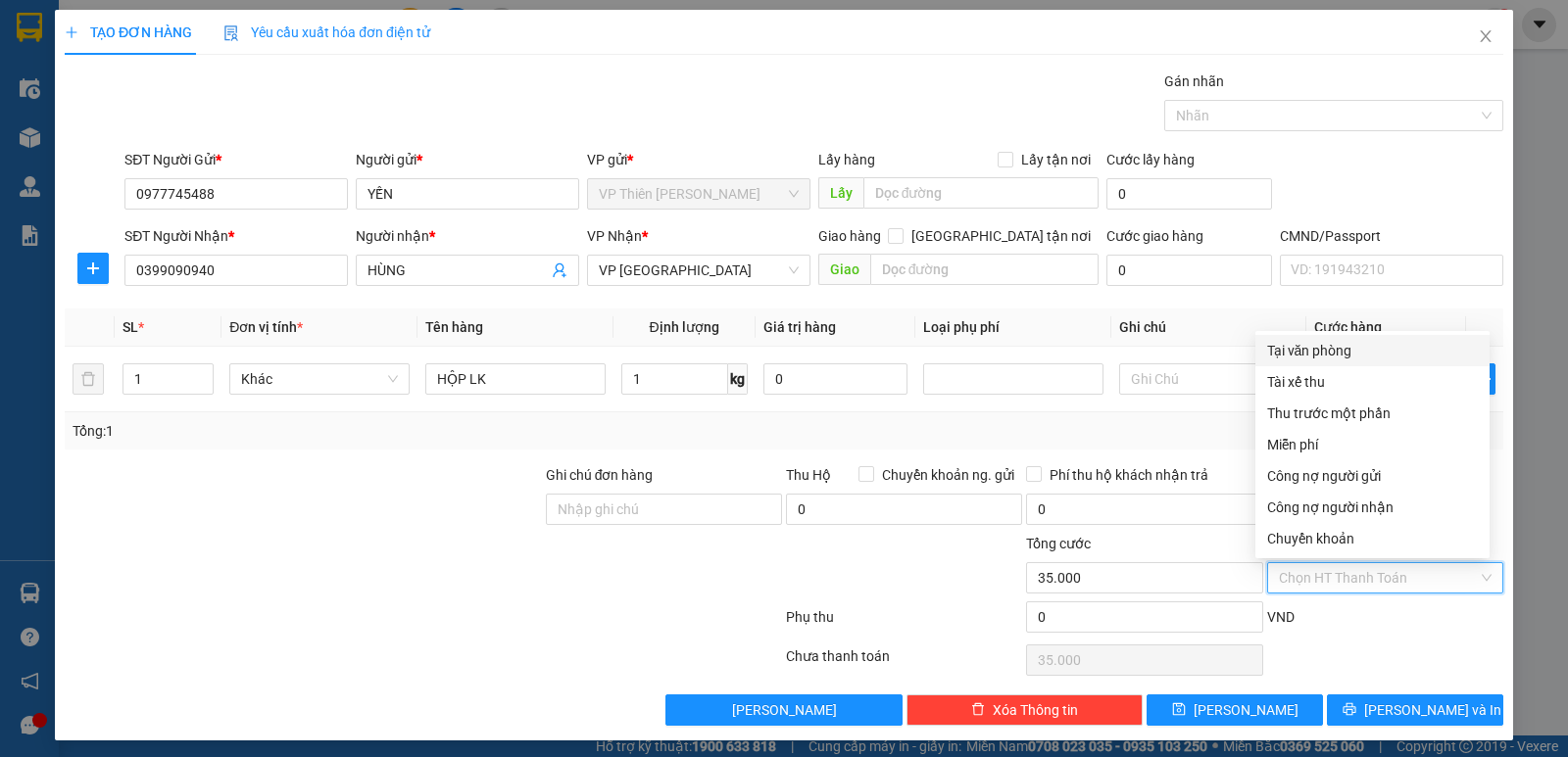
click at [1308, 350] on div "Tại văn phòng" at bounding box center [1372, 351] width 210 height 22
type input "0"
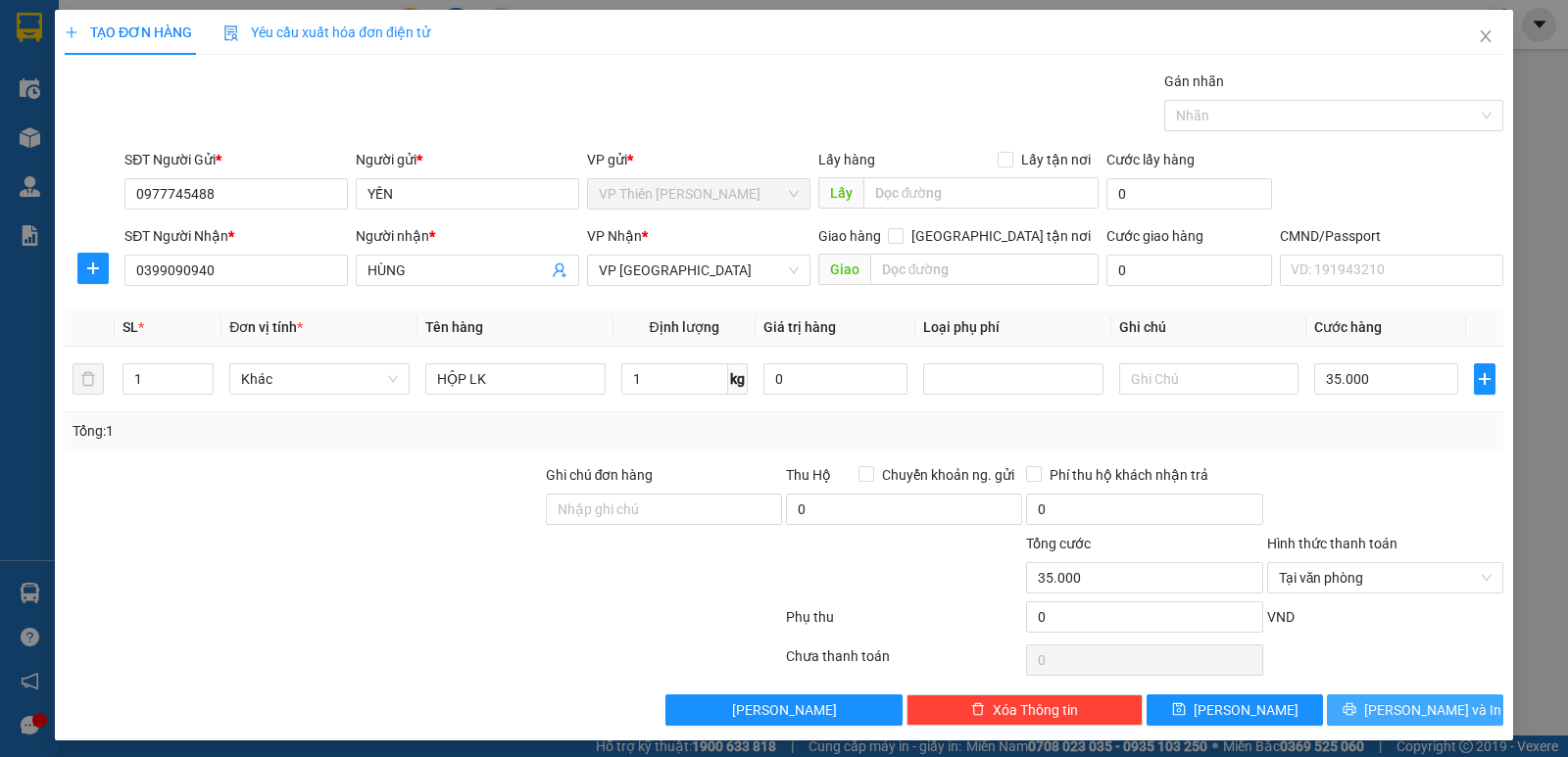
click at [1425, 710] on span "[PERSON_NAME] và In" at bounding box center [1432, 710] width 138 height 22
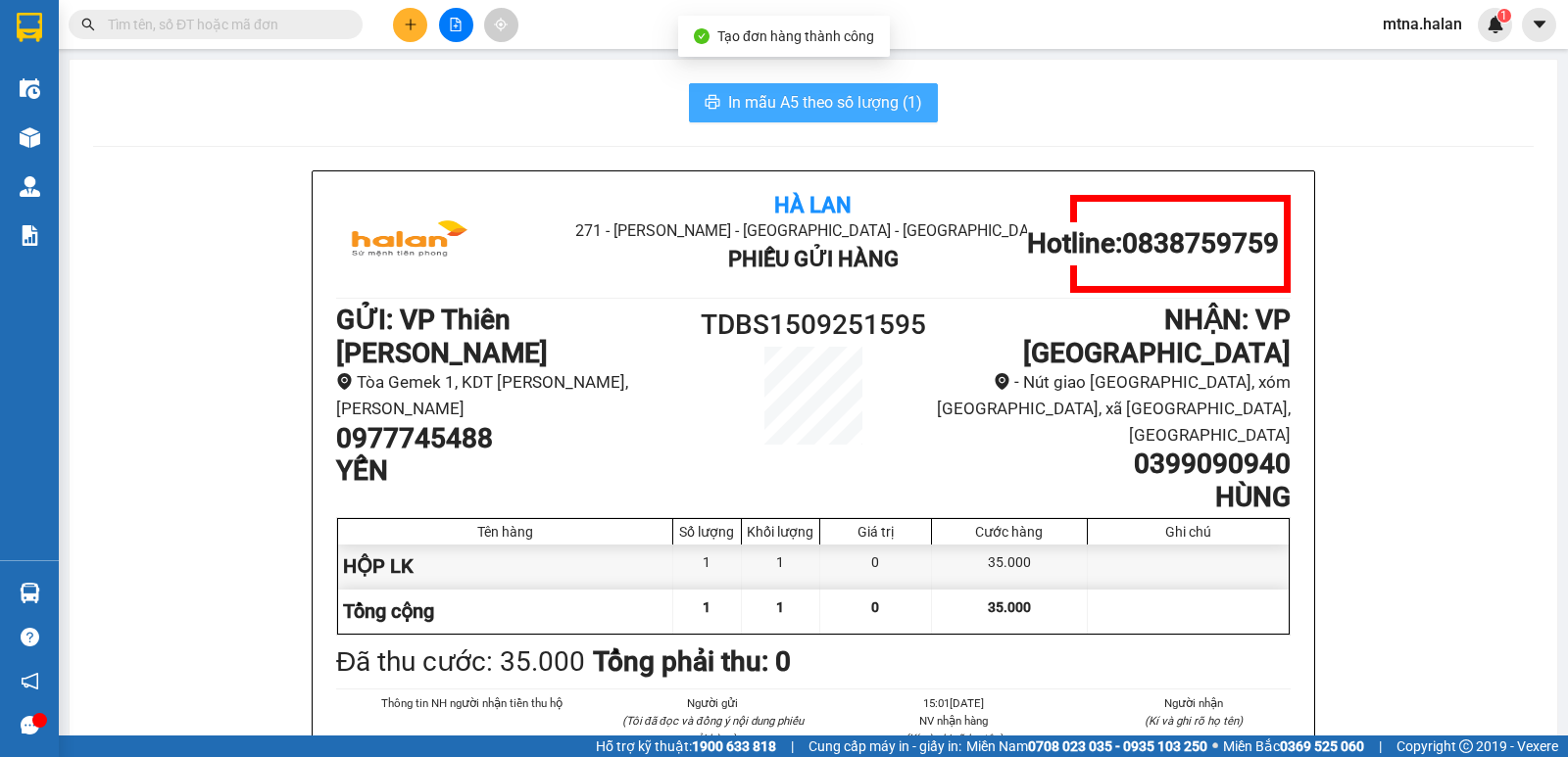
click at [829, 101] on span "In mẫu A5 theo số lượng (1)" at bounding box center [824, 102] width 194 height 25
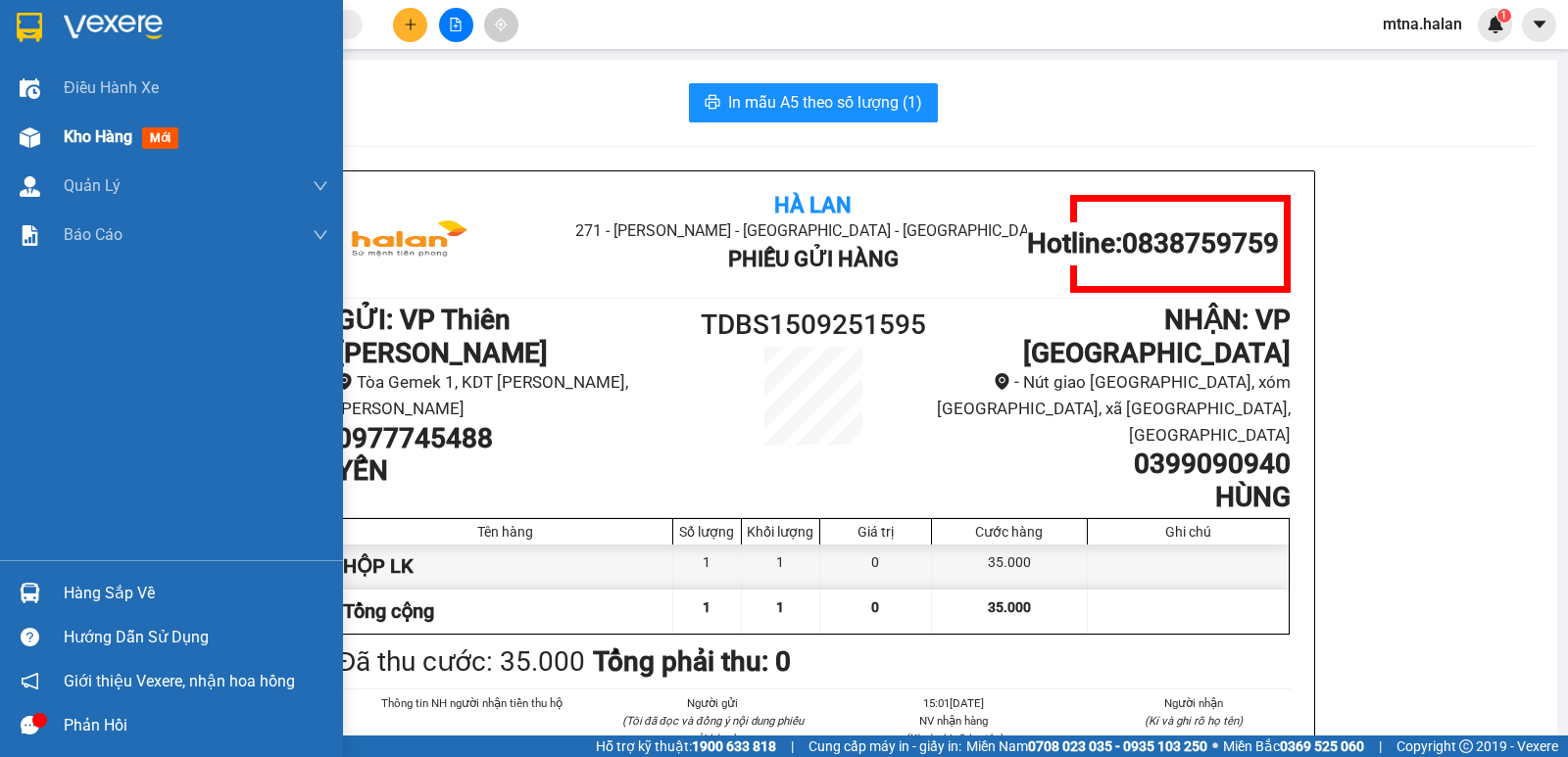
click at [21, 134] on img at bounding box center [29, 137] width 21 height 21
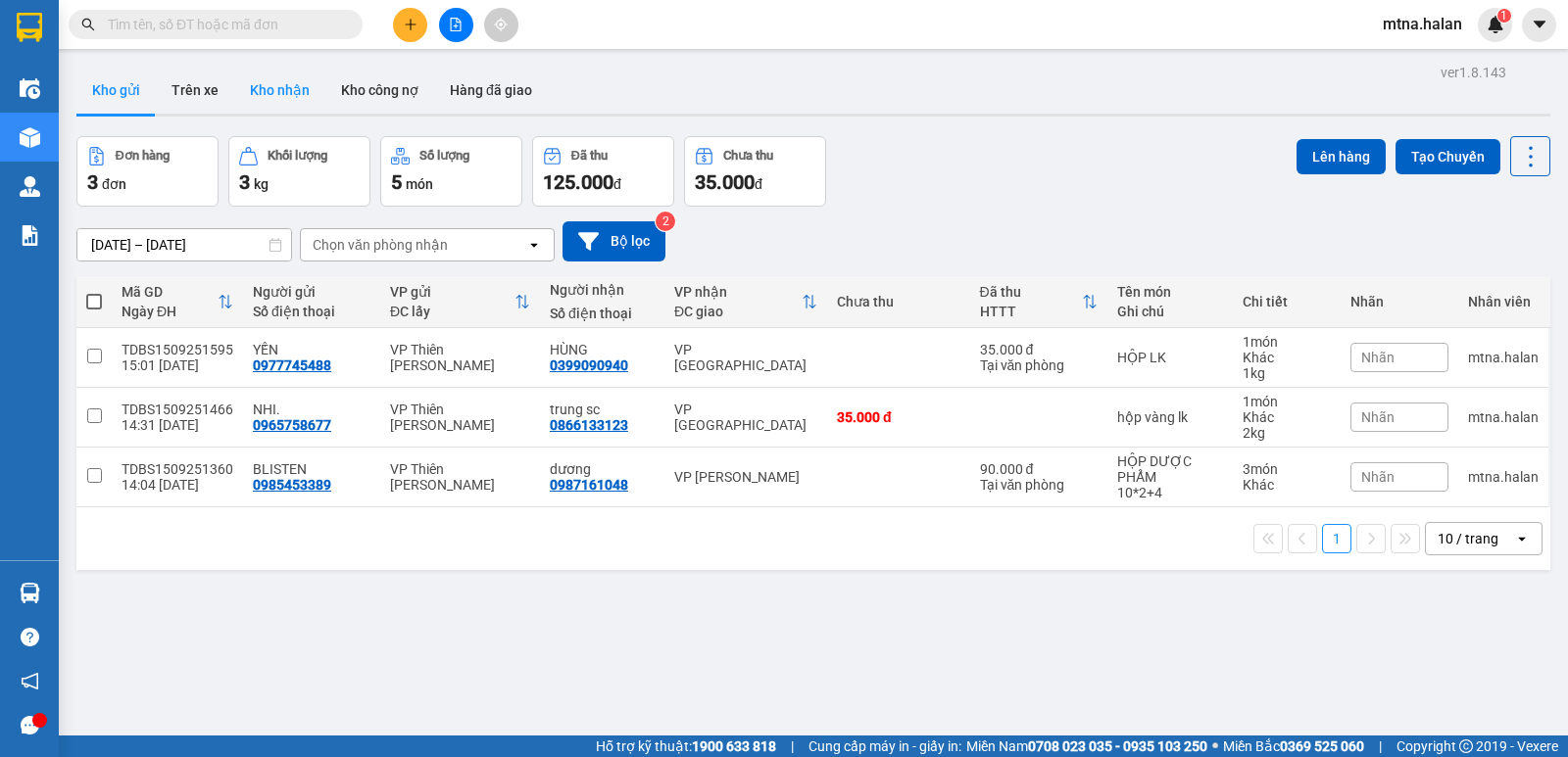
click at [268, 80] on button "Kho nhận" at bounding box center [279, 90] width 91 height 47
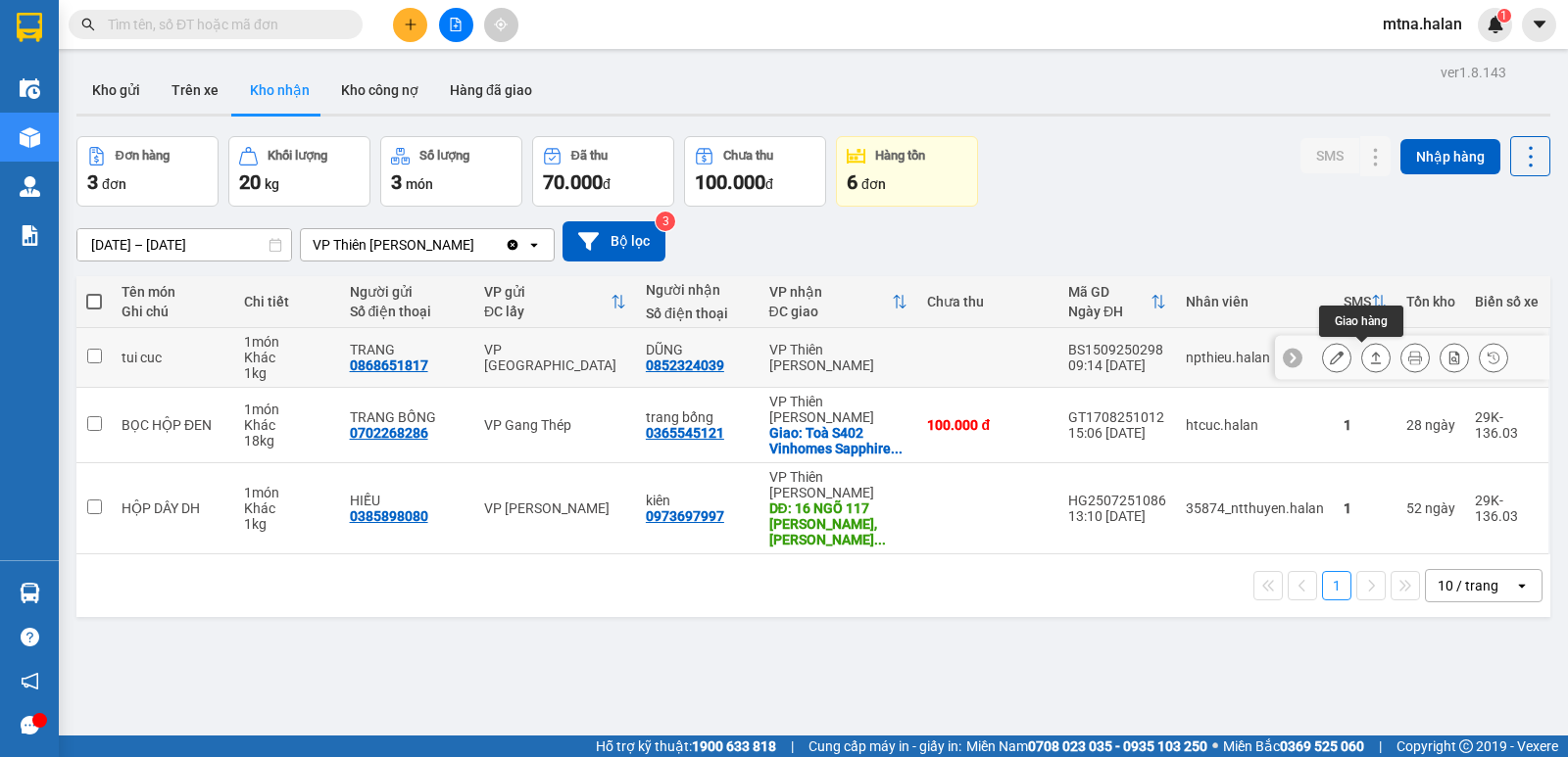
click at [1369, 359] on icon at bounding box center [1375, 357] width 14 height 14
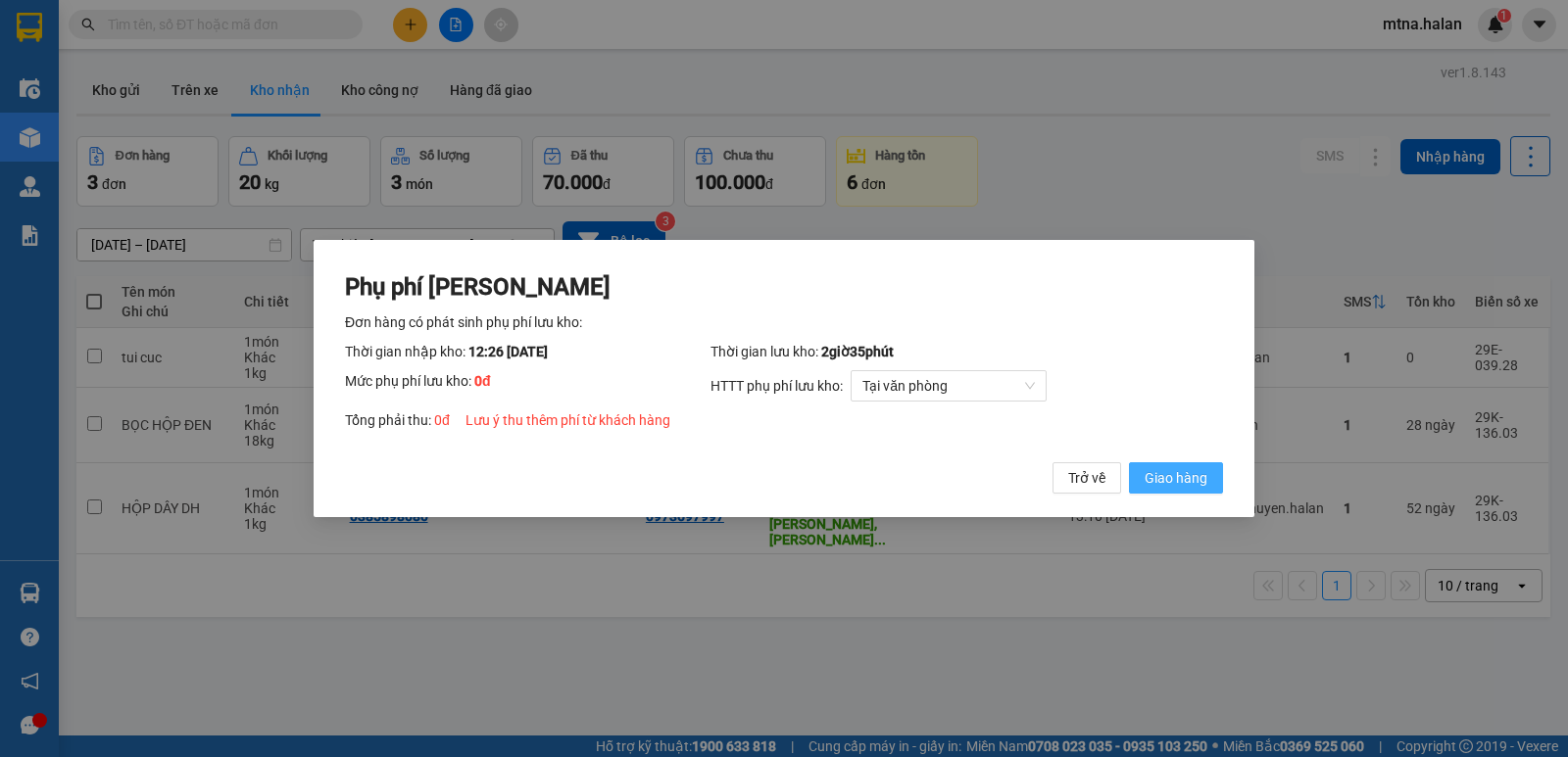
click at [1182, 480] on span "Giao hàng" at bounding box center [1176, 478] width 63 height 22
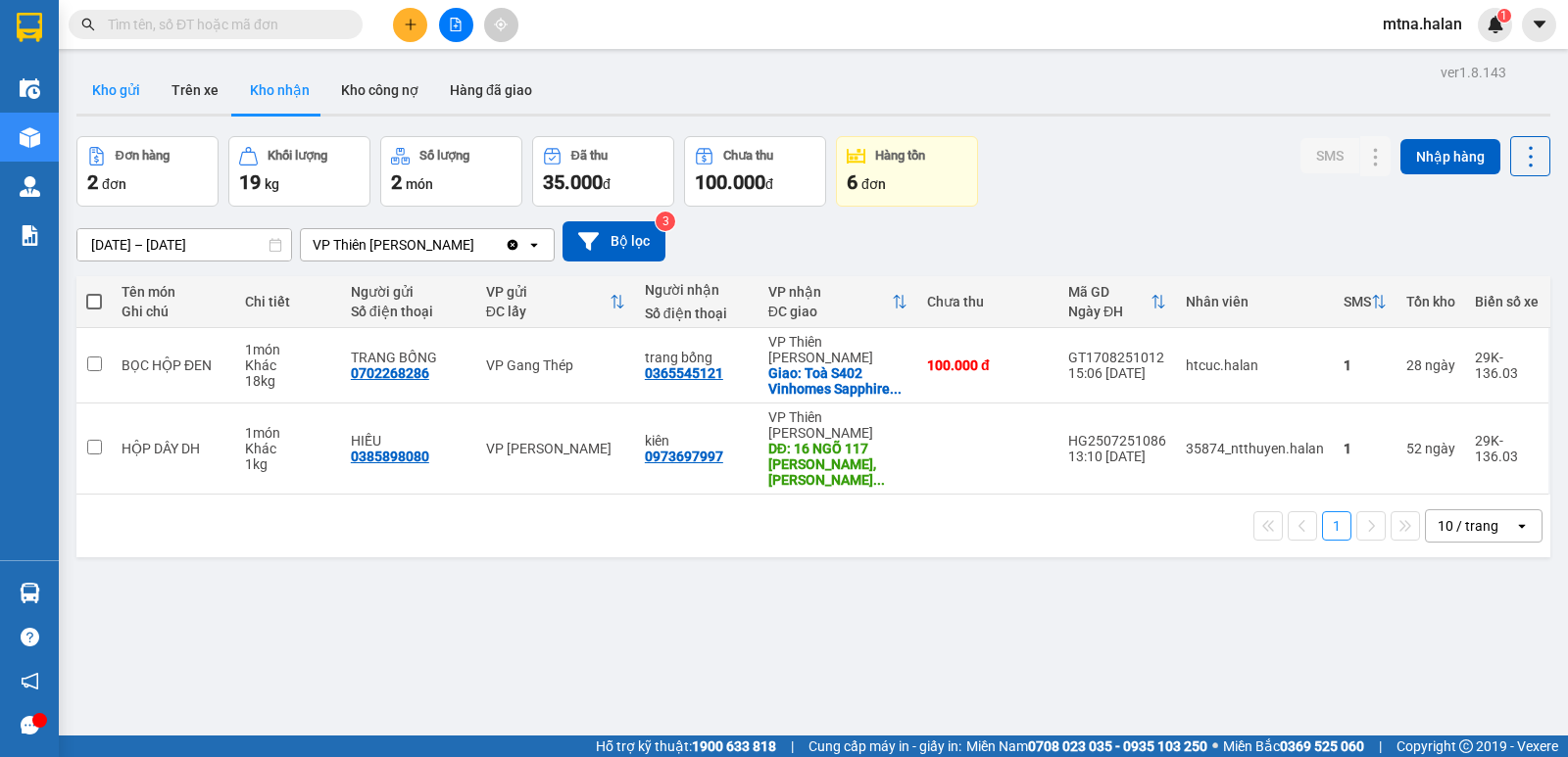
click at [115, 83] on button "Kho gửi" at bounding box center [116, 90] width 80 height 47
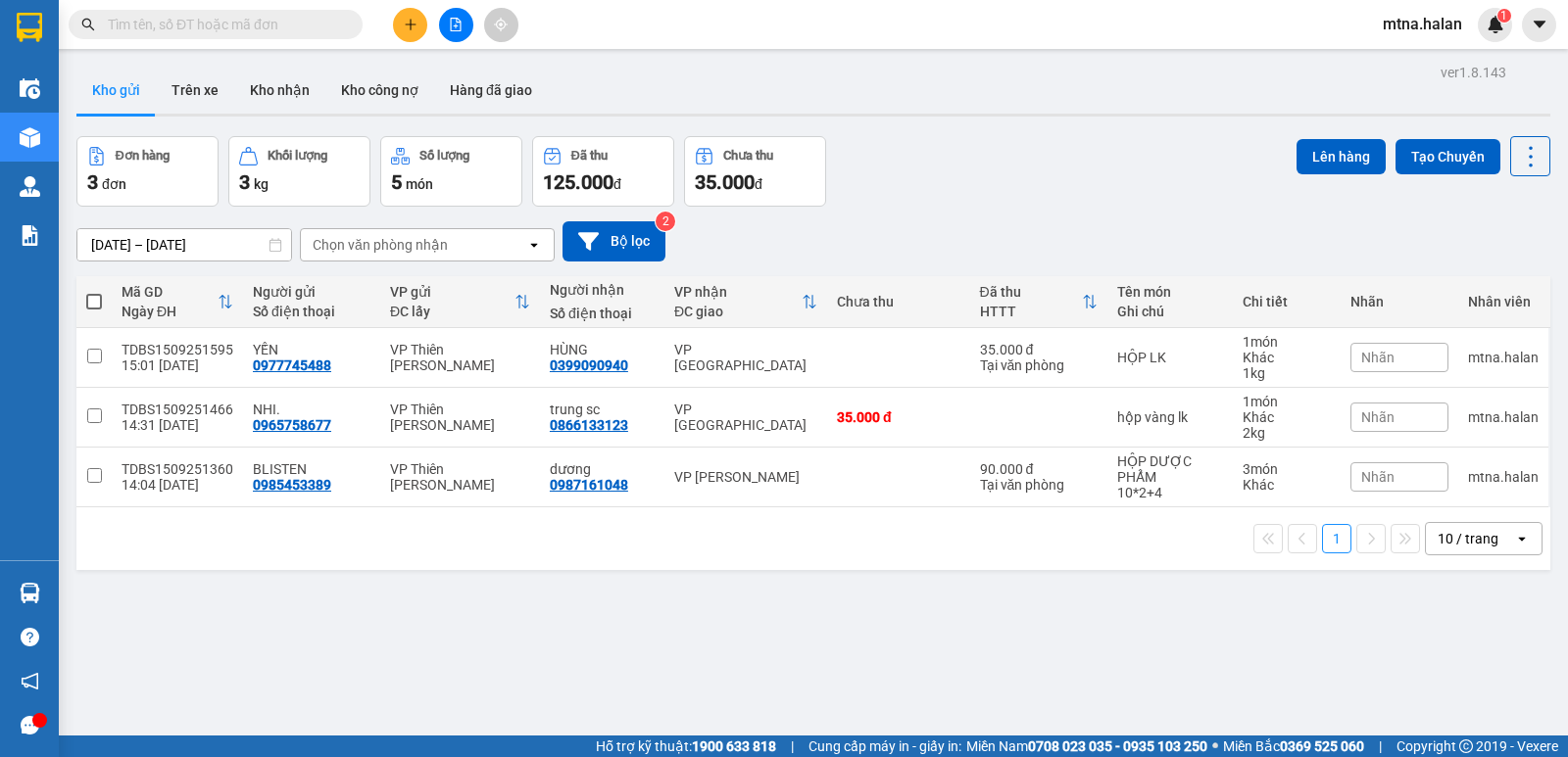
click at [77, 67] on button "Kho gửi" at bounding box center [116, 90] width 80 height 47
click at [425, 21] on button at bounding box center [410, 25] width 34 height 34
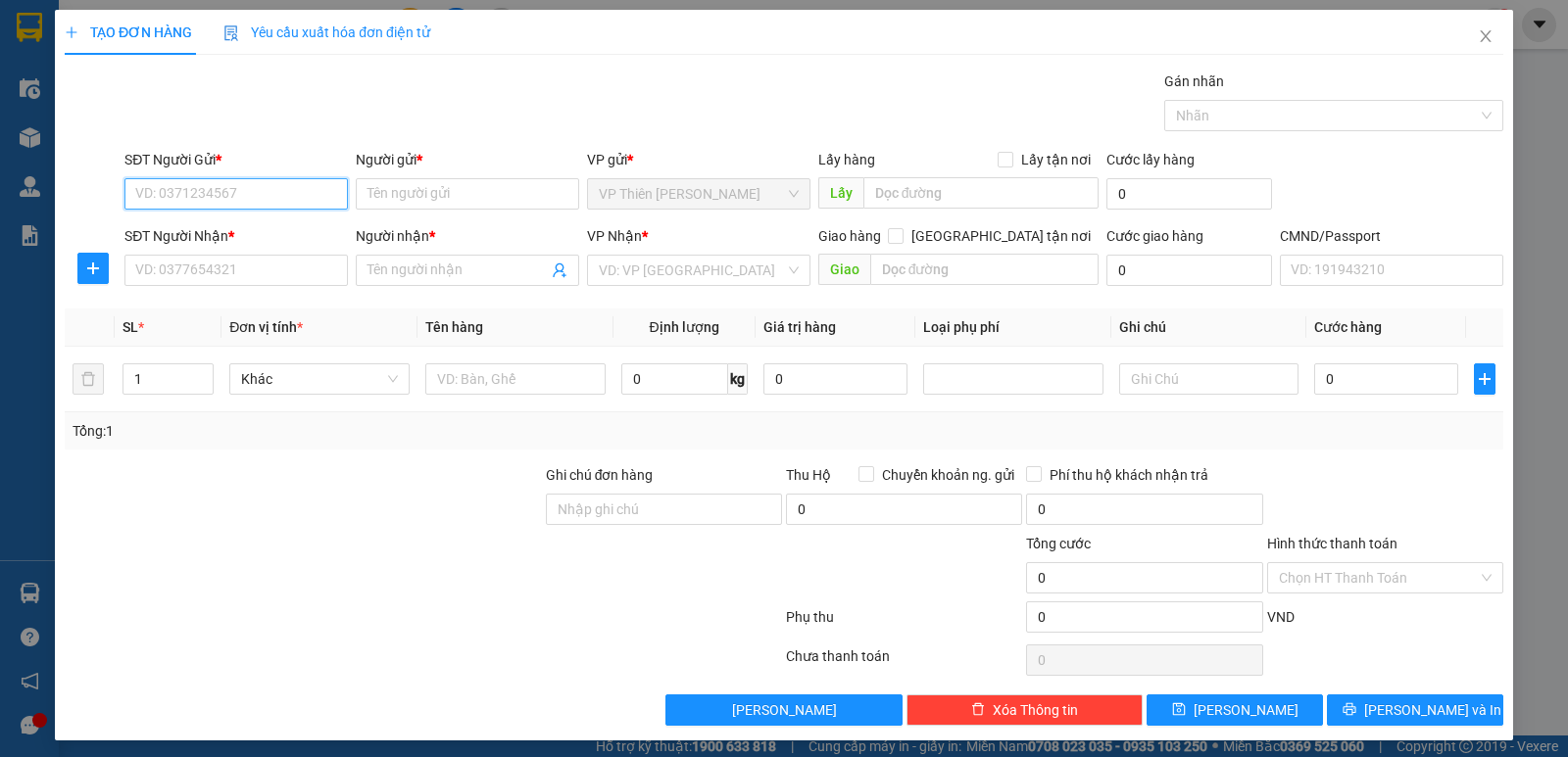
click at [301, 197] on input "SĐT Người Gửi *" at bounding box center [236, 193] width 223 height 31
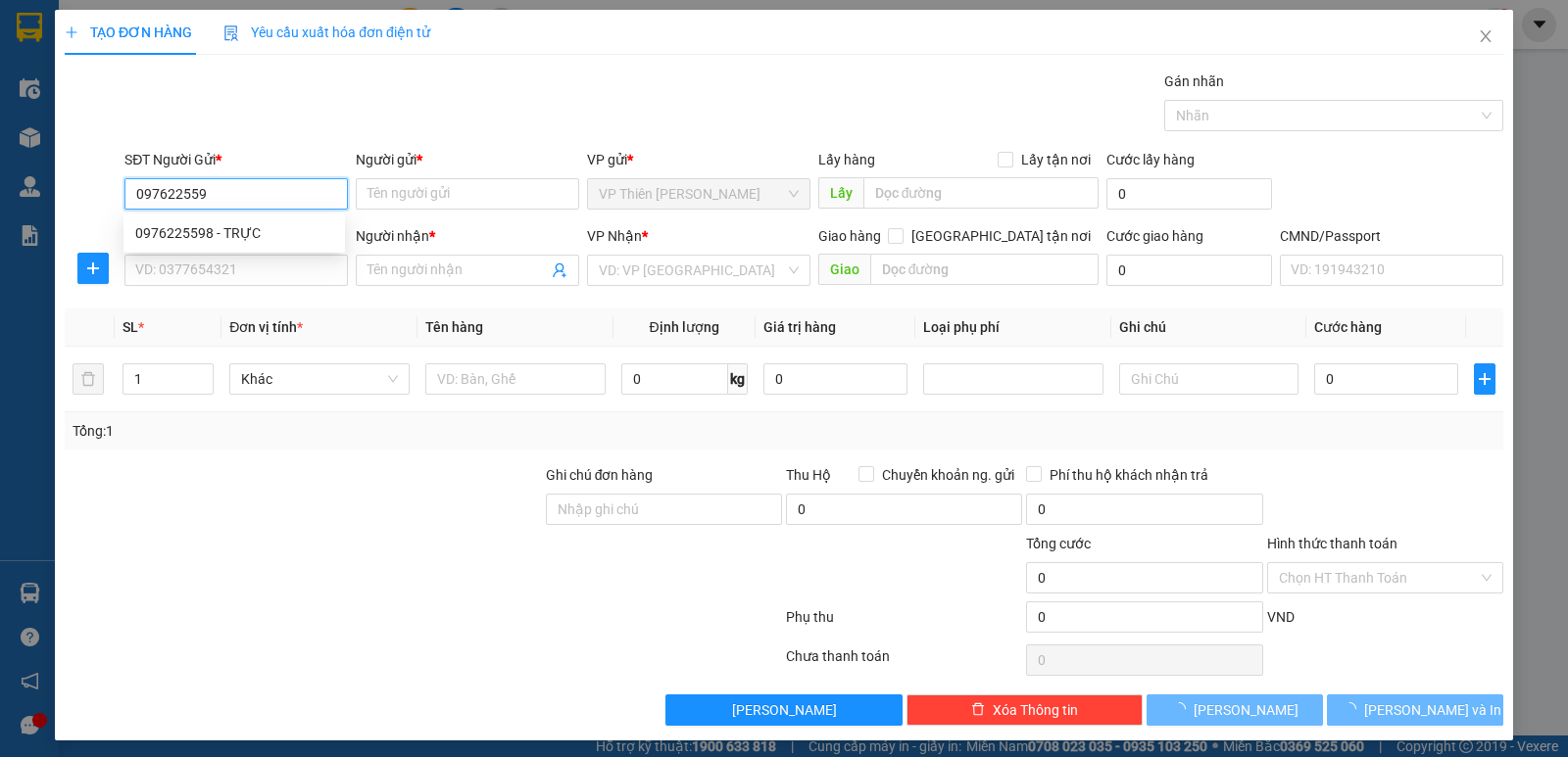
type input "0976225598"
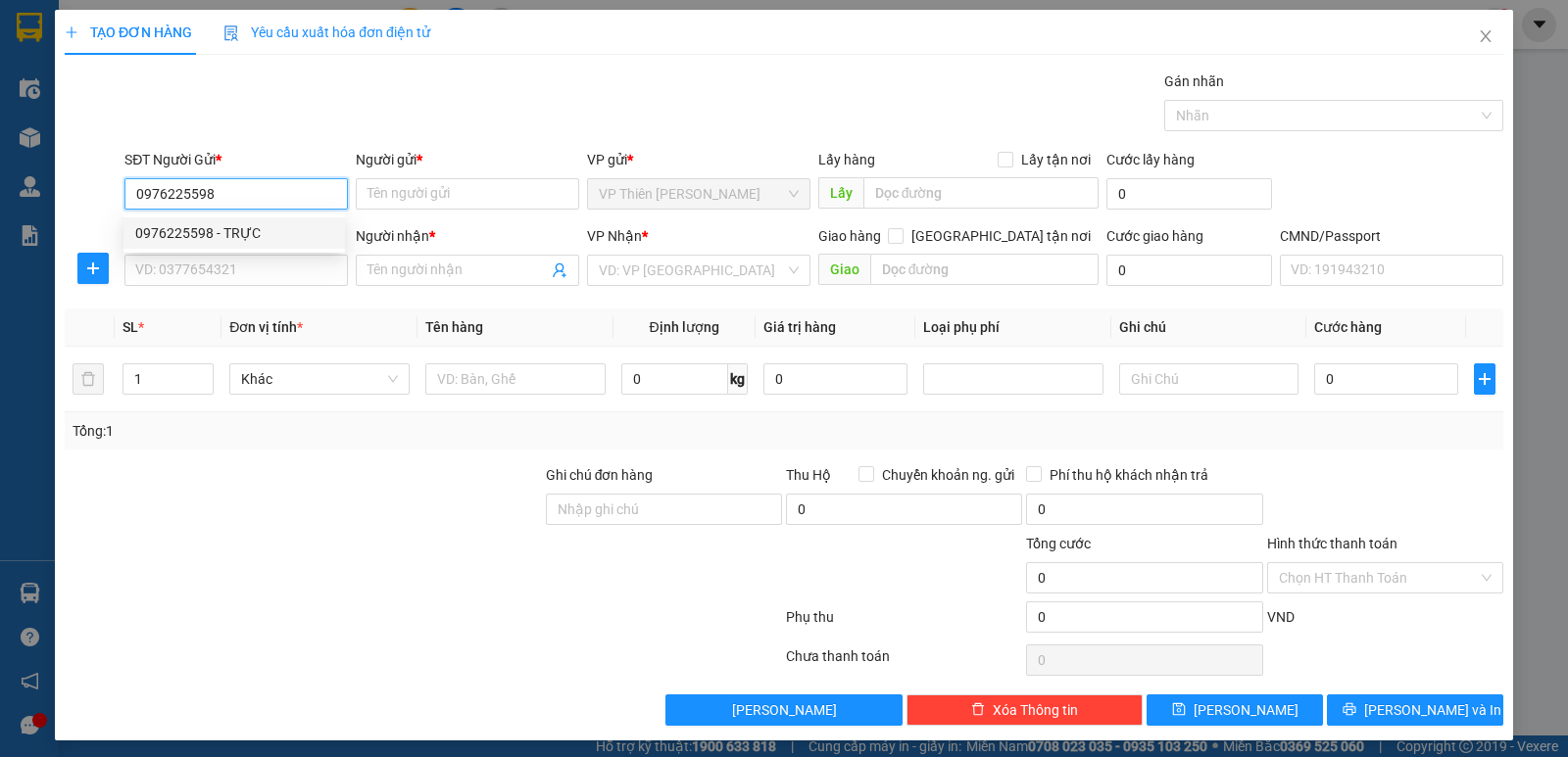
click at [230, 227] on div "0976225598 - TRỰC" at bounding box center [234, 233] width 197 height 22
type input "TRỰC"
type input "0976225598"
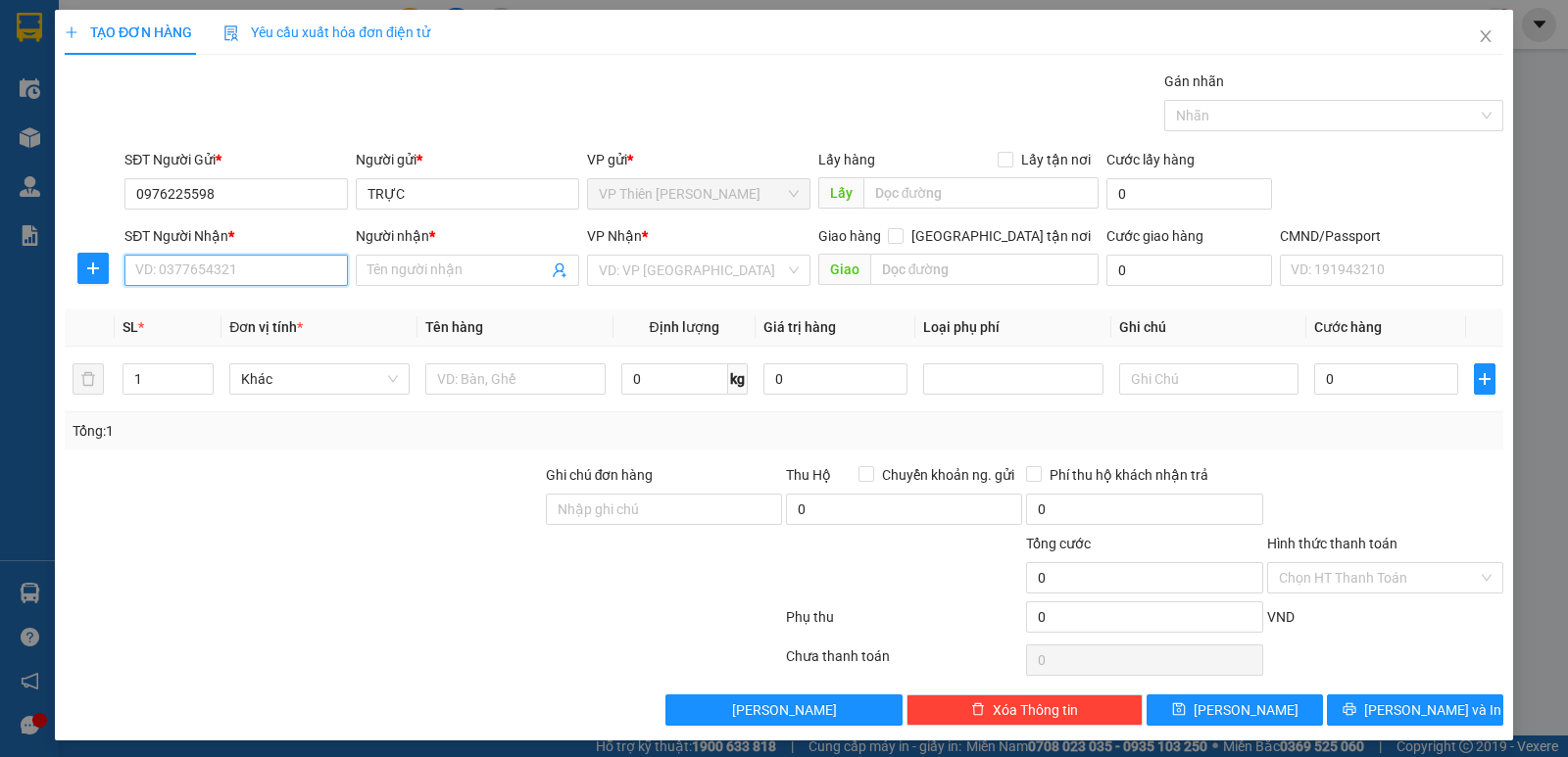
click at [277, 262] on input "SĐT Người Nhận *" at bounding box center [236, 270] width 223 height 31
type input "0389652"
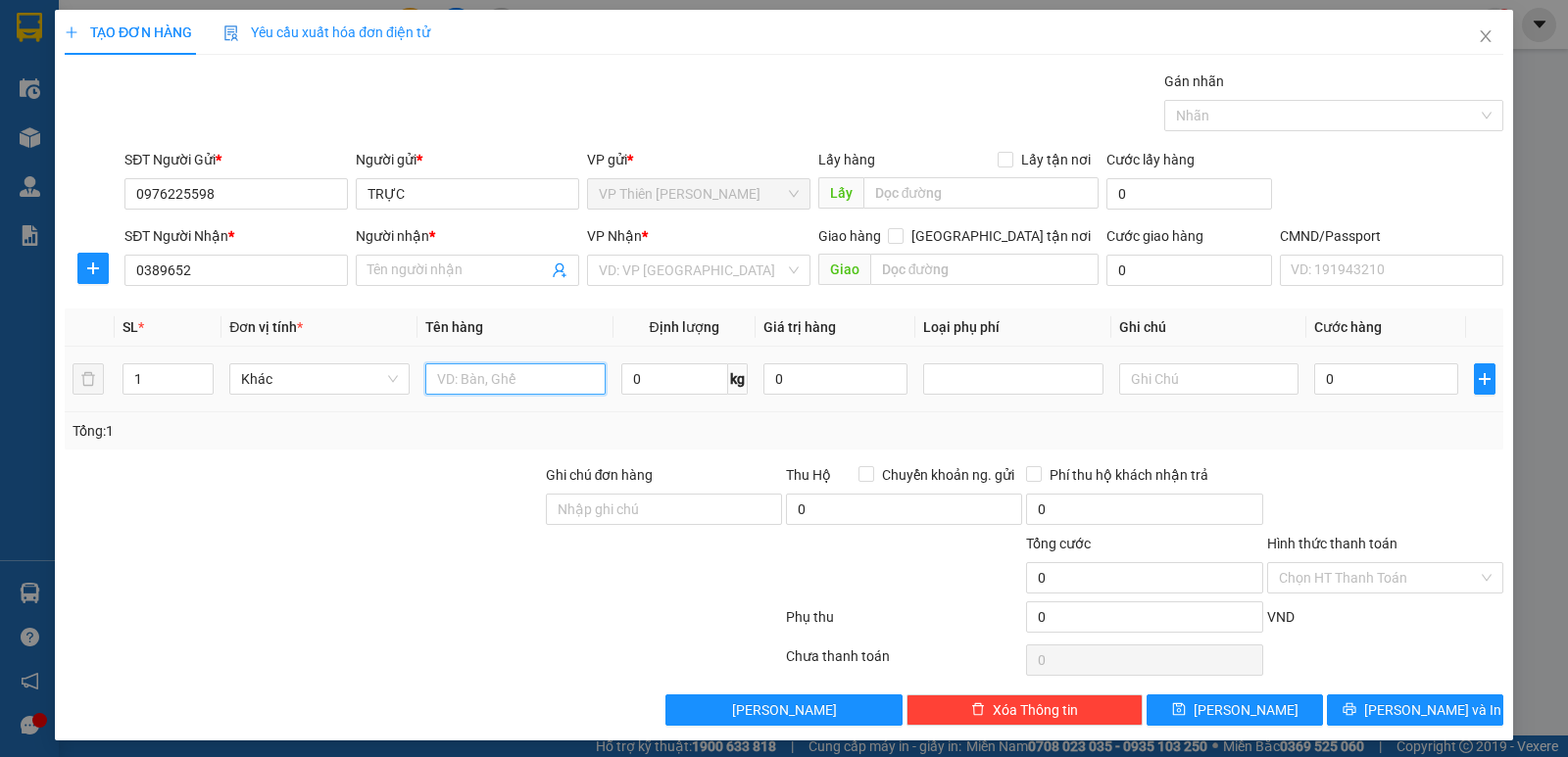
click at [522, 381] on input "text" at bounding box center [515, 379] width 180 height 31
type input "TẢI XANH THẢM"
click at [652, 375] on input "0" at bounding box center [674, 379] width 107 height 31
type input "8"
click at [1368, 381] on input "0" at bounding box center [1385, 379] width 144 height 31
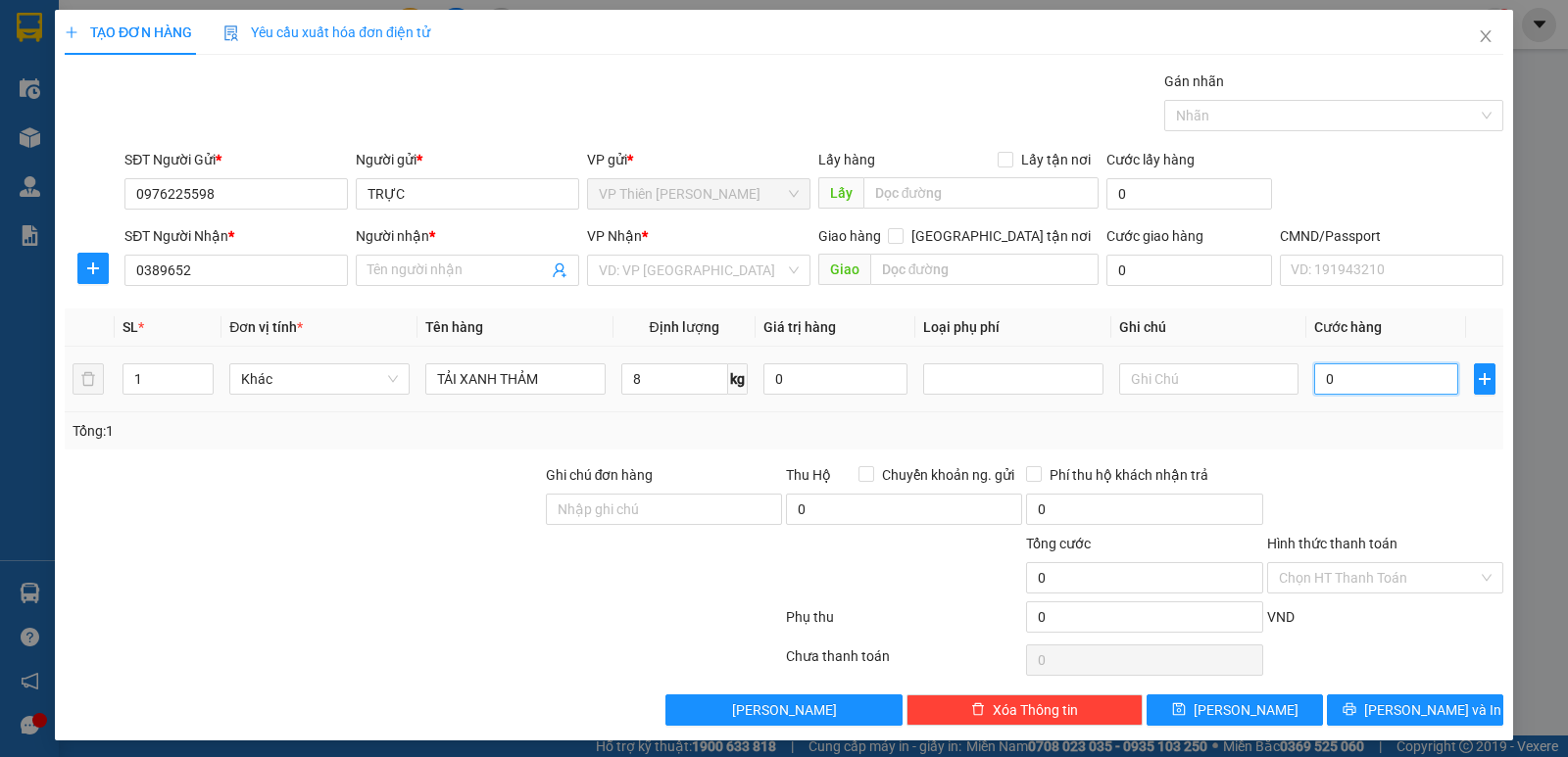
type input "5"
type input "50"
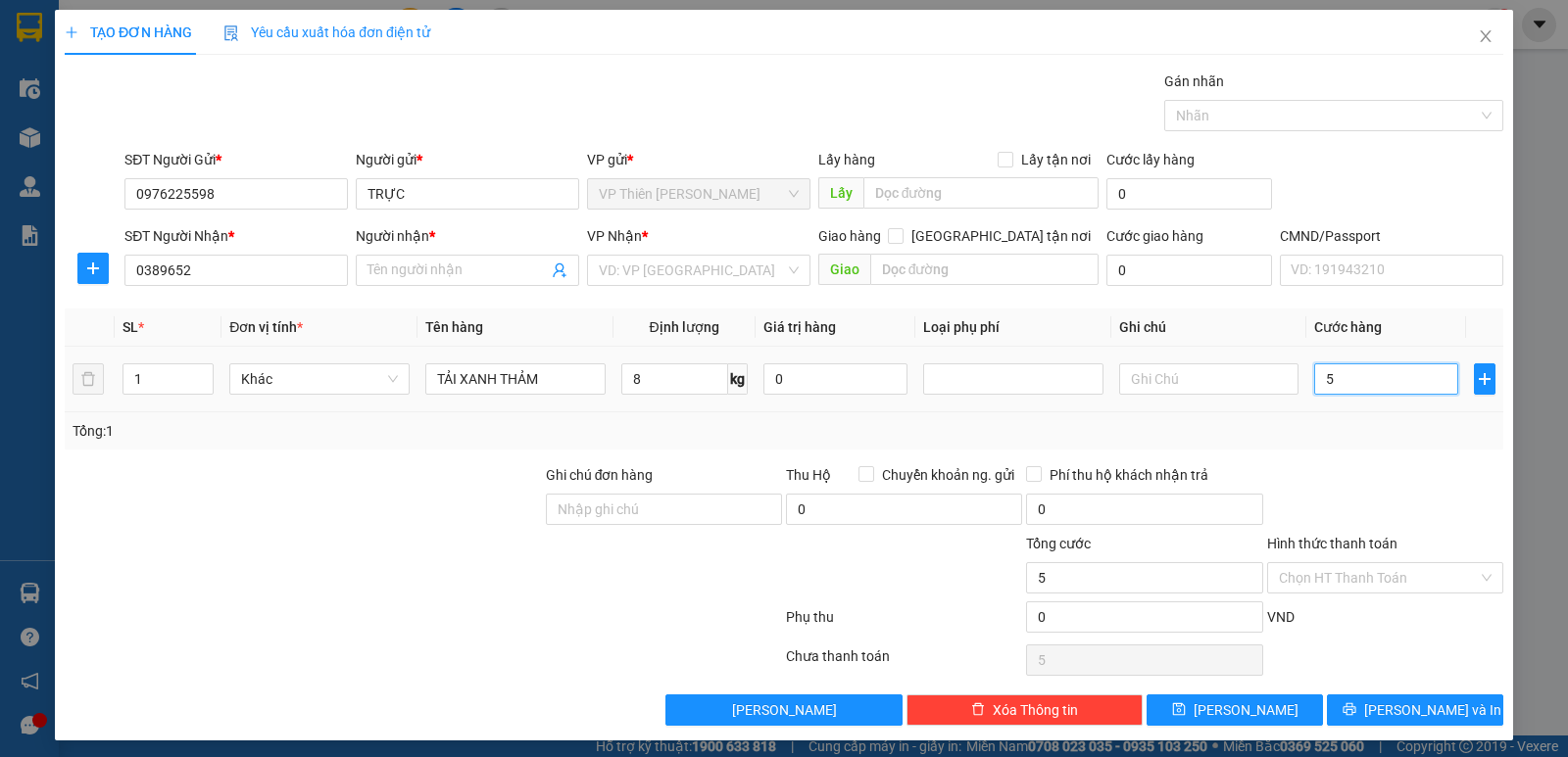
type input "50"
type input "500"
type input "5.000"
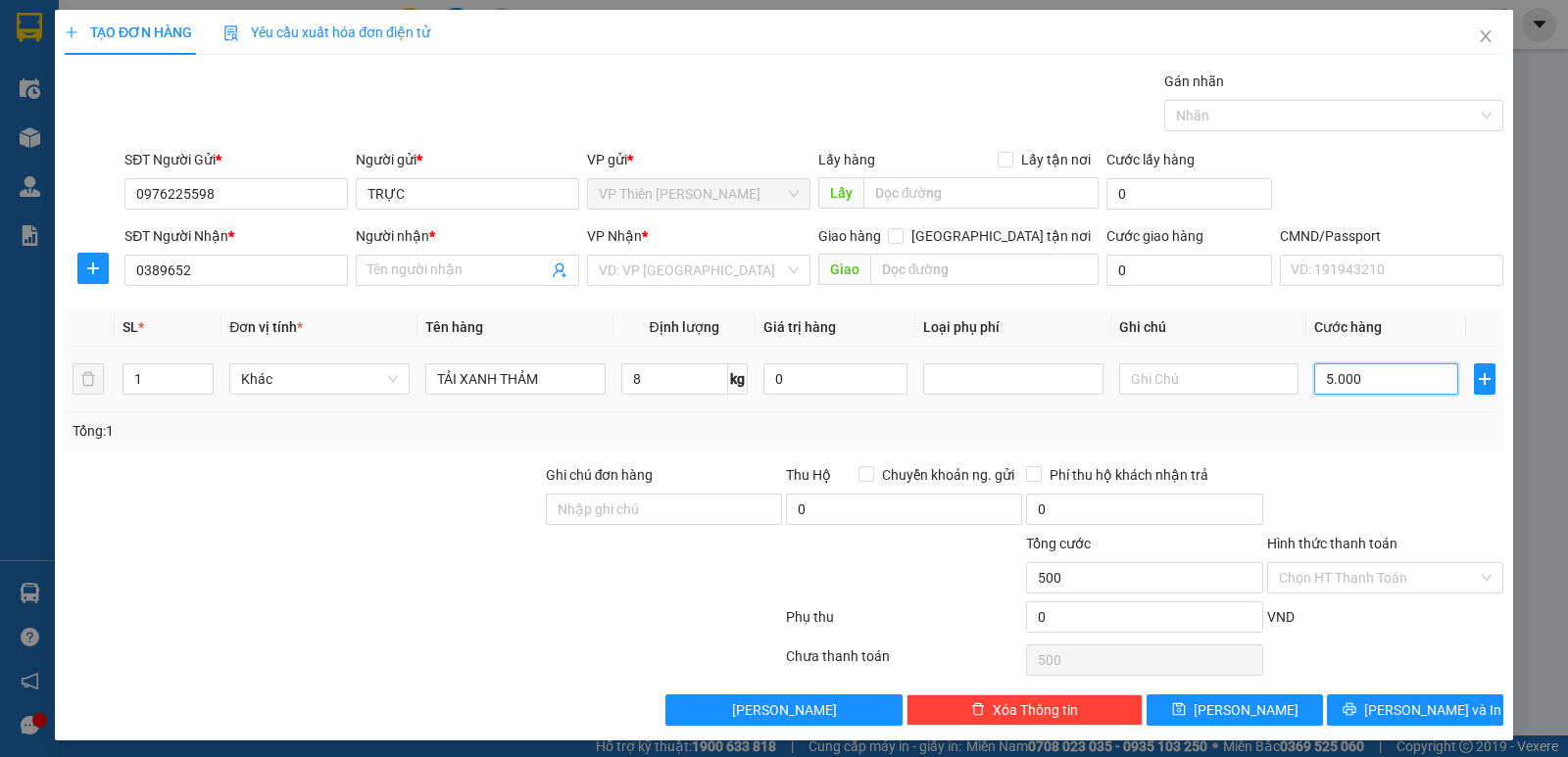
type input "5.000"
type input "50.000"
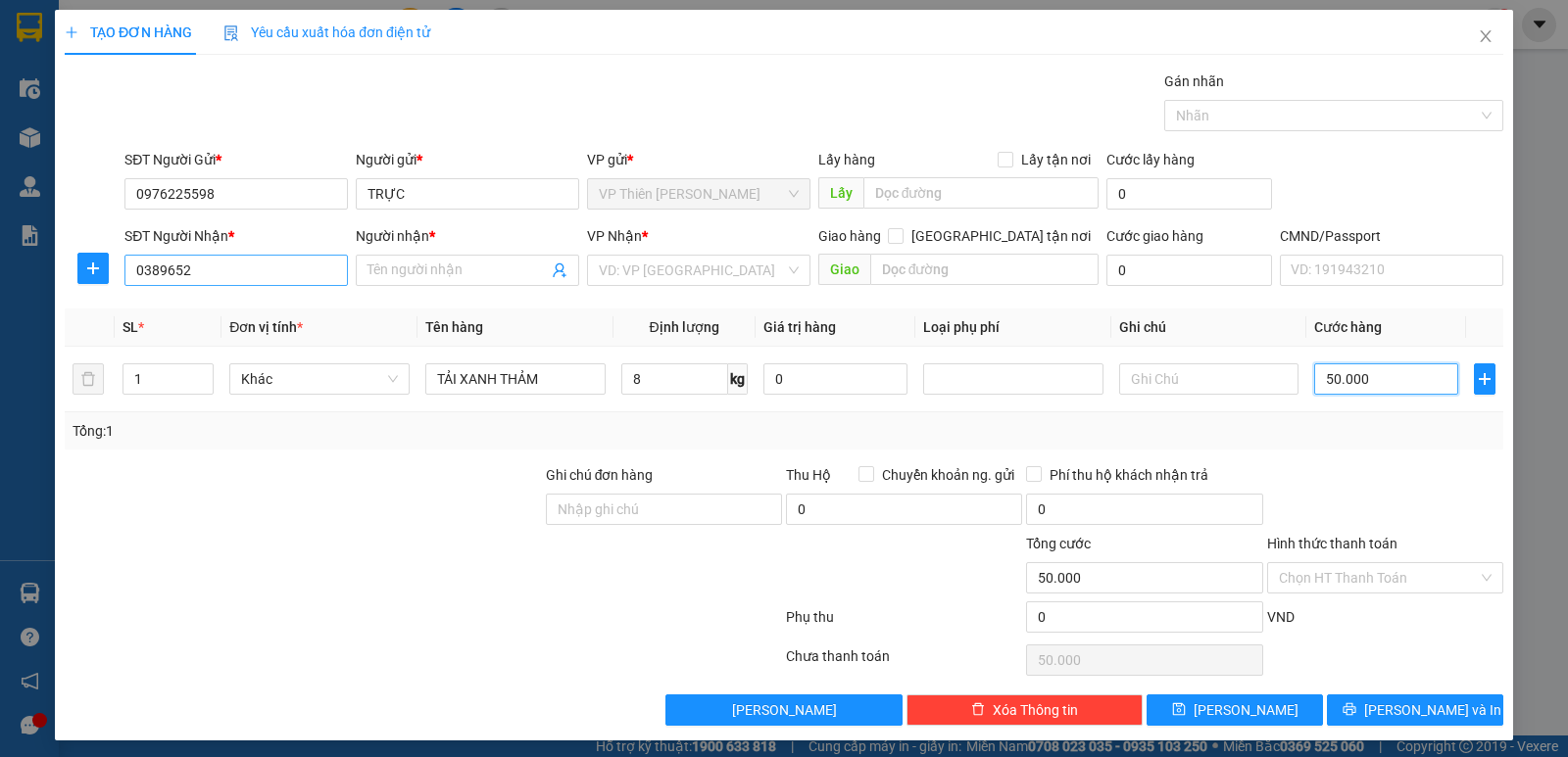
type input "50.000"
click at [207, 273] on input "0389652" at bounding box center [236, 270] width 223 height 31
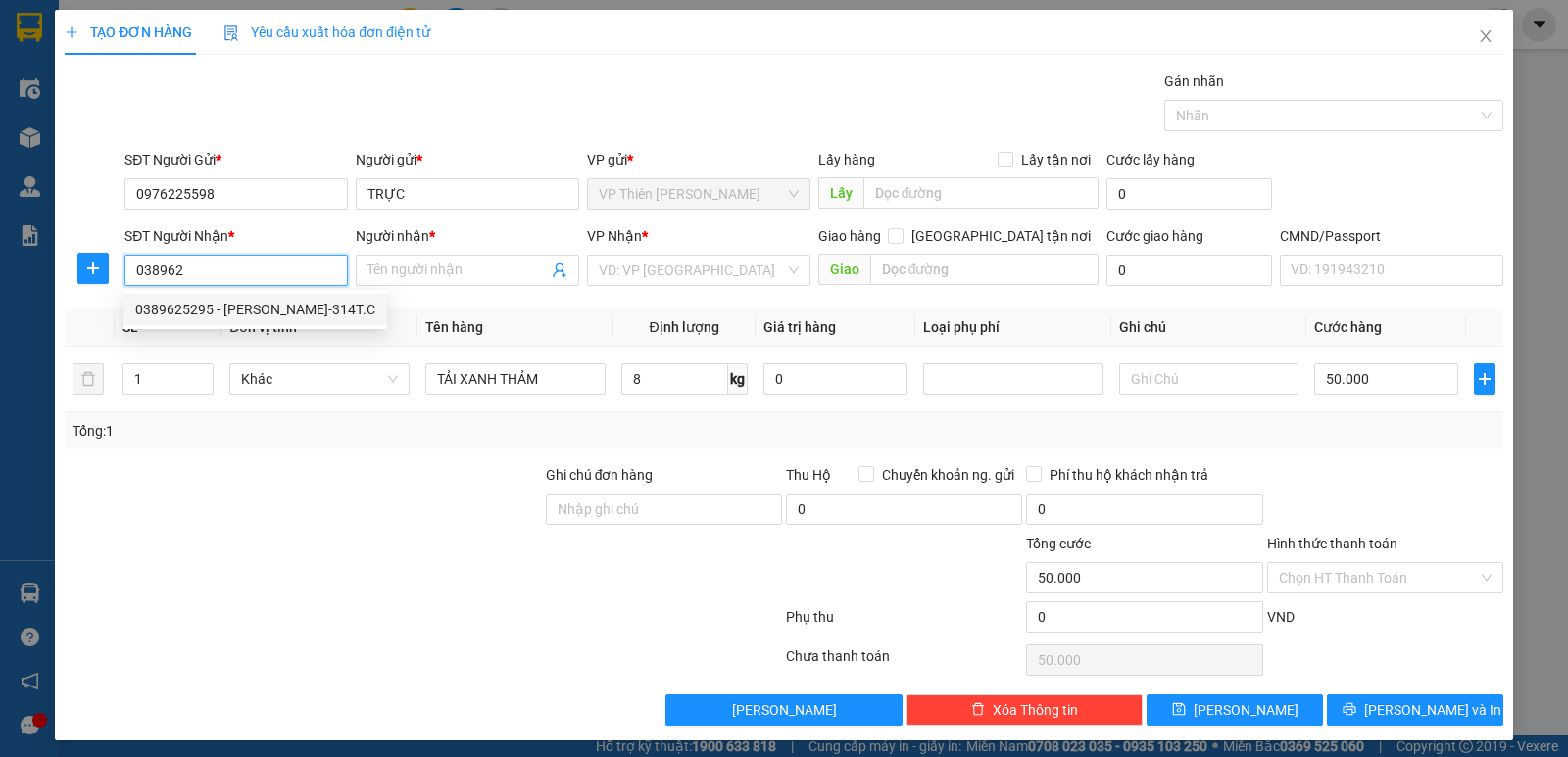
click at [237, 308] on div "0389625295 - KHÁNH MITSU-314T.C" at bounding box center [255, 309] width 240 height 22
type input "0389625295"
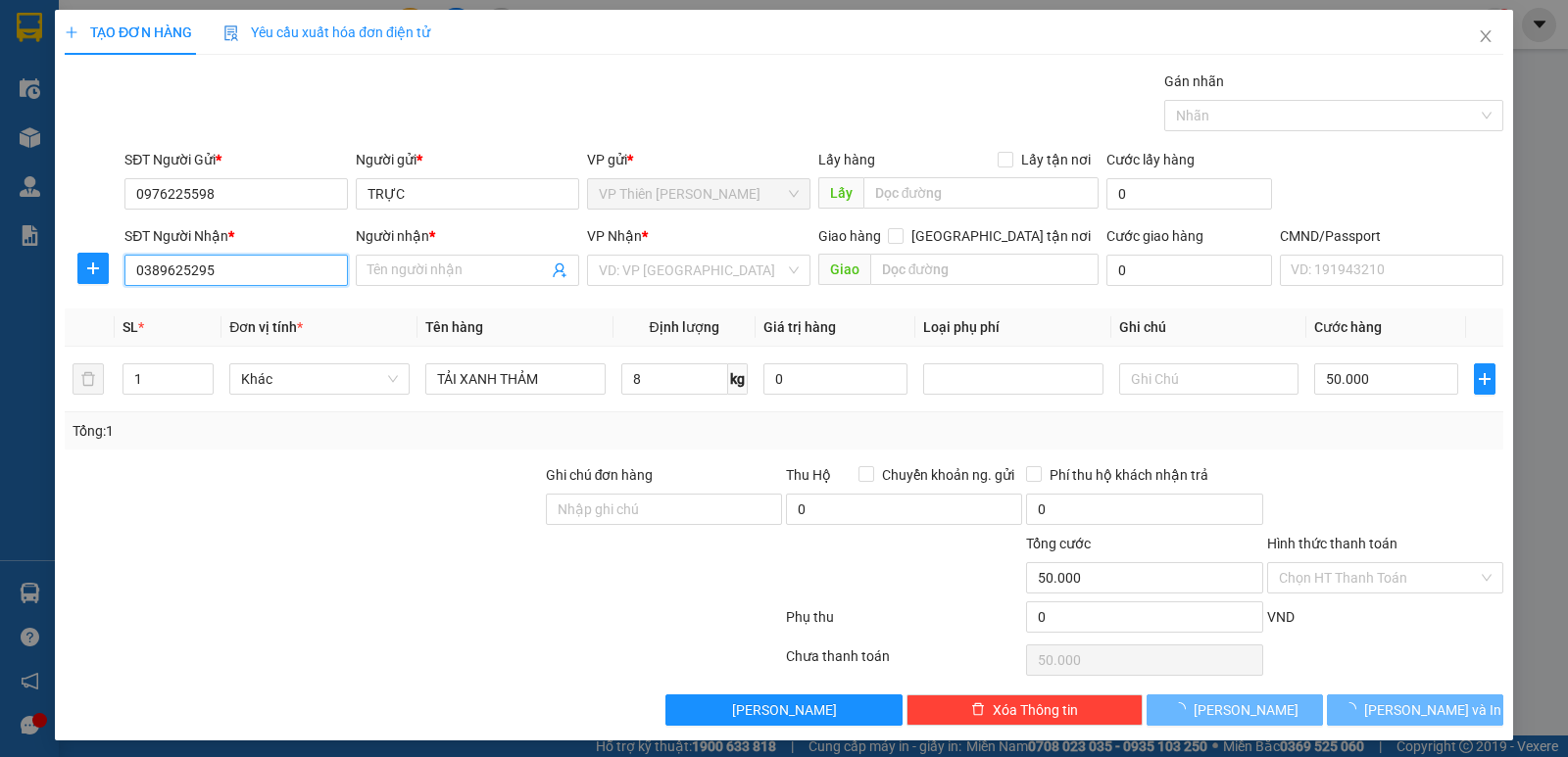
type input "KHÁNH MITSU-314T.C"
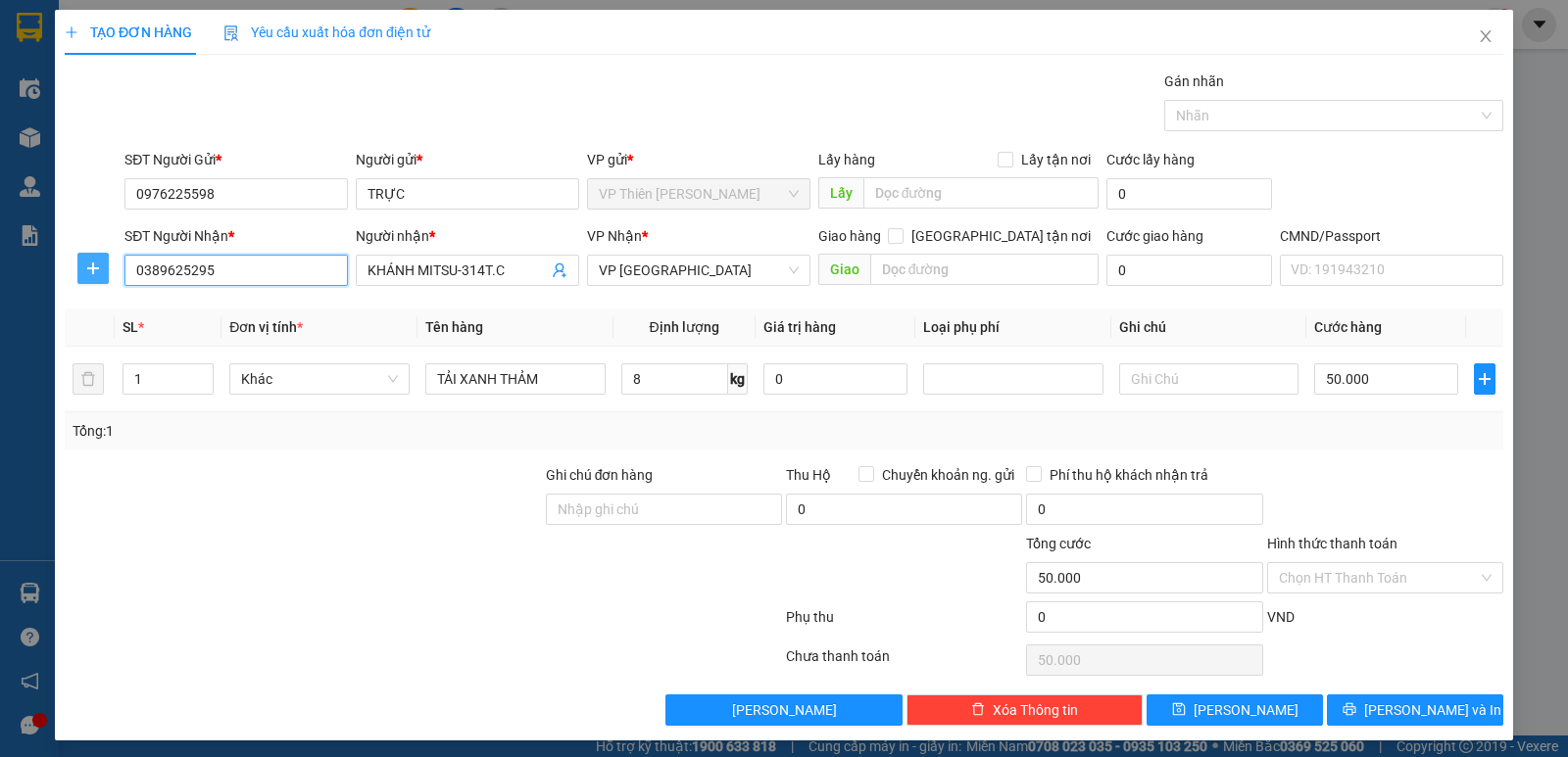
type input "0389625295"
click at [89, 268] on icon "plus" at bounding box center [93, 267] width 12 height 1
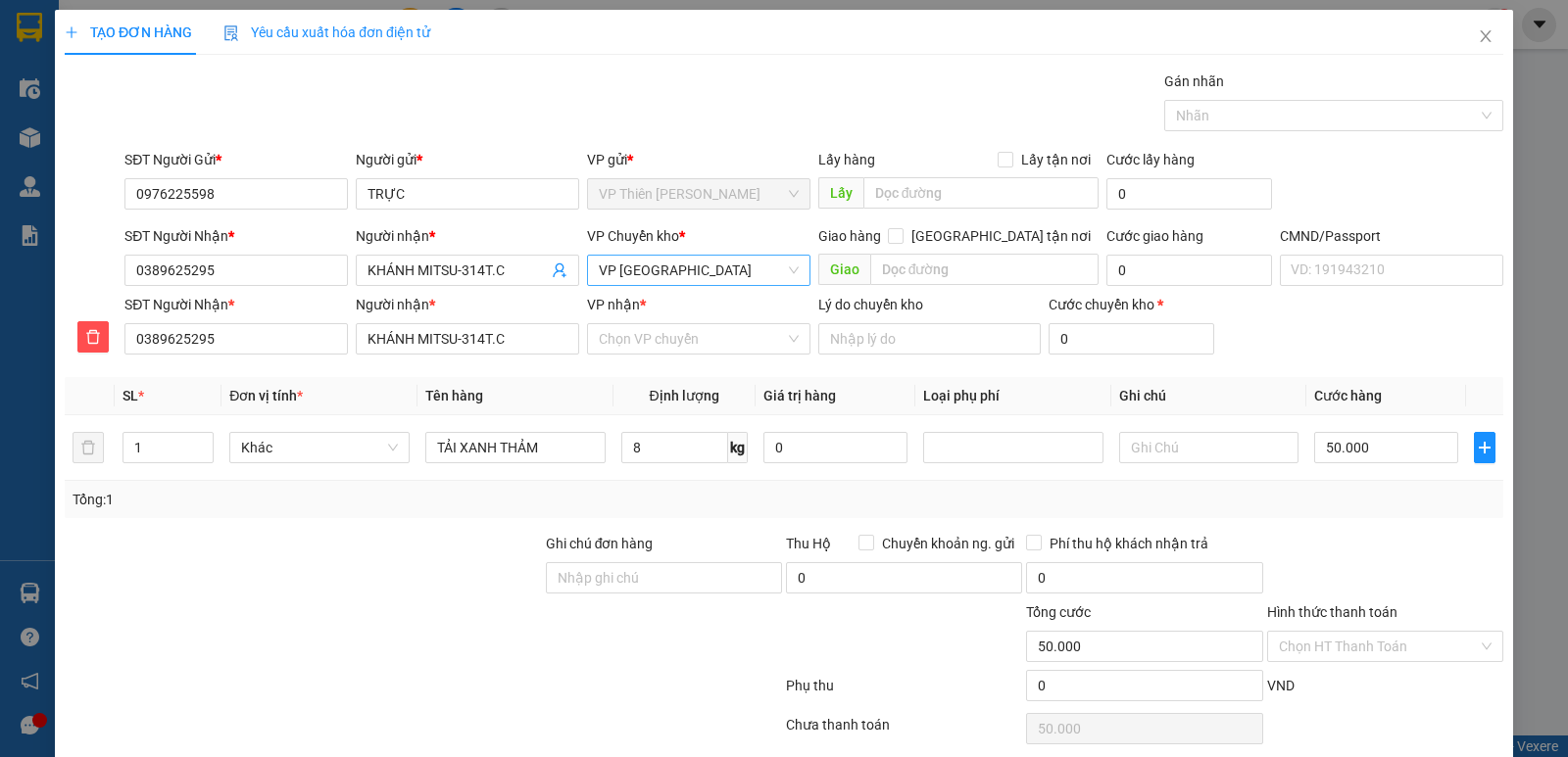
click at [713, 261] on span "VP [GEOGRAPHIC_DATA]" at bounding box center [698, 270] width 199 height 29
type input "HOANG"
click at [652, 339] on div "VP [PERSON_NAME]" at bounding box center [691, 341] width 197 height 22
click at [700, 344] on input "VP nhận *" at bounding box center [691, 339] width 186 height 29
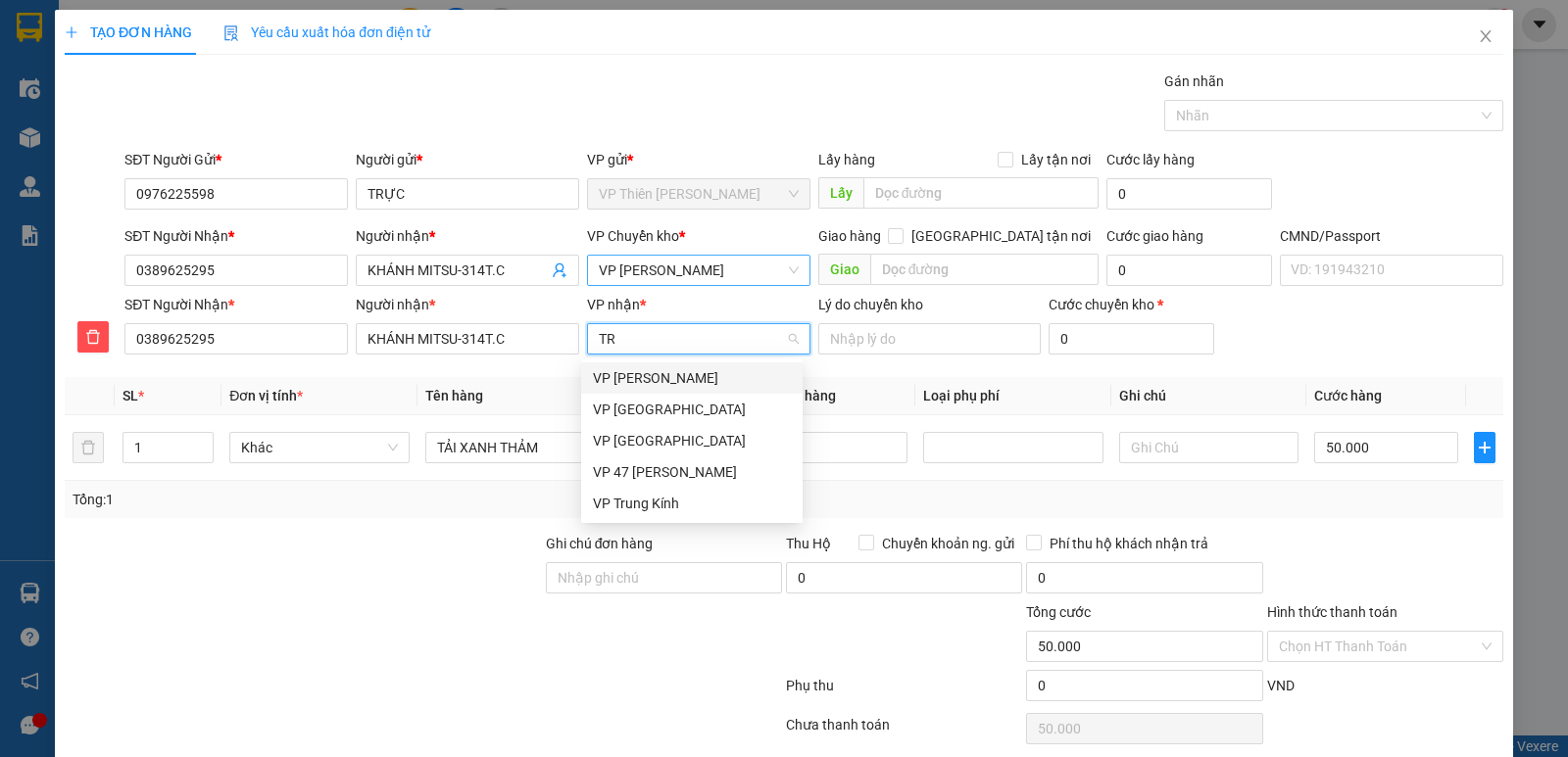
type input "TRU"
click at [664, 372] on div "VP [GEOGRAPHIC_DATA]" at bounding box center [691, 378] width 197 height 22
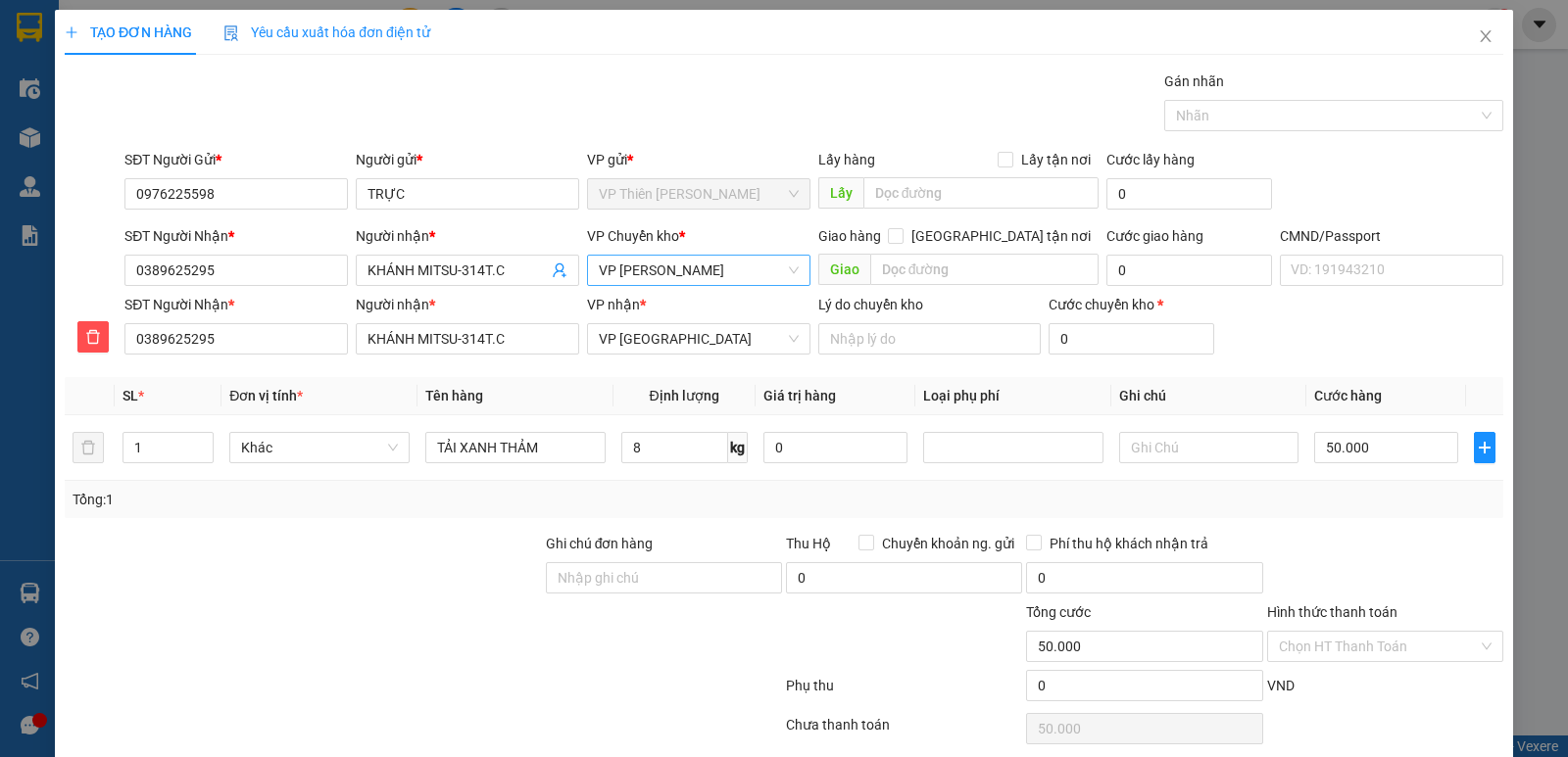
scroll to position [76, 0]
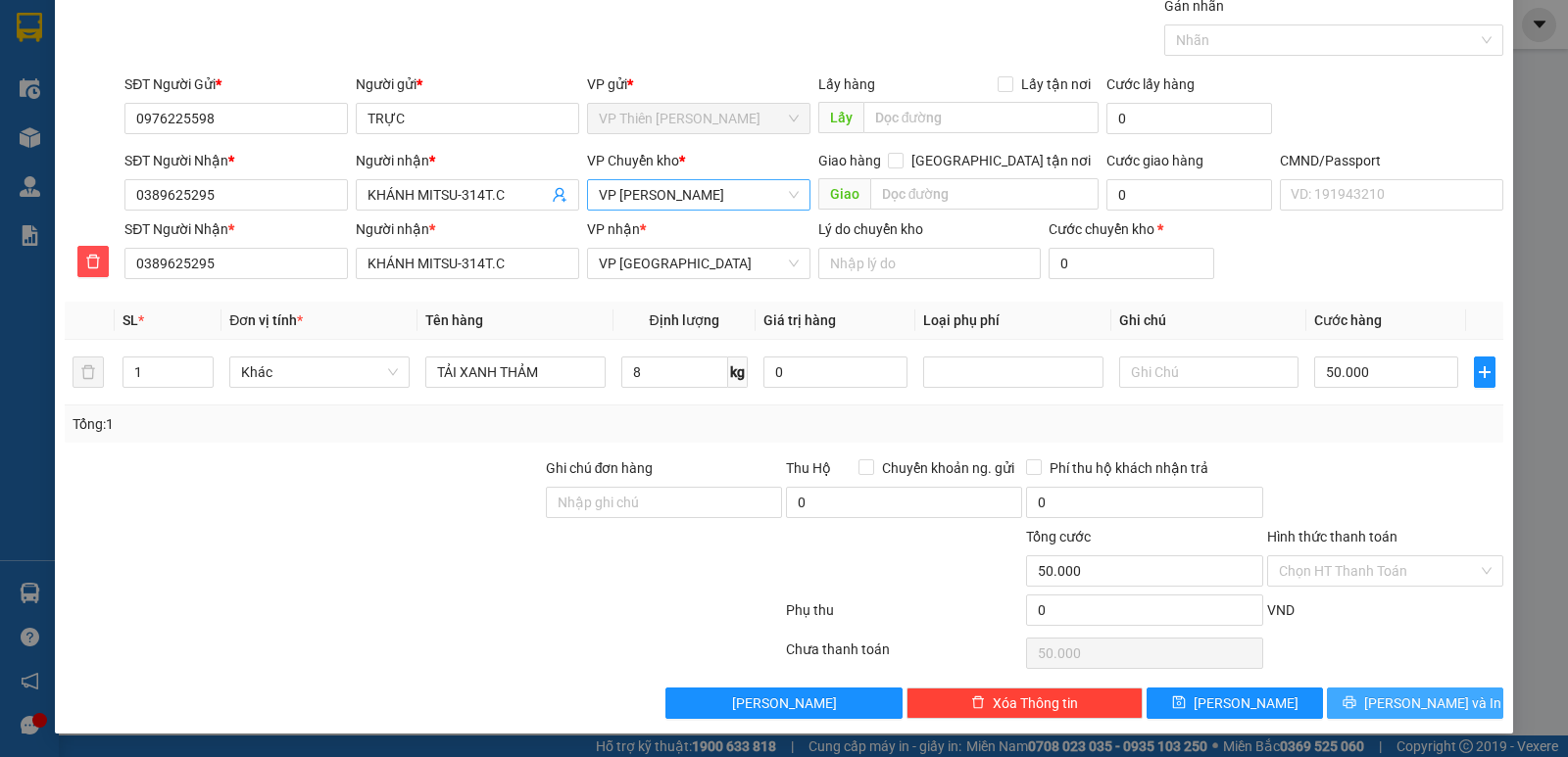
click at [1405, 696] on span "[PERSON_NAME] và In" at bounding box center [1432, 703] width 138 height 22
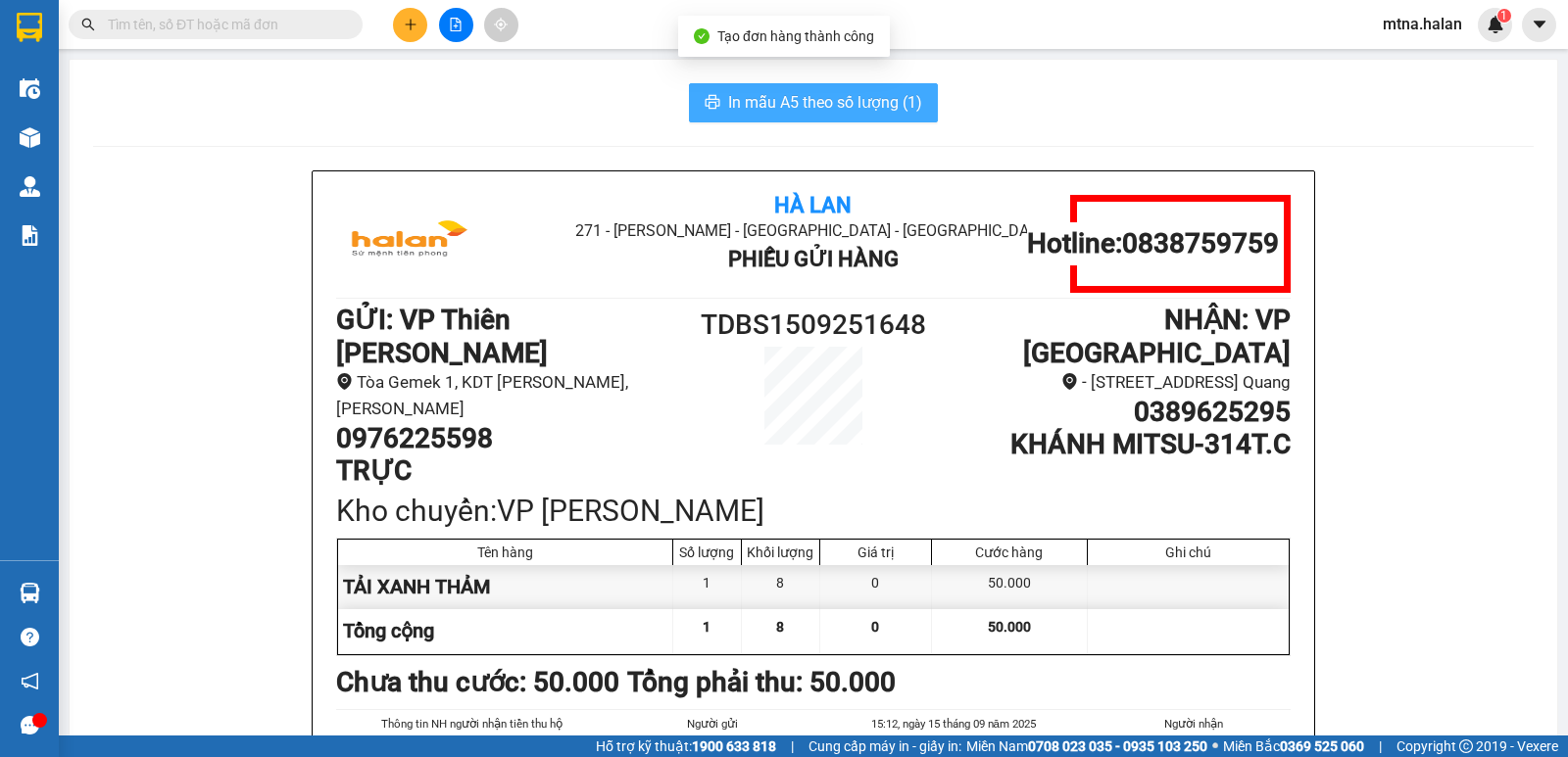
click at [799, 88] on button "In mẫu A5 theo số lượng (1)" at bounding box center [812, 103] width 249 height 39
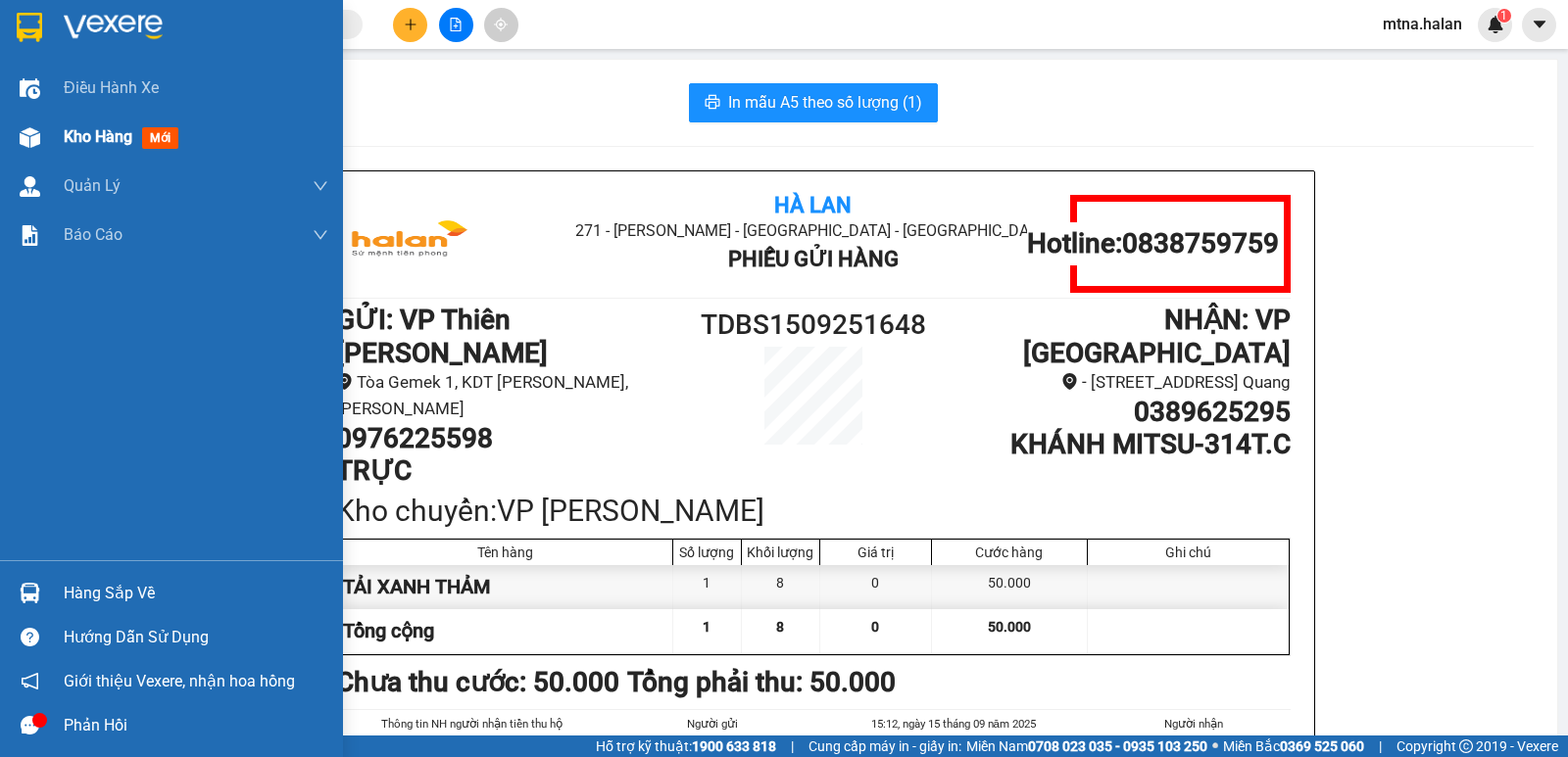
click at [32, 140] on img at bounding box center [29, 137] width 21 height 21
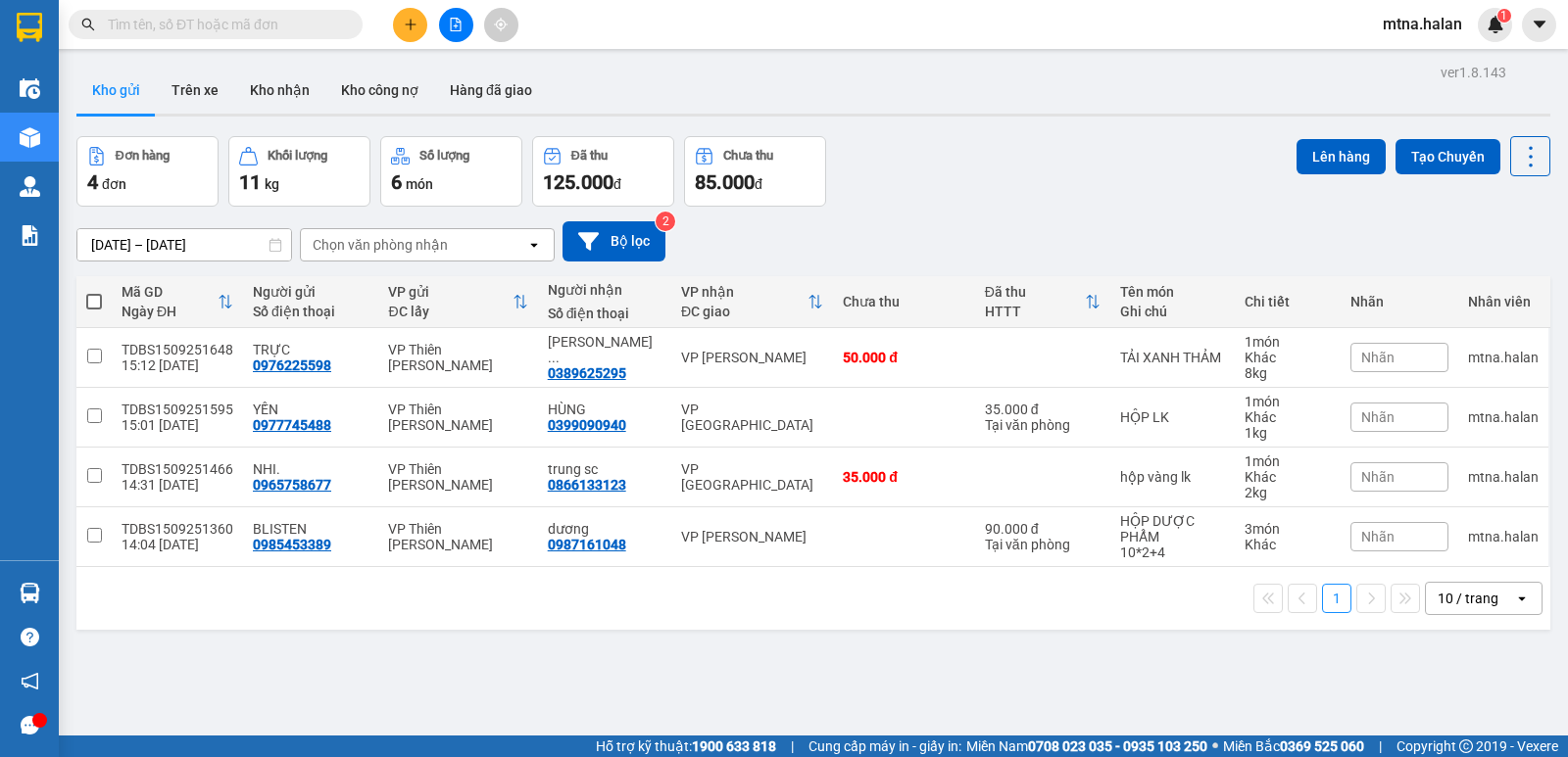
click at [97, 298] on span at bounding box center [94, 301] width 16 height 16
click at [94, 292] on input "checkbox" at bounding box center [94, 292] width 0 height 0
checkbox input "true"
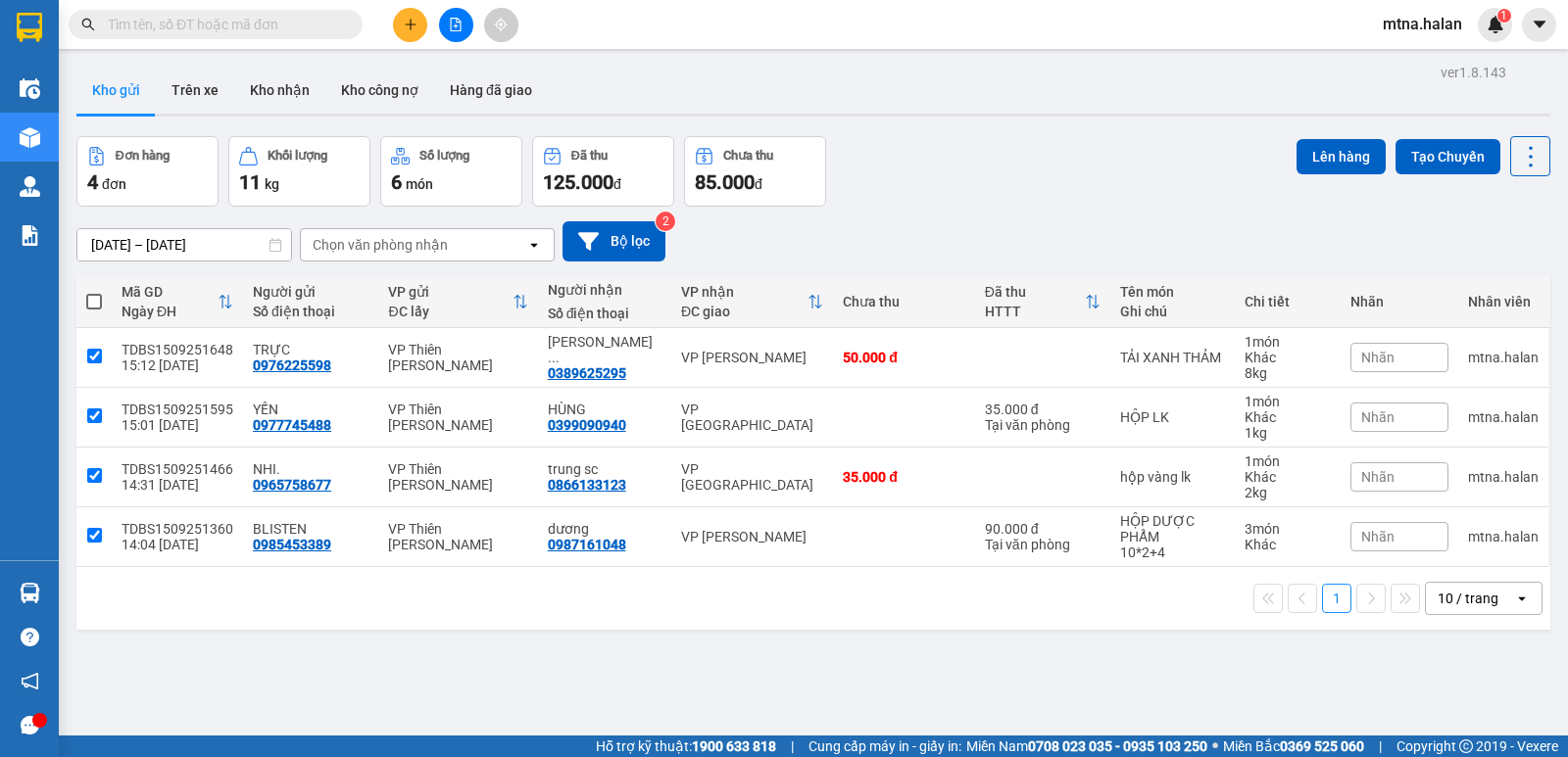
checkbox input "true"
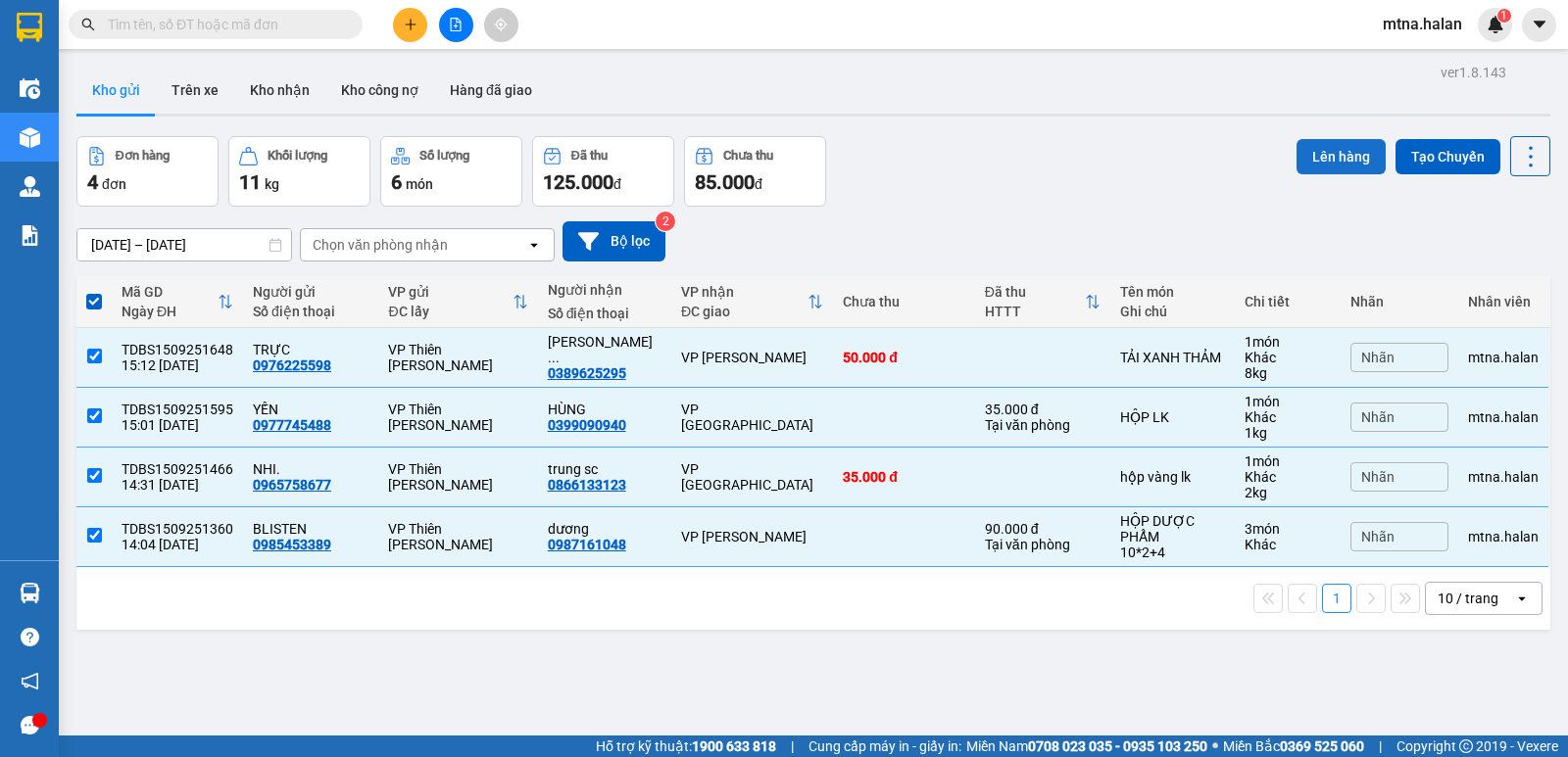
click at [1315, 154] on button "Lên hàng" at bounding box center [1340, 157] width 89 height 35
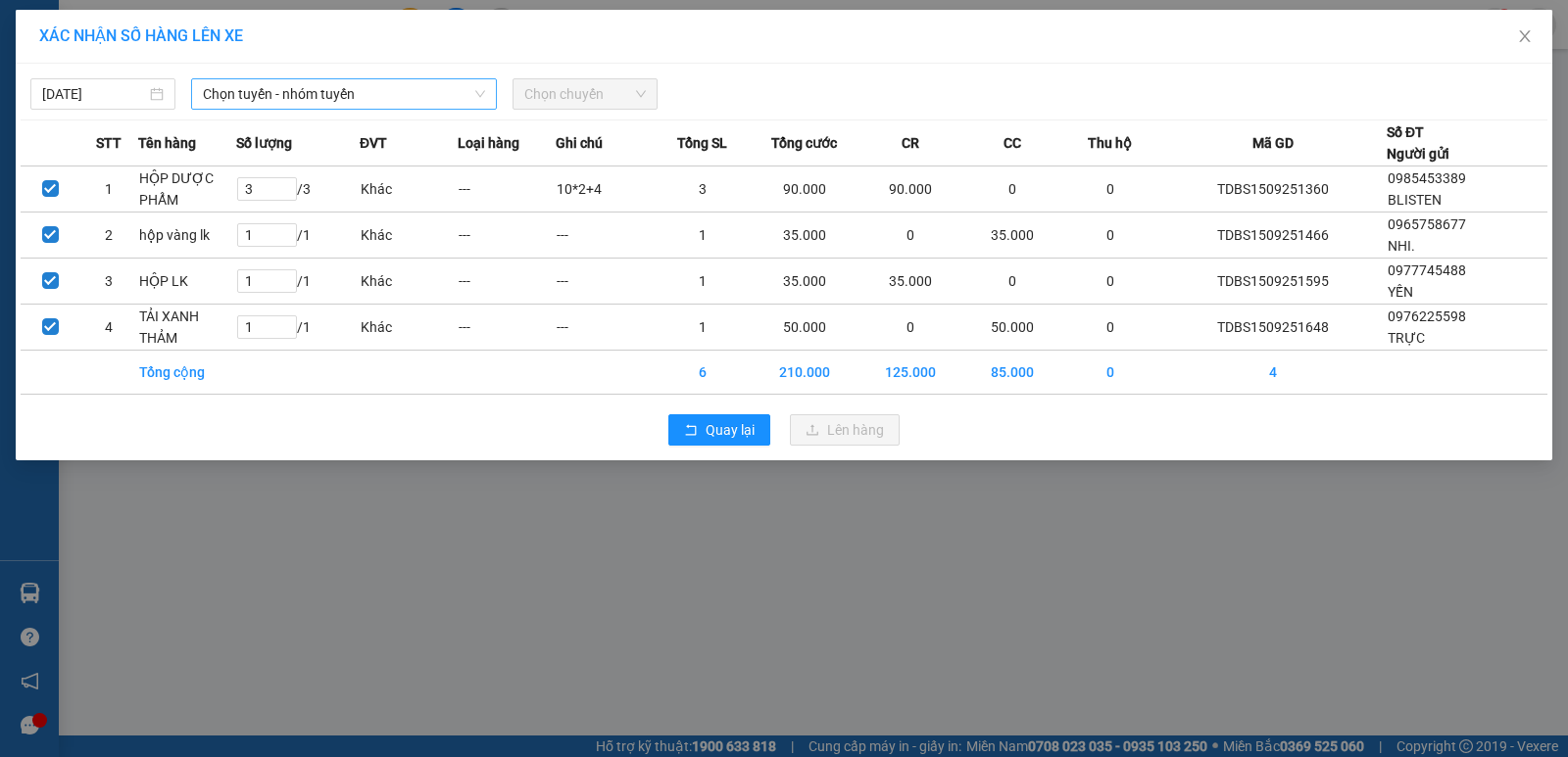
click at [383, 98] on span "Chọn tuyến - nhóm tuyến" at bounding box center [343, 94] width 282 height 29
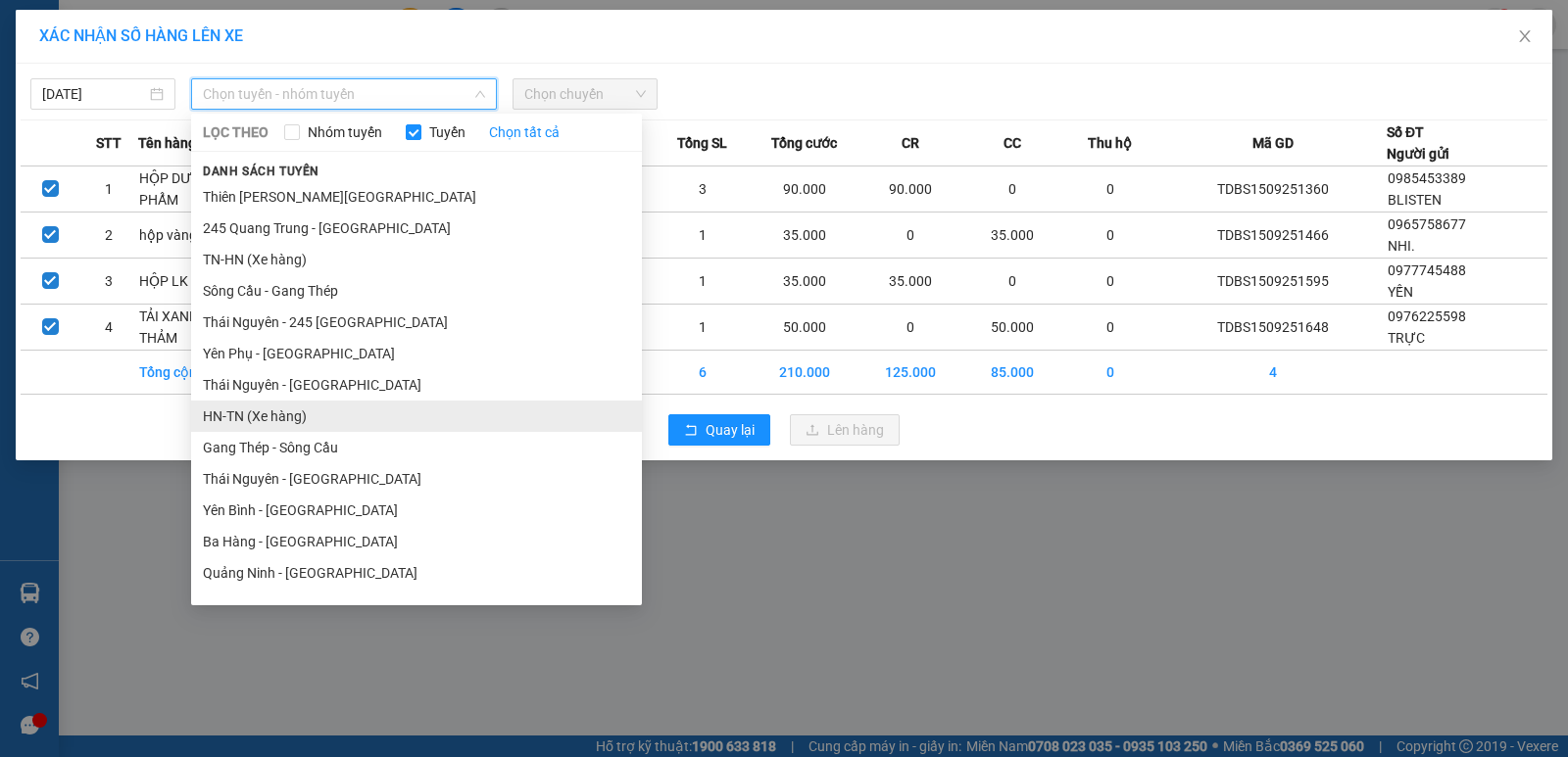
click at [240, 409] on li "HN-TN (Xe hàng)" at bounding box center [416, 416] width 451 height 31
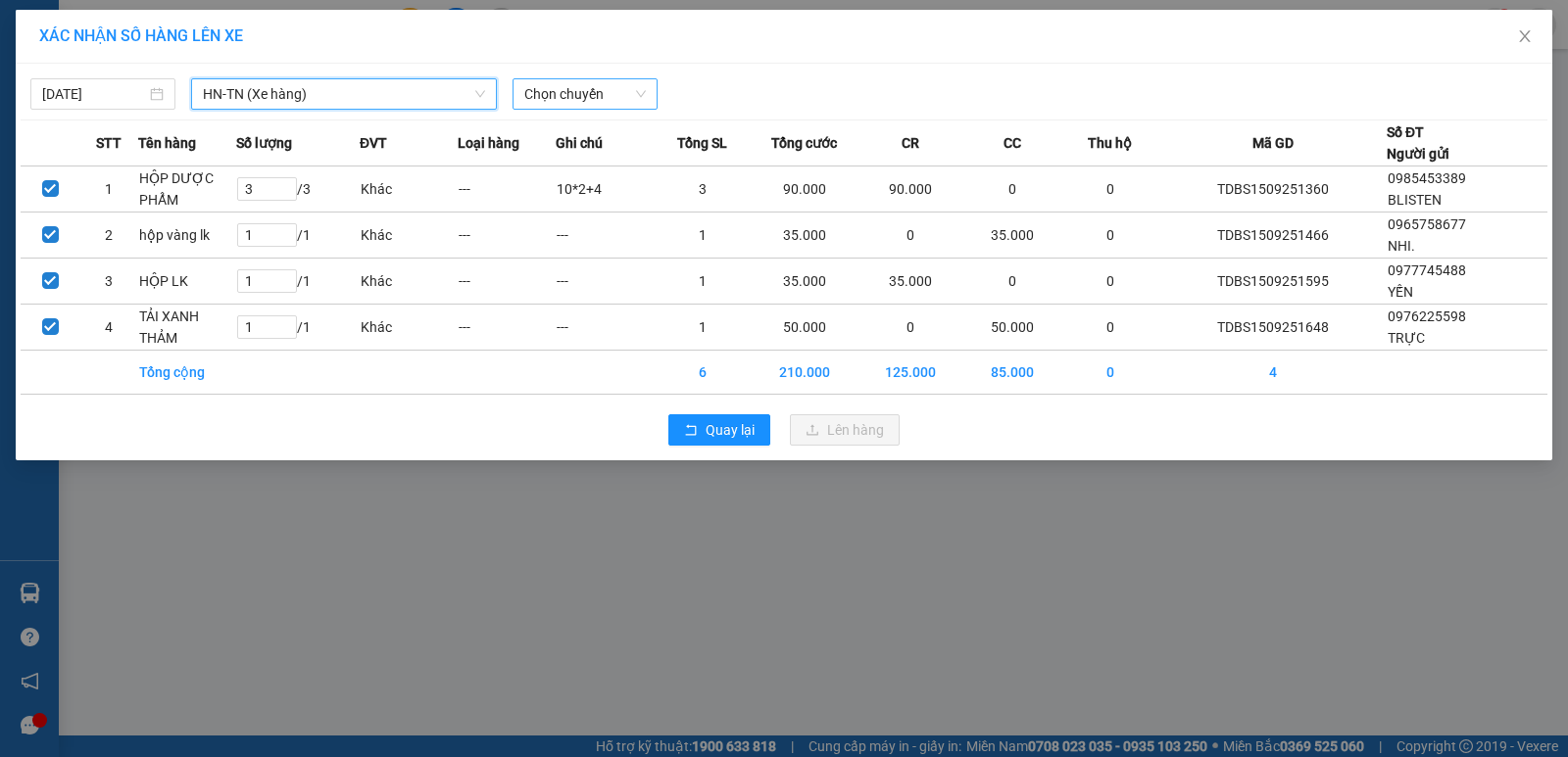
click at [614, 94] on span "Chọn chuyến" at bounding box center [585, 94] width 122 height 29
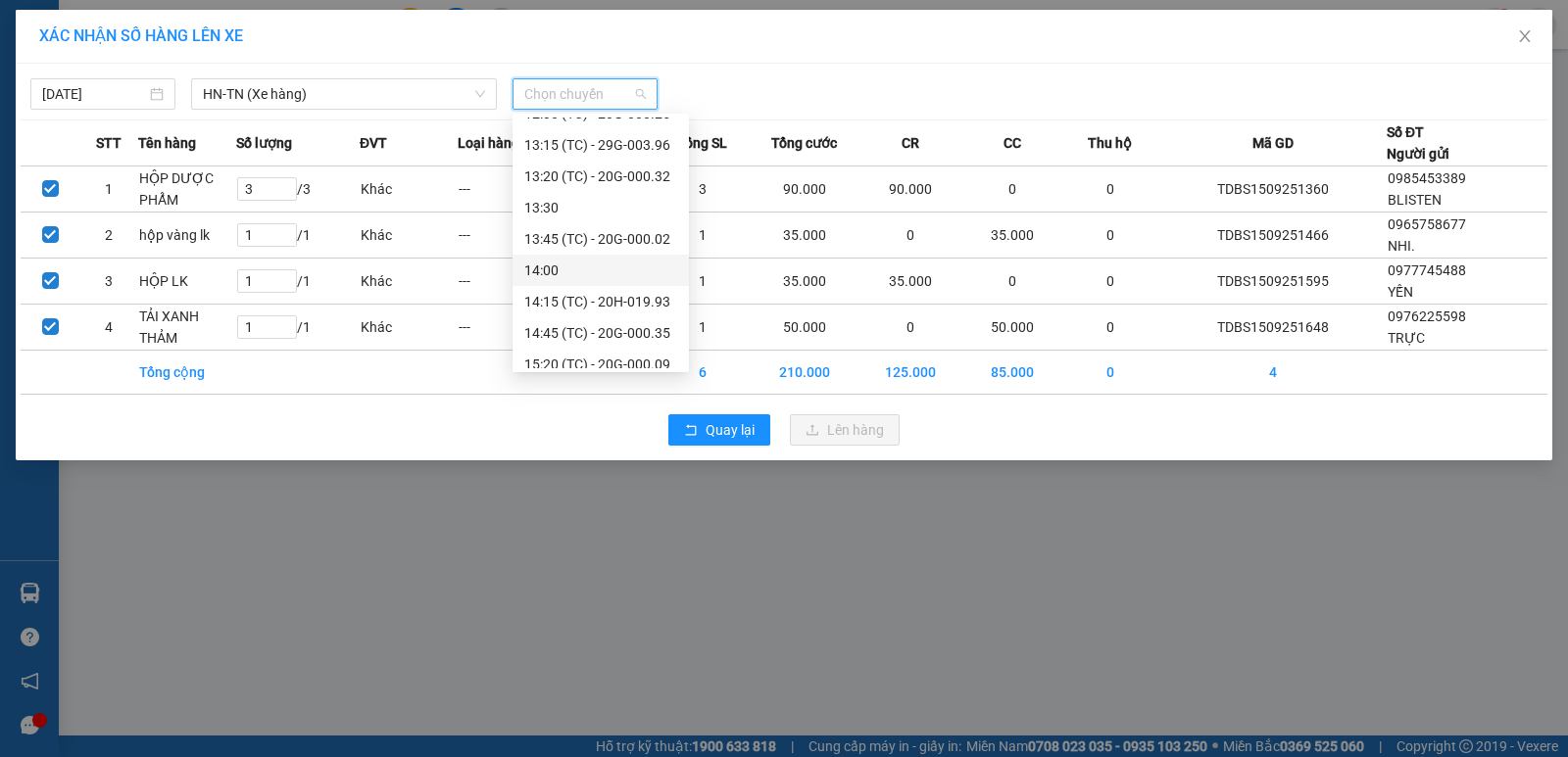
scroll to position [587, 0]
click at [546, 294] on div "15:30" at bounding box center [600, 297] width 153 height 22
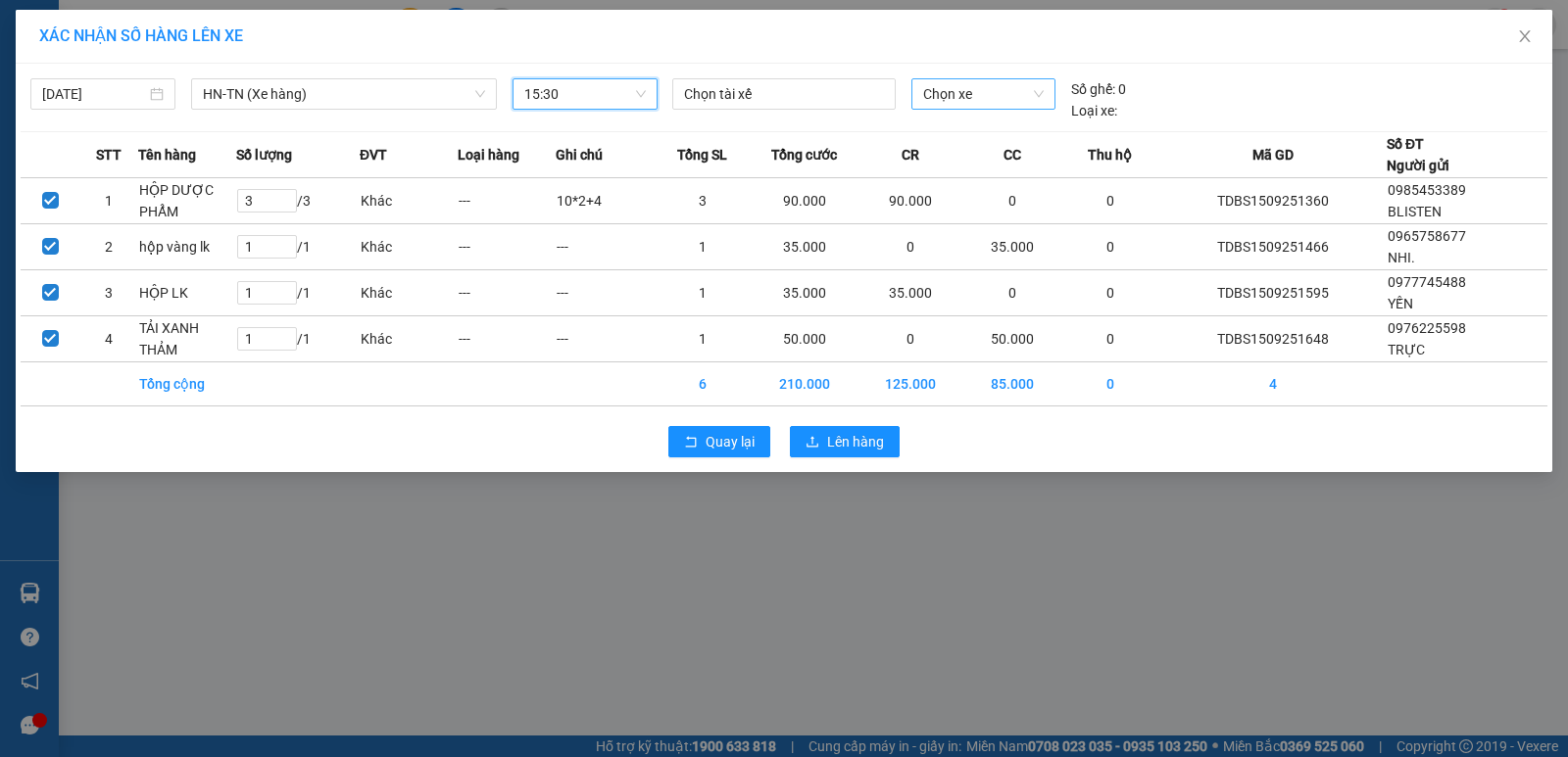
click at [980, 90] on span "Chọn xe" at bounding box center [982, 94] width 121 height 29
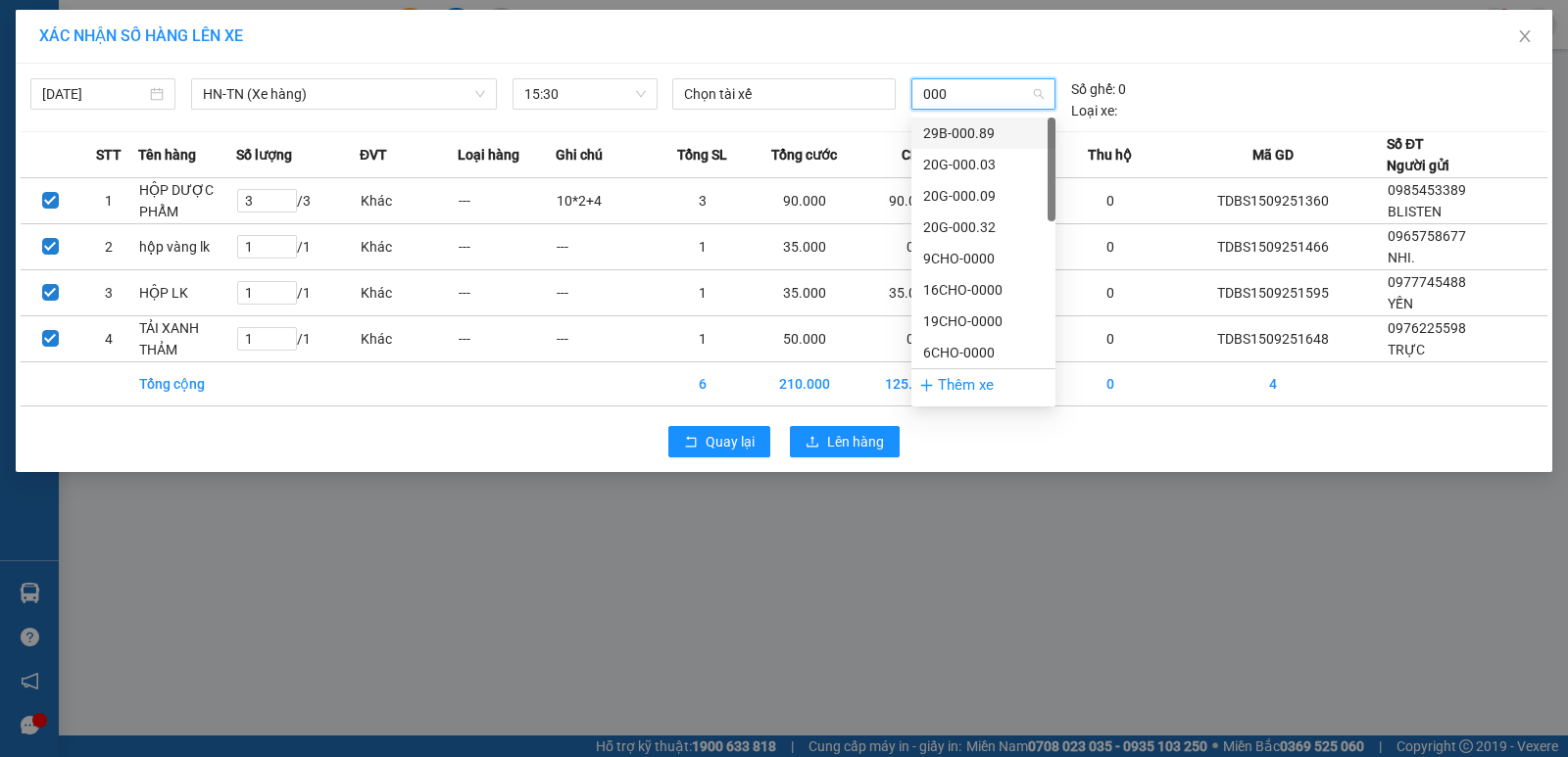
type input "0003"
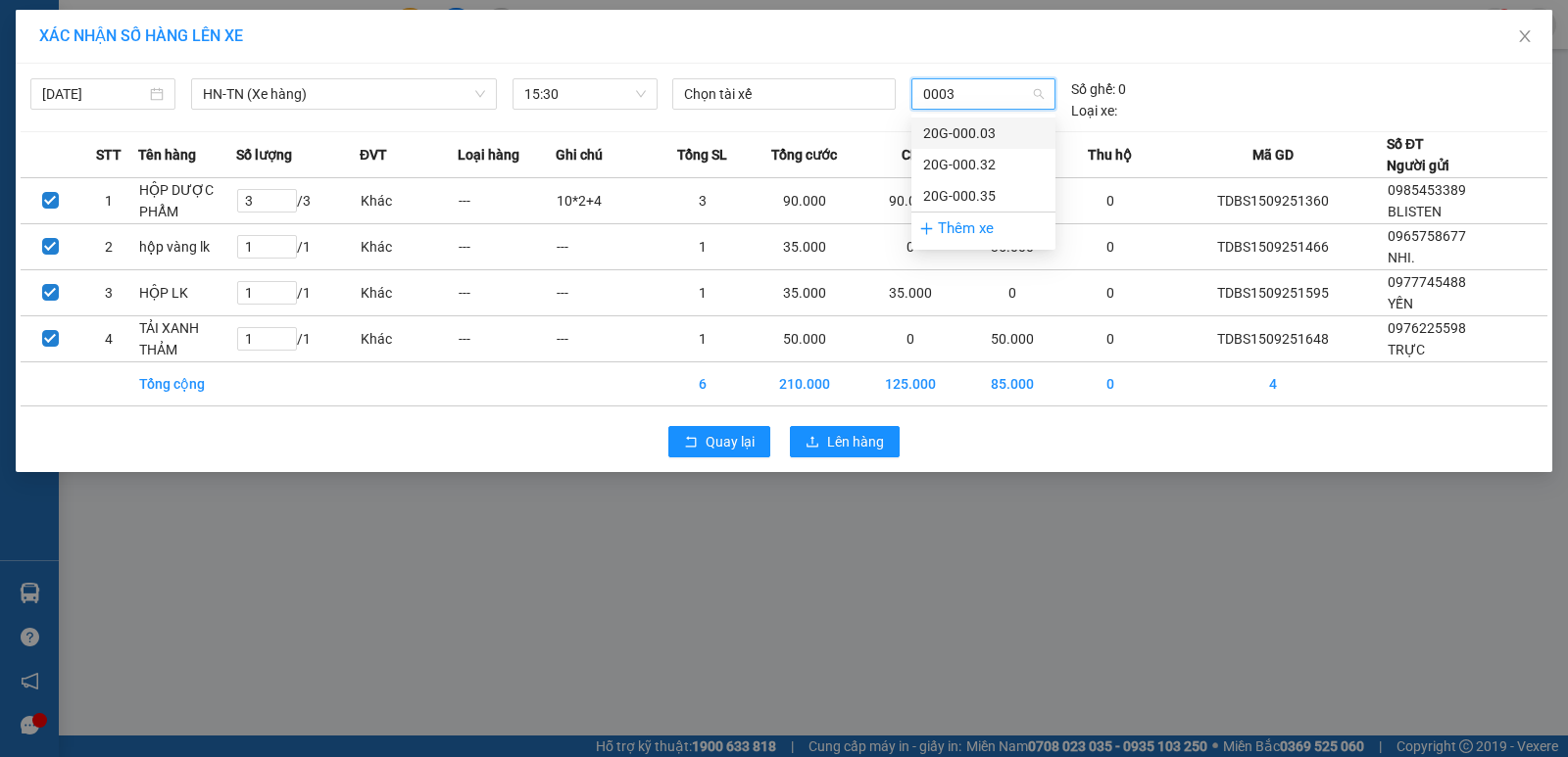
click at [974, 132] on div "20G-000.03" at bounding box center [982, 134] width 121 height 22
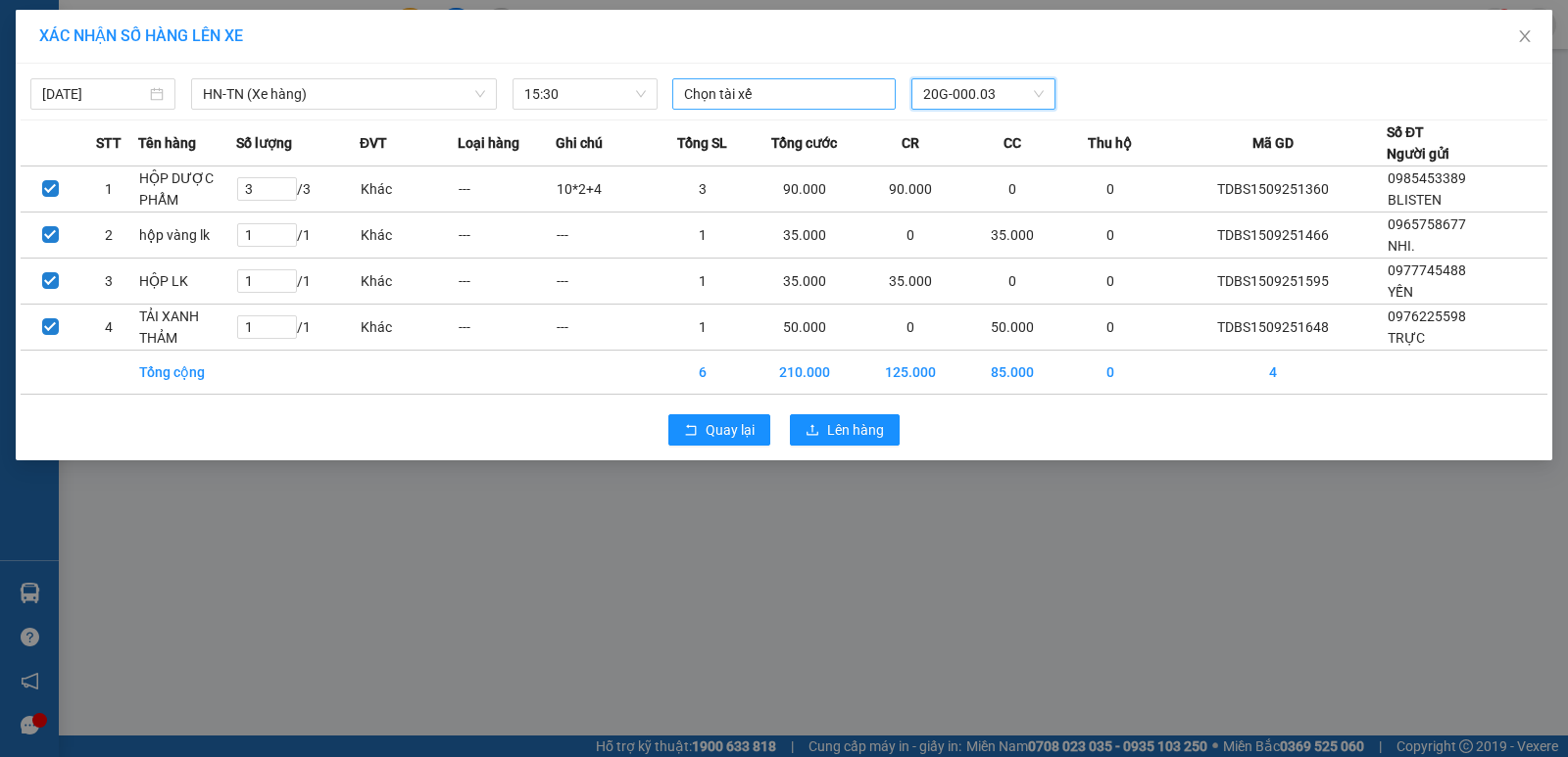
click at [769, 100] on div at bounding box center [783, 94] width 213 height 24
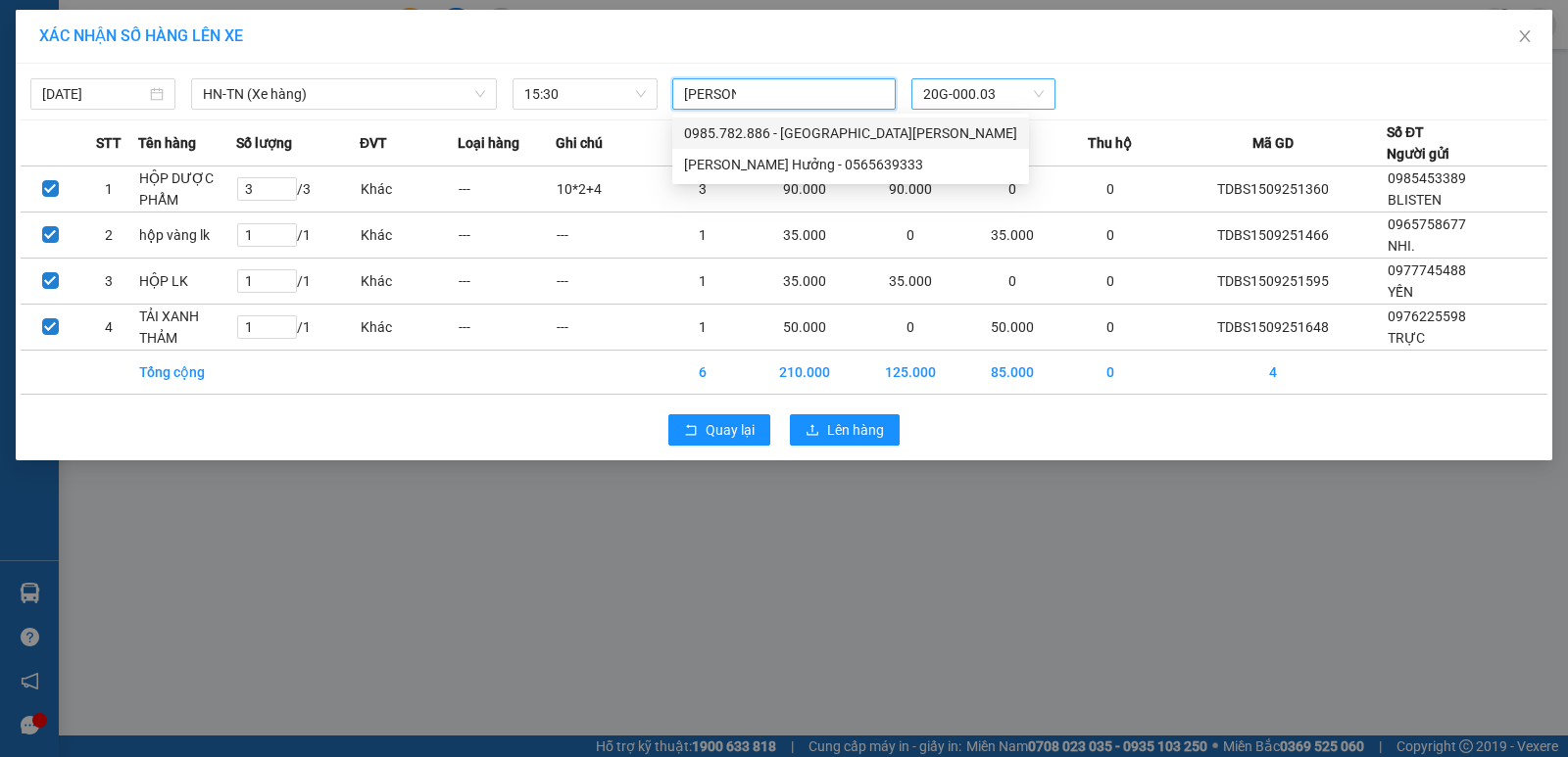
type input "[PERSON_NAME]"
click at [805, 165] on div "[PERSON_NAME] Hưởng - 0565639333" at bounding box center [850, 165] width 333 height 22
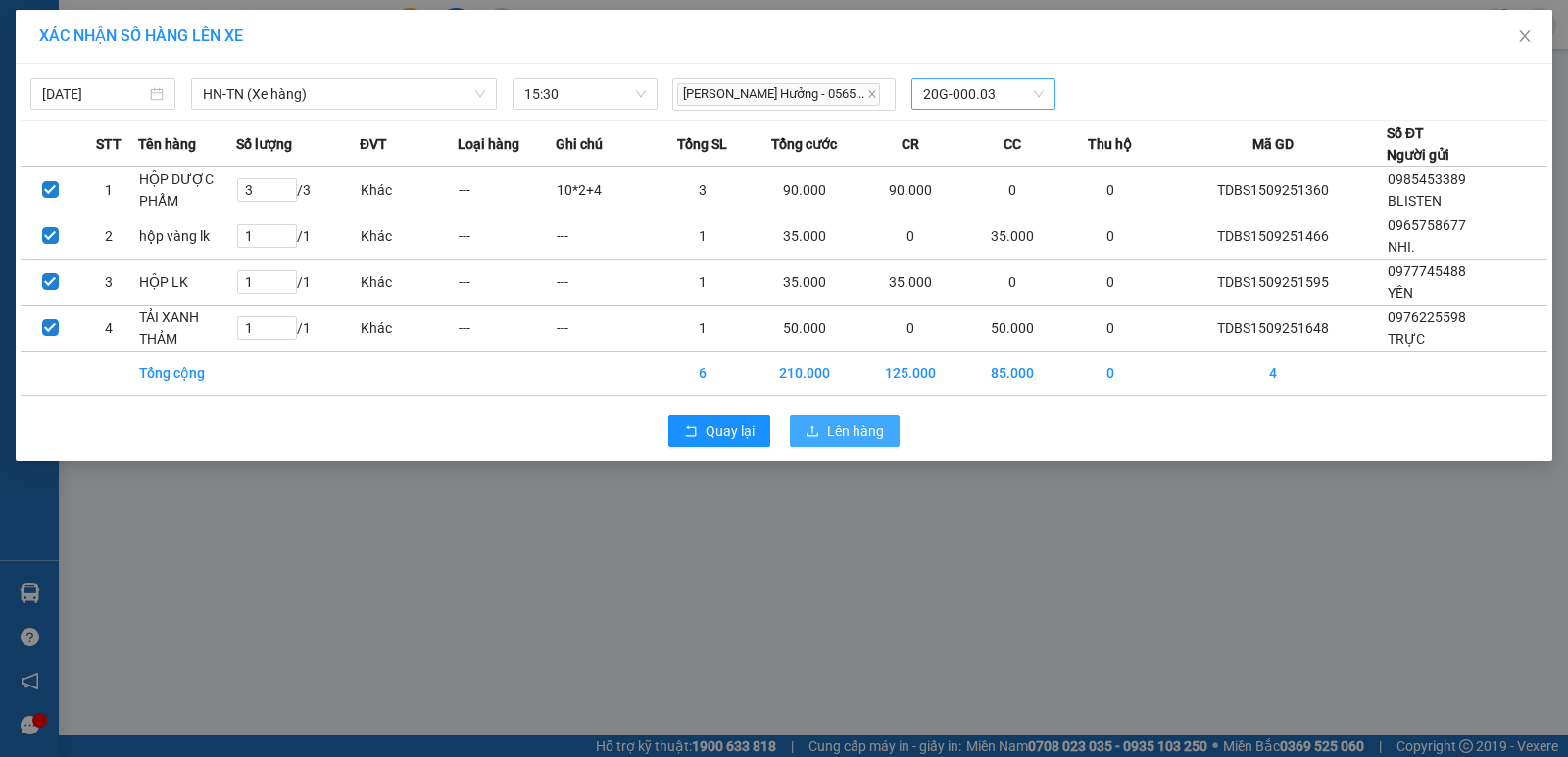
click at [853, 420] on span "Lên hàng" at bounding box center [856, 431] width 57 height 22
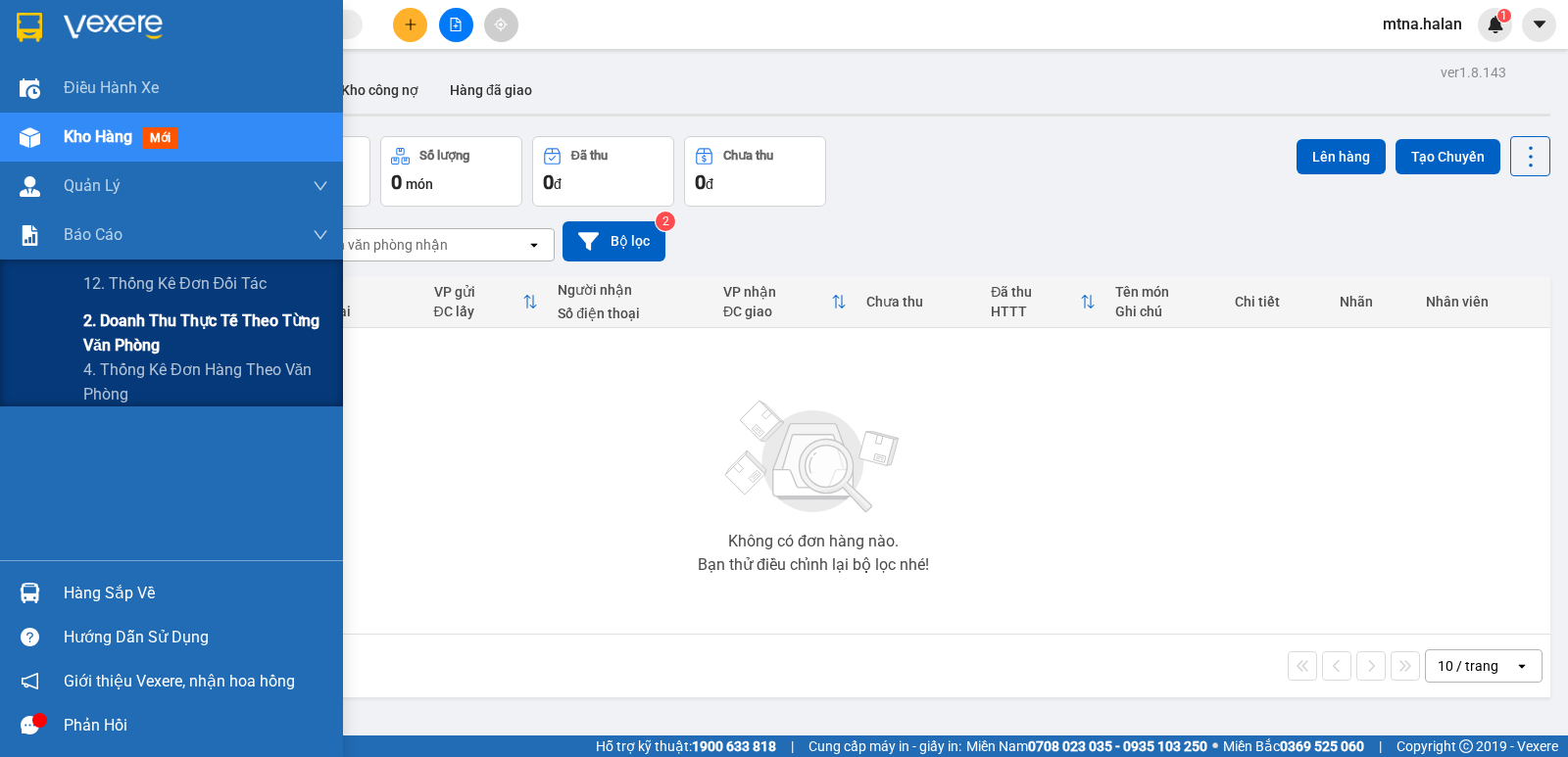
click at [99, 375] on span "4. Thống kê đơn hàng theo văn phòng" at bounding box center [205, 382] width 245 height 49
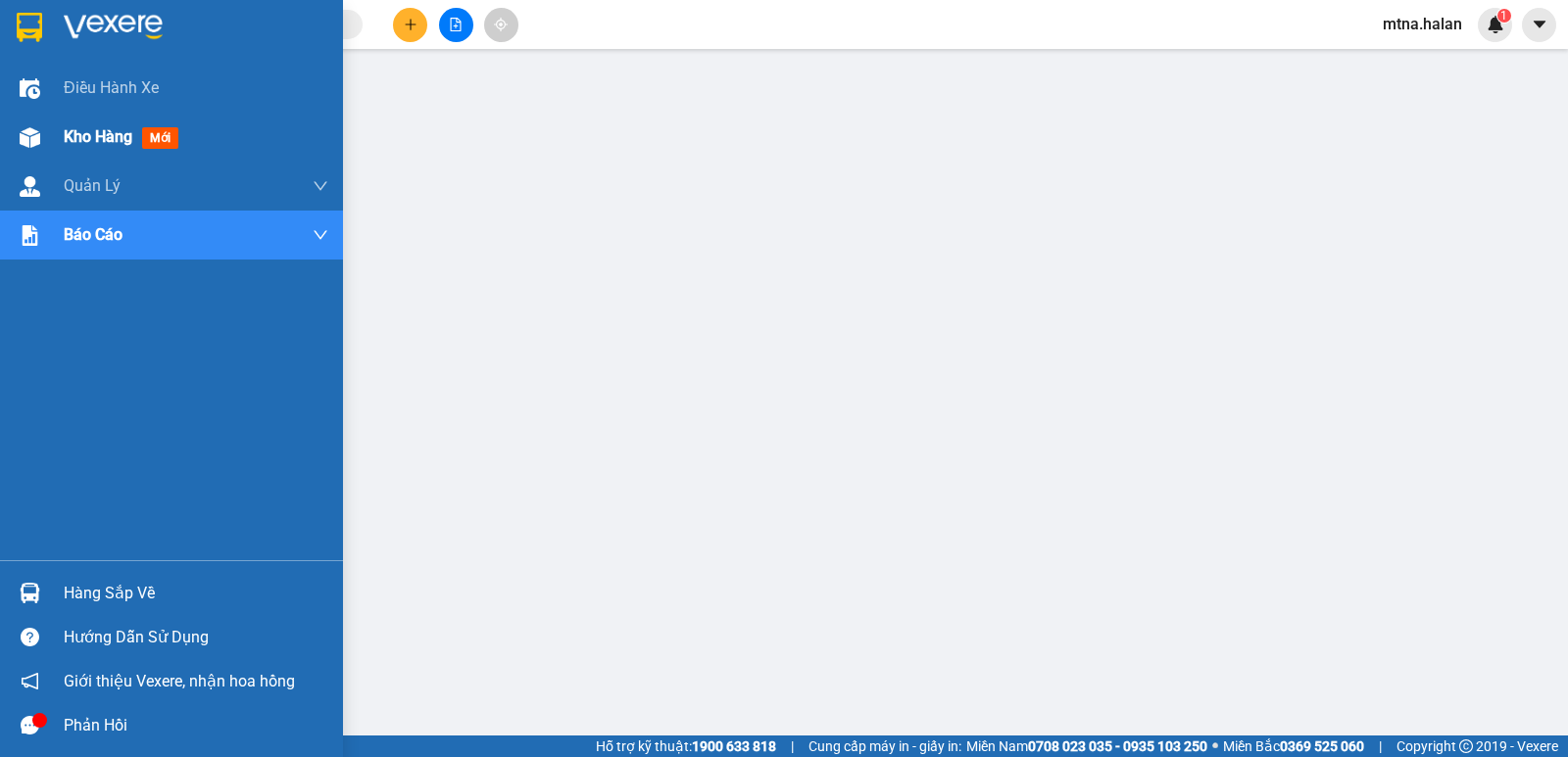
drag, startPoint x: 23, startPoint y: 126, endPoint x: 104, endPoint y: 136, distance: 81.6
click at [23, 127] on div at bounding box center [29, 137] width 34 height 34
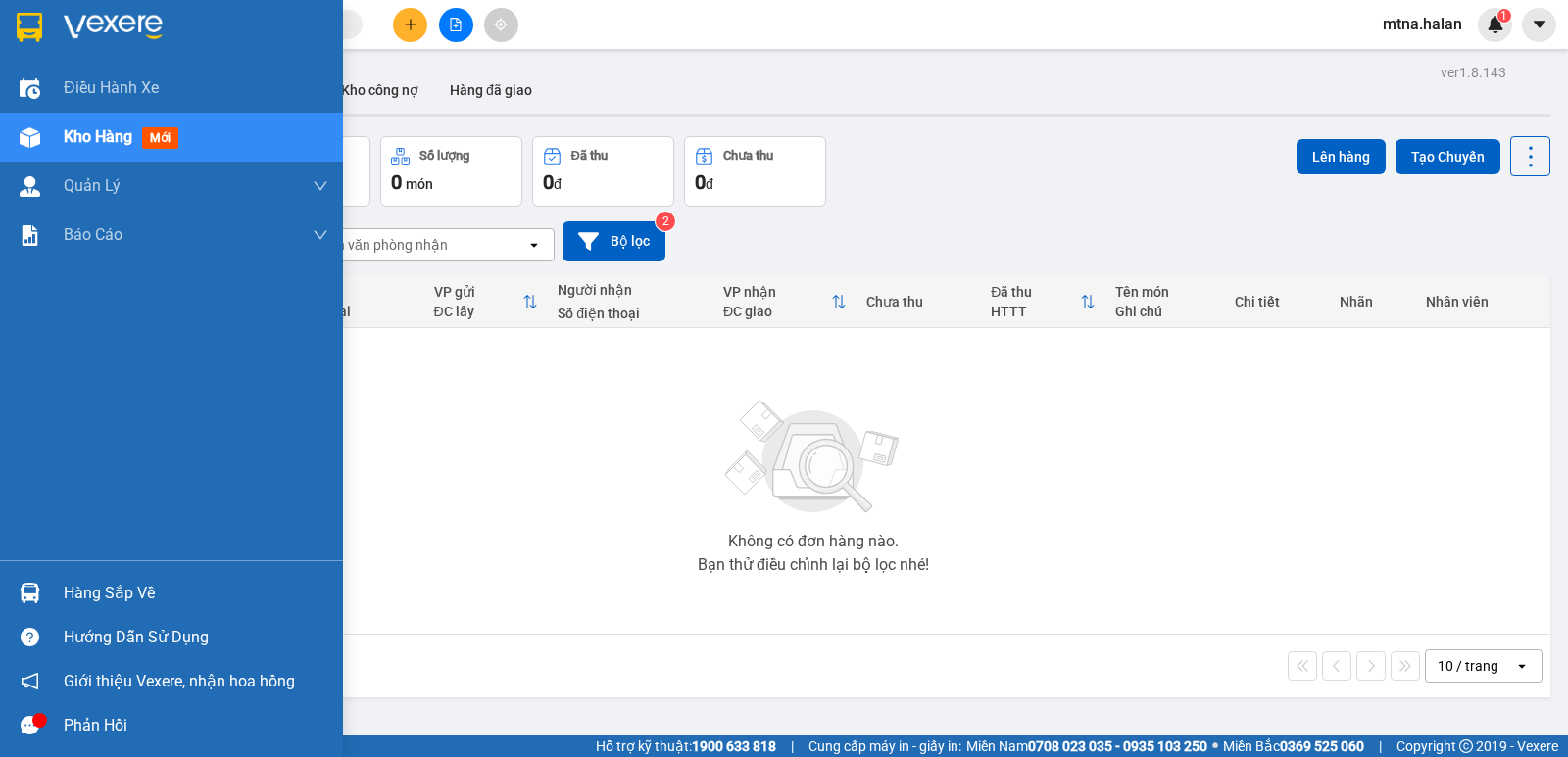
click at [28, 590] on img at bounding box center [29, 592] width 21 height 21
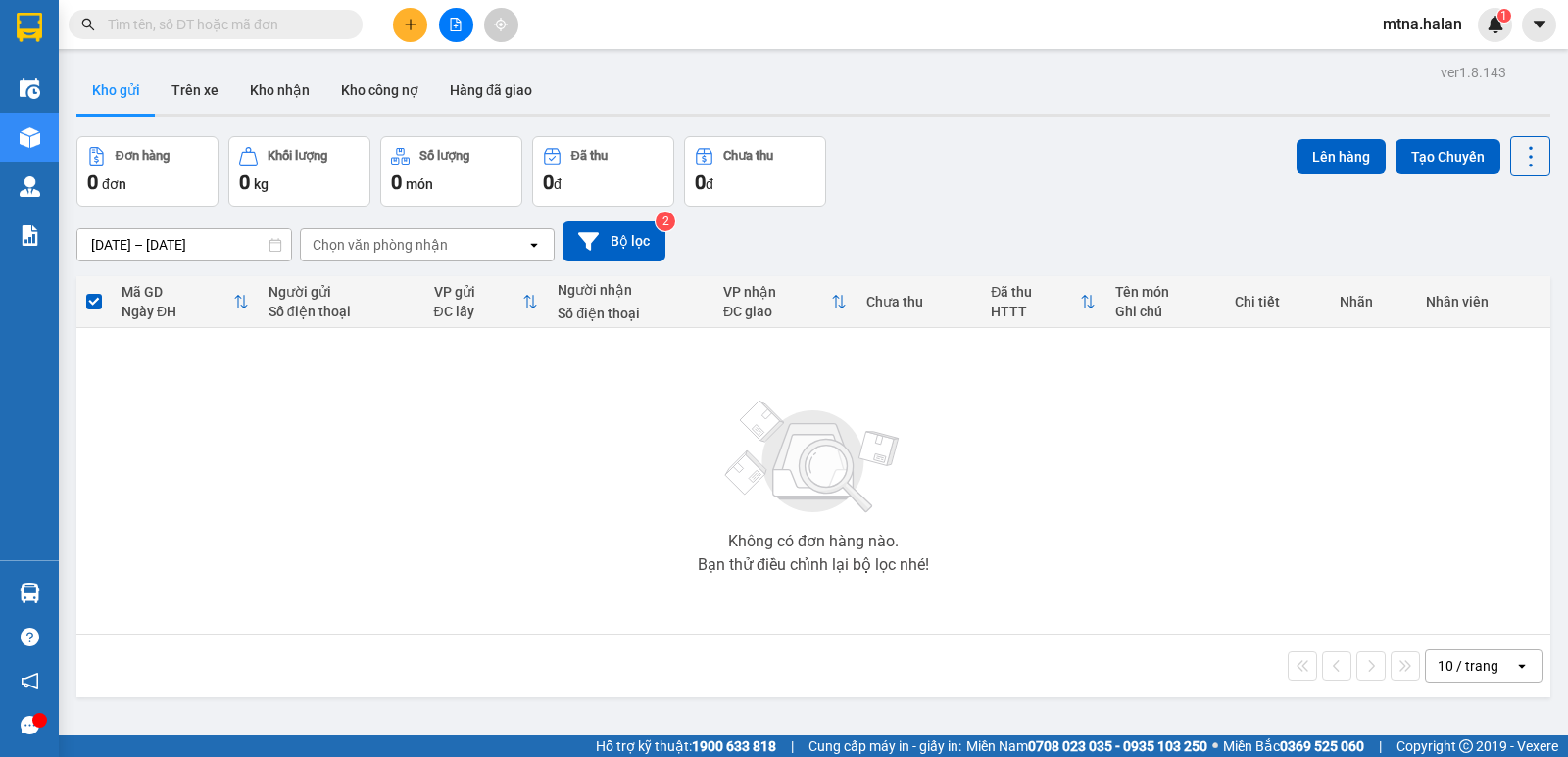
click at [1260, 574] on section "Kết quả tìm kiếm ( 2 ) Bộ lọc Mã ĐH Trạng thái Món hàng Thu hộ Tổng cước Chưa c…" at bounding box center [784, 378] width 1568 height 757
click at [409, 26] on icon "plus" at bounding box center [411, 25] width 14 height 14
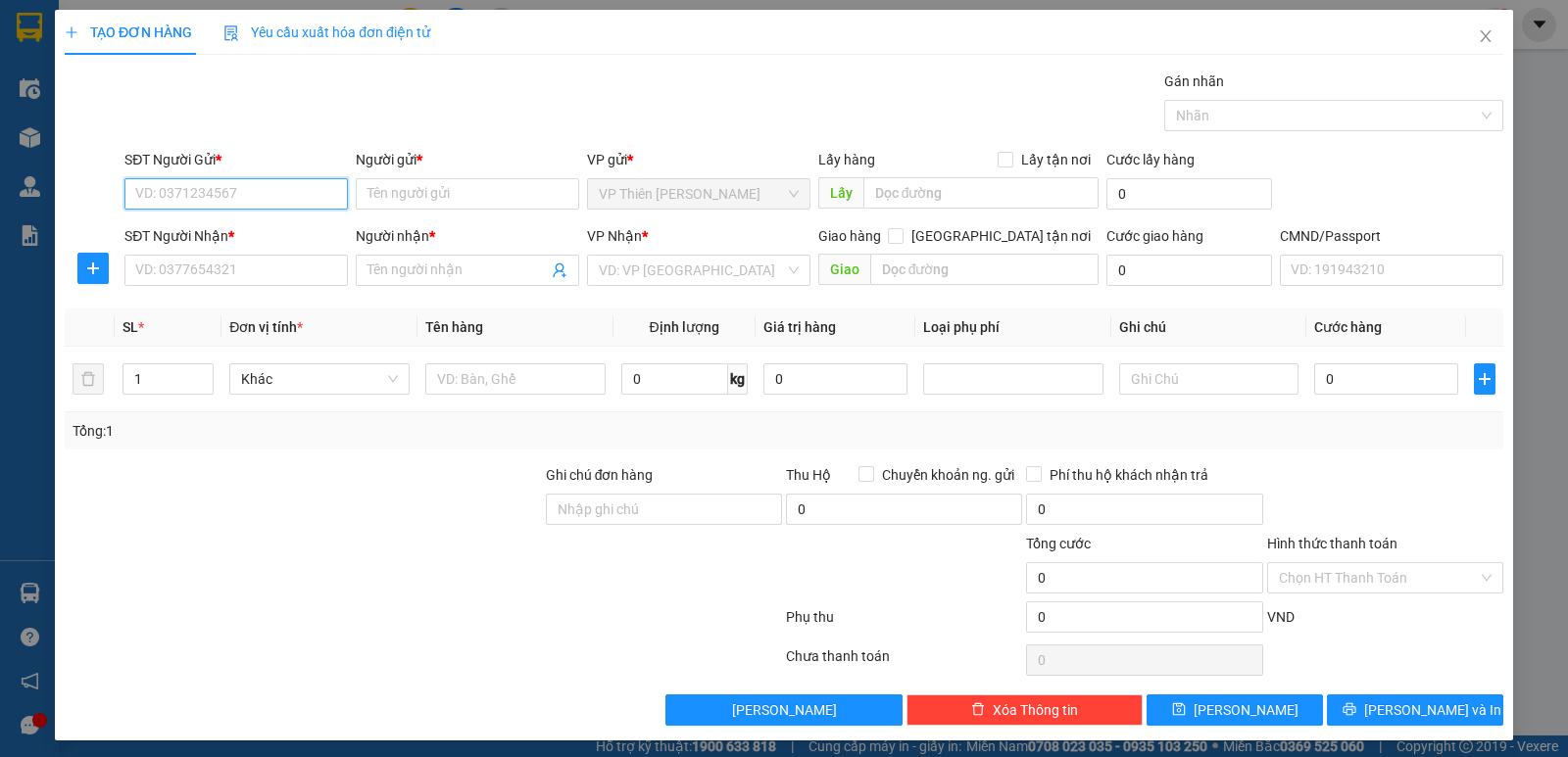
click at [280, 188] on input "SĐT Người Gửi *" at bounding box center [236, 193] width 223 height 31
click at [23, 590] on div "TẠO ĐƠN HÀNG Yêu cầu xuất hóa đơn điện tử Transit Pickup Surcharge Ids Transit …" at bounding box center [784, 378] width 1568 height 757
click at [255, 189] on input "SĐT Người Gửi *" at bounding box center [236, 193] width 223 height 31
click at [248, 192] on input "SĐT Người Gửi *" at bounding box center [236, 193] width 223 height 31
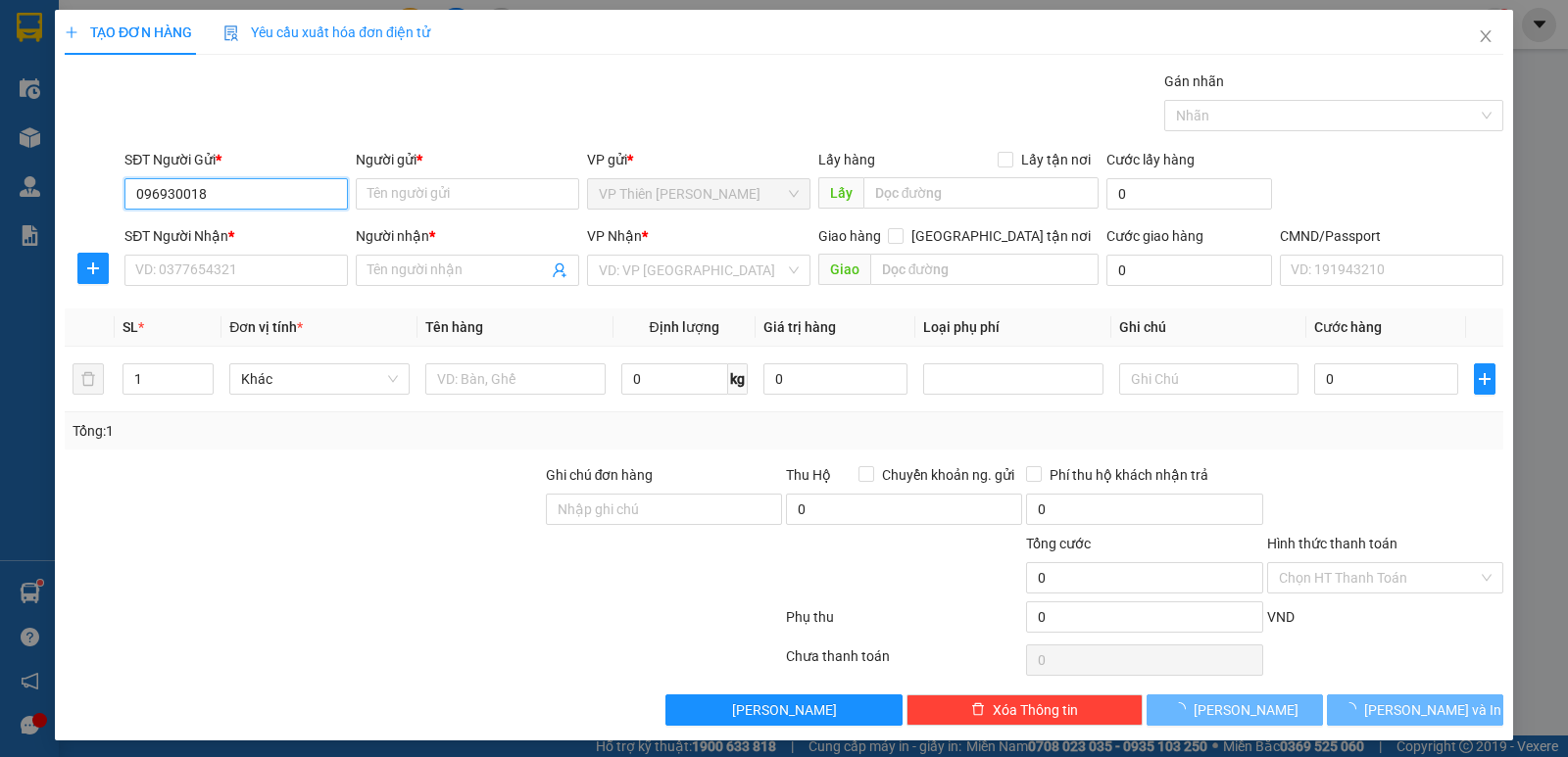
type input "0969300184"
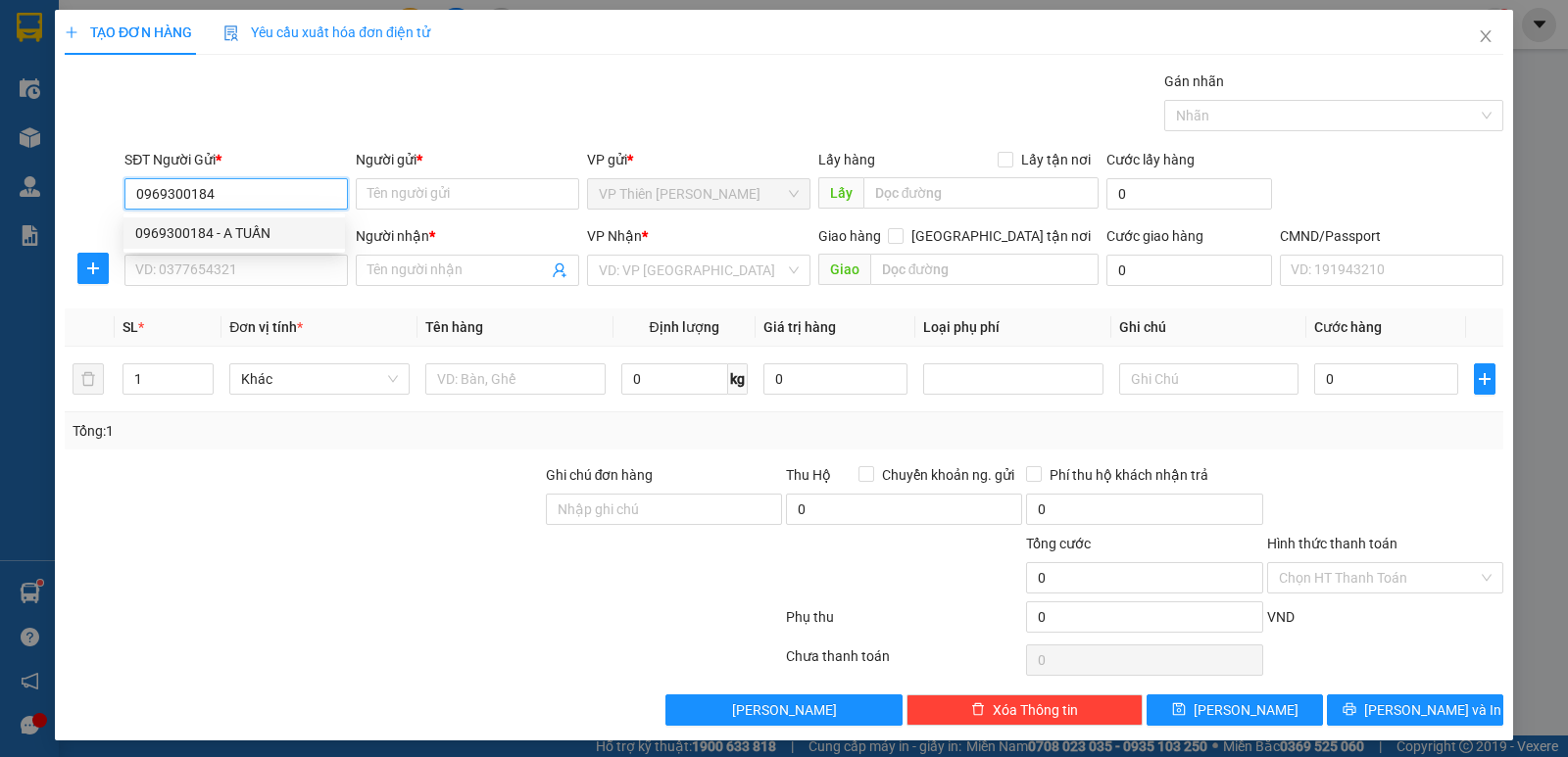
click at [249, 230] on div "0969300184 - A TUẤN" at bounding box center [234, 233] width 197 height 22
type input "A TUẤN"
type input "0969300184"
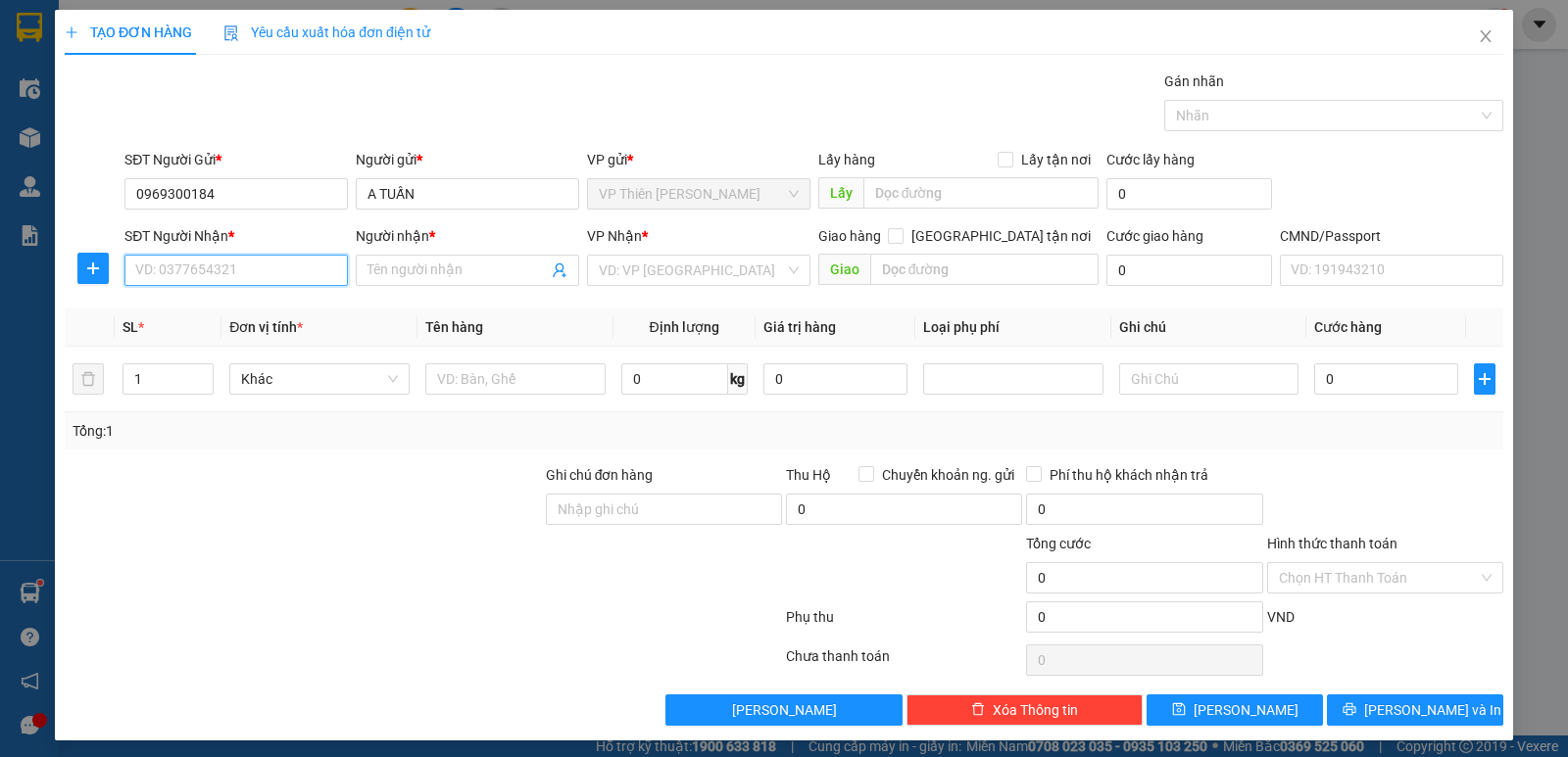
click at [246, 278] on input "SĐT Người Nhận *" at bounding box center [236, 270] width 223 height 31
click at [244, 311] on div "0377269493 - THỨC" at bounding box center [234, 309] width 197 height 22
type input "0377269493"
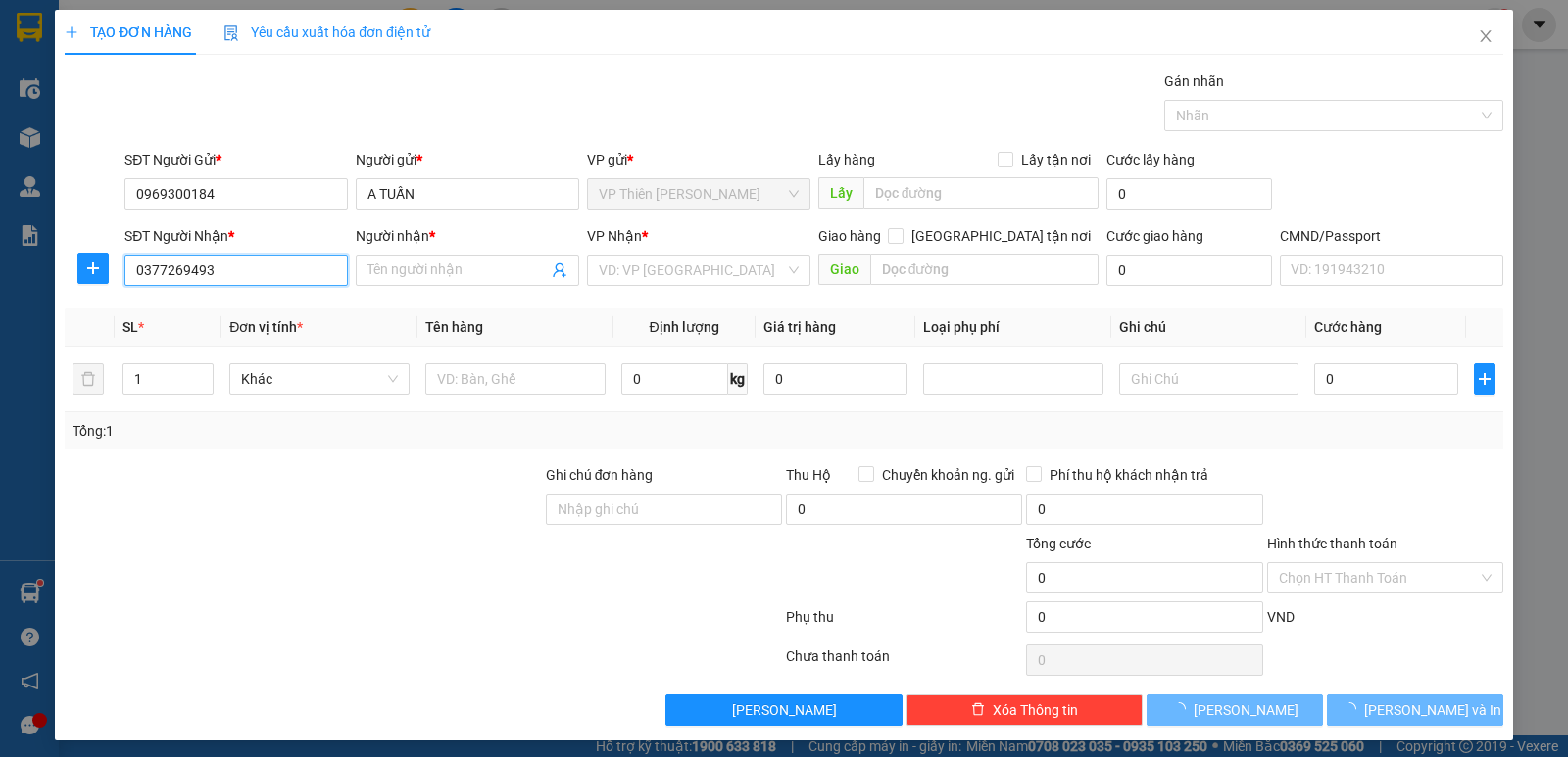
type input "THỨC"
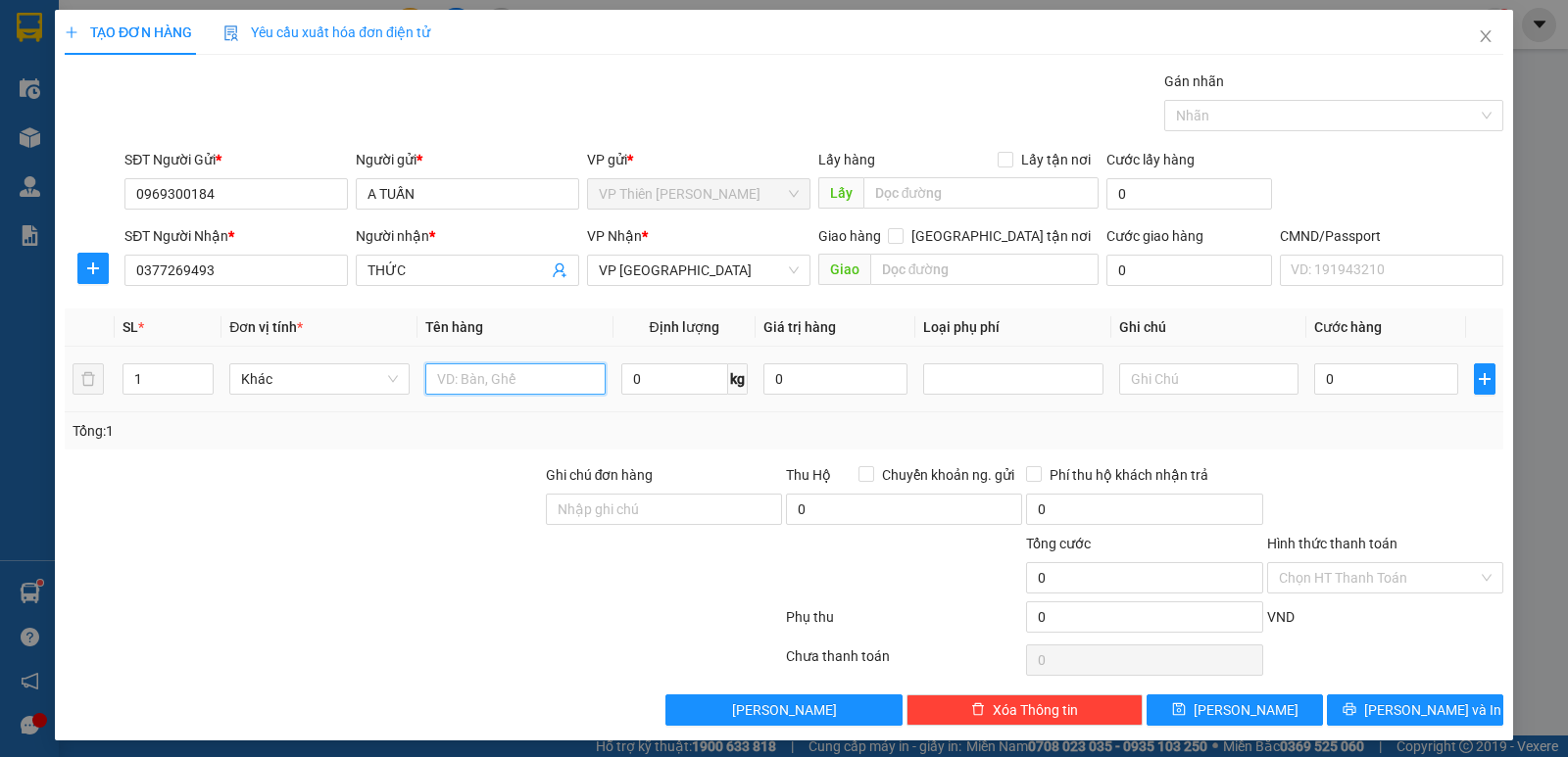
click at [545, 382] on input "text" at bounding box center [515, 379] width 180 height 31
click at [97, 269] on icon "plus" at bounding box center [93, 268] width 16 height 16
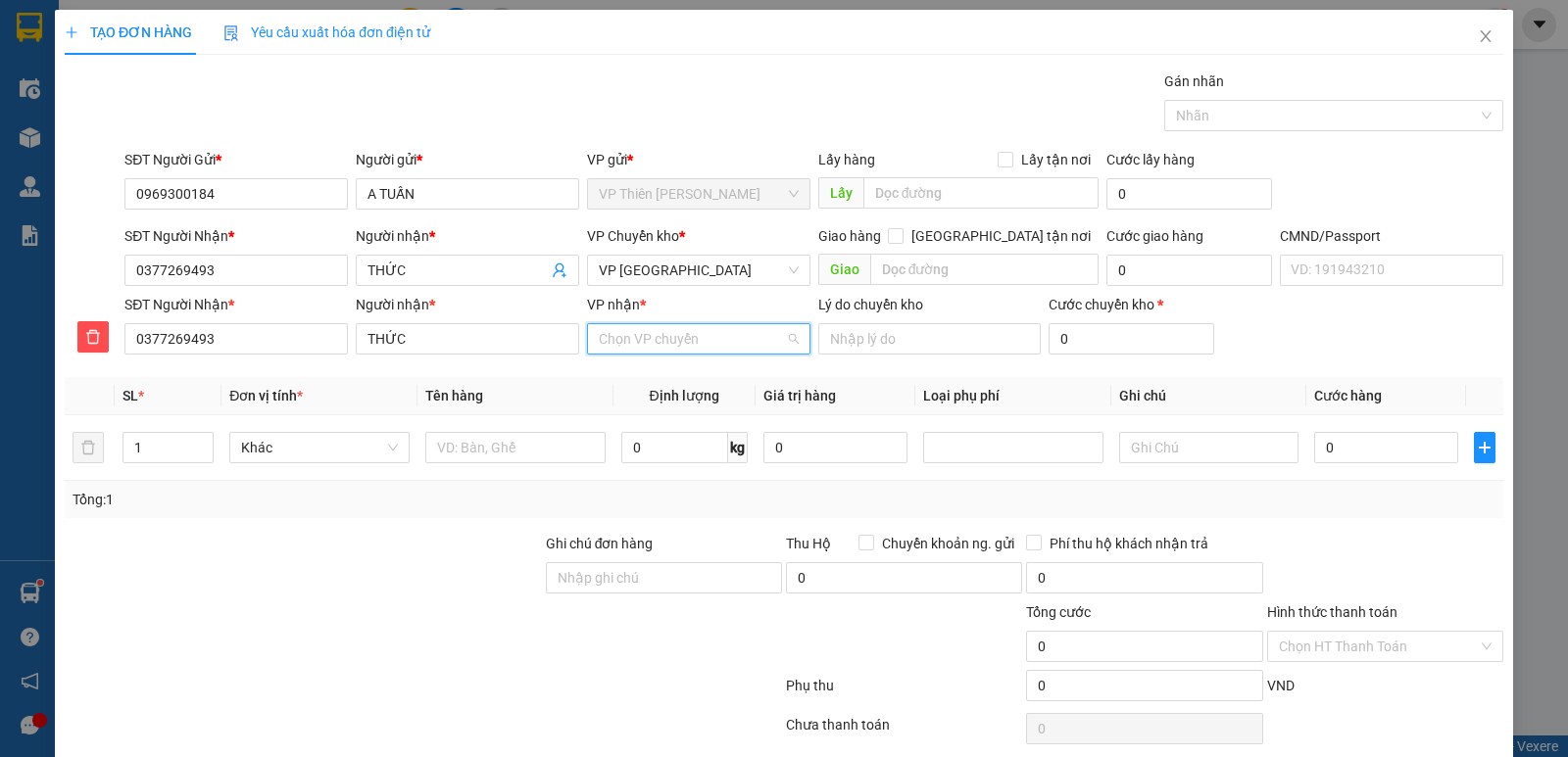
click at [729, 339] on input "VP nhận *" at bounding box center [691, 339] width 186 height 29
type input "gang"
click at [605, 379] on div "VP Gang Thép" at bounding box center [691, 378] width 197 height 22
click at [556, 438] on input "text" at bounding box center [515, 448] width 180 height 31
click at [672, 447] on input "0" at bounding box center [674, 448] width 107 height 31
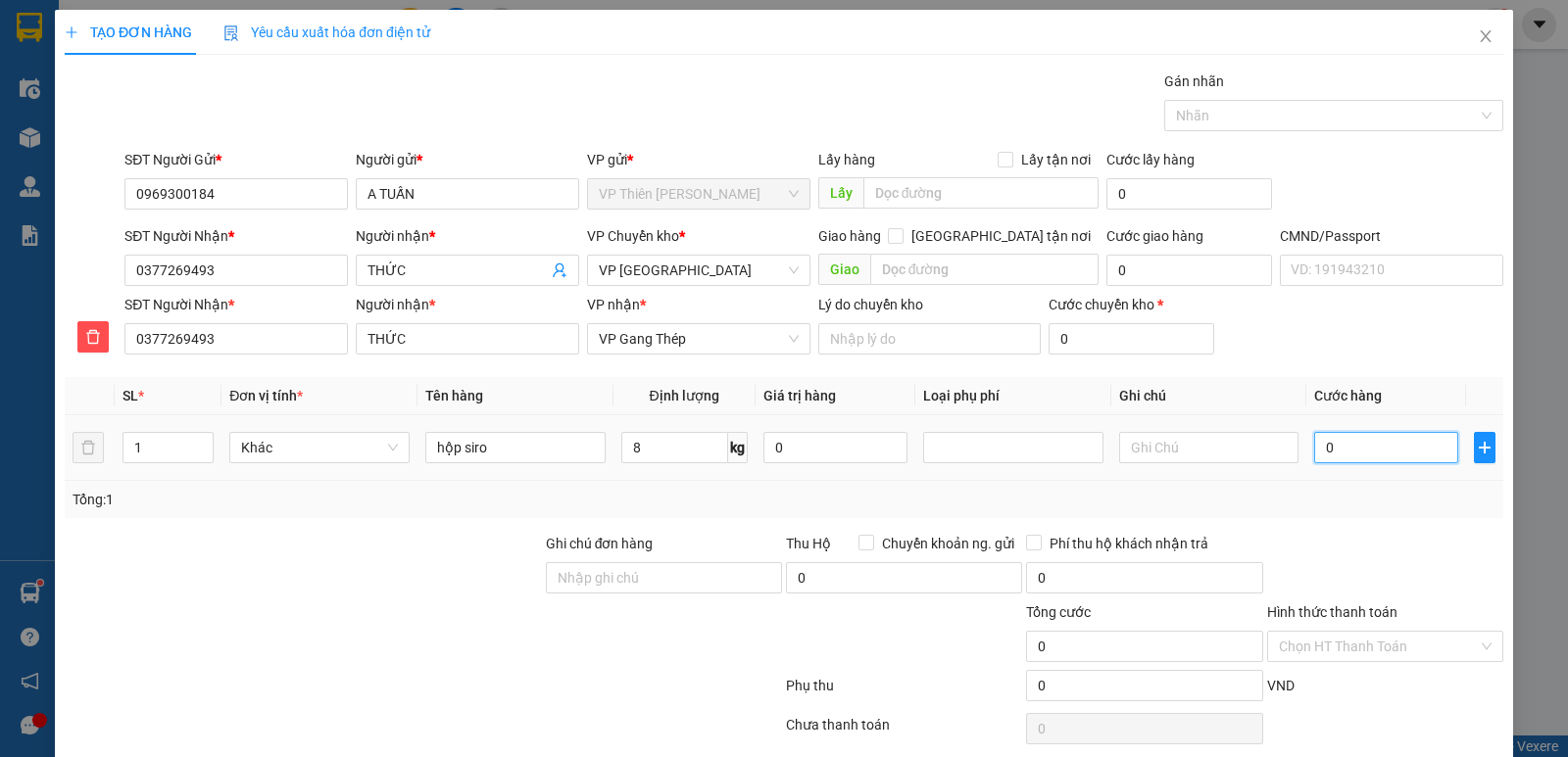
click at [1384, 455] on input "0" at bounding box center [1385, 448] width 144 height 31
click at [1367, 640] on input "Hình thức thanh toán" at bounding box center [1377, 646] width 198 height 29
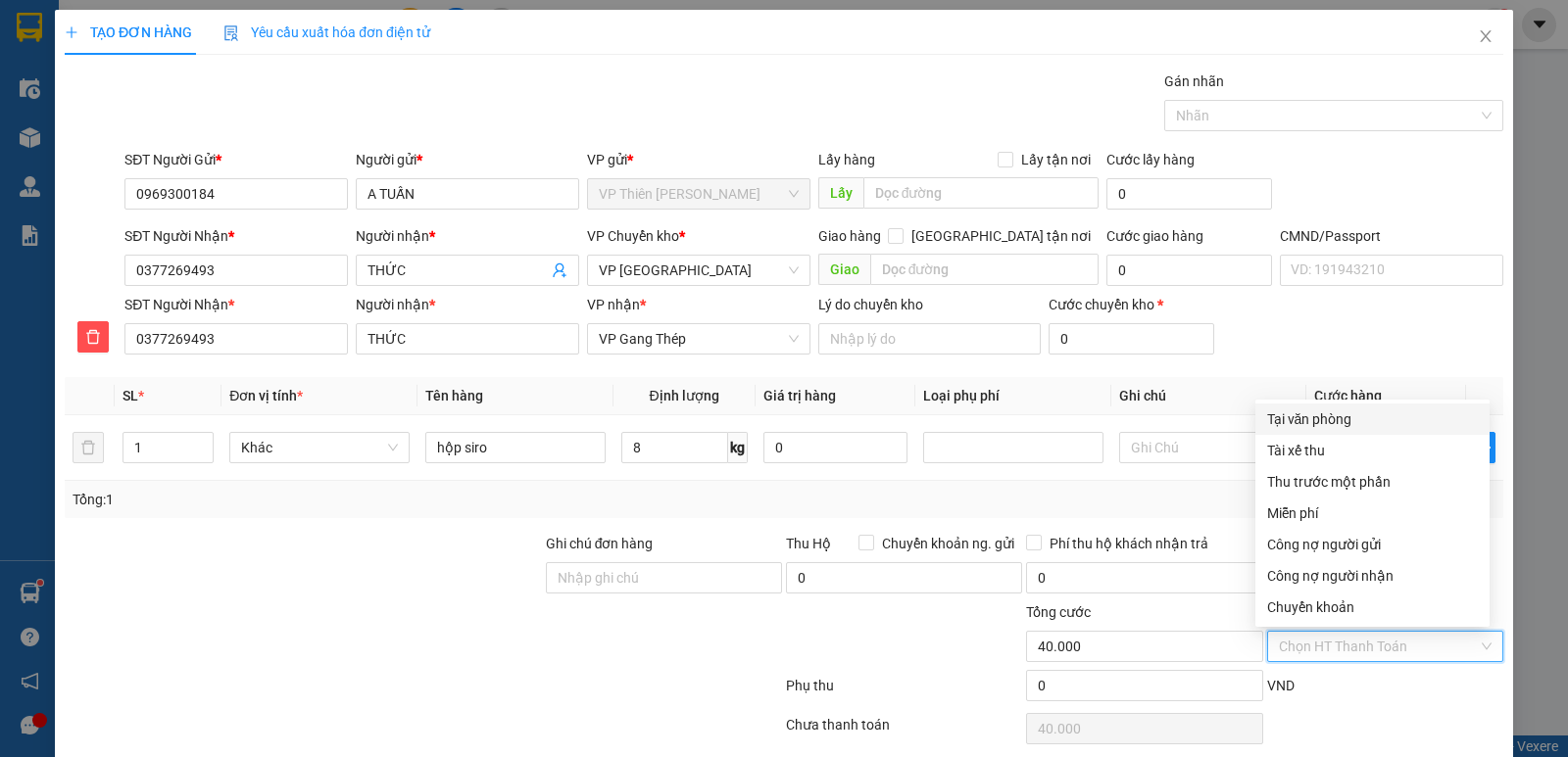
click at [1302, 423] on div "Tại văn phòng" at bounding box center [1372, 419] width 210 height 22
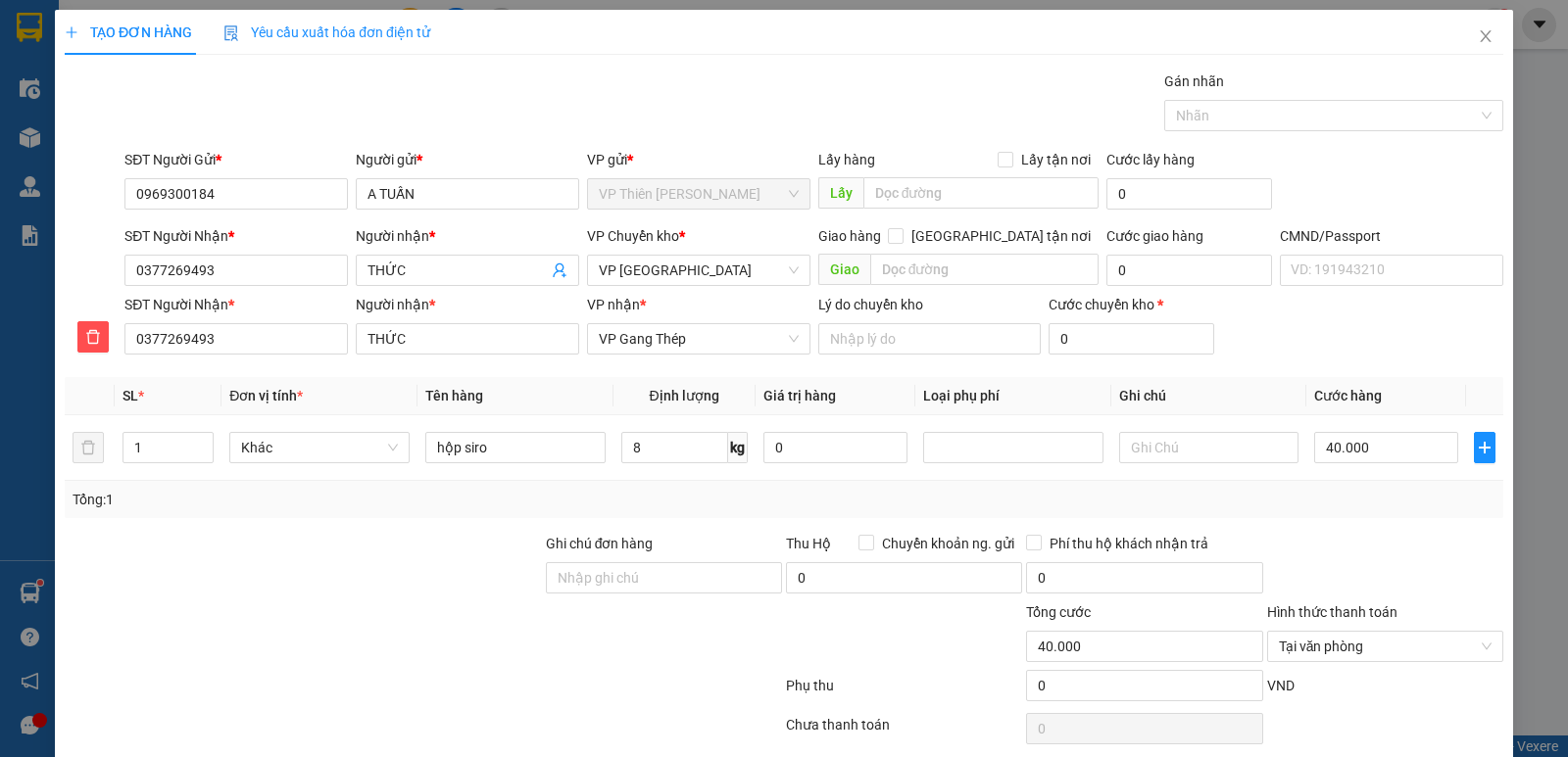
scroll to position [76, 0]
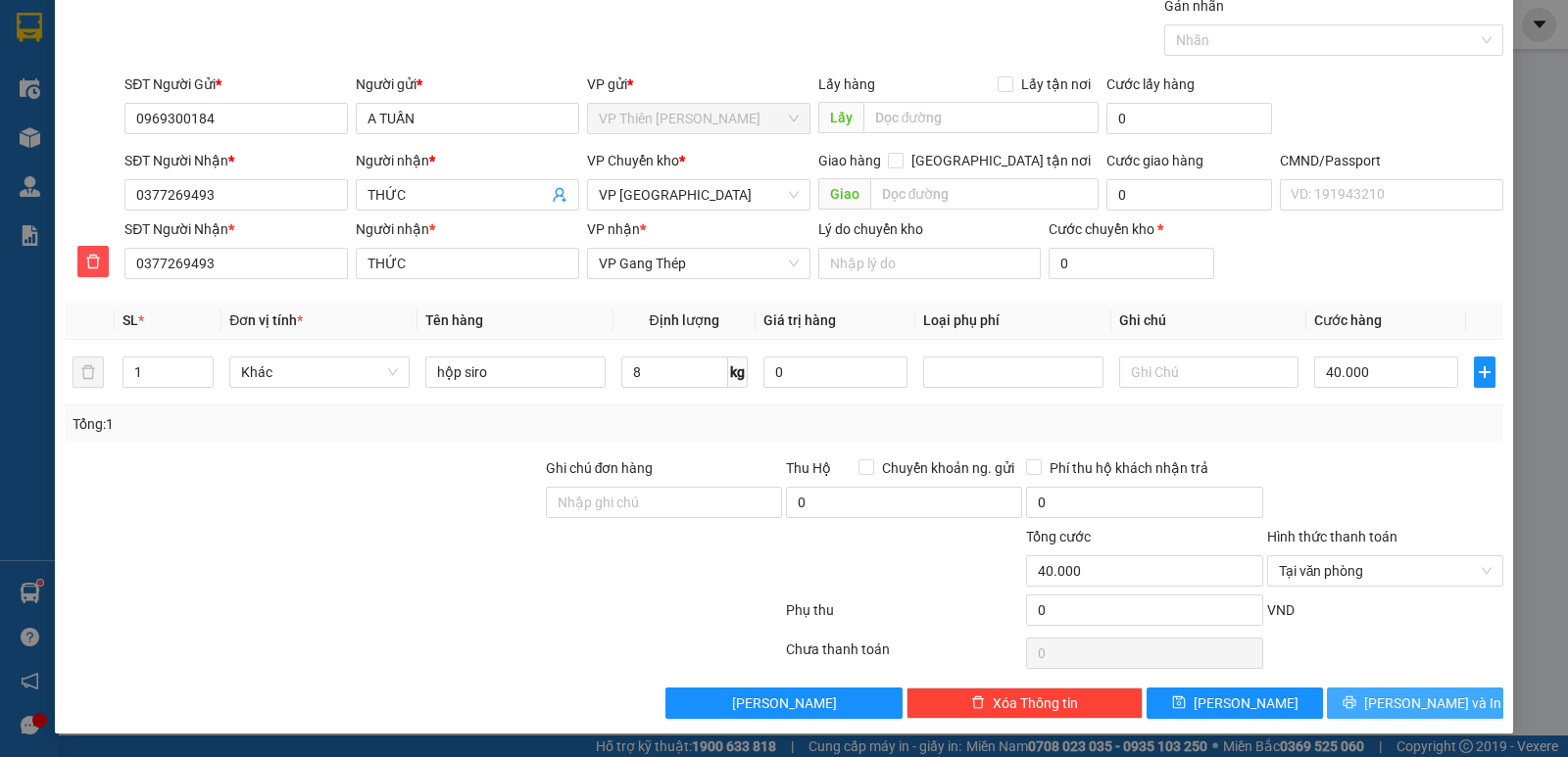
click at [1426, 707] on span "[PERSON_NAME] và In" at bounding box center [1432, 703] width 138 height 22
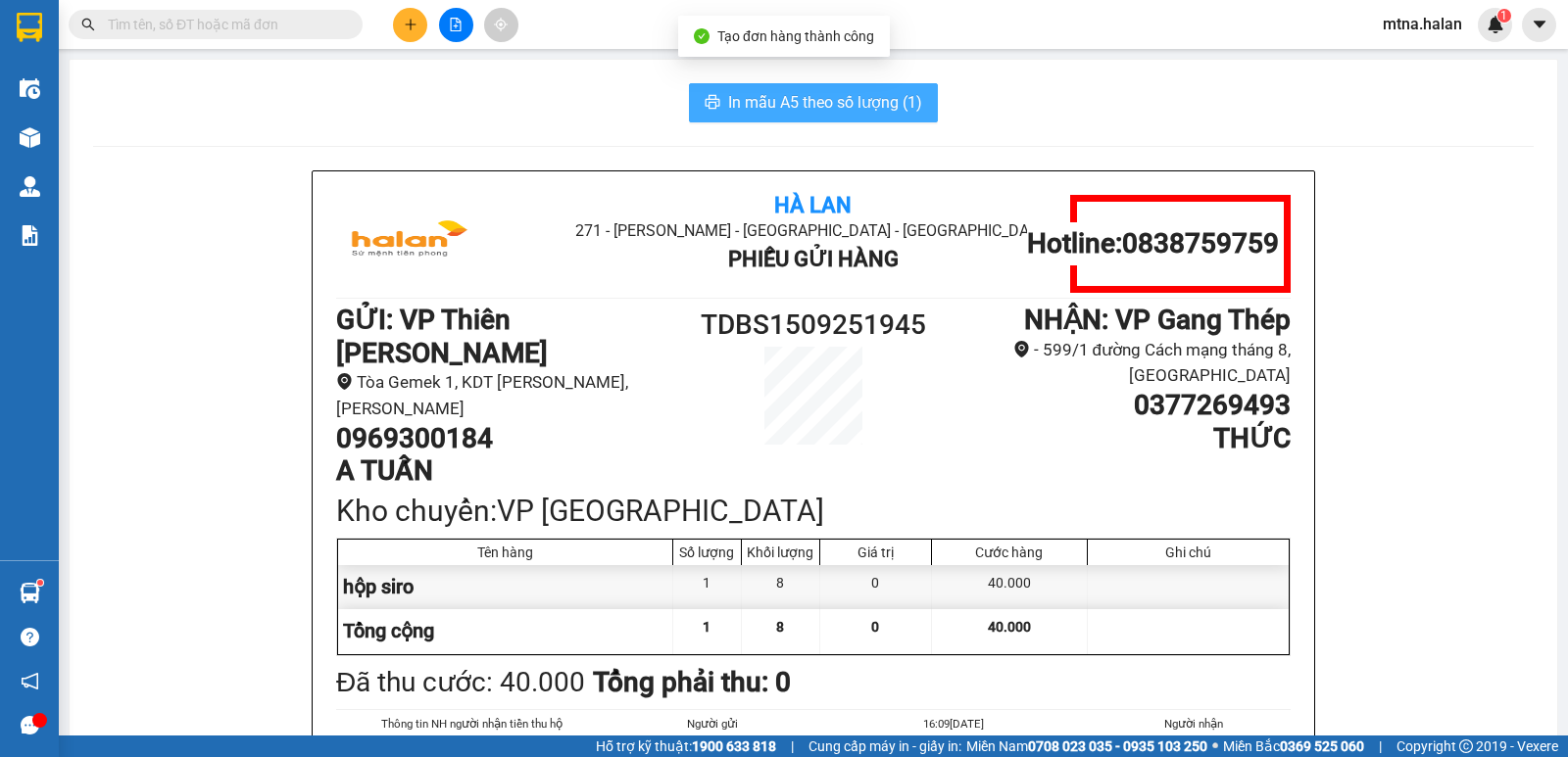
click at [815, 108] on span "In mẫu A5 theo số lượng (1)" at bounding box center [824, 102] width 194 height 25
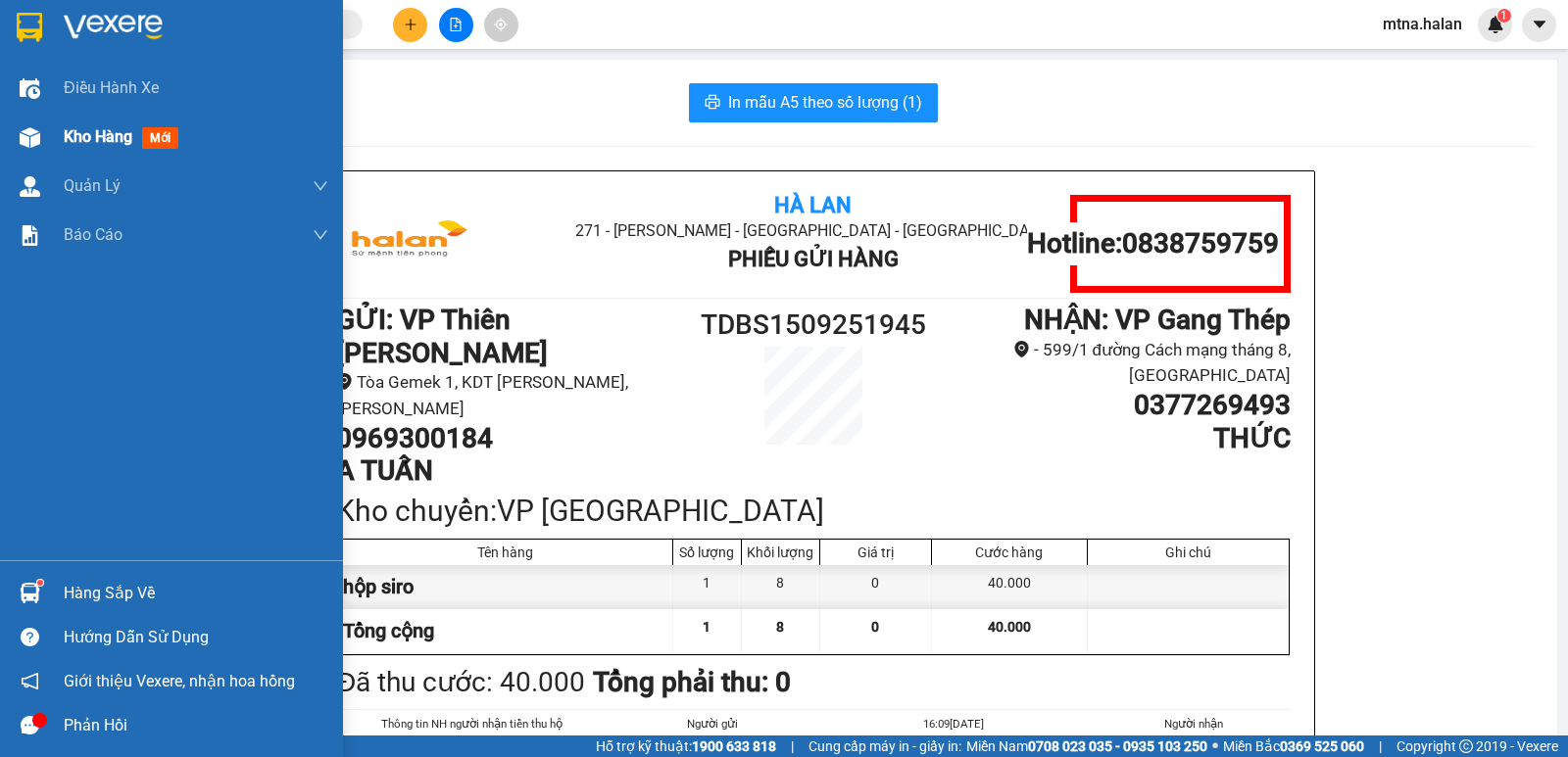
click at [32, 133] on img at bounding box center [29, 137] width 21 height 21
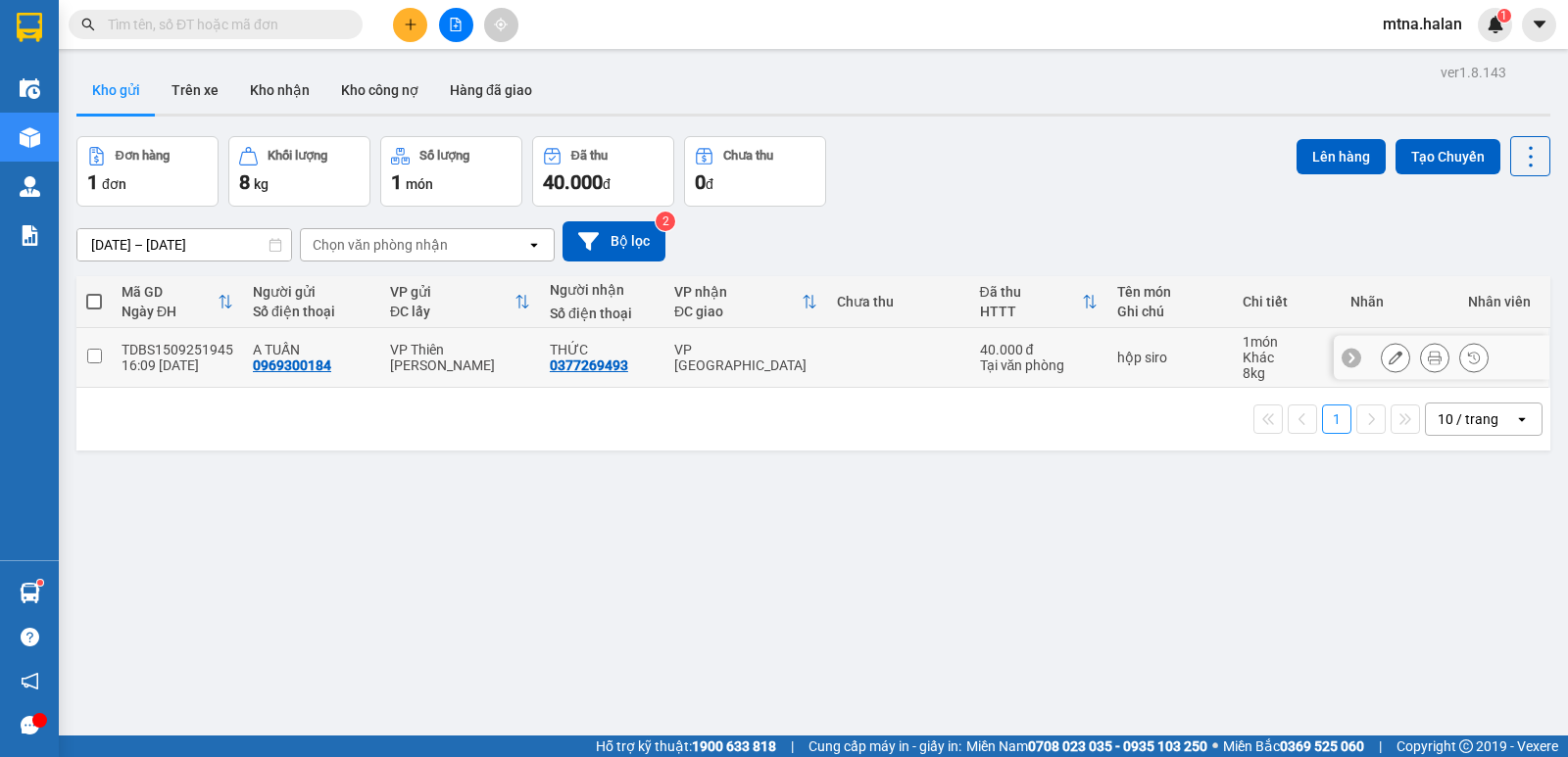
click at [92, 353] on input "checkbox" at bounding box center [94, 355] width 15 height 15
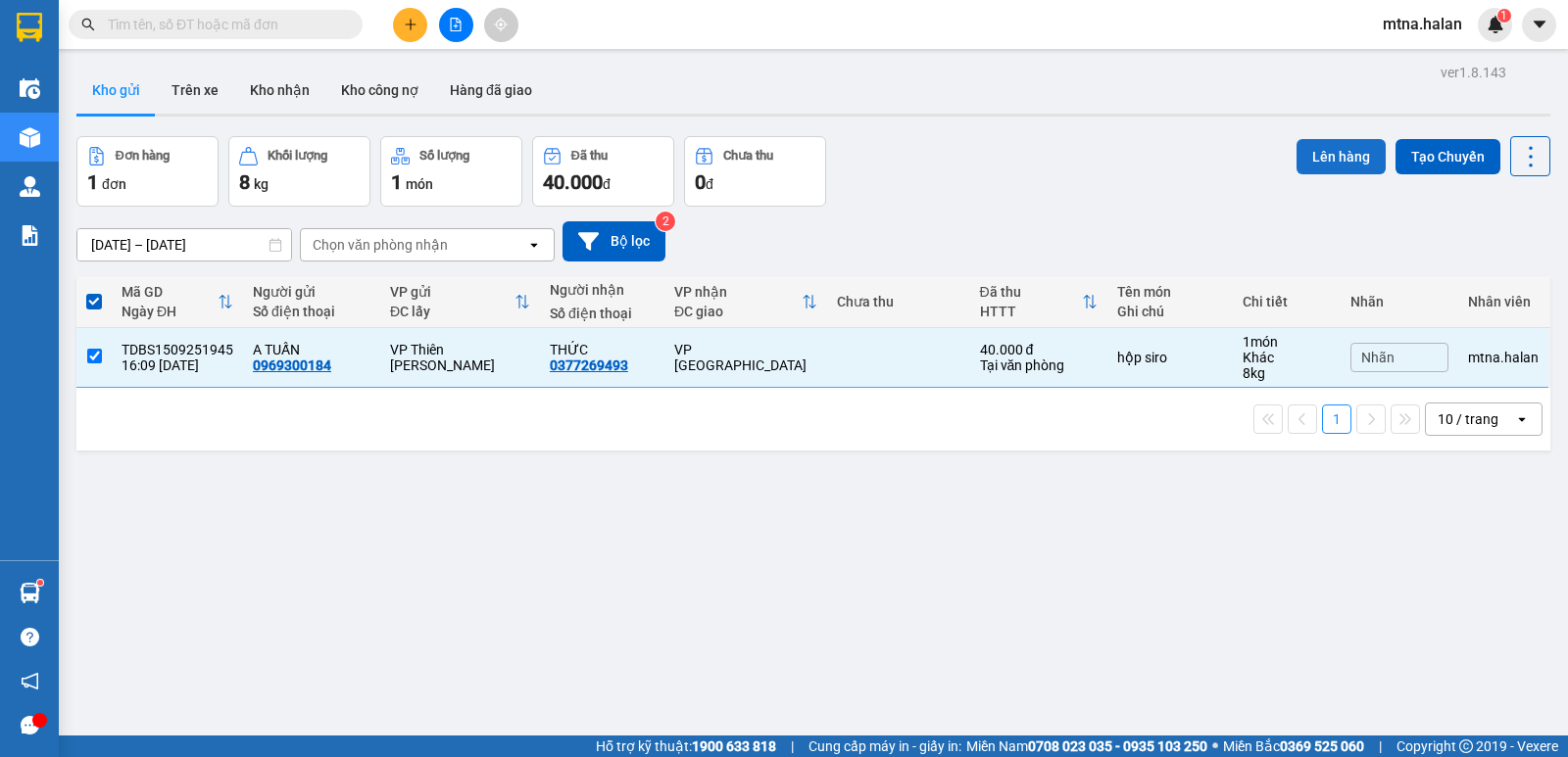
click at [1300, 152] on button "Lên hàng" at bounding box center [1340, 157] width 89 height 35
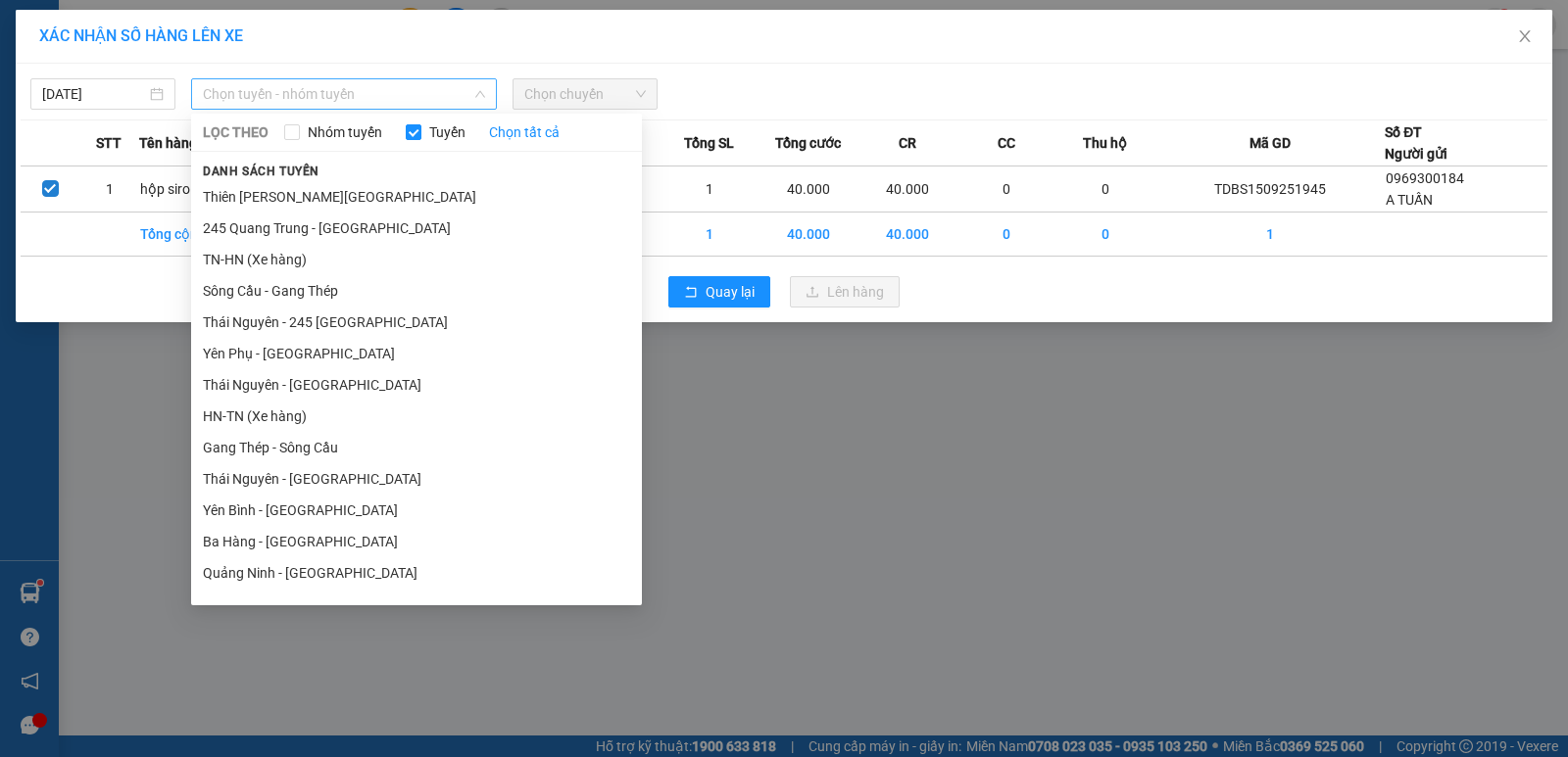
click at [379, 87] on span "Chọn tuyến - nhóm tuyến" at bounding box center [343, 94] width 282 height 29
click at [336, 192] on li "Thiên [PERSON_NAME][GEOGRAPHIC_DATA]" at bounding box center [416, 196] width 451 height 31
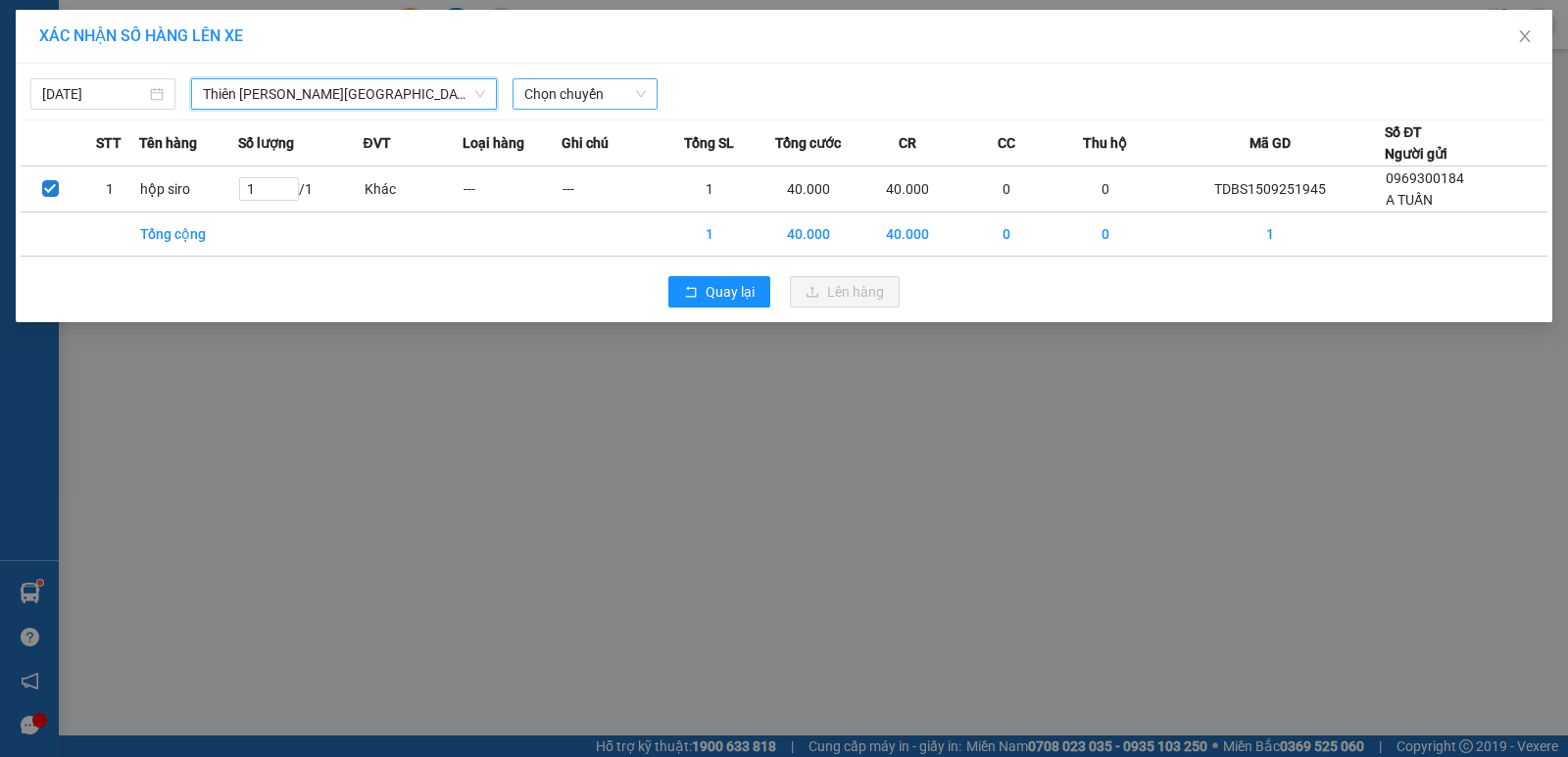
click at [609, 91] on span "Chọn chuyến" at bounding box center [585, 94] width 122 height 29
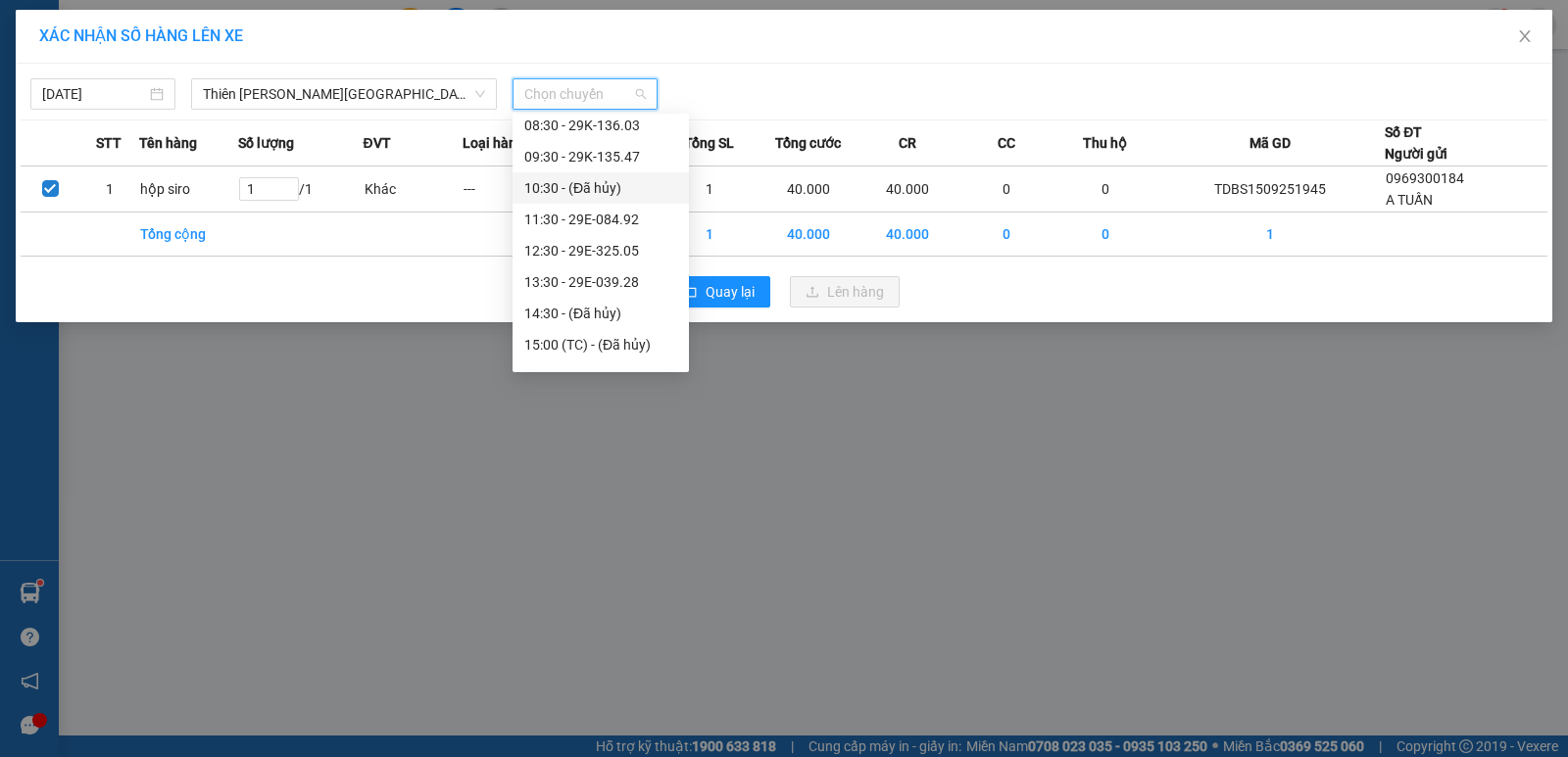
scroll to position [376, 0]
click at [605, 224] on div "16:30 - 30E-624.70" at bounding box center [600, 227] width 153 height 22
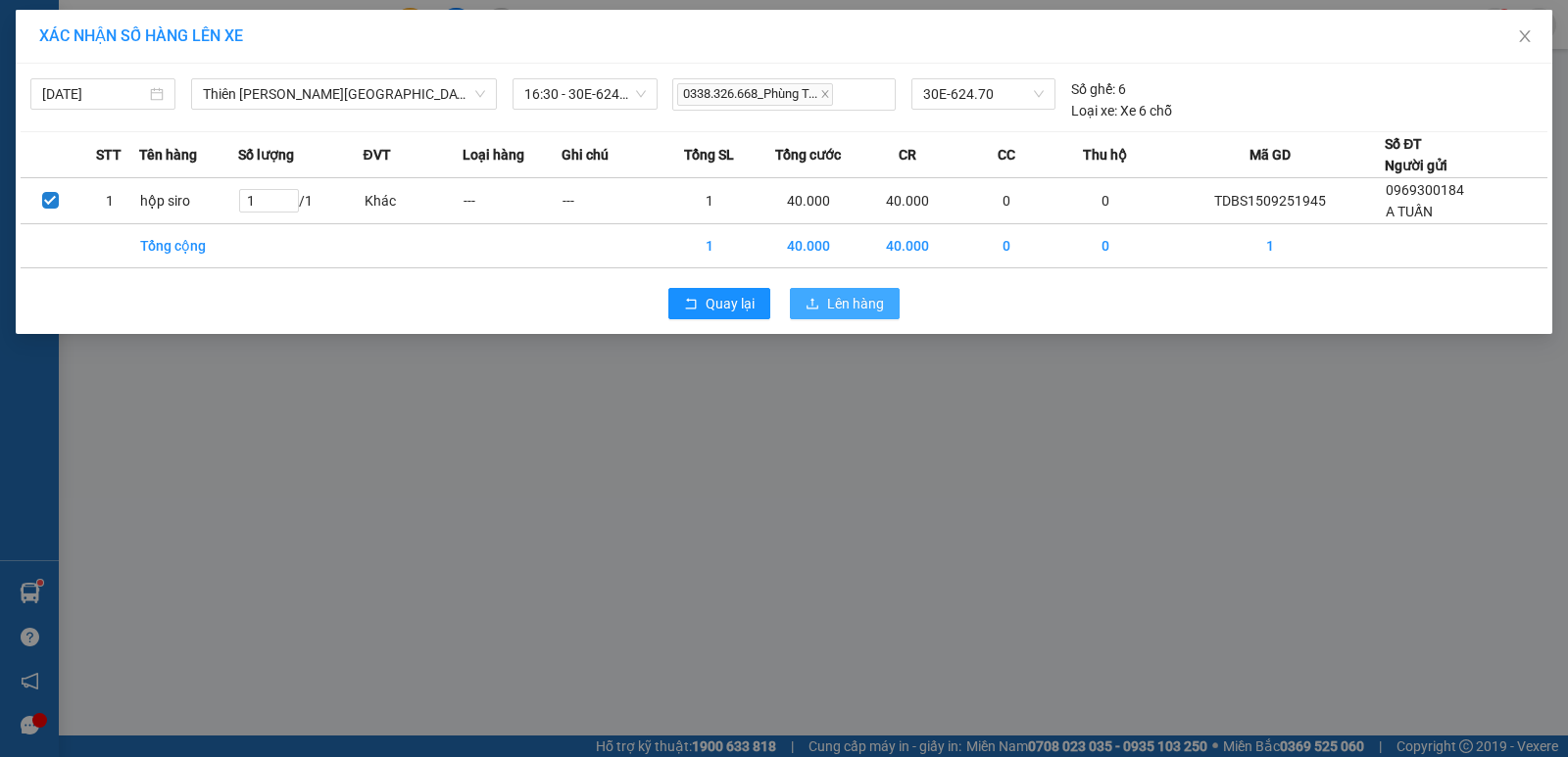
click at [870, 306] on span "Lên hàng" at bounding box center [856, 303] width 57 height 22
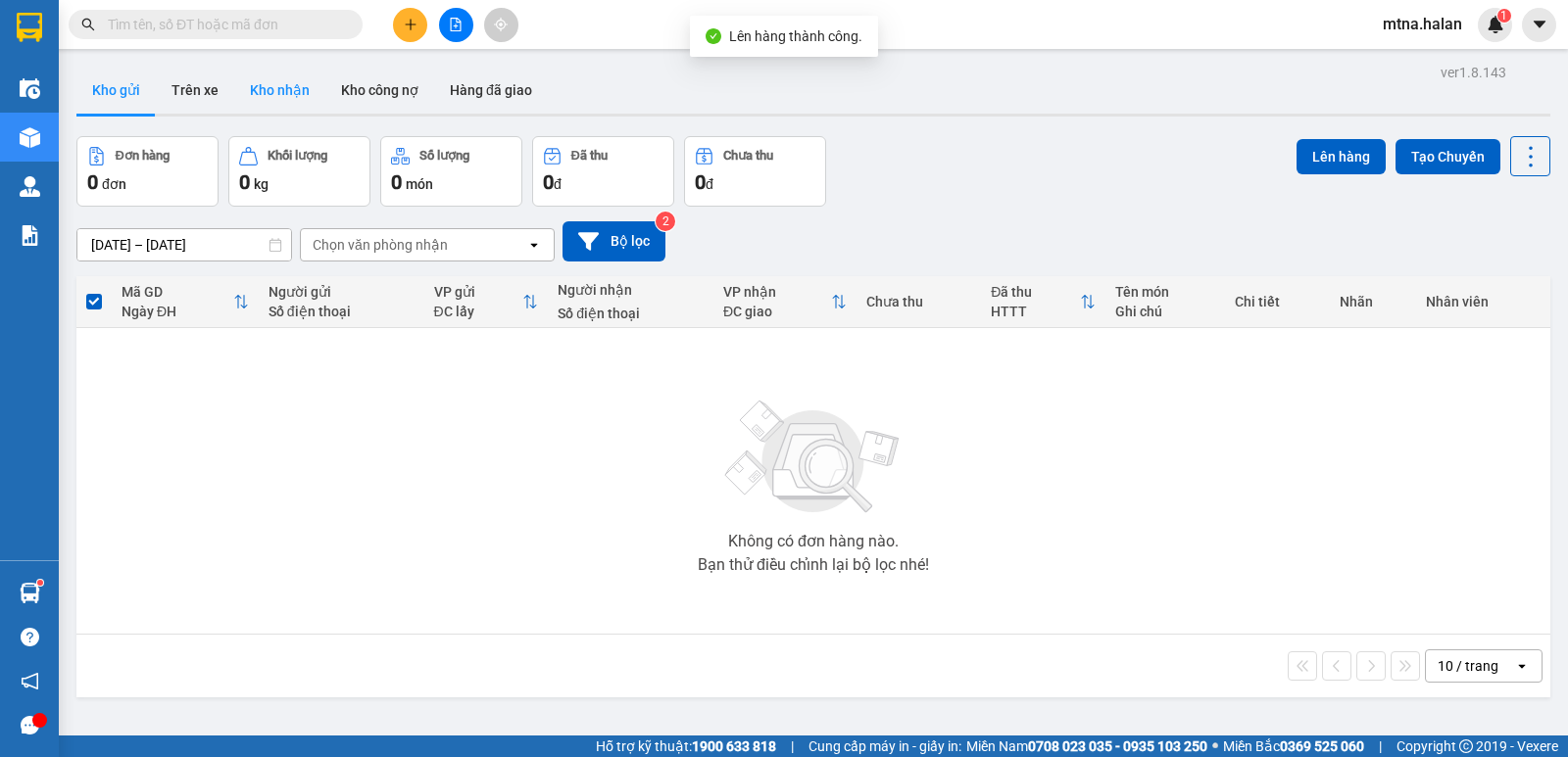
click at [287, 84] on button "Kho nhận" at bounding box center [279, 90] width 91 height 47
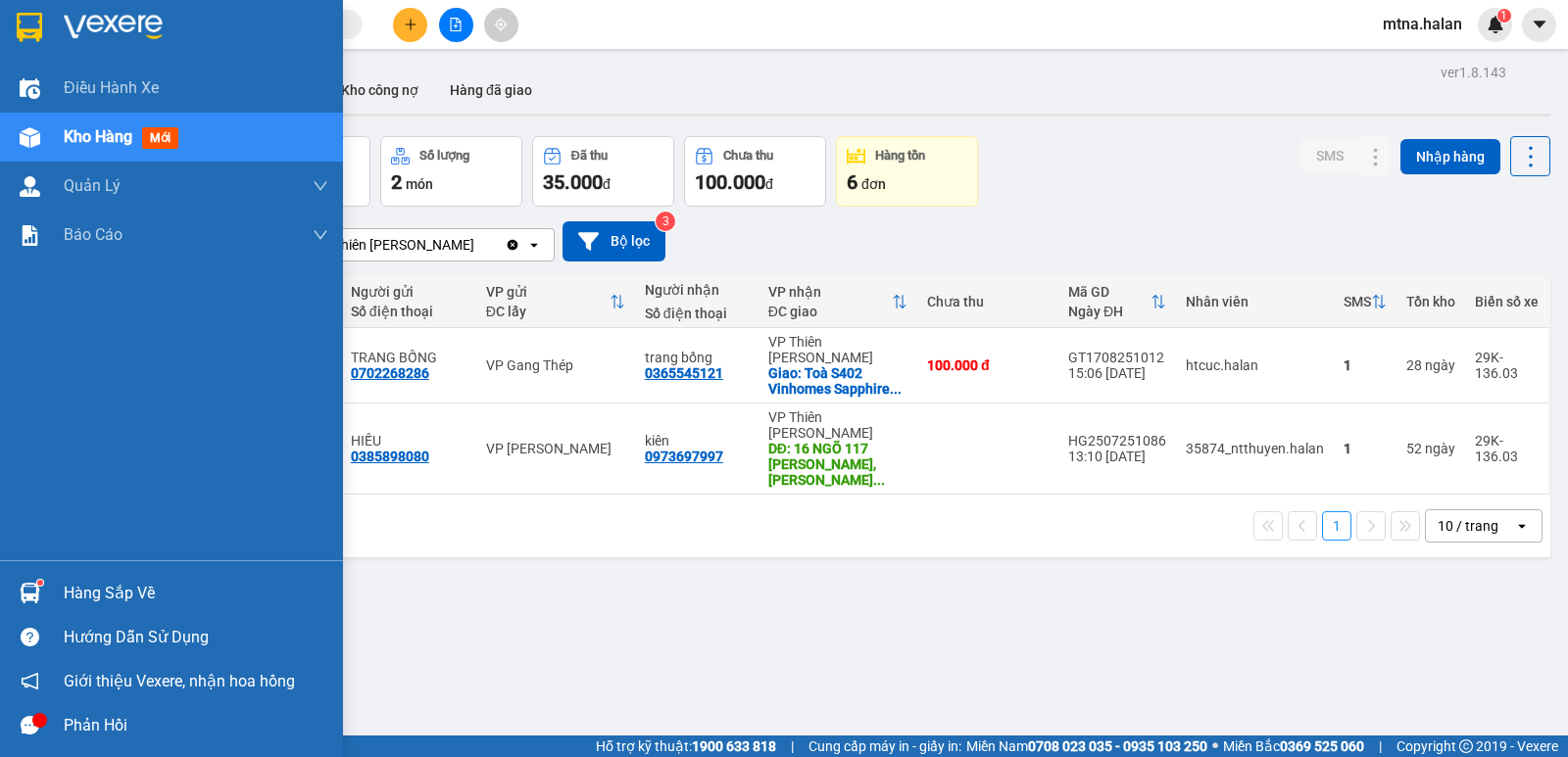
click at [18, 594] on div at bounding box center [29, 592] width 34 height 34
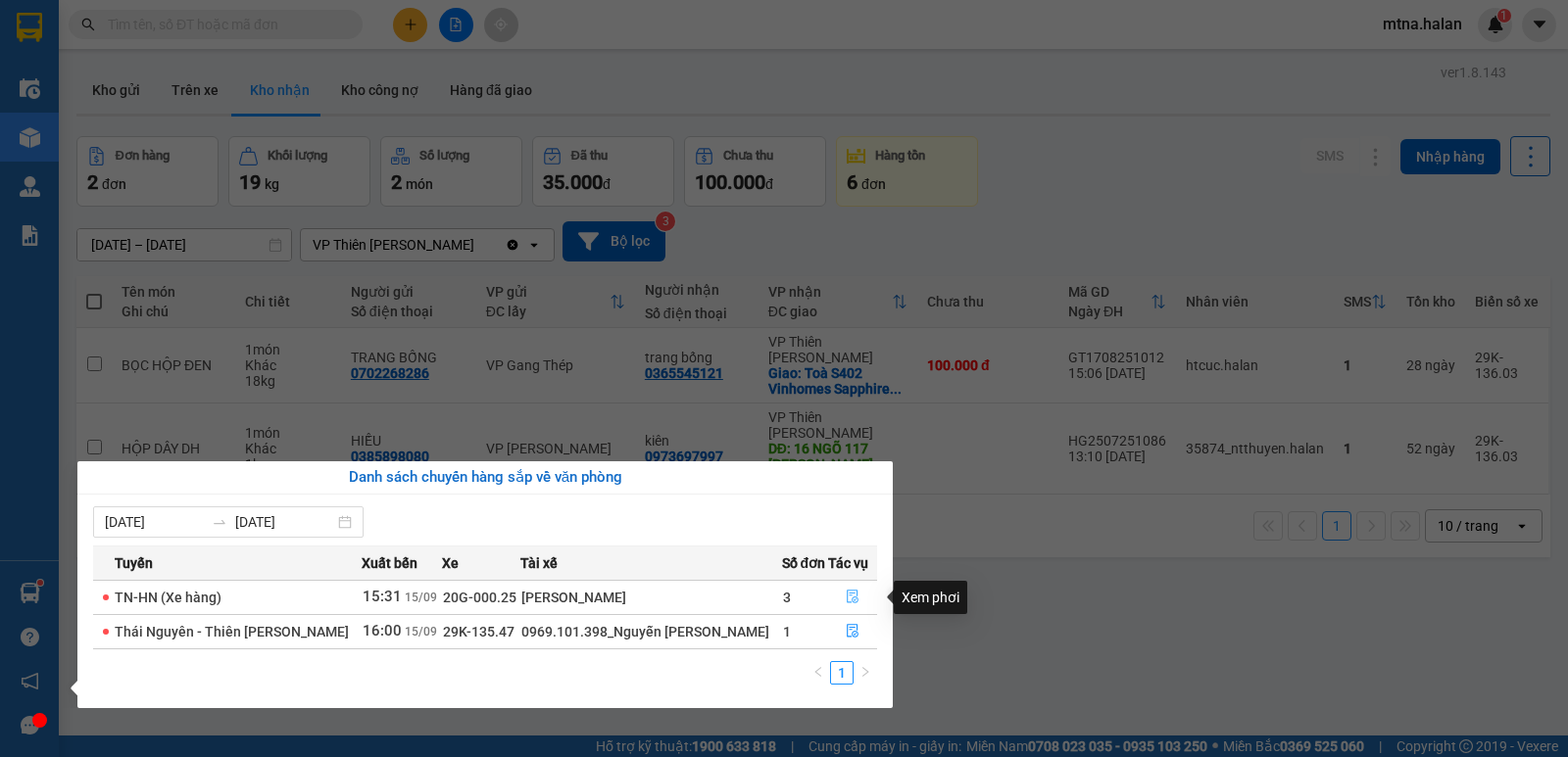
click at [853, 600] on icon "file-done" at bounding box center [853, 597] width 12 height 14
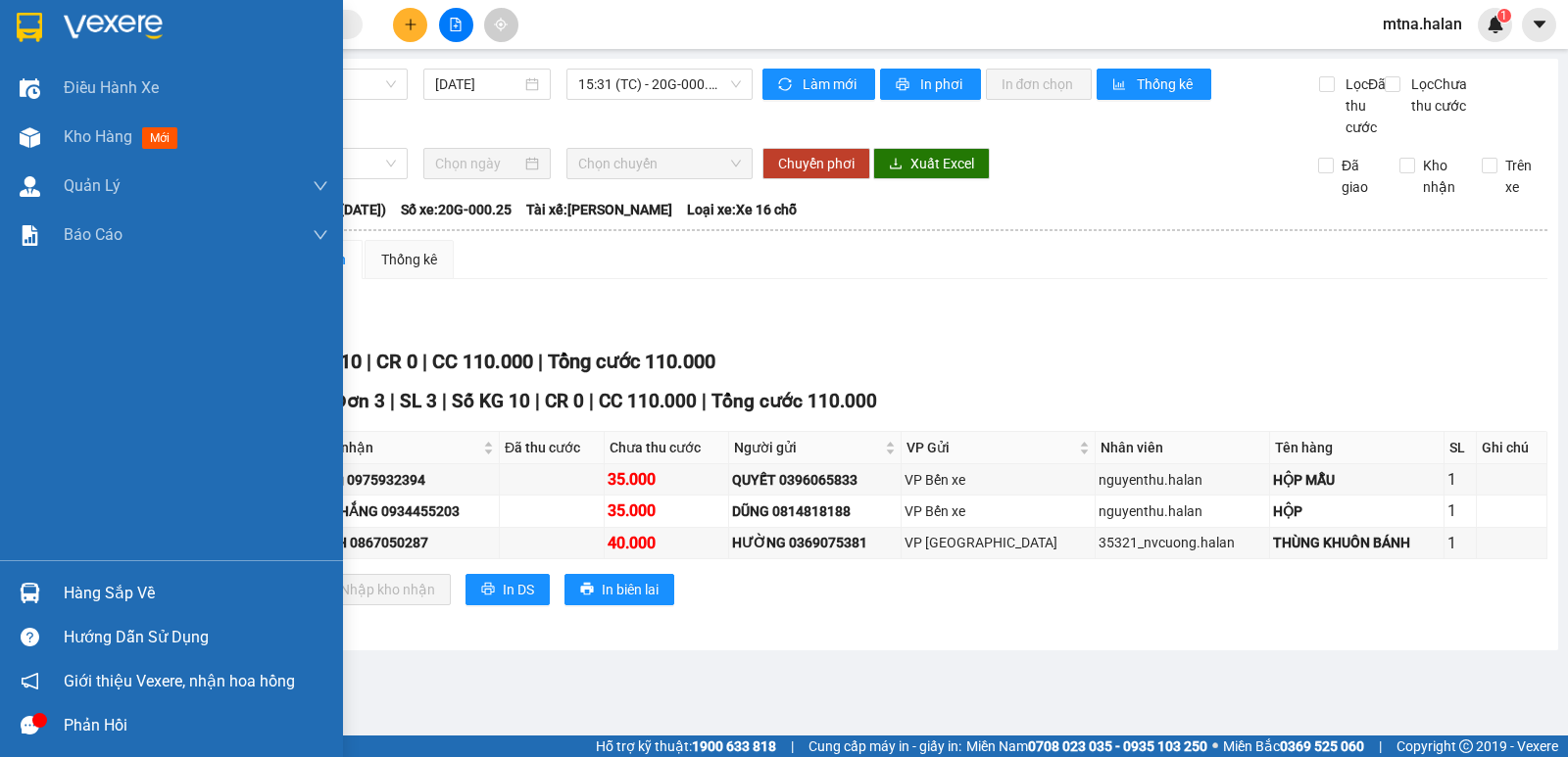
click at [34, 597] on img at bounding box center [29, 592] width 21 height 21
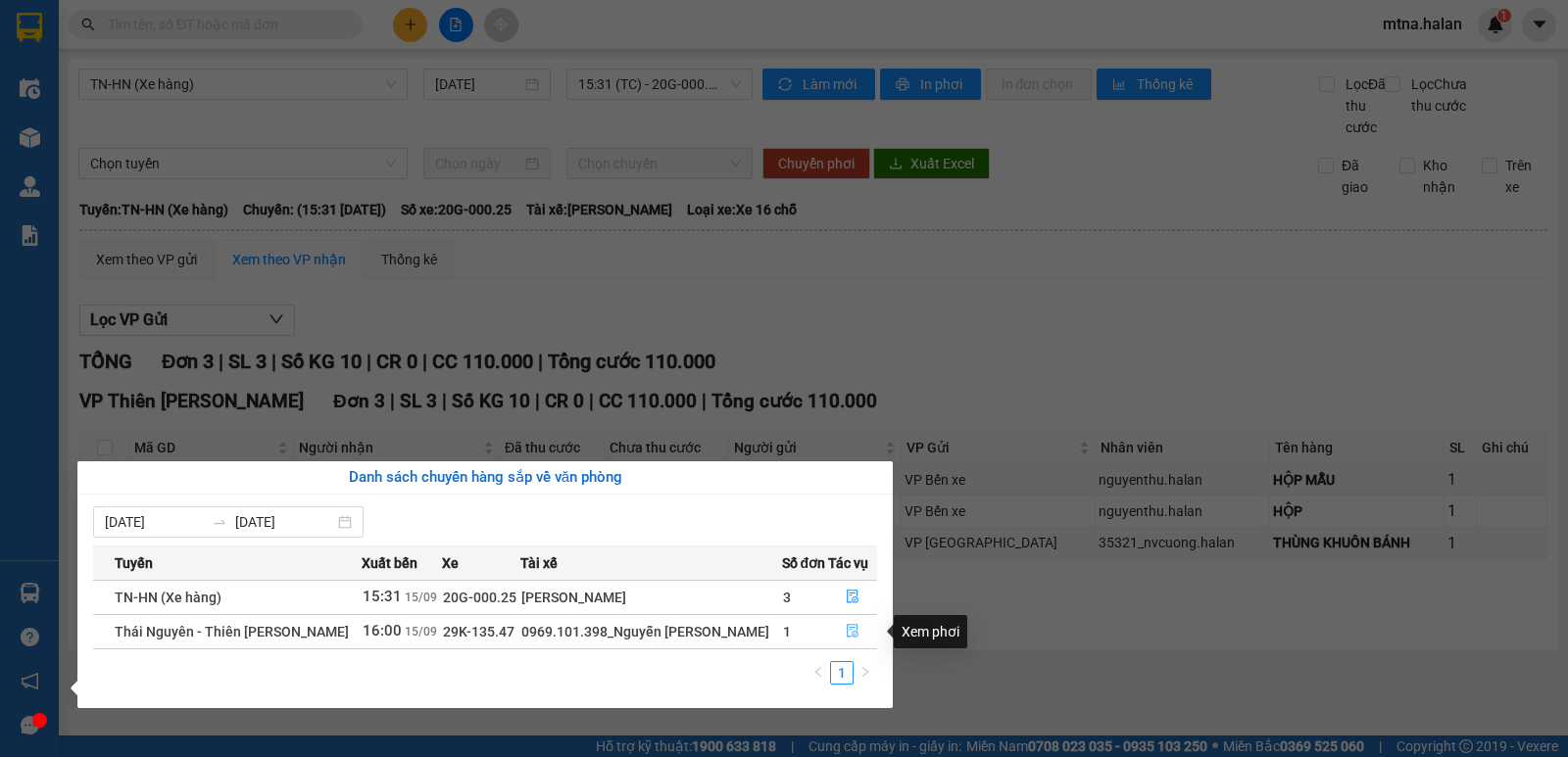
click at [850, 627] on icon "file-done" at bounding box center [853, 631] width 12 height 14
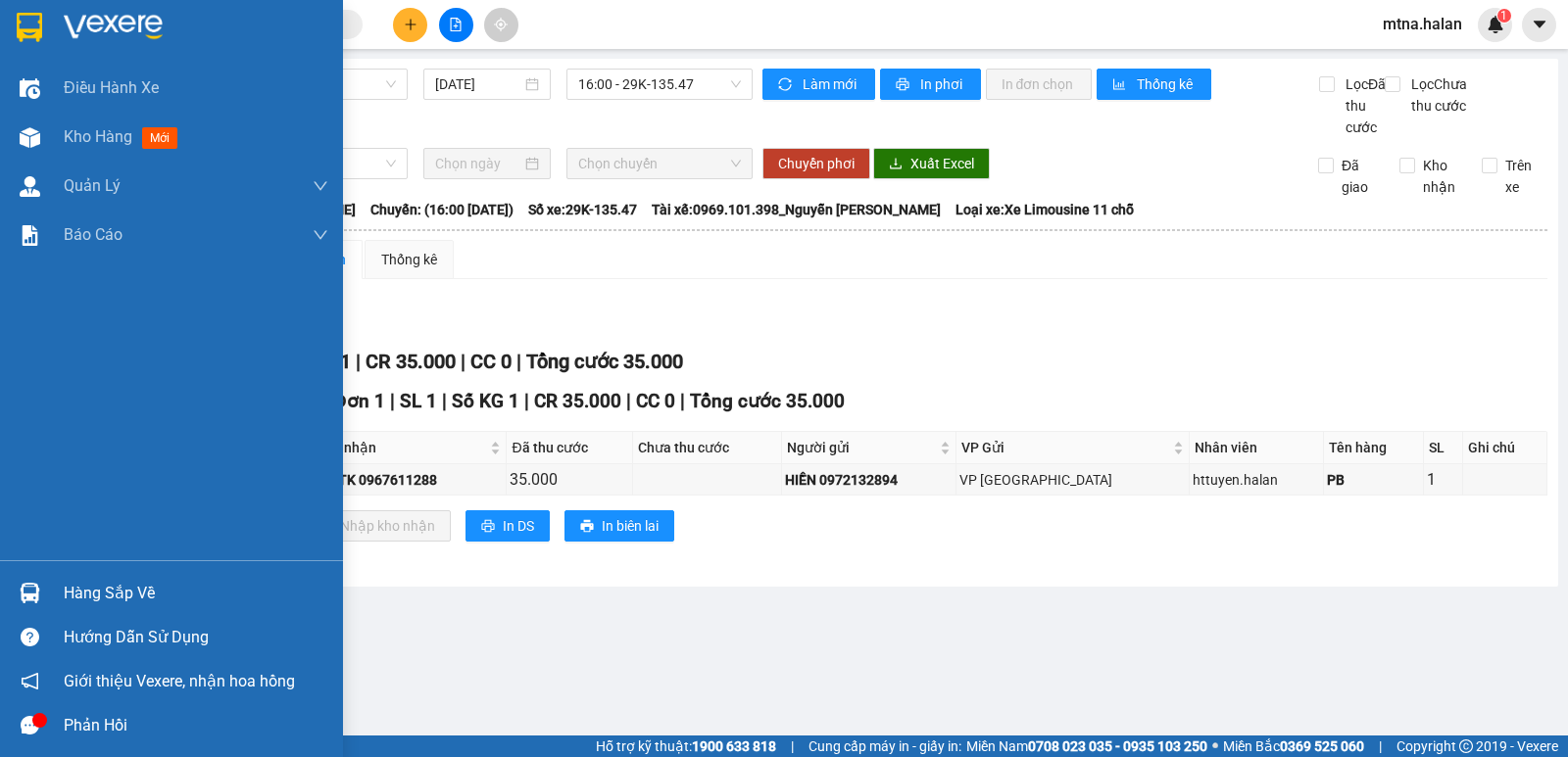
click at [25, 586] on img at bounding box center [29, 592] width 21 height 21
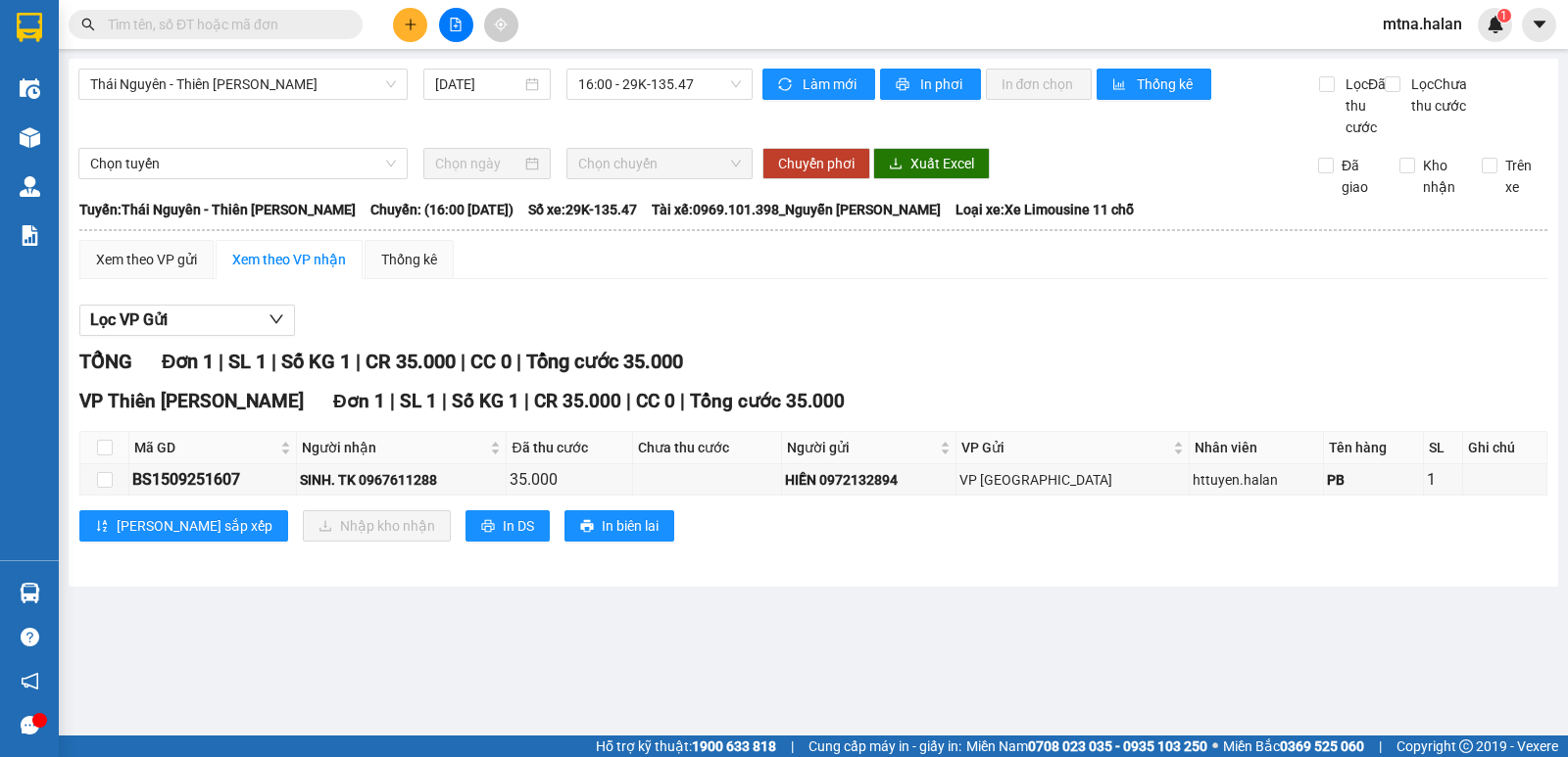
click at [1050, 611] on section "Kết quả tìm kiếm ( 2 ) Bộ lọc Mã ĐH Trạng thái Món hàng Thu hộ Tổng cước Chưa c…" at bounding box center [784, 378] width 1568 height 757
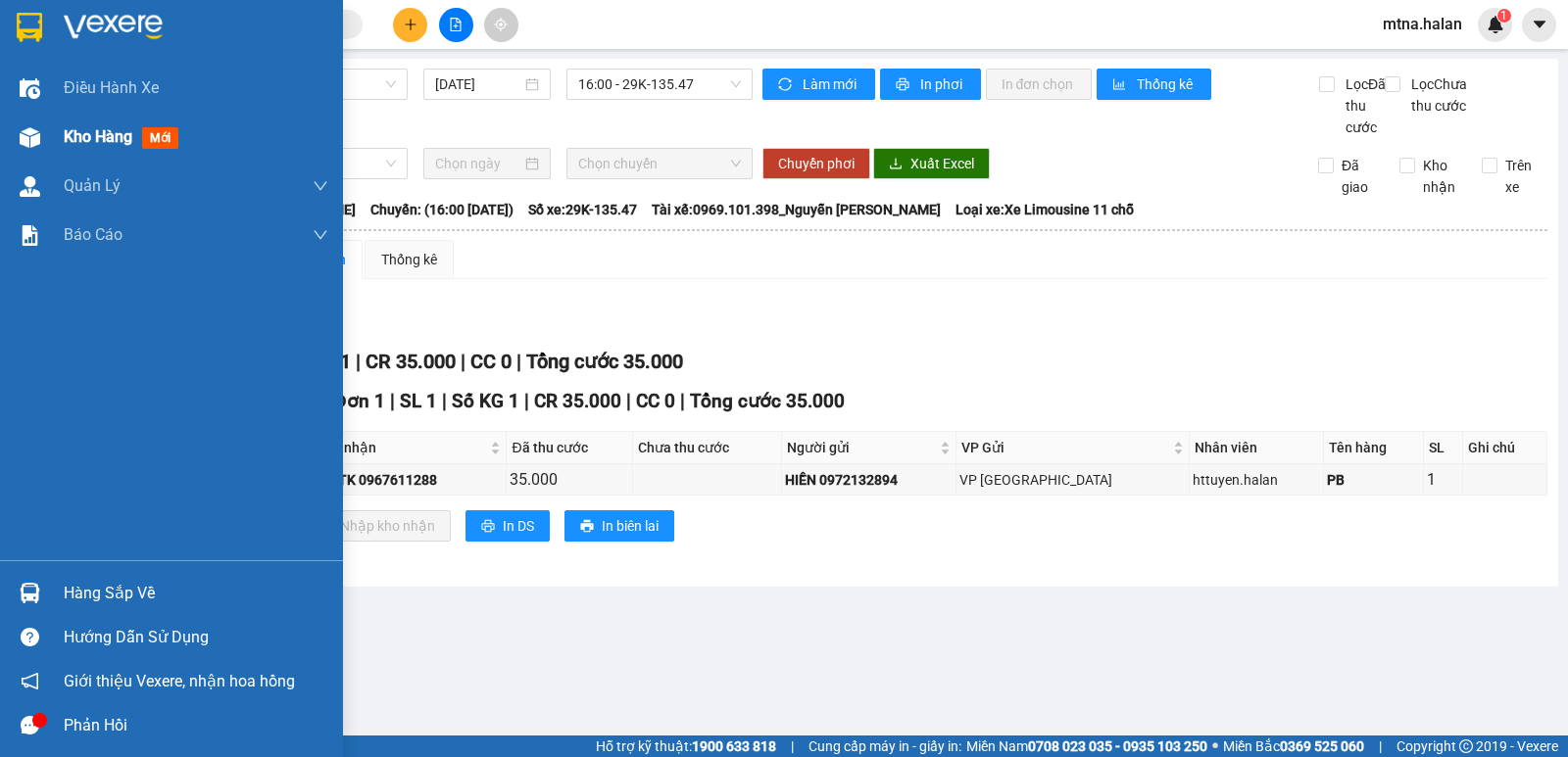
click at [31, 132] on img at bounding box center [29, 137] width 21 height 21
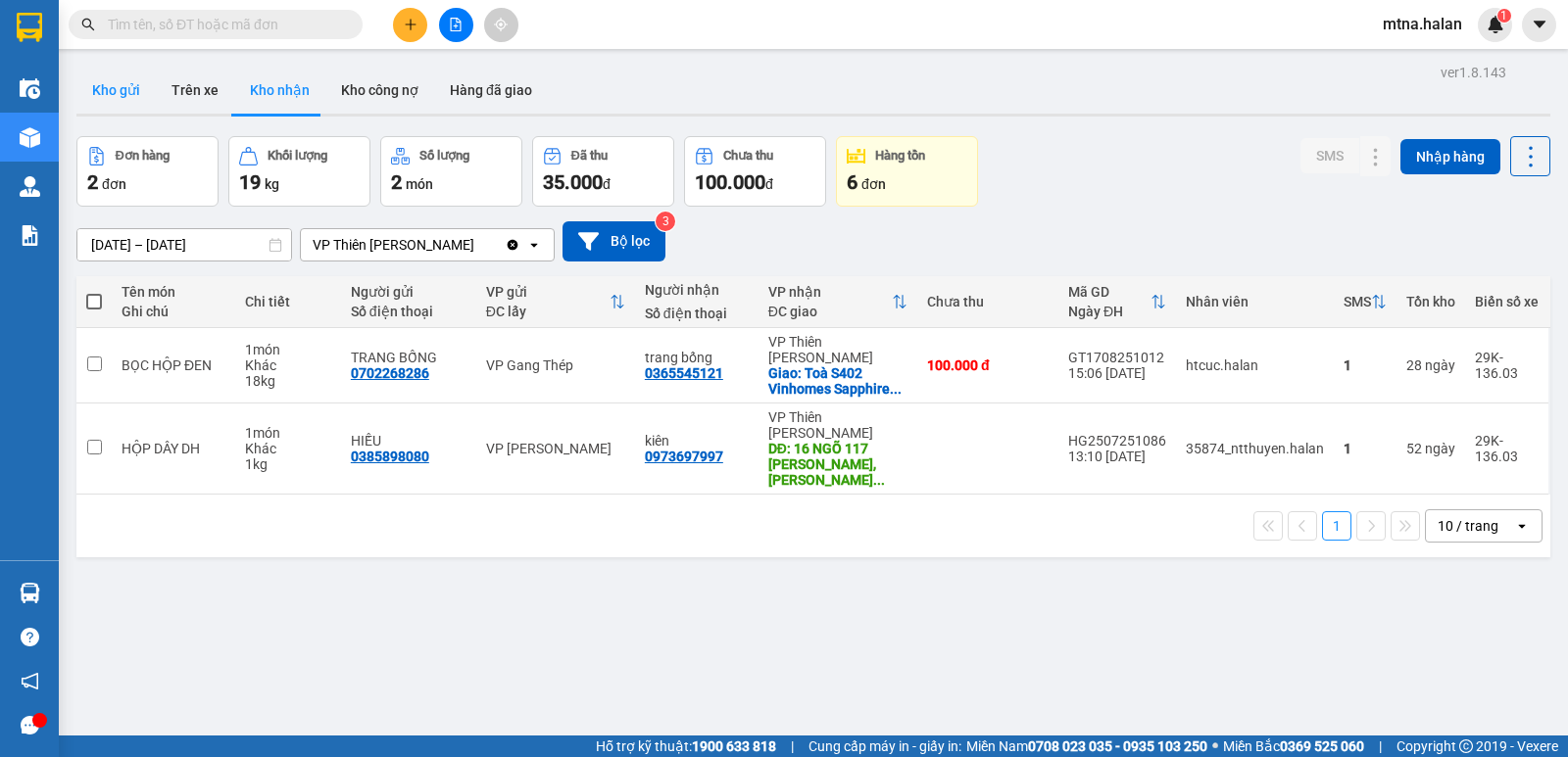
click at [108, 85] on button "Kho gửi" at bounding box center [116, 90] width 80 height 47
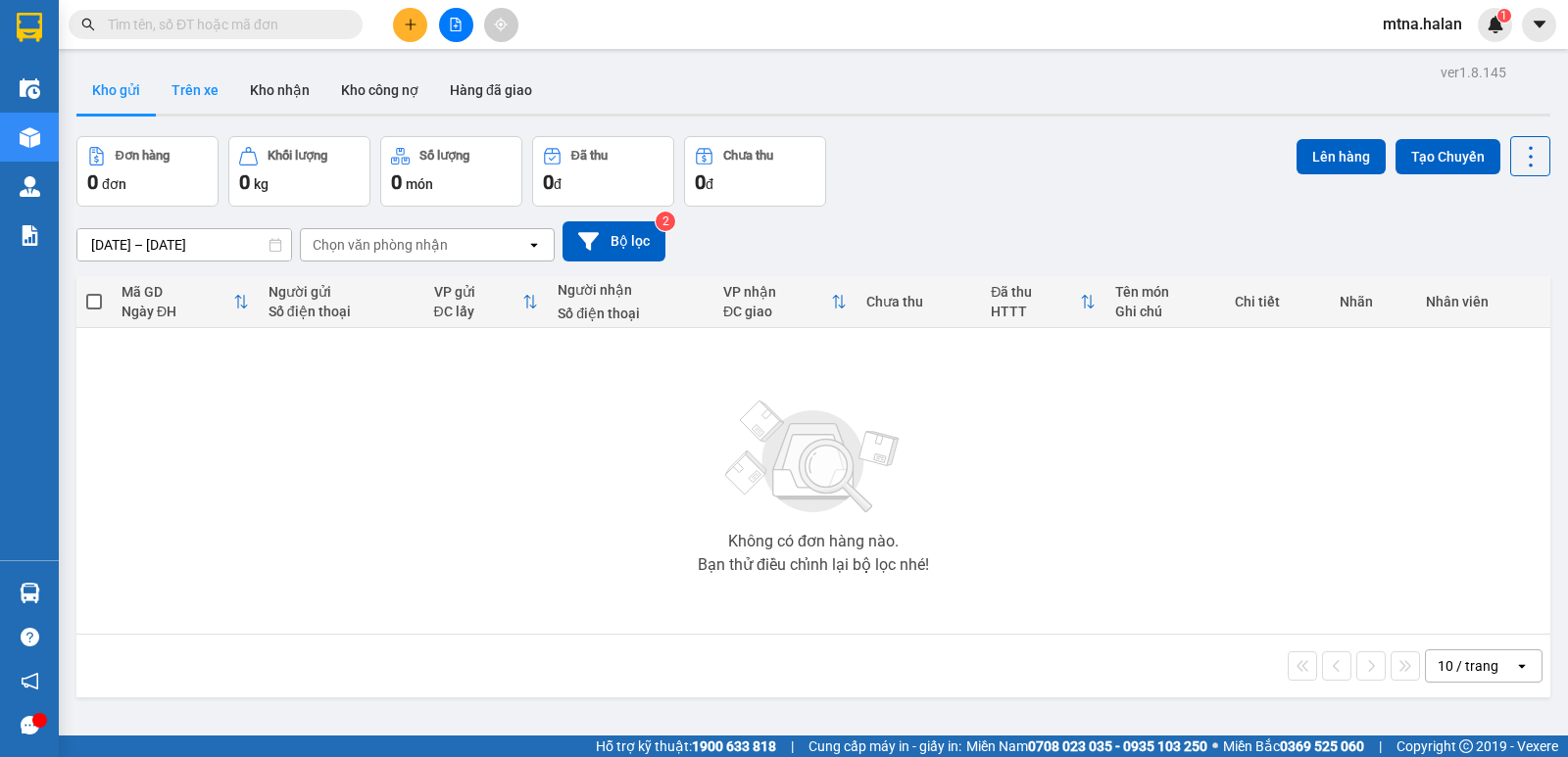
click at [199, 88] on button "Trên xe" at bounding box center [196, 90] width 79 height 47
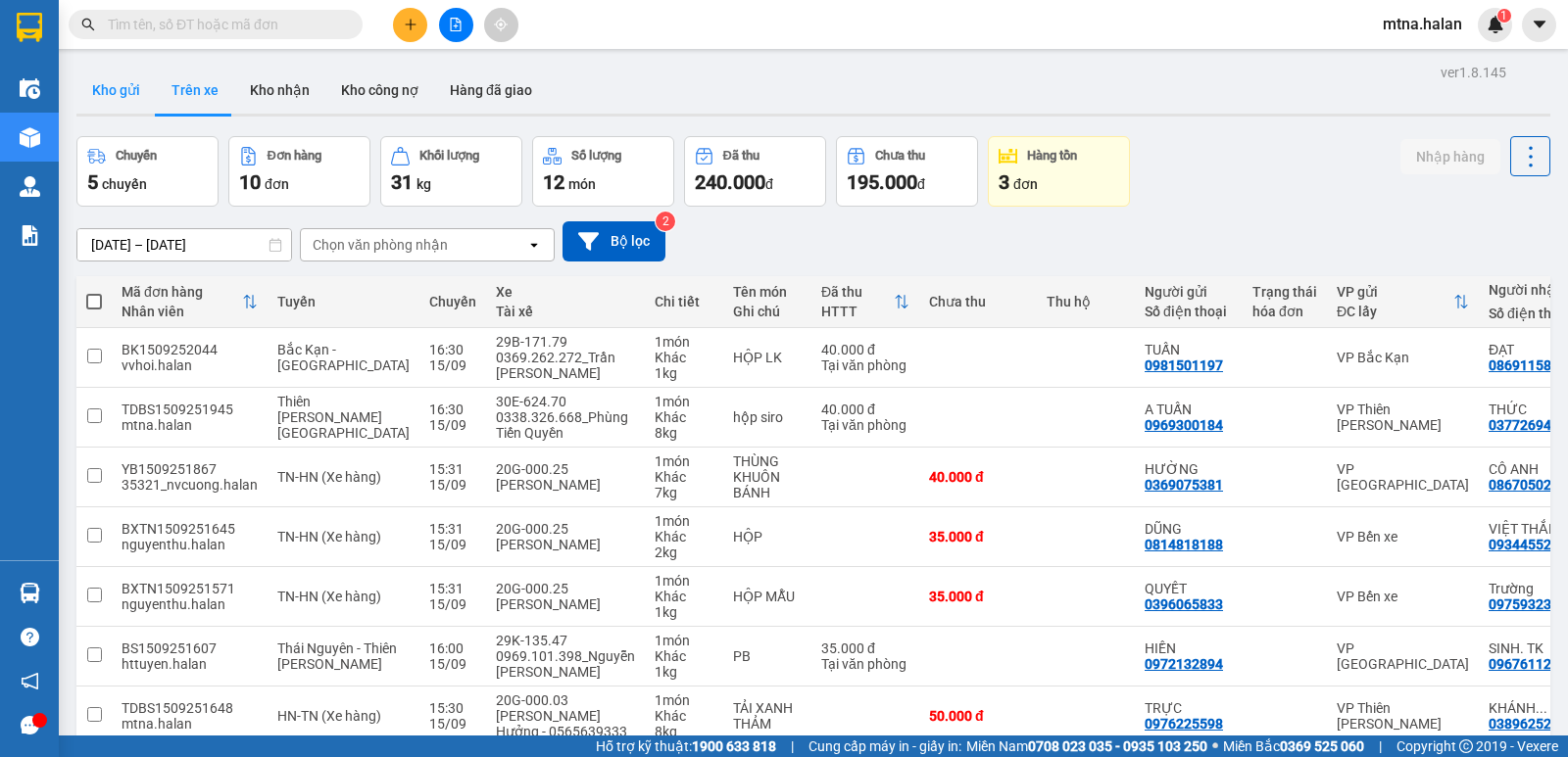
click at [109, 92] on button "Kho gửi" at bounding box center [116, 90] width 80 height 47
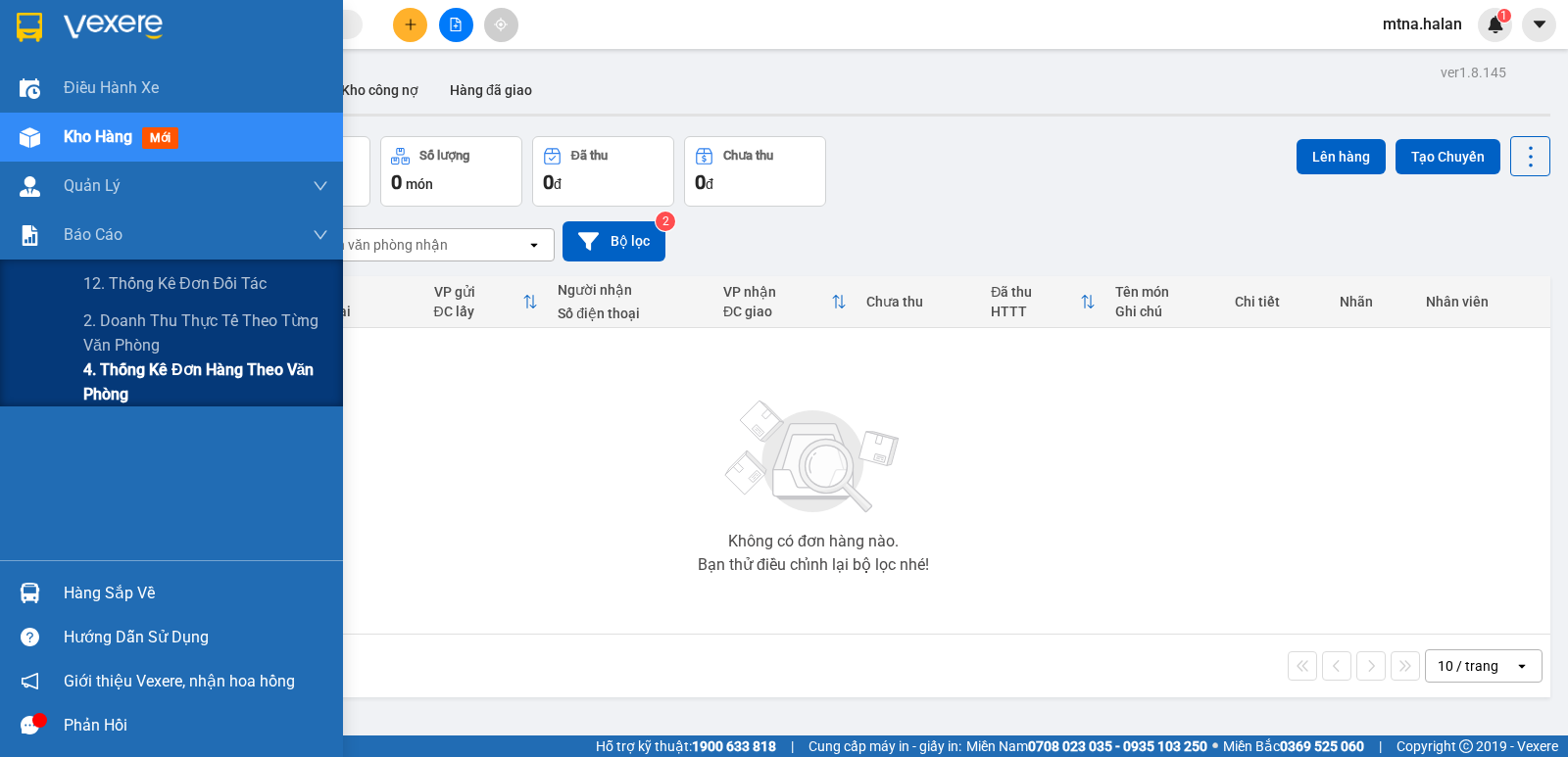
click at [137, 370] on span "4. Thống kê đơn hàng theo văn phòng" at bounding box center [205, 382] width 245 height 49
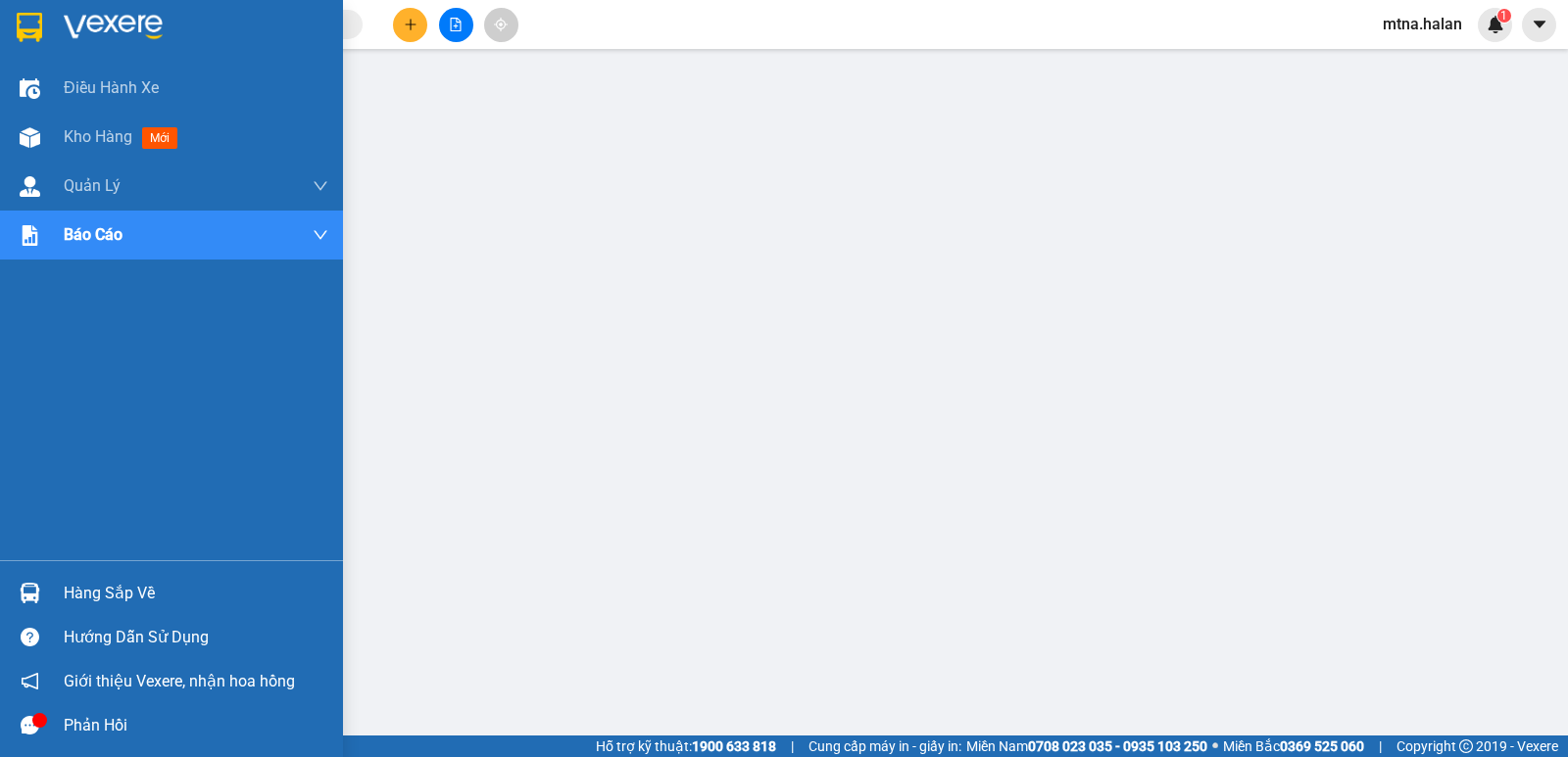
drag, startPoint x: 31, startPoint y: 589, endPoint x: 352, endPoint y: 385, distance: 380.3
click at [32, 588] on img at bounding box center [29, 592] width 21 height 21
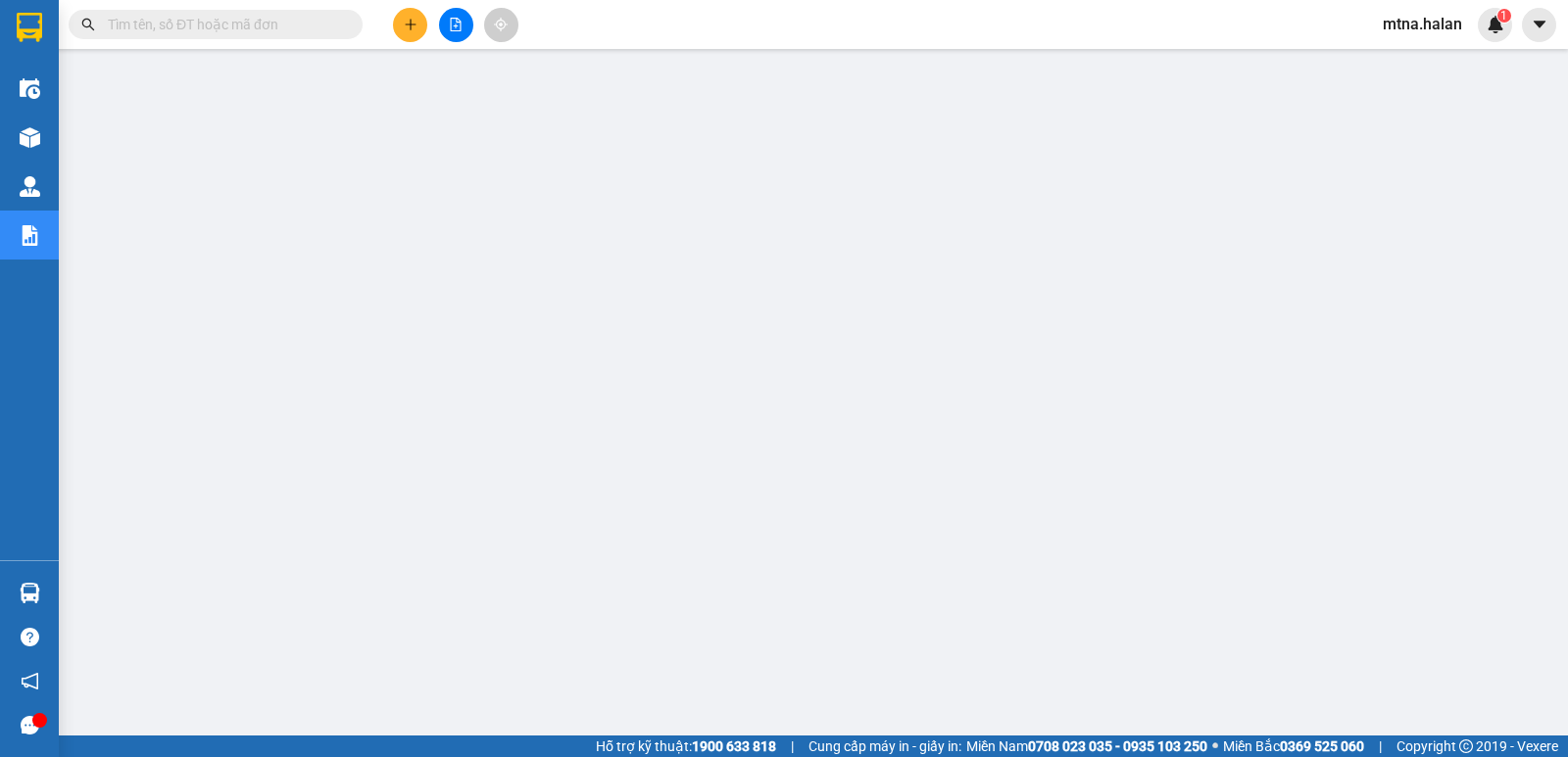
click at [411, 26] on icon "plus" at bounding box center [410, 24] width 1 height 11
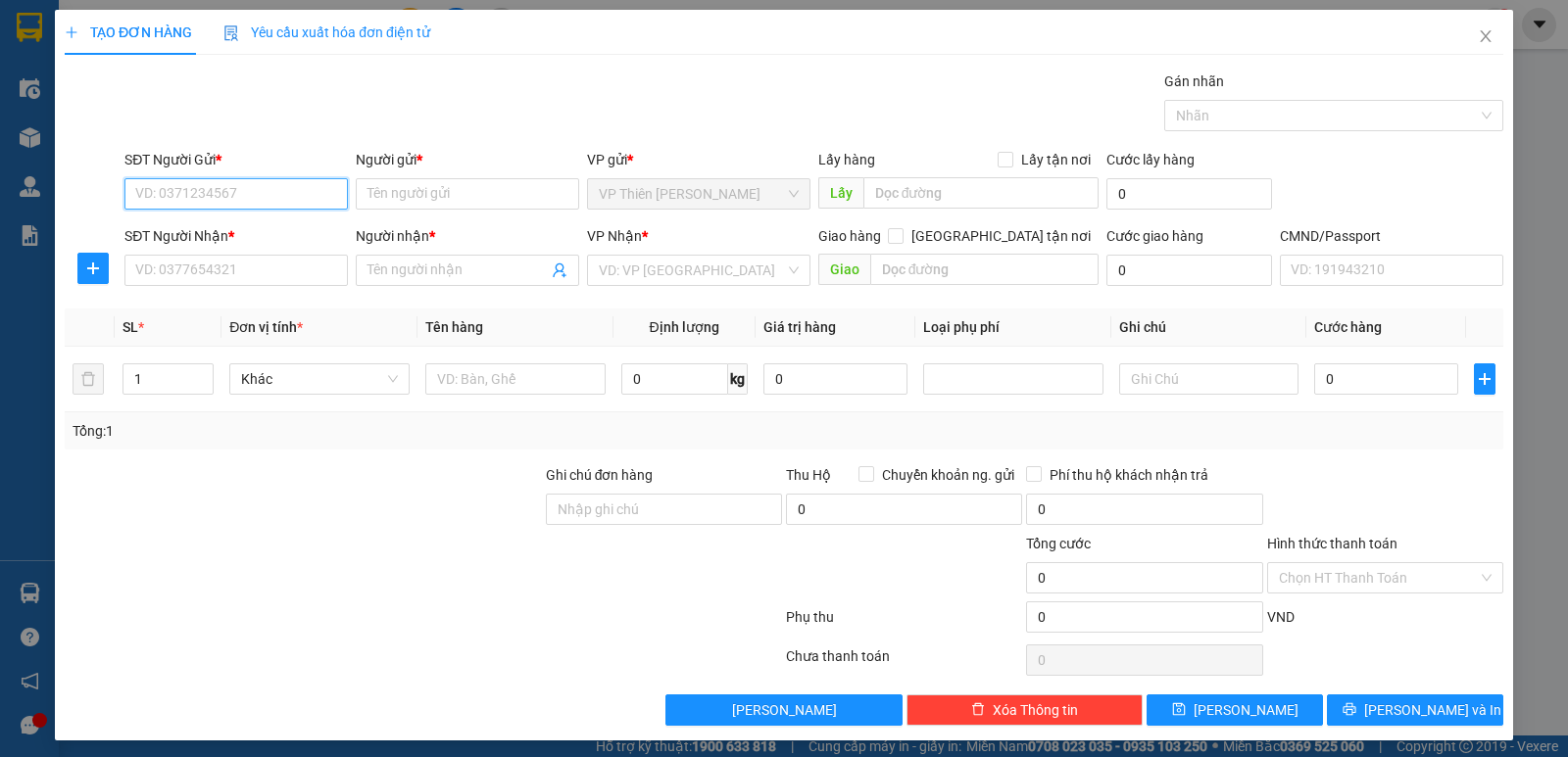
click at [240, 194] on input "SĐT Người Gửi *" at bounding box center [236, 193] width 223 height 31
type input "0383365953"
click at [239, 232] on div "0383365953 - THÀNH" at bounding box center [234, 233] width 197 height 22
type input "THÀNH"
type input "0383365953"
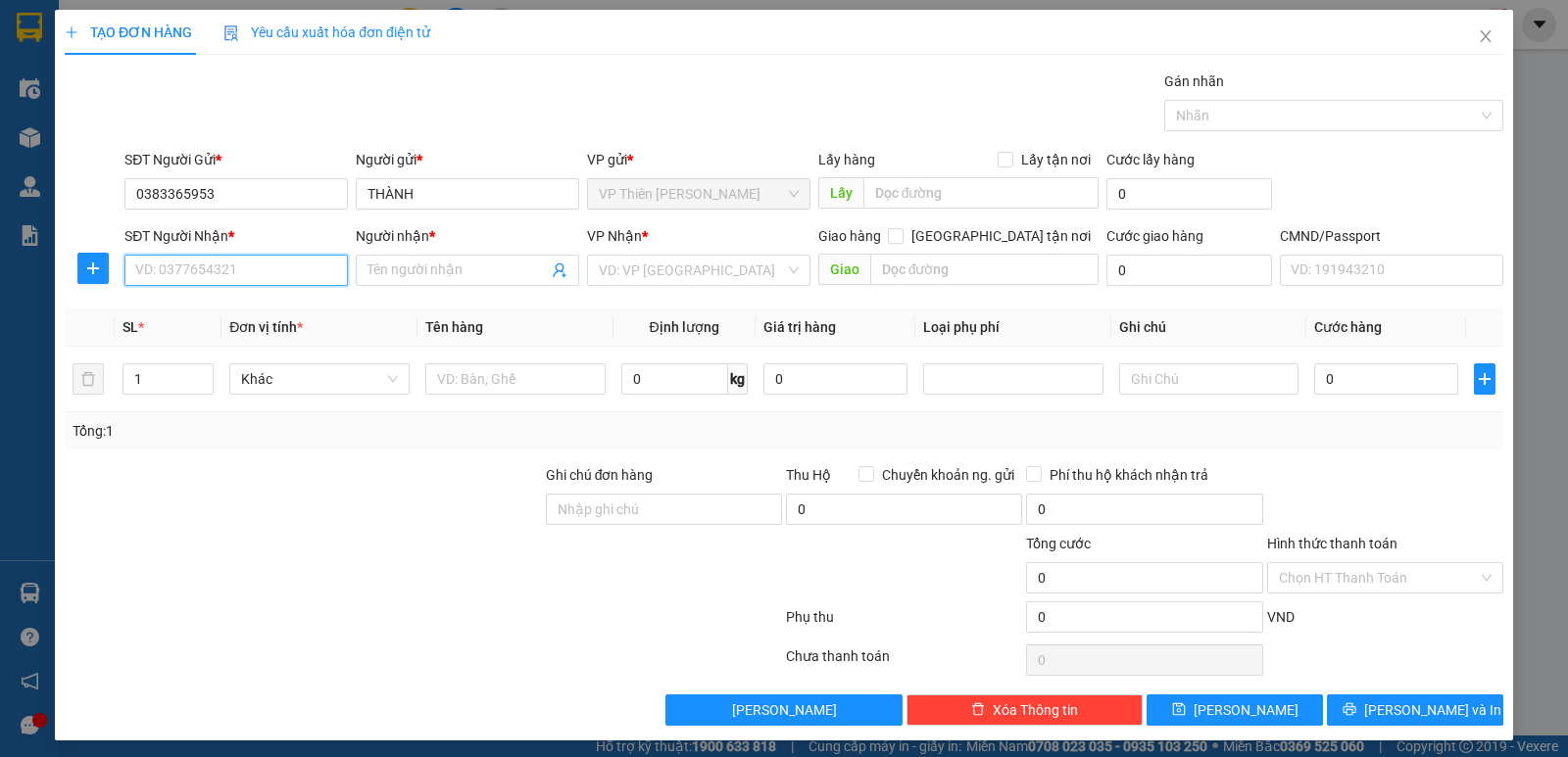
click at [247, 257] on input "SĐT Người Nhận *" at bounding box center [236, 270] width 223 height 31
type input "0397432555"
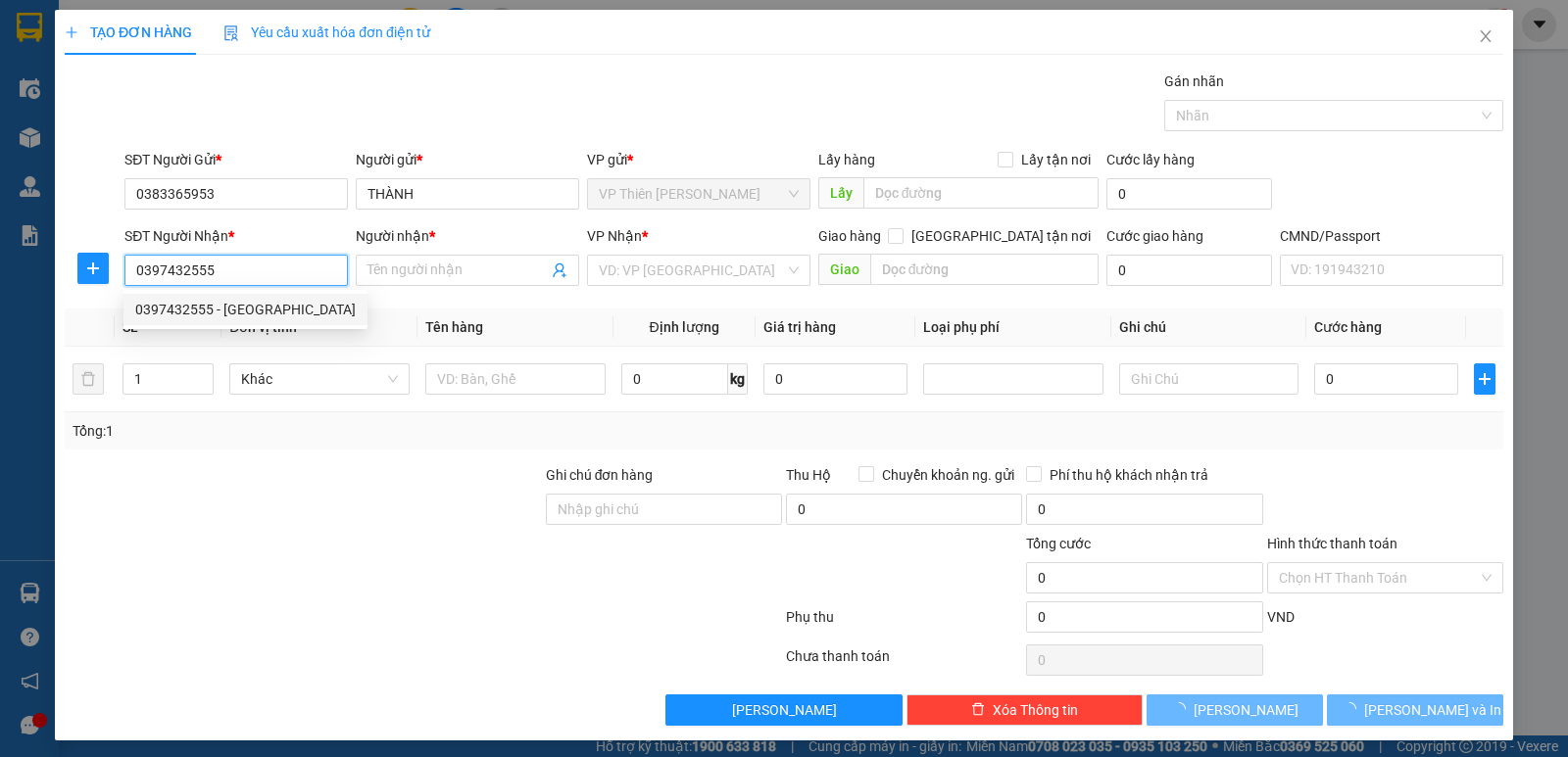
click at [242, 297] on div "0397432555 - ĐỨC ANH" at bounding box center [246, 309] width 244 height 31
type input "ĐỨC ANH"
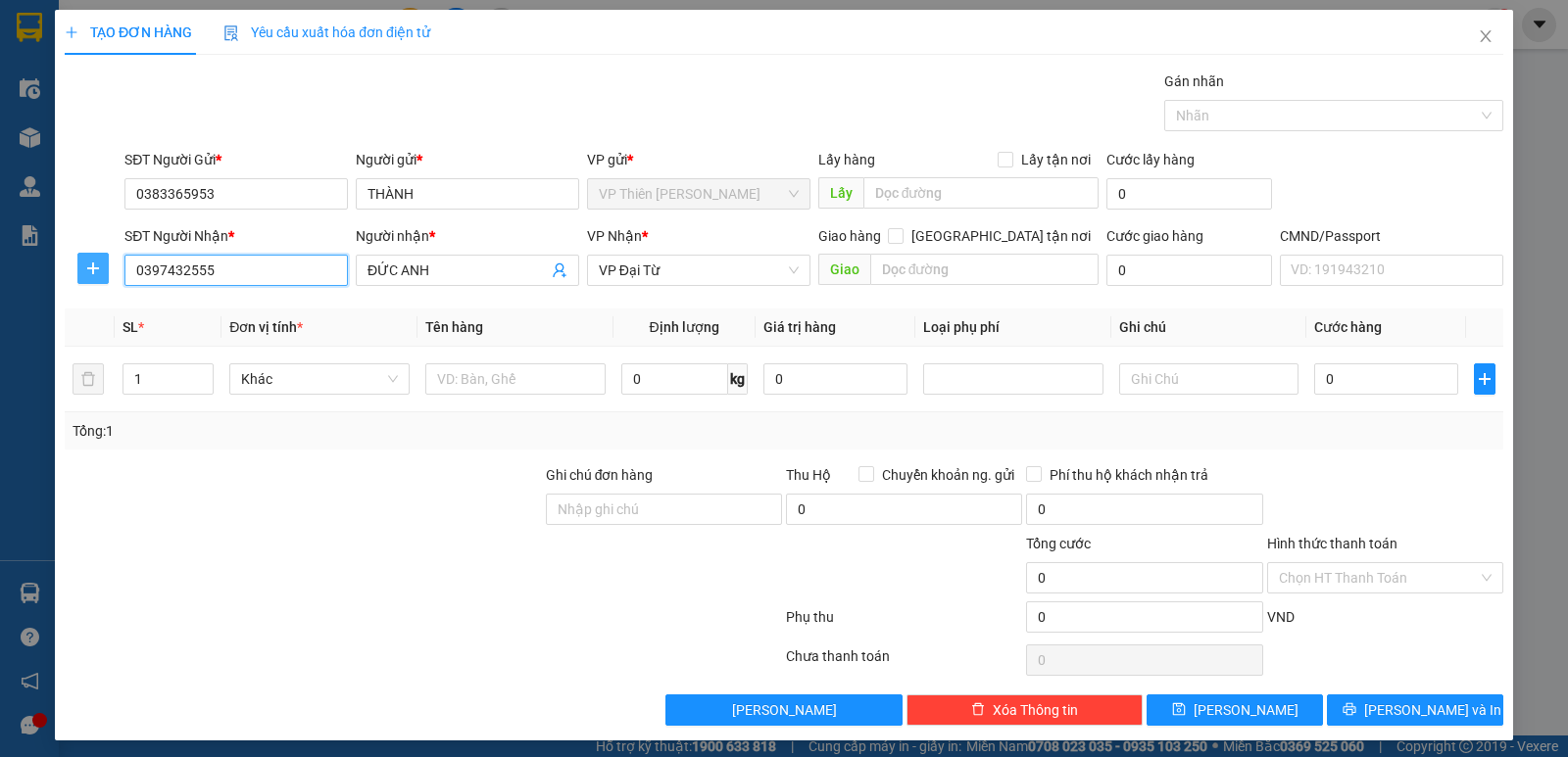
type input "0397432555"
click at [98, 264] on icon "plus" at bounding box center [93, 268] width 16 height 16
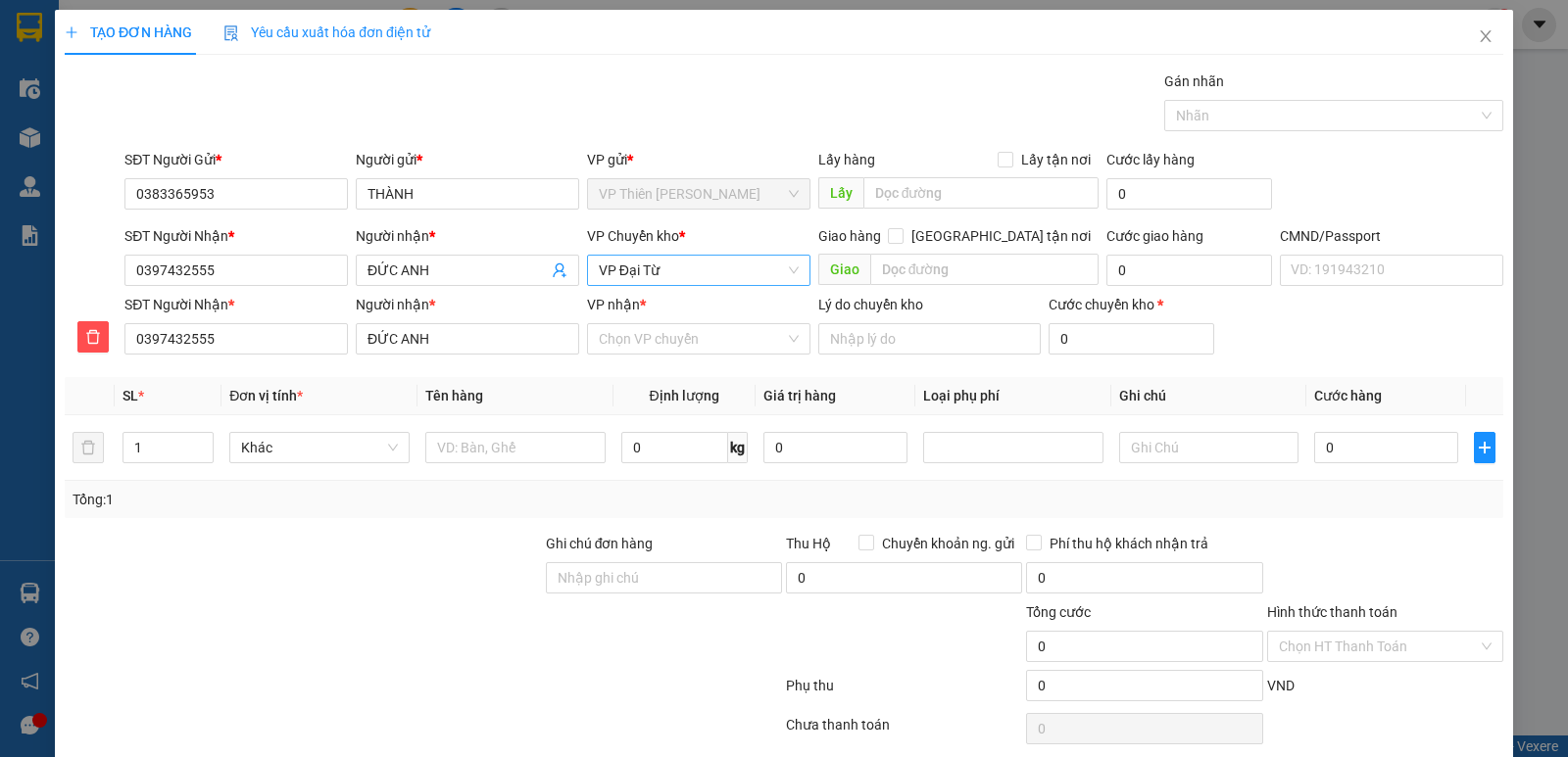
click at [674, 272] on span "VP Đại Từ" at bounding box center [698, 270] width 199 height 29
type input "hoang"
click at [642, 343] on div "VP [PERSON_NAME]" at bounding box center [691, 341] width 197 height 22
click at [674, 339] on input "VP nhận *" at bounding box center [691, 339] width 186 height 29
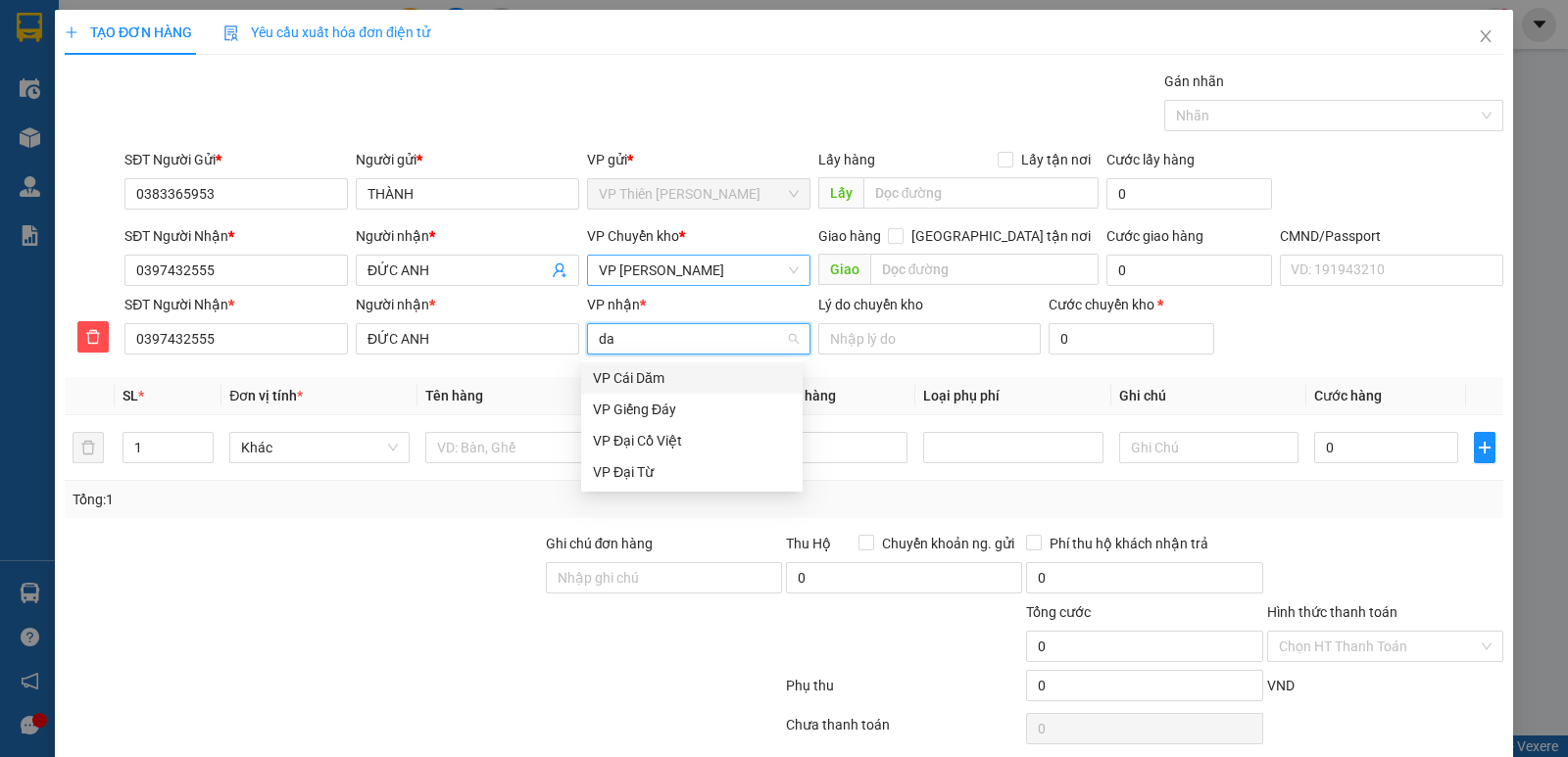
type input "dai"
click at [639, 407] on div "VP Đại Từ" at bounding box center [691, 409] width 197 height 22
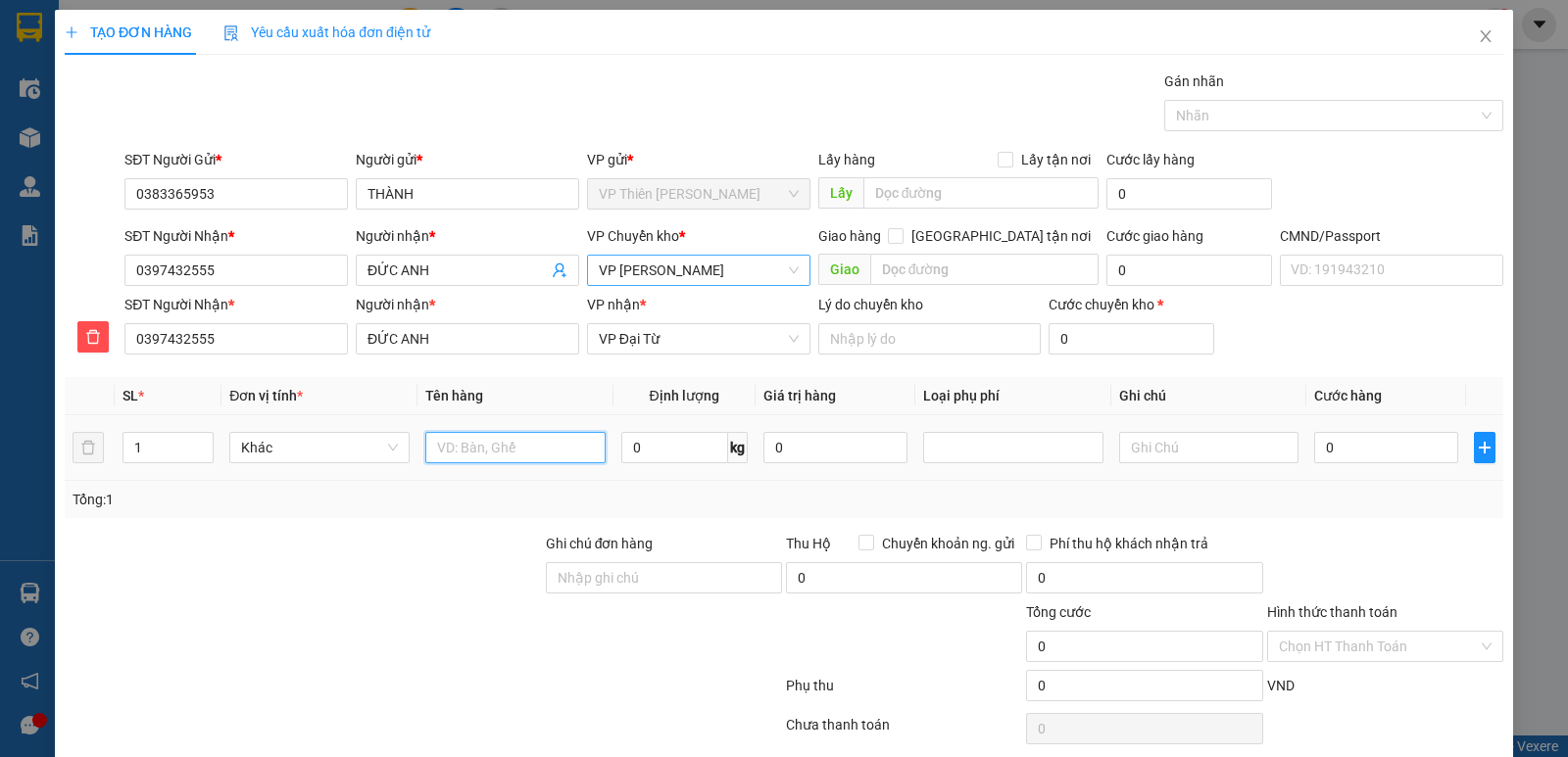
click at [513, 448] on input "text" at bounding box center [515, 448] width 180 height 31
type input "hộp máy đo"
click at [671, 441] on input "0" at bounding box center [674, 448] width 107 height 31
type input "3"
click at [1349, 449] on input "0" at bounding box center [1385, 448] width 144 height 31
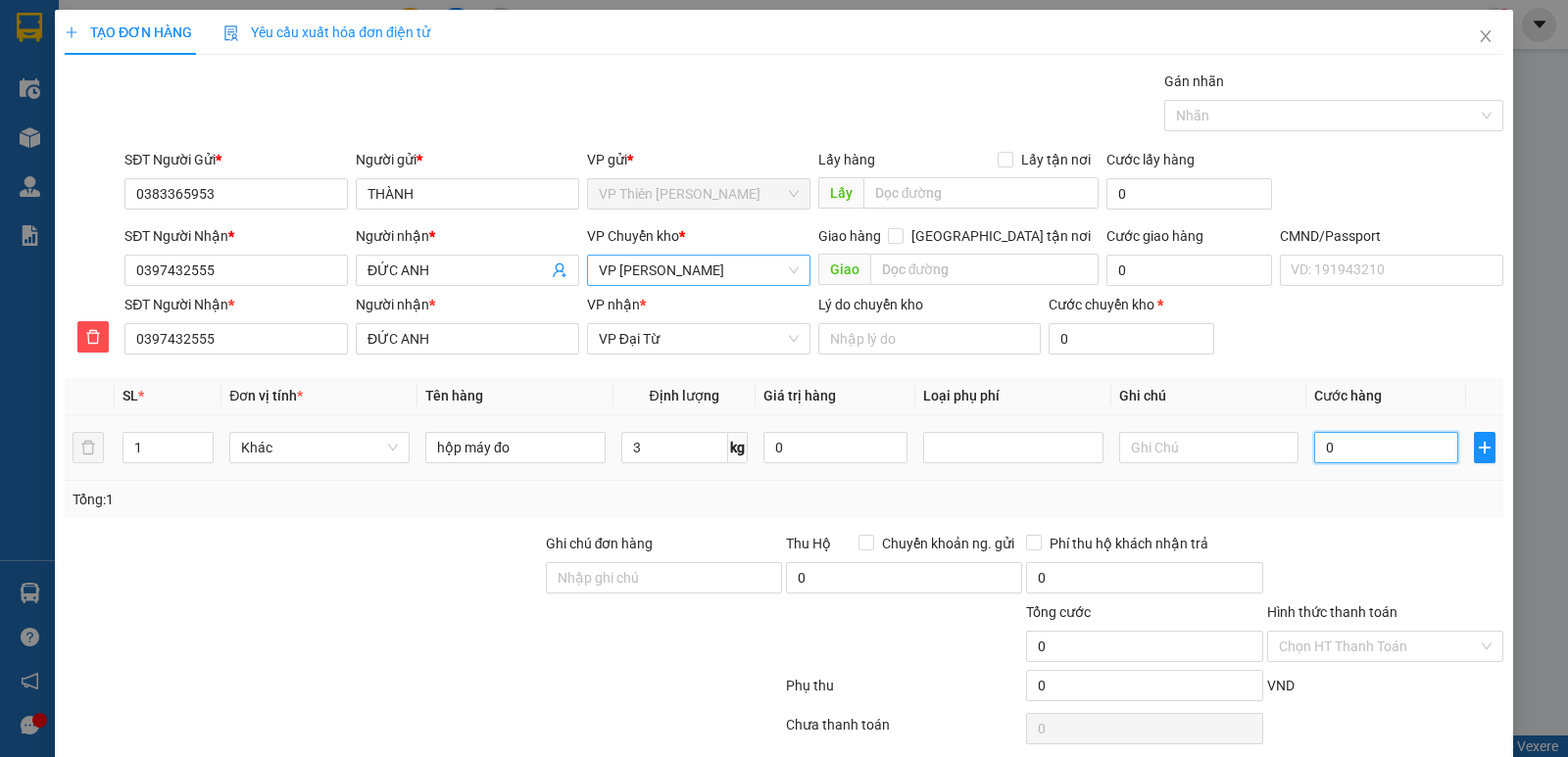
type input "5"
type input "55"
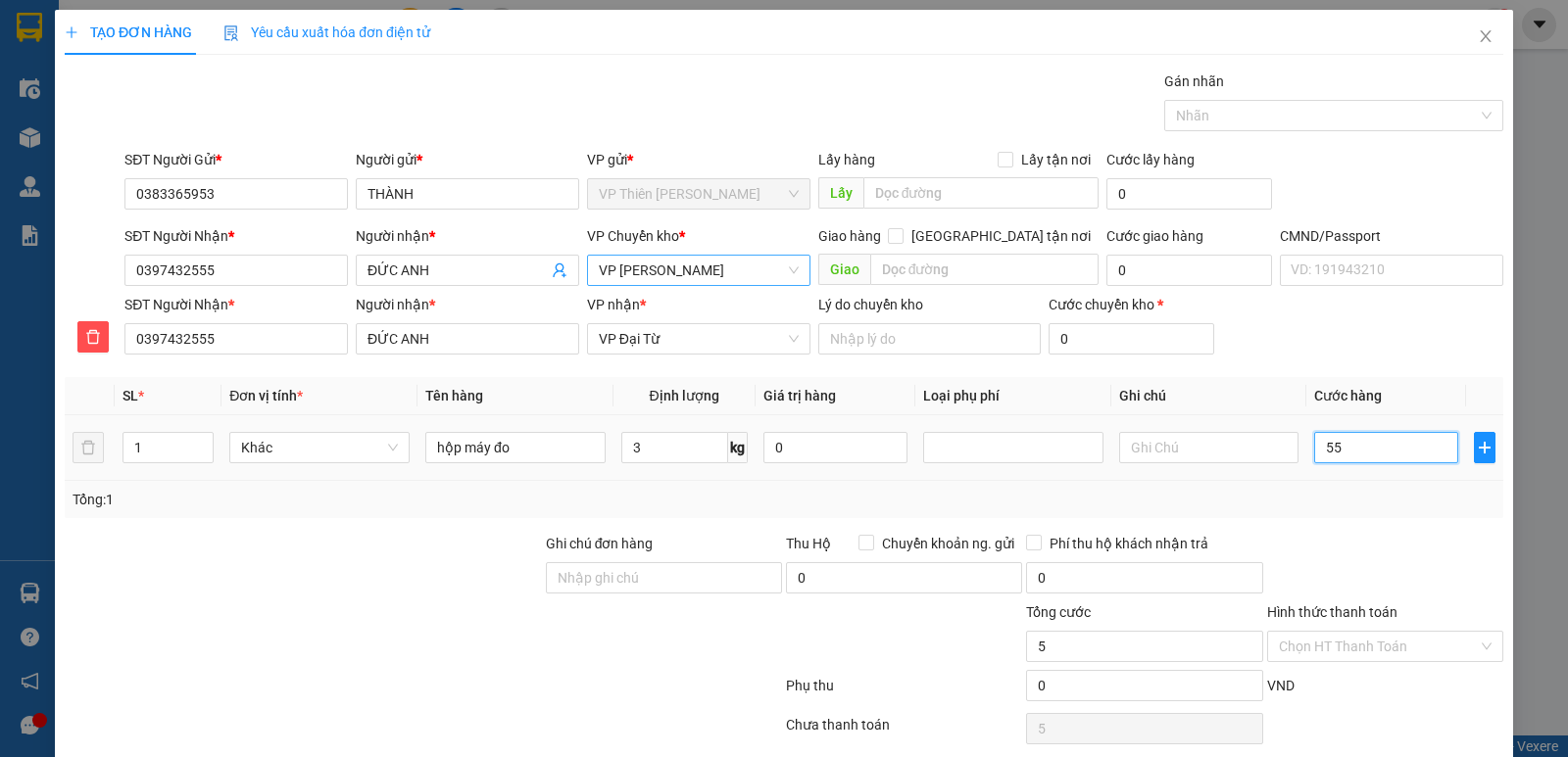
type input "55"
type input "550"
type input "5.500"
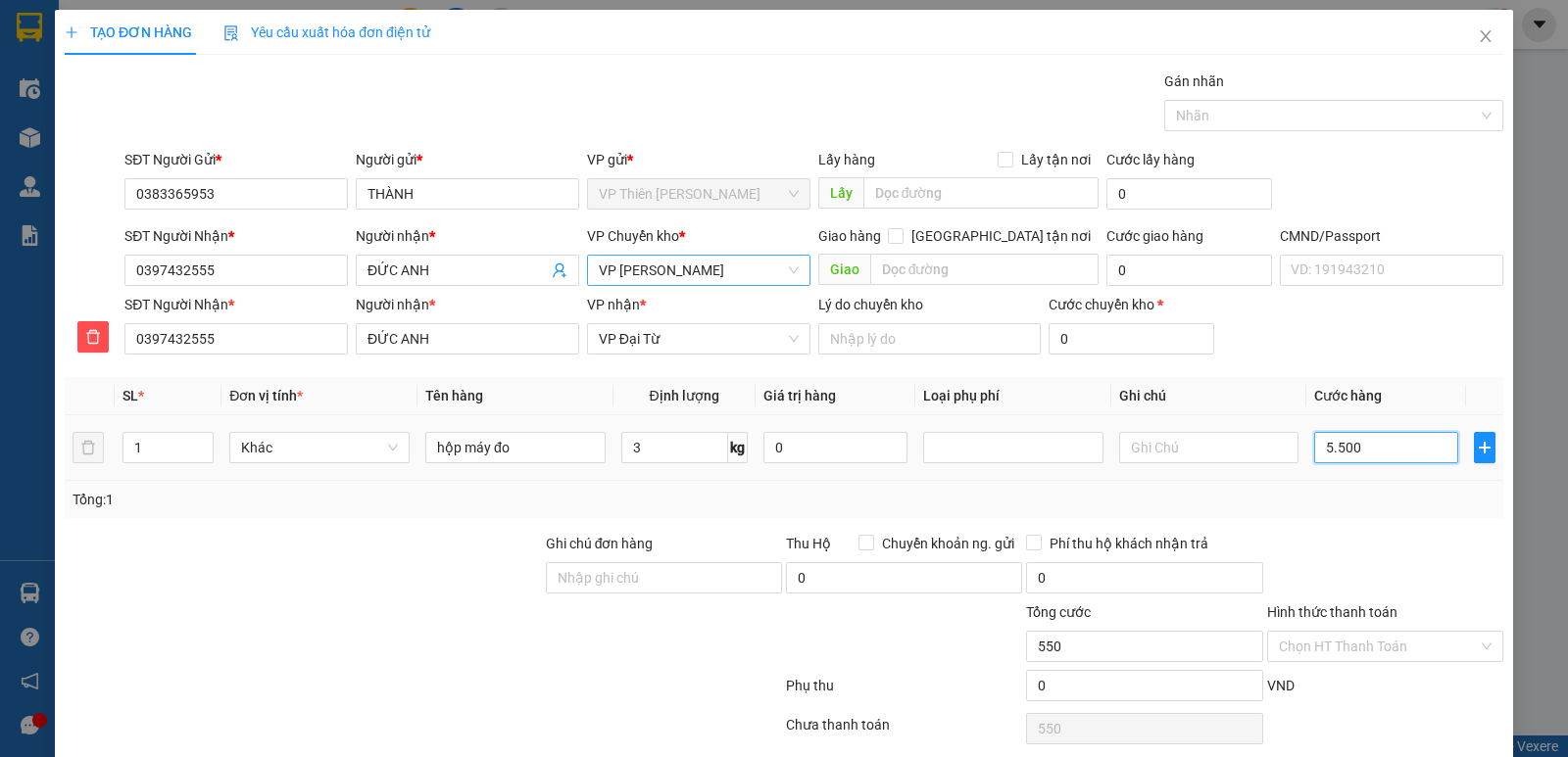
type input "5.500"
type input "55.000"
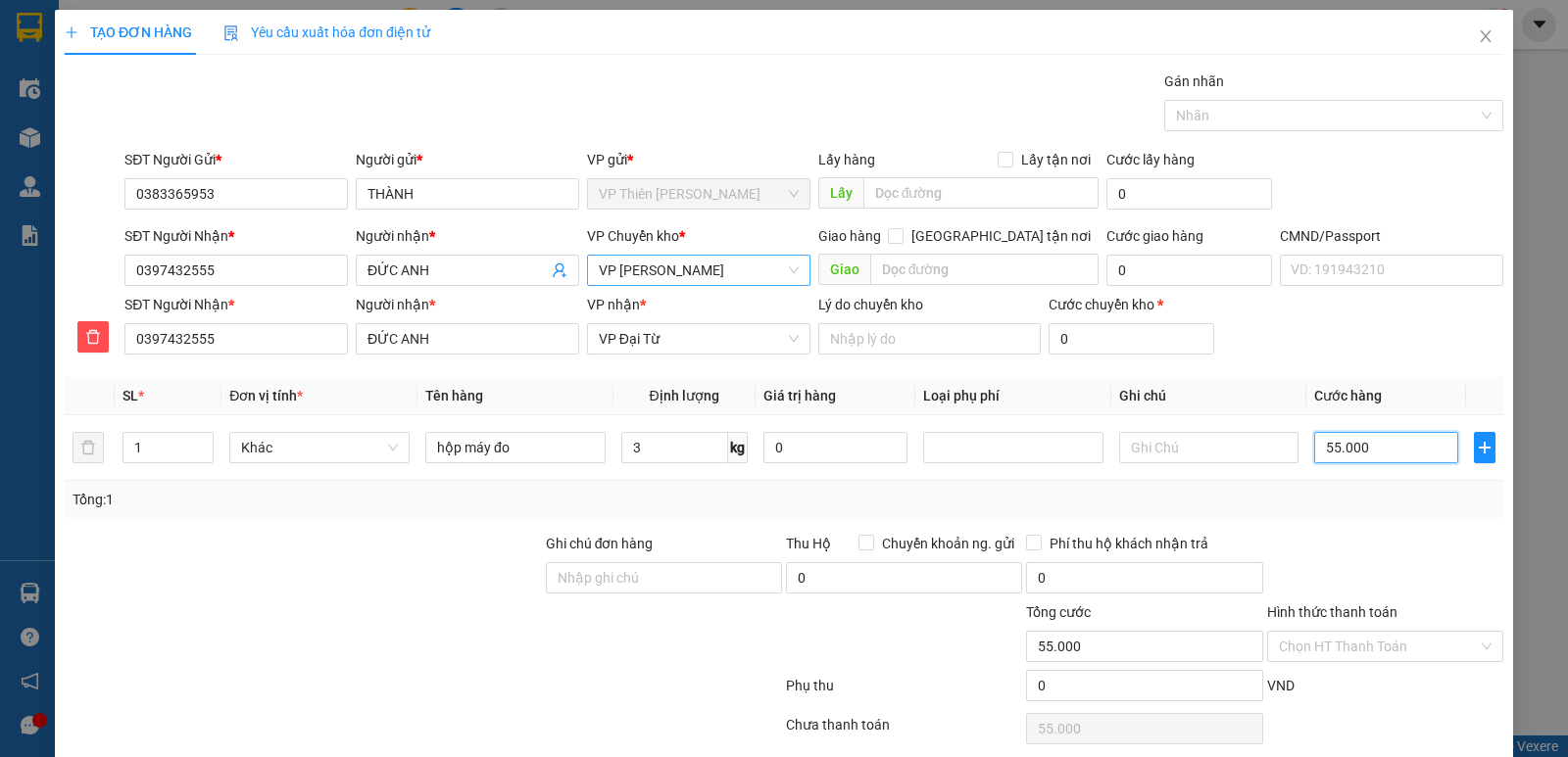
scroll to position [76, 0]
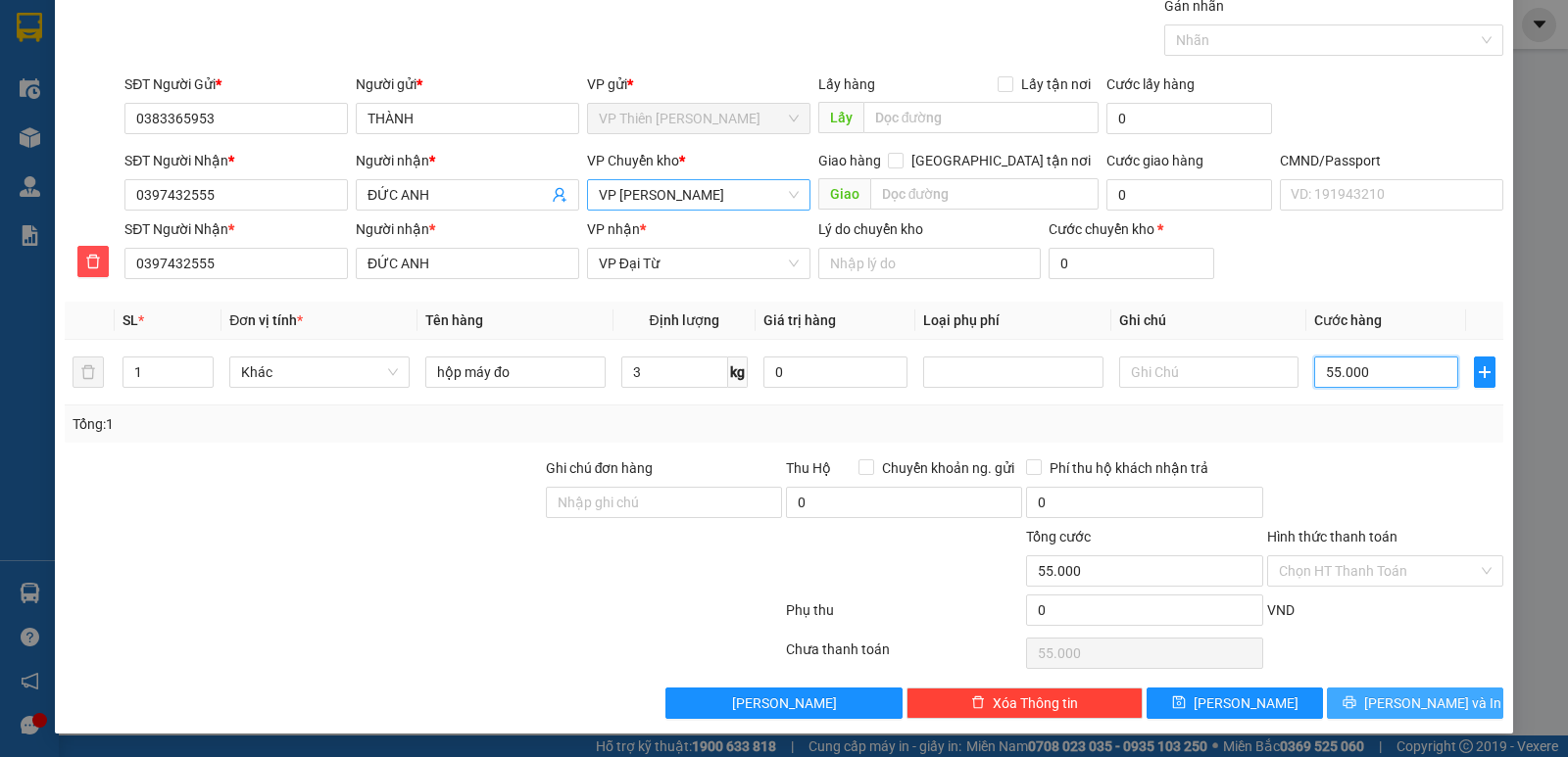
type input "55.000"
drag, startPoint x: 1415, startPoint y: 695, endPoint x: 1350, endPoint y: 631, distance: 91.2
click at [1414, 696] on span "[PERSON_NAME] và In" at bounding box center [1432, 703] width 138 height 22
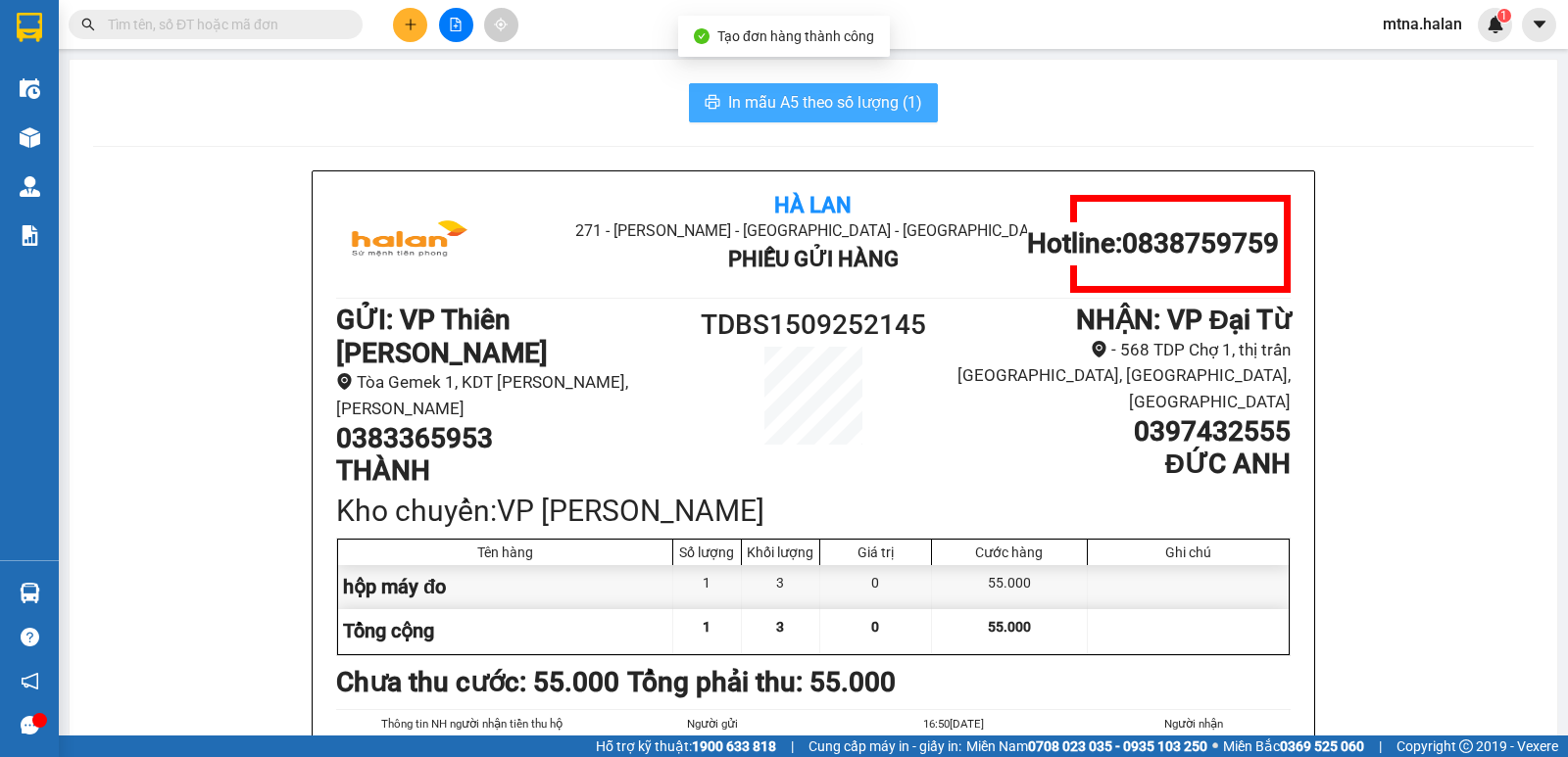
click at [752, 100] on span "In mẫu A5 theo số lượng (1)" at bounding box center [824, 102] width 194 height 25
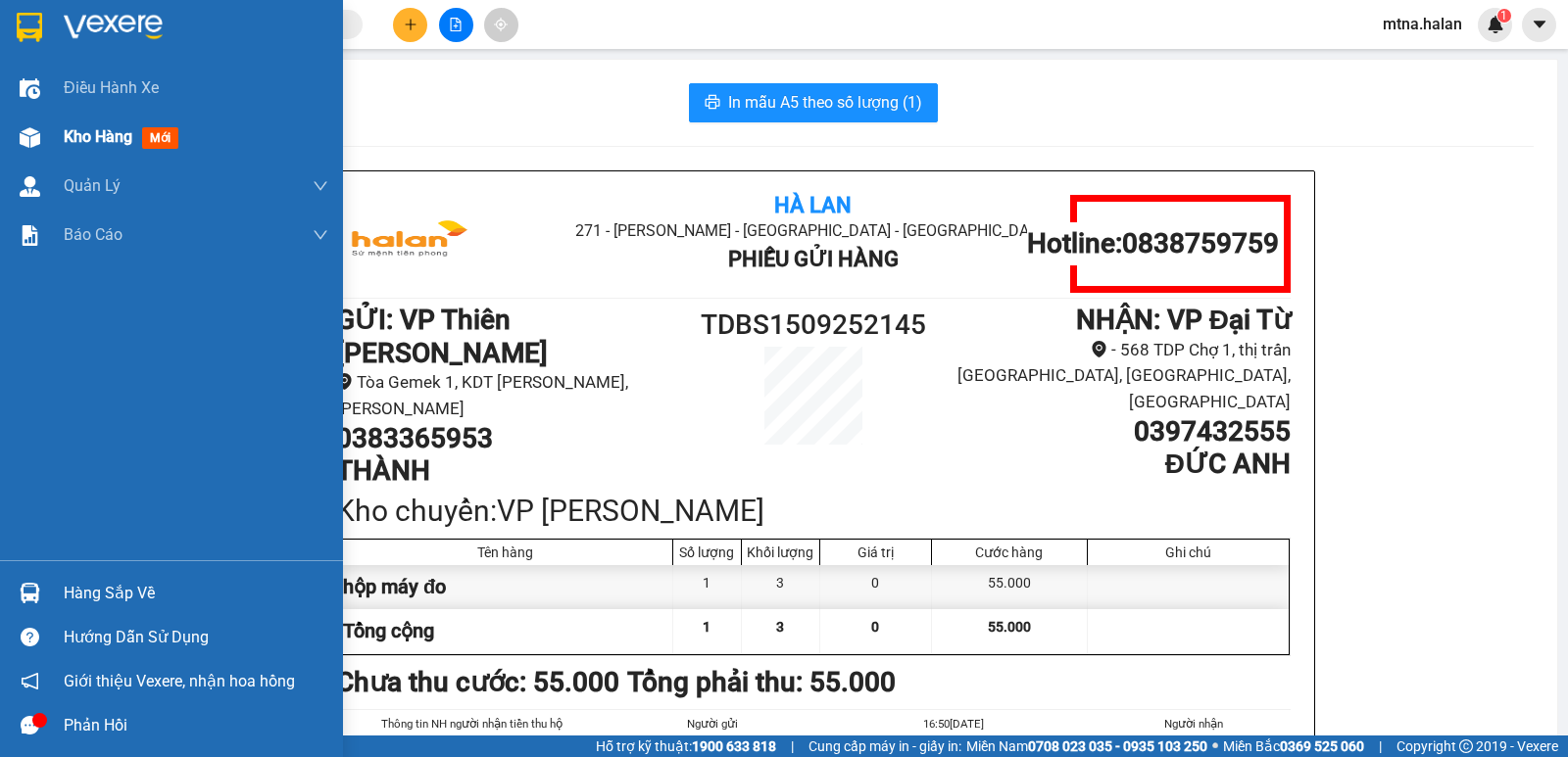
click at [17, 134] on div at bounding box center [29, 137] width 34 height 34
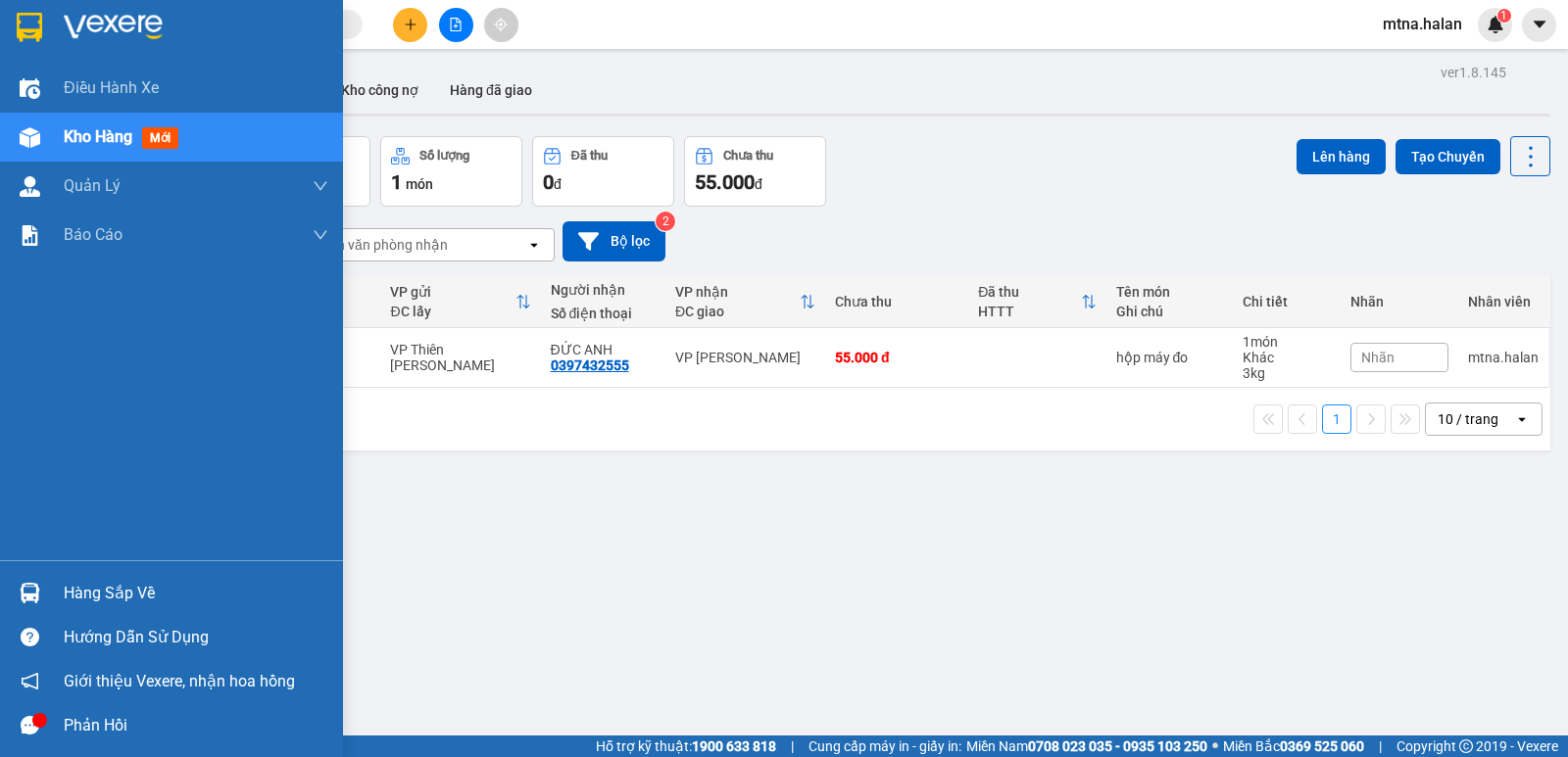
click at [27, 597] on img at bounding box center [29, 592] width 21 height 21
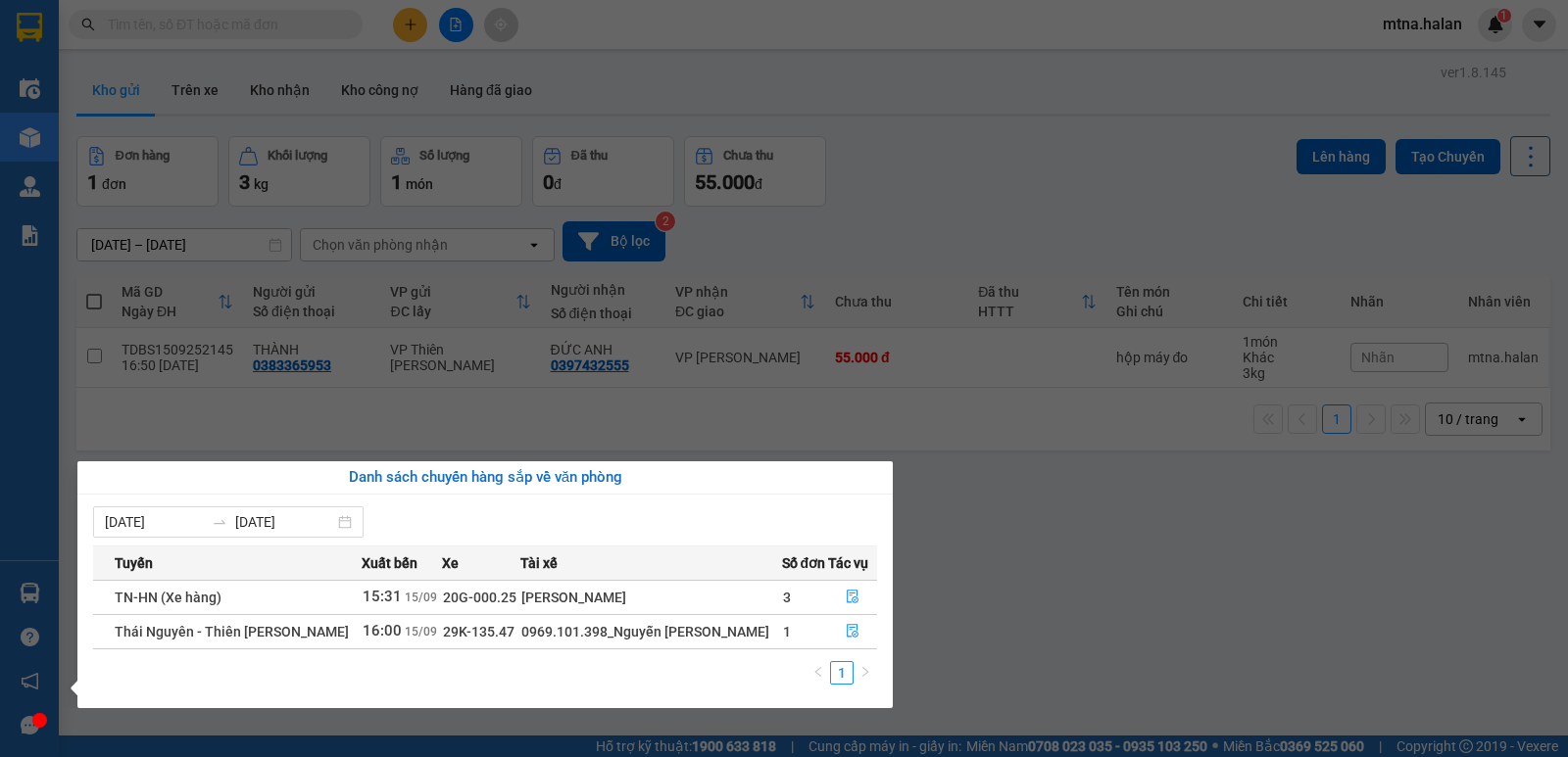
click at [1102, 596] on section "Kết quả tìm kiếm ( 0 ) Bộ lọc No Data mtna.halan 1 Điều hành xe Kho hàng mới Qu…" at bounding box center [784, 378] width 1568 height 757
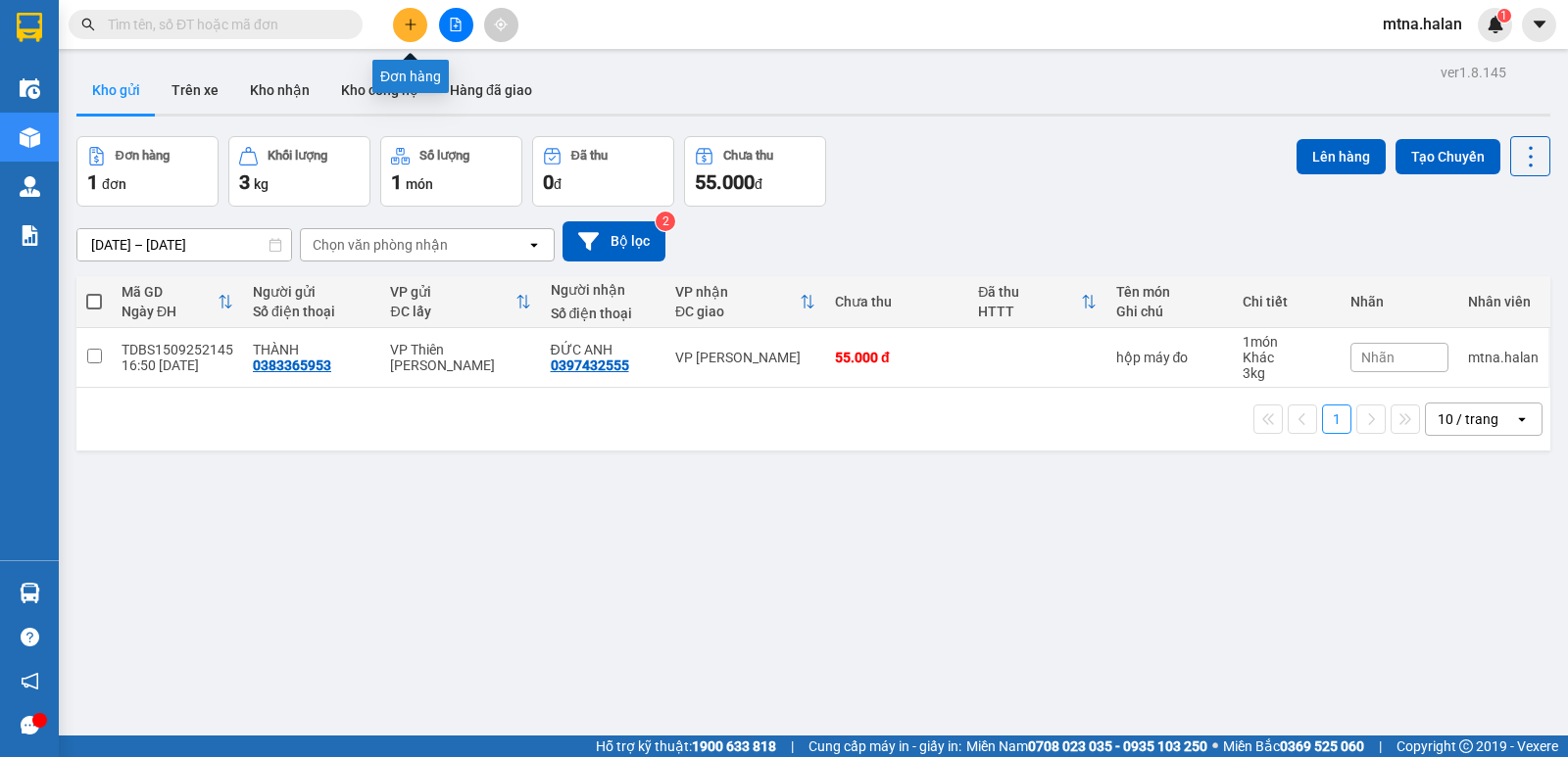
click at [402, 26] on button at bounding box center [410, 25] width 34 height 34
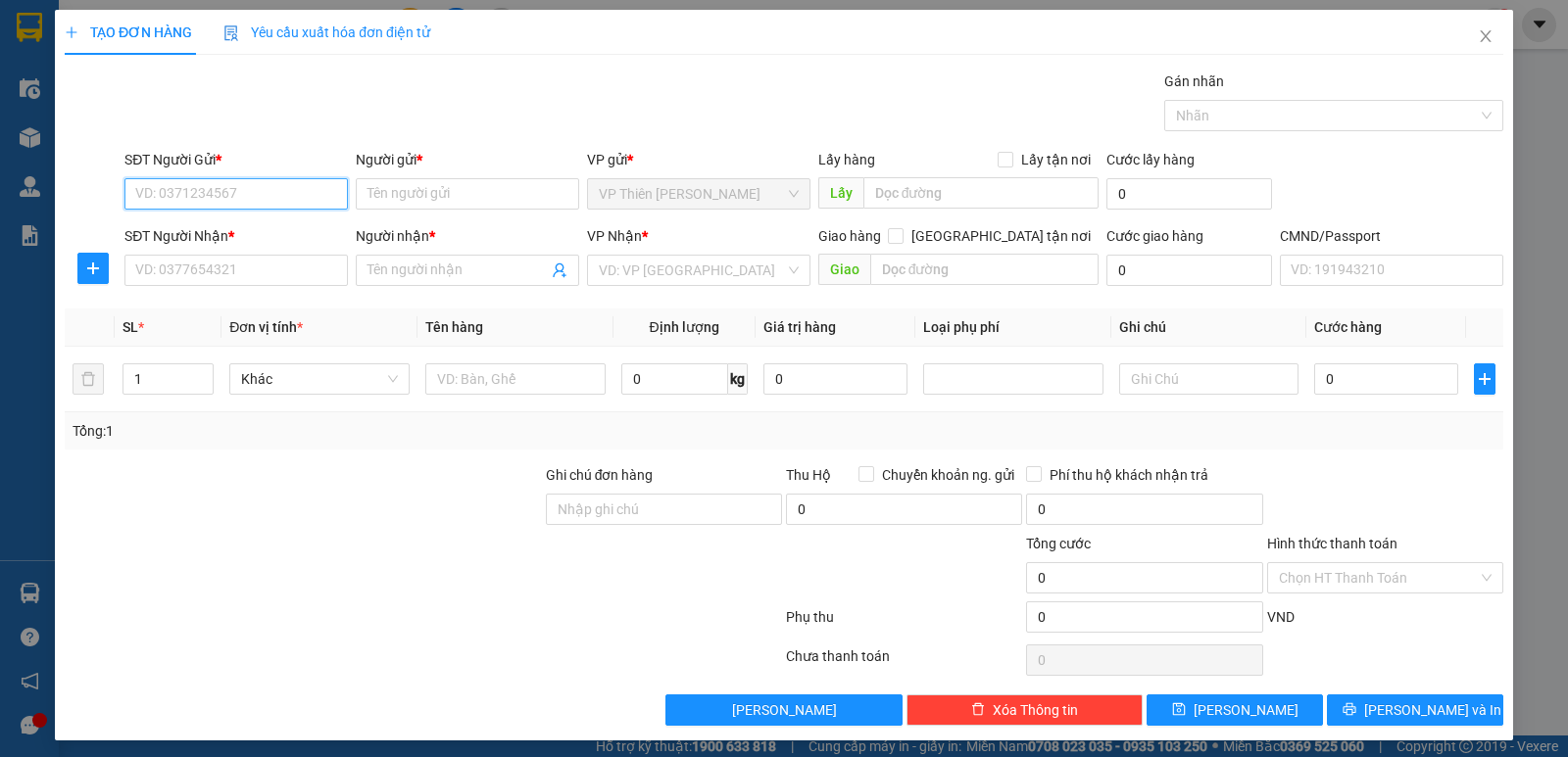
click at [277, 194] on input "SĐT Người Gửi *" at bounding box center [236, 193] width 223 height 31
type input "0814642555"
click at [252, 235] on div "0814642555 - BÁCH VIỆT" at bounding box center [234, 233] width 197 height 22
type input "BÁCH VIỆT"
type input "0814642555"
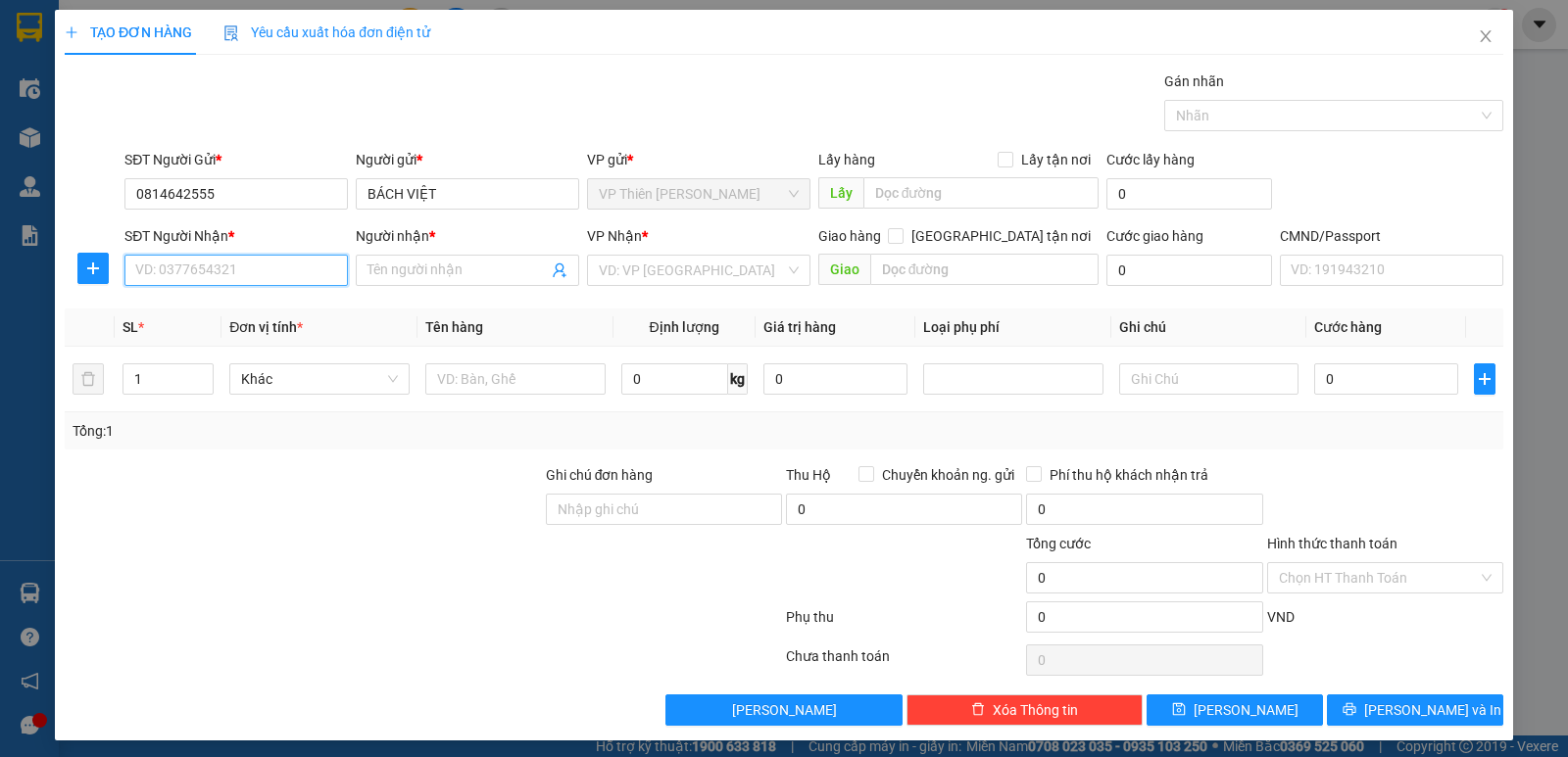
click at [258, 266] on input "SĐT Người Nhận *" at bounding box center [236, 270] width 223 height 31
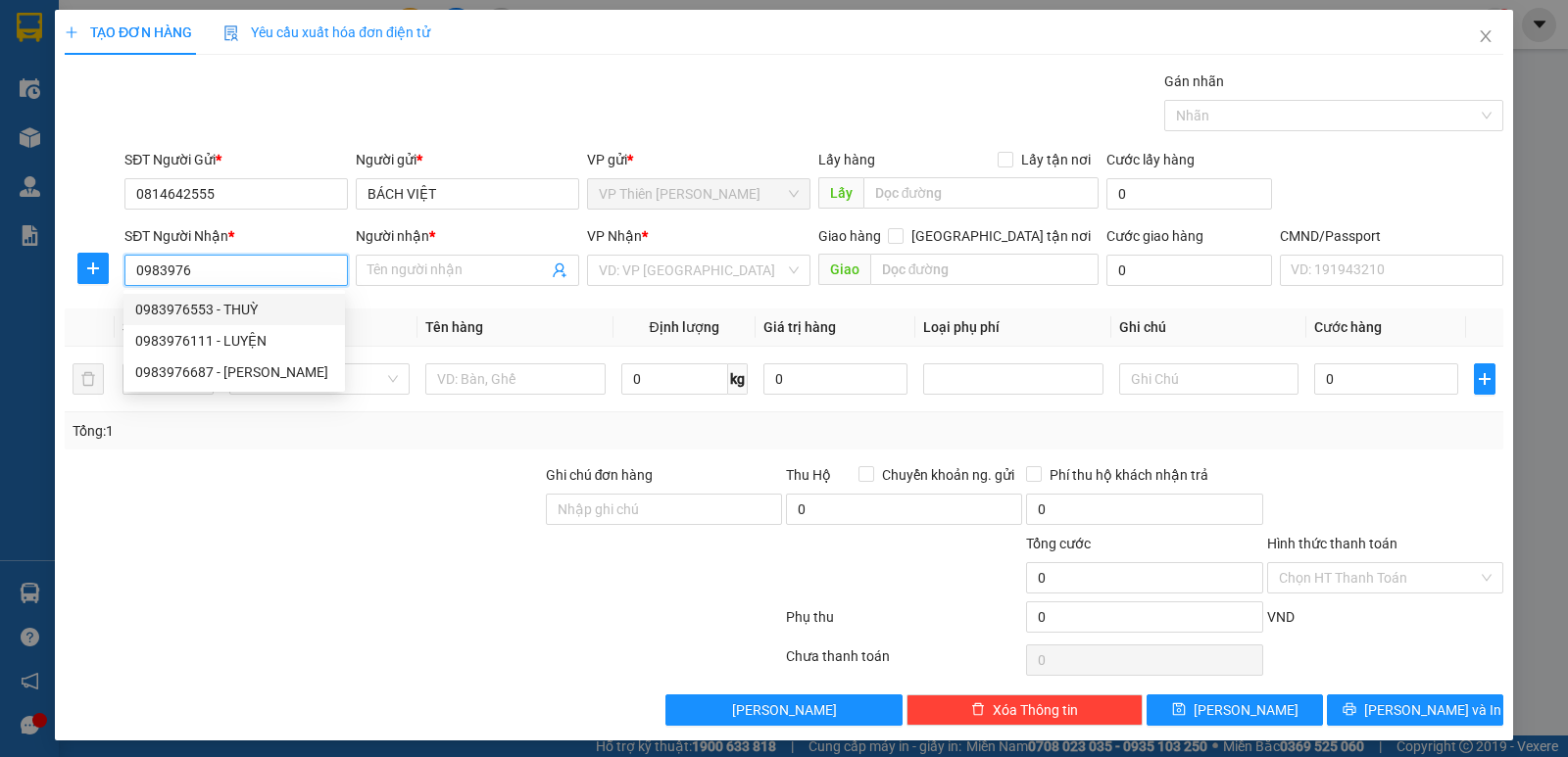
click at [235, 308] on div "0983976553 - THUỲ" at bounding box center [234, 309] width 197 height 22
type input "0983976553"
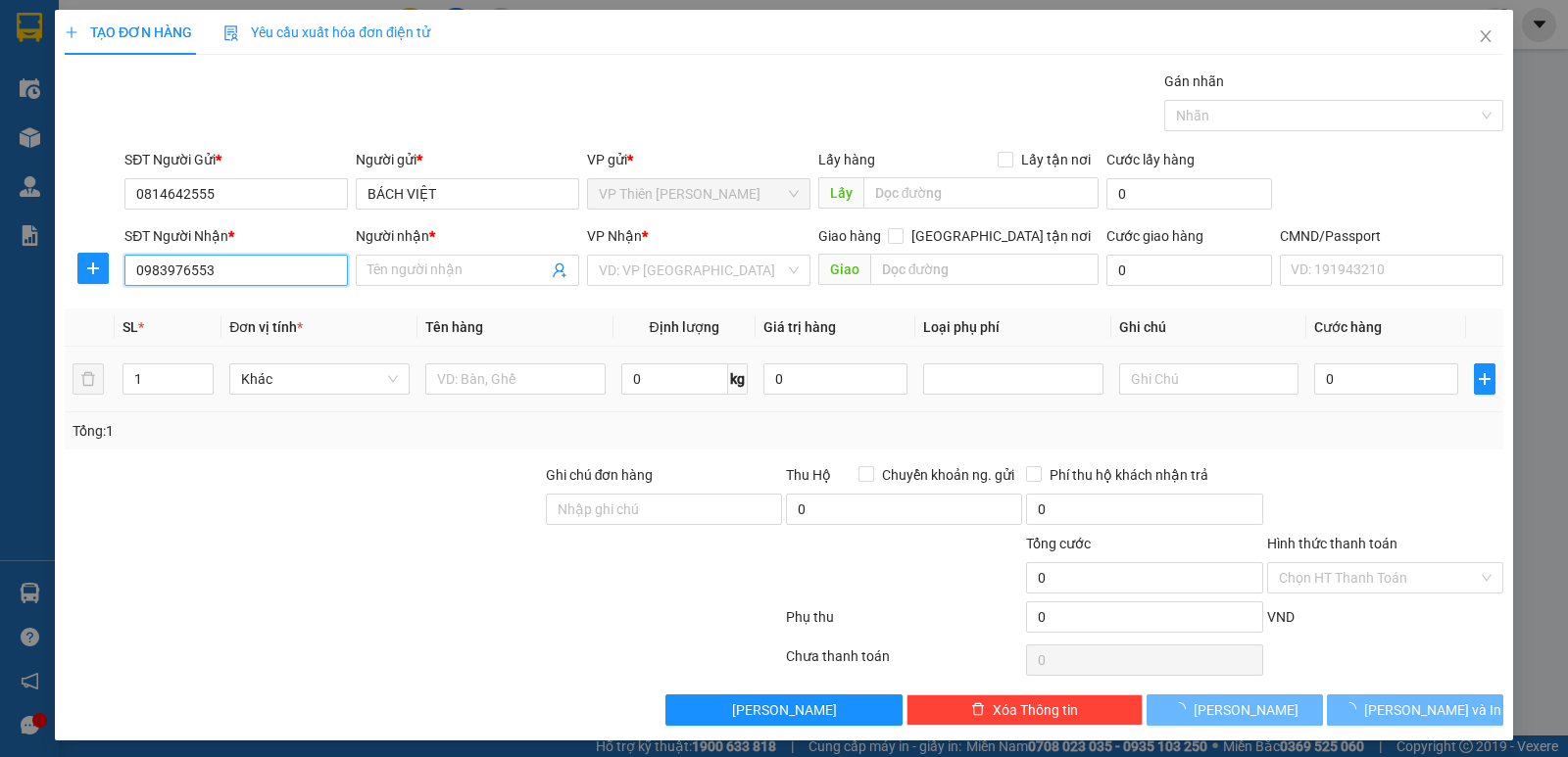
type input "THUỲ"
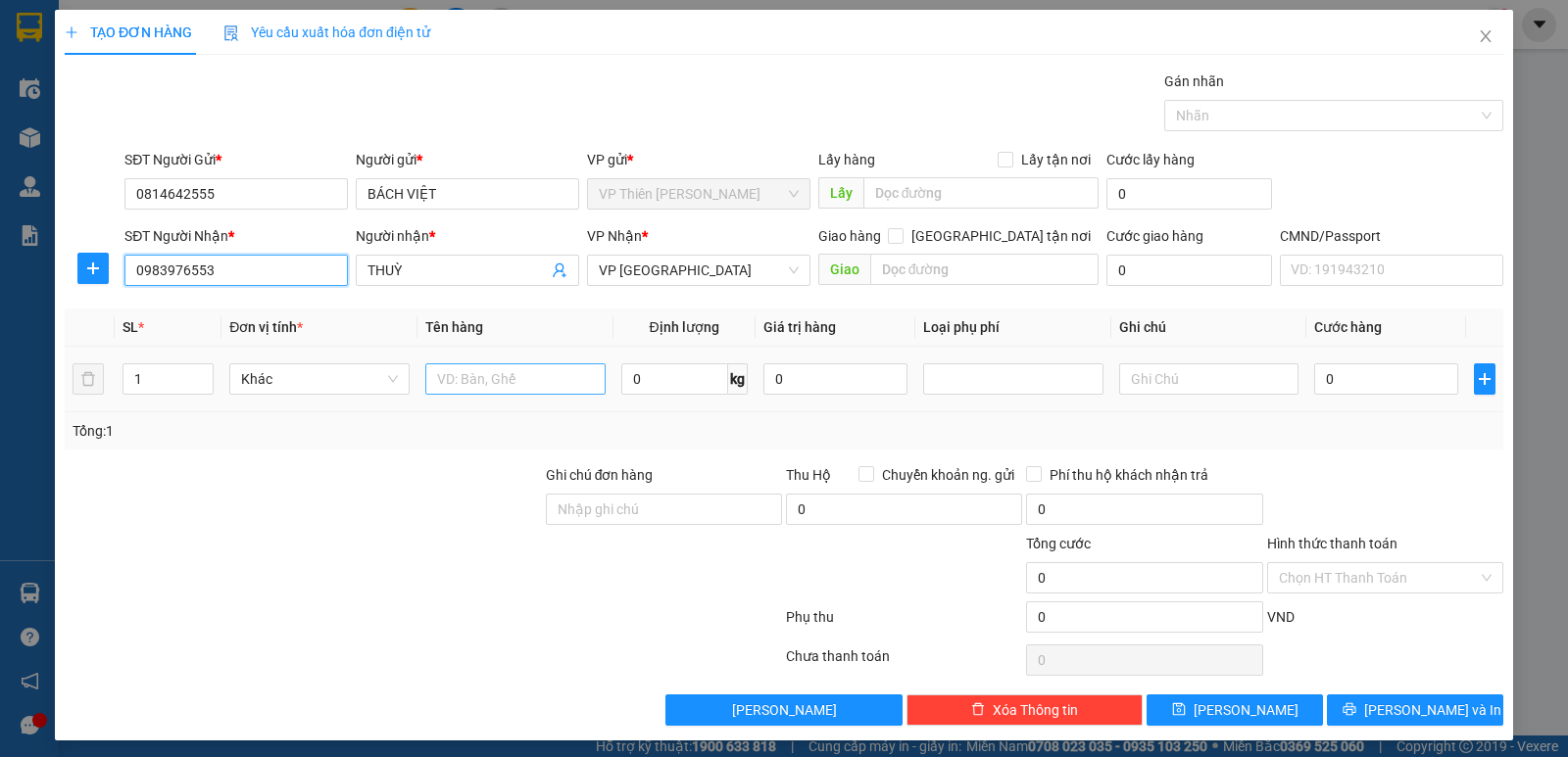
type input "0983976553"
click at [532, 380] on input "text" at bounding box center [515, 379] width 180 height 31
click at [164, 365] on input "1" at bounding box center [168, 379] width 89 height 29
type input "4"
click at [534, 383] on input "text" at bounding box center [515, 379] width 180 height 31
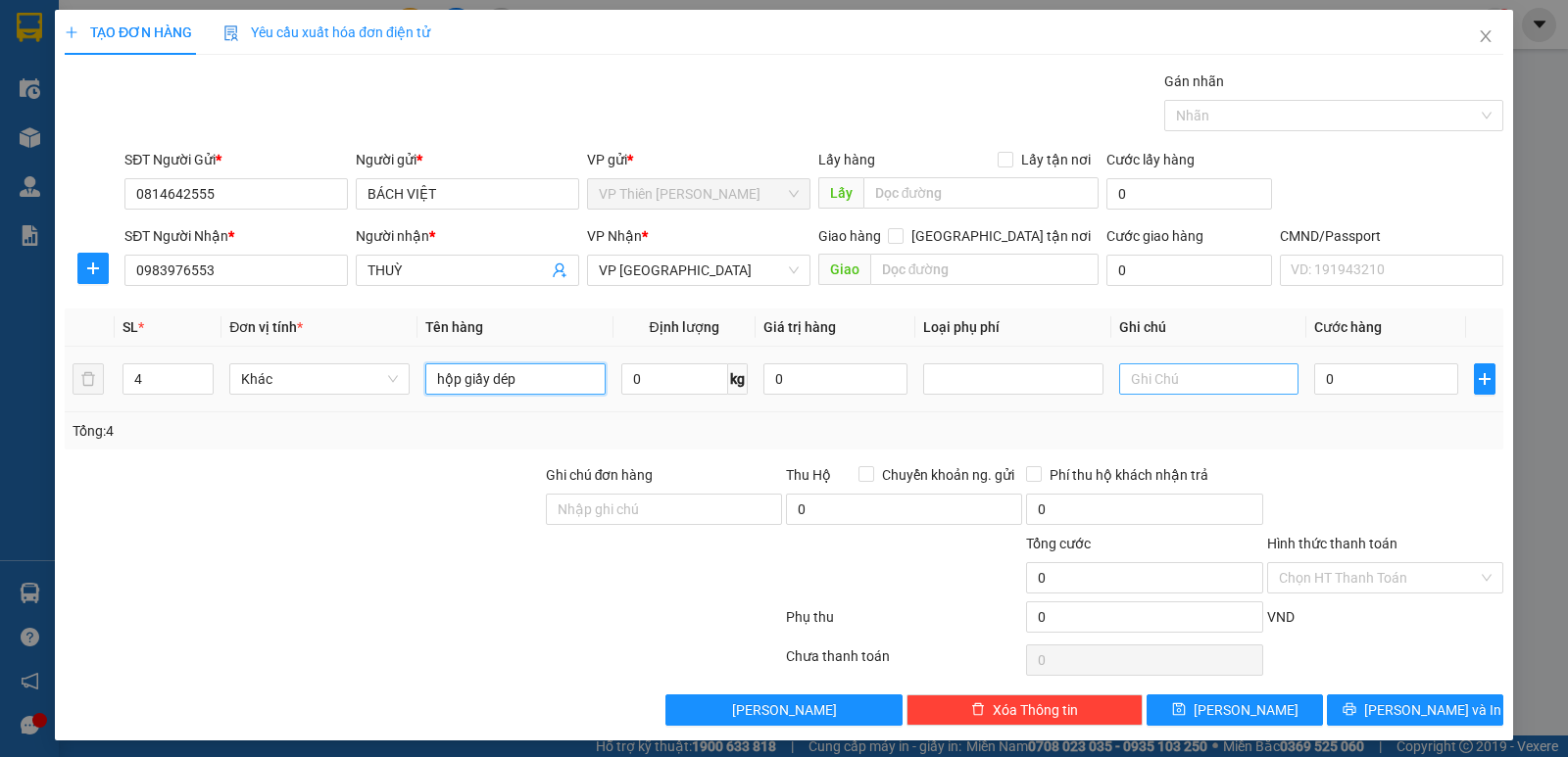
type input "hộp giầy dép"
click at [1184, 384] on input "text" at bounding box center [1208, 379] width 180 height 31
type input "27*2+24+25"
click at [1408, 382] on input "0" at bounding box center [1385, 379] width 144 height 31
click at [1345, 375] on input "0" at bounding box center [1385, 379] width 144 height 31
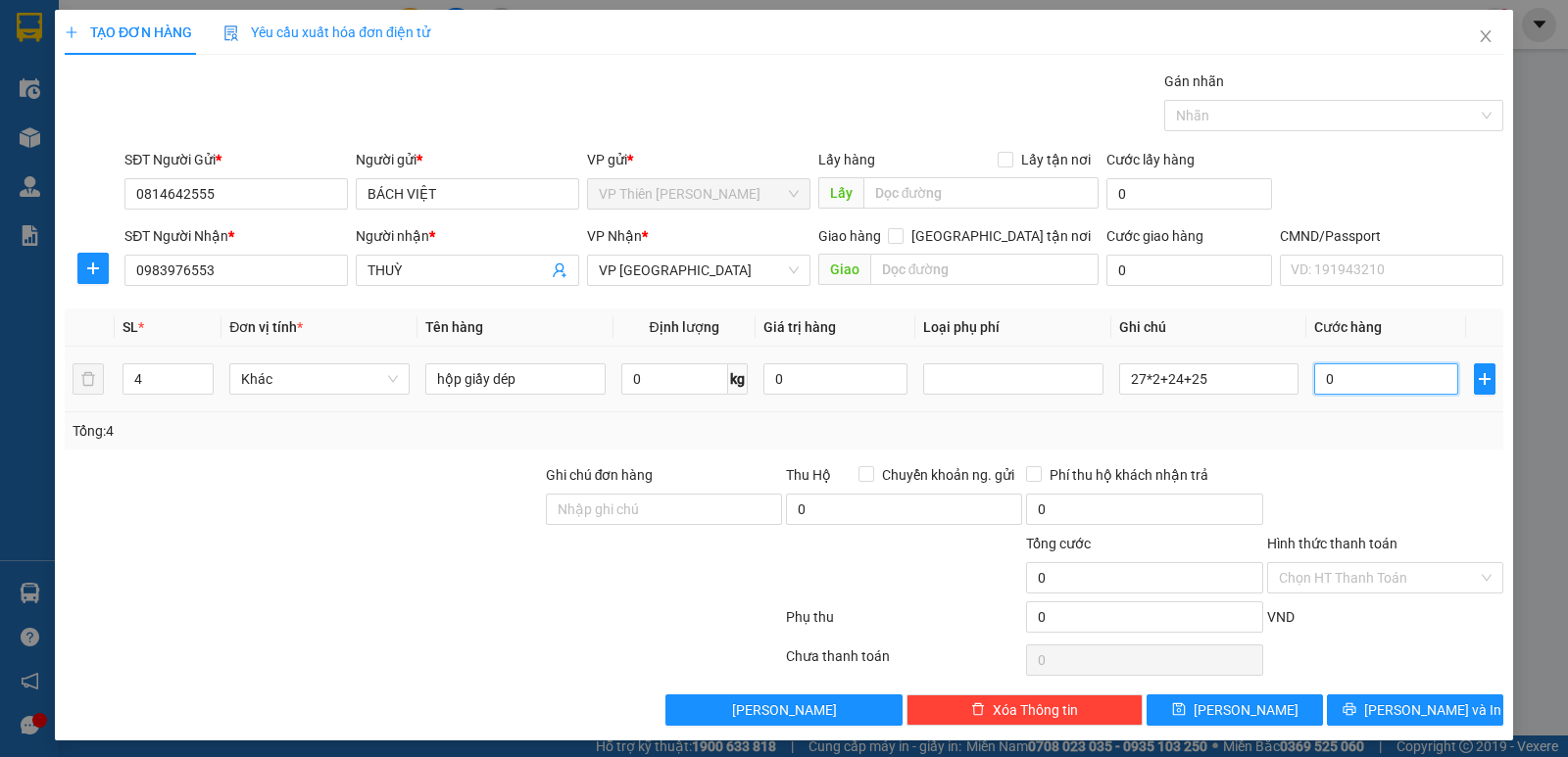
click at [1345, 375] on input "0" at bounding box center [1385, 379] width 144 height 31
type input "2"
type input "20"
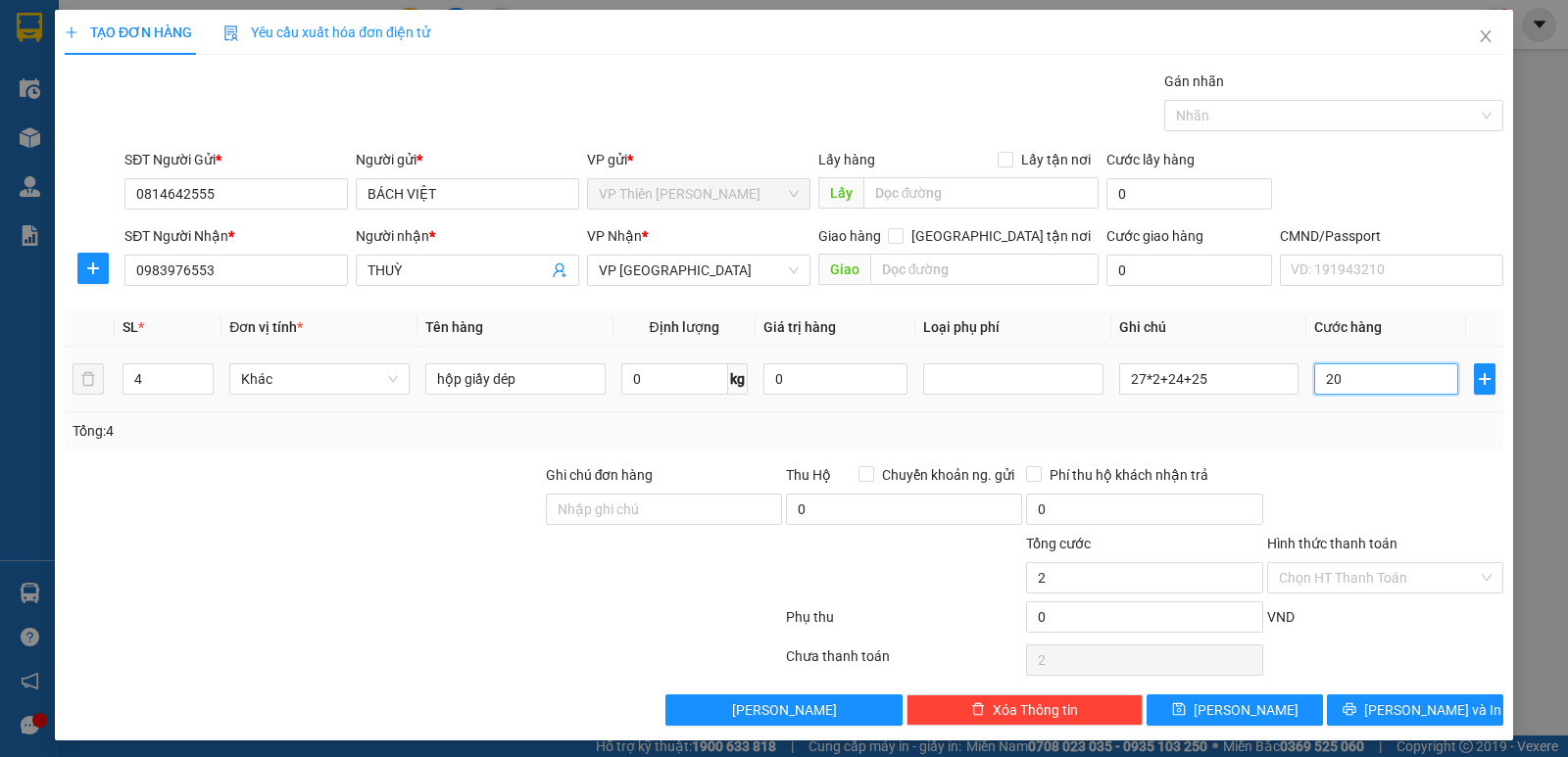
type input "20"
type input "200"
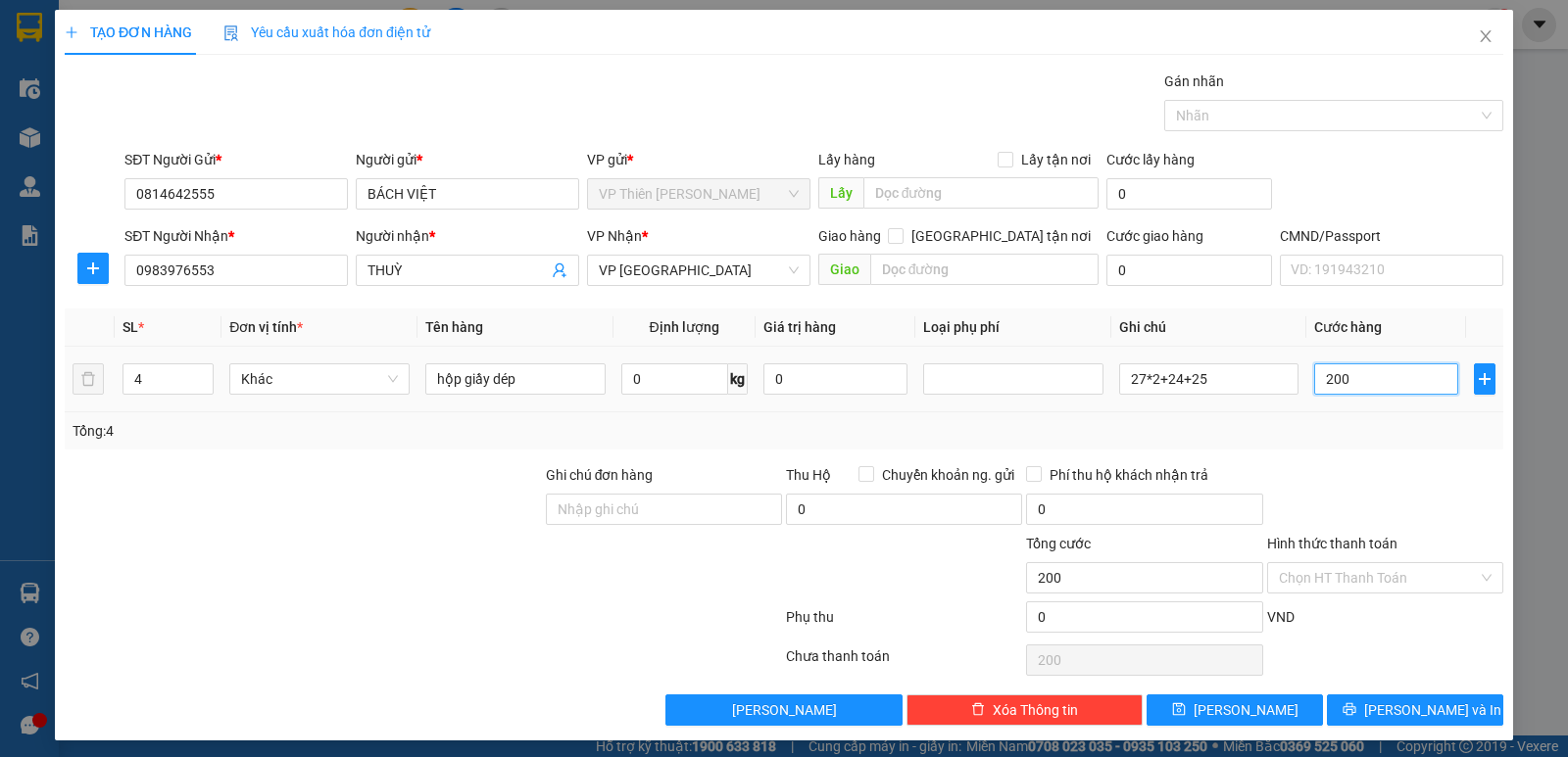
type input "2.000"
type input "20.000"
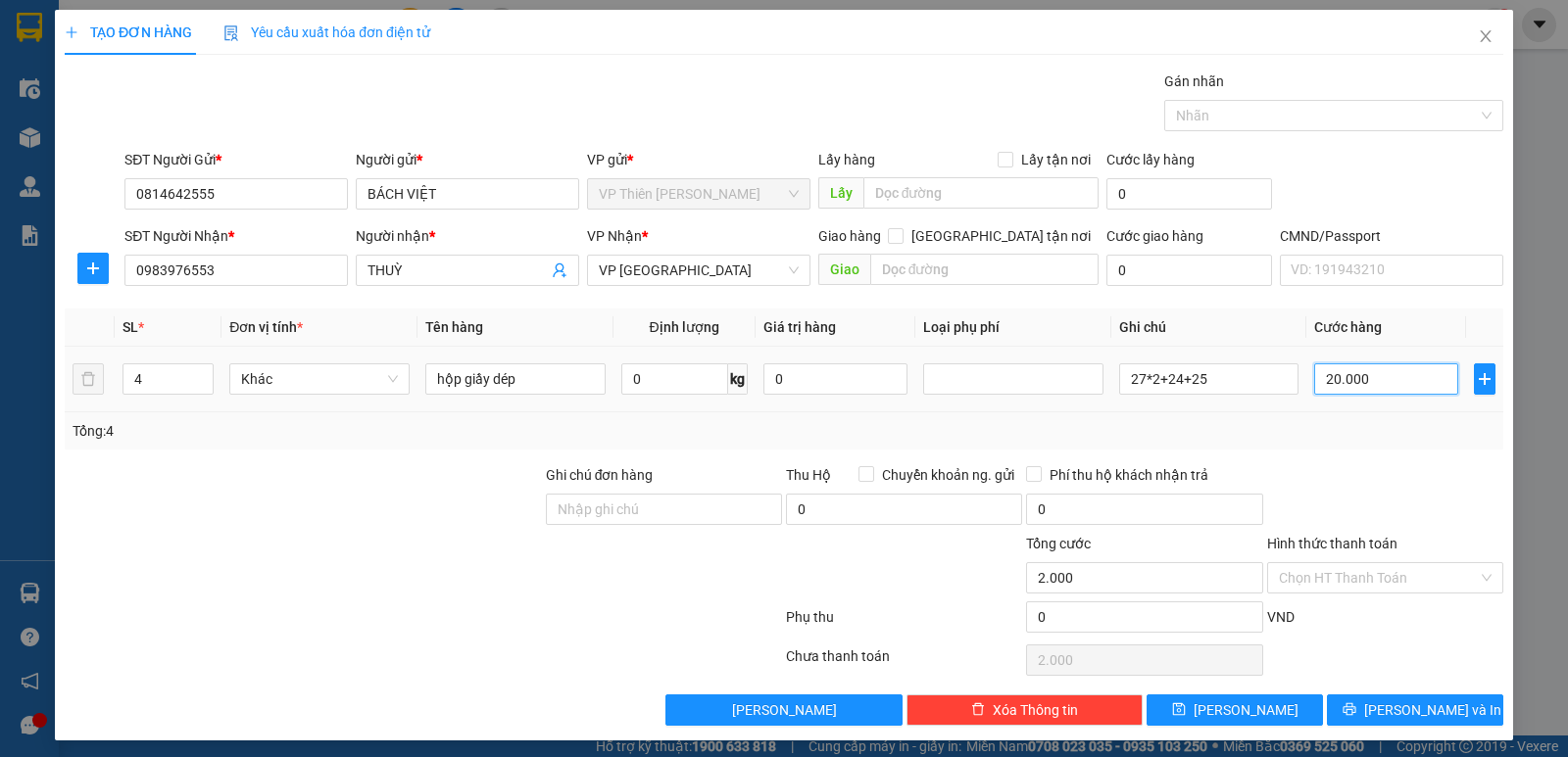
type input "20.000"
type input "200.000"
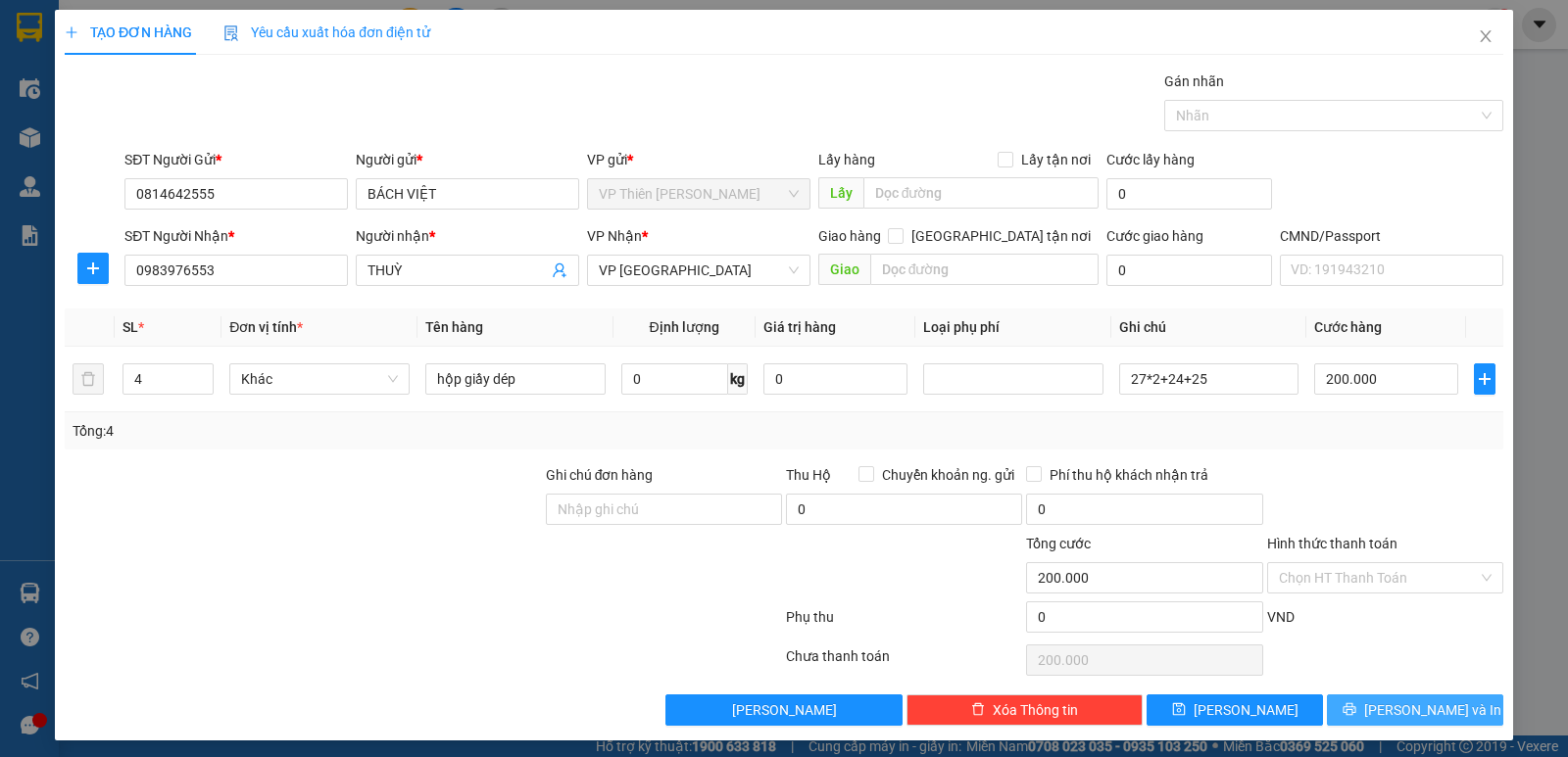
click at [1423, 712] on span "[PERSON_NAME] và In" at bounding box center [1432, 710] width 138 height 22
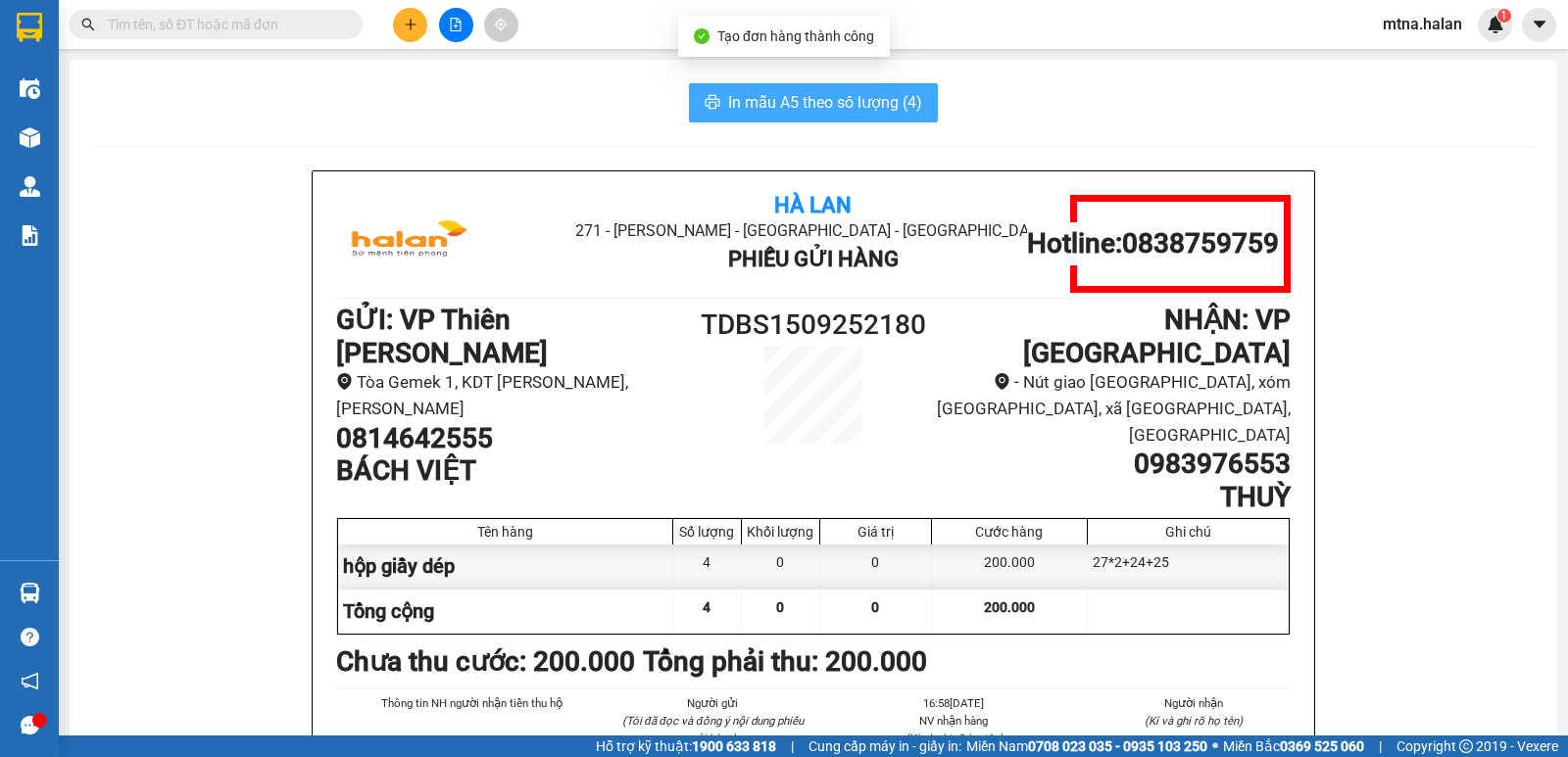
click at [825, 98] on span "In mẫu A5 theo số lượng (4)" at bounding box center [824, 102] width 194 height 25
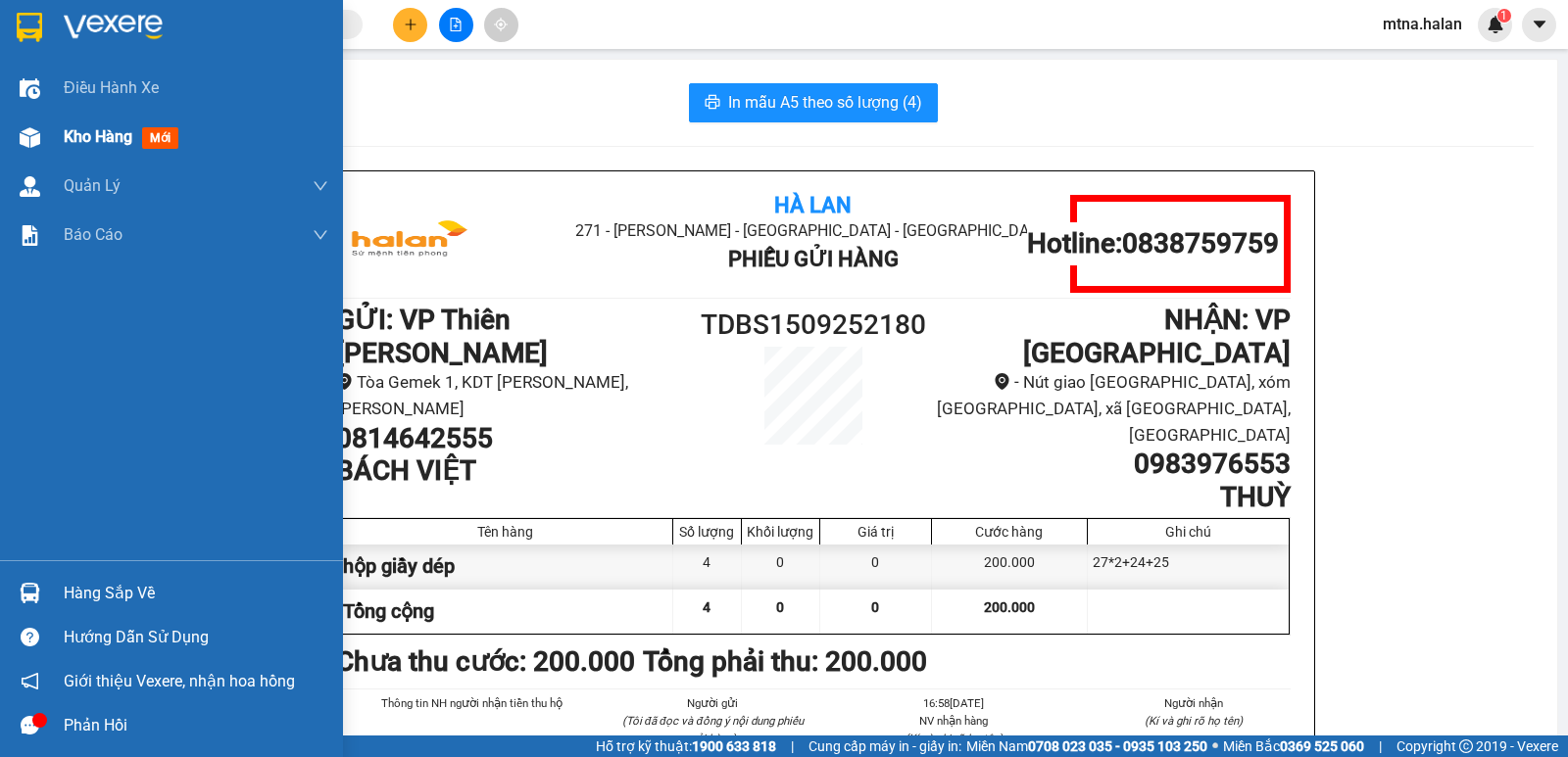
click at [31, 137] on img at bounding box center [29, 137] width 21 height 21
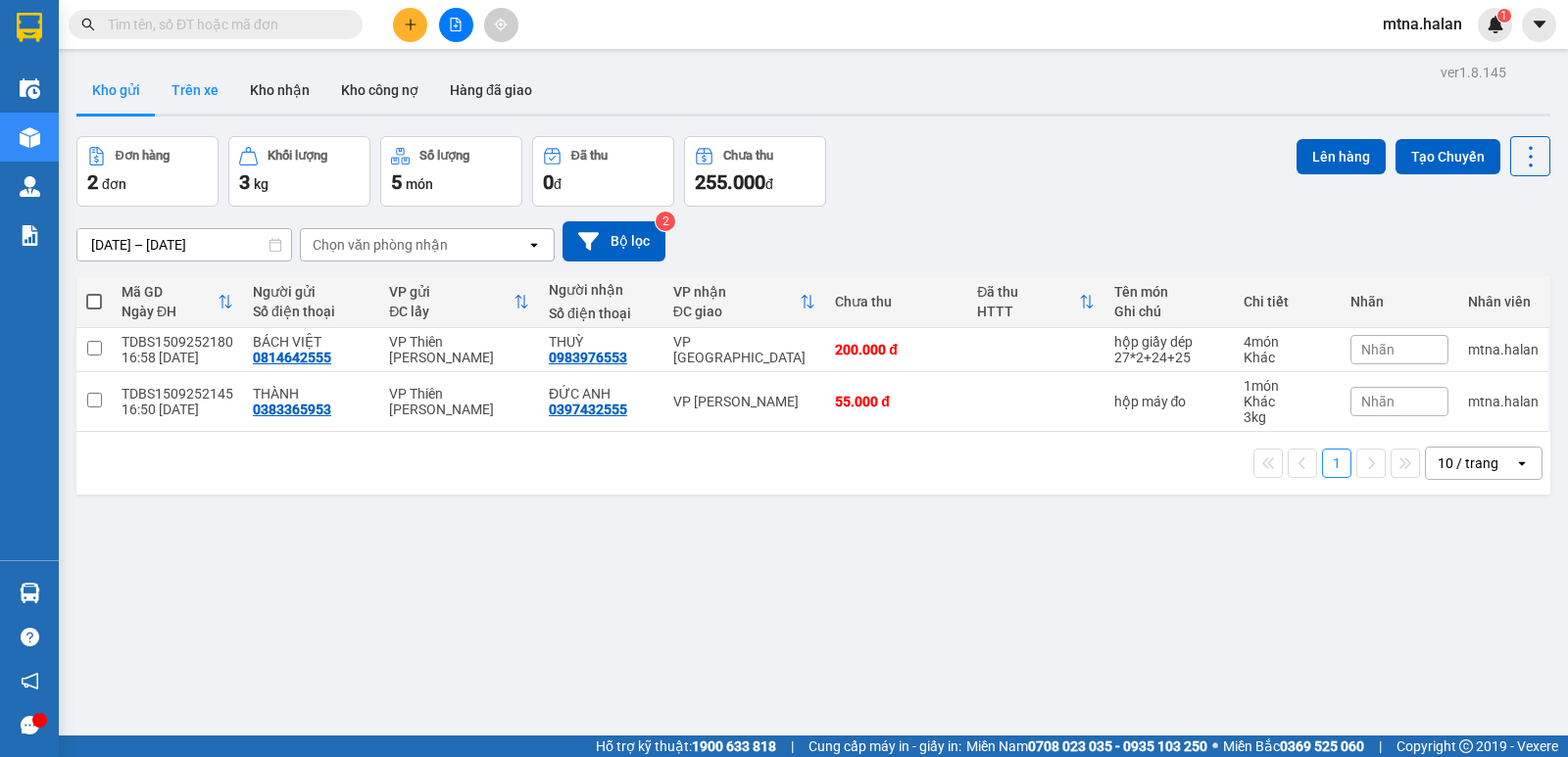
click at [187, 85] on button "Trên xe" at bounding box center [196, 90] width 79 height 47
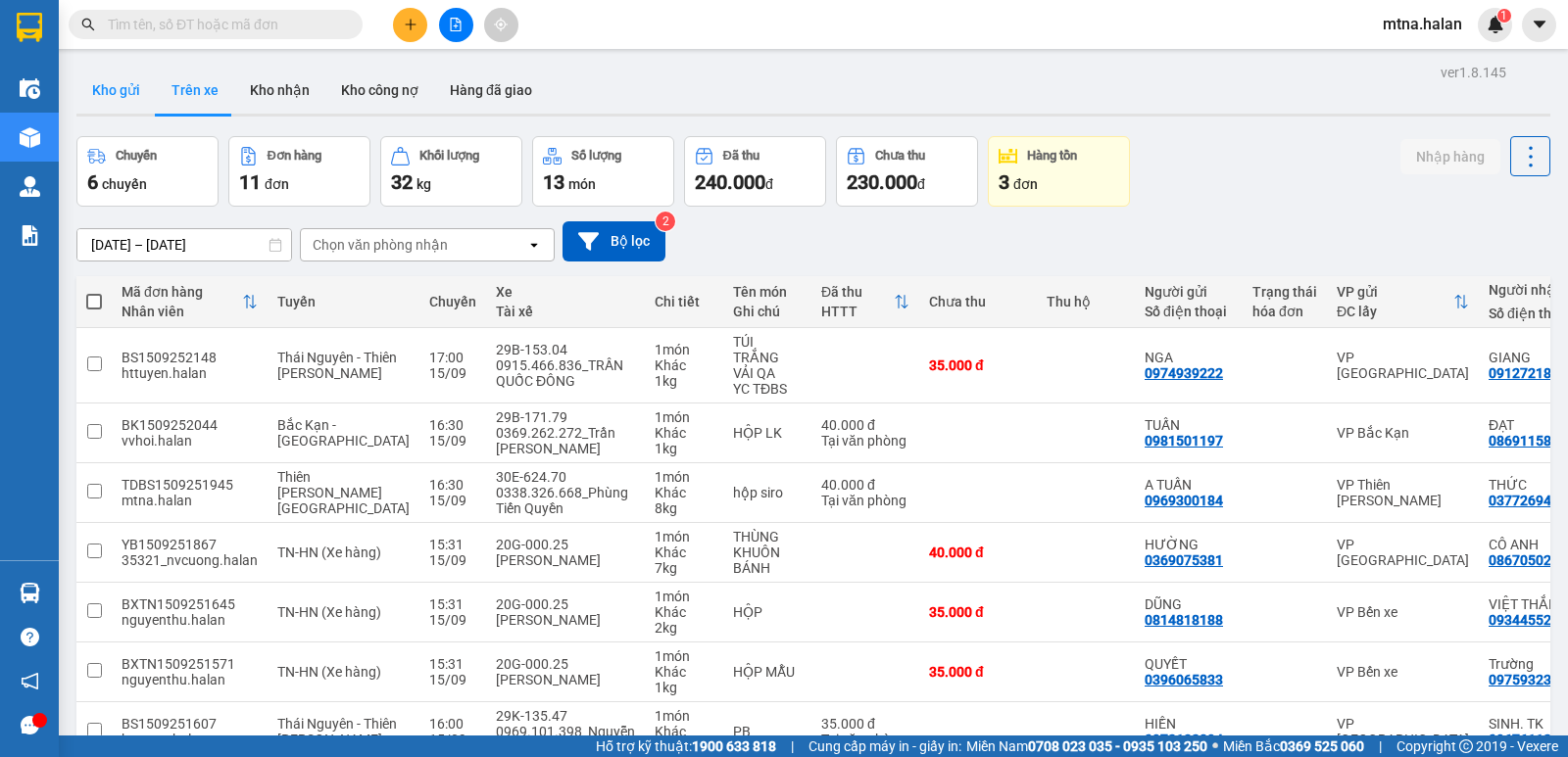
click at [111, 86] on button "Kho gửi" at bounding box center [116, 90] width 80 height 47
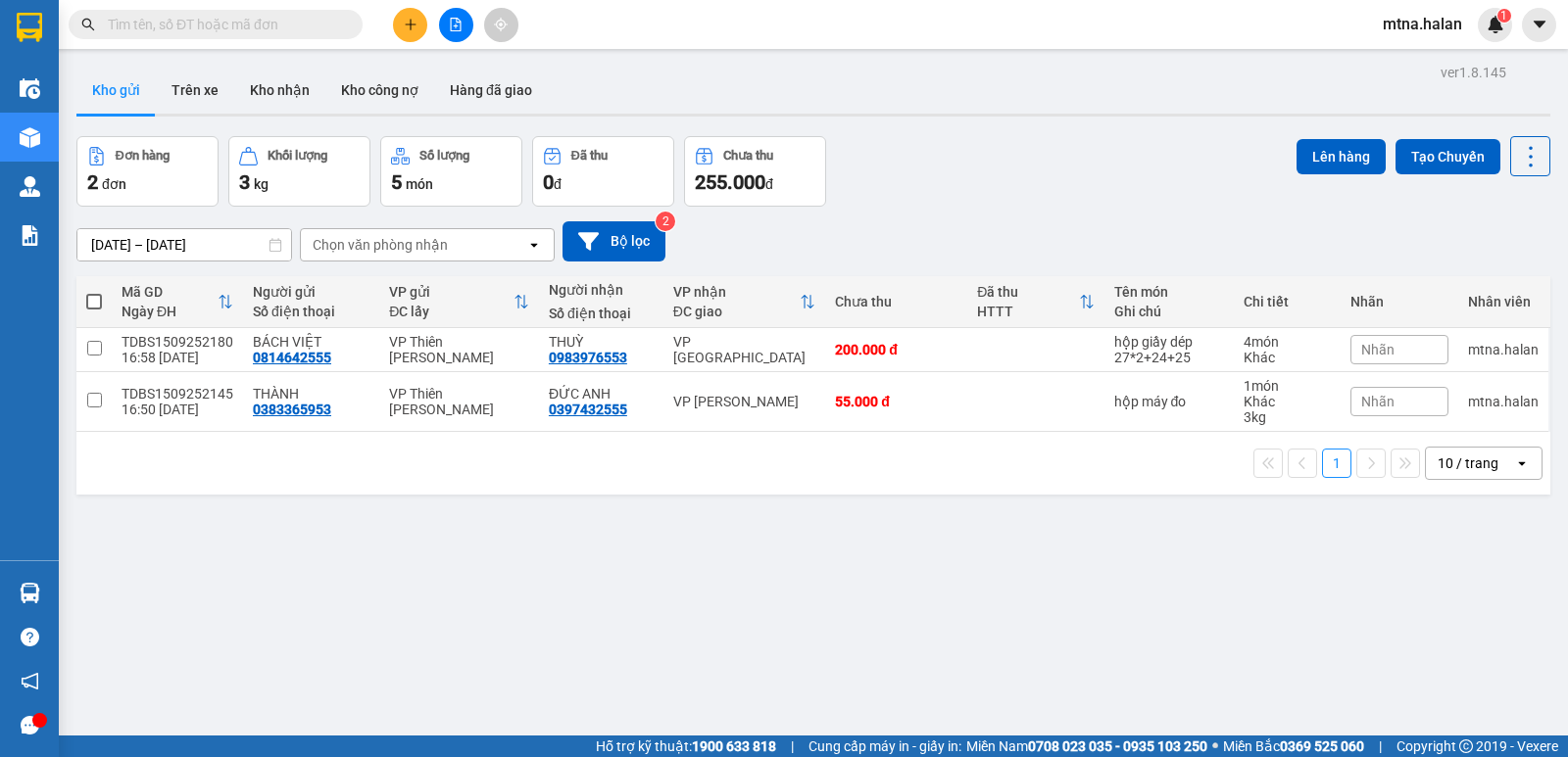
click at [316, 23] on input "text" at bounding box center [223, 25] width 231 height 22
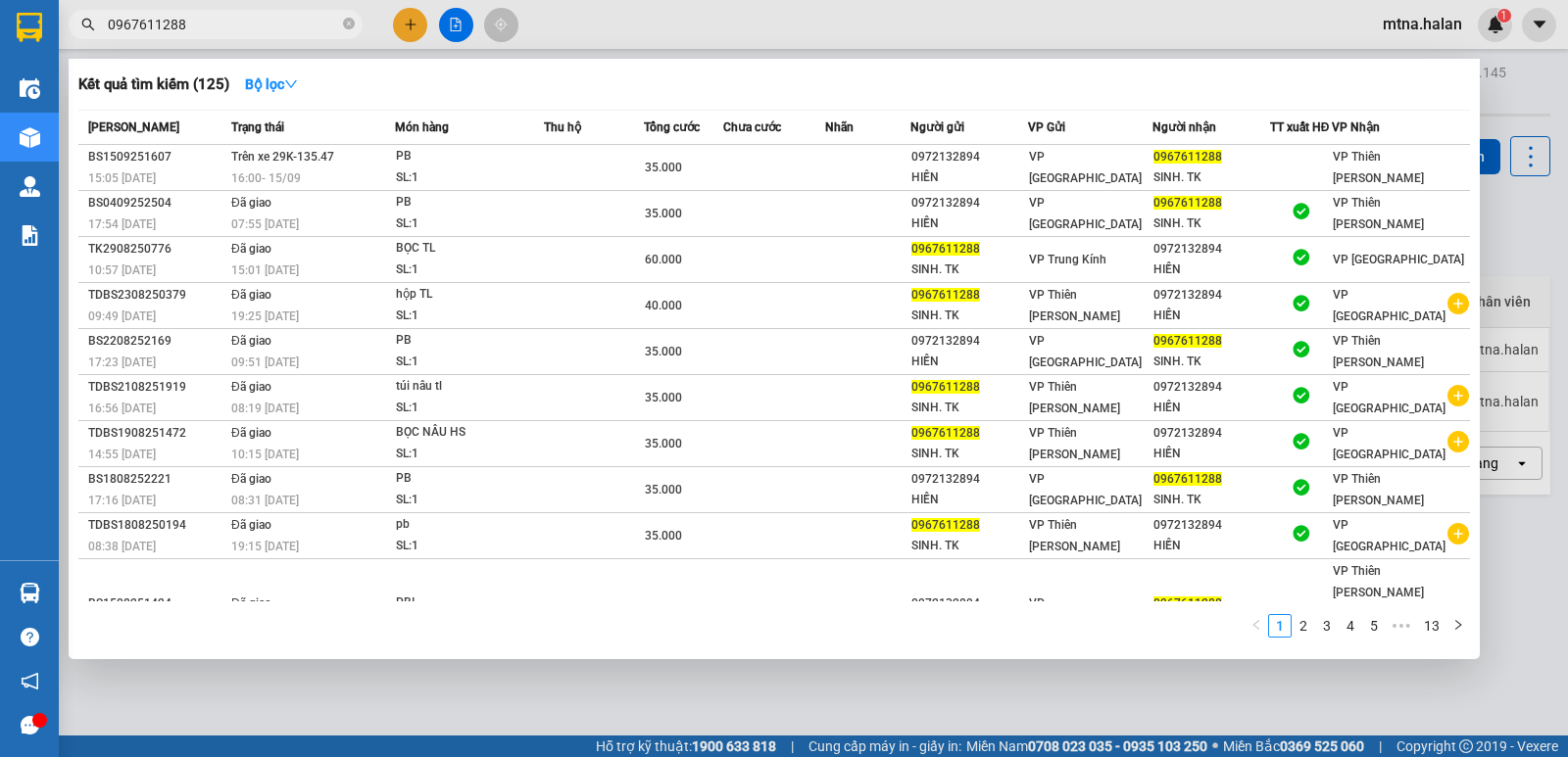
type input "0967611288"
click at [352, 25] on icon "close-circle" at bounding box center [349, 24] width 12 height 12
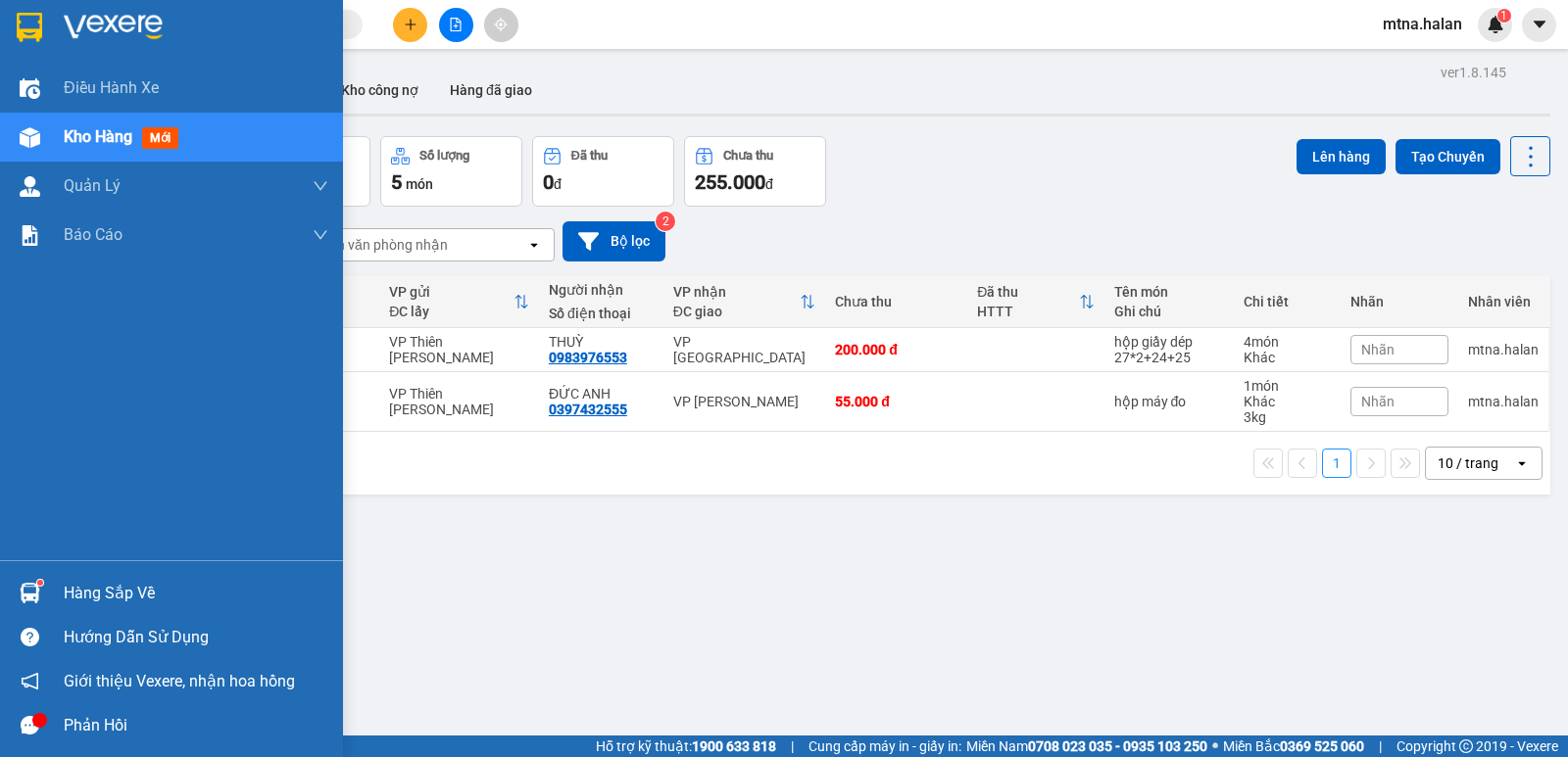
click at [28, 588] on img at bounding box center [29, 592] width 21 height 21
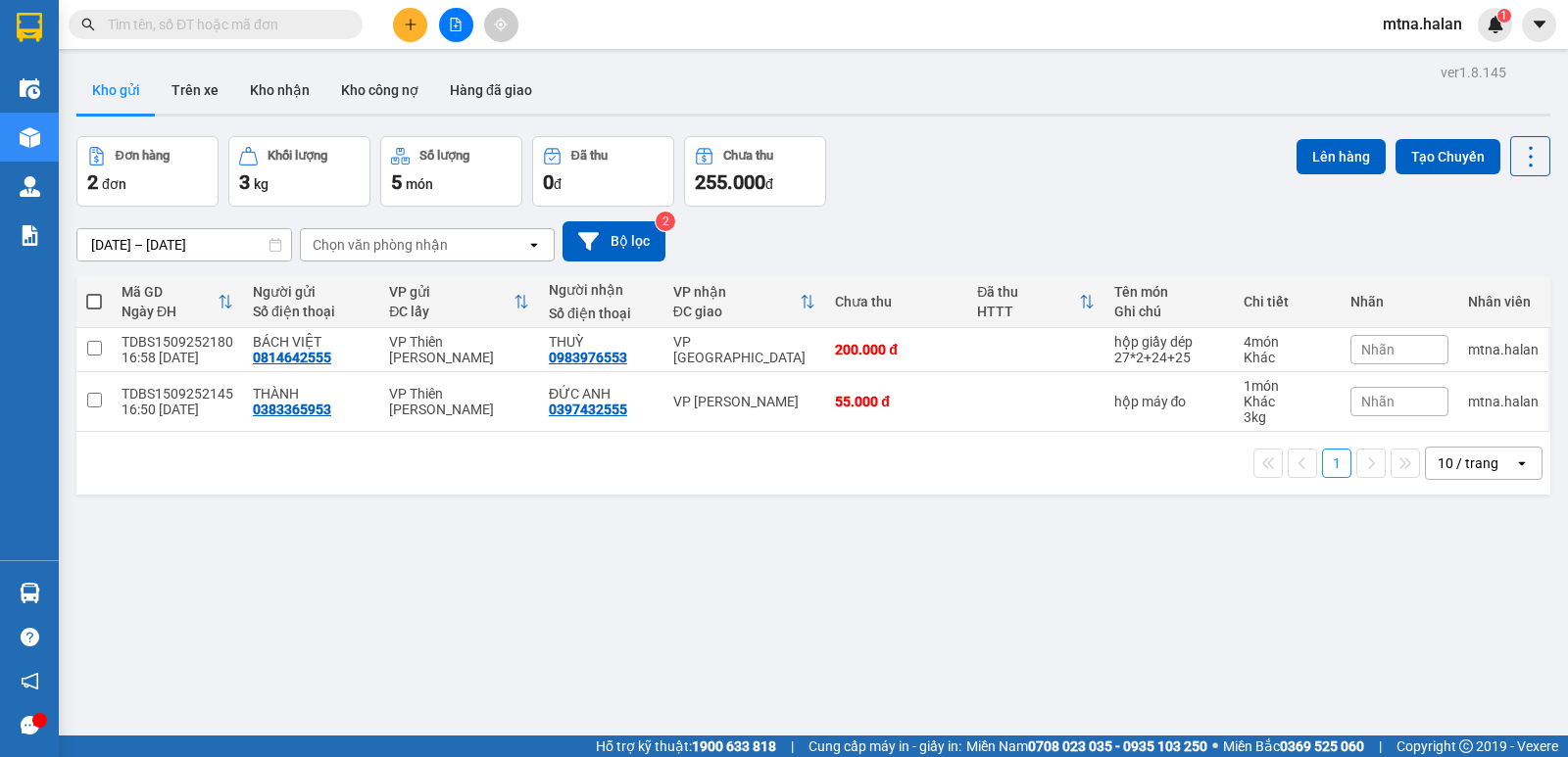
click at [960, 648] on section "Kết quả tìm kiếm ( 125 ) Bộ lọc Mã ĐH Trạng thái Món hàng Thu hộ Tổng cước Chưa…" at bounding box center [784, 378] width 1568 height 757
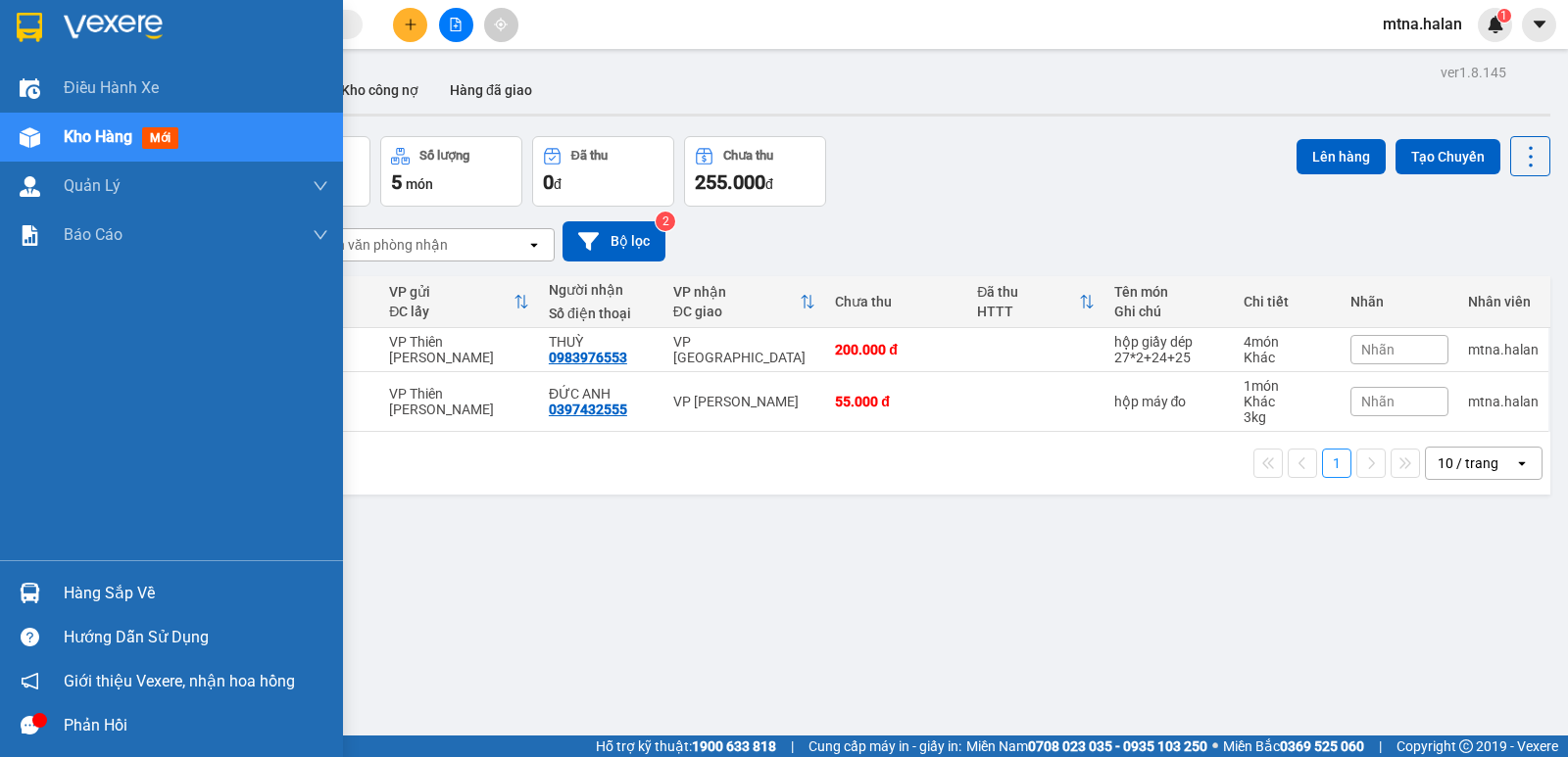
click at [30, 597] on img at bounding box center [29, 592] width 21 height 21
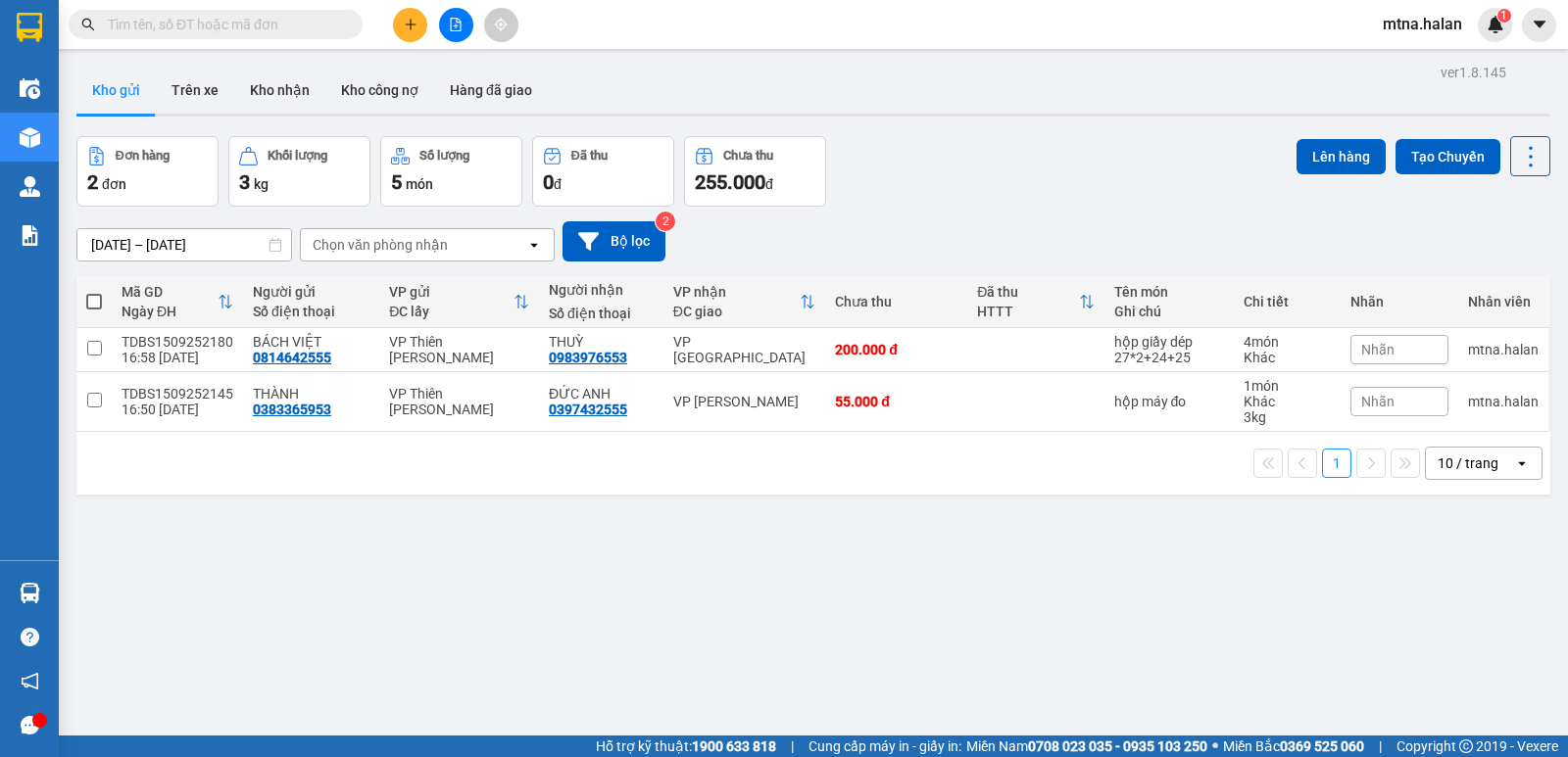
click at [1136, 613] on section "Kết quả tìm kiếm ( 125 ) Bộ lọc Mã ĐH Trạng thái Món hàng Thu hộ Tổng cước Chưa…" at bounding box center [784, 378] width 1568 height 757
click at [195, 83] on button "Trên xe" at bounding box center [196, 90] width 79 height 47
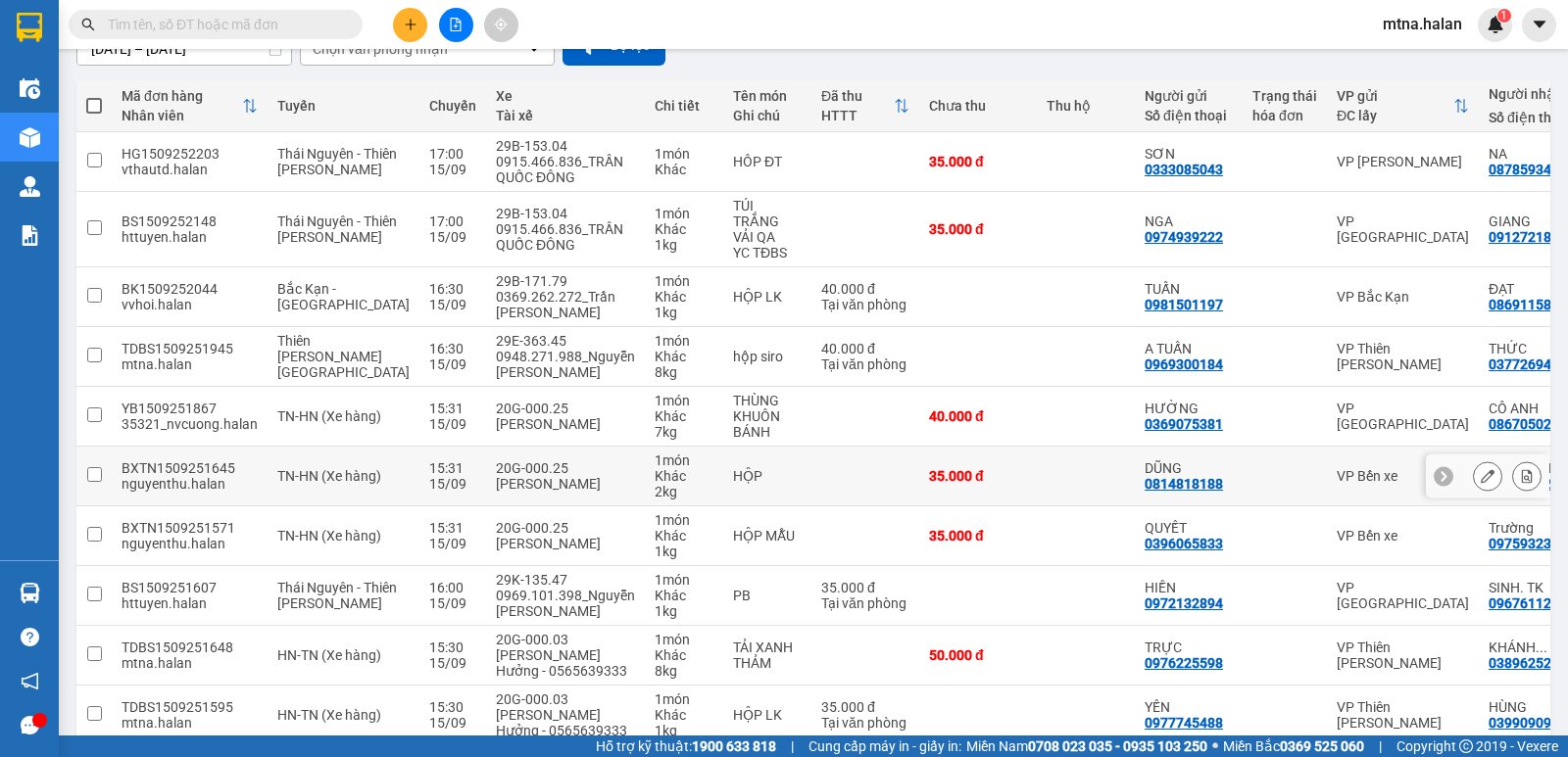
scroll to position [341, 0]
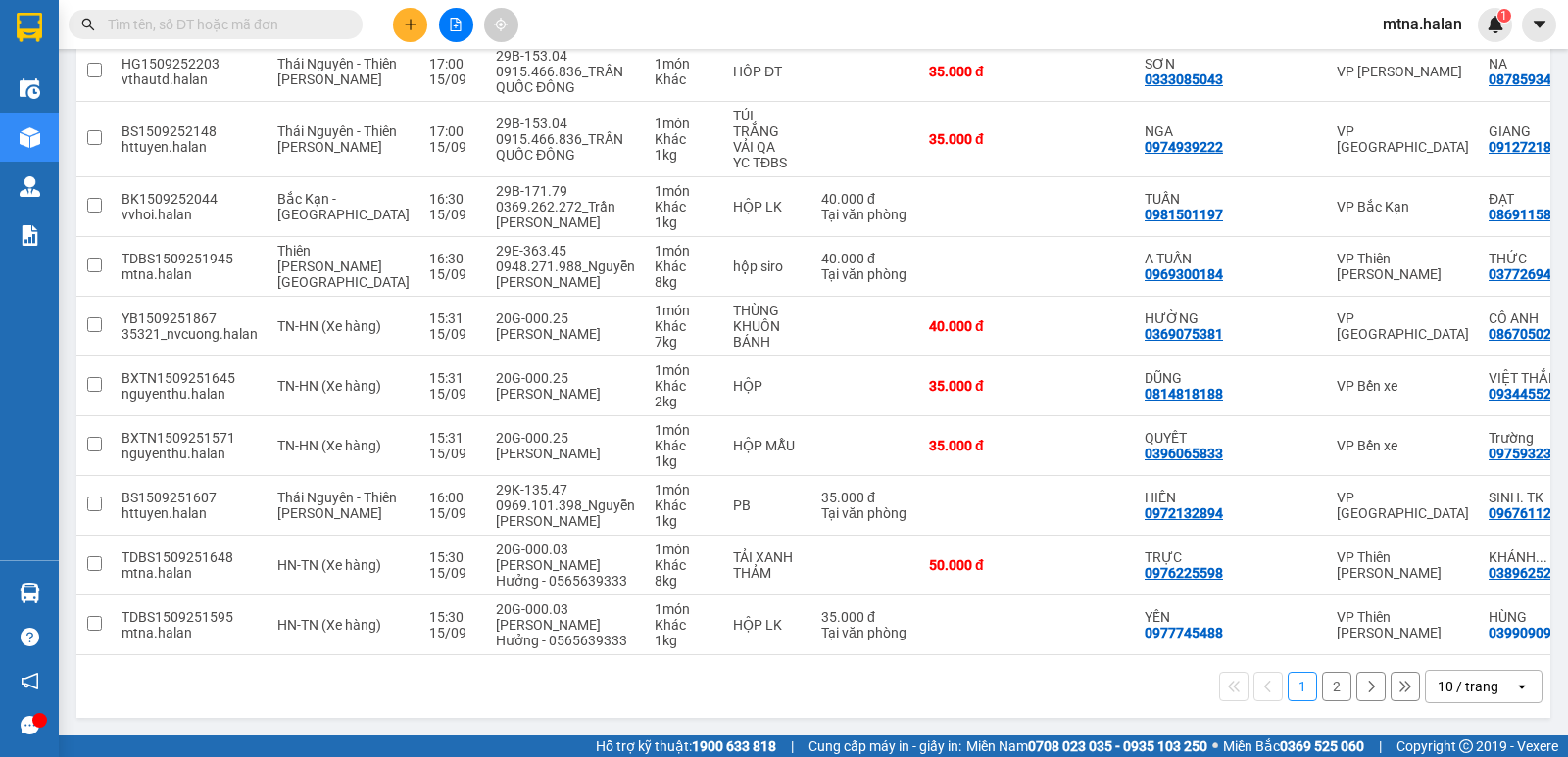
click at [1328, 688] on button "2" at bounding box center [1336, 686] width 29 height 29
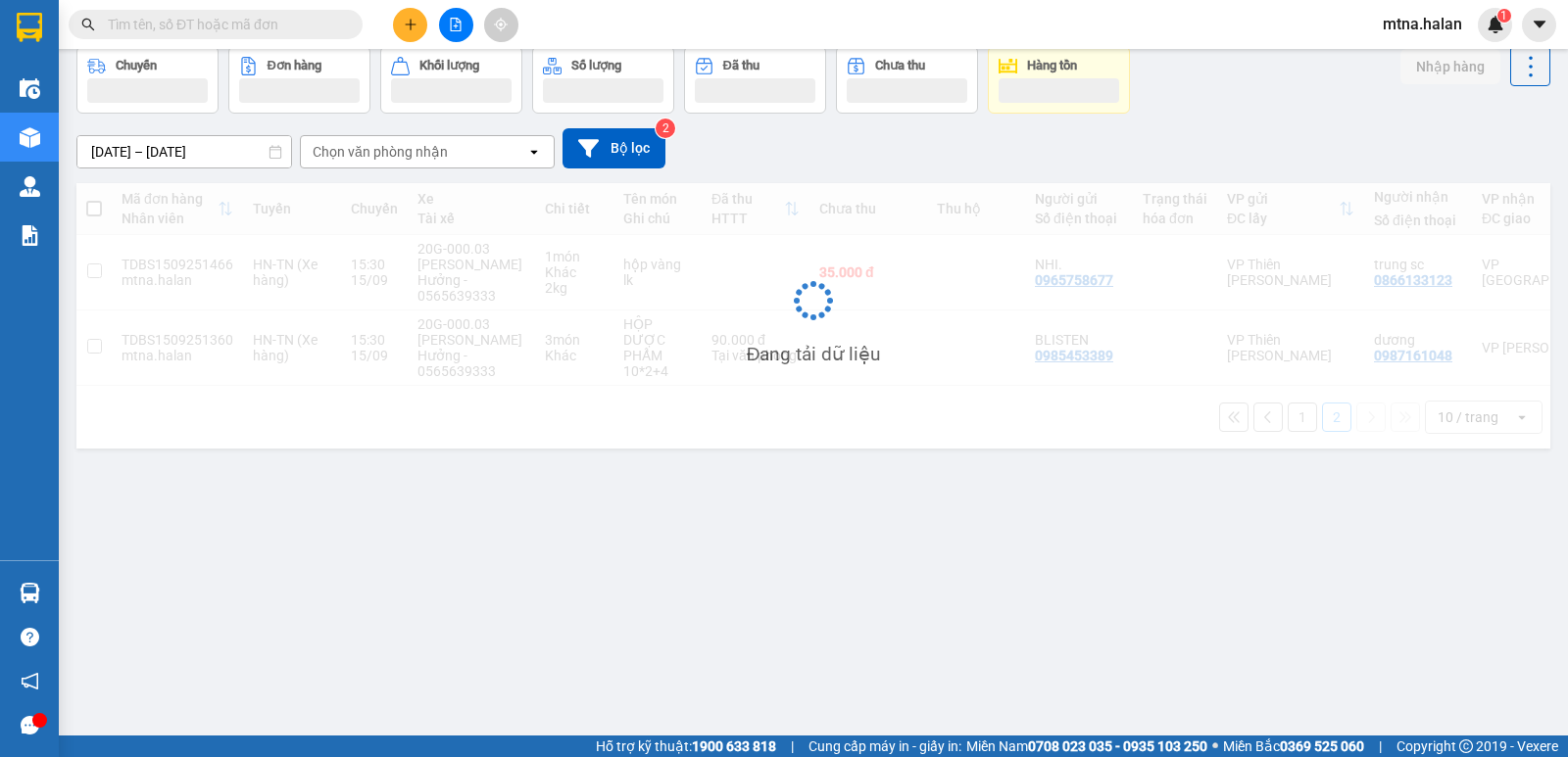
scroll to position [90, 0]
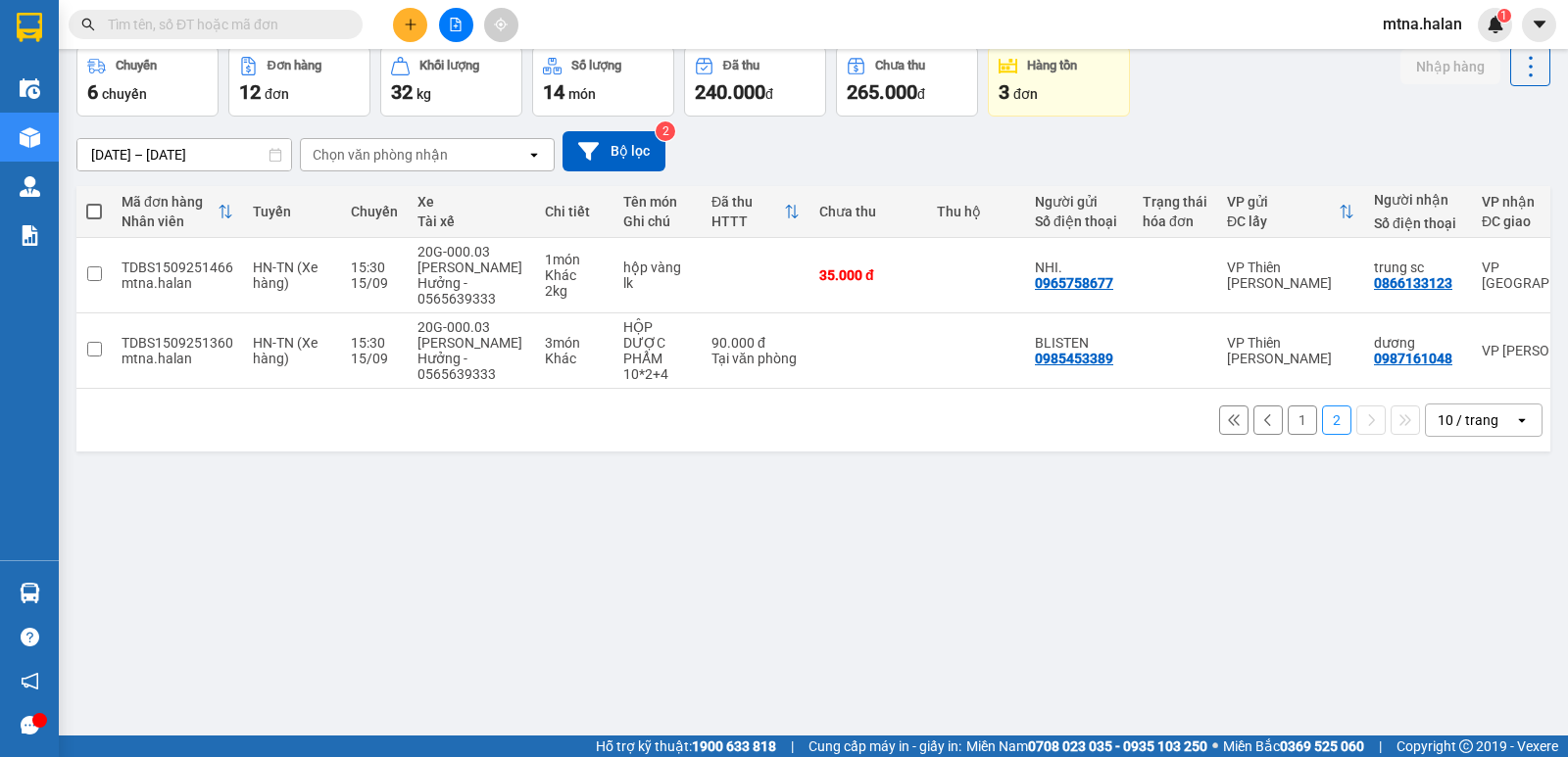
click at [1287, 412] on button "1" at bounding box center [1302, 420] width 29 height 29
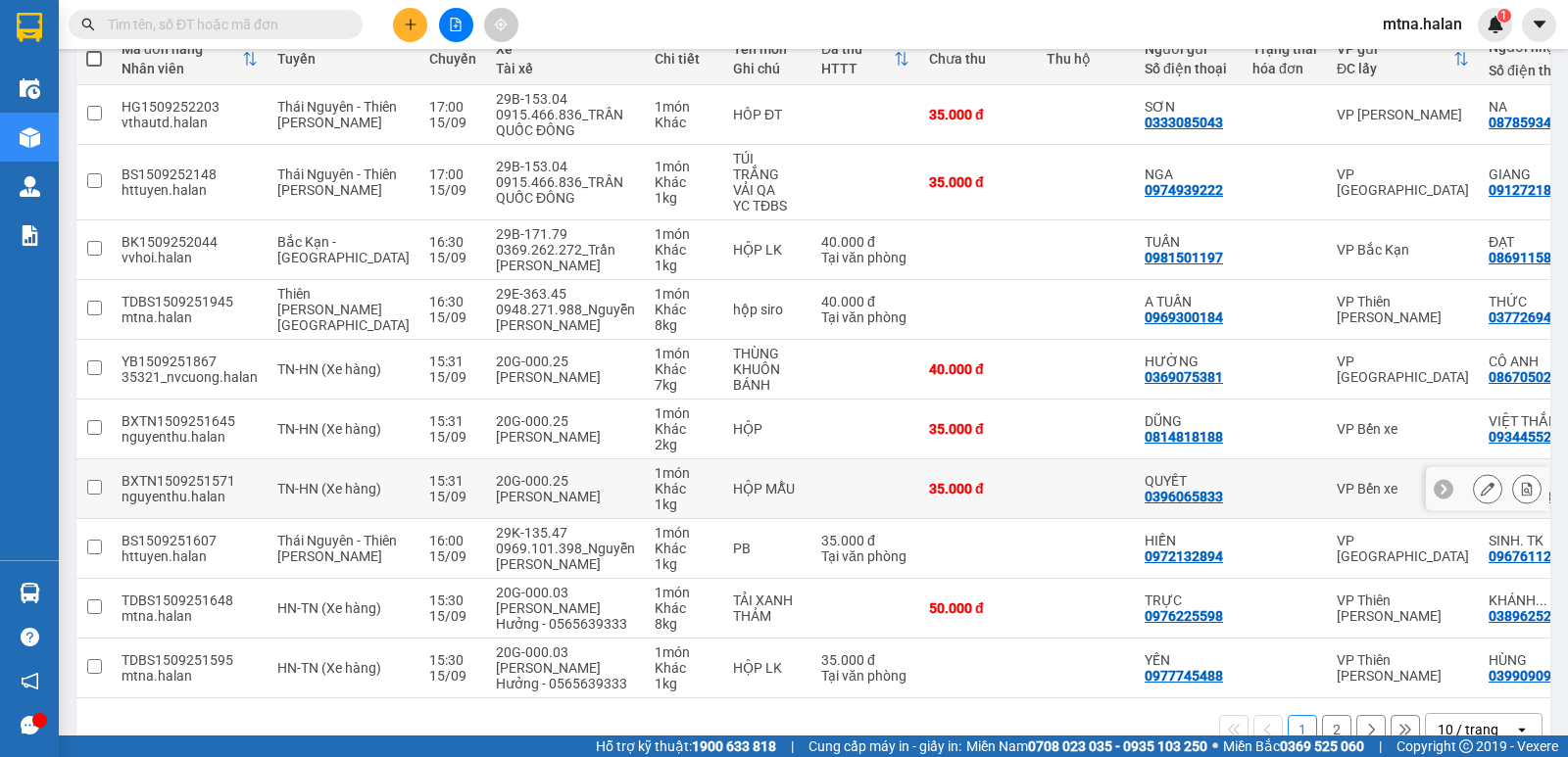
scroll to position [341, 0]
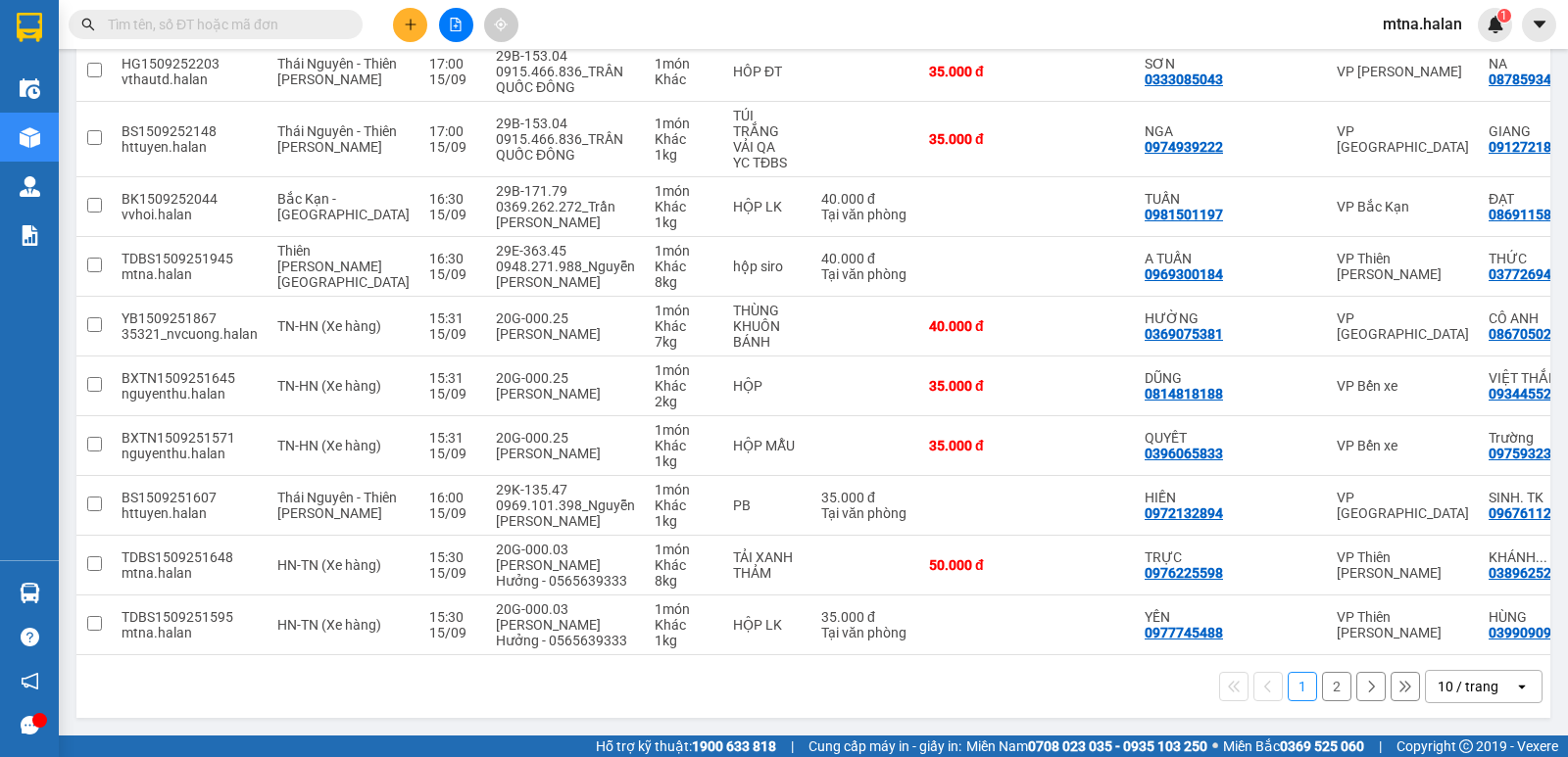
click at [1321, 677] on button "2" at bounding box center [1336, 686] width 29 height 29
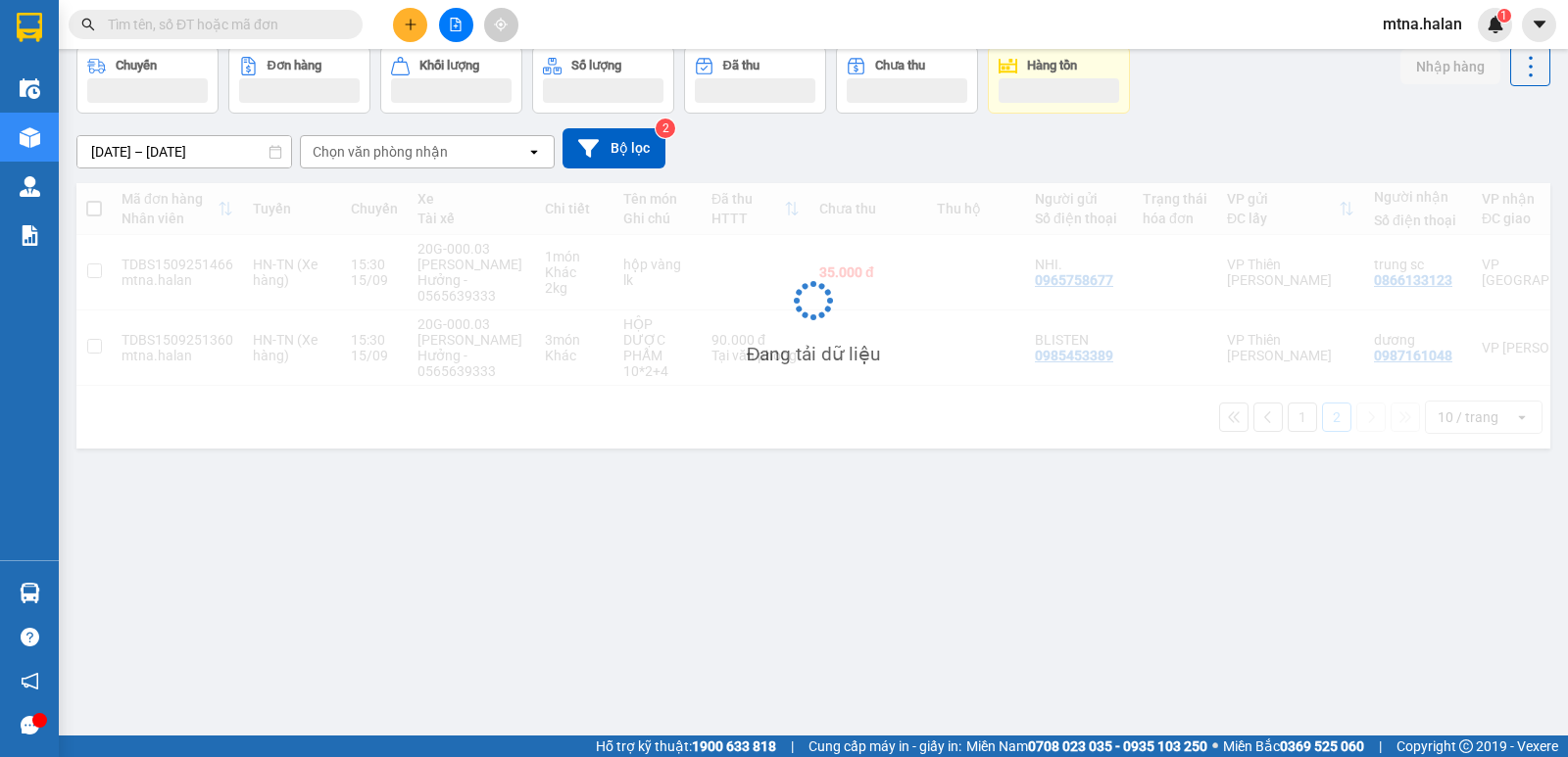
scroll to position [90, 0]
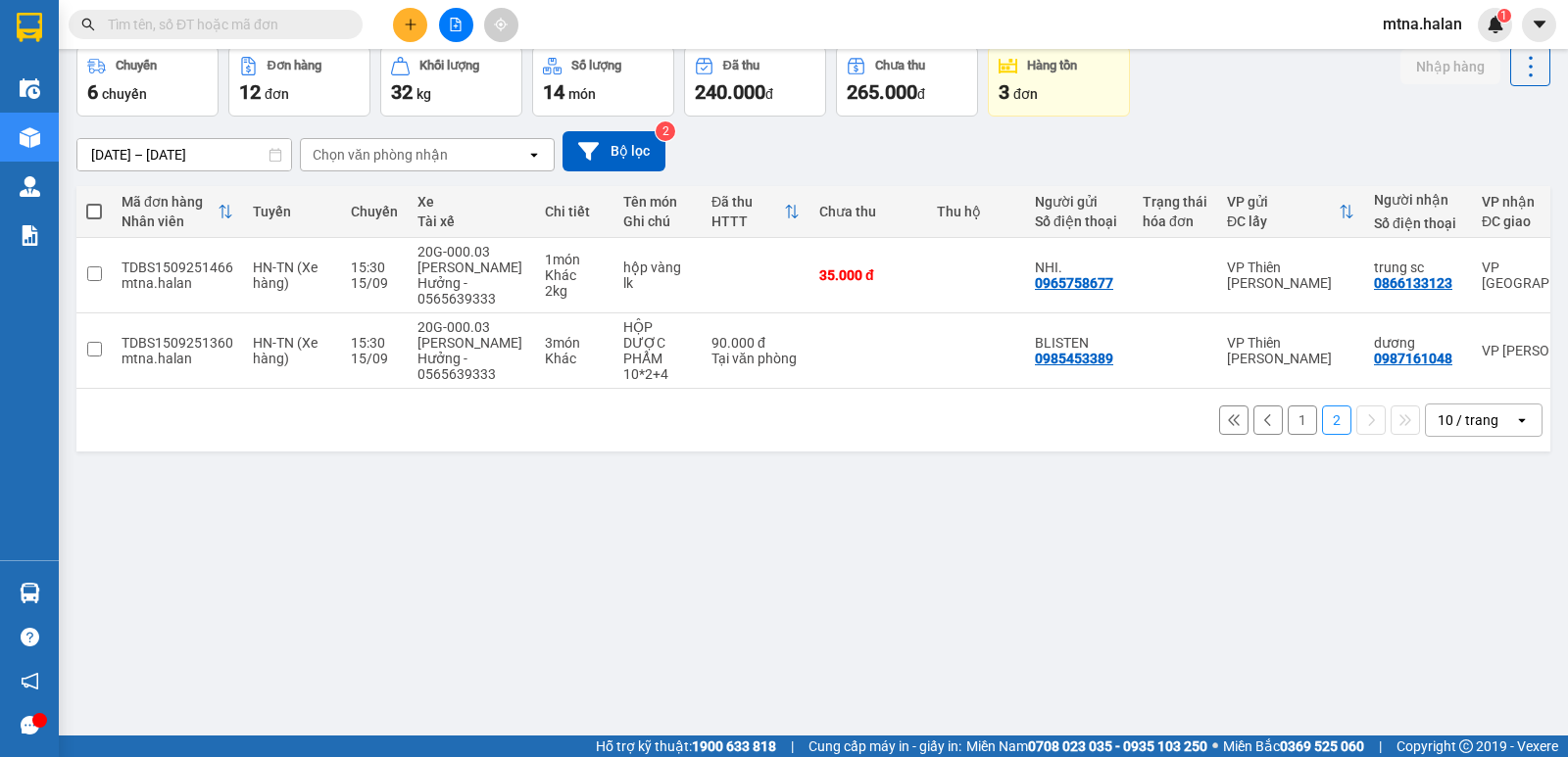
click at [1287, 408] on button "1" at bounding box center [1302, 420] width 29 height 29
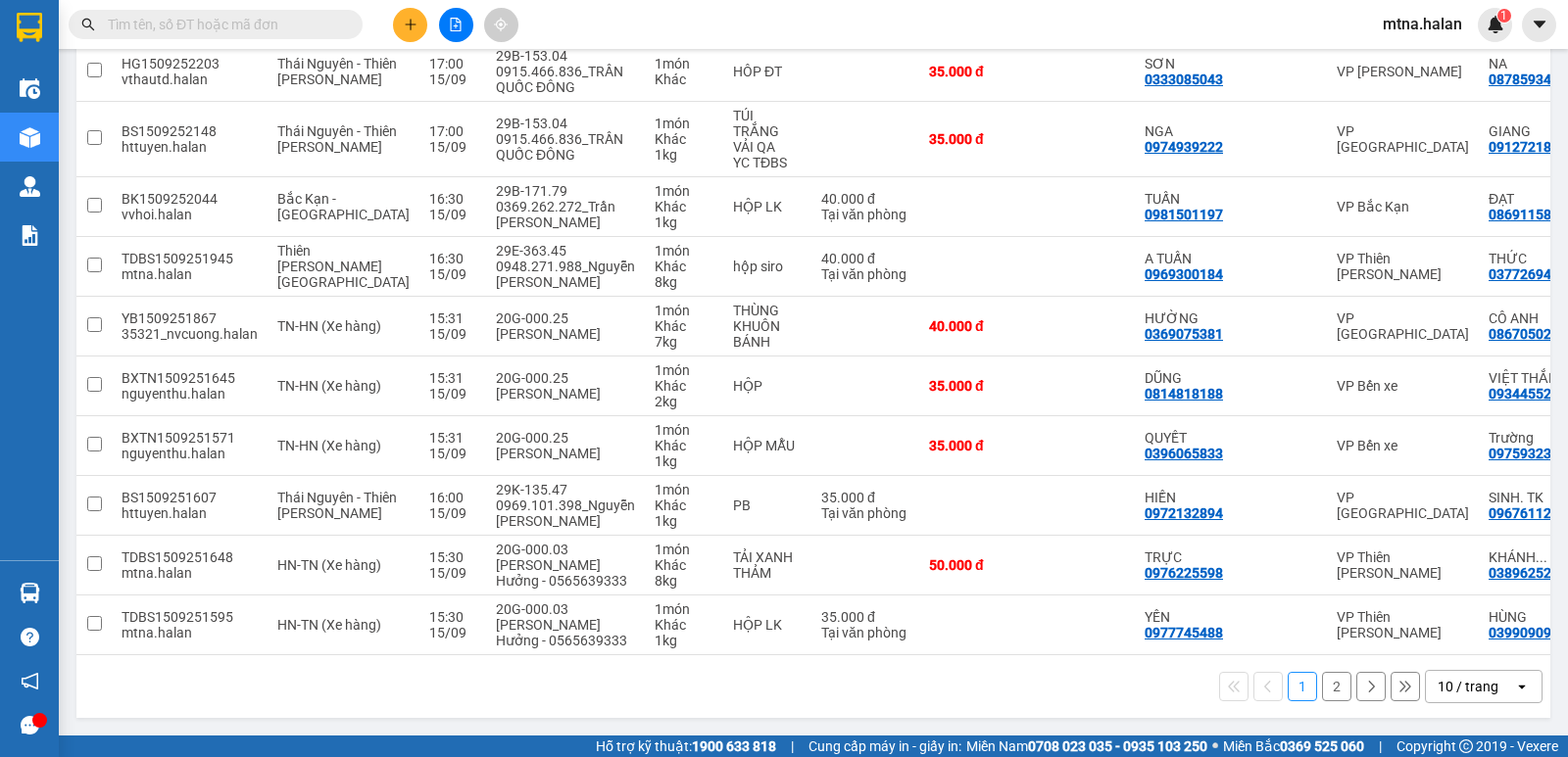
scroll to position [0, 0]
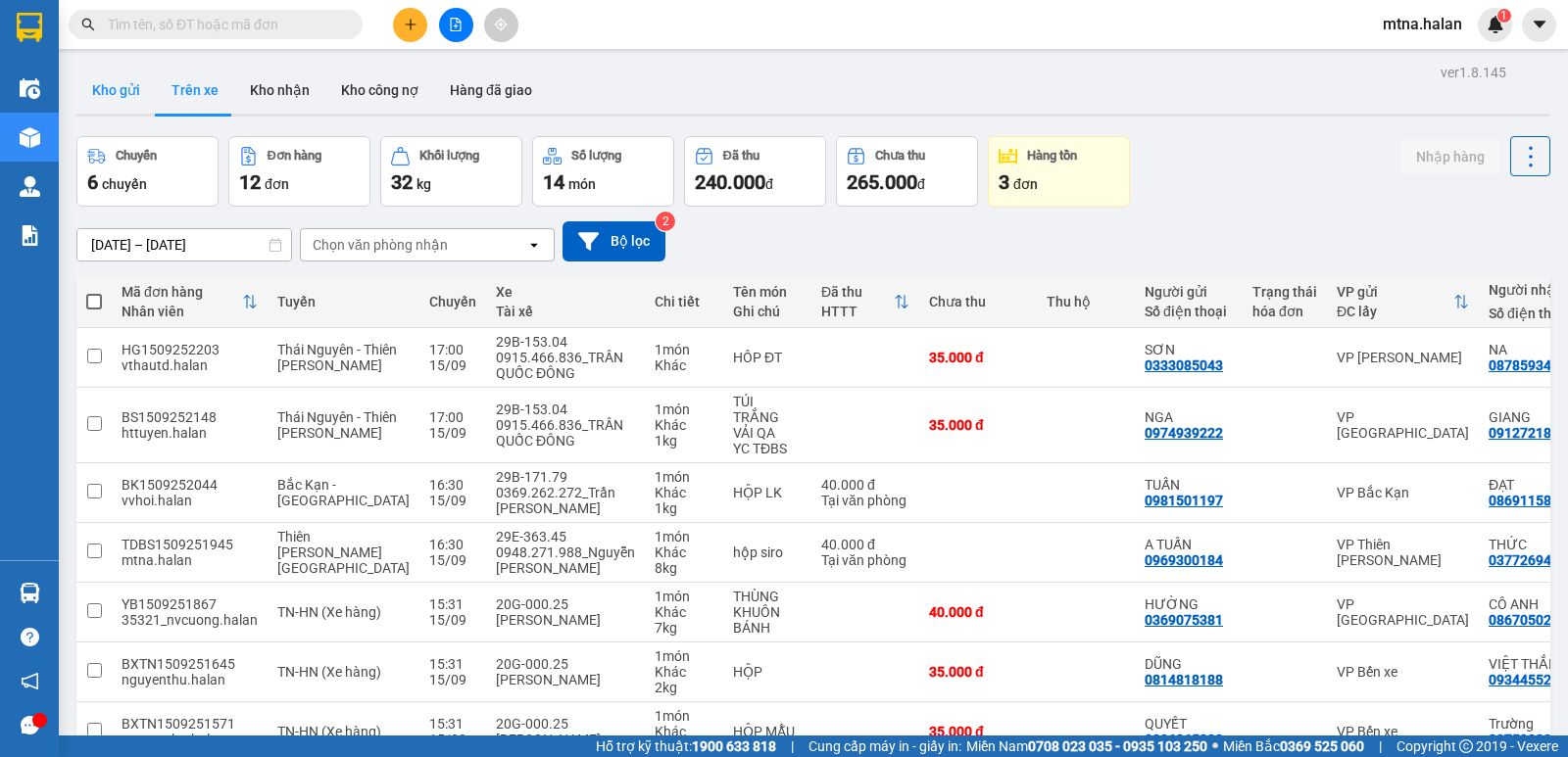
click at [115, 86] on button "Kho gửi" at bounding box center [116, 90] width 80 height 47
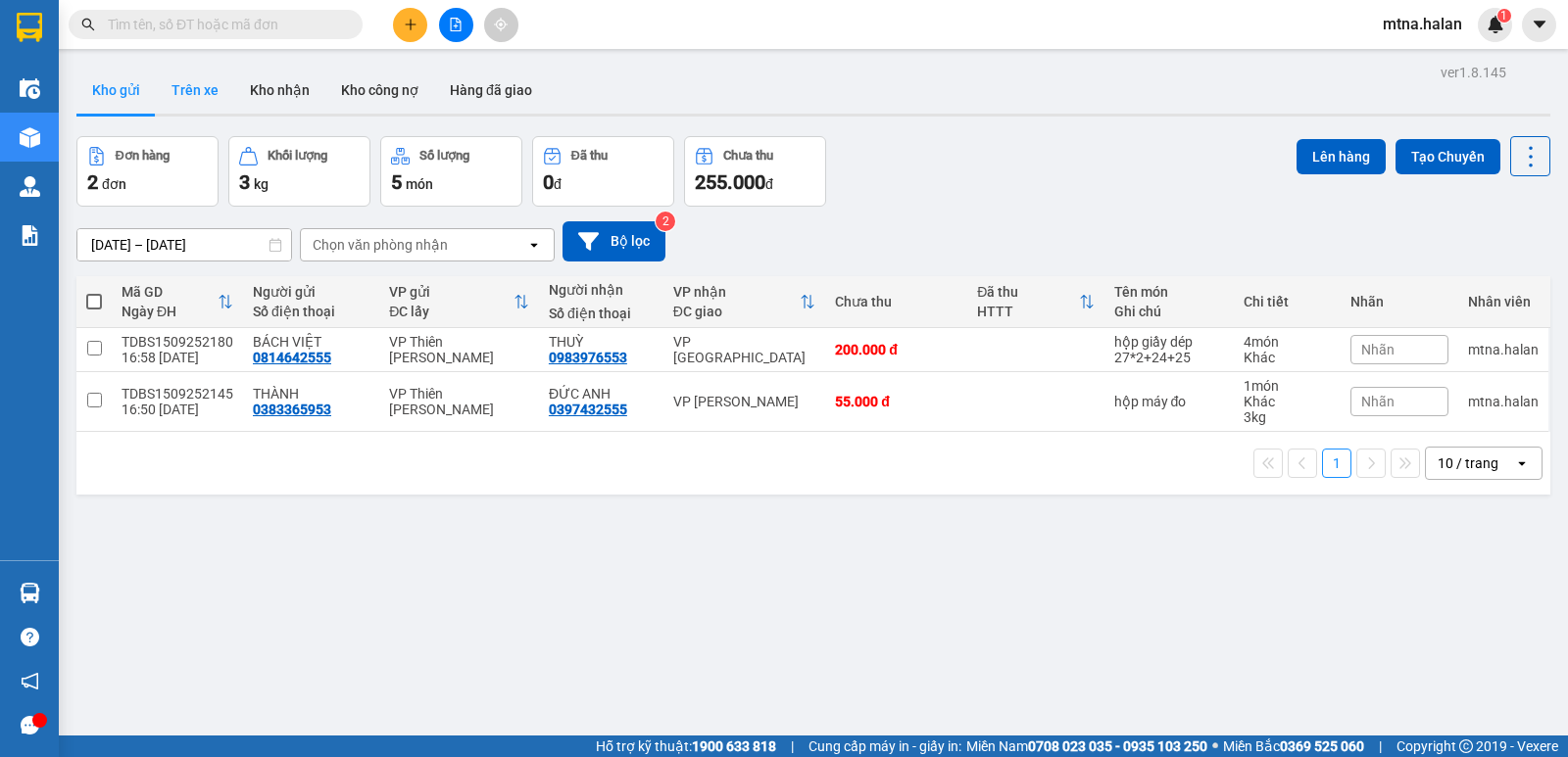
click at [200, 84] on button "Trên xe" at bounding box center [196, 90] width 79 height 47
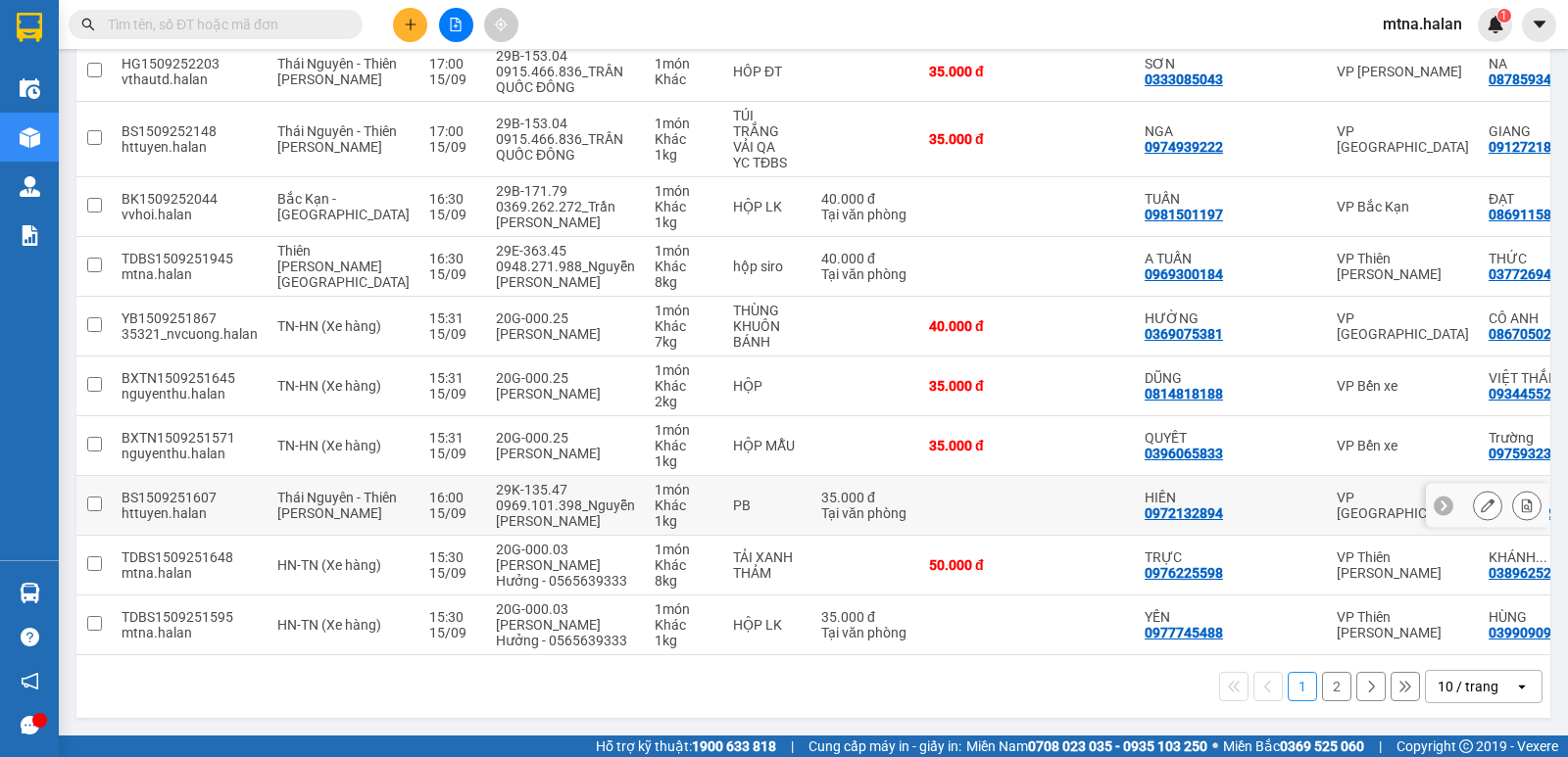
scroll to position [341, 0]
click at [1322, 690] on button "2" at bounding box center [1336, 686] width 29 height 29
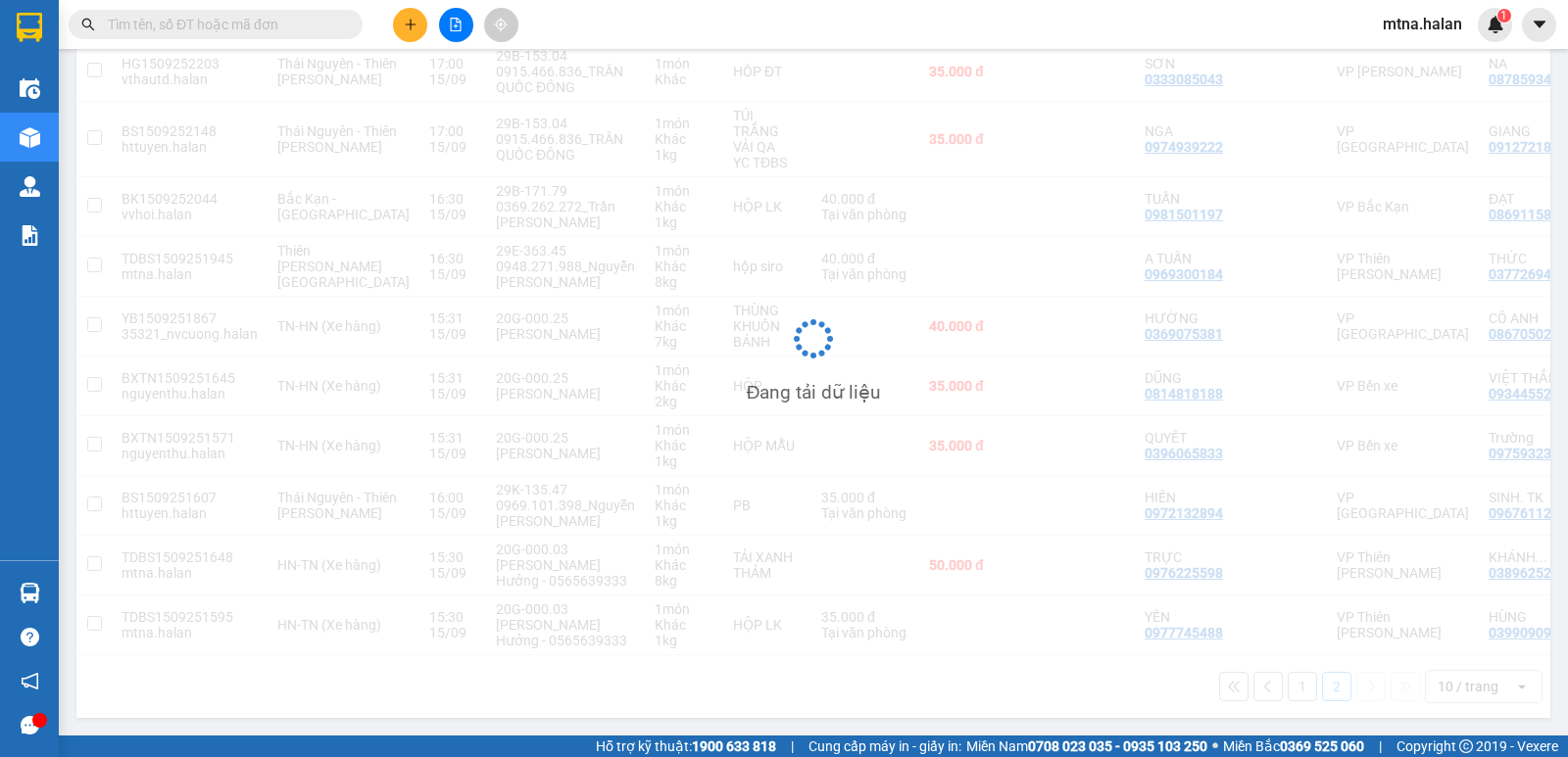
scroll to position [90, 0]
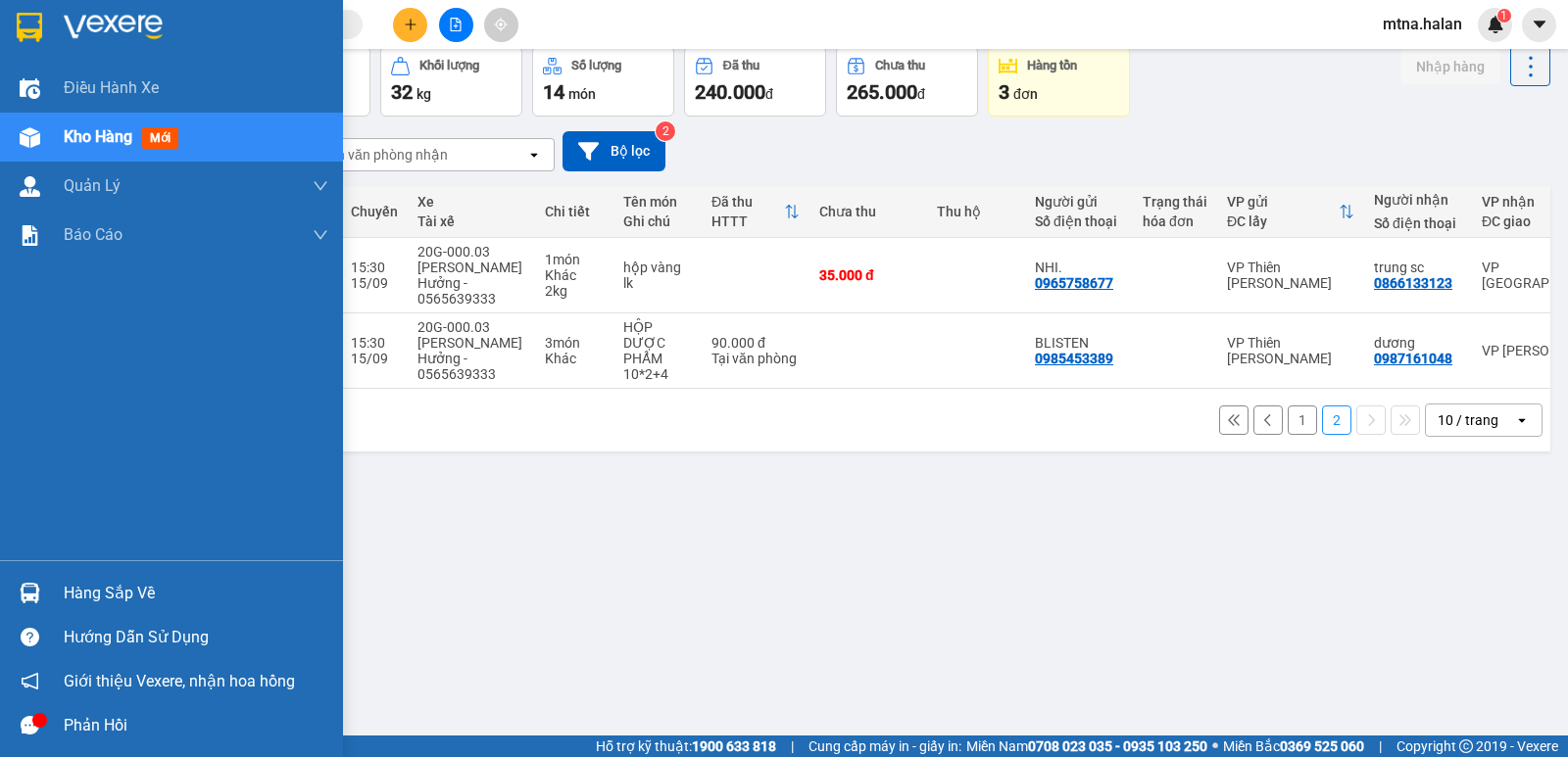
drag, startPoint x: 22, startPoint y: 586, endPoint x: 72, endPoint y: 586, distance: 50.0
click at [25, 586] on img at bounding box center [29, 592] width 21 height 21
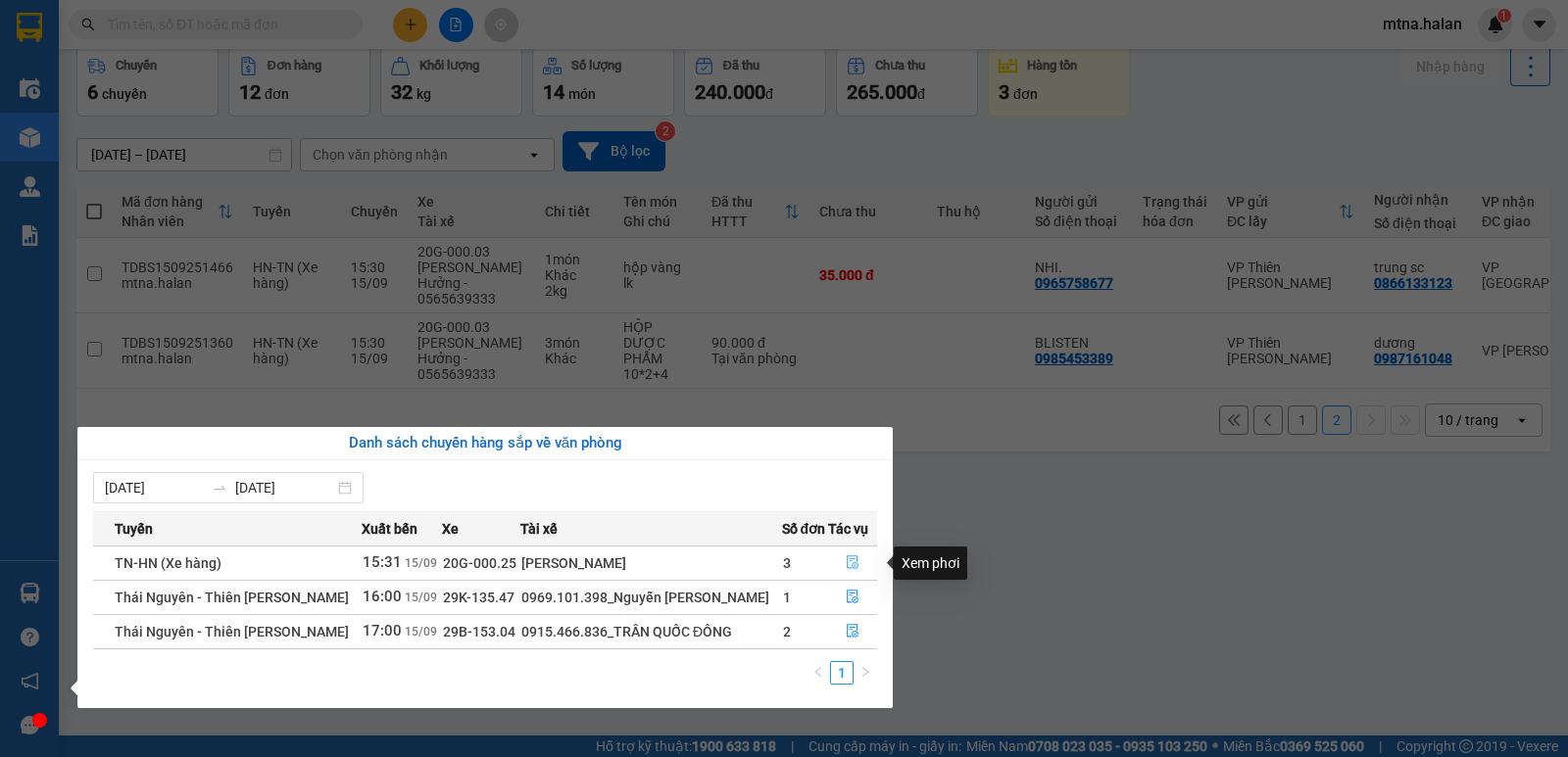
drag, startPoint x: 851, startPoint y: 562, endPoint x: 1029, endPoint y: 583, distance: 179.2
click at [851, 563] on icon "file-done" at bounding box center [853, 562] width 14 height 14
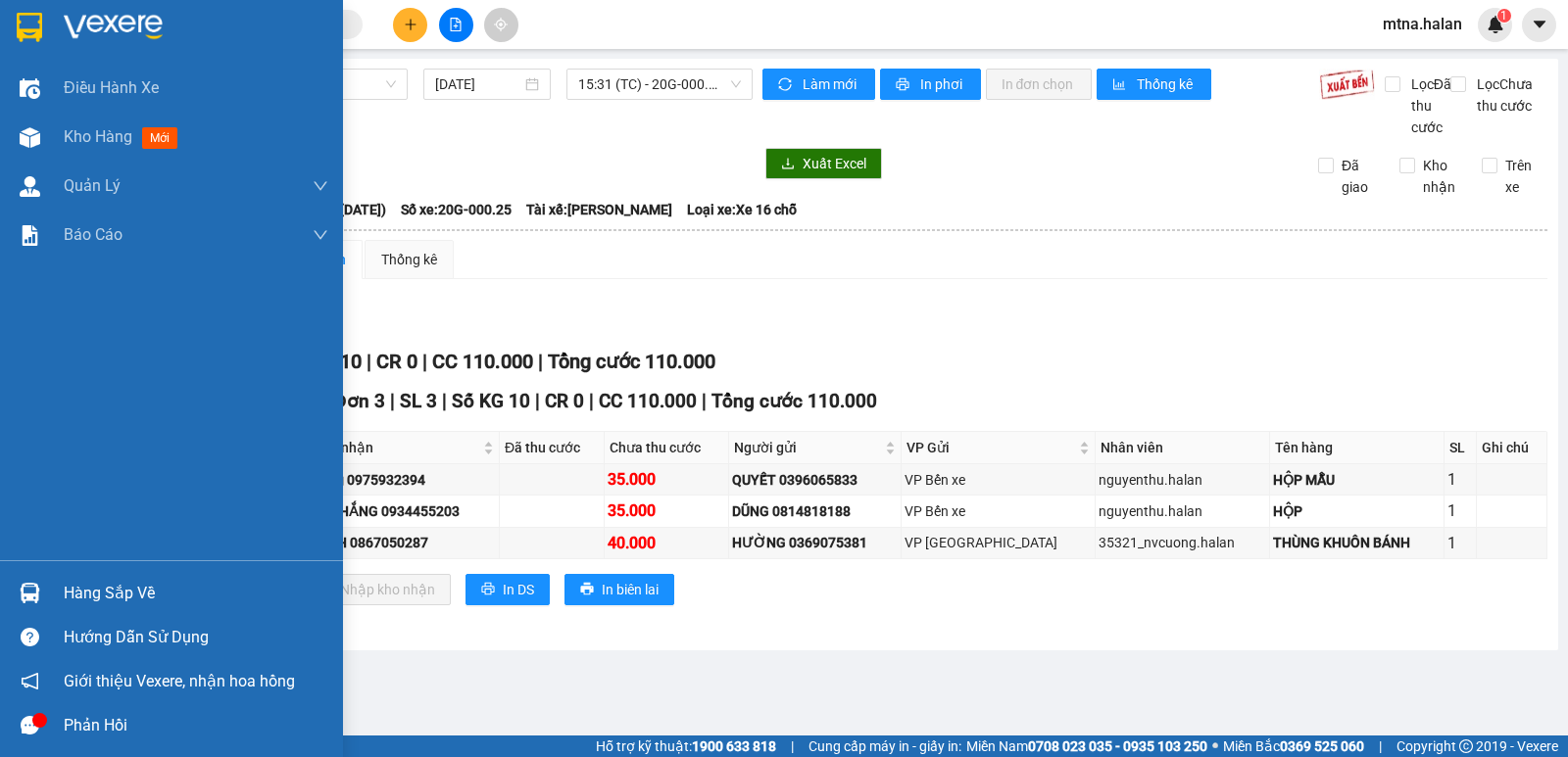
click at [35, 585] on img at bounding box center [29, 592] width 21 height 21
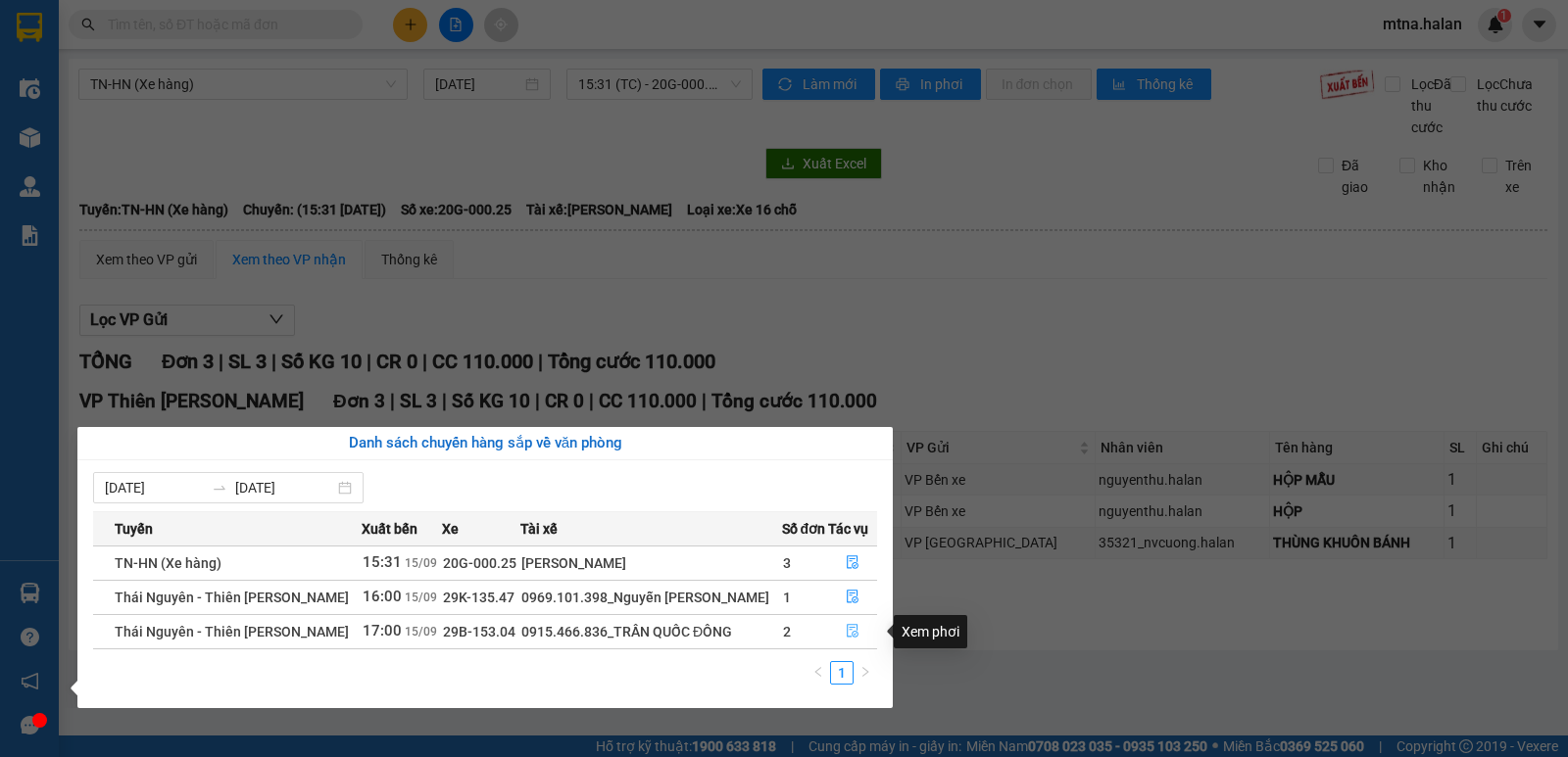
click at [853, 628] on icon "file-done" at bounding box center [853, 630] width 14 height 14
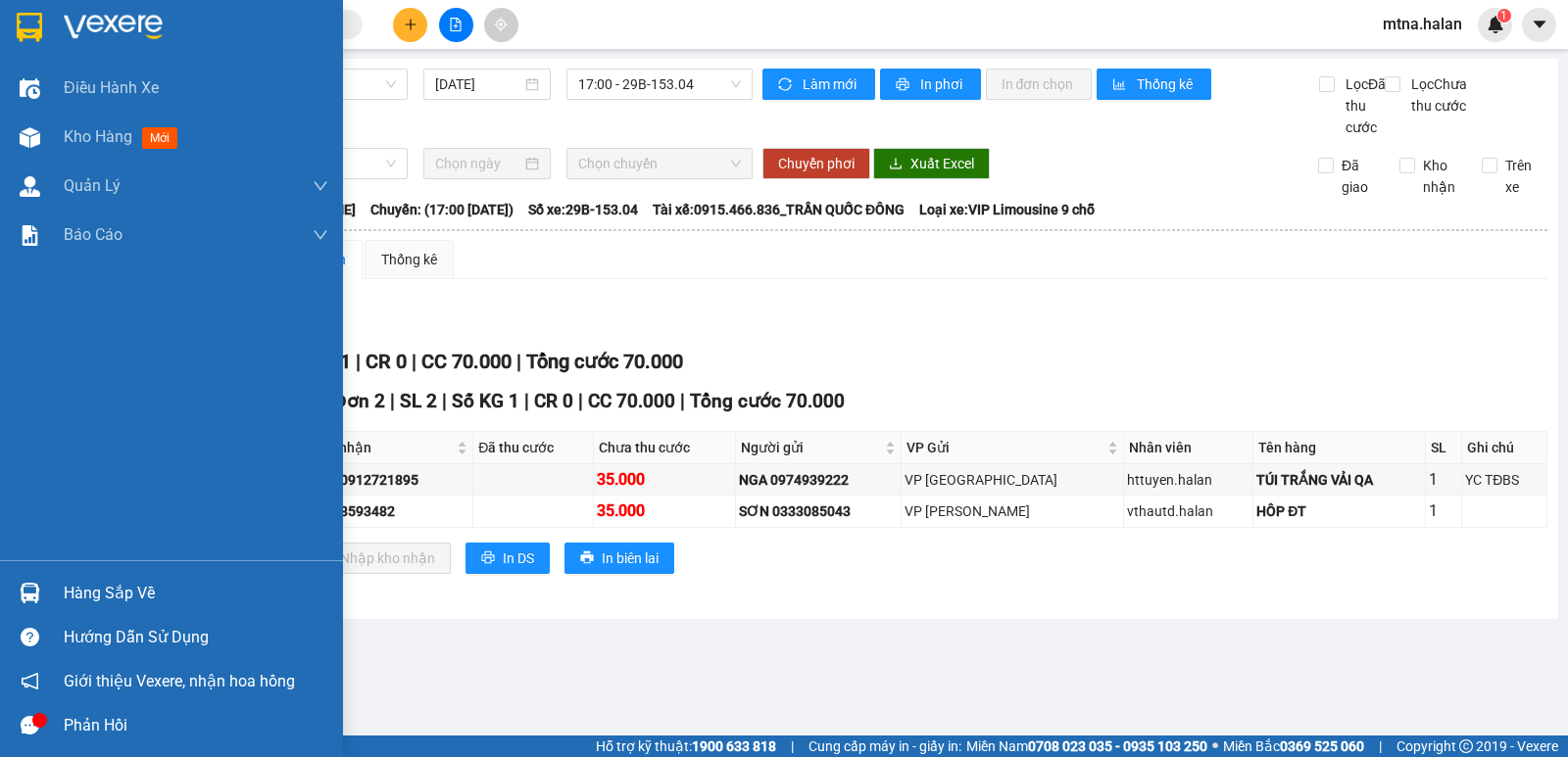
click at [32, 588] on img at bounding box center [29, 592] width 21 height 21
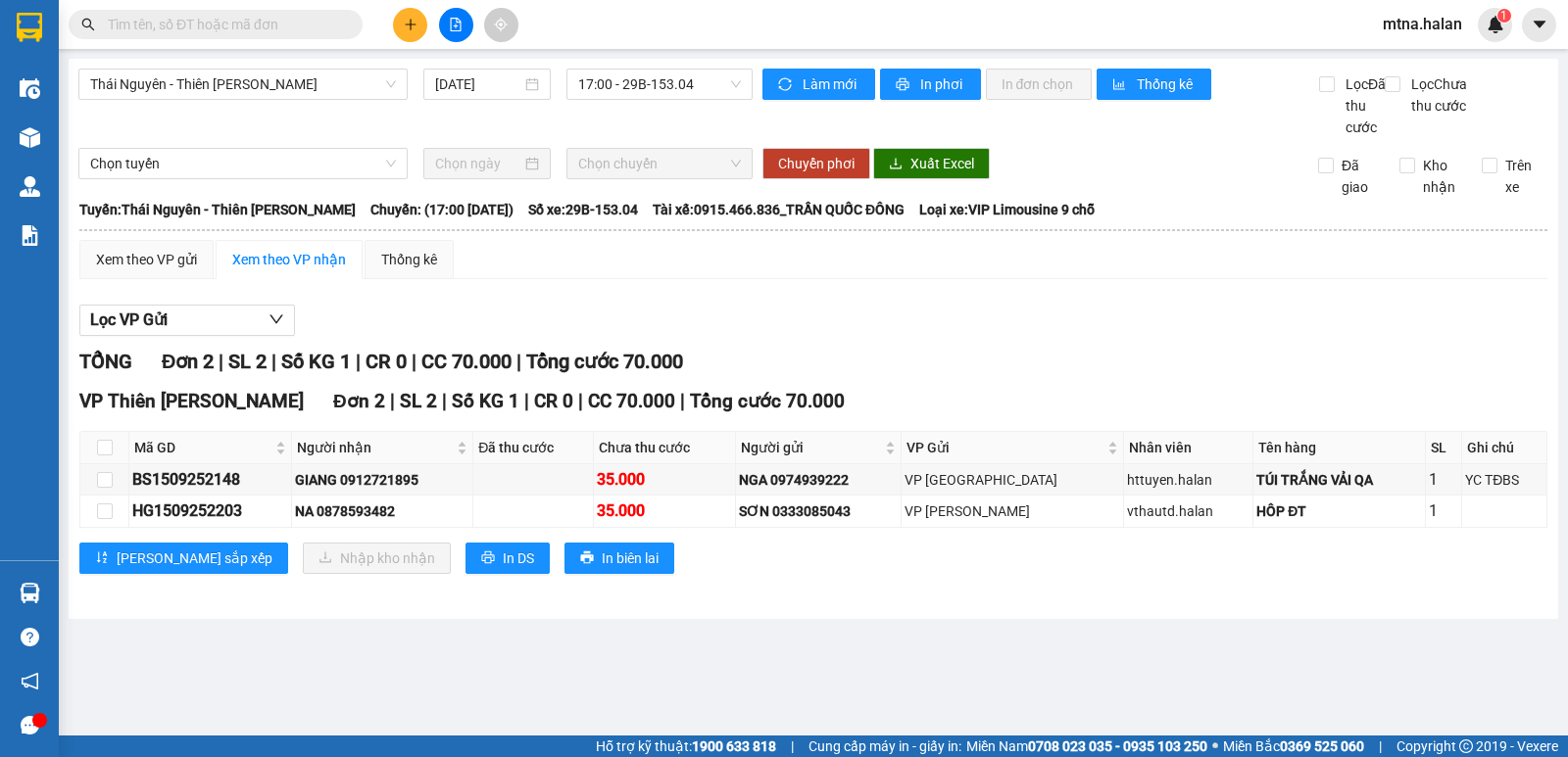
click at [1107, 657] on section "Kết quả tìm kiếm ( 125 ) Bộ lọc Mã ĐH Trạng thái Món hàng Thu hộ Tổng cước Chưa…" at bounding box center [784, 378] width 1568 height 757
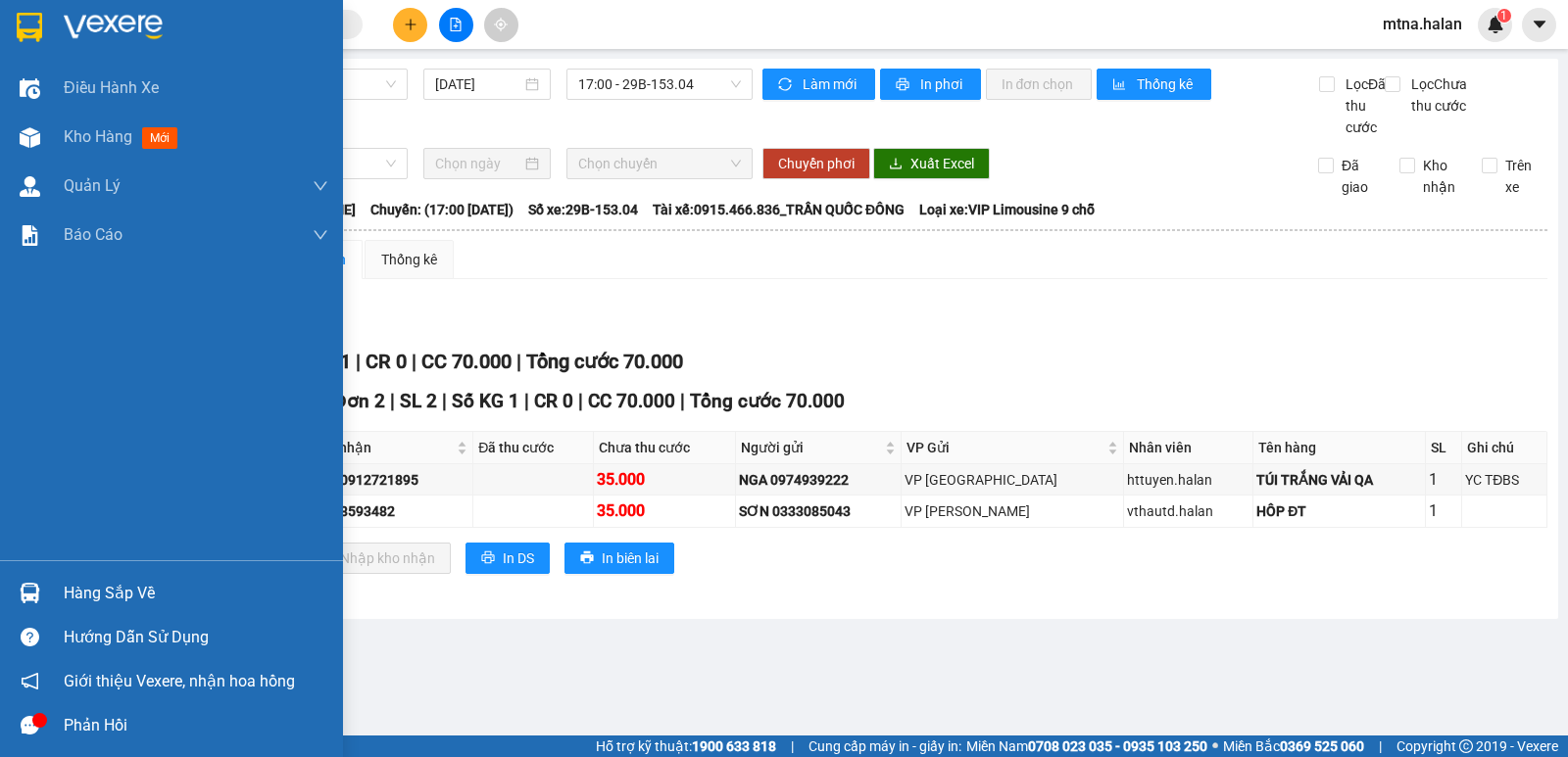
click at [28, 593] on img at bounding box center [29, 592] width 21 height 21
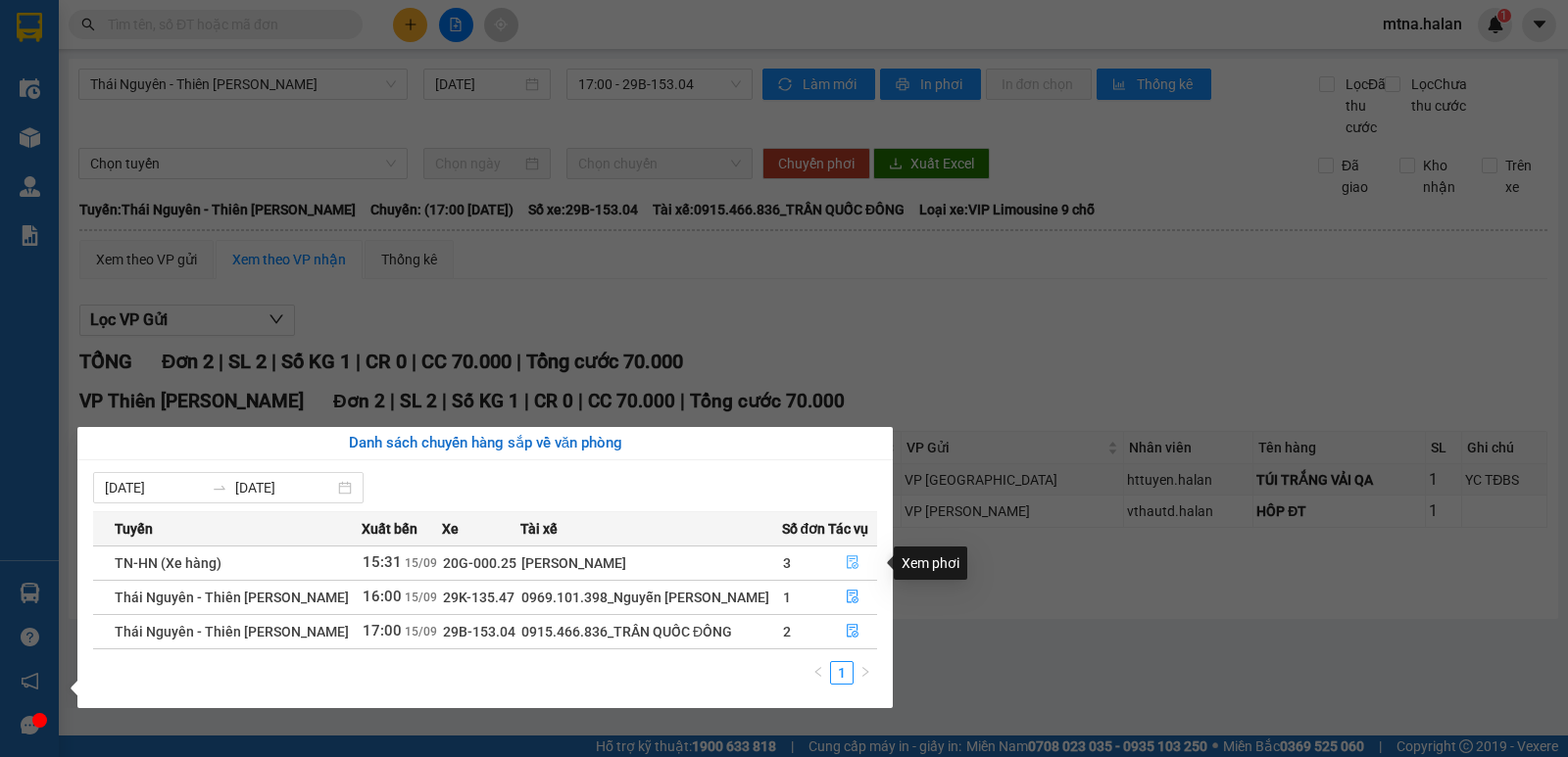
click at [853, 558] on icon "file-done" at bounding box center [853, 562] width 14 height 14
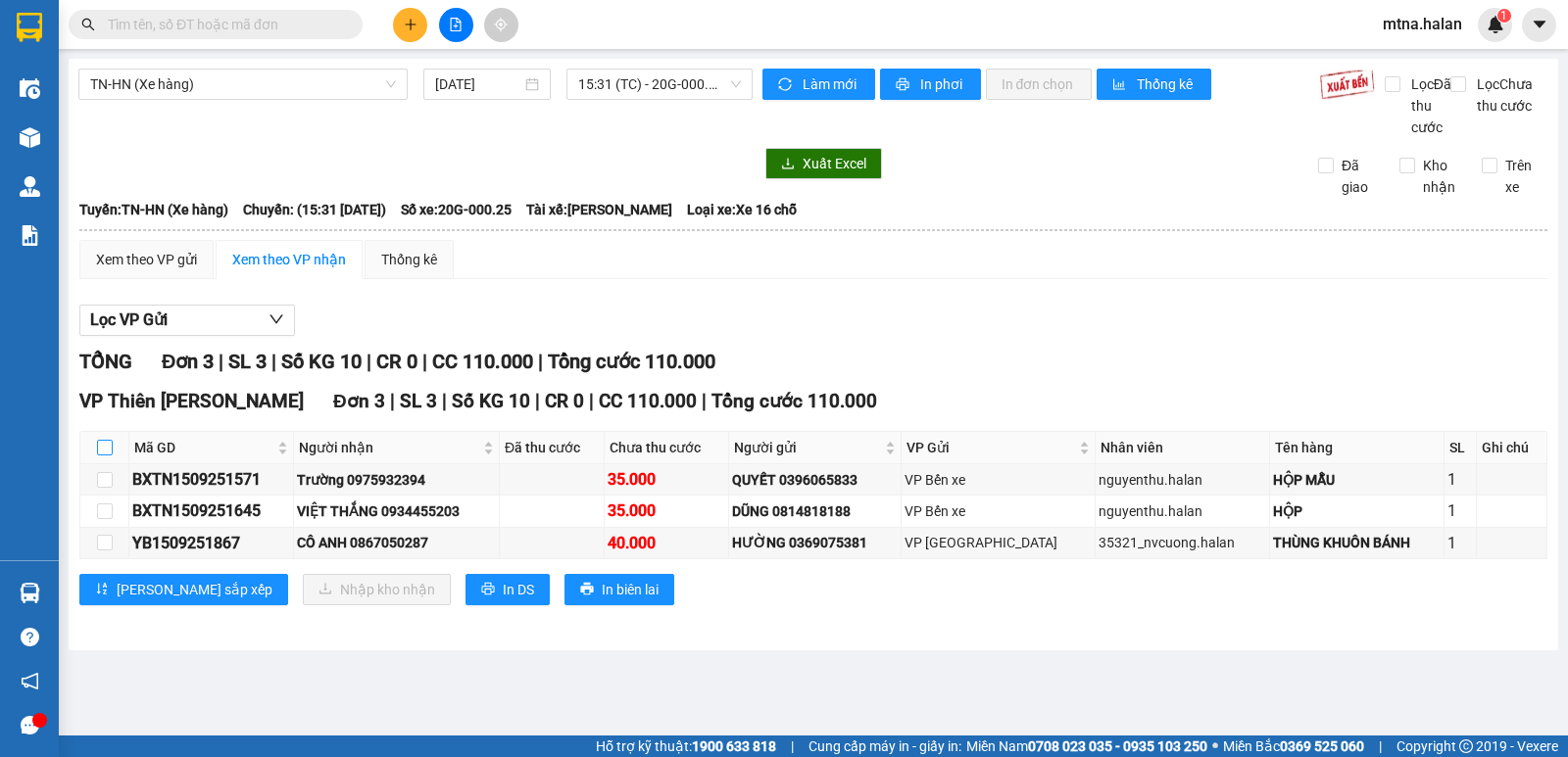
click at [106, 456] on input "checkbox" at bounding box center [105, 448] width 16 height 16
checkbox input "true"
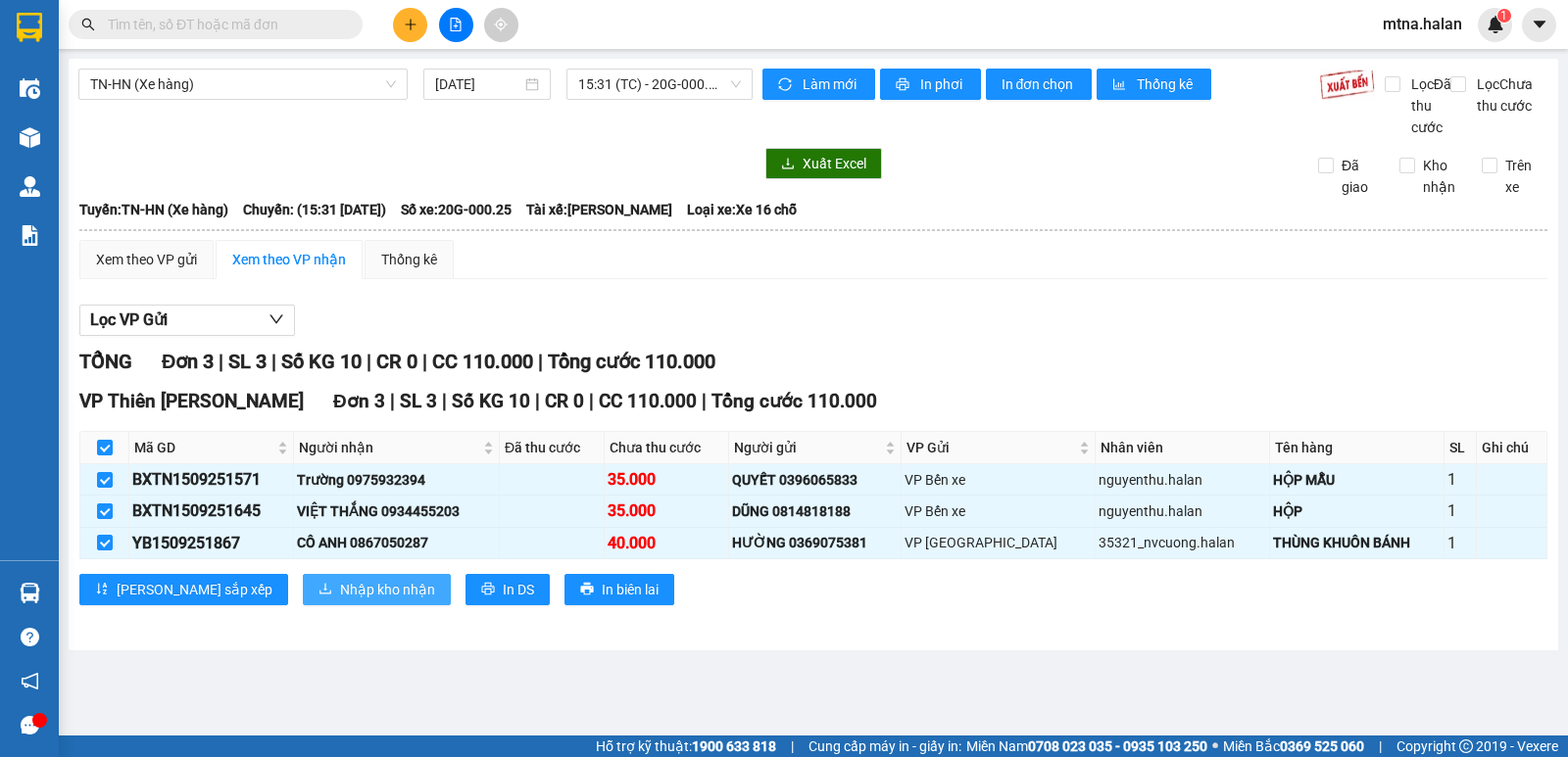
click at [340, 600] on span "Nhập kho nhận" at bounding box center [387, 589] width 95 height 22
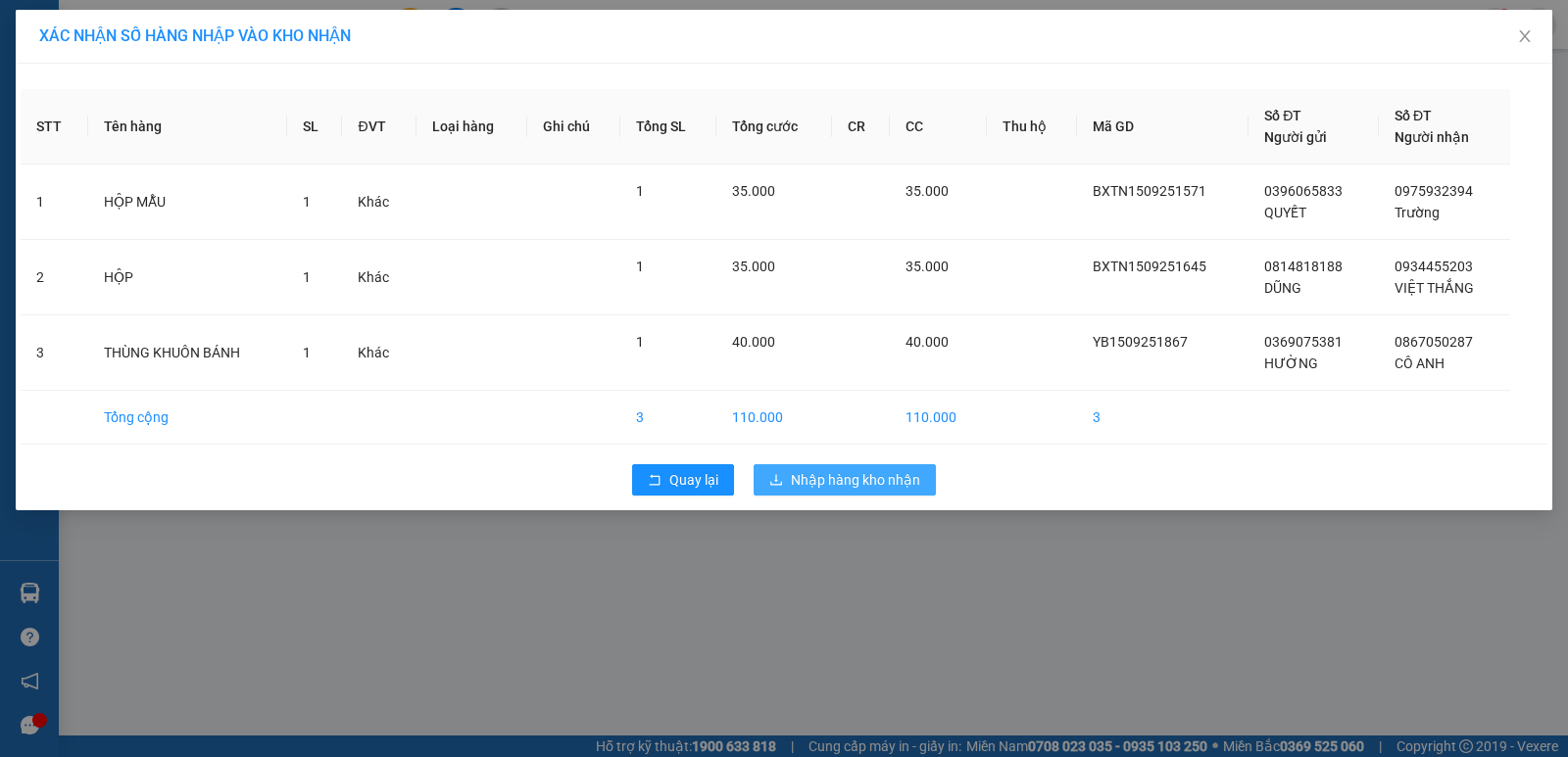
click at [848, 482] on span "Nhập hàng kho nhận" at bounding box center [856, 480] width 130 height 22
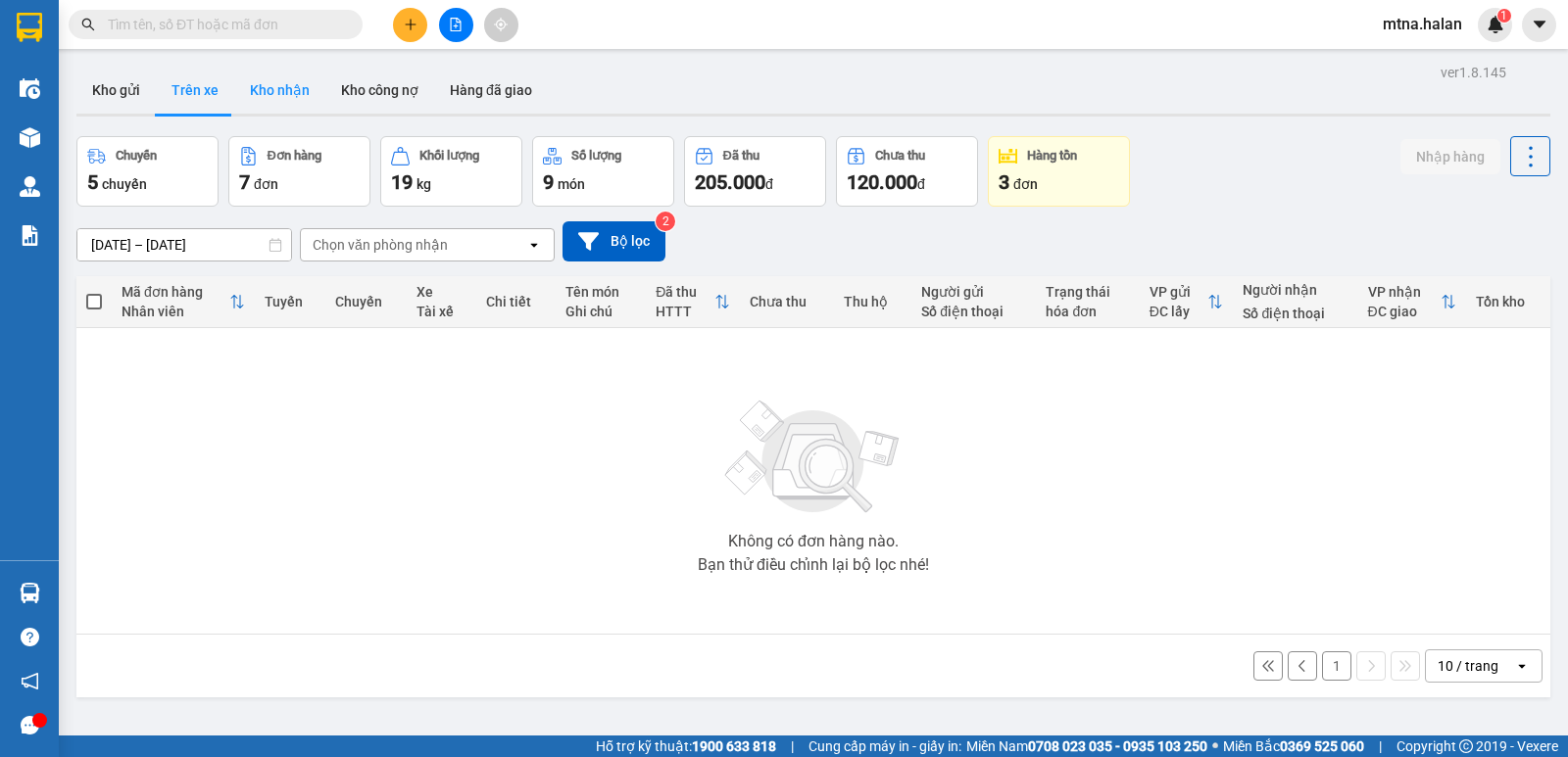
click at [273, 90] on button "Kho nhận" at bounding box center [279, 90] width 91 height 47
type input "[DATE] – [DATE]"
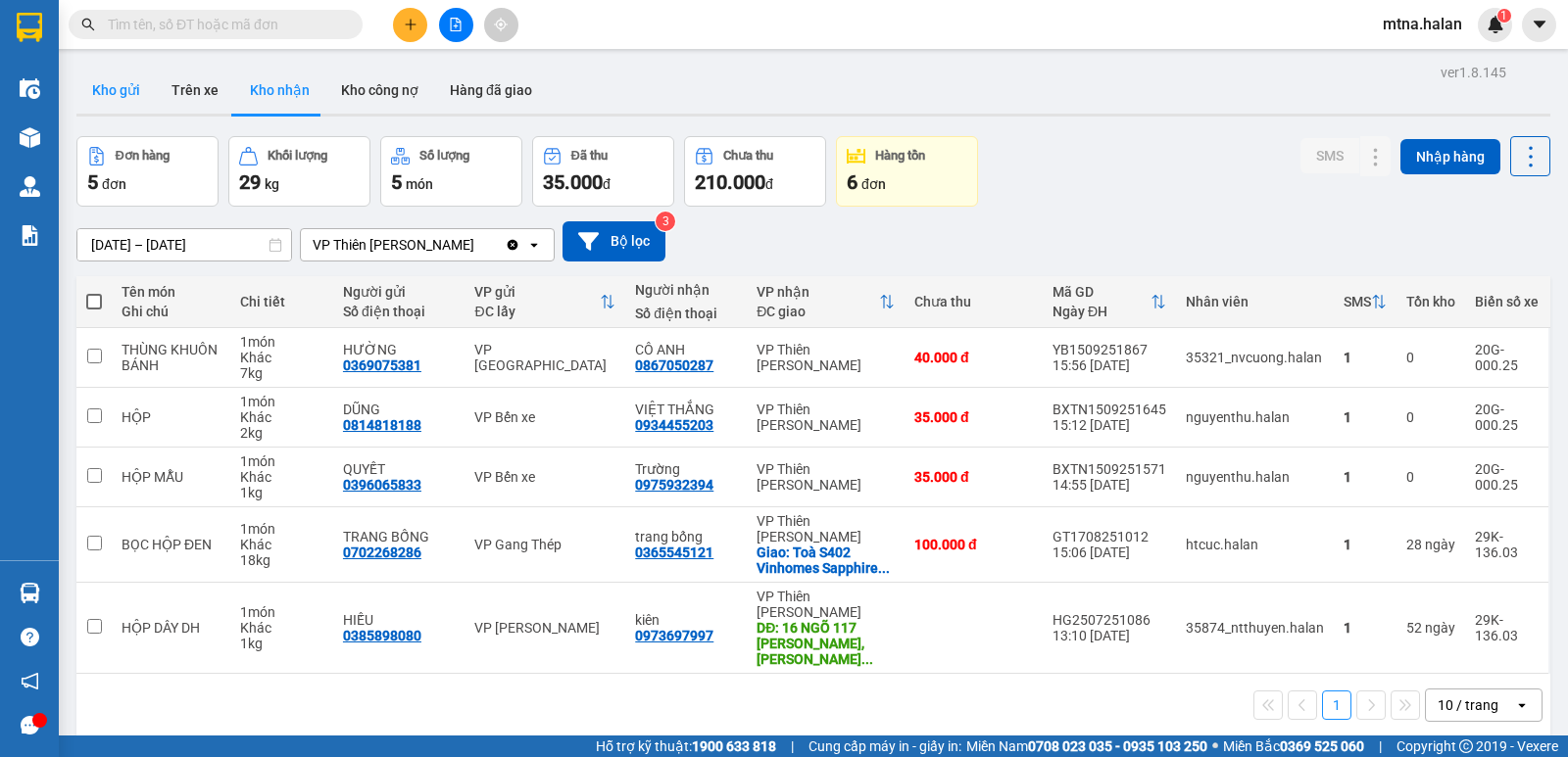
click at [114, 93] on button "Kho gửi" at bounding box center [116, 90] width 80 height 47
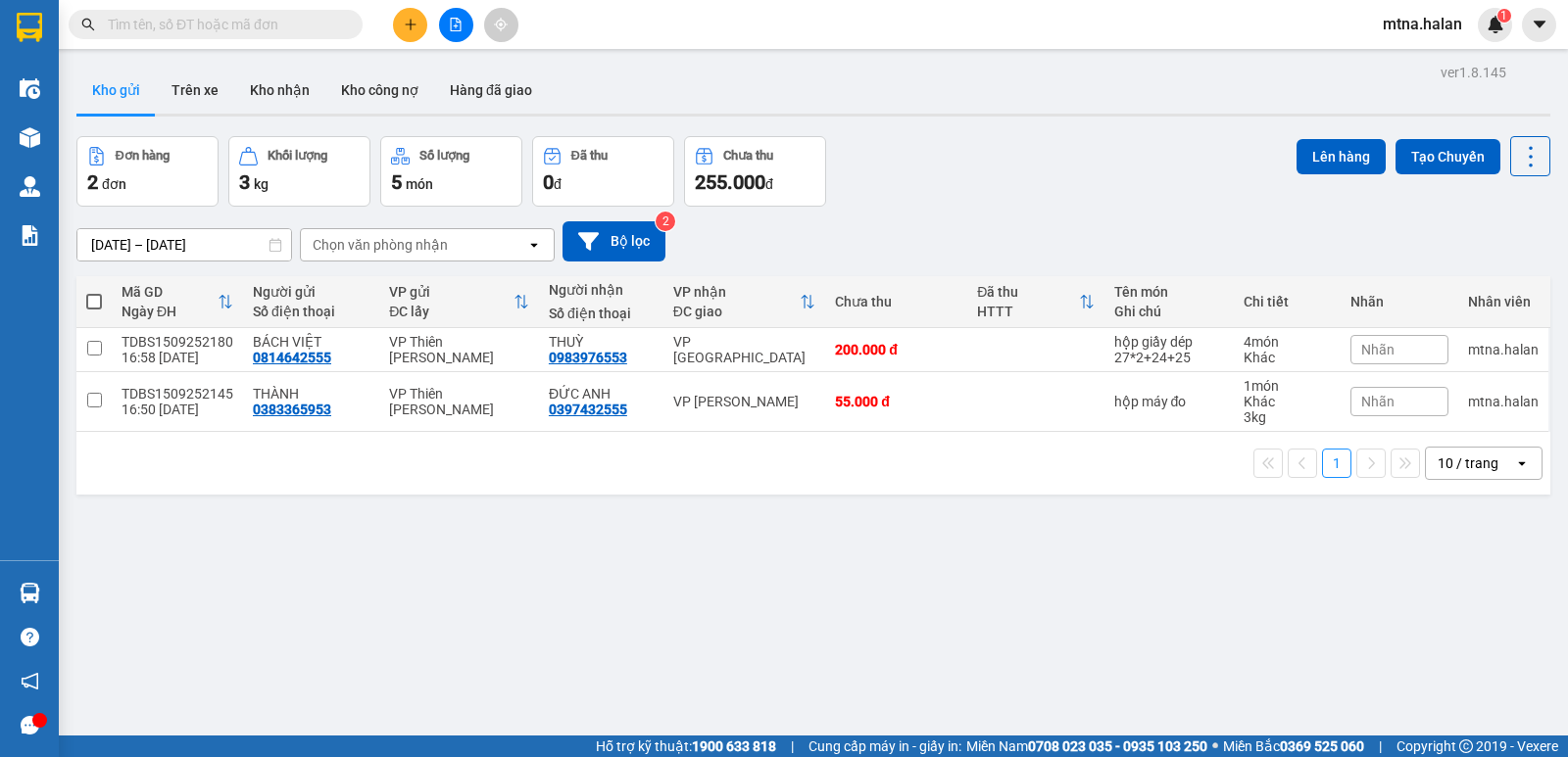
click at [92, 292] on label at bounding box center [94, 301] width 16 height 20
click at [94, 292] on input "checkbox" at bounding box center [94, 292] width 0 height 0
checkbox input "true"
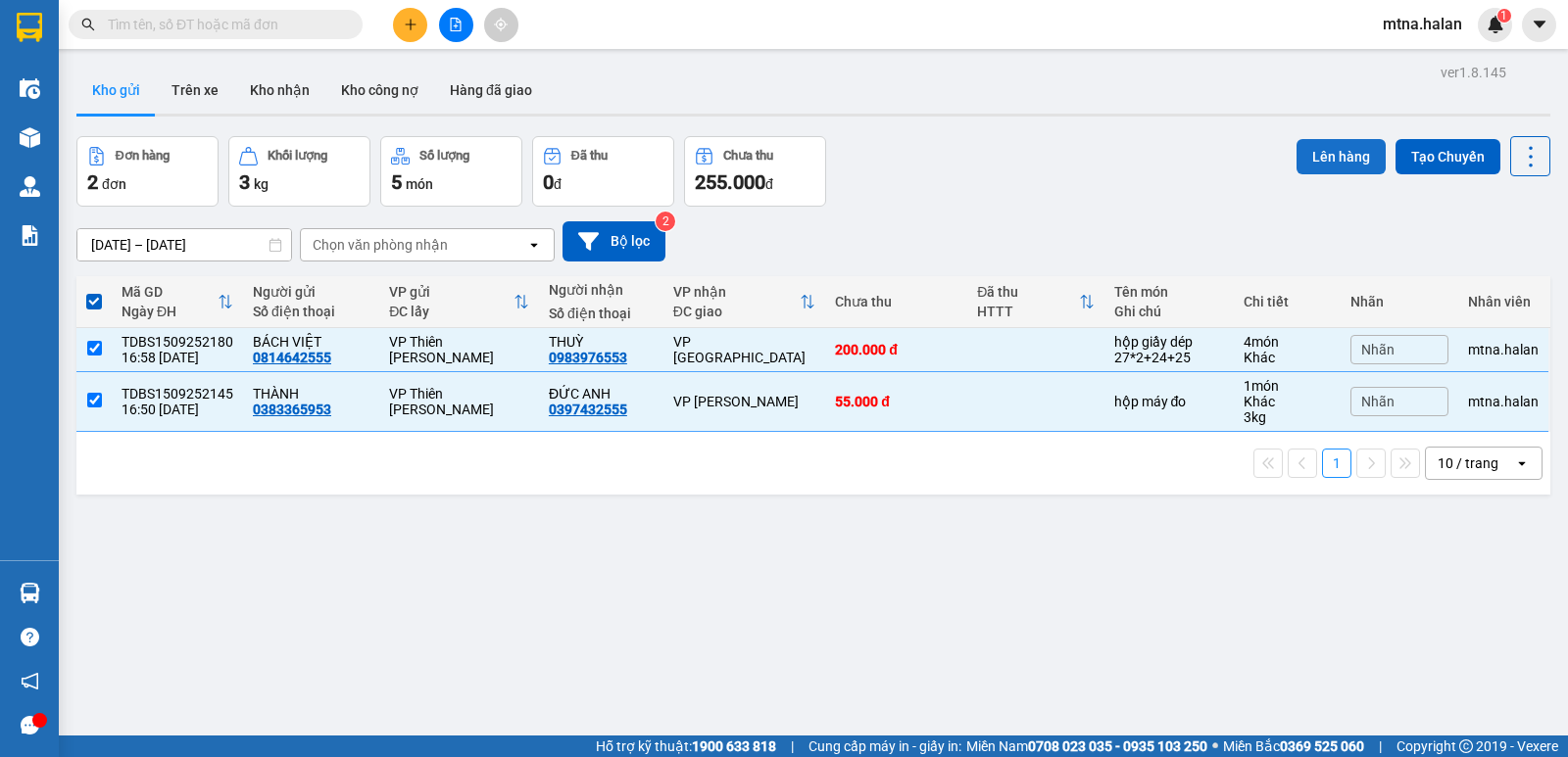
click at [1327, 155] on button "Lên hàng" at bounding box center [1340, 157] width 89 height 35
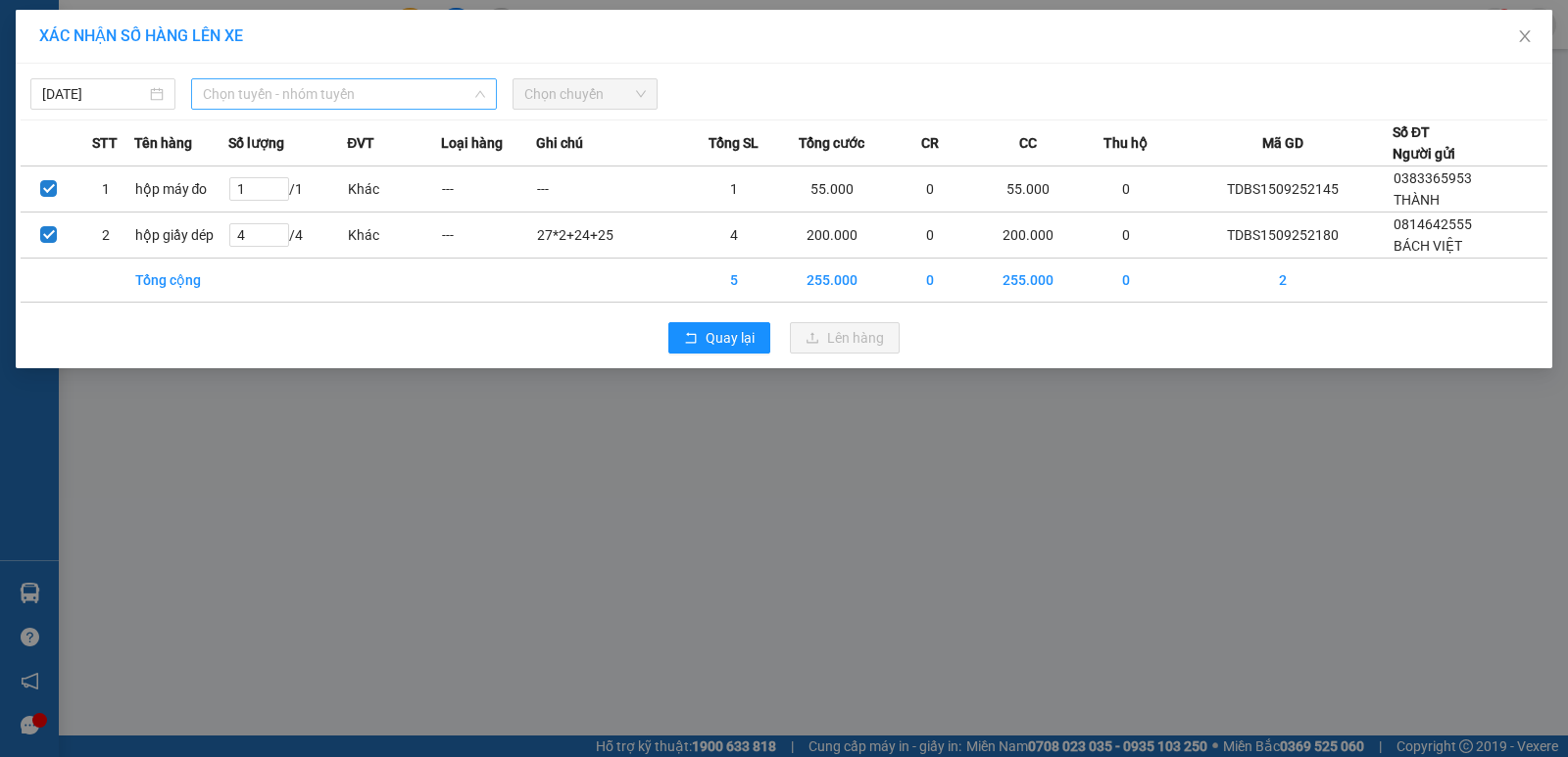
click at [371, 88] on span "Chọn tuyến - nhóm tuyến" at bounding box center [343, 94] width 282 height 29
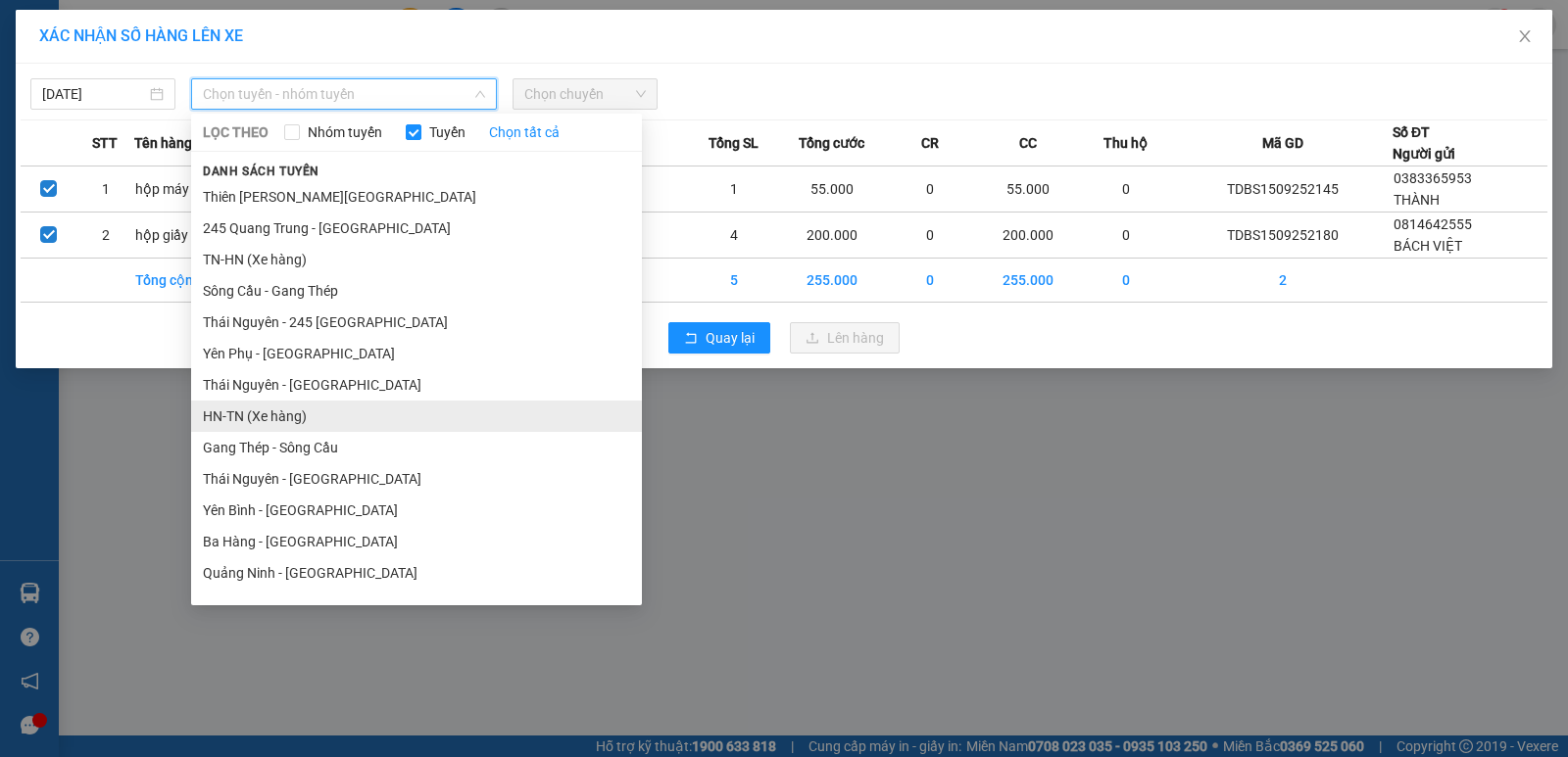
click at [293, 413] on li "HN-TN (Xe hàng)" at bounding box center [416, 416] width 451 height 31
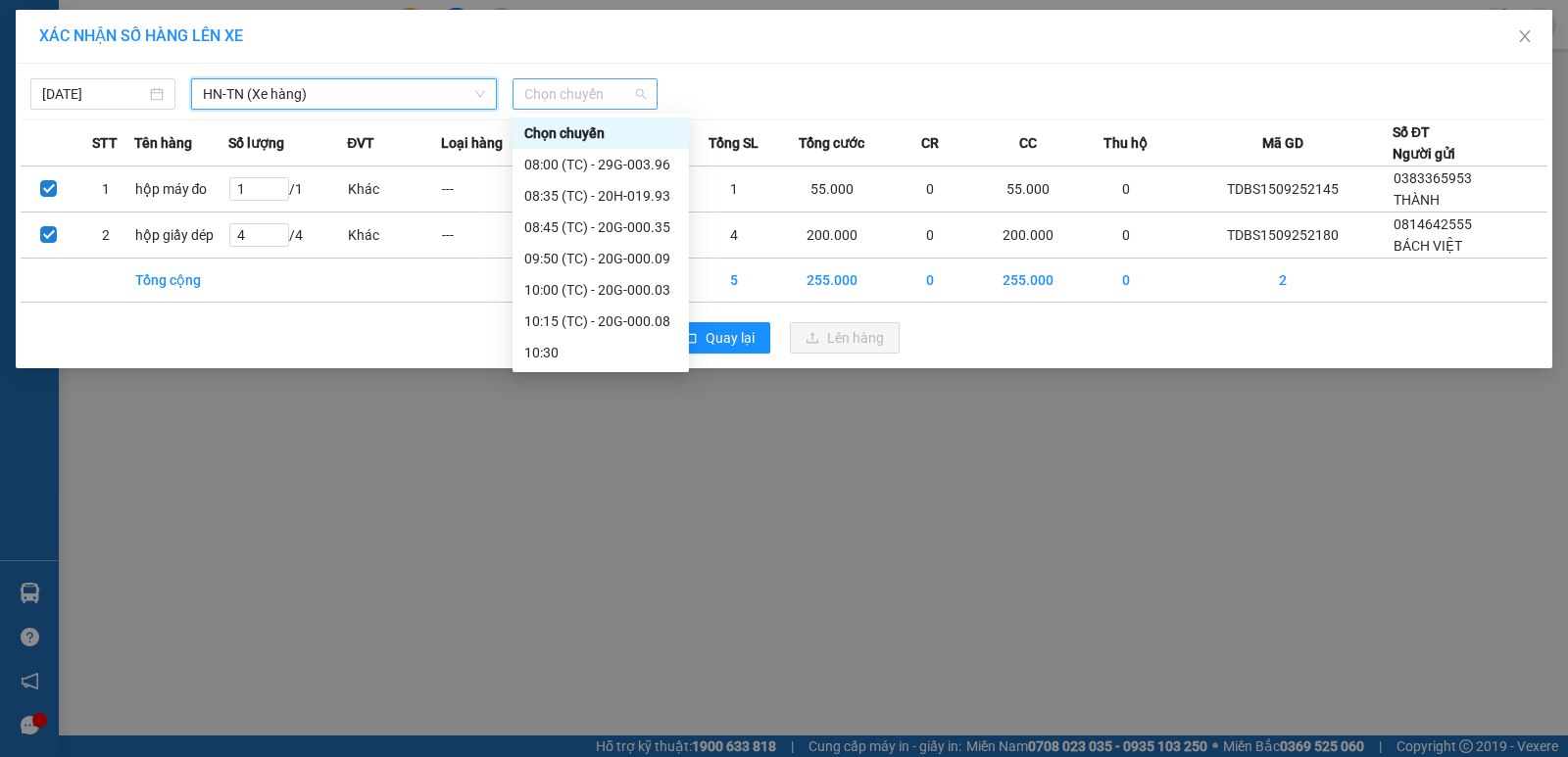
click at [606, 88] on span "Chọn chuyến" at bounding box center [585, 94] width 122 height 29
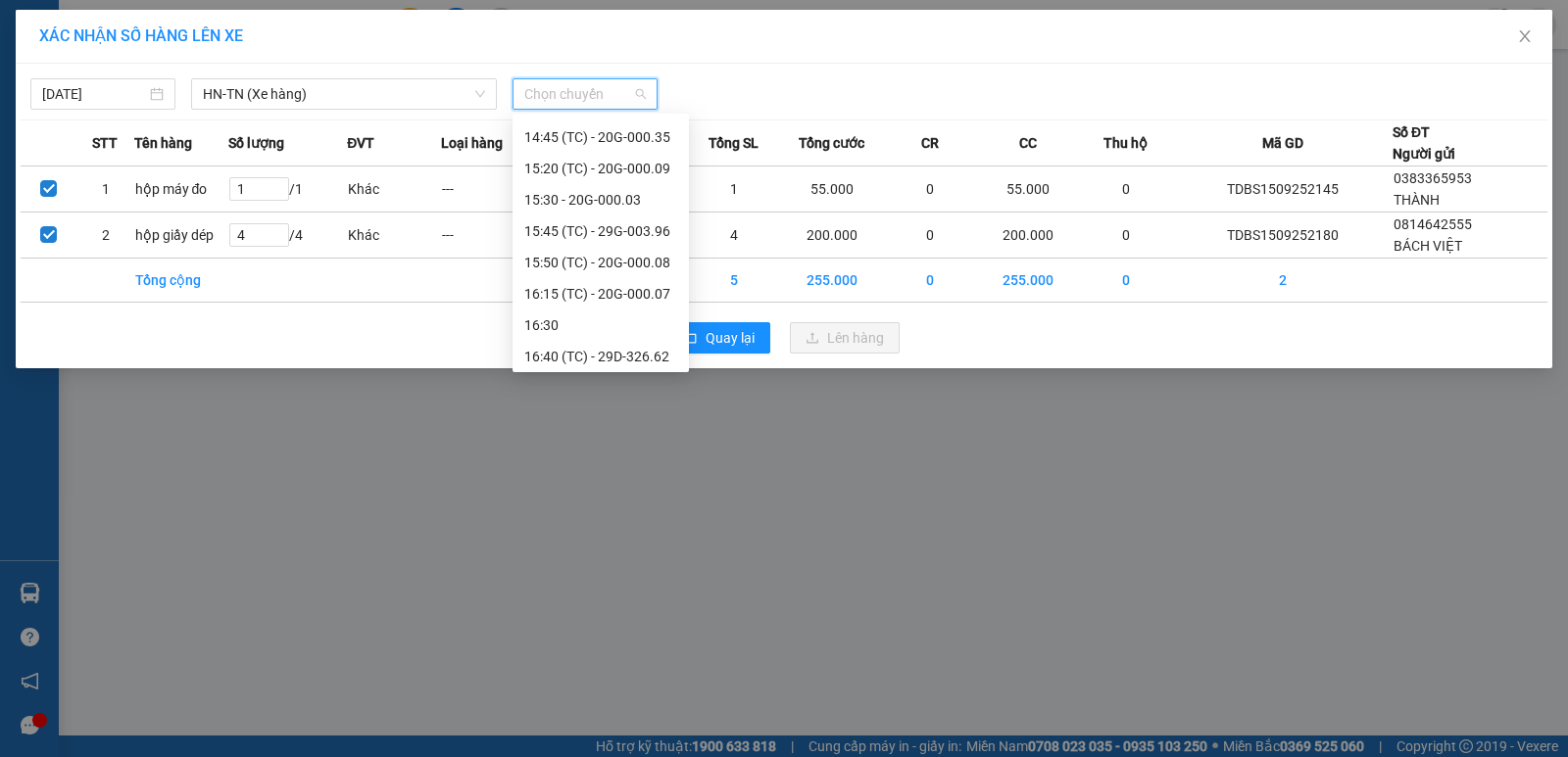
scroll to position [877, 0]
click at [1528, 32] on icon "close" at bounding box center [1525, 36] width 16 height 16
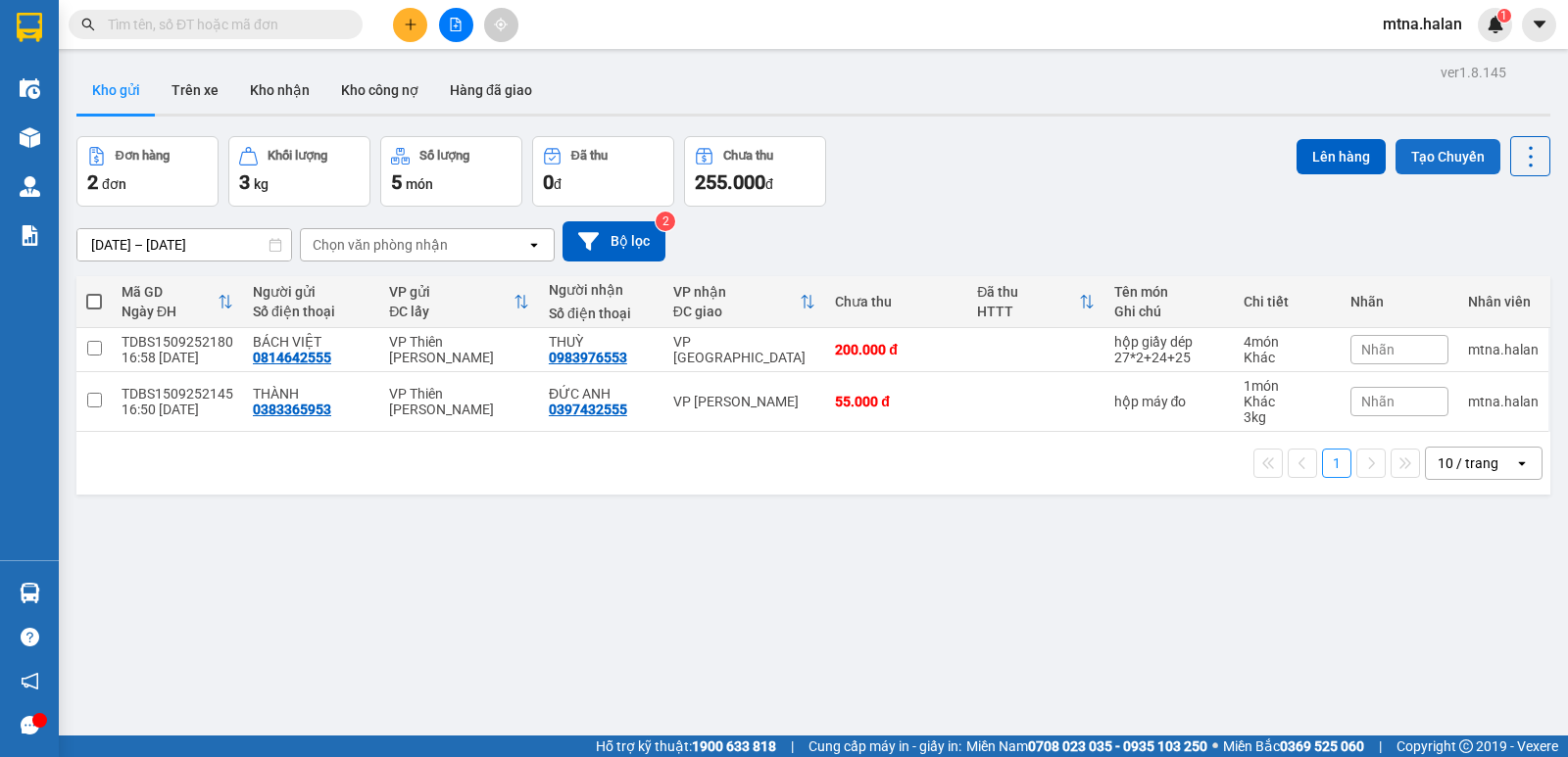
click at [1427, 156] on button "Tạo Chuyến" at bounding box center [1447, 157] width 105 height 35
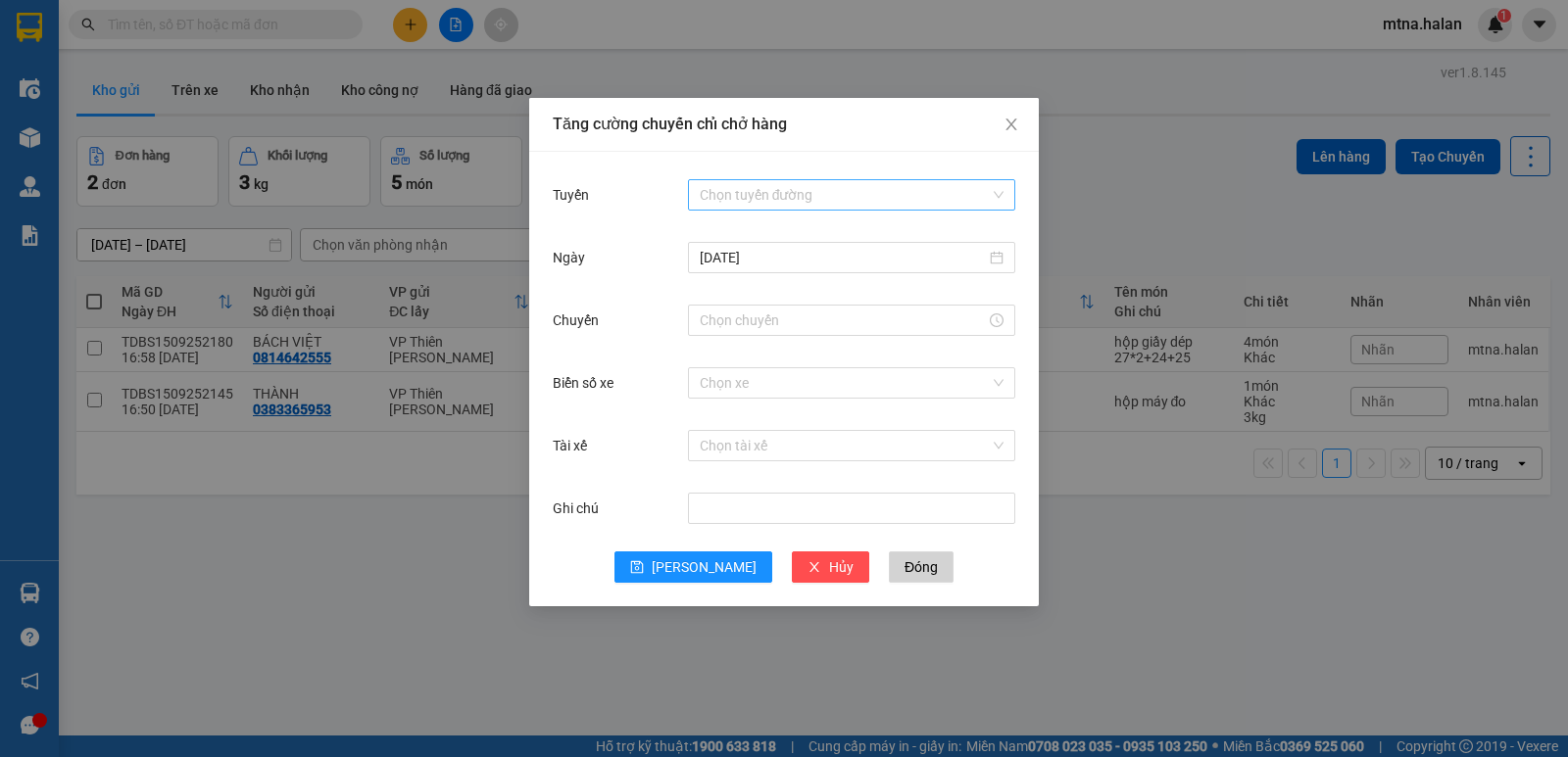
click at [821, 189] on input "Tuyến" at bounding box center [844, 194] width 290 height 29
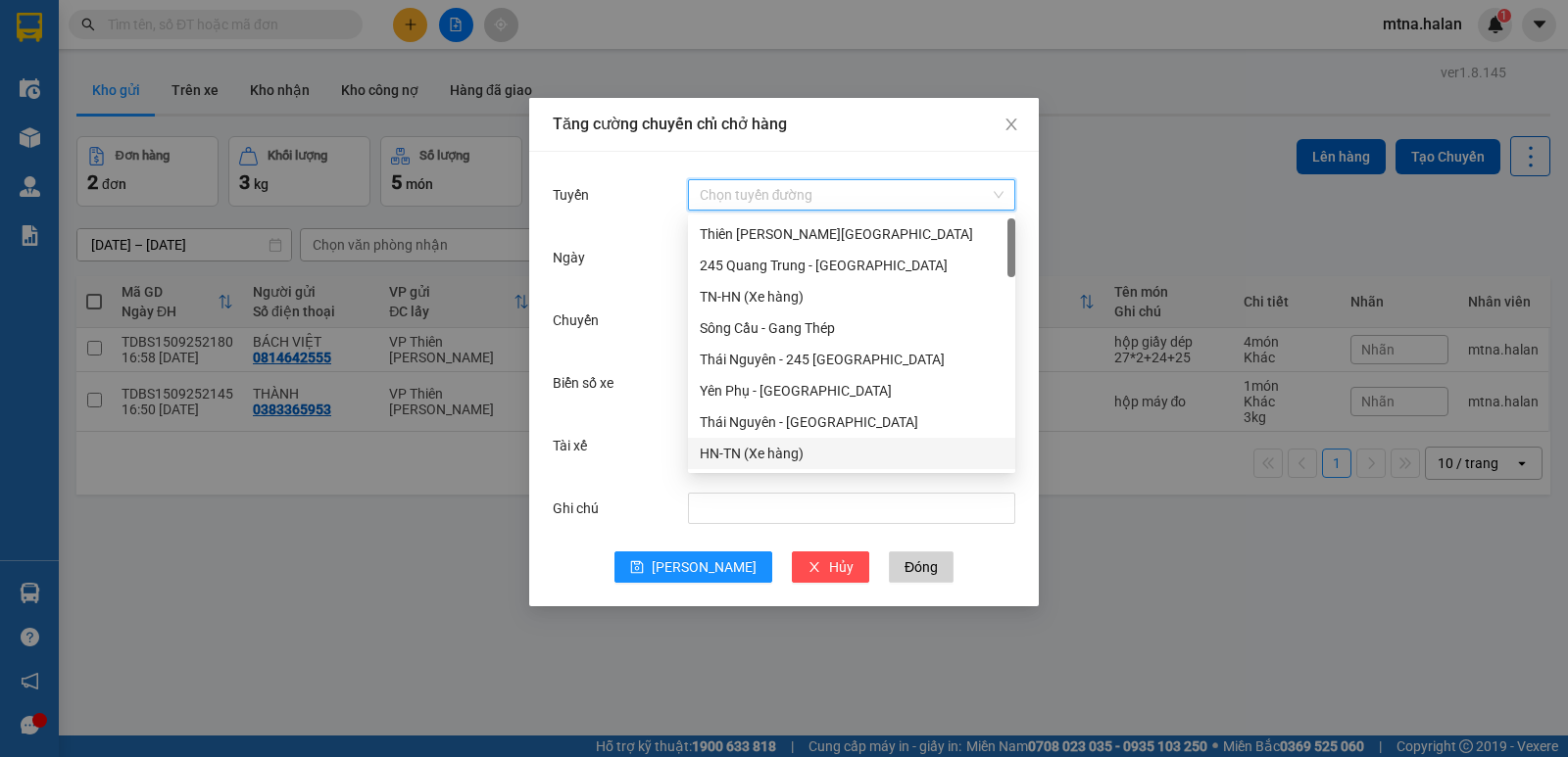
click at [756, 451] on div "HN-TN (Xe hàng)" at bounding box center [851, 454] width 304 height 22
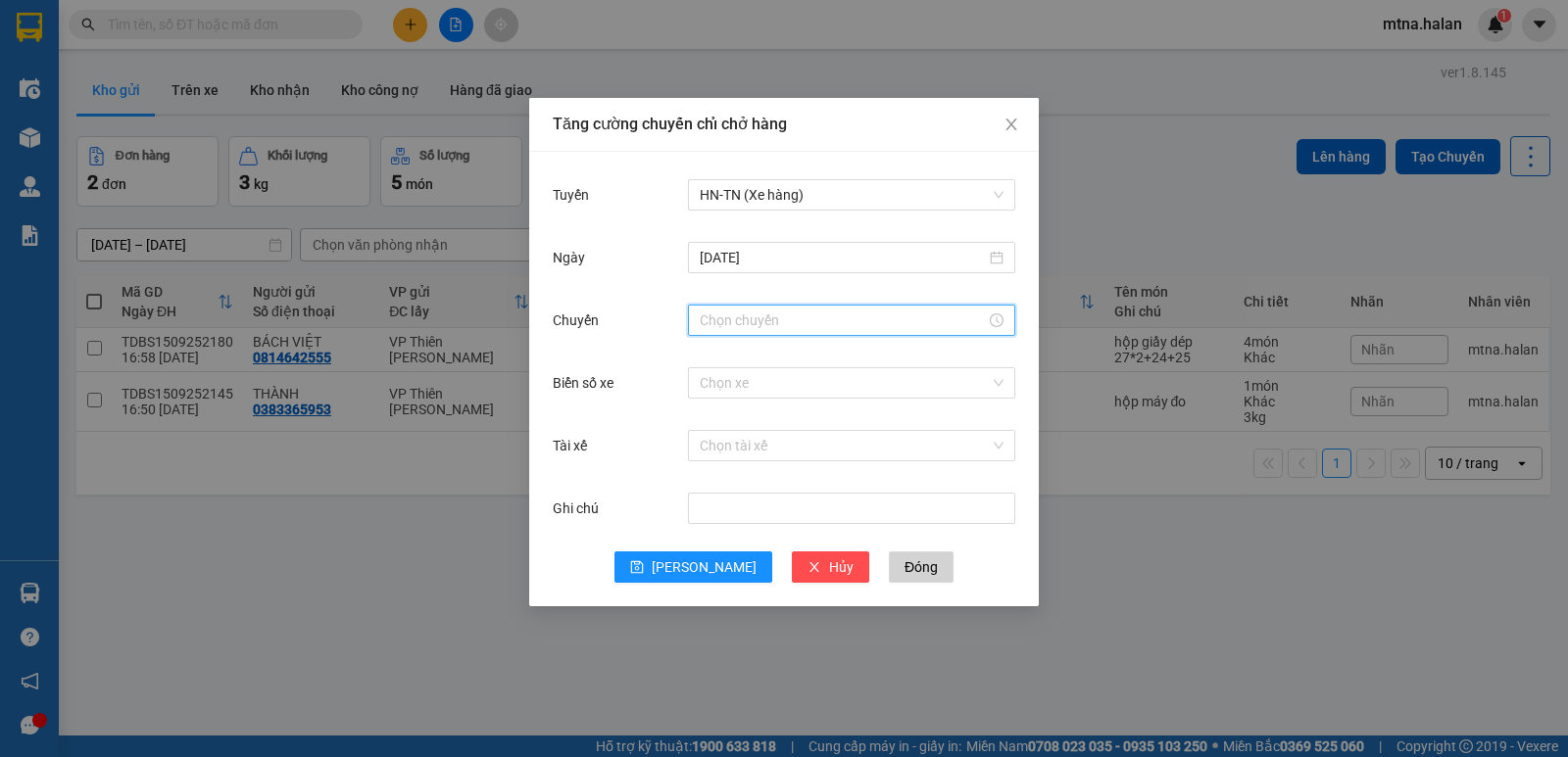
click at [793, 322] on input "Chuyến" at bounding box center [842, 320] width 286 height 22
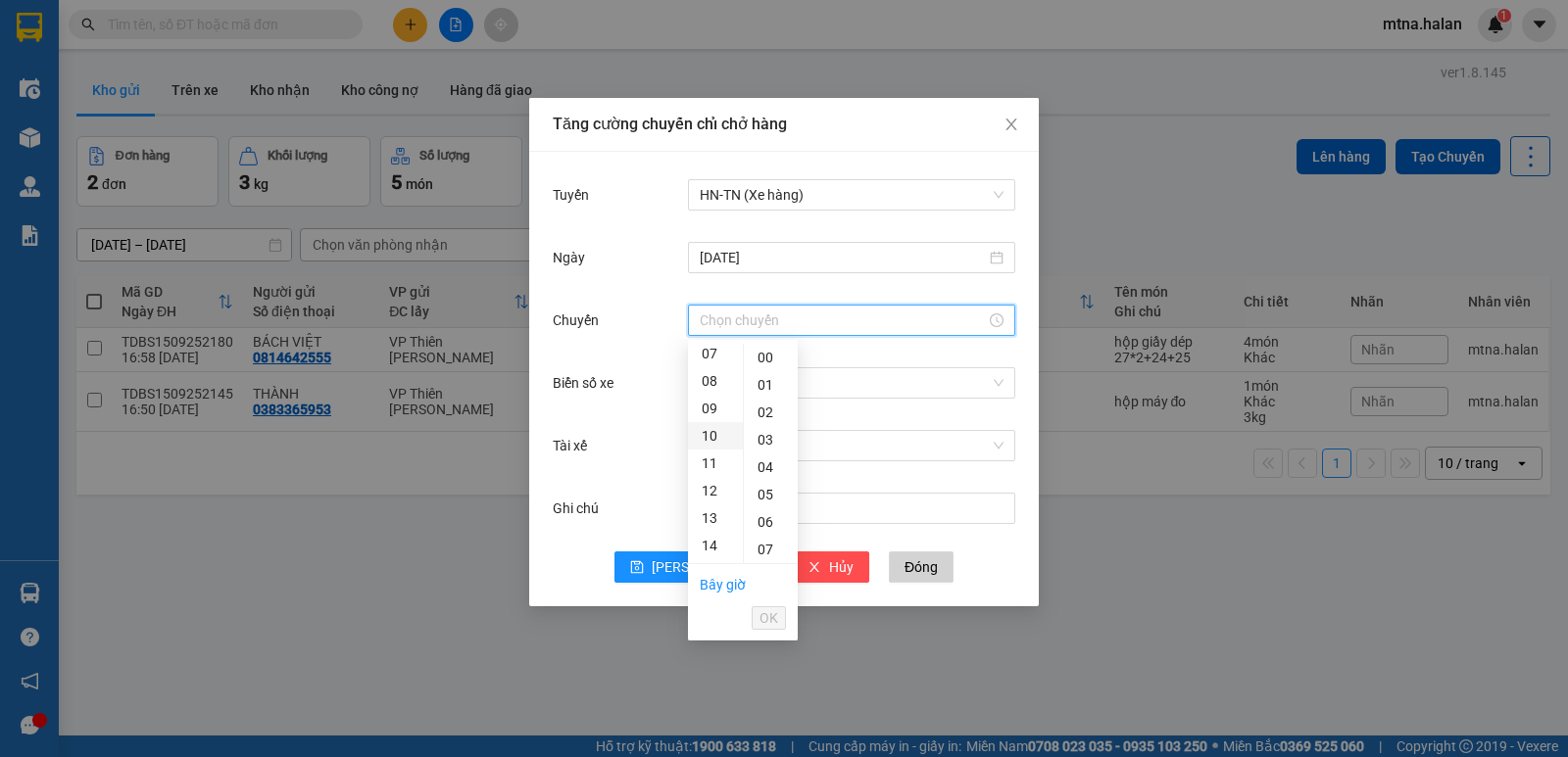
scroll to position [392, 0]
click at [708, 458] on div "18" at bounding box center [715, 460] width 55 height 27
type input "18:00"
click at [765, 358] on div "00" at bounding box center [770, 357] width 54 height 27
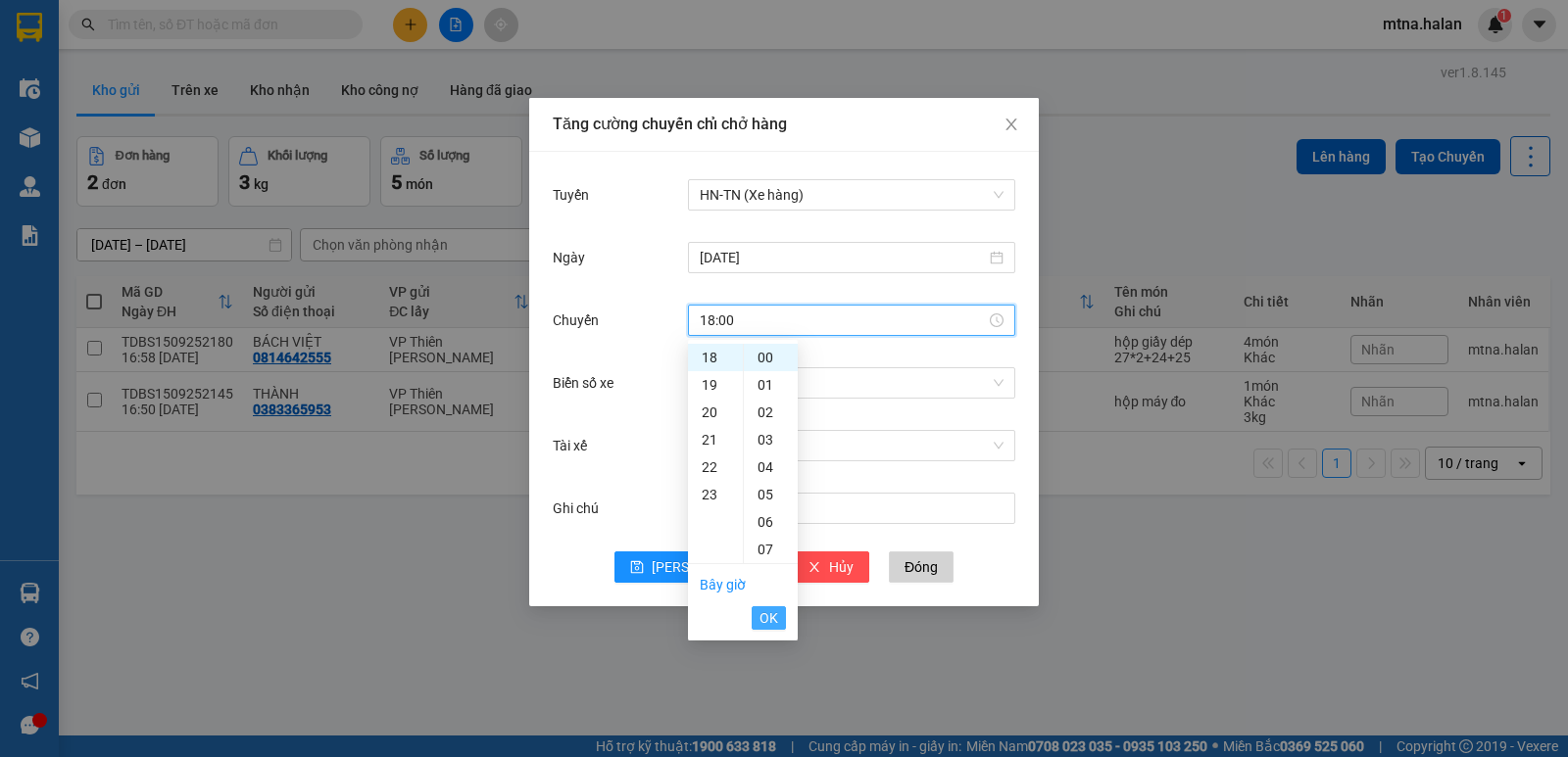
click at [773, 615] on span "OK" at bounding box center [768, 618] width 19 height 22
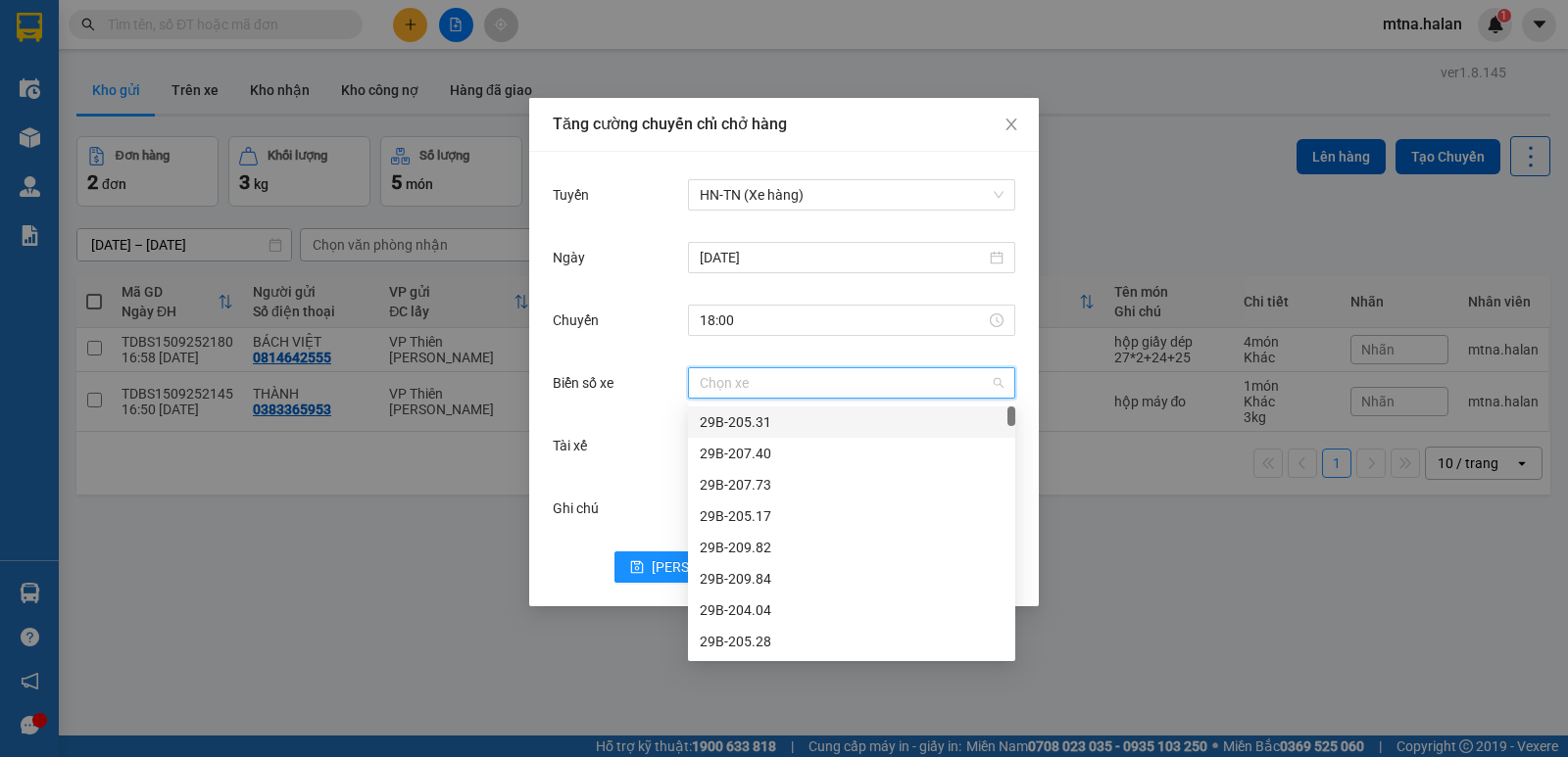
click at [803, 383] on input "Biển số xe" at bounding box center [844, 383] width 290 height 29
type input "00"
click at [737, 514] on div "20G-000.32" at bounding box center [851, 516] width 304 height 22
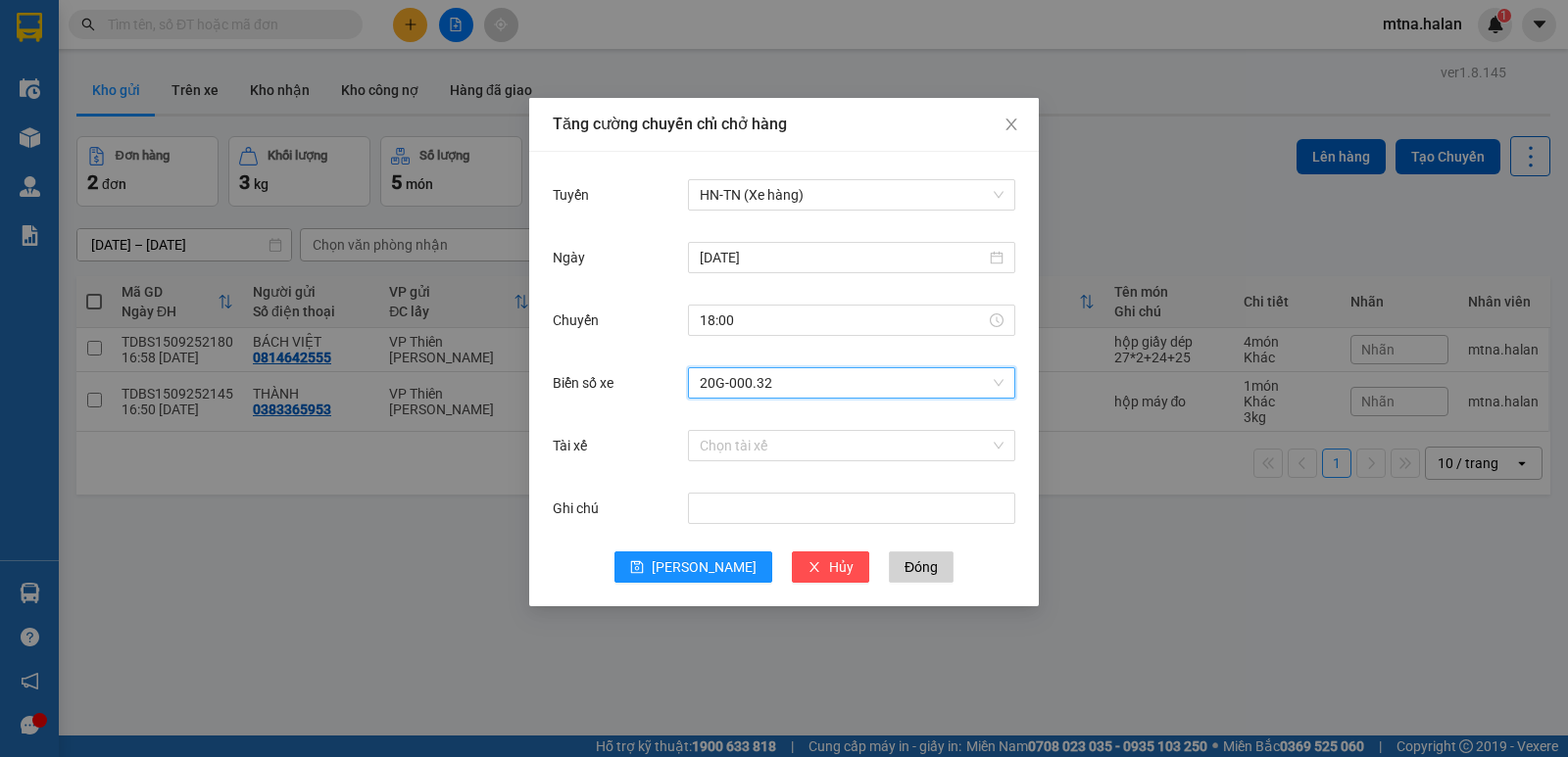
click at [802, 380] on span "20G-000.32" at bounding box center [851, 383] width 304 height 29
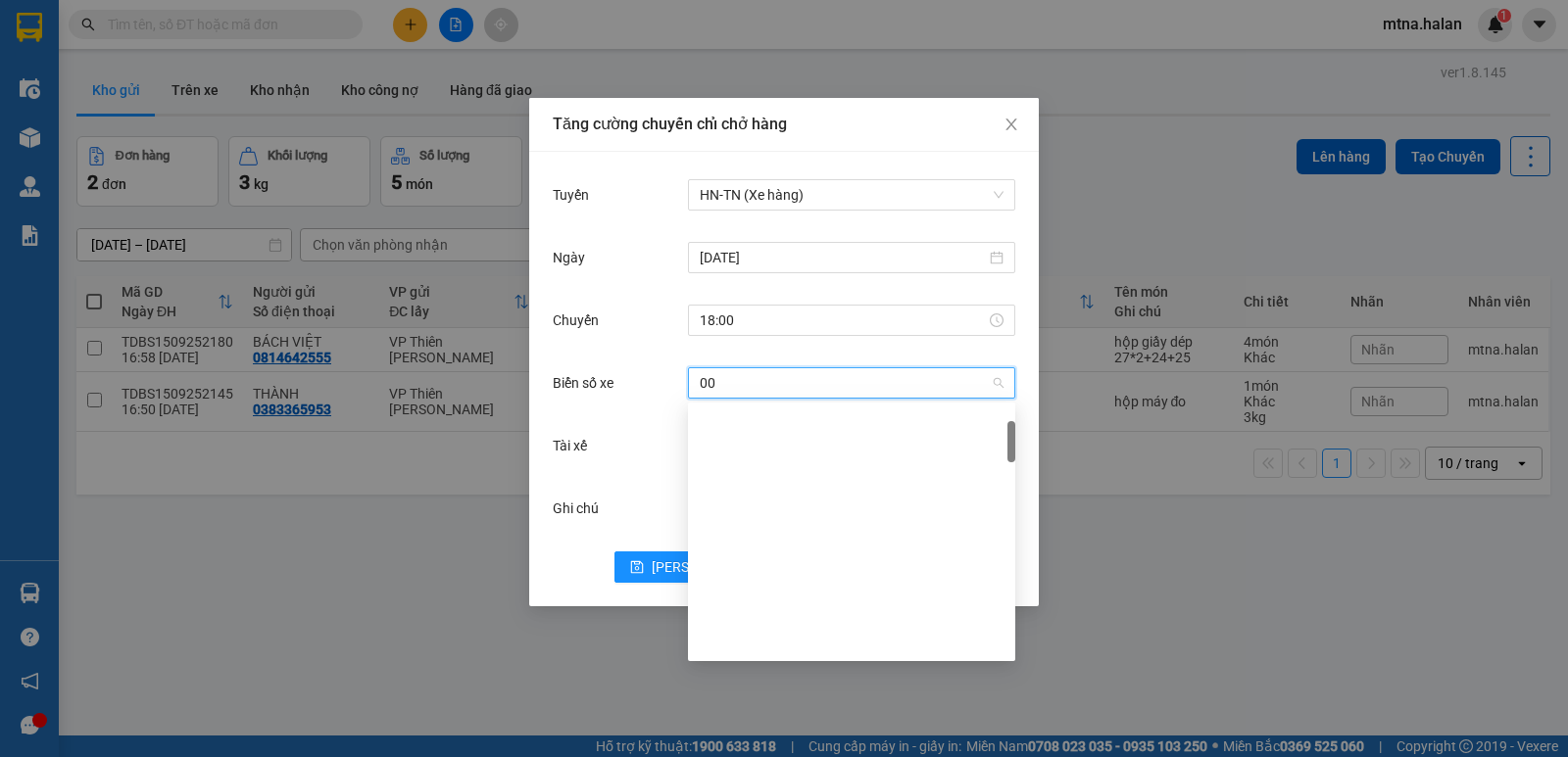
scroll to position [94, 0]
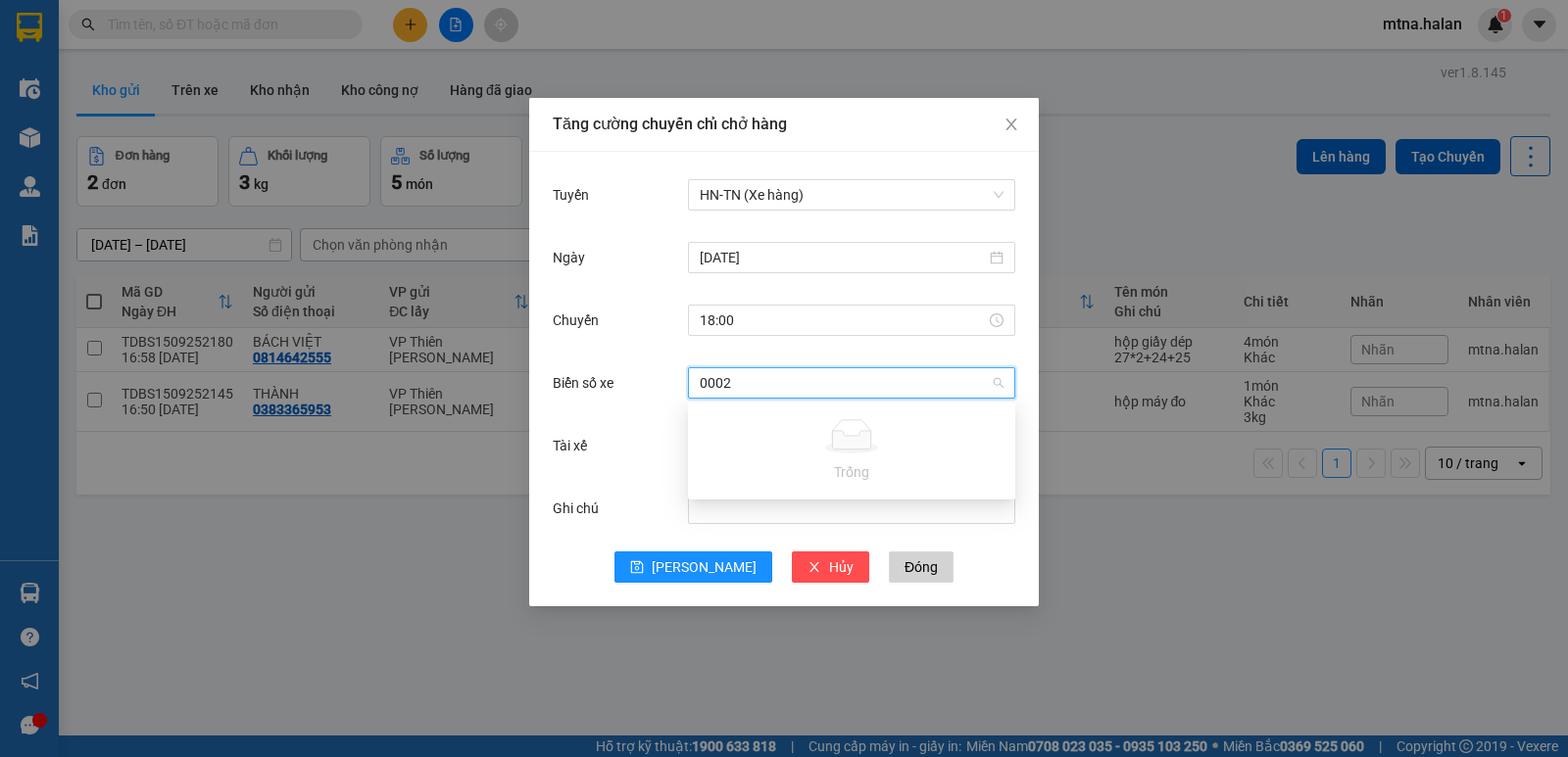
type input "000"
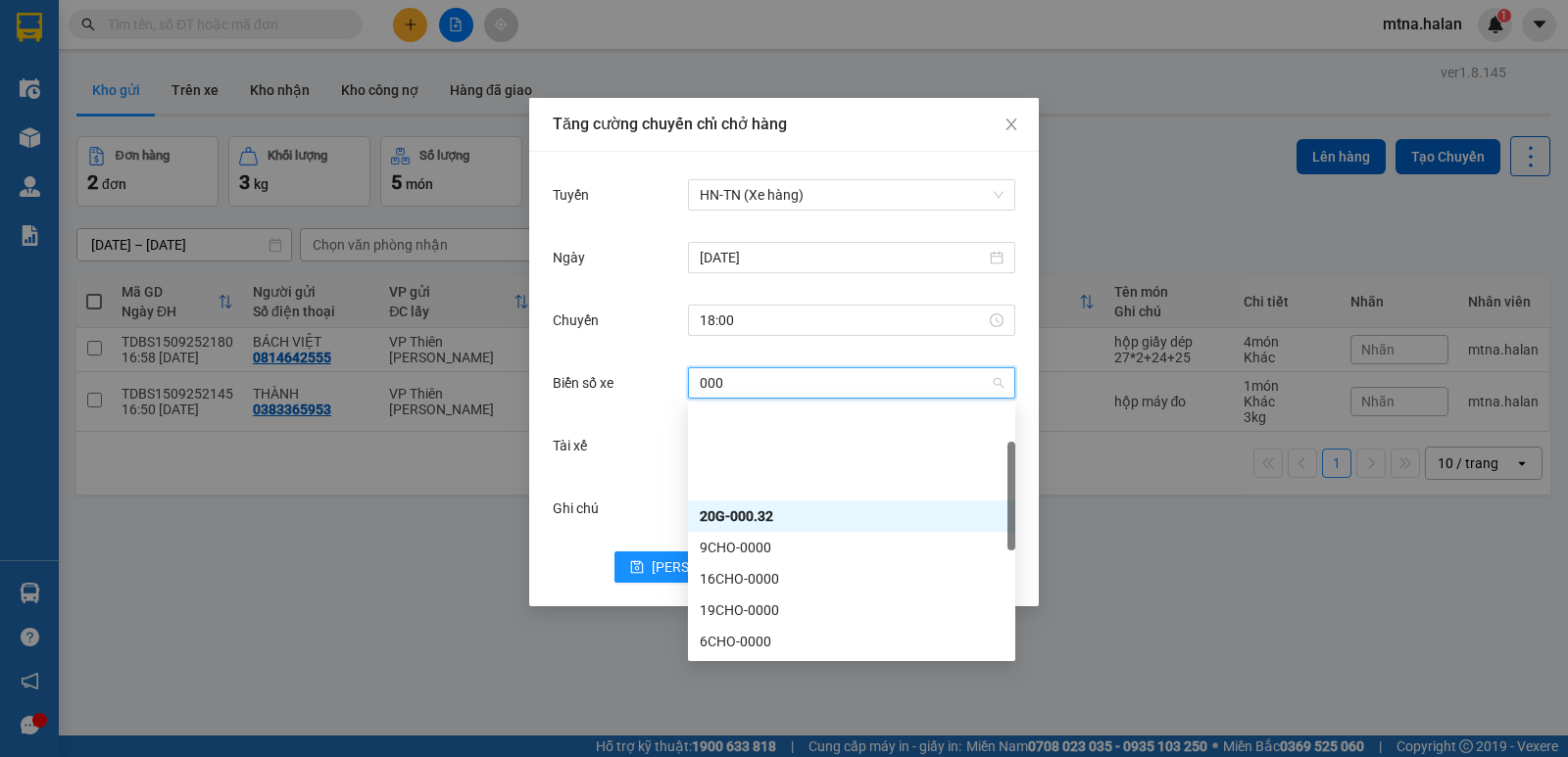
scroll to position [195, 0]
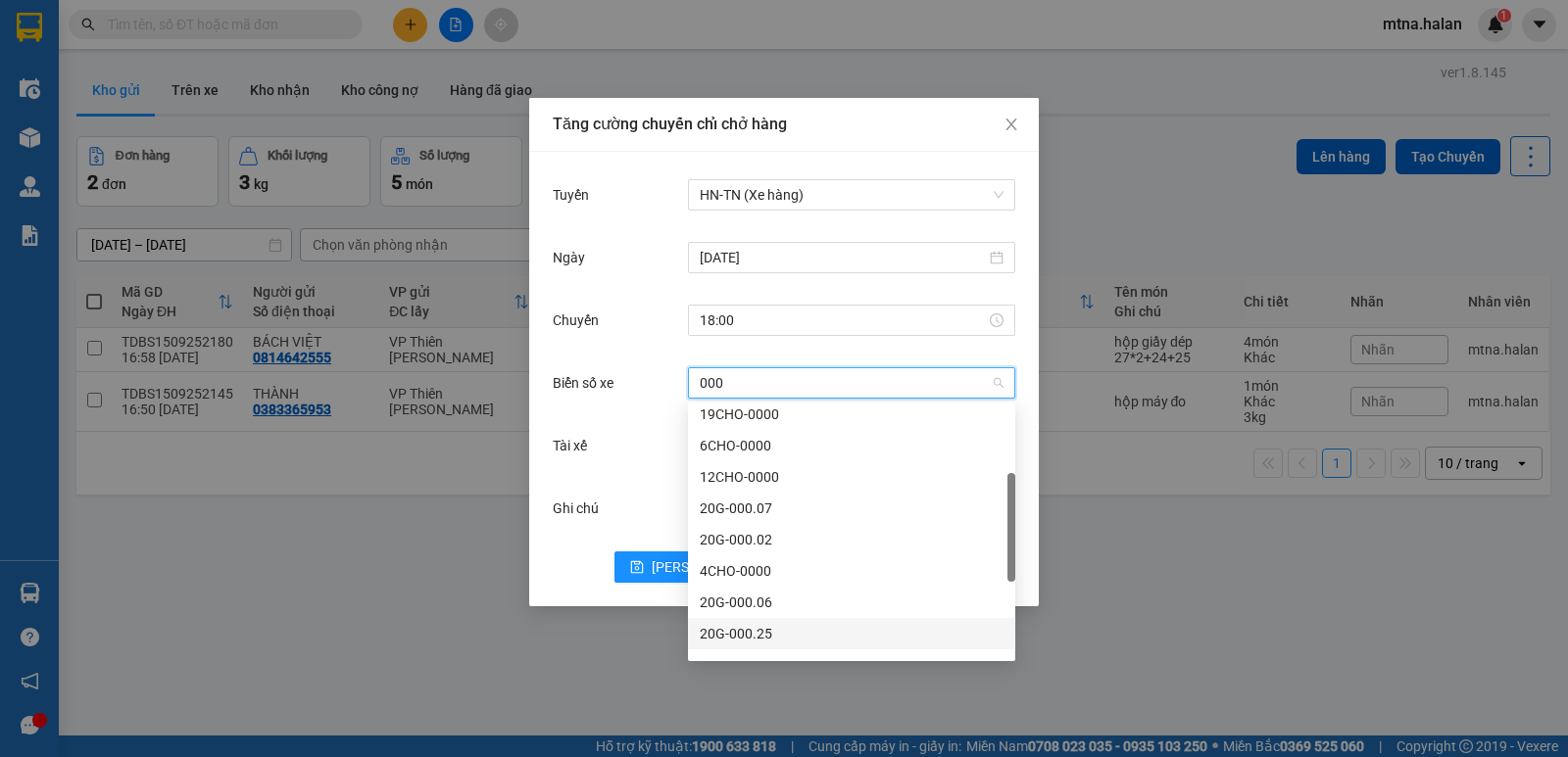
click at [754, 628] on div "20G-000.25" at bounding box center [851, 633] width 304 height 22
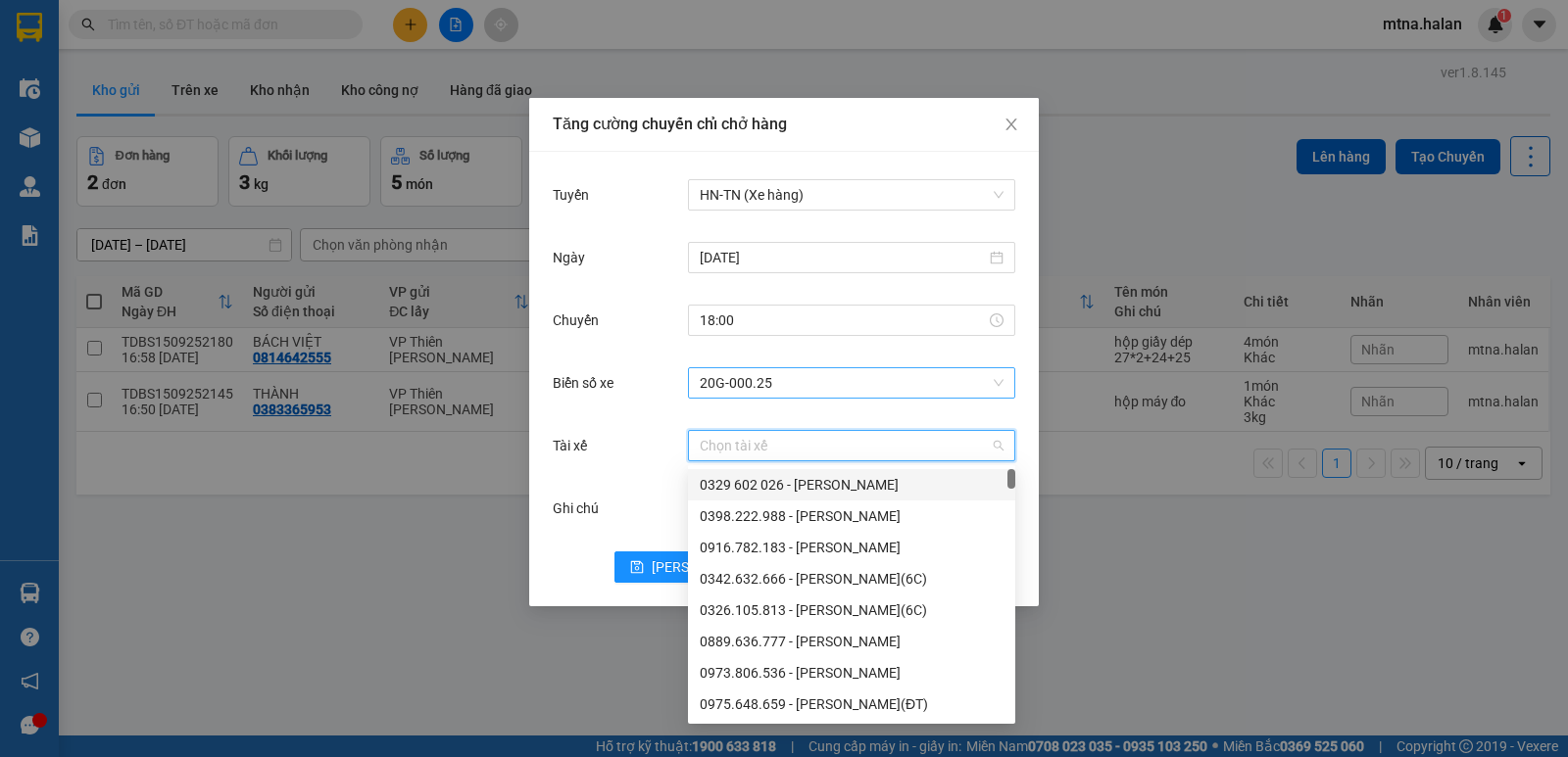
click at [819, 448] on input "Tài xế" at bounding box center [844, 446] width 290 height 29
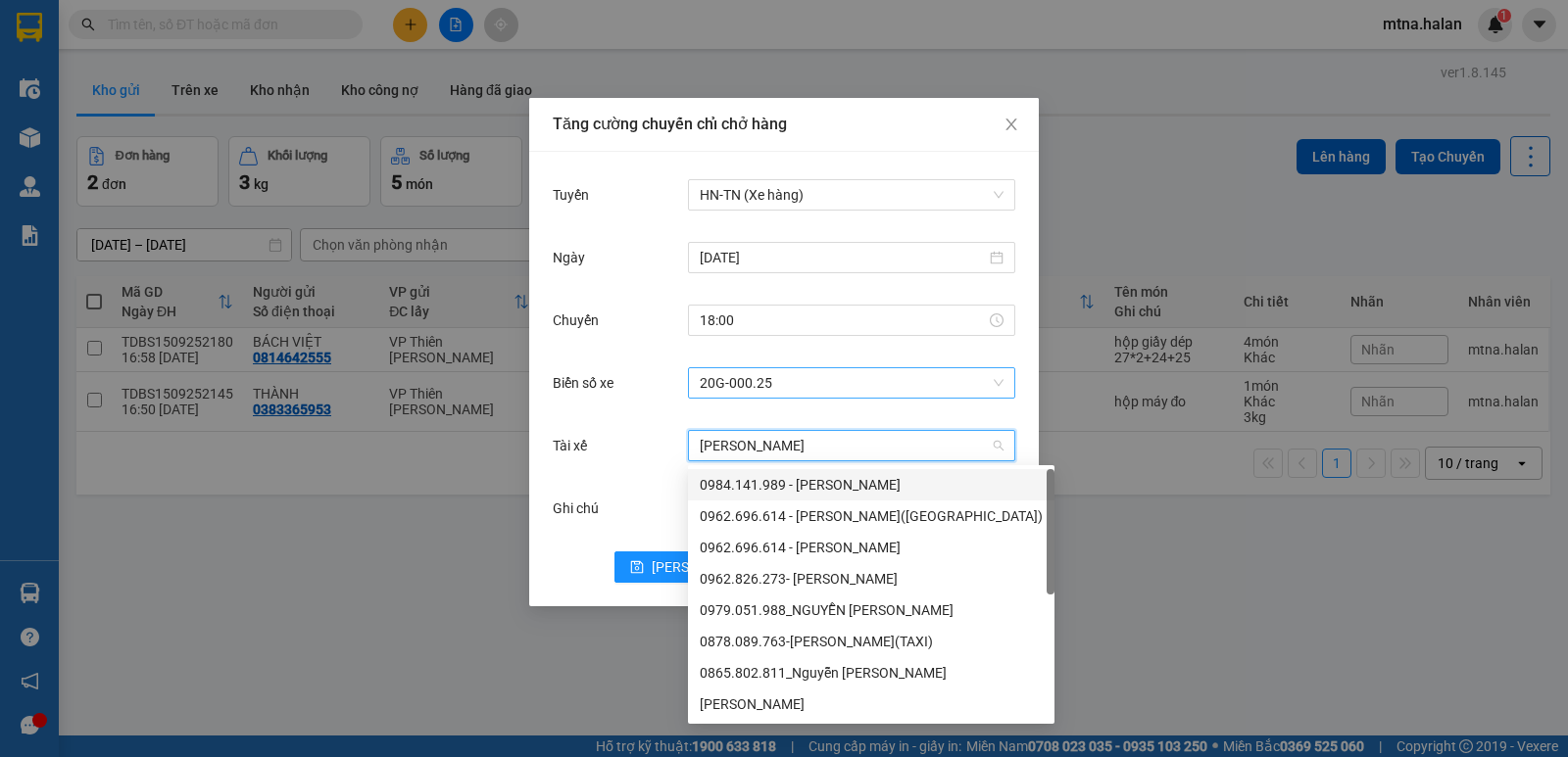
type input "nguyễn đức"
click at [754, 702] on div "Nguyễn Đức Bắc" at bounding box center [870, 704] width 343 height 22
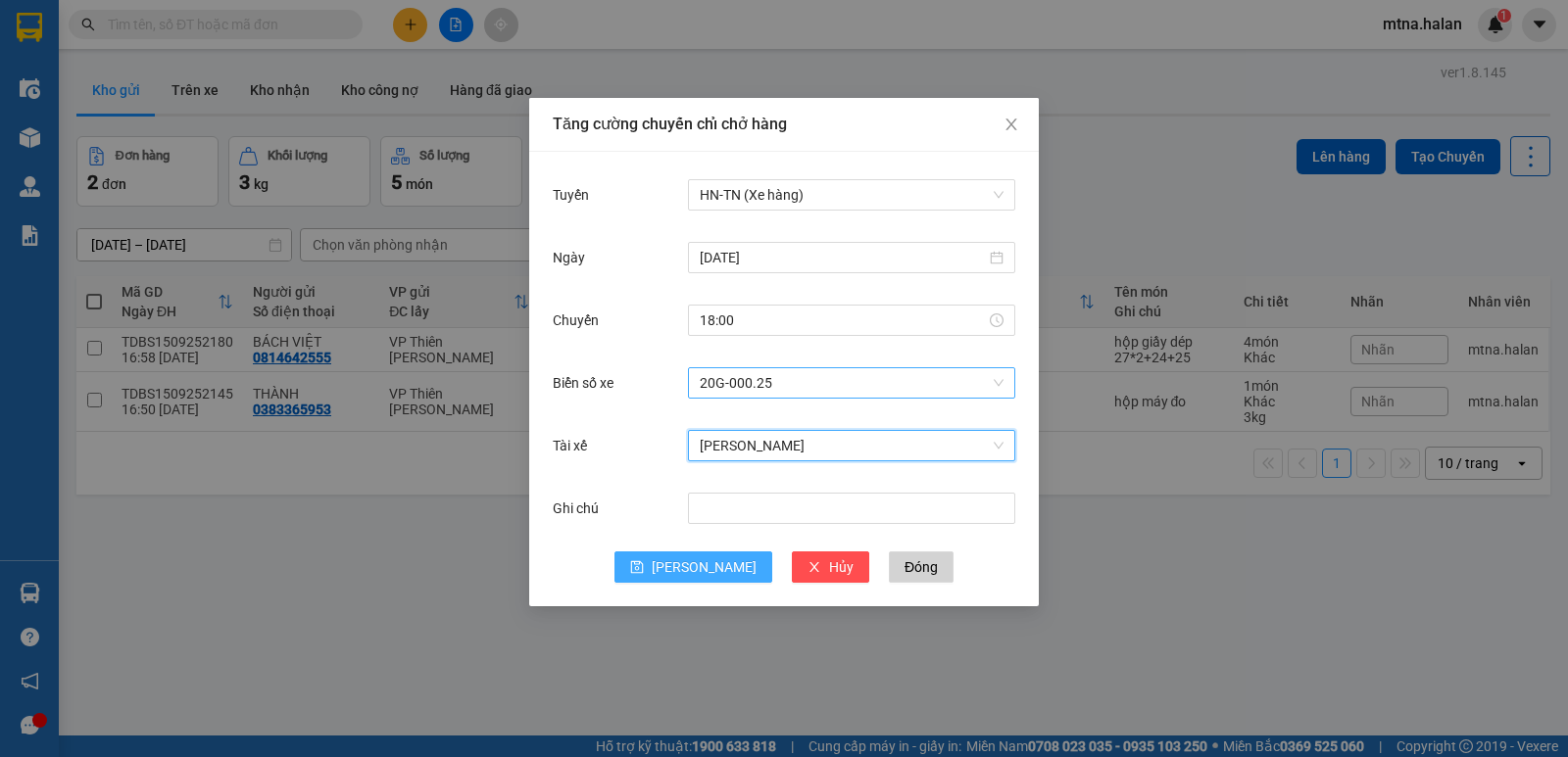
click at [703, 571] on span "[PERSON_NAME]" at bounding box center [703, 567] width 105 height 22
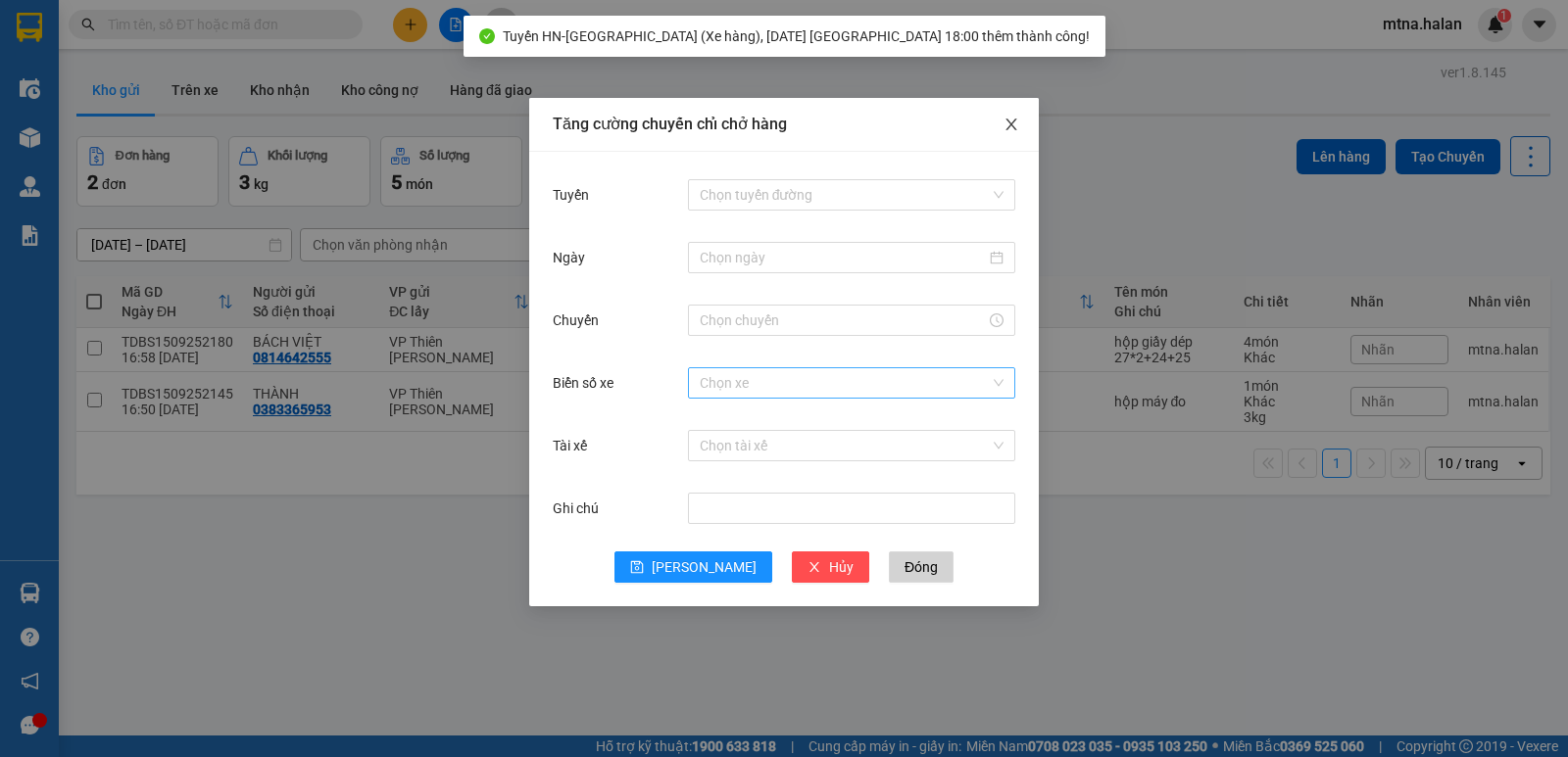
click at [1012, 122] on icon "close" at bounding box center [1011, 125] width 16 height 16
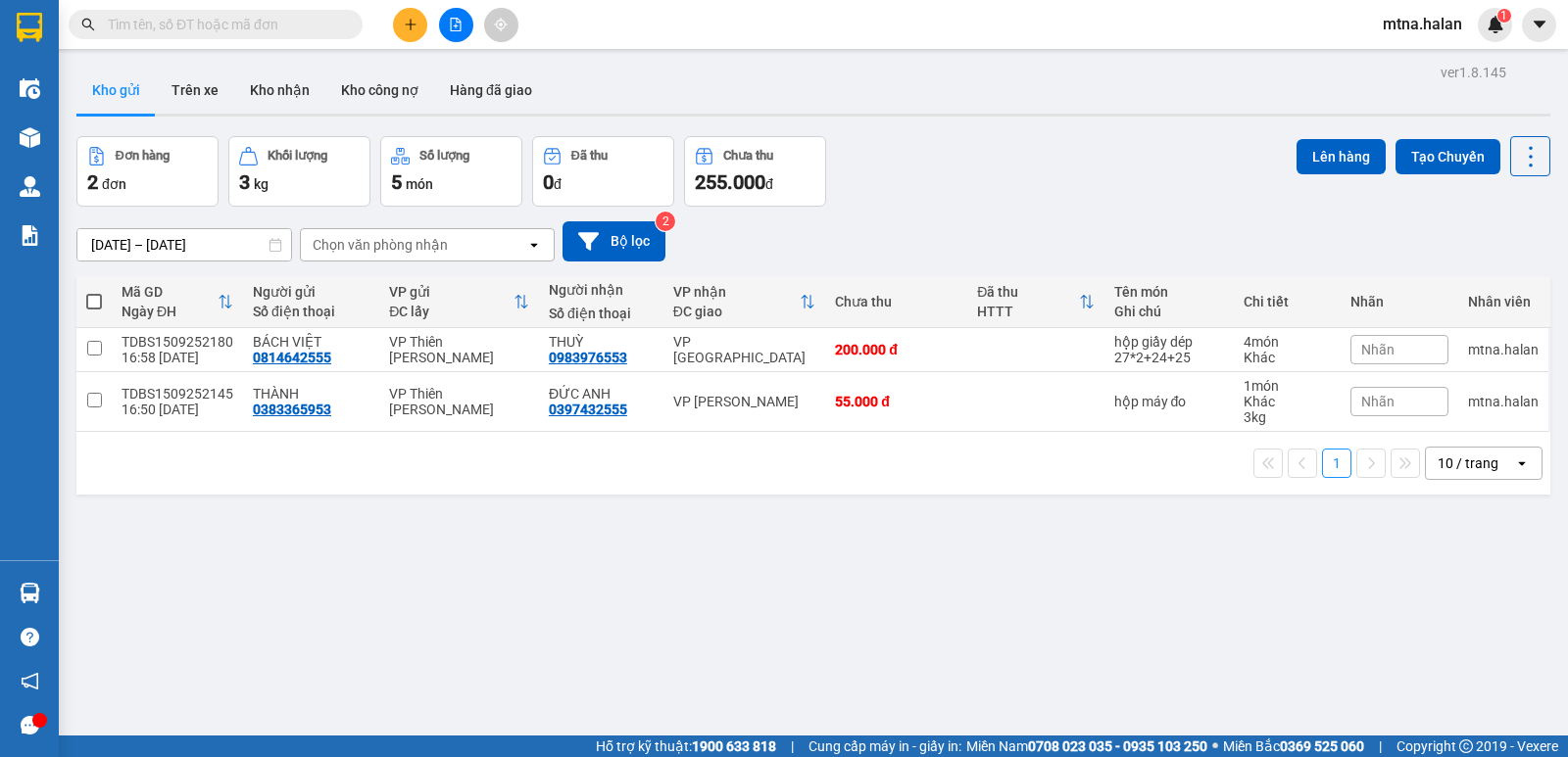
click at [95, 294] on span at bounding box center [94, 301] width 16 height 16
click at [94, 292] on input "checkbox" at bounding box center [94, 292] width 0 height 0
checkbox input "true"
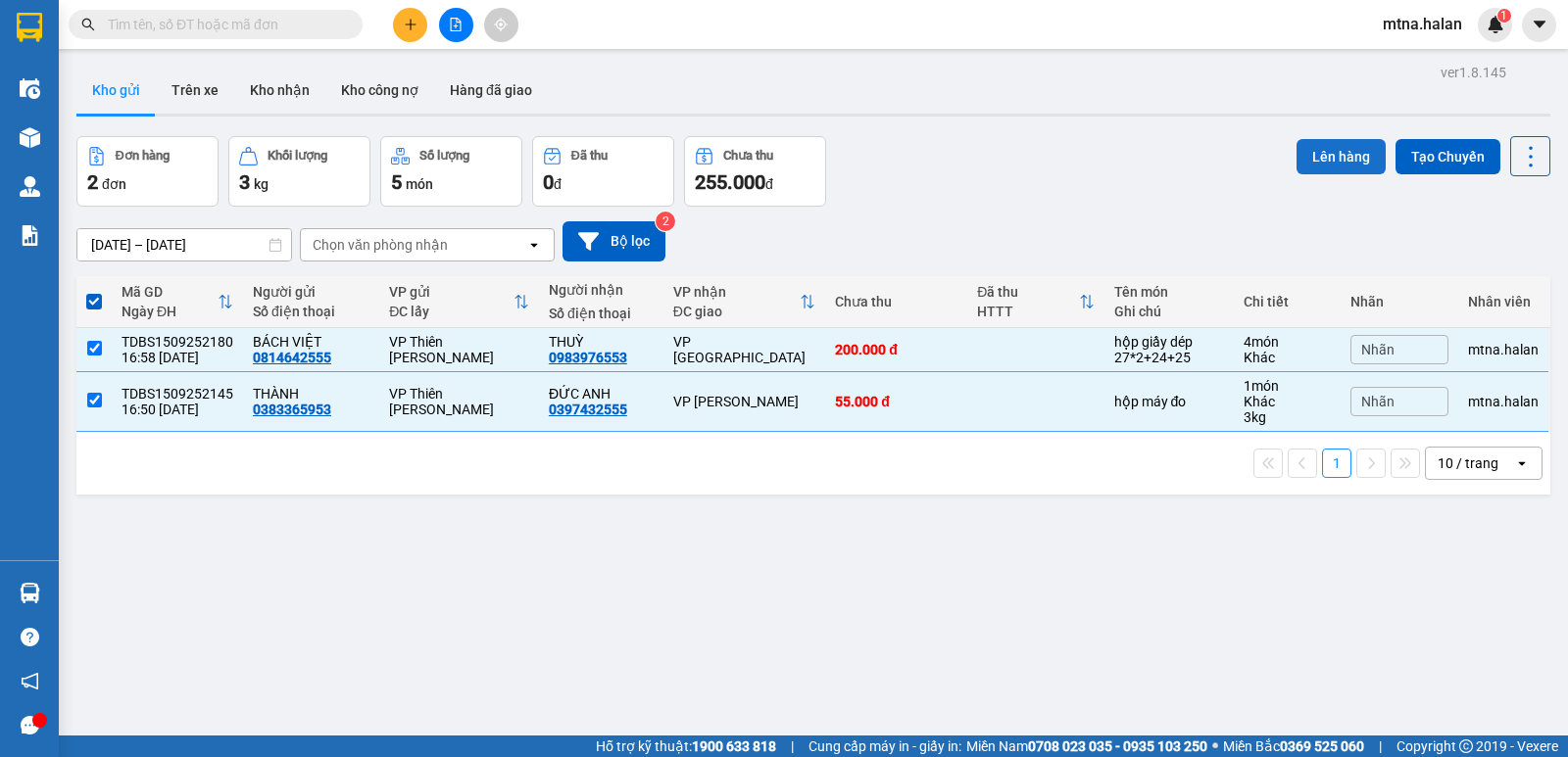
click at [1335, 151] on button "Lên hàng" at bounding box center [1340, 157] width 89 height 35
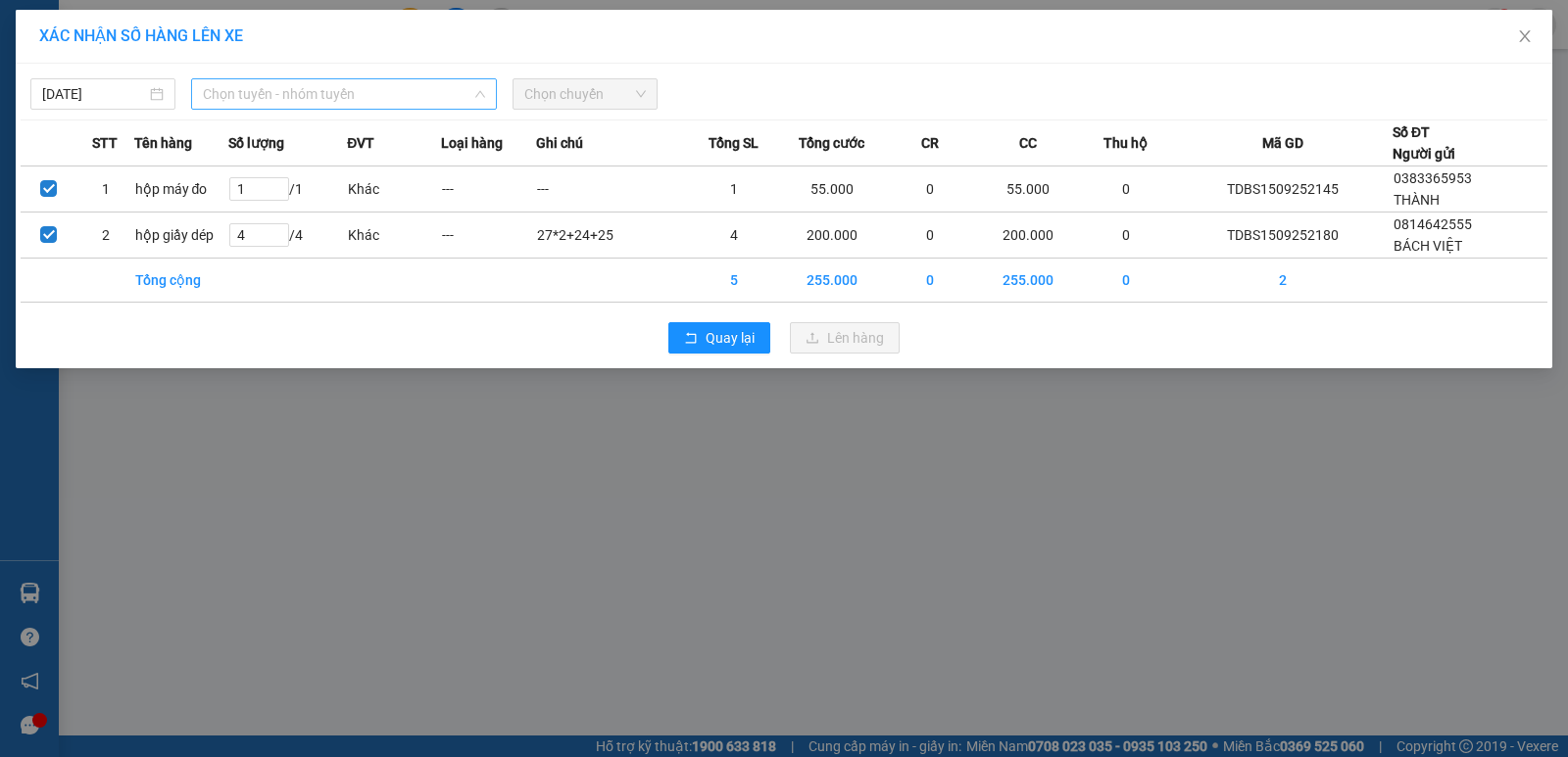
click at [375, 87] on span "Chọn tuyến - nhóm tuyến" at bounding box center [343, 94] width 282 height 29
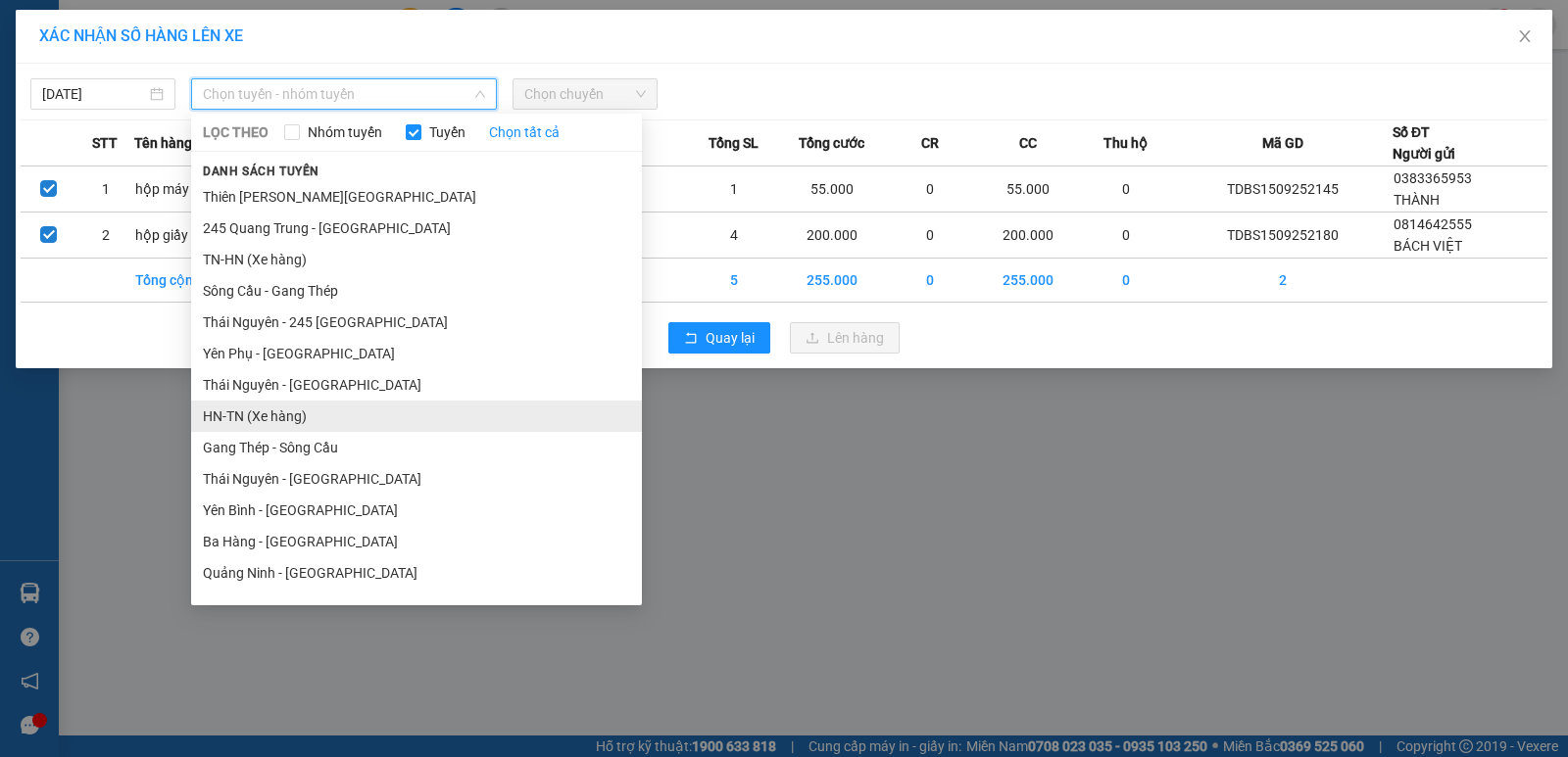
click at [270, 415] on li "HN-TN (Xe hàng)" at bounding box center [416, 416] width 451 height 31
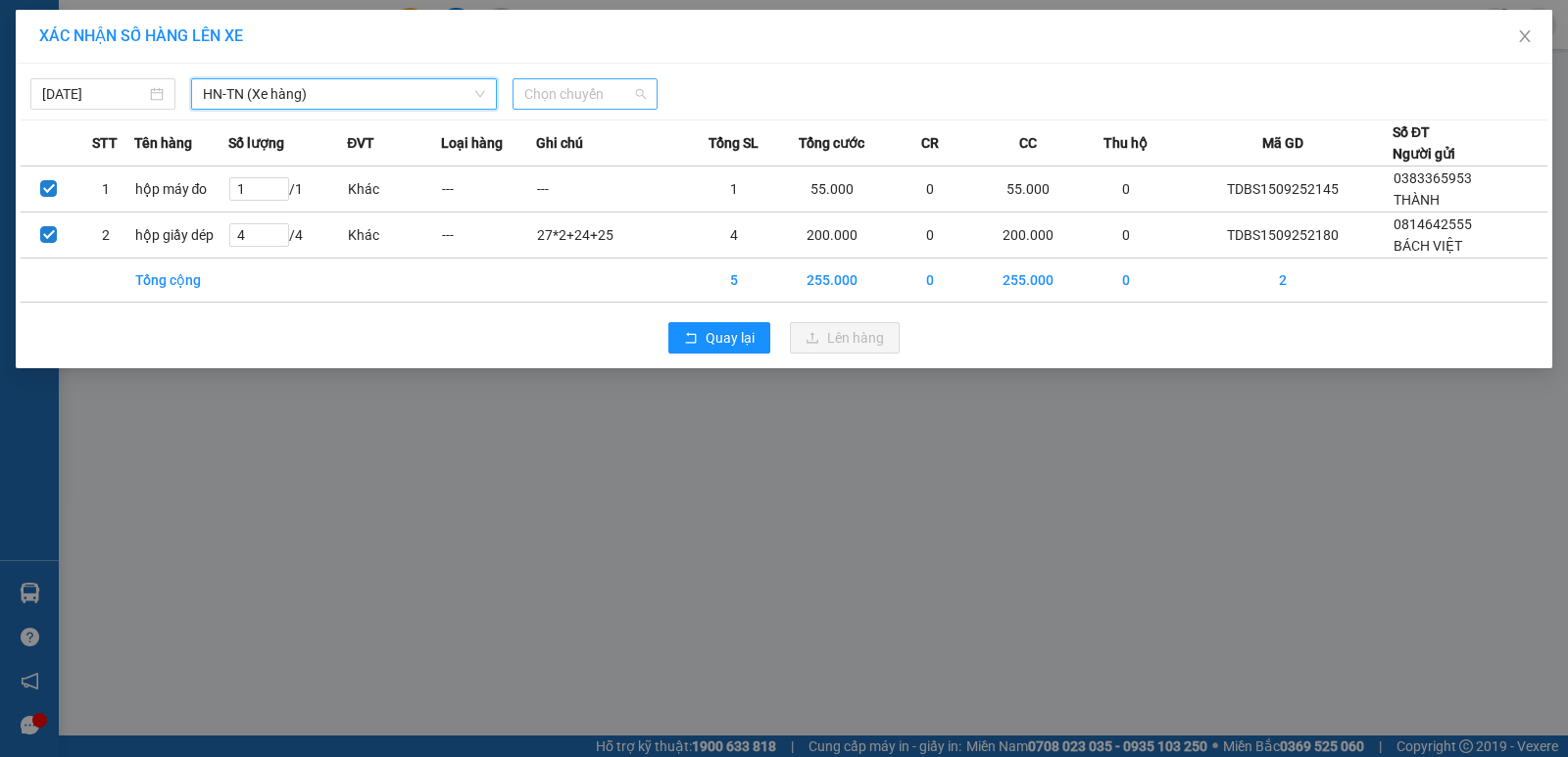
click at [608, 91] on span "Chọn chuyến" at bounding box center [585, 94] width 122 height 29
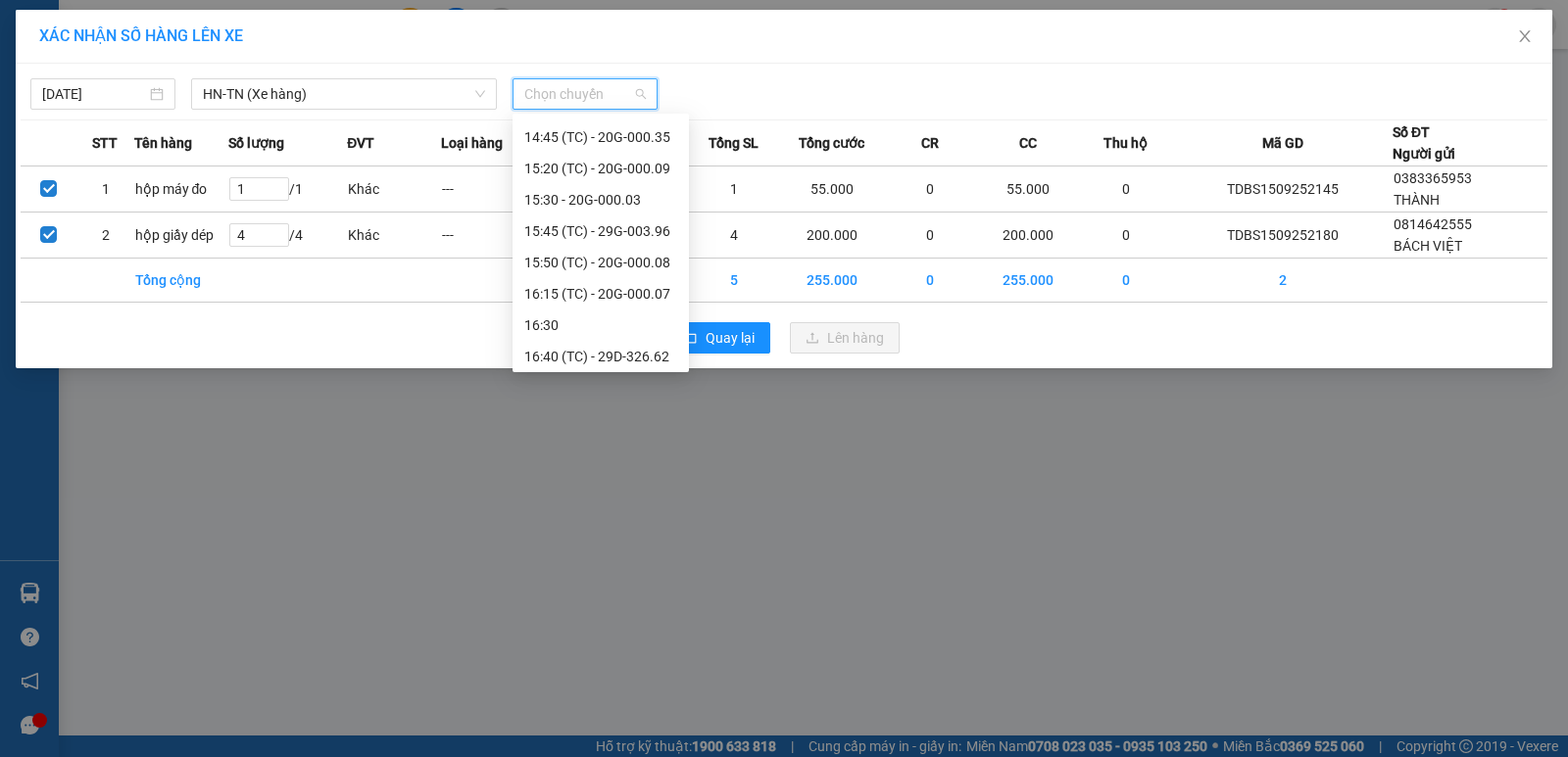
scroll to position [908, 0]
click at [588, 286] on div "18:00 (TC) - 20G-000.25" at bounding box center [600, 290] width 153 height 22
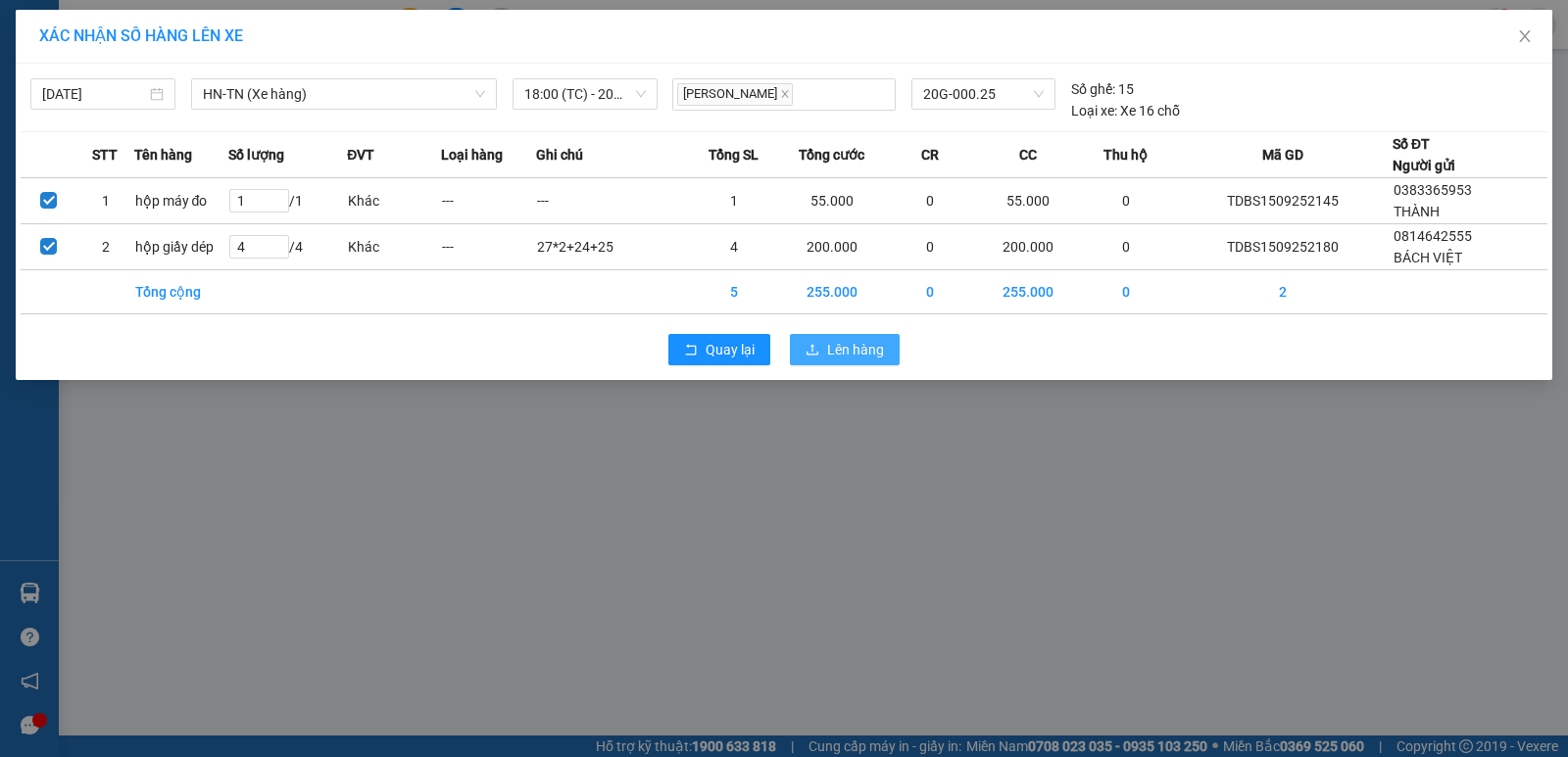
click at [855, 345] on span "Lên hàng" at bounding box center [856, 350] width 57 height 22
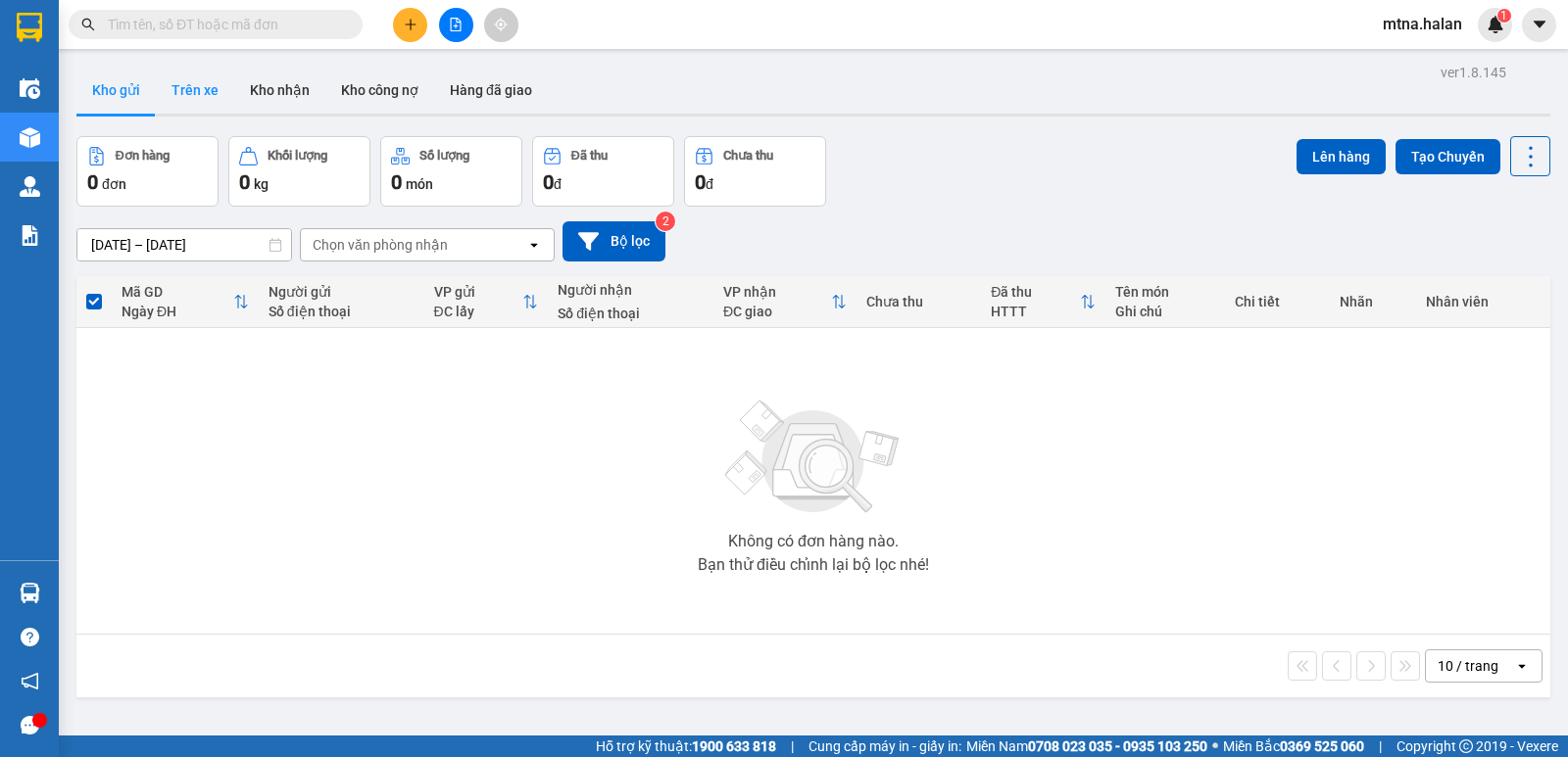
click at [208, 90] on button "Trên xe" at bounding box center [196, 90] width 79 height 47
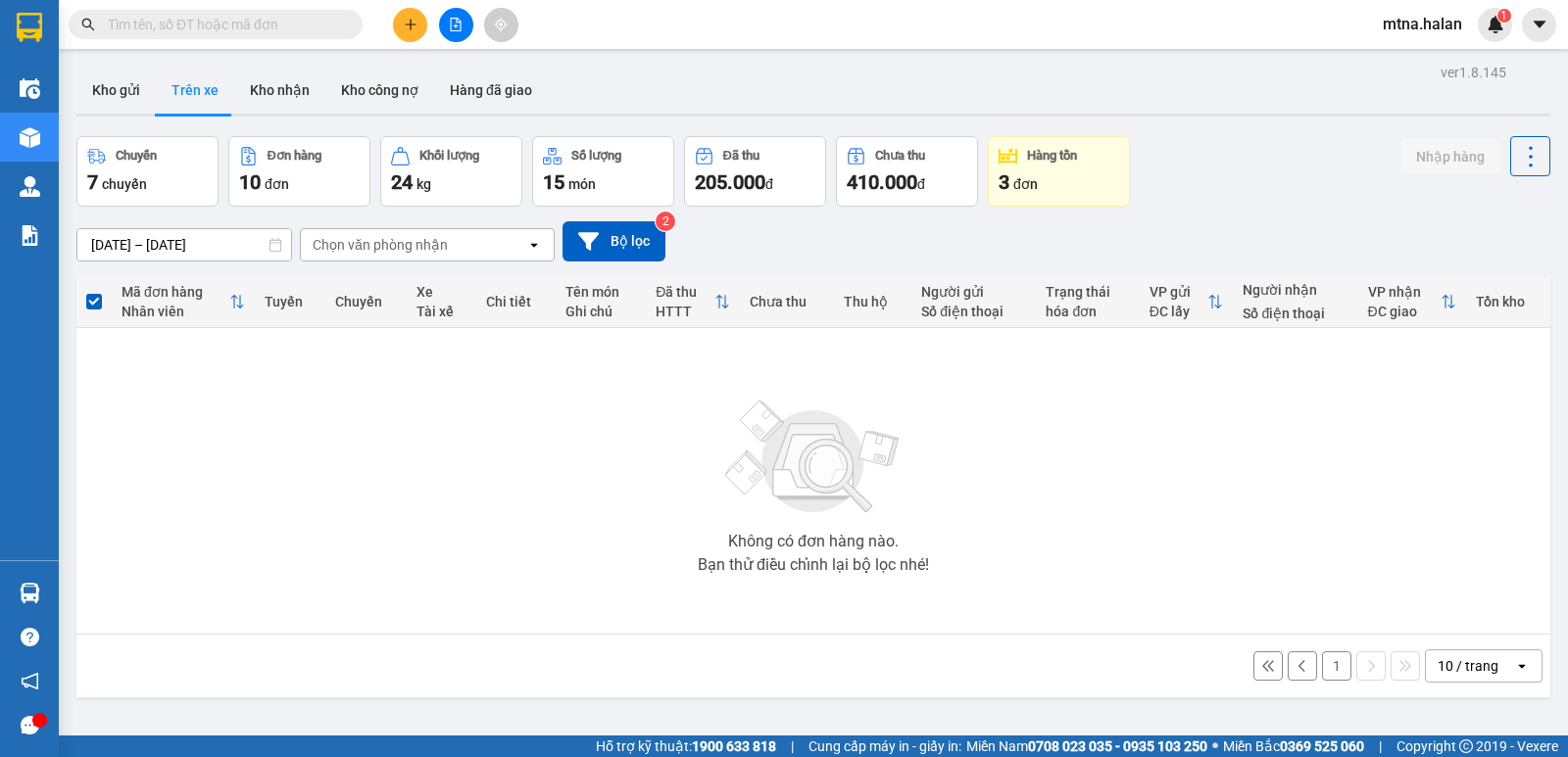
click at [1327, 663] on button "1" at bounding box center [1336, 666] width 29 height 29
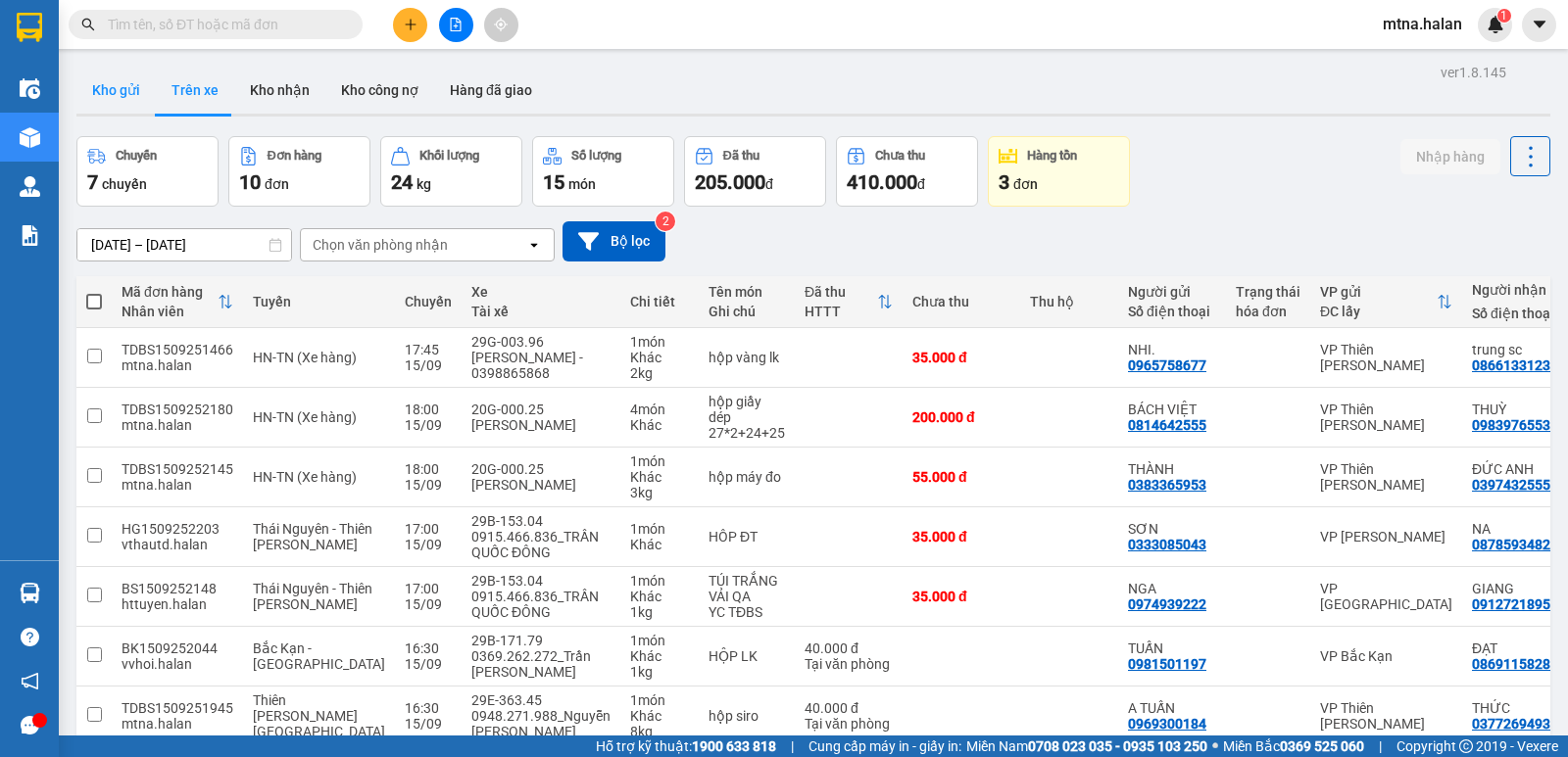
click at [107, 90] on button "Kho gửi" at bounding box center [116, 90] width 80 height 47
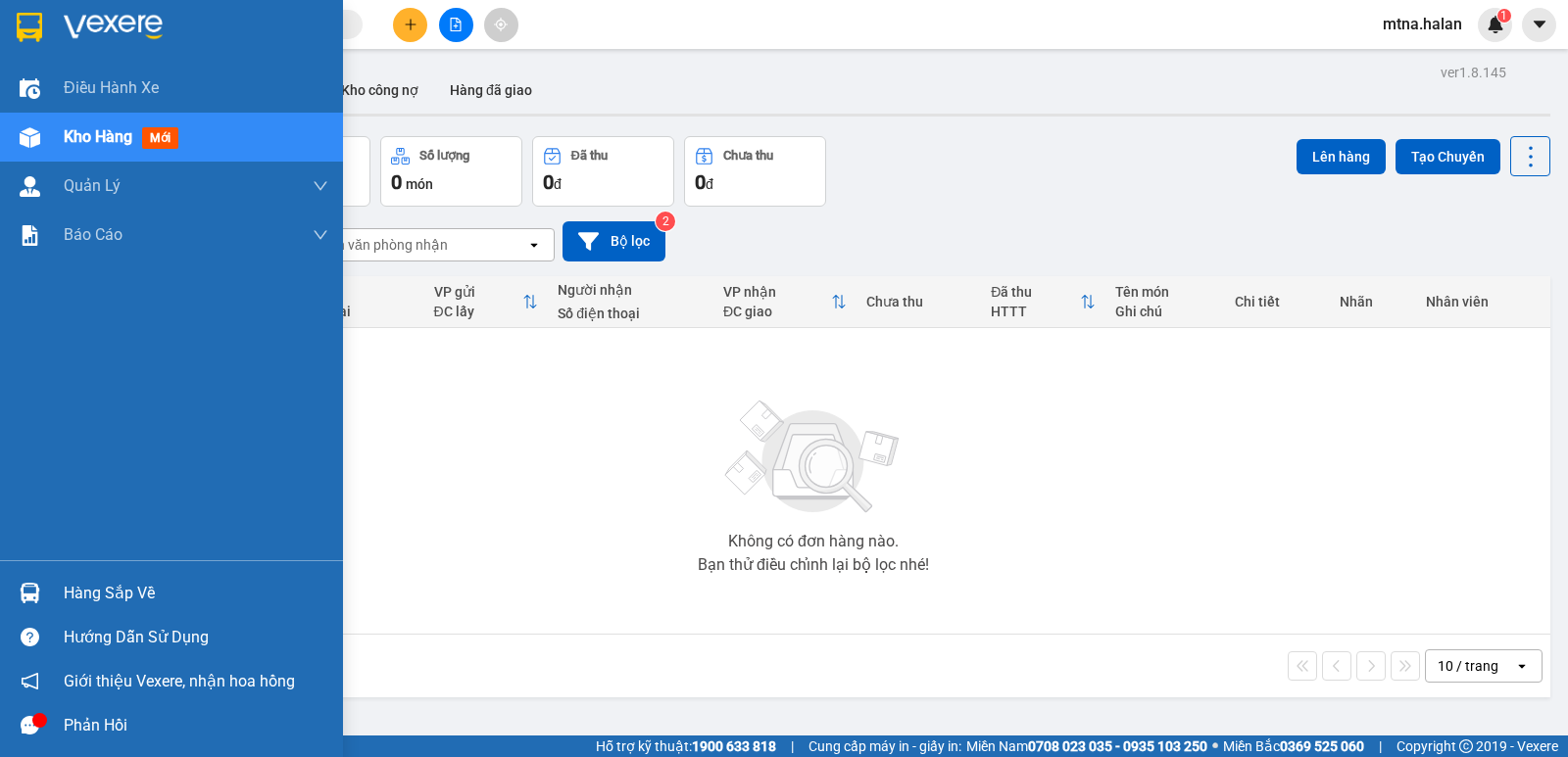
click at [28, 592] on img at bounding box center [29, 592] width 21 height 21
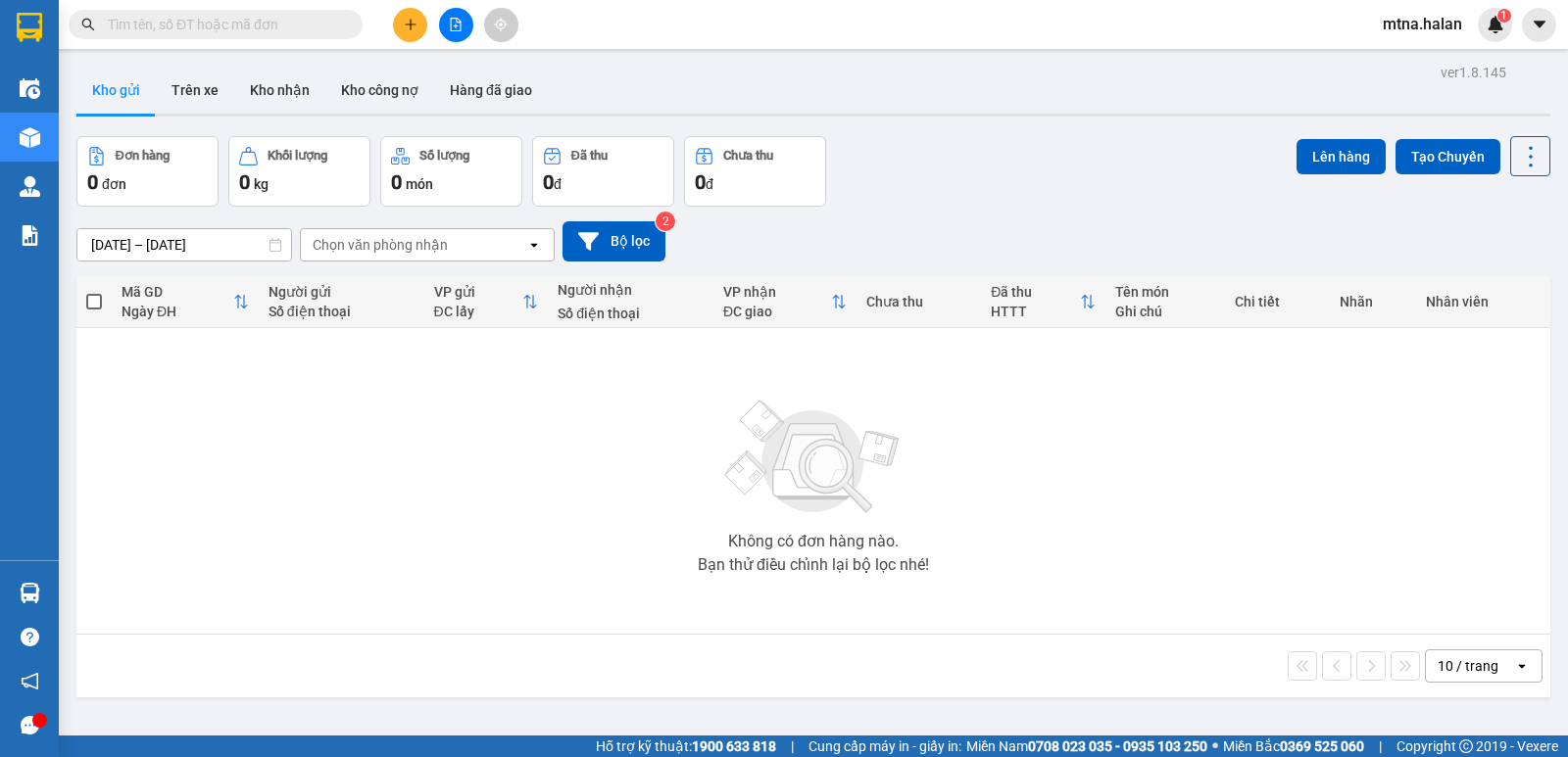
click at [1146, 558] on section "Kết quả tìm kiếm ( 125 ) Bộ lọc Mã ĐH Trạng thái Món hàng Thu hộ Tổng cước Chưa…" at bounding box center [784, 378] width 1568 height 757
click at [293, 90] on button "Kho nhận" at bounding box center [279, 90] width 91 height 47
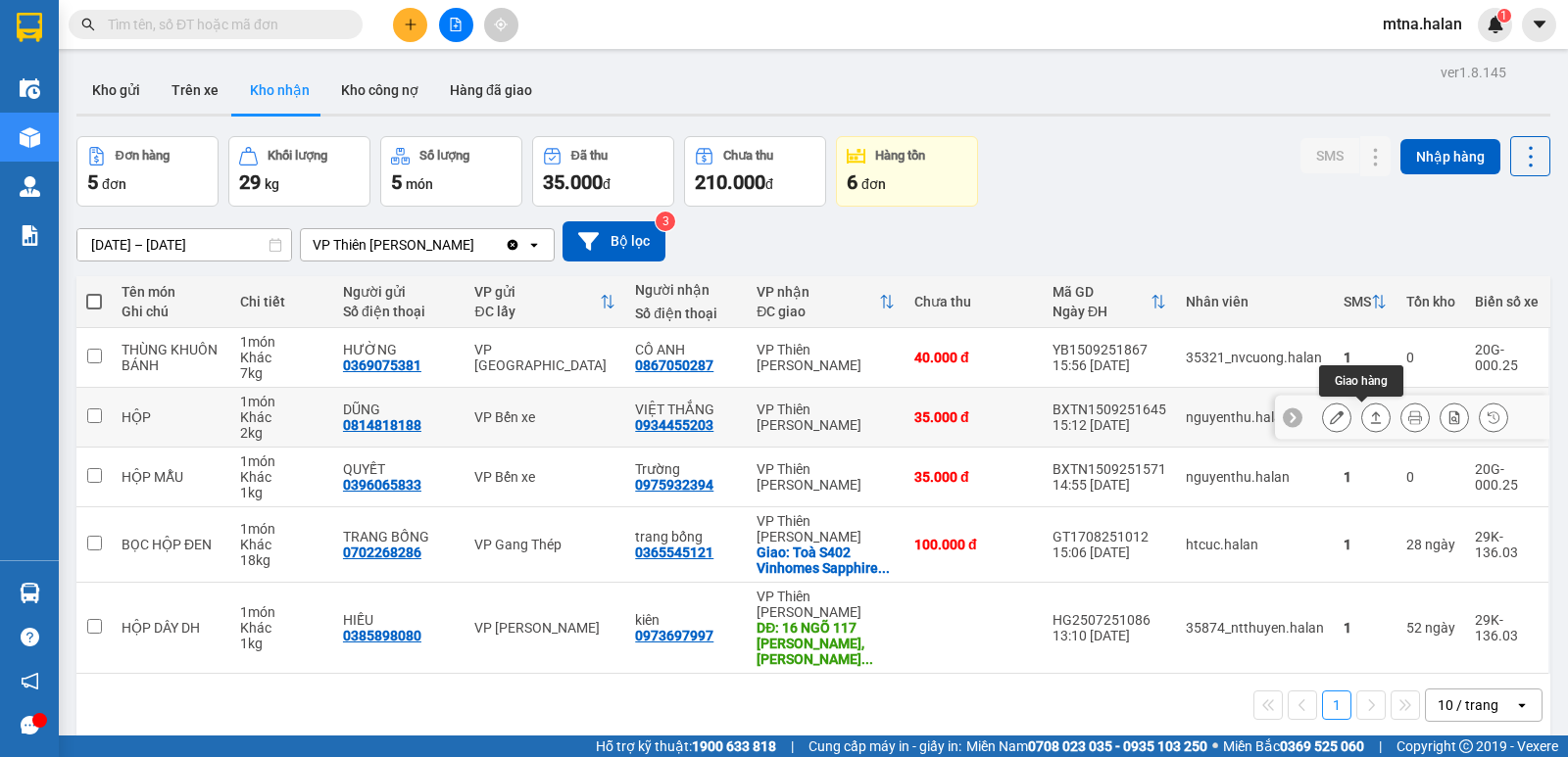
click at [1369, 416] on icon at bounding box center [1375, 417] width 14 height 14
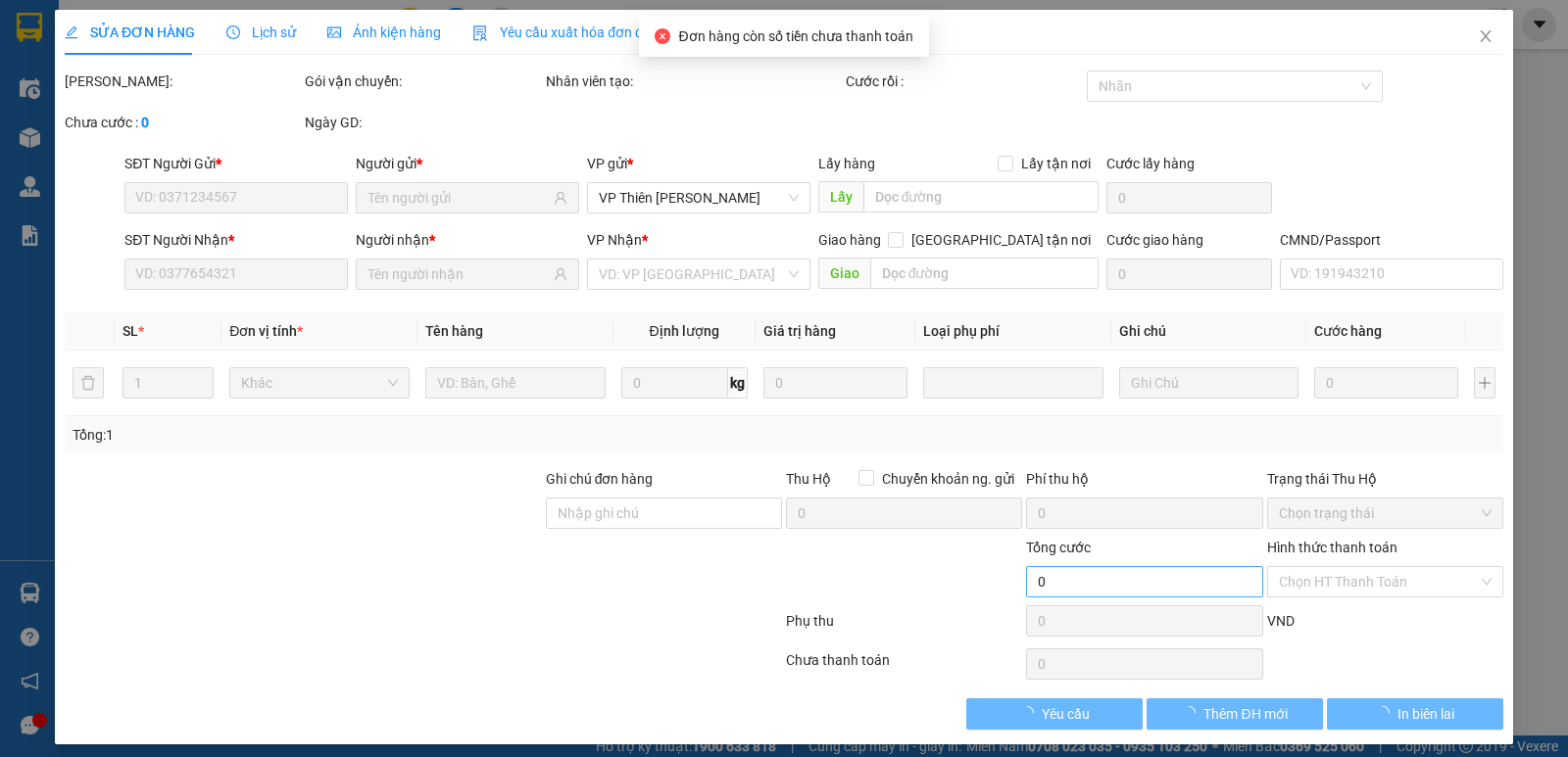
type input "0814818188"
type input "DŨNG"
type input "0934455203"
type input "VIỆT THẮNG"
type input "35.000"
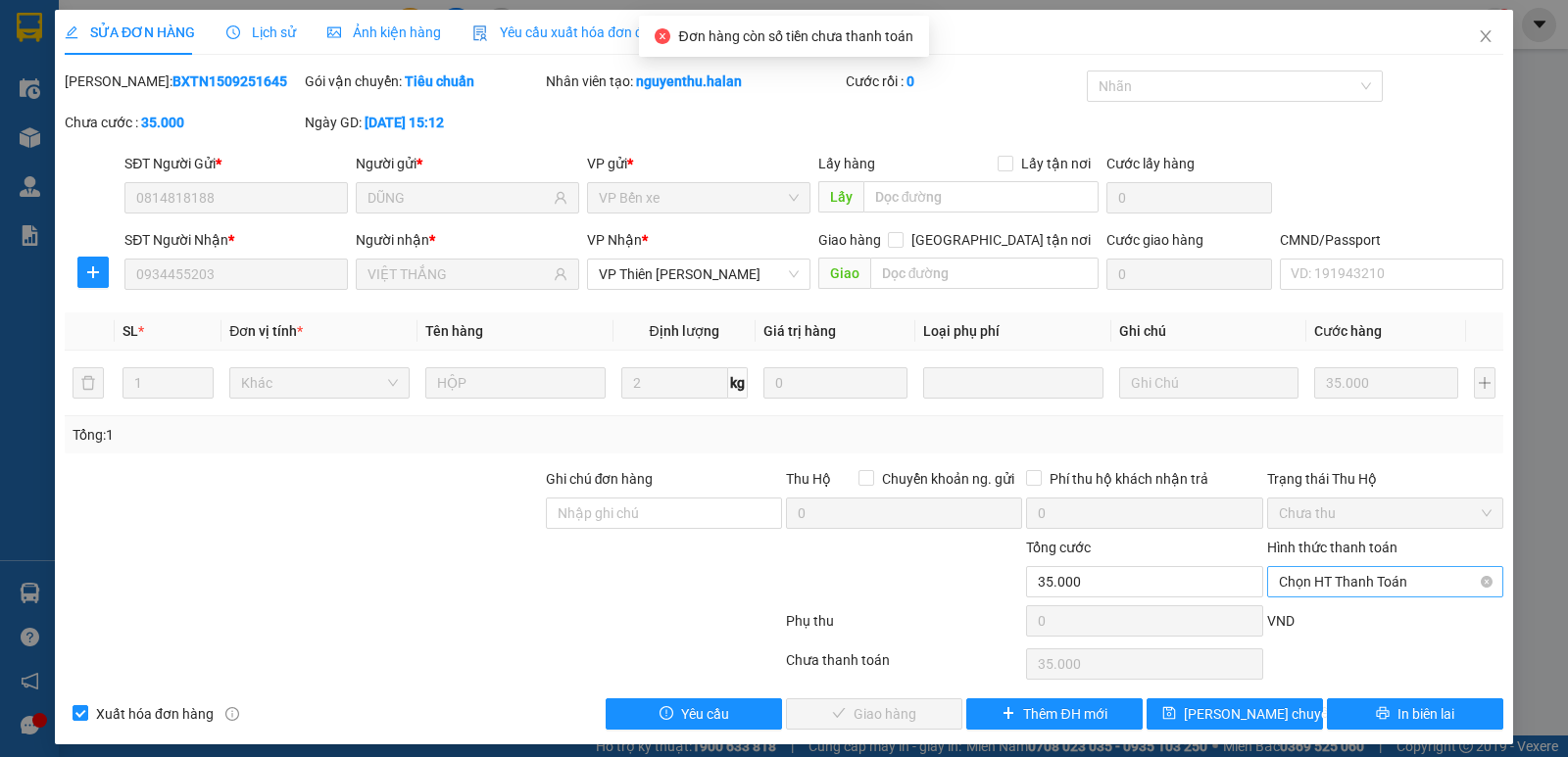
click at [1349, 585] on span "Chọn HT Thanh Toán" at bounding box center [1384, 581] width 212 height 29
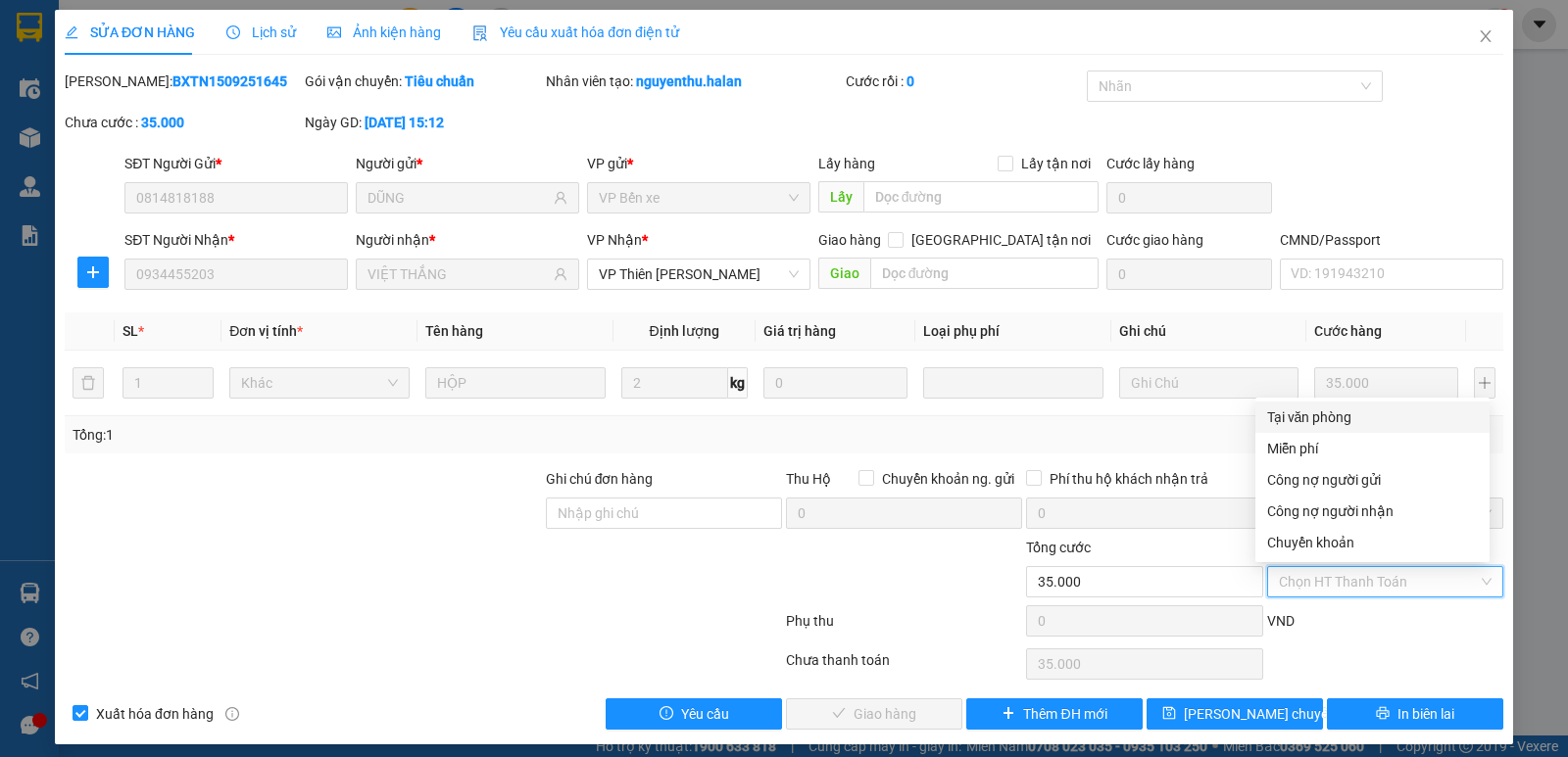
click at [1312, 416] on div "Tại văn phòng" at bounding box center [1372, 417] width 210 height 22
type input "0"
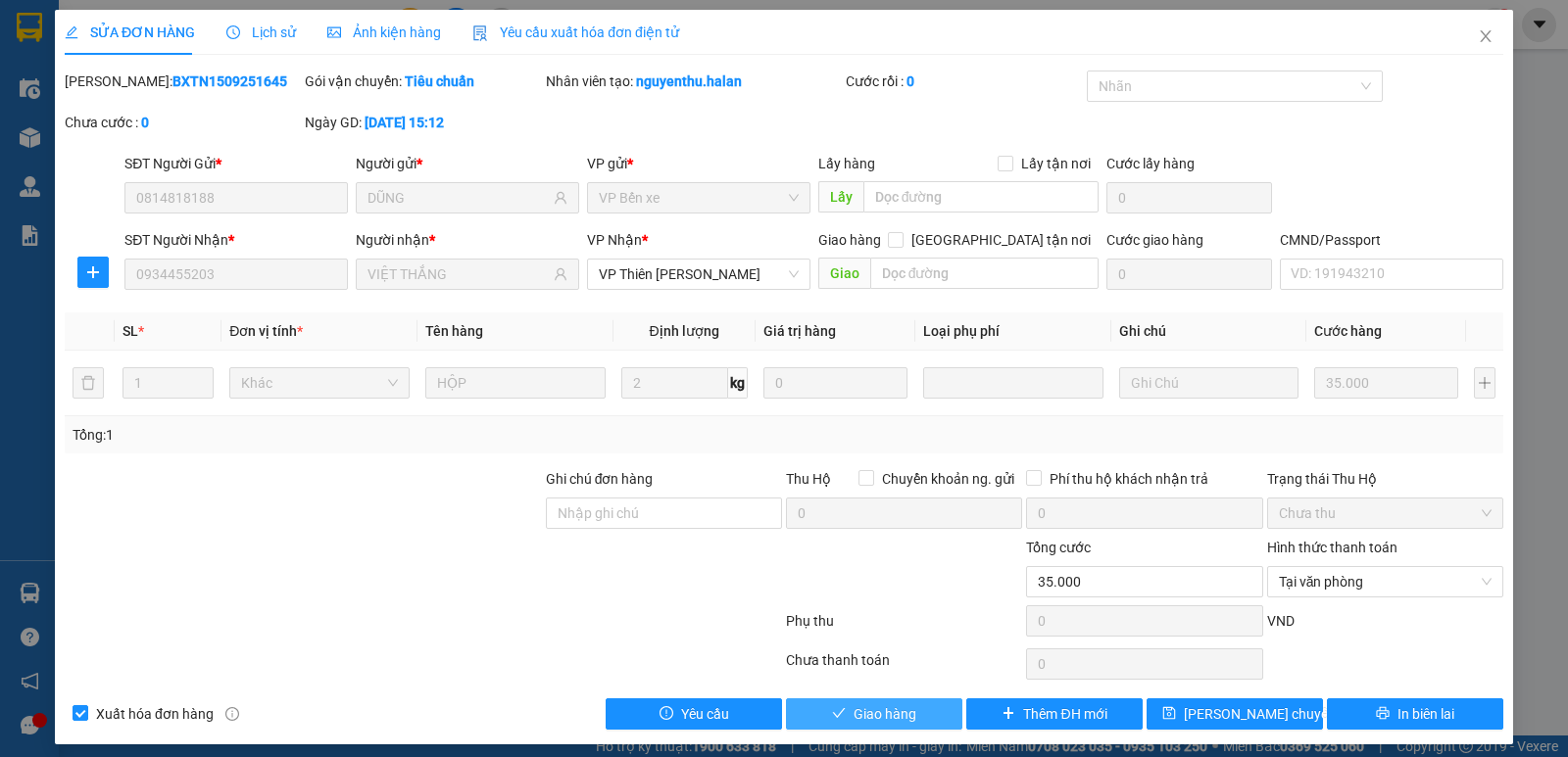
click at [898, 707] on span "Giao hàng" at bounding box center [885, 714] width 63 height 22
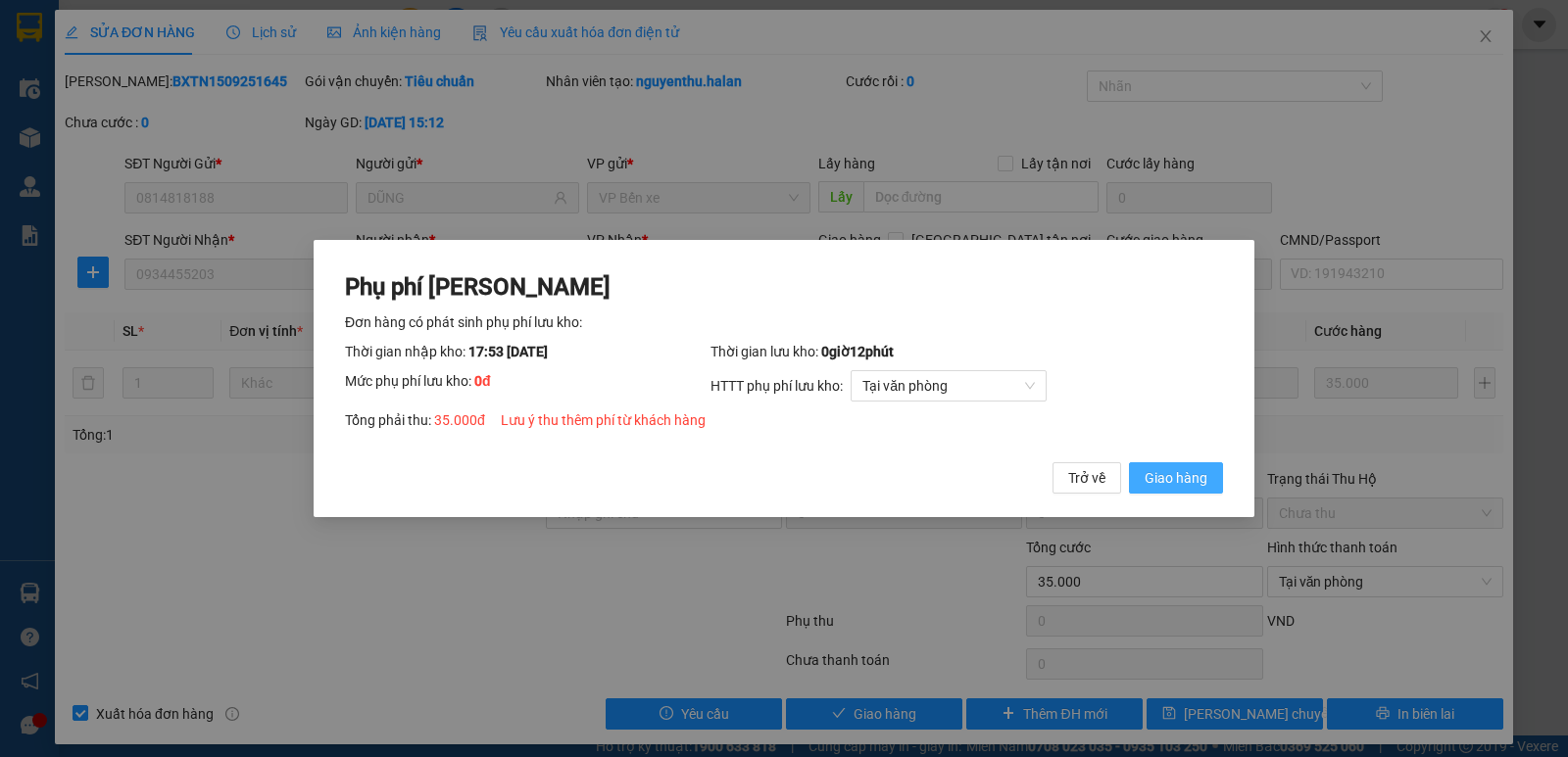
click at [1192, 475] on span "Giao hàng" at bounding box center [1176, 478] width 63 height 22
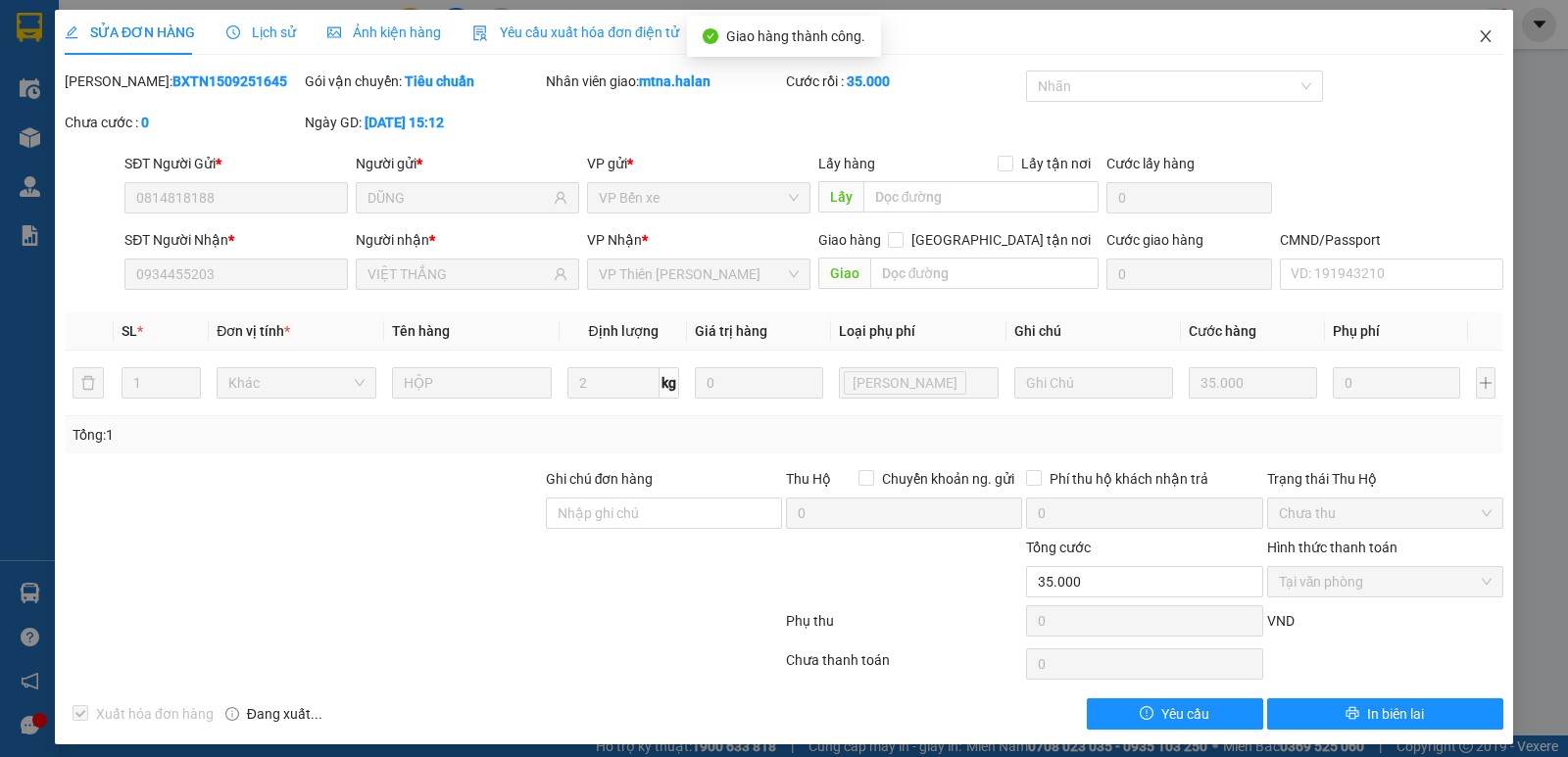
click at [1478, 34] on icon "close" at bounding box center [1485, 36] width 16 height 16
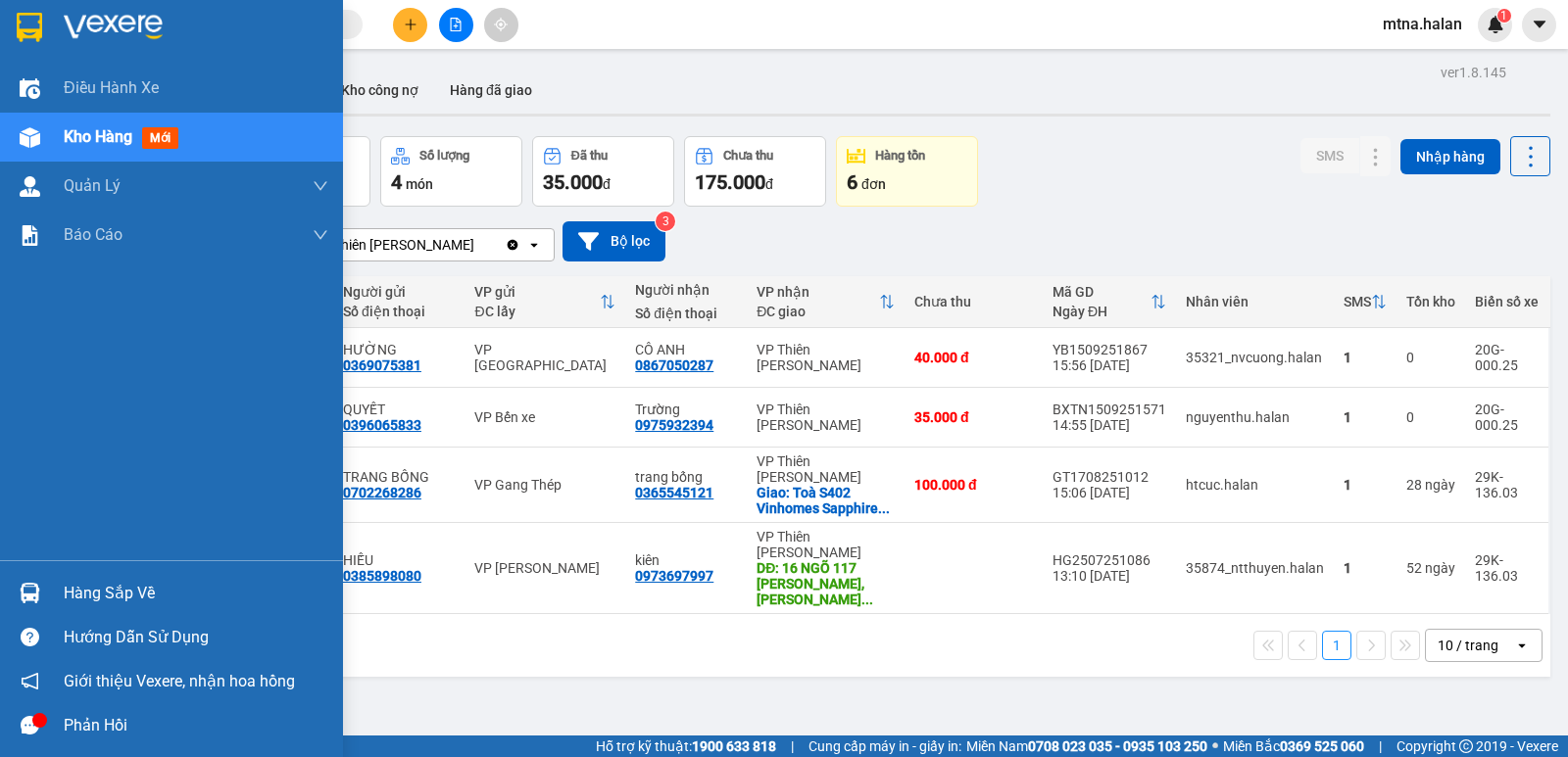
click at [30, 589] on img at bounding box center [29, 592] width 21 height 21
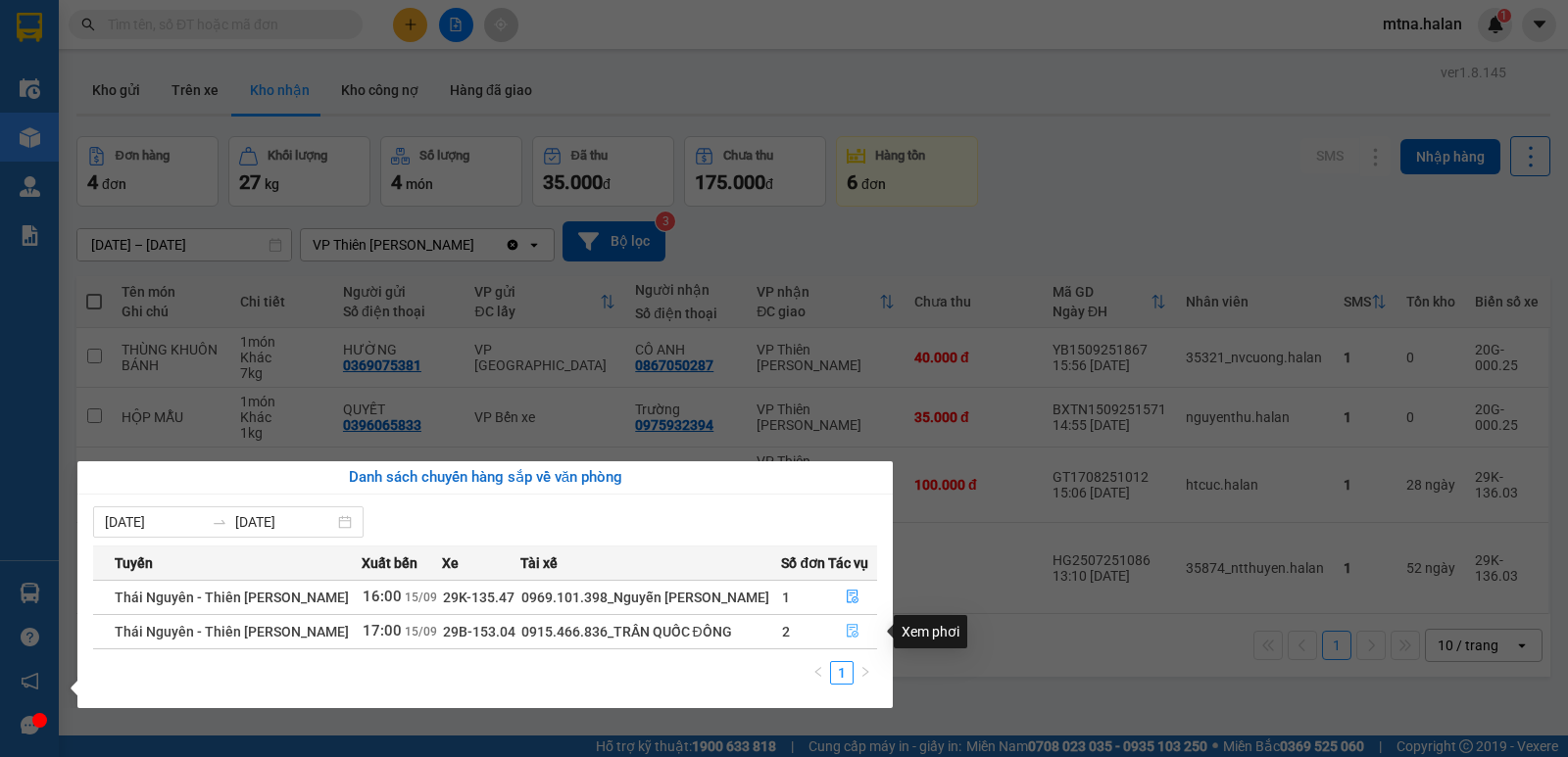
click at [850, 633] on icon "file-done" at bounding box center [853, 630] width 14 height 14
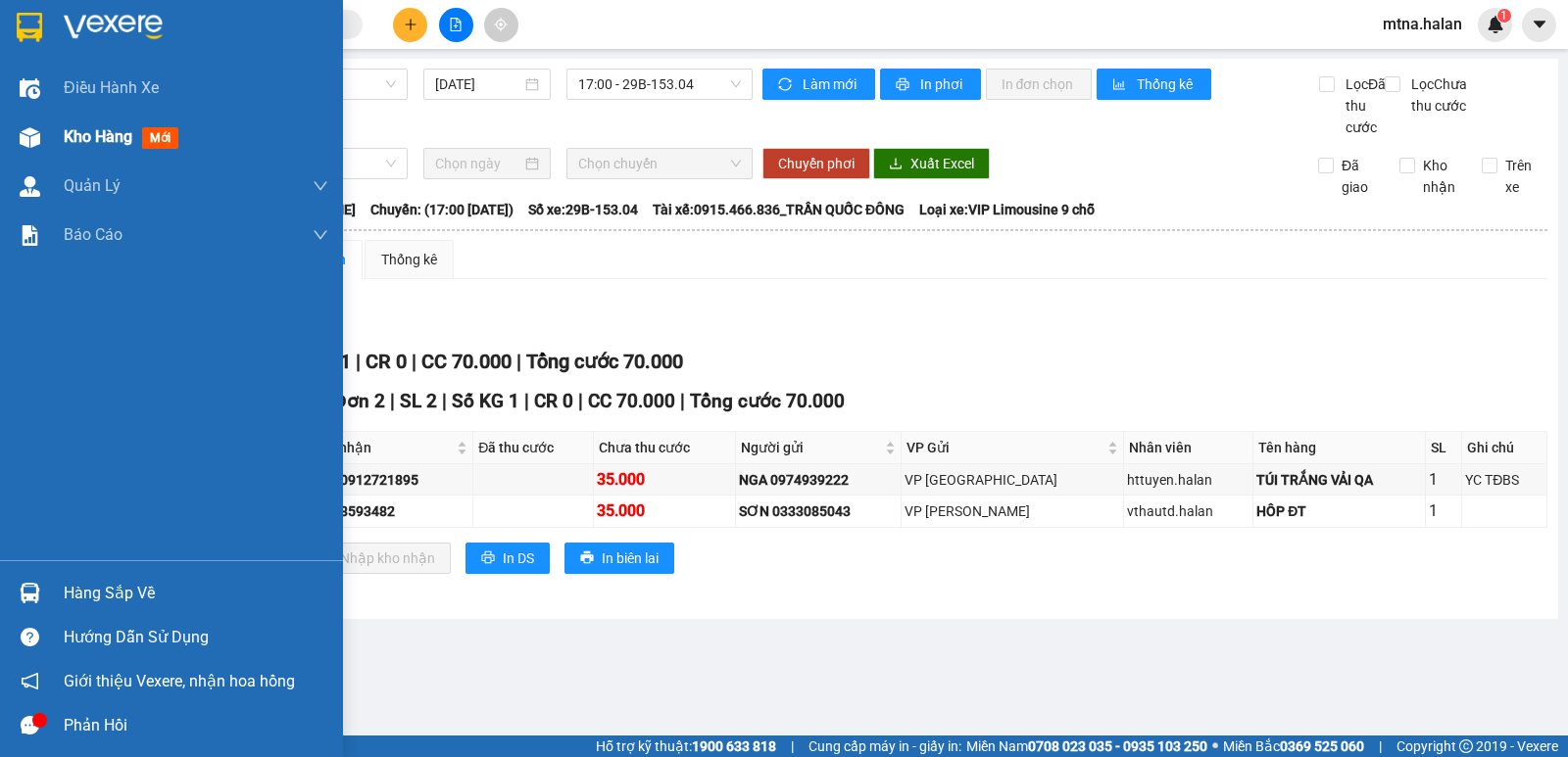
click at [33, 134] on img at bounding box center [29, 137] width 21 height 21
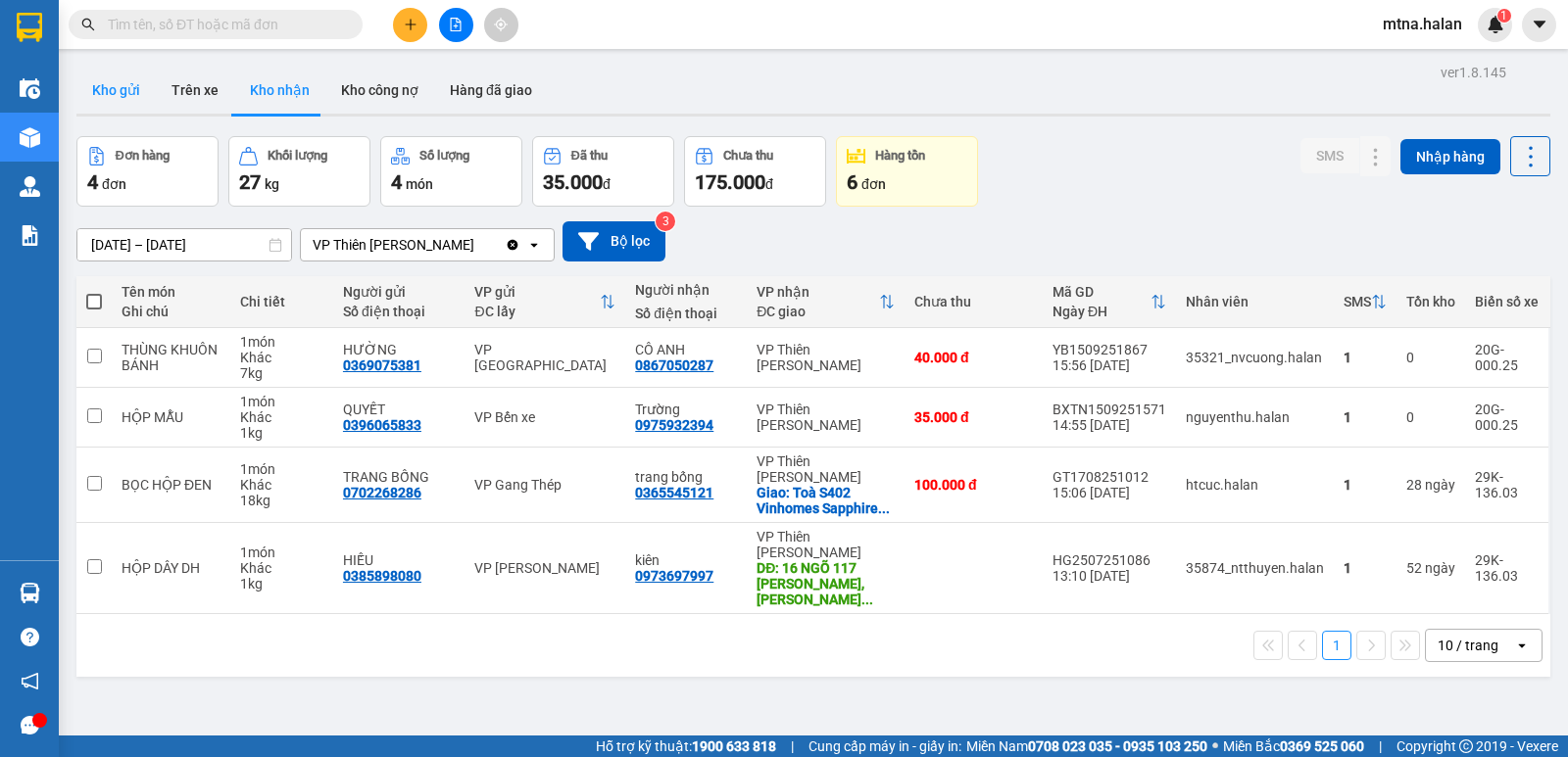
click at [121, 86] on button "Kho gửi" at bounding box center [116, 90] width 80 height 47
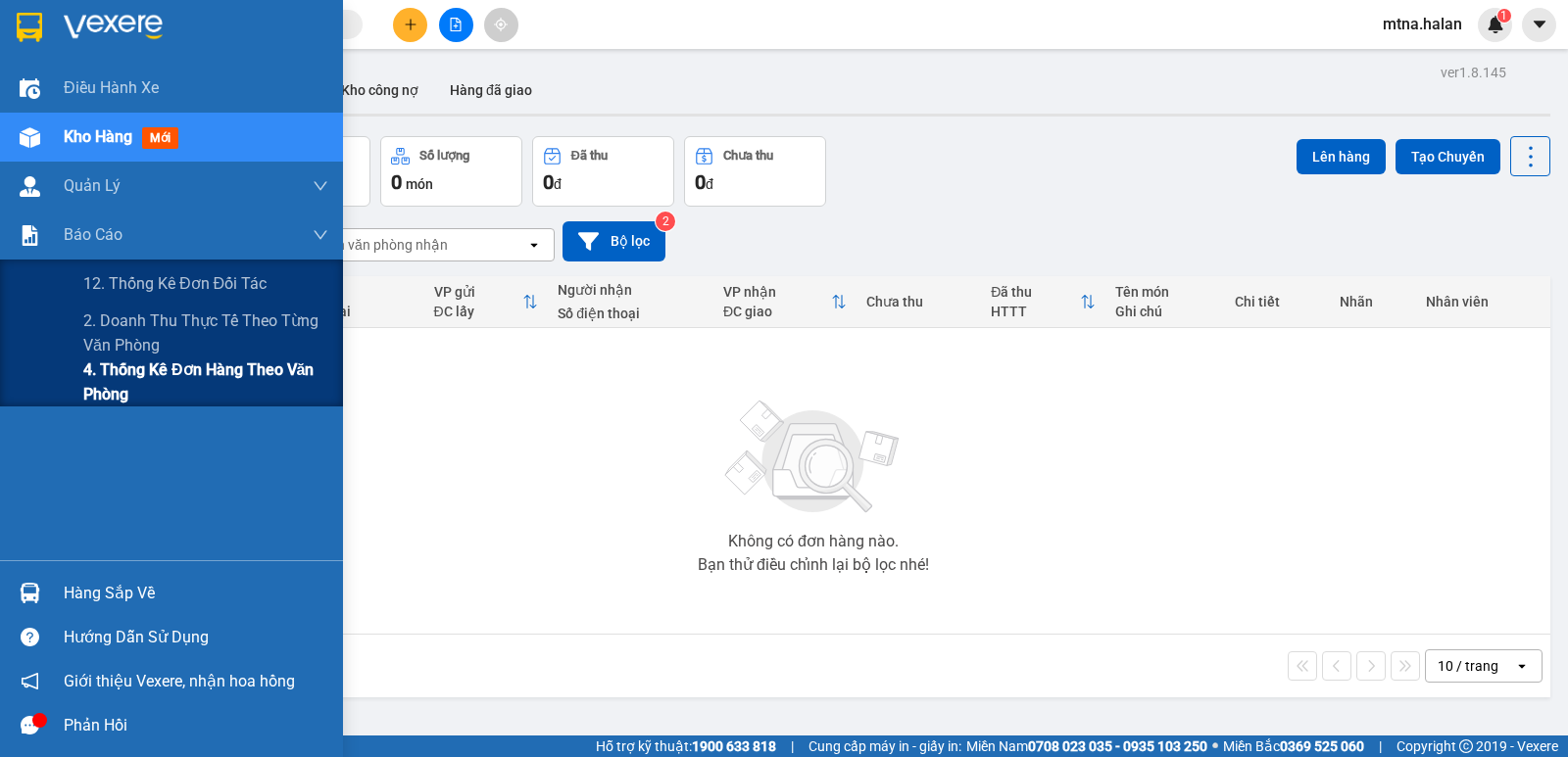
click at [131, 371] on span "4. Thống kê đơn hàng theo văn phòng" at bounding box center [205, 382] width 245 height 49
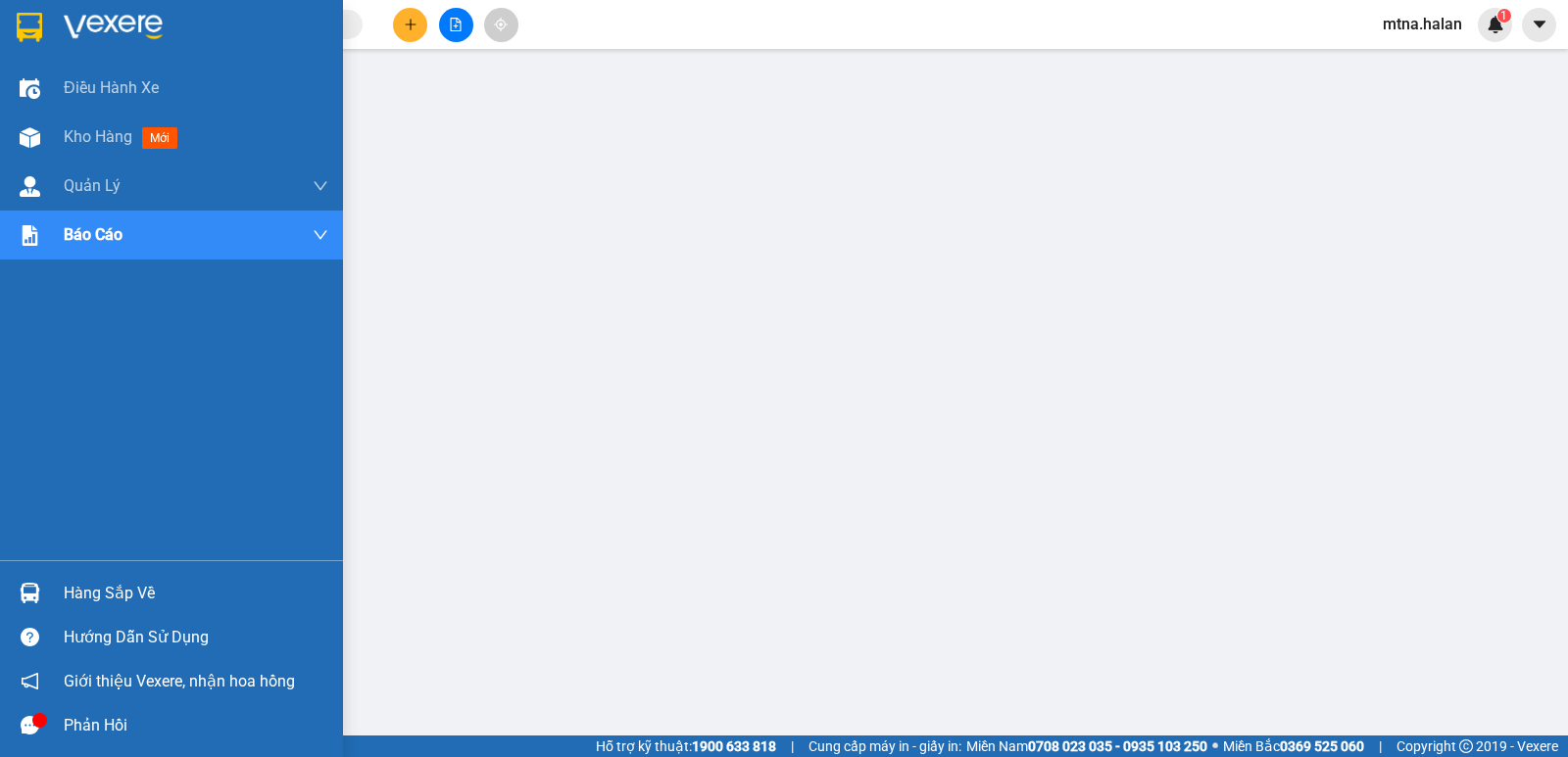
click at [30, 591] on img at bounding box center [29, 592] width 21 height 21
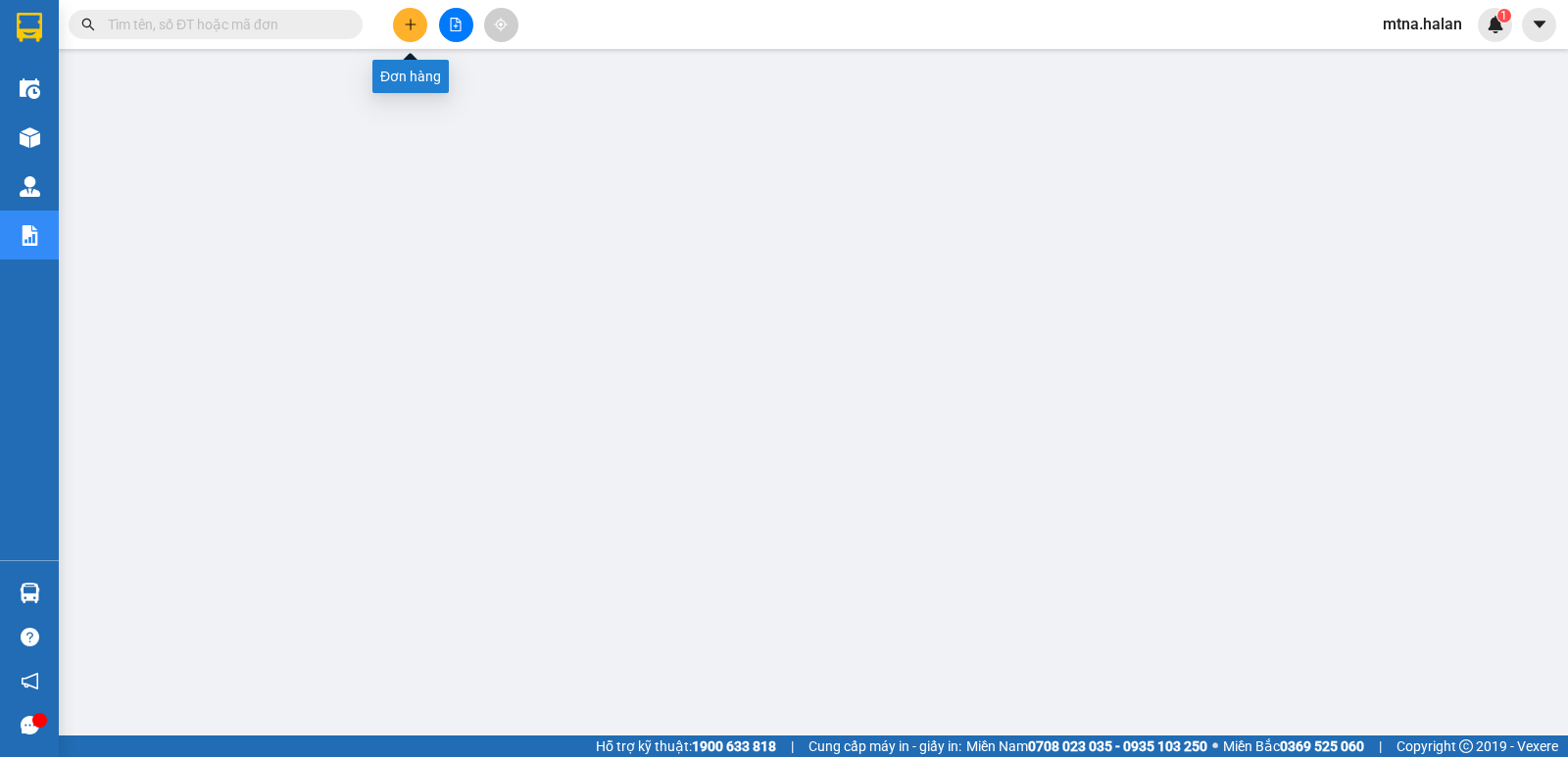
click at [413, 25] on icon "plus" at bounding box center [410, 24] width 11 height 1
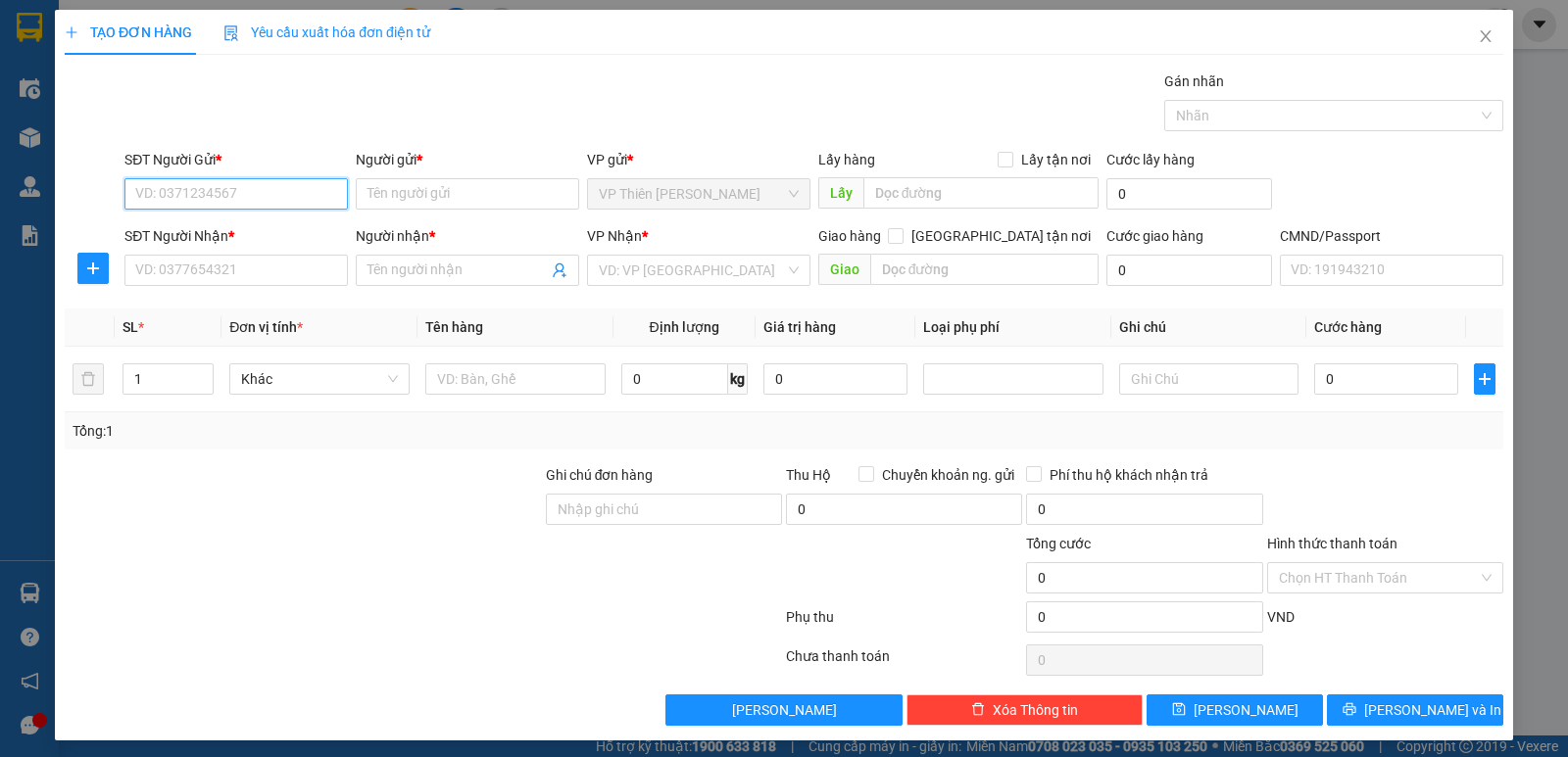
click at [270, 197] on input "SĐT Người Gửi *" at bounding box center [236, 193] width 223 height 31
type input "0985083859"
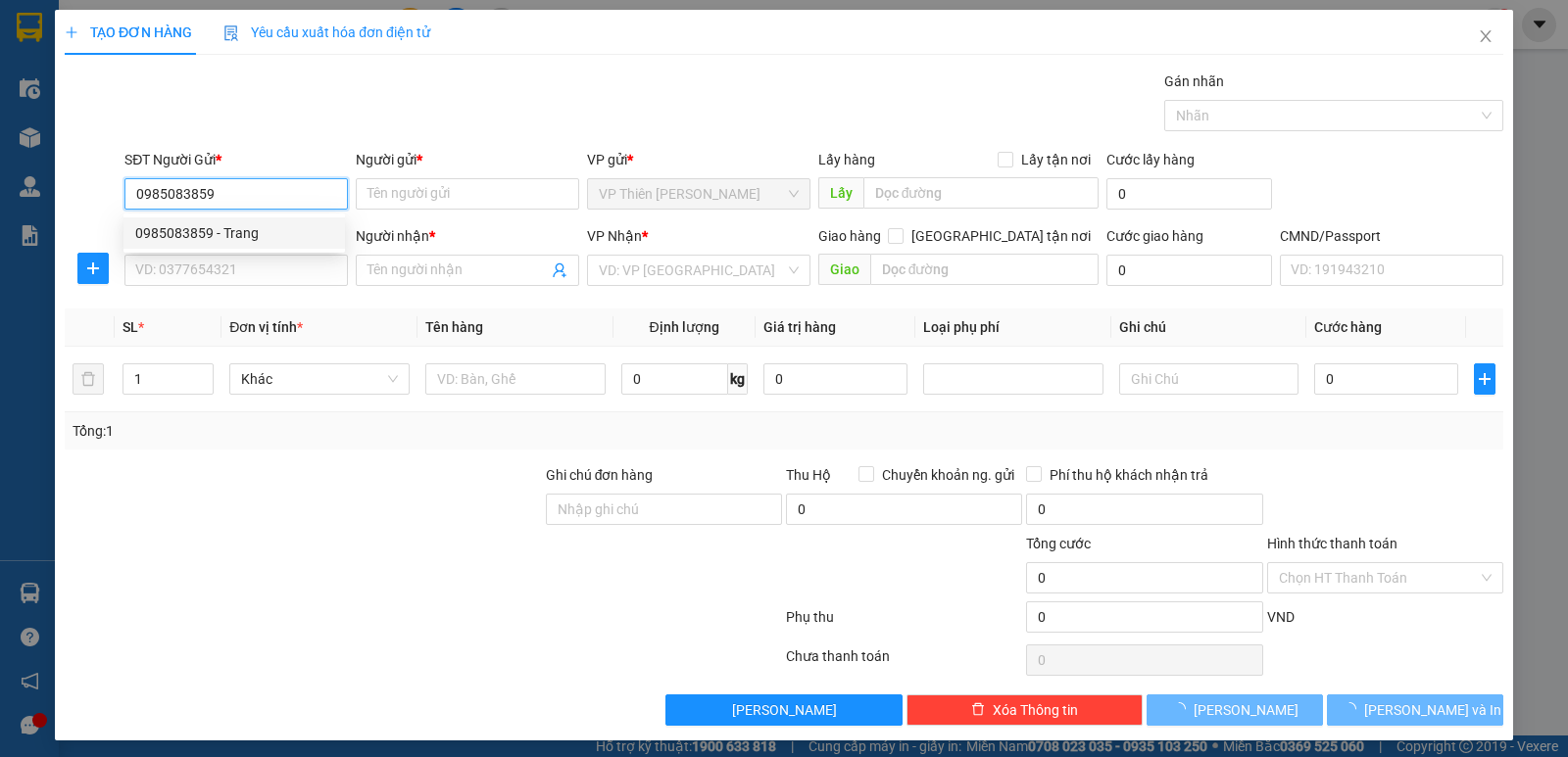
click at [243, 235] on div "0985083859 - Trang" at bounding box center [234, 233] width 197 height 22
type input "Trang"
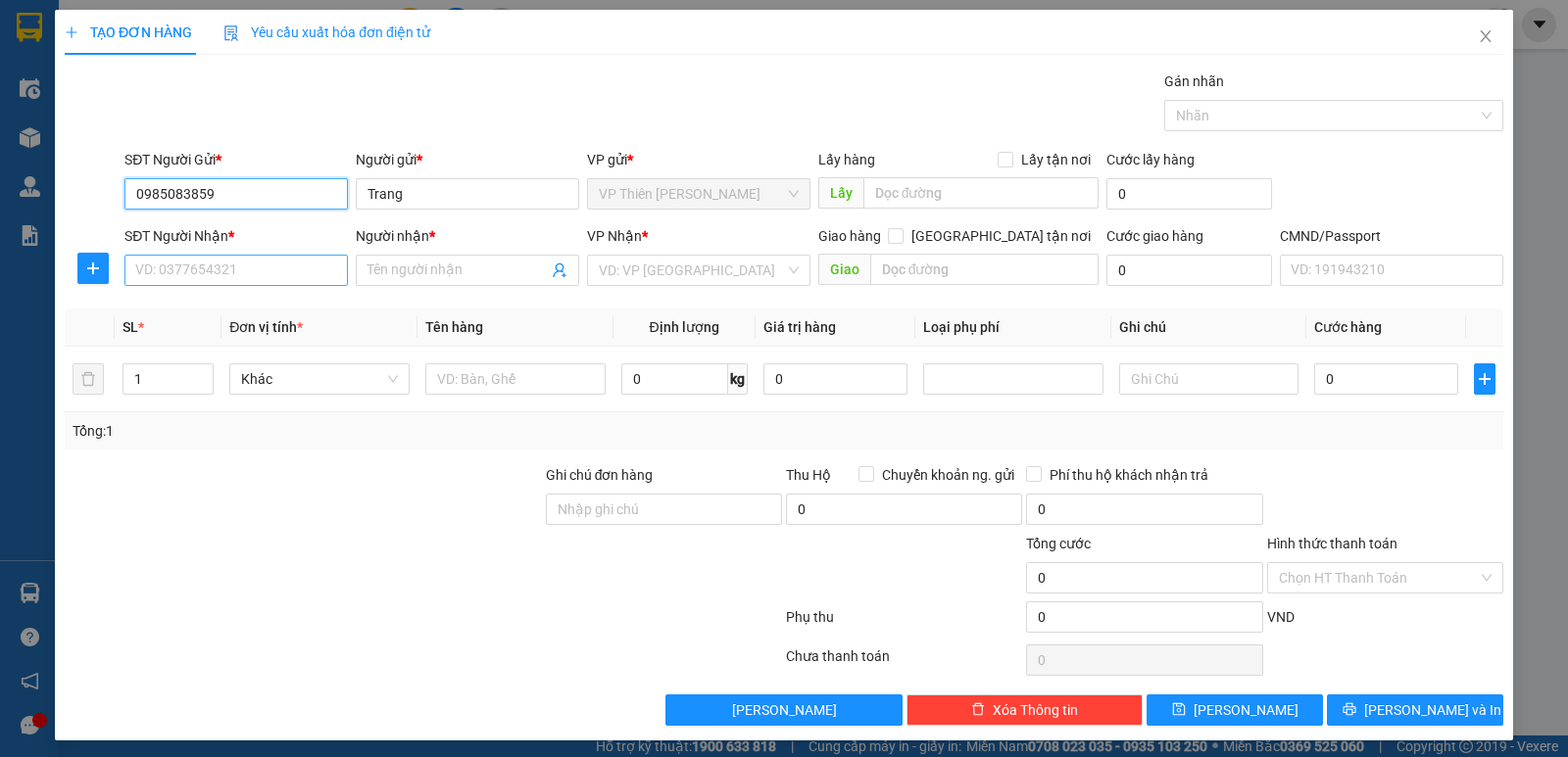
type input "0985083859"
click at [268, 269] on input "SĐT Người Nhận *" at bounding box center [236, 270] width 223 height 31
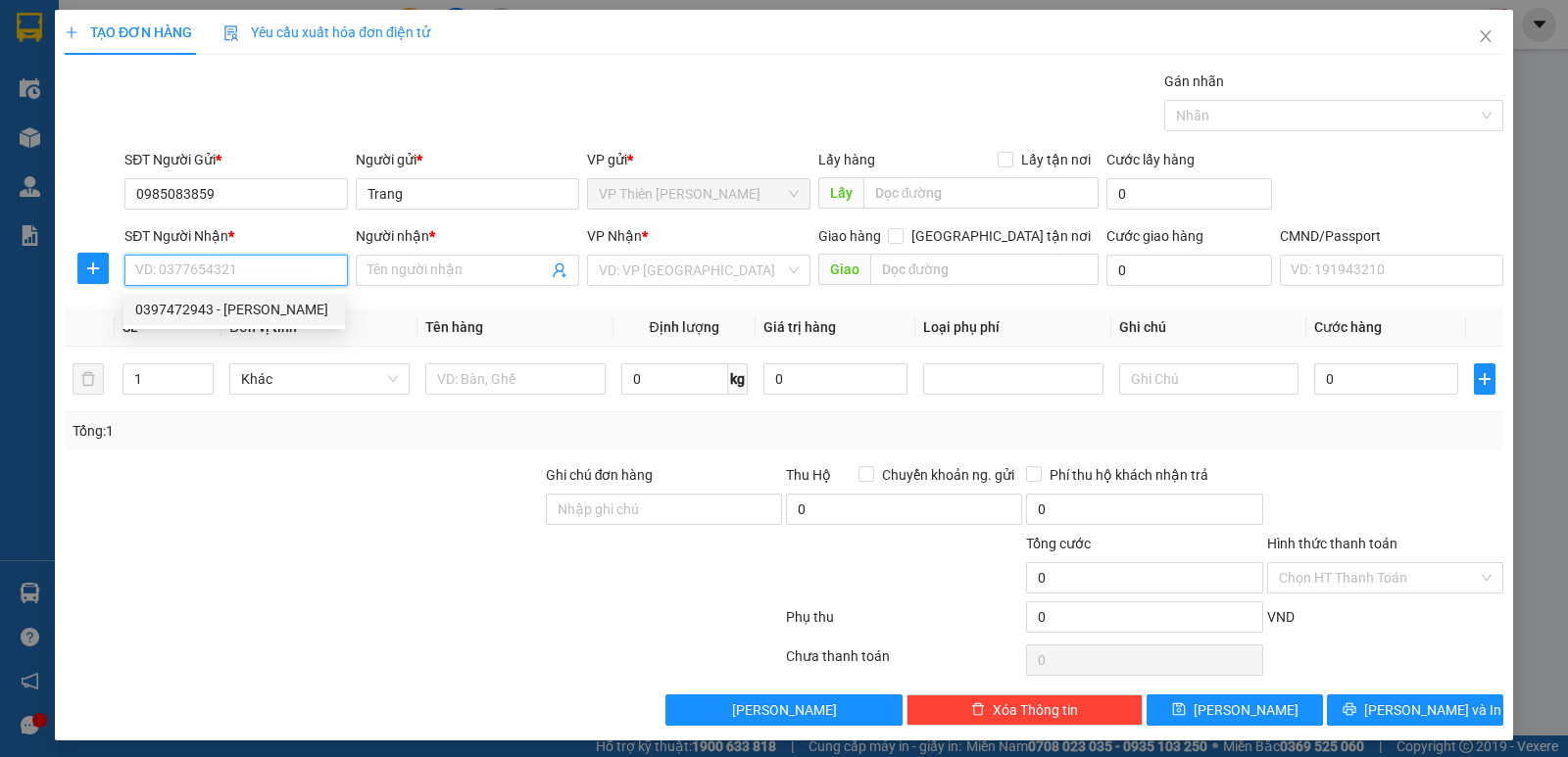
click at [247, 308] on div "0397472943 - LIỄU DƯƠNG" at bounding box center [234, 309] width 197 height 22
type input "0397472943"
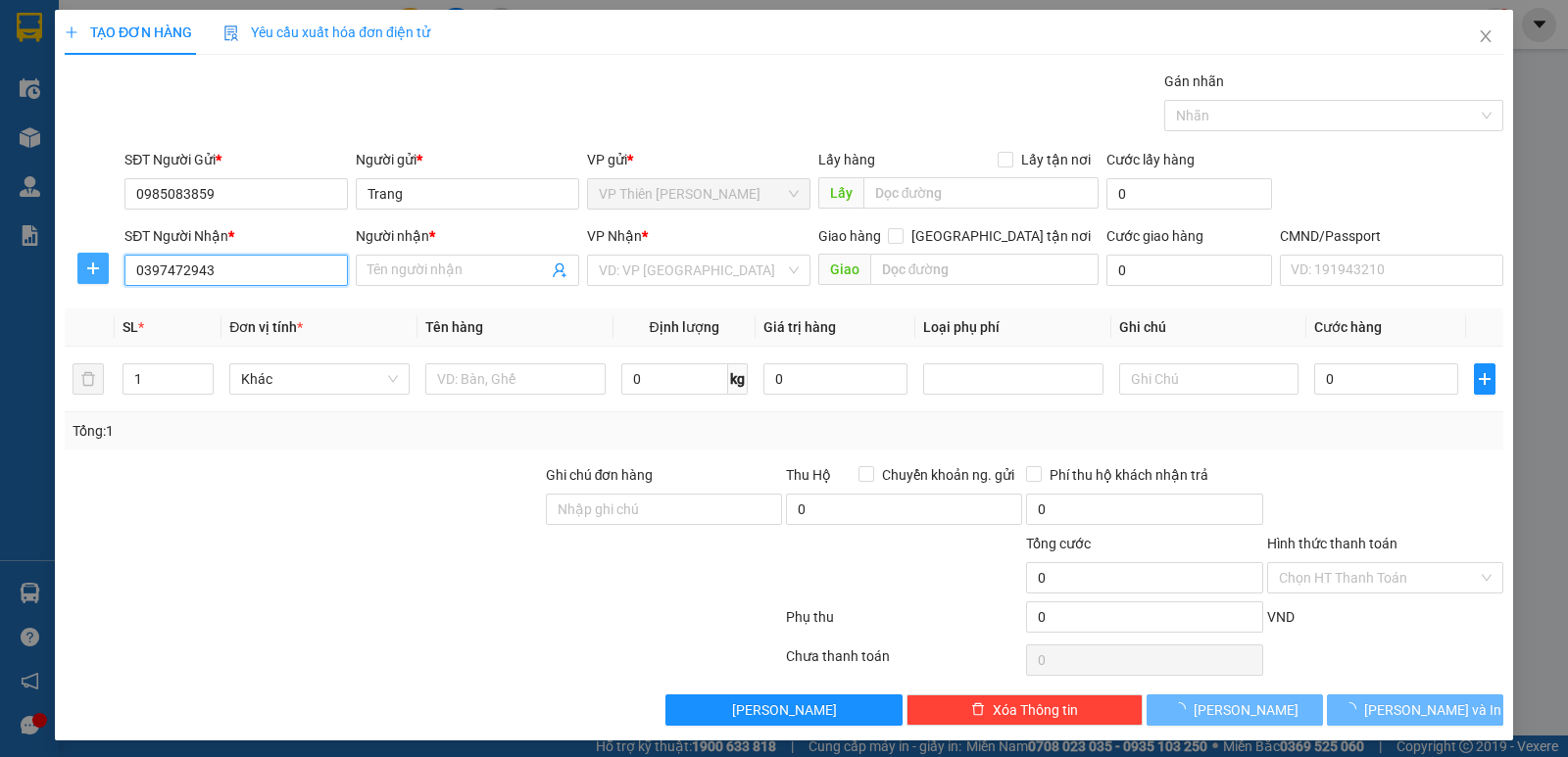
type input "LIỄU DƯƠNG"
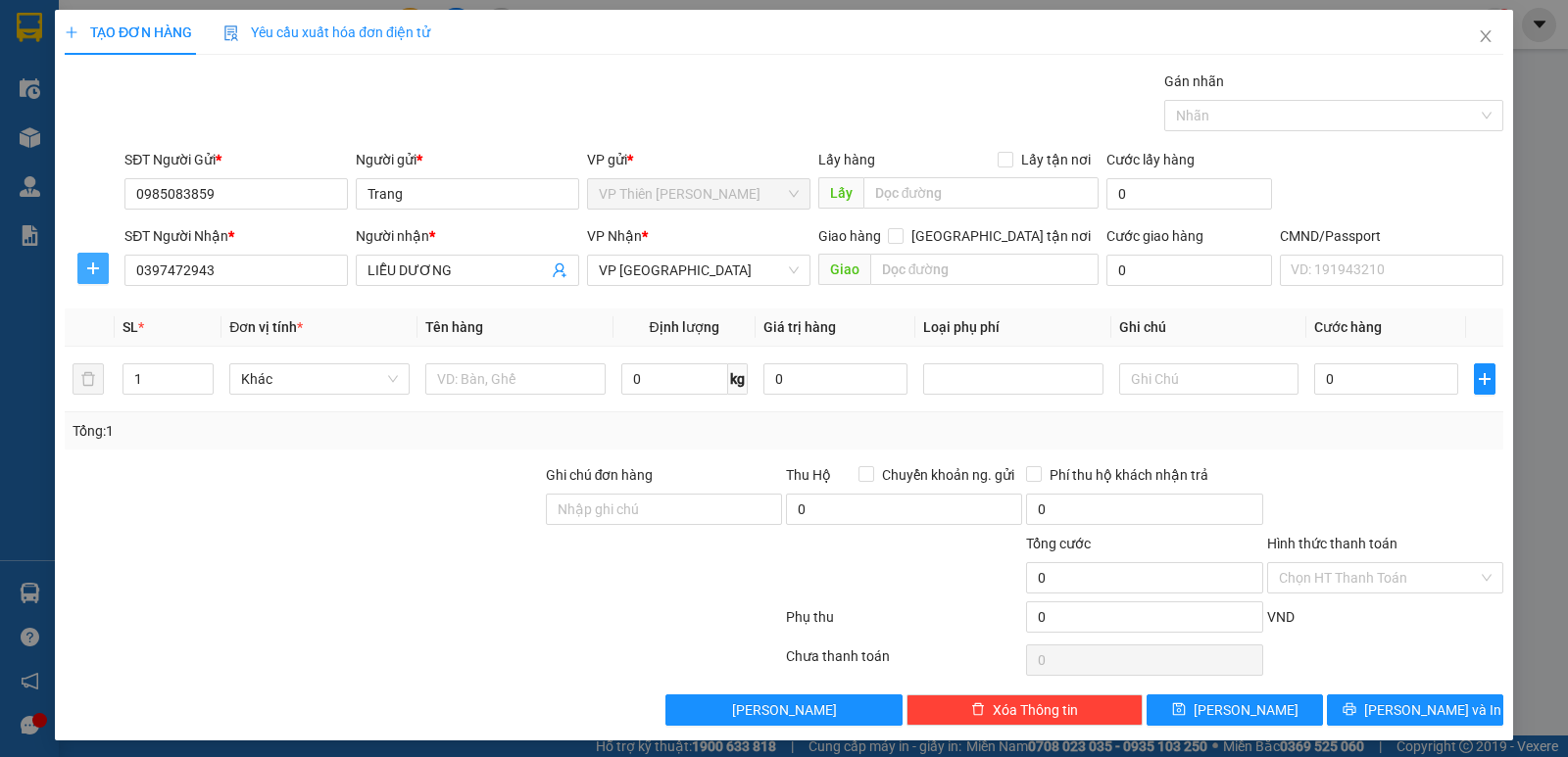
click at [88, 270] on icon "plus" at bounding box center [93, 268] width 16 height 16
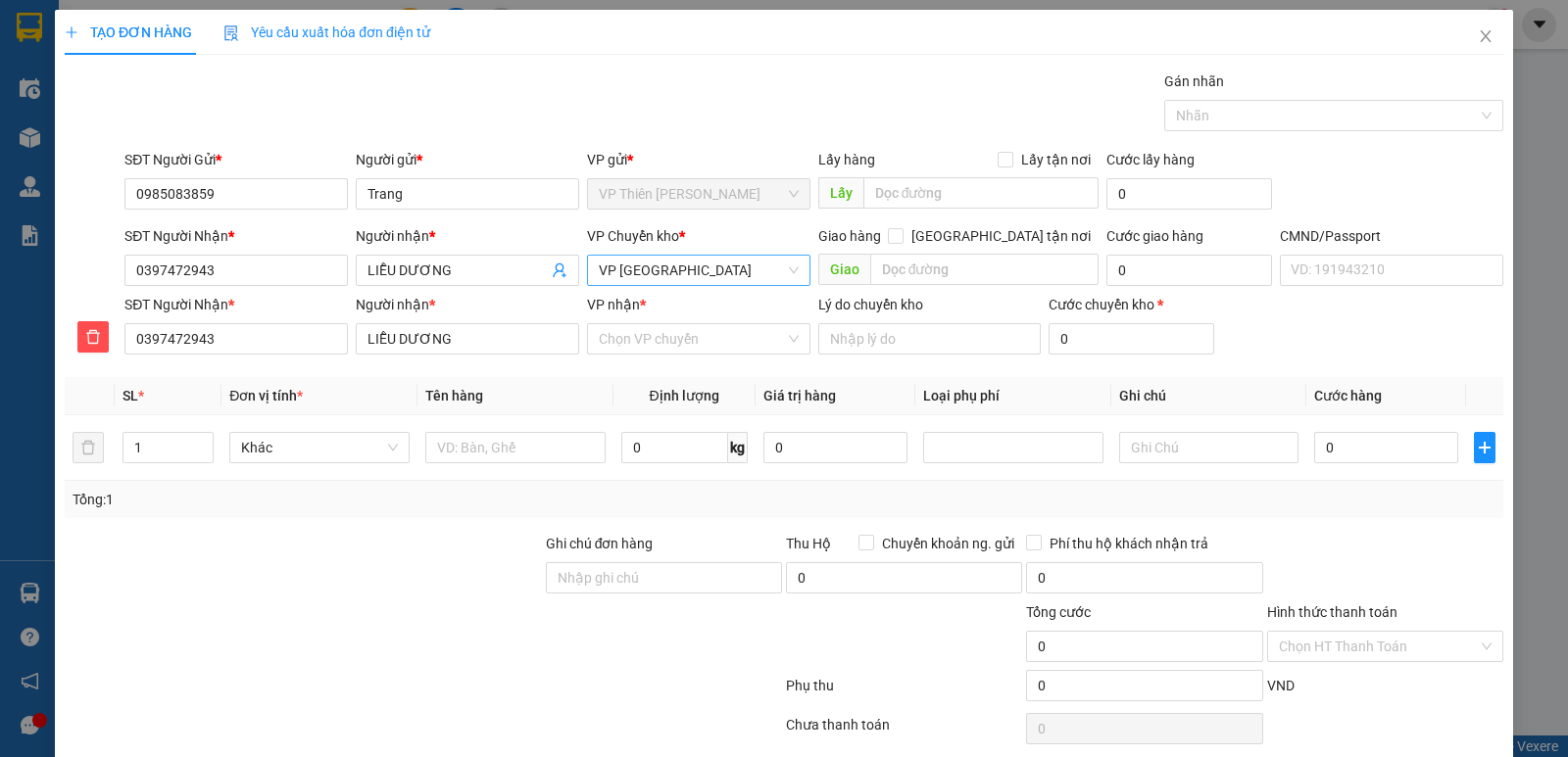
click at [701, 259] on span "VP [GEOGRAPHIC_DATA]" at bounding box center [698, 270] width 199 height 29
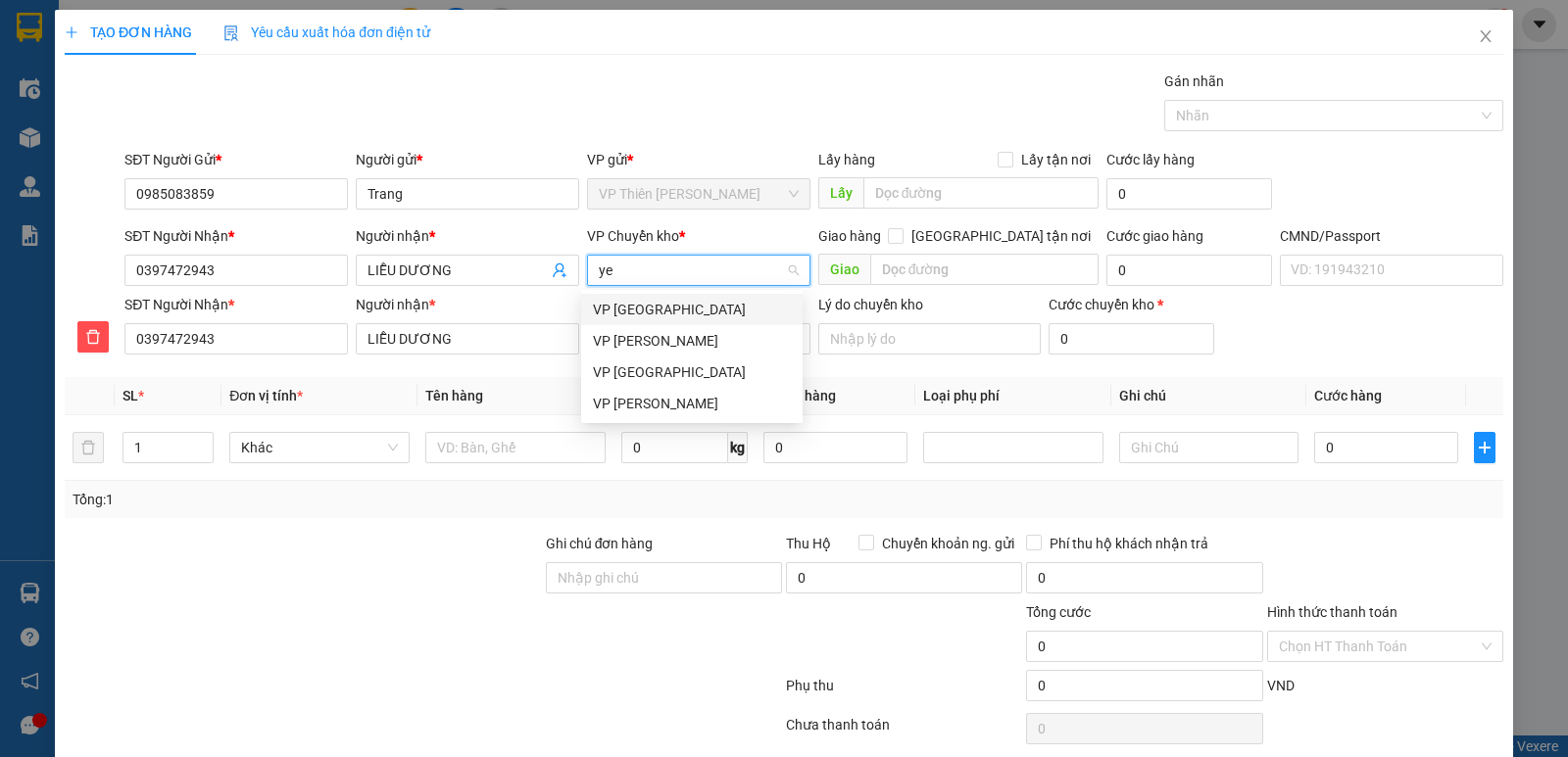
type input "yen"
click at [635, 307] on div "VP [GEOGRAPHIC_DATA]" at bounding box center [691, 309] width 197 height 22
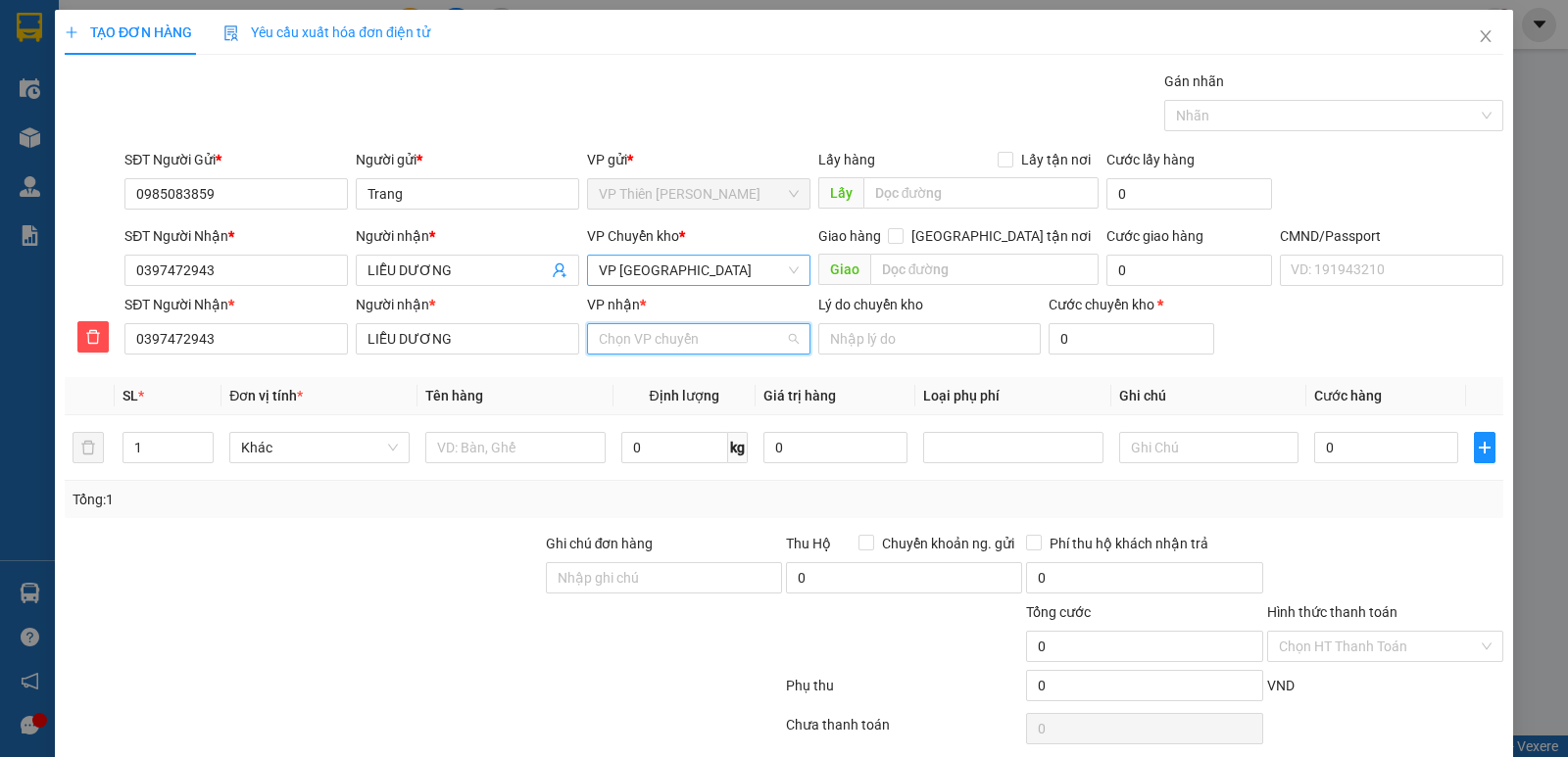
click at [661, 336] on input "VP nhận *" at bounding box center [691, 339] width 186 height 29
type input "phú"
click at [633, 374] on div "VP [GEOGRAPHIC_DATA]" at bounding box center [691, 378] width 197 height 22
click at [540, 456] on input "text" at bounding box center [515, 448] width 180 height 31
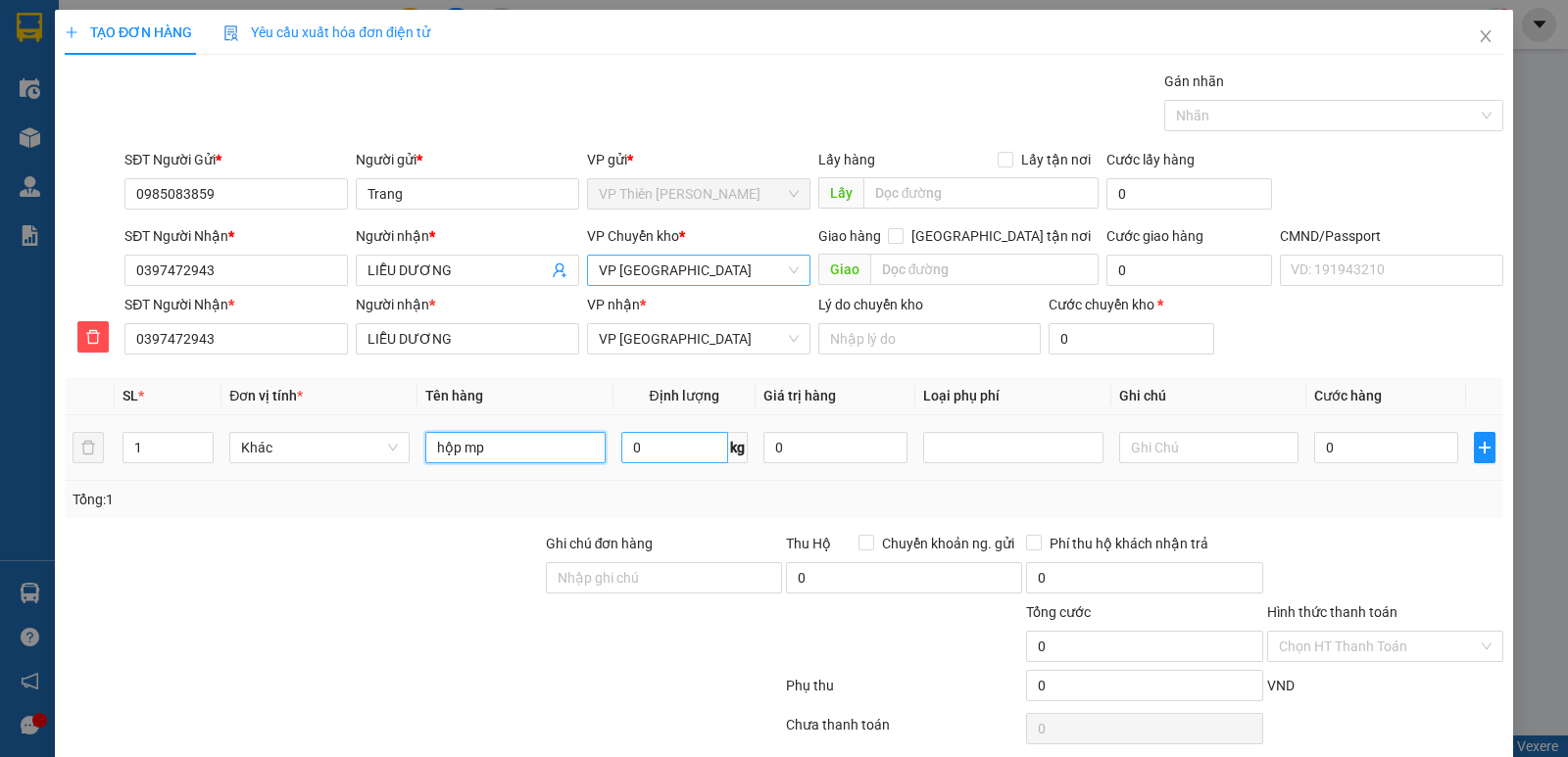
type input "hộp mp"
click at [689, 447] on input "0" at bounding box center [674, 448] width 107 height 31
type input "8"
click at [1376, 457] on input "0" at bounding box center [1385, 448] width 144 height 31
type input "4"
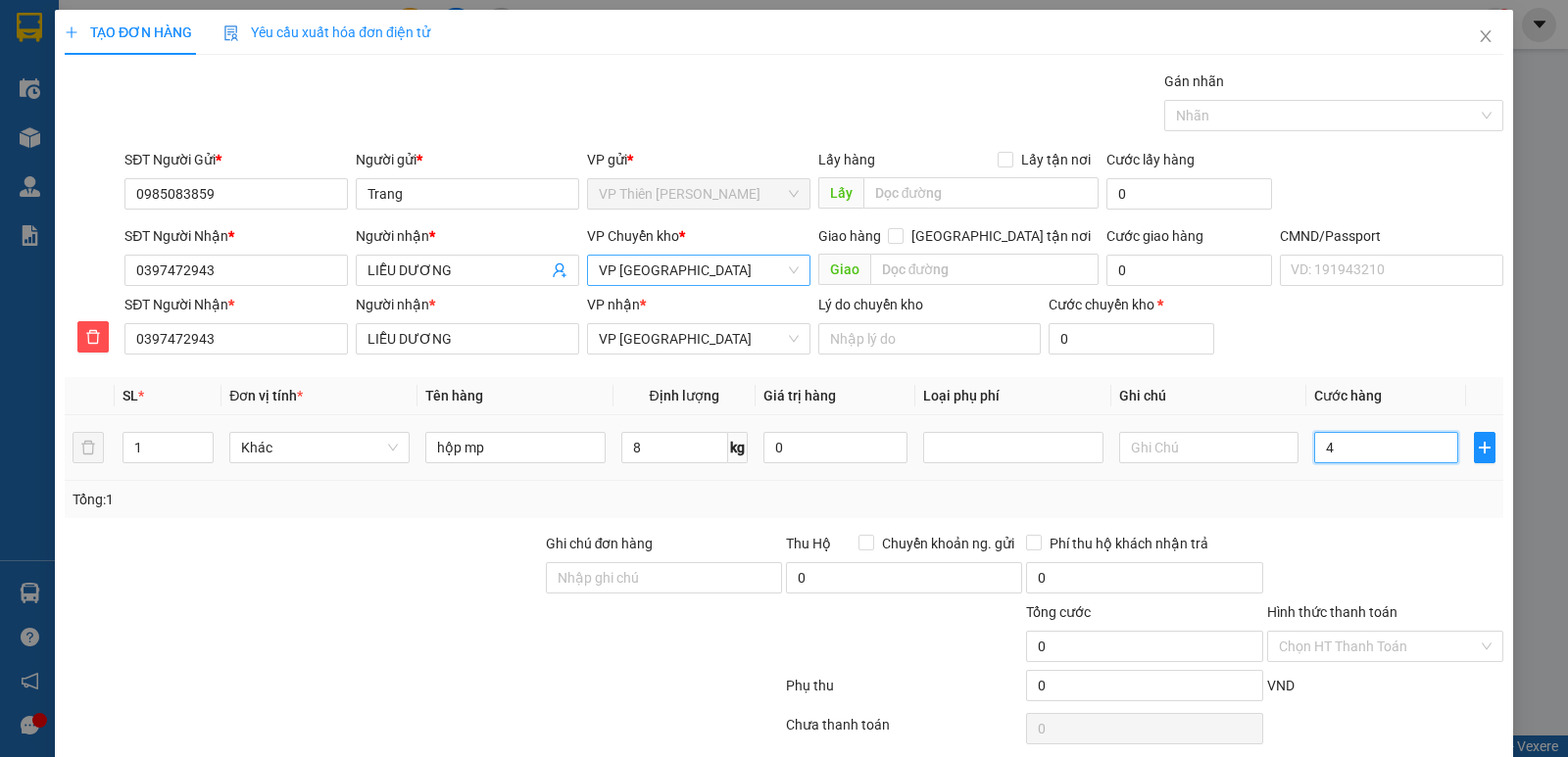
type input "4"
type input "40"
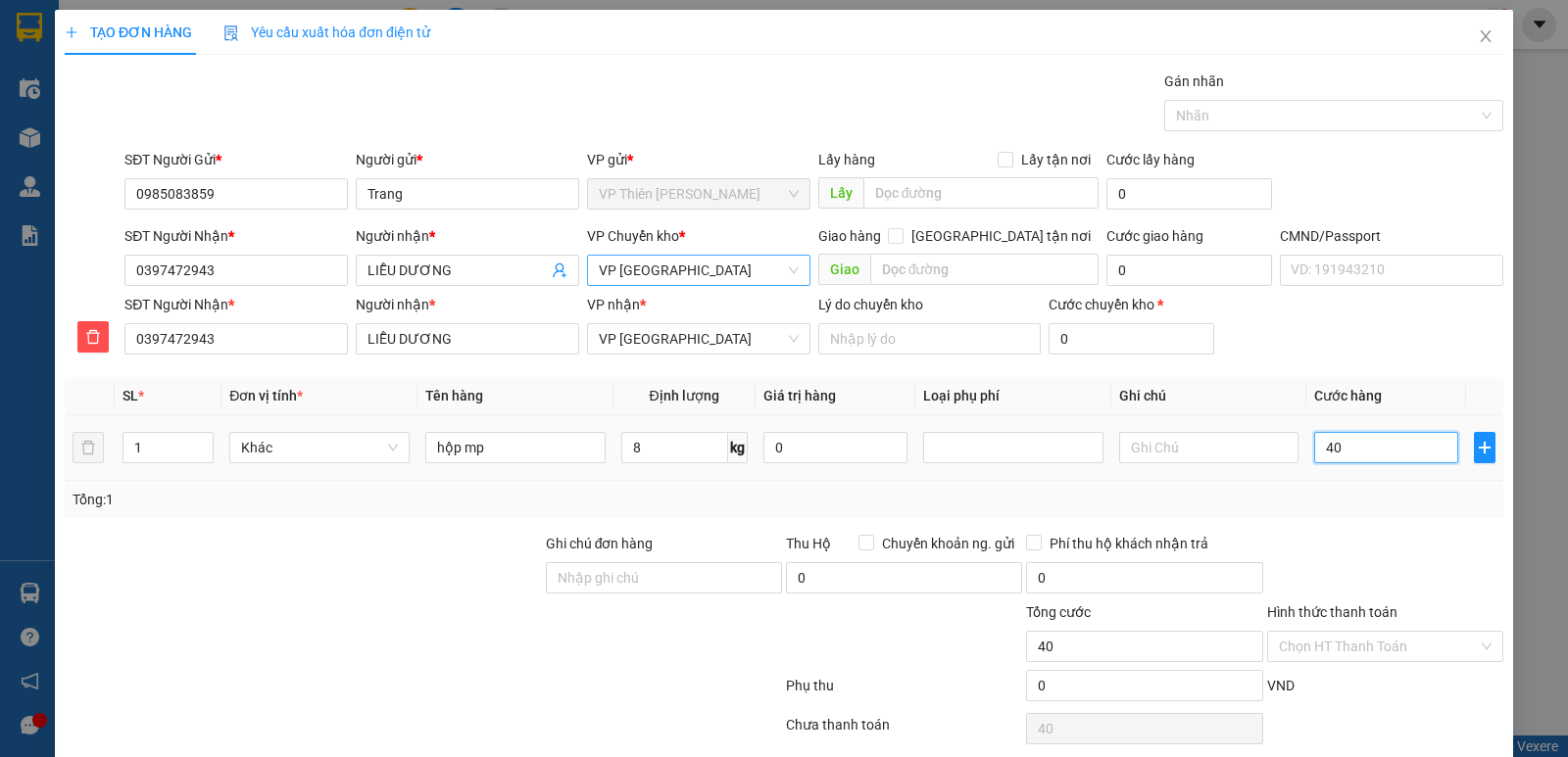
type input "400"
type input "4.000"
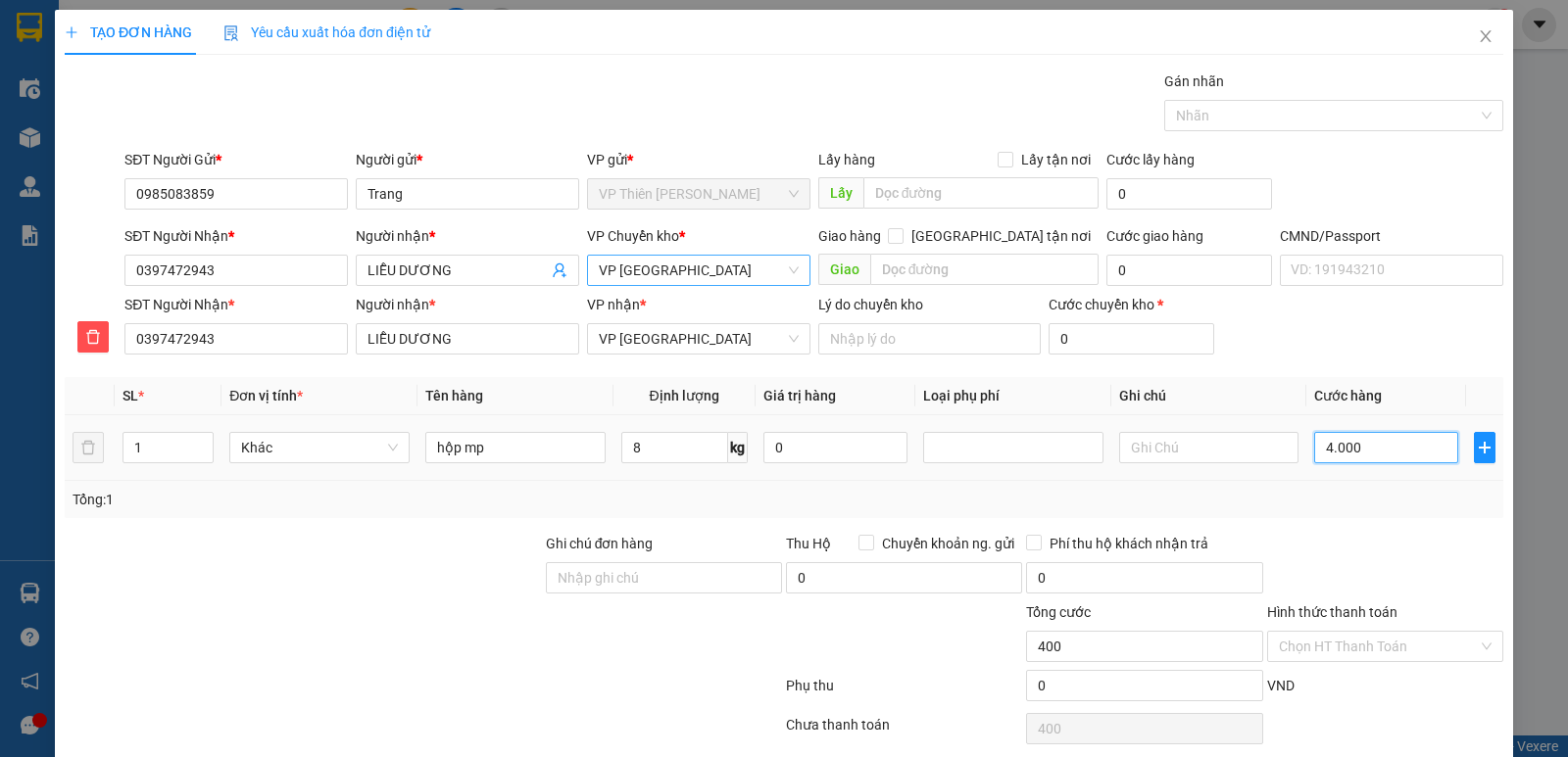
type input "4.000"
type input "40.000"
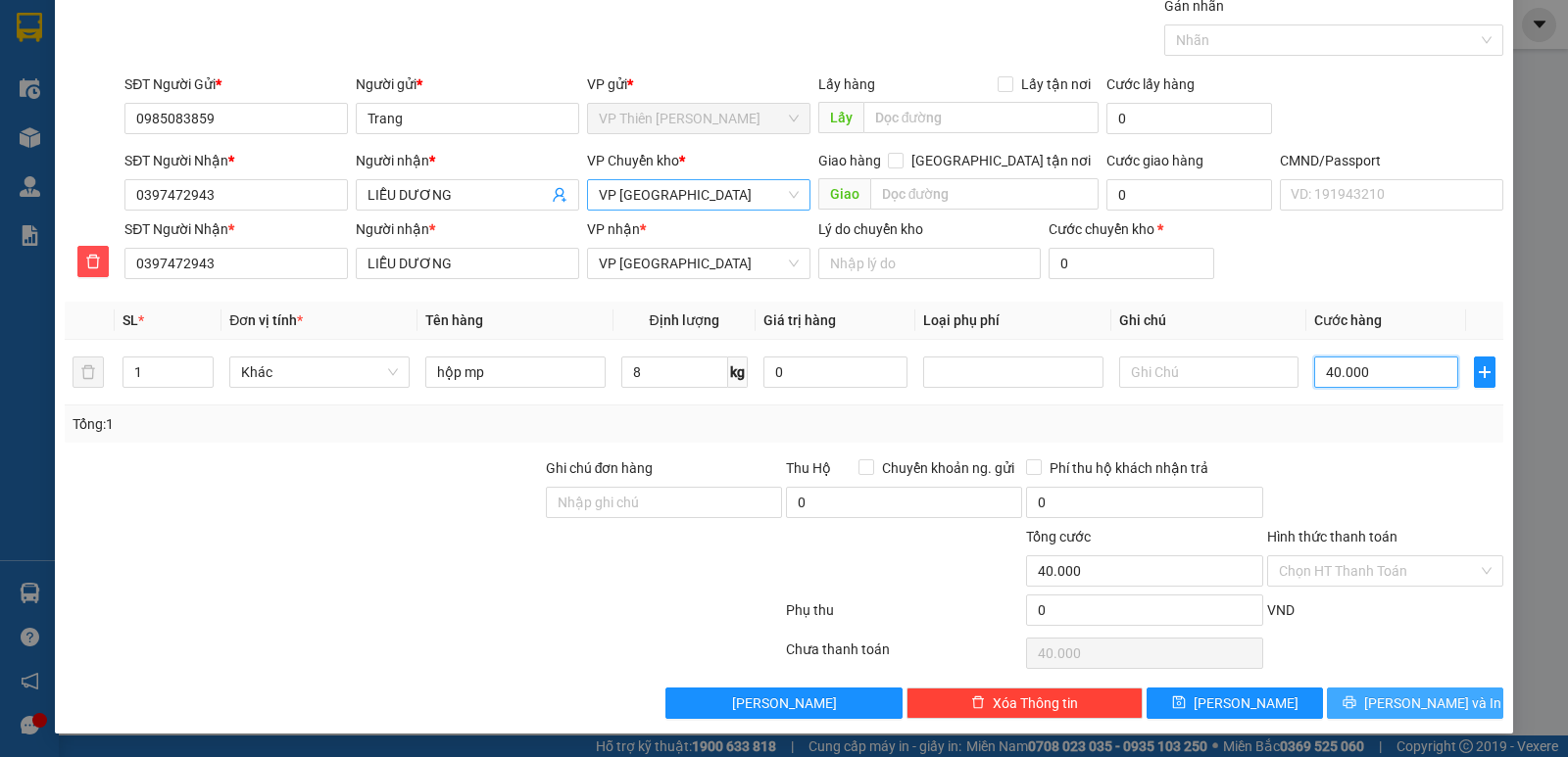
type input "40.000"
click at [1393, 703] on span "[PERSON_NAME] và In" at bounding box center [1432, 703] width 138 height 22
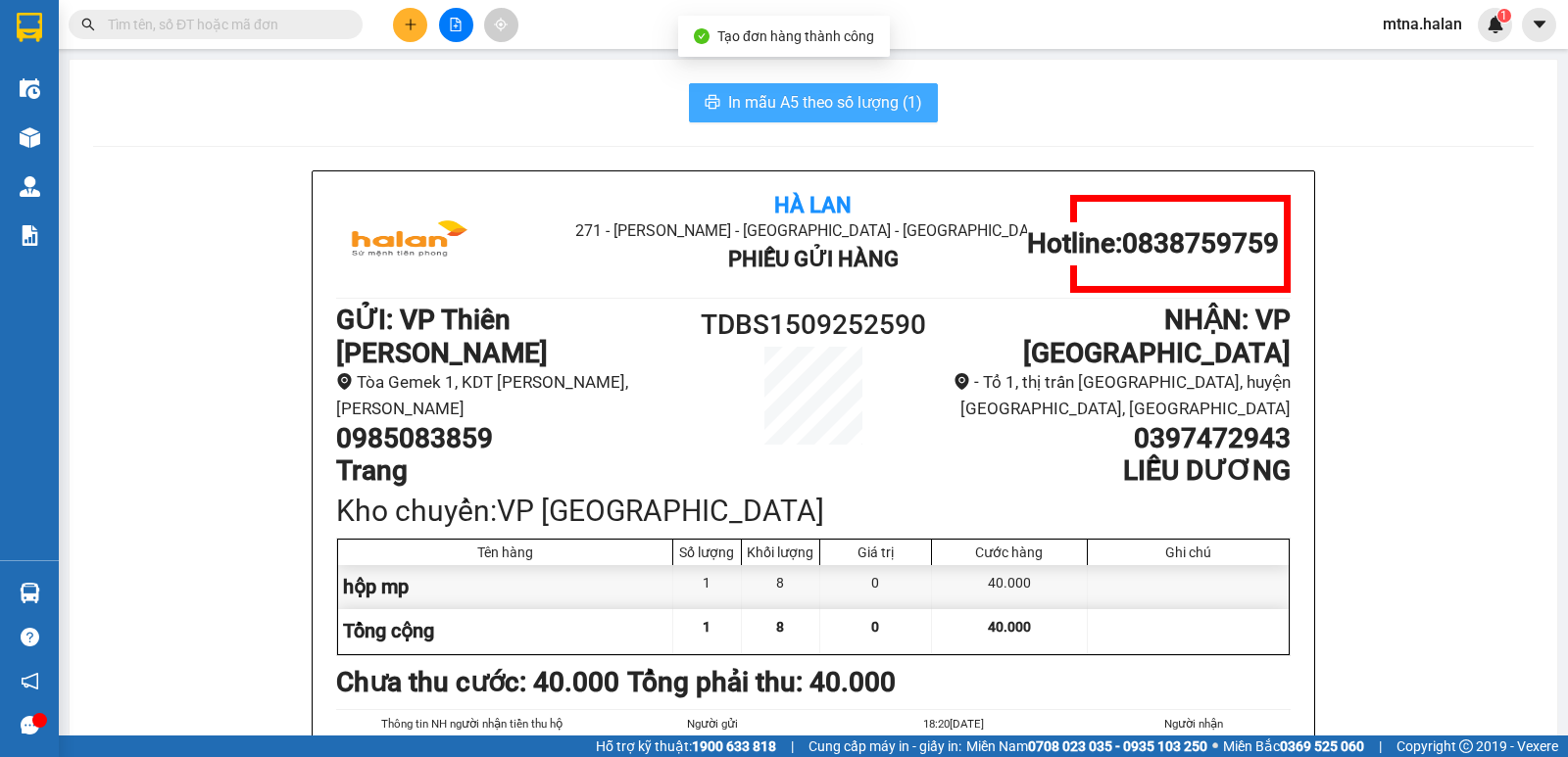
click at [793, 104] on span "In mẫu A5 theo số lượng (1)" at bounding box center [824, 102] width 194 height 25
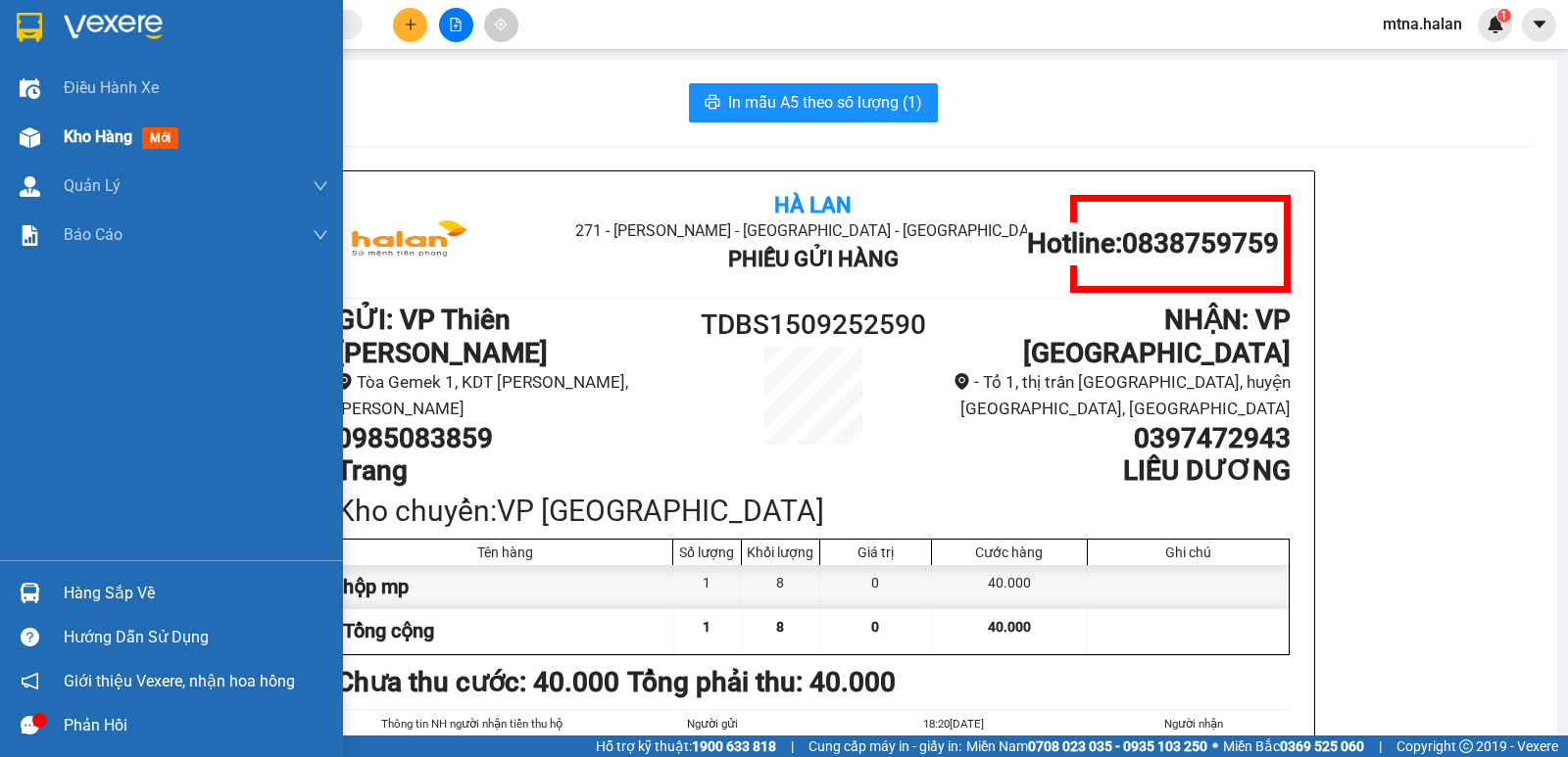
click at [35, 134] on img at bounding box center [29, 137] width 21 height 21
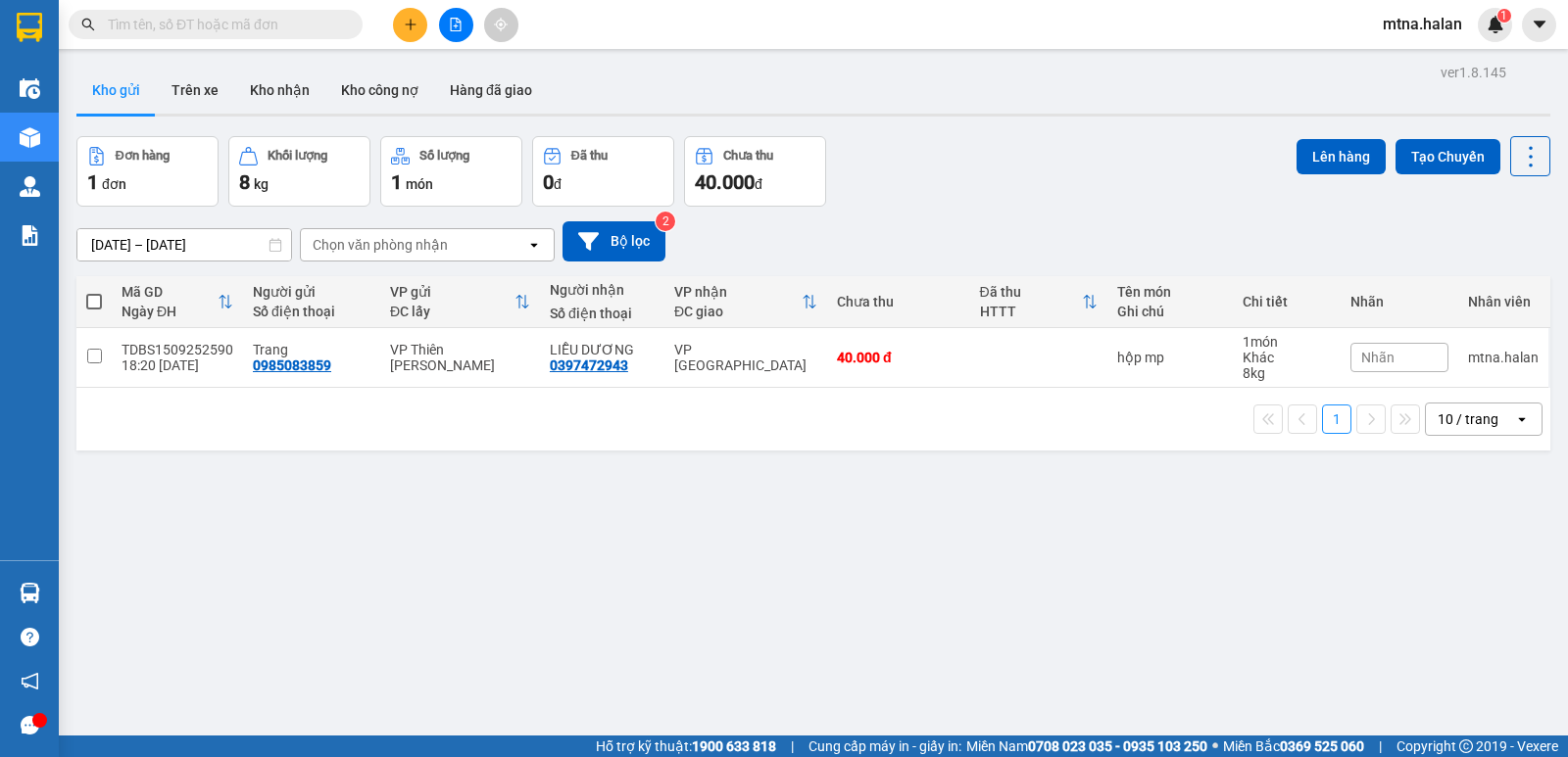
click at [1067, 564] on div "ver 1.8.145 Kho gửi Trên xe Kho nhận Kho công nợ Hàng đã giao Đơn hàng 1 đơn Kh…" at bounding box center [813, 437] width 1489 height 757
click at [195, 99] on button "Trên xe" at bounding box center [196, 90] width 79 height 47
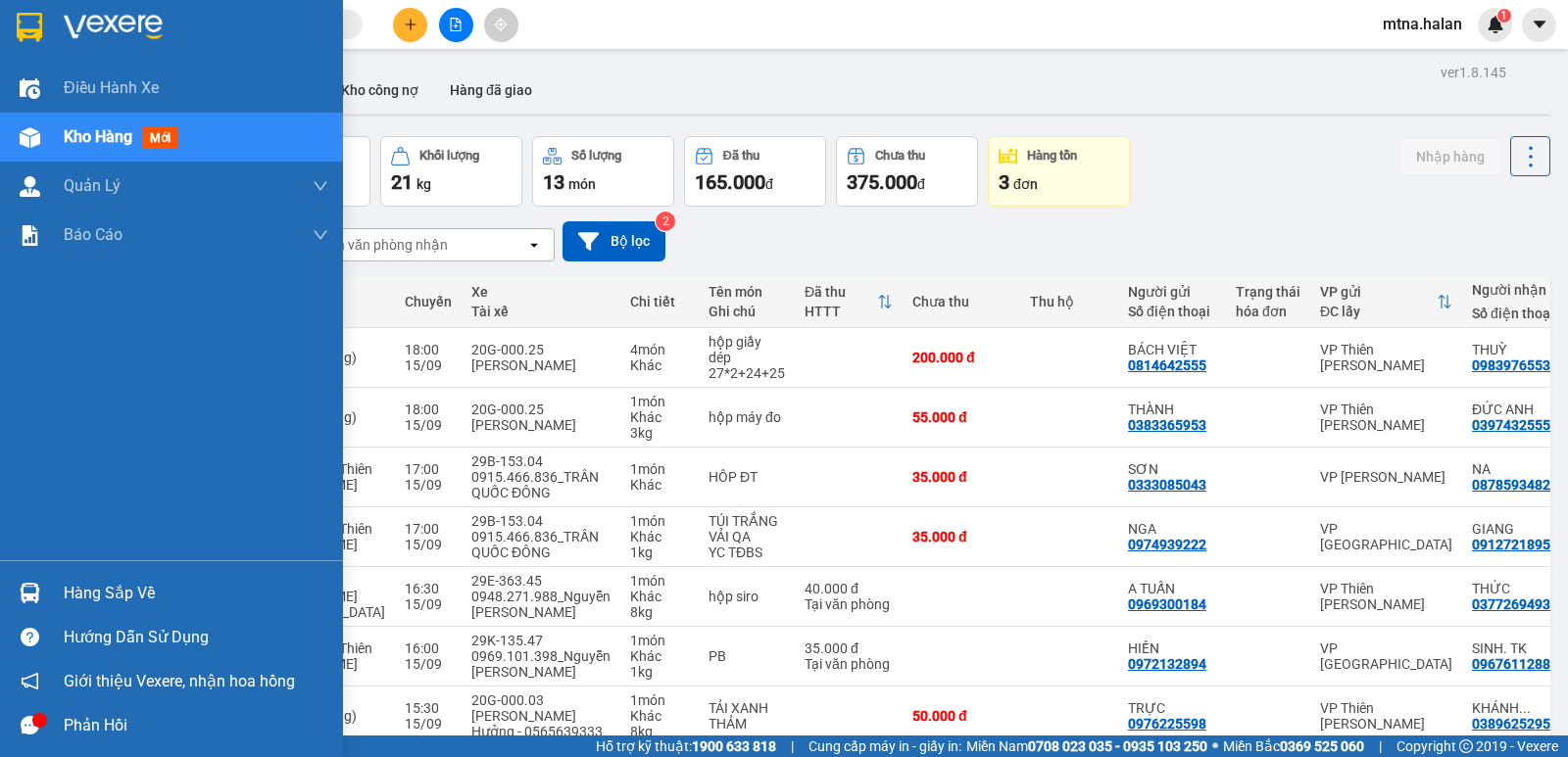
click at [28, 593] on img at bounding box center [29, 592] width 21 height 21
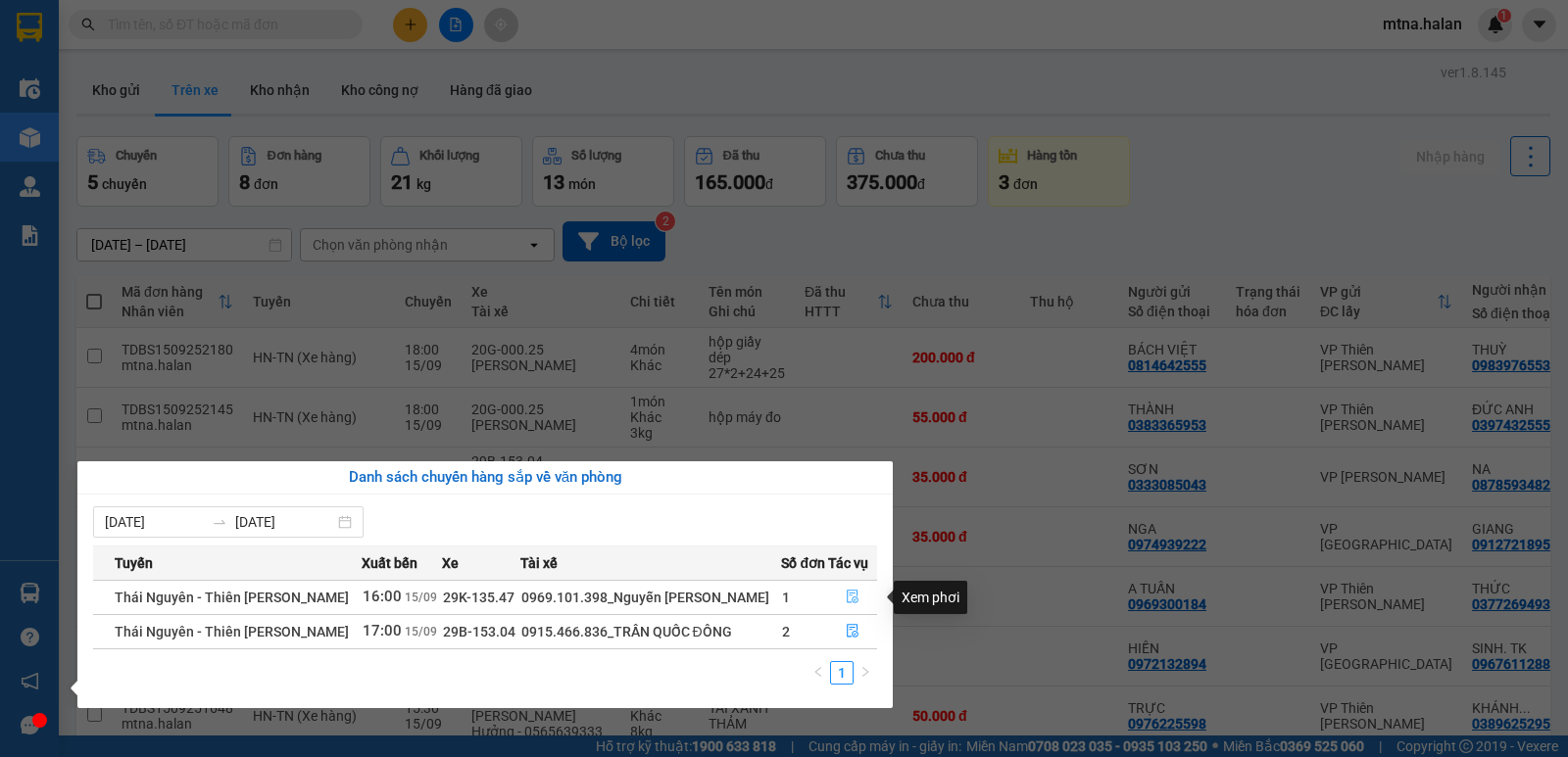
click at [850, 594] on icon "file-done" at bounding box center [853, 596] width 14 height 14
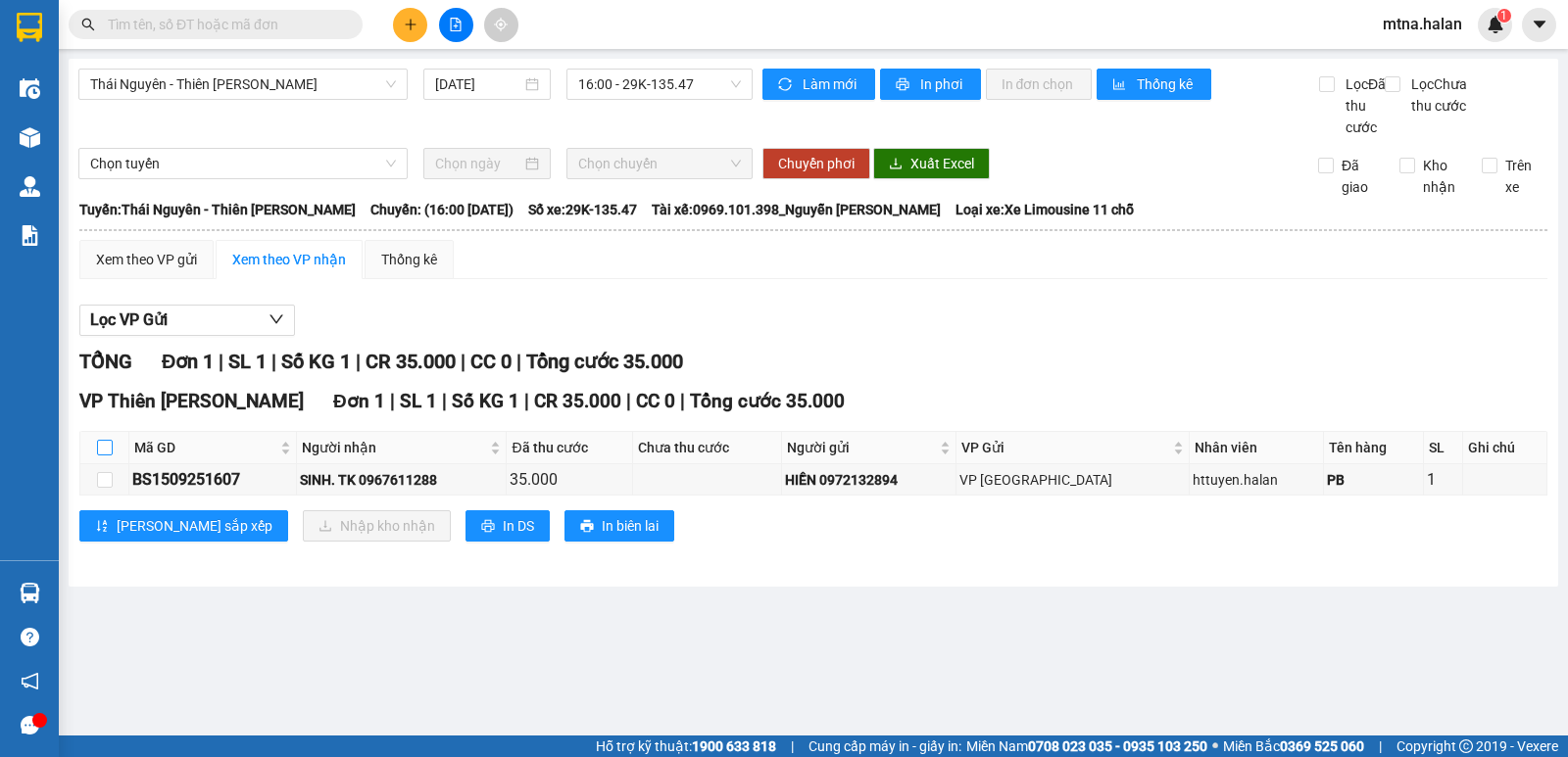
click at [105, 456] on input "checkbox" at bounding box center [105, 448] width 16 height 16
checkbox input "true"
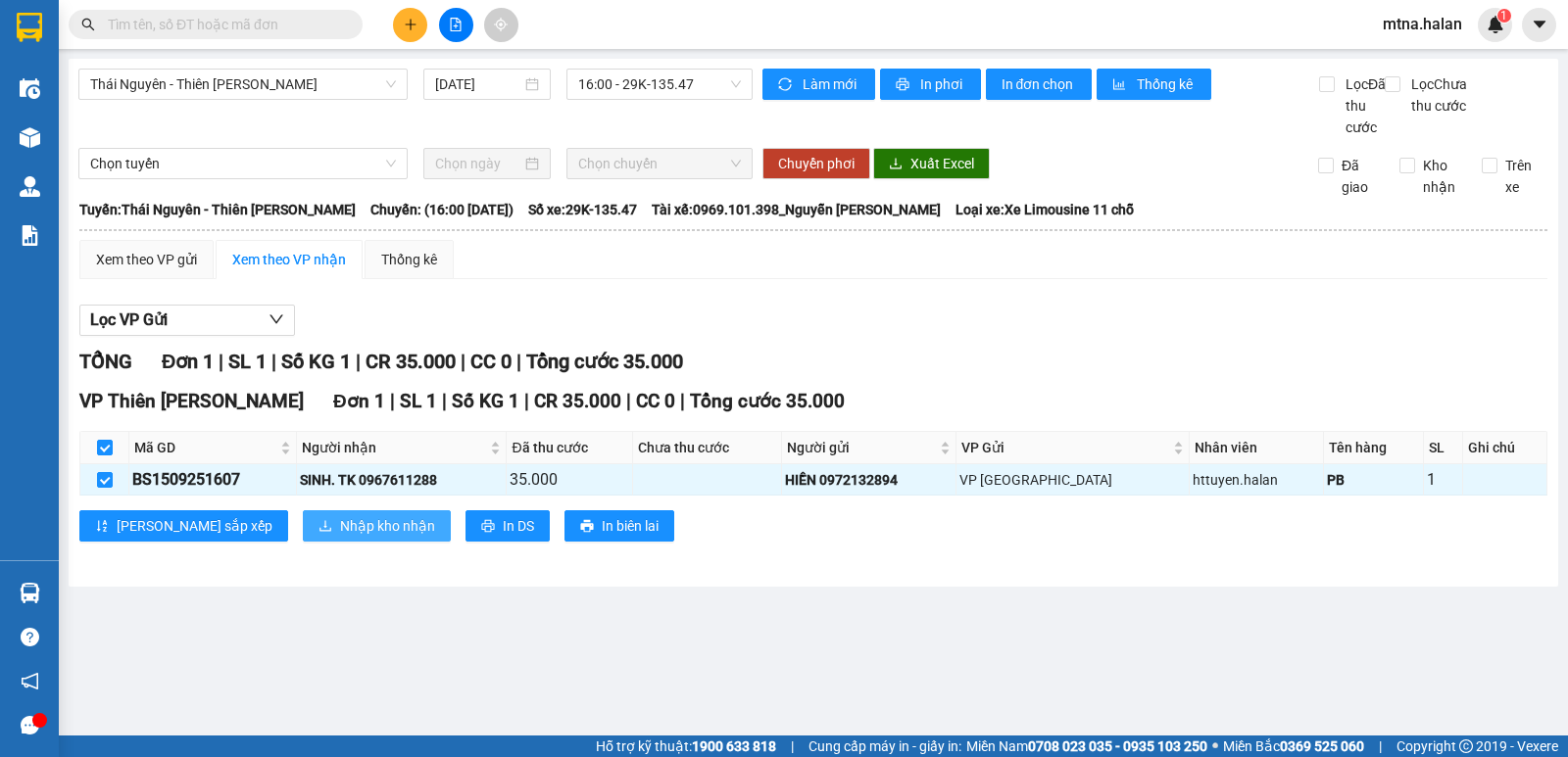
click at [340, 536] on span "Nhập kho nhận" at bounding box center [387, 526] width 95 height 22
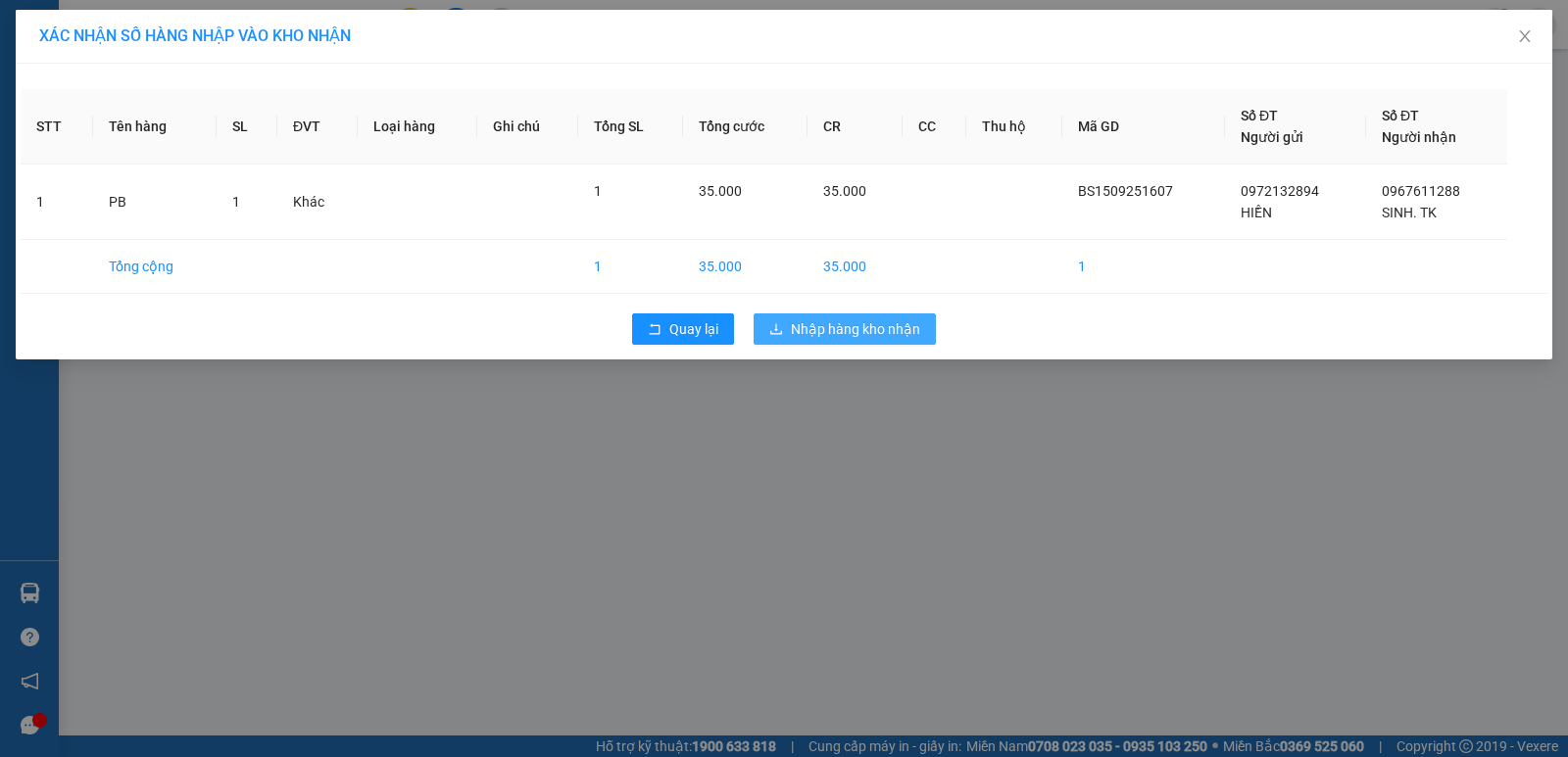
click at [830, 335] on span "Nhập hàng kho nhận" at bounding box center [856, 329] width 130 height 22
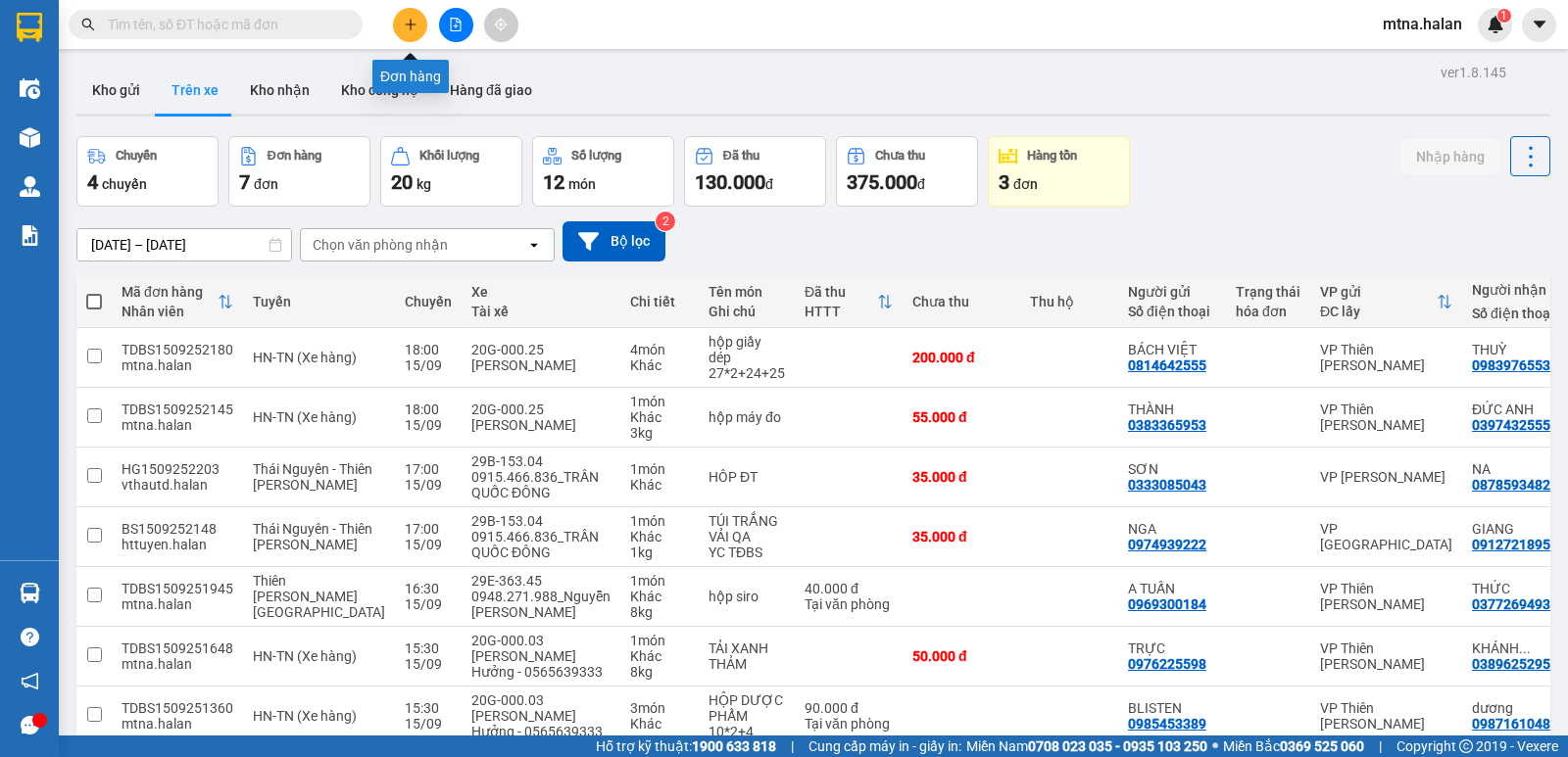
click at [407, 22] on icon "plus" at bounding box center [411, 25] width 14 height 14
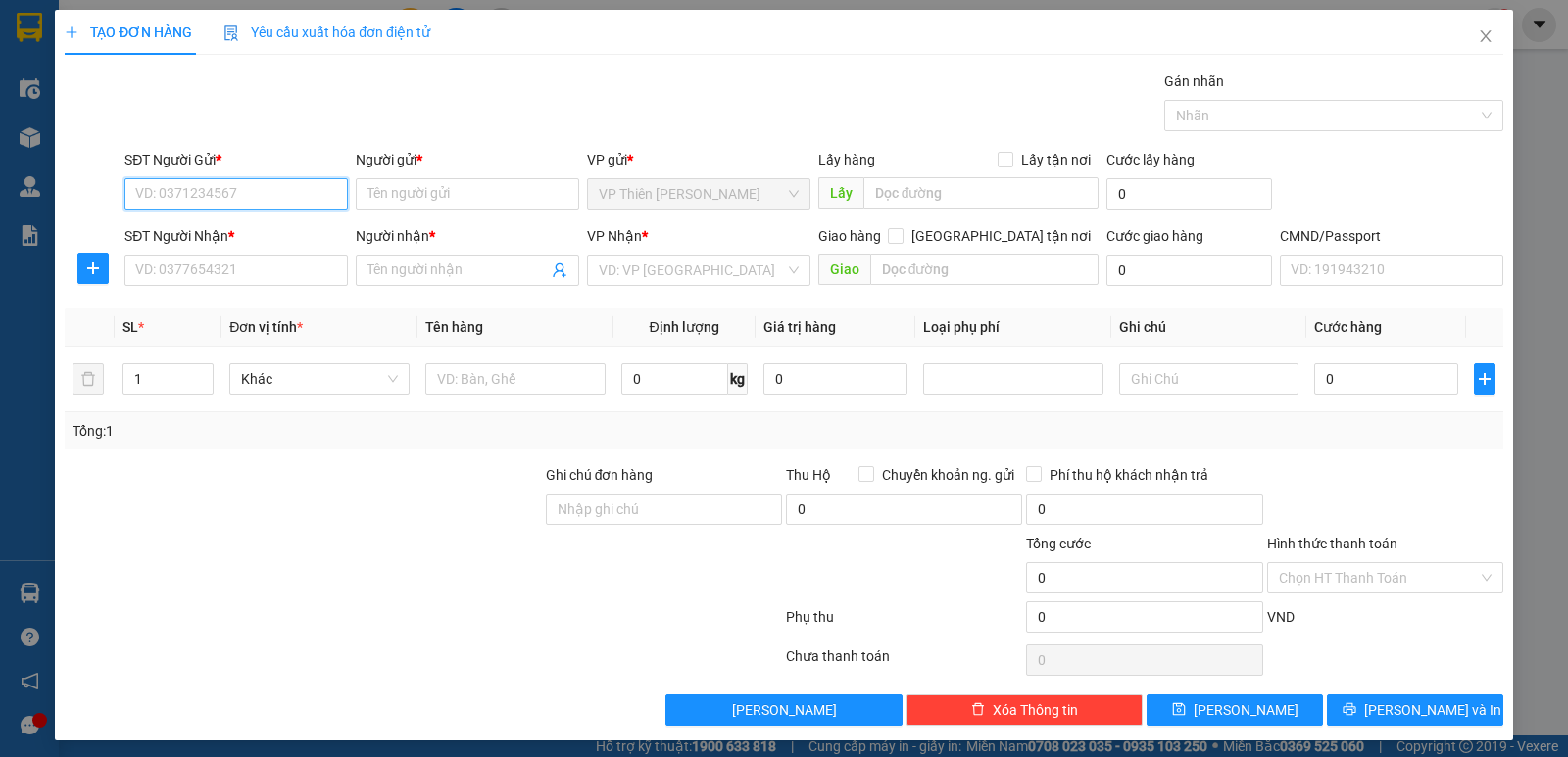
click at [268, 192] on input "SĐT Người Gửi *" at bounding box center [236, 193] width 223 height 31
type input "0358171861"
click at [241, 236] on div "0358171861 - THUÝ" at bounding box center [234, 233] width 197 height 22
type input "THUÝ"
type input "0358171861"
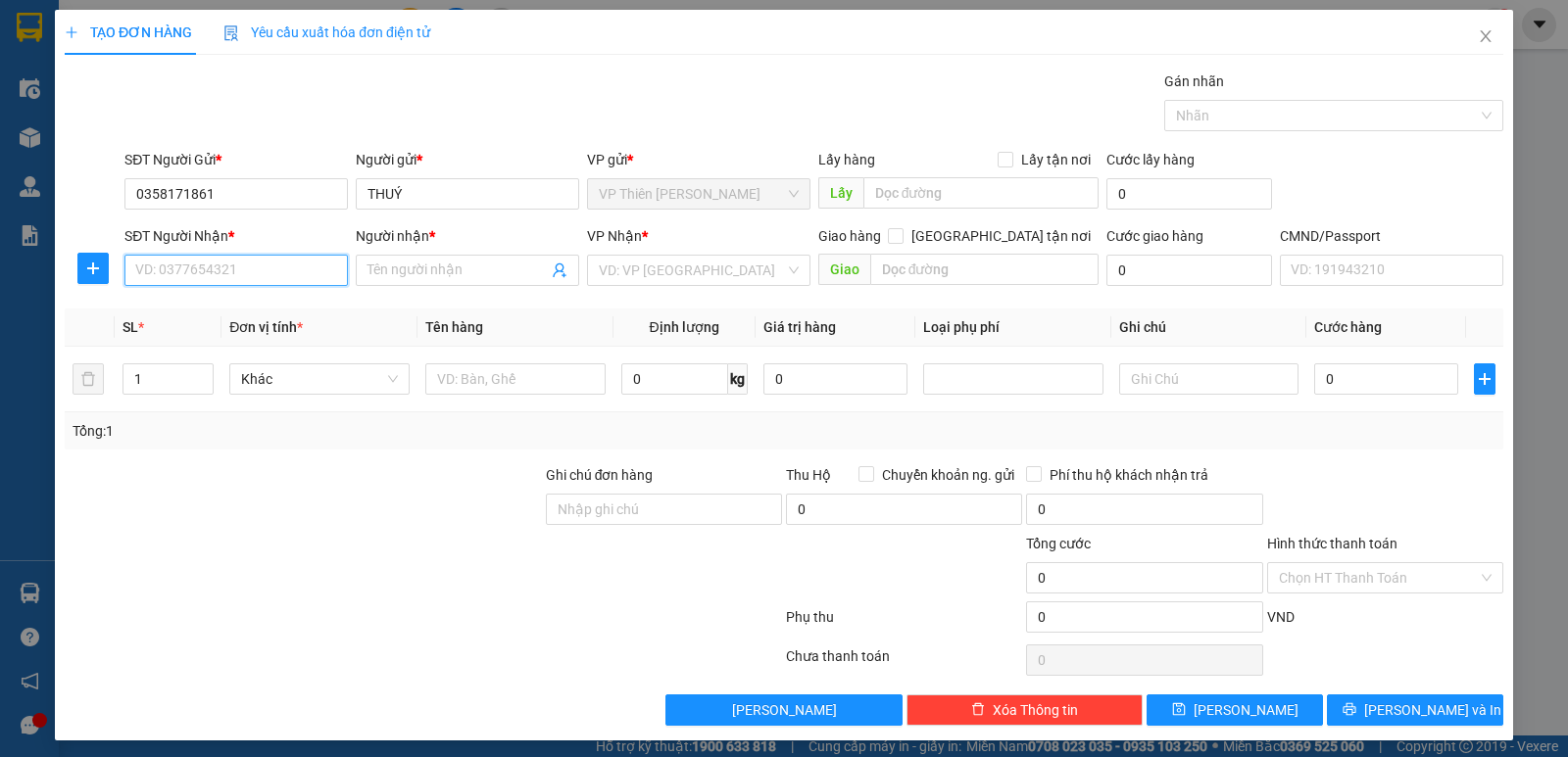
click at [247, 265] on input "SĐT Người Nhận *" at bounding box center [236, 270] width 223 height 31
click at [242, 300] on div "0833369009 - LAN HÀ" at bounding box center [260, 309] width 250 height 22
type input "0833369009"
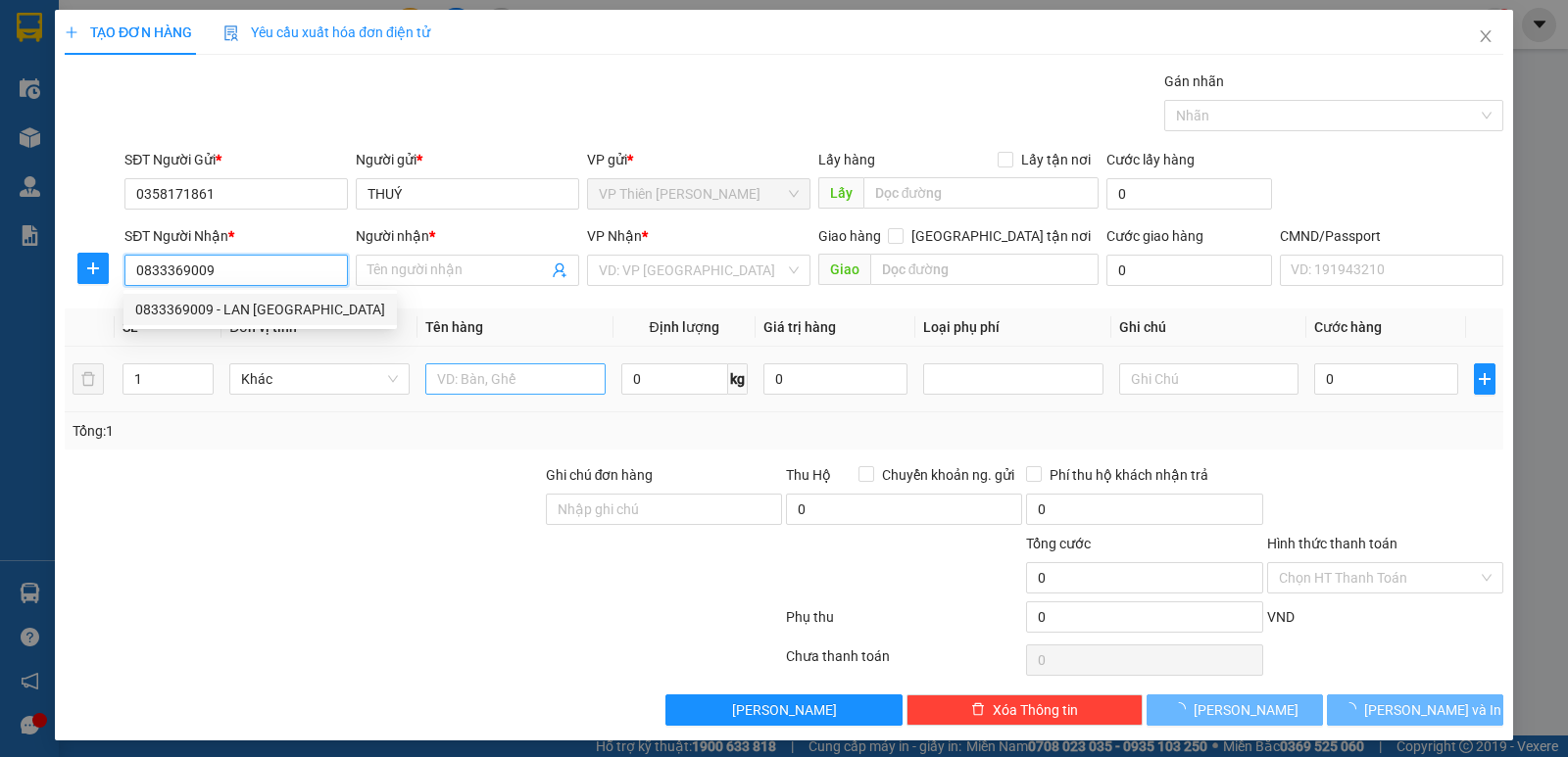
type input "LAN HÀ"
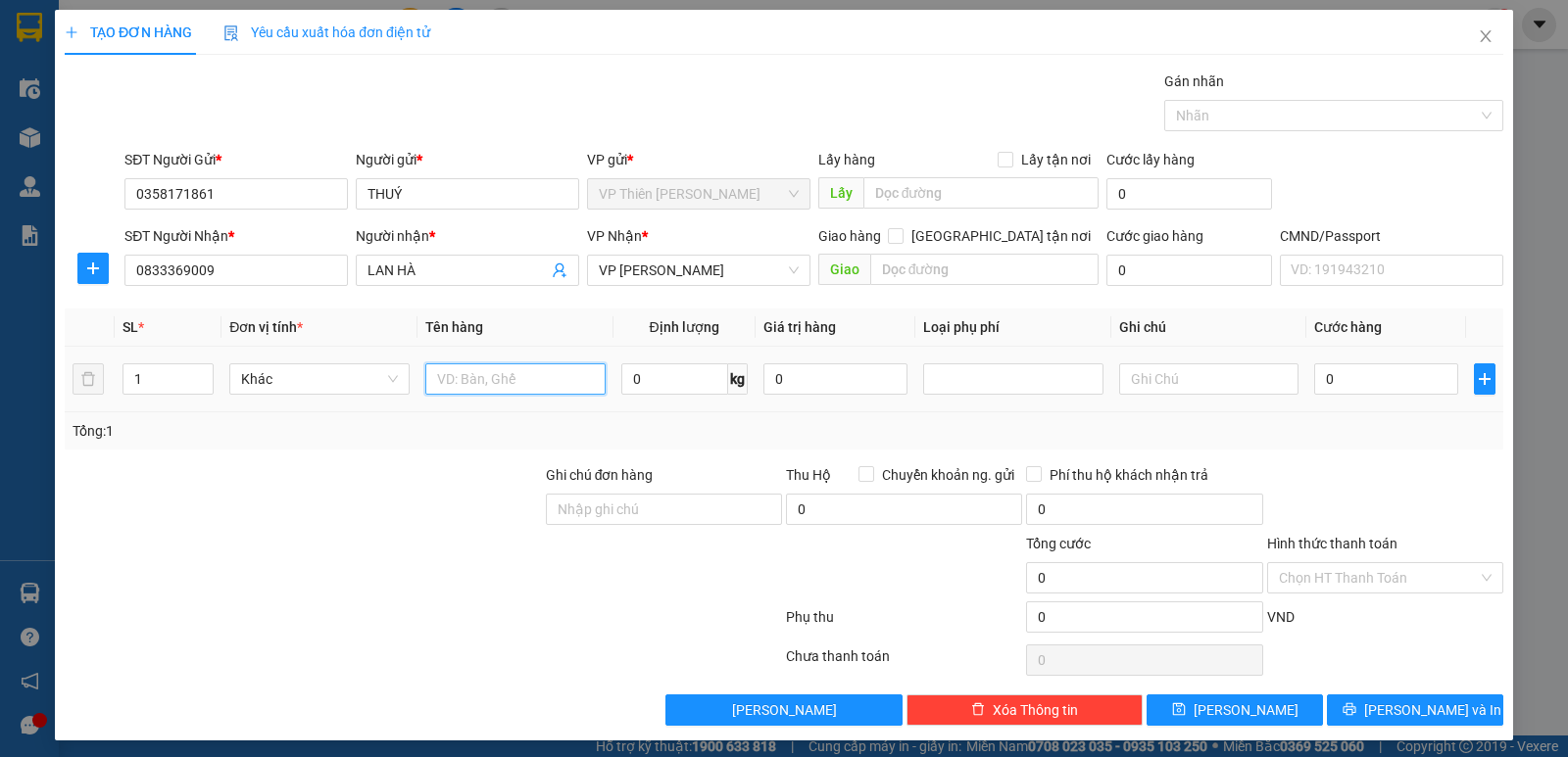
click at [516, 373] on input "text" at bounding box center [515, 379] width 180 height 31
type input "hộp đèn"
click at [687, 379] on input "0" at bounding box center [674, 379] width 107 height 31
type input "3"
click at [1351, 381] on input "0" at bounding box center [1385, 379] width 144 height 31
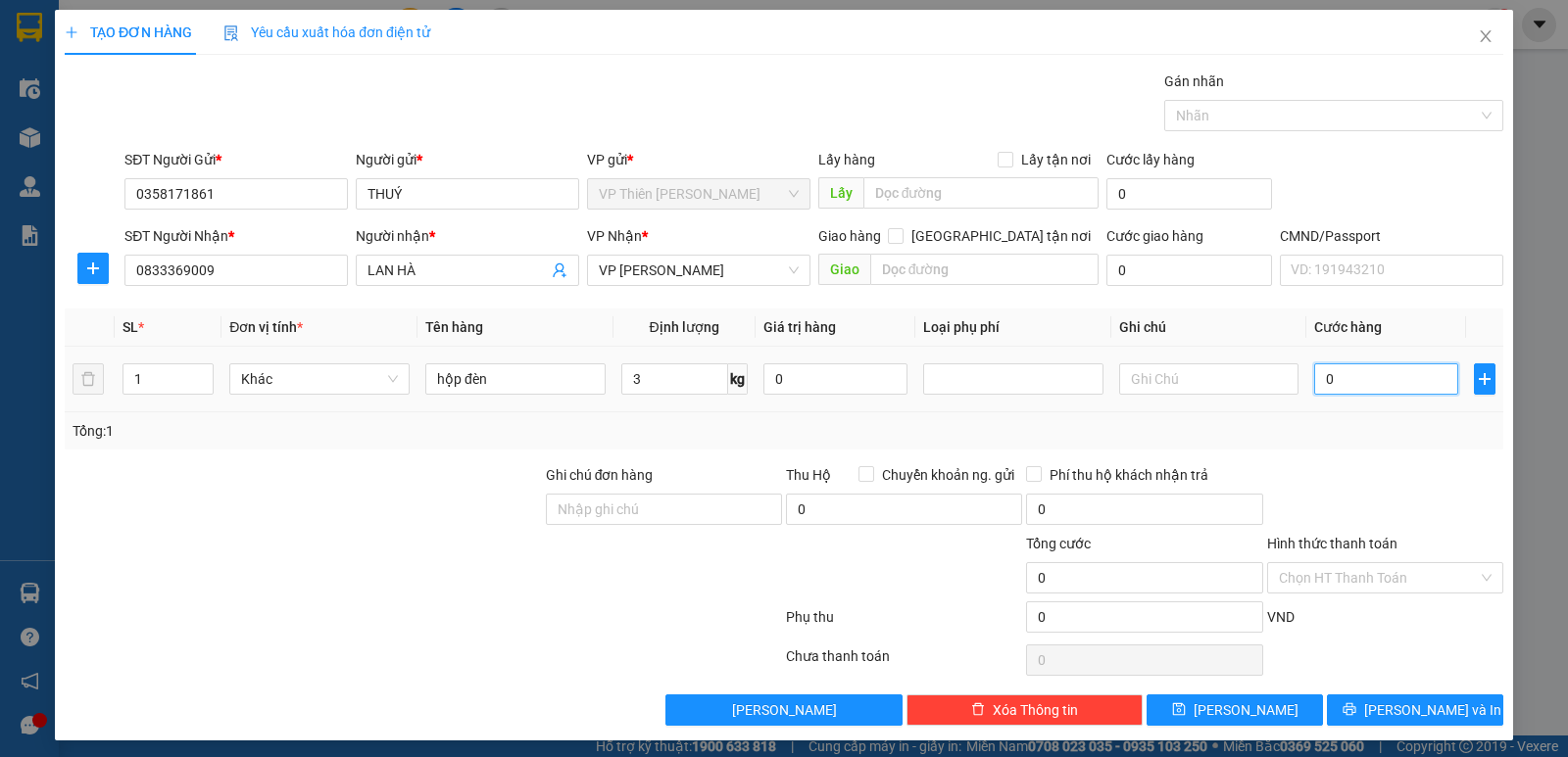
type input "4"
type input "40"
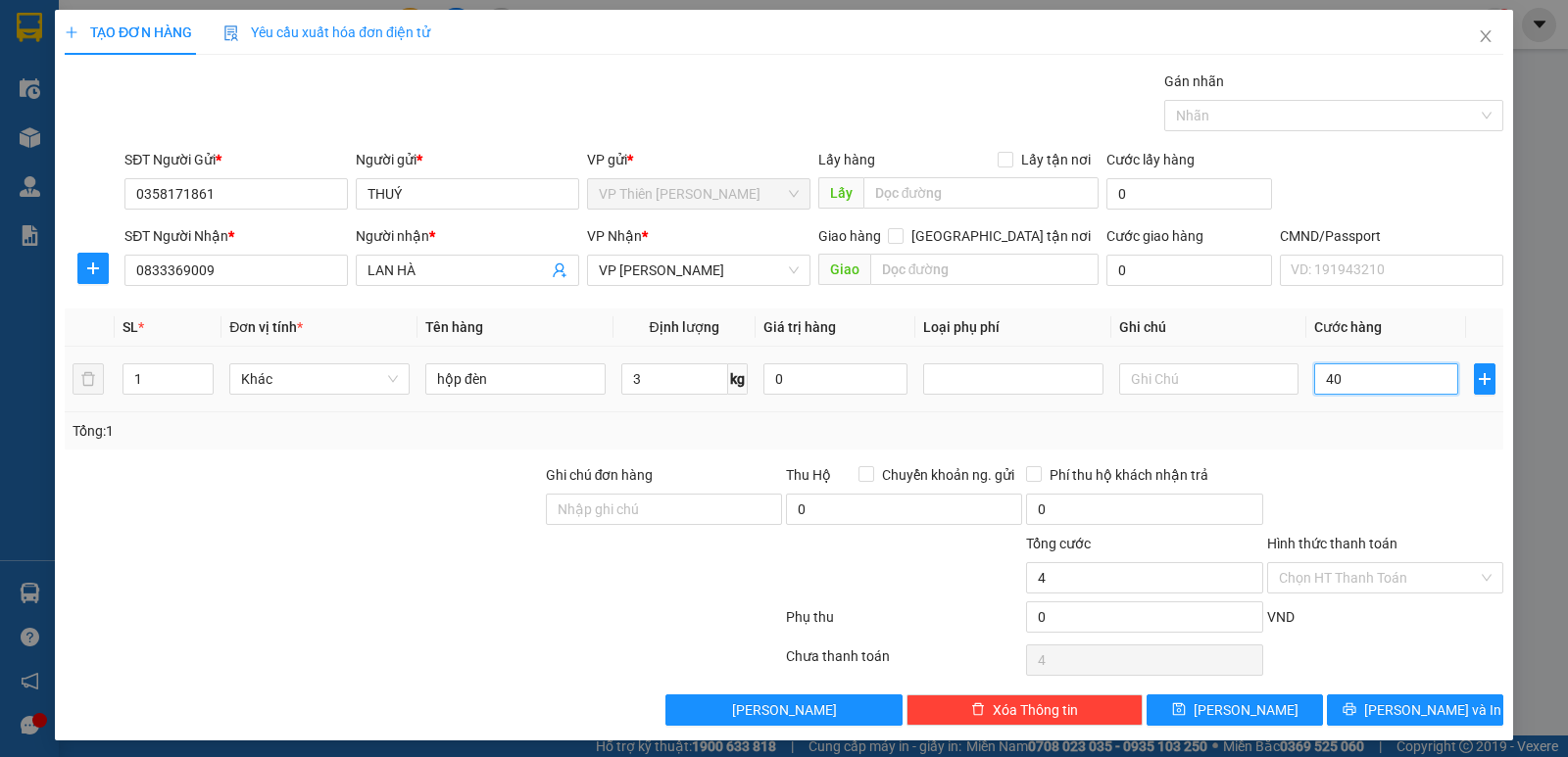
type input "40"
type input "400"
type input "4.000"
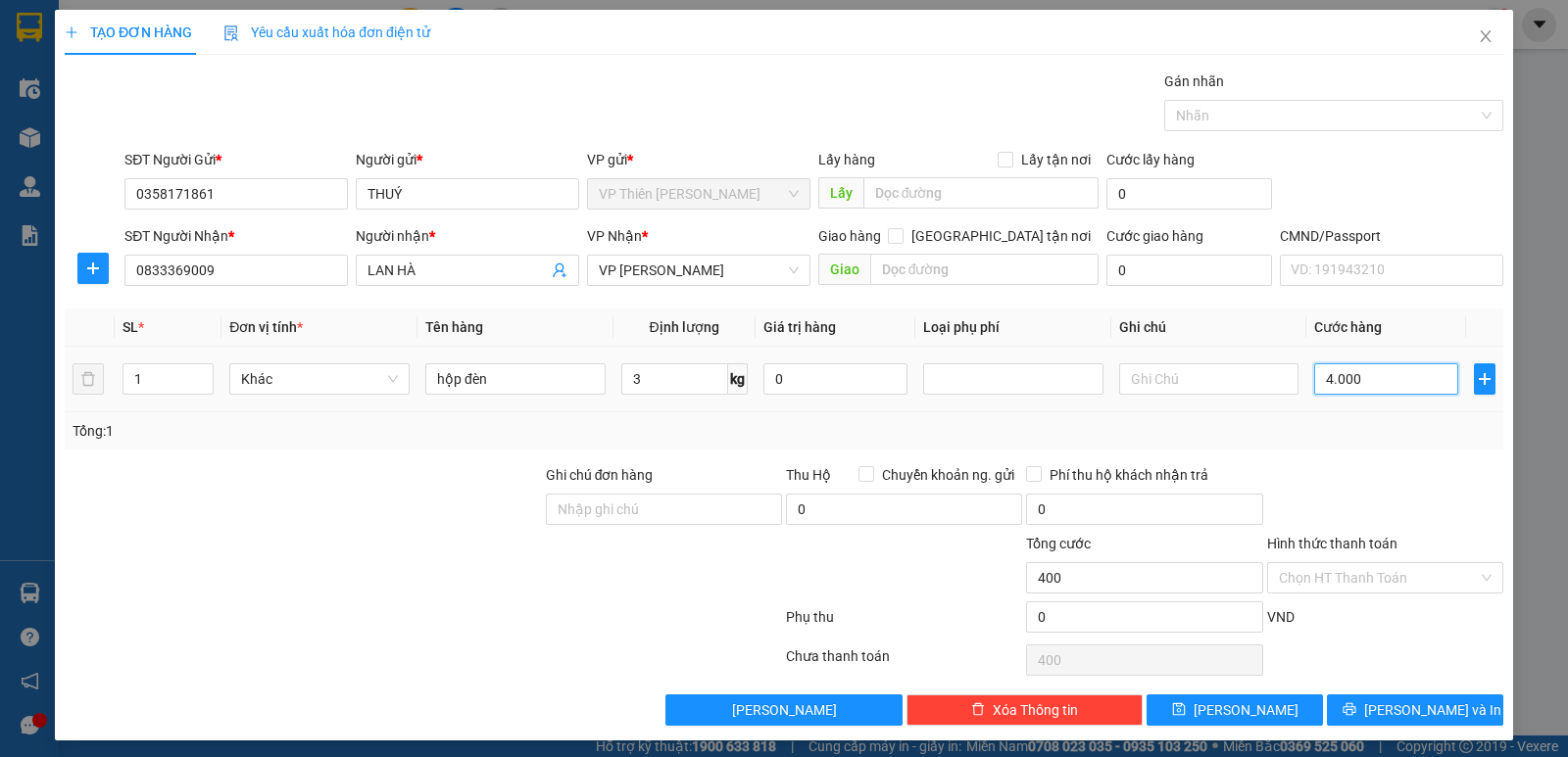
type input "4.000"
type input "40.000"
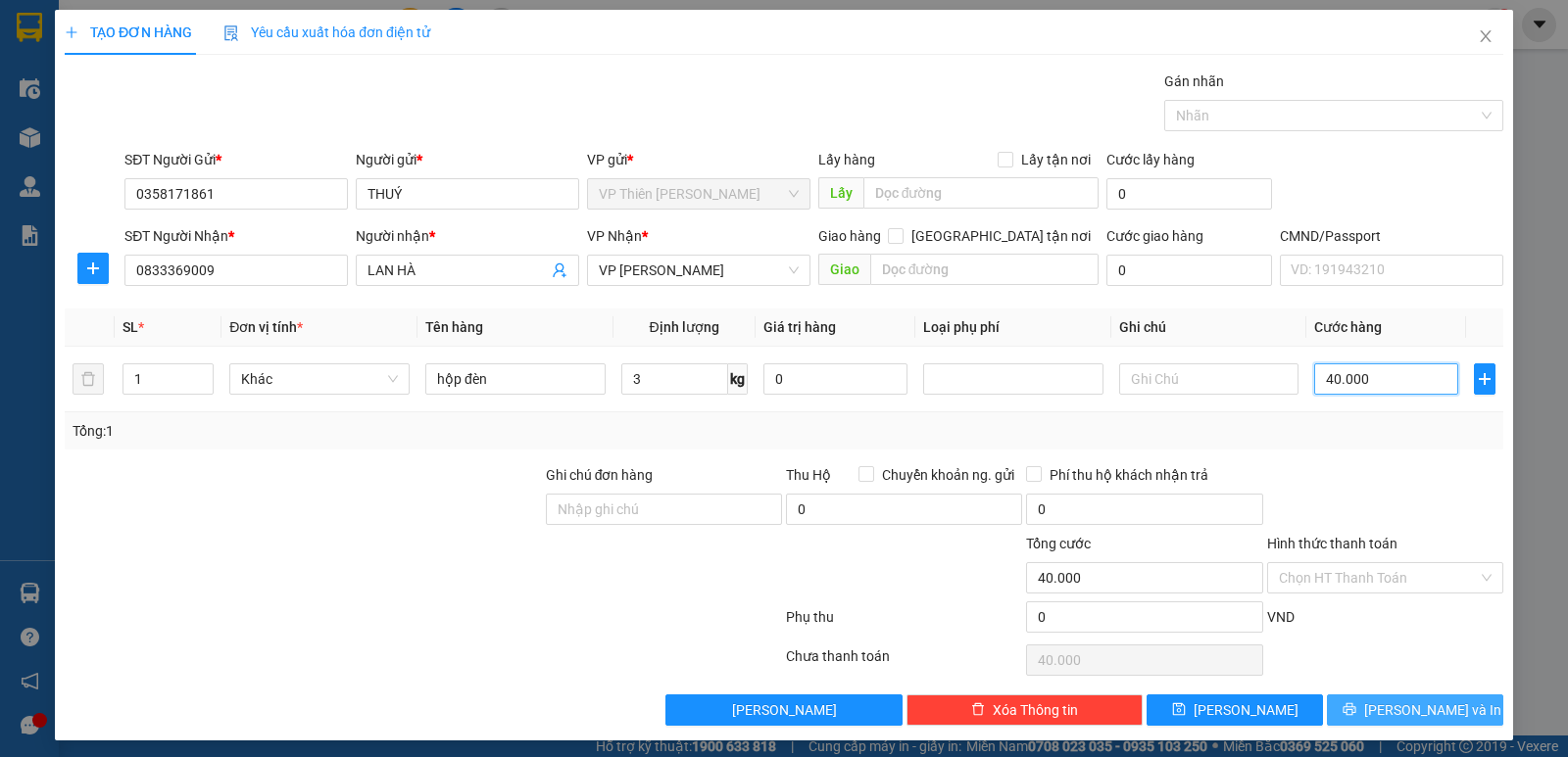
type input "40.000"
click at [1426, 703] on span "[PERSON_NAME] và In" at bounding box center [1432, 710] width 138 height 22
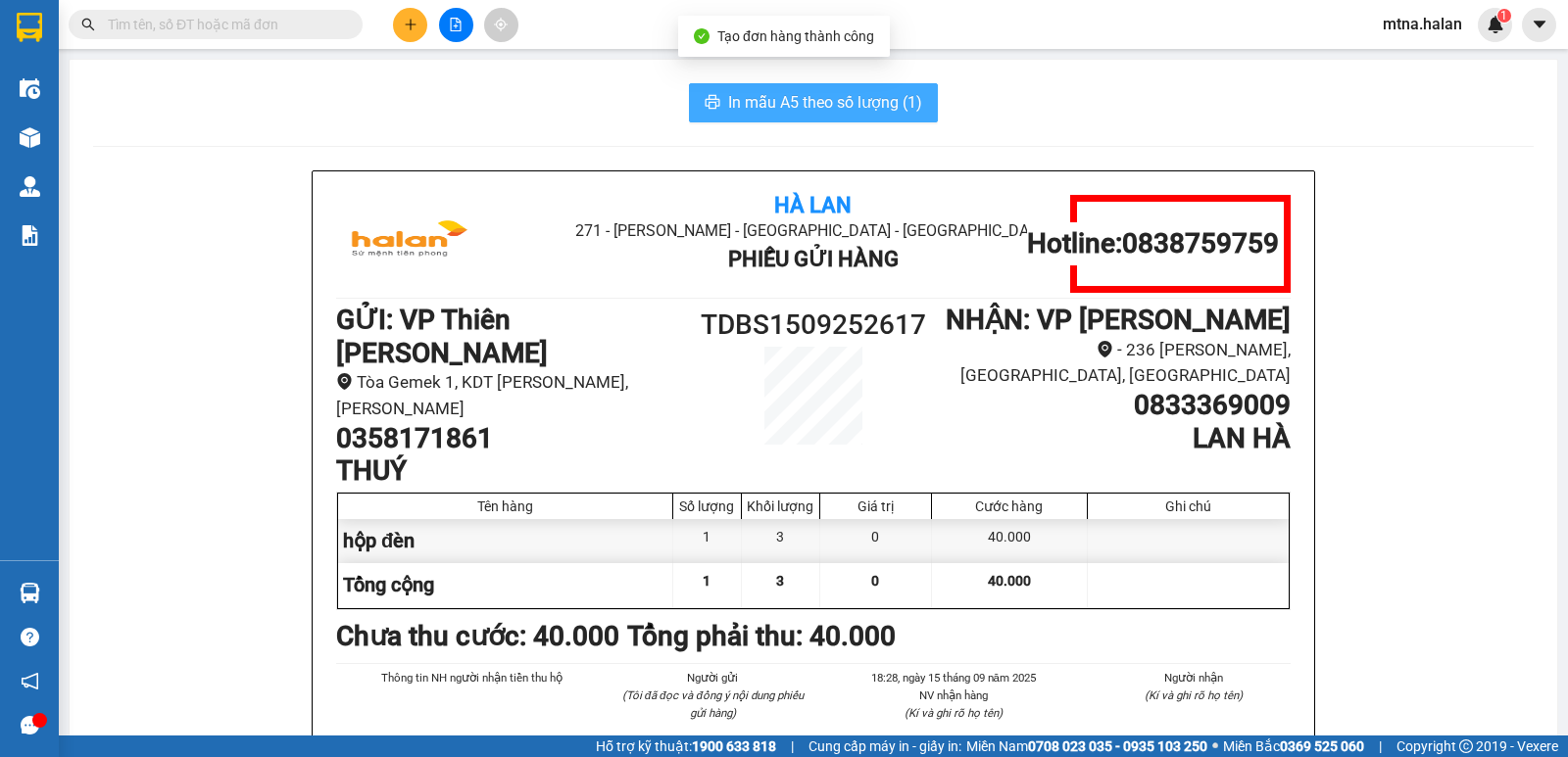
click at [821, 95] on span "In mẫu A5 theo số lượng (1)" at bounding box center [824, 102] width 194 height 25
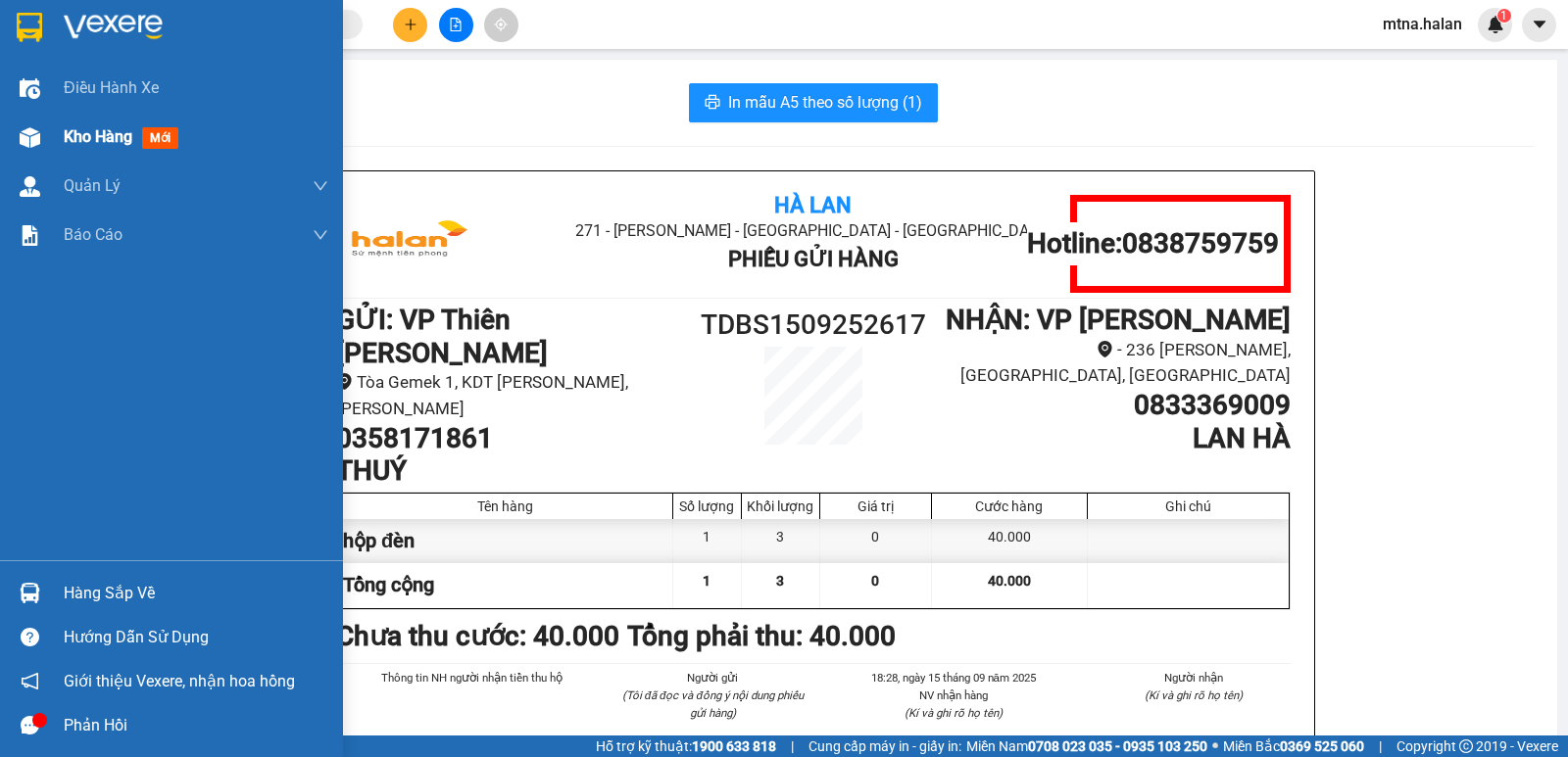
click at [30, 136] on img at bounding box center [29, 137] width 21 height 21
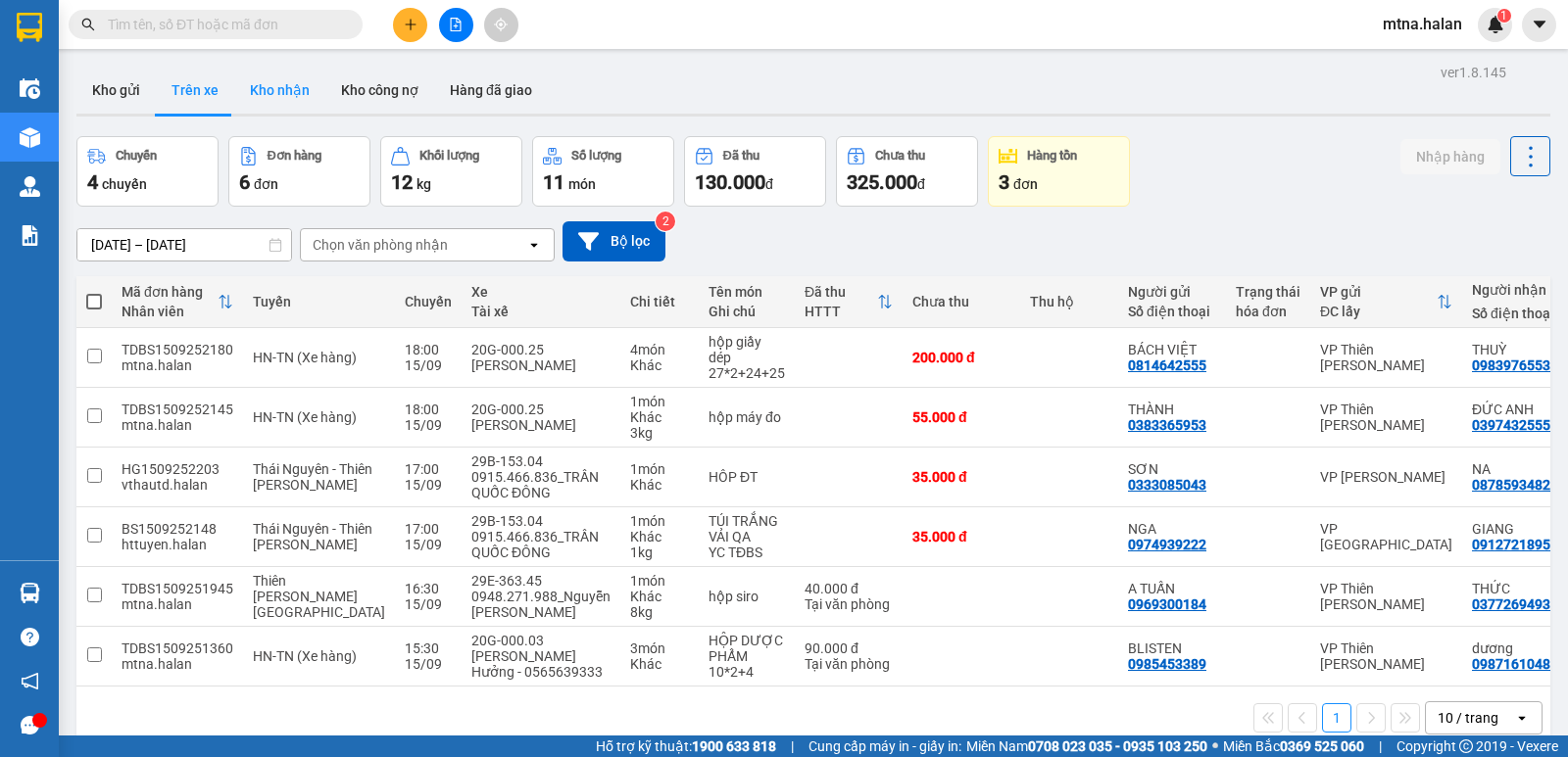
click at [270, 90] on button "Kho nhận" at bounding box center [279, 90] width 91 height 47
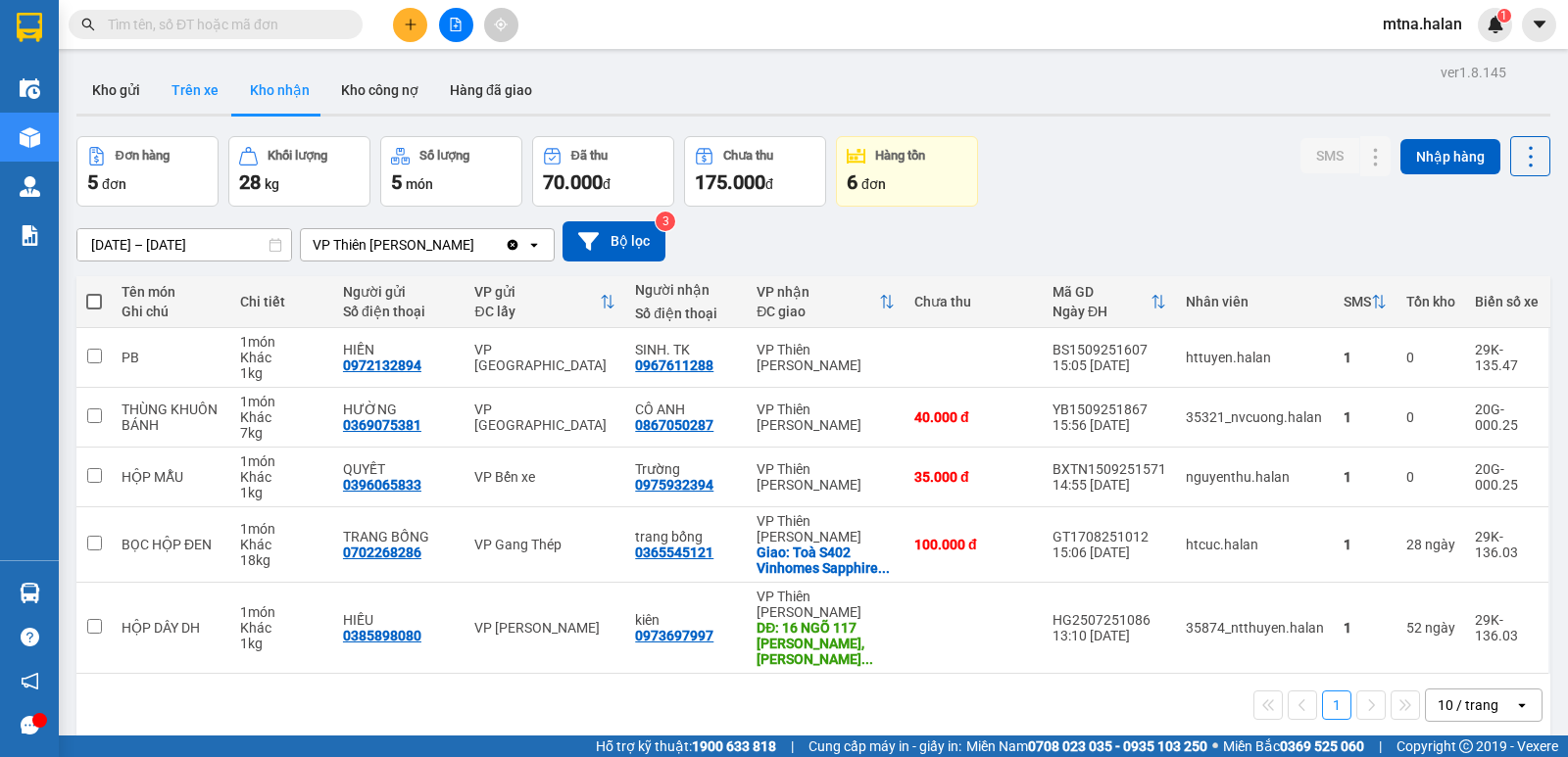
click at [187, 90] on button "Trên xe" at bounding box center [196, 90] width 79 height 47
type input "[DATE] – [DATE]"
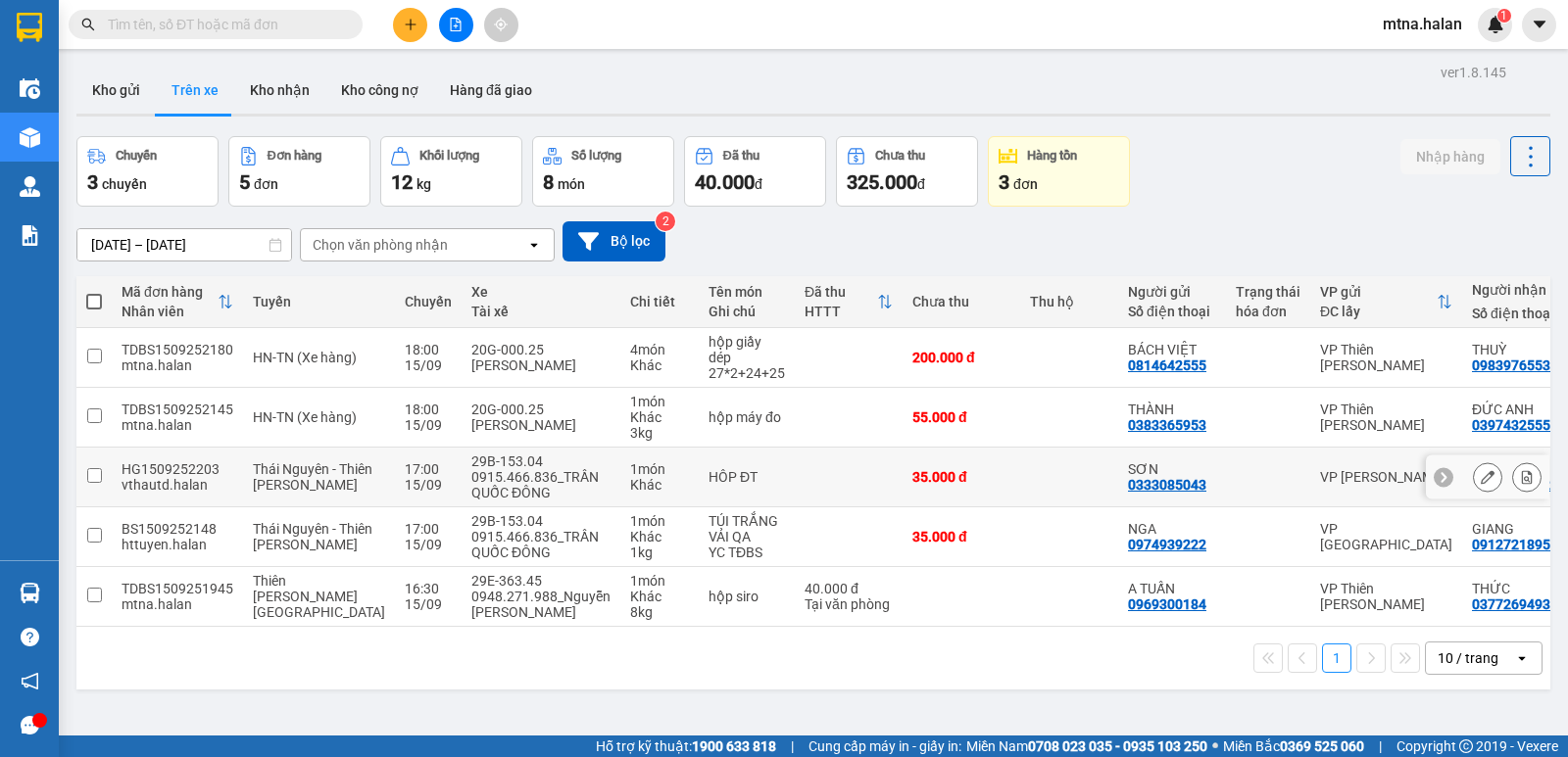
scroll to position [90, 0]
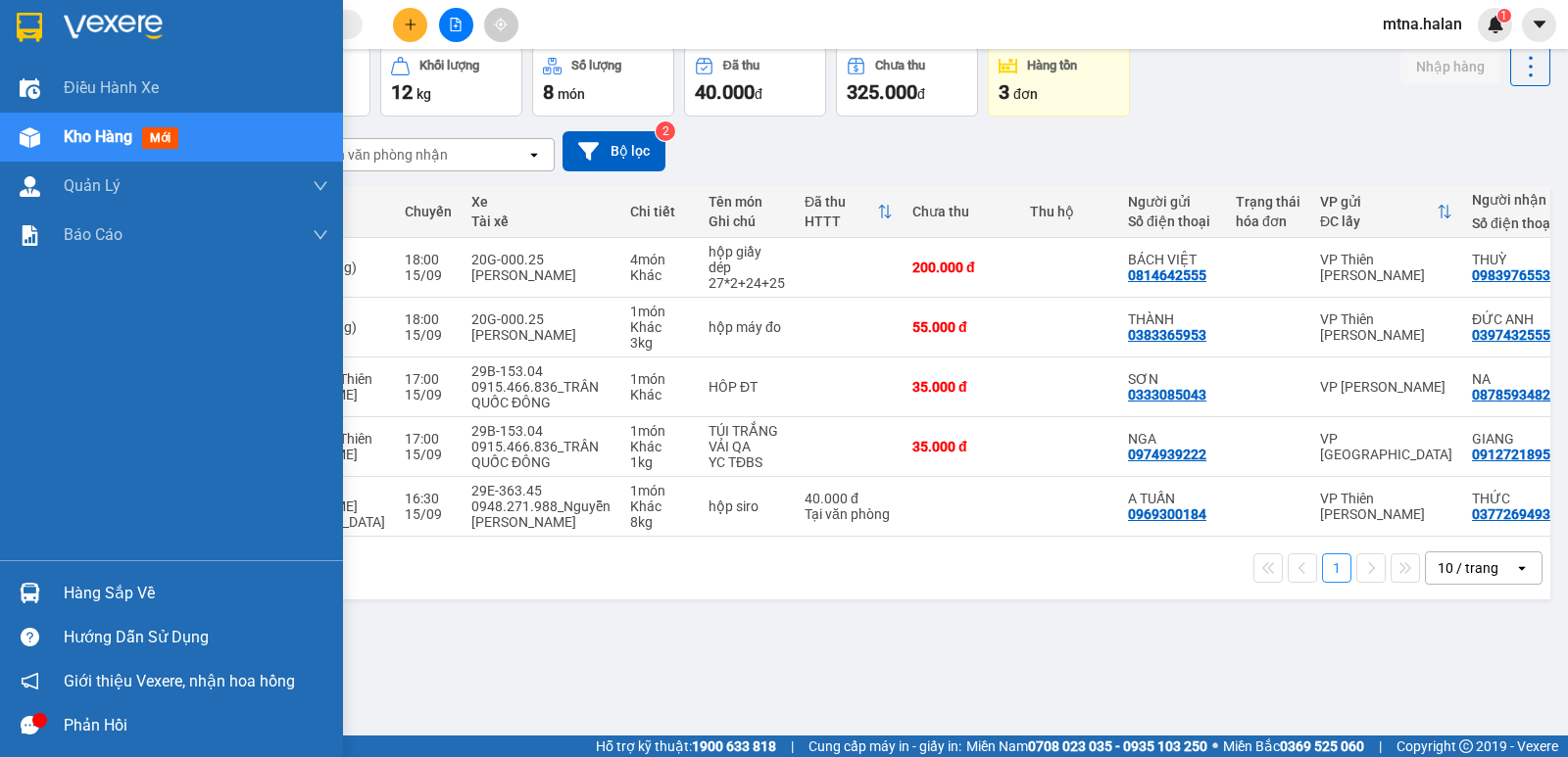
click at [37, 136] on img at bounding box center [29, 137] width 21 height 21
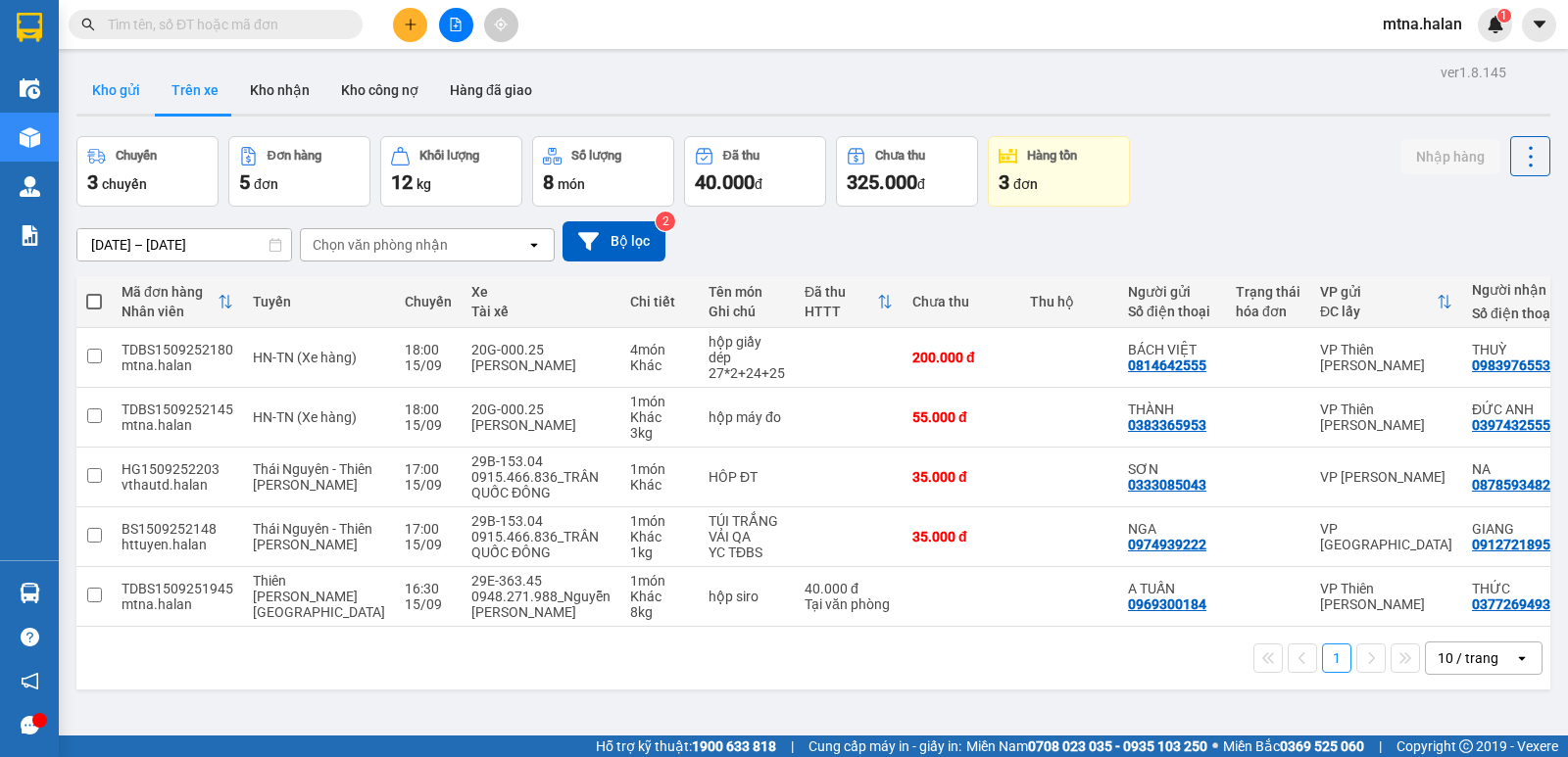
click at [112, 84] on button "Kho gửi" at bounding box center [116, 90] width 80 height 47
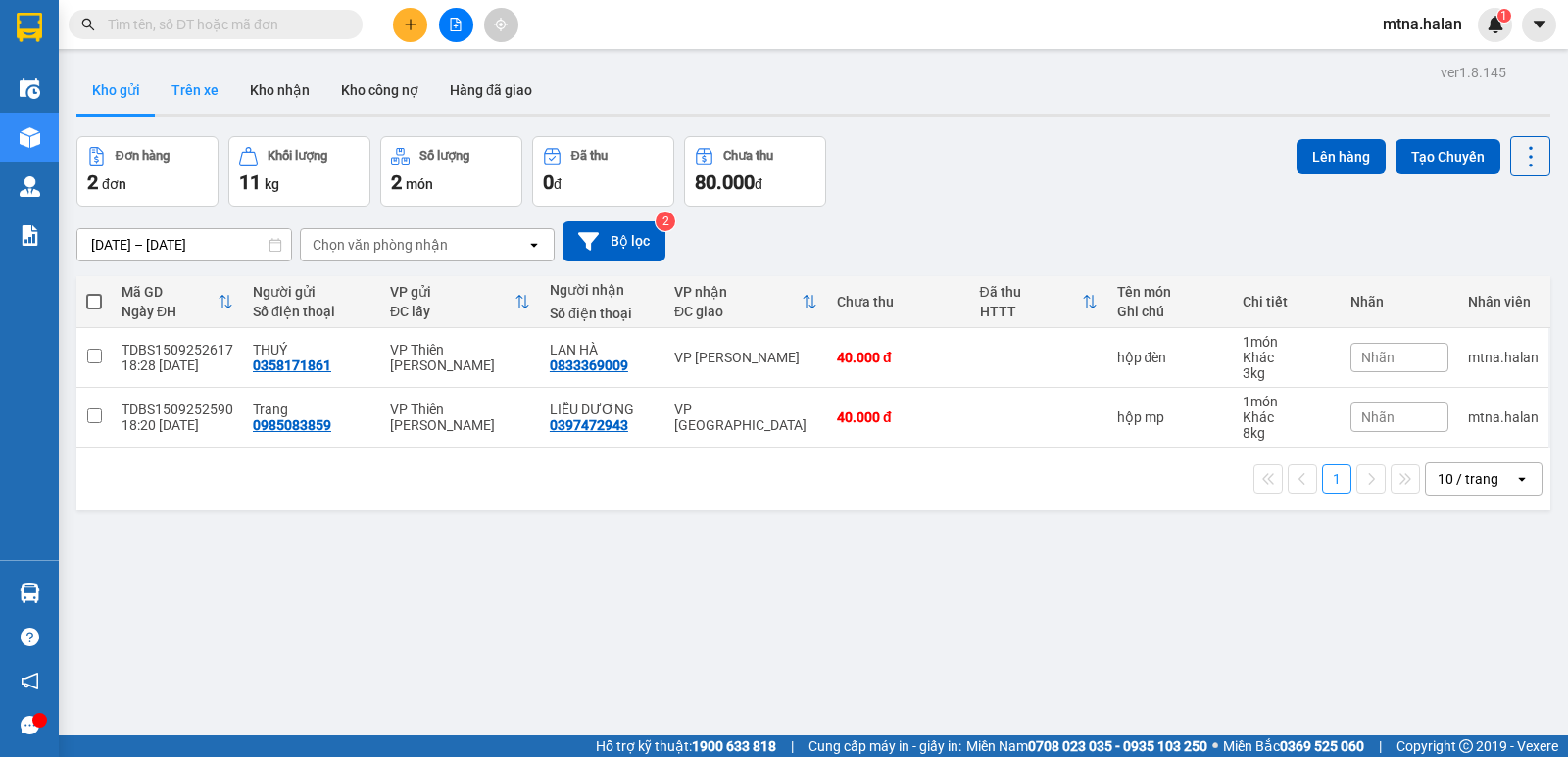
click at [191, 90] on button "Trên xe" at bounding box center [196, 90] width 79 height 47
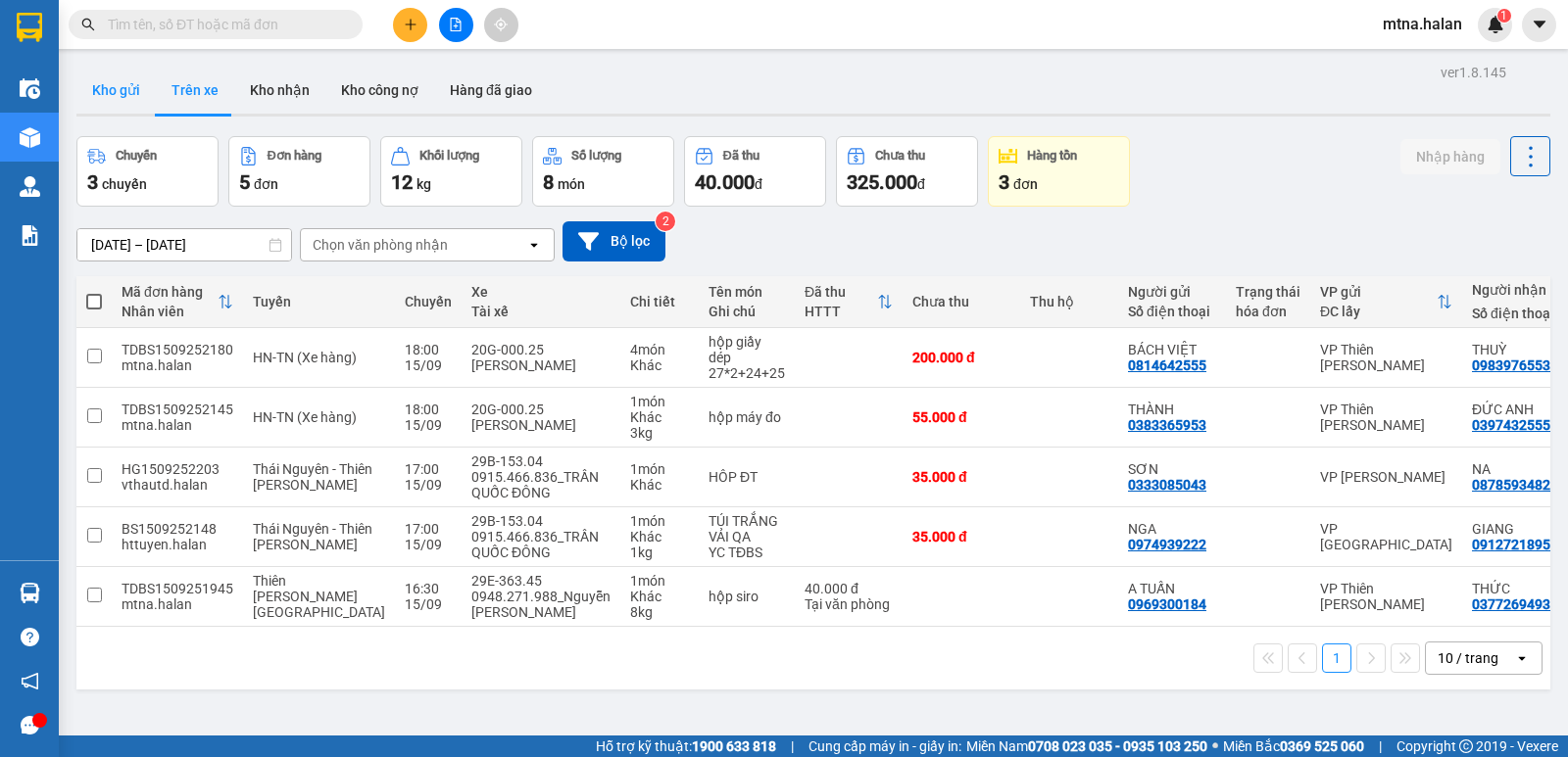
click at [113, 88] on button "Kho gửi" at bounding box center [116, 90] width 80 height 47
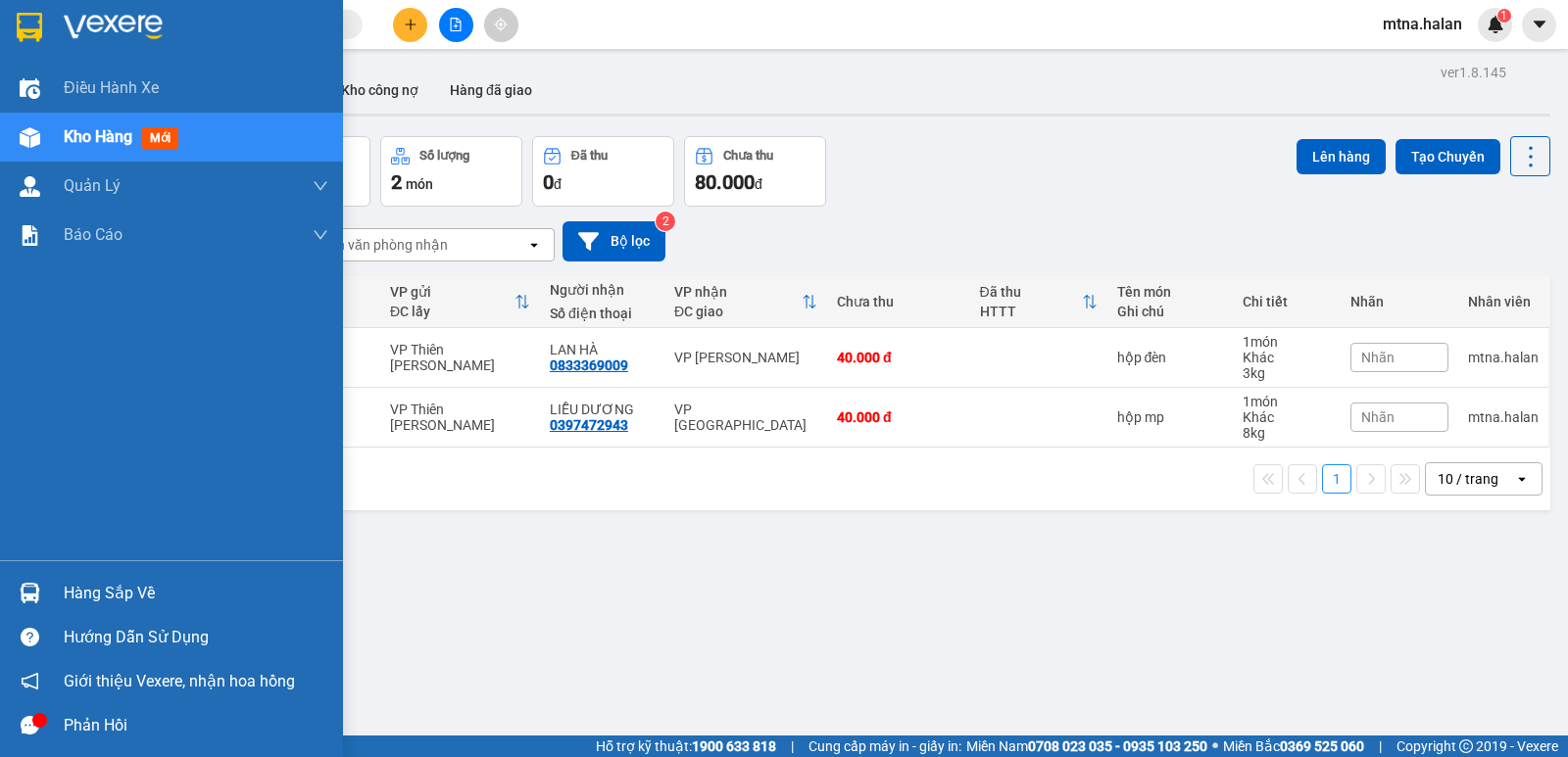
click at [40, 585] on div at bounding box center [29, 592] width 34 height 34
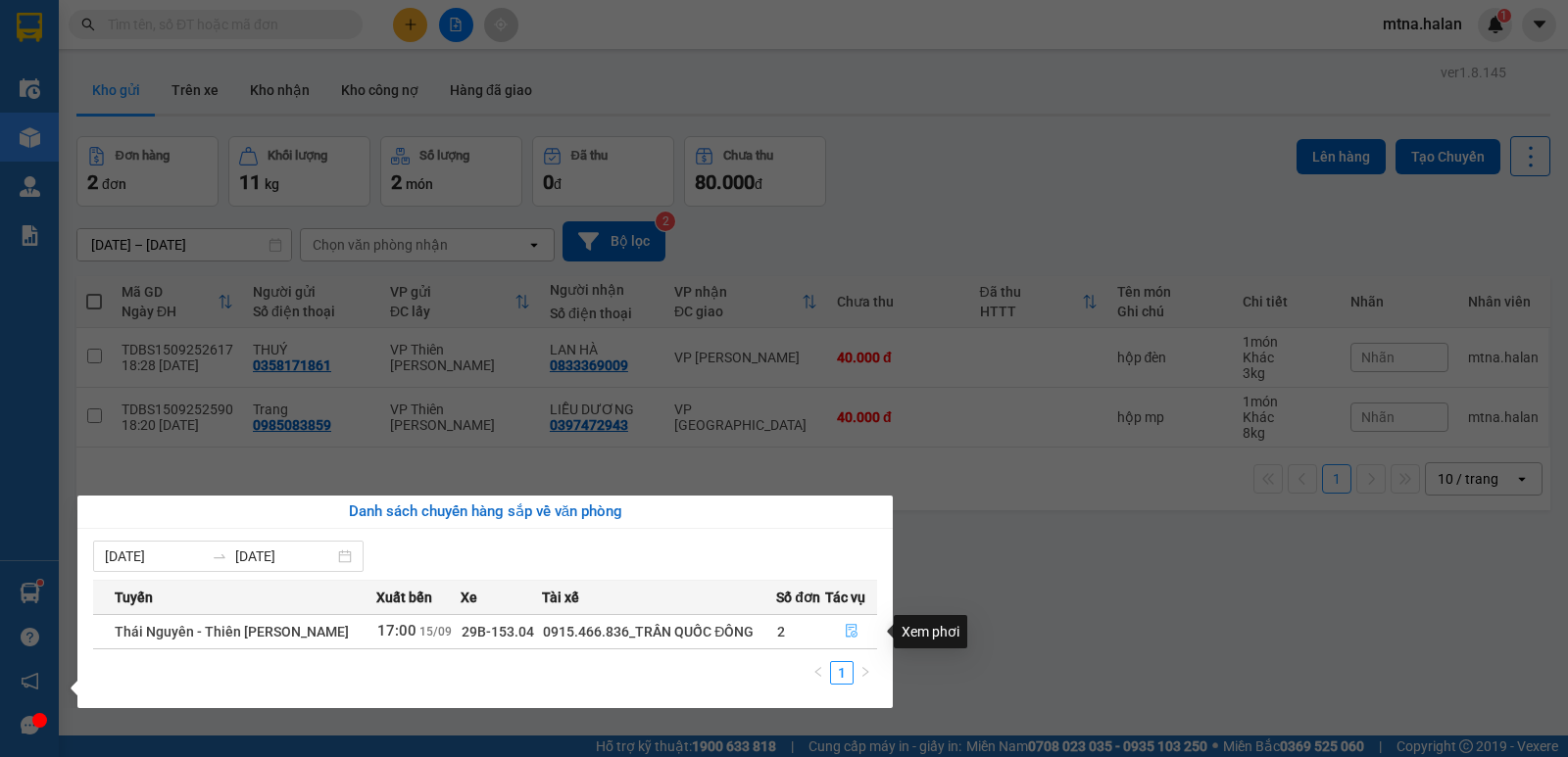
click at [847, 627] on icon "file-done" at bounding box center [852, 630] width 14 height 14
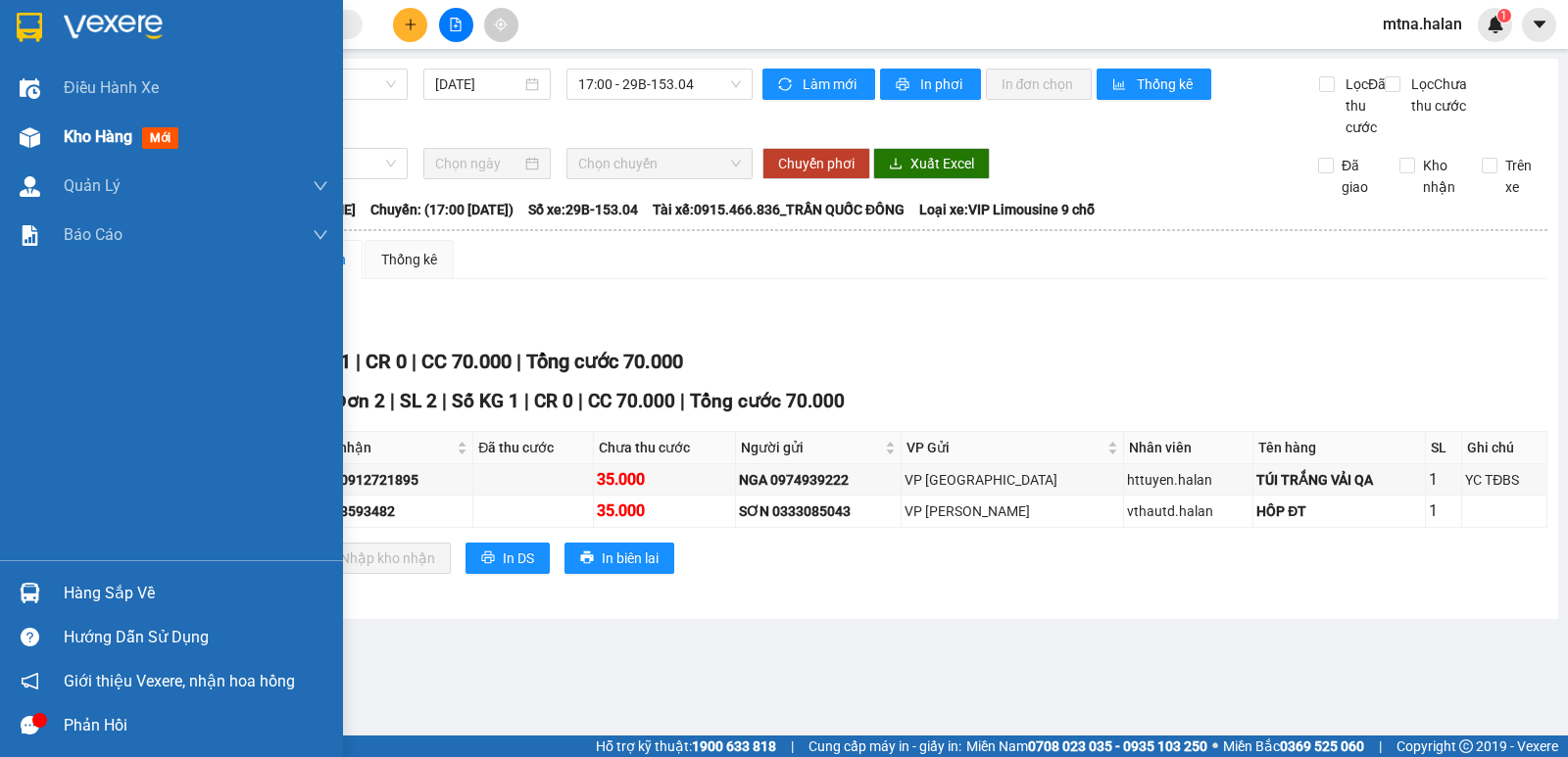
click at [32, 137] on img at bounding box center [29, 137] width 21 height 21
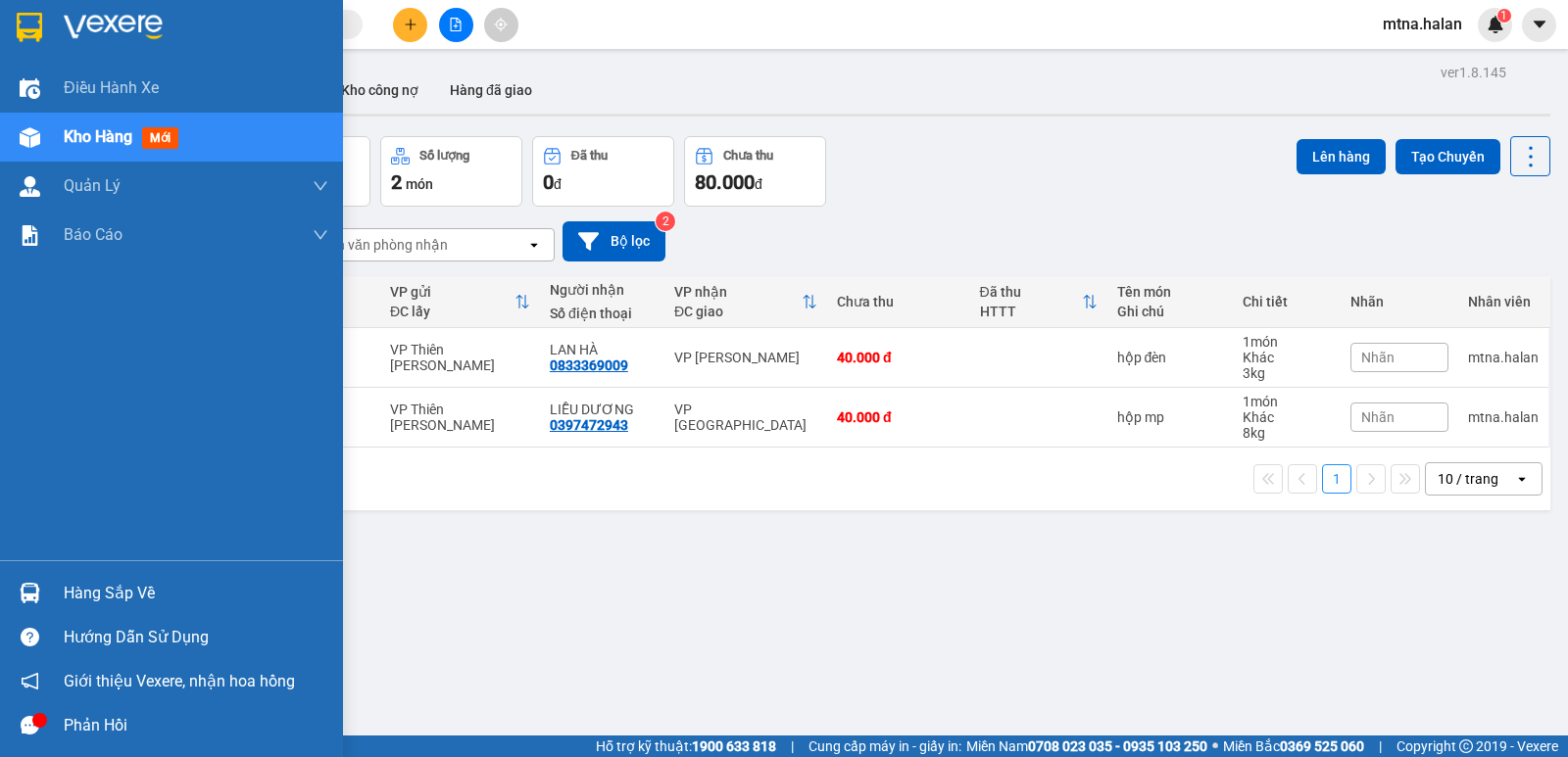
click at [34, 586] on img at bounding box center [29, 592] width 21 height 21
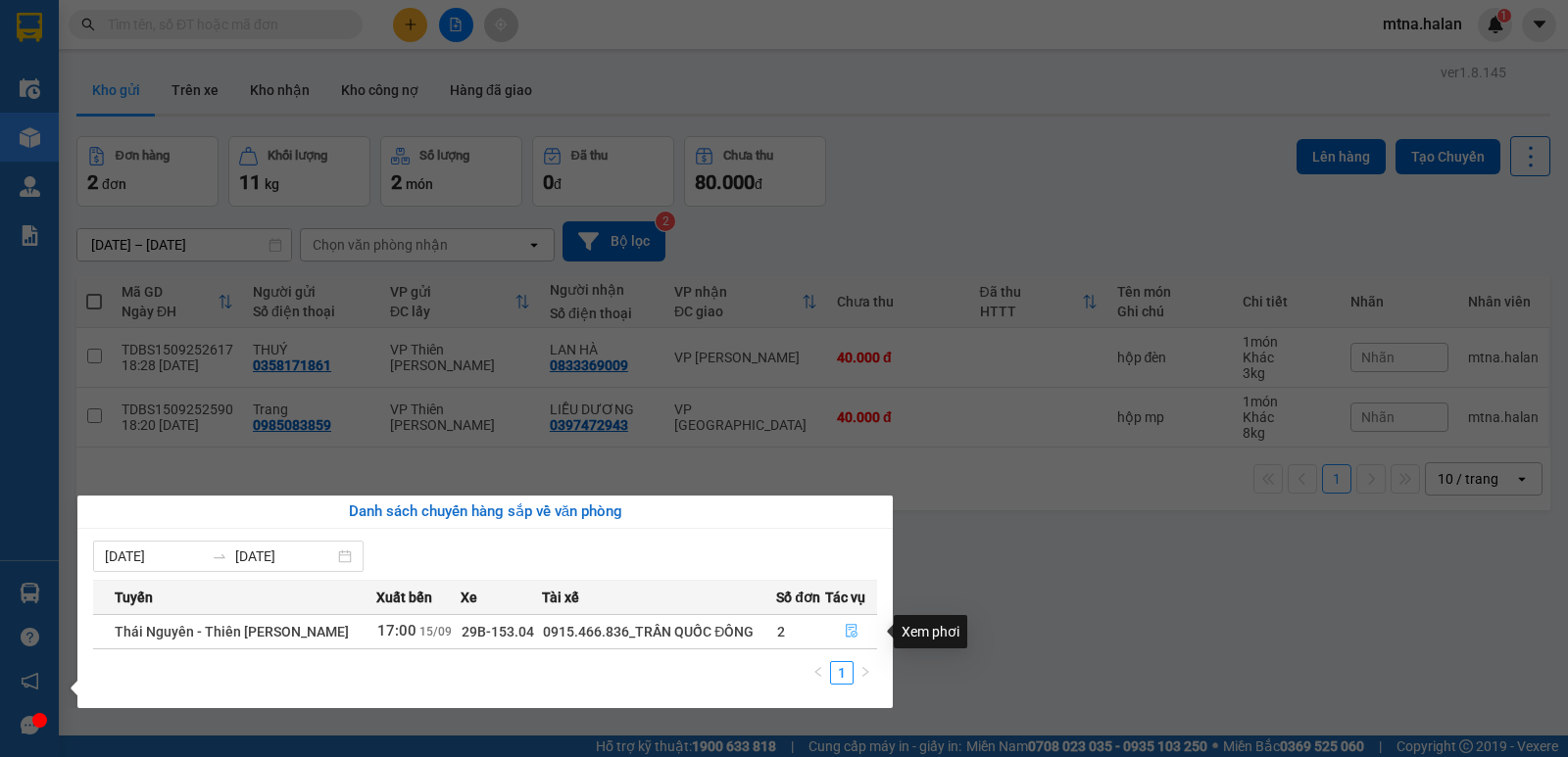
click at [847, 631] on icon "file-done" at bounding box center [852, 630] width 14 height 14
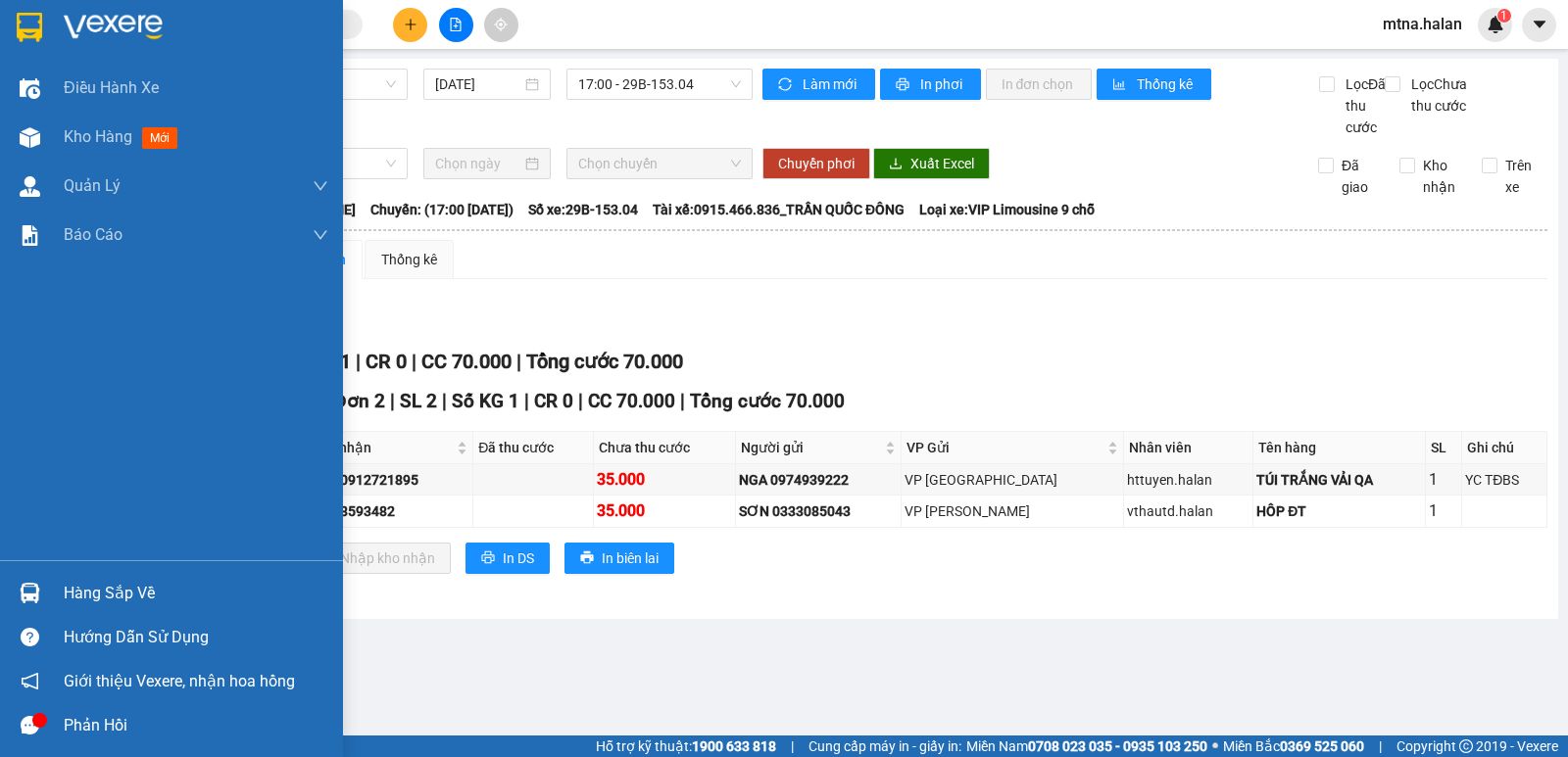
click at [28, 597] on img at bounding box center [29, 592] width 21 height 21
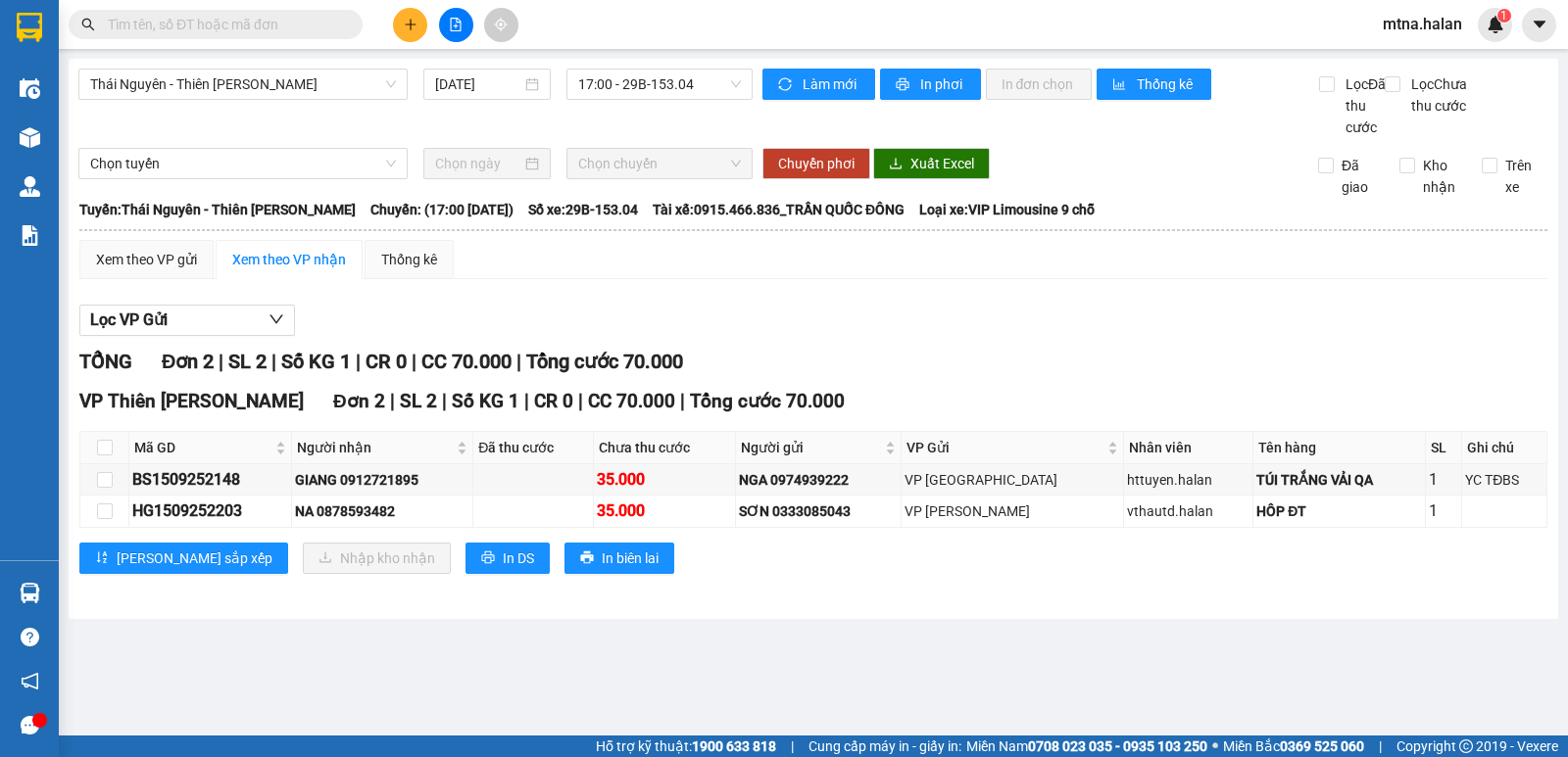
click at [1010, 673] on section "Kết quả tìm kiếm ( 125 ) Bộ lọc Mã ĐH Trạng thái Món hàng Thu hộ Tổng cước Chưa…" at bounding box center [784, 378] width 1568 height 757
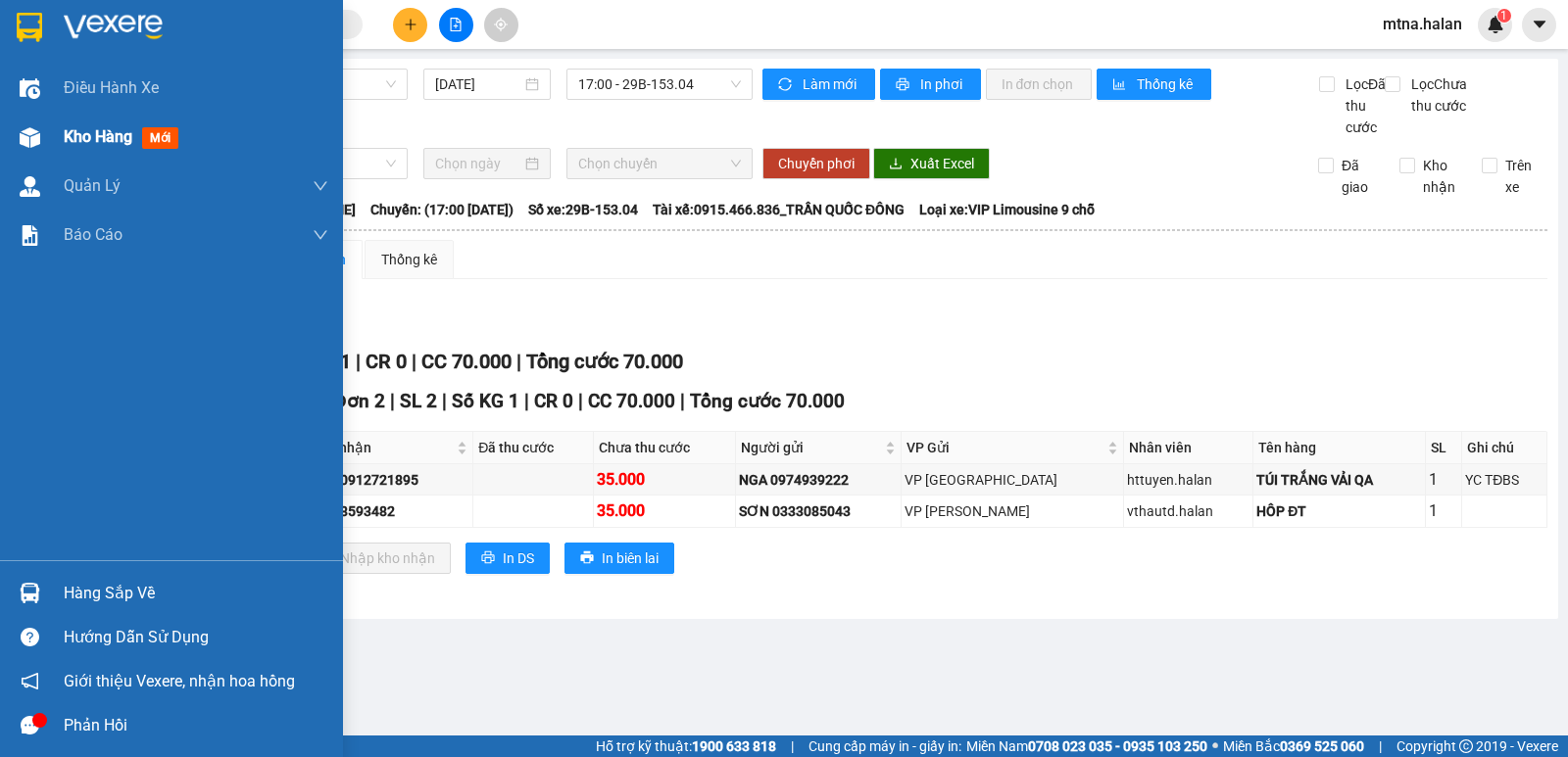
click at [36, 137] on img at bounding box center [29, 137] width 21 height 21
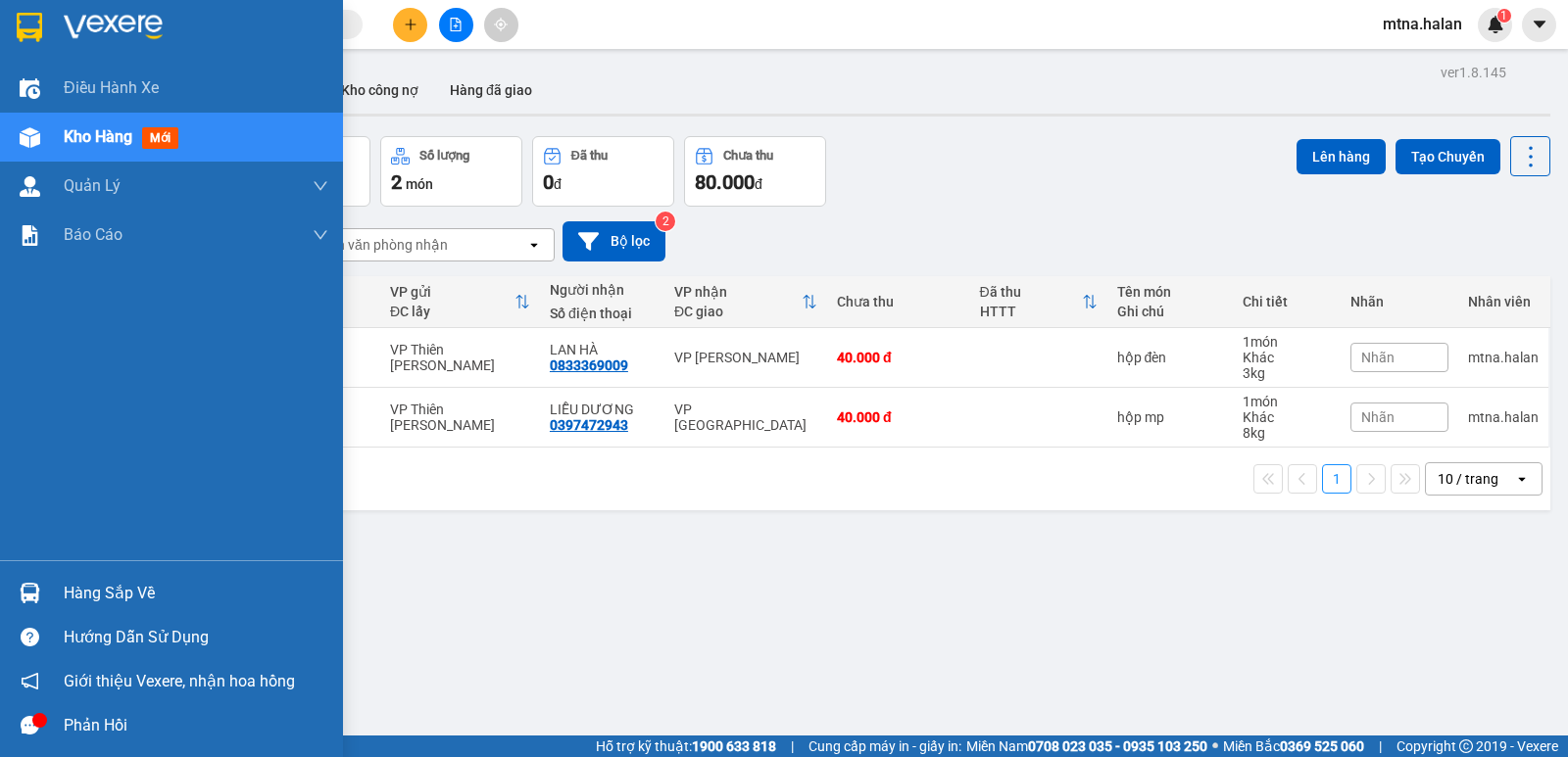
click at [24, 587] on img at bounding box center [29, 592] width 21 height 21
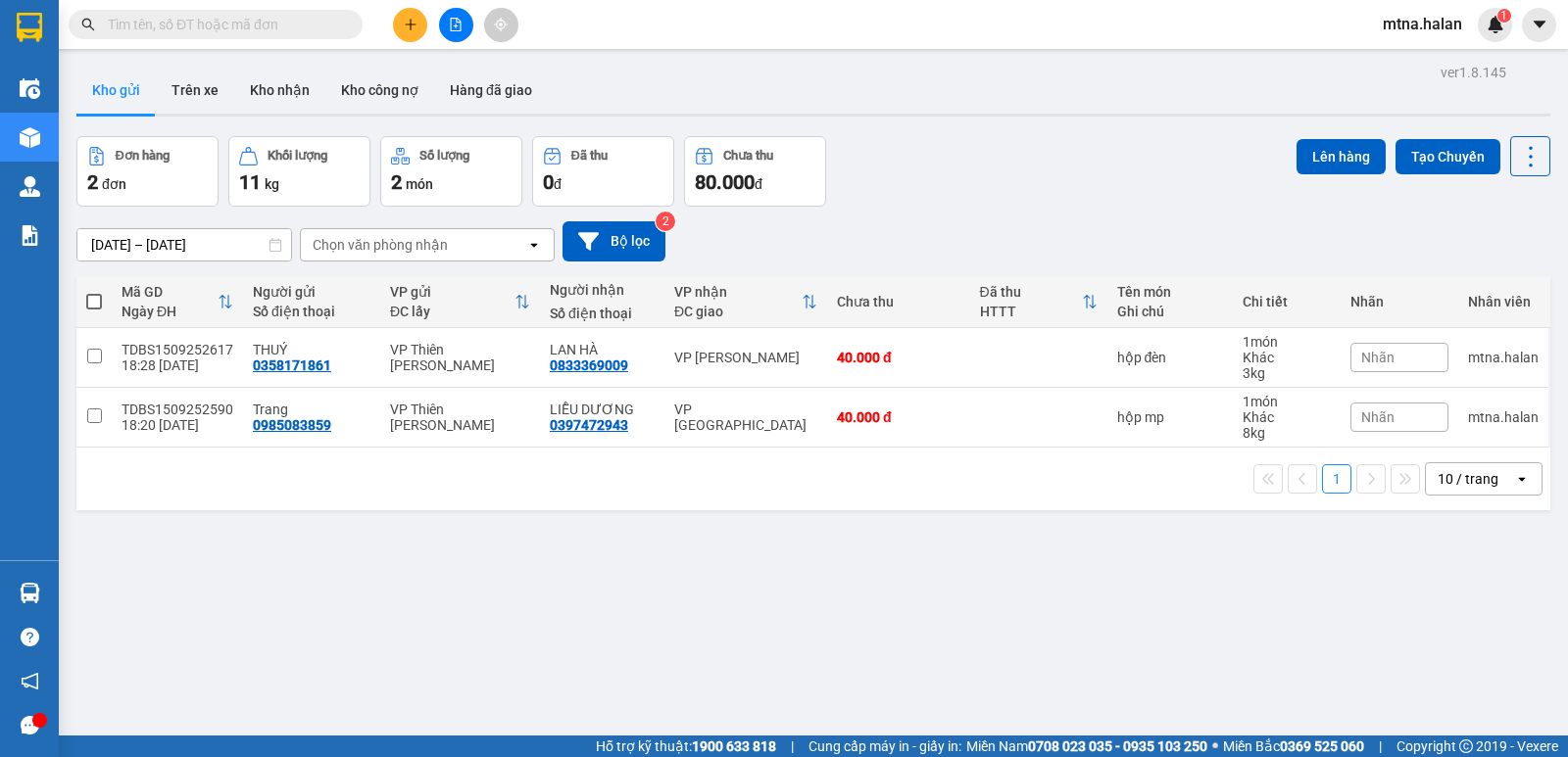
click at [1007, 618] on section "Kết quả tìm kiếm ( 125 ) Bộ lọc Mã ĐH Trạng thái Món hàng Thu hộ Tổng cước Chưa…" at bounding box center [784, 378] width 1568 height 757
click at [194, 89] on button "Trên xe" at bounding box center [196, 90] width 79 height 47
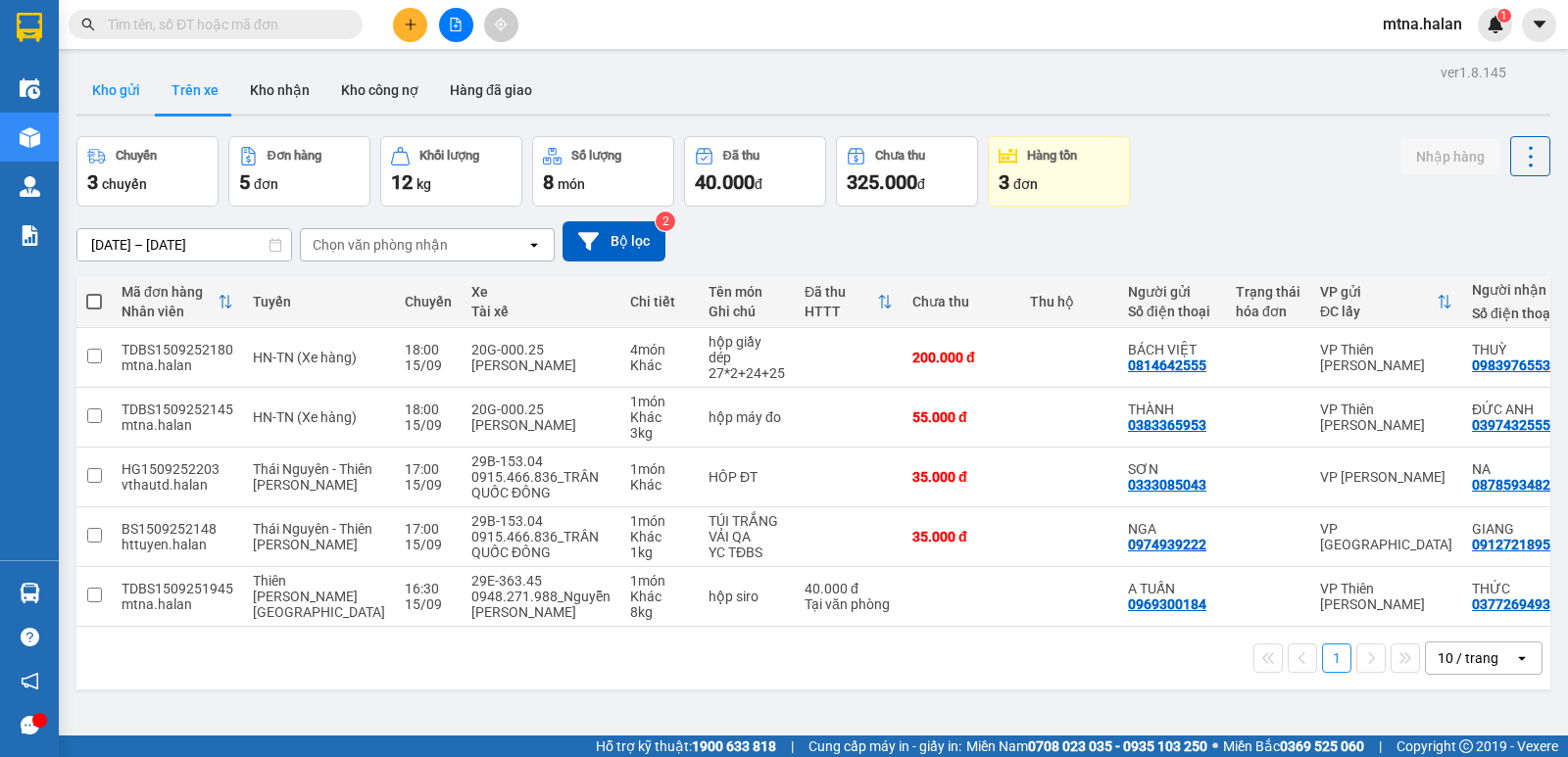
click at [106, 94] on button "Kho gửi" at bounding box center [116, 90] width 80 height 47
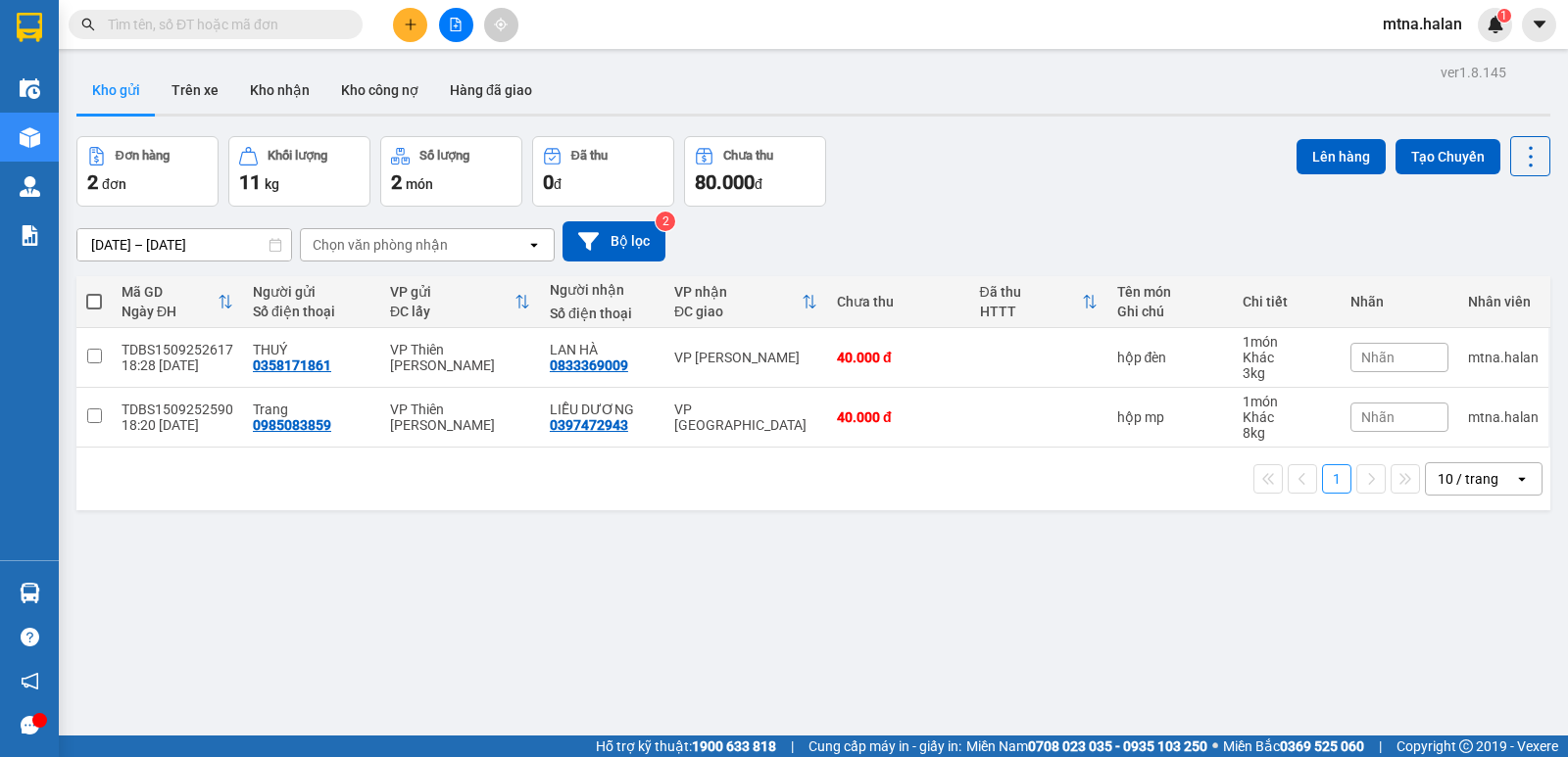
click at [491, 600] on div "ver 1.8.145 Kho gửi Trên xe Kho nhận Kho công nợ Hàng đã giao Đơn hàng 2 đơn Kh…" at bounding box center [813, 437] width 1489 height 757
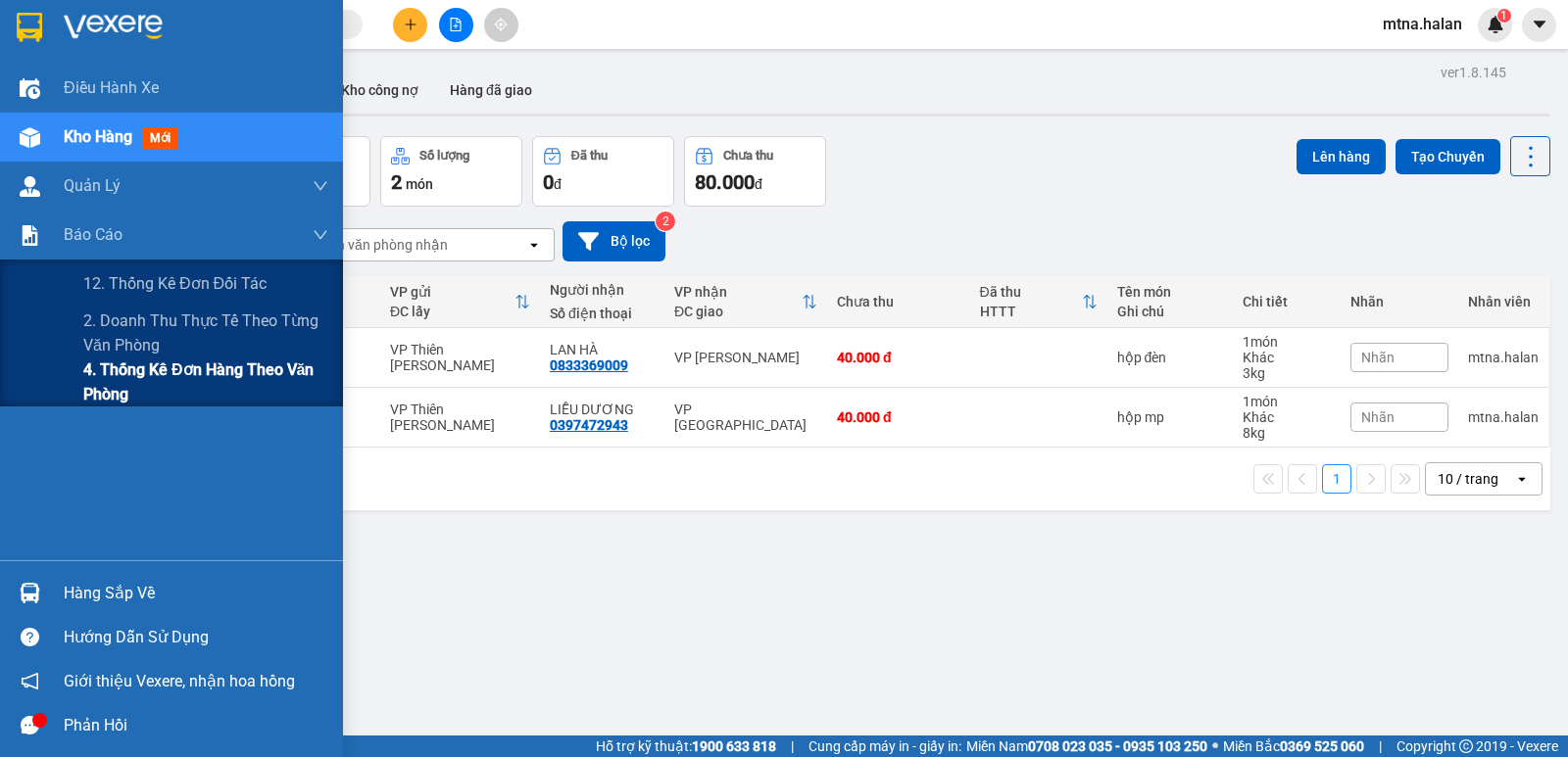
click at [109, 375] on span "4. Thống kê đơn hàng theo văn phòng" at bounding box center [205, 382] width 245 height 49
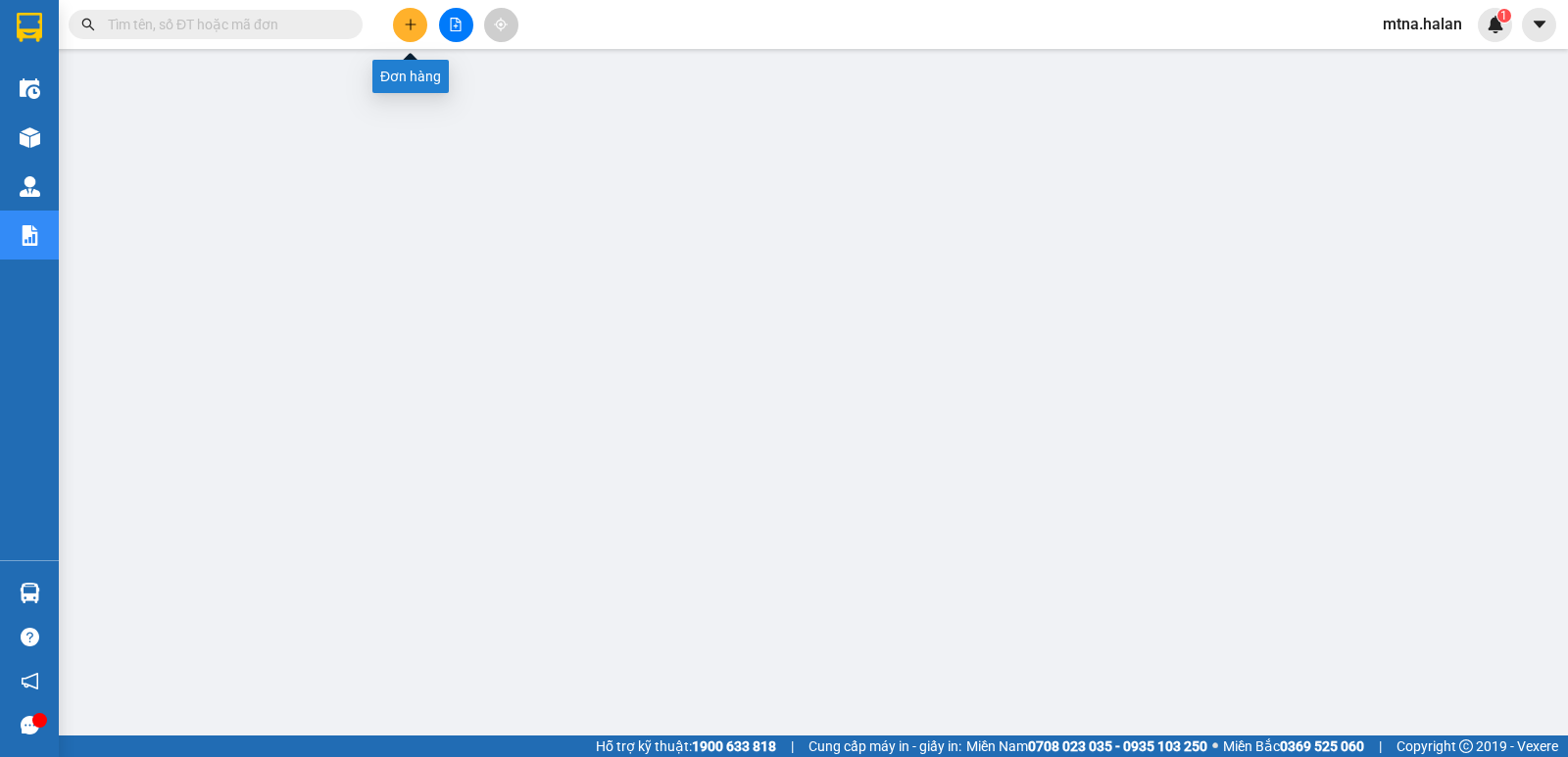
click at [411, 25] on icon "plus" at bounding box center [410, 24] width 11 height 1
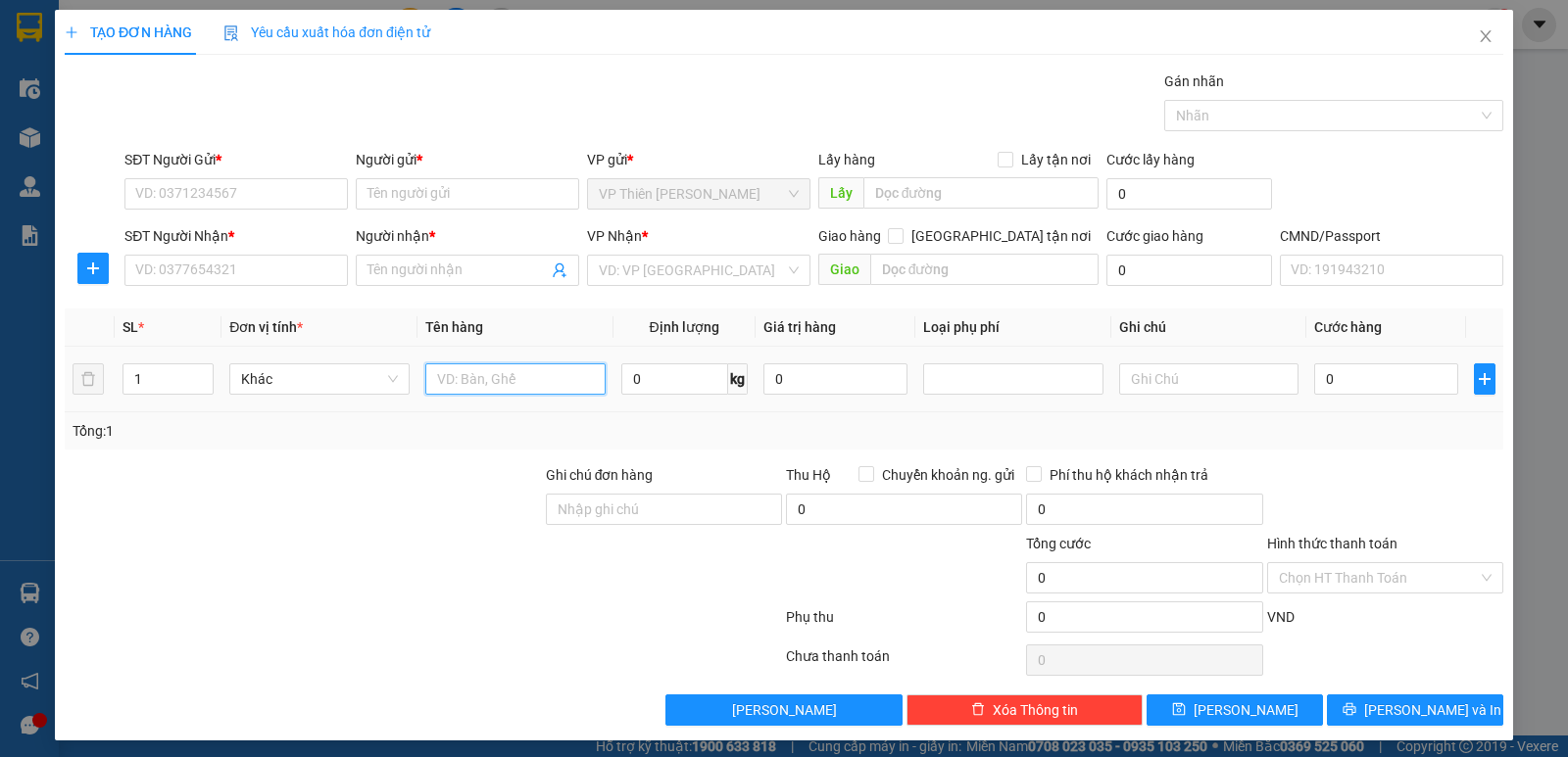
click at [527, 376] on input "text" at bounding box center [515, 379] width 180 height 31
type input "13"
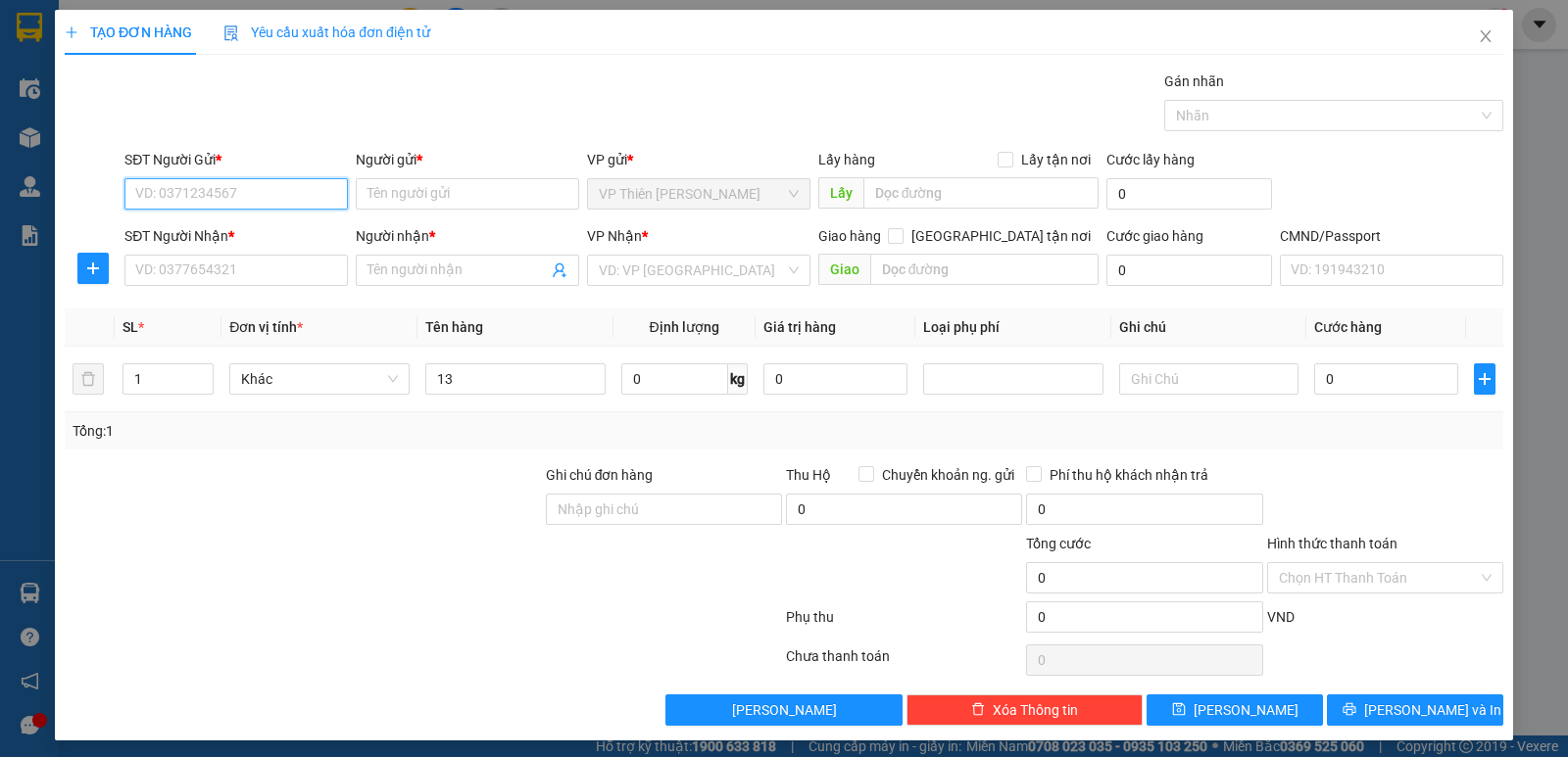
click at [255, 193] on input "SĐT Người Gửi *" at bounding box center [236, 193] width 223 height 31
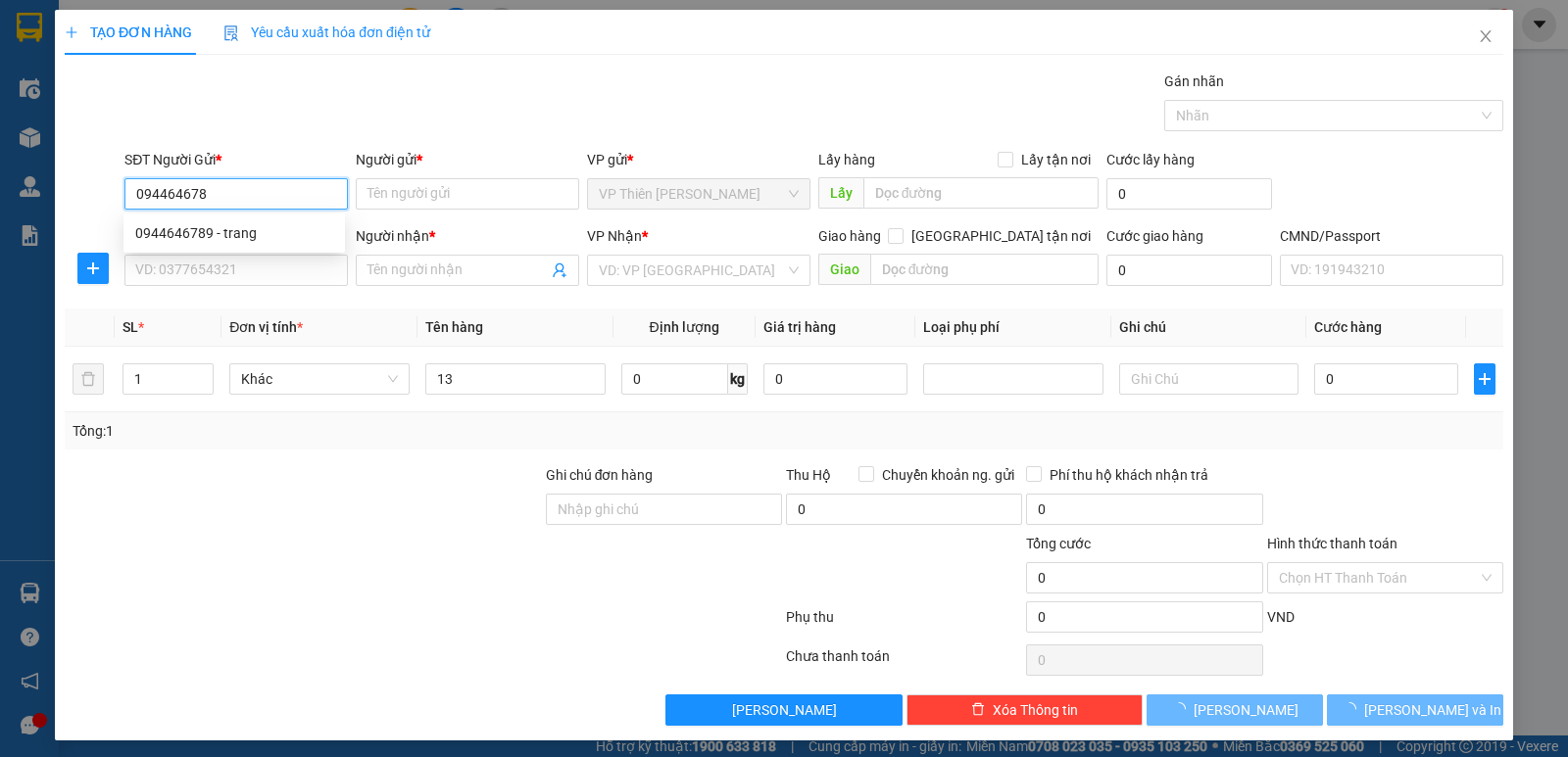
type input "0944646789"
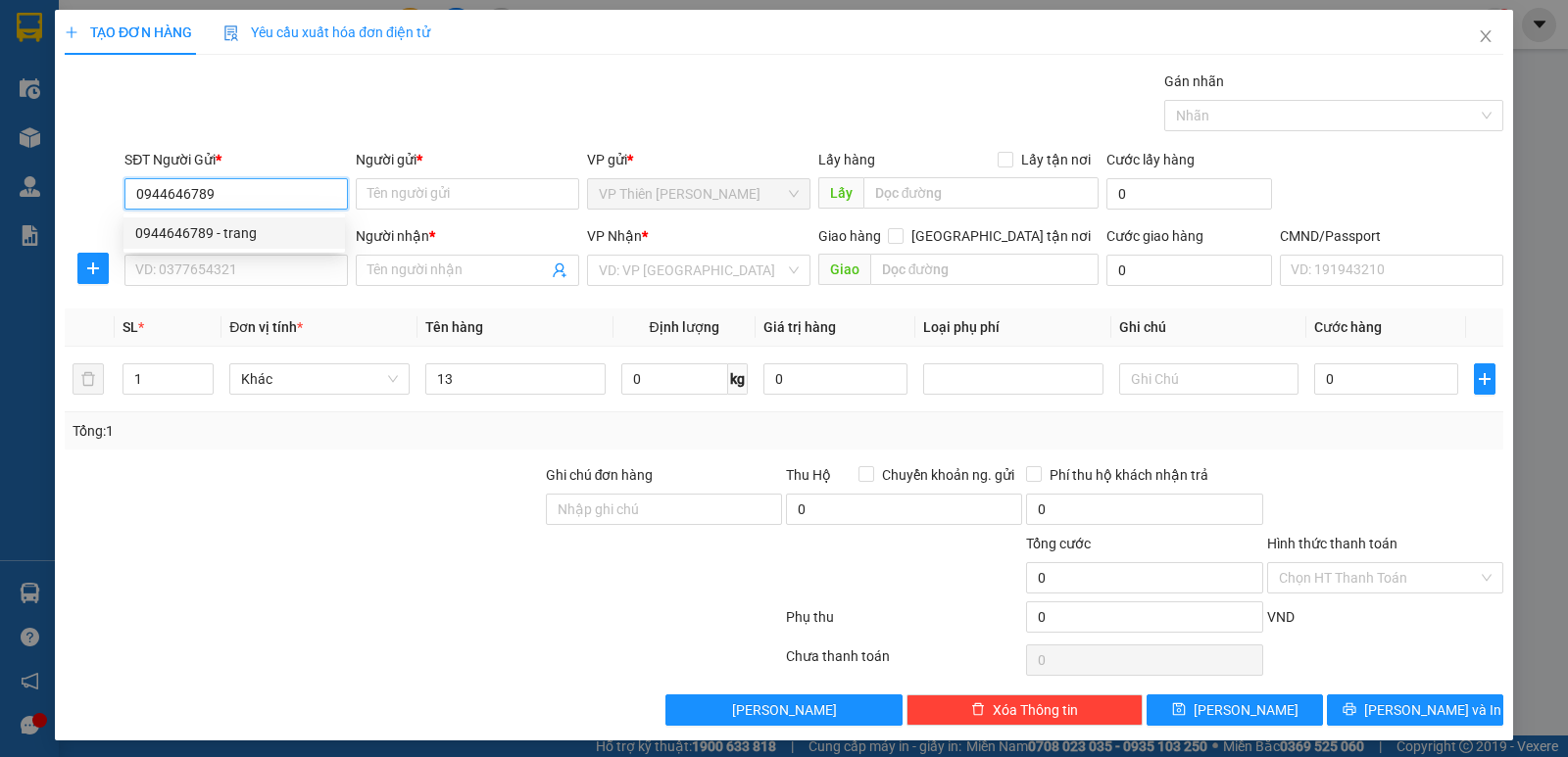
click at [235, 224] on div "0944646789 - trang" at bounding box center [234, 233] width 197 height 22
type input "trang"
type input "0944646789"
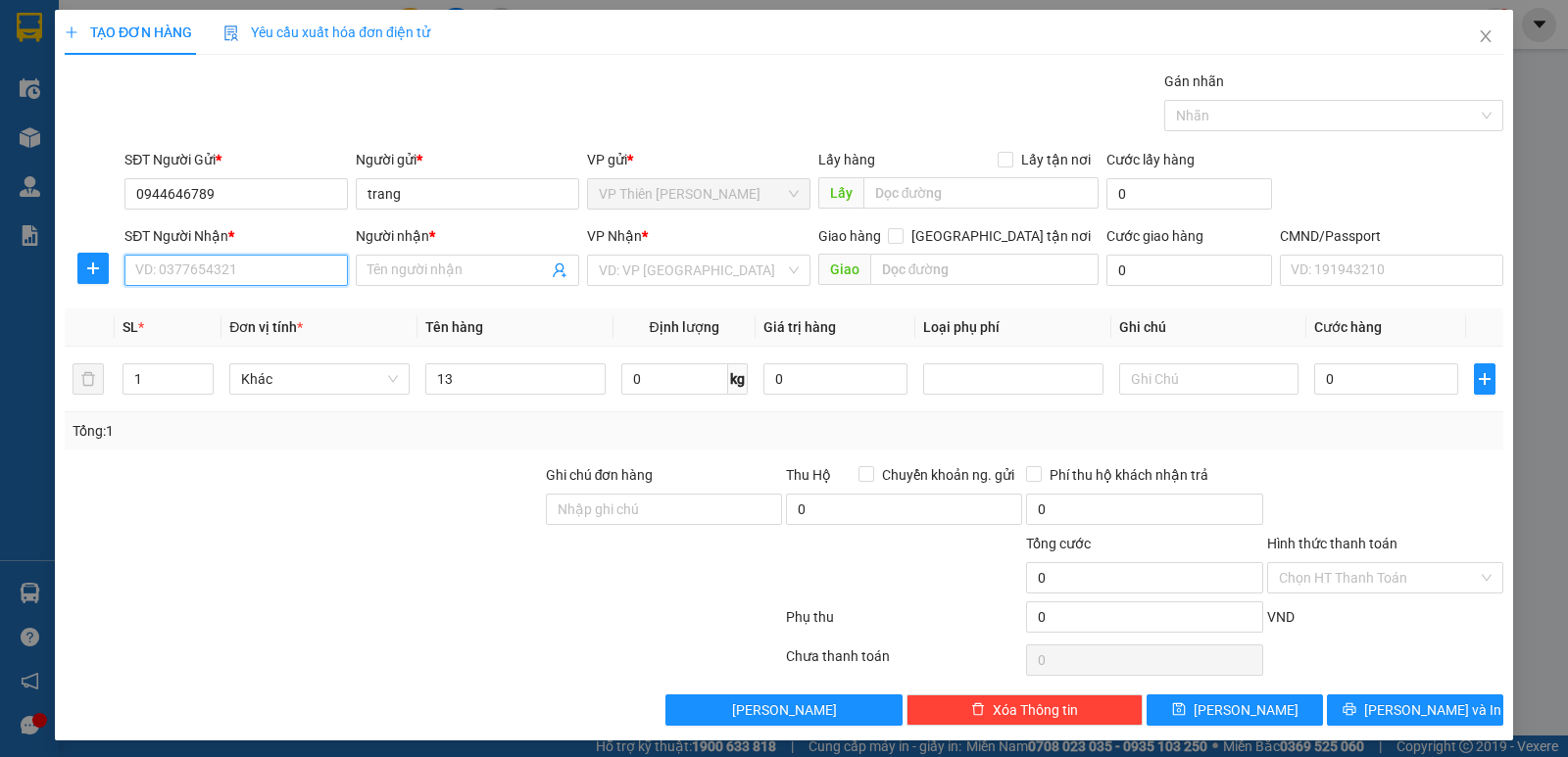
click at [277, 280] on input "SĐT Người Nhận *" at bounding box center [236, 270] width 223 height 31
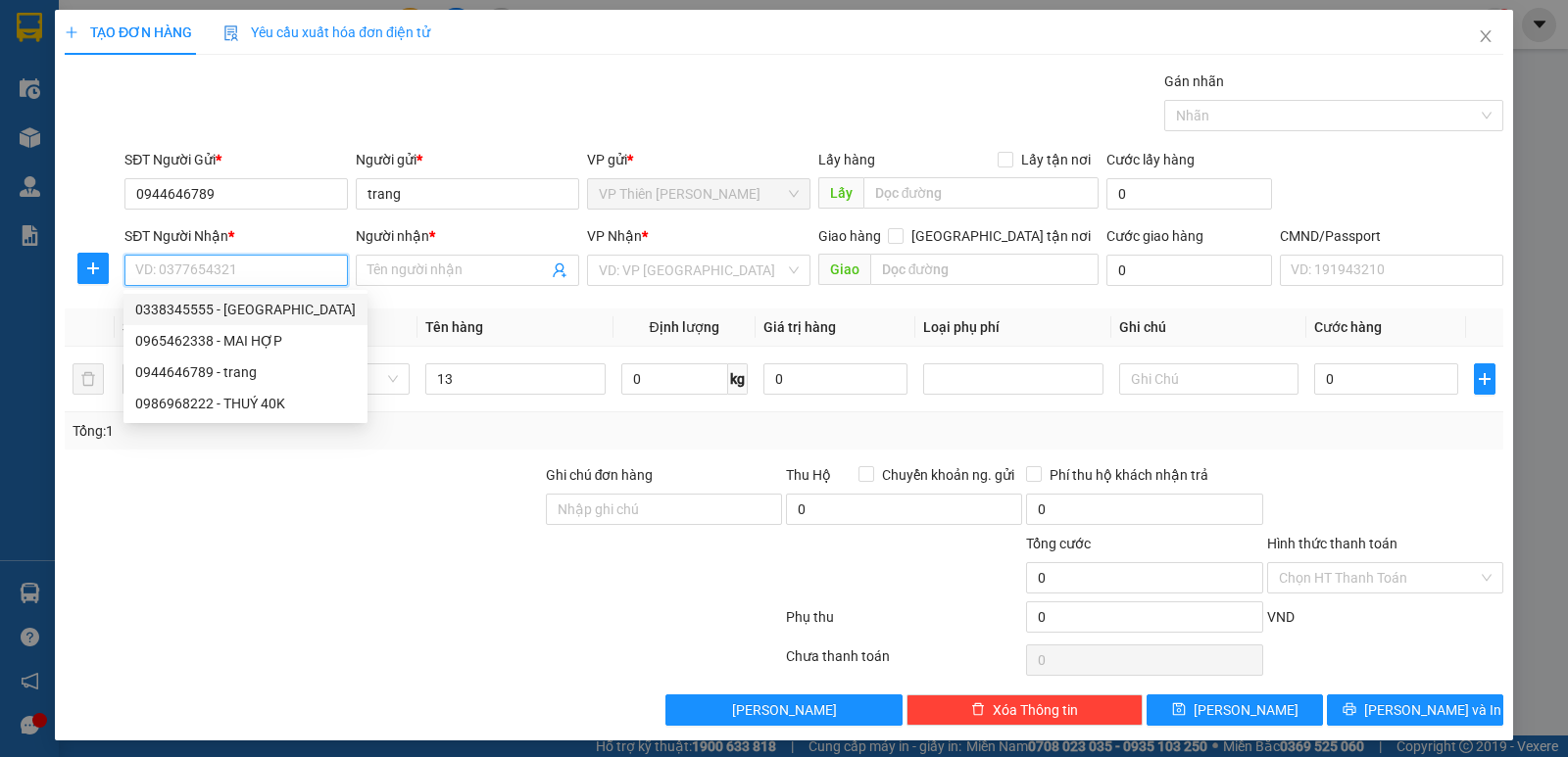
click at [249, 304] on div "0338345555 - HẢI ANH" at bounding box center [246, 309] width 220 height 22
type input "0338345555"
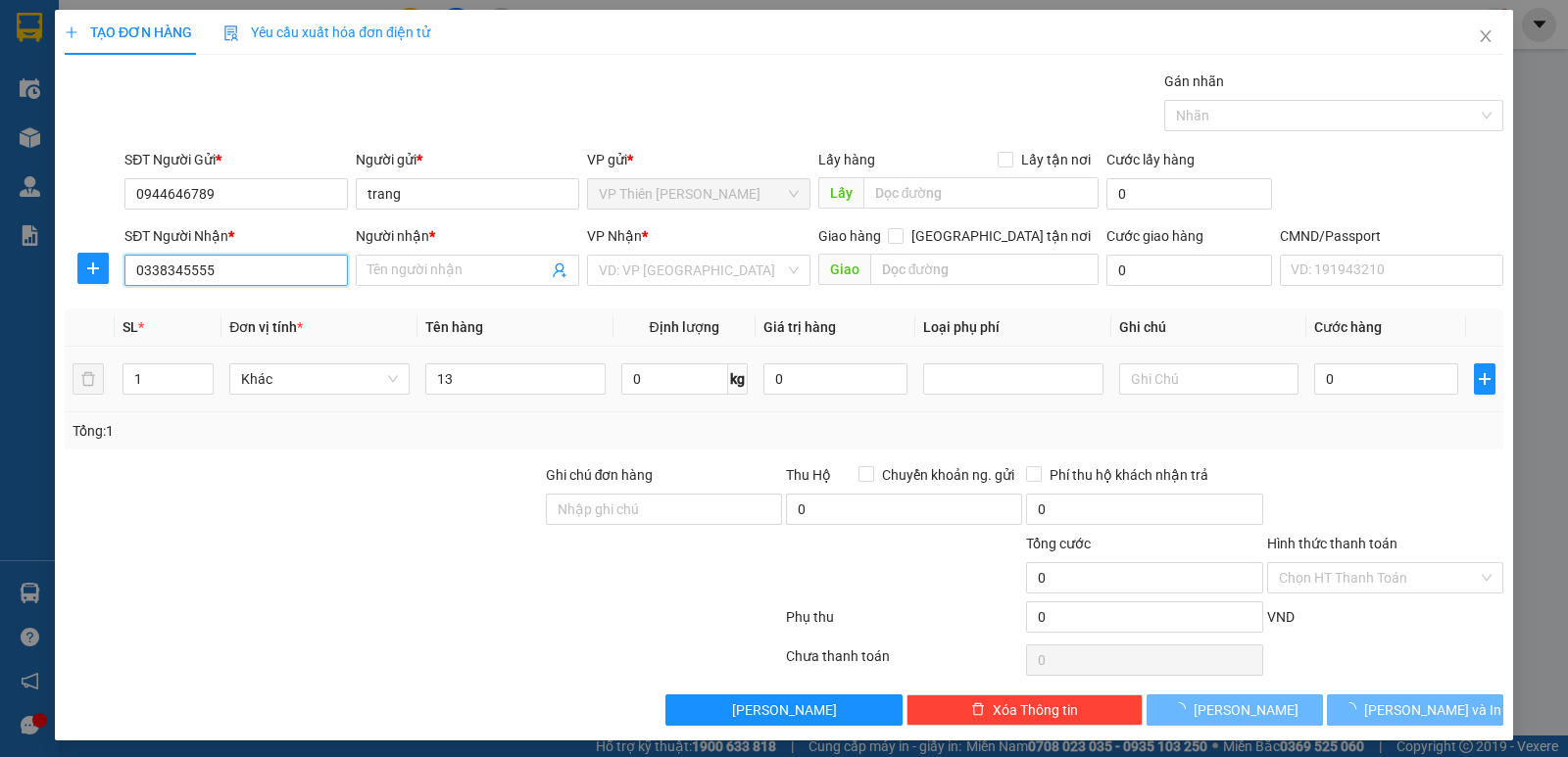
type input "HẢI ANH"
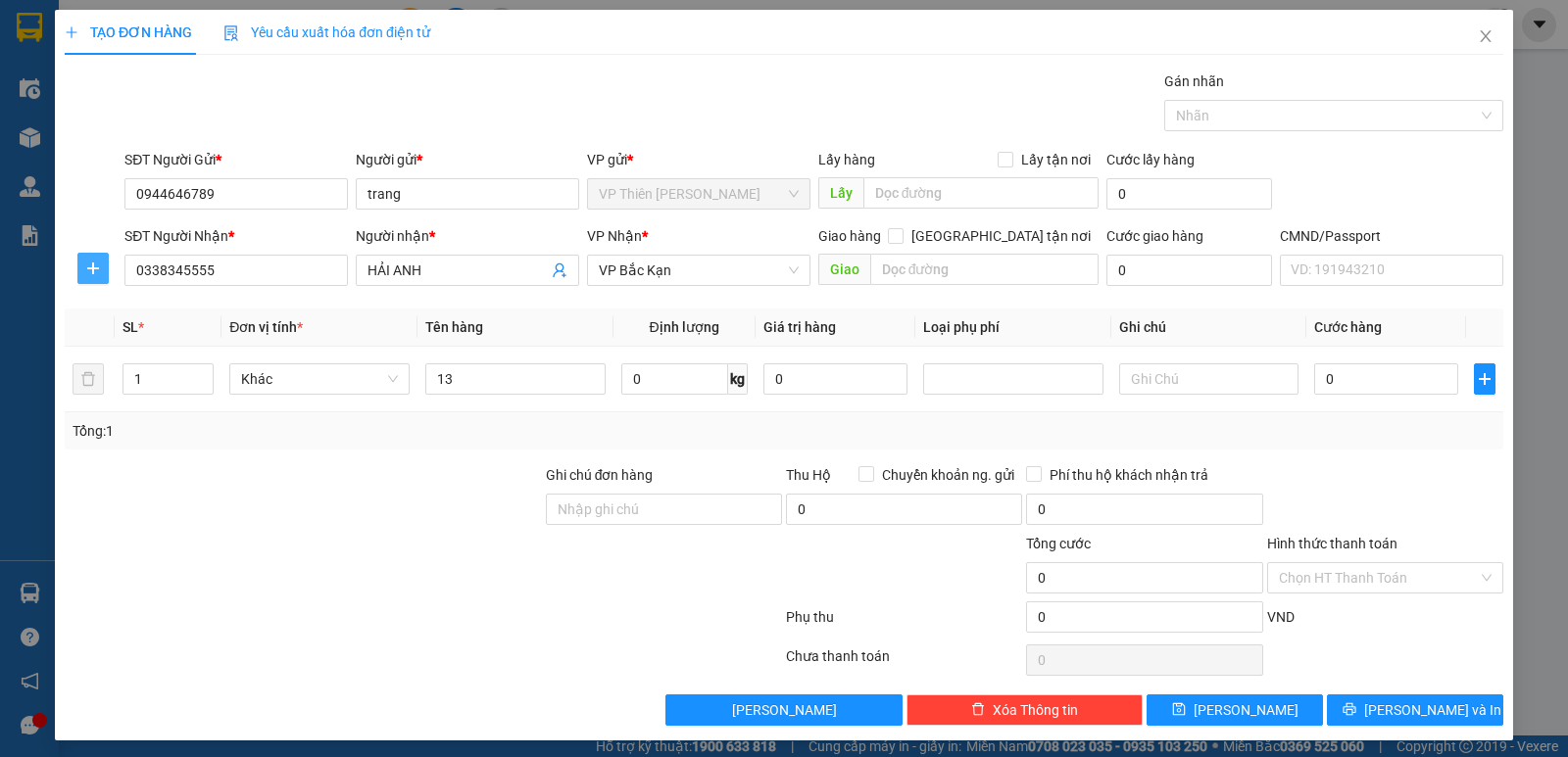
click at [87, 267] on icon "plus" at bounding box center [93, 268] width 16 height 16
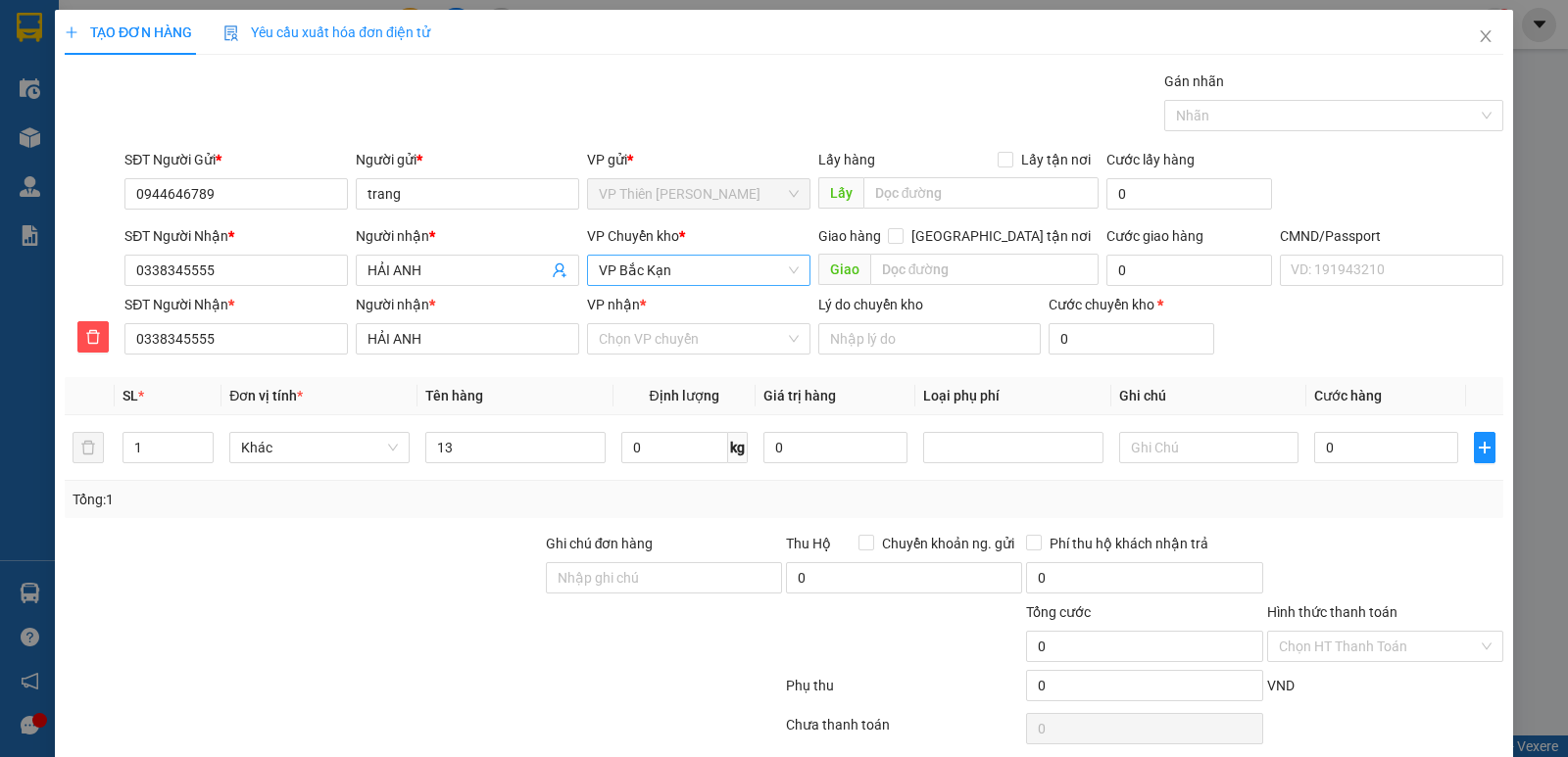
click at [705, 274] on span "VP Bắc Kạn" at bounding box center [698, 270] width 199 height 29
type input "hoàng"
click at [648, 344] on div "VP [PERSON_NAME]" at bounding box center [691, 341] width 197 height 22
click at [660, 338] on input "VP nhận *" at bounding box center [691, 339] width 186 height 29
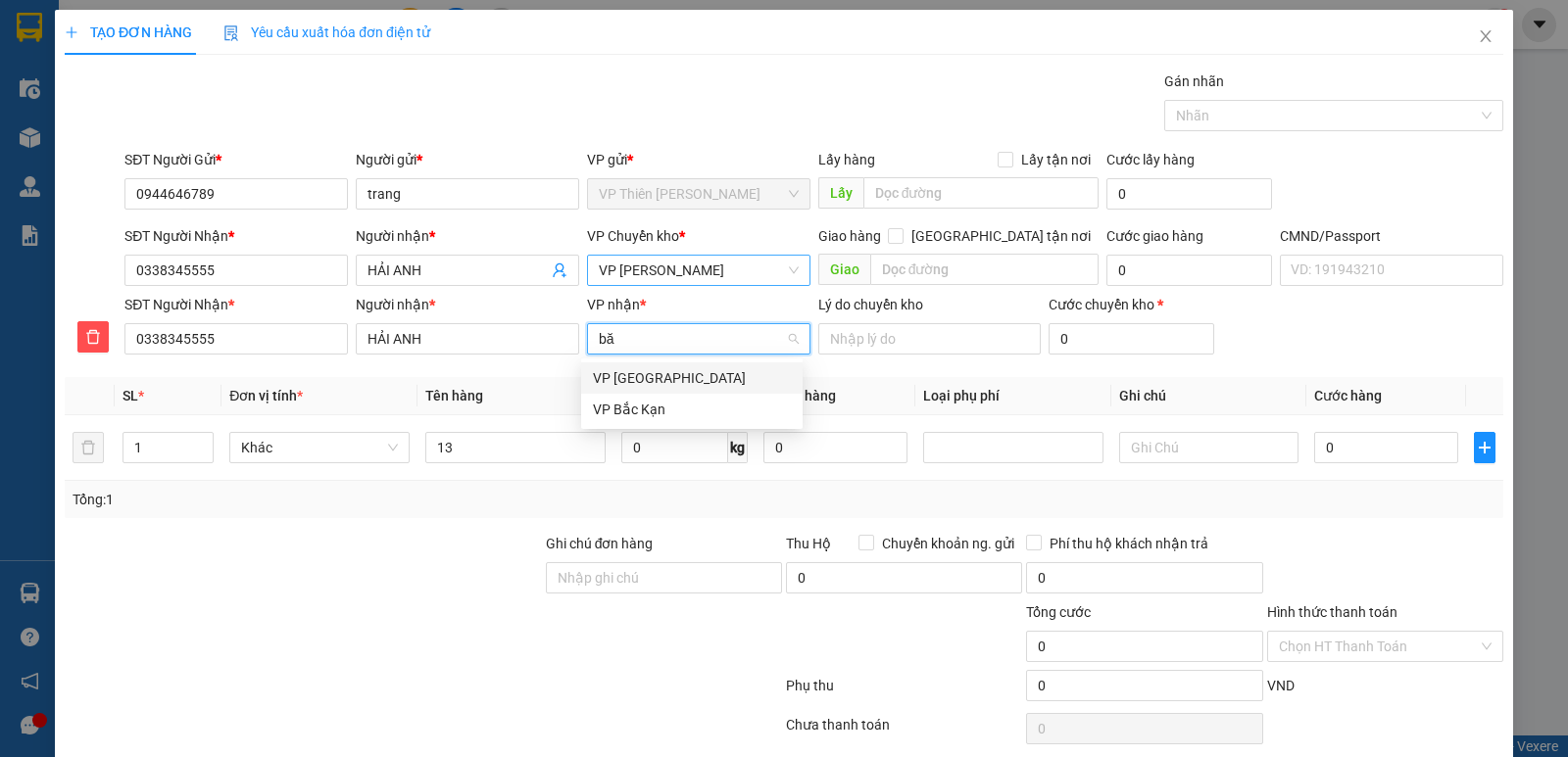
type input "băc"
click at [635, 406] on div "VP Bắc Kạn" at bounding box center [691, 409] width 197 height 22
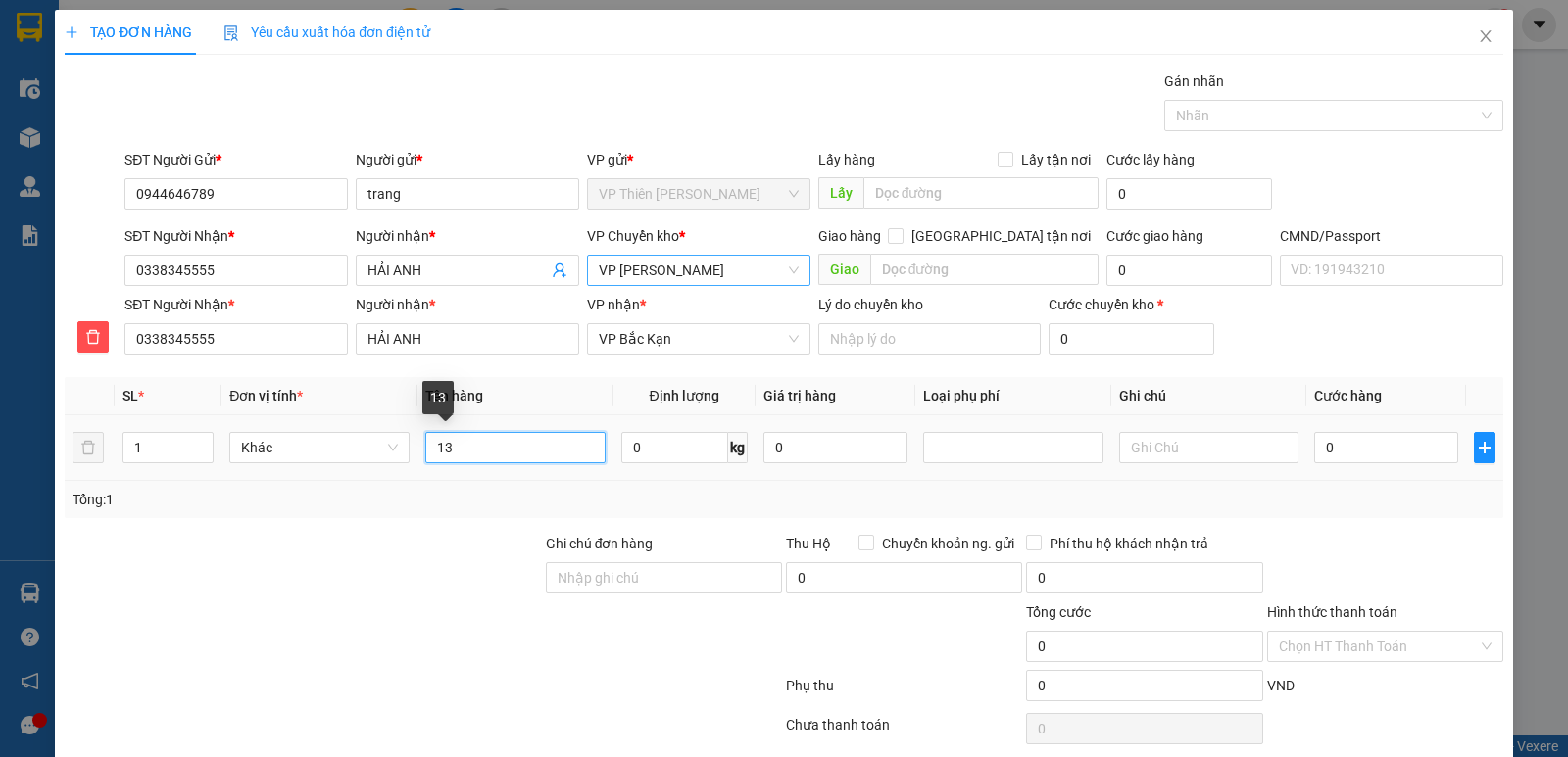
click at [461, 449] on input "13" at bounding box center [515, 448] width 180 height 31
type input "1"
type input "hộp mp"
click at [686, 449] on input "0" at bounding box center [674, 448] width 107 height 31
type input "13"
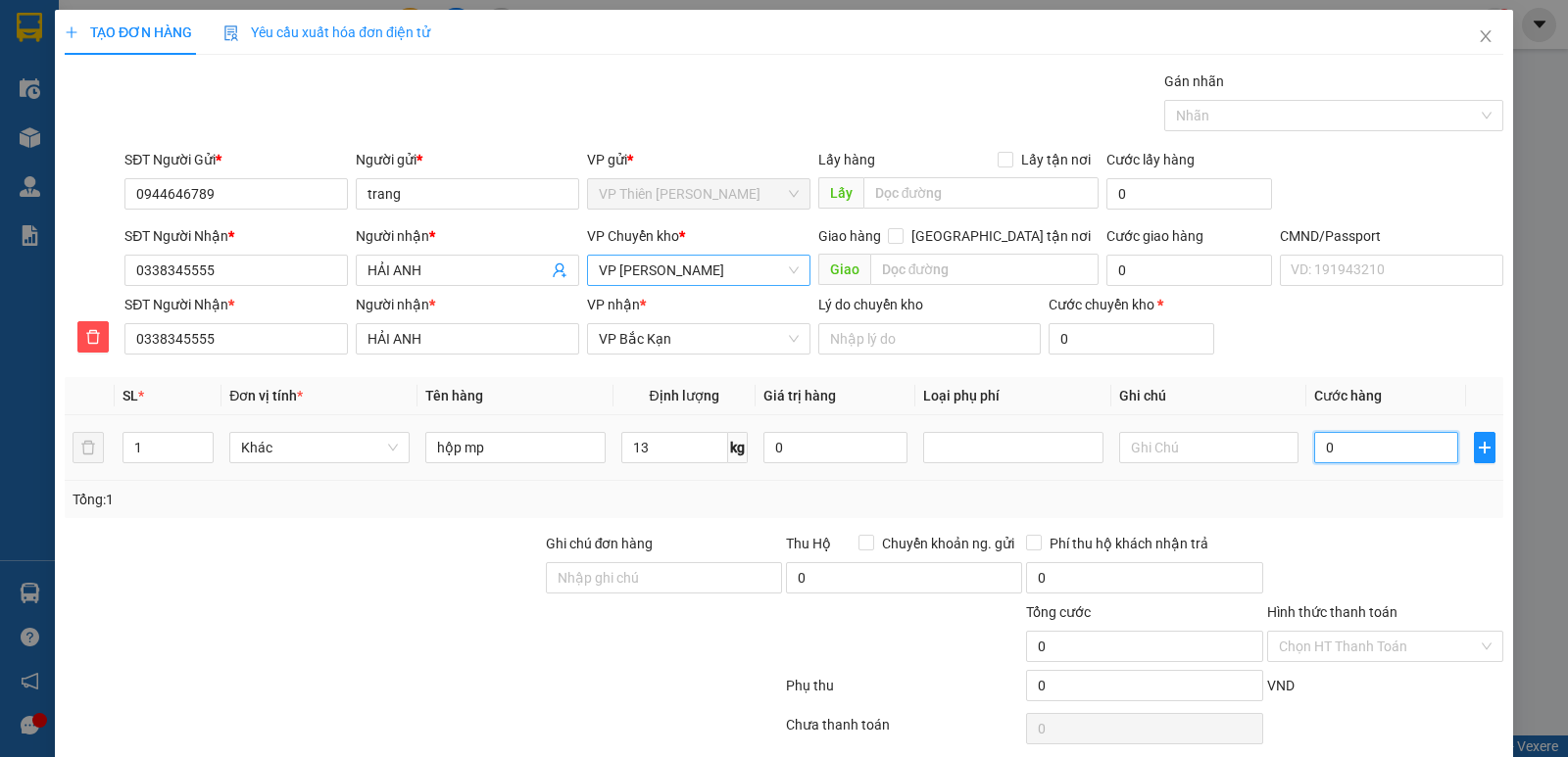
click at [1341, 451] on input "0" at bounding box center [1385, 448] width 144 height 31
type input "6"
type input "65"
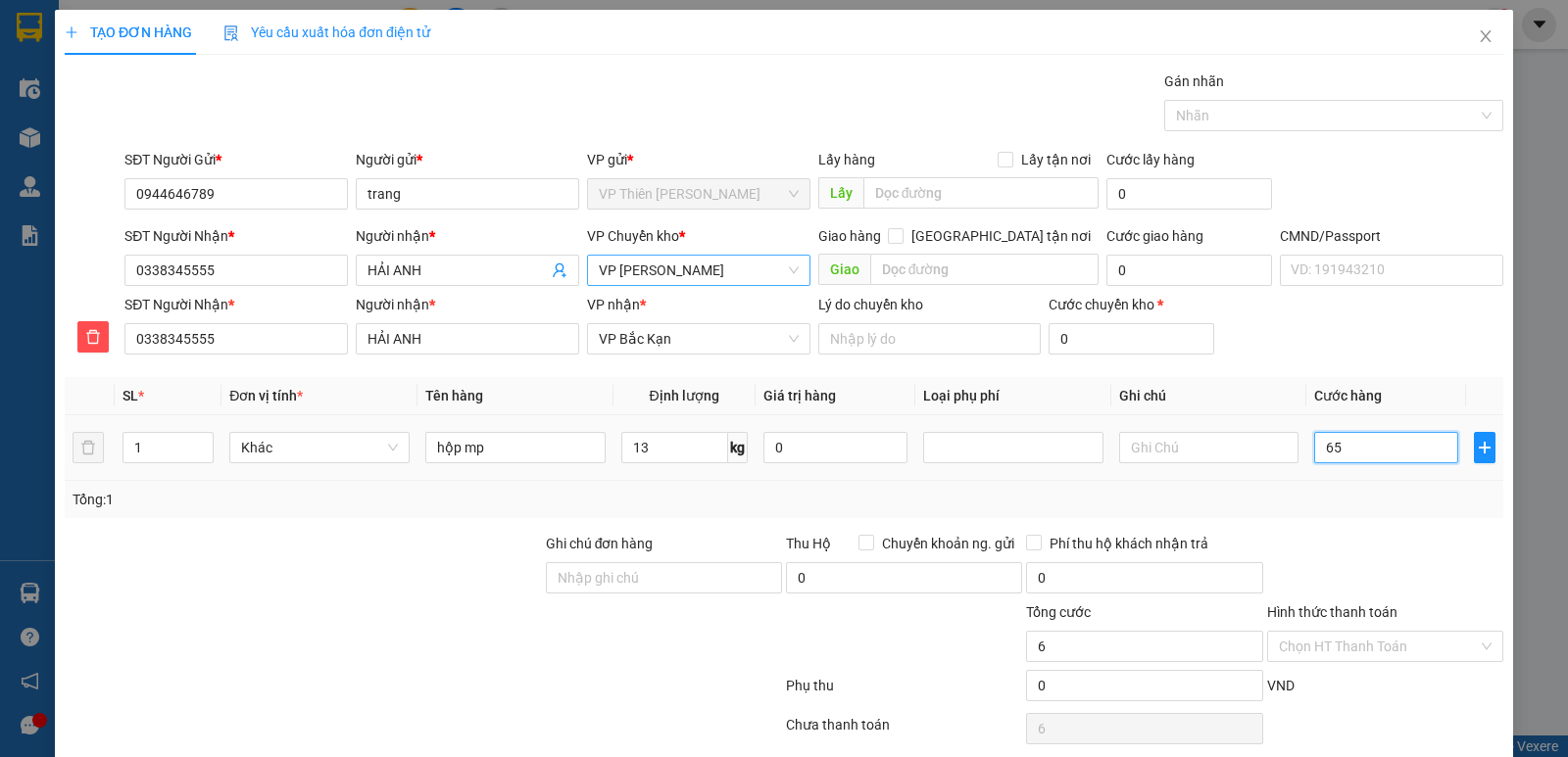
type input "65"
type input "650"
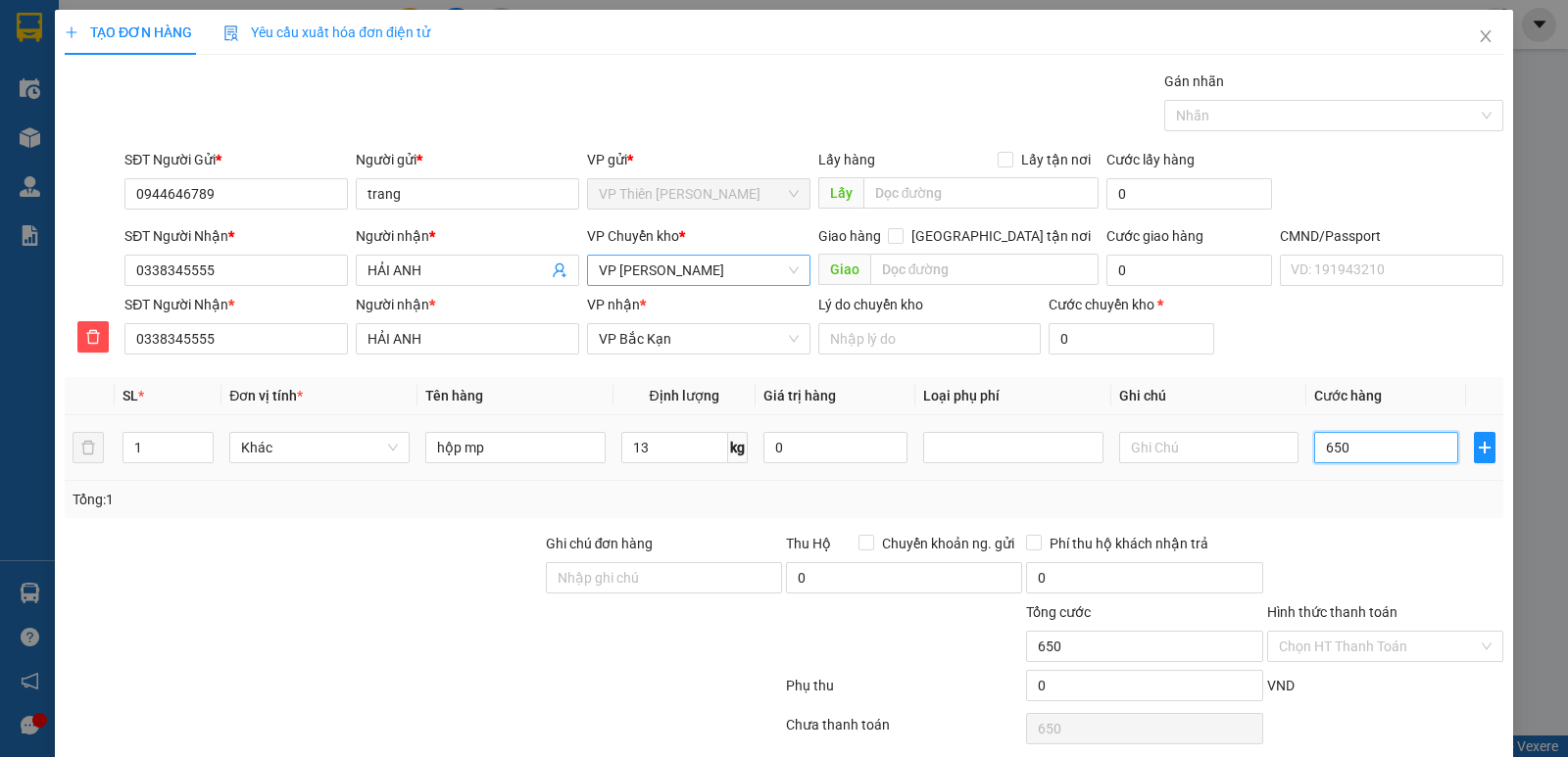
type input "6.500"
type input "65.000"
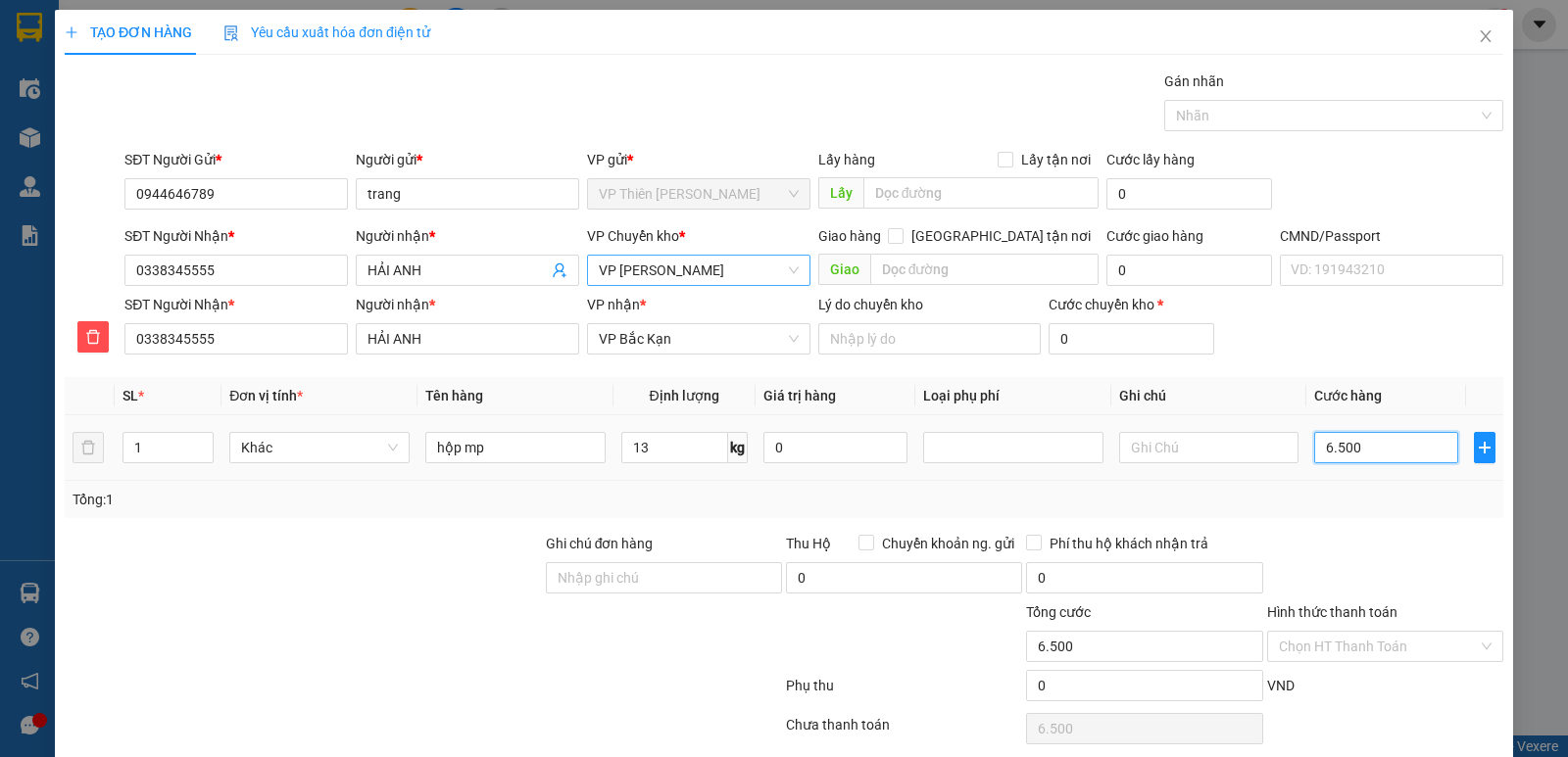
type input "65.000"
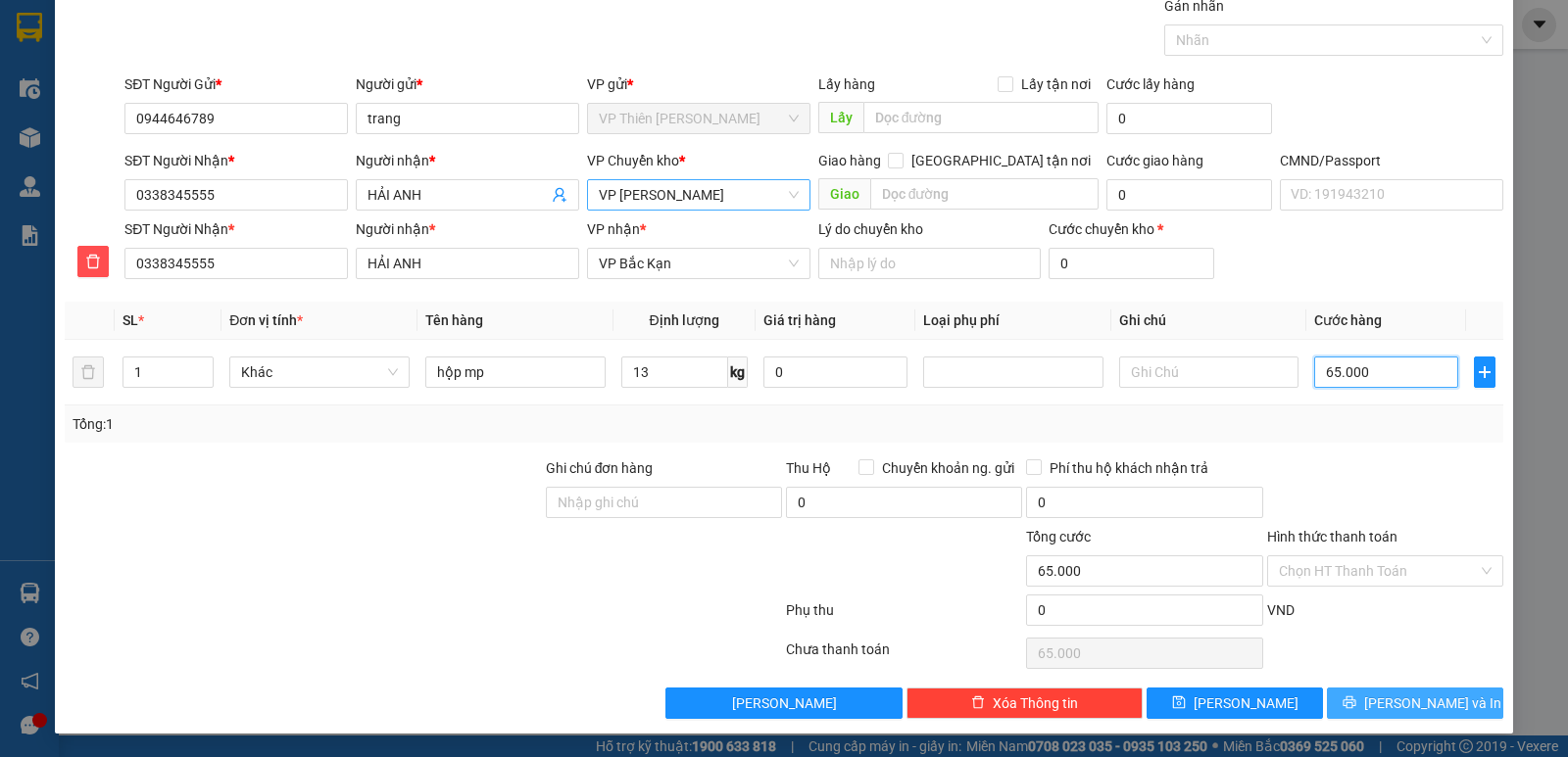
type input "65.000"
click at [1417, 703] on span "[PERSON_NAME] và In" at bounding box center [1432, 703] width 138 height 22
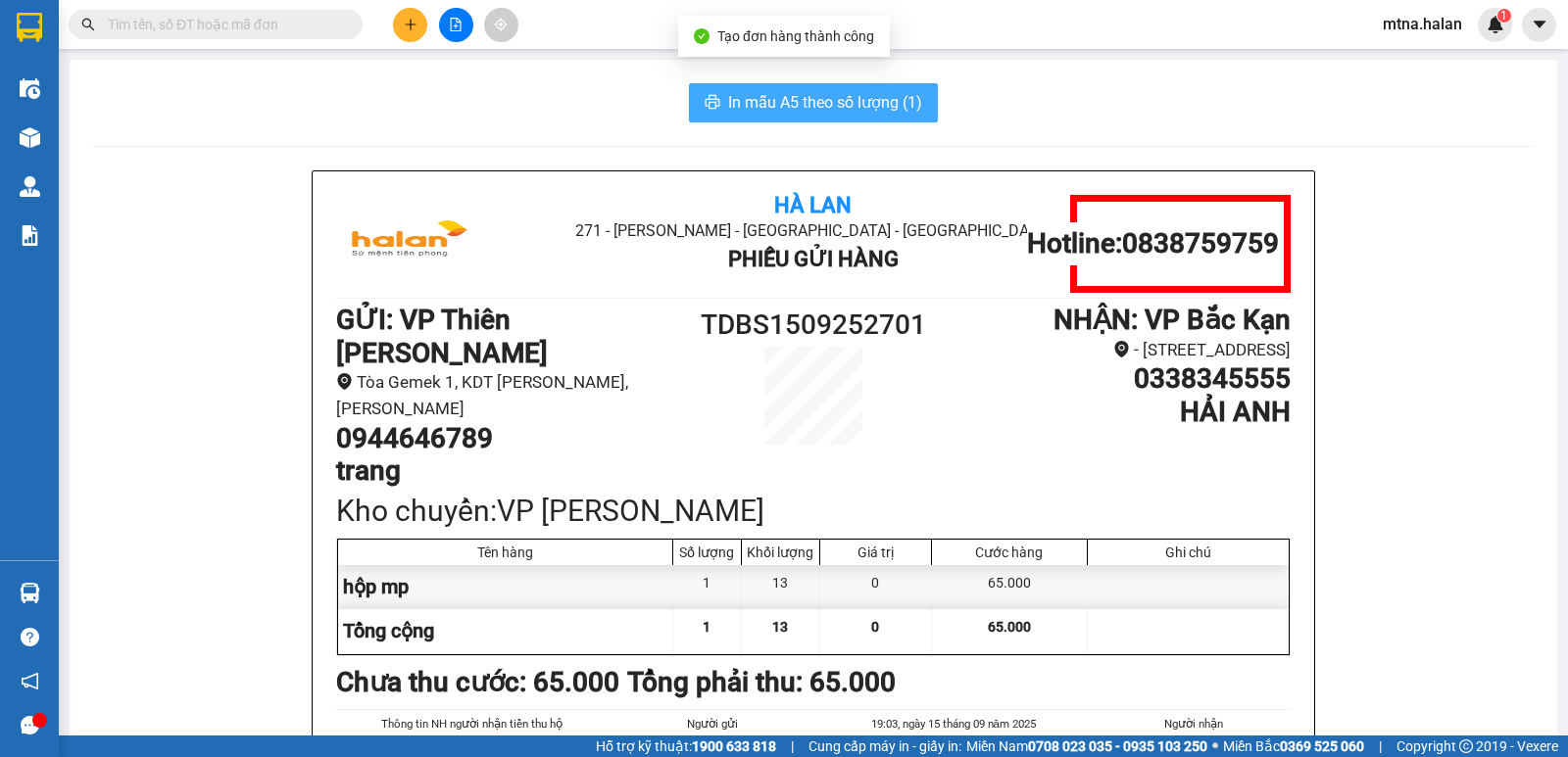
click at [787, 98] on span "In mẫu A5 theo số lượng (1)" at bounding box center [824, 102] width 194 height 25
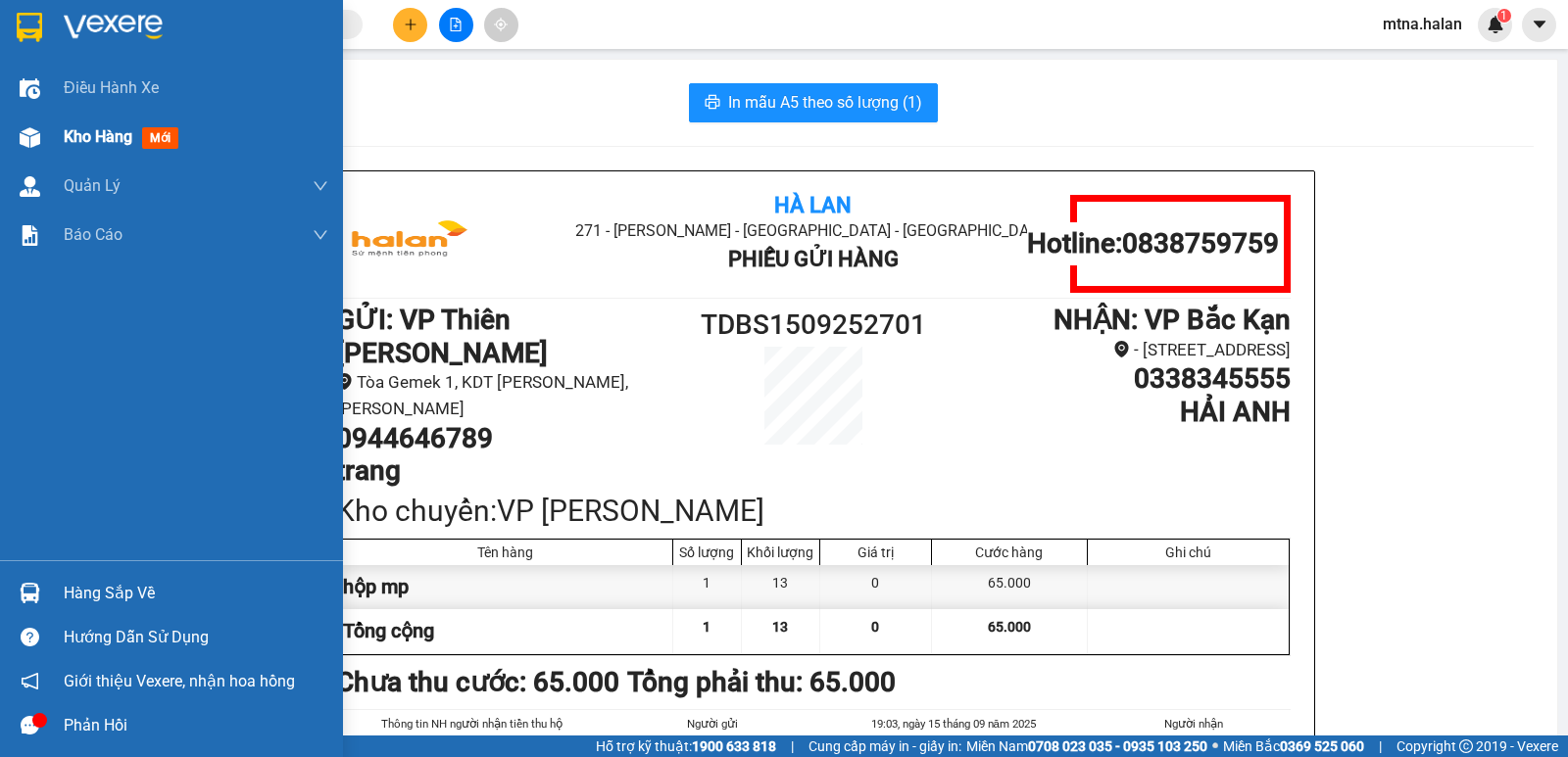
click at [28, 134] on img at bounding box center [29, 137] width 21 height 21
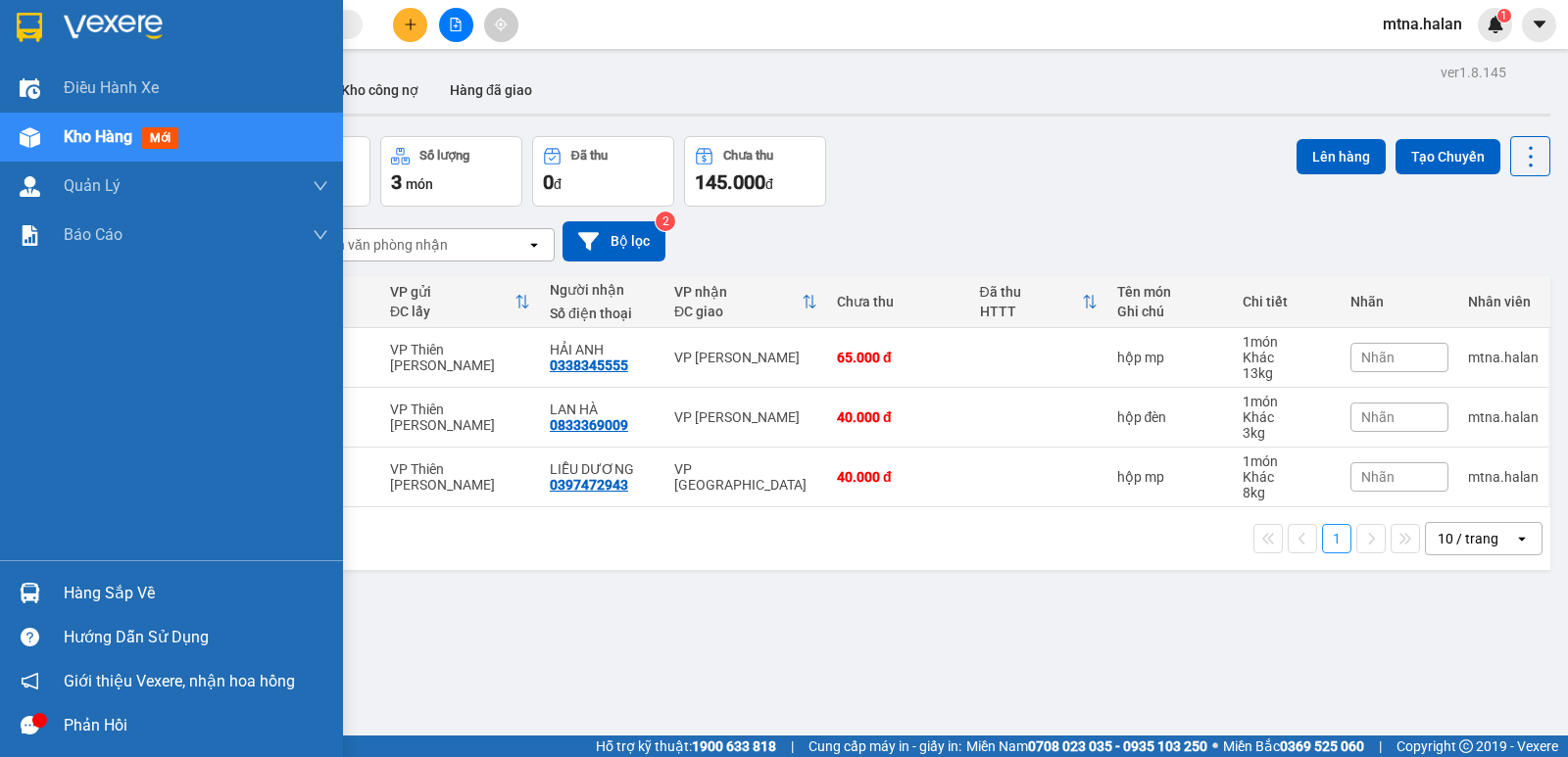
click at [35, 584] on img at bounding box center [29, 592] width 21 height 21
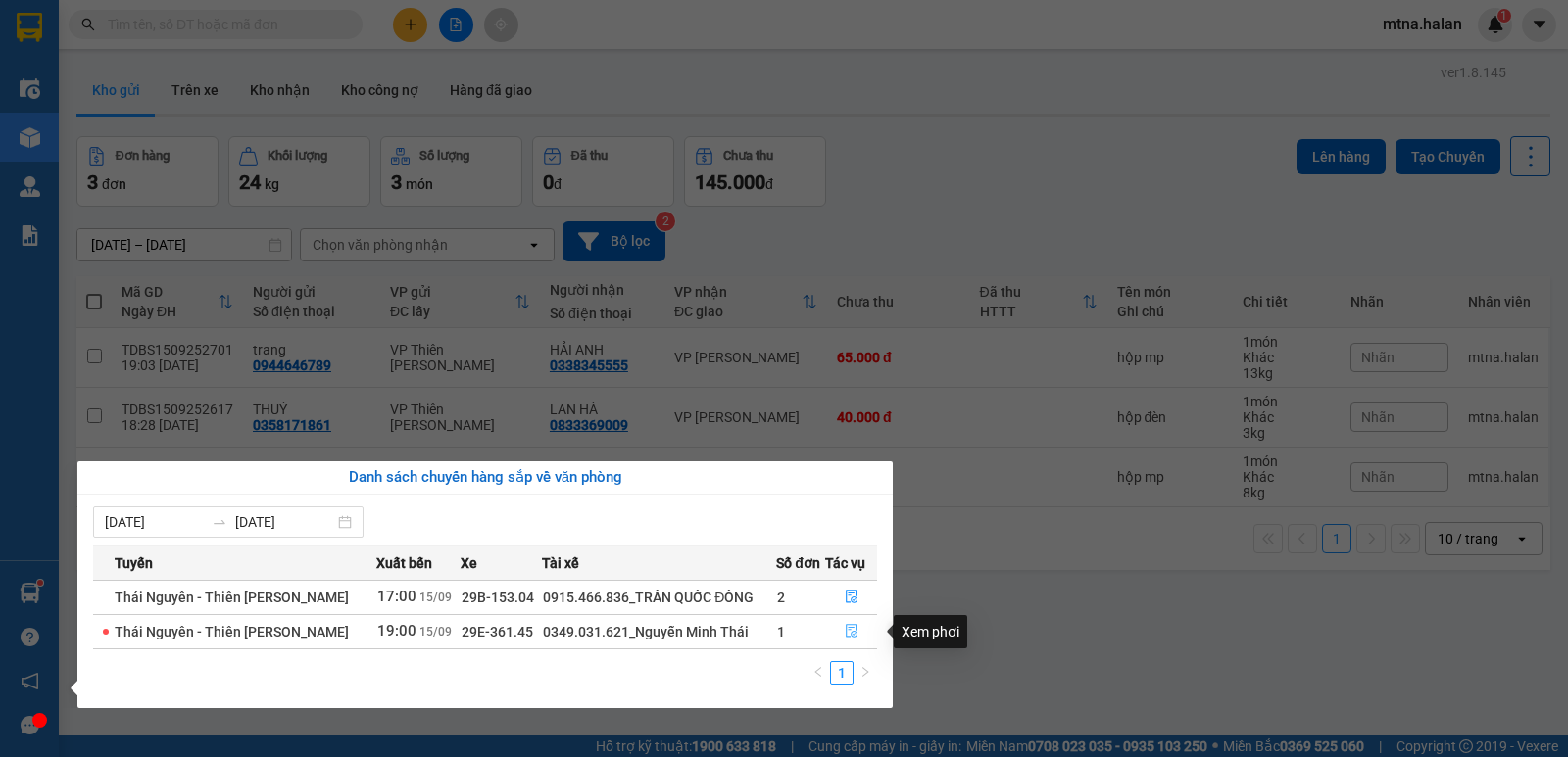
click at [850, 629] on icon "file-done" at bounding box center [852, 631] width 12 height 14
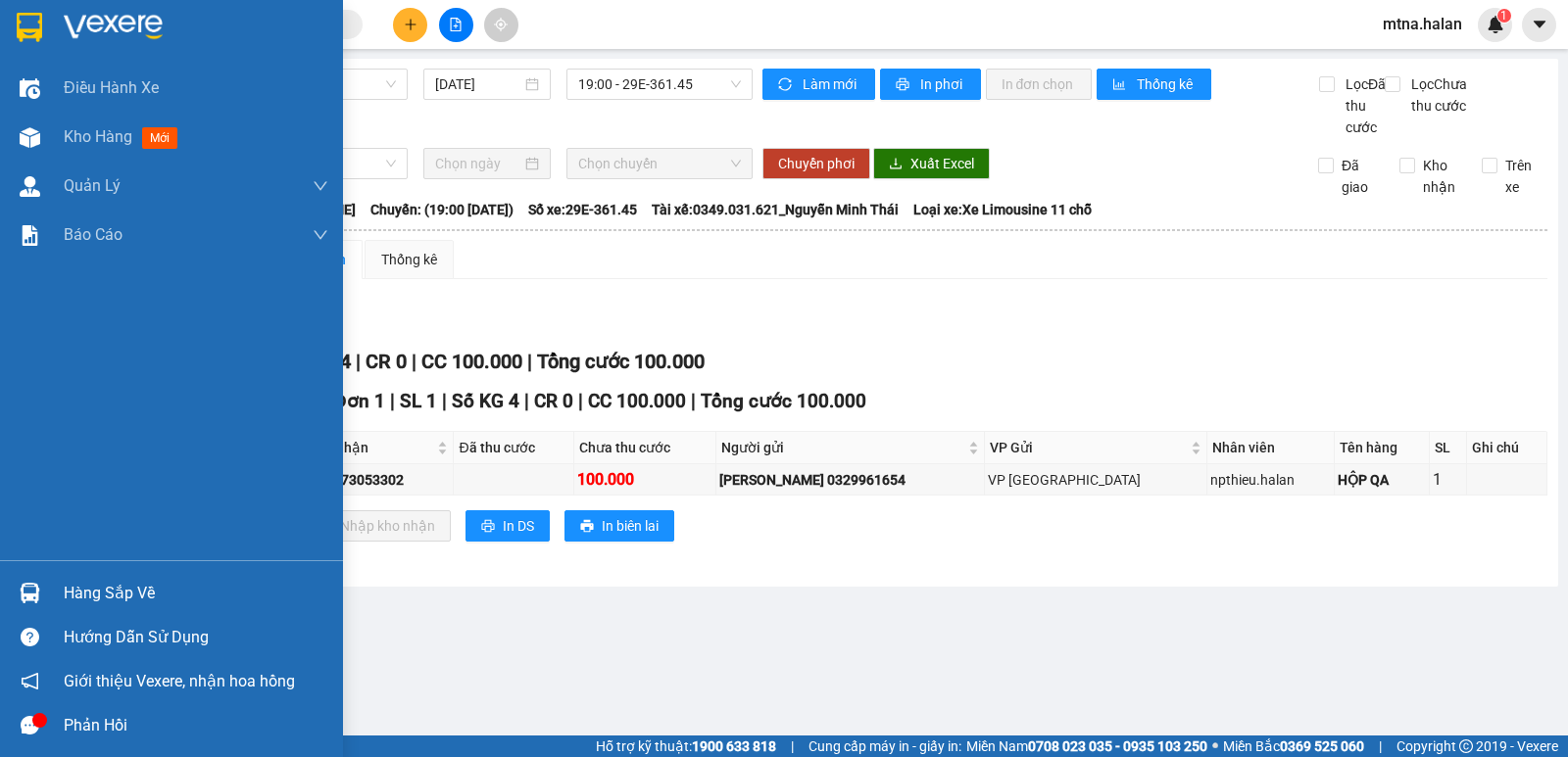
click at [29, 593] on img at bounding box center [29, 592] width 21 height 21
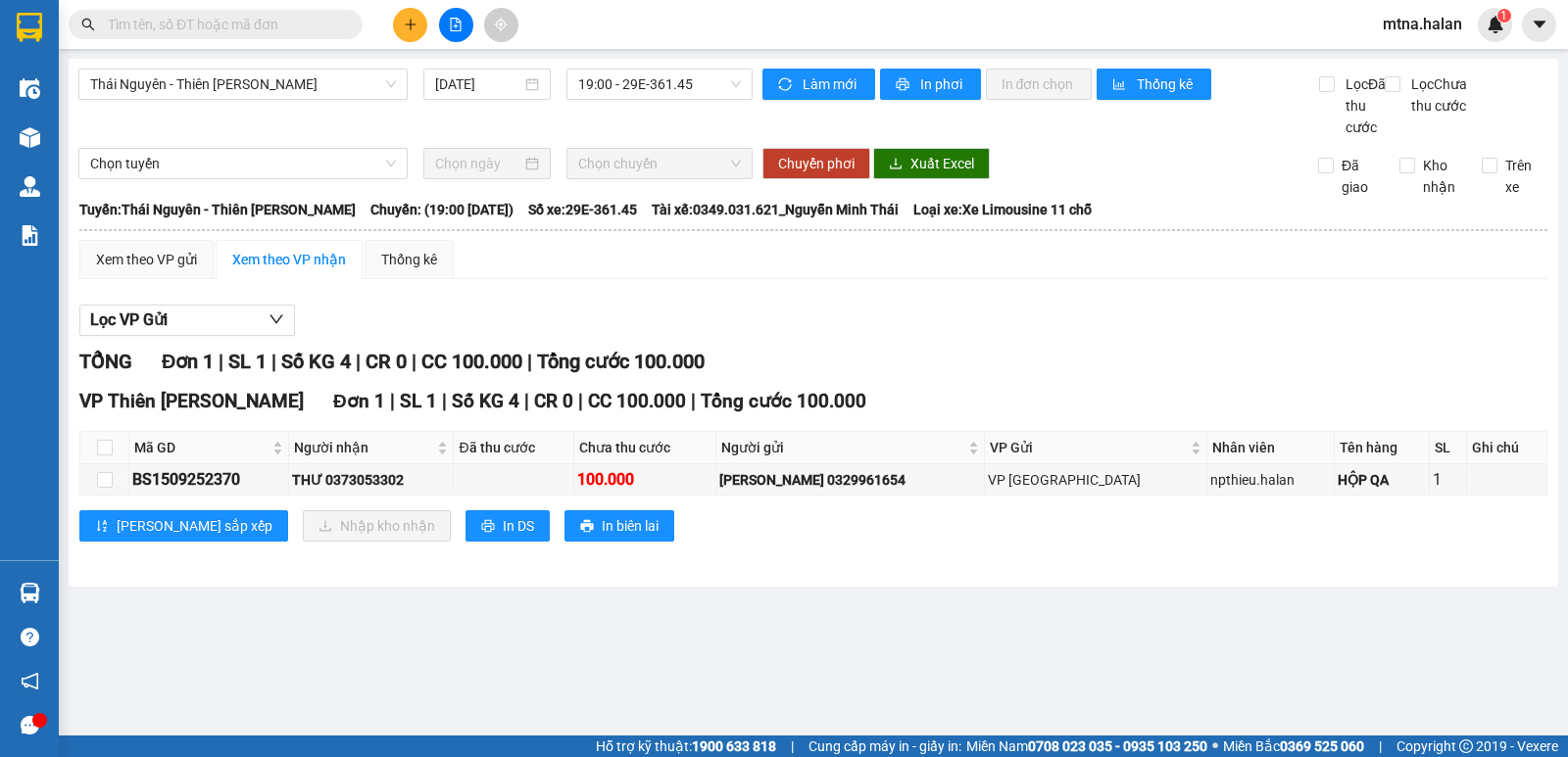
click at [1076, 666] on section "Kết quả tìm kiếm ( 125 ) Bộ lọc Mã ĐH Trạng thái Món hàng Thu hộ Tổng cước Chưa…" at bounding box center [784, 378] width 1568 height 757
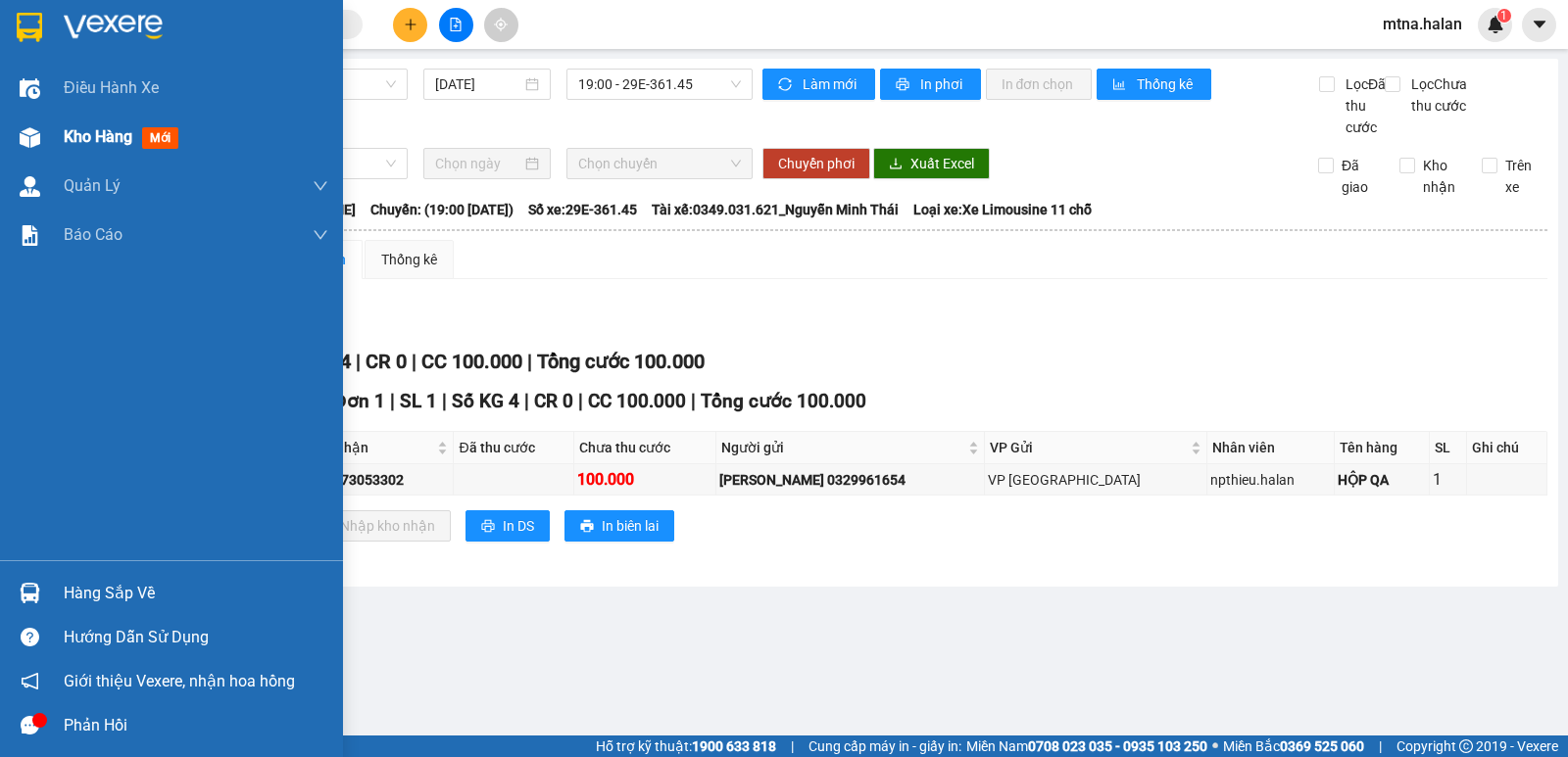
click at [33, 132] on img at bounding box center [29, 137] width 21 height 21
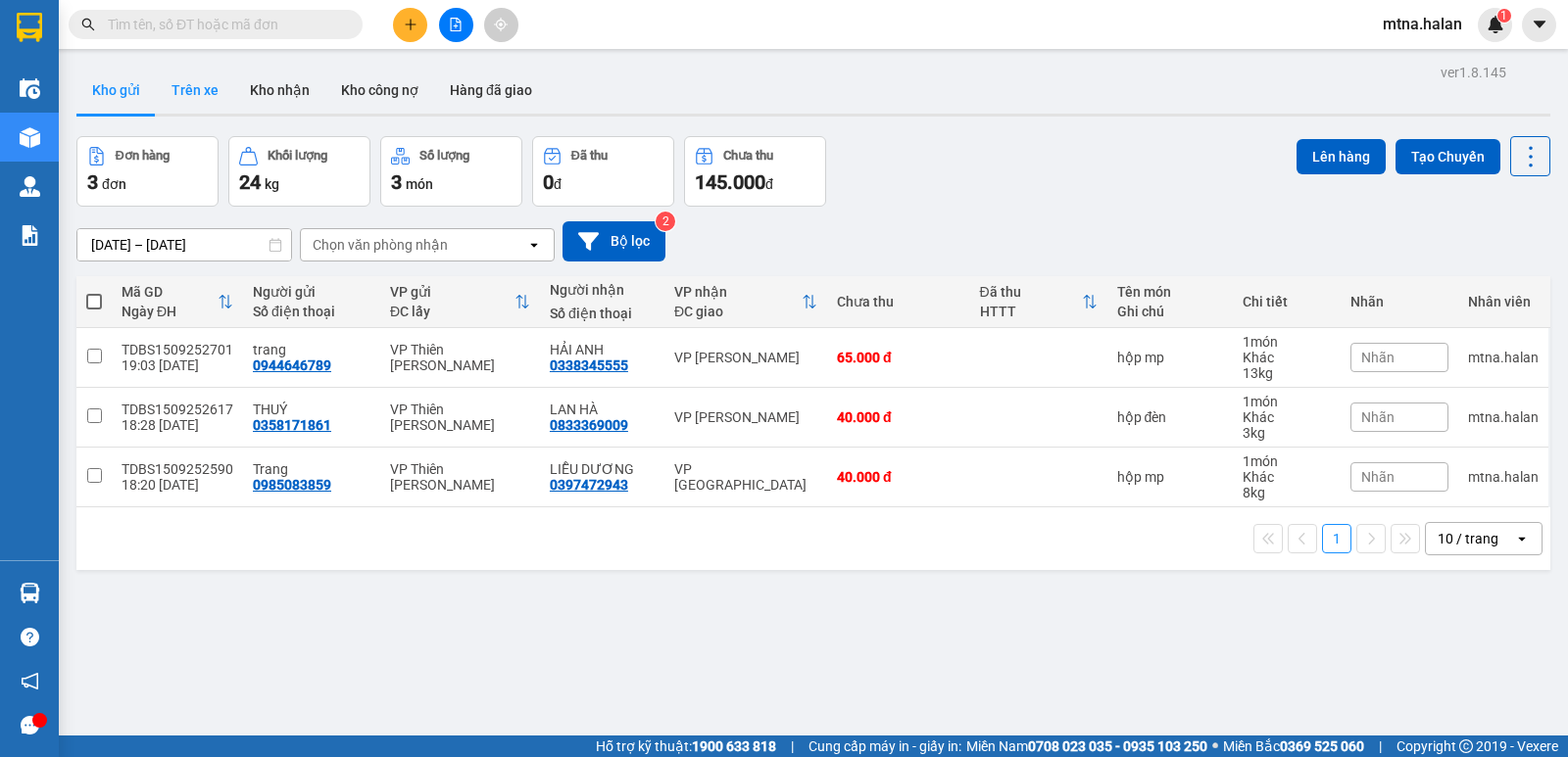
click at [203, 93] on button "Trên xe" at bounding box center [196, 90] width 79 height 47
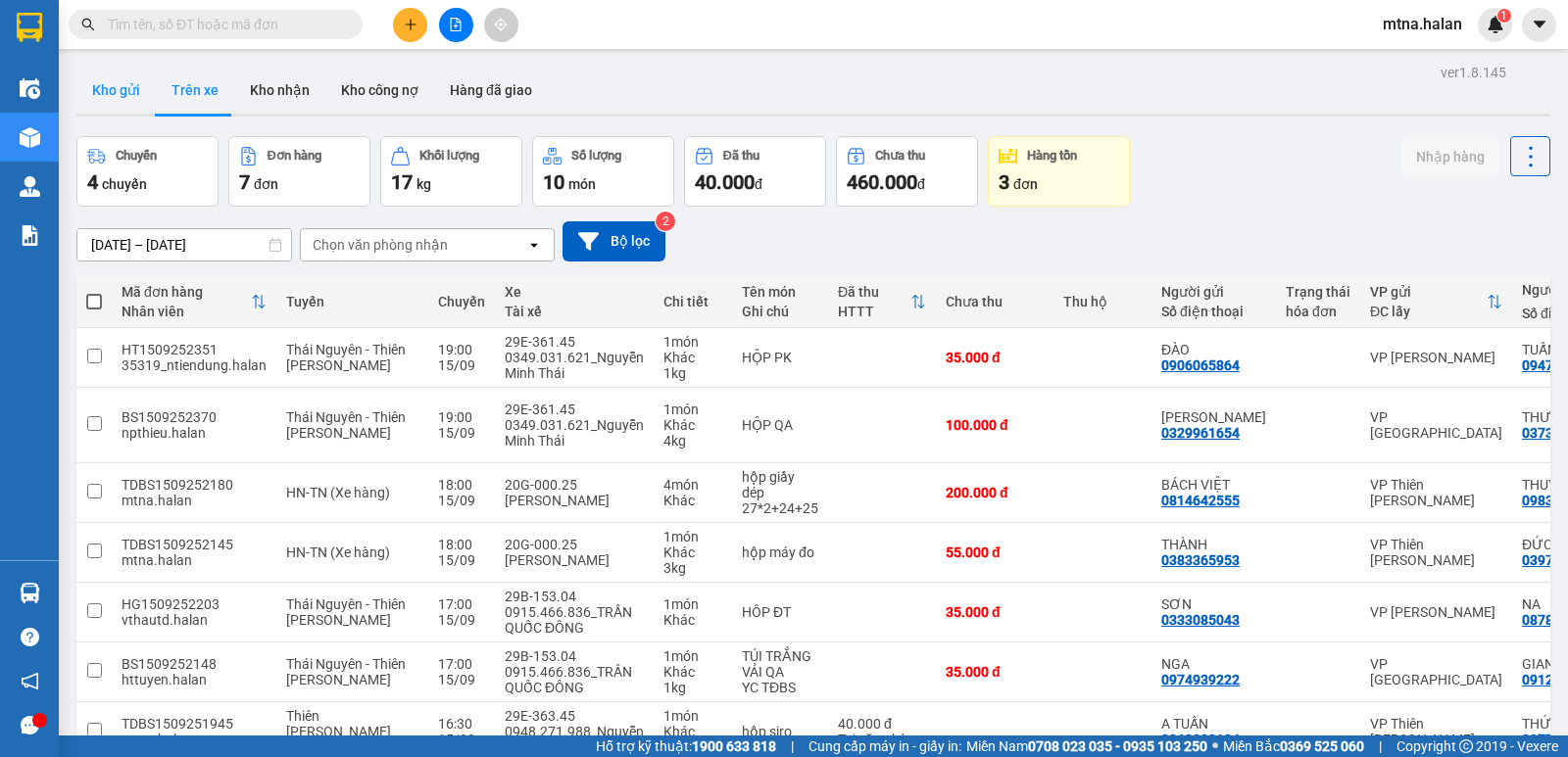
click at [120, 90] on button "Kho gửi" at bounding box center [116, 90] width 80 height 47
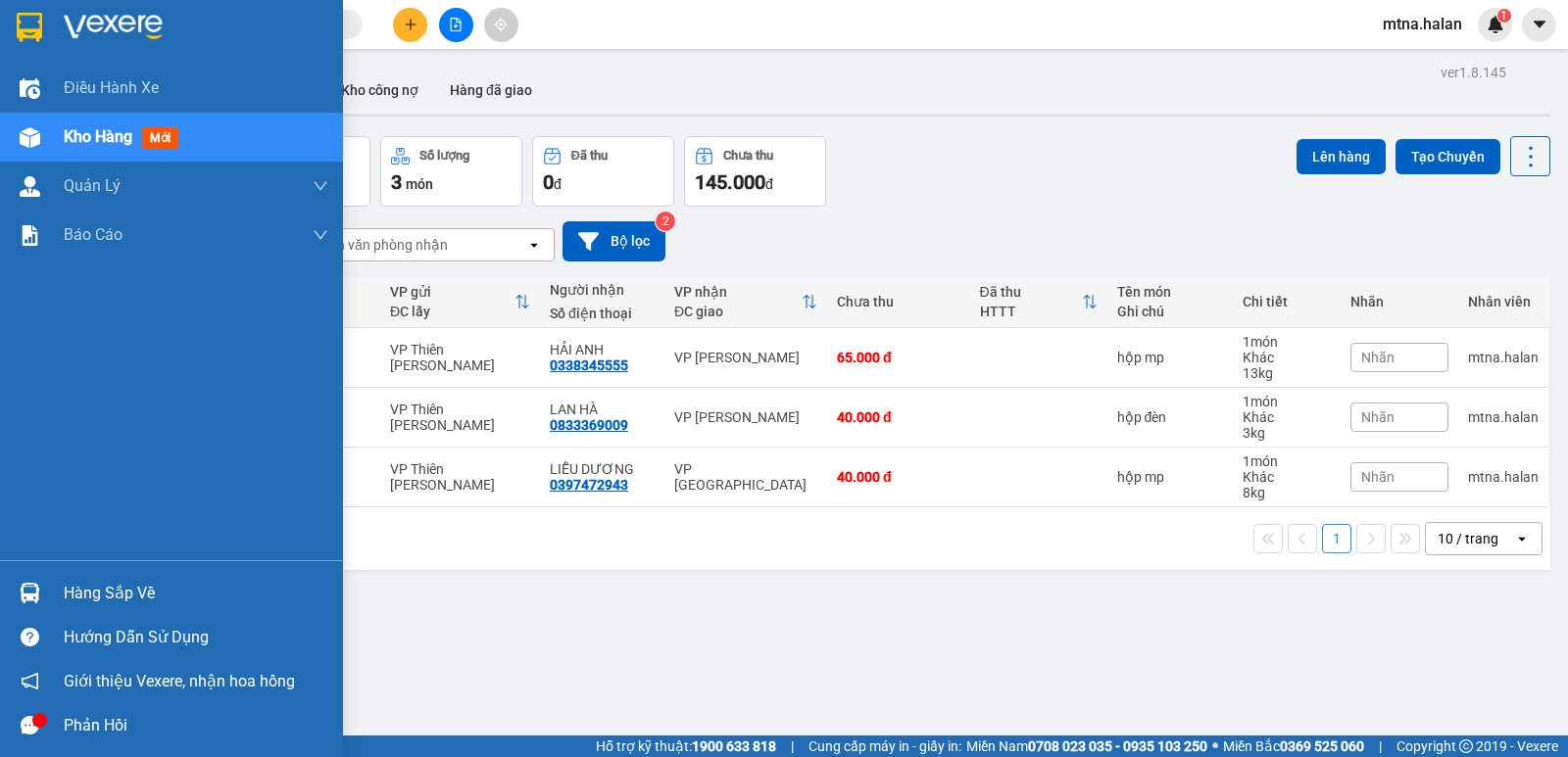
click at [28, 589] on img at bounding box center [29, 592] width 21 height 21
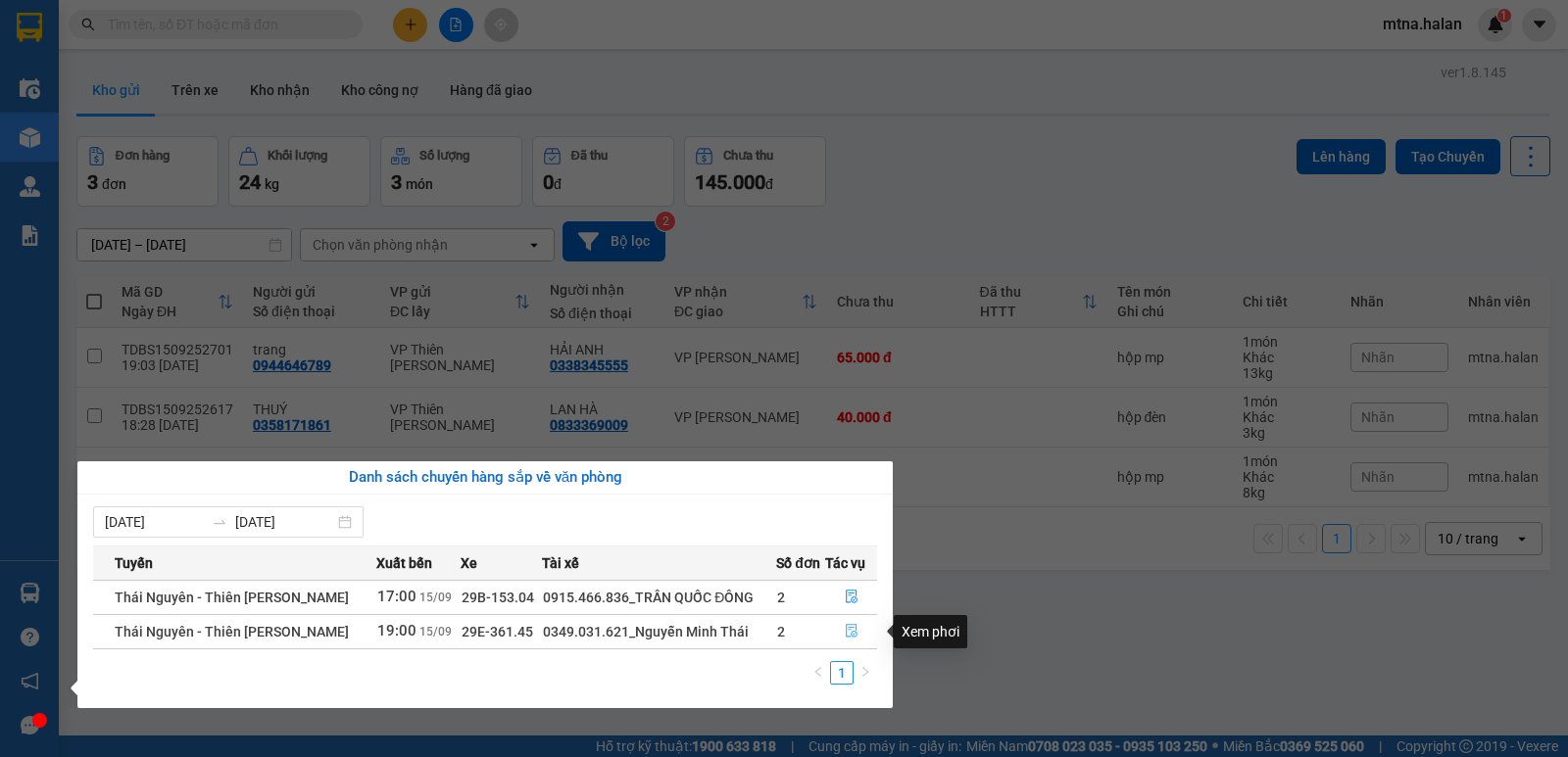
click at [846, 626] on icon "file-done" at bounding box center [852, 631] width 12 height 14
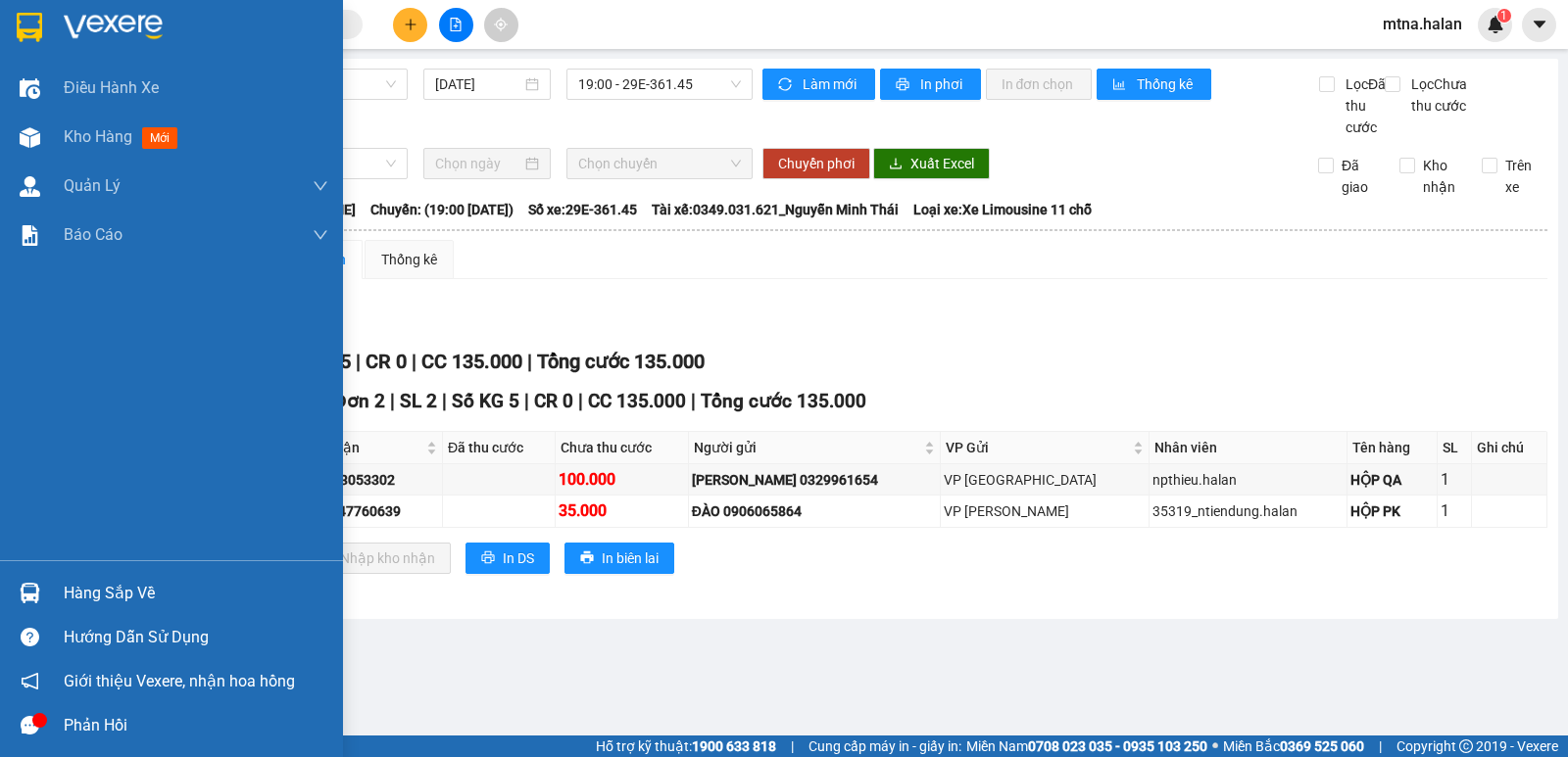
click at [26, 595] on img at bounding box center [29, 592] width 21 height 21
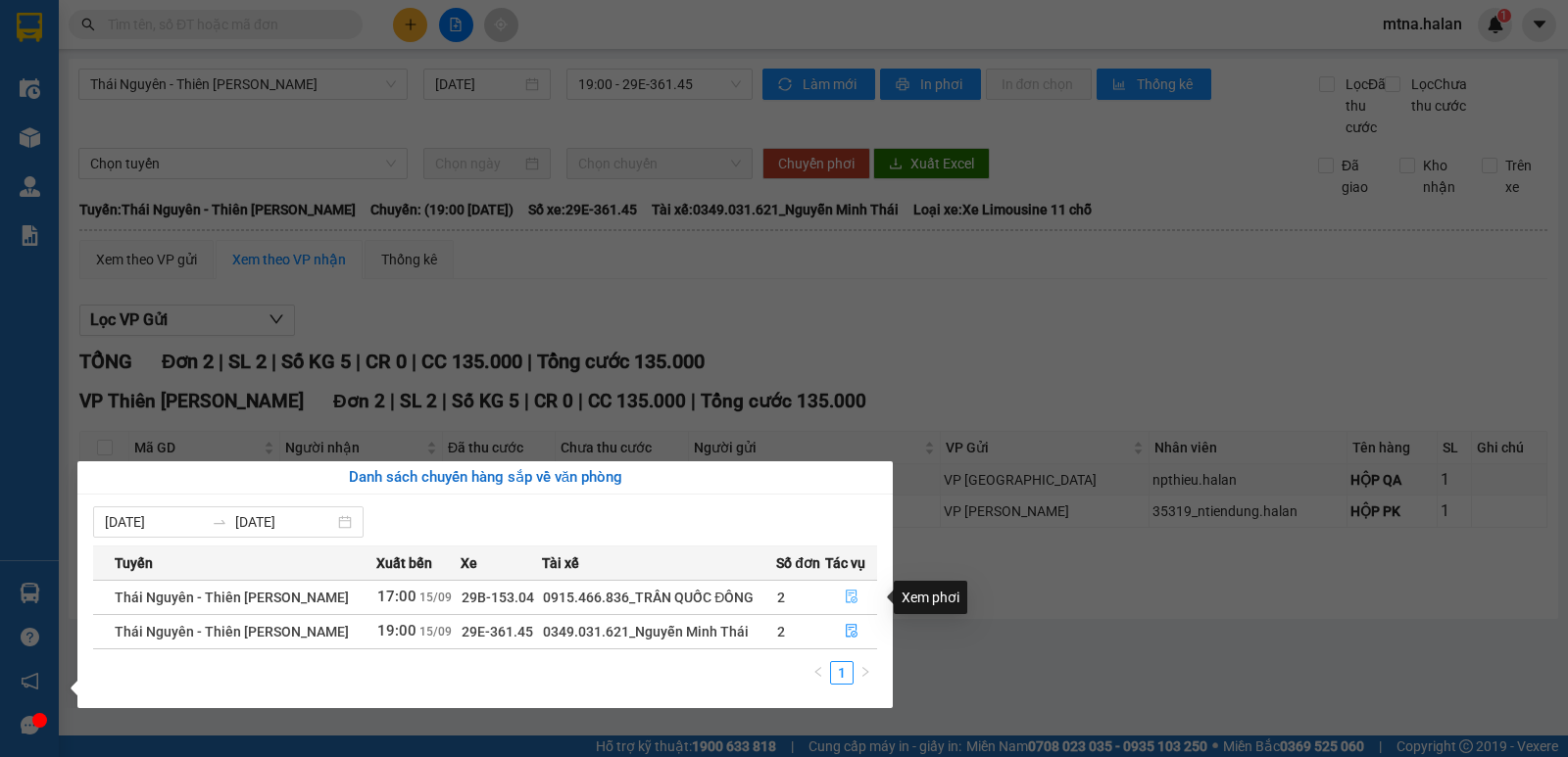
click at [853, 591] on icon "file-done" at bounding box center [852, 596] width 14 height 14
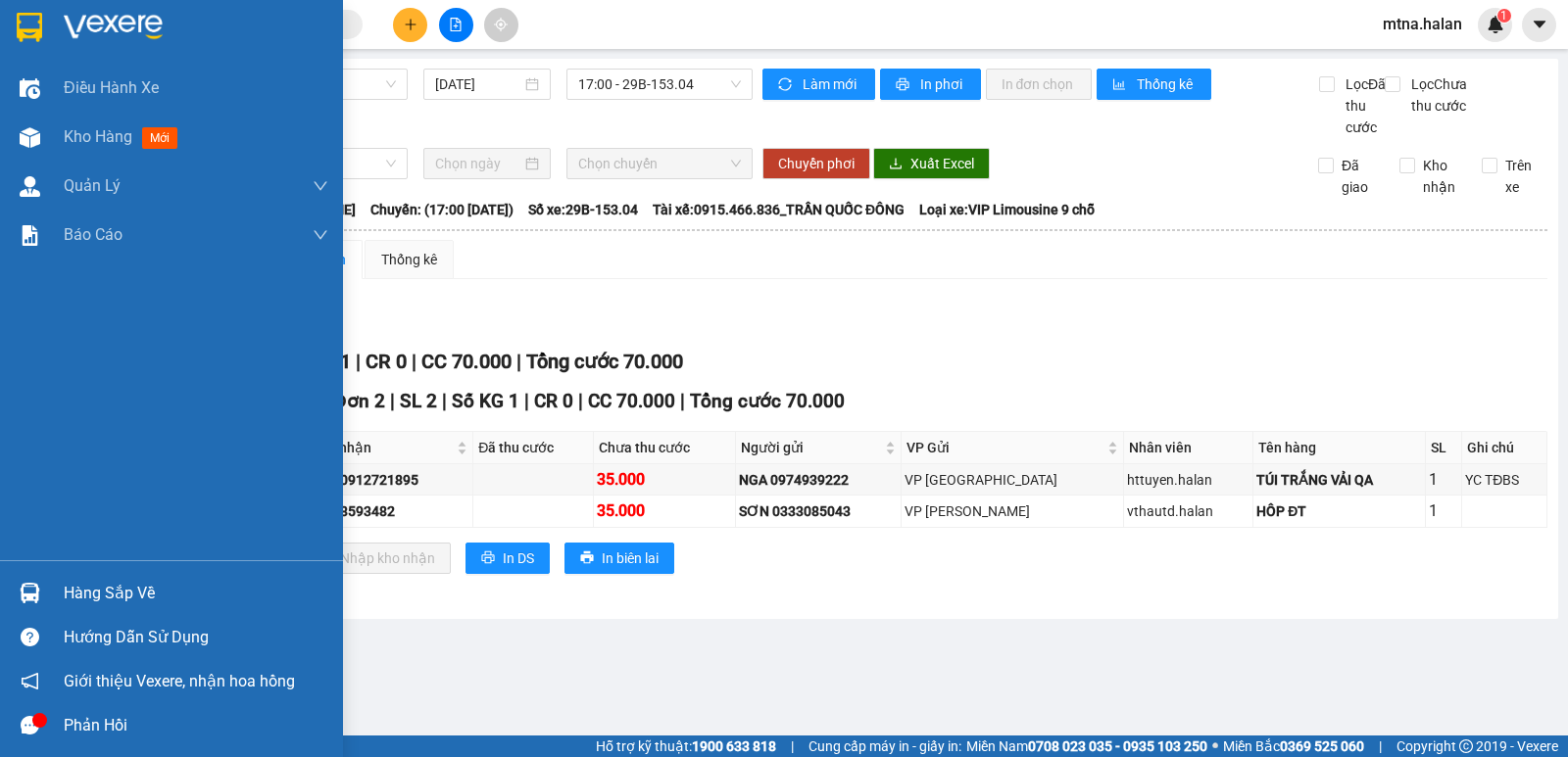
click at [29, 579] on div at bounding box center [29, 592] width 34 height 34
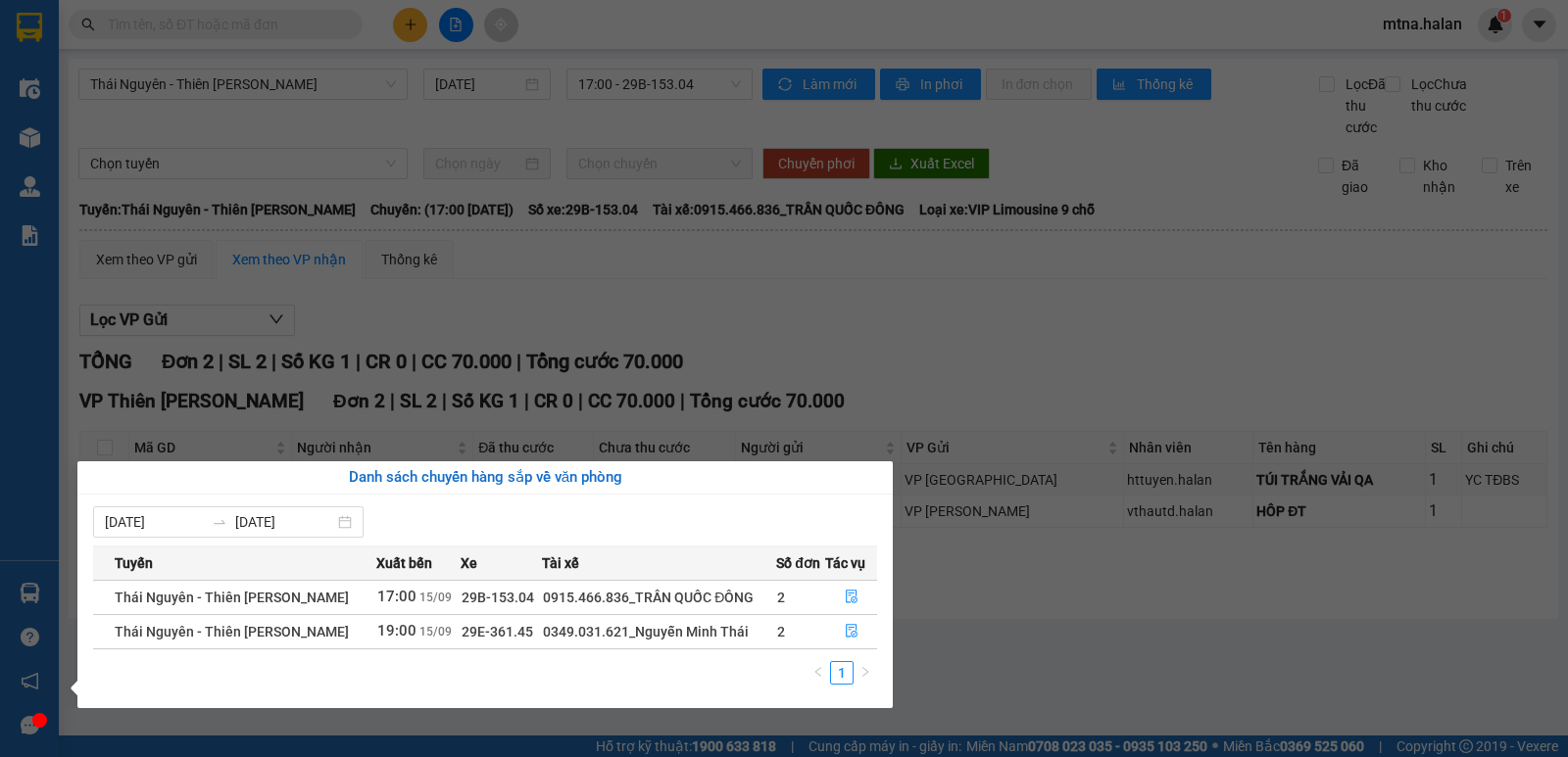
click at [1004, 672] on section "Kết quả tìm kiếm ( 125 ) Bộ lọc Mã ĐH Trạng thái Món hàng Thu hộ Tổng cước Chưa…" at bounding box center [784, 378] width 1568 height 757
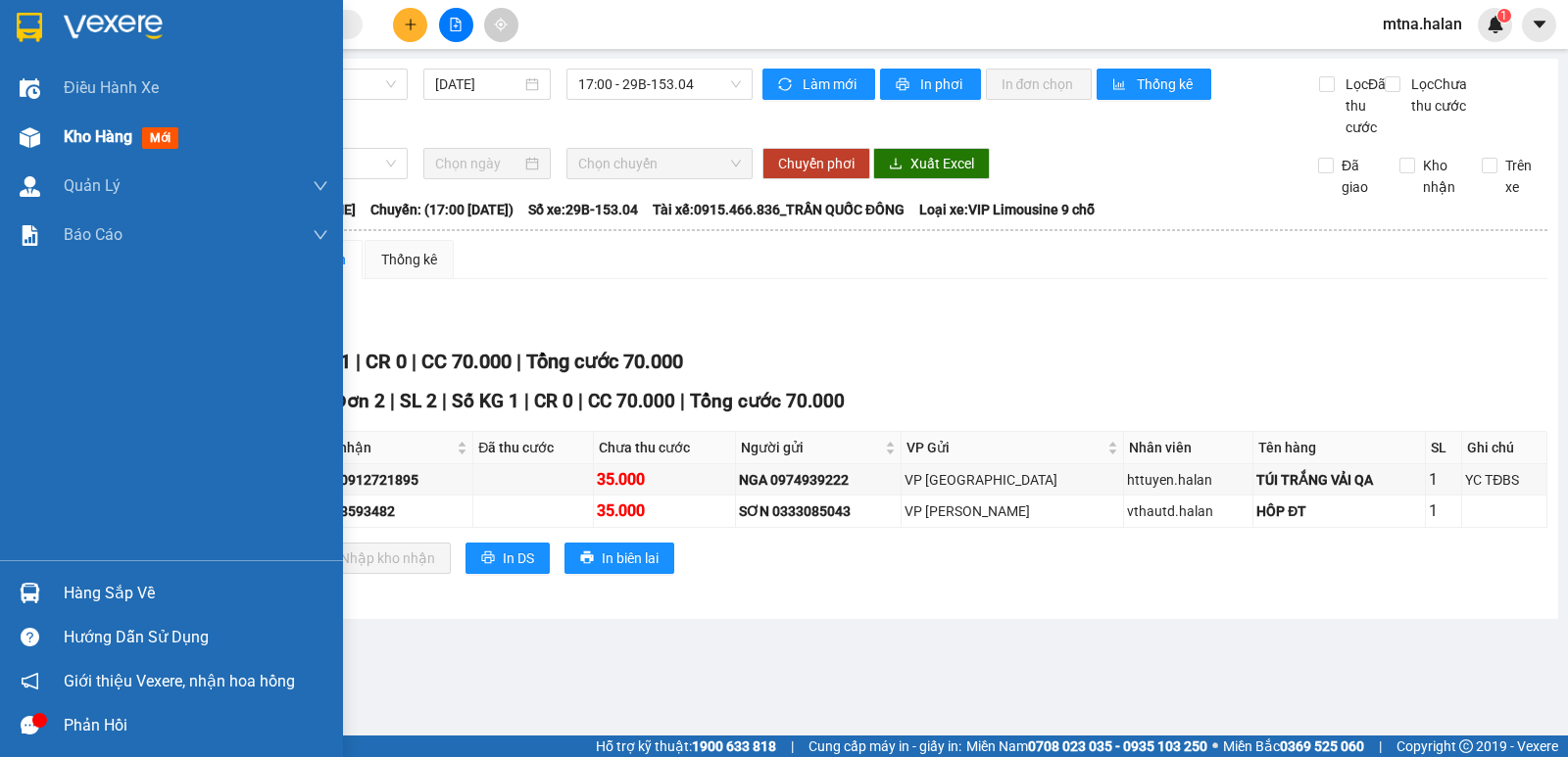
click at [33, 130] on img at bounding box center [29, 137] width 21 height 21
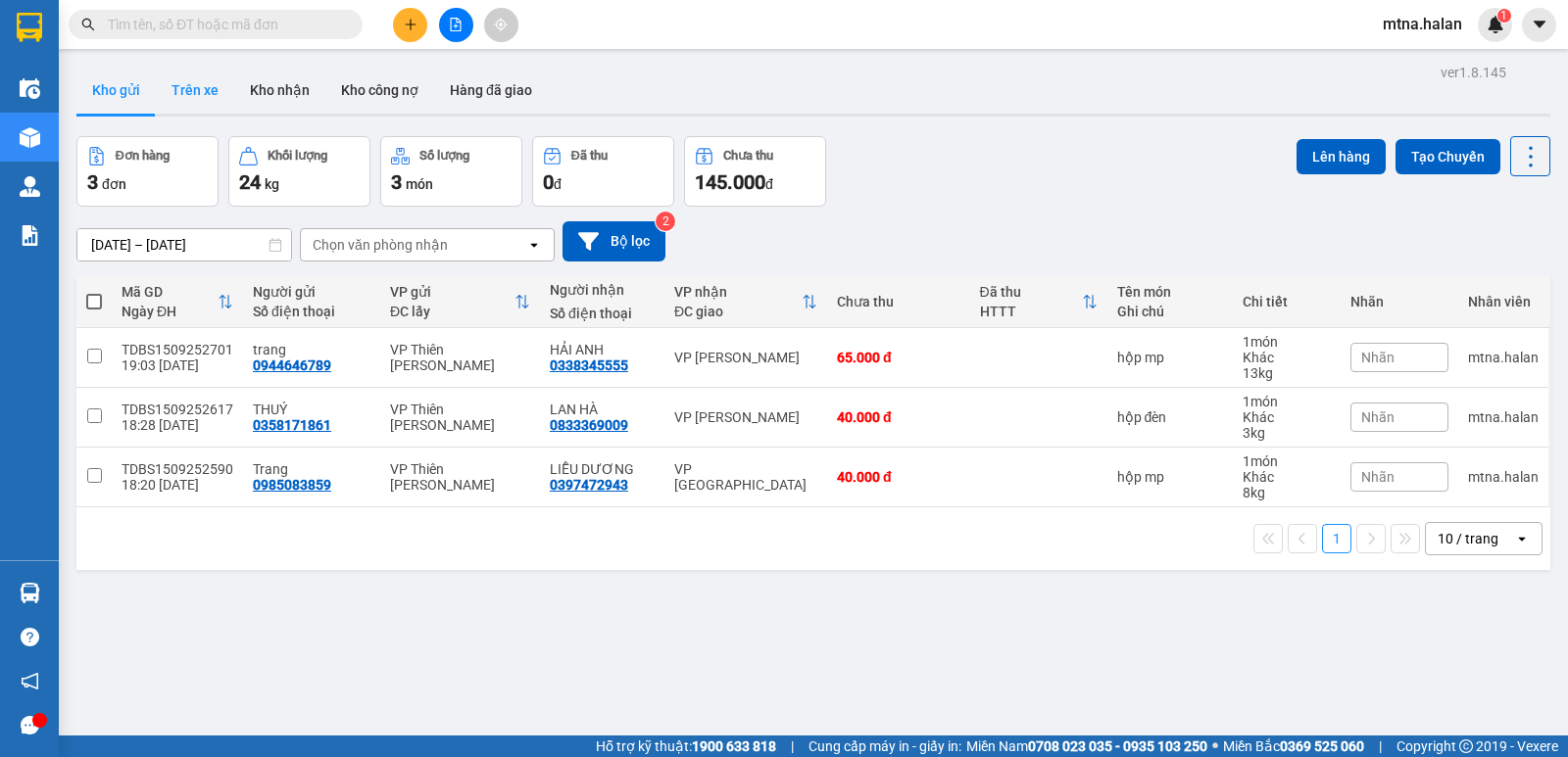
click at [197, 85] on button "Trên xe" at bounding box center [196, 90] width 79 height 47
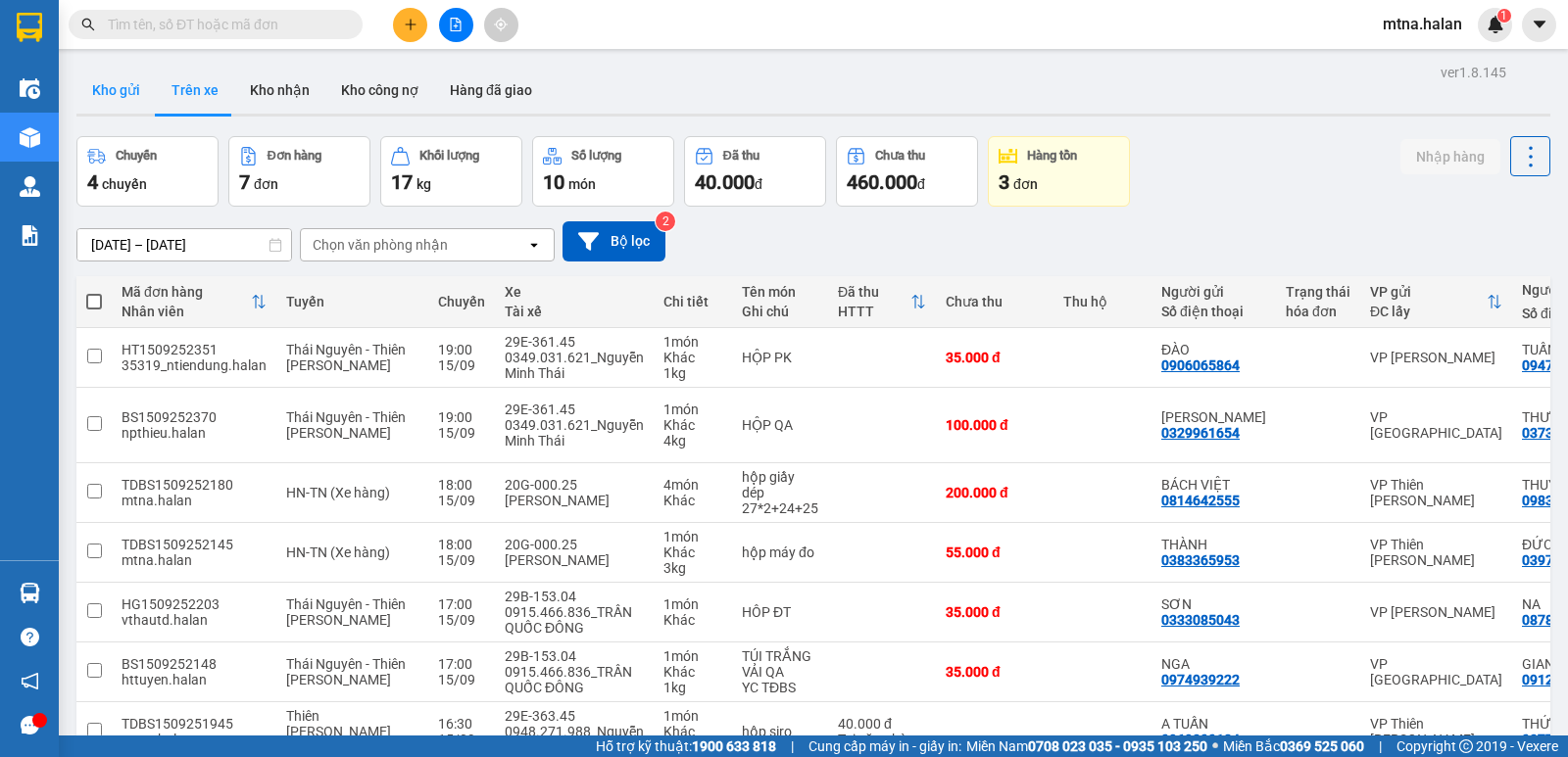
click at [126, 93] on button "Kho gửi" at bounding box center [116, 90] width 80 height 47
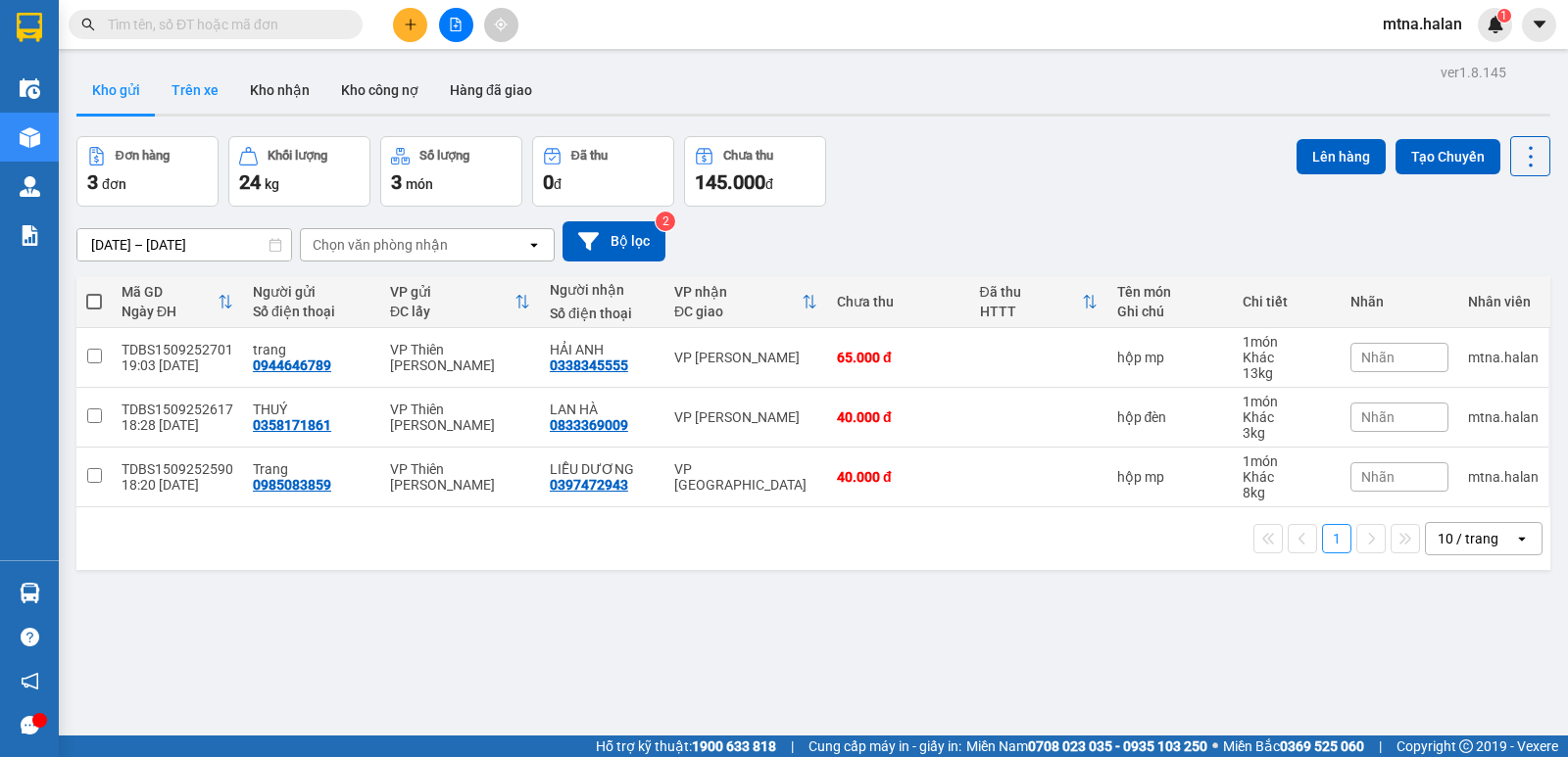
click at [208, 88] on button "Trên xe" at bounding box center [196, 90] width 79 height 47
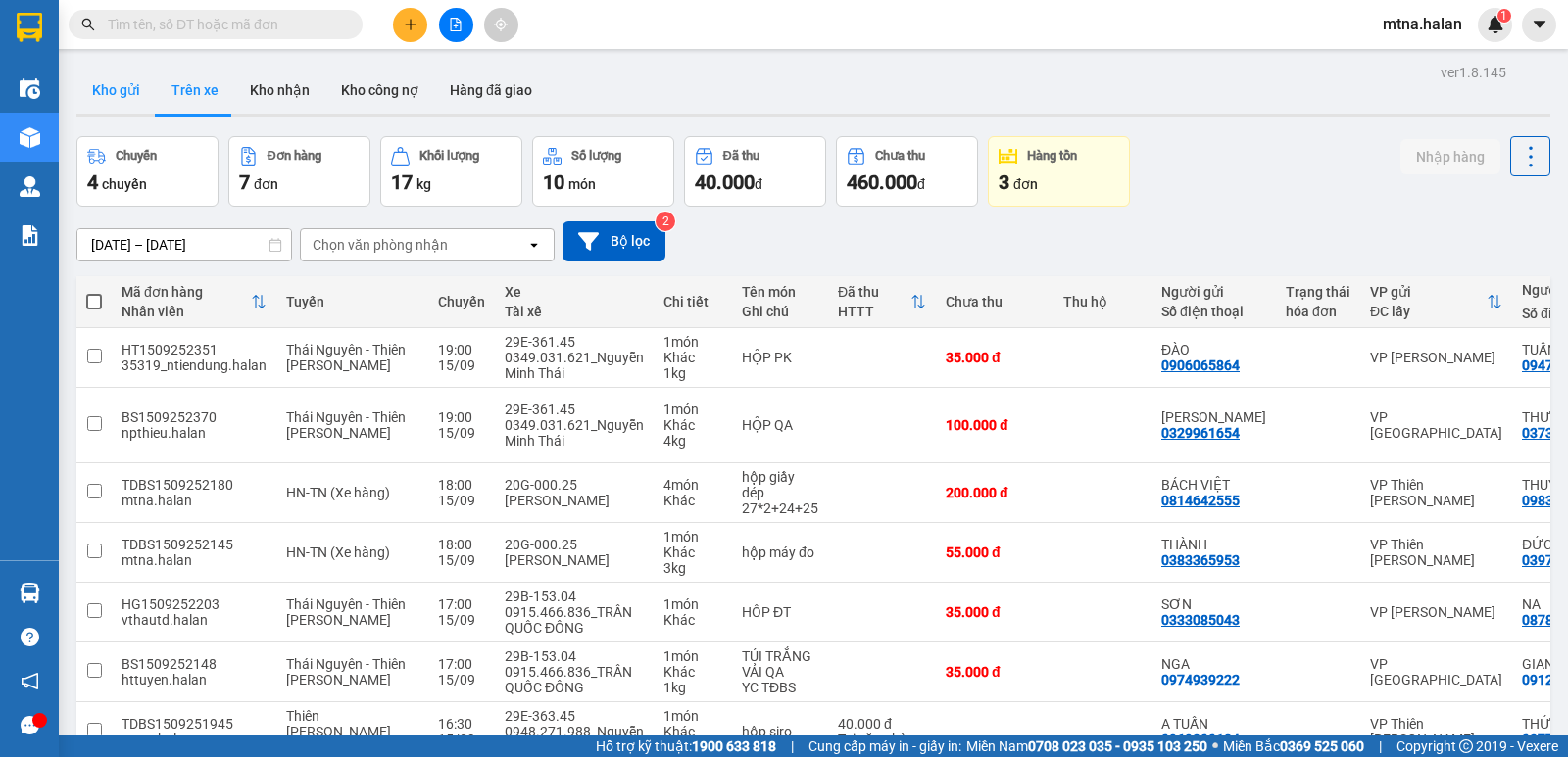
click at [109, 86] on button "Kho gửi" at bounding box center [116, 90] width 80 height 47
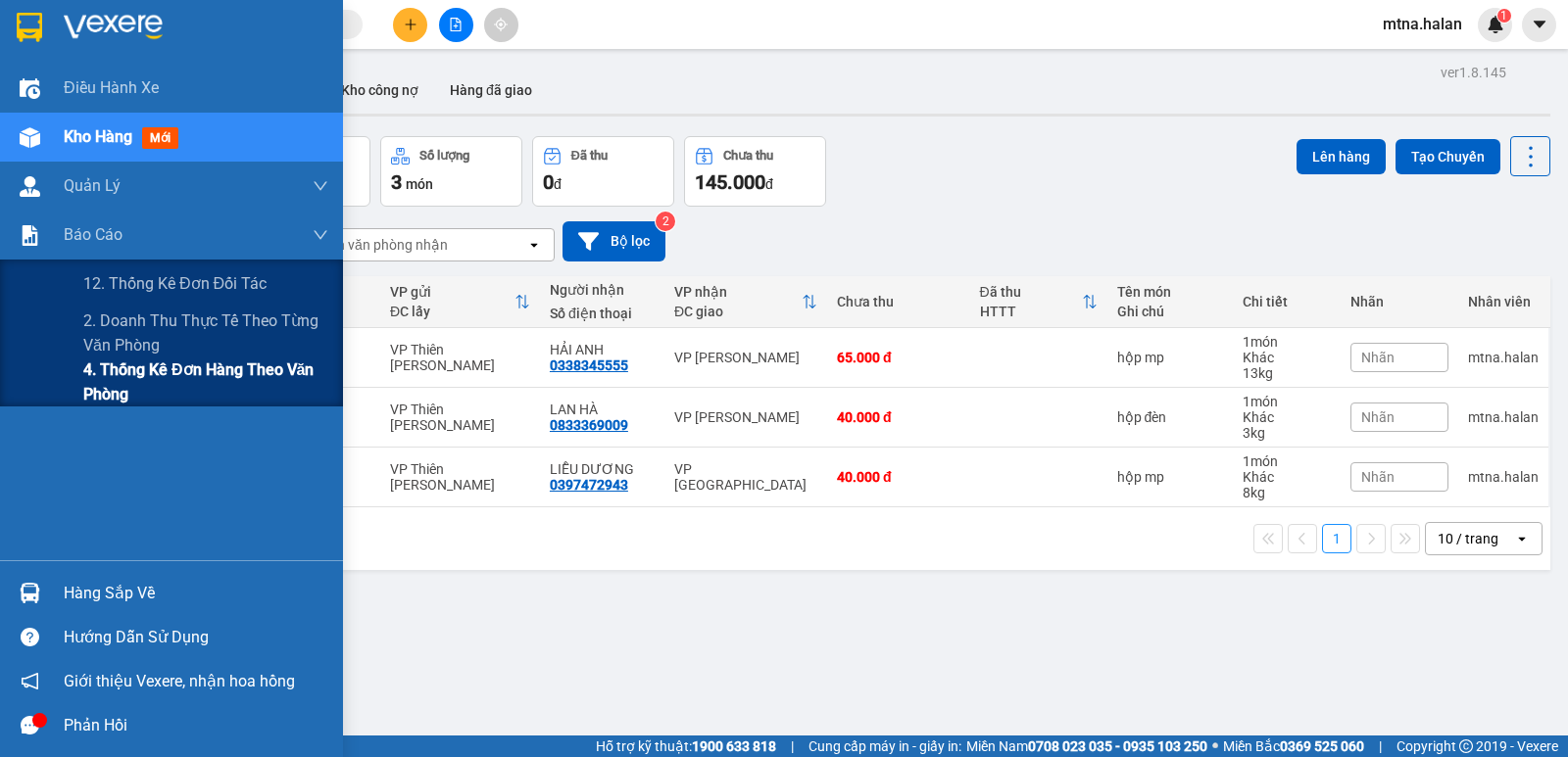
click at [106, 374] on span "4. Thống kê đơn hàng theo văn phòng" at bounding box center [205, 382] width 245 height 49
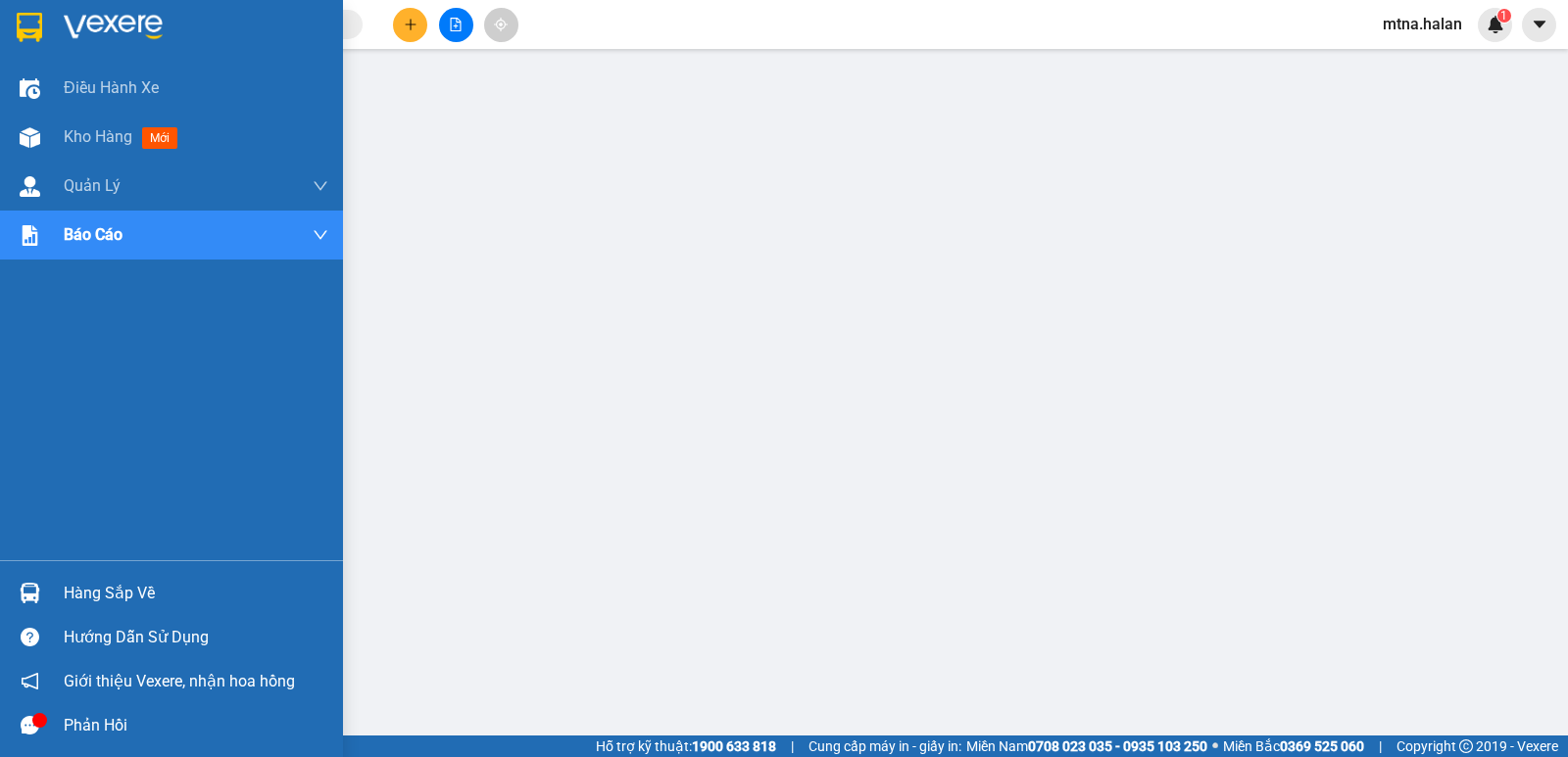
click at [31, 588] on img at bounding box center [29, 592] width 21 height 21
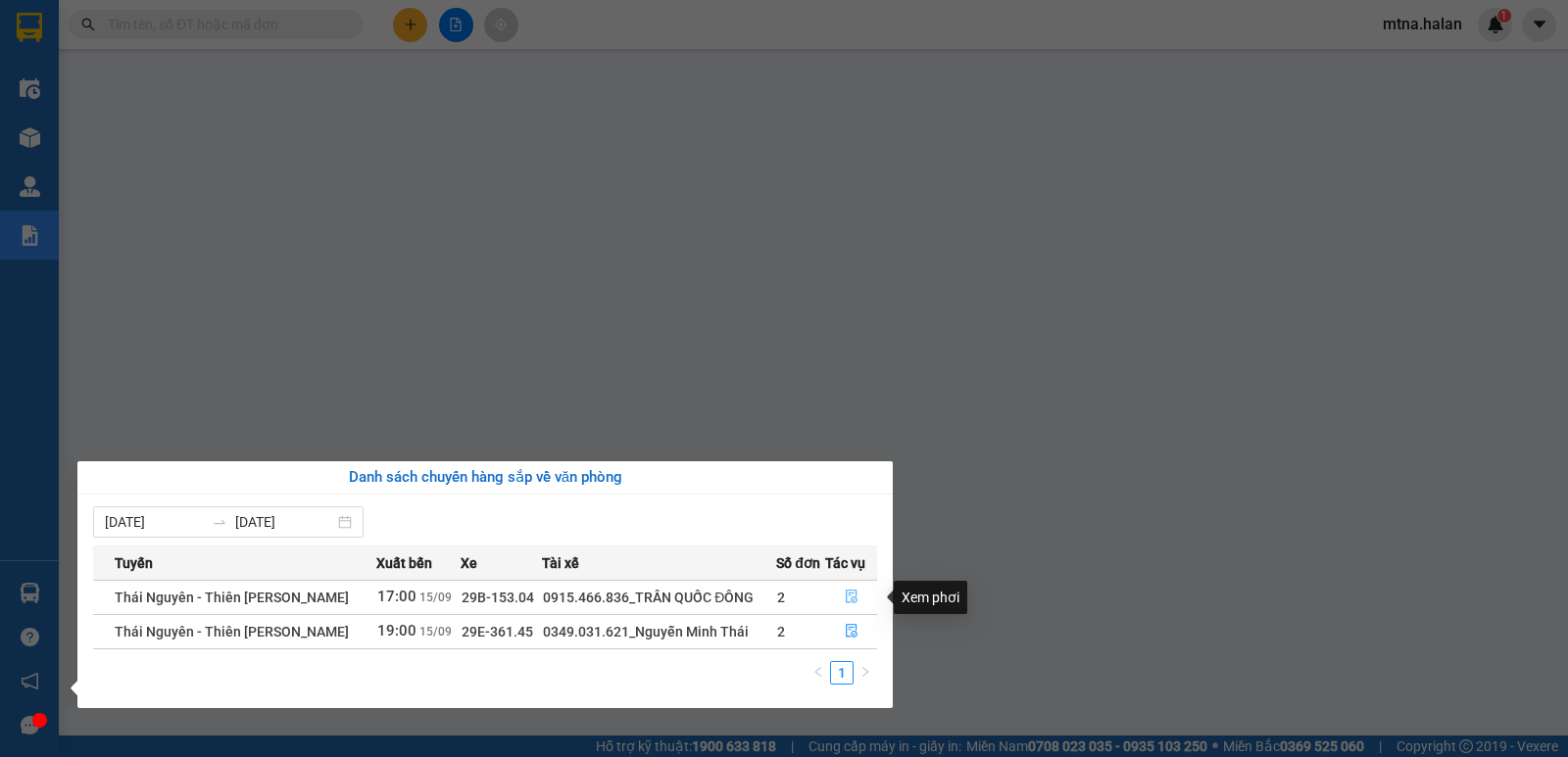
click at [848, 597] on icon "file-done" at bounding box center [852, 596] width 14 height 14
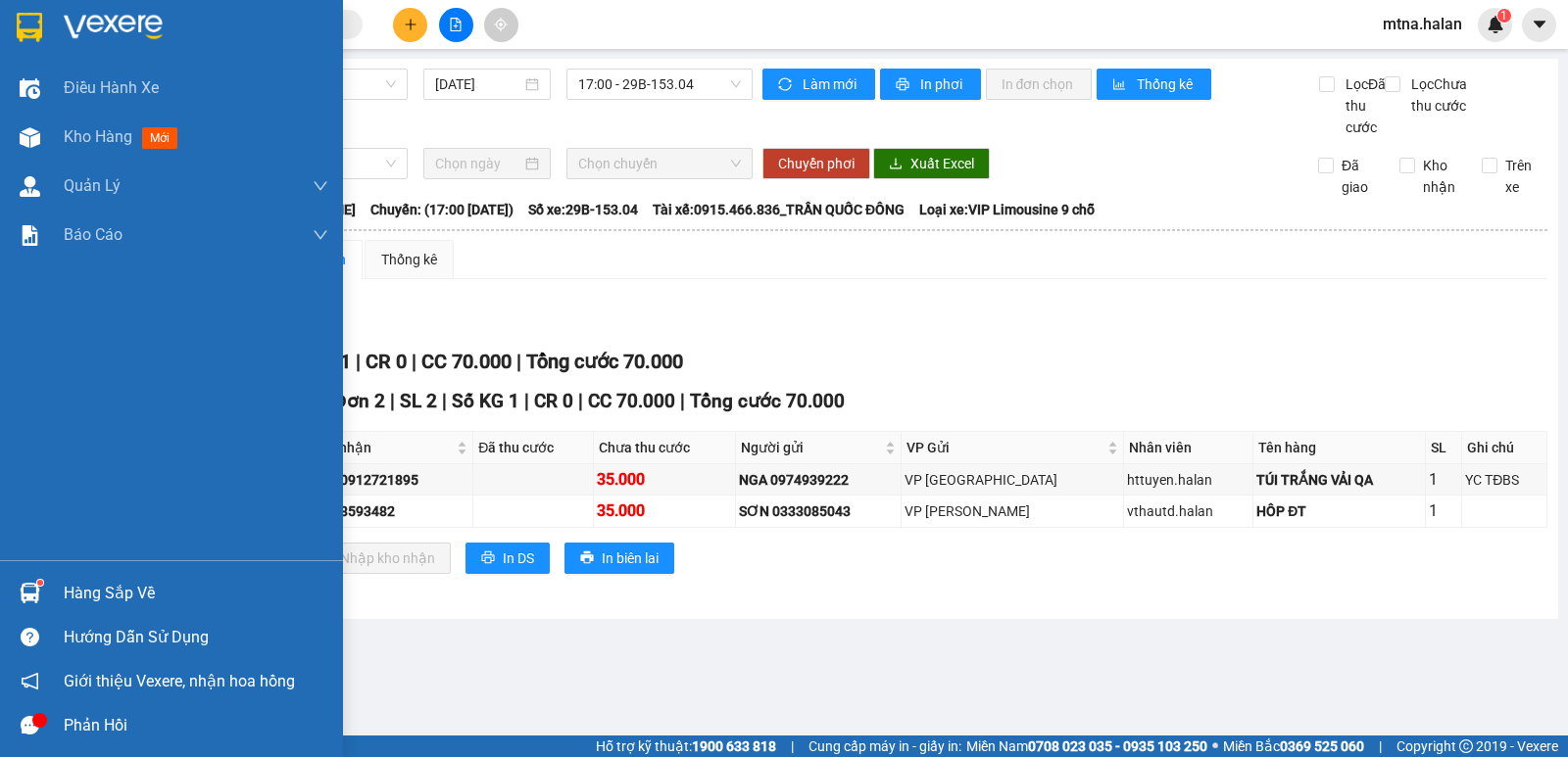
click at [25, 588] on img at bounding box center [29, 592] width 21 height 21
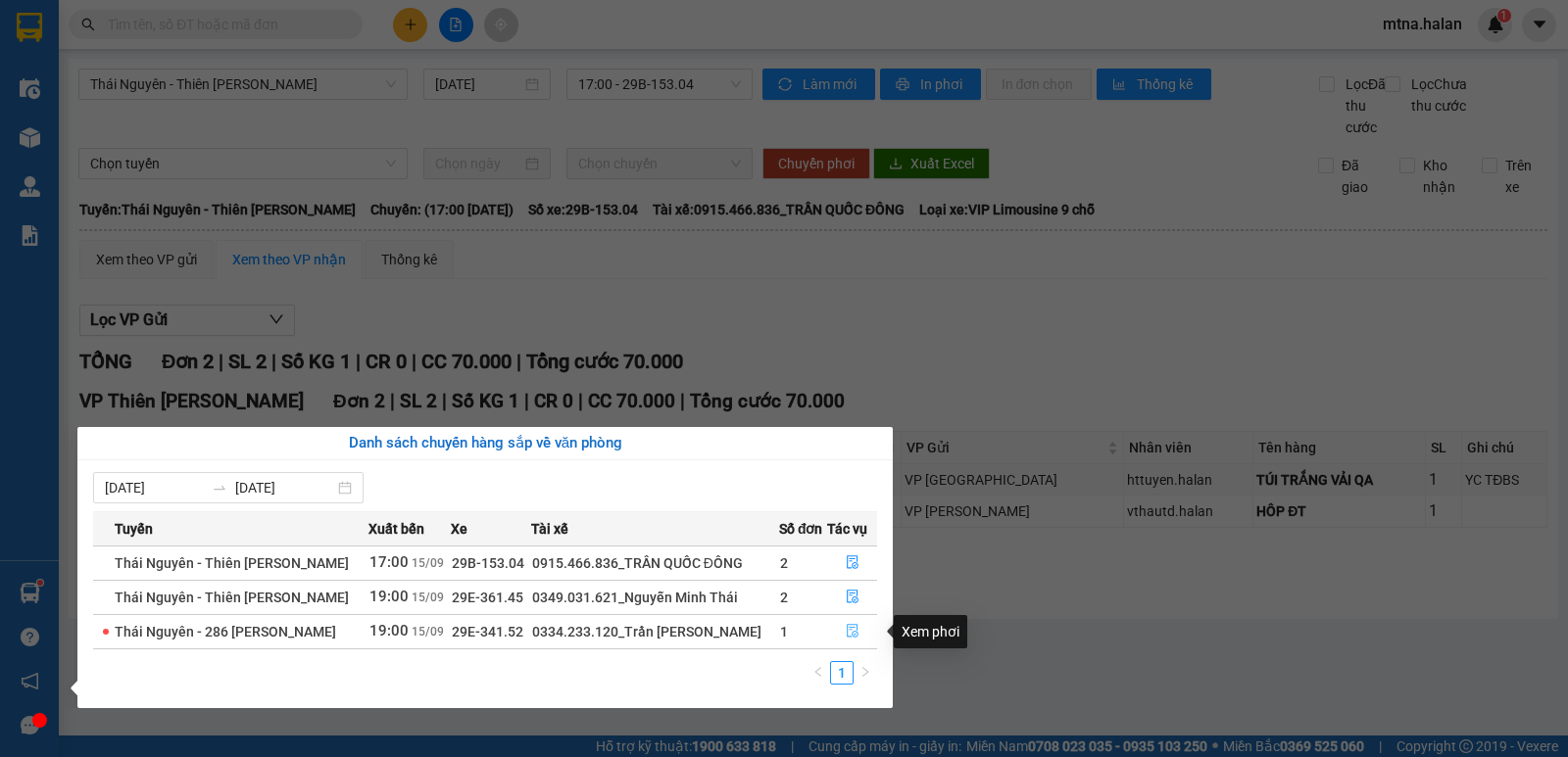
click at [853, 632] on icon "file-done" at bounding box center [853, 630] width 14 height 14
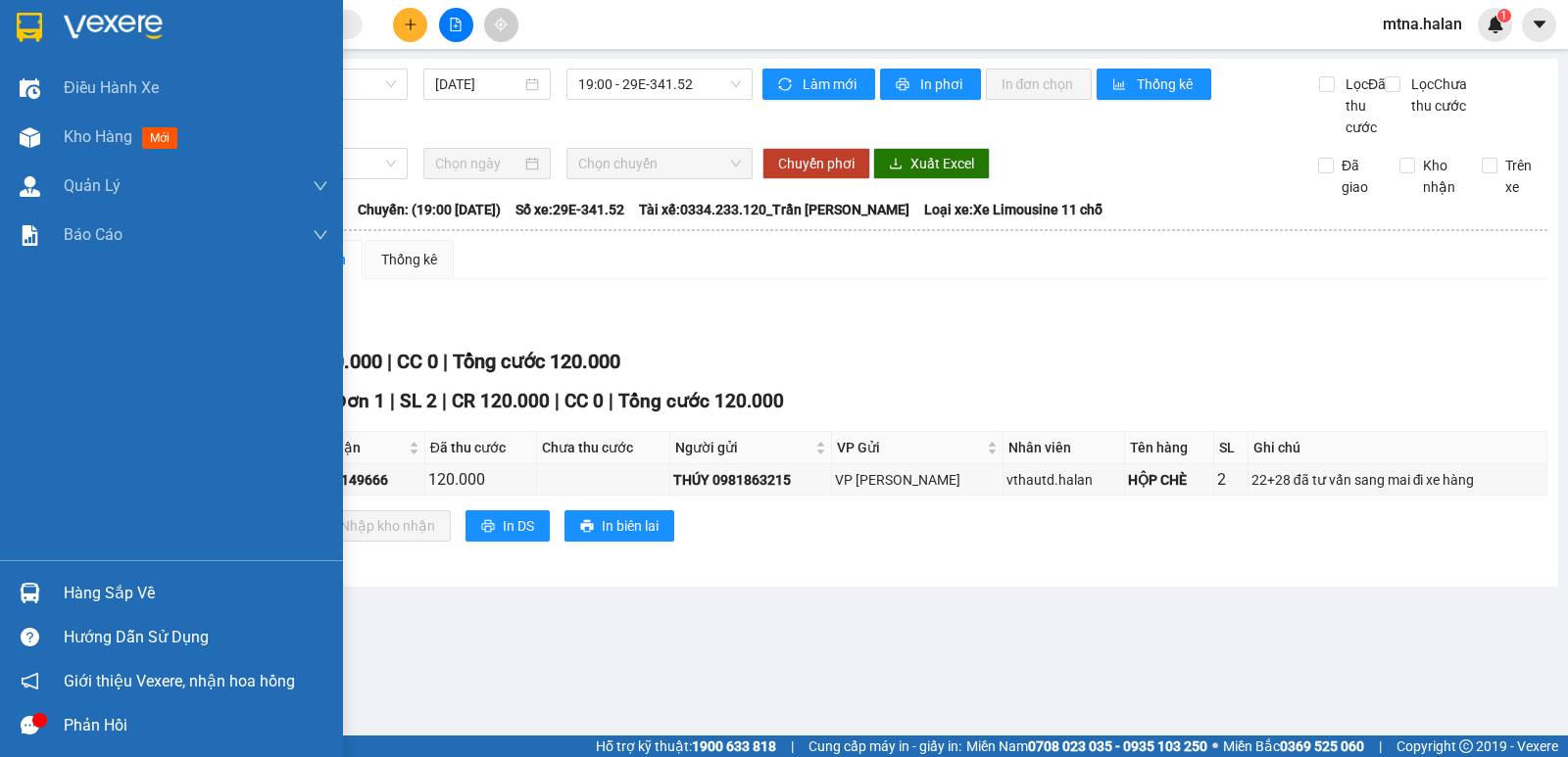
click at [27, 592] on img at bounding box center [29, 592] width 21 height 21
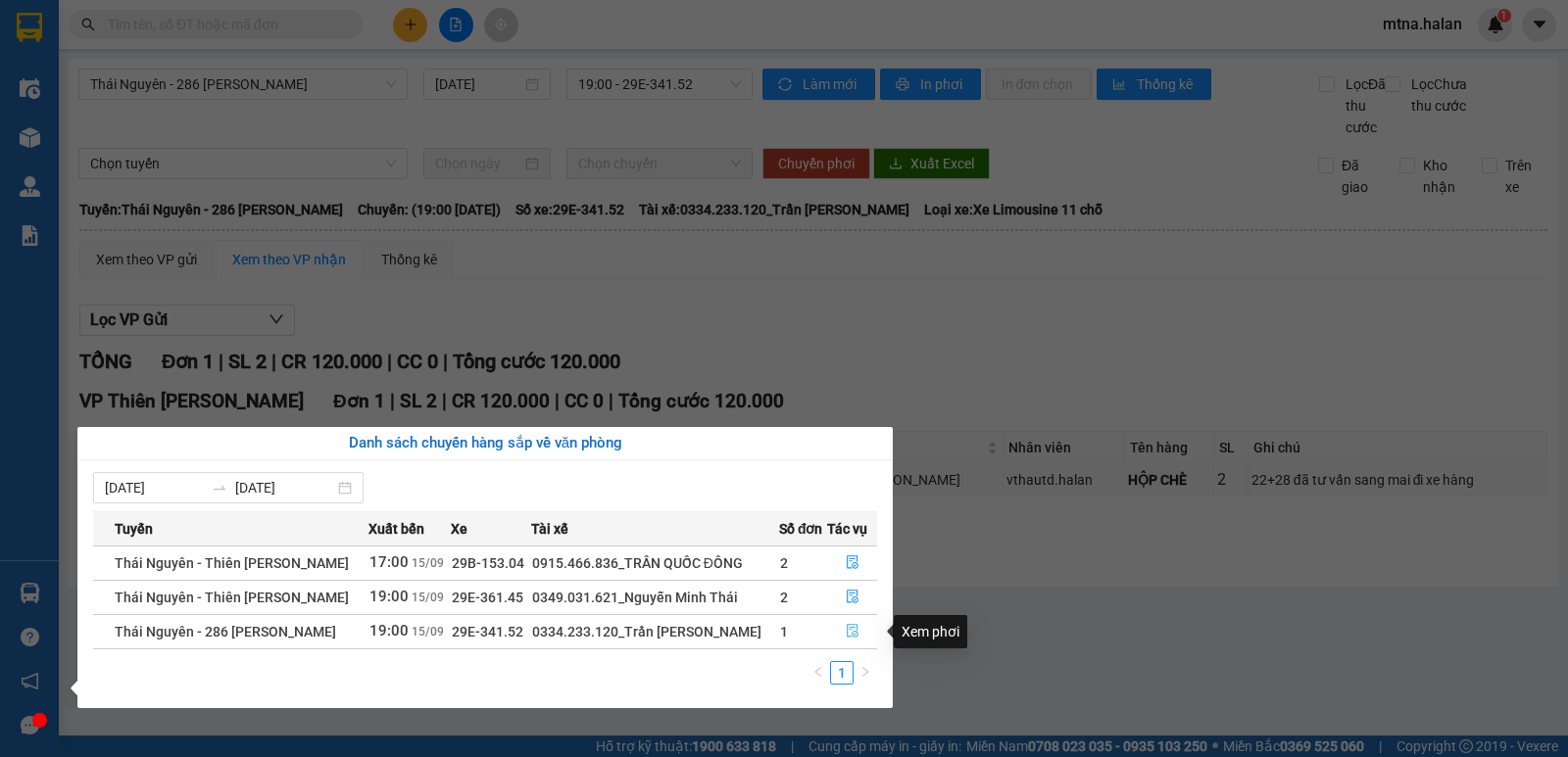
click at [852, 632] on icon "file-done" at bounding box center [853, 631] width 12 height 14
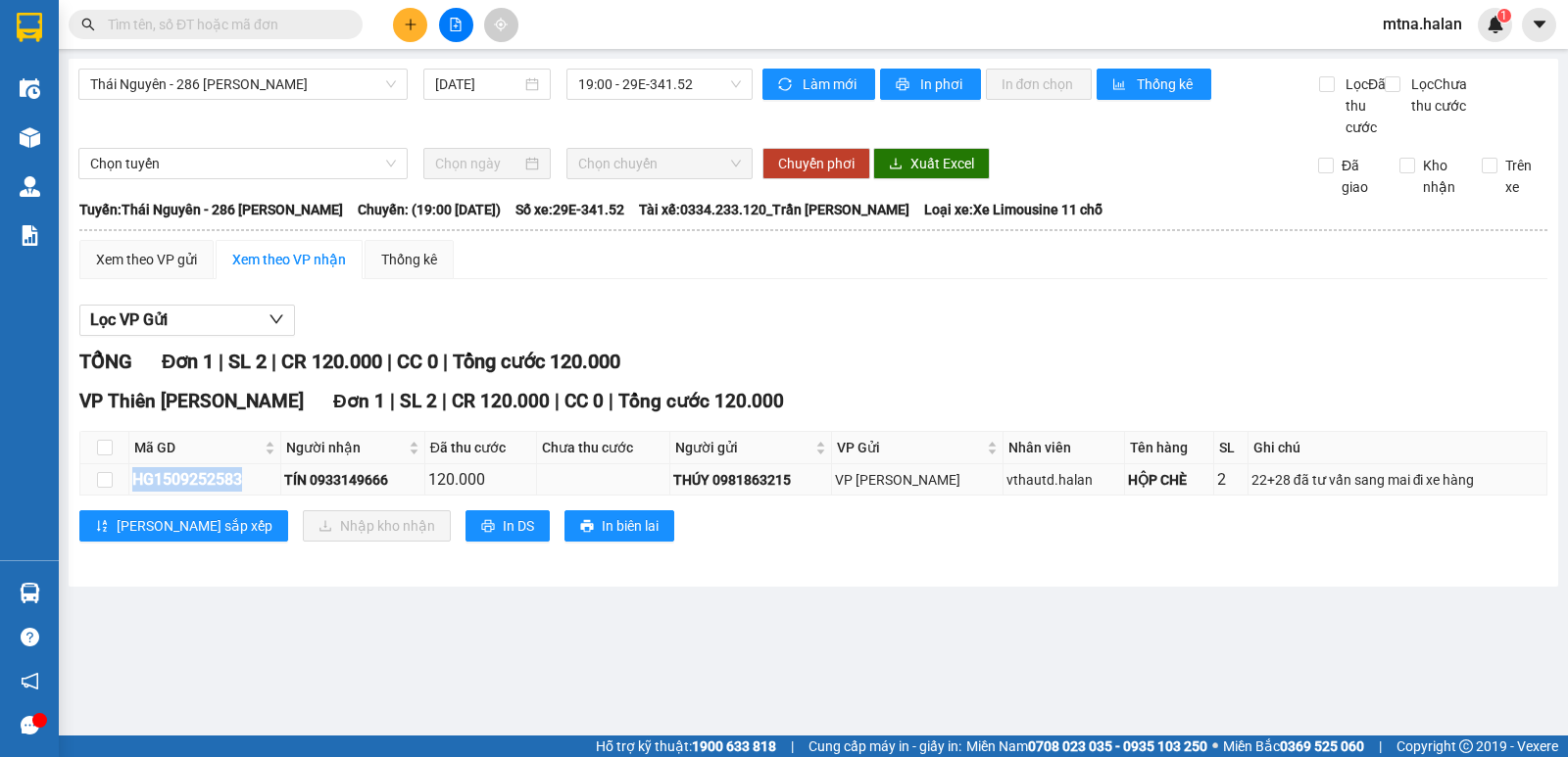
drag, startPoint x: 248, startPoint y: 502, endPoint x: 131, endPoint y: 504, distance: 117.0
click at [131, 496] on td "HG1509252583" at bounding box center [205, 480] width 152 height 31
copy div "HG1509252583"
click at [291, 21] on input "text" at bounding box center [223, 25] width 231 height 22
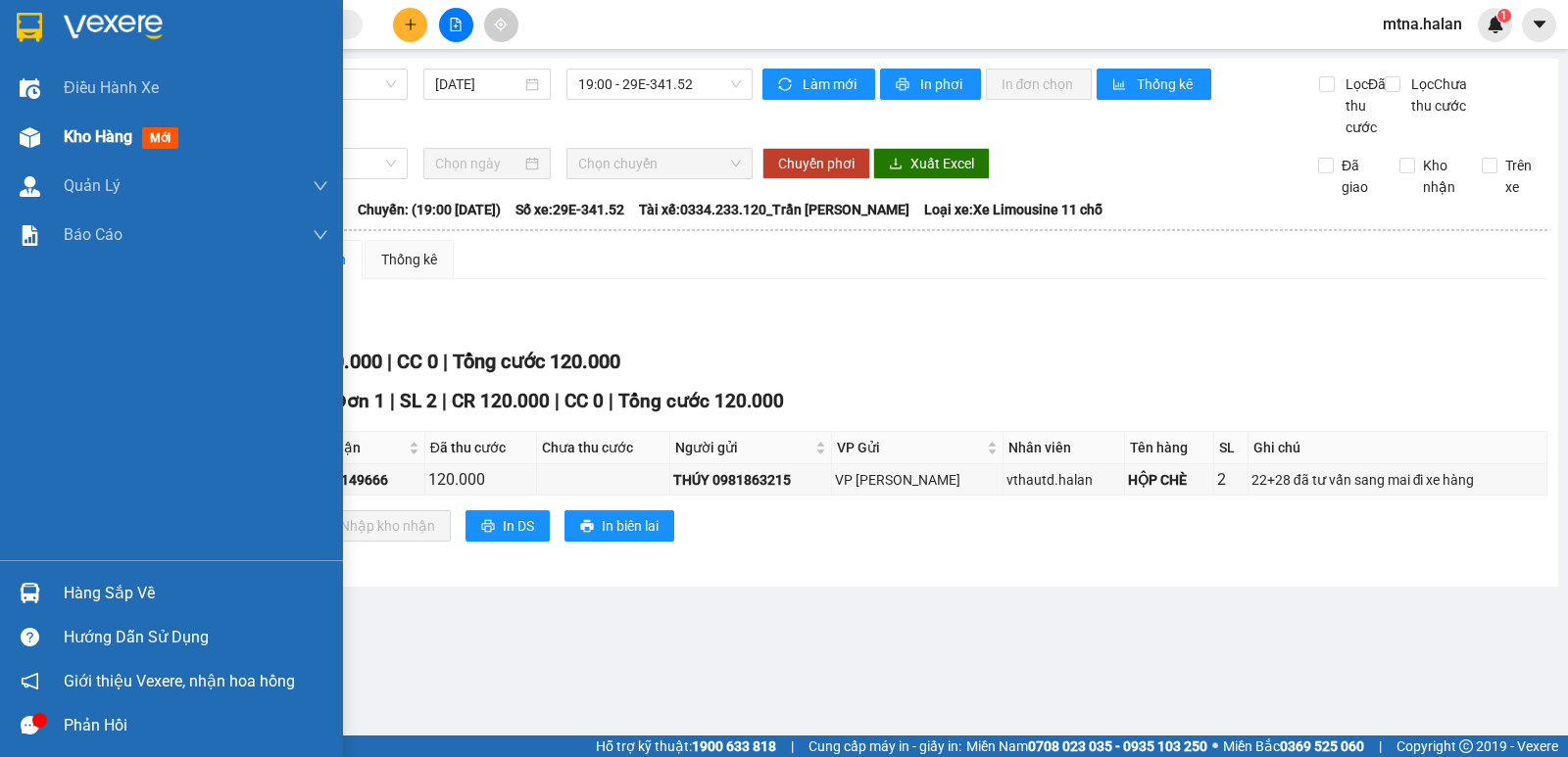
click at [20, 135] on img at bounding box center [29, 137] width 21 height 21
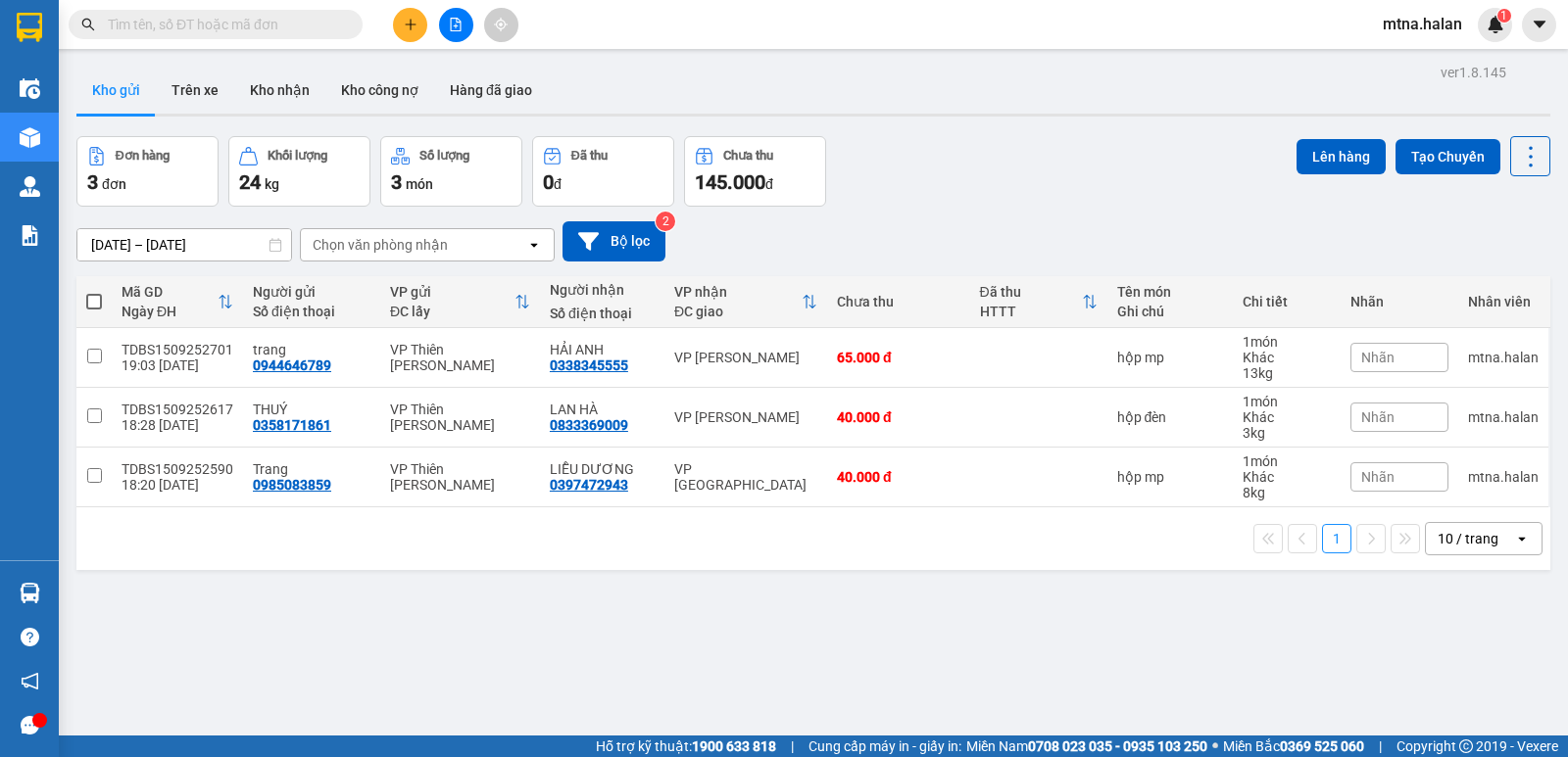
click at [328, 19] on input "text" at bounding box center [223, 25] width 231 height 22
paste input "HG1509252583"
type input "HG1509252583"
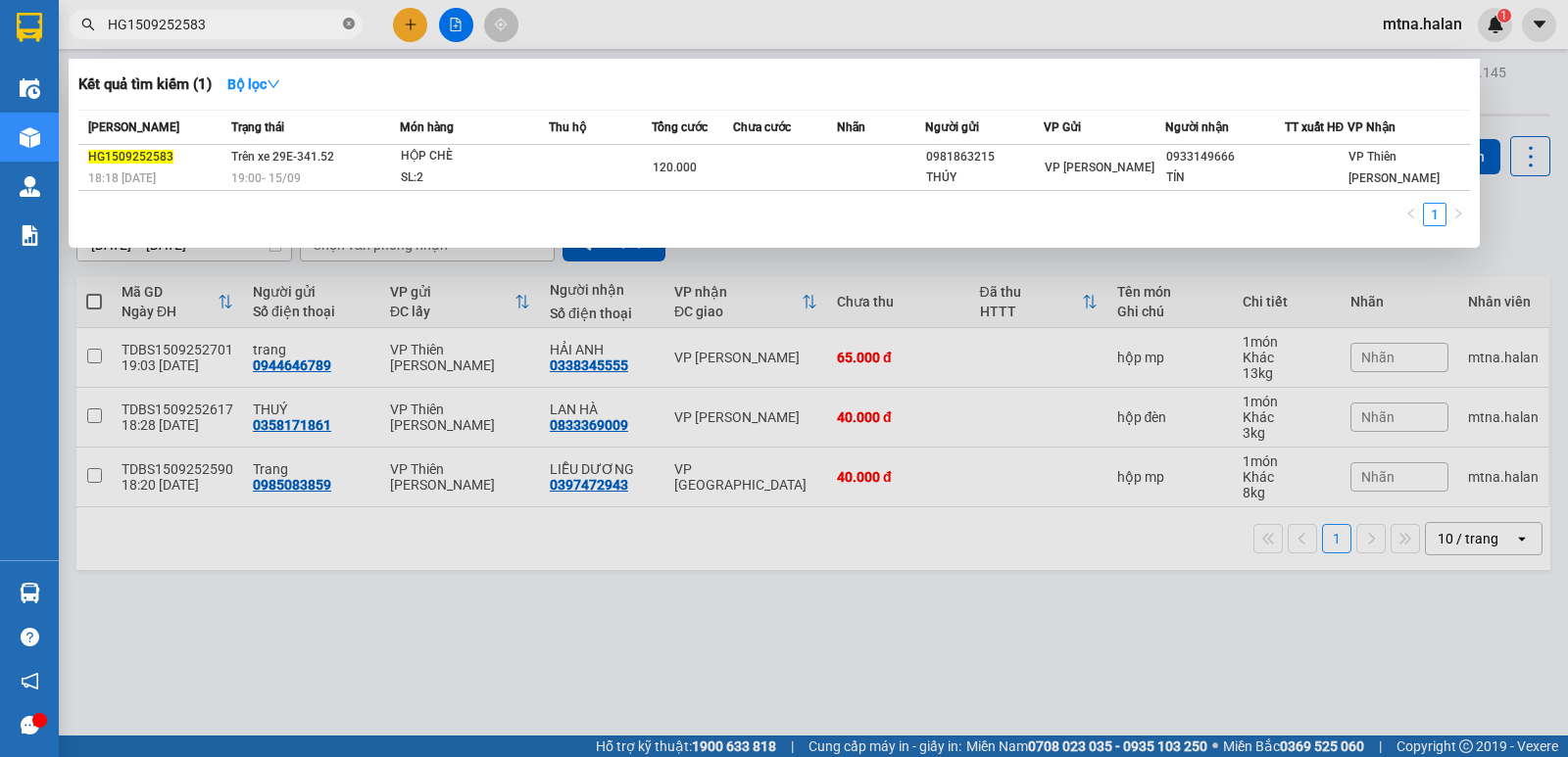
click at [345, 25] on icon "close-circle" at bounding box center [349, 24] width 12 height 12
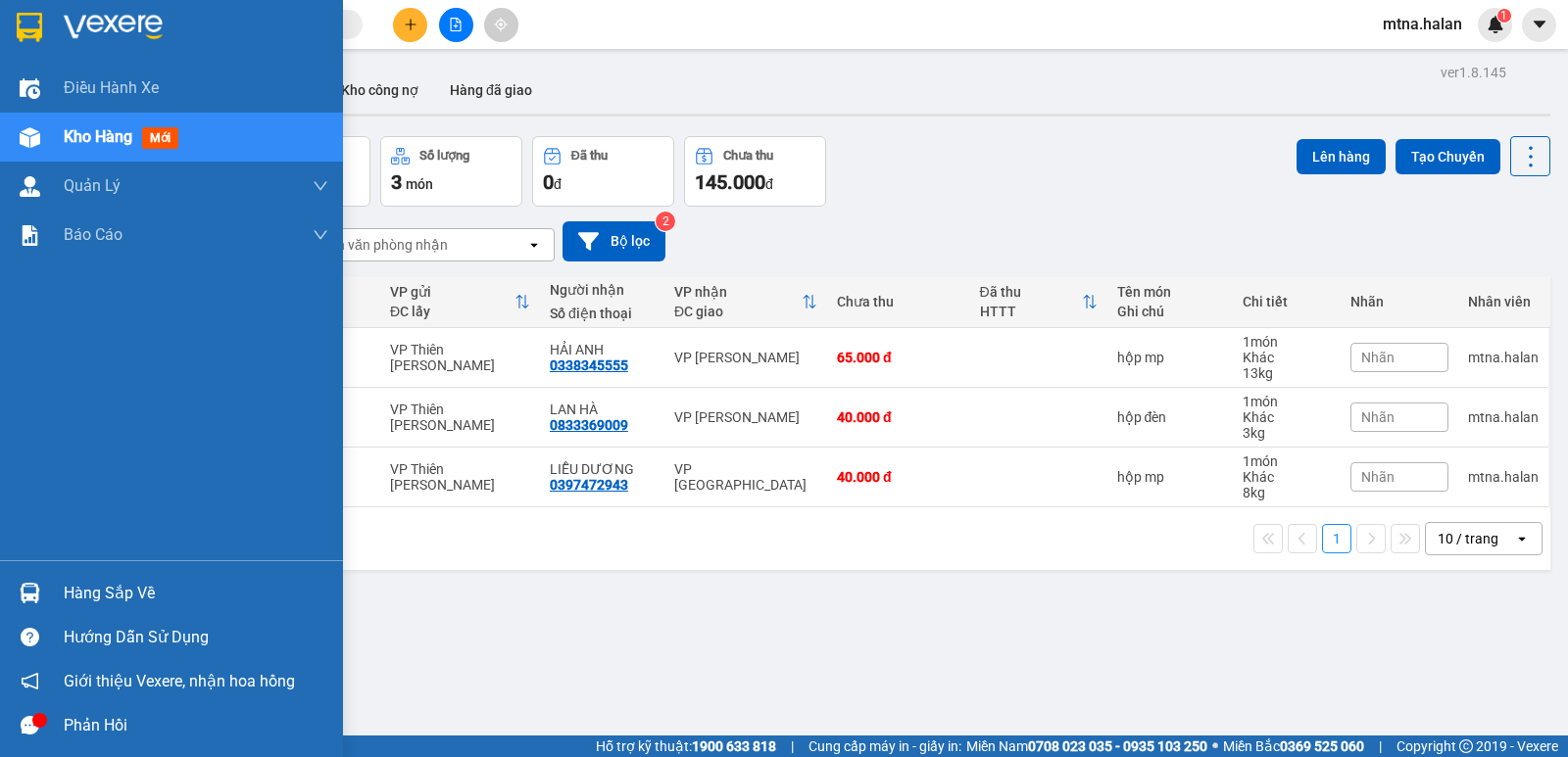
click at [33, 596] on img at bounding box center [29, 592] width 21 height 21
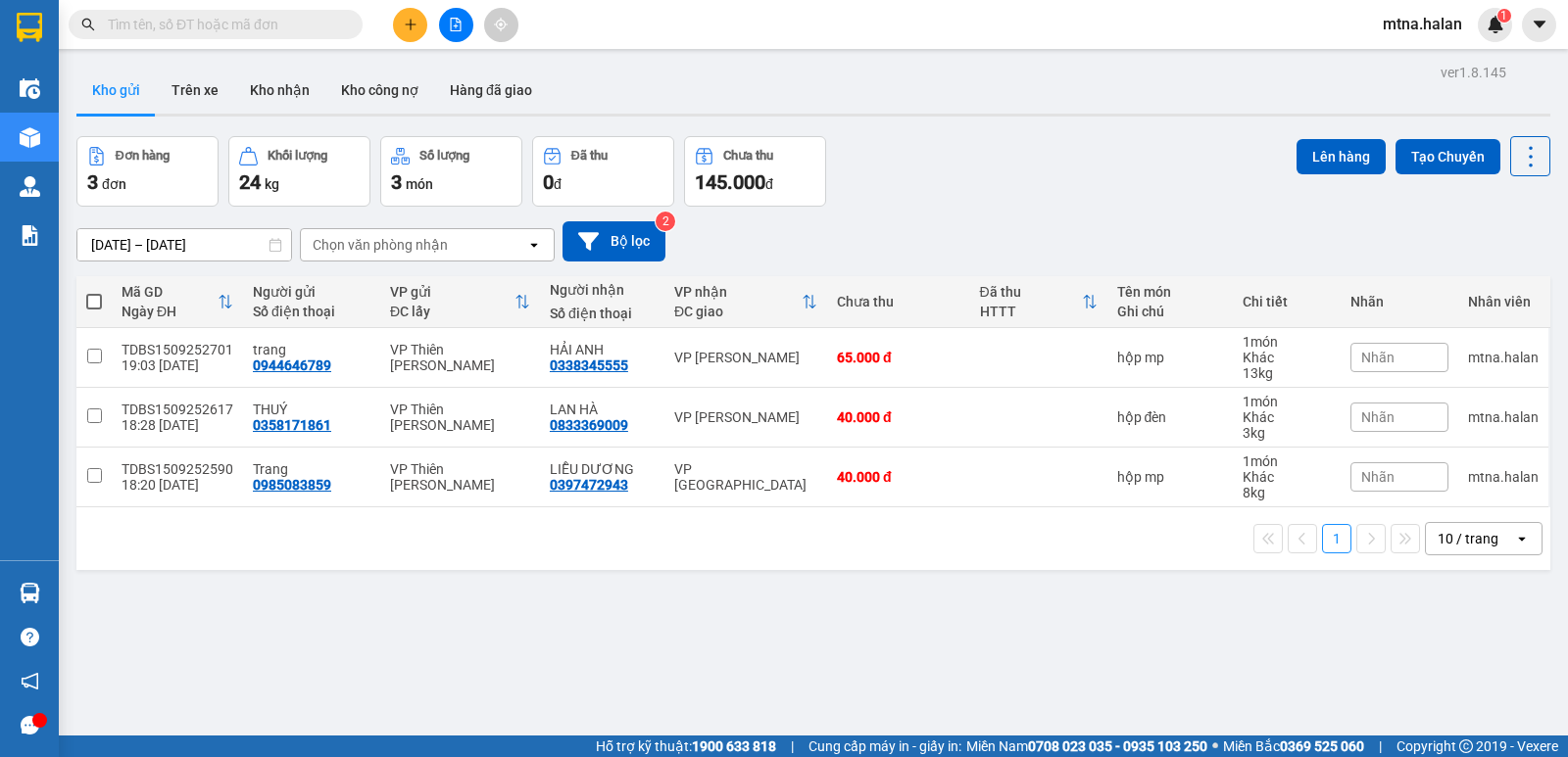
click at [1058, 645] on section "Kết quả tìm kiếm ( 1 ) Bộ lọc Mã ĐH Trạng thái Món hàng Thu hộ Tổng cước Chưa c…" at bounding box center [784, 378] width 1568 height 757
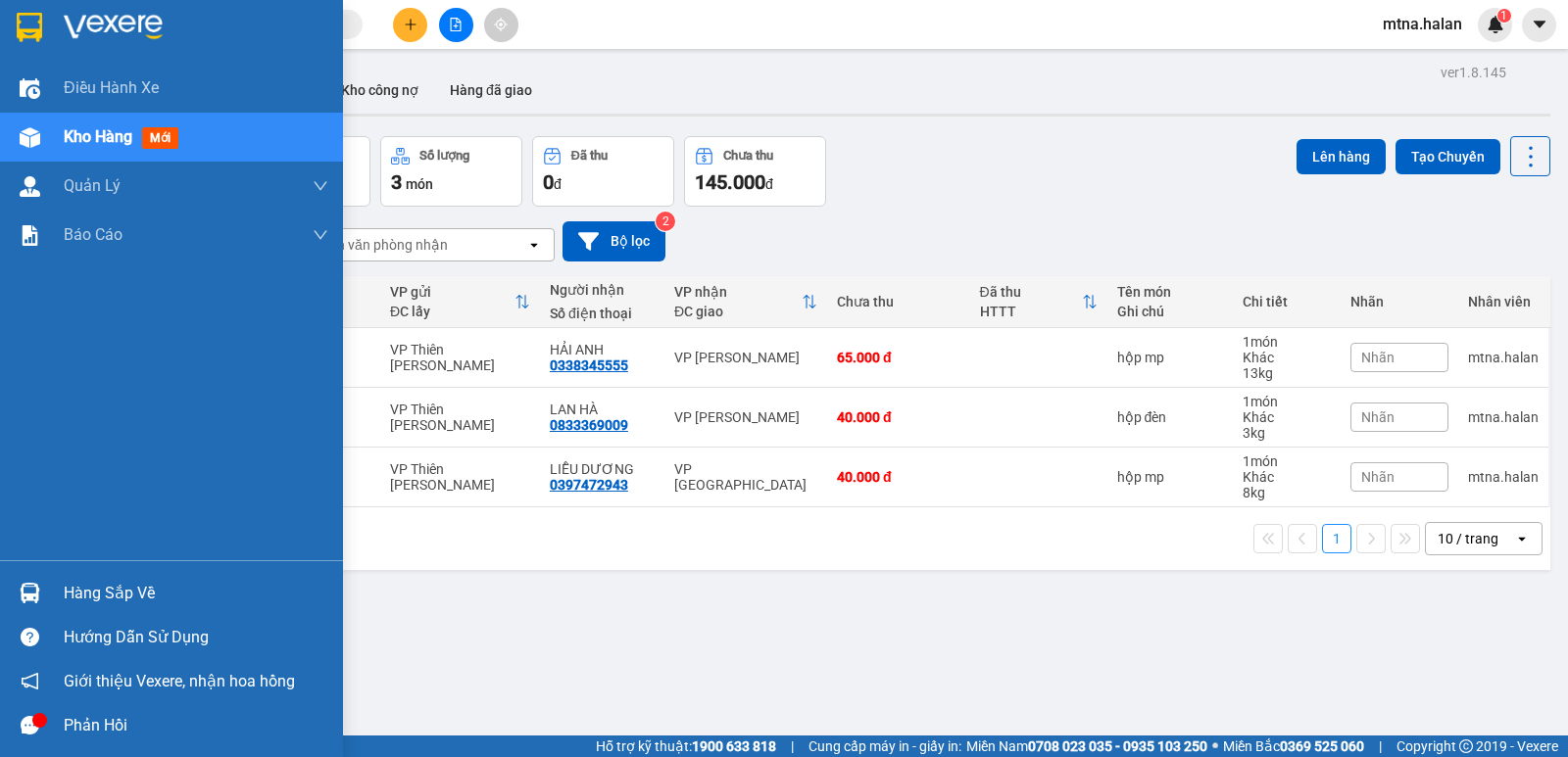
click at [27, 598] on img at bounding box center [29, 592] width 21 height 21
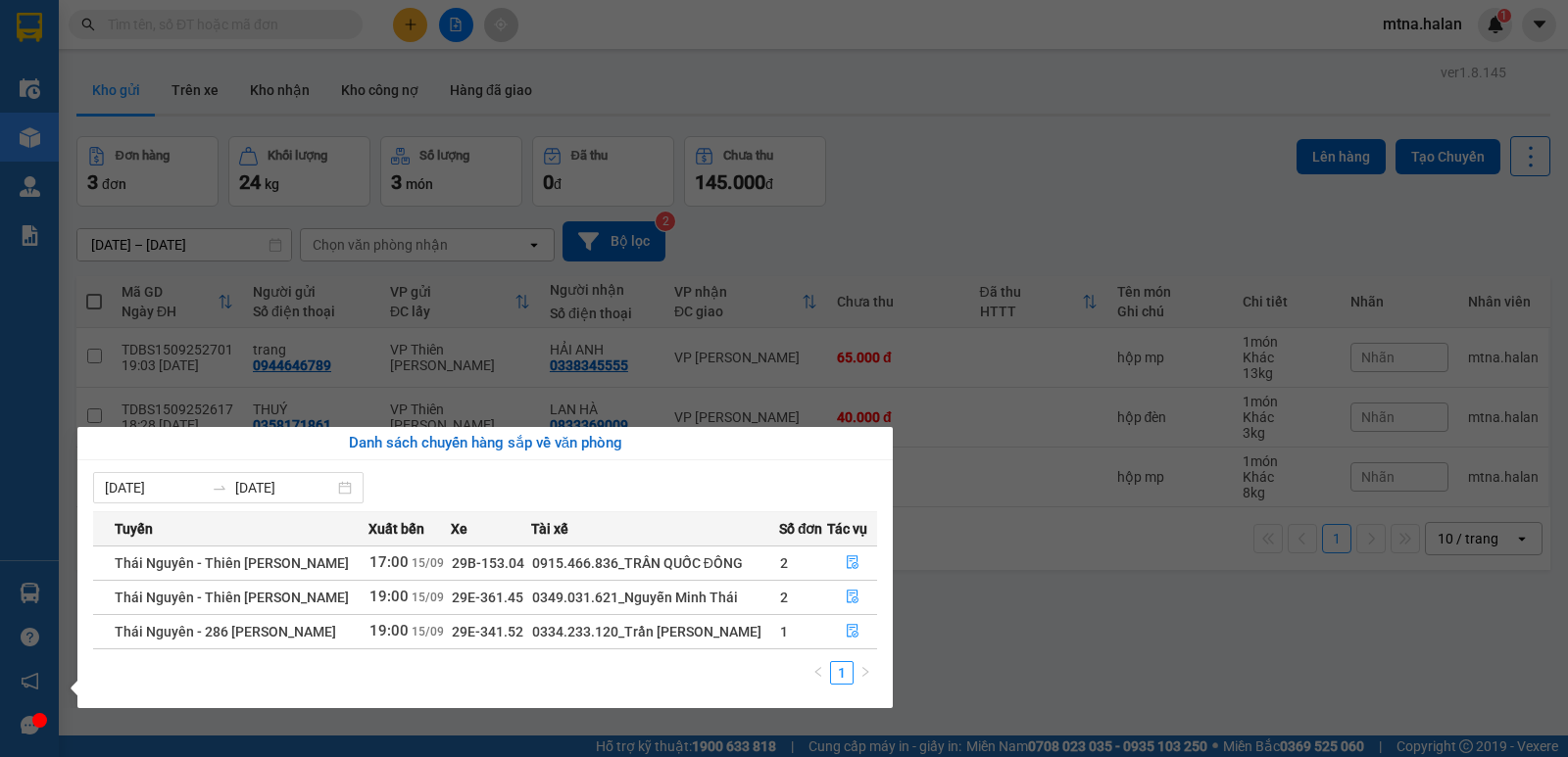
click at [1135, 632] on section "Kết quả tìm kiếm ( 1 ) Bộ lọc Mã ĐH Trạng thái Món hàng Thu hộ Tổng cước Chưa c…" at bounding box center [784, 378] width 1568 height 757
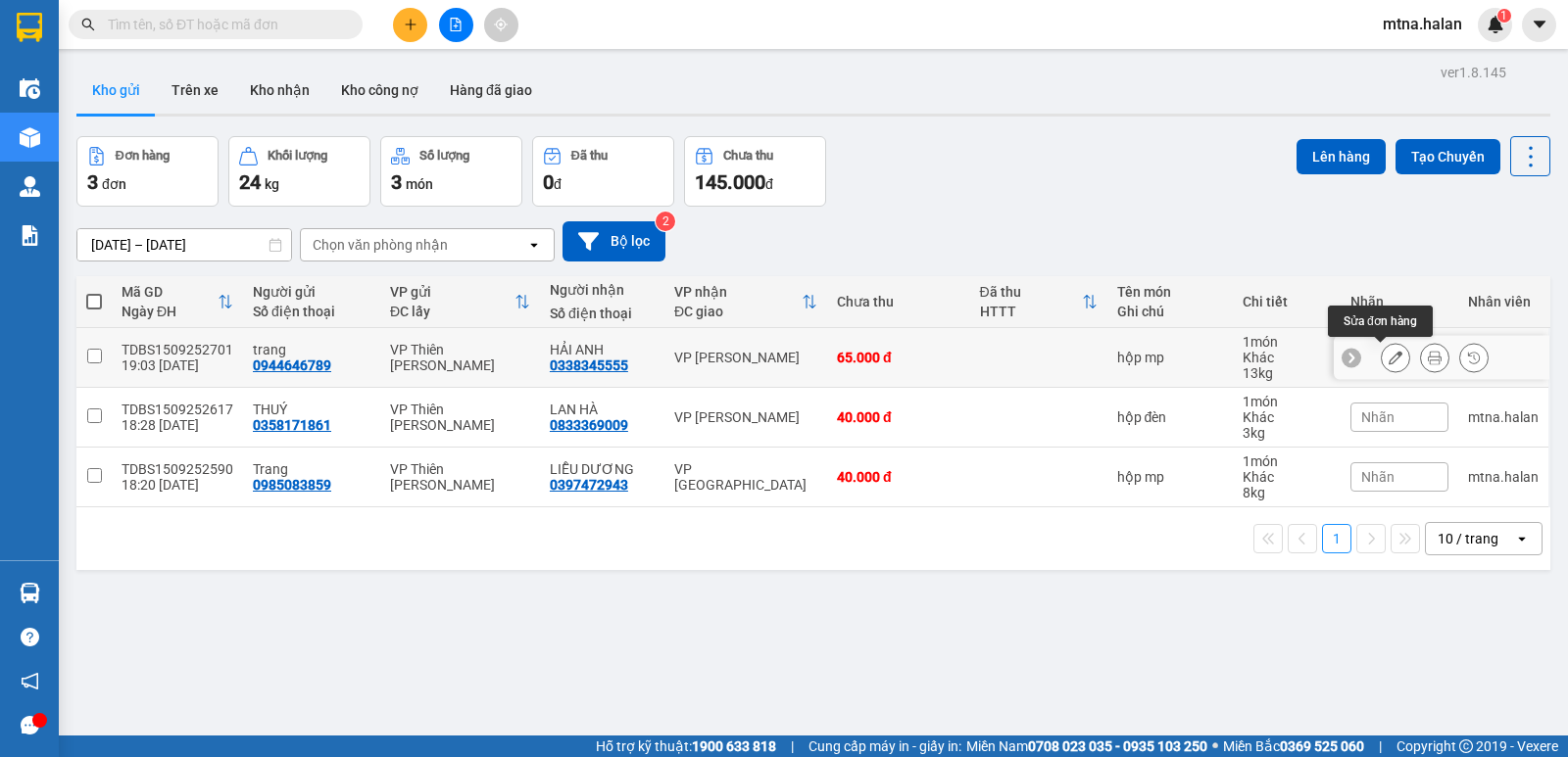
click at [1388, 358] on icon at bounding box center [1395, 357] width 14 height 14
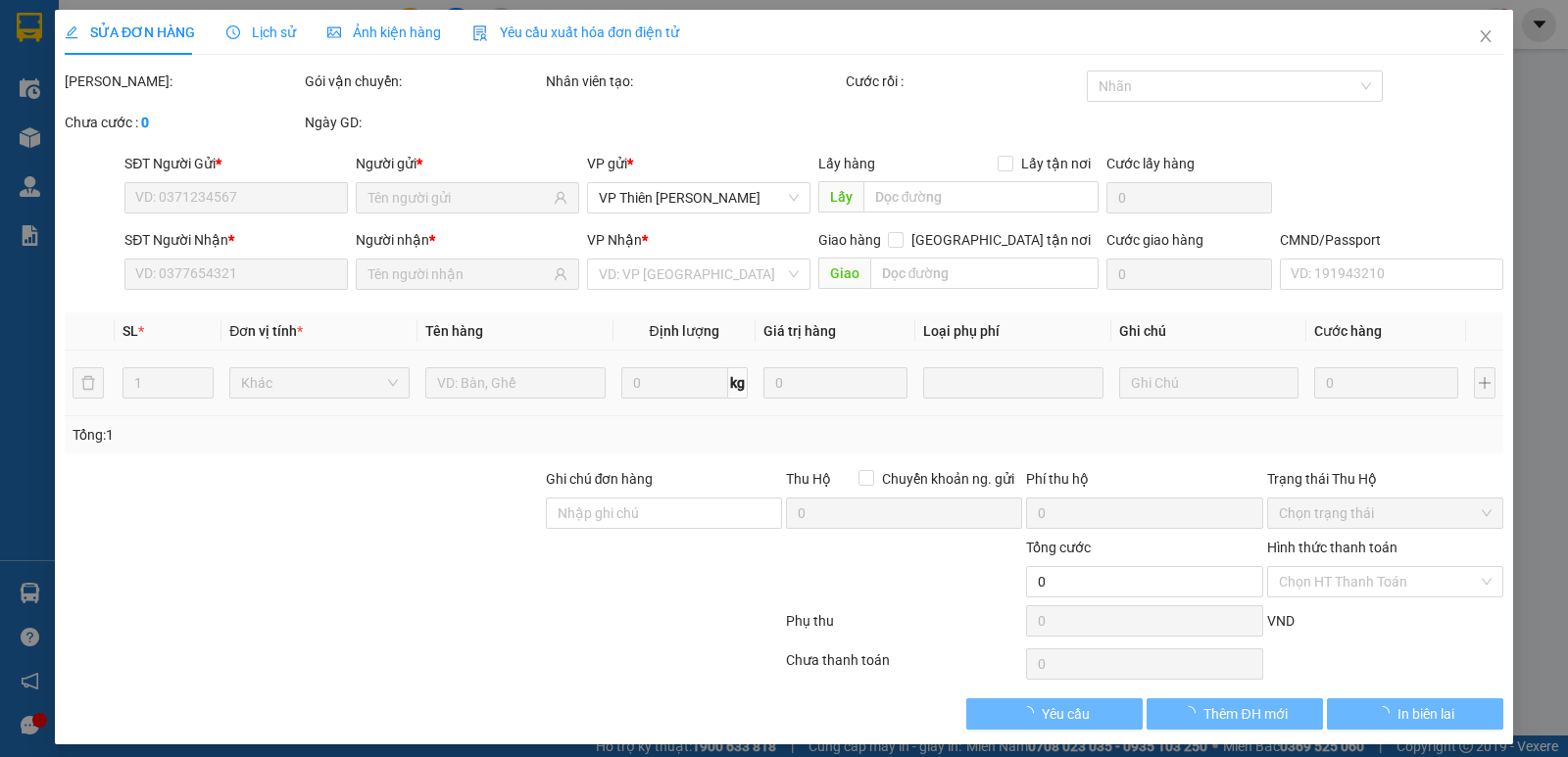
type input "0944646789"
type input "0338345555"
type input "65.000"
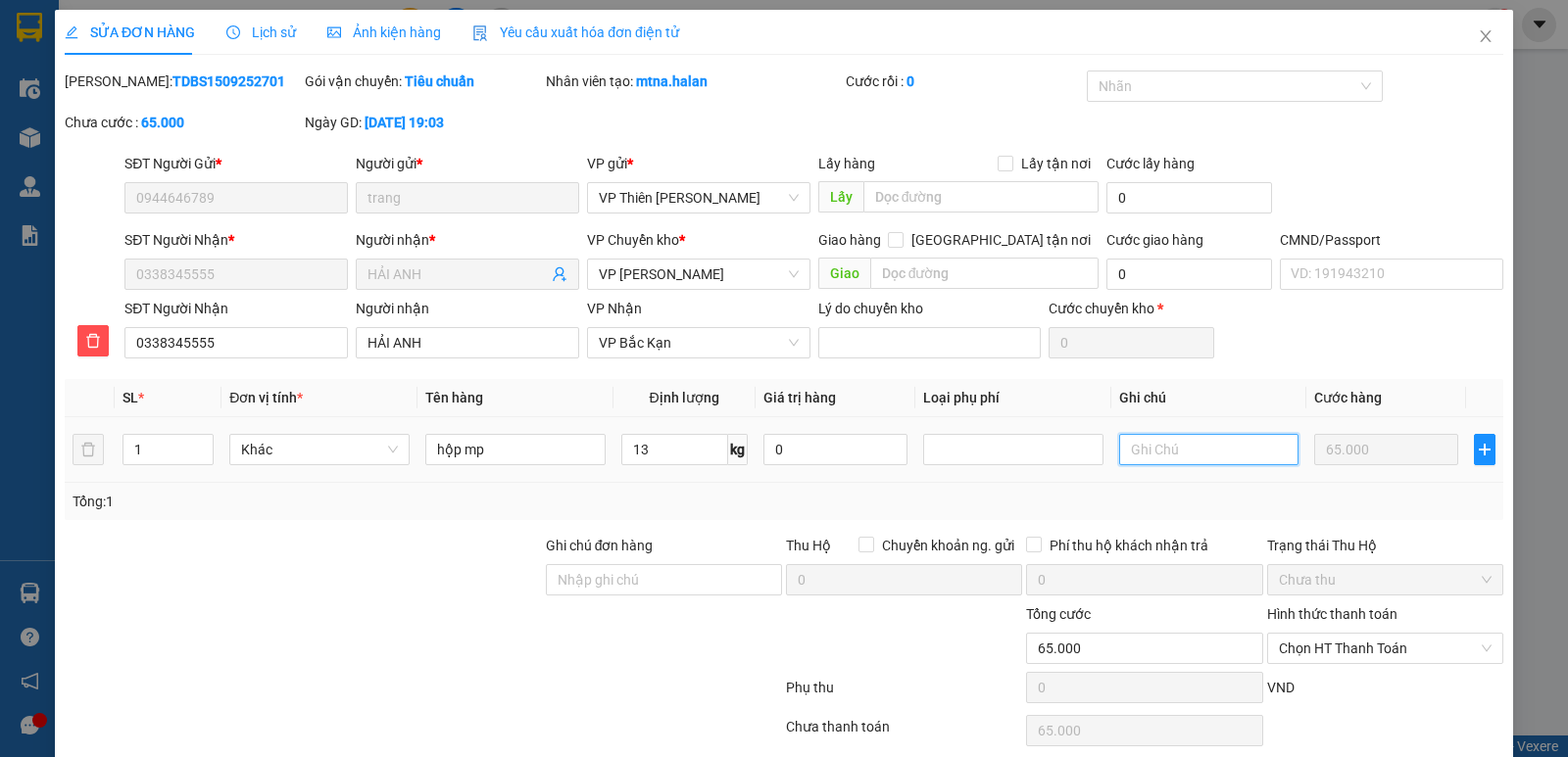
click at [1216, 449] on input "text" at bounding box center [1208, 450] width 180 height 31
type input "m"
type input "d"
type input "đ"
type input "t"
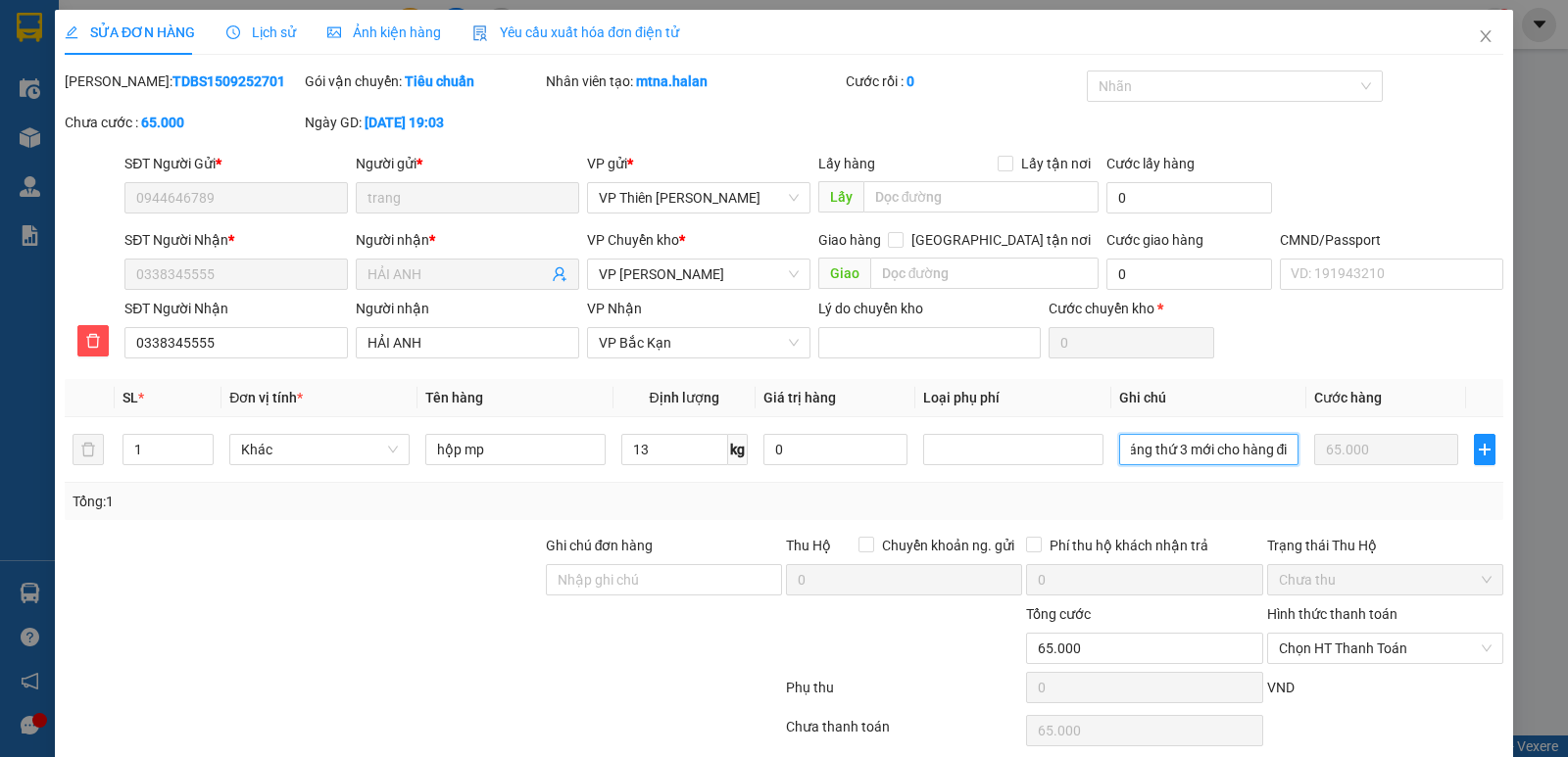
scroll to position [78, 0]
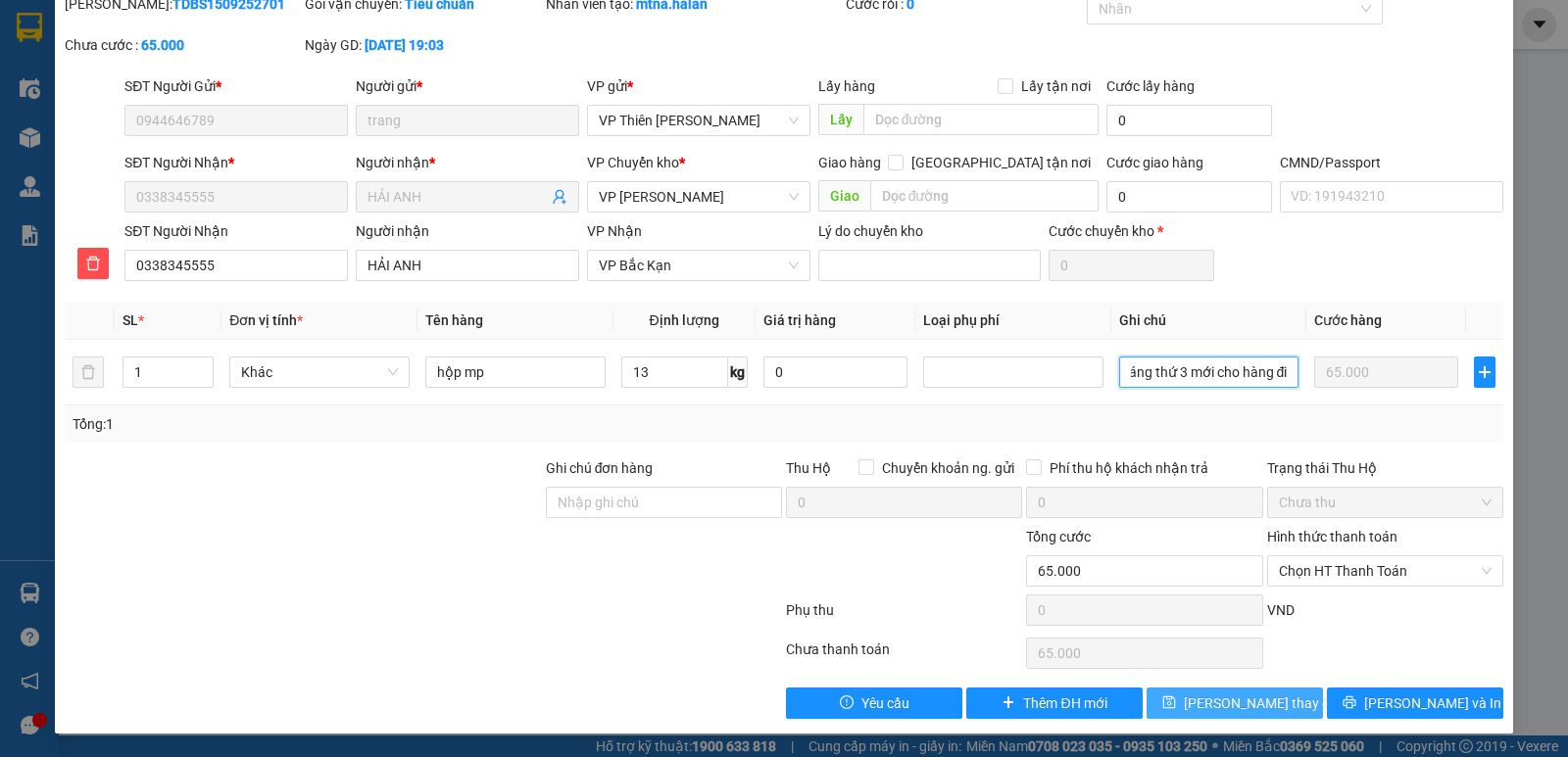
type input "sáng thứ 3 mới cho hàng đi"
click at [1263, 708] on span "[PERSON_NAME] thay đổi" at bounding box center [1262, 703] width 157 height 22
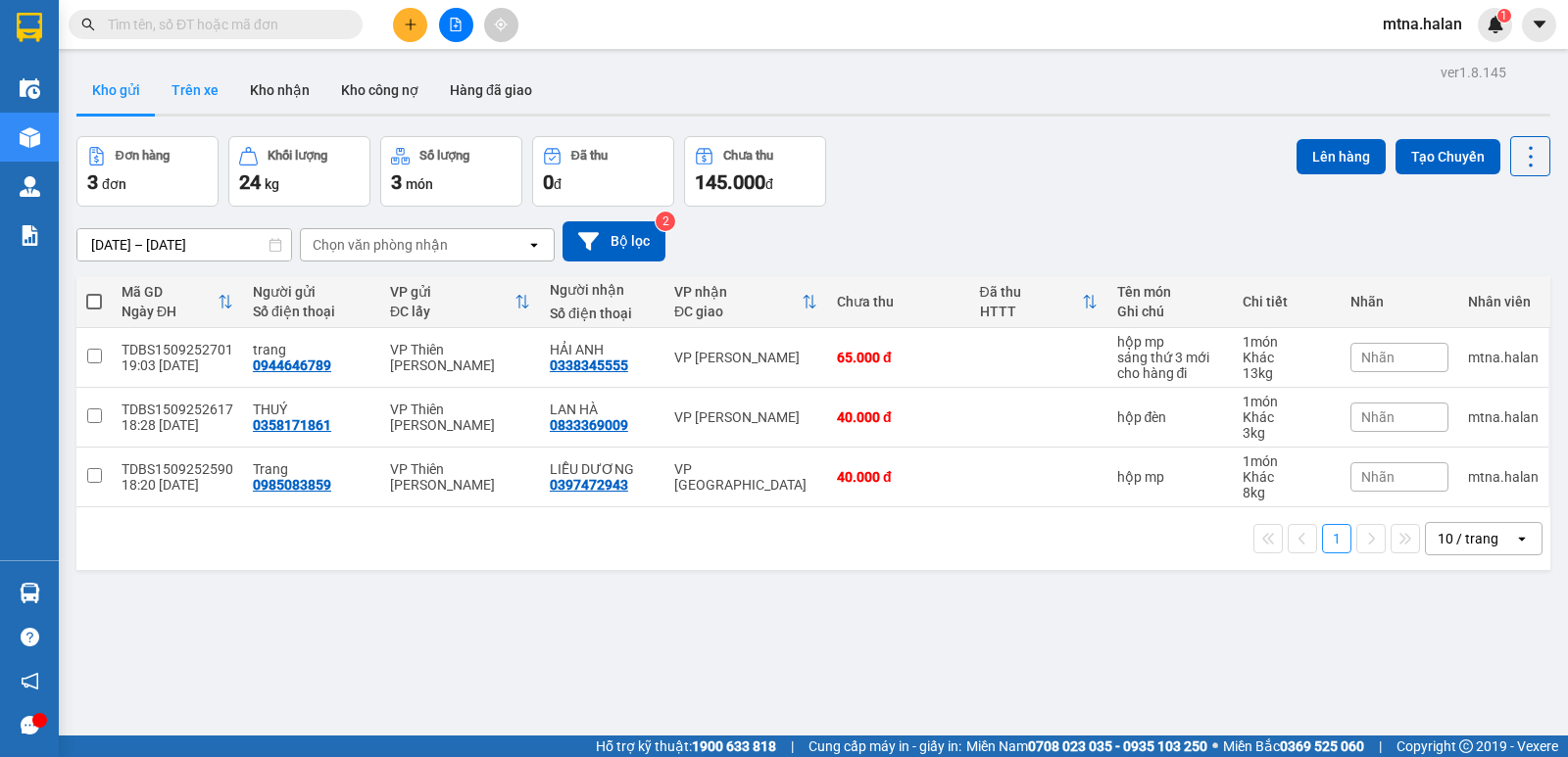
click at [198, 91] on button "Trên xe" at bounding box center [196, 90] width 79 height 47
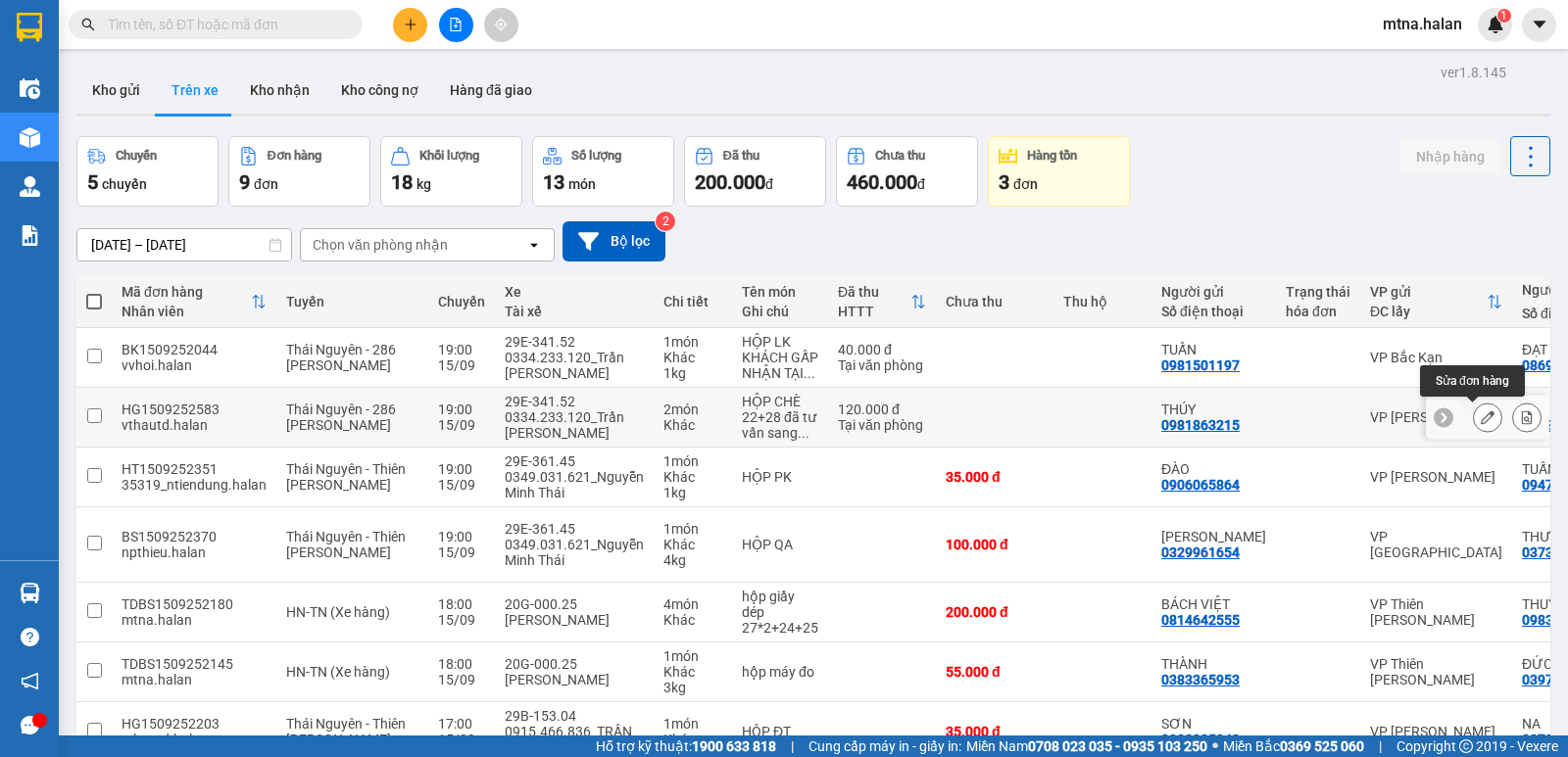
click at [1481, 414] on icon at bounding box center [1487, 417] width 14 height 14
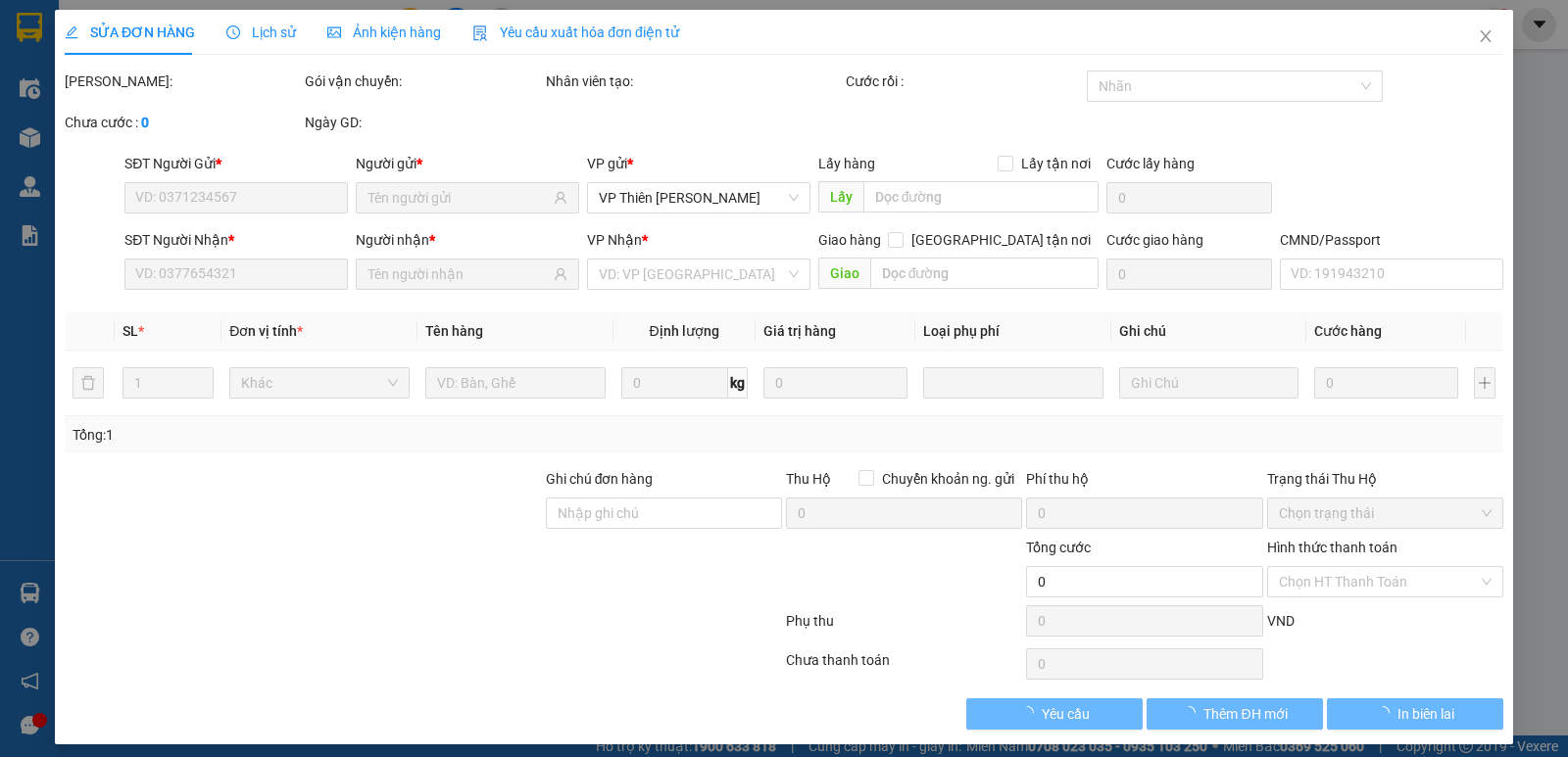
type input "0981863215"
type input "THÚY"
type input "0933149666"
type input "TÍN"
type input "120.000"
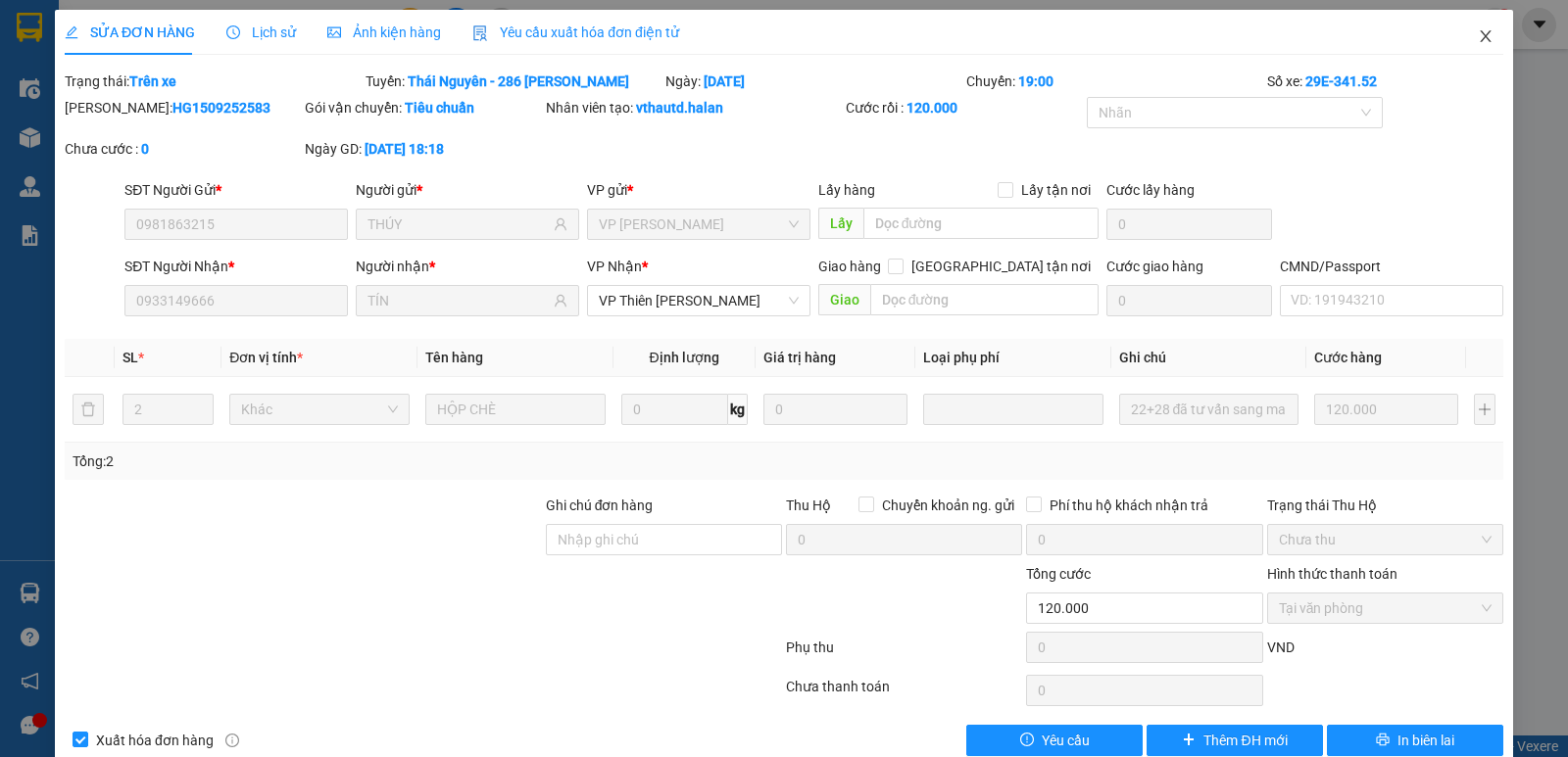
click at [1478, 34] on icon "close" at bounding box center [1485, 36] width 16 height 16
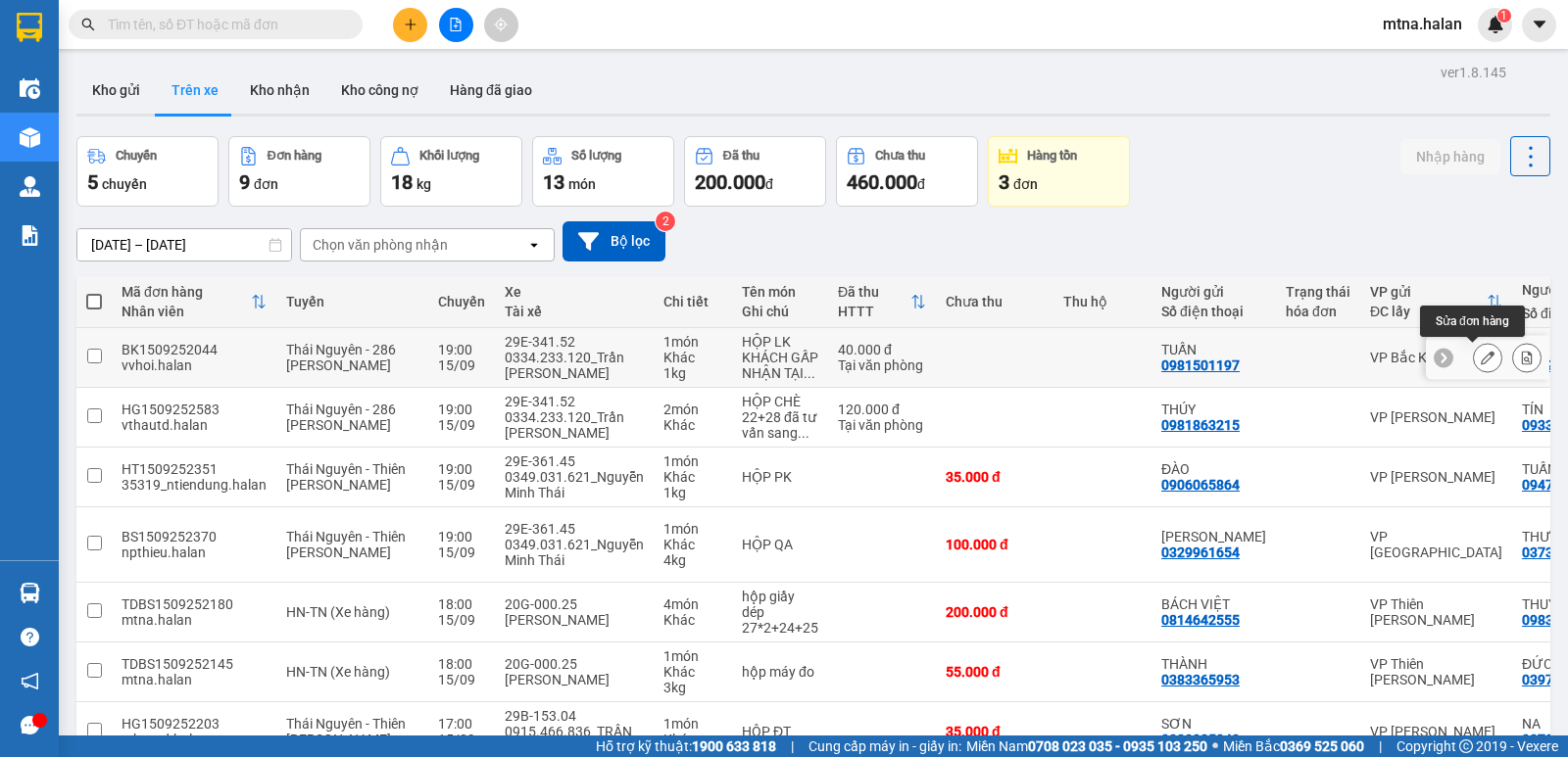
click at [1481, 356] on icon at bounding box center [1487, 357] width 14 height 14
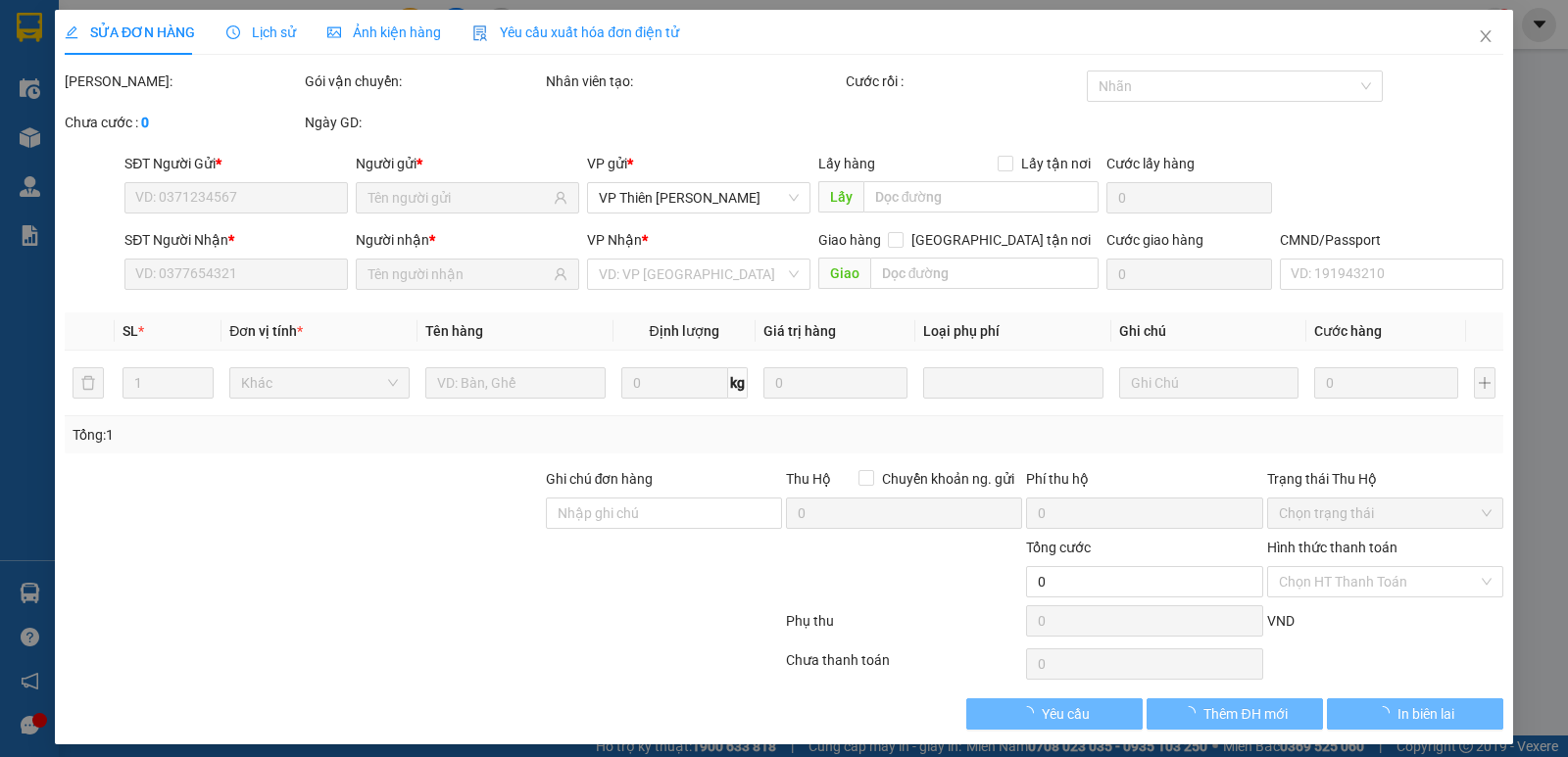
type input "0981501197"
type input "TUẤN"
type input "0869115828"
type input "ĐẠT"
type input "40.000"
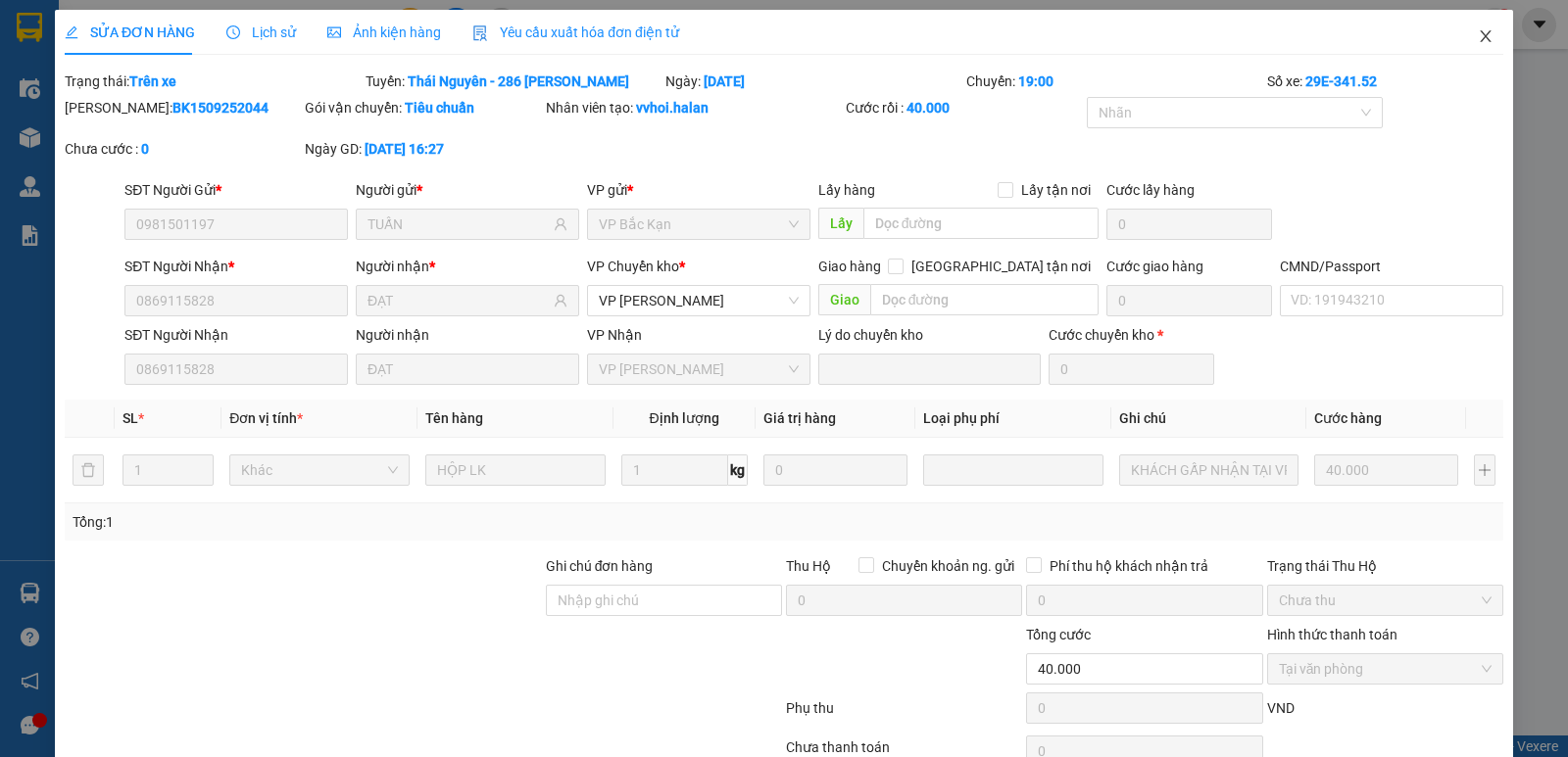
click at [1478, 38] on icon "close" at bounding box center [1485, 36] width 16 height 16
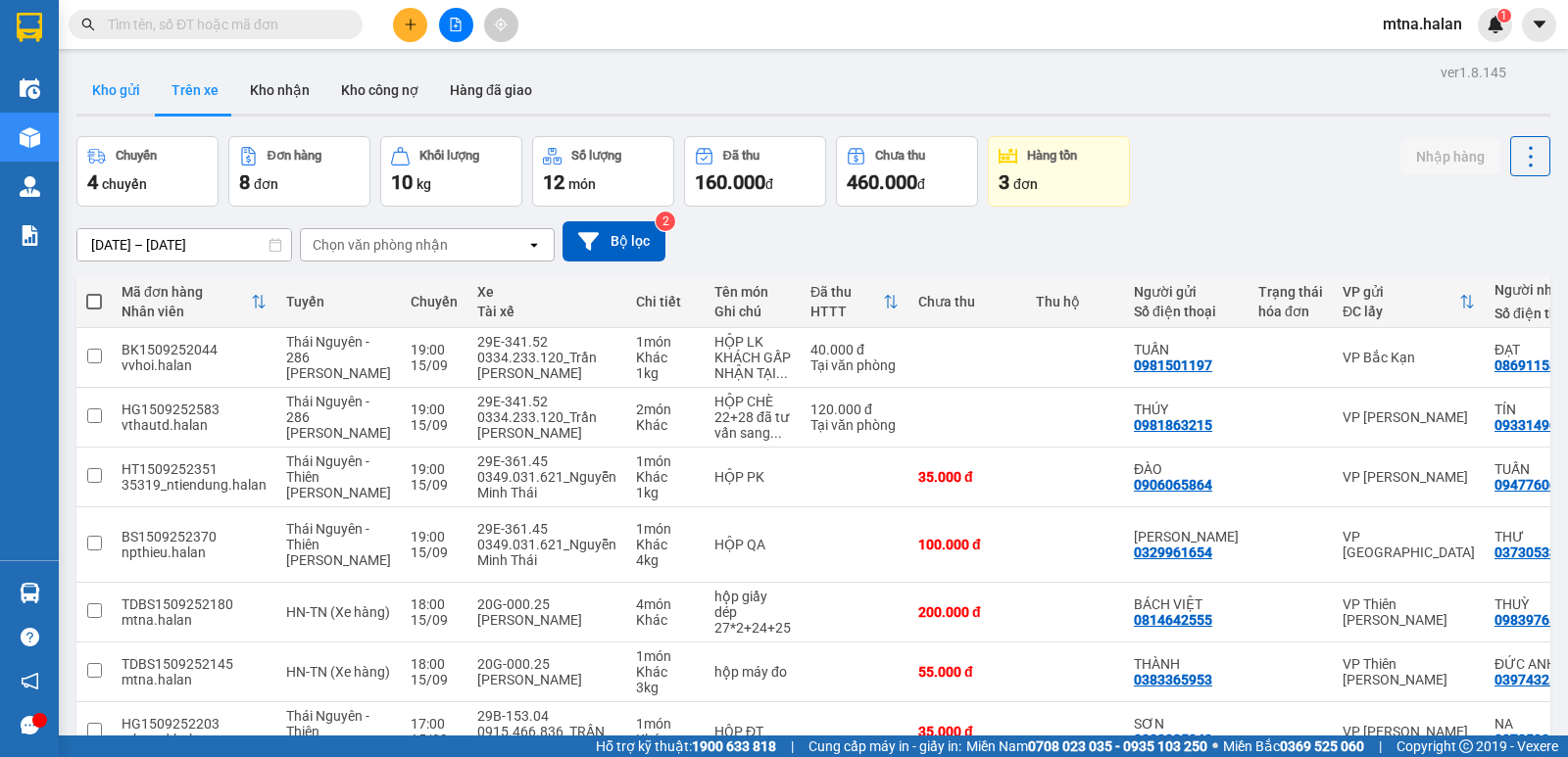
click at [123, 94] on button "Kho gửi" at bounding box center [116, 90] width 80 height 47
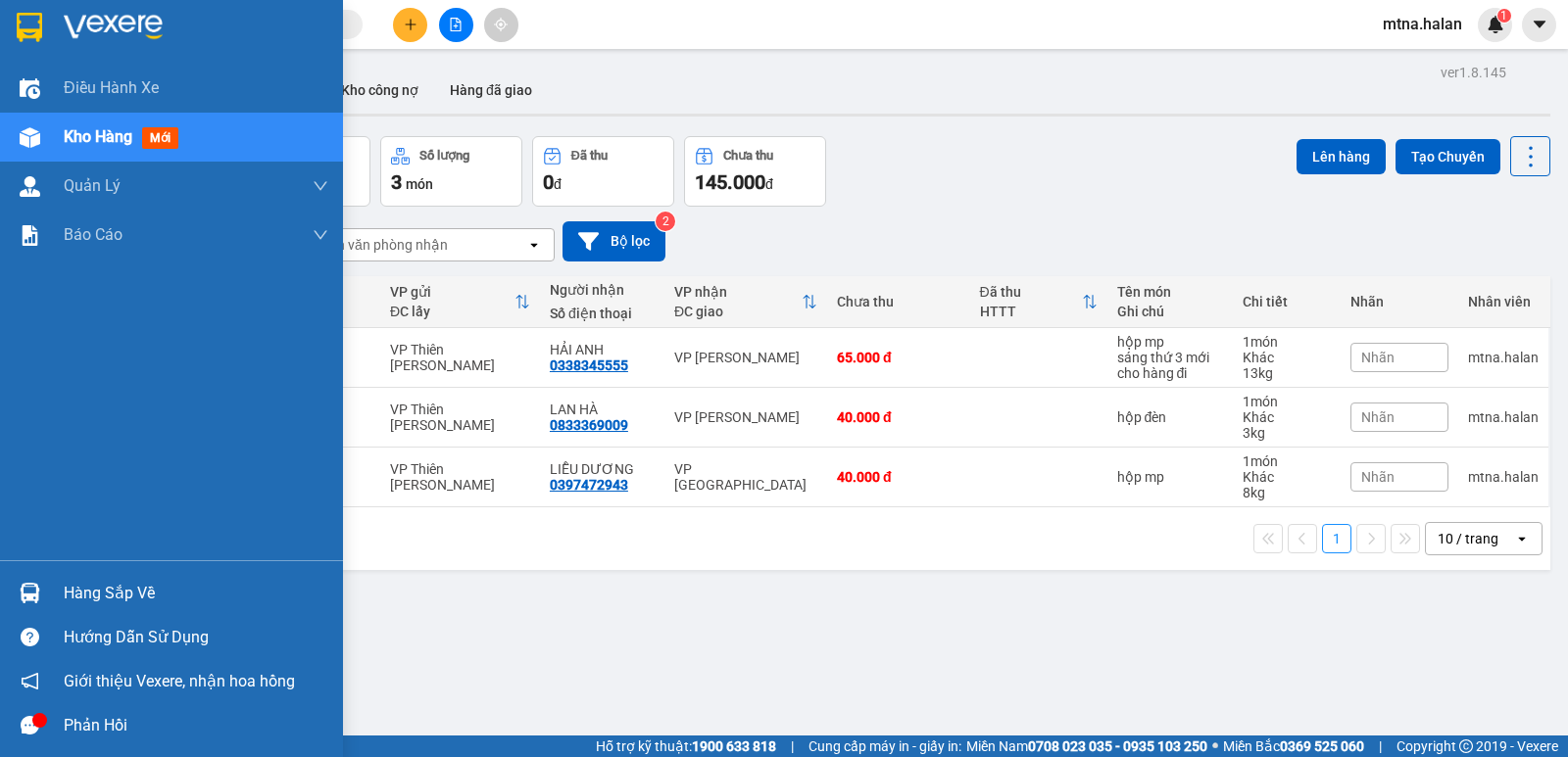
click at [30, 128] on img at bounding box center [29, 137] width 21 height 21
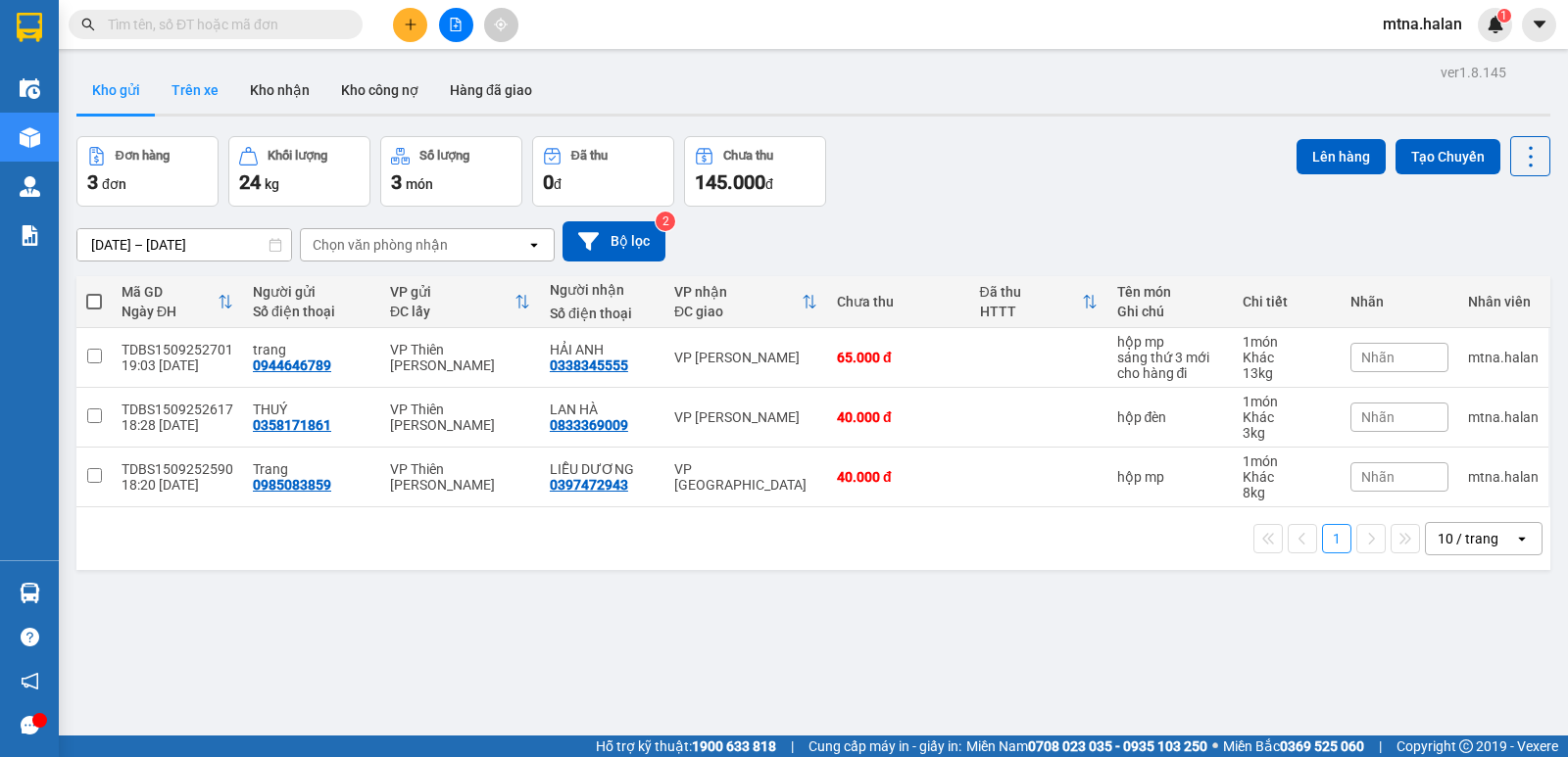
click at [188, 89] on button "Trên xe" at bounding box center [196, 90] width 79 height 47
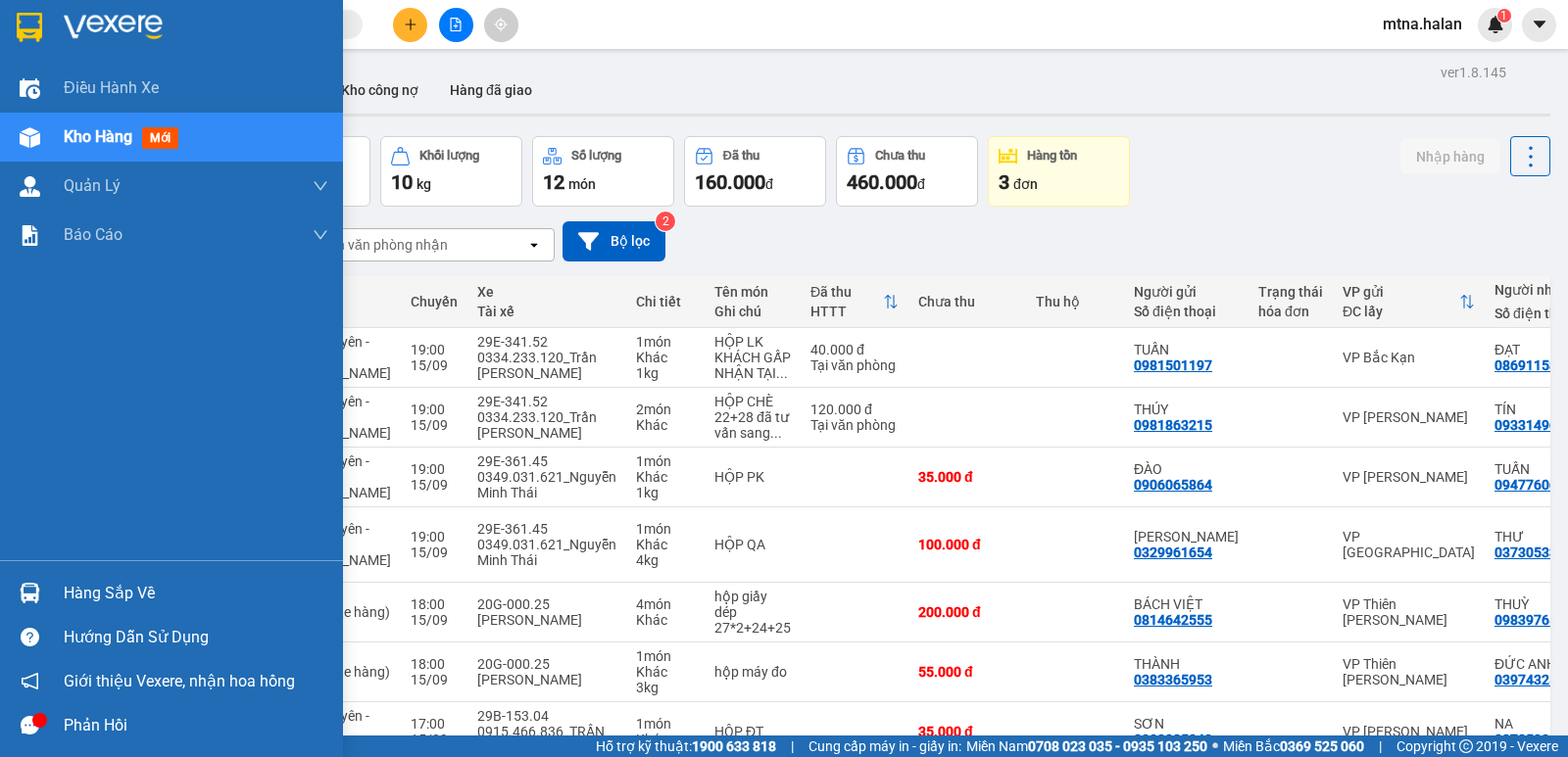
click at [28, 135] on img at bounding box center [29, 137] width 21 height 21
